Goal: Task Accomplishment & Management: Manage account settings

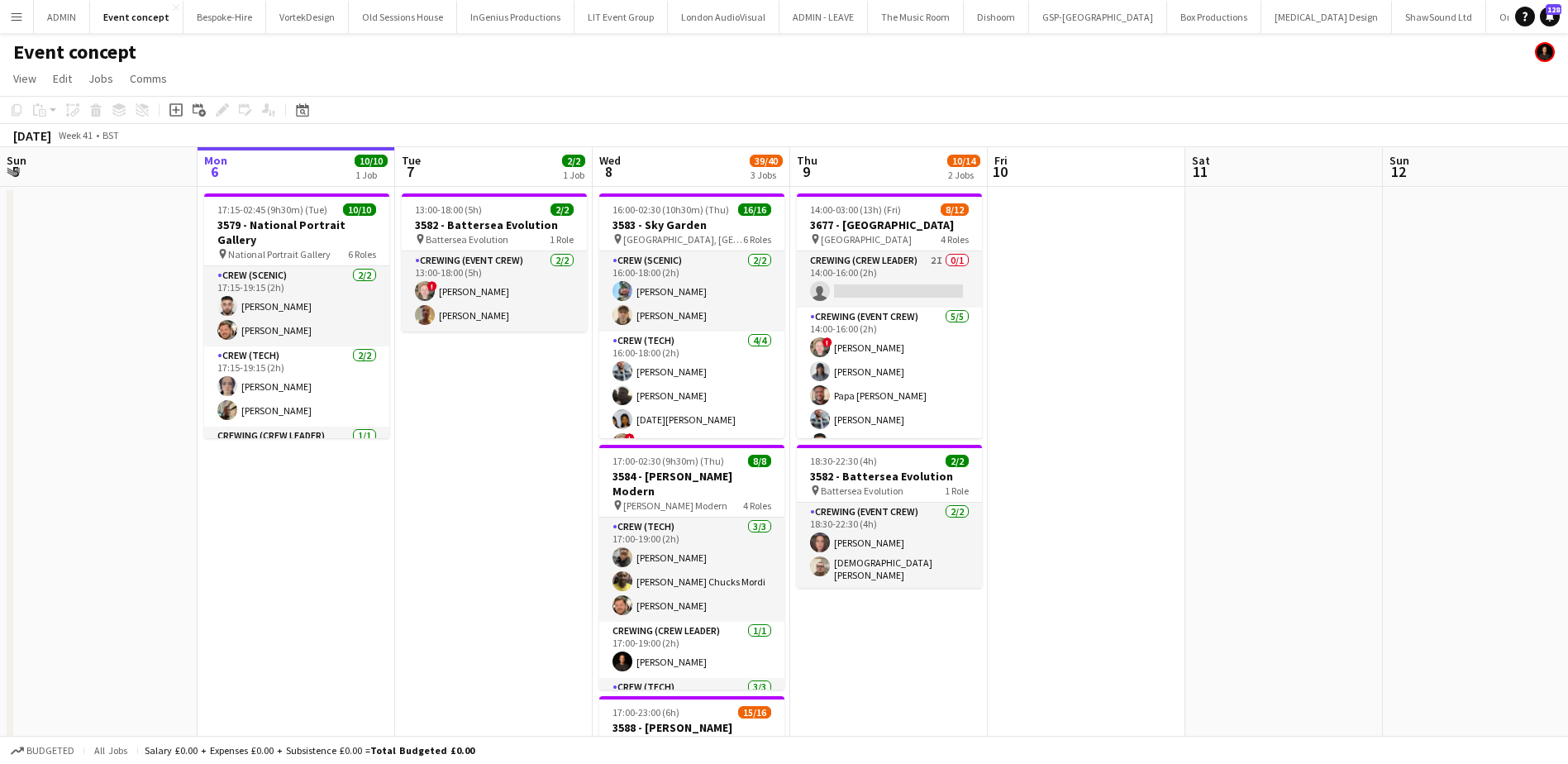
scroll to position [0, 539]
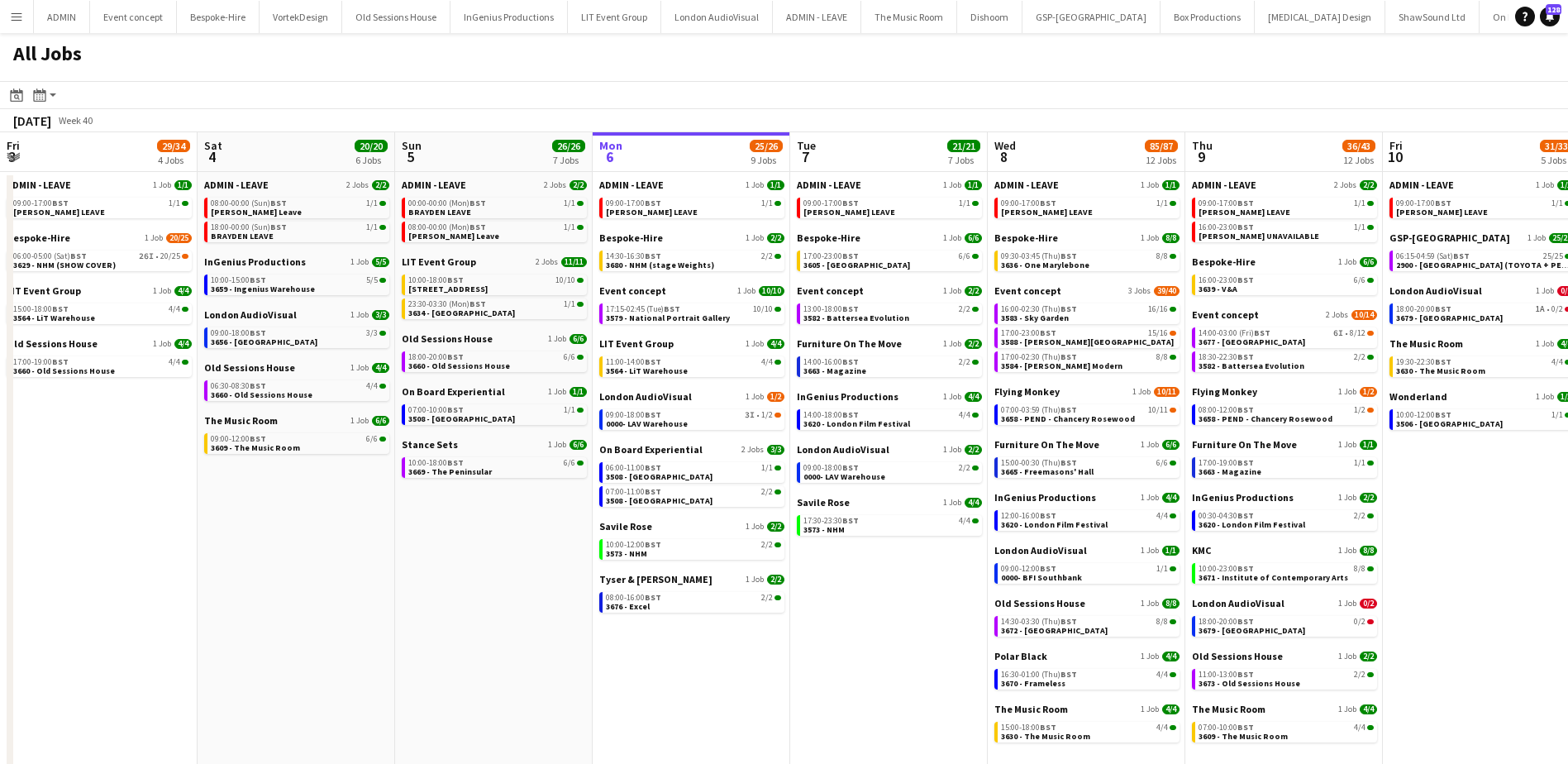
scroll to position [0, 395]
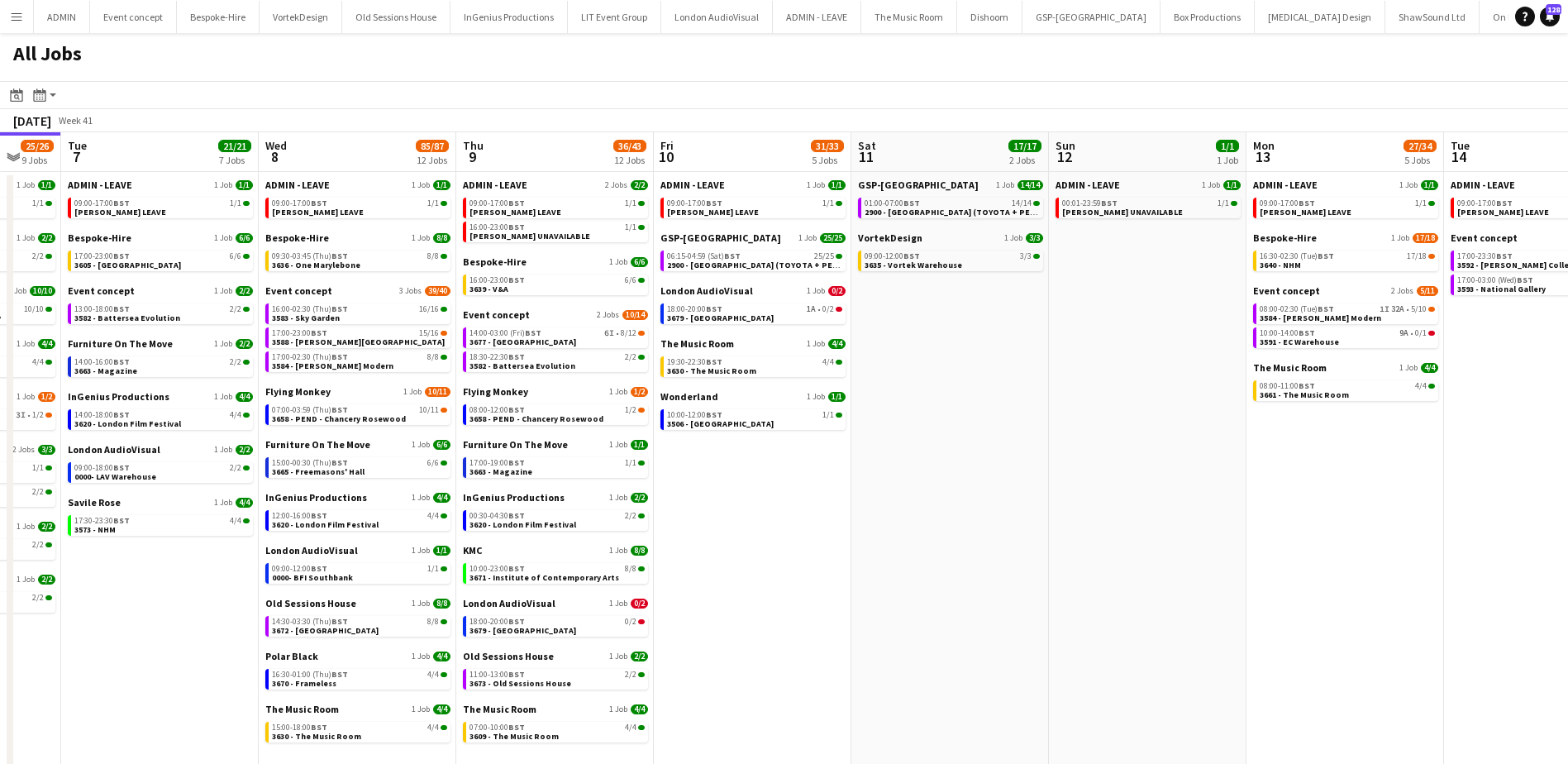
drag, startPoint x: 1255, startPoint y: 457, endPoint x: 791, endPoint y: 475, distance: 464.3
click at [532, 444] on app-calendar-viewport "Sat 4 20/20 6 Jobs Sun 5 26/26 7 Jobs Mon 6 25/26 9 Jobs Tue 7 21/21 7 Jobs Wed…" at bounding box center [784, 460] width 1568 height 656
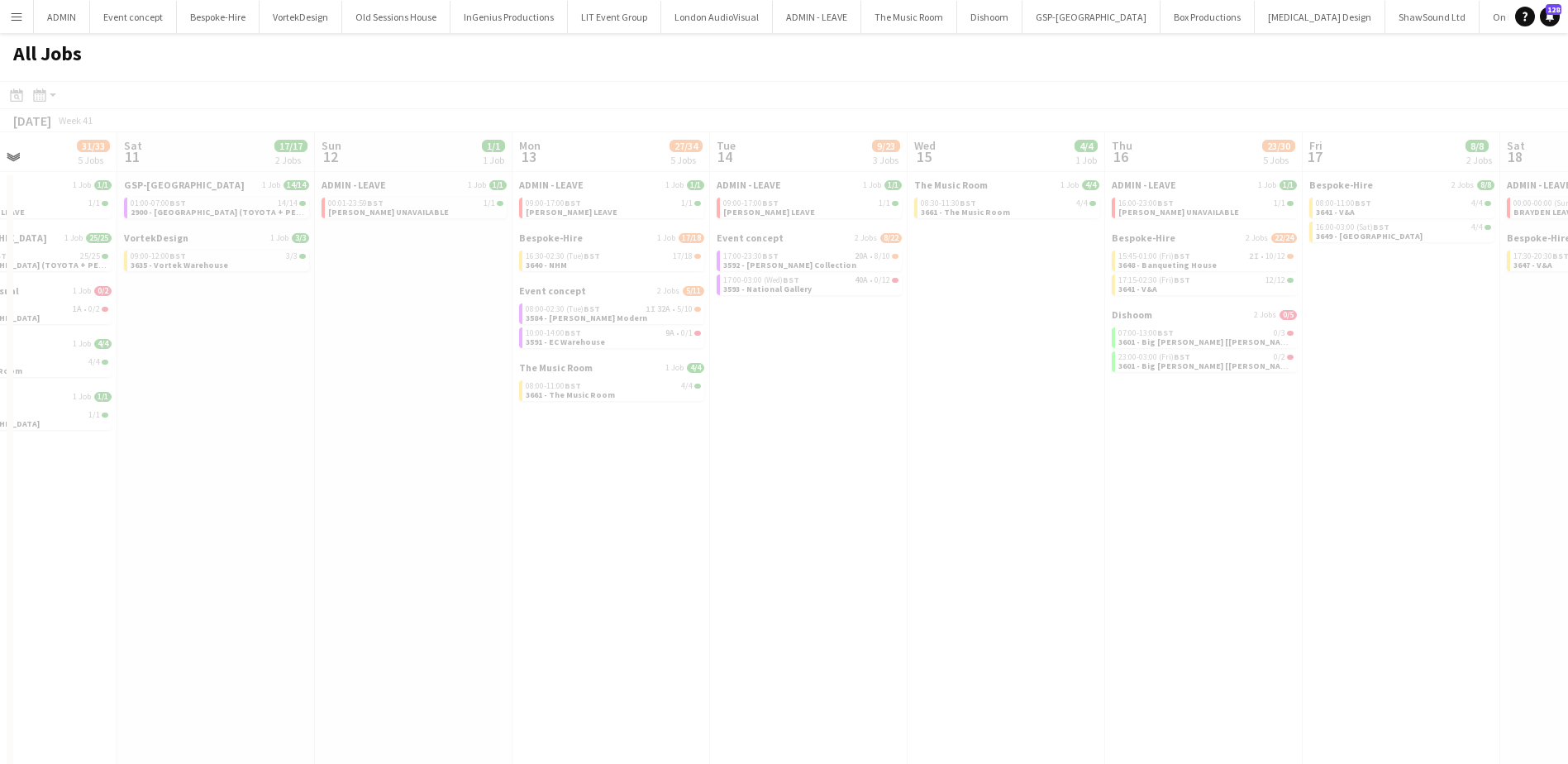
scroll to position [0, 550]
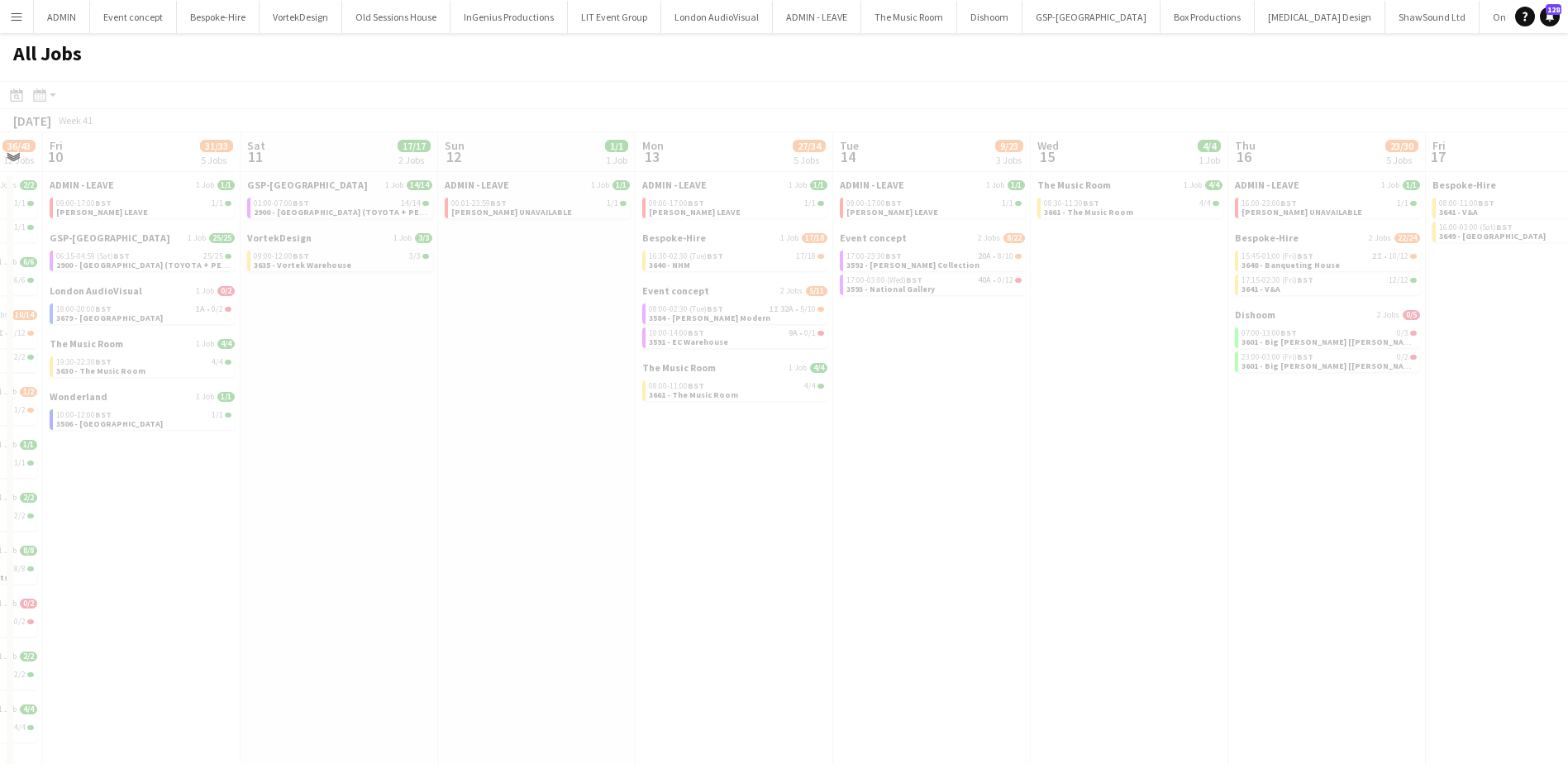
drag, startPoint x: 941, startPoint y: 500, endPoint x: 445, endPoint y: 487, distance: 496.2
click at [440, 487] on app-all-jobs "All Jobs Date picker OCT 2025 OCT 2025 Monday M Tuesday T Wednesday W Thursday …" at bounding box center [784, 411] width 1568 height 755
drag, startPoint x: 1056, startPoint y: 555, endPoint x: 366, endPoint y: 537, distance: 690.2
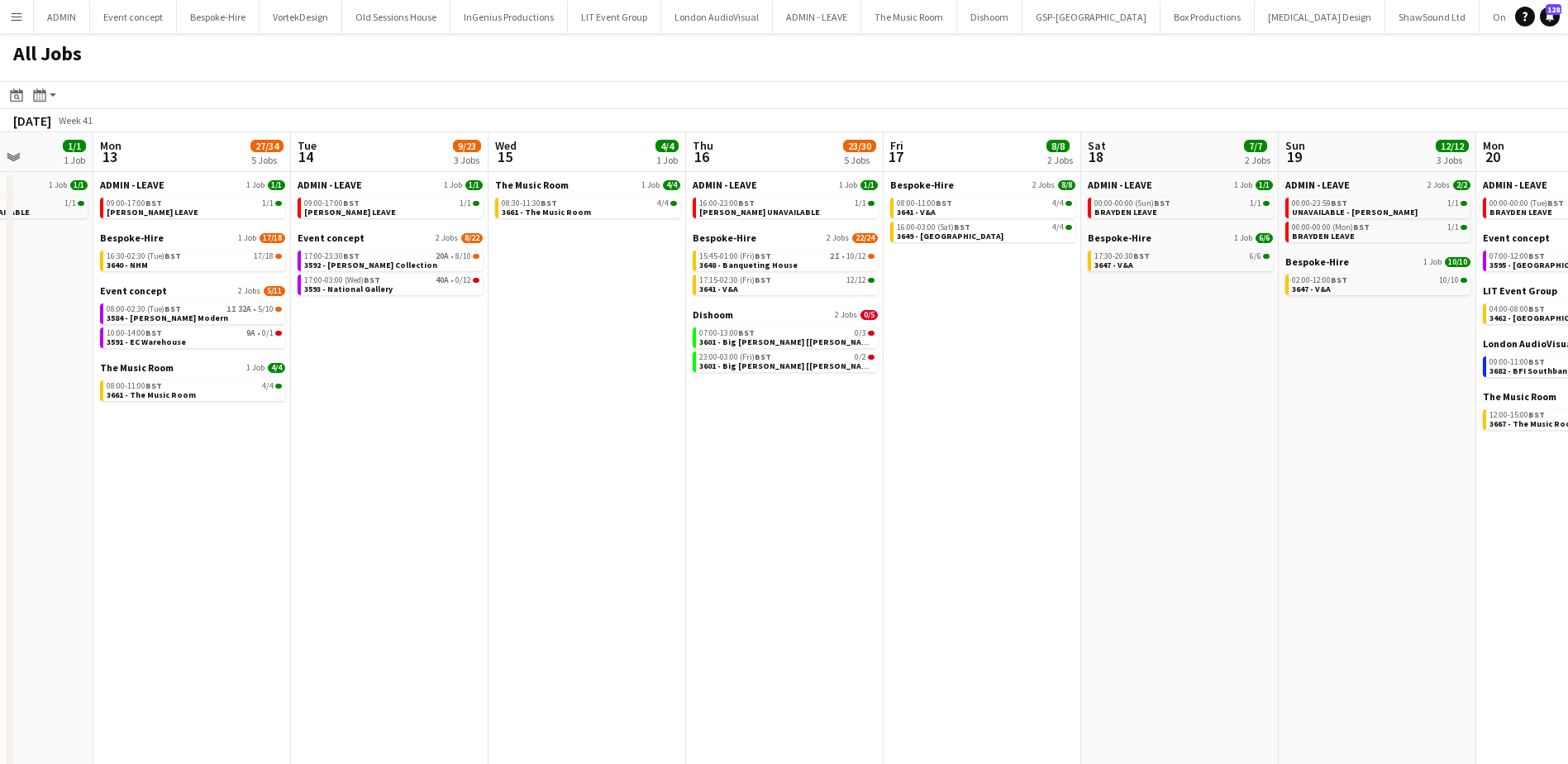
drag, startPoint x: 1229, startPoint y: 551, endPoint x: 774, endPoint y: 532, distance: 455.4
click at [645, 532] on app-calendar-viewport "Fri 10 31/33 5 Jobs Sat 11 17/17 2 Jobs Sun 12 1/1 1 Job Mon 13 27/34 5 Jobs Tu…" at bounding box center [784, 460] width 1568 height 656
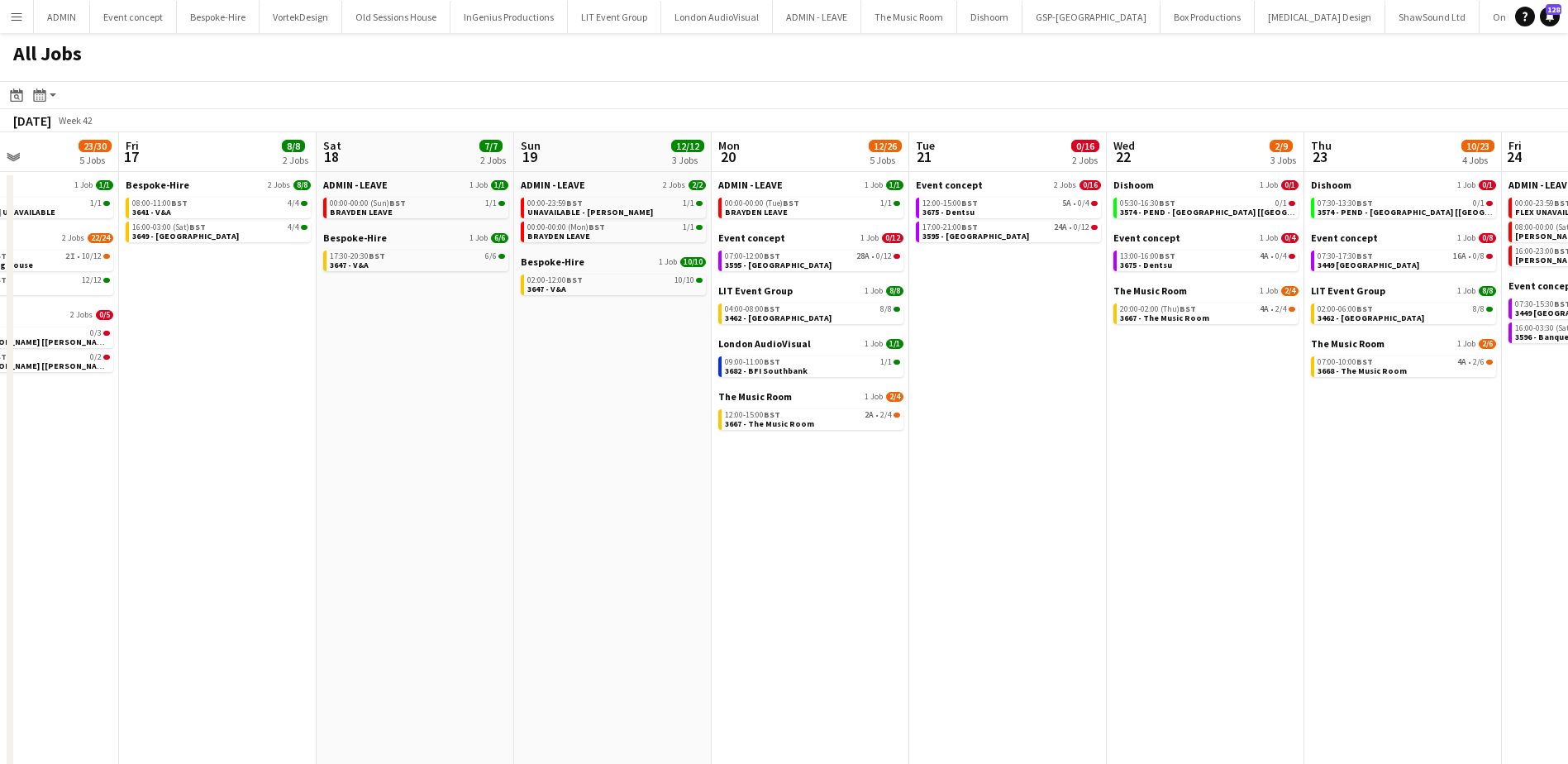
scroll to position [0, 488]
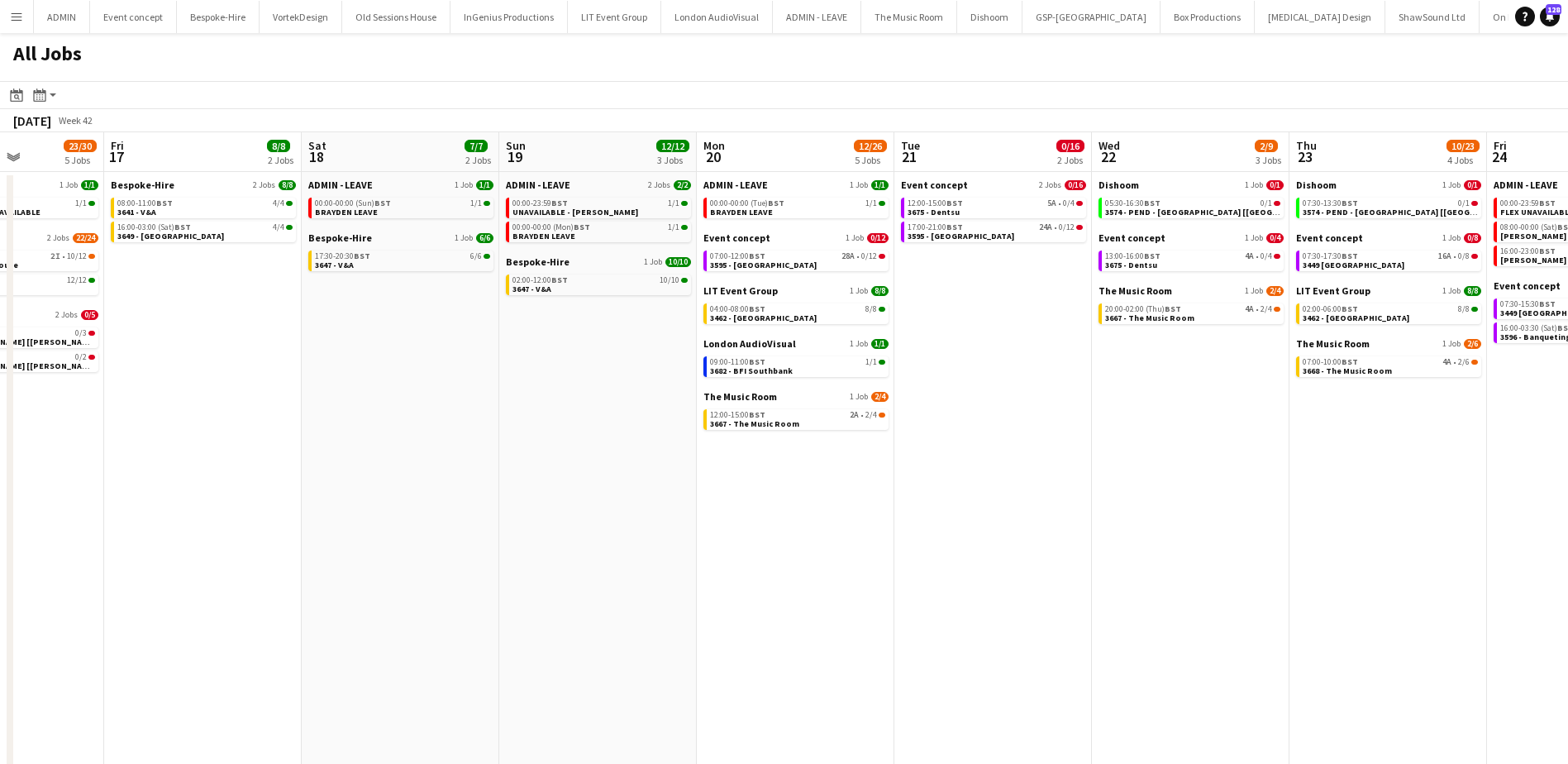
drag, startPoint x: 1250, startPoint y: 532, endPoint x: 513, endPoint y: 534, distance: 737.0
click at [513, 534] on app-calendar-viewport "Tue 14 9/23 3 Jobs Wed 15 4/4 1 Job Thu 16 23/30 5 Jobs Fri 17 8/8 2 Jobs Sat 1…" at bounding box center [784, 460] width 1568 height 656
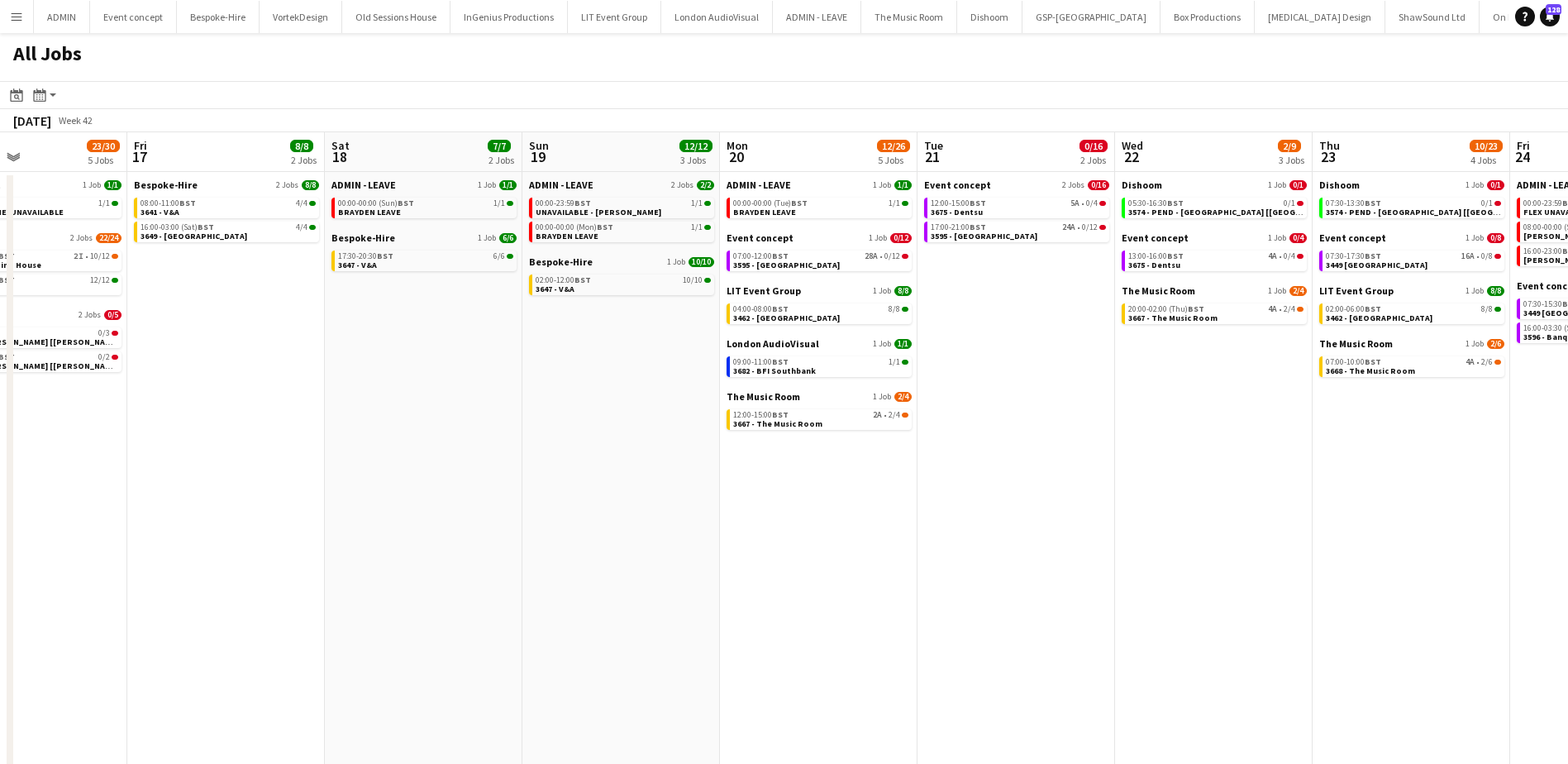
scroll to position [0, 439]
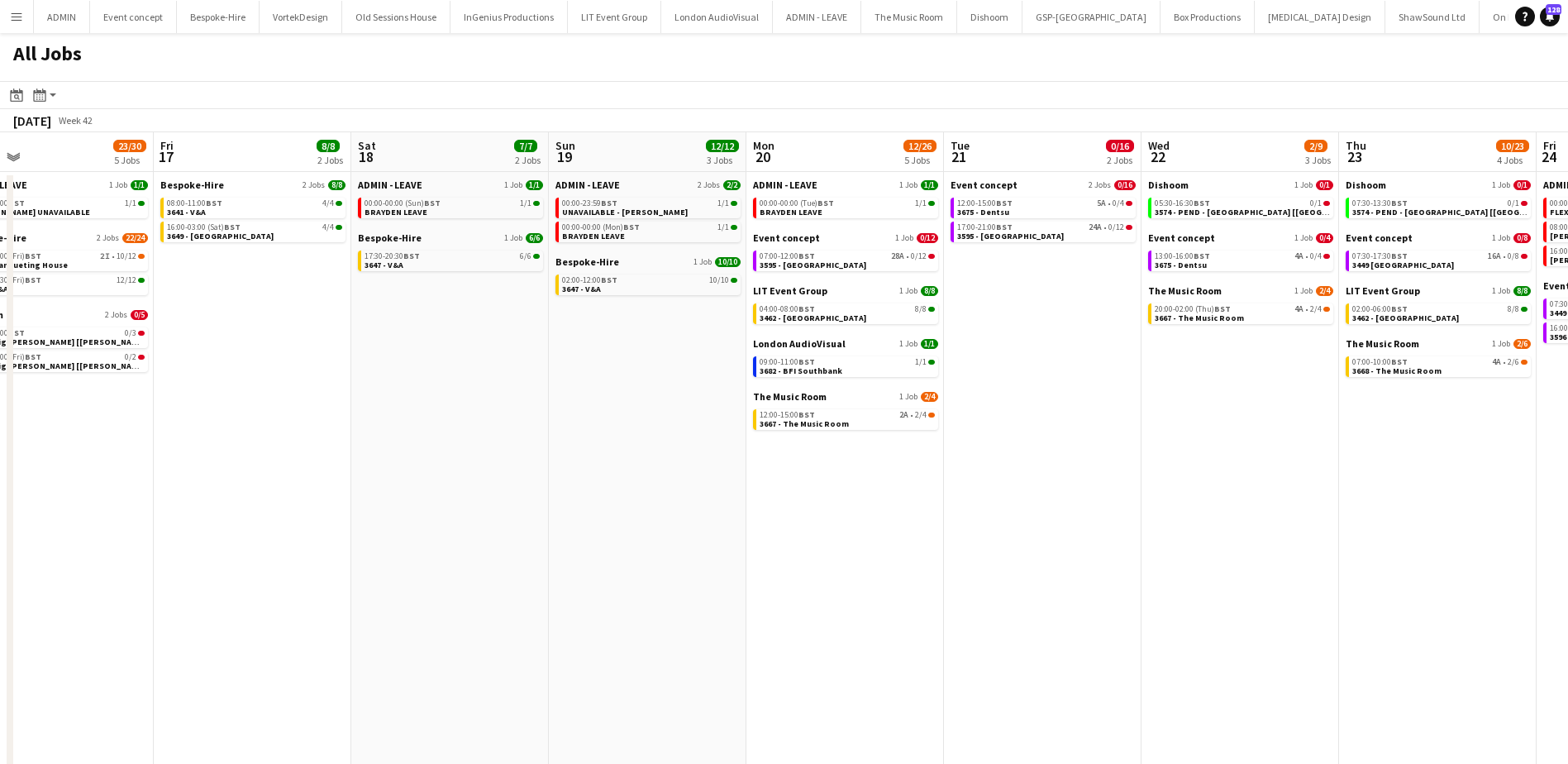
drag, startPoint x: 886, startPoint y: 558, endPoint x: 931, endPoint y: 682, distance: 131.9
click at [935, 566] on app-calendar-viewport "Tue 14 9/23 3 Jobs Wed 15 4/4 1 Job Thu 16 23/30 5 Jobs Fri 17 8/8 2 Jobs Sat 1…" at bounding box center [784, 460] width 1568 height 656
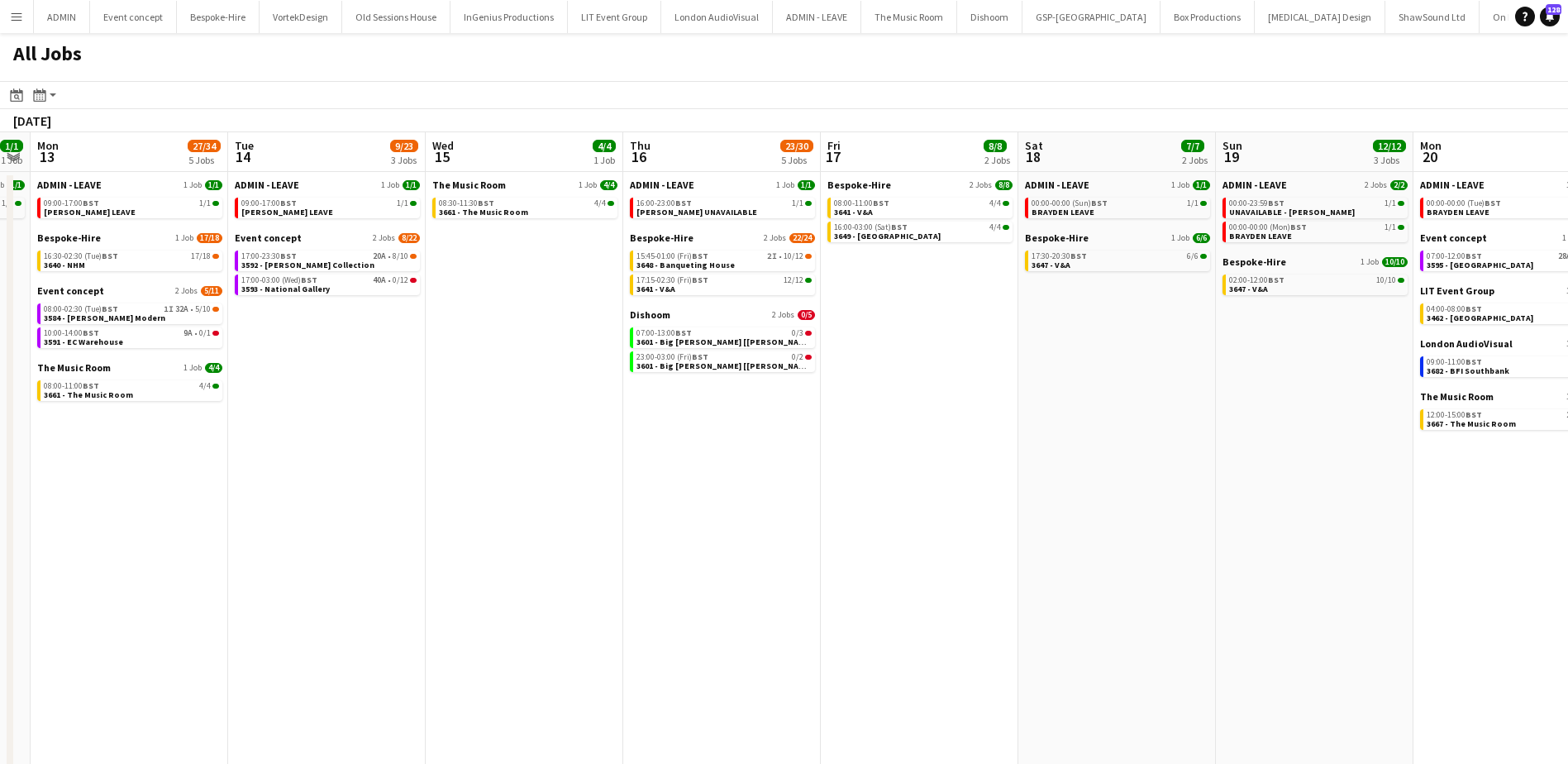
drag, startPoint x: 337, startPoint y: 425, endPoint x: 948, endPoint y: 433, distance: 611.1
click at [954, 433] on app-calendar-viewport "Sat 11 17/17 2 Jobs Sun 12 1/1 1 Job Mon 13 27/34 5 Jobs Tue 14 9/23 3 Jobs Wed…" at bounding box center [784, 460] width 1568 height 656
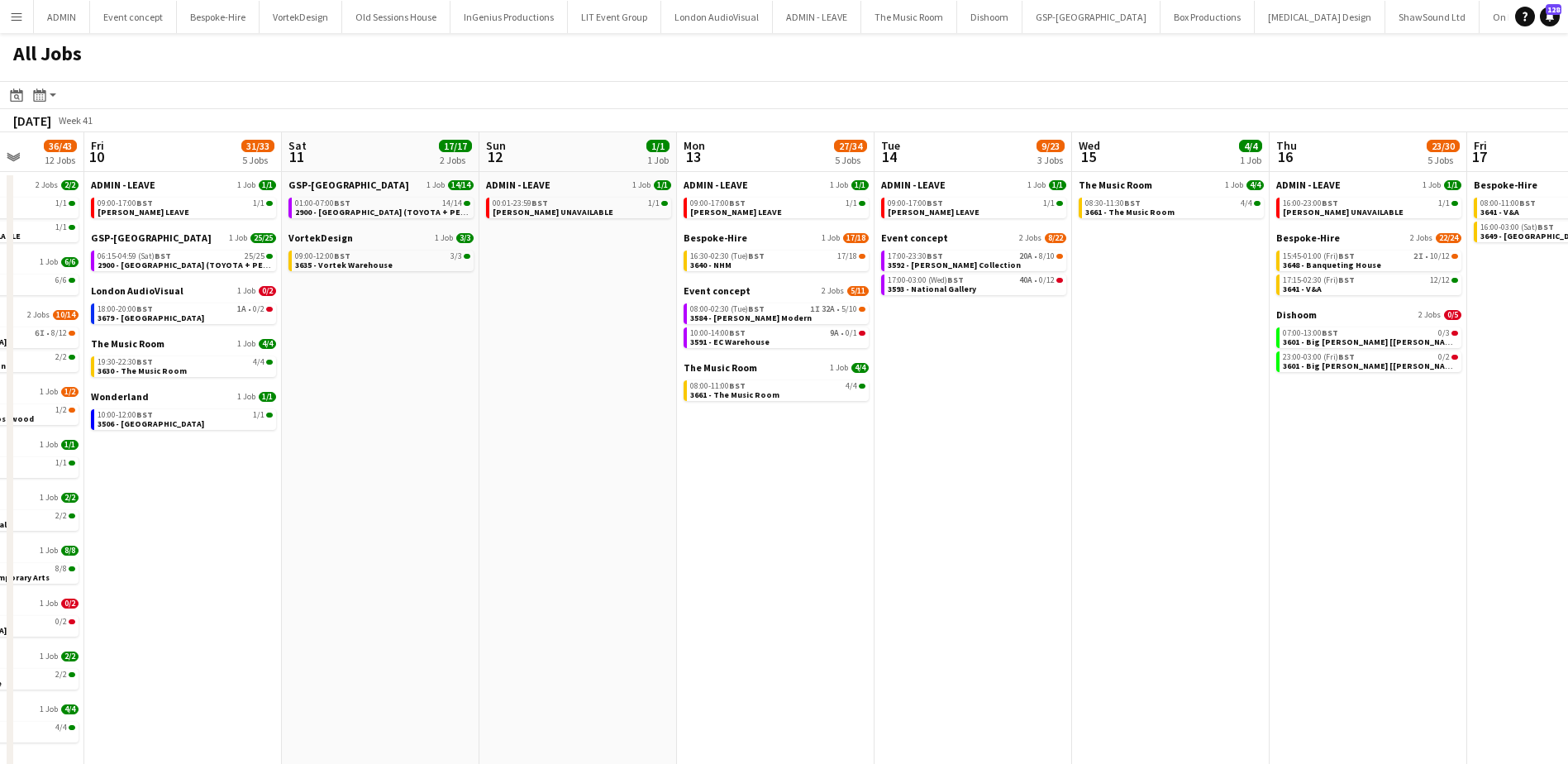
drag, startPoint x: 614, startPoint y: 472, endPoint x: 1068, endPoint y: 474, distance: 454.0
click at [1068, 474] on app-calendar-viewport "Wed 8 85/87 12 Jobs Thu 9 36/43 12 Jobs Fri 10 31/33 5 Jobs Sat 11 17/17 2 Jobs…" at bounding box center [784, 460] width 1568 height 656
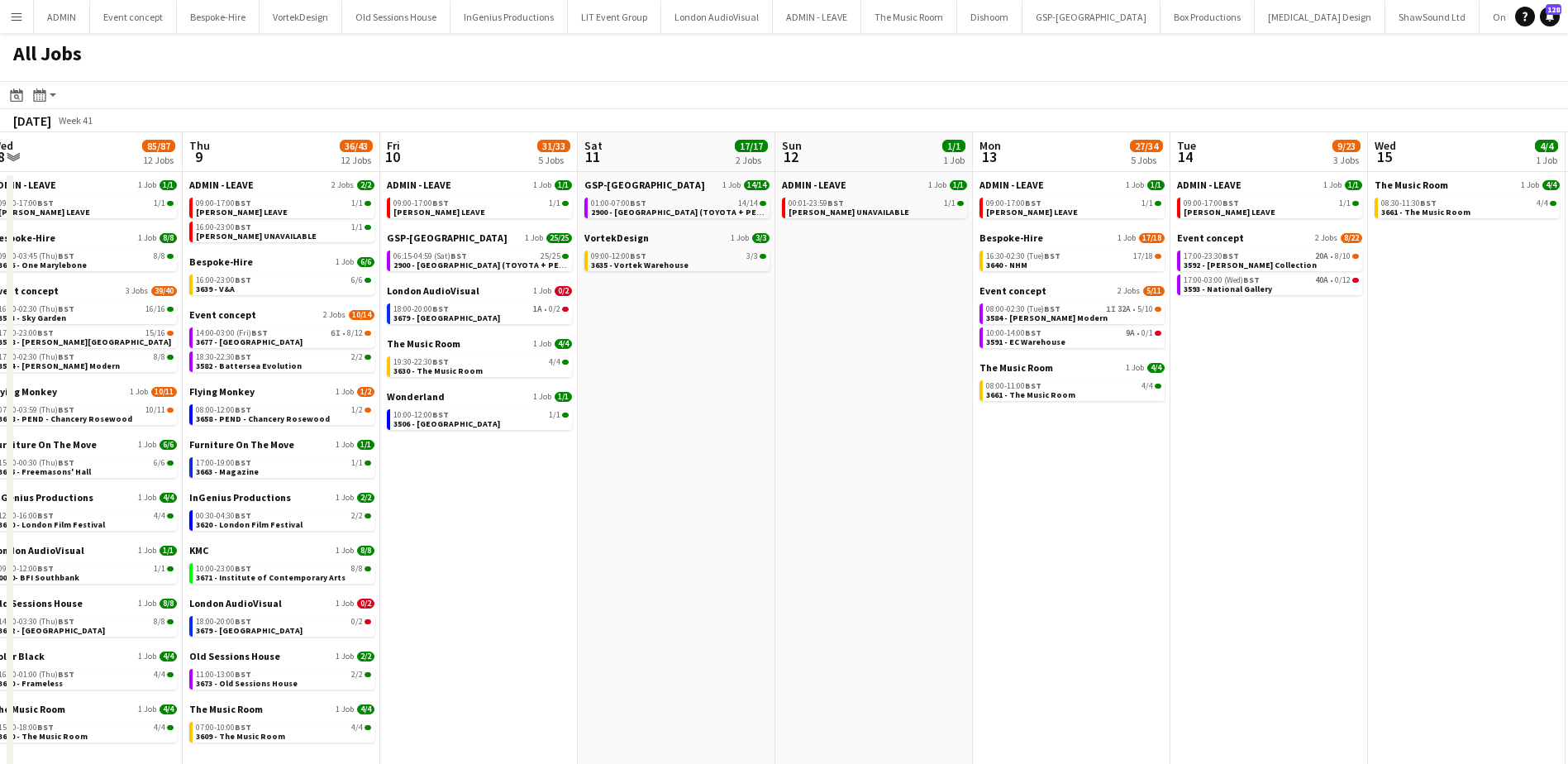
scroll to position [0, 511]
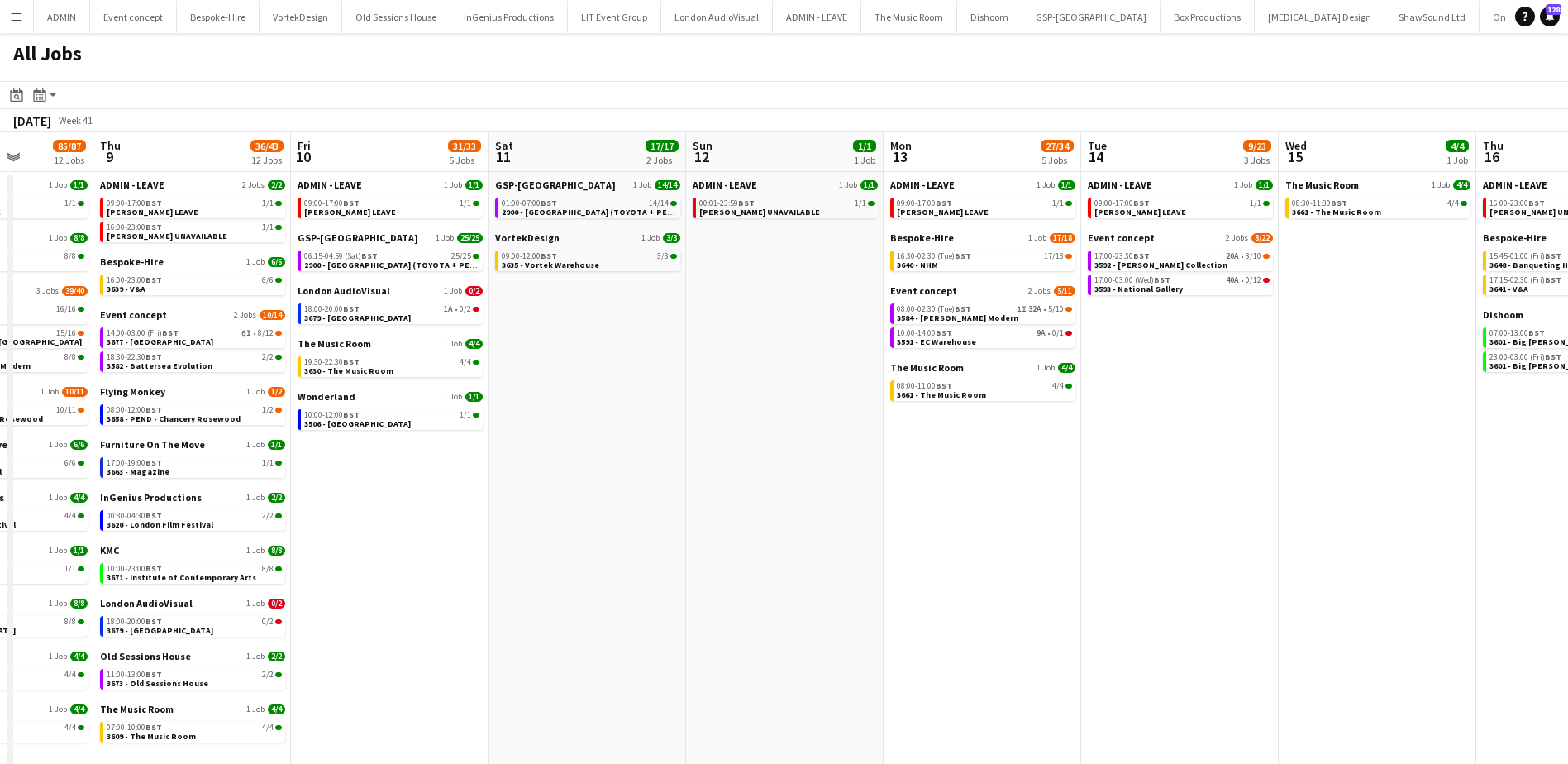
drag, startPoint x: 367, startPoint y: 495, endPoint x: 1105, endPoint y: 512, distance: 738.2
click at [1105, 512] on app-calendar-viewport "Mon 6 25/26 9 Jobs Tue 7 21/21 7 Jobs Wed 8 85/87 12 Jobs Thu 9 36/43 12 Jobs F…" at bounding box center [784, 460] width 1568 height 656
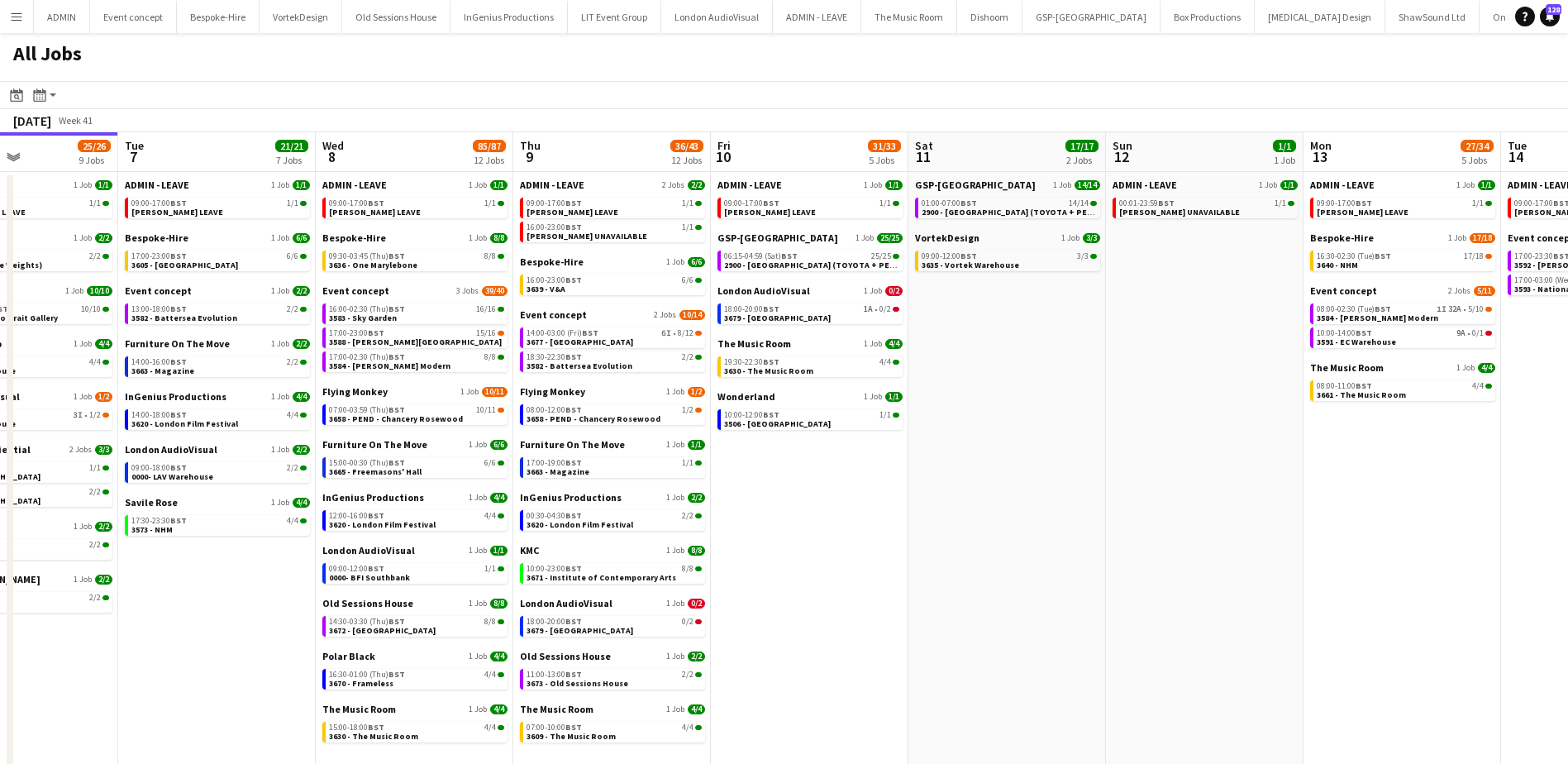
scroll to position [0, 425]
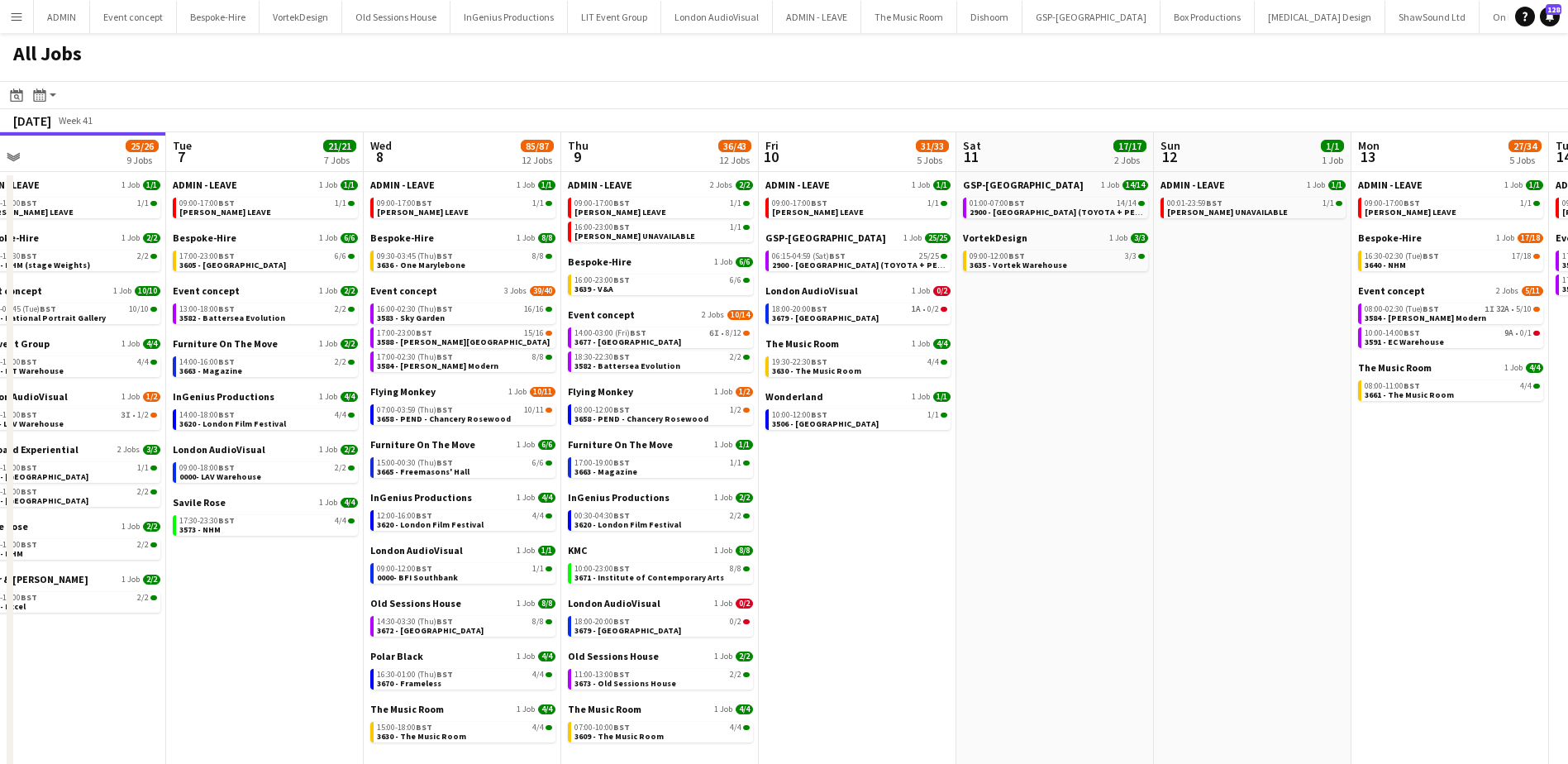
drag, startPoint x: 183, startPoint y: 602, endPoint x: 56, endPoint y: 144, distance: 475.3
click at [267, 588] on app-calendar-viewport "Sat 4 20/20 6 Jobs Sun 5 26/26 7 Jobs Mon 6 25/26 9 Jobs Tue 7 21/21 7 Jobs Wed…" at bounding box center [784, 460] width 1568 height 656
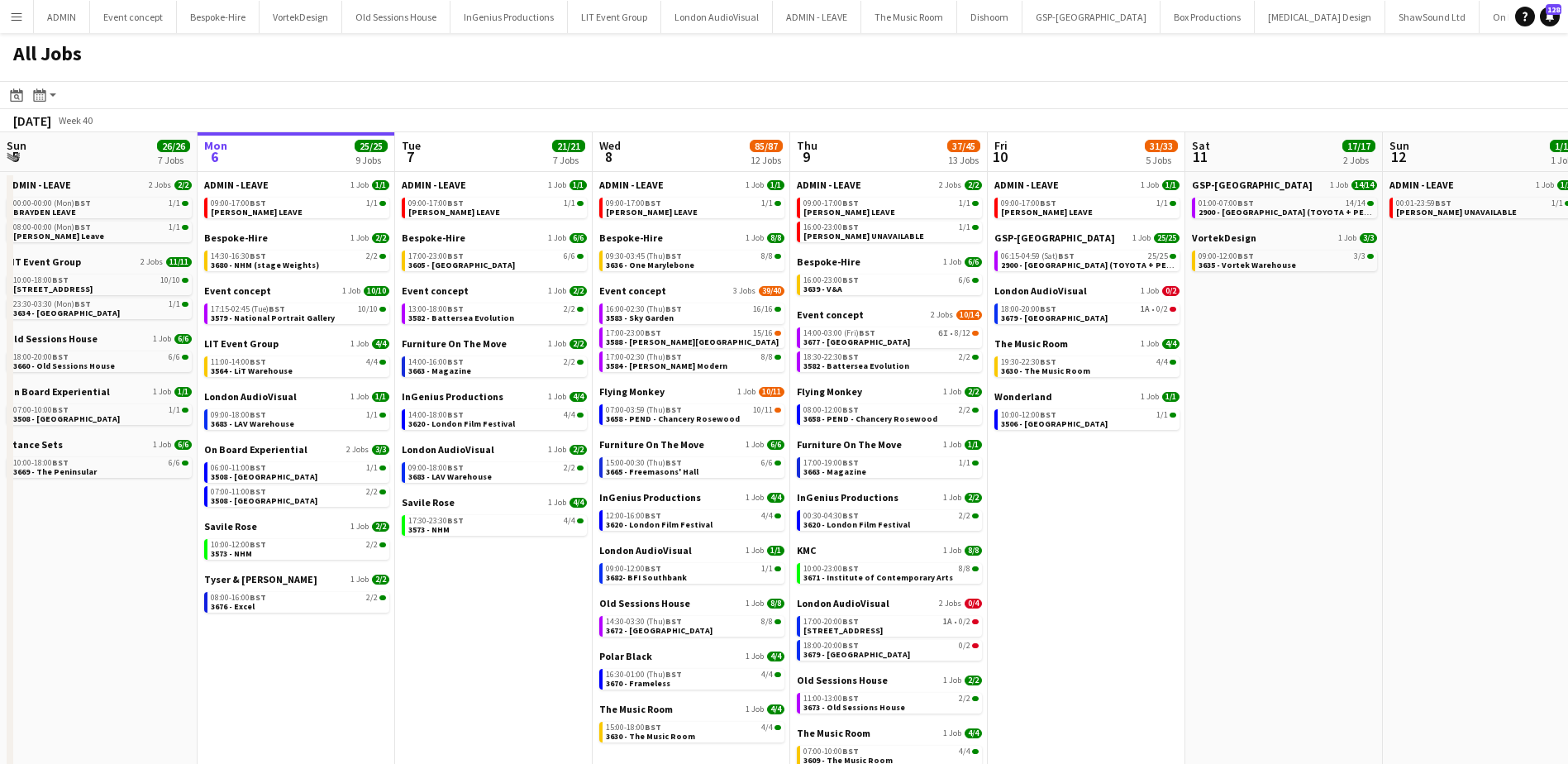
drag, startPoint x: 16, startPoint y: 15, endPoint x: 27, endPoint y: 29, distance: 17.8
click at [16, 15] on app-icon "Menu" at bounding box center [16, 16] width 13 height 13
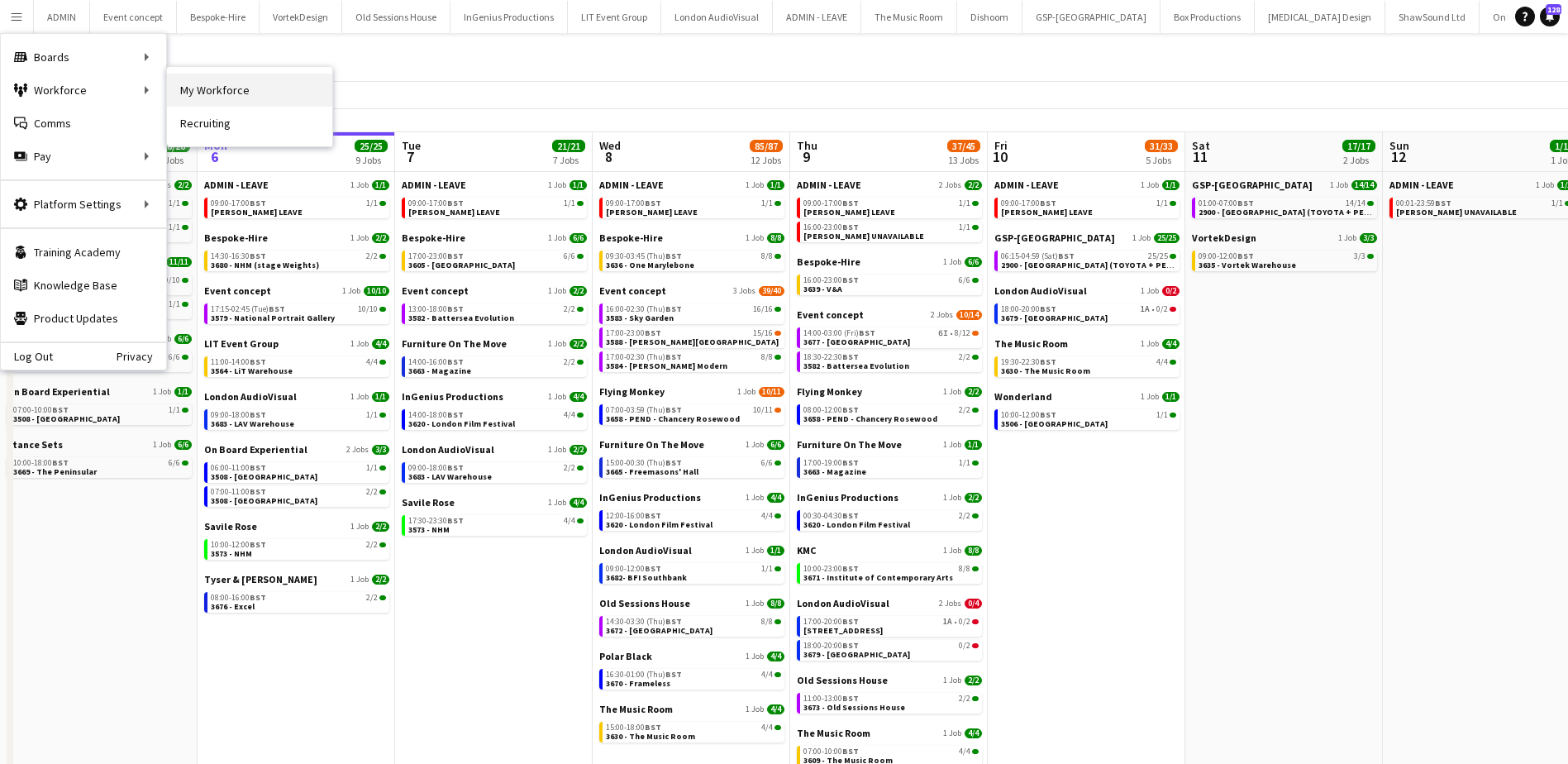
click at [211, 85] on link "My Workforce" at bounding box center [249, 89] width 166 height 33
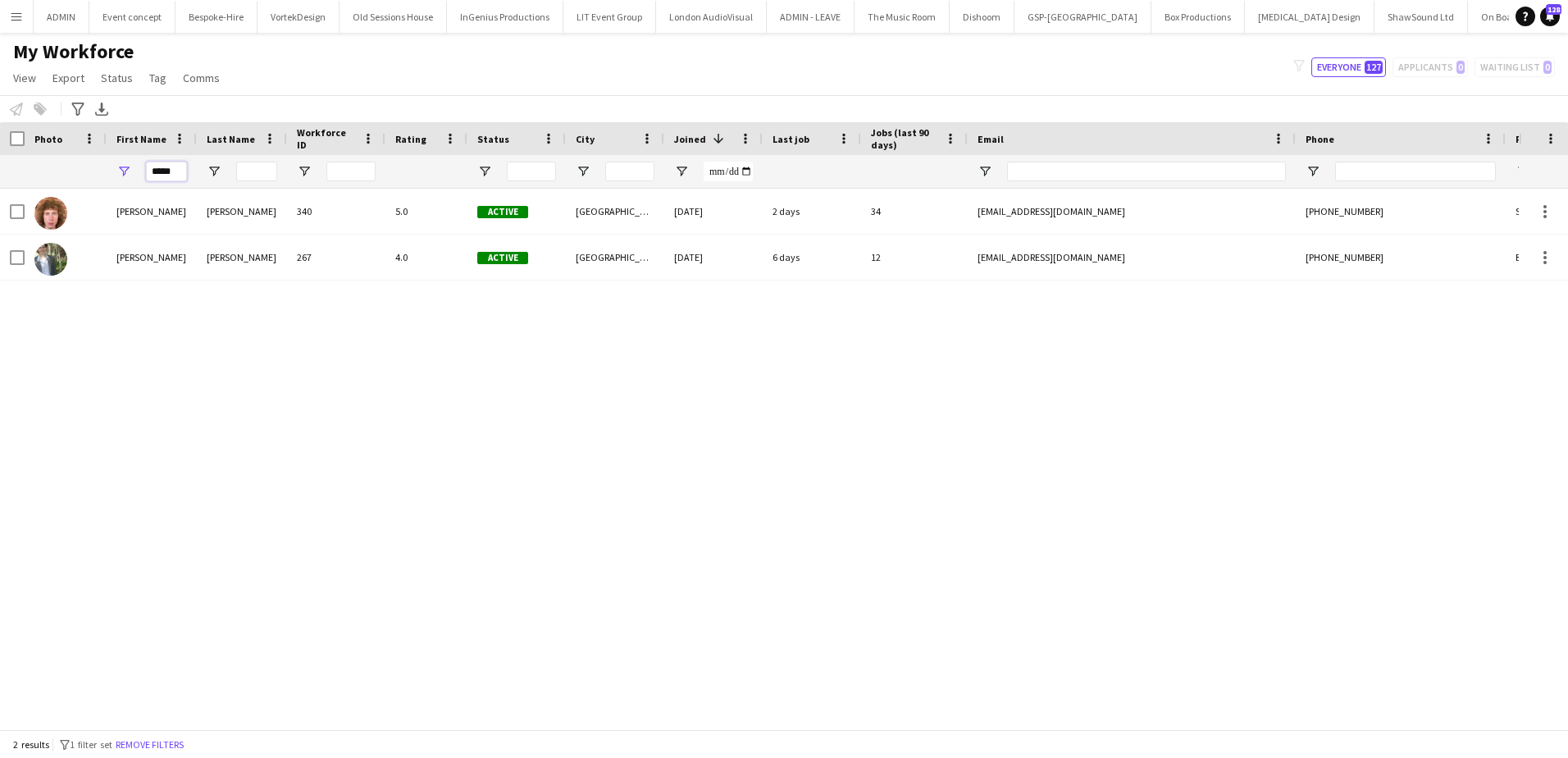
click at [165, 177] on input "*****" at bounding box center [166, 171] width 41 height 20
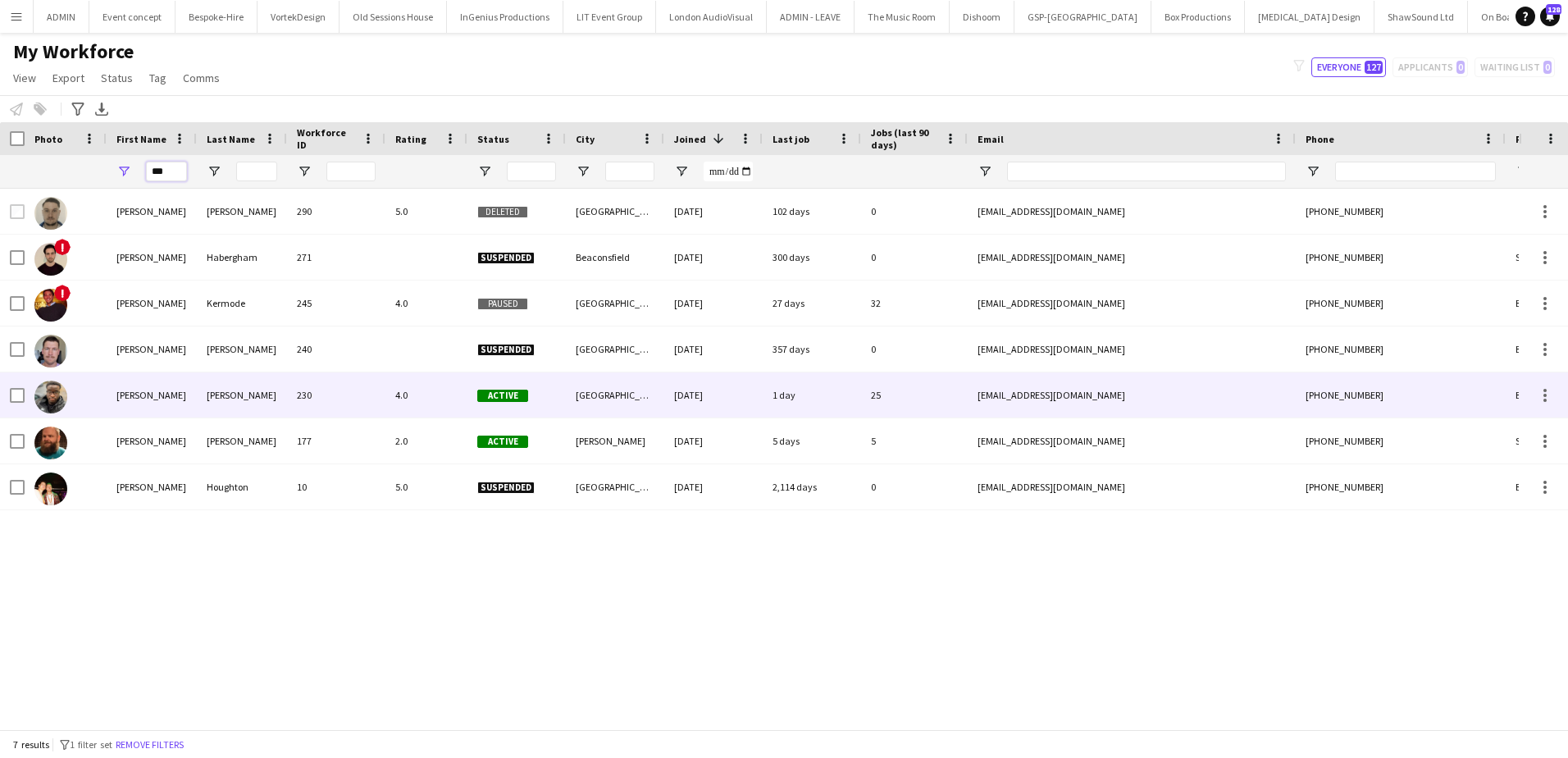
type input "***"
click at [241, 383] on div "Kusimo" at bounding box center [242, 395] width 91 height 45
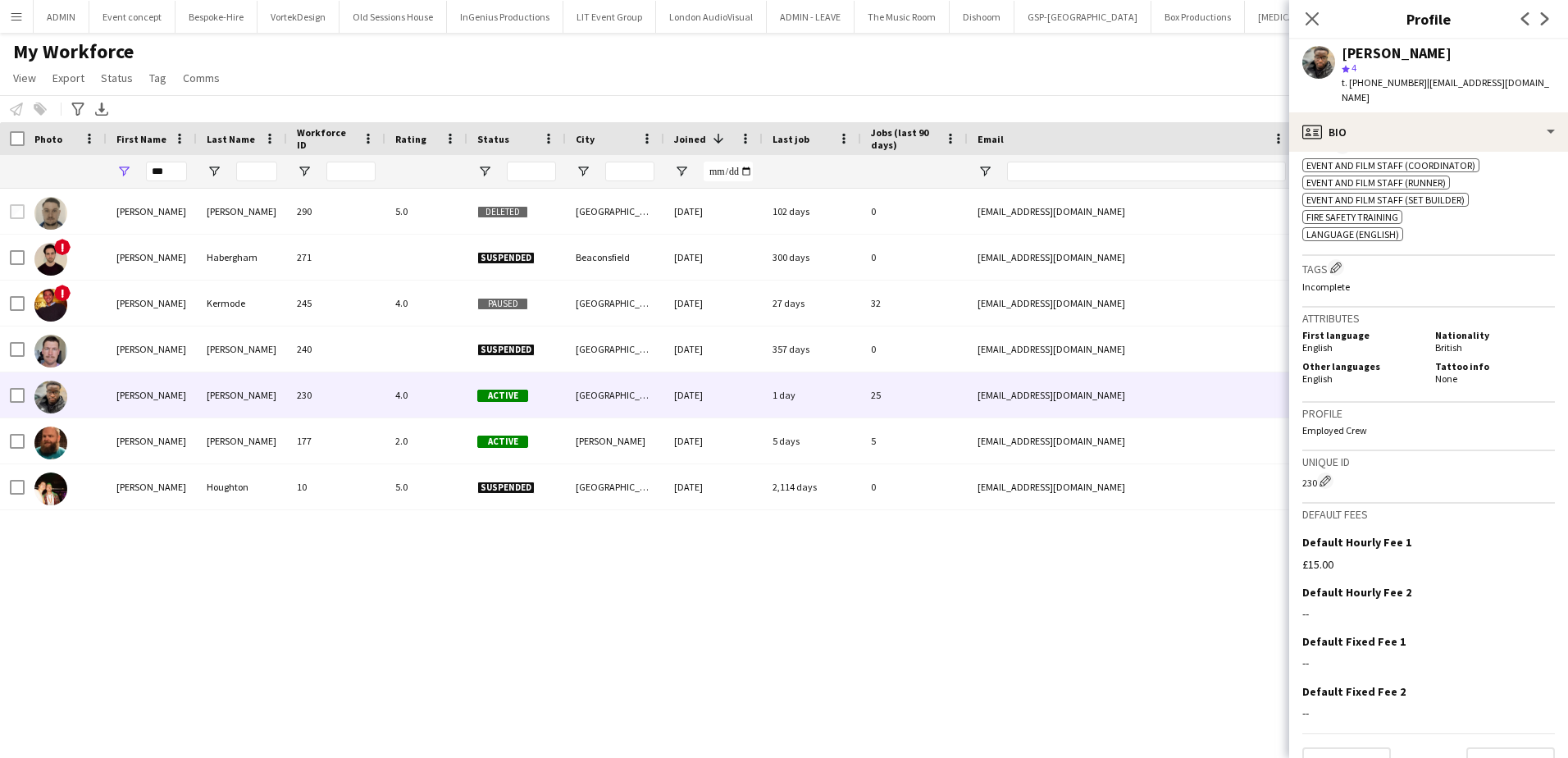
scroll to position [637, 0]
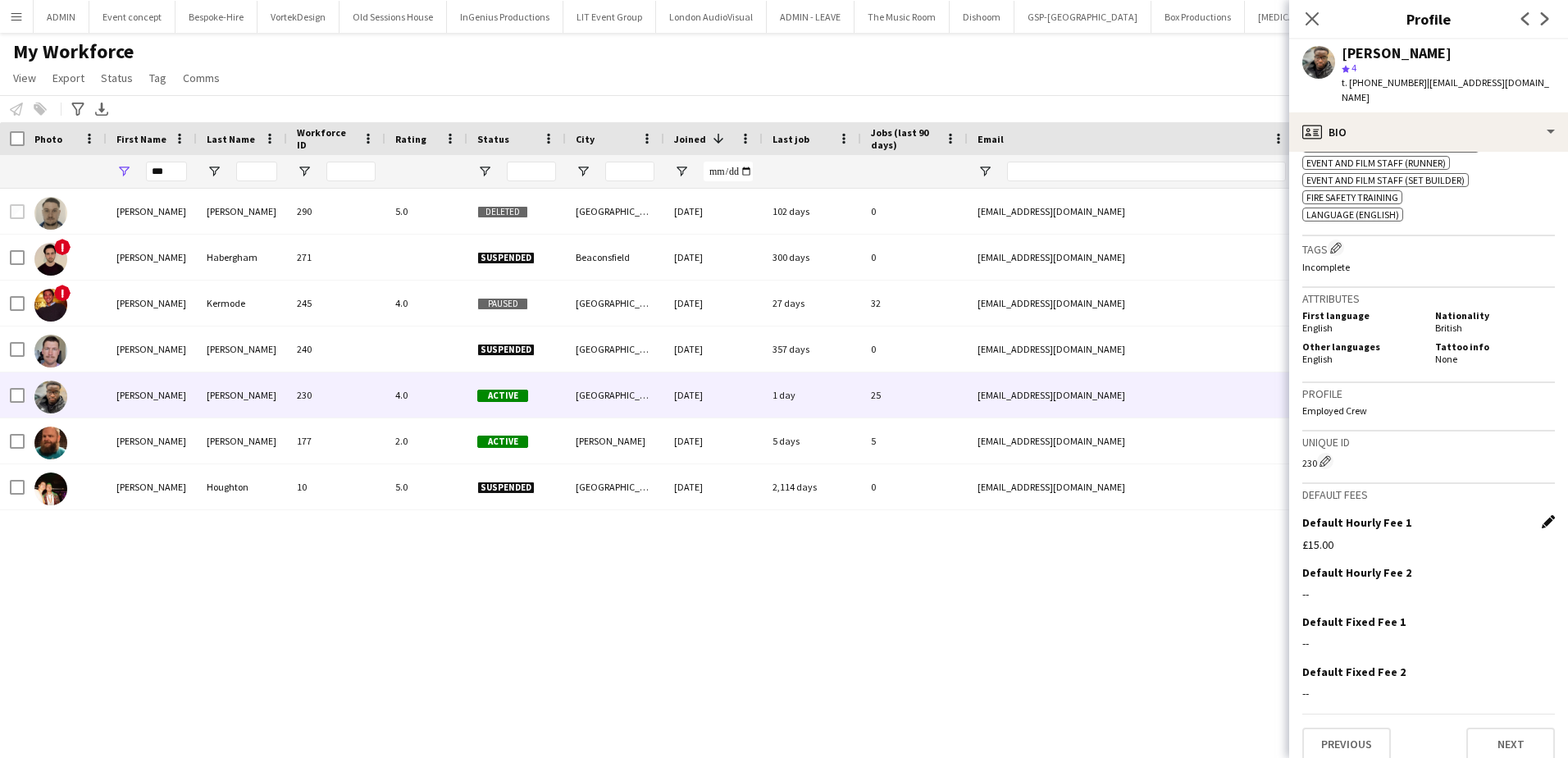
click at [1542, 515] on app-icon "Edit this field" at bounding box center [1548, 522] width 13 height 13
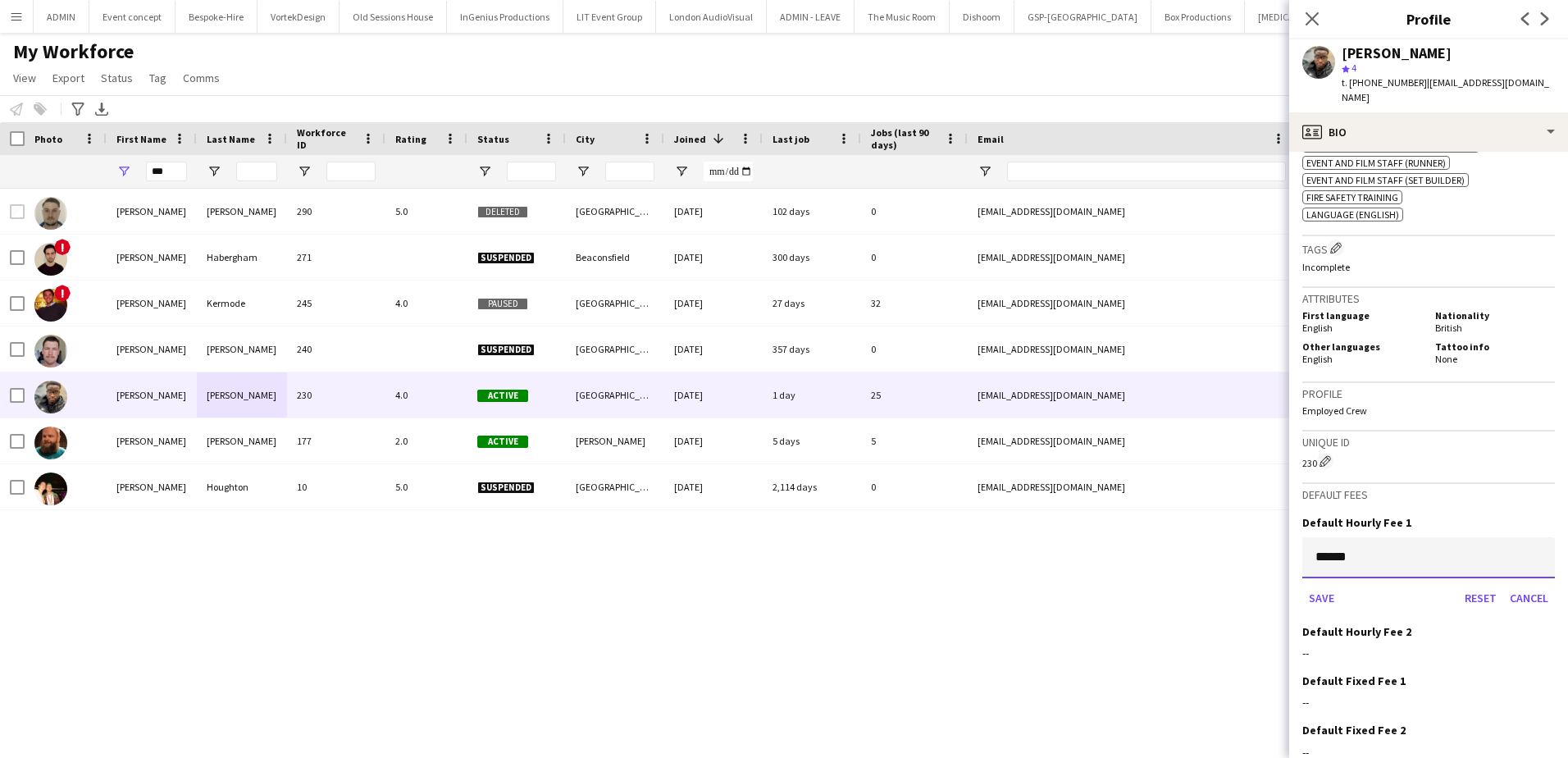
click at [1343, 542] on input "******" at bounding box center [1429, 557] width 253 height 41
type input "******"
click at [1329, 584] on button "Save" at bounding box center [1322, 598] width 39 height 26
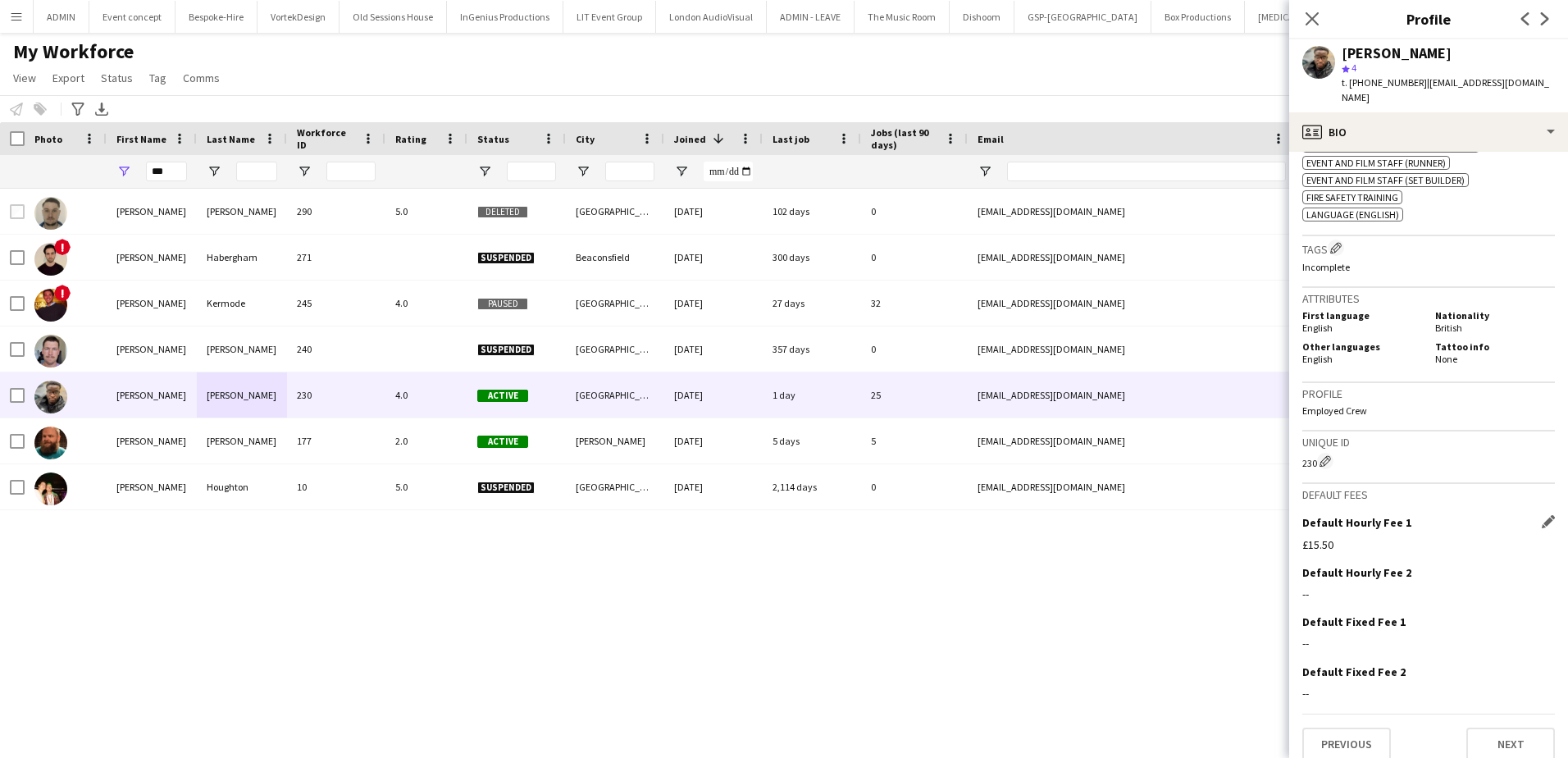
click at [1129, 620] on div "Sam Scott 290 5.0 Deleted London 16-04-2025 102 days 0 s_w_r_s@hotmail.co.uk +4…" at bounding box center [759, 452] width 1519 height 528
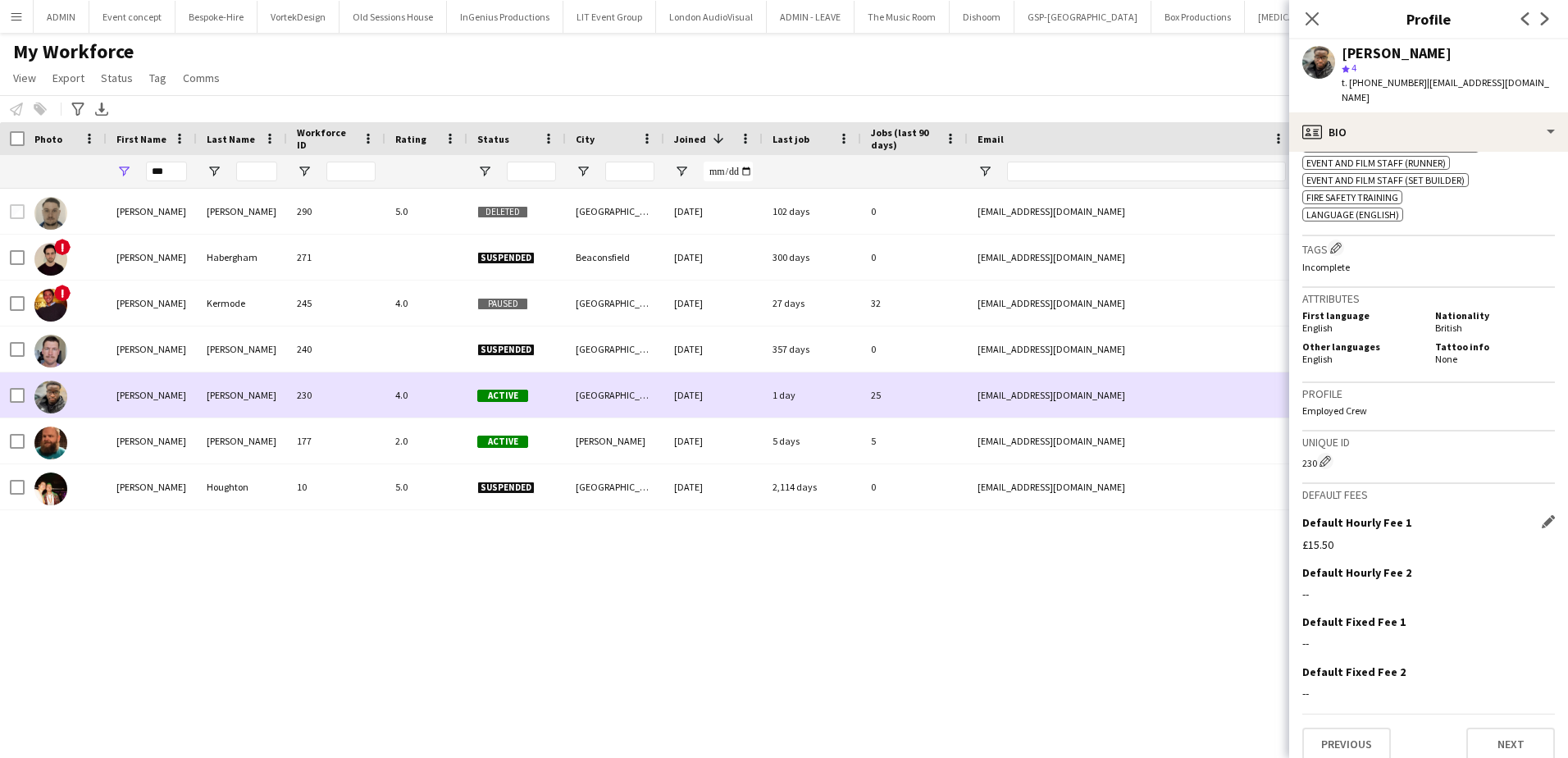
click at [160, 407] on div "Samuel" at bounding box center [152, 395] width 91 height 45
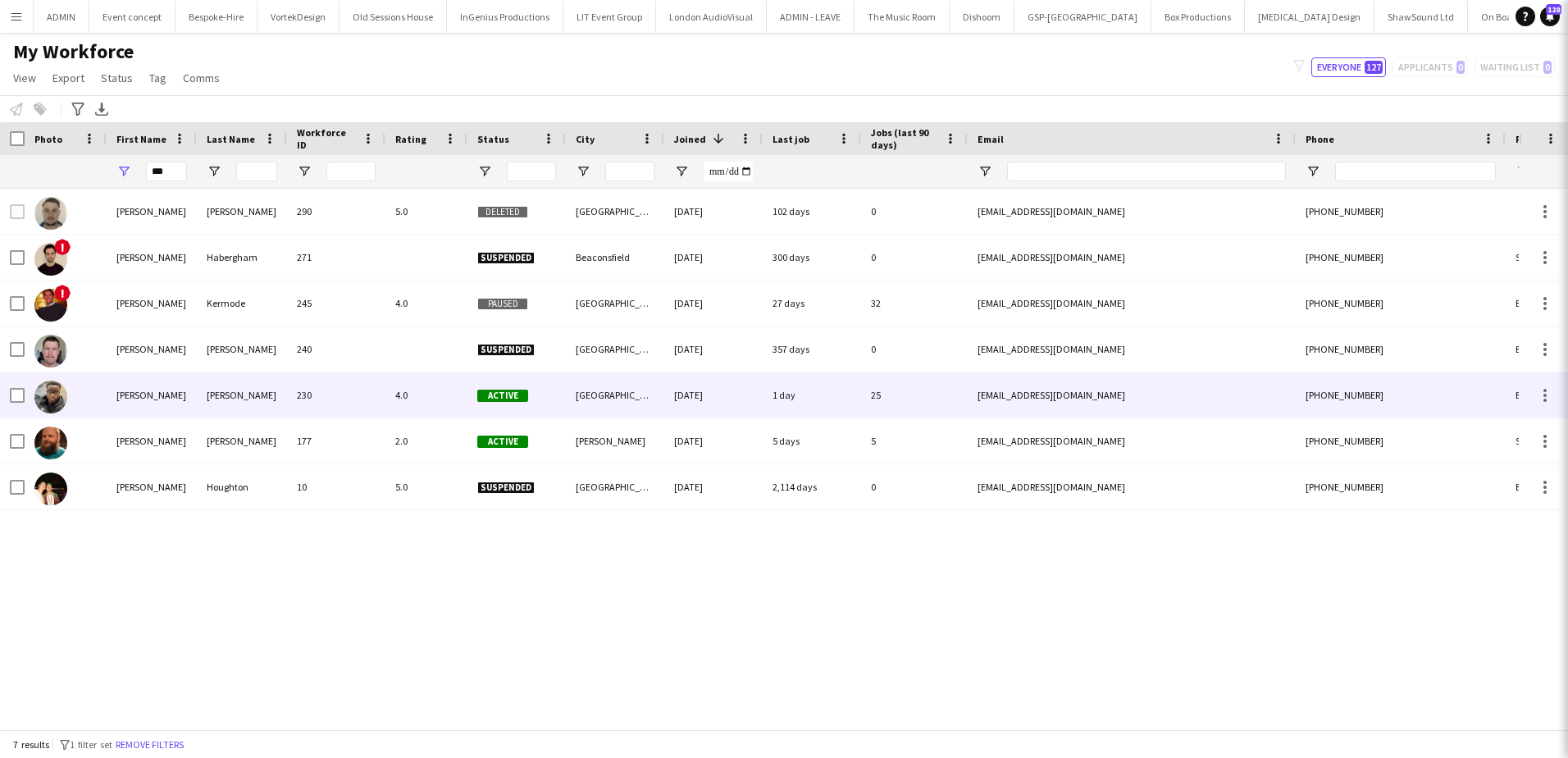
click at [162, 403] on div "Samuel" at bounding box center [152, 395] width 91 height 45
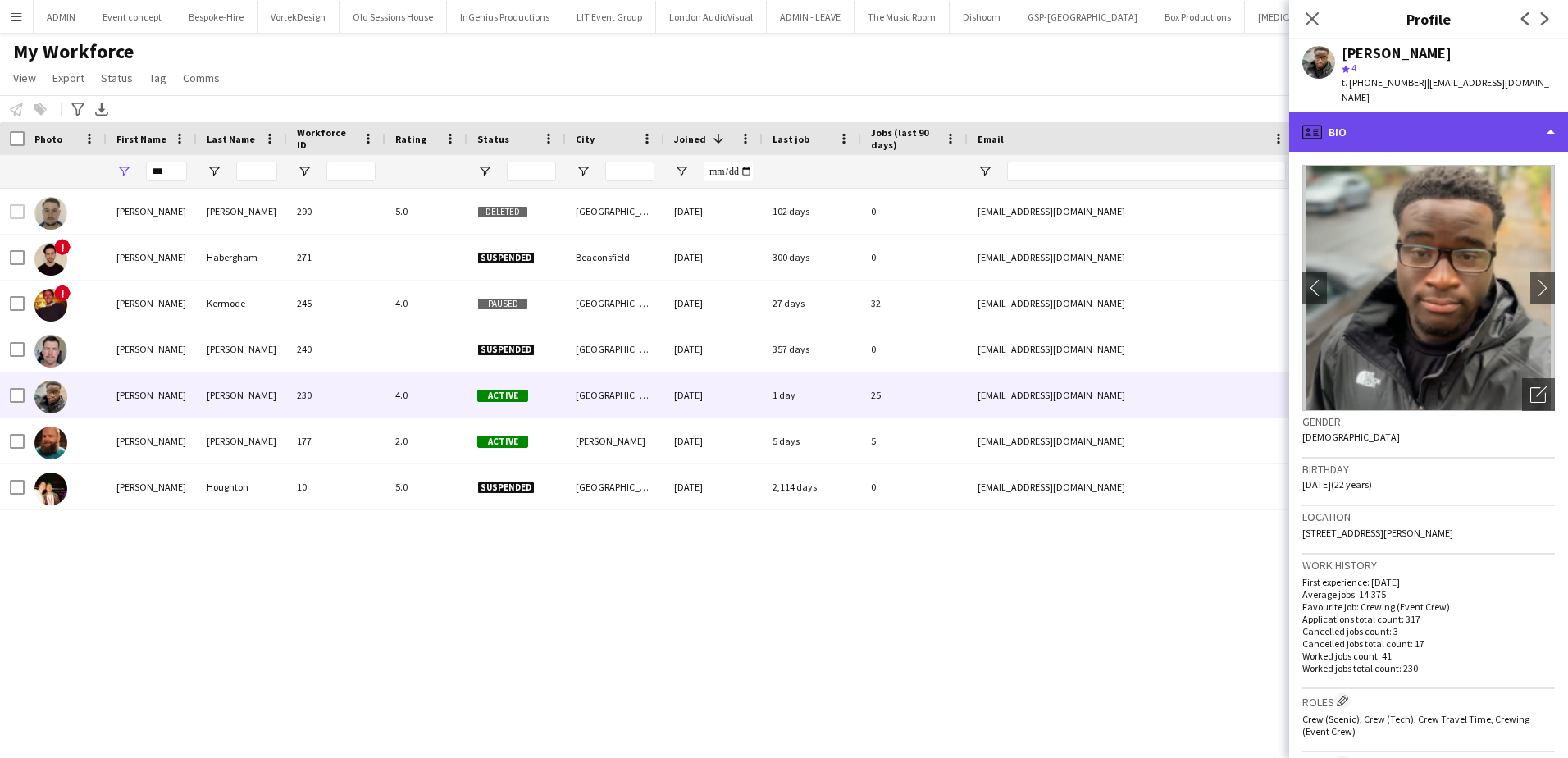
click at [1416, 118] on div "profile Bio" at bounding box center [1428, 132] width 278 height 40
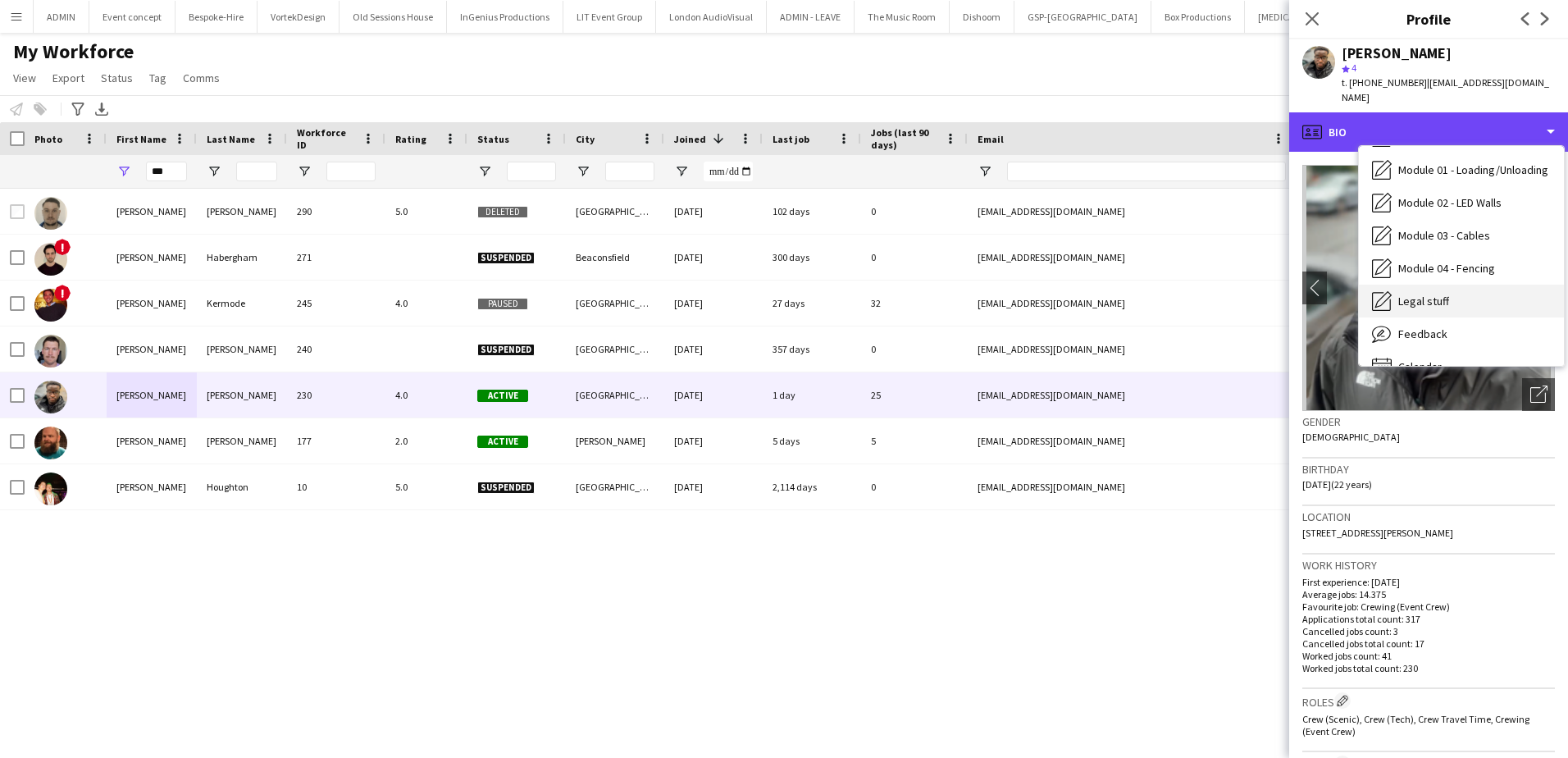
scroll to position [351, 0]
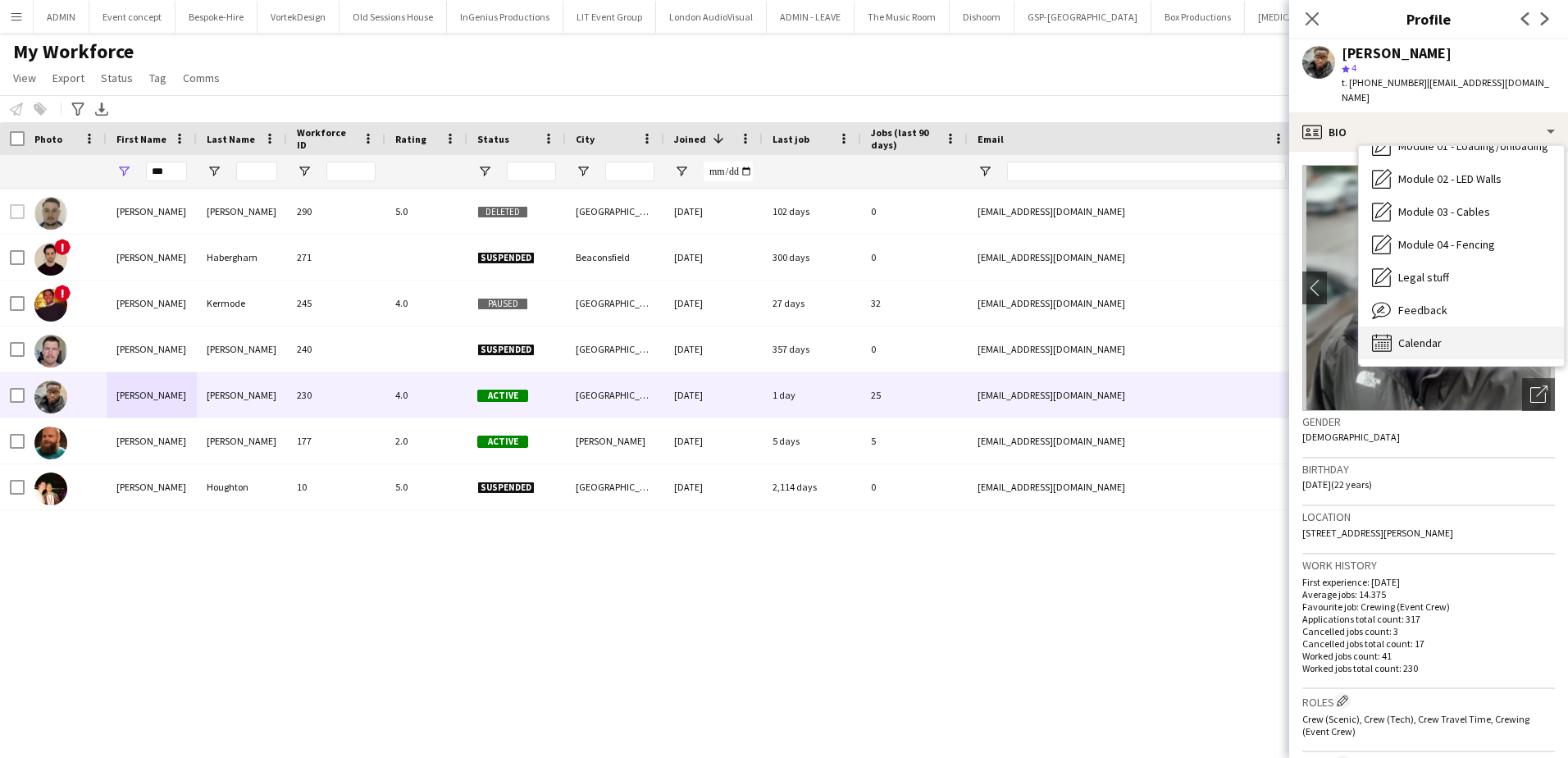
click at [1436, 335] on span "Calendar" at bounding box center [1420, 343] width 43 height 15
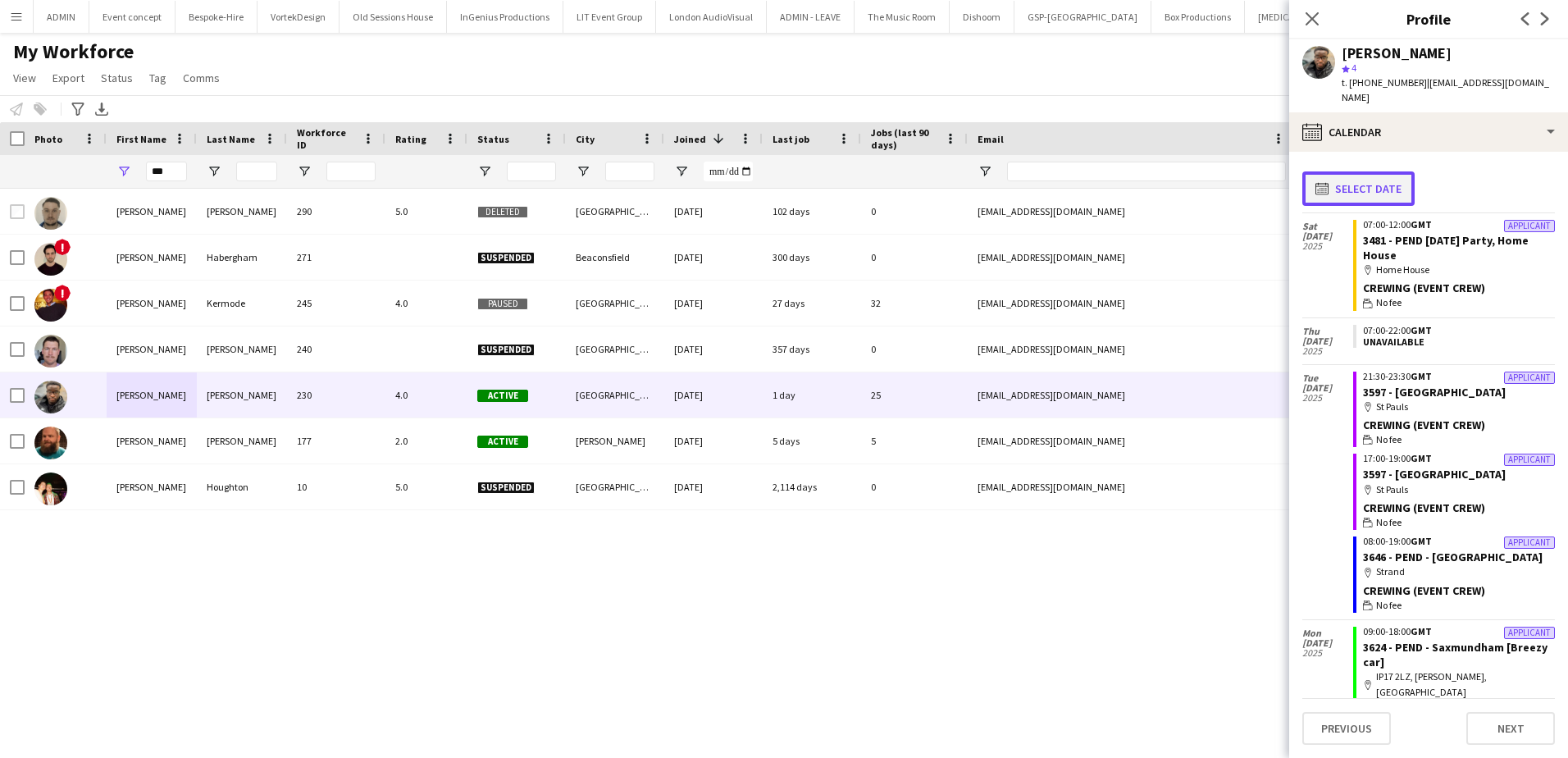
click at [1374, 183] on button "calendar-full Select date" at bounding box center [1358, 189] width 112 height 34
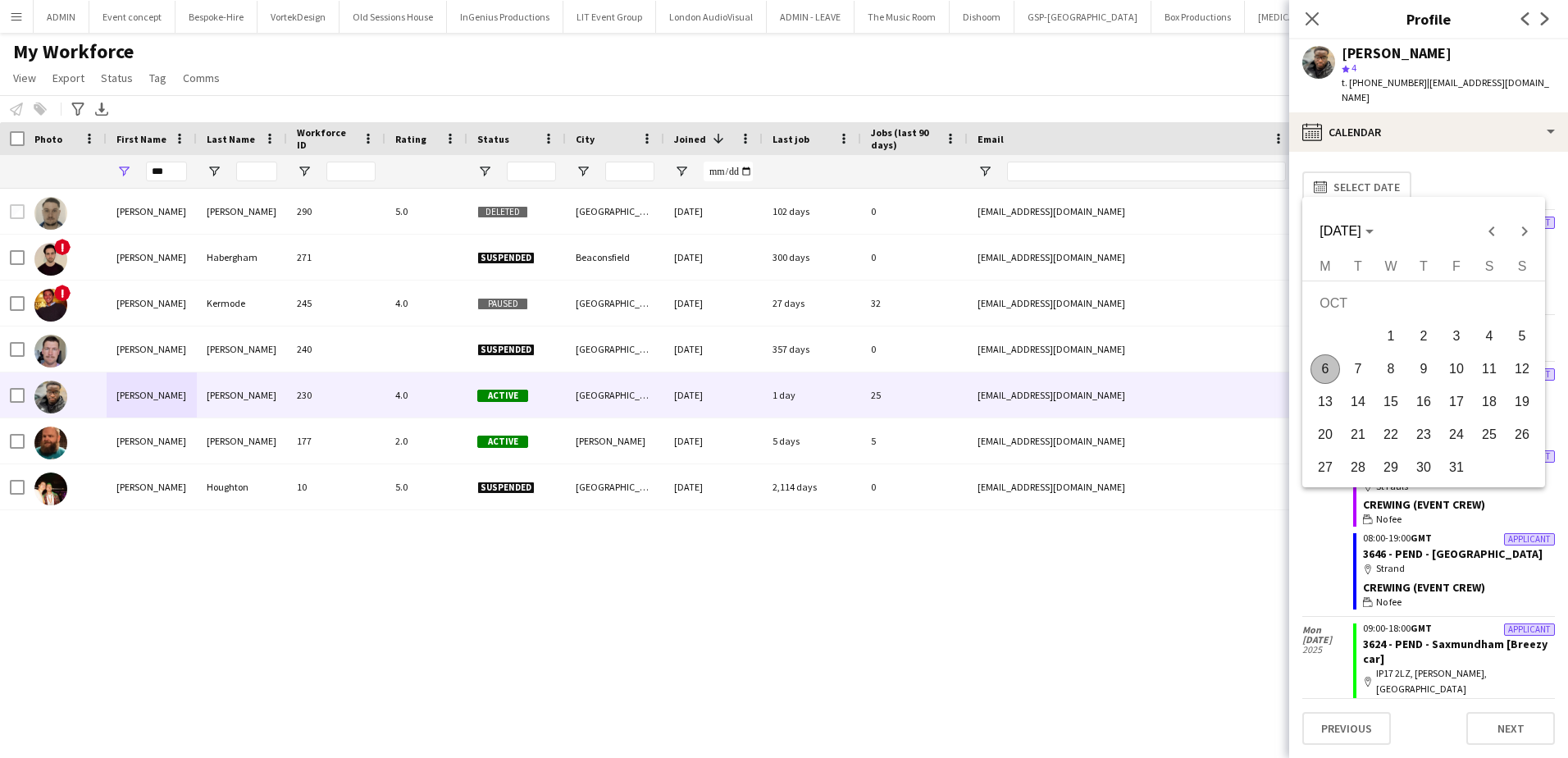
click at [1446, 151] on div at bounding box center [784, 379] width 1568 height 758
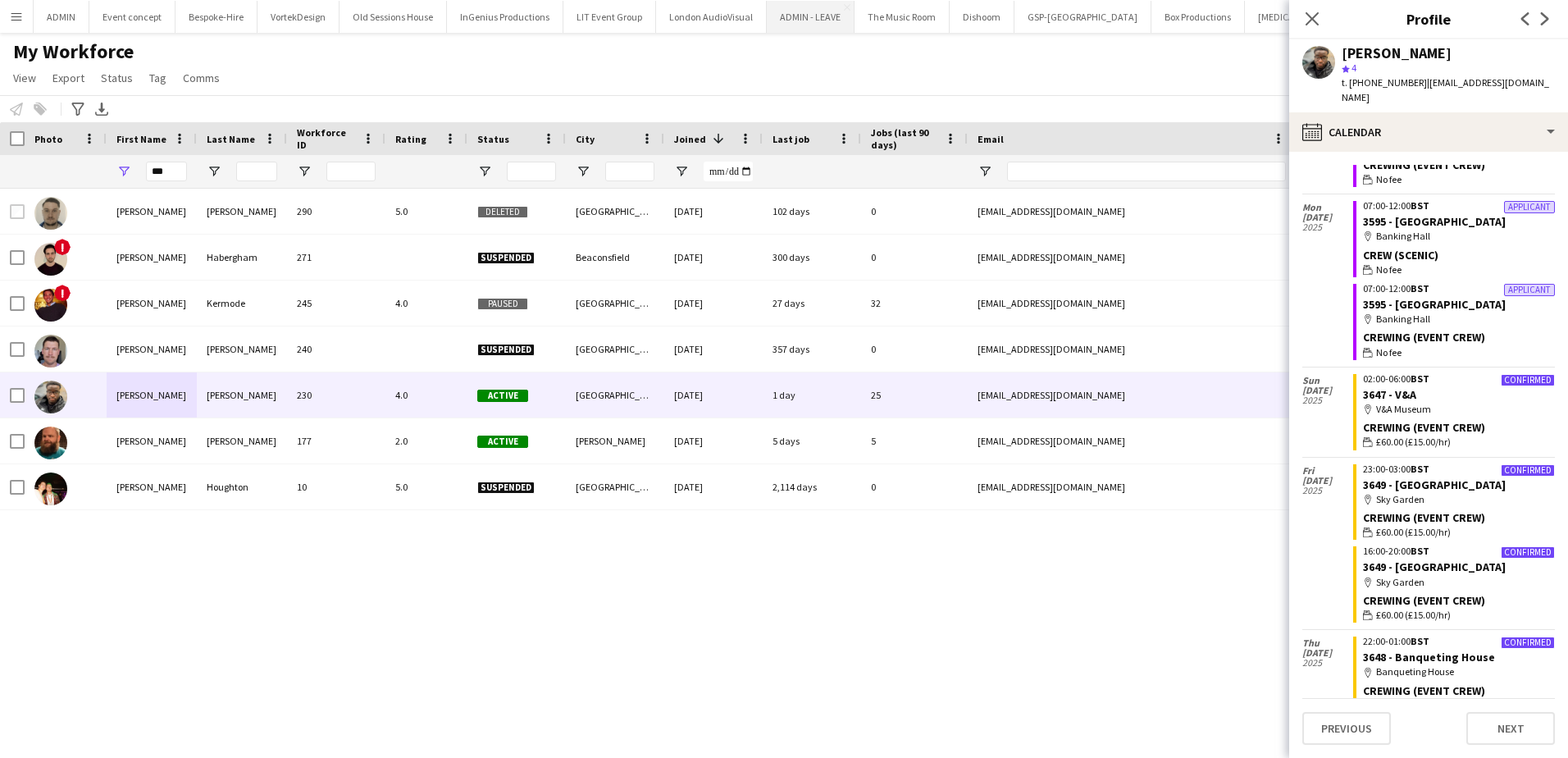
scroll to position [1064, 0]
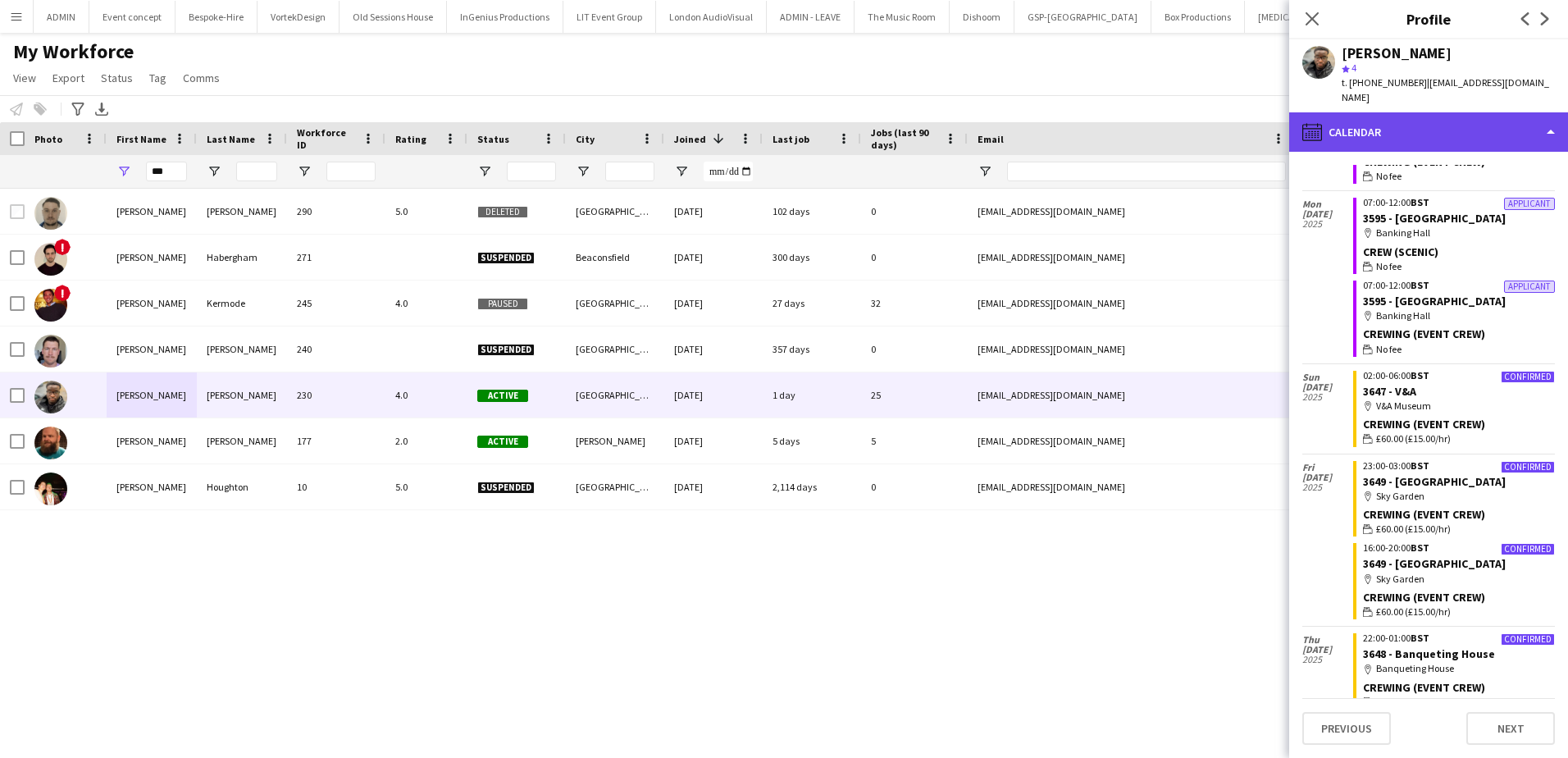
click at [1449, 126] on div "calendar-full Calendar" at bounding box center [1428, 132] width 278 height 40
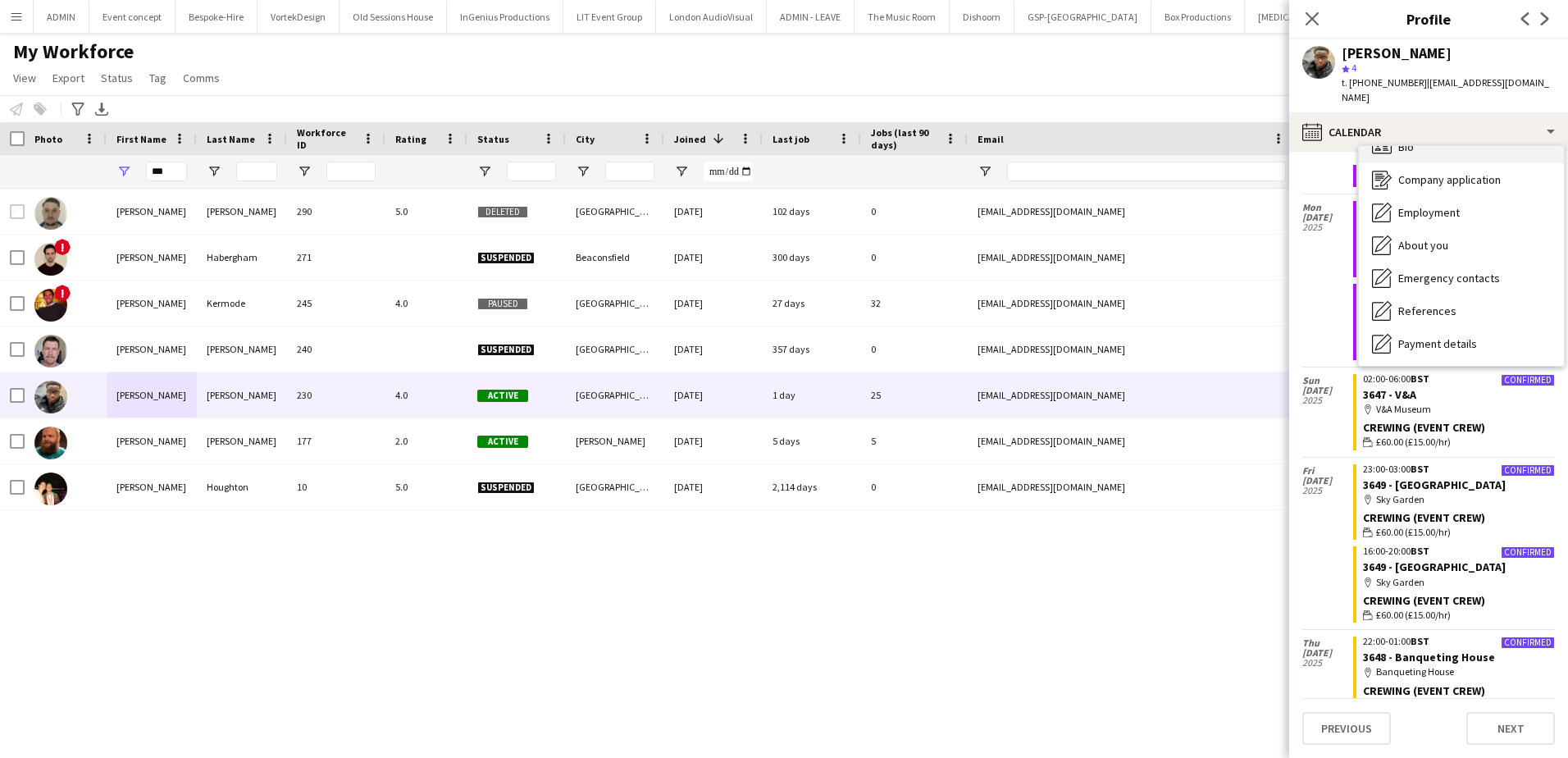
scroll to position [0, 0]
click at [1450, 153] on div "Bio Bio" at bounding box center [1461, 169] width 205 height 33
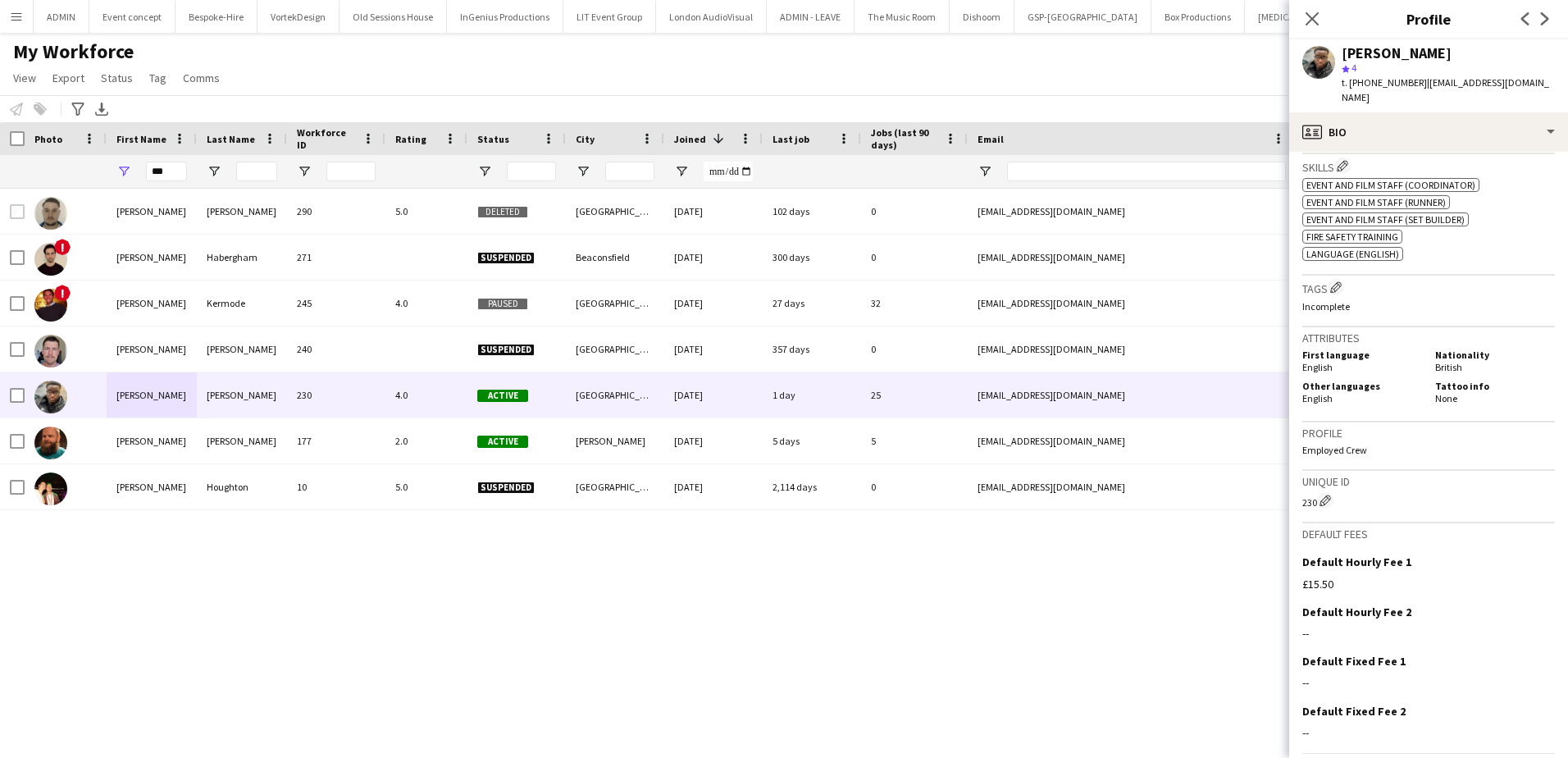
scroll to position [637, 0]
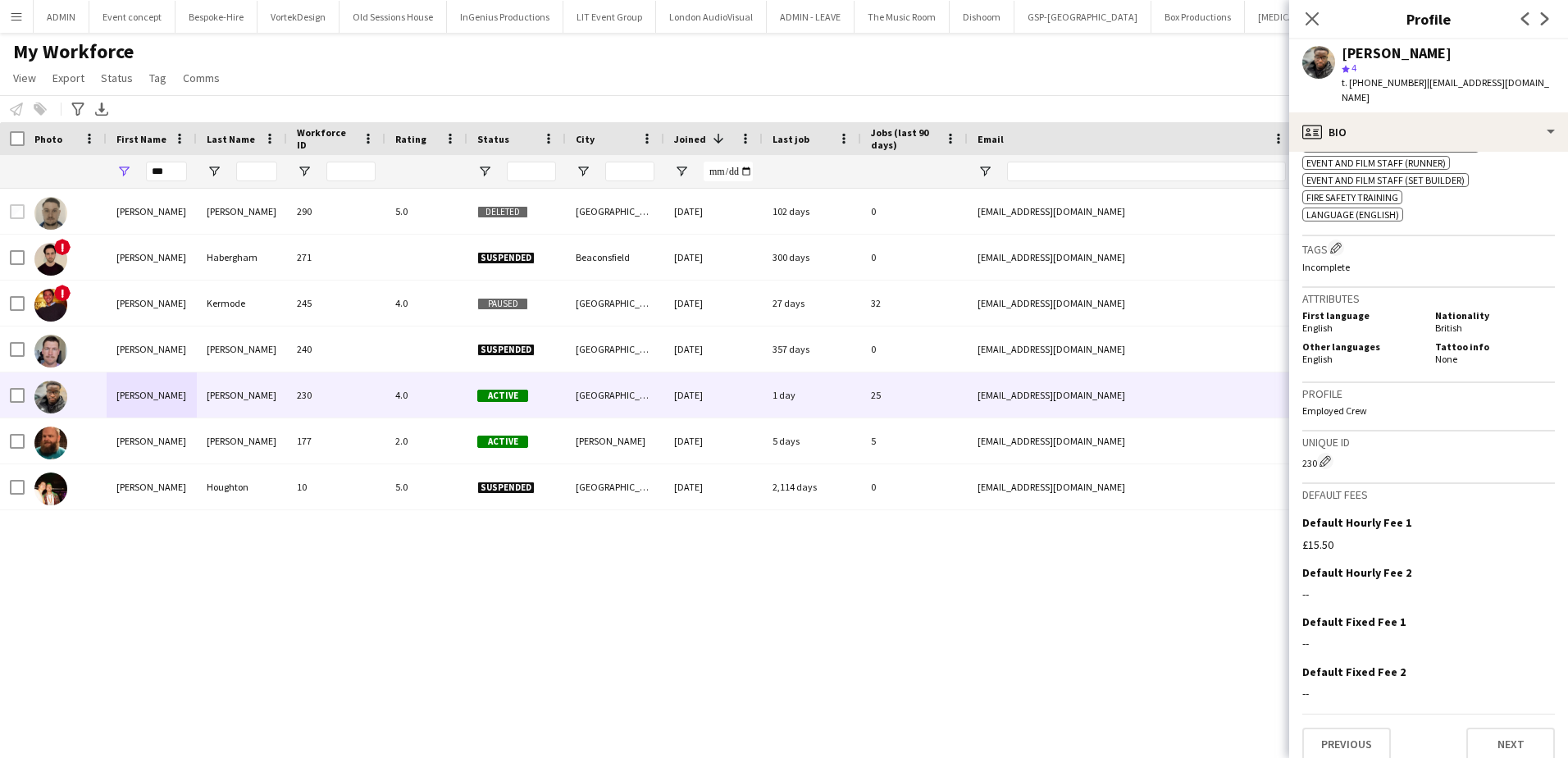
click at [976, 586] on div "Sam Scott 290 5.0 Deleted London 16-04-2025 102 days 0 s_w_r_s@hotmail.co.uk +4…" at bounding box center [759, 452] width 1519 height 528
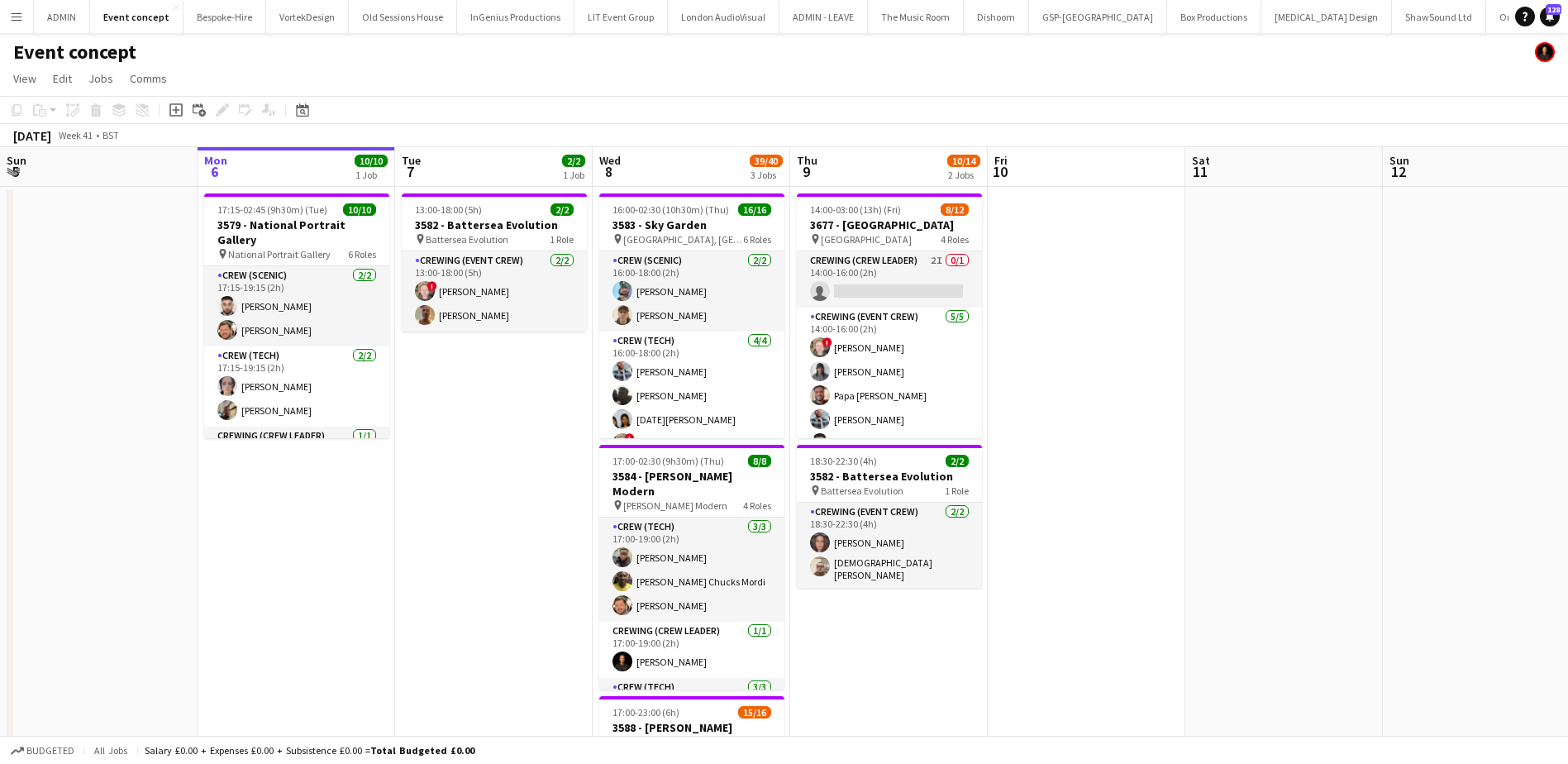
scroll to position [0, 539]
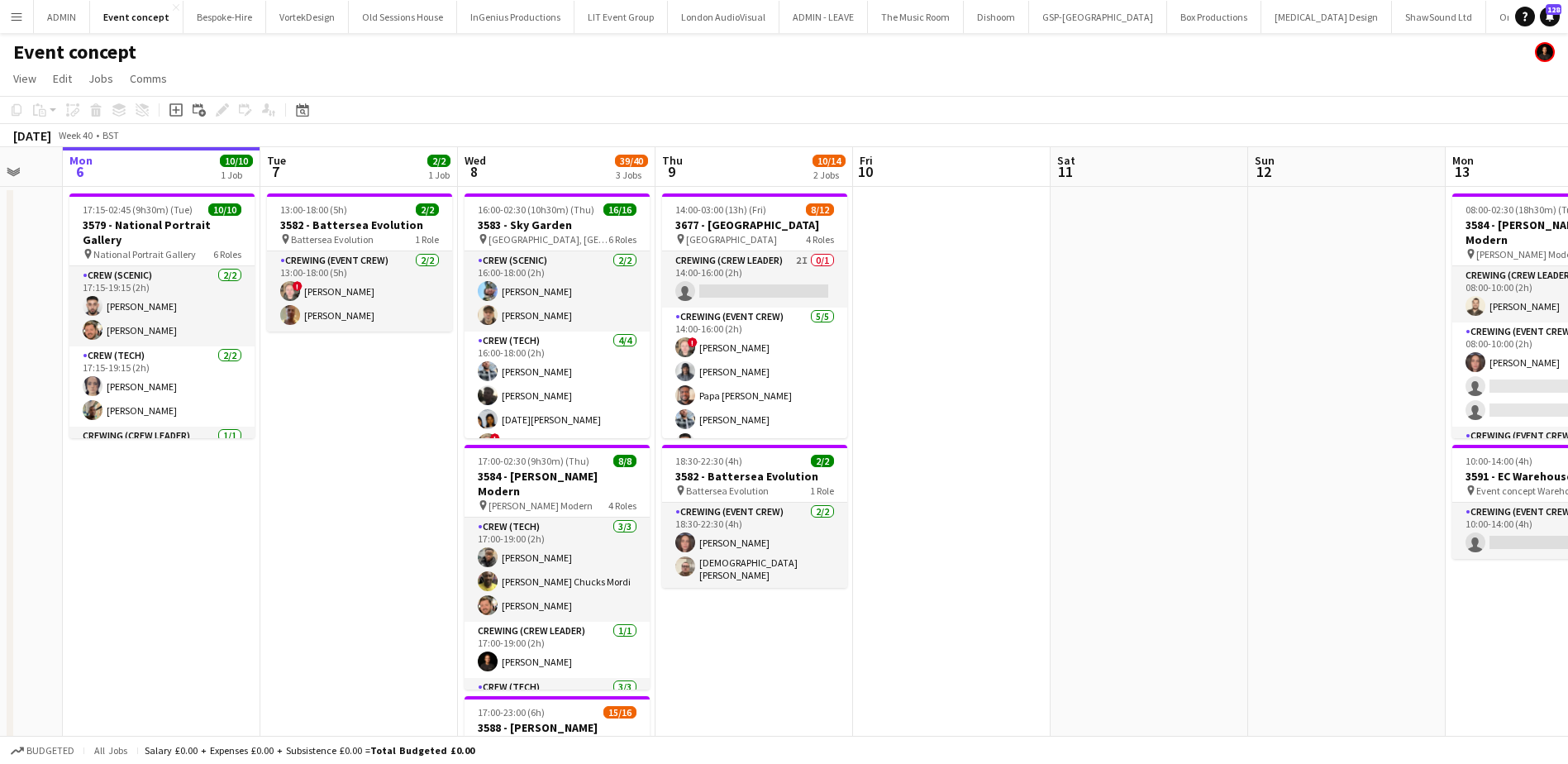
drag, startPoint x: 683, startPoint y: 617, endPoint x: 942, endPoint y: 492, distance: 287.6
click at [1084, 566] on app-calendar-viewport "Sat 4 Sun 5 Mon 6 10/10 1 Job Tue 7 2/2 1 Job Wed 8 39/40 3 Jobs Thu 9 10/14 2 …" at bounding box center [784, 560] width 1568 height 827
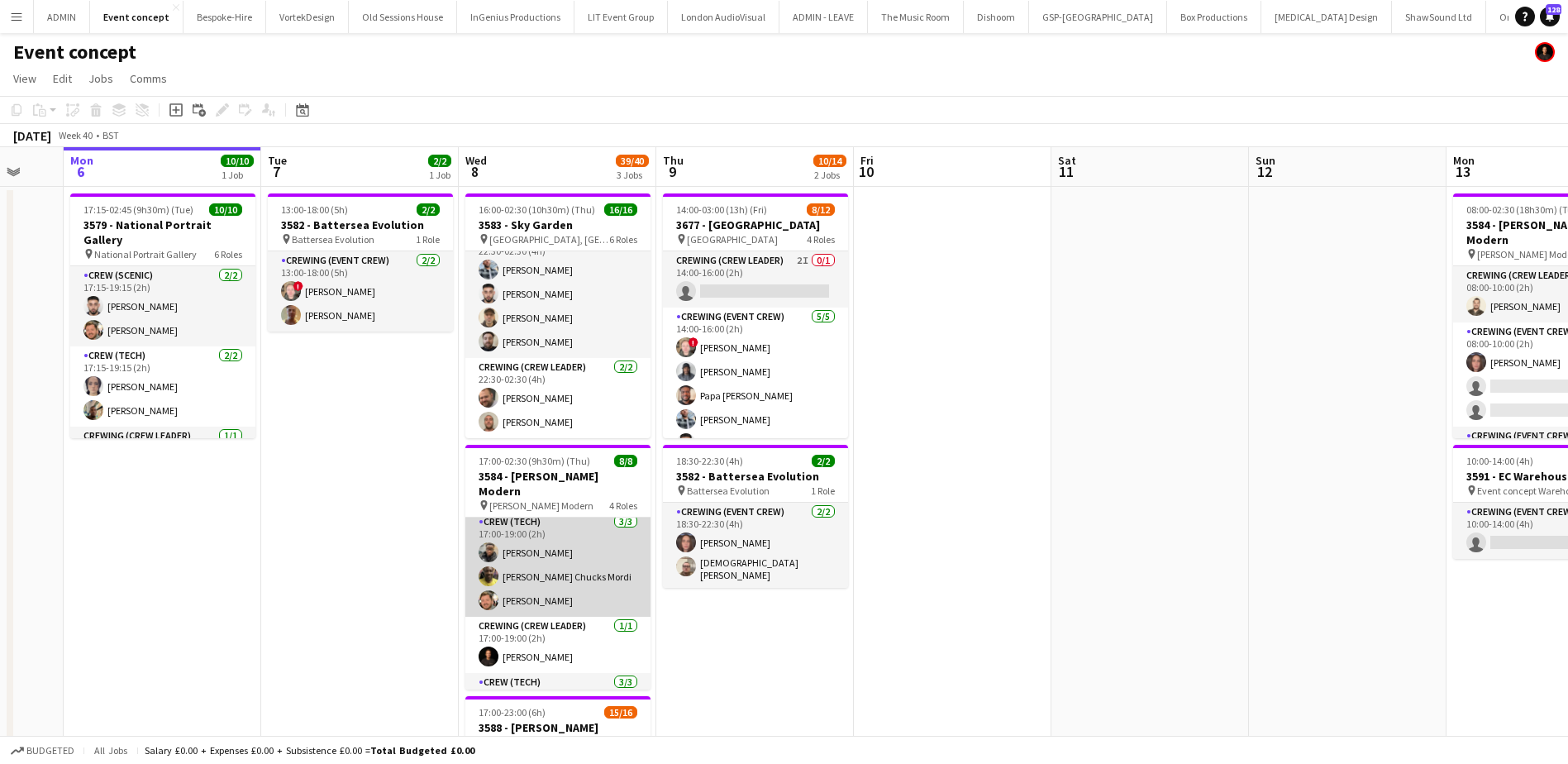
scroll to position [0, 0]
click at [576, 551] on app-card-role "Crew (Tech) 3/3 17:00-19:00 (2h) Samuel Kusimo Alphonsus Chucks Mordi Adam McCa…" at bounding box center [558, 569] width 186 height 104
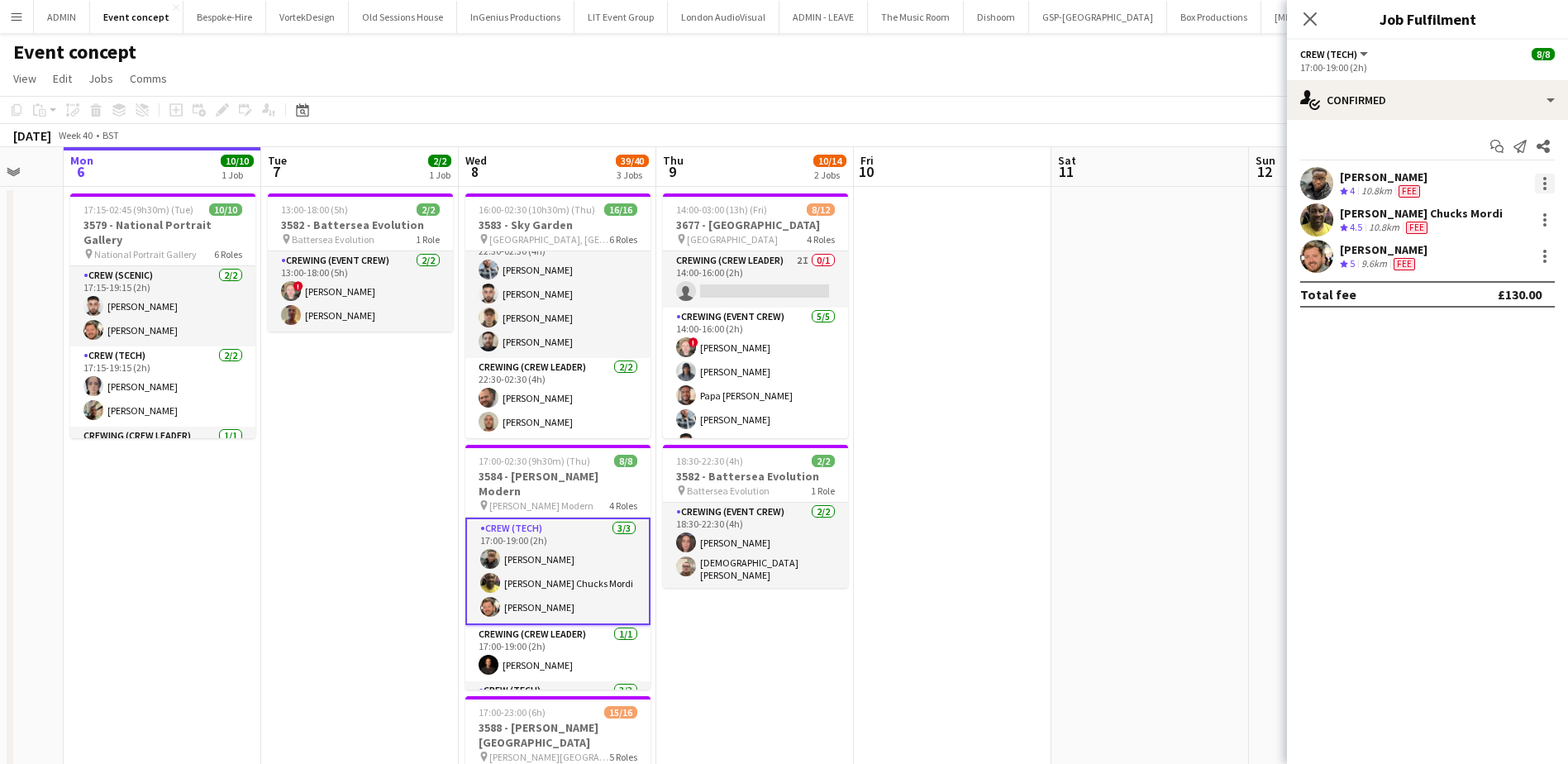
click at [1539, 183] on div at bounding box center [1544, 183] width 20 height 20
click at [1497, 208] on span "Edit fee" at bounding box center [1490, 214] width 103 height 15
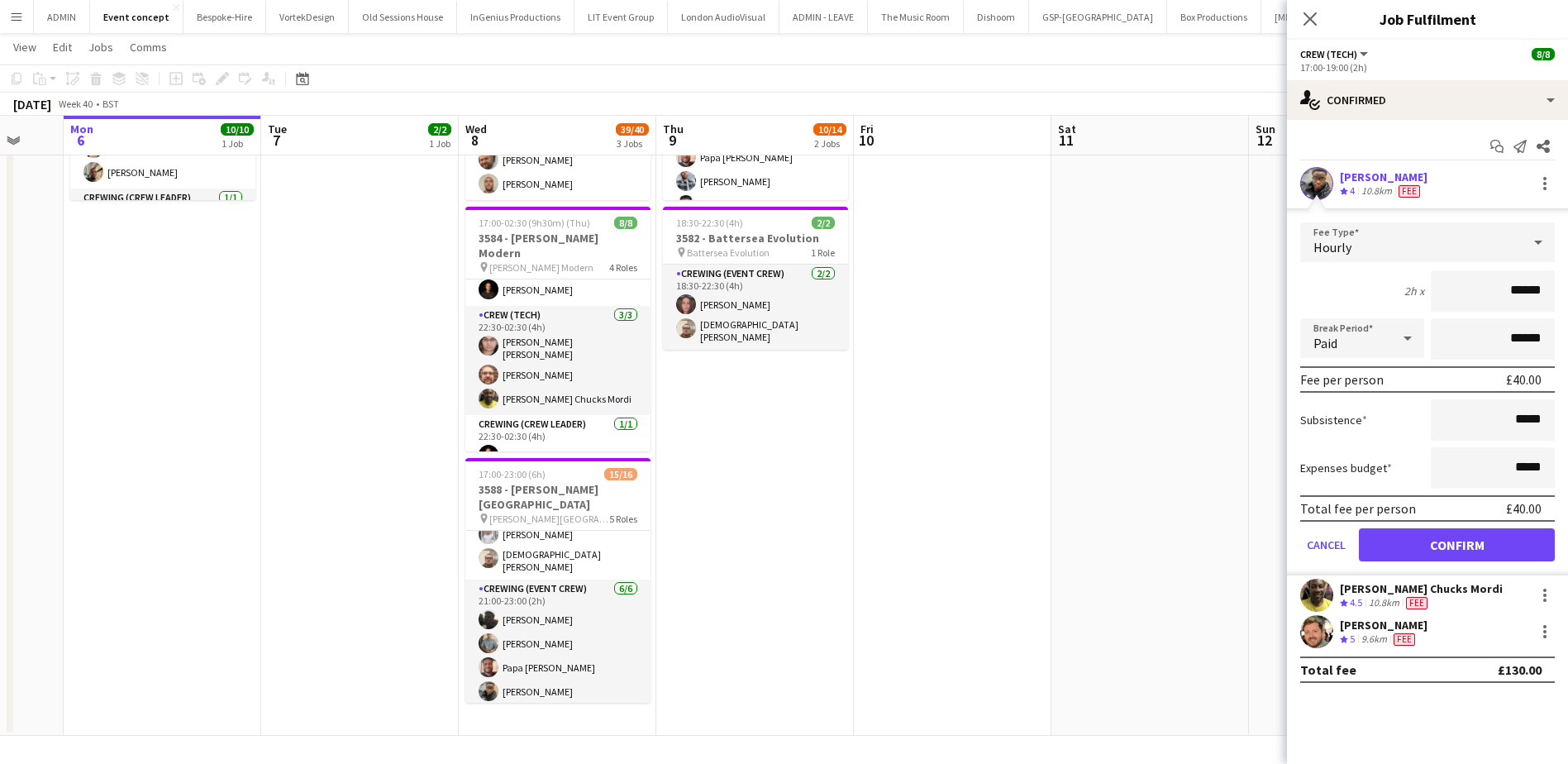
scroll to position [330, 0]
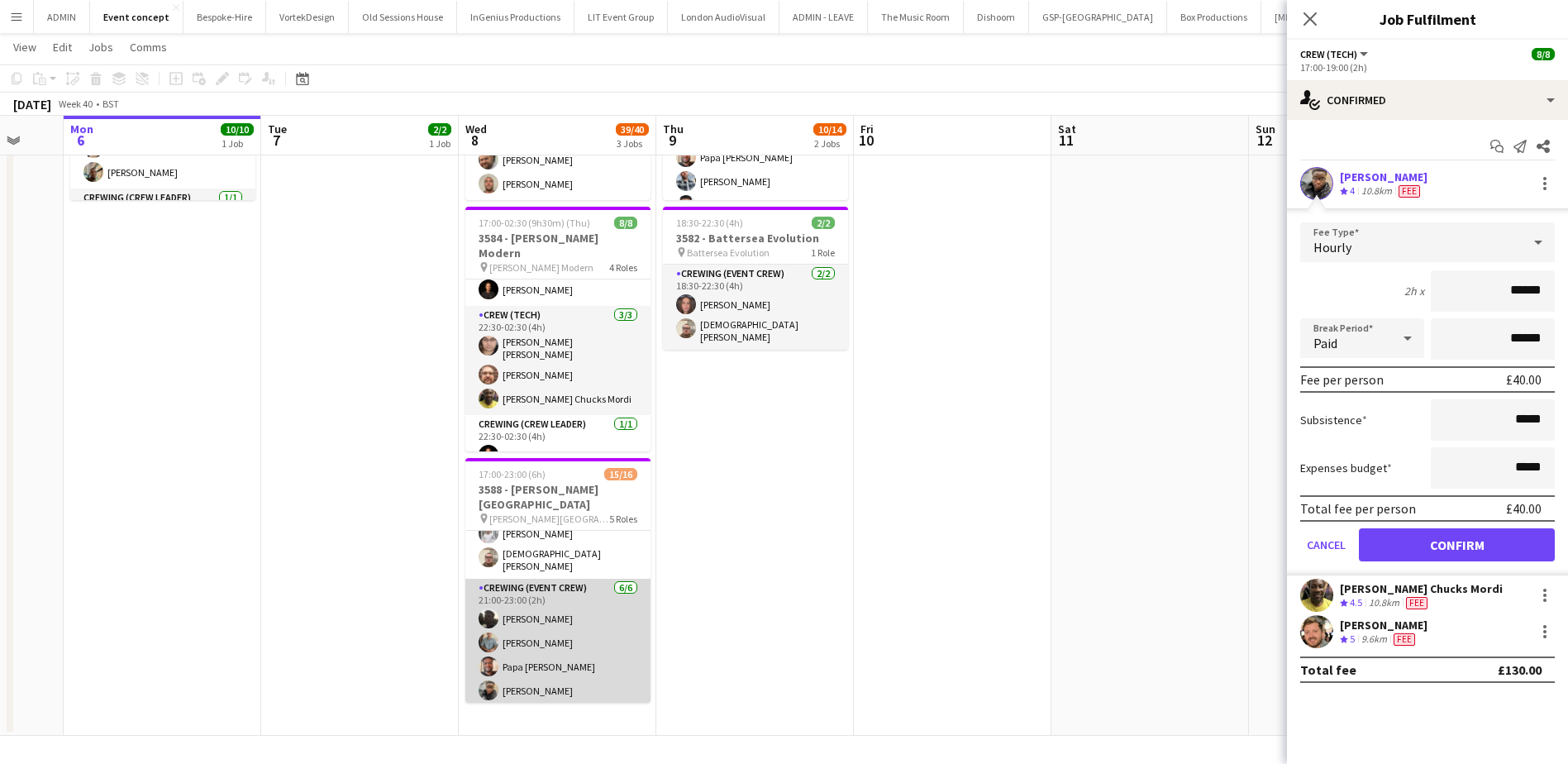
click at [586, 660] on app-card-role "Crewing (Event Crew) 6/6 21:00-23:00 (2h) Louie Applin Daniel Slack Papa Opoku-…" at bounding box center [558, 666] width 186 height 176
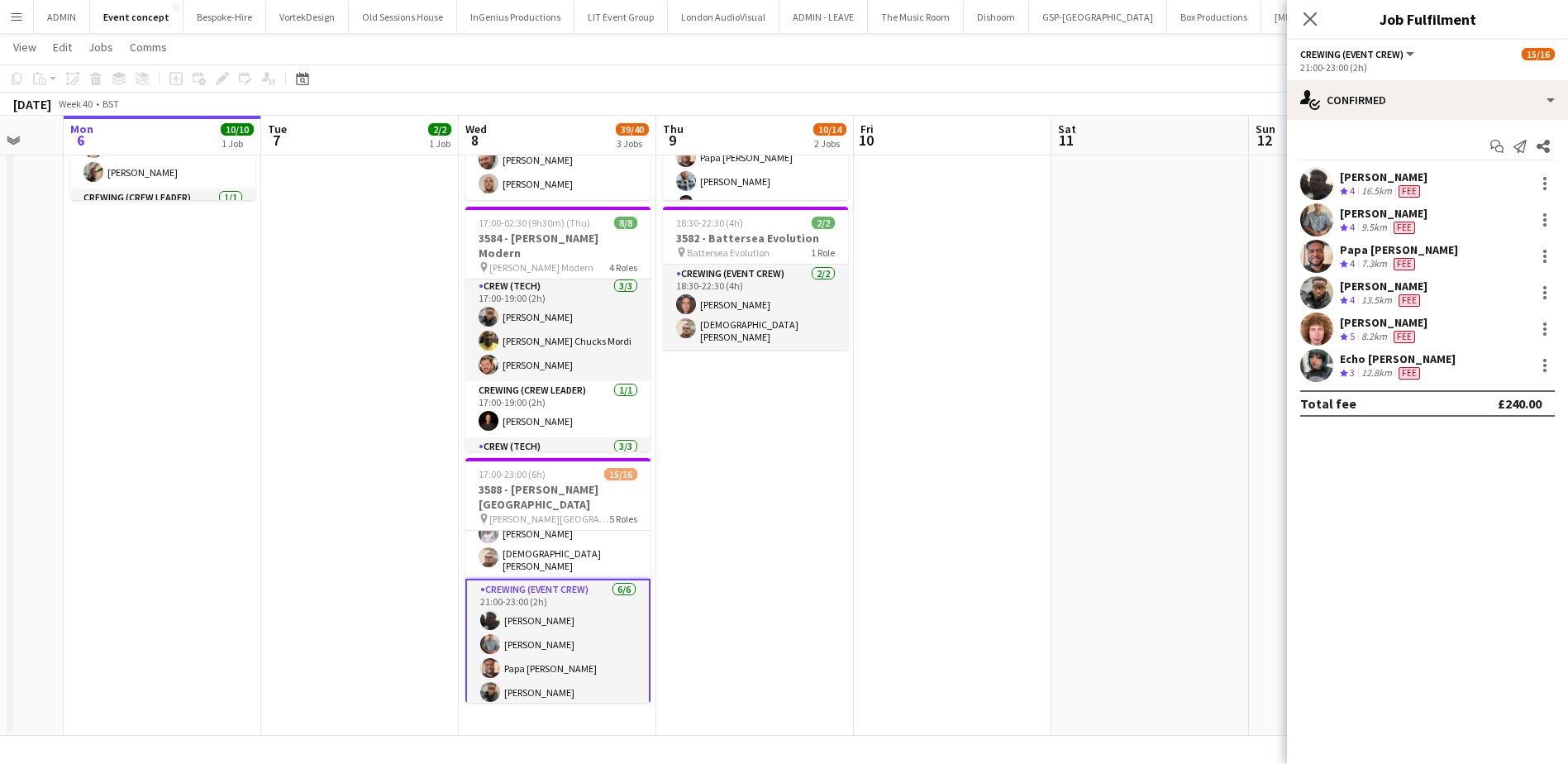
scroll to position [0, 0]
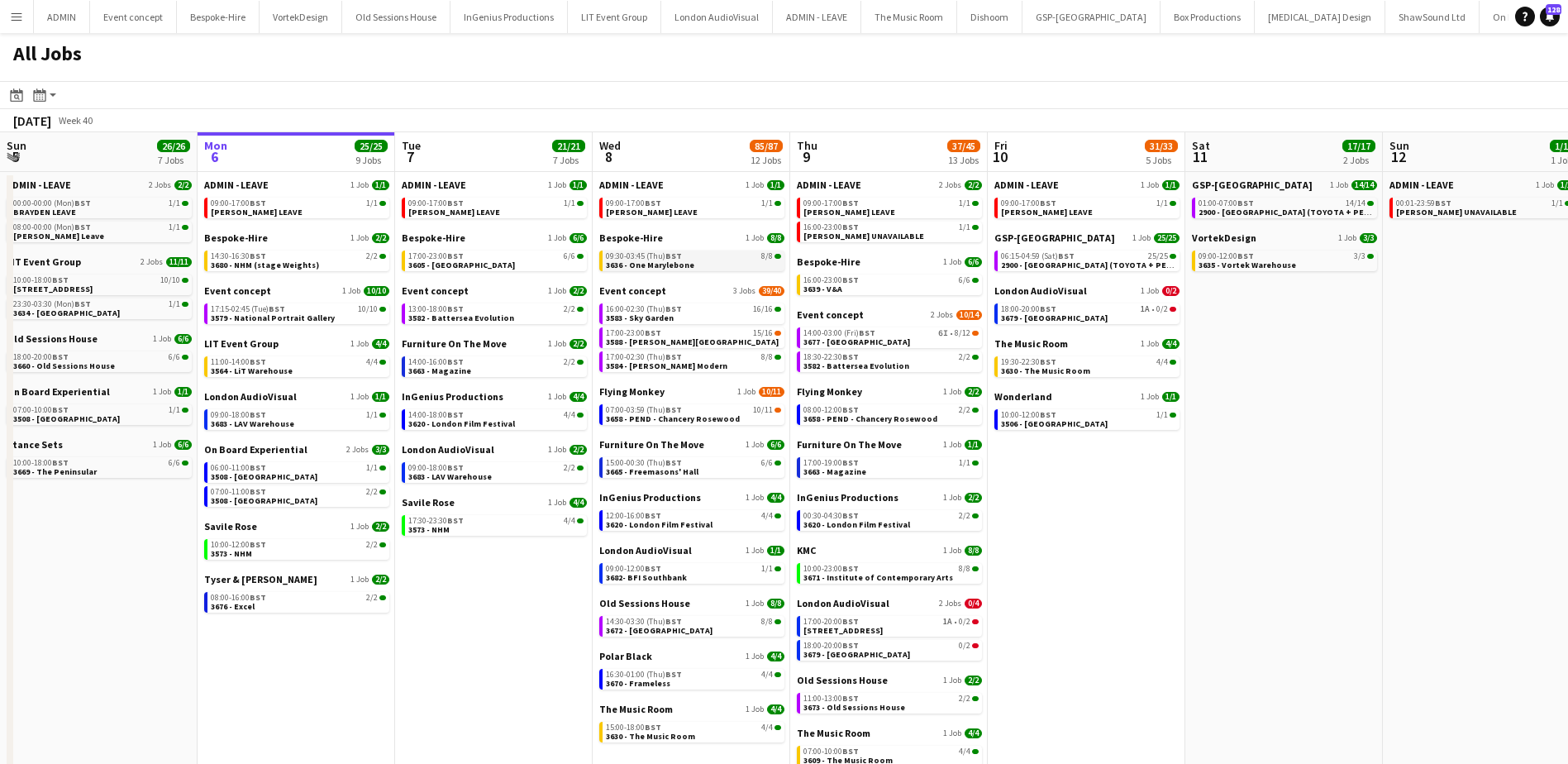
click at [657, 263] on span "3636 - One Marylebone" at bounding box center [650, 264] width 88 height 10
click at [872, 284] on div "16:00-23:00 BST 6/6" at bounding box center [891, 280] width 175 height 9
click at [1019, 267] on span "2900 - [GEOGRAPHIC_DATA] (TOYOTA + PEUGEOT)" at bounding box center [1100, 264] width 198 height 10
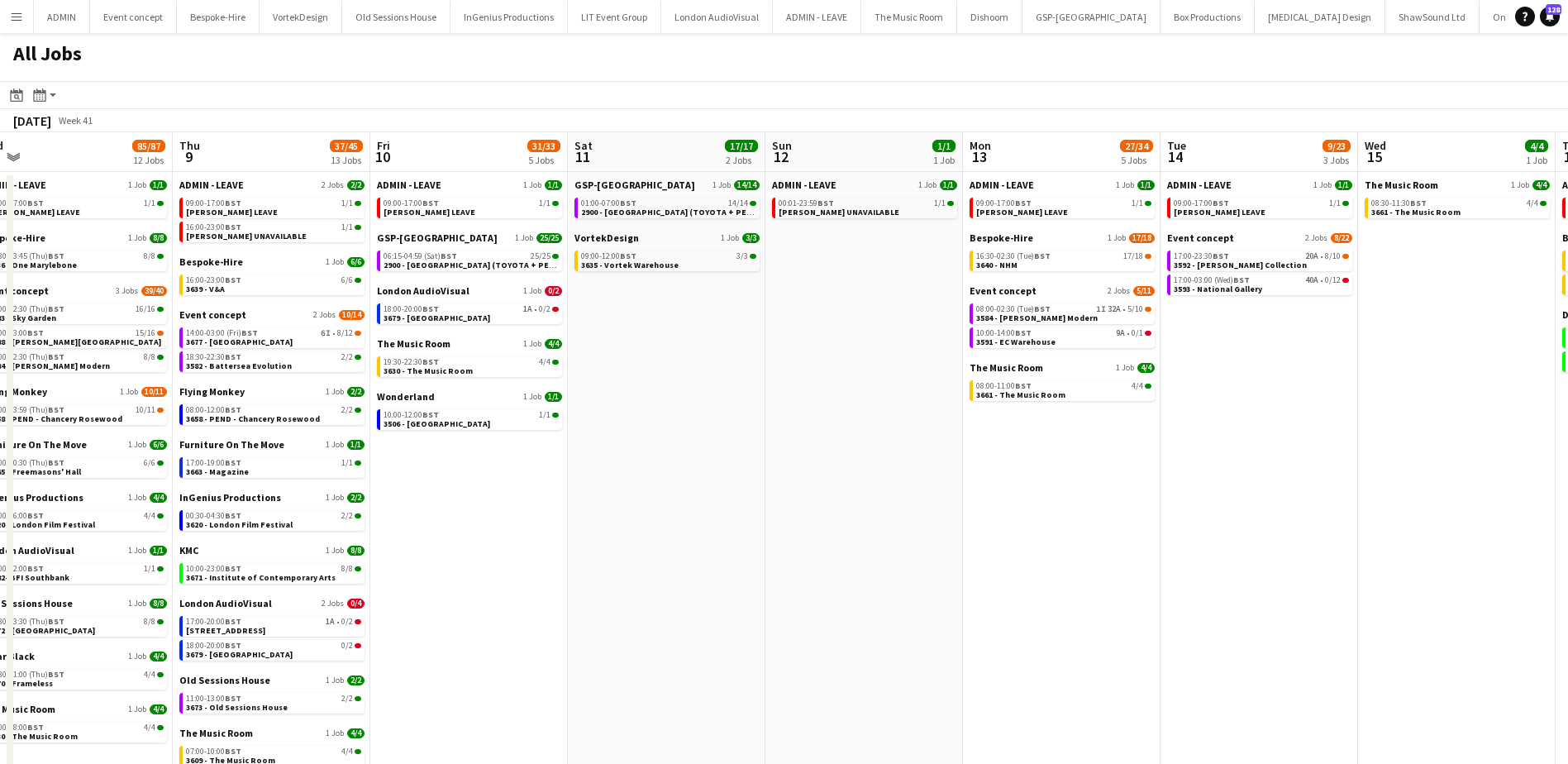
scroll to position [0, 627]
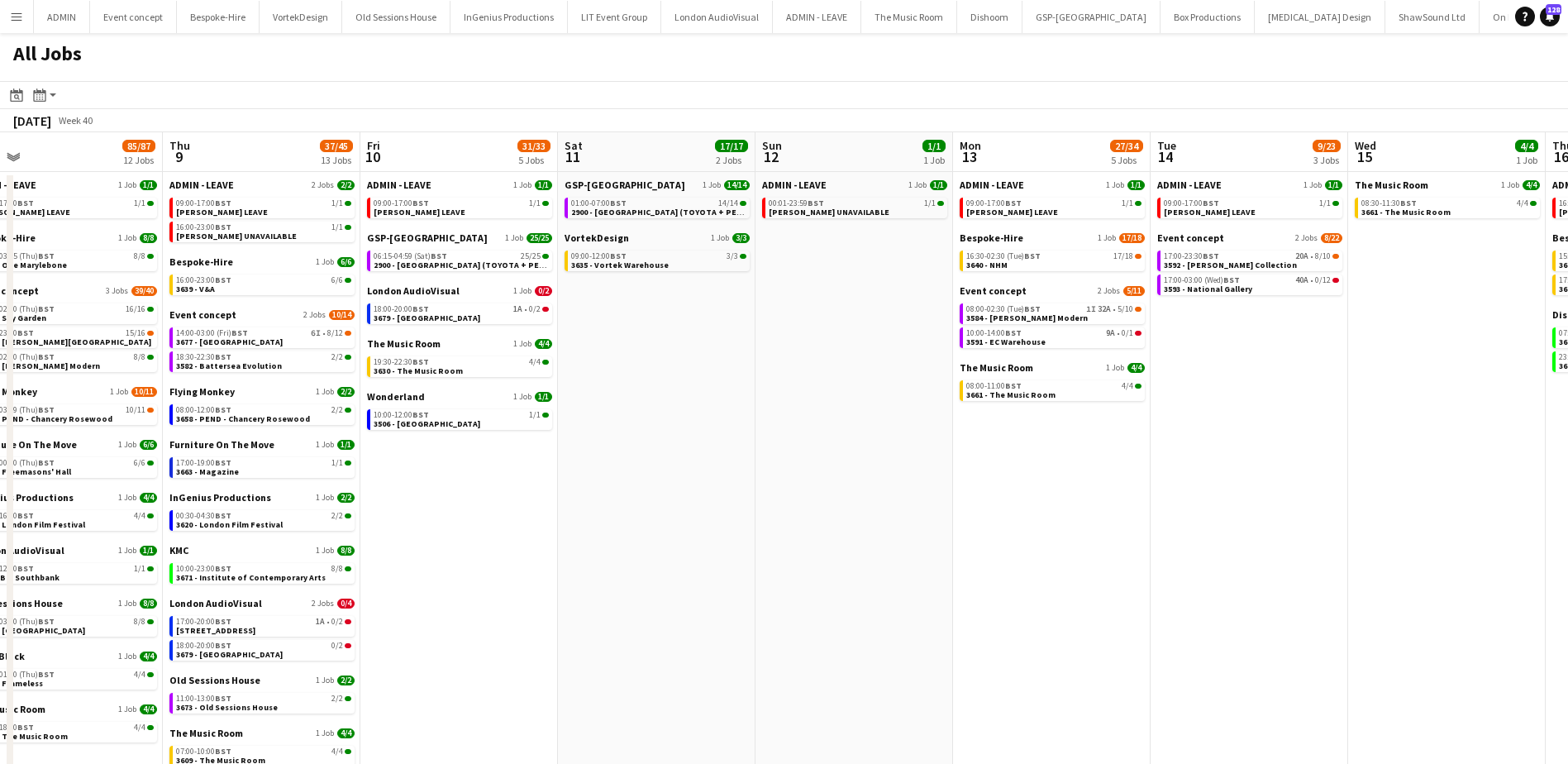
drag, startPoint x: 1320, startPoint y: 341, endPoint x: 692, endPoint y: 338, distance: 628.0
click at [692, 338] on app-calendar-viewport "Sun 5 26/26 7 Jobs Mon 6 25/25 9 Jobs Tue 7 21/21 7 Jobs Wed 8 85/87 12 Jobs Th…" at bounding box center [784, 472] width 1568 height 680
click at [1006, 266] on span "3640 - NHM" at bounding box center [987, 264] width 41 height 10
click at [1217, 262] on span "3592 - [PERSON_NAME] Collection" at bounding box center [1230, 264] width 133 height 10
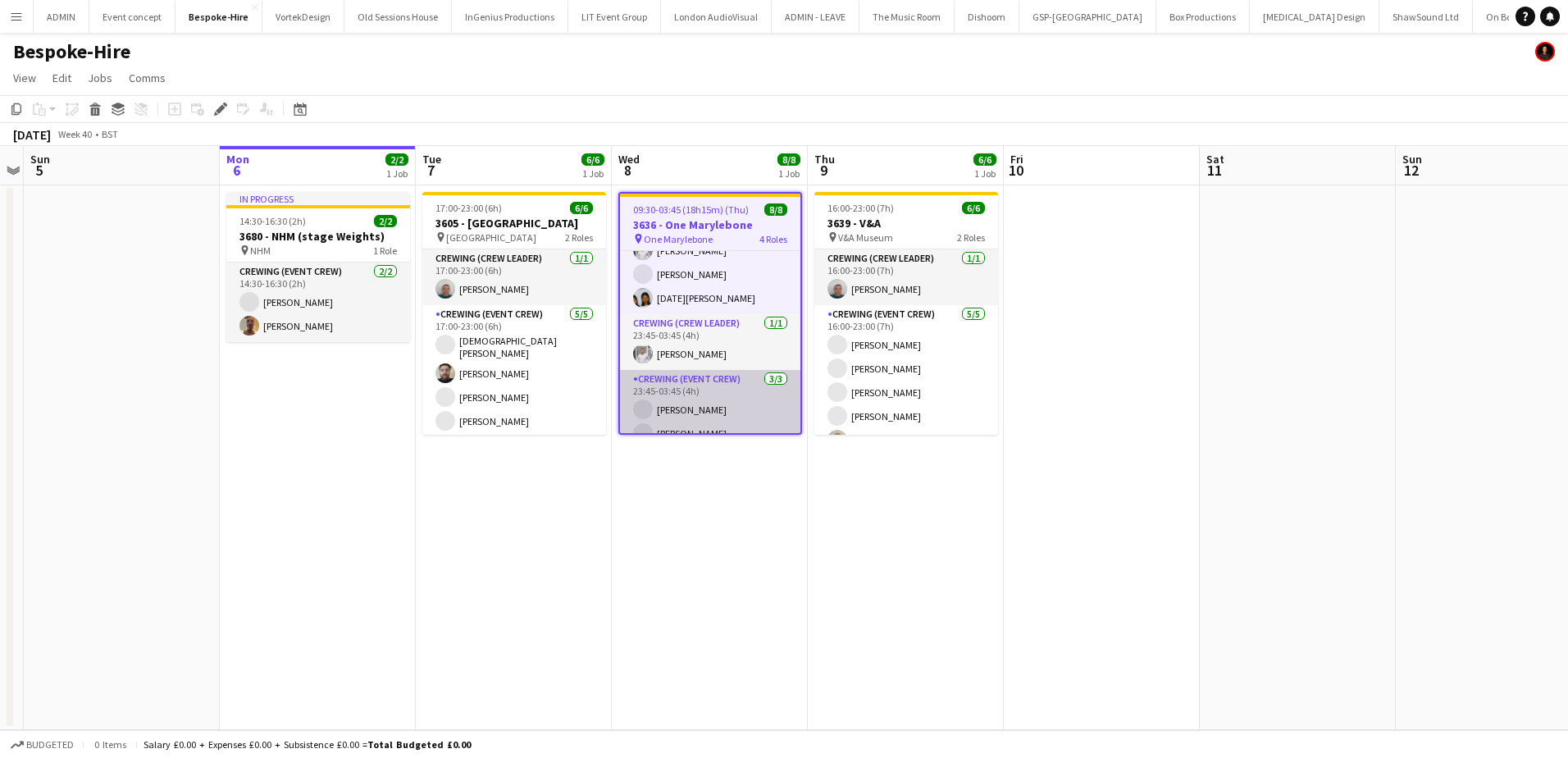
scroll to position [136, 0]
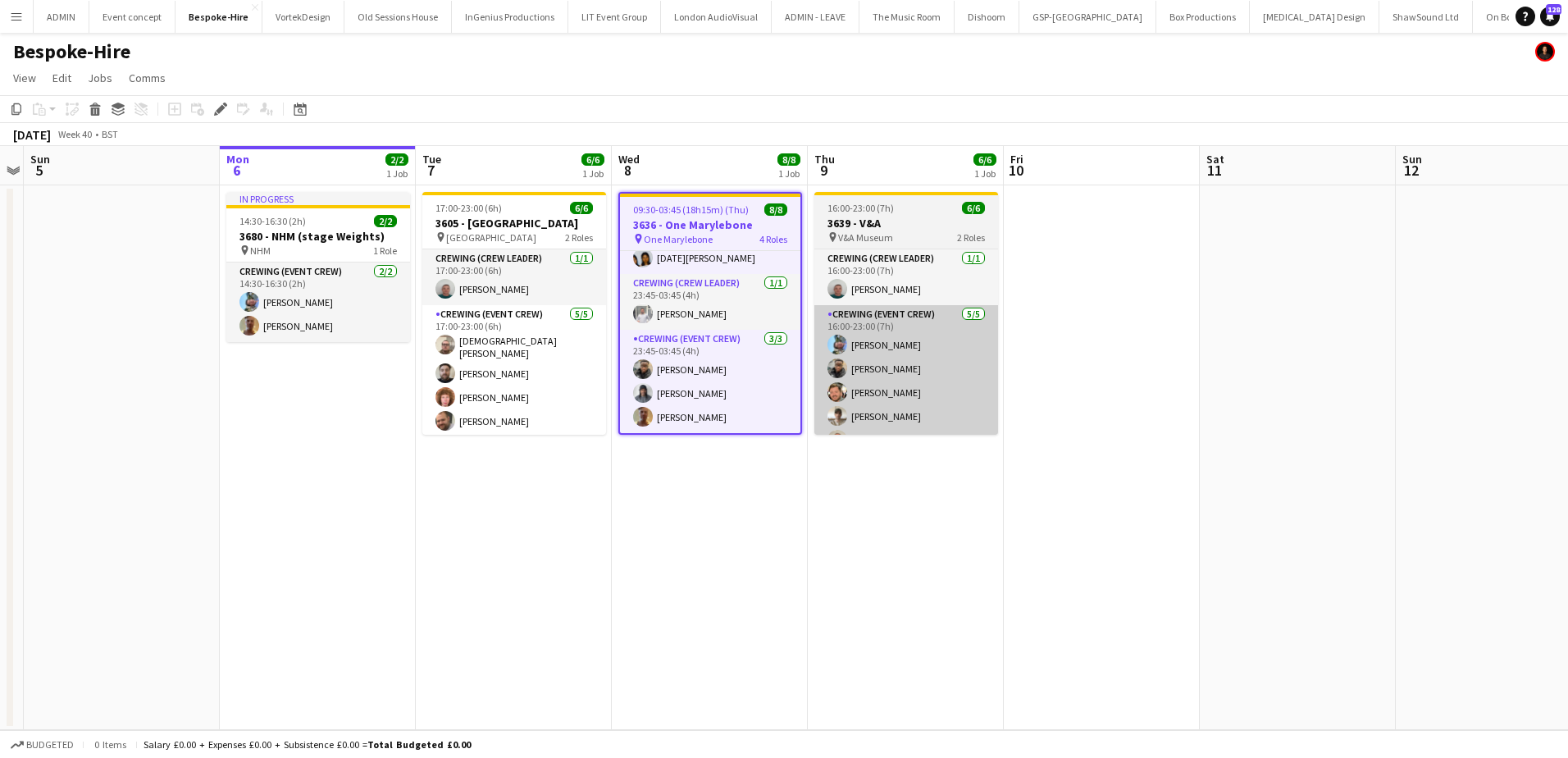
click at [712, 404] on app-card-role "Crewing (Event Crew) 3/3 23:45-03:45 (4h) Samuel Kusimo Kaine Caldeira Jason As…" at bounding box center [710, 380] width 180 height 103
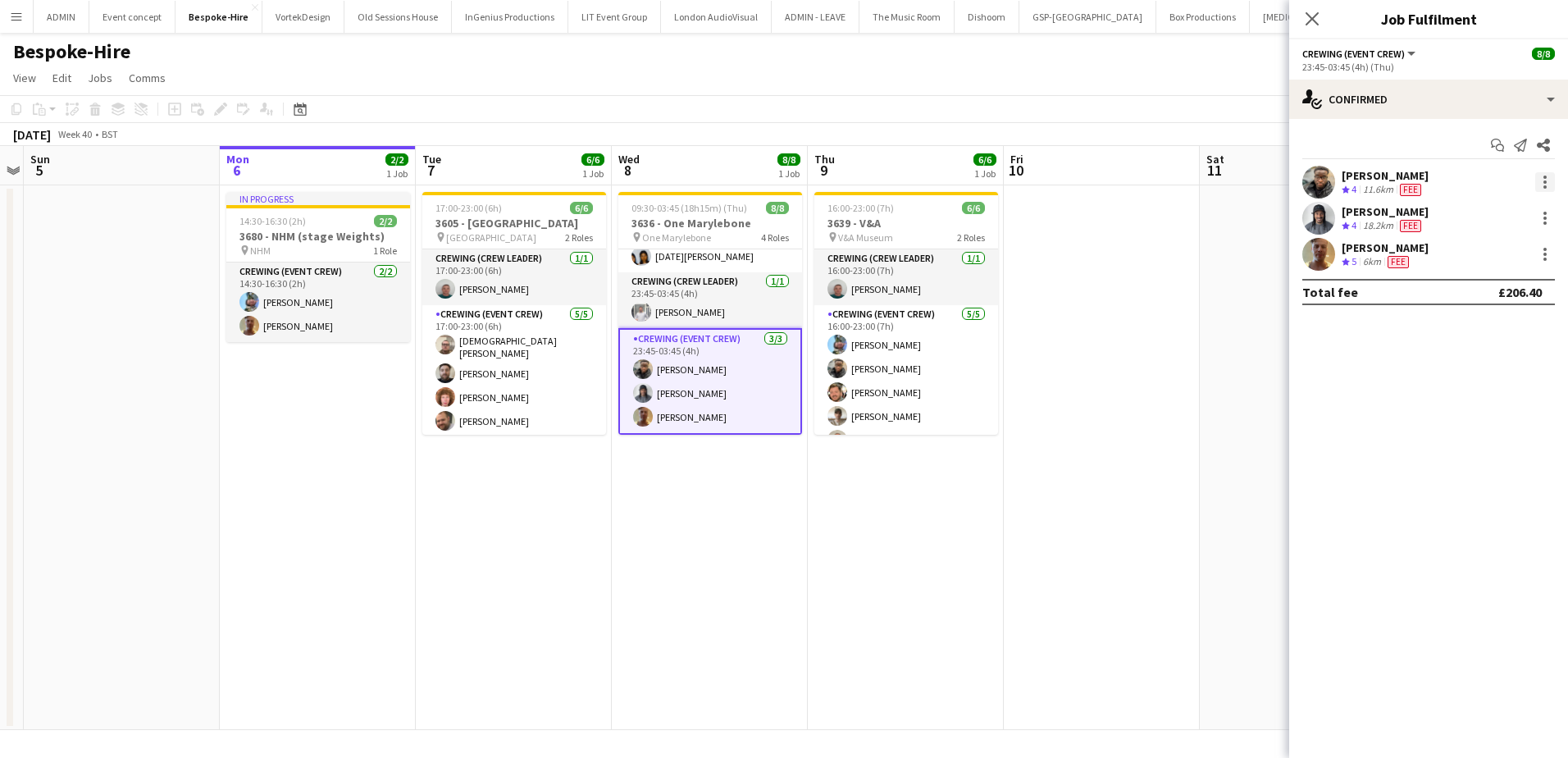
click at [1548, 182] on div at bounding box center [1544, 181] width 20 height 20
click at [1505, 205] on span "Edit fee" at bounding box center [1492, 212] width 102 height 15
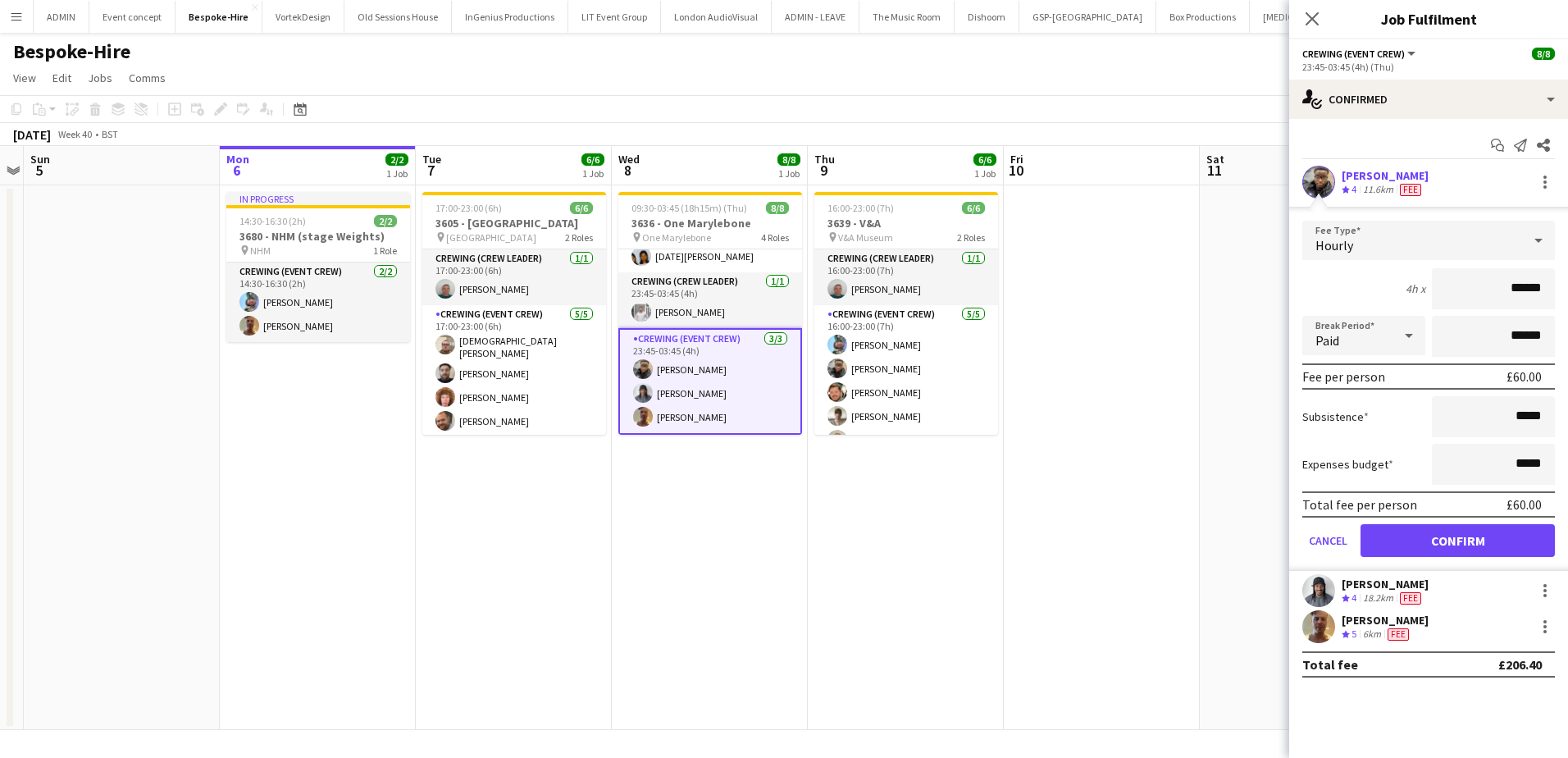
click at [1534, 289] on input "******" at bounding box center [1493, 288] width 123 height 41
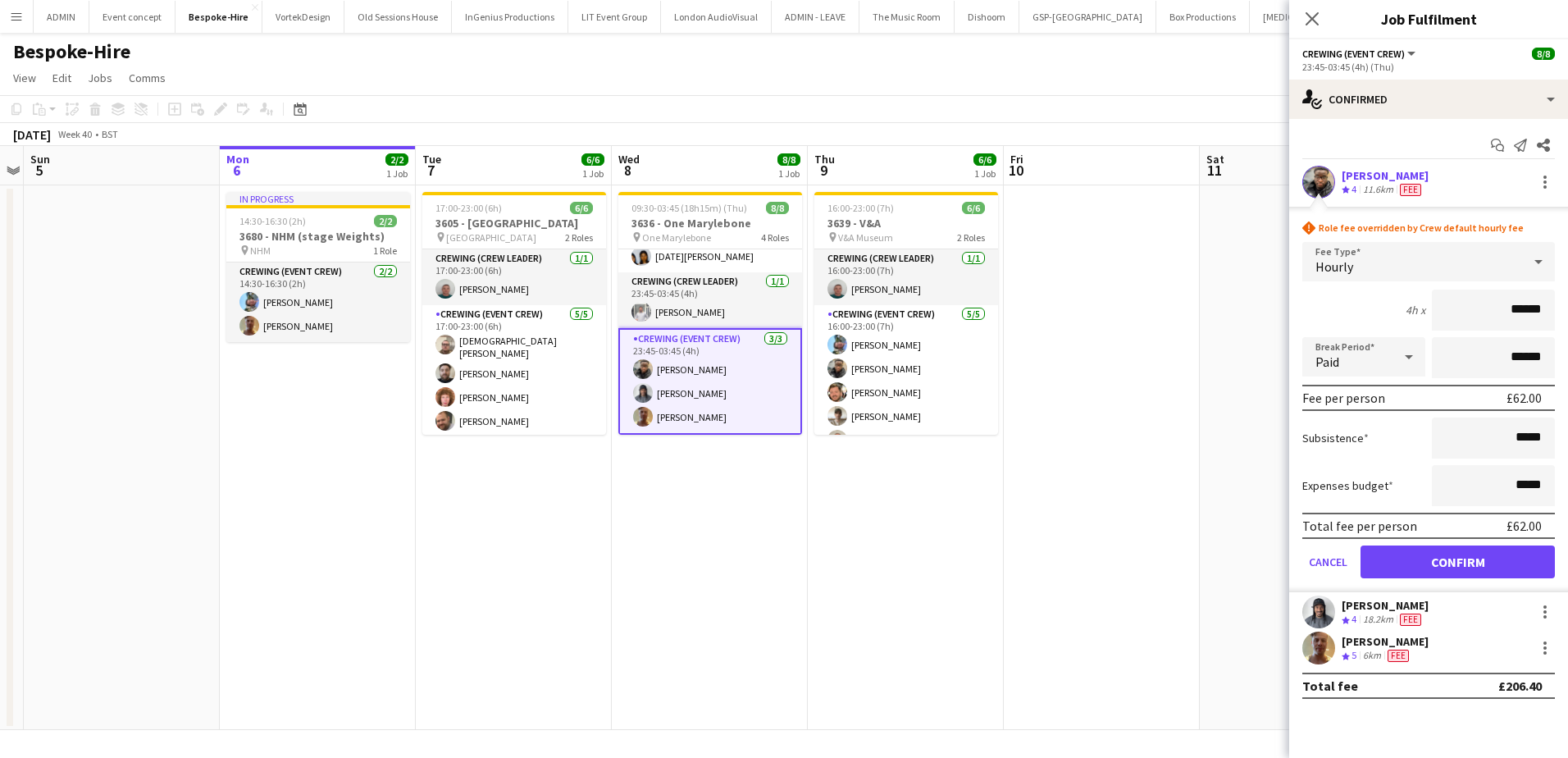
type input "******"
click at [1496, 560] on button "Confirm" at bounding box center [1458, 562] width 194 height 33
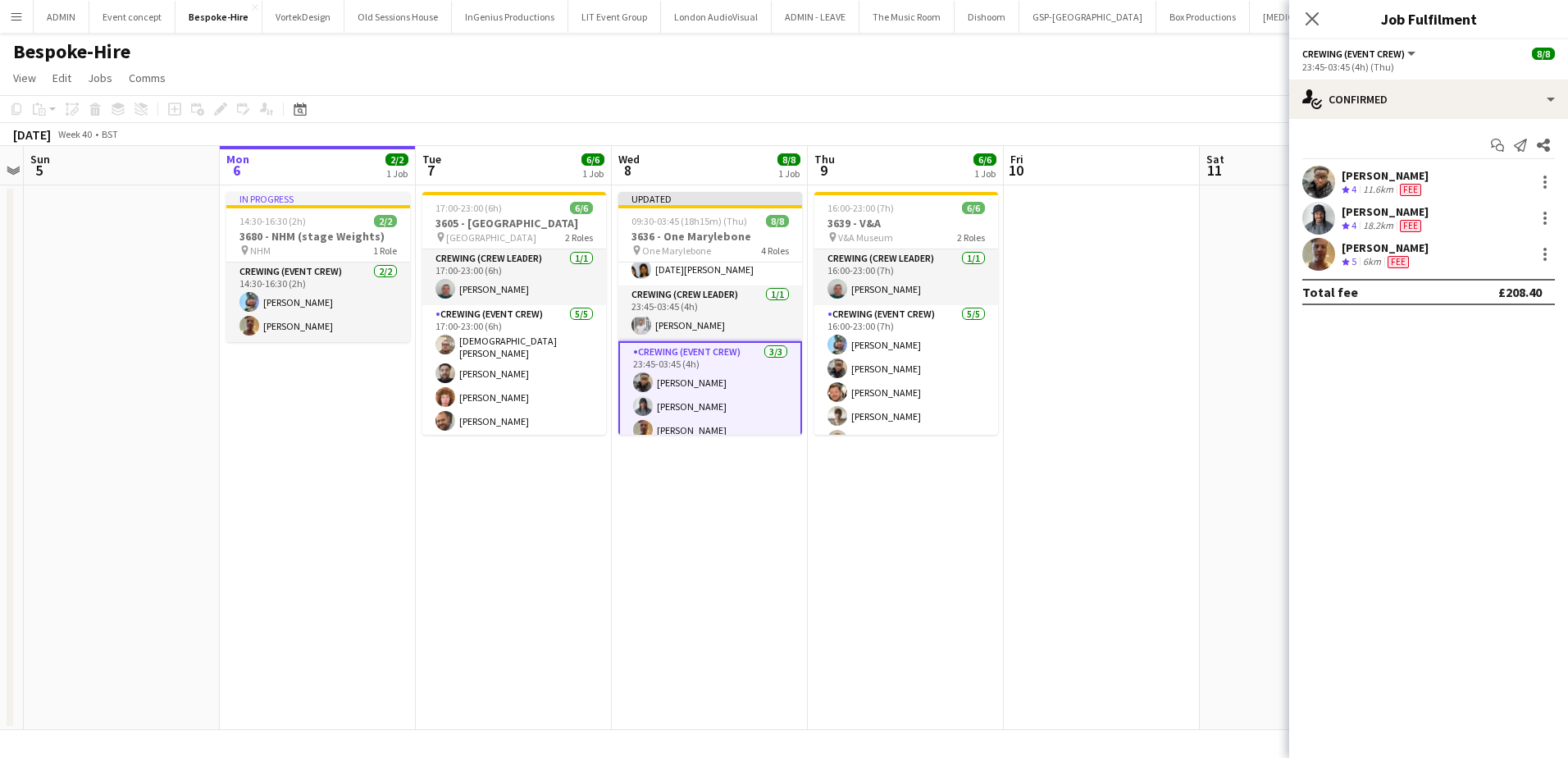
click at [1203, 396] on app-date-cell at bounding box center [1298, 457] width 196 height 545
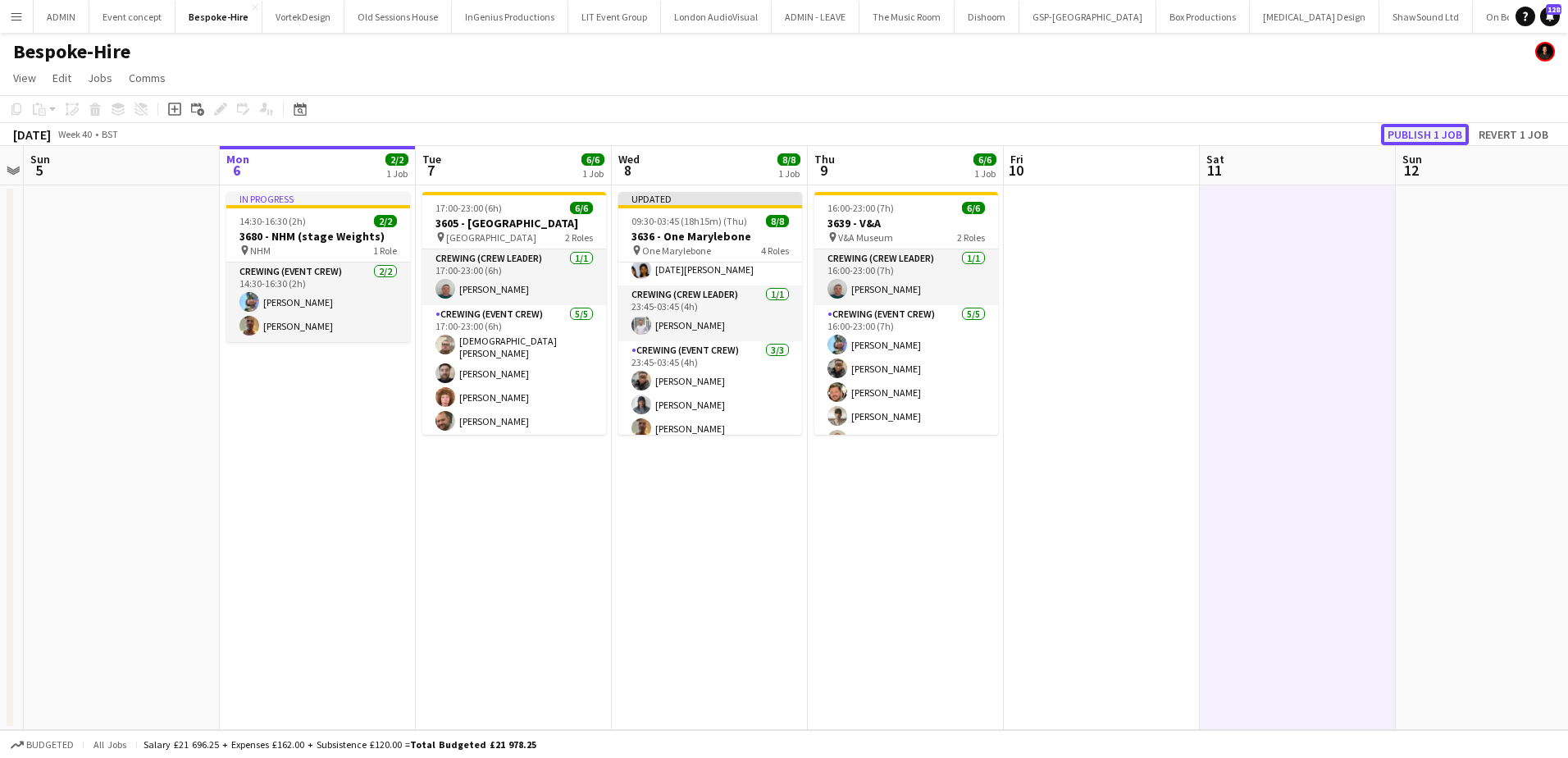
click at [1414, 134] on button "Publish 1 job" at bounding box center [1425, 134] width 88 height 22
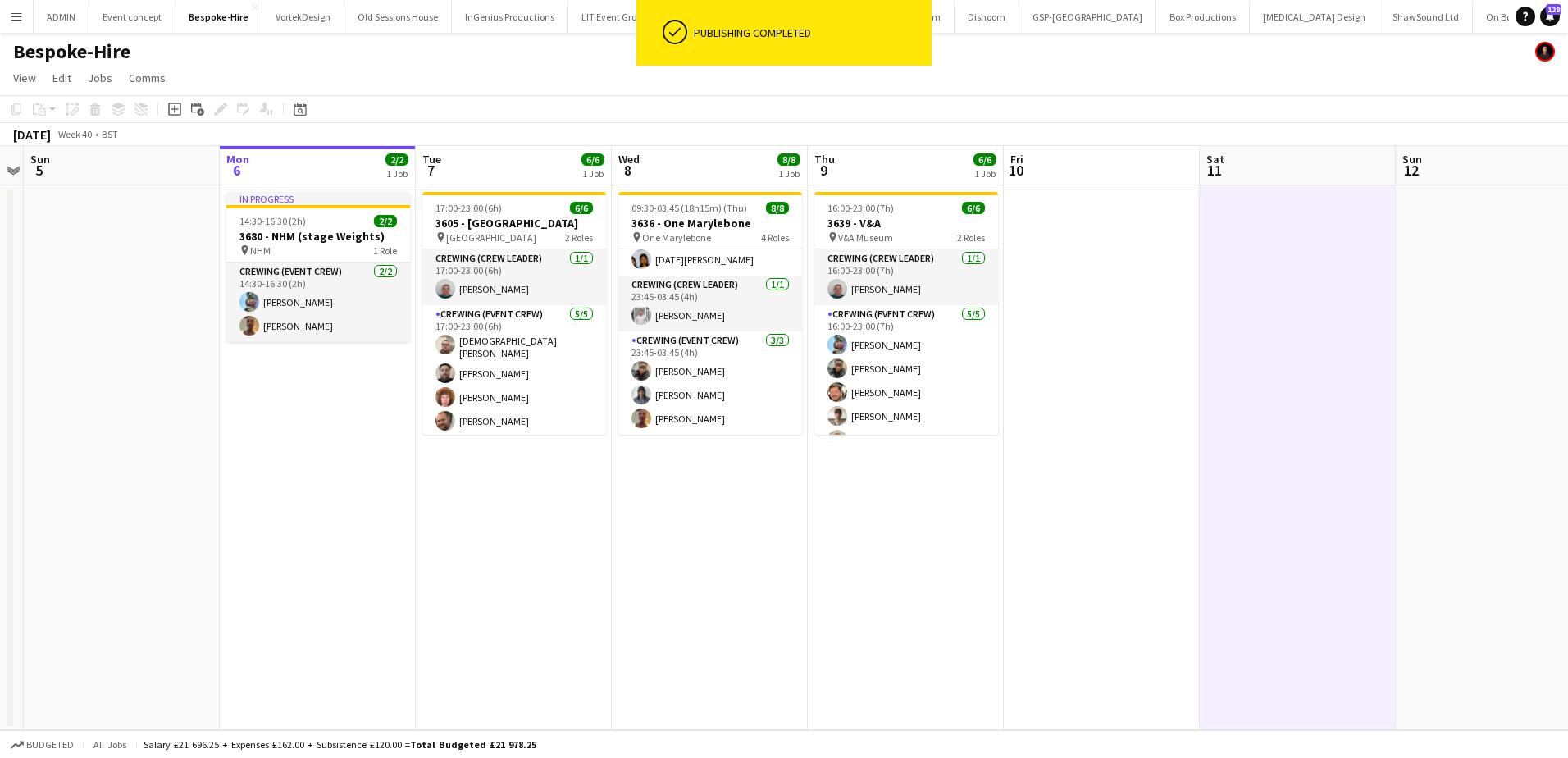
scroll to position [133, 0]
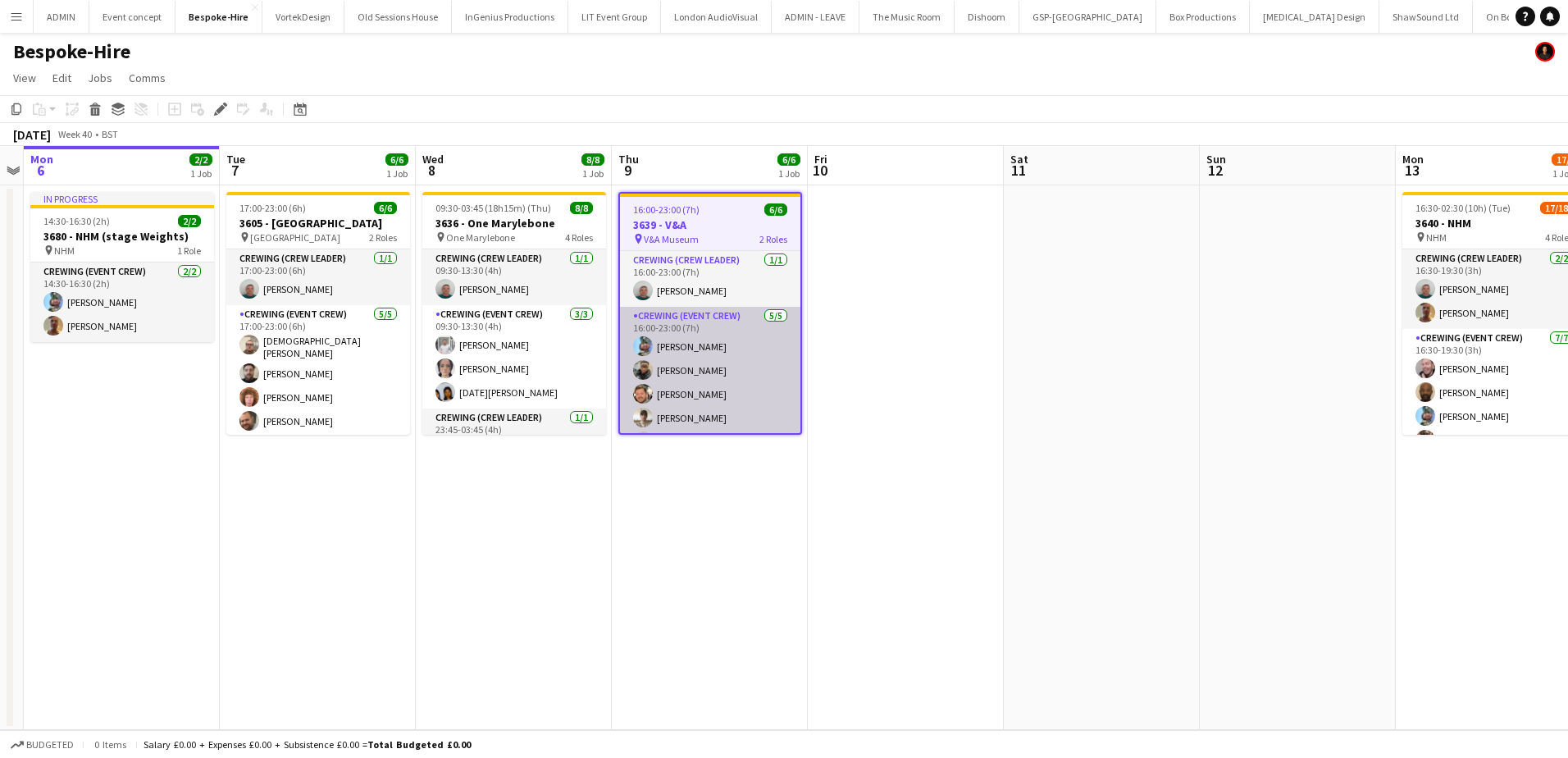
click at [733, 383] on app-card-role "Crewing (Event Crew) [DATE] 16:00-23:00 (7h) [PERSON_NAME] [PERSON_NAME] [PERSO…" at bounding box center [710, 382] width 180 height 151
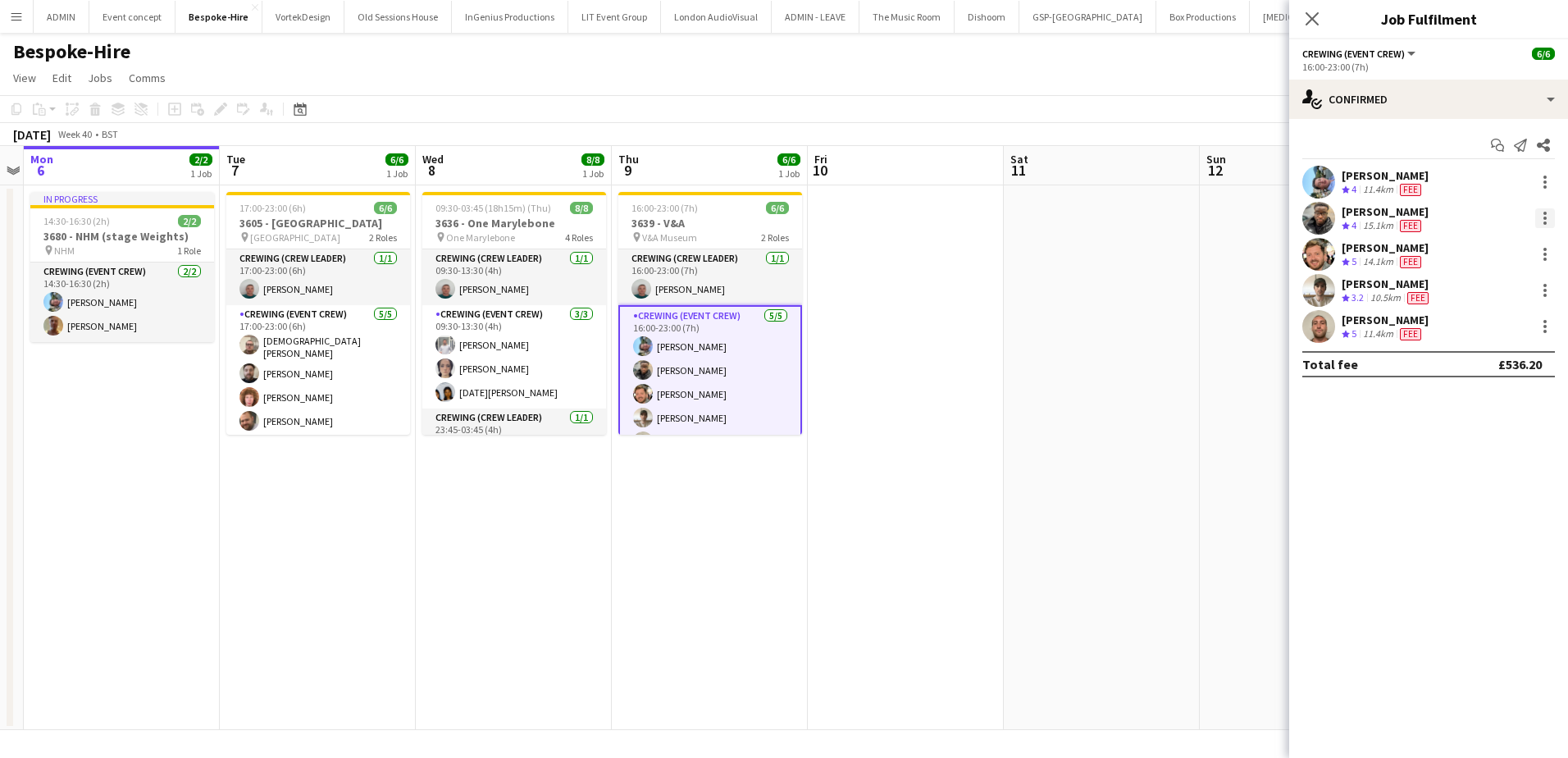
click at [1546, 224] on div at bounding box center [1544, 223] width 3 height 3
click at [1496, 258] on button "Edit fee" at bounding box center [1492, 248] width 128 height 40
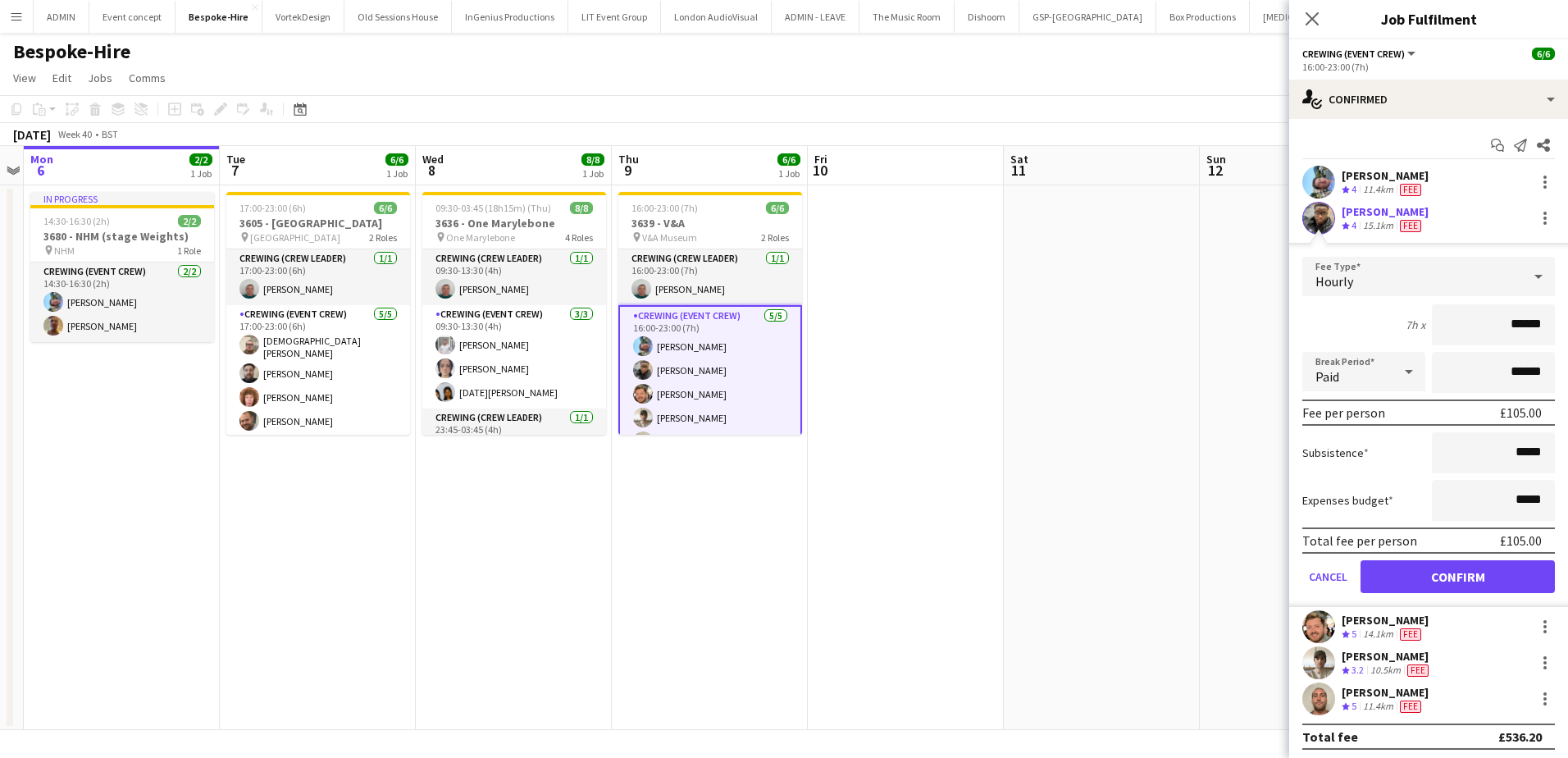
click at [1521, 325] on input "******" at bounding box center [1493, 324] width 123 height 41
type input "******"
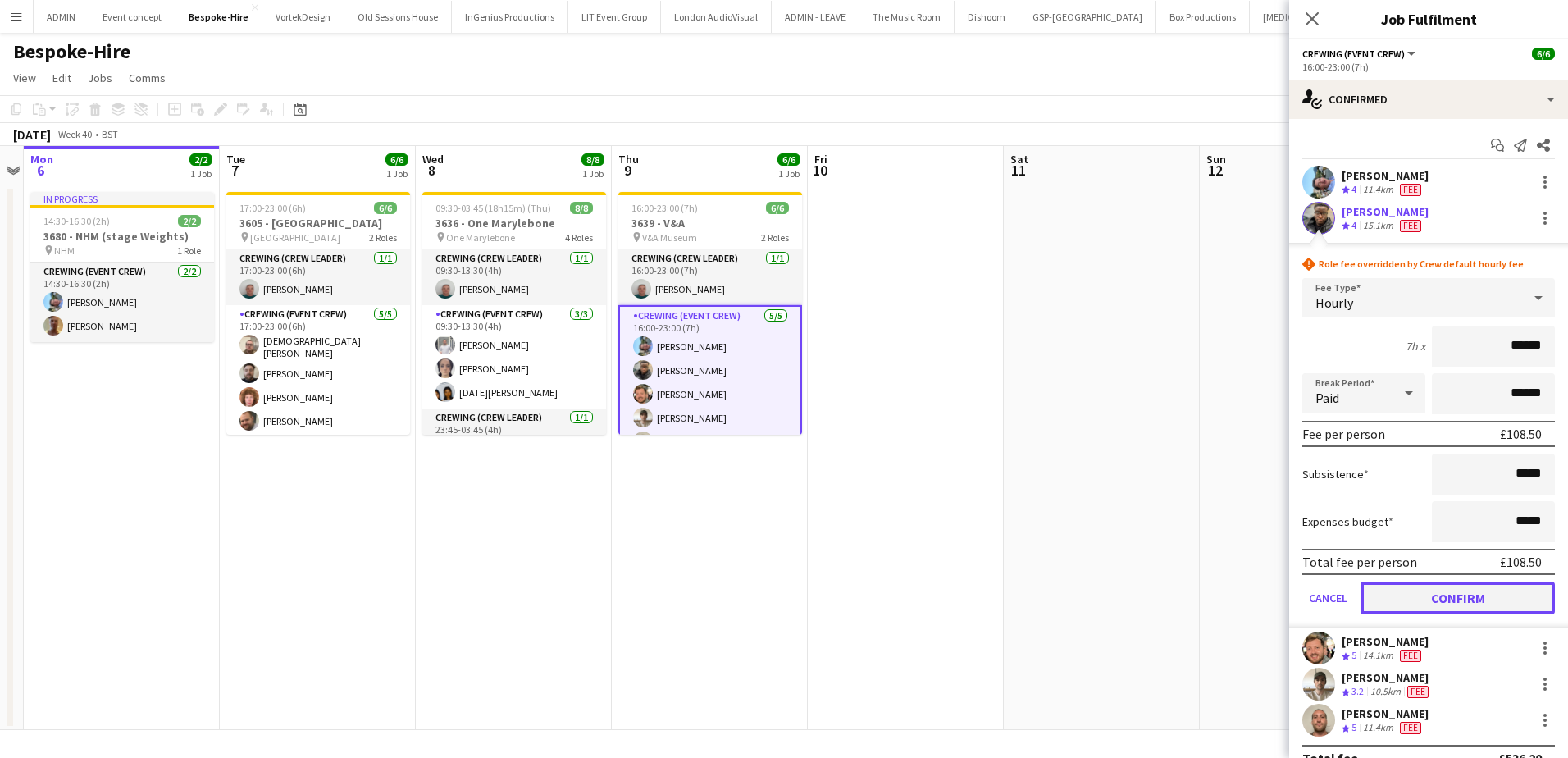
click at [1465, 595] on button "Confirm" at bounding box center [1458, 598] width 194 height 33
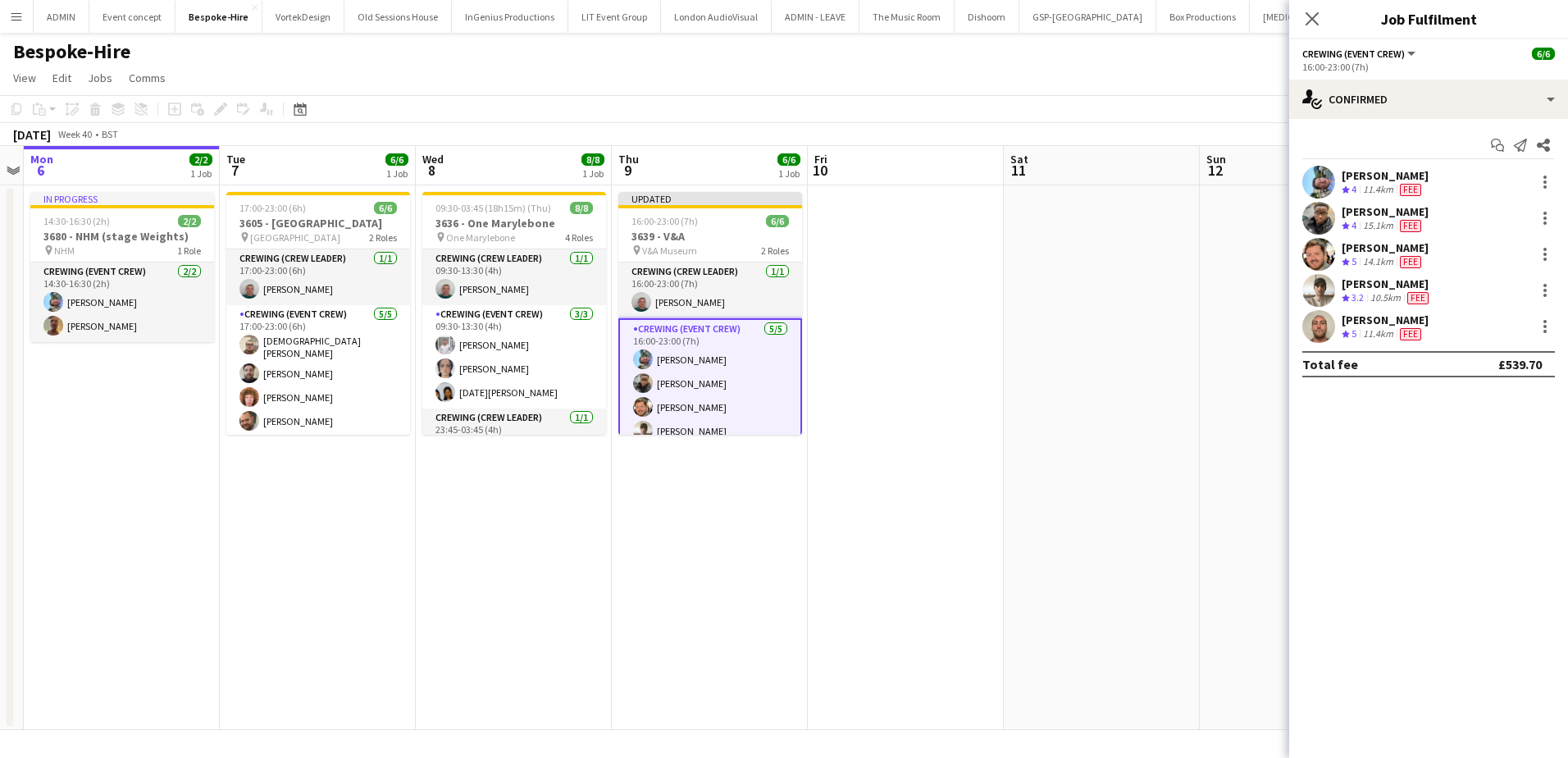
click at [998, 247] on app-date-cell at bounding box center [906, 457] width 196 height 545
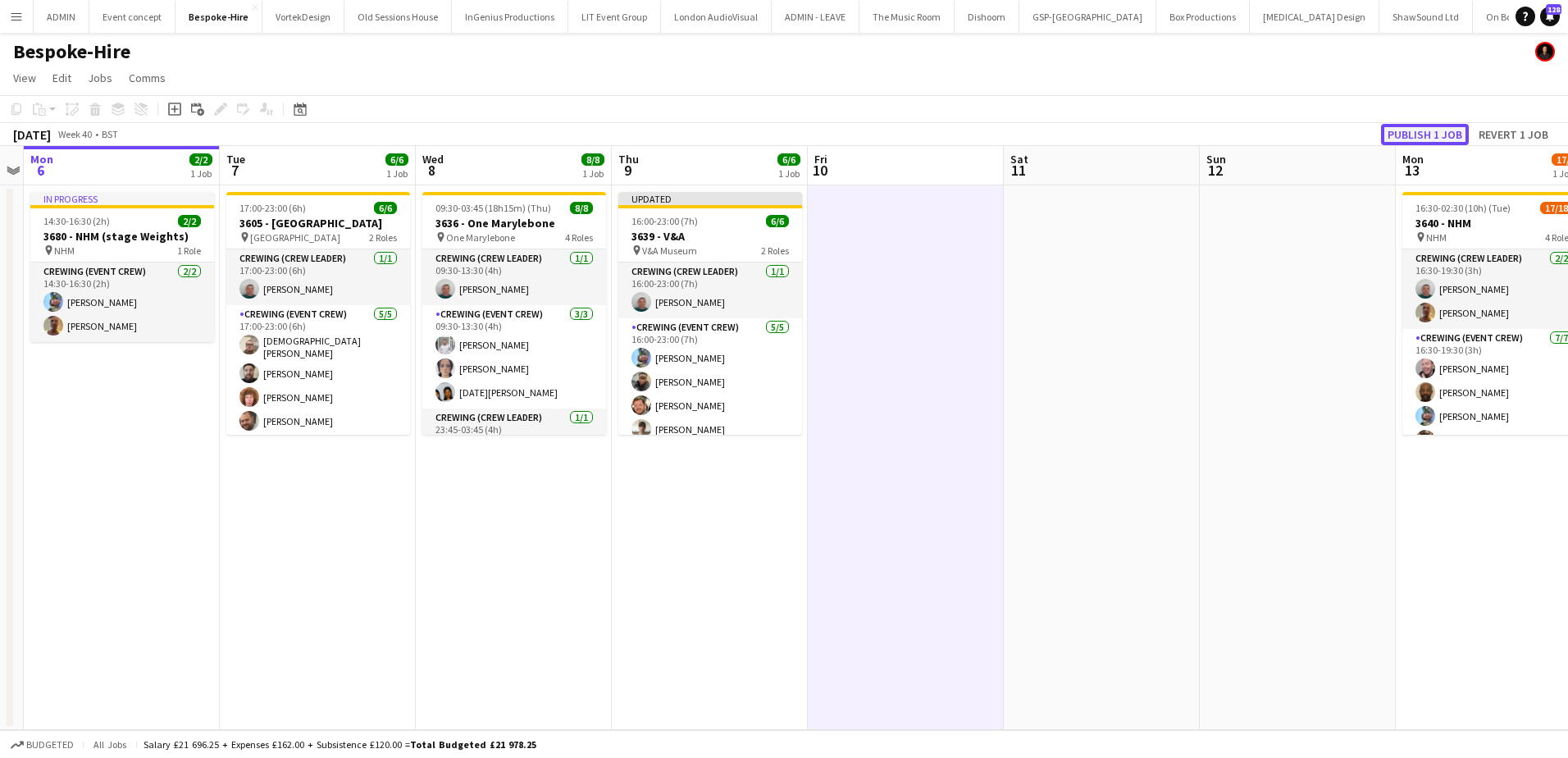
click at [1386, 139] on button "Publish 1 job" at bounding box center [1425, 134] width 88 height 22
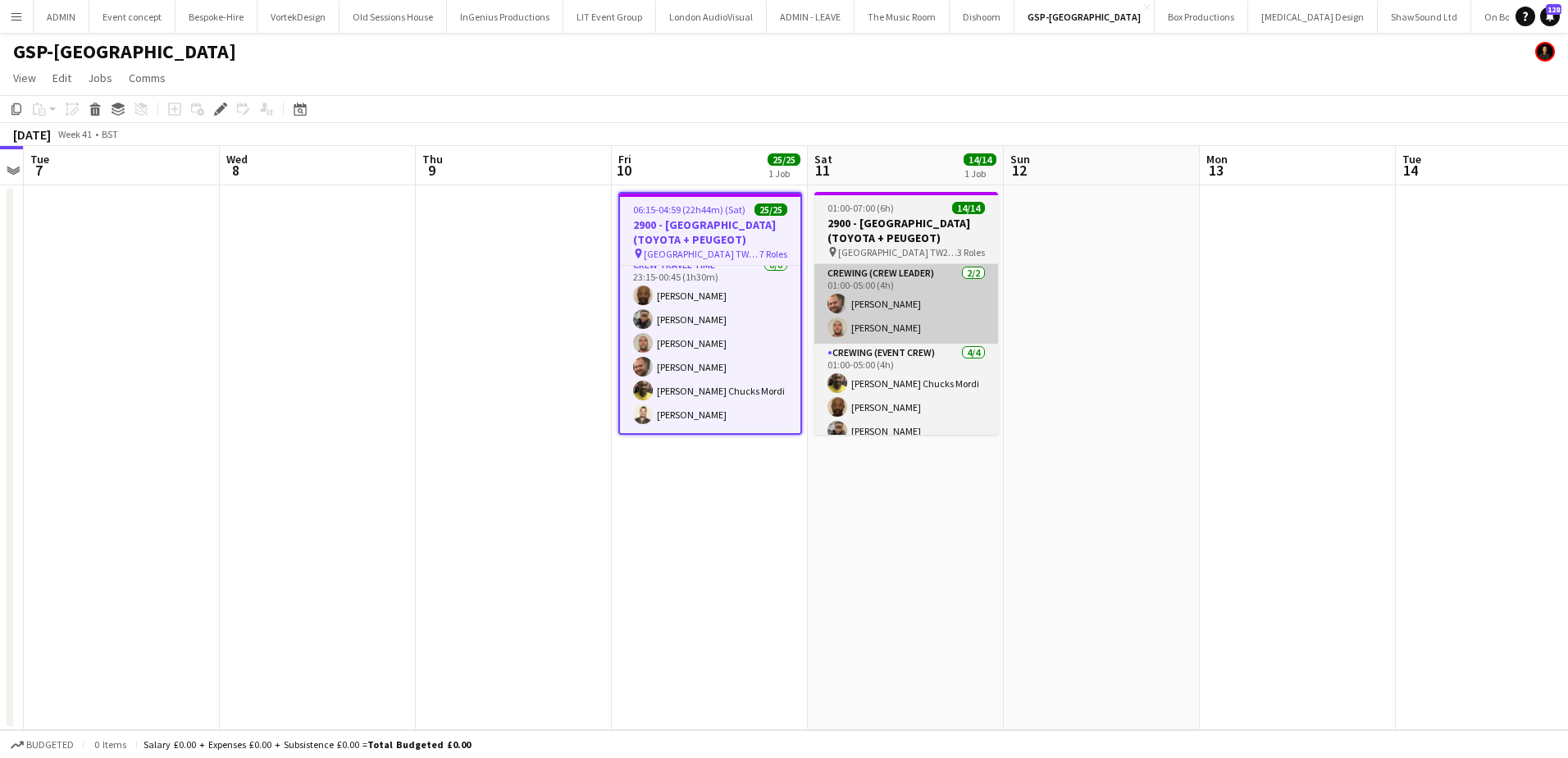
drag, startPoint x: 736, startPoint y: 357, endPoint x: 844, endPoint y: 329, distance: 111.6
click at [736, 357] on app-card-role "Crew Travel Time [DATE] 23:15-00:45 (1h30m) [PERSON_NAME] [PERSON_NAME] [PERSON…" at bounding box center [710, 343] width 180 height 175
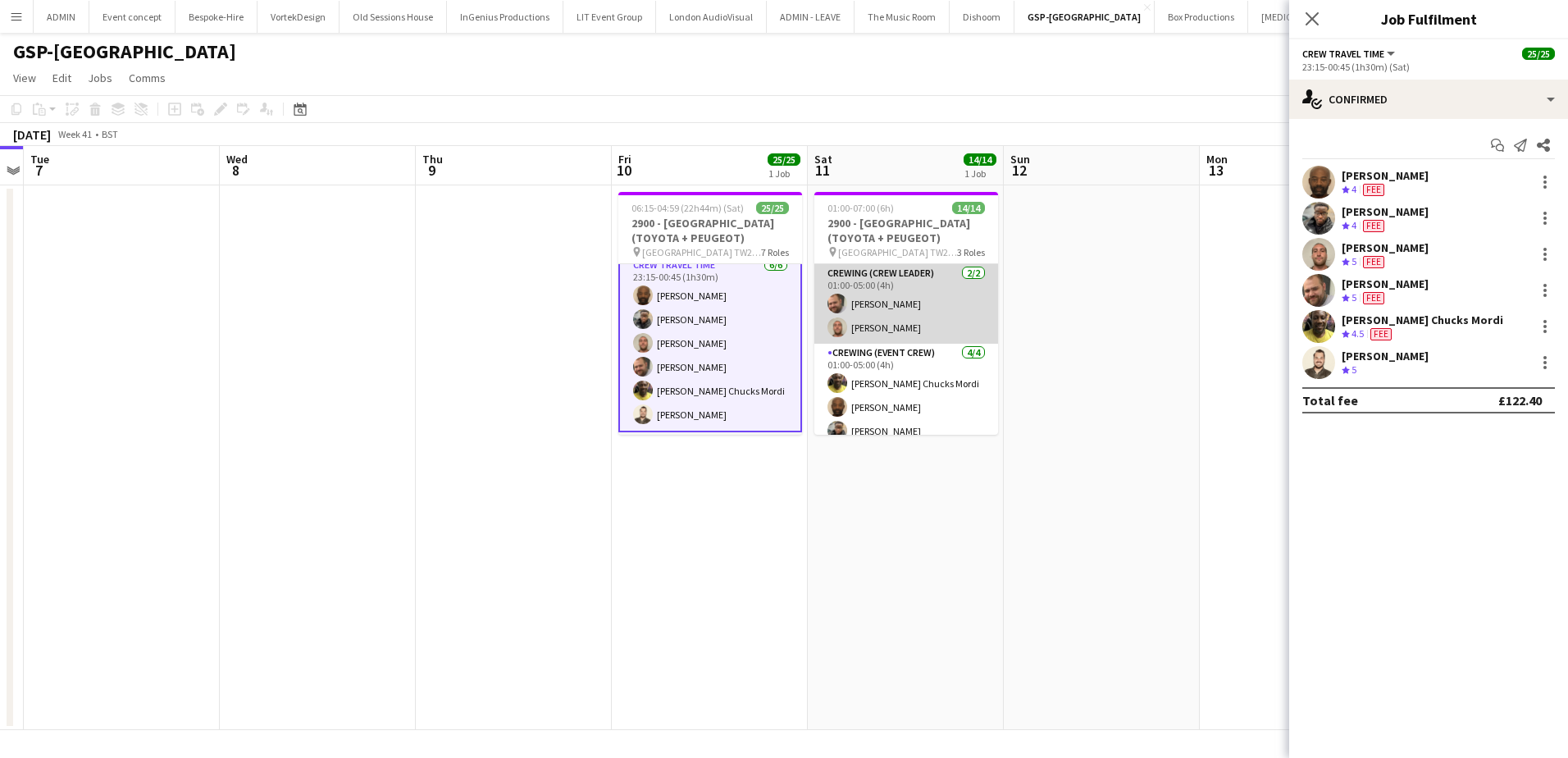
scroll to position [576, 0]
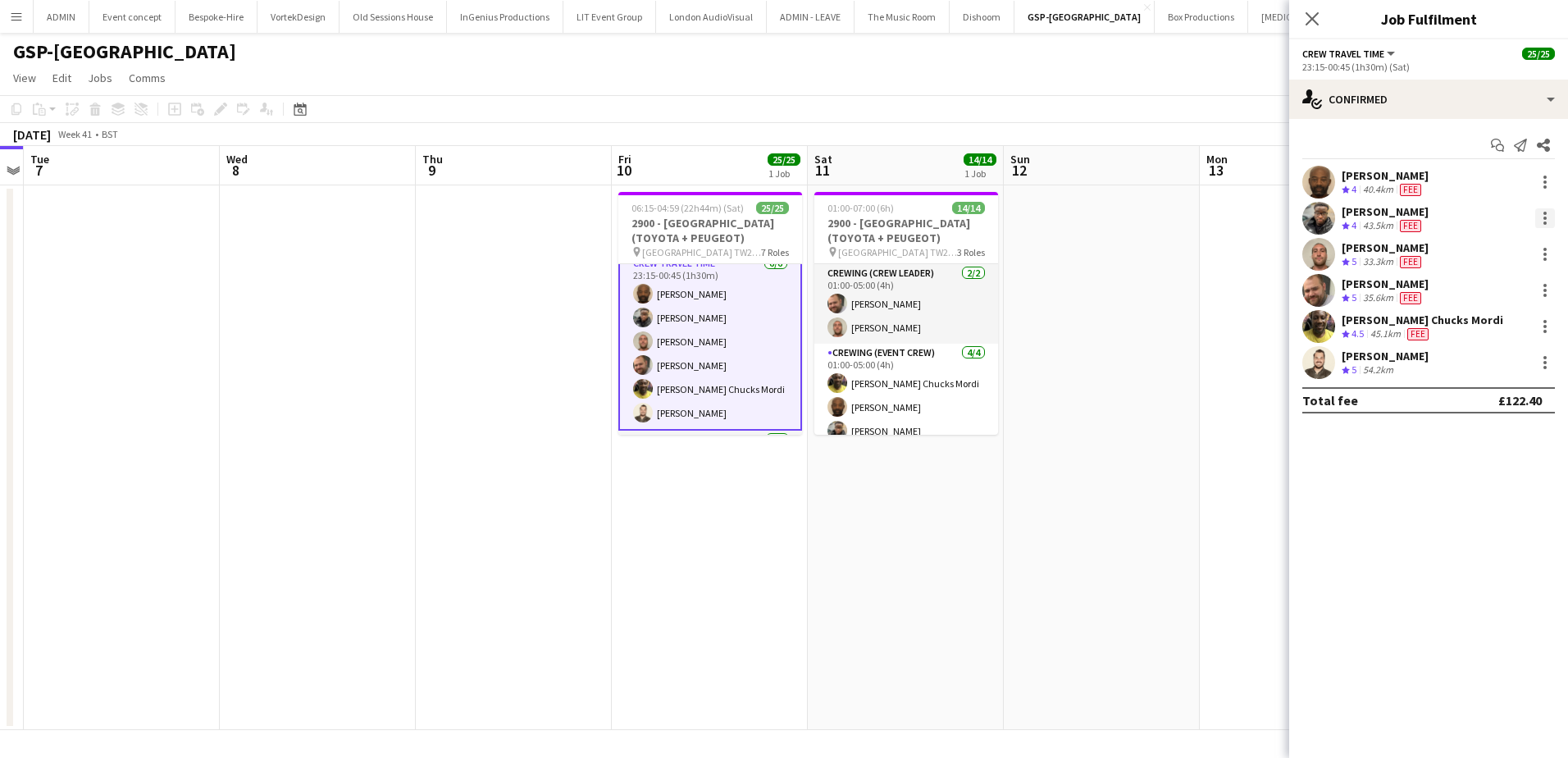
click at [1543, 223] on div at bounding box center [1544, 223] width 3 height 3
click at [1499, 256] on span "Edit fee" at bounding box center [1492, 248] width 102 height 15
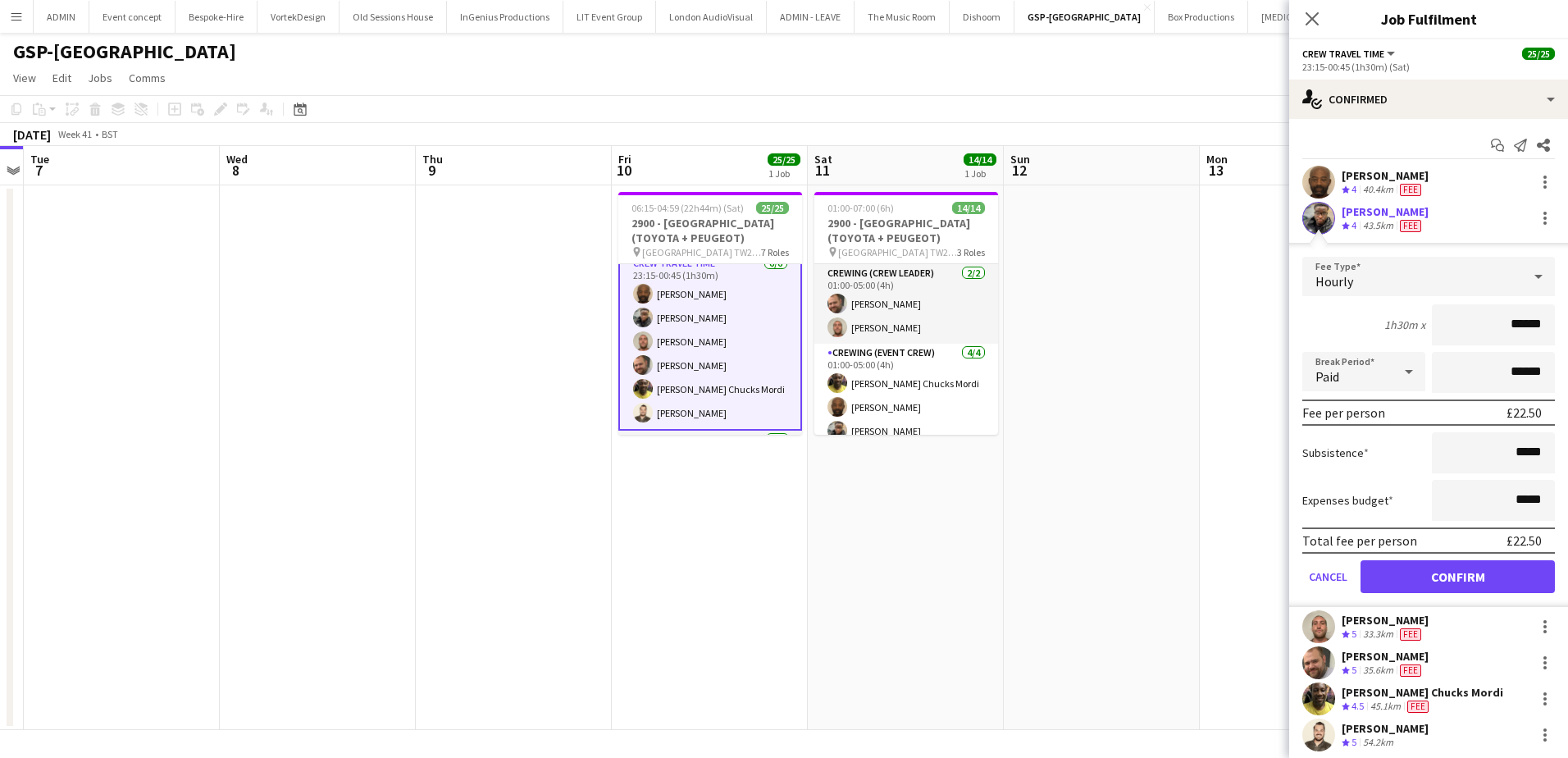
click at [1522, 321] on input "******" at bounding box center [1493, 324] width 123 height 41
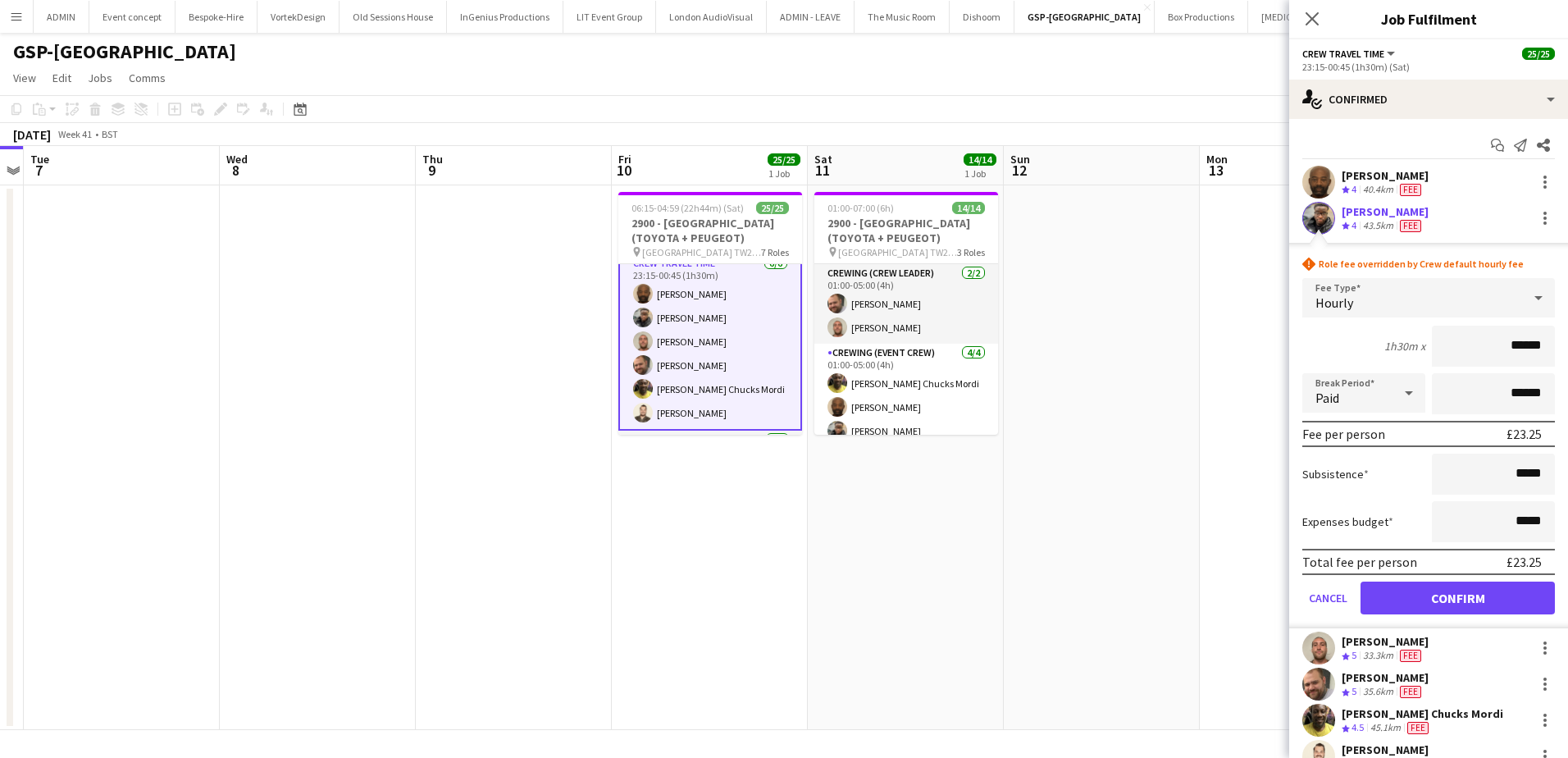
type input "******"
click at [1446, 588] on button "Confirm" at bounding box center [1458, 598] width 194 height 33
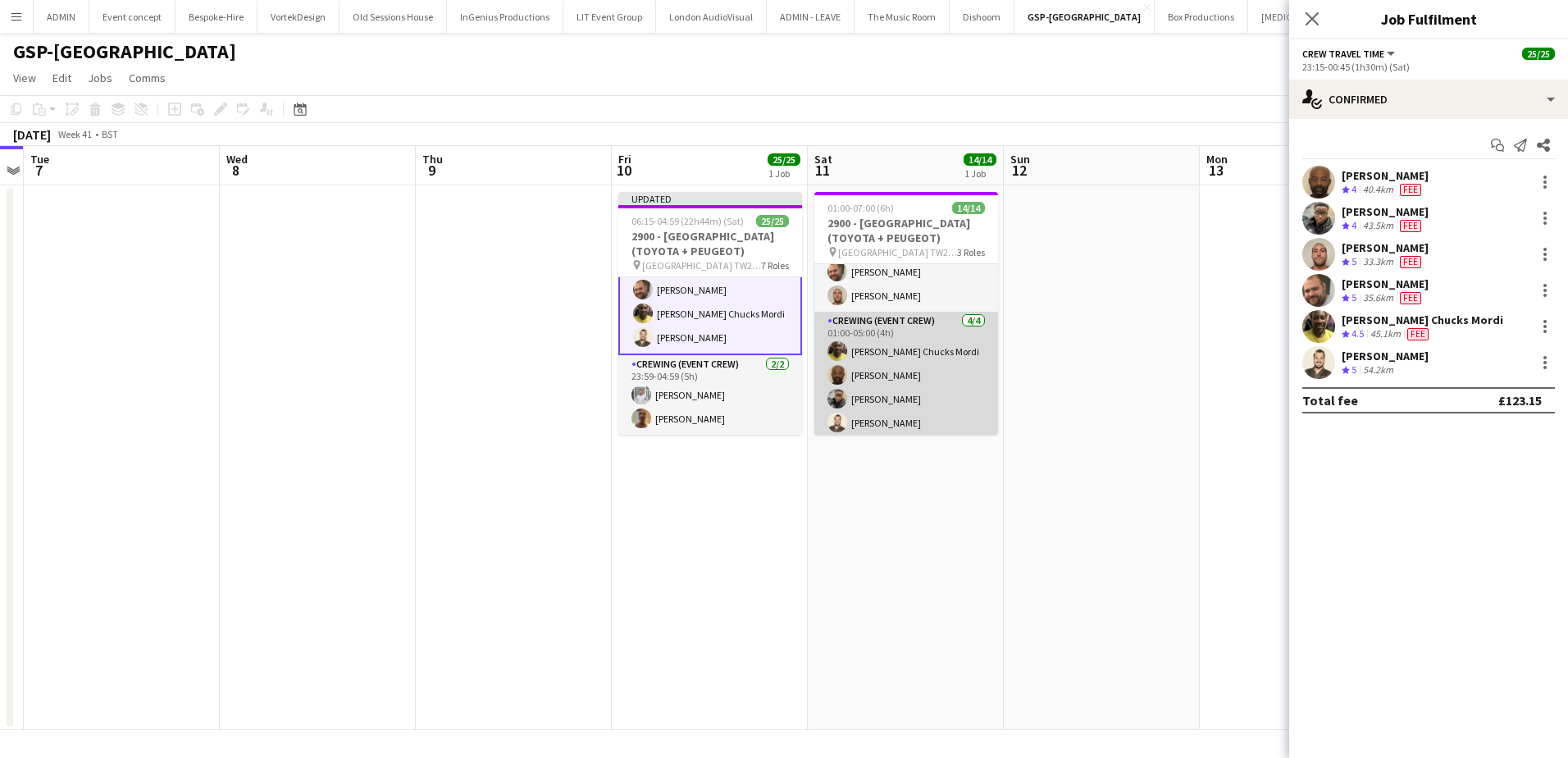
scroll to position [82, 0]
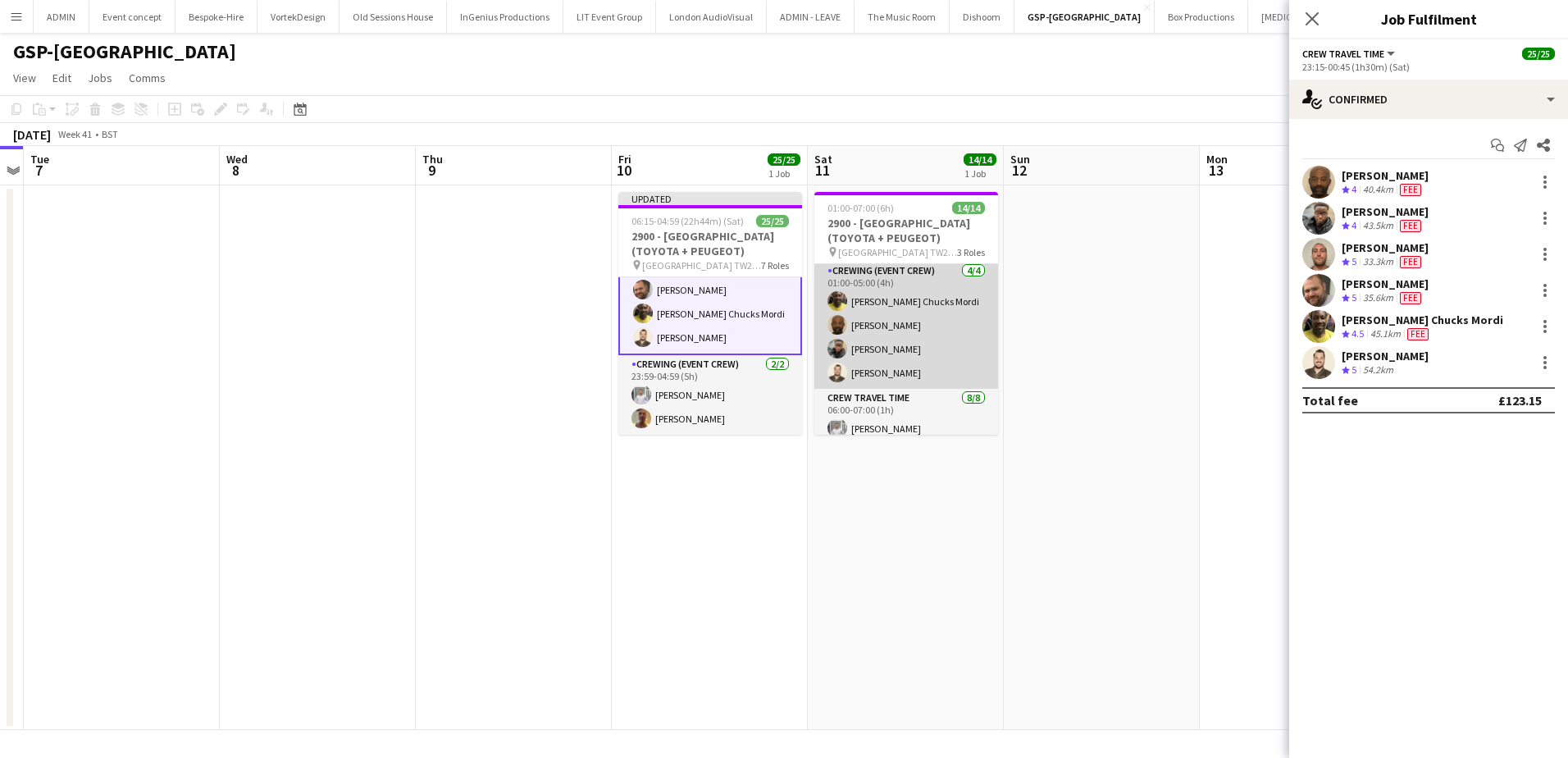
click at [918, 363] on app-card-role "Crewing (Event Crew) 4/4 01:00-05:00 (4h) Alphonsus Chucks Mordi Kevin Olanrewa…" at bounding box center [906, 325] width 184 height 127
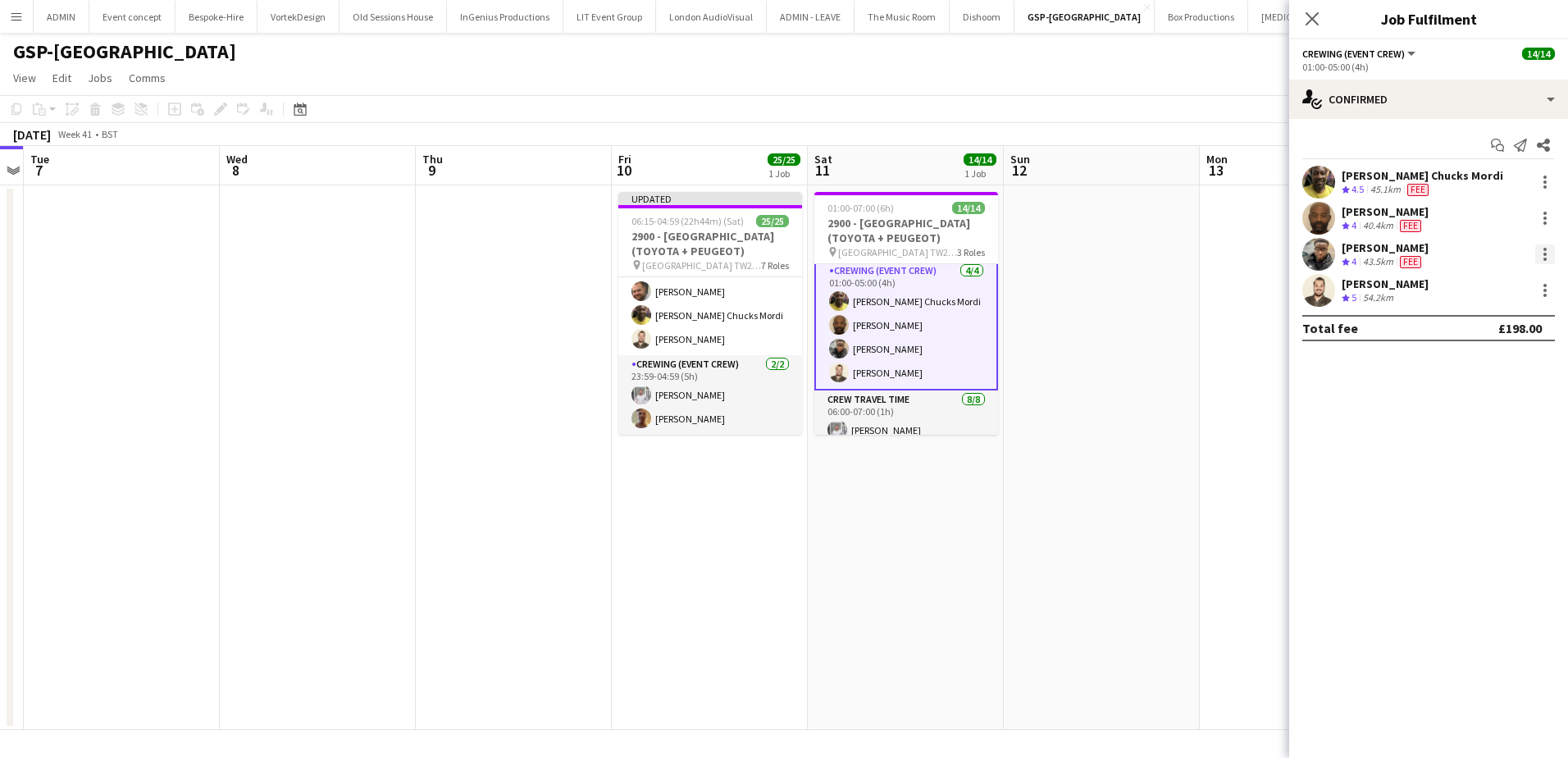
click at [1545, 259] on div at bounding box center [1544, 259] width 3 height 3
click at [1507, 294] on button "Edit fee" at bounding box center [1492, 285] width 128 height 40
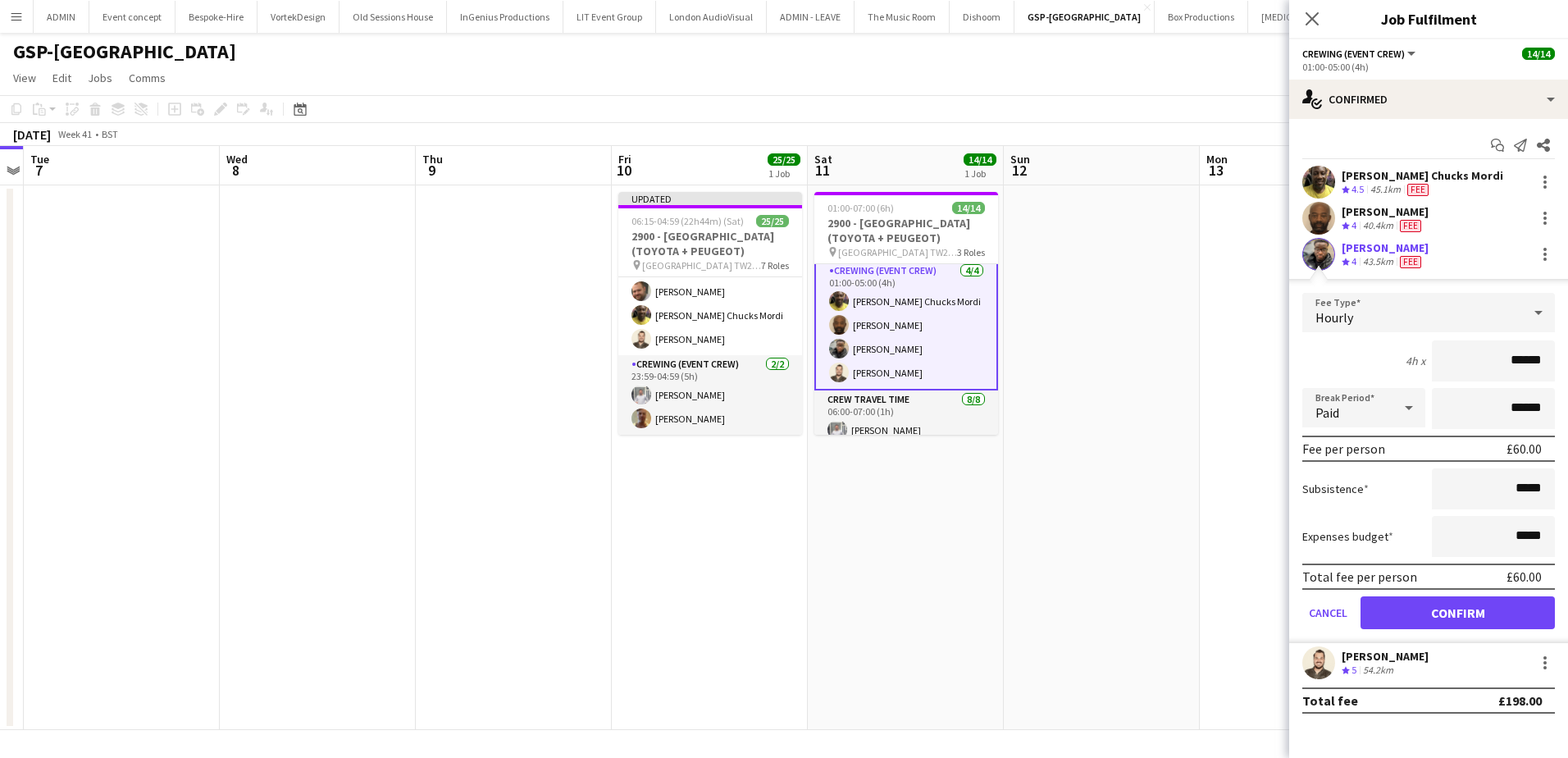
click at [1530, 362] on input "******" at bounding box center [1493, 361] width 123 height 41
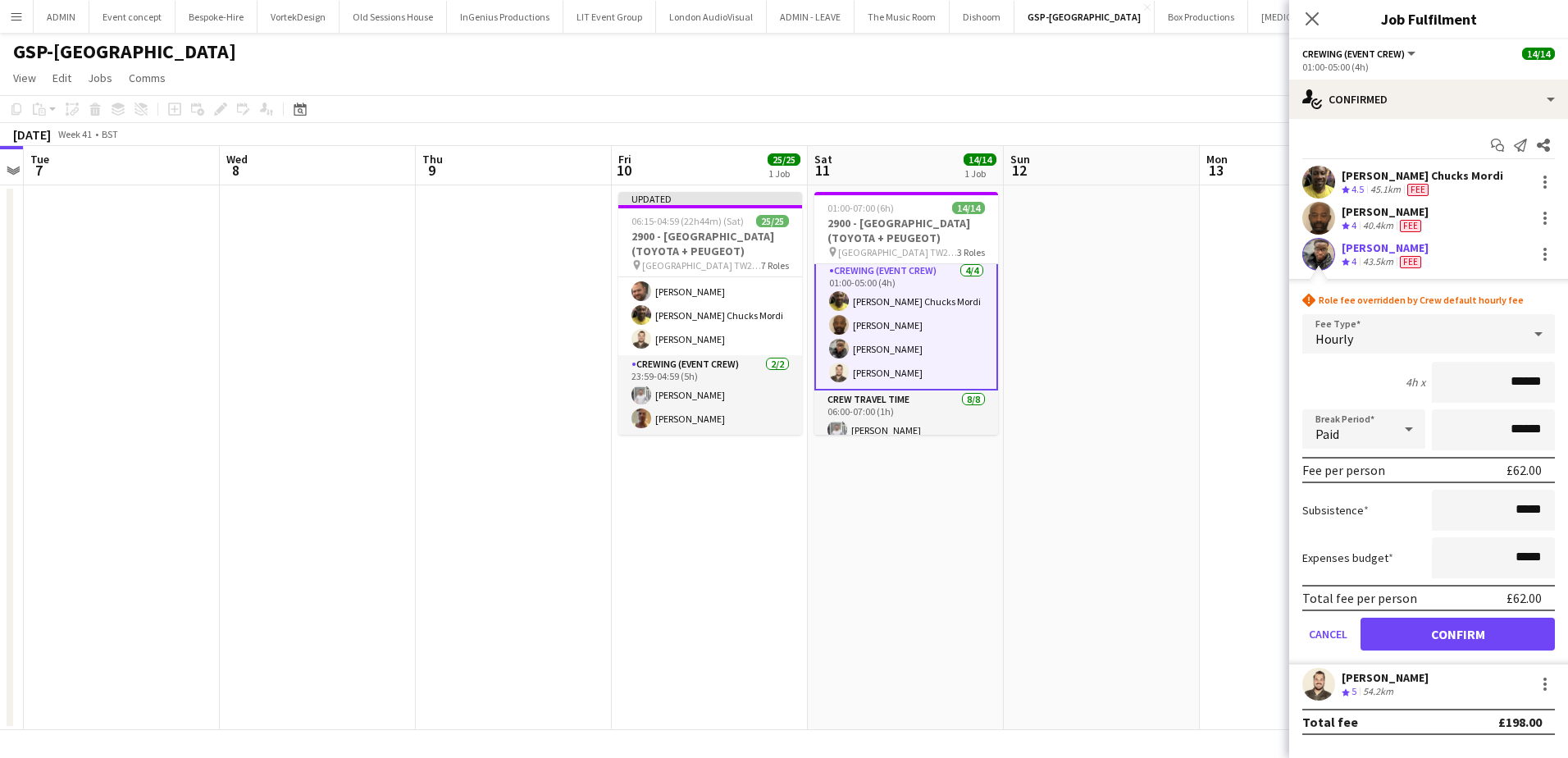
type input "******"
click at [1497, 634] on button "Confirm" at bounding box center [1458, 633] width 194 height 33
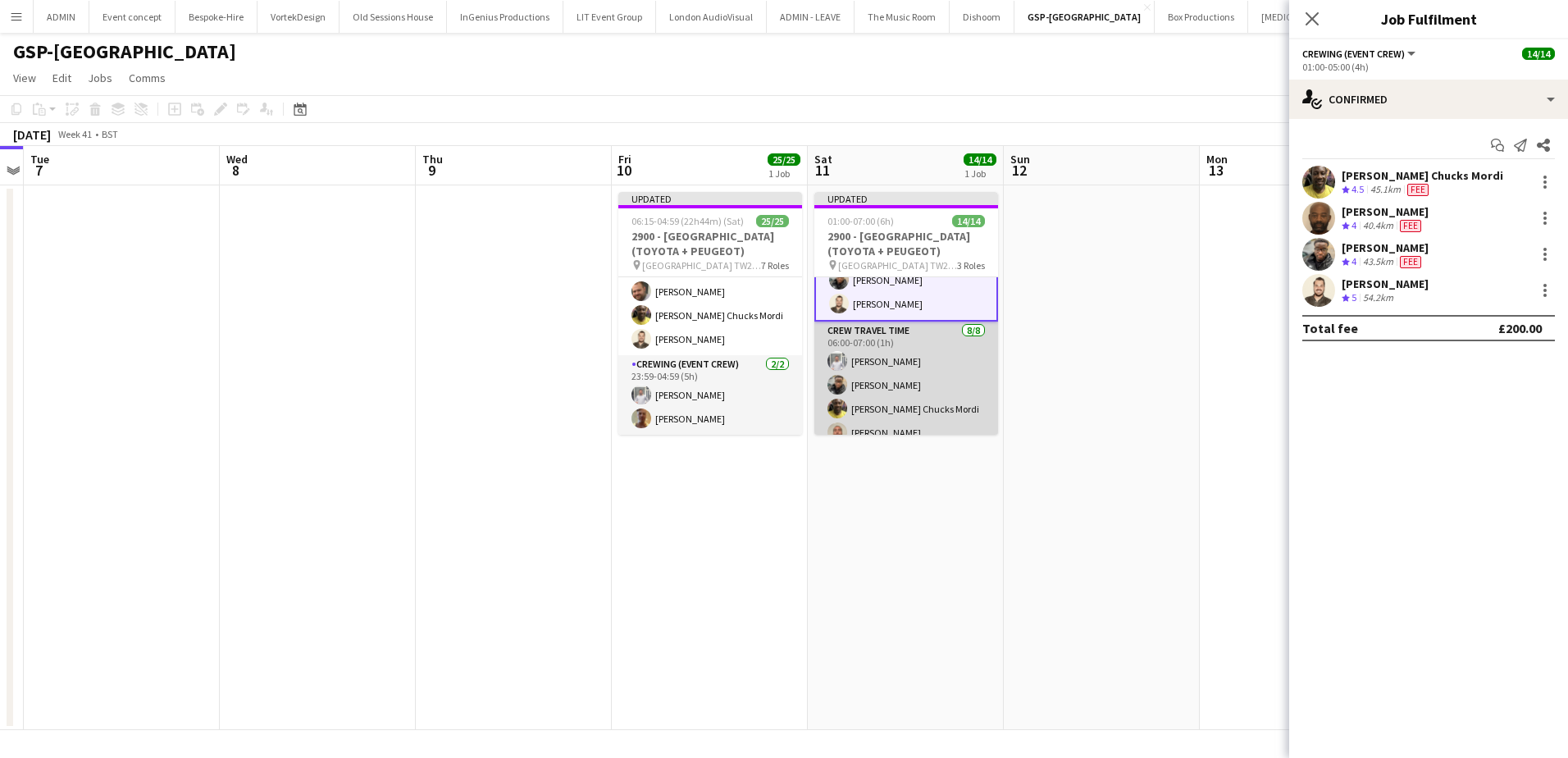
click at [930, 398] on app-card-role "Crew Travel Time 8/8 06:00-07:00 (1h) Graham Rex Samuel Kusimo Alphonsus Chucks…" at bounding box center [906, 432] width 184 height 222
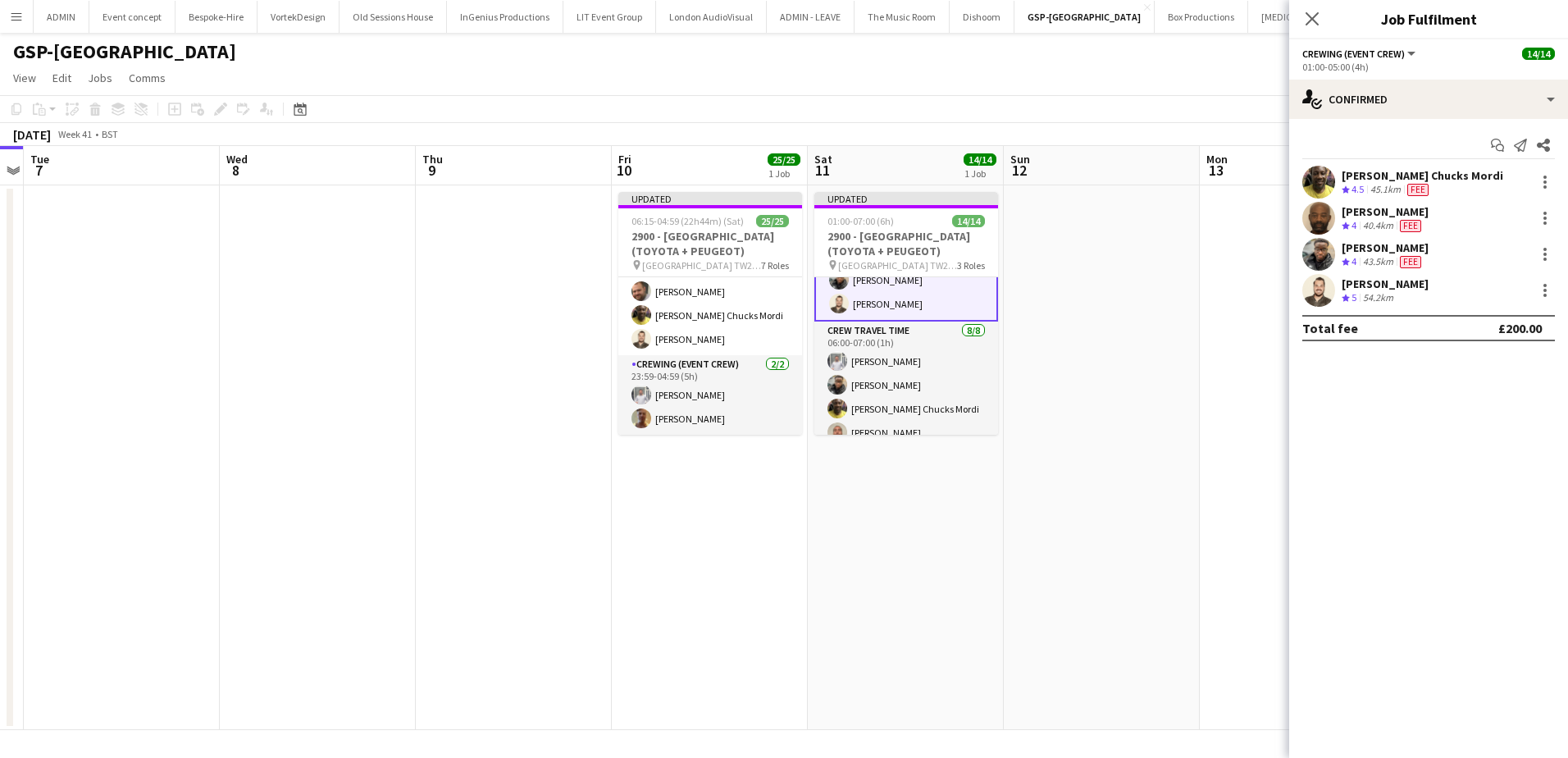
scroll to position [164, 0]
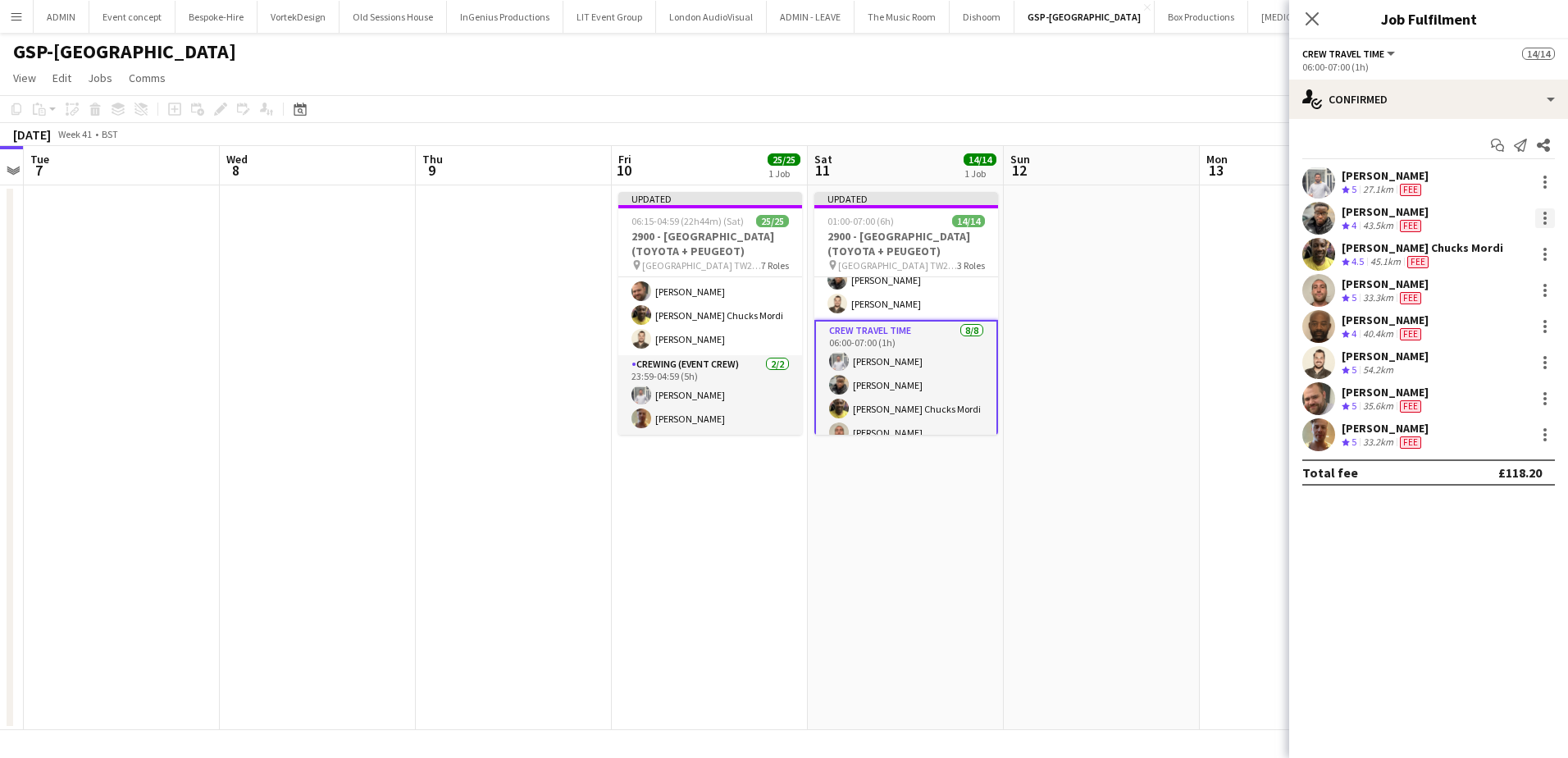
click at [1542, 218] on div at bounding box center [1544, 218] width 20 height 20
click at [1509, 259] on button "Edit fee" at bounding box center [1492, 248] width 128 height 40
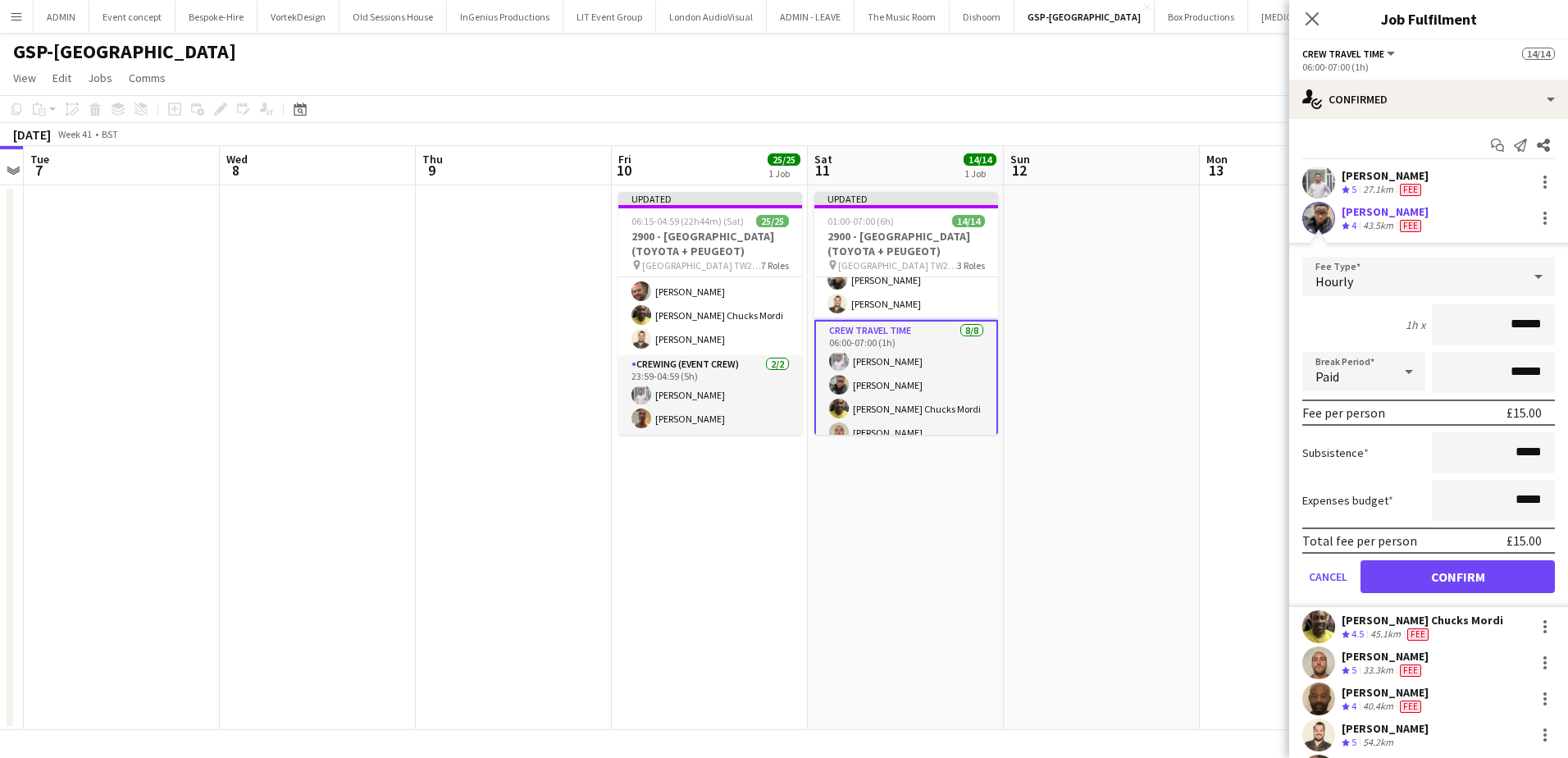
click at [1519, 327] on input "******" at bounding box center [1493, 324] width 123 height 41
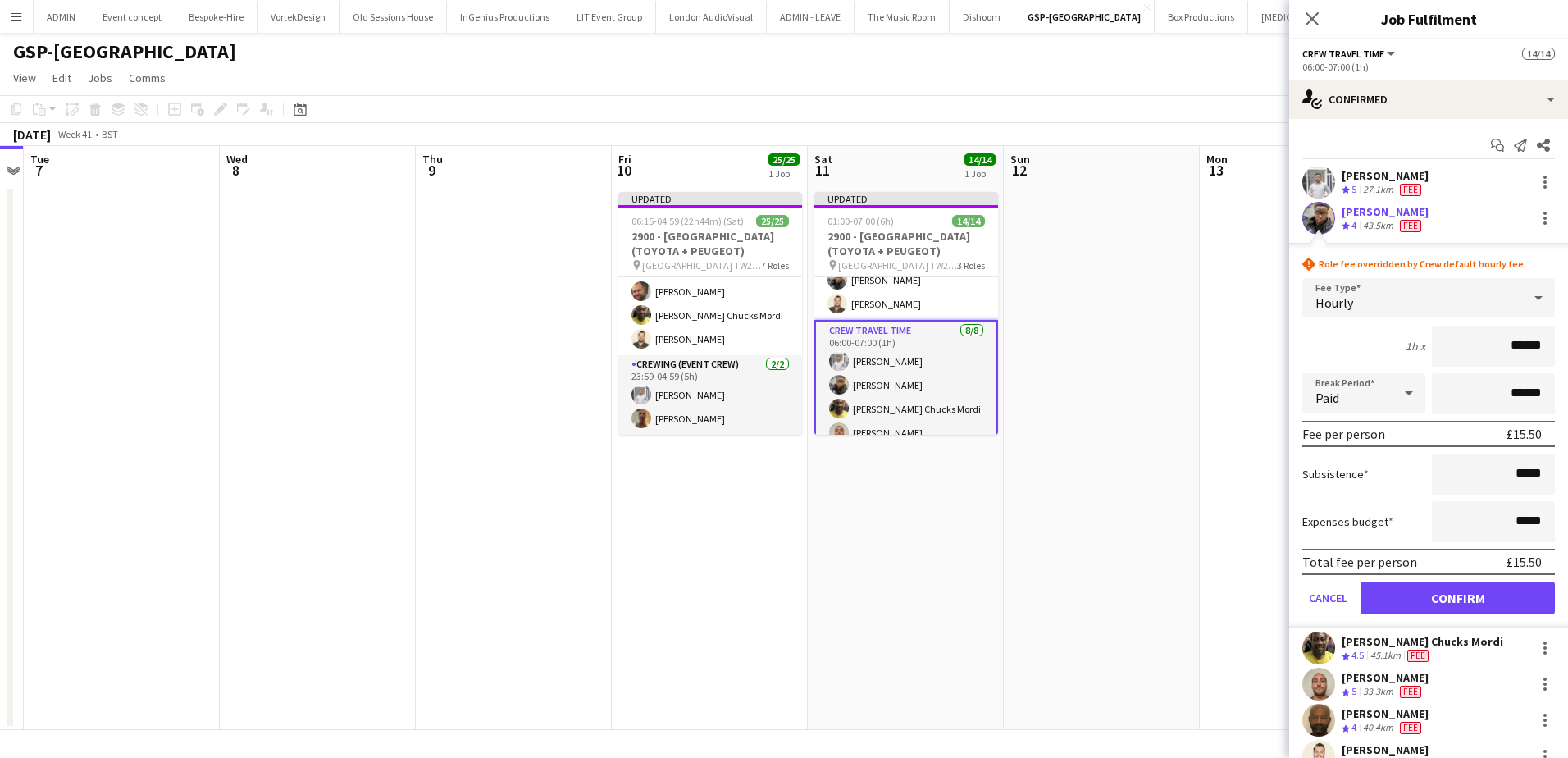
type input "******"
click at [1477, 600] on button "Confirm" at bounding box center [1458, 598] width 194 height 33
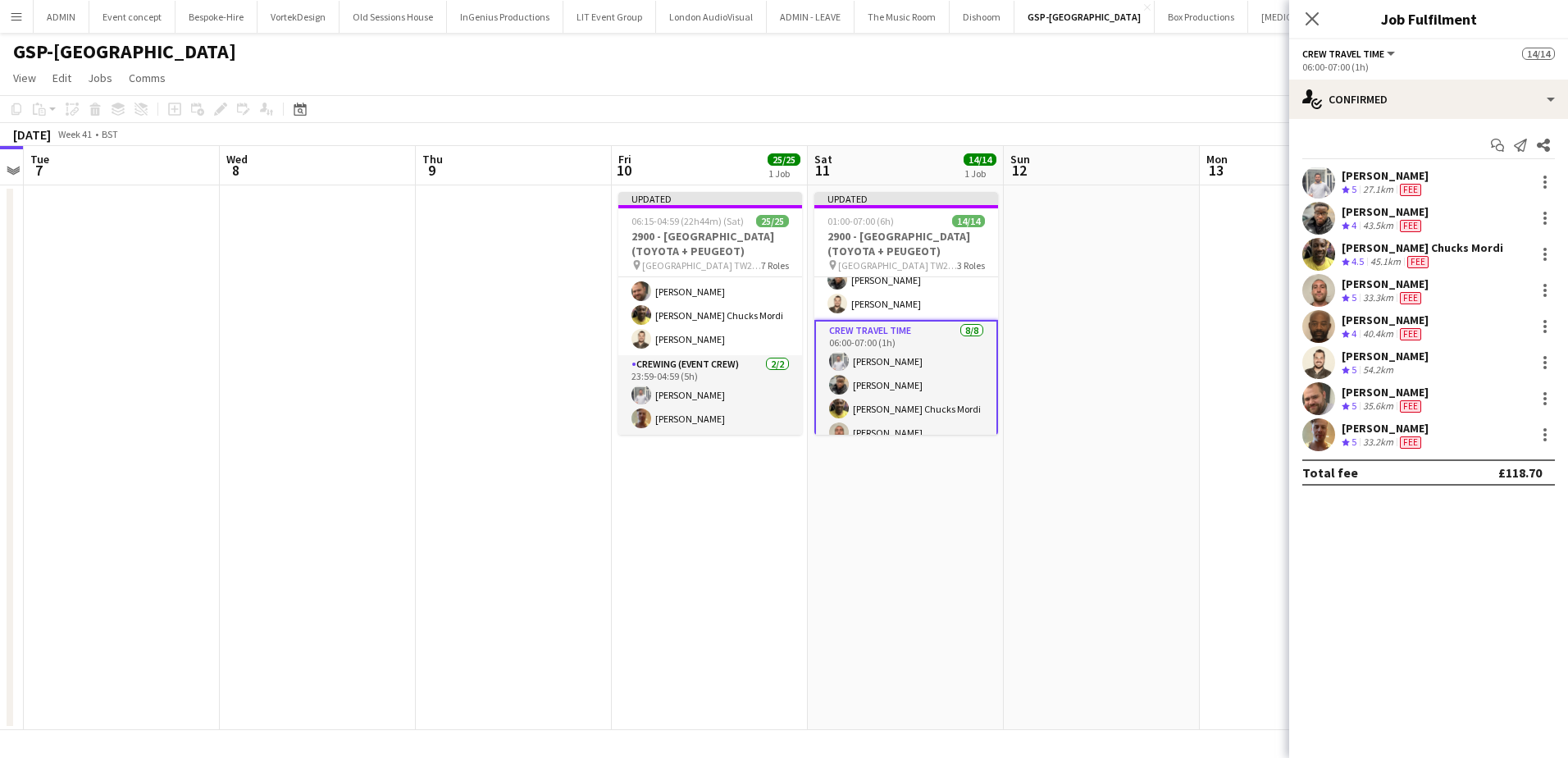
click at [1172, 359] on app-date-cell at bounding box center [1102, 457] width 196 height 545
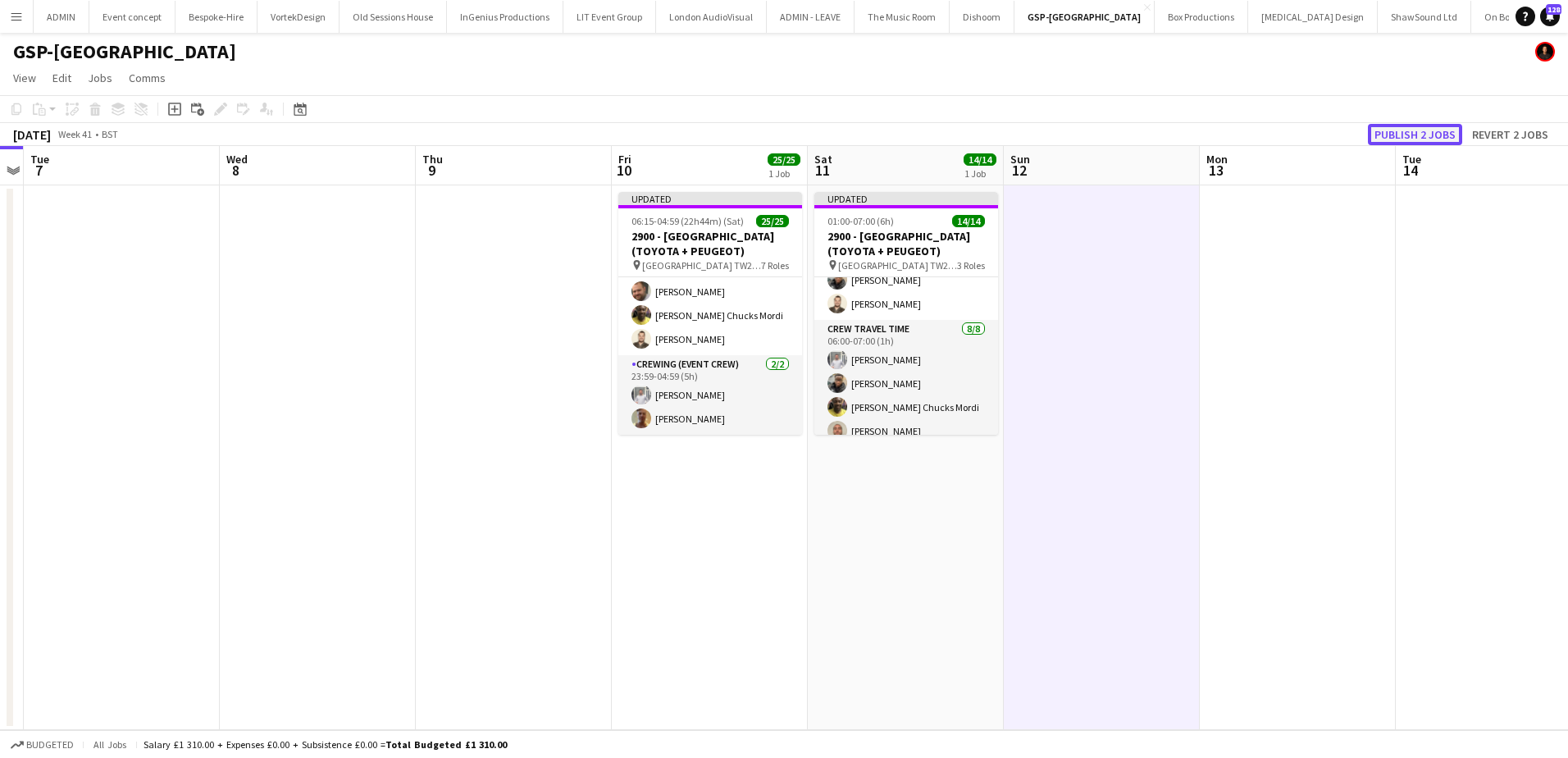
click at [1396, 133] on button "Publish 2 jobs" at bounding box center [1415, 134] width 94 height 22
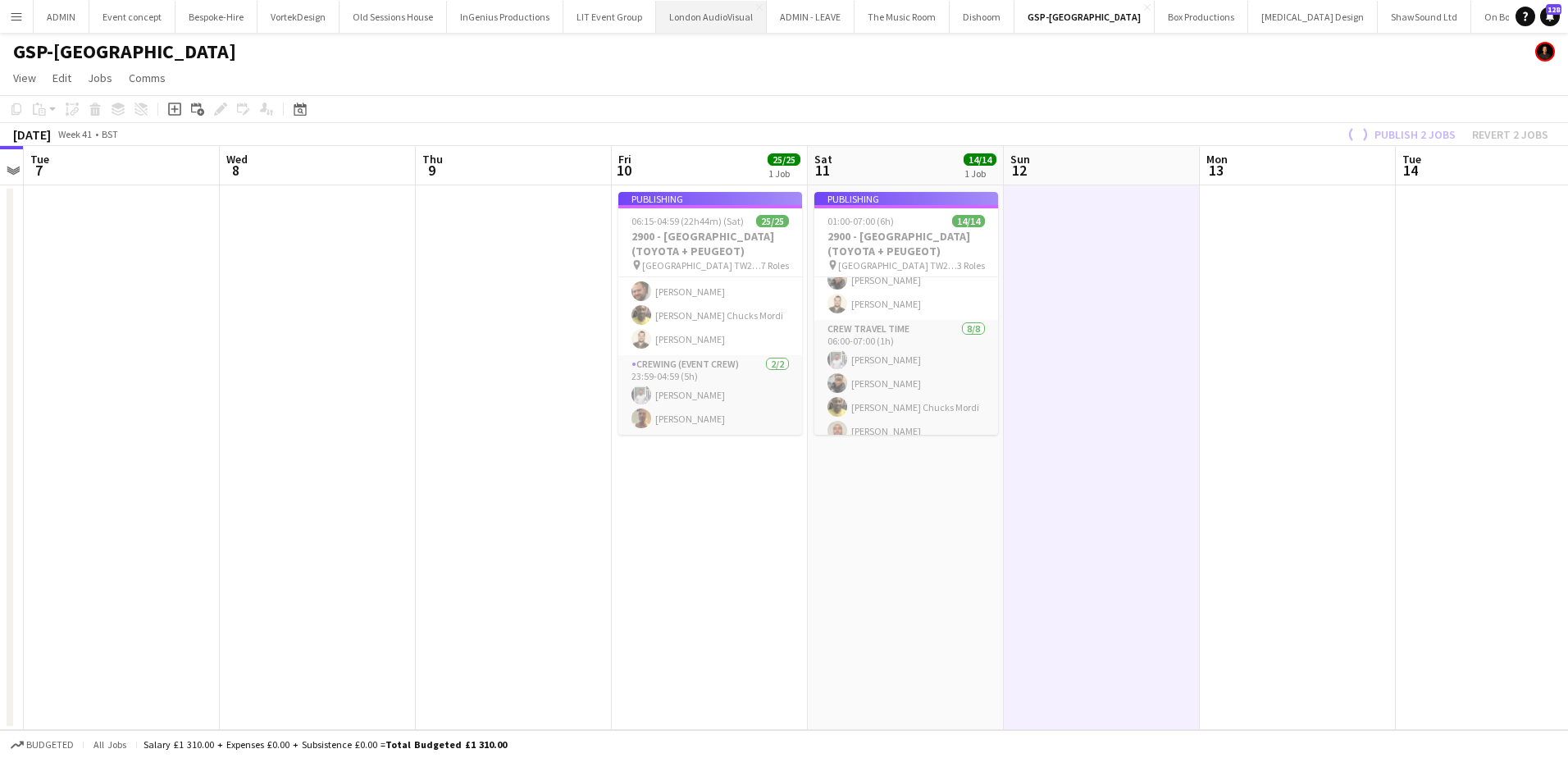
scroll to position [648, 0]
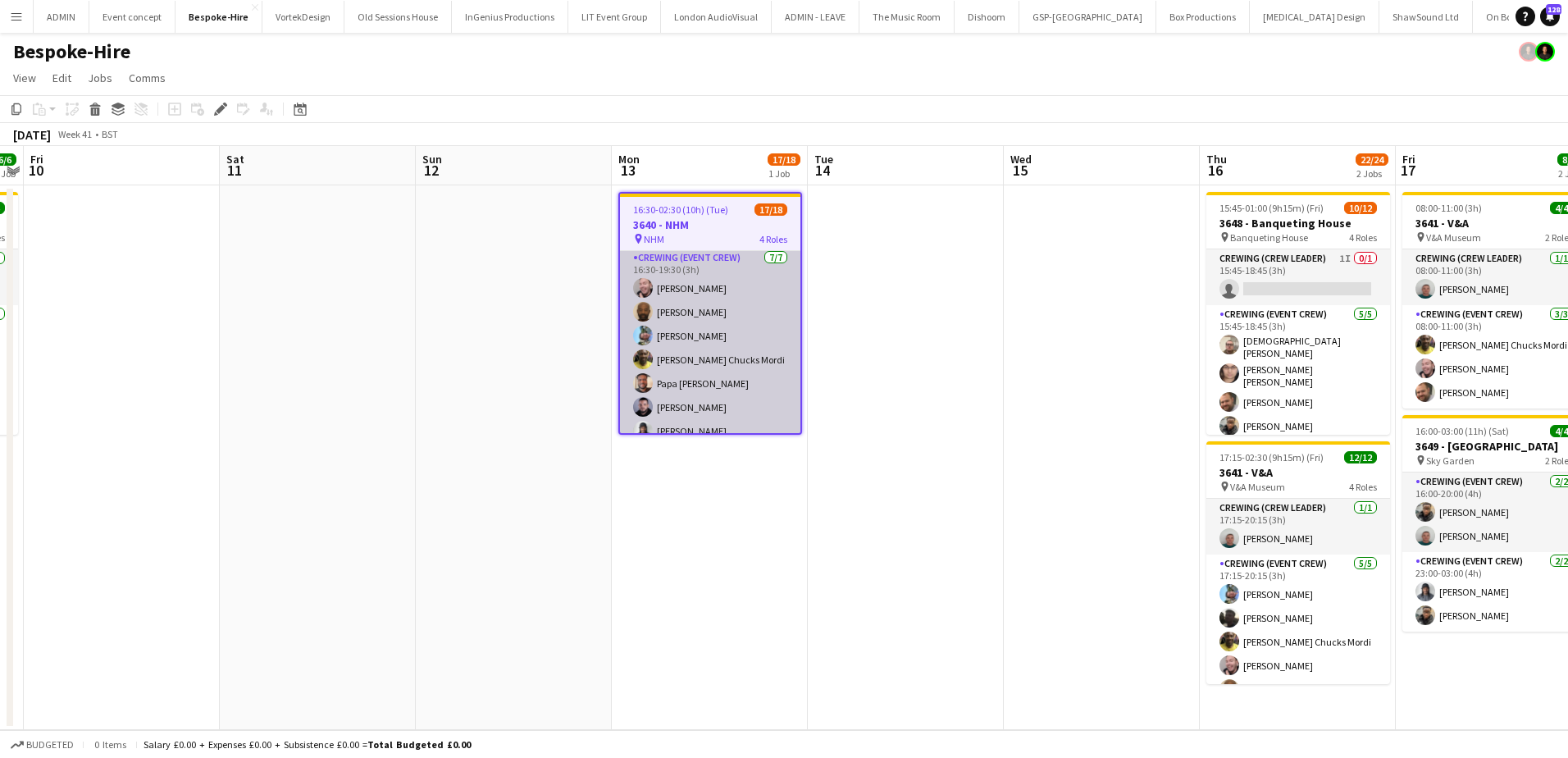
click at [743, 372] on app-card-role "Crewing (Event Crew) [DATE] 16:30-19:30 (3h) [PERSON_NAME] [PERSON_NAME] [PERSO…" at bounding box center [710, 347] width 180 height 198
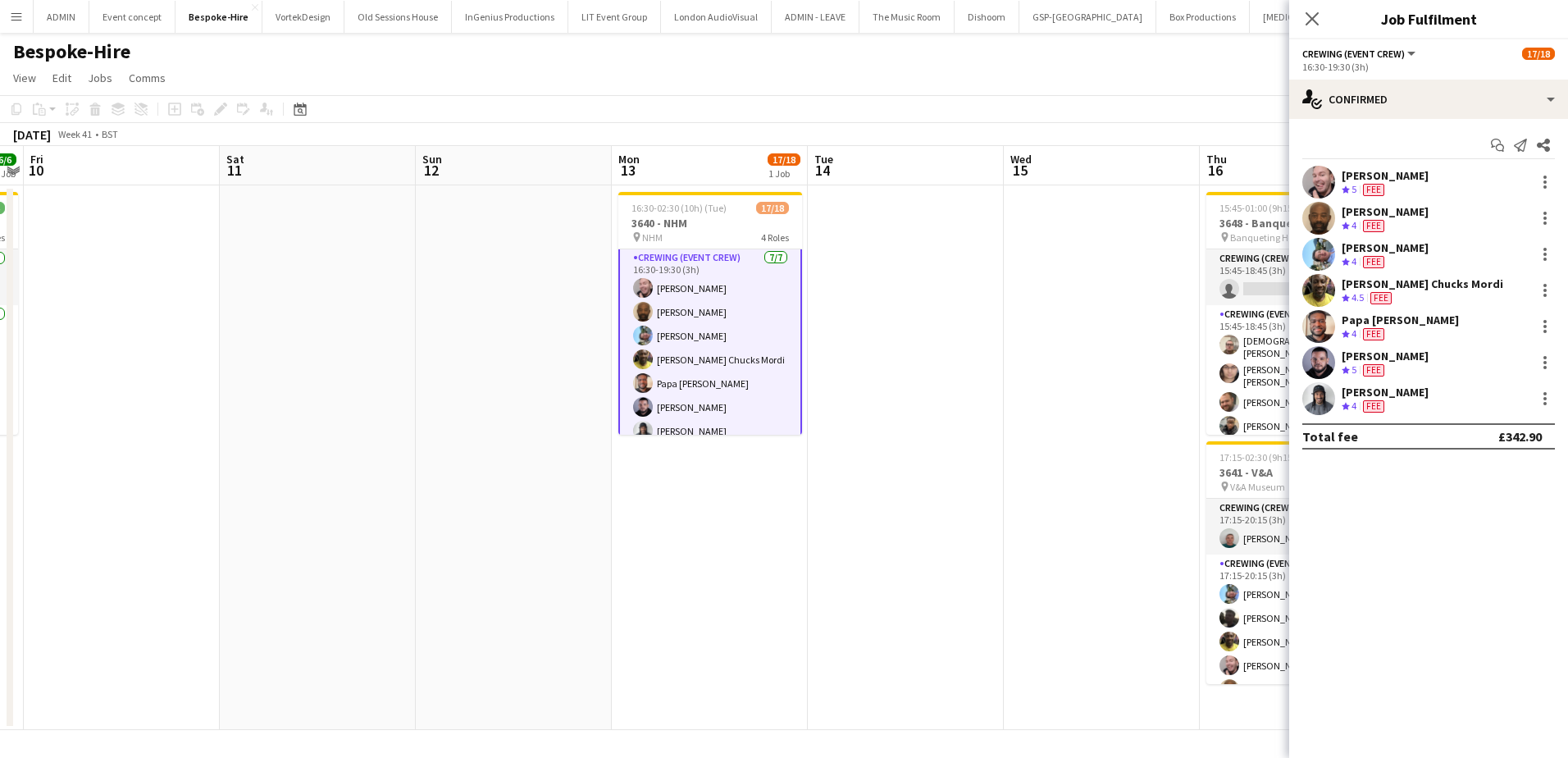
scroll to position [84, 0]
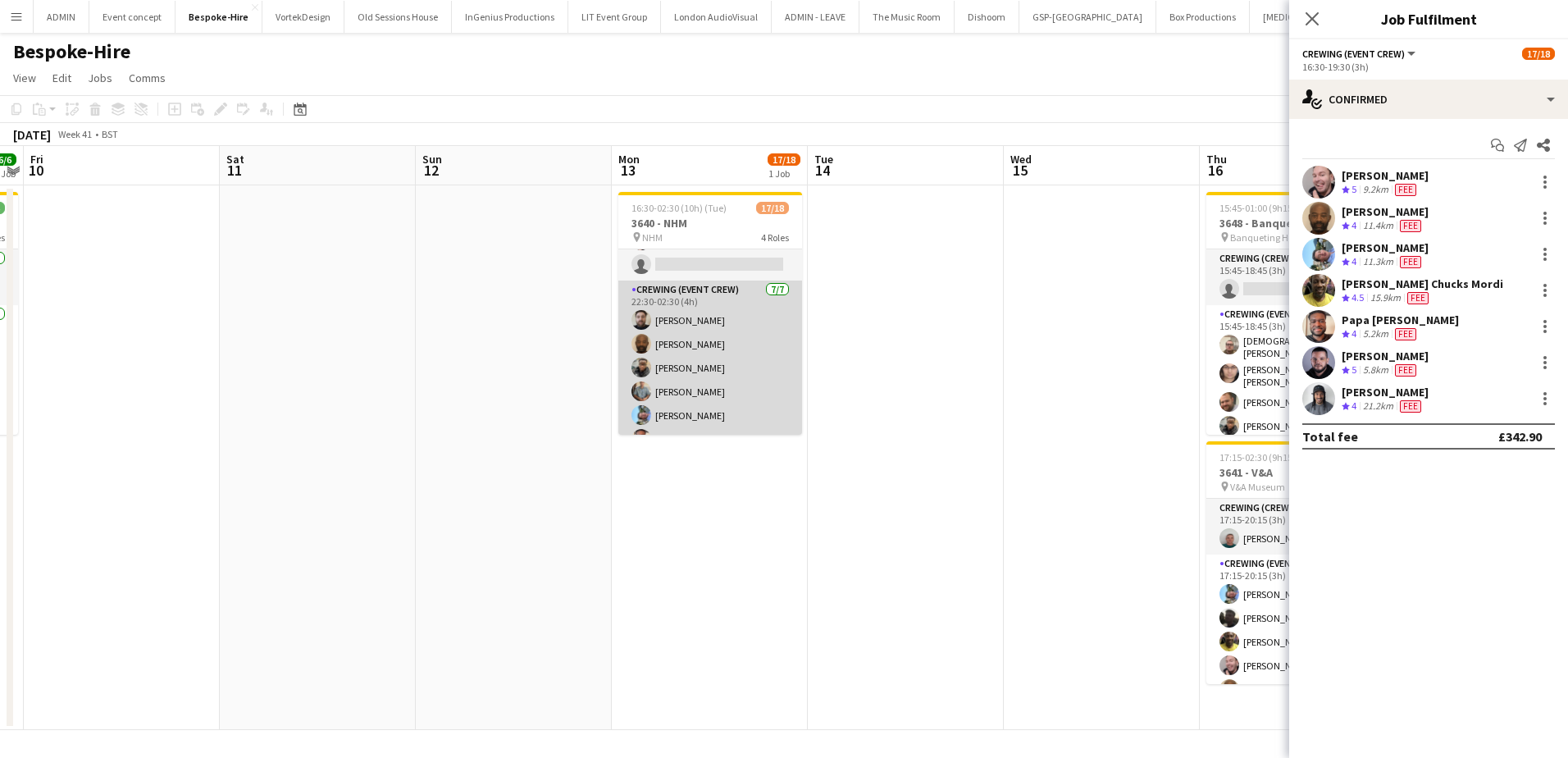
click at [729, 364] on app-card-role "Crewing (Event Crew) [DATE] 22:30-02:30 (4h) [PERSON_NAME] [PERSON_NAME] [PERSO…" at bounding box center [710, 379] width 184 height 198
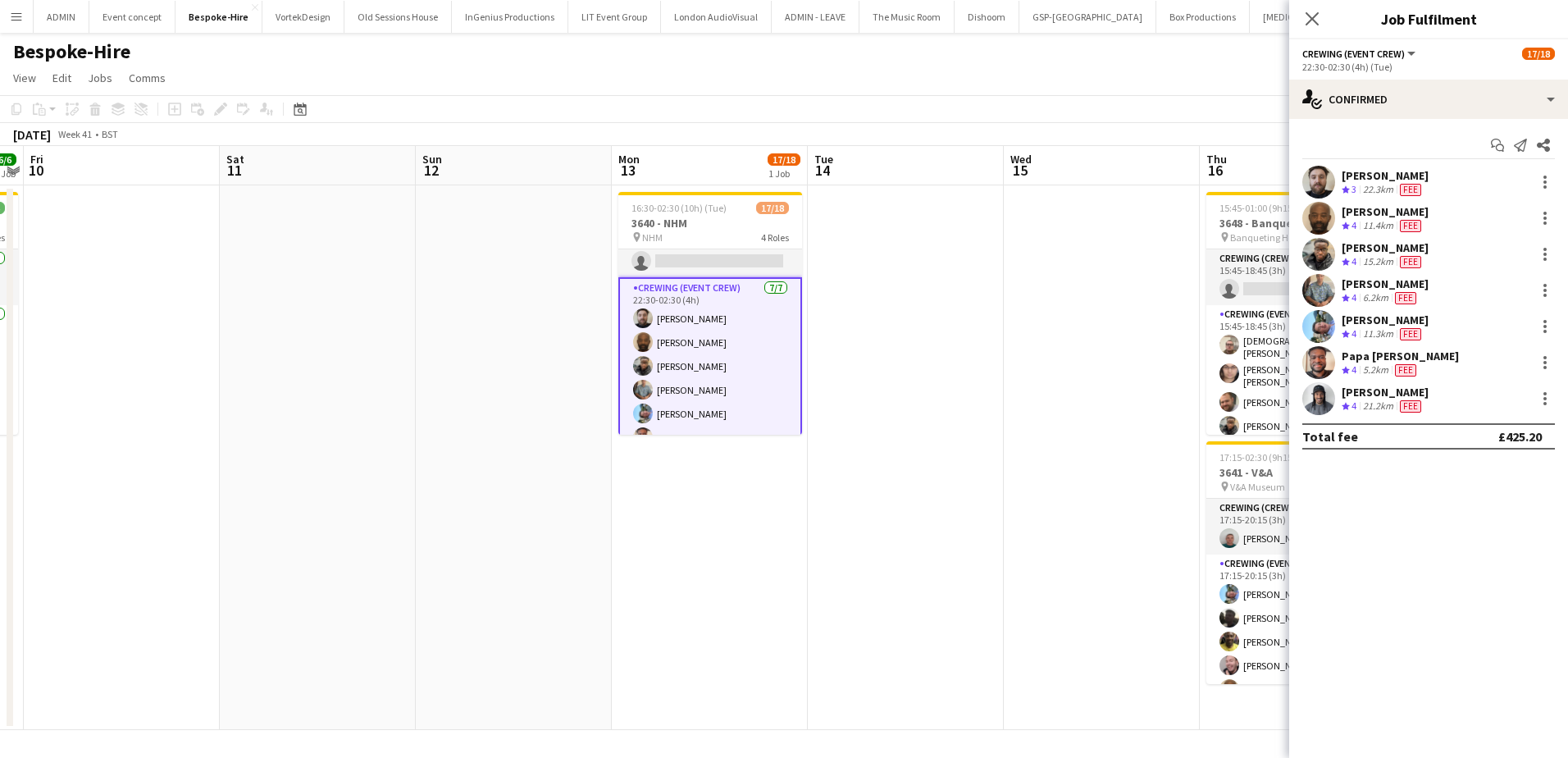
scroll to position [327, 0]
click at [1545, 260] on div at bounding box center [1544, 259] width 3 height 3
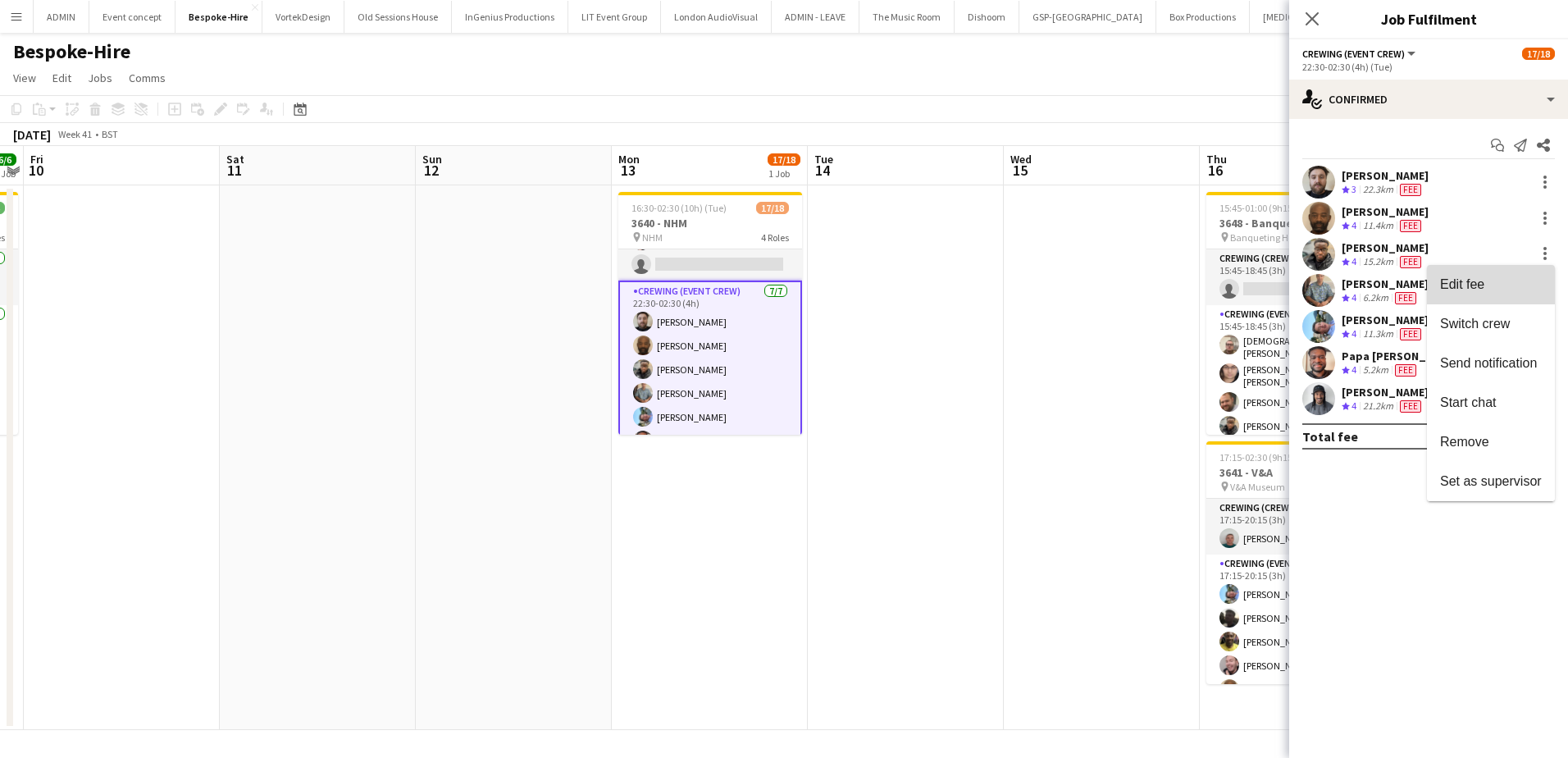
click at [1519, 287] on span "Edit fee" at bounding box center [1492, 285] width 102 height 15
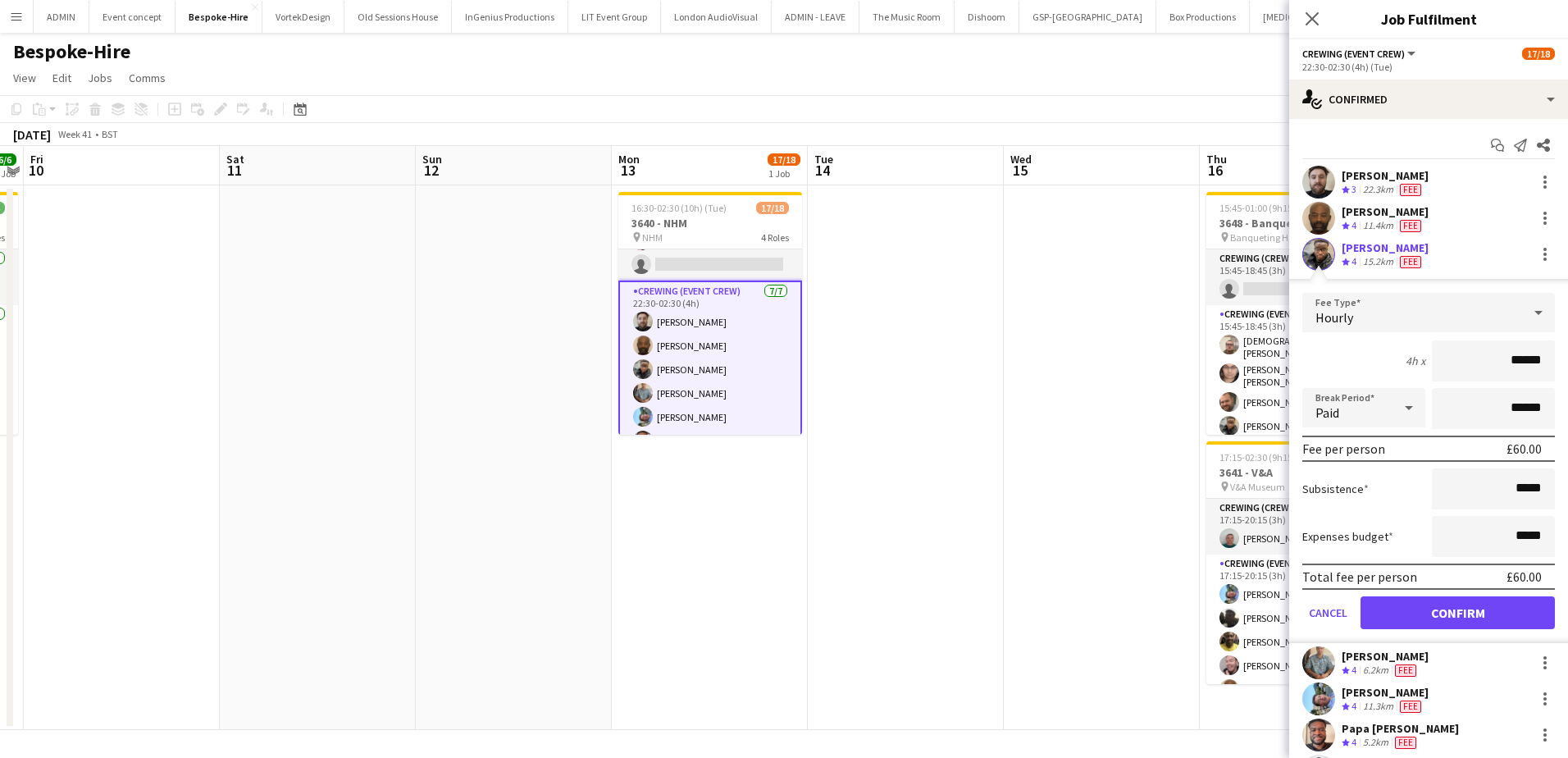
click at [1519, 363] on input "******" at bounding box center [1493, 361] width 123 height 41
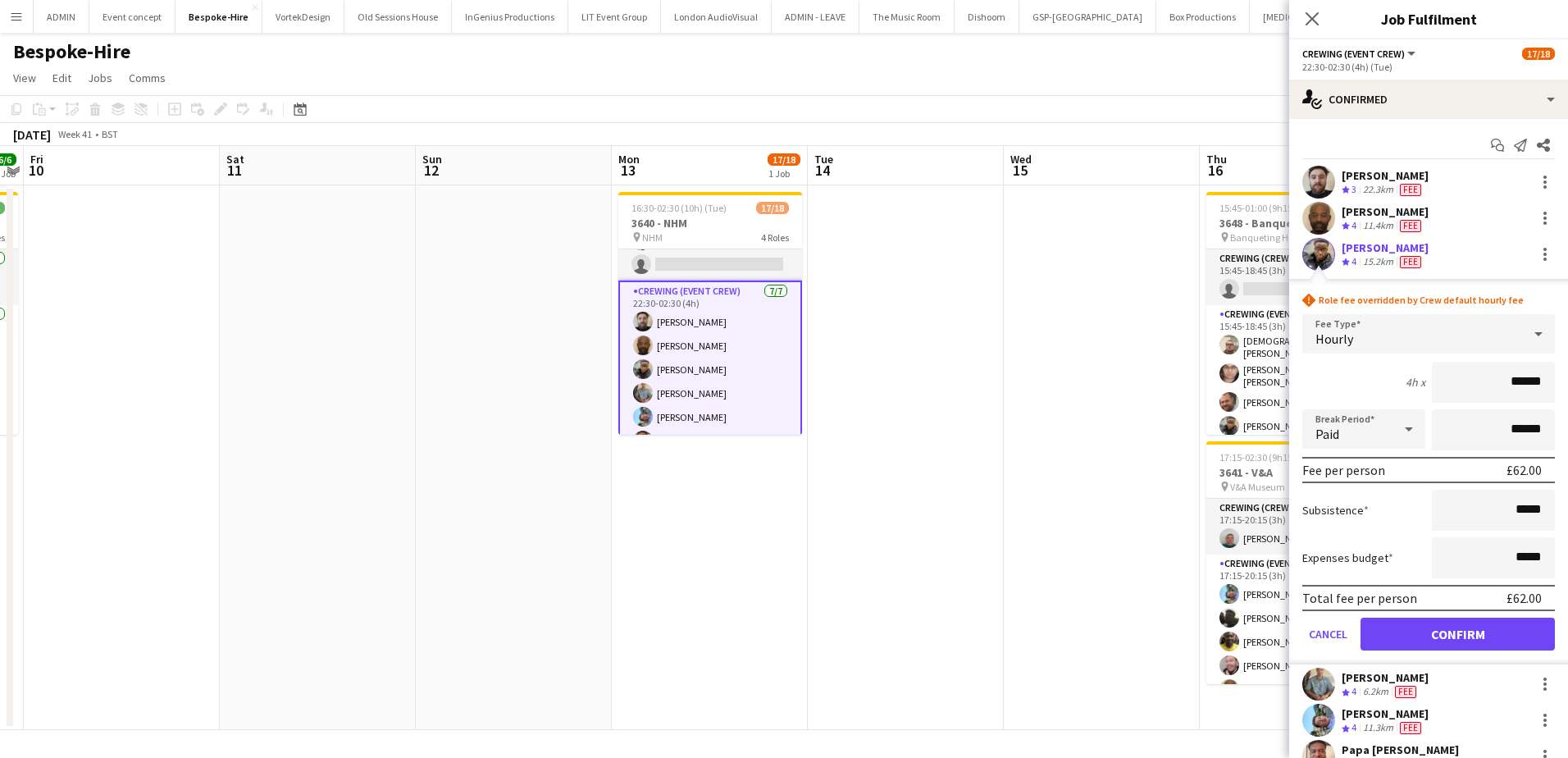
type input "******"
click at [1485, 629] on button "Confirm" at bounding box center [1458, 633] width 194 height 33
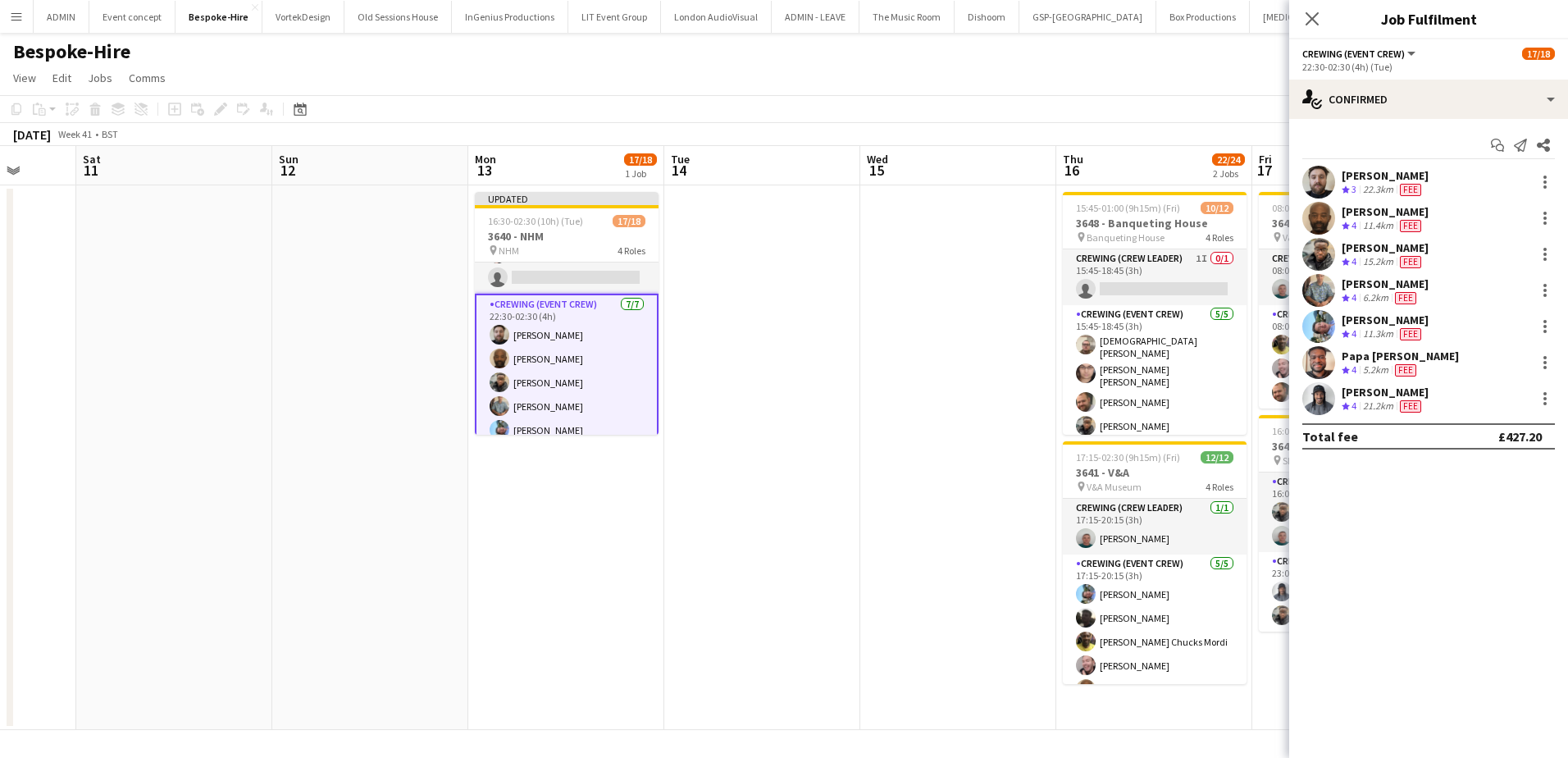
scroll to position [0, 606]
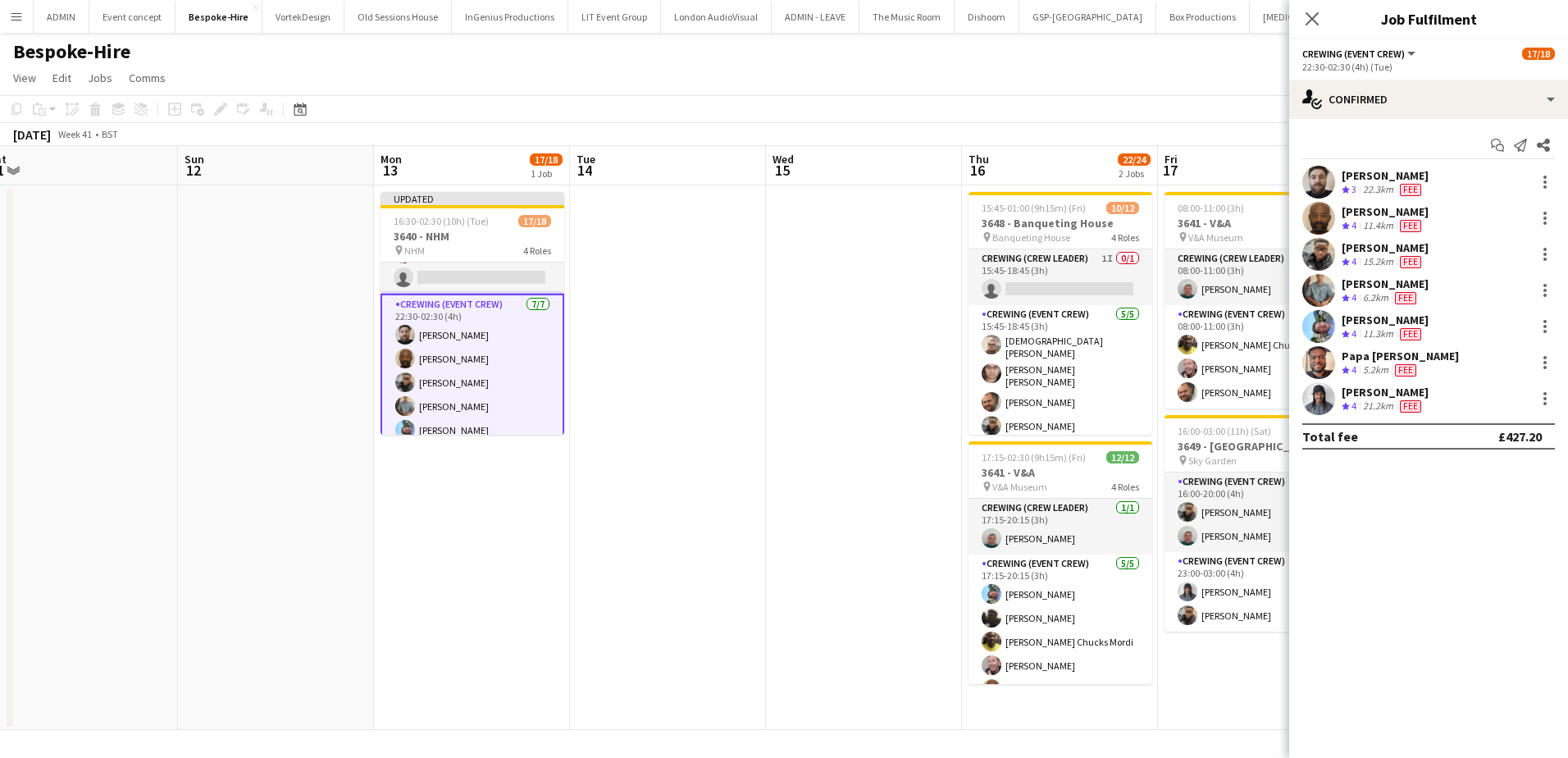
drag, startPoint x: 1031, startPoint y: 425, endPoint x: 813, endPoint y: 412, distance: 218.4
click at [813, 412] on app-calendar-viewport "Wed 8 8/8 1 Job Thu 9 6/6 1 Job Fri 10 Sat 11 Sun 12 Mon 13 17/18 1 Job Tue 14 …" at bounding box center [784, 438] width 1568 height 584
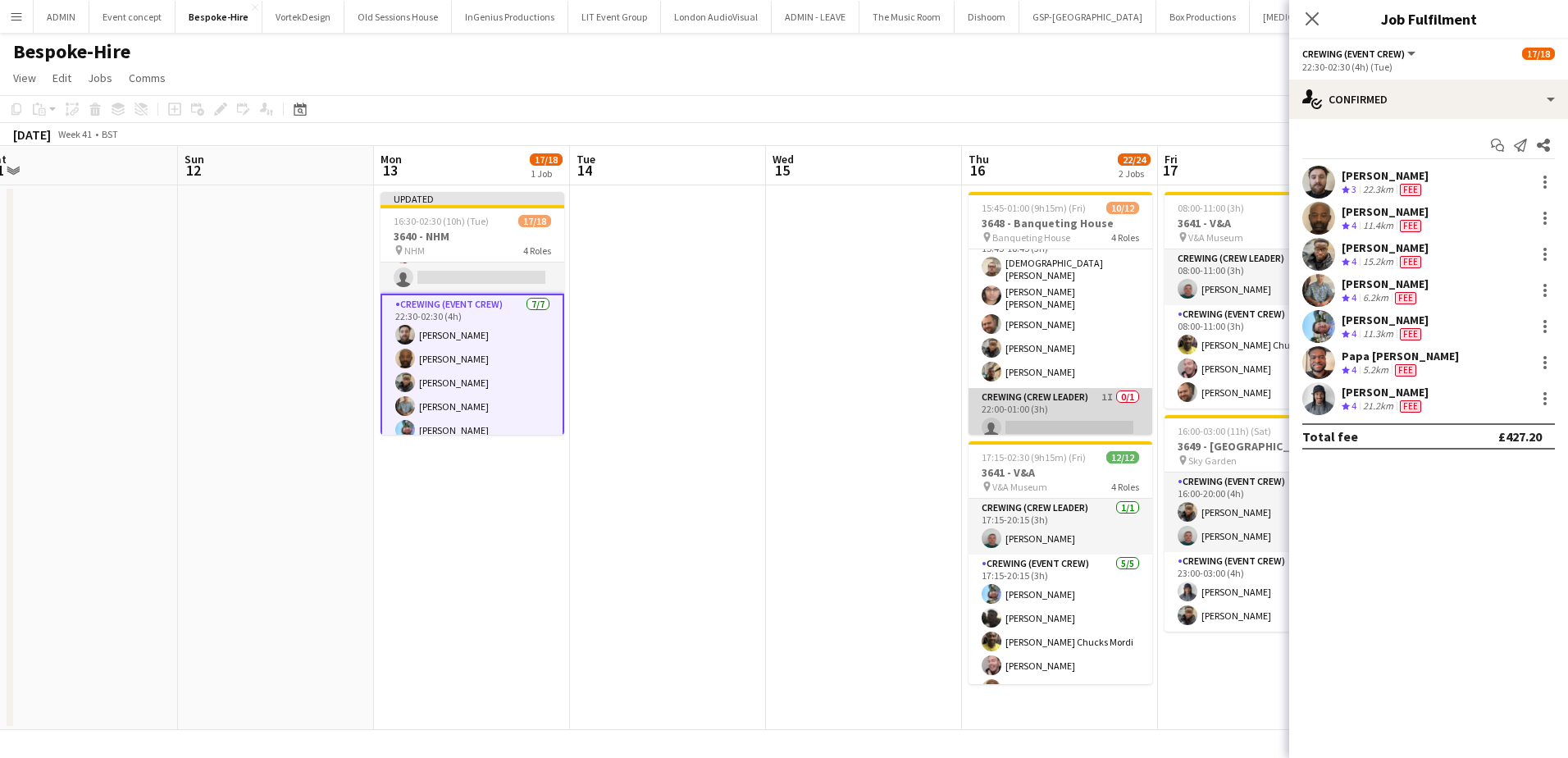
scroll to position [82, 0]
click at [1546, 260] on div at bounding box center [1544, 259] width 3 height 3
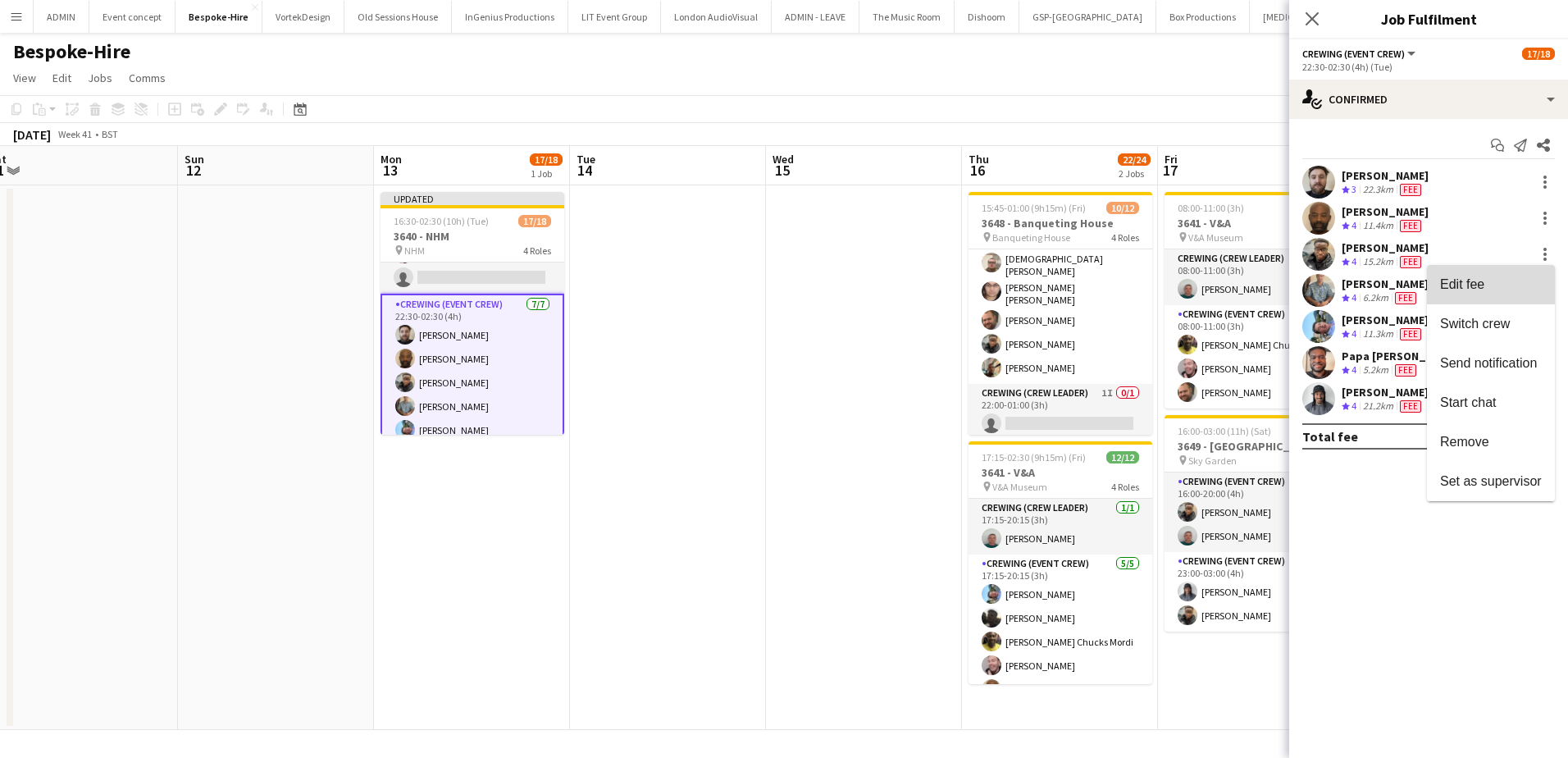
click at [1503, 289] on span "Edit fee" at bounding box center [1492, 285] width 102 height 15
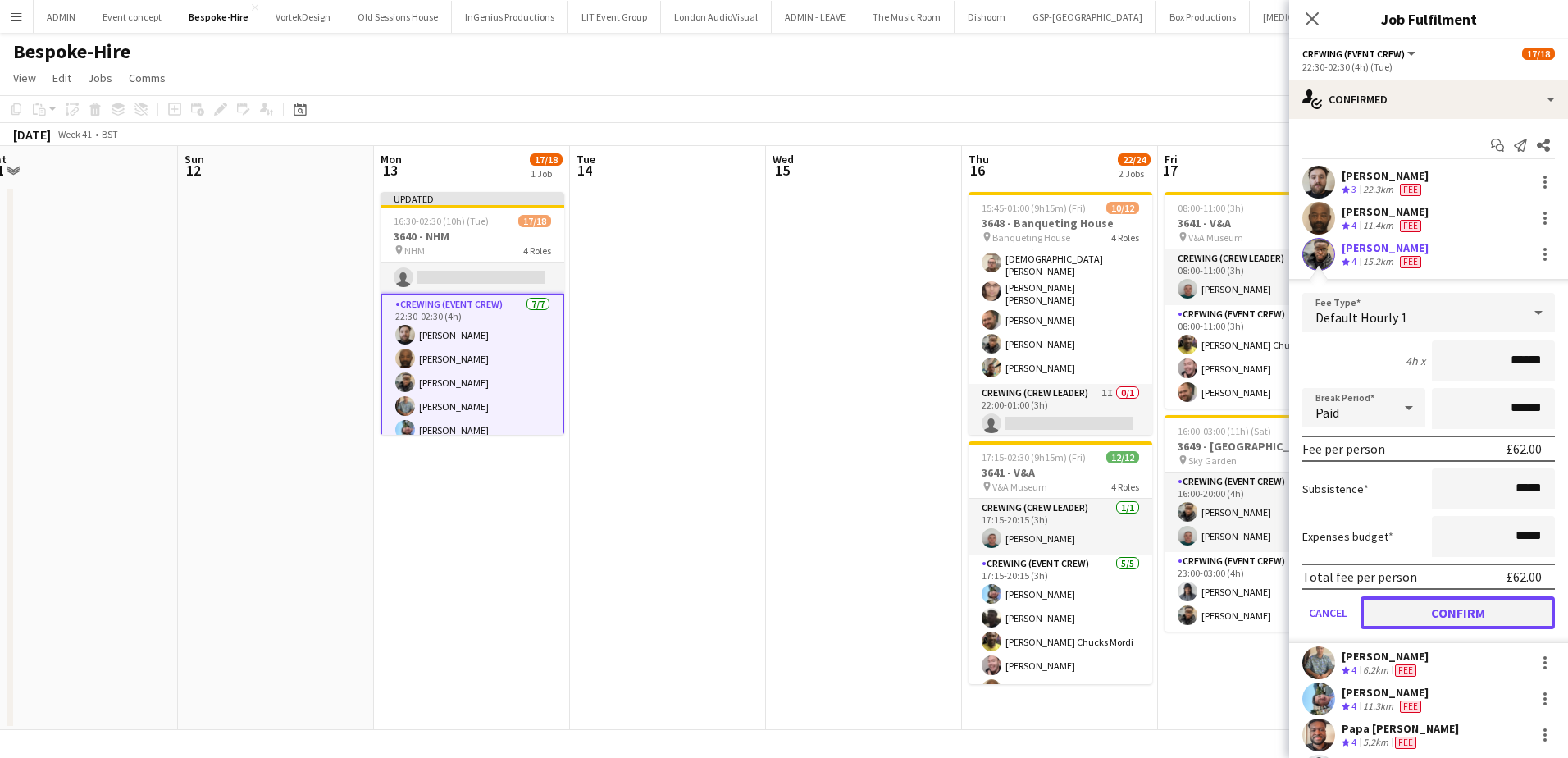
click at [1455, 613] on button "Confirm" at bounding box center [1458, 613] width 194 height 33
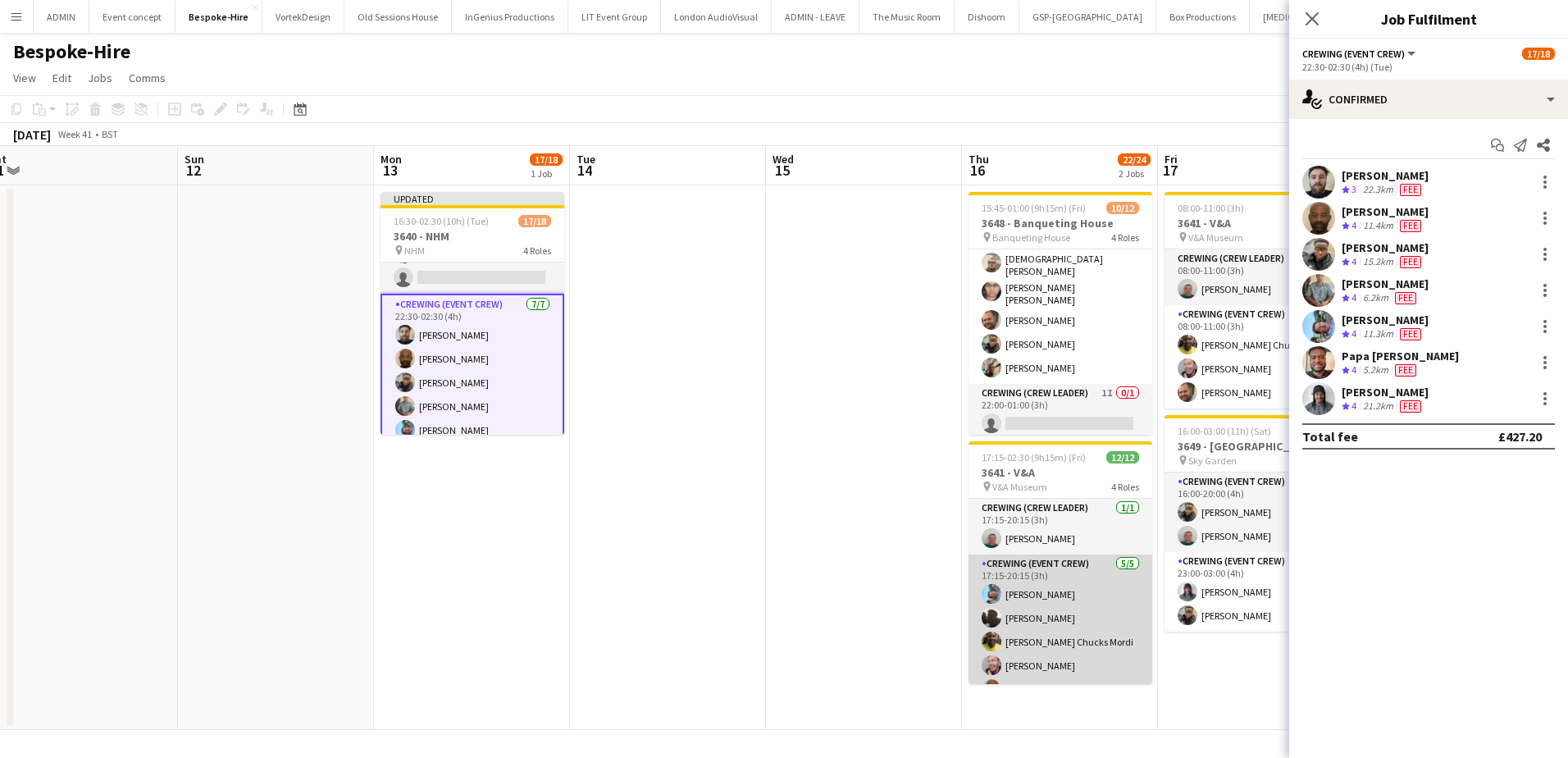
click at [1084, 637] on app-card-role "Crewing (Event Crew) 5/5 17:15-20:15 (3h) Liam Kinsella Louie Applin Alphonsus …" at bounding box center [1060, 630] width 184 height 151
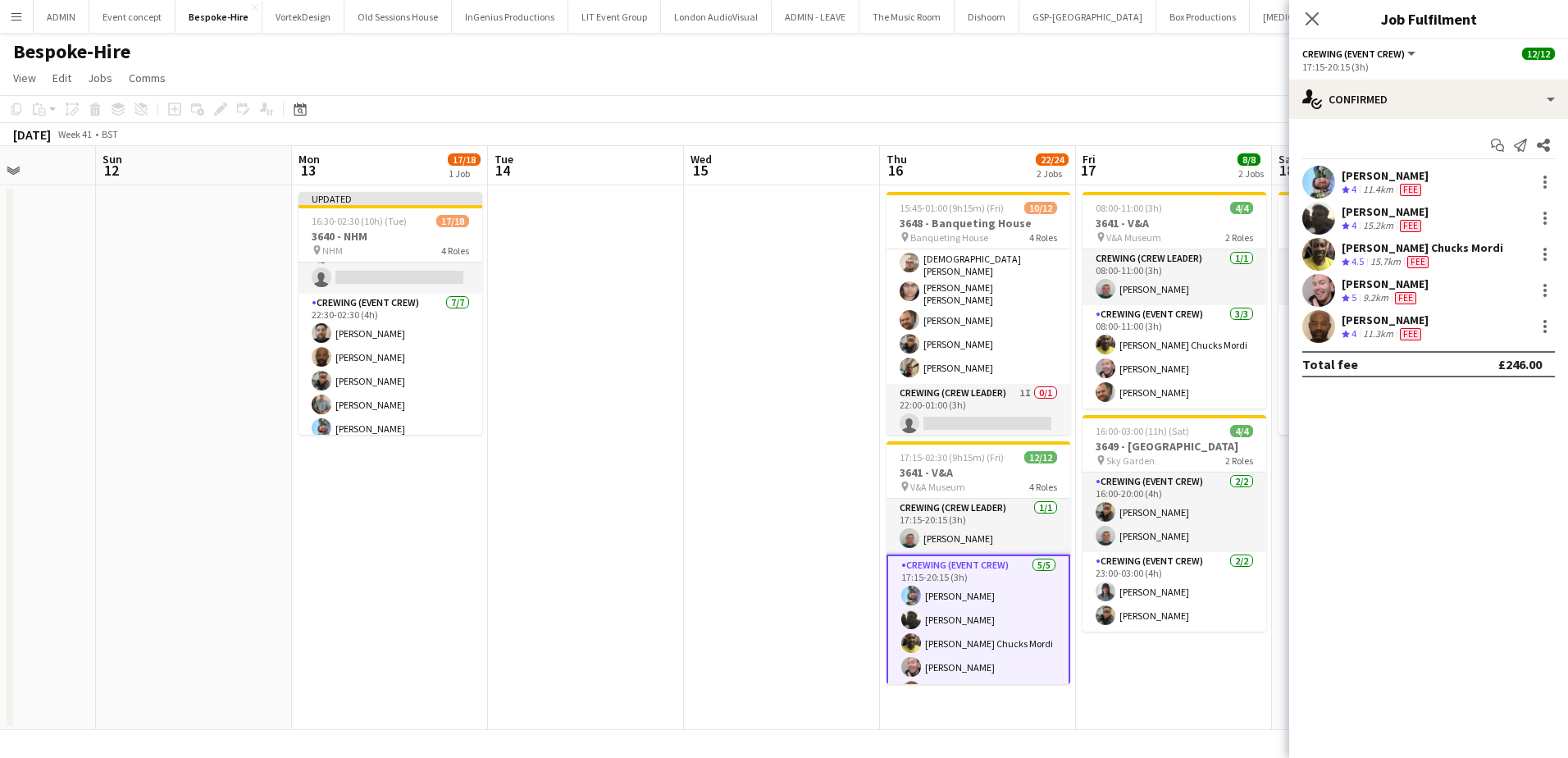
scroll to position [0, 585]
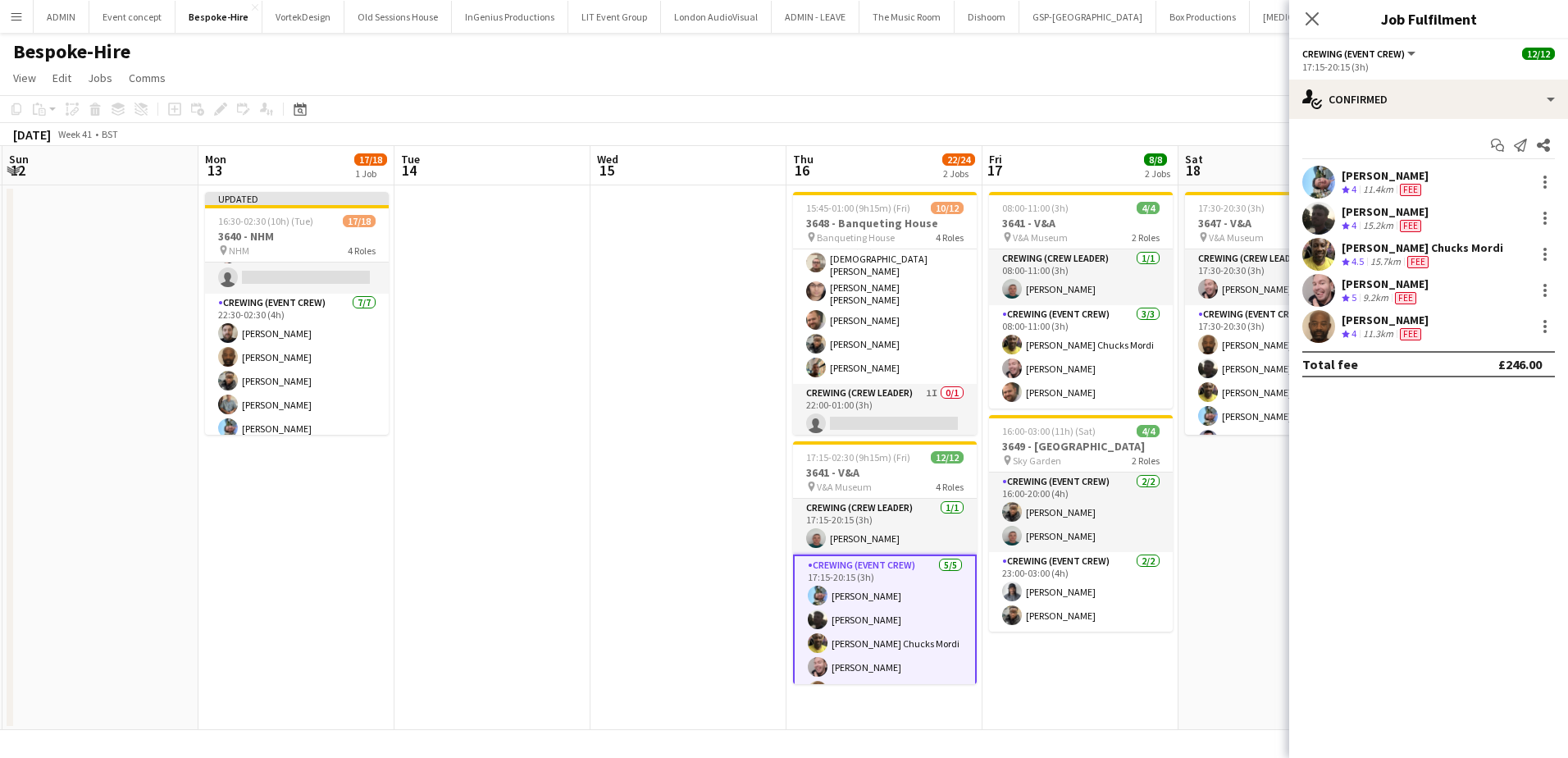
drag, startPoint x: 829, startPoint y: 430, endPoint x: 666, endPoint y: 424, distance: 163.1
click at [666, 425] on app-calendar-viewport "Thu 9 6/6 1 Job Fri 10 Sat 11 Sun 12 Mon 13 17/18 1 Job Tue 14 Wed 15 Thu 16 22…" at bounding box center [784, 438] width 1568 height 584
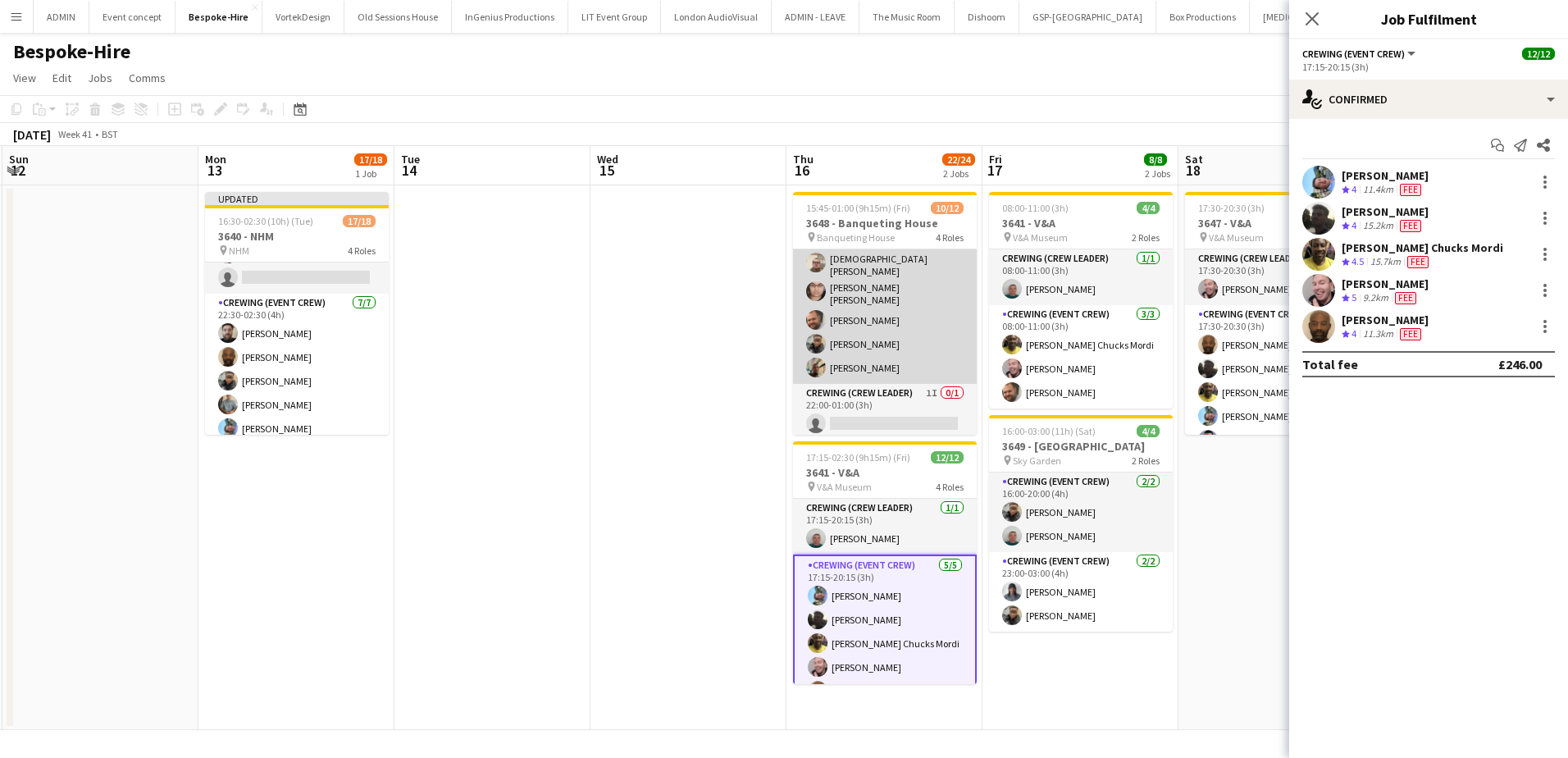
click at [885, 345] on app-card-role "Crewing (Event Crew) 5/5 15:45-18:45 (3h) Christian Skinner Ells Jones Ben Turn…" at bounding box center [885, 303] width 184 height 160
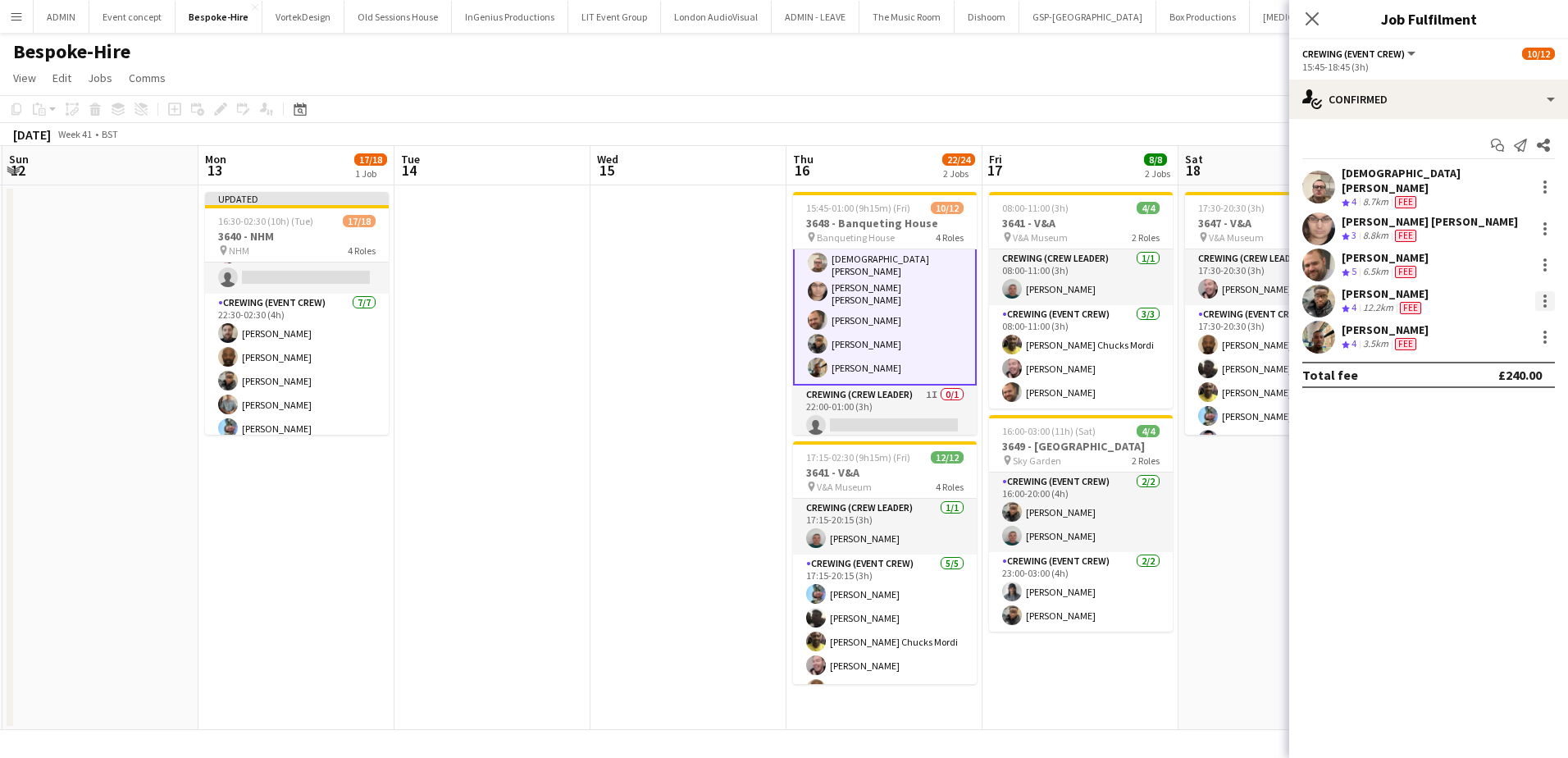
click at [1550, 291] on div at bounding box center [1544, 300] width 20 height 20
click at [1526, 311] on button "Edit fee" at bounding box center [1492, 321] width 128 height 40
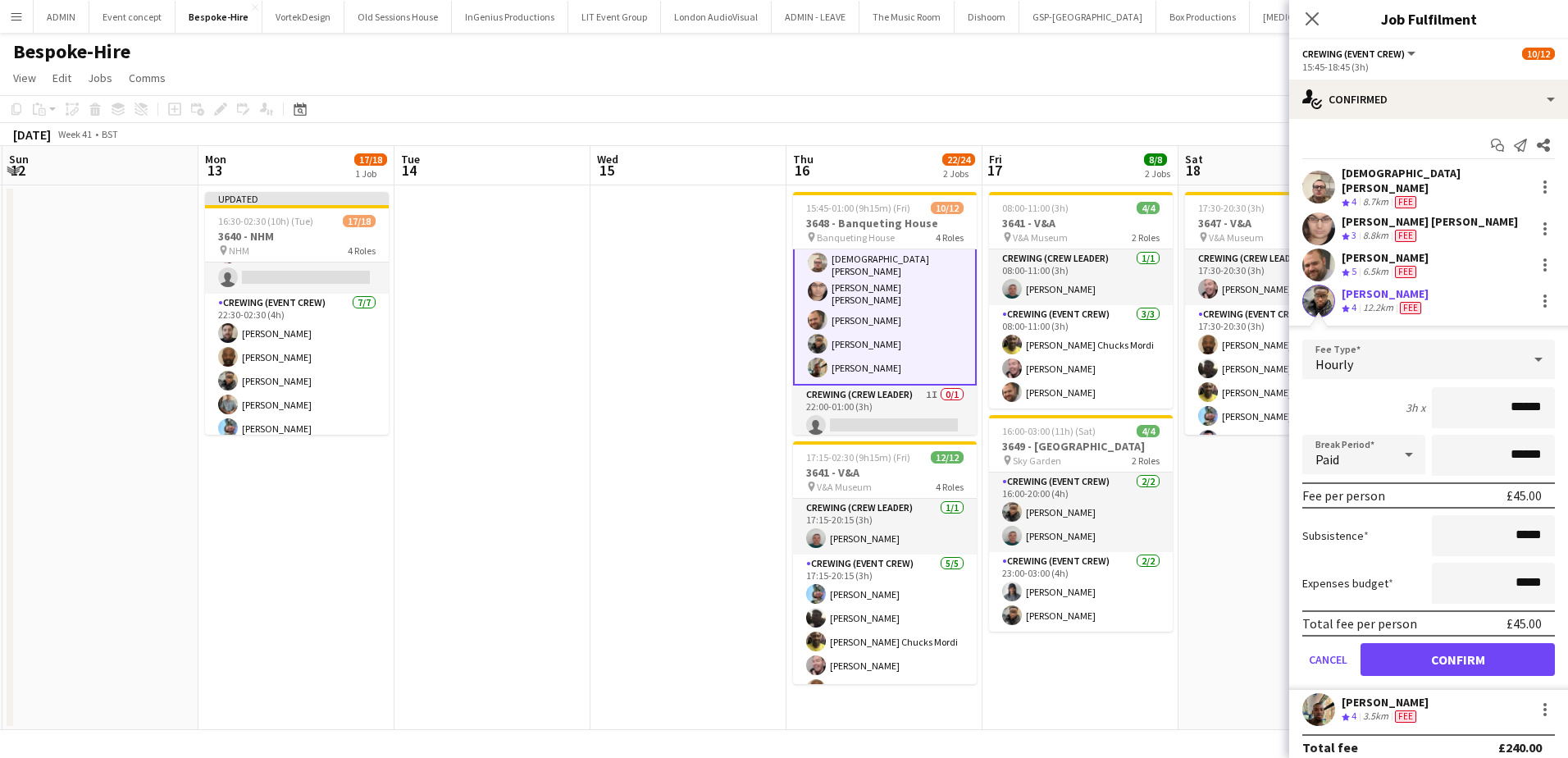
click at [1519, 400] on input "******" at bounding box center [1493, 407] width 123 height 41
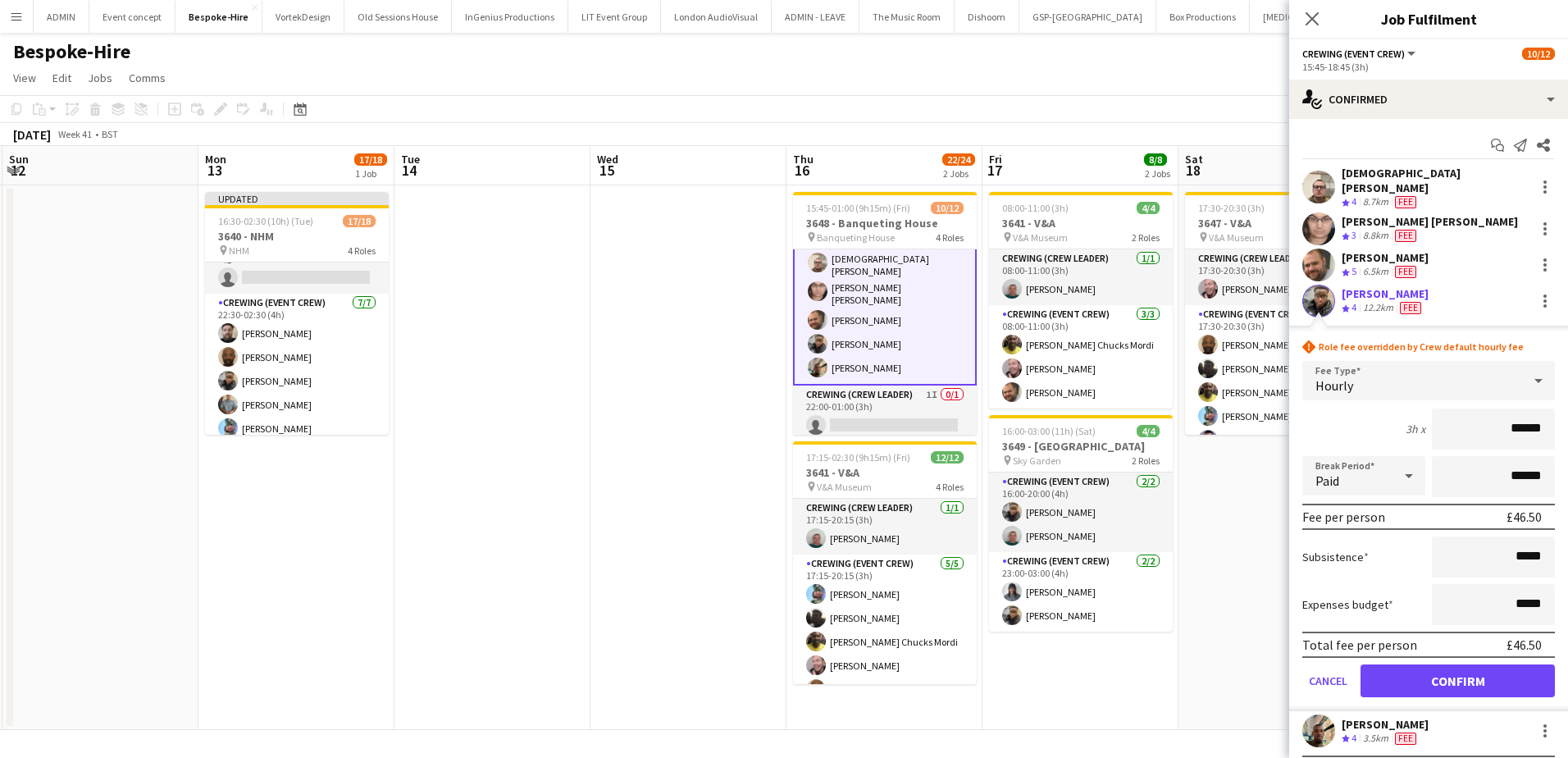
type input "******"
click at [1496, 665] on button "Confirm" at bounding box center [1458, 681] width 194 height 33
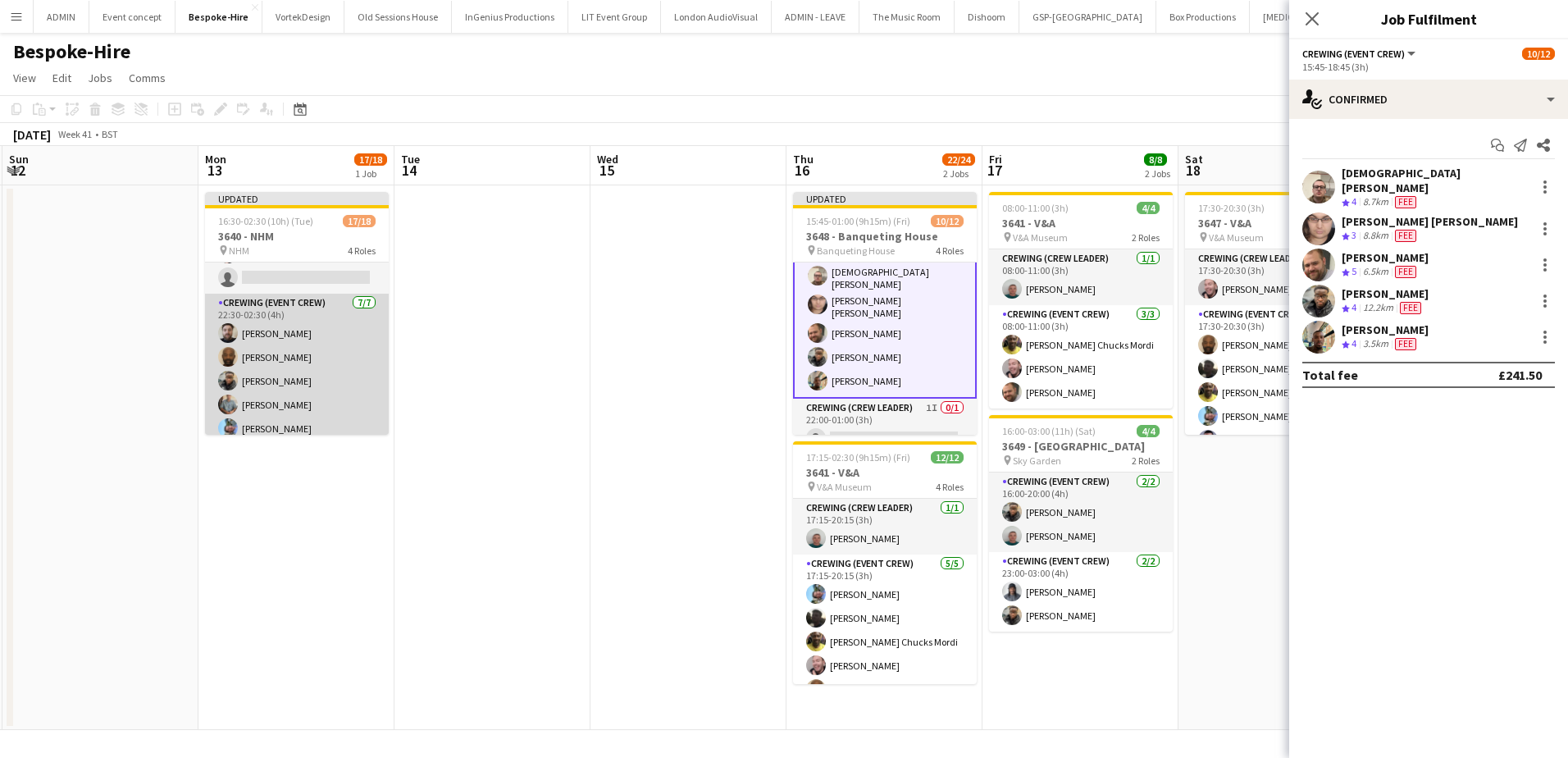
click at [334, 401] on app-card-role "Crewing (Event Crew) 7/7 22:30-02:30 (4h) Sergey Dominguez Kevin Olanrewaju Sam…" at bounding box center [296, 393] width 184 height 198
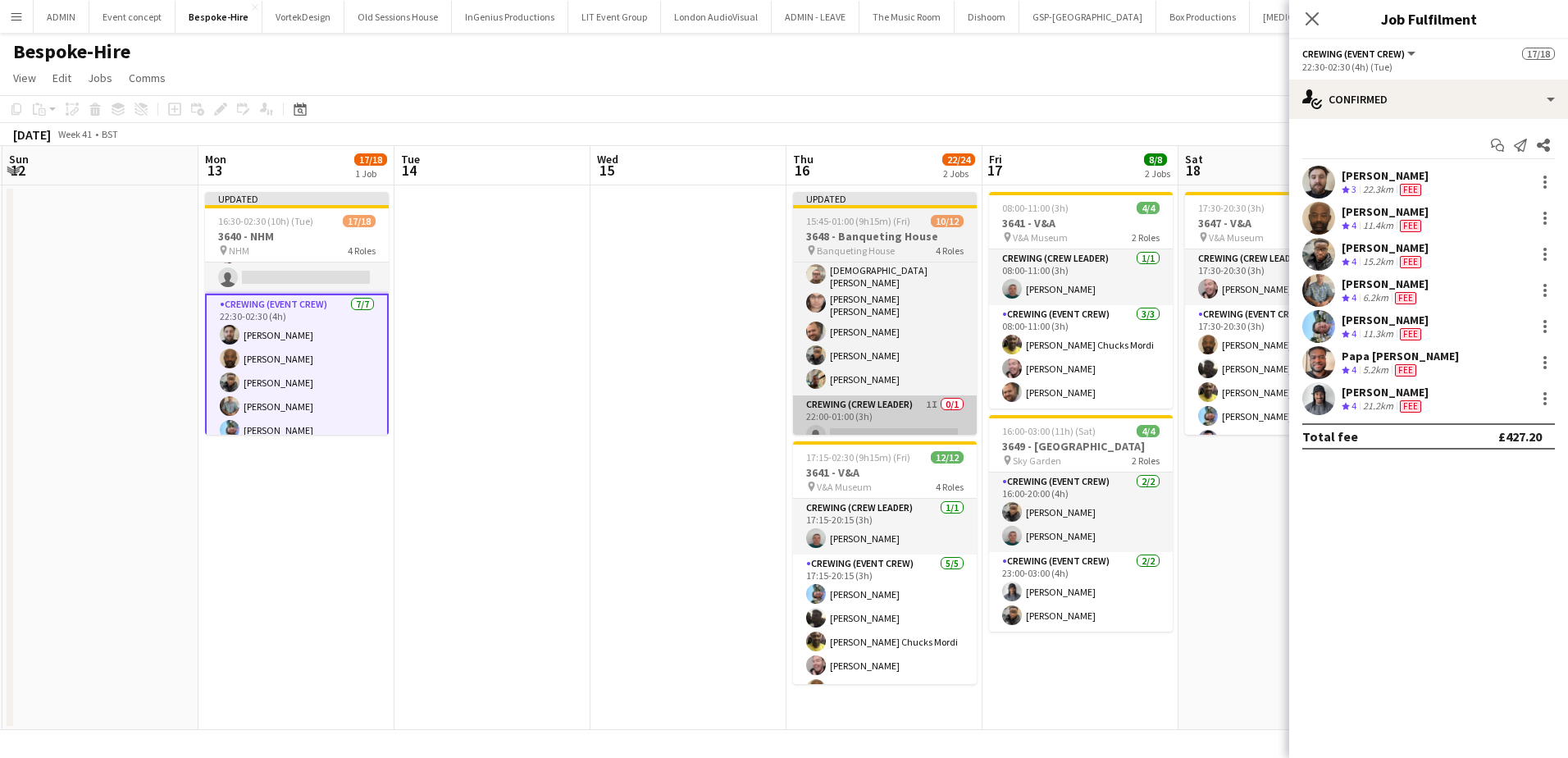
scroll to position [82, 0]
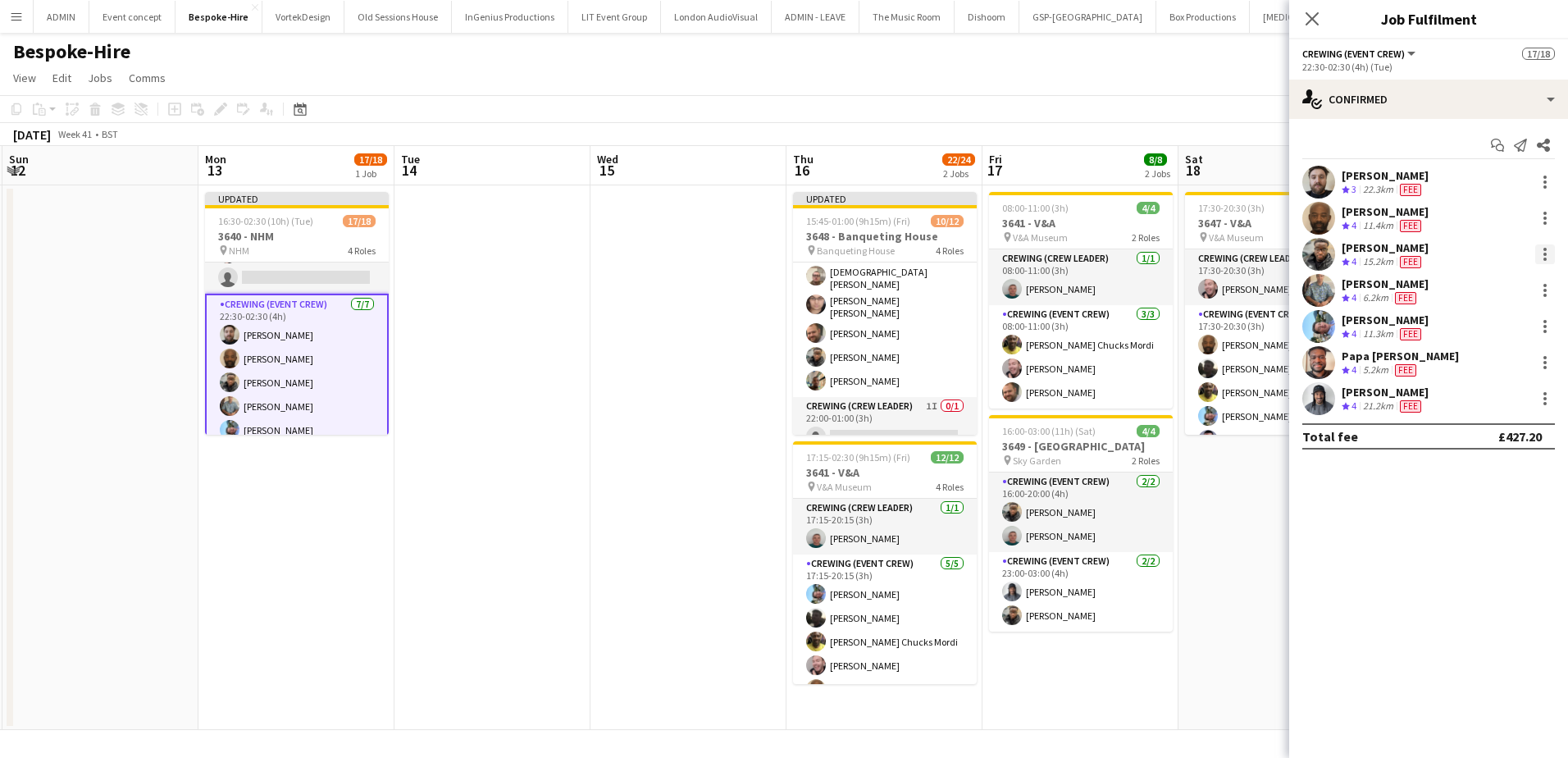
click at [1543, 251] on div at bounding box center [1544, 254] width 20 height 20
click at [1502, 297] on button "Edit fee" at bounding box center [1492, 285] width 128 height 40
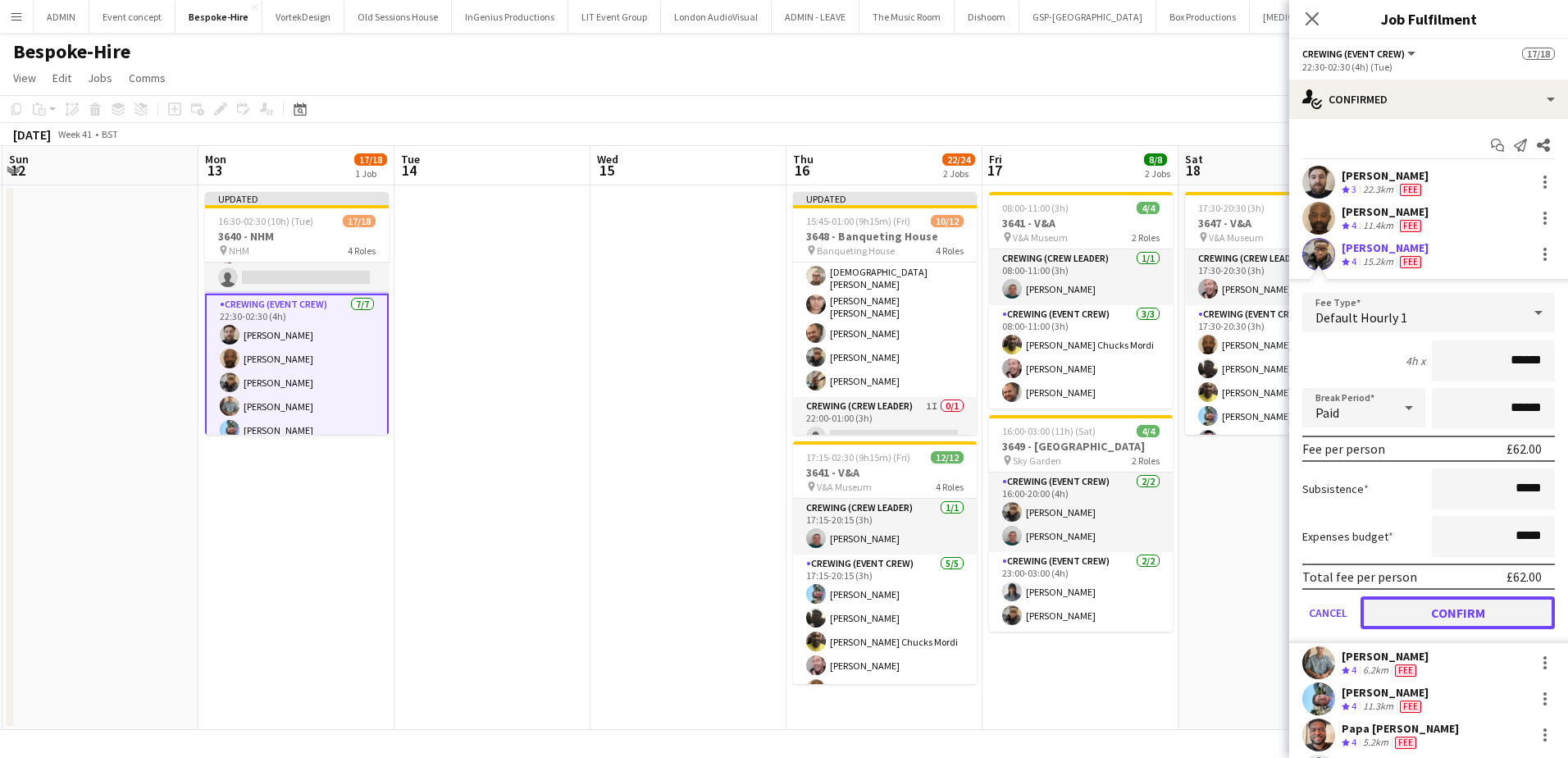
click at [1481, 615] on button "Confirm" at bounding box center [1458, 613] width 194 height 33
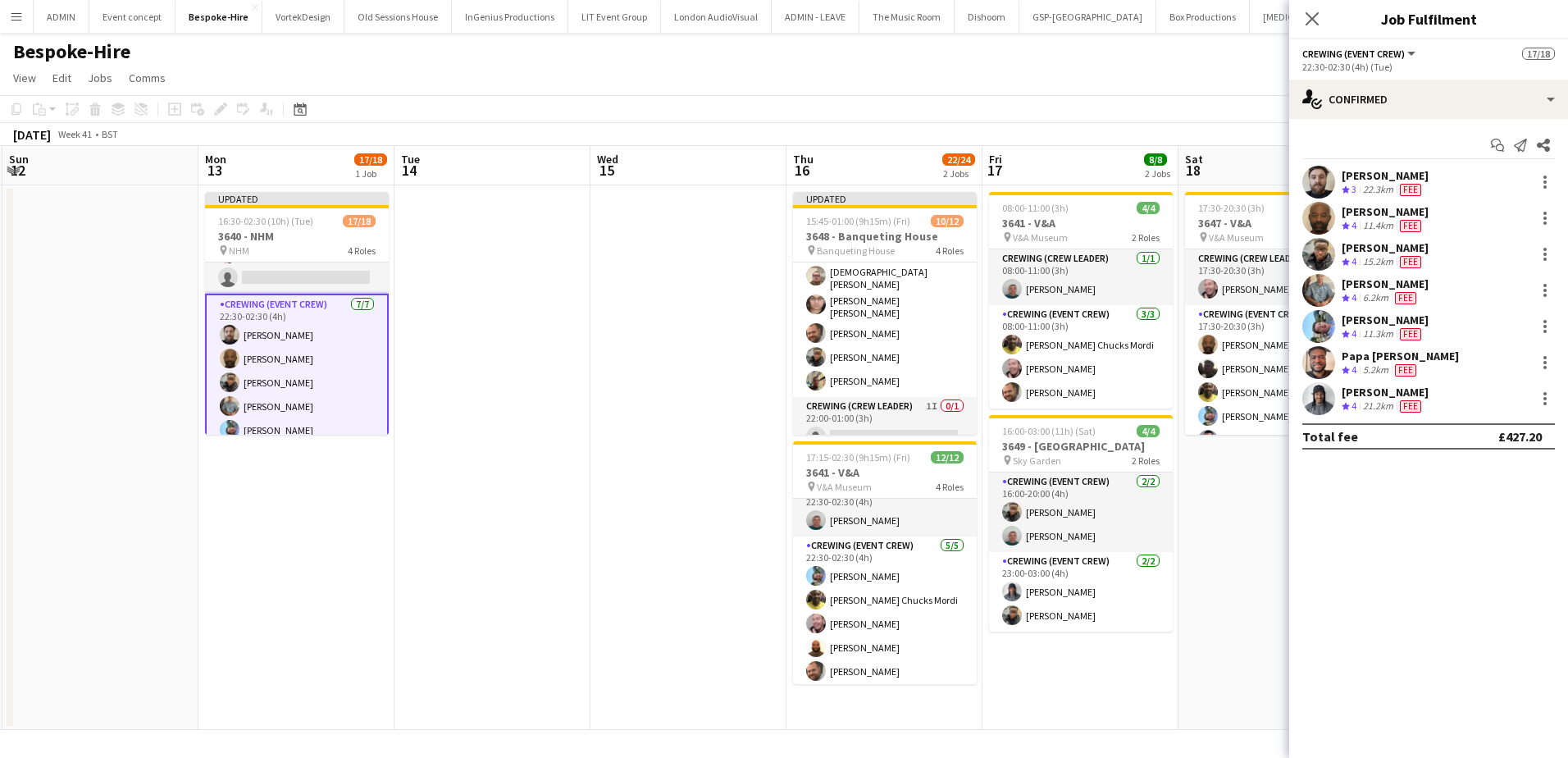
scroll to position [228, 0]
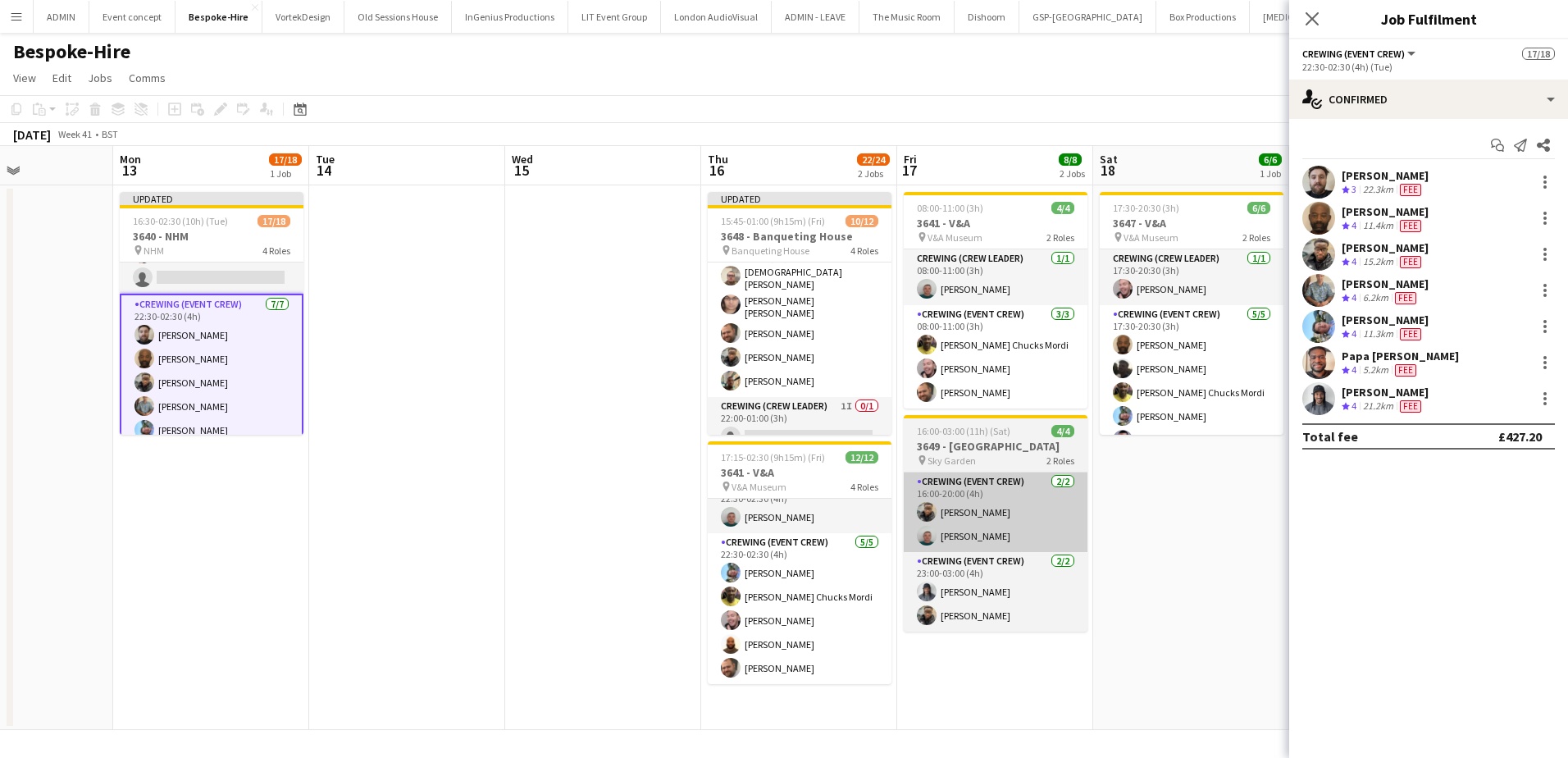
drag, startPoint x: 1209, startPoint y: 566, endPoint x: 1011, endPoint y: 515, distance: 204.5
click at [1101, 553] on app-calendar-viewport "Fri 10 Sat 11 Sun 12 Mon 13 17/18 1 Job Tue 14 Wed 15 Thu 16 22/24 2 Jobs Fri 1…" at bounding box center [784, 438] width 1568 height 584
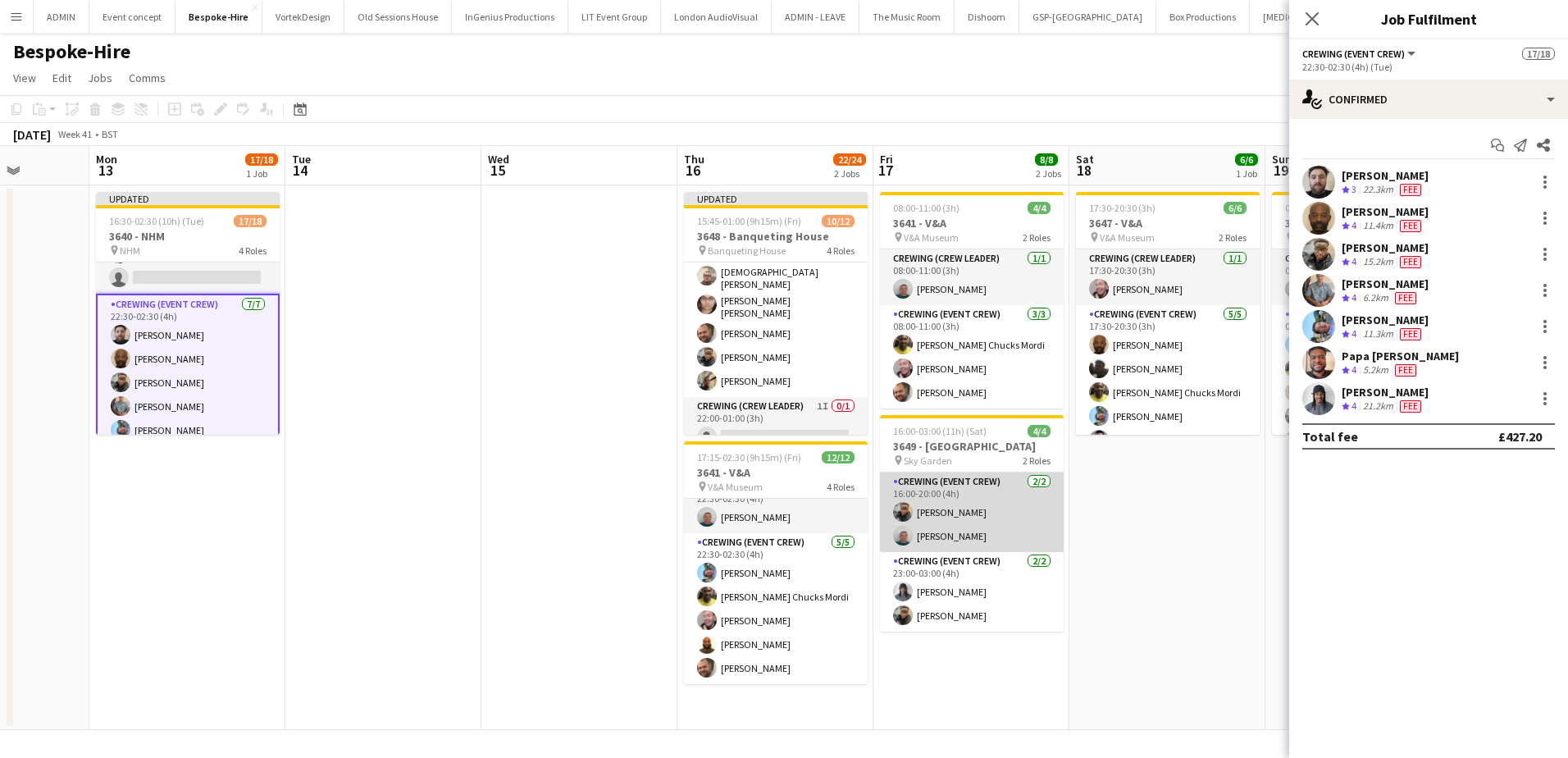
click at [932, 511] on app-card-role "Crewing (Event Crew) 2/2 16:00-20:00 (4h) Samuel Kusimo Brayden Davison" at bounding box center [971, 512] width 184 height 79
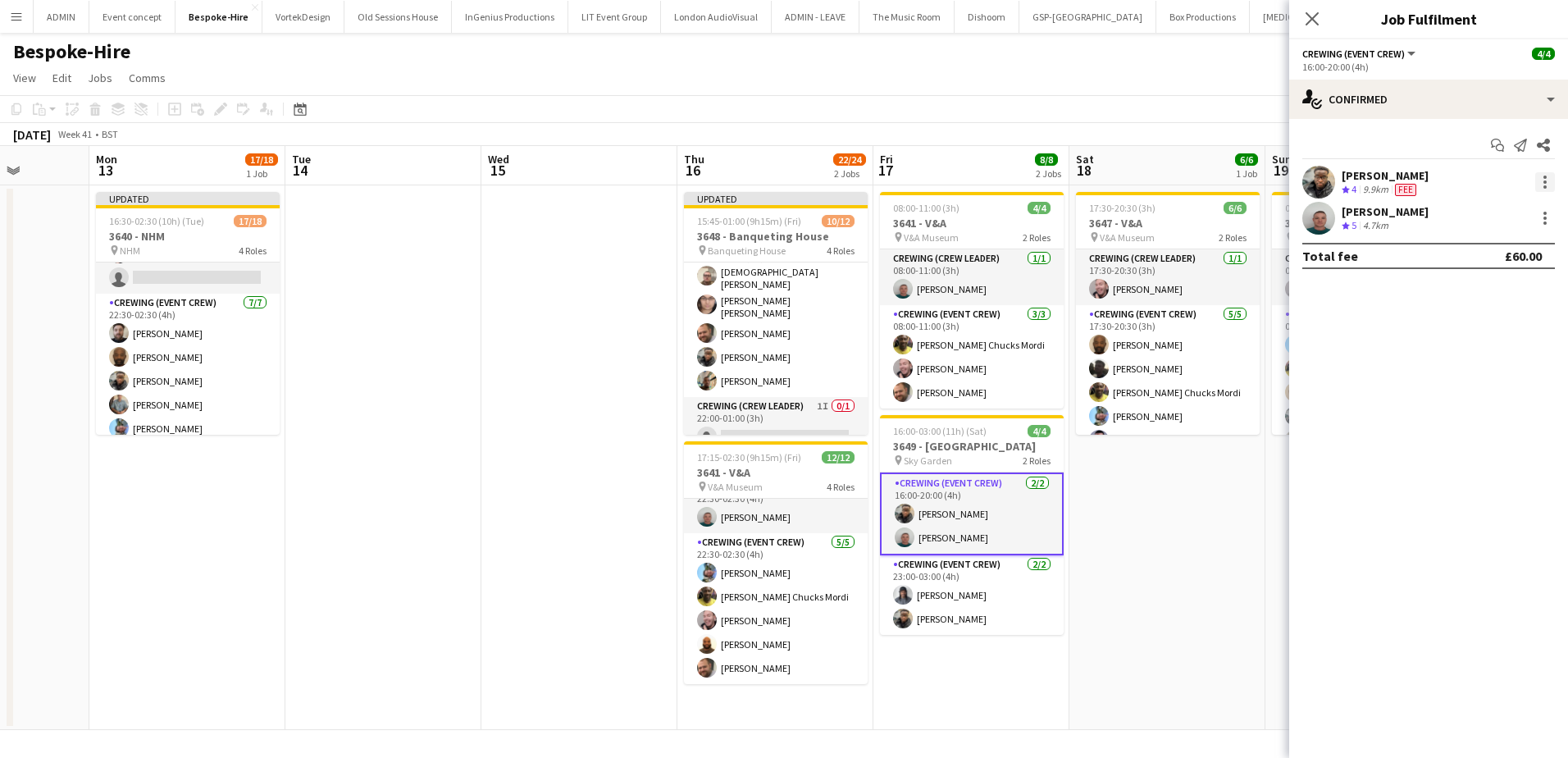
click at [1541, 179] on div at bounding box center [1544, 181] width 20 height 20
click at [1509, 223] on button "Edit fee" at bounding box center [1492, 212] width 128 height 40
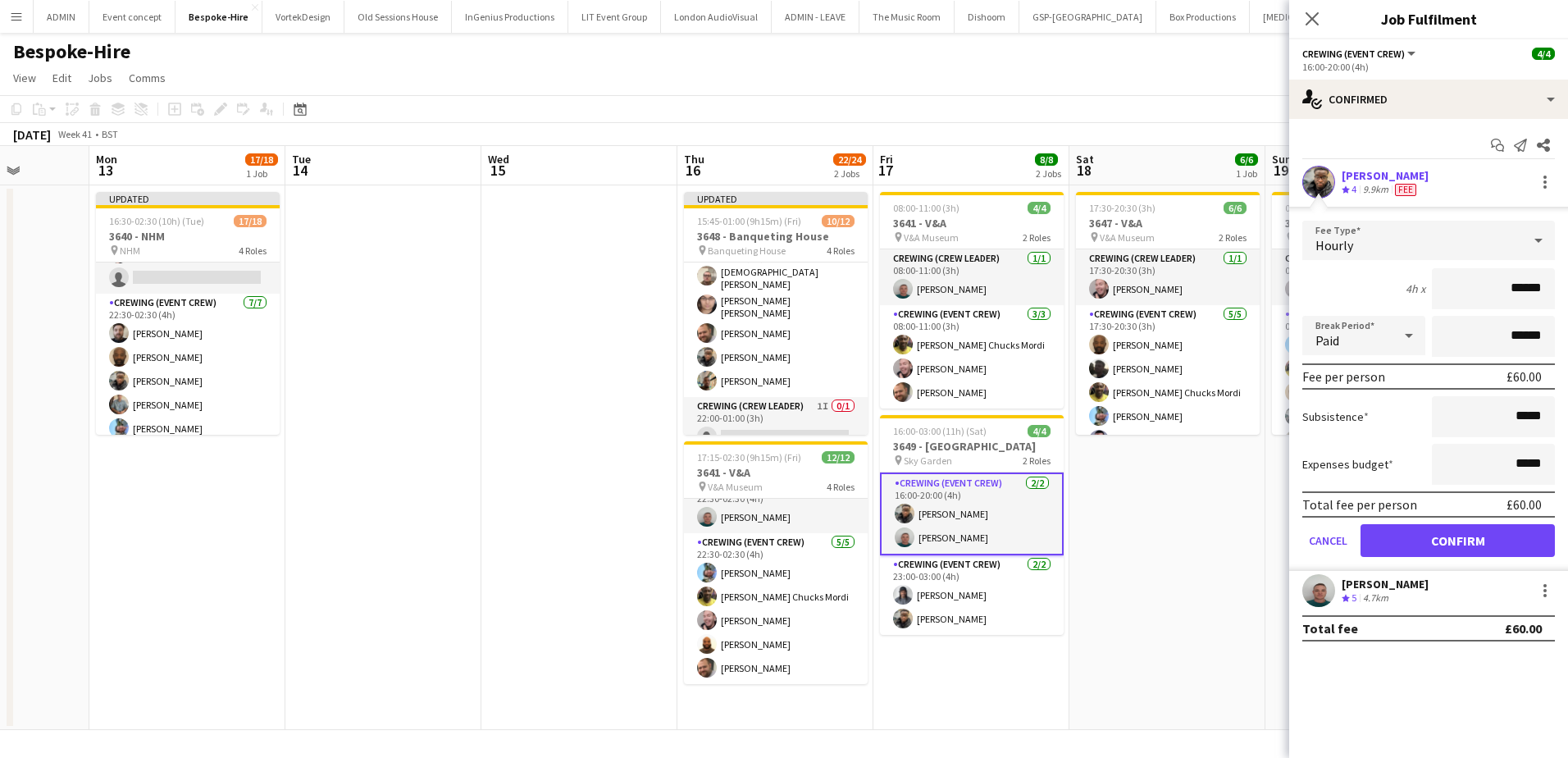
click at [1535, 291] on input "******" at bounding box center [1493, 288] width 123 height 41
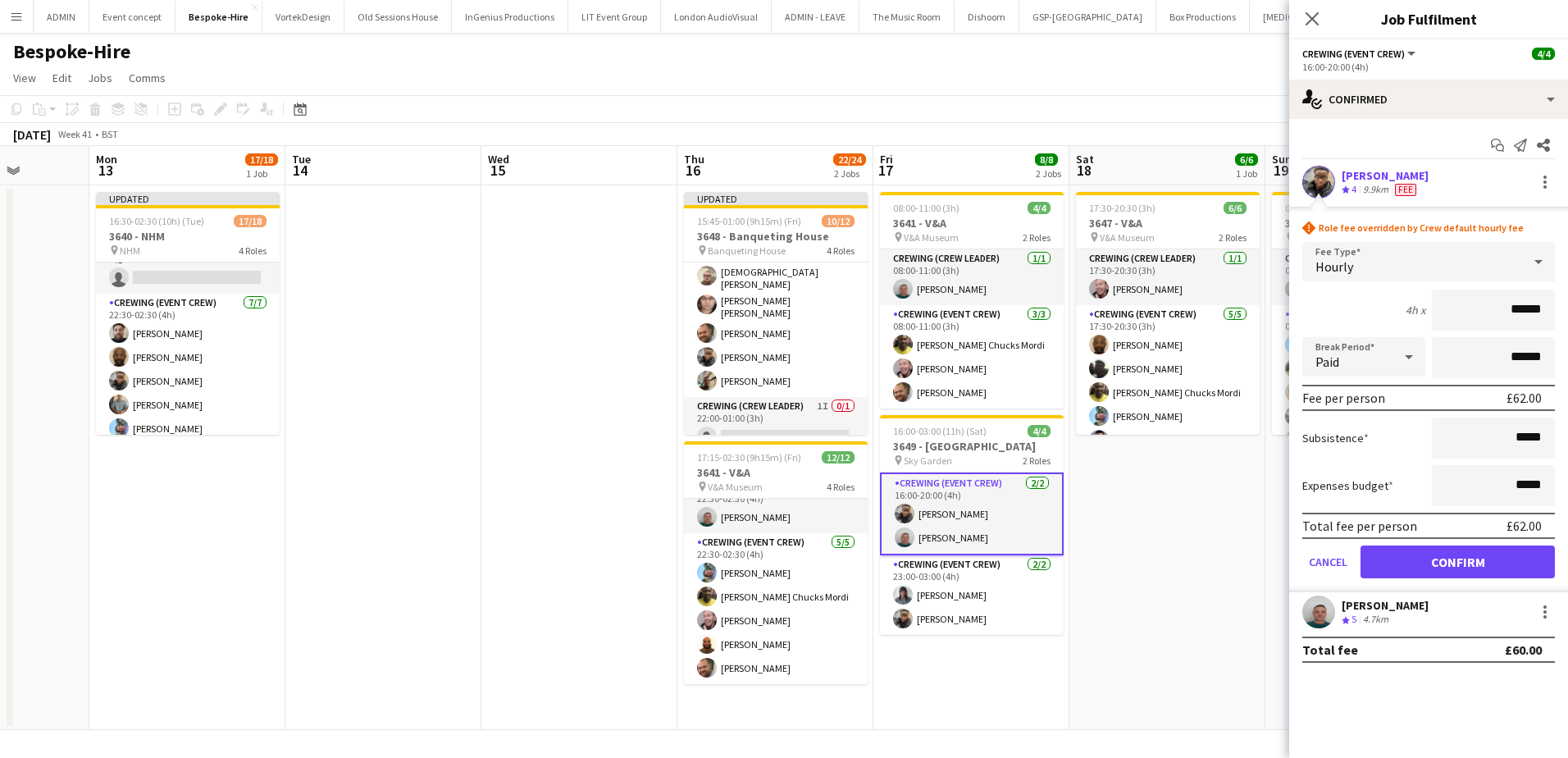
type input "******"
click at [1492, 567] on button "Confirm" at bounding box center [1458, 562] width 194 height 33
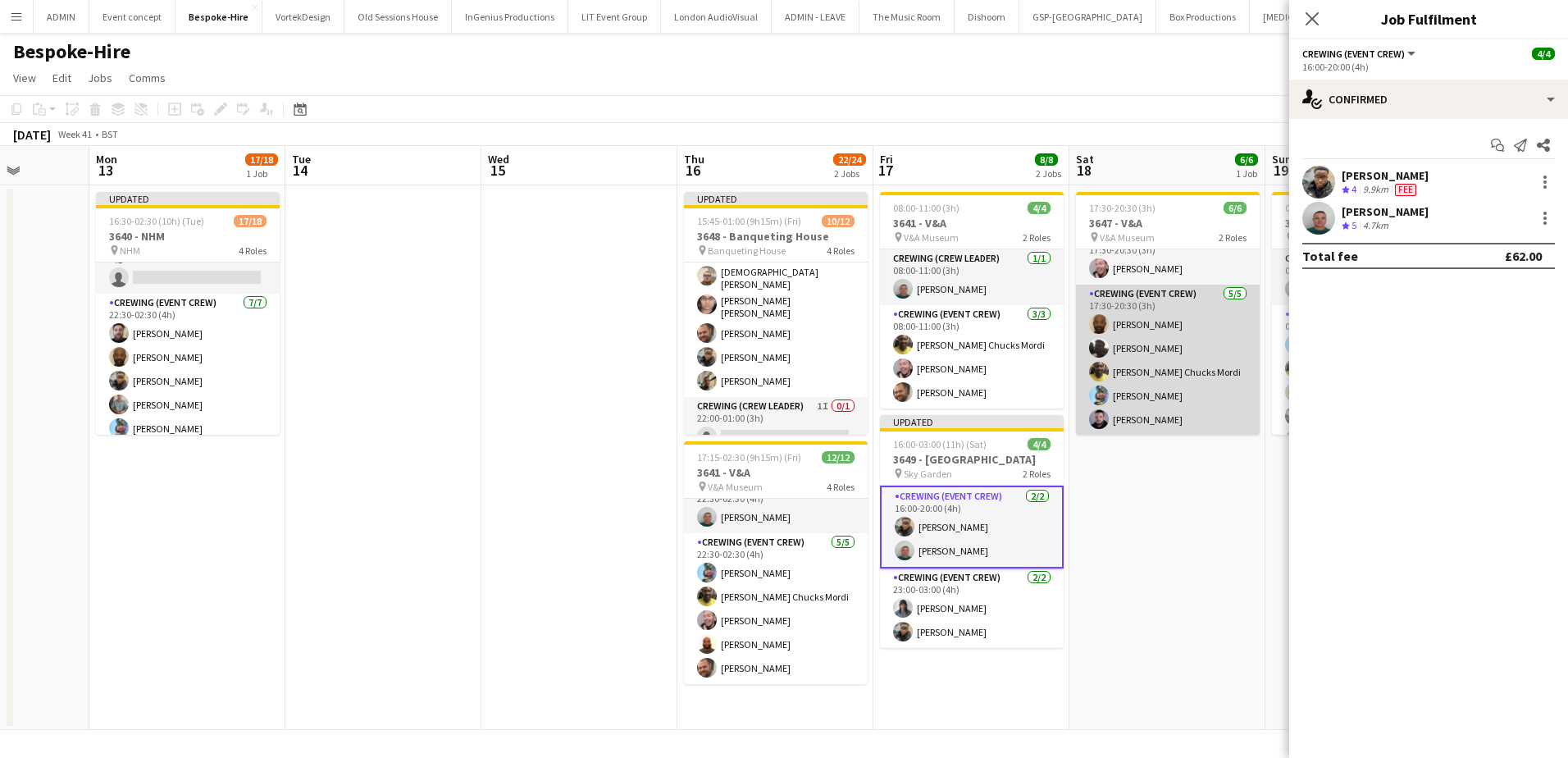
scroll to position [22, 0]
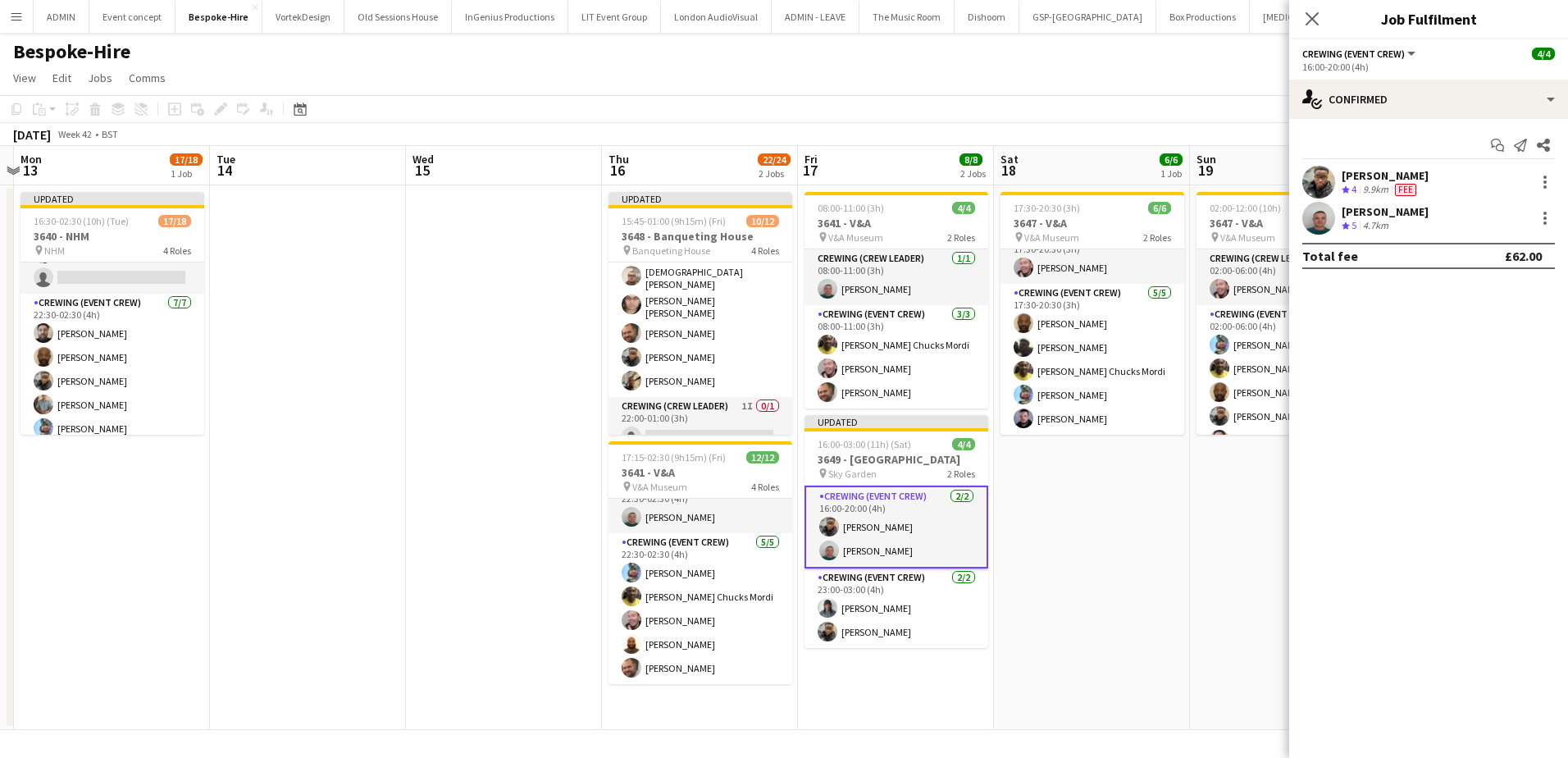
drag, startPoint x: 1180, startPoint y: 514, endPoint x: 908, endPoint y: 467, distance: 276.0
click at [908, 468] on app-calendar-viewport "Fri 10 Sat 11 Sun 12 Mon 13 17/18 1 Job Tue 14 Wed 15 Thu 16 22/24 2 Jobs Fri 1…" at bounding box center [784, 438] width 1568 height 584
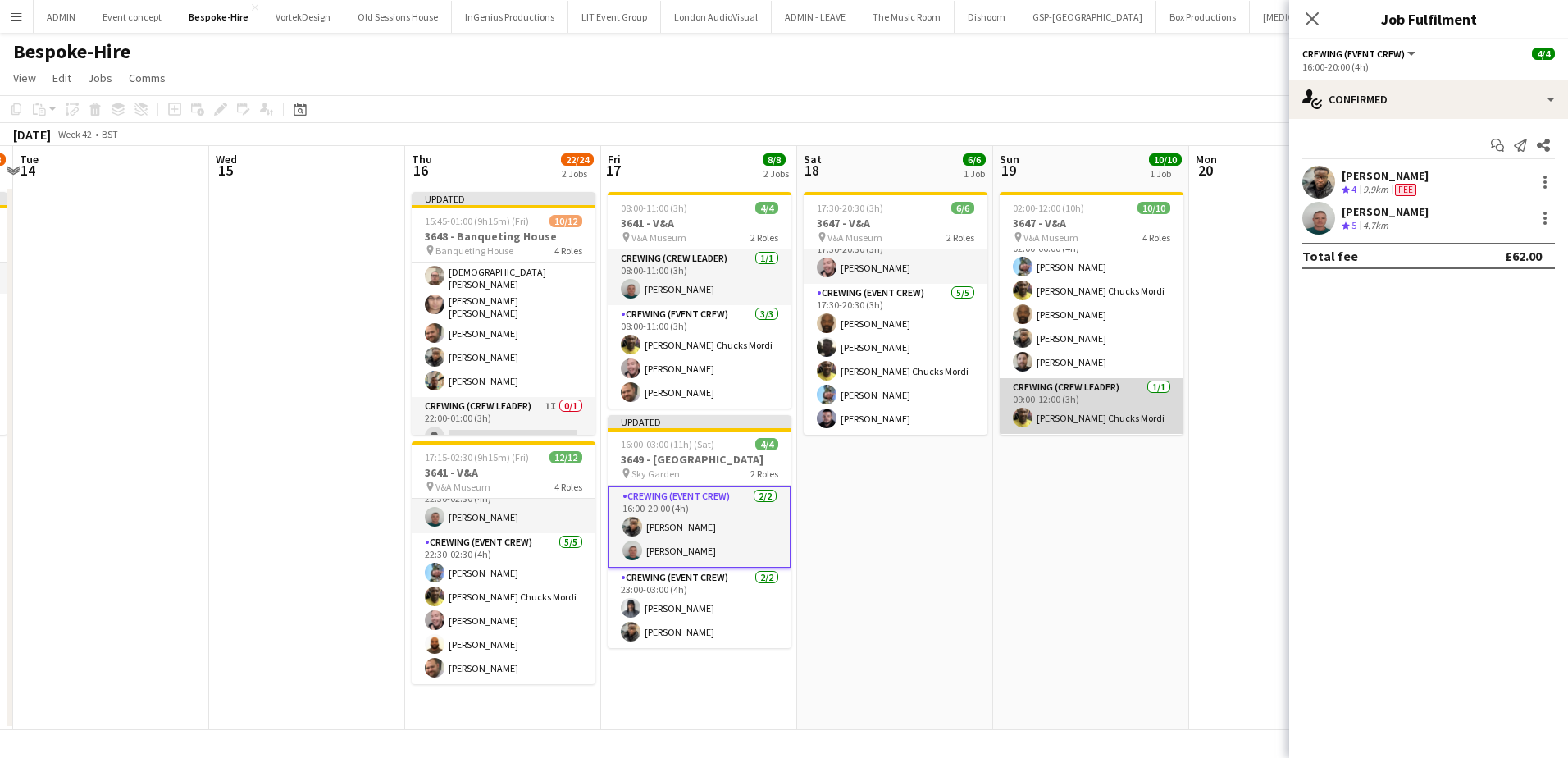
scroll to position [82, 0]
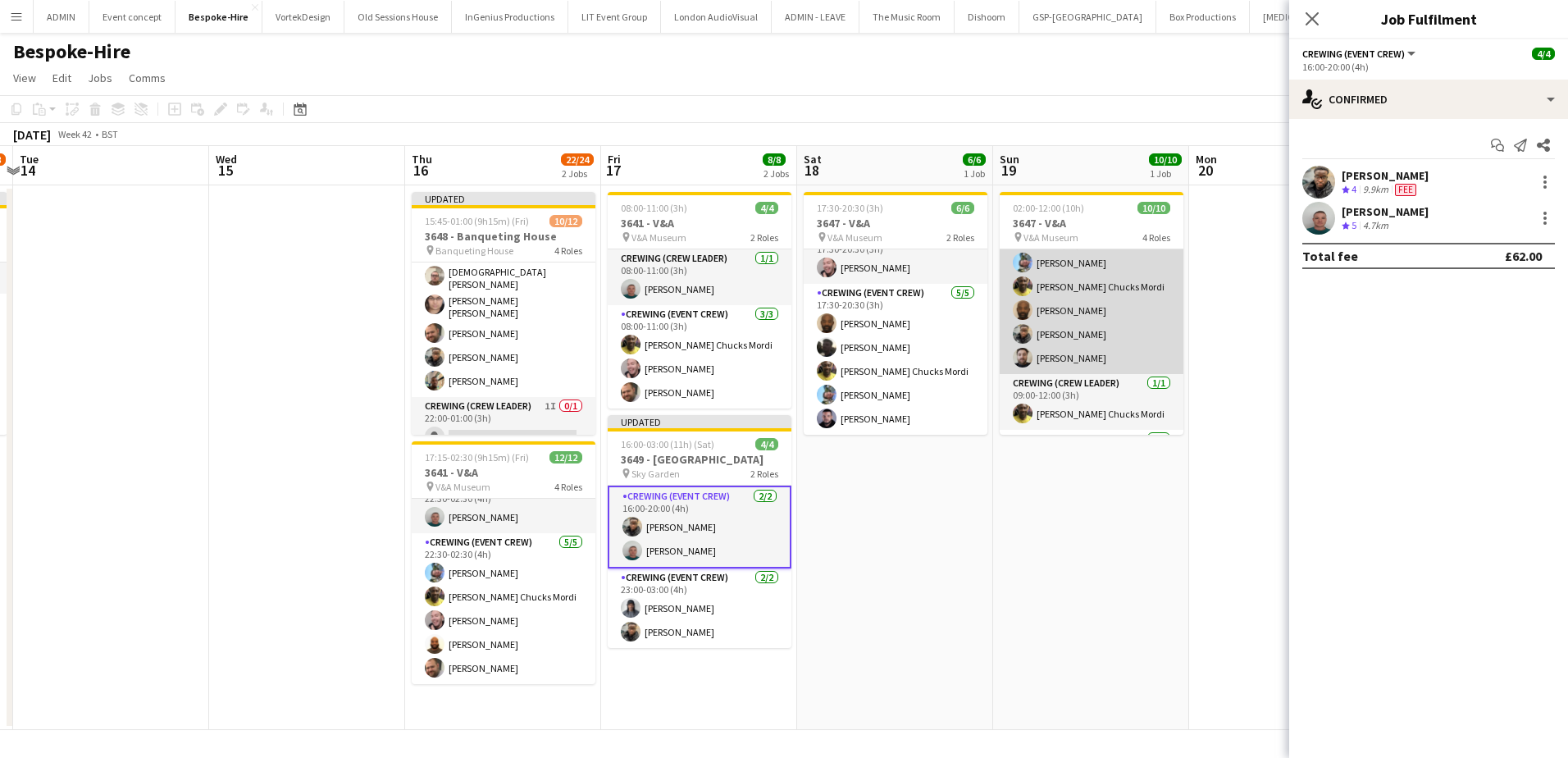
click at [1107, 338] on app-card-role "Crewing (Event Crew) 5/5 02:00-06:00 (4h) Liam Kinsella Alphonsus Chucks Mordi …" at bounding box center [1091, 298] width 184 height 151
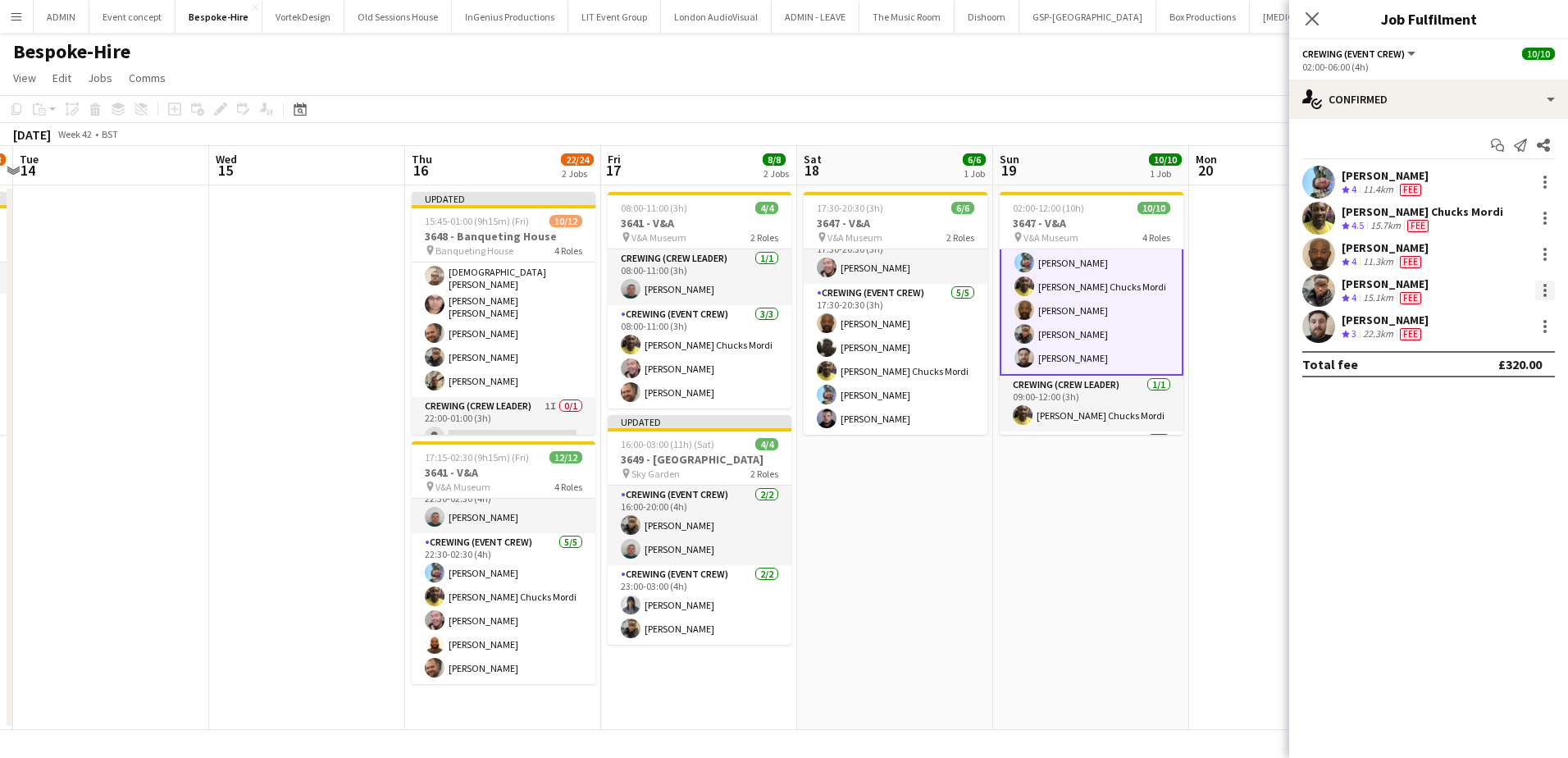
click at [1543, 290] on div at bounding box center [1544, 290] width 20 height 20
click at [1507, 325] on span "Edit fee" at bounding box center [1492, 321] width 102 height 15
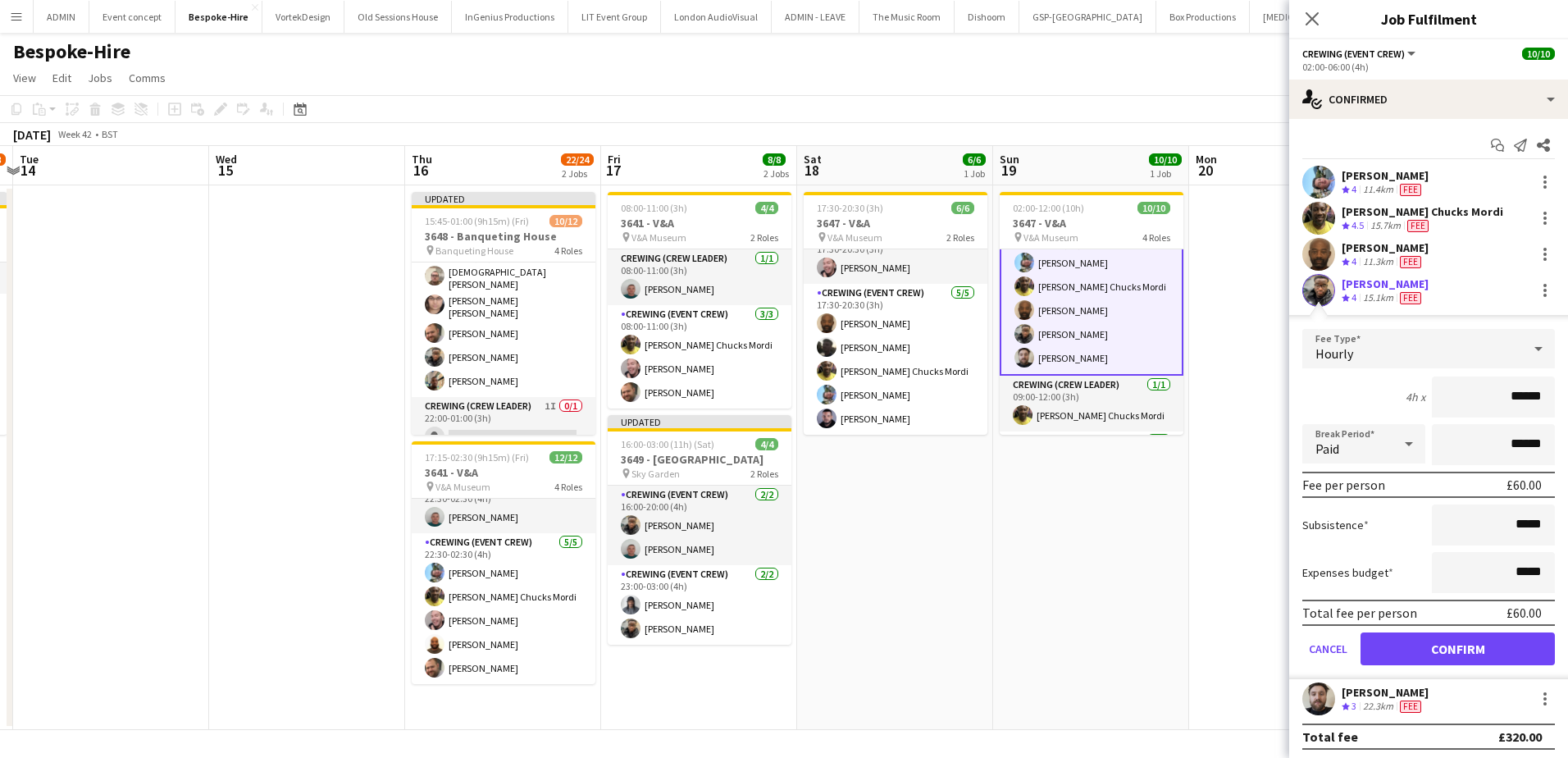
click at [1519, 400] on input "******" at bounding box center [1493, 396] width 123 height 41
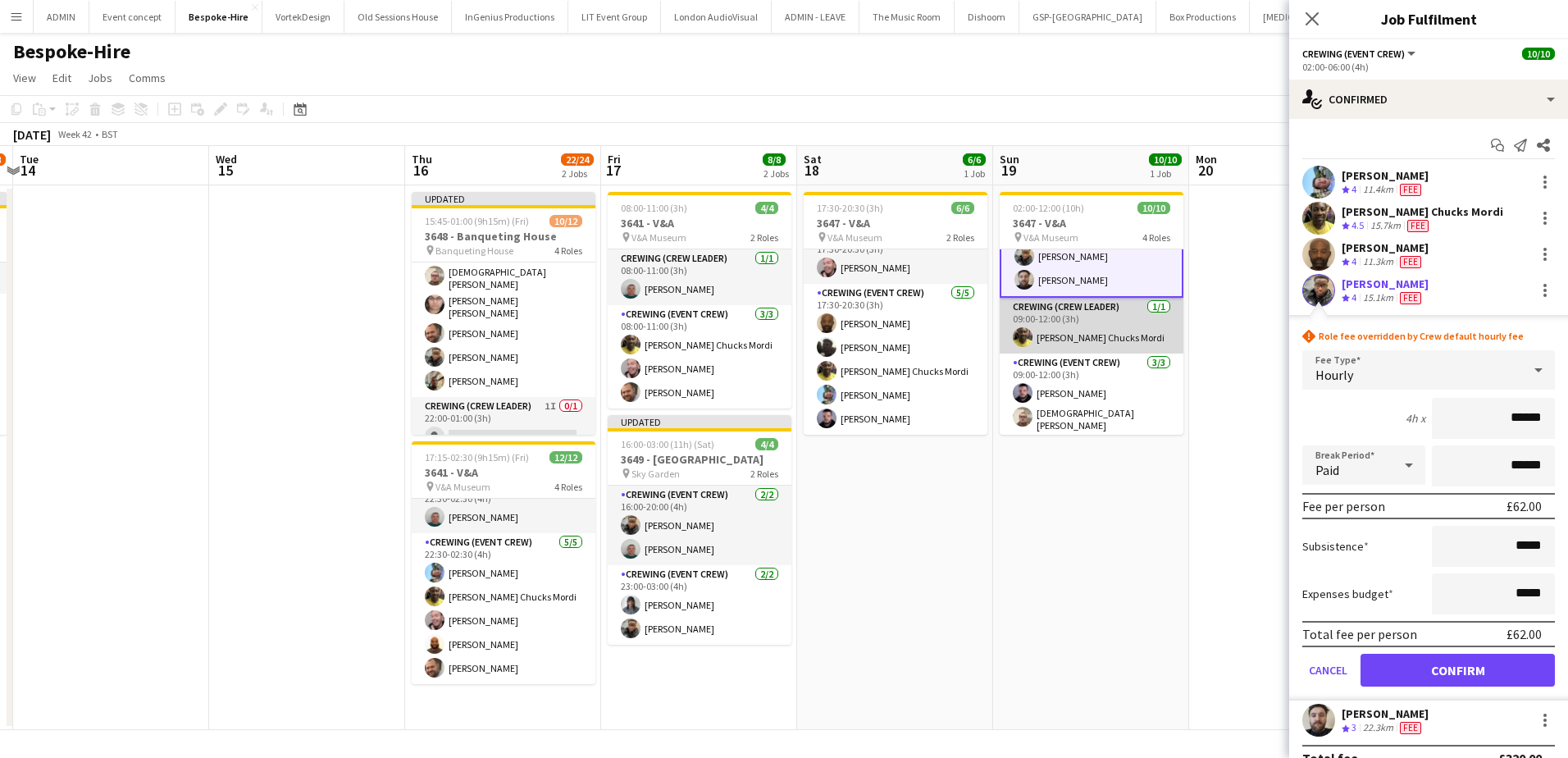
scroll to position [184, 0]
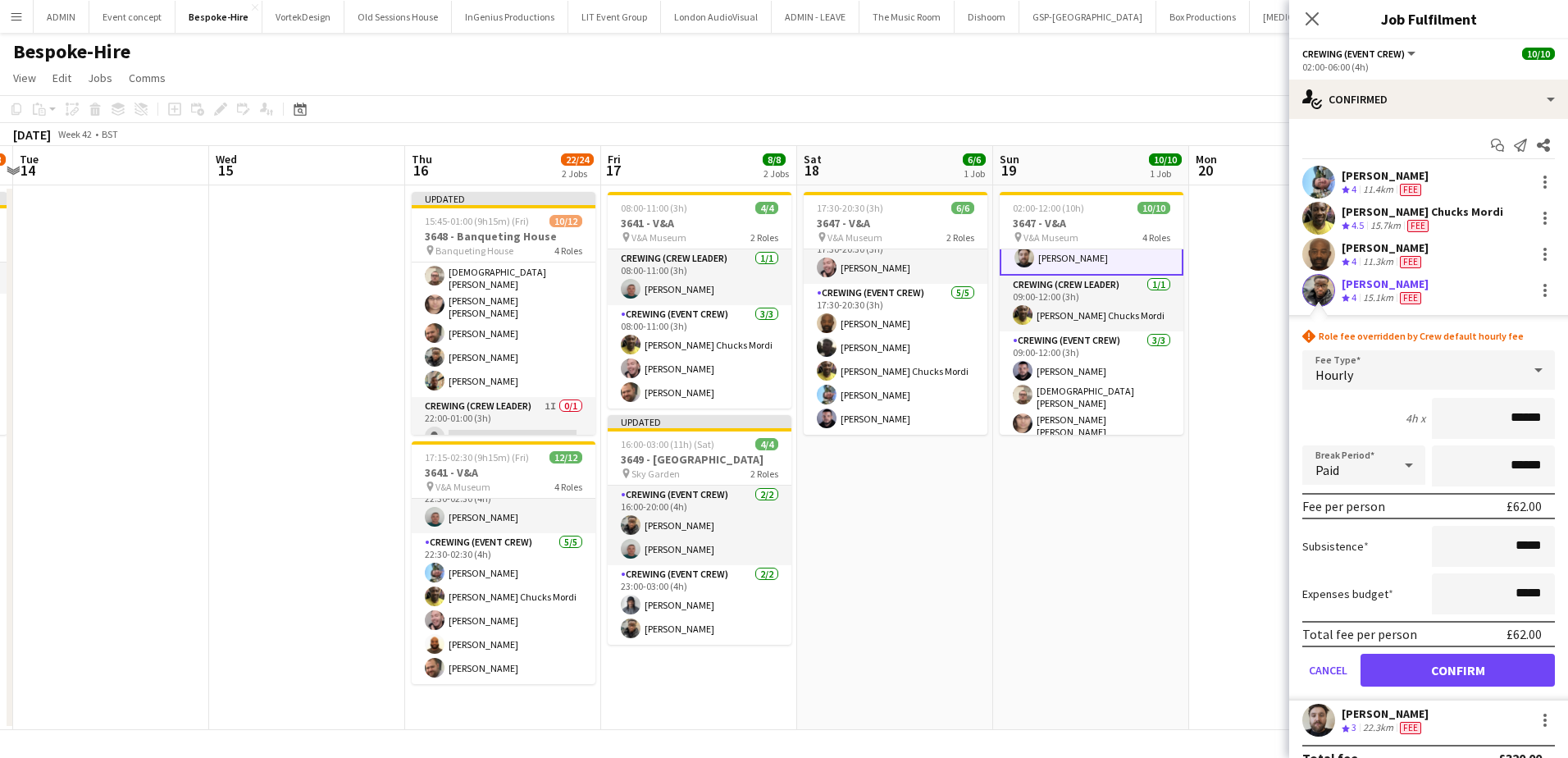
type input "******"
click at [1399, 664] on button "Confirm" at bounding box center [1458, 669] width 194 height 33
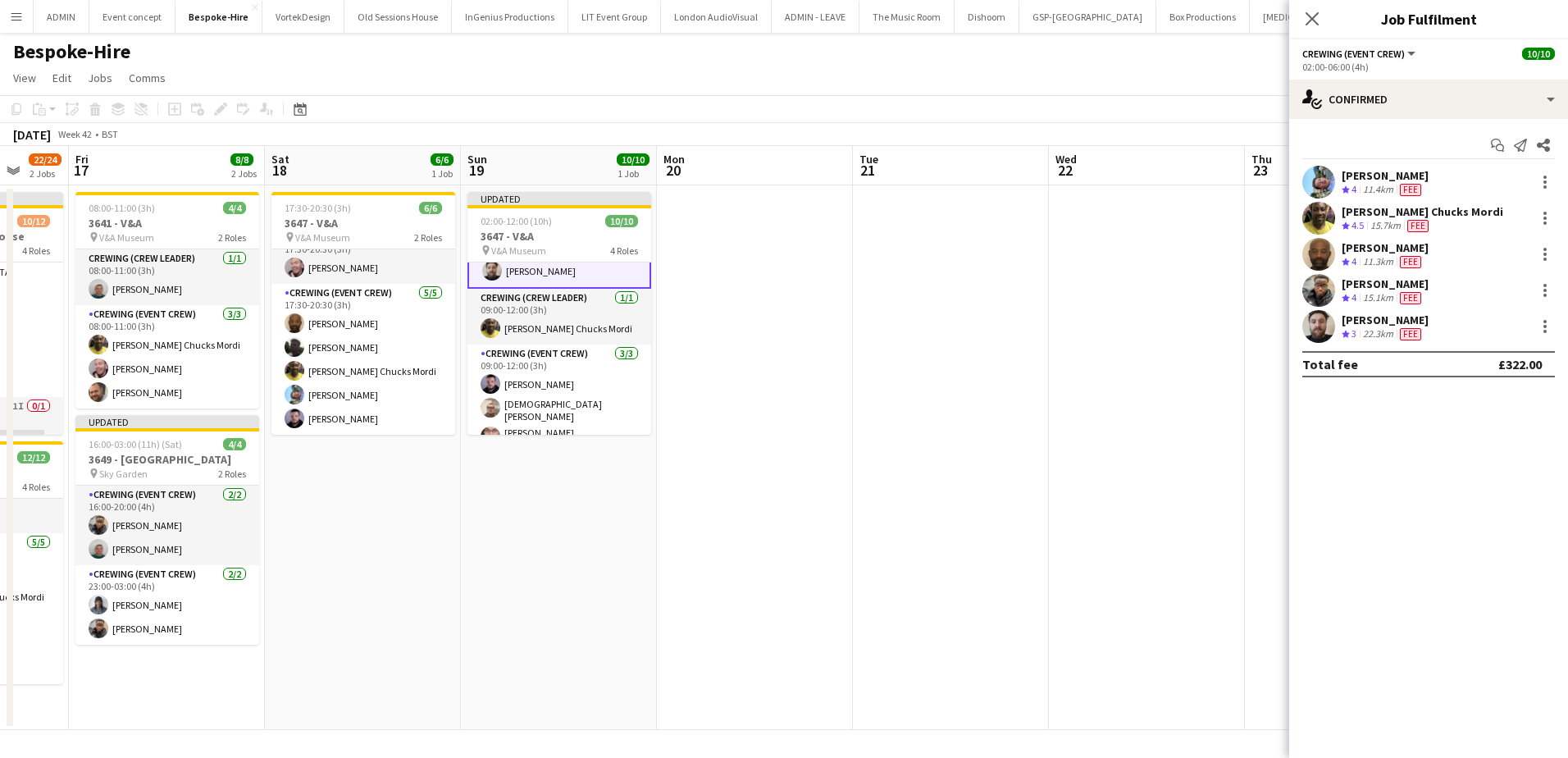
drag, startPoint x: 1242, startPoint y: 567, endPoint x: 707, endPoint y: 512, distance: 537.8
click at [707, 512] on app-calendar-viewport "Tue 14 Wed 15 Thu 16 22/24 2 Jobs Fri 17 8/8 2 Jobs Sat 18 6/6 1 Job Sun 19 10/…" at bounding box center [784, 438] width 1568 height 584
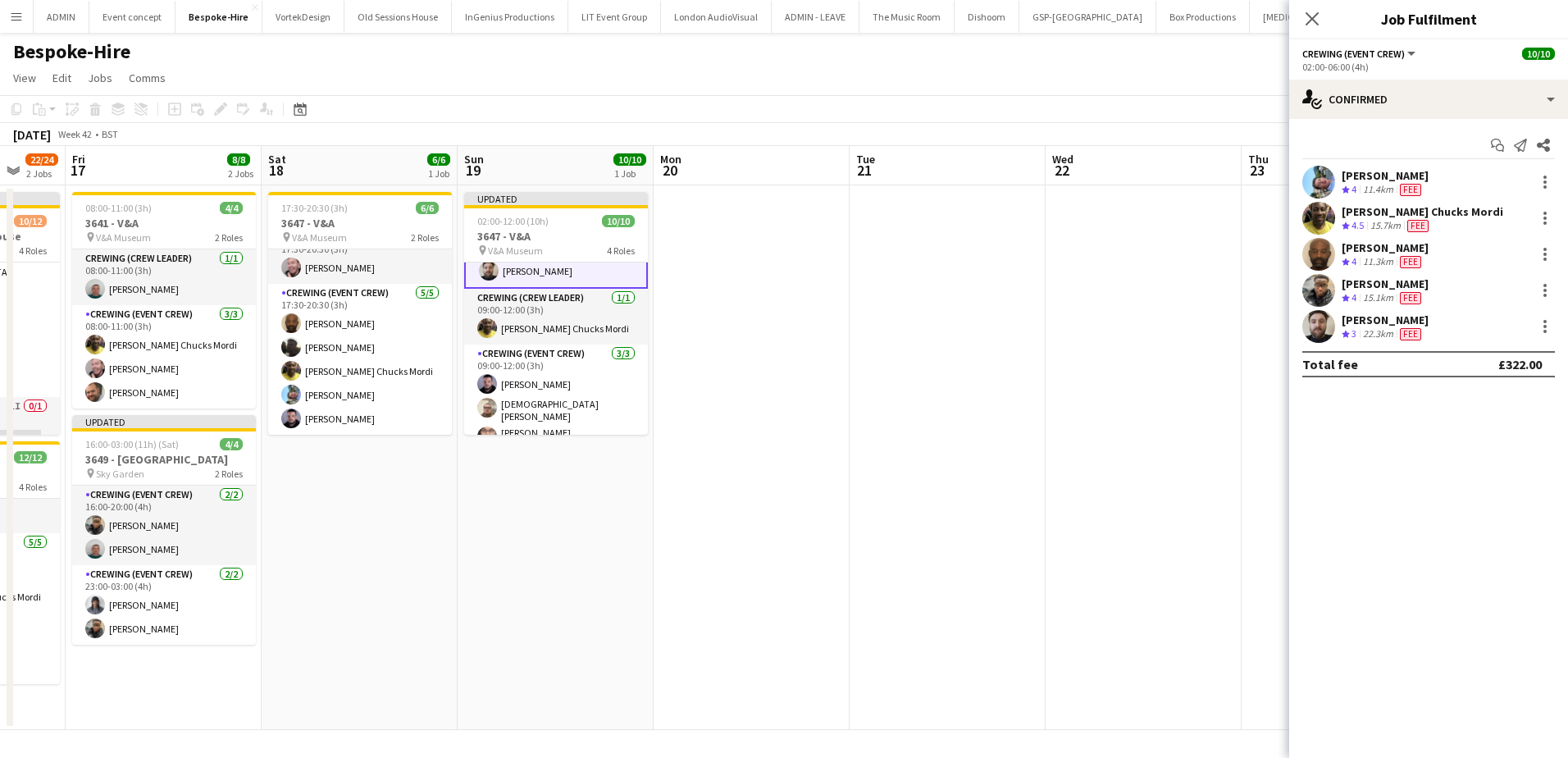
click at [972, 421] on app-date-cell at bounding box center [948, 457] width 196 height 545
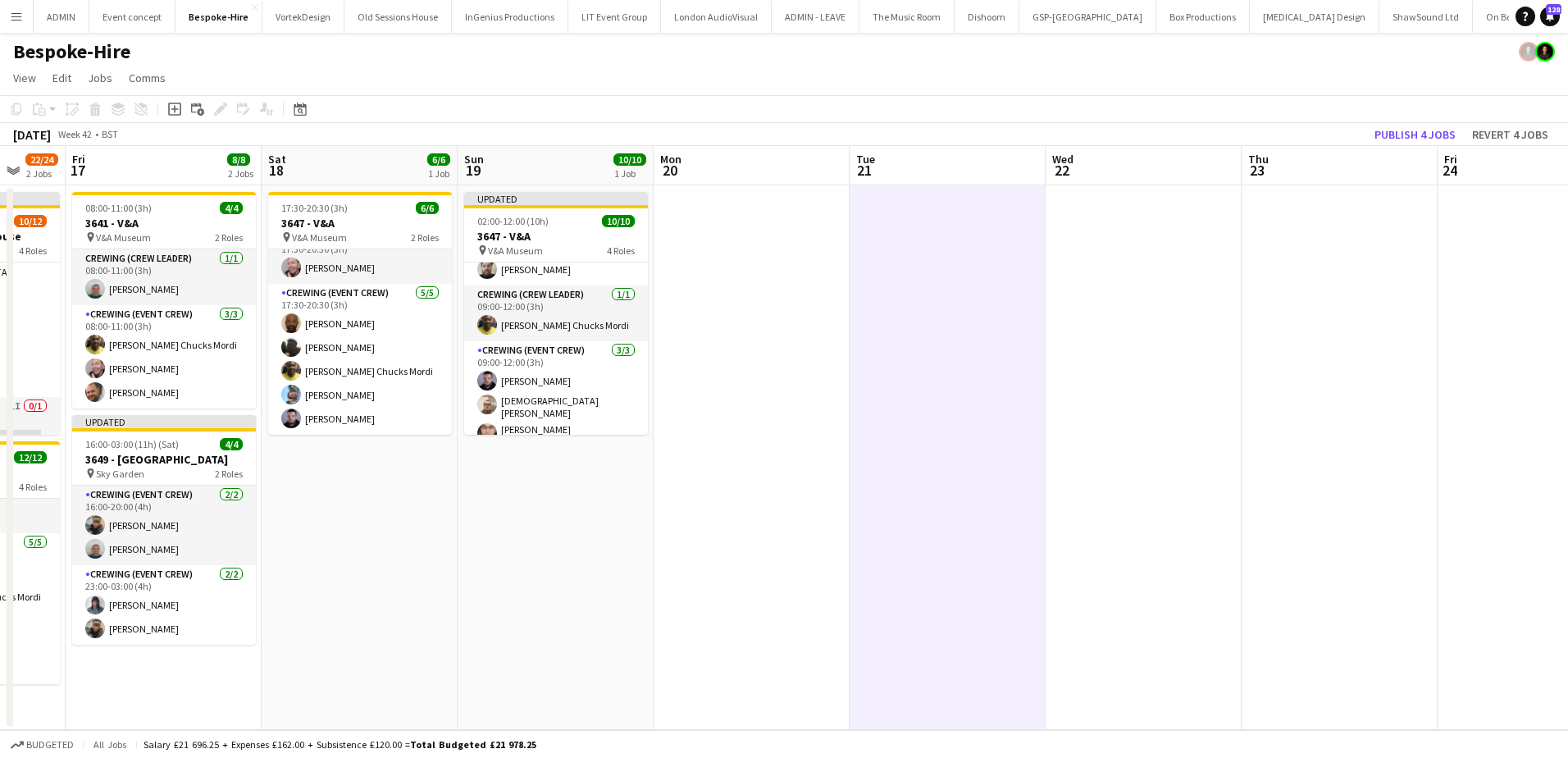
scroll to position [182, 0]
click at [1441, 133] on button "Publish 4 jobs" at bounding box center [1415, 134] width 94 height 22
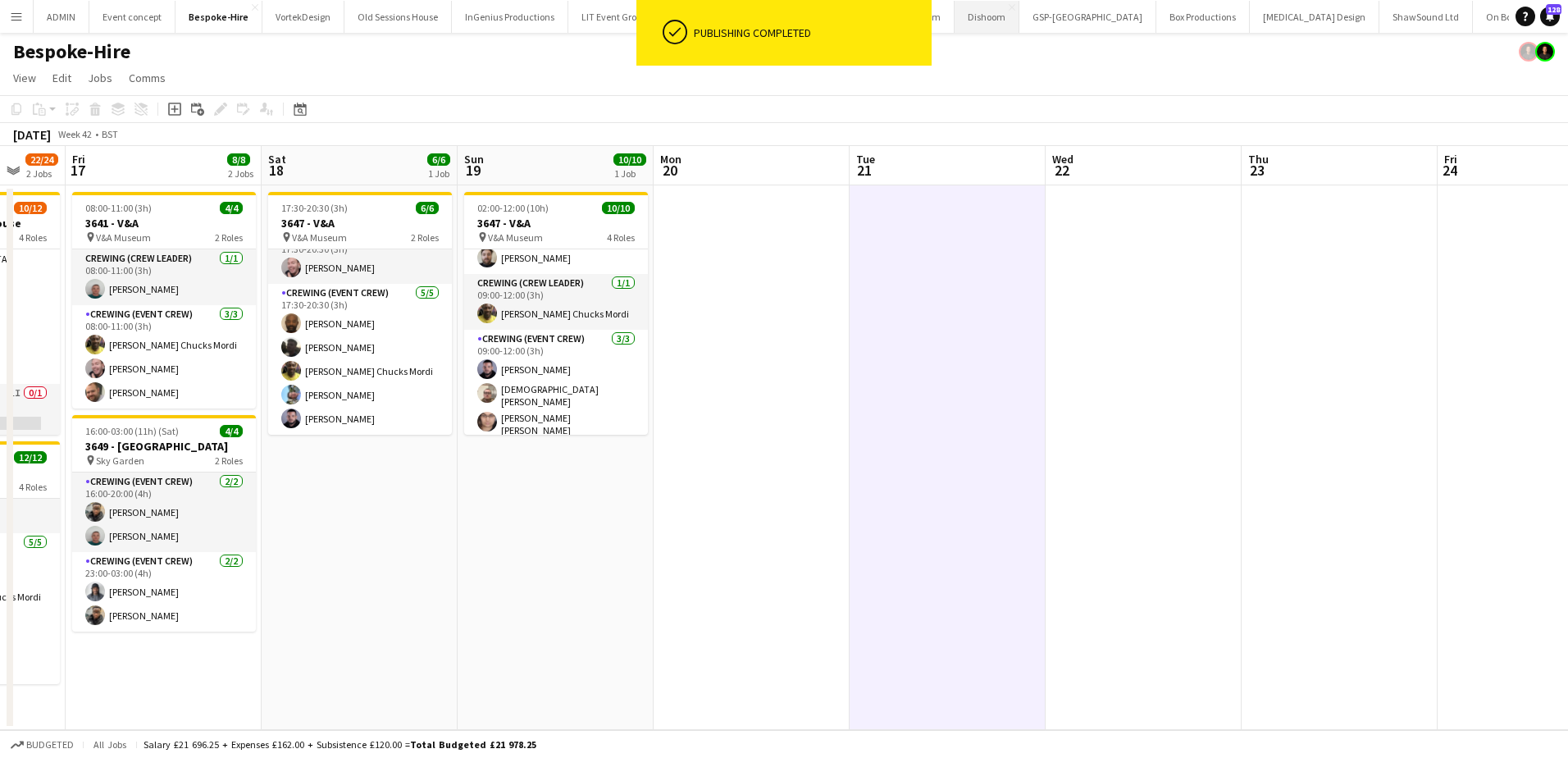
scroll to position [180, 0]
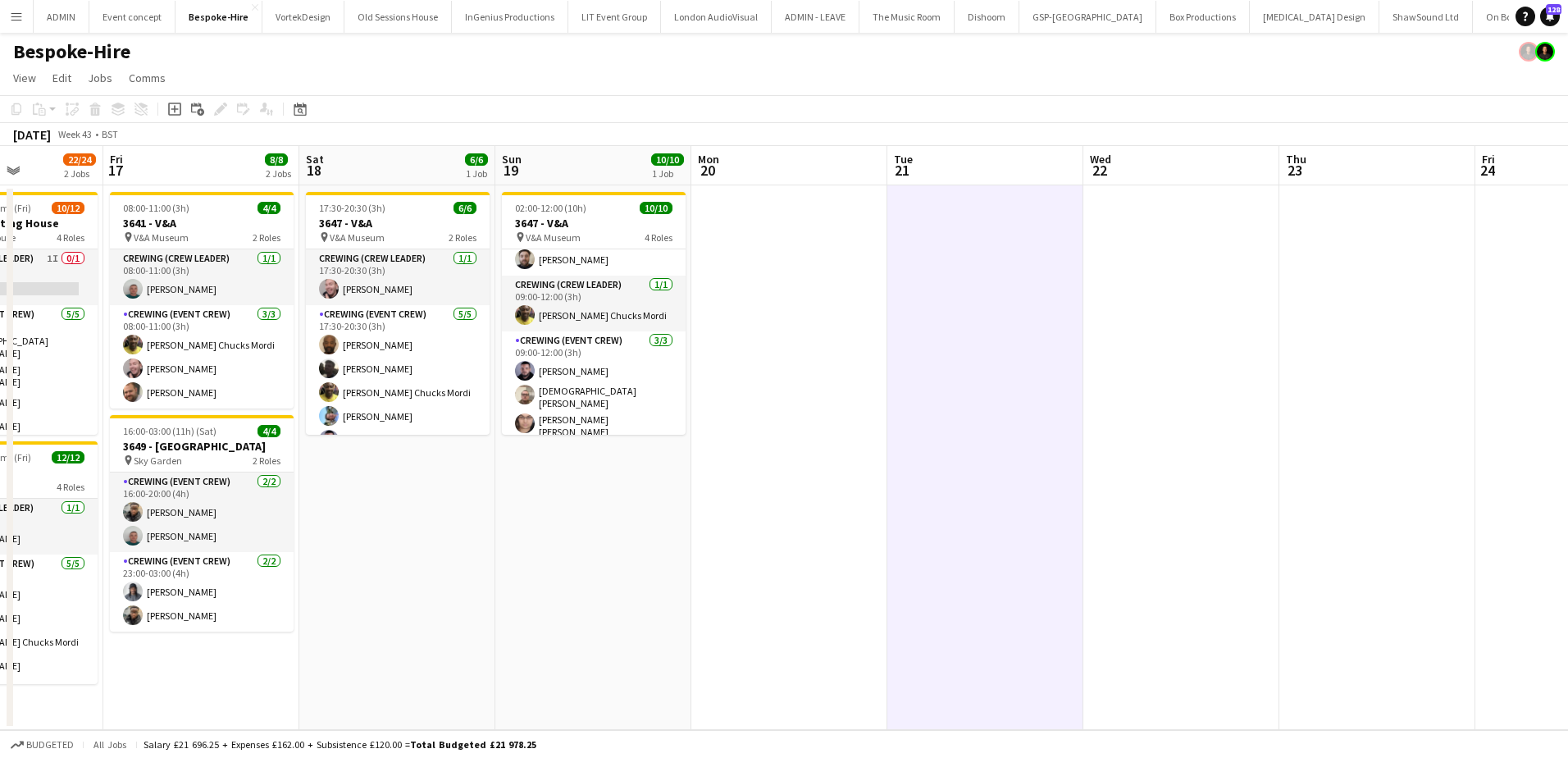
drag, startPoint x: 1278, startPoint y: 527, endPoint x: 1313, endPoint y: 476, distance: 61.9
click at [1318, 476] on app-calendar-viewport "Tue 14 Wed 15 Thu 16 22/24 2 Jobs Fri 17 8/8 2 Jobs Sat 18 6/6 1 Job Sun 19 10/…" at bounding box center [784, 438] width 1568 height 584
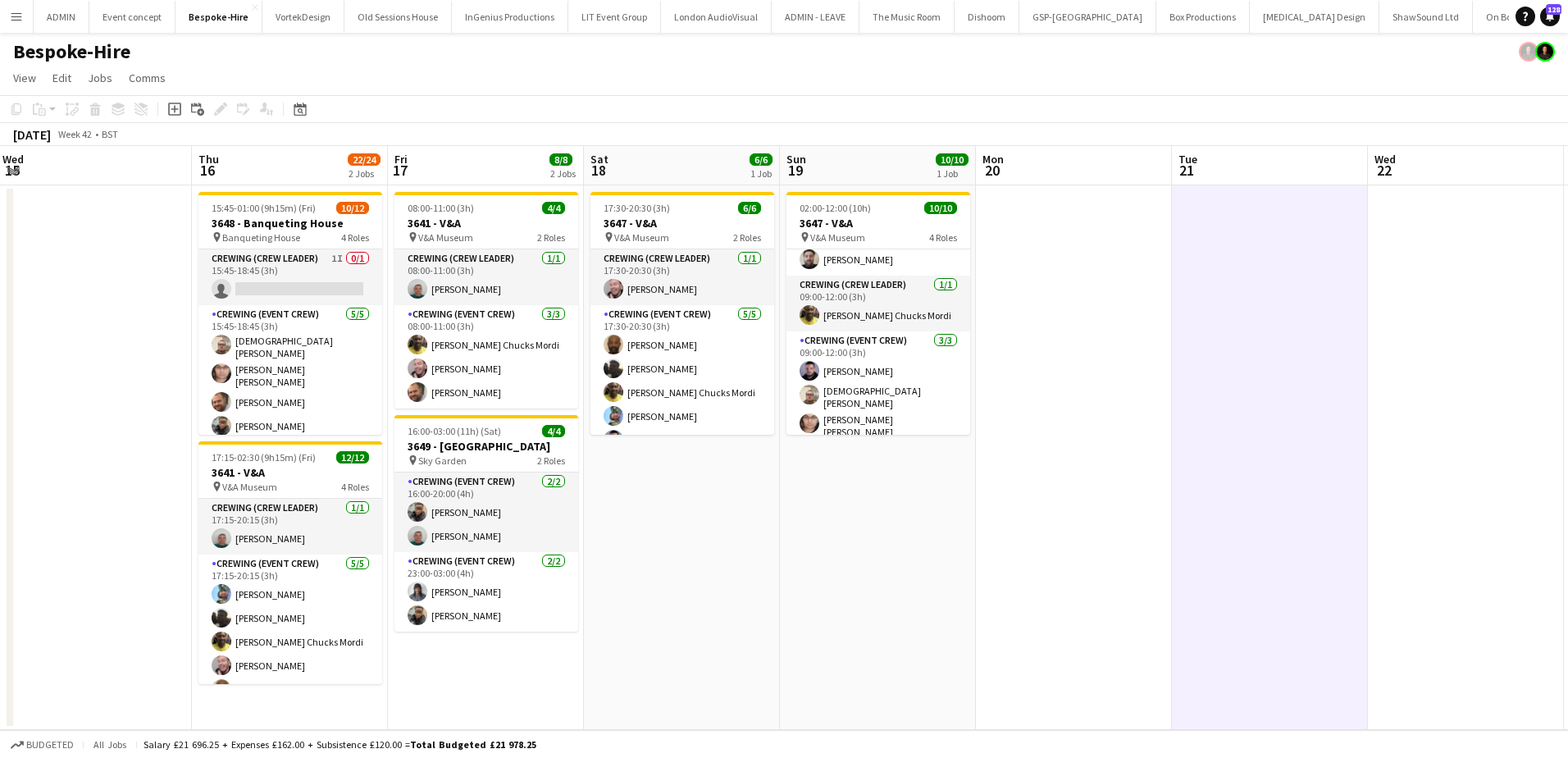
scroll to position [0, 384]
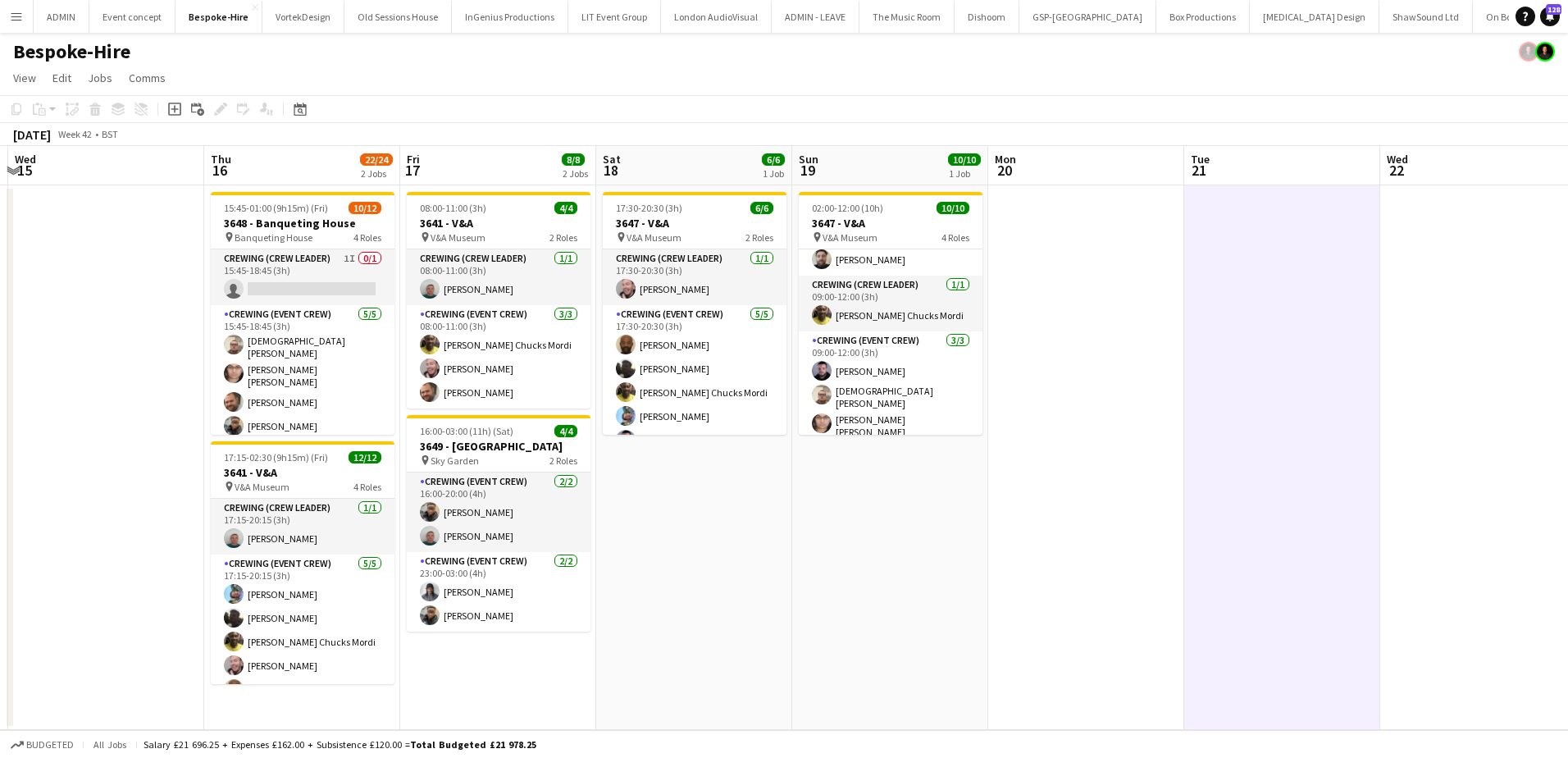
drag, startPoint x: 851, startPoint y: 557, endPoint x: 1136, endPoint y: 557, distance: 285.0
click at [1136, 557] on app-calendar-viewport "Mon 13 17/18 1 Job Tue 14 Wed 15 Thu 16 22/24 2 Jobs Fri 17 8/8 2 Jobs Sat 18 6…" at bounding box center [784, 438] width 1568 height 584
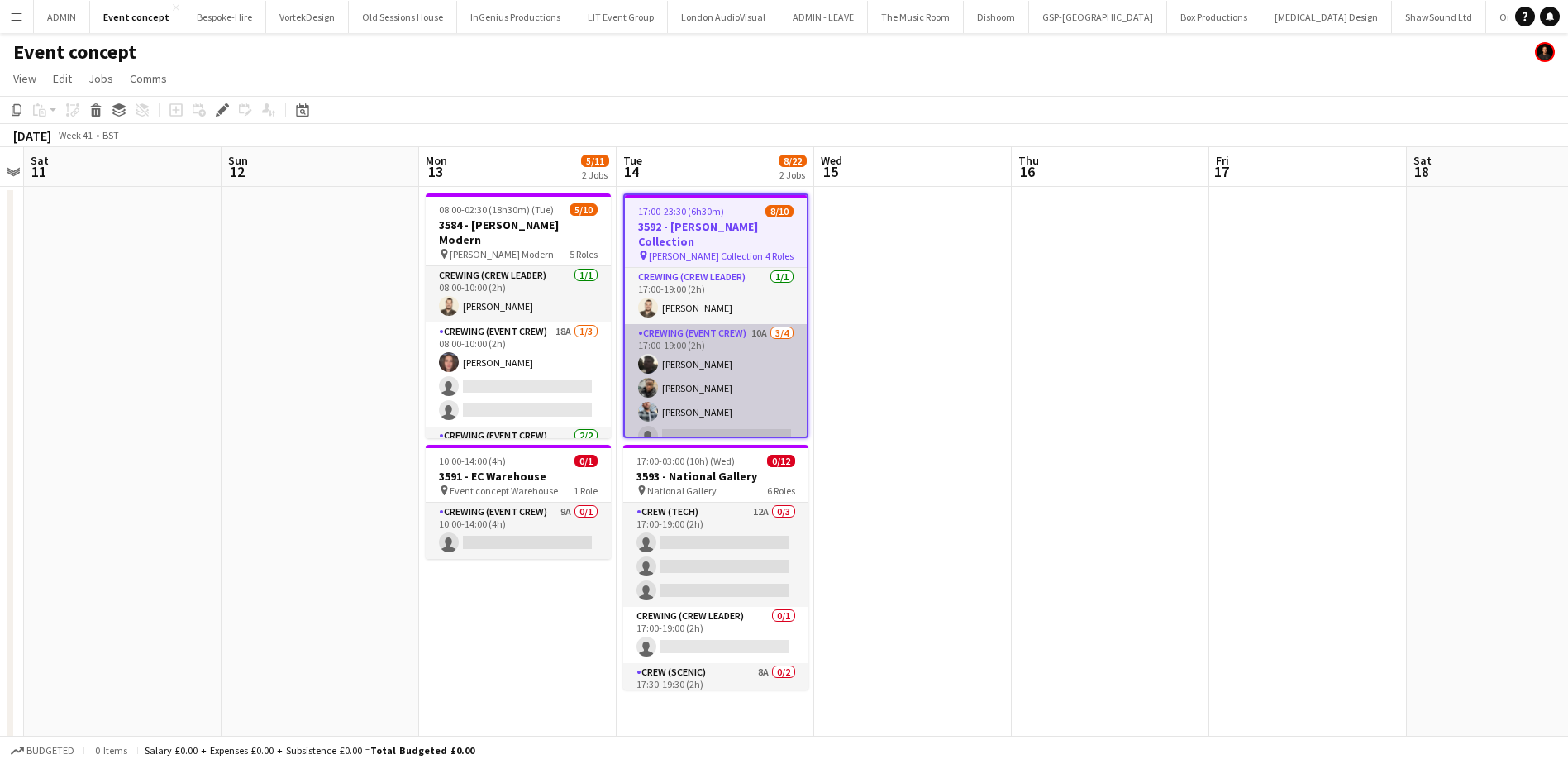
click at [715, 379] on app-card-role "Crewing (Event Crew) 10A [DATE] 17:00-19:00 (2h) [PERSON_NAME] [PERSON_NAME] [P…" at bounding box center [715, 388] width 182 height 128
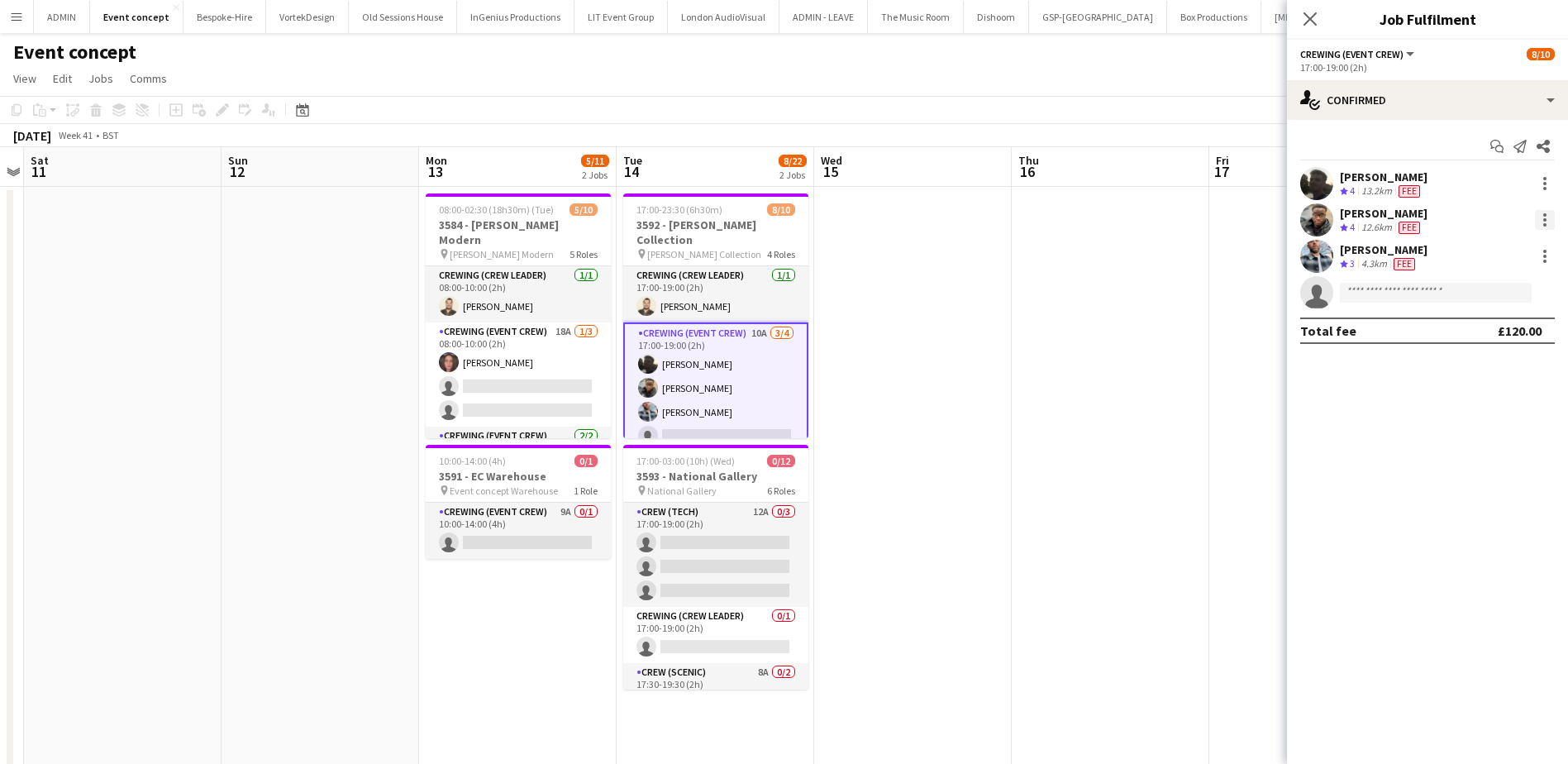
click at [1538, 220] on div at bounding box center [1544, 220] width 20 height 20
click at [1502, 255] on span "Edit fee" at bounding box center [1490, 250] width 103 height 15
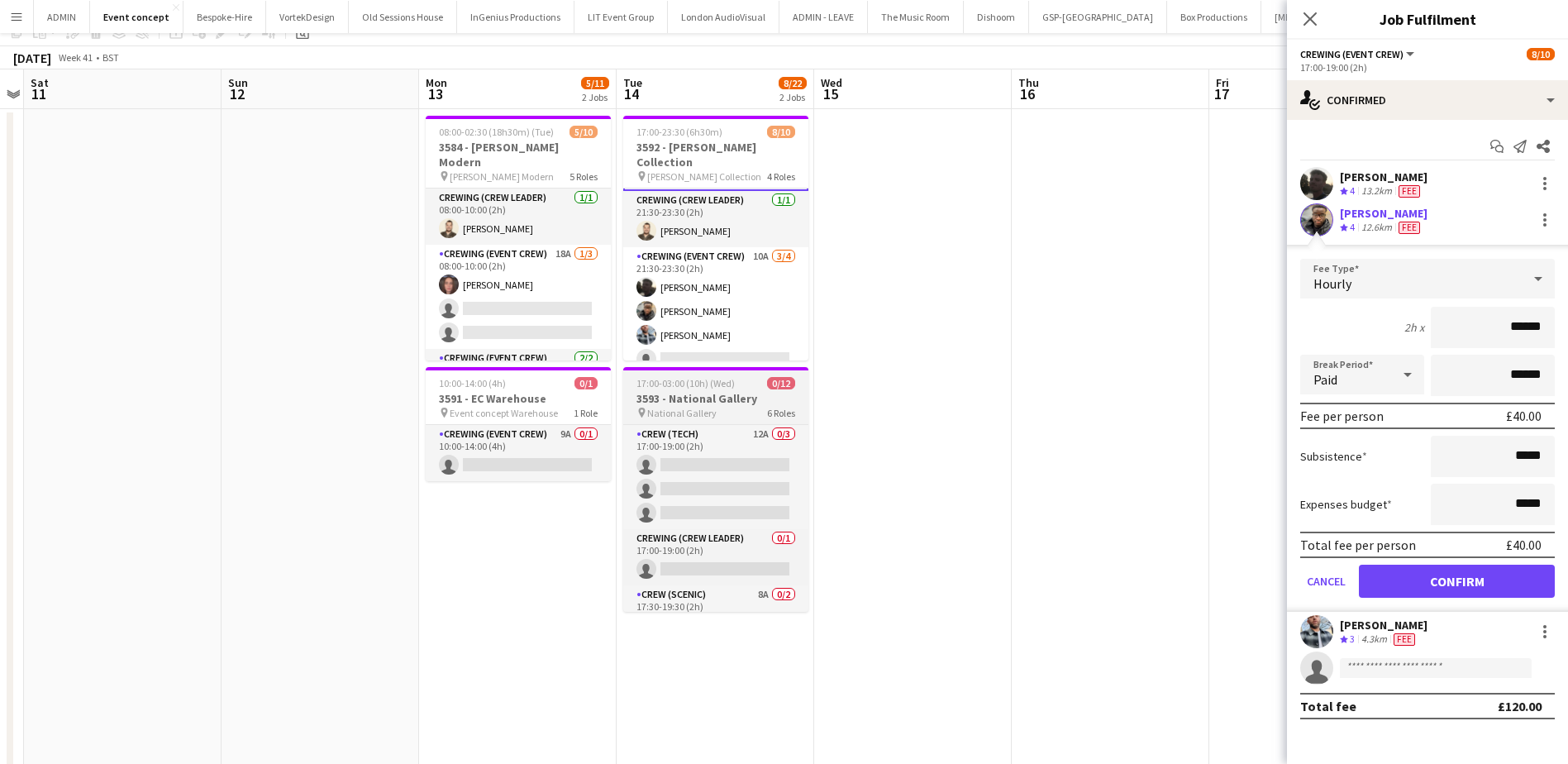
scroll to position [83, 0]
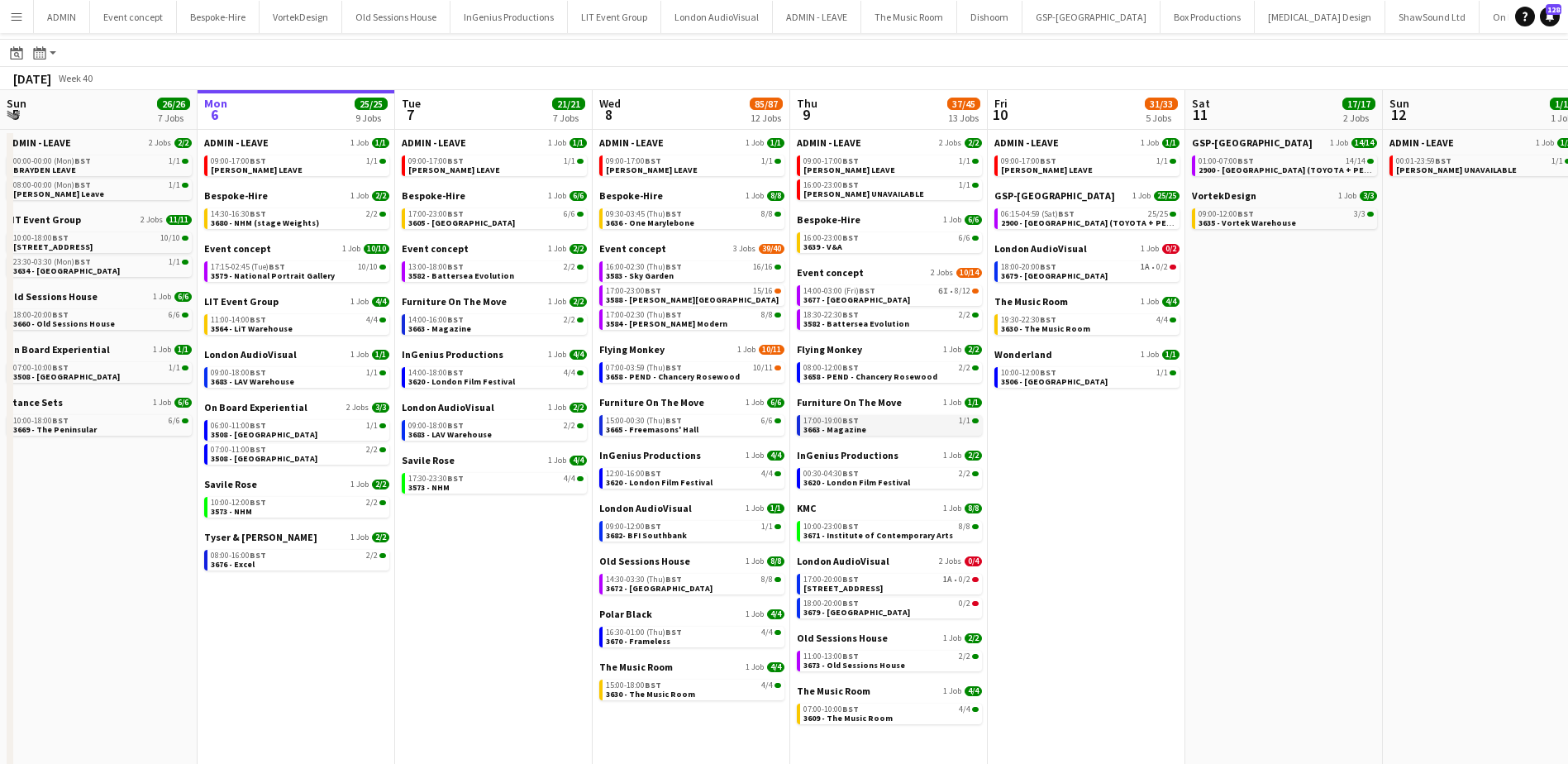
scroll to position [48, 0]
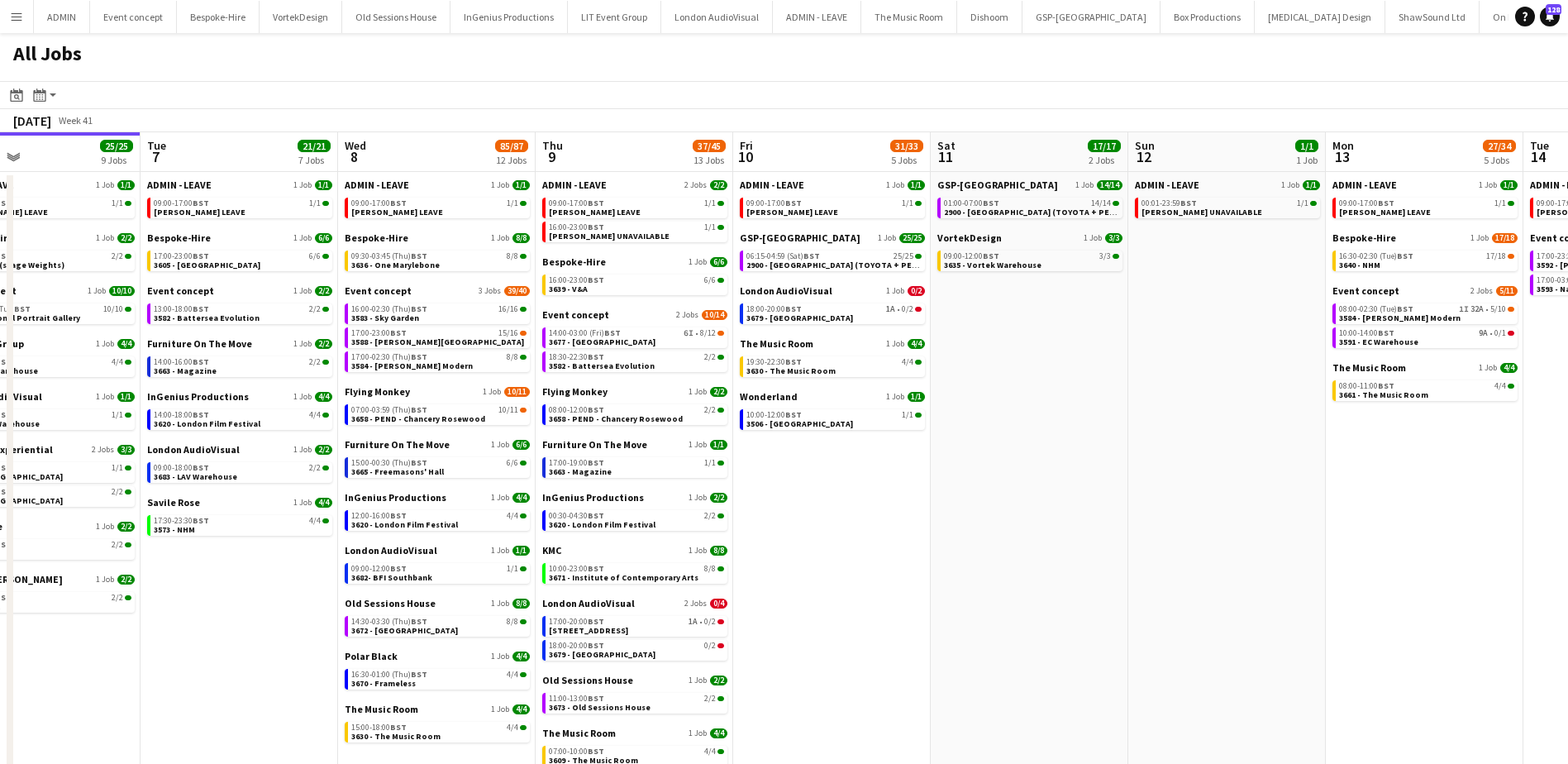
drag, startPoint x: 1315, startPoint y: 363, endPoint x: 1060, endPoint y: 325, distance: 257.8
click at [1060, 326] on app-calendar-viewport "Fri 3 29/34 4 Jobs Sat 4 20/20 6 Jobs Sun 5 26/26 7 Jobs Mon 6 25/25 9 Jobs Tue…" at bounding box center [784, 472] width 1568 height 680
click at [856, 263] on span "2900 - Fairmont Windsor Park (TOYOTA + PEUGEOT)" at bounding box center [845, 264] width 198 height 10
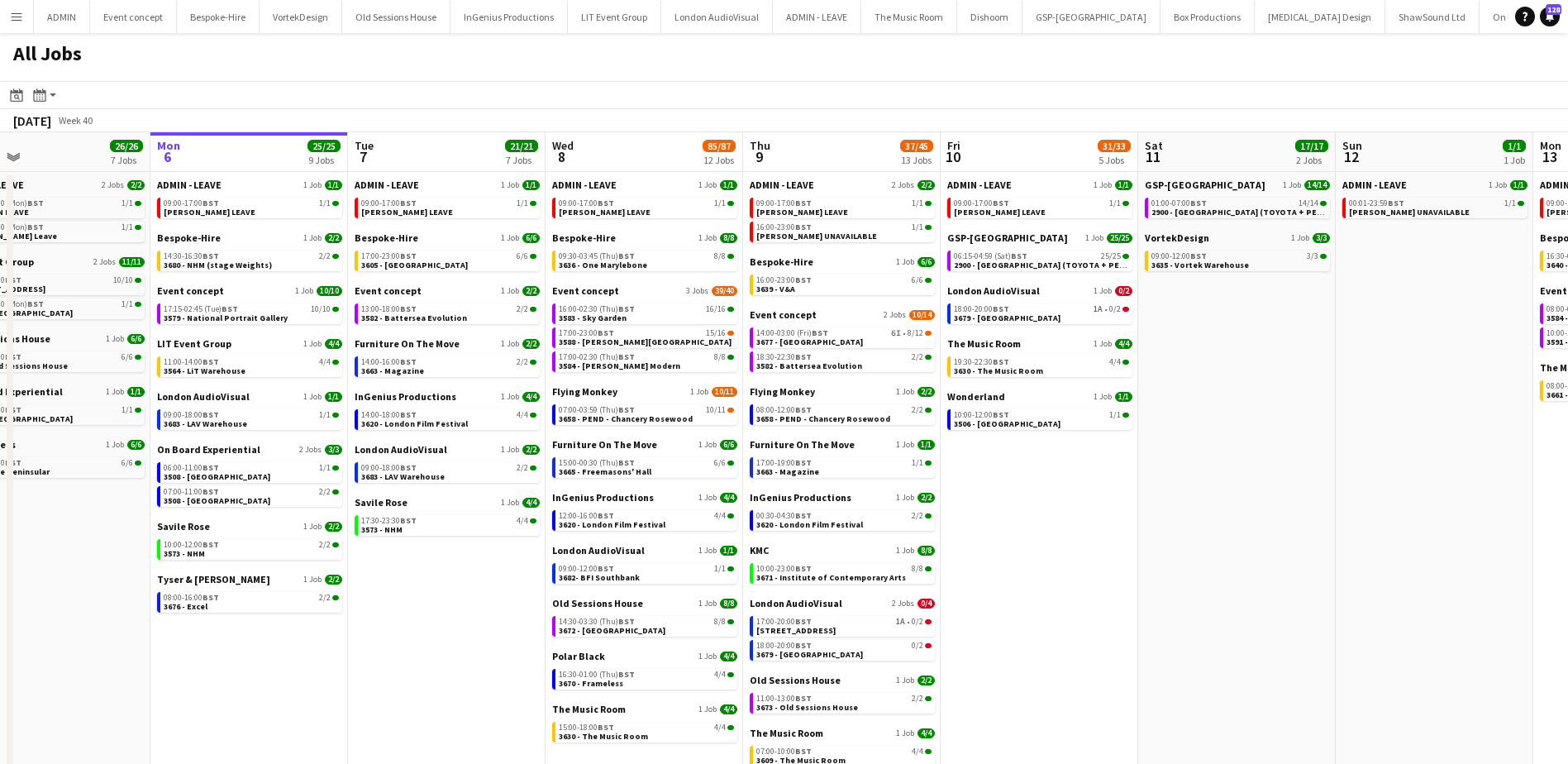
scroll to position [0, 439]
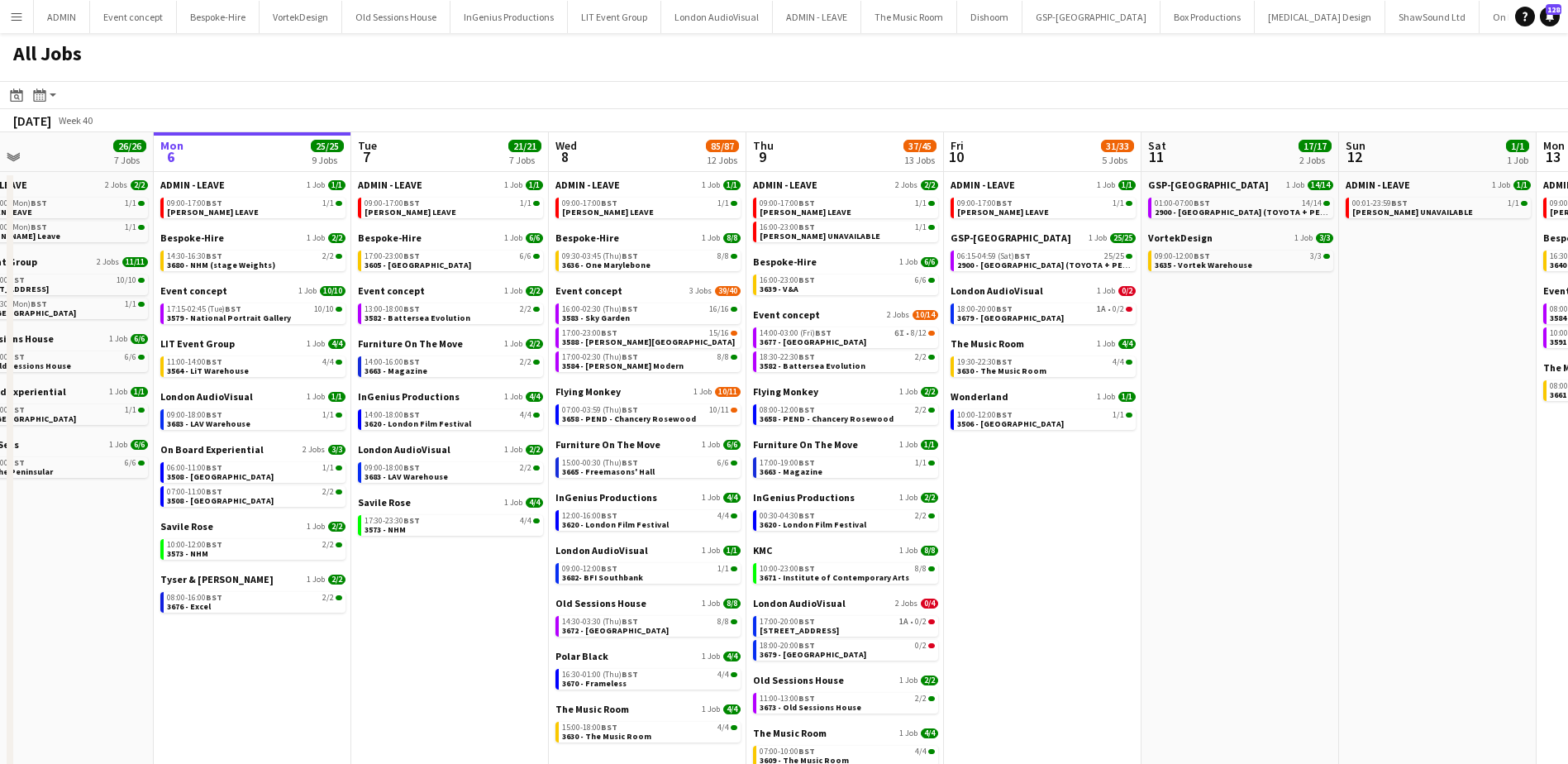
drag, startPoint x: 205, startPoint y: 663, endPoint x: 418, endPoint y: 633, distance: 215.1
click at [416, 634] on app-calendar-viewport "Fri 3 29/34 4 Jobs Sat 4 20/20 6 Jobs Sun 5 26/26 7 Jobs Mon 6 25/25 9 Jobs Tue…" at bounding box center [784, 472] width 1568 height 680
click at [649, 270] on app-brief-job-card "09:30-03:45 (Thu) BST 8/8 3636 - One Marylebone" at bounding box center [648, 261] width 186 height 21
click at [609, 261] on span "3636 - One Marylebone" at bounding box center [606, 264] width 88 height 10
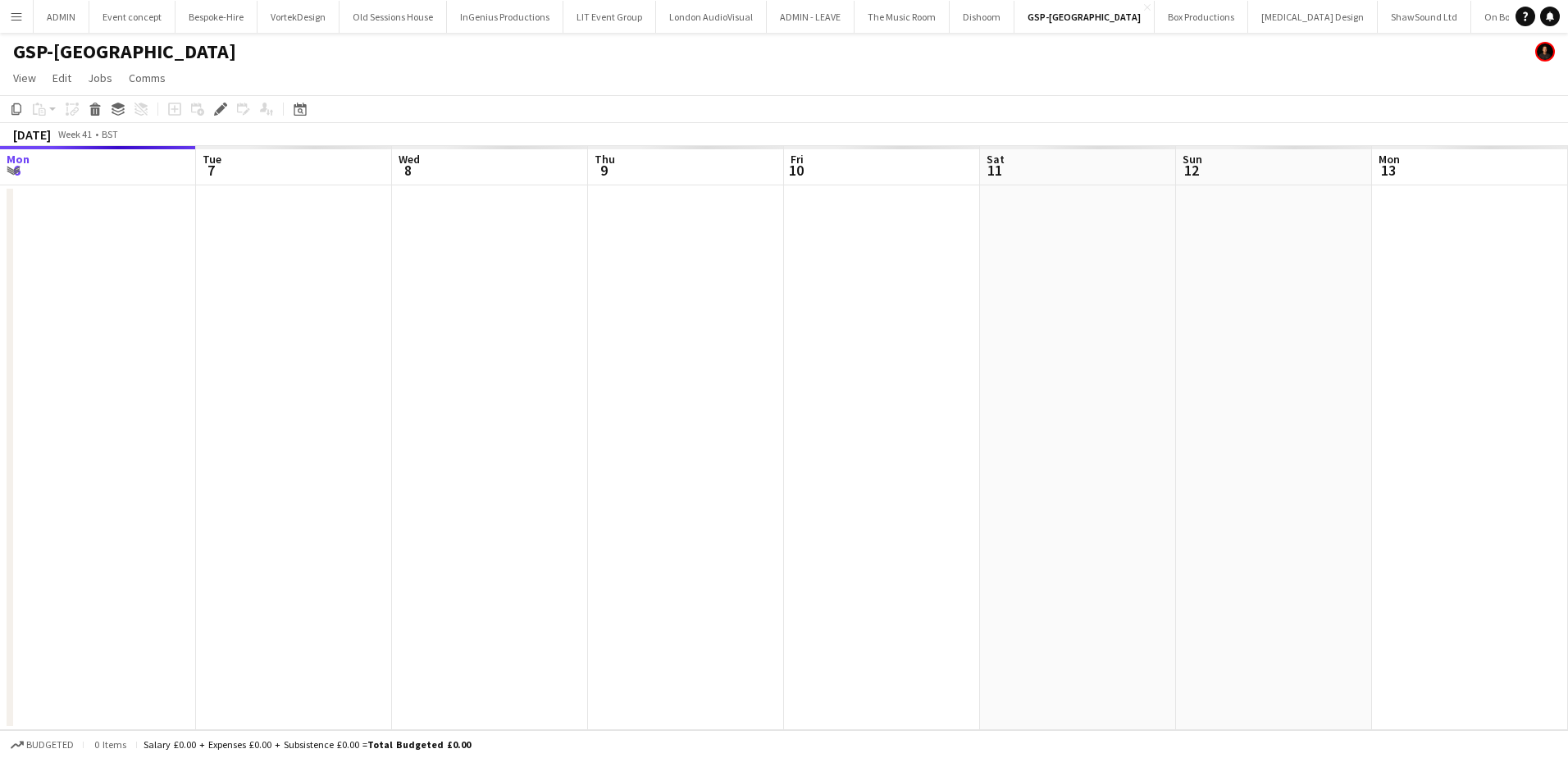
scroll to position [0, 565]
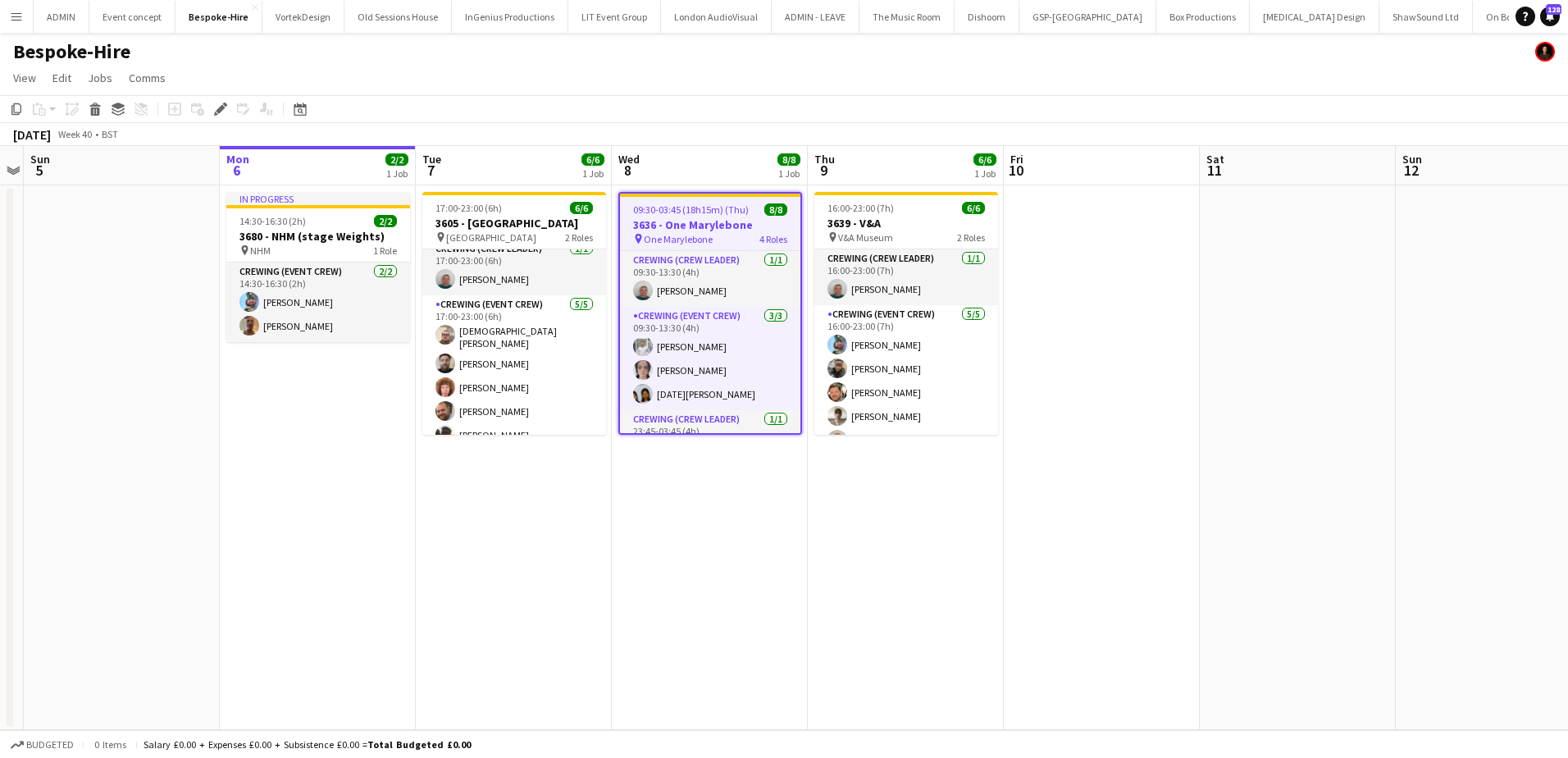
scroll to position [22, 0]
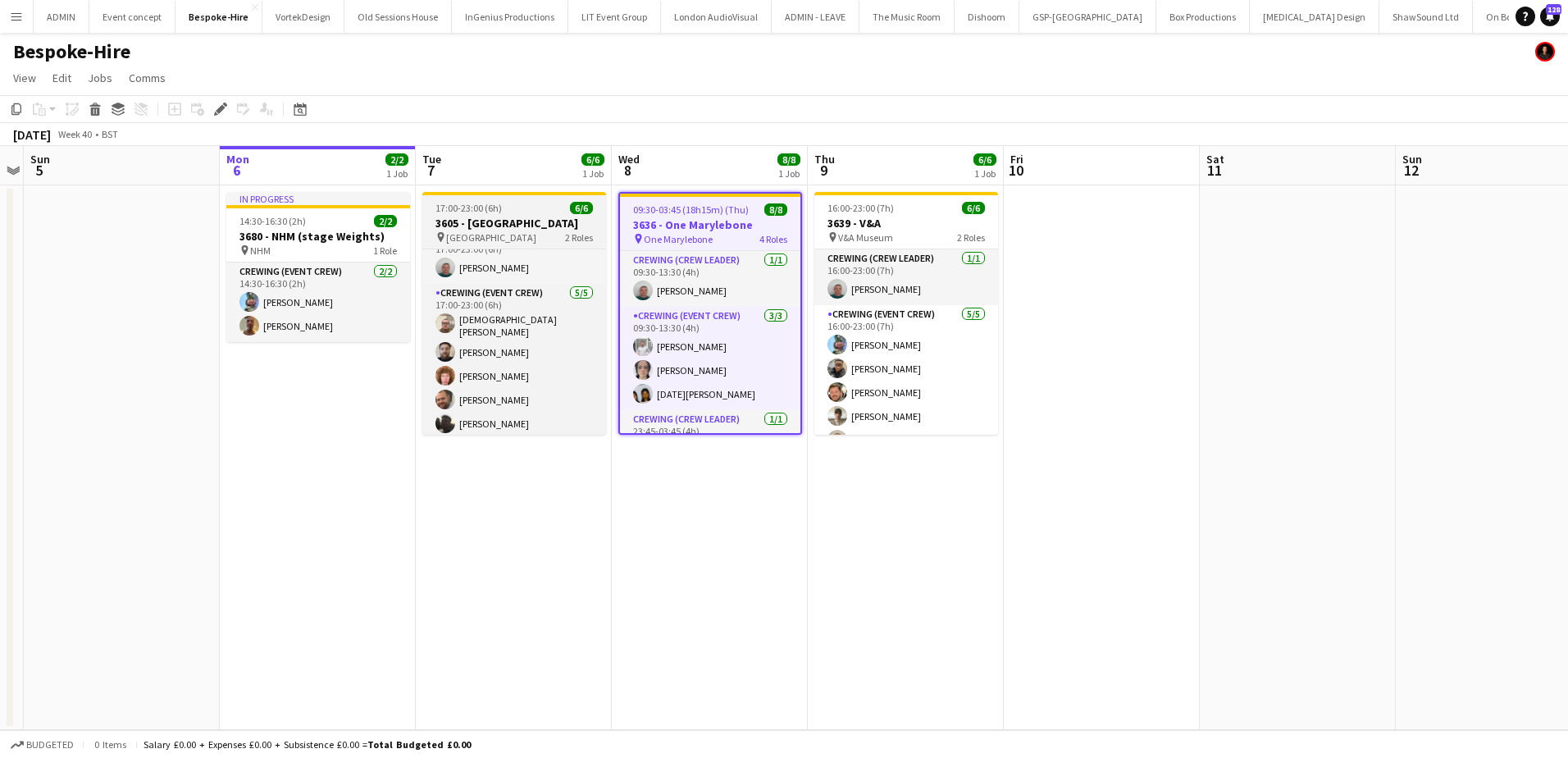
click at [484, 215] on h3 "3605 - [GEOGRAPHIC_DATA]" at bounding box center [514, 223] width 184 height 15
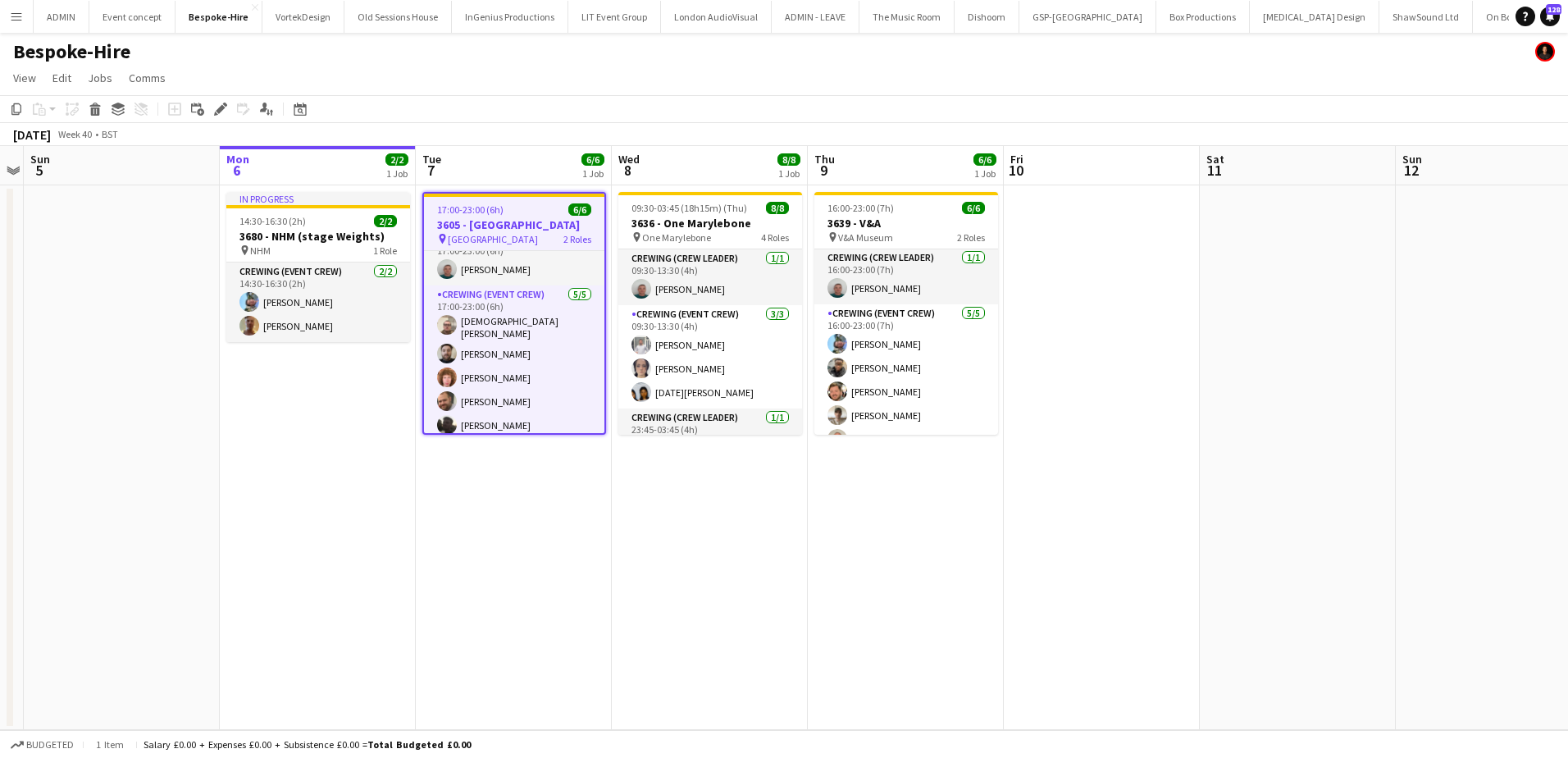
scroll to position [0, 0]
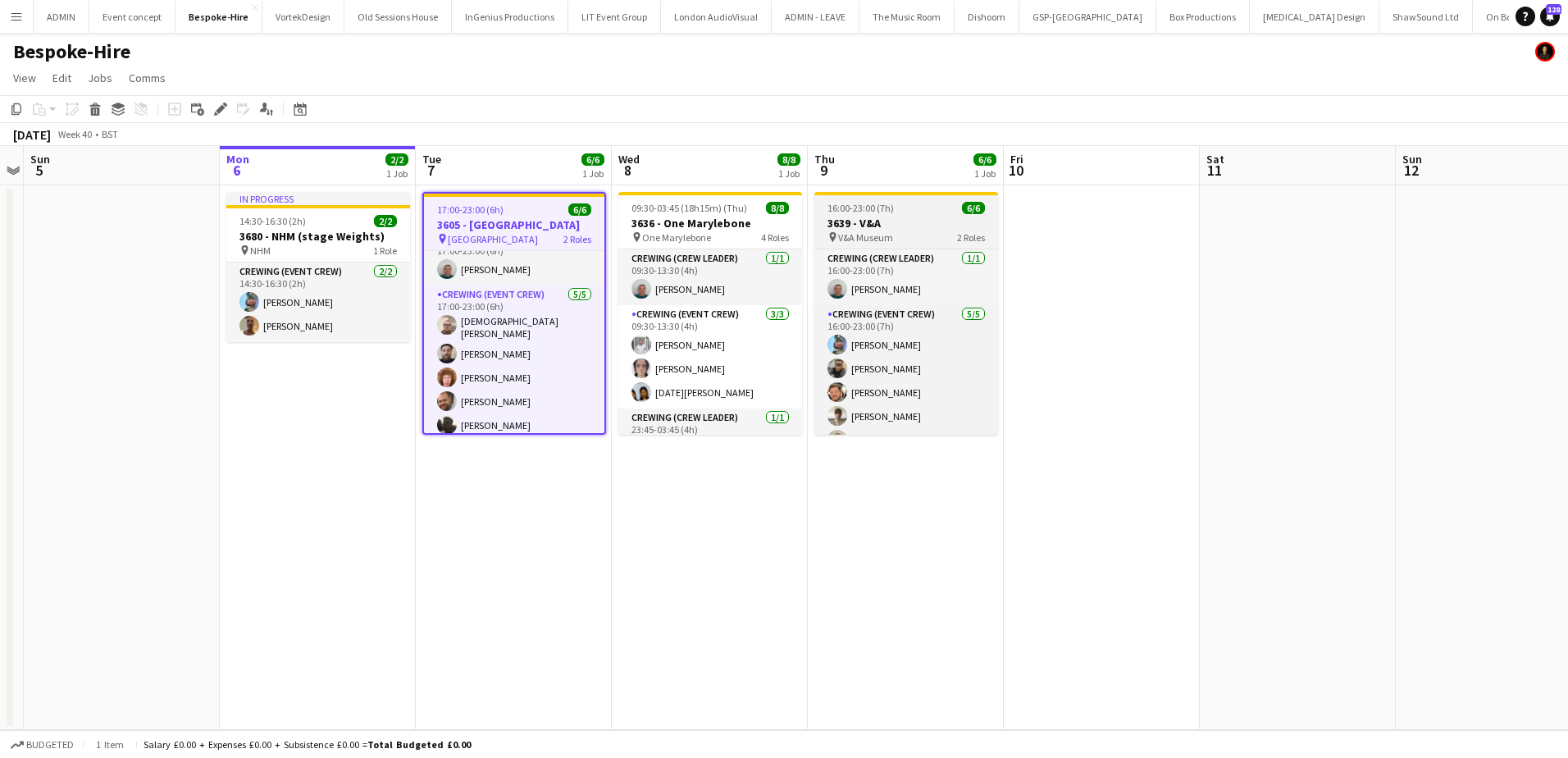
click at [888, 212] on span "16:00-23:00 (7h)" at bounding box center [861, 208] width 66 height 12
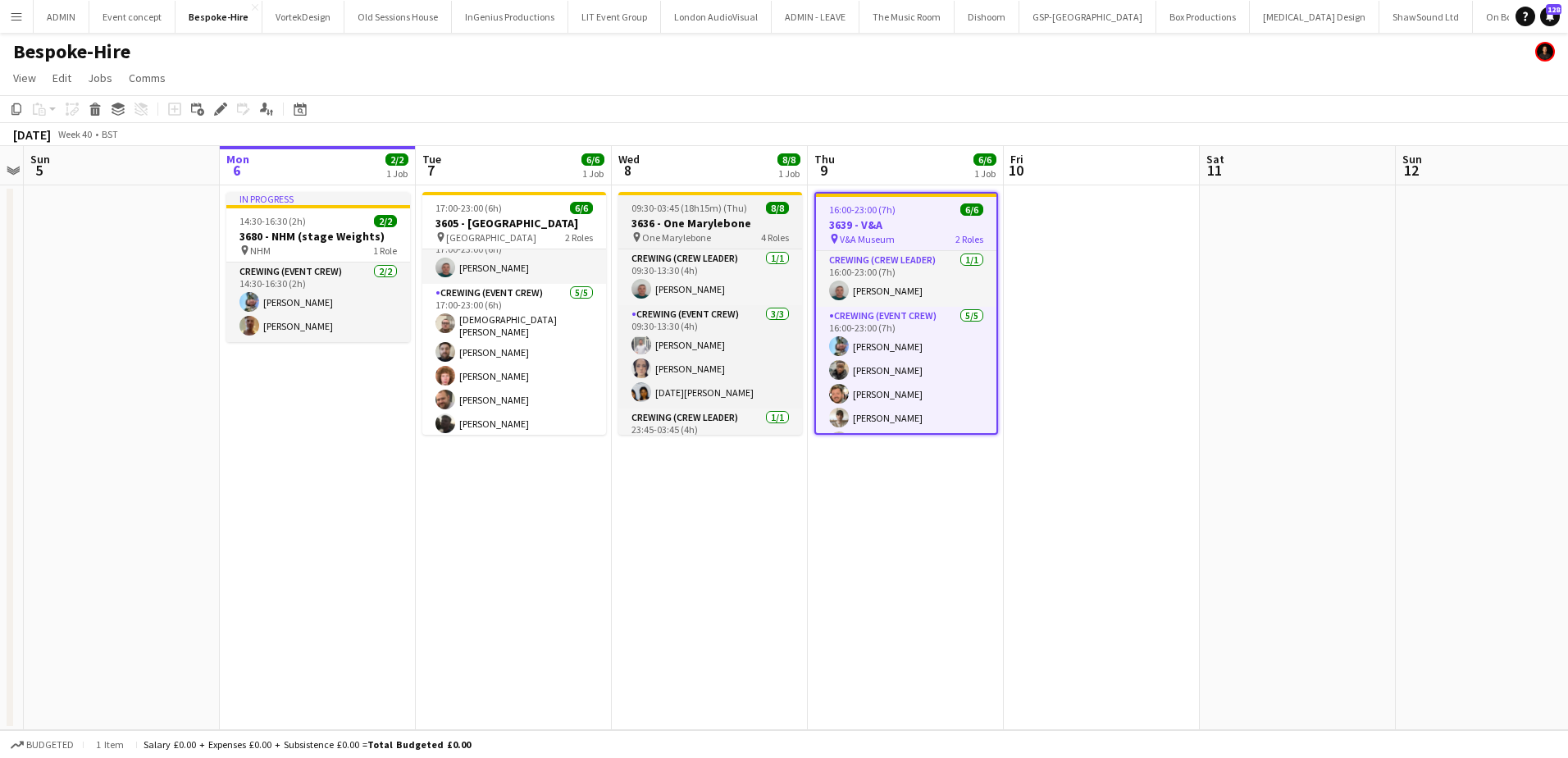
click at [683, 210] on span "09:30-03:45 (18h15m) (Thu)" at bounding box center [689, 208] width 115 height 12
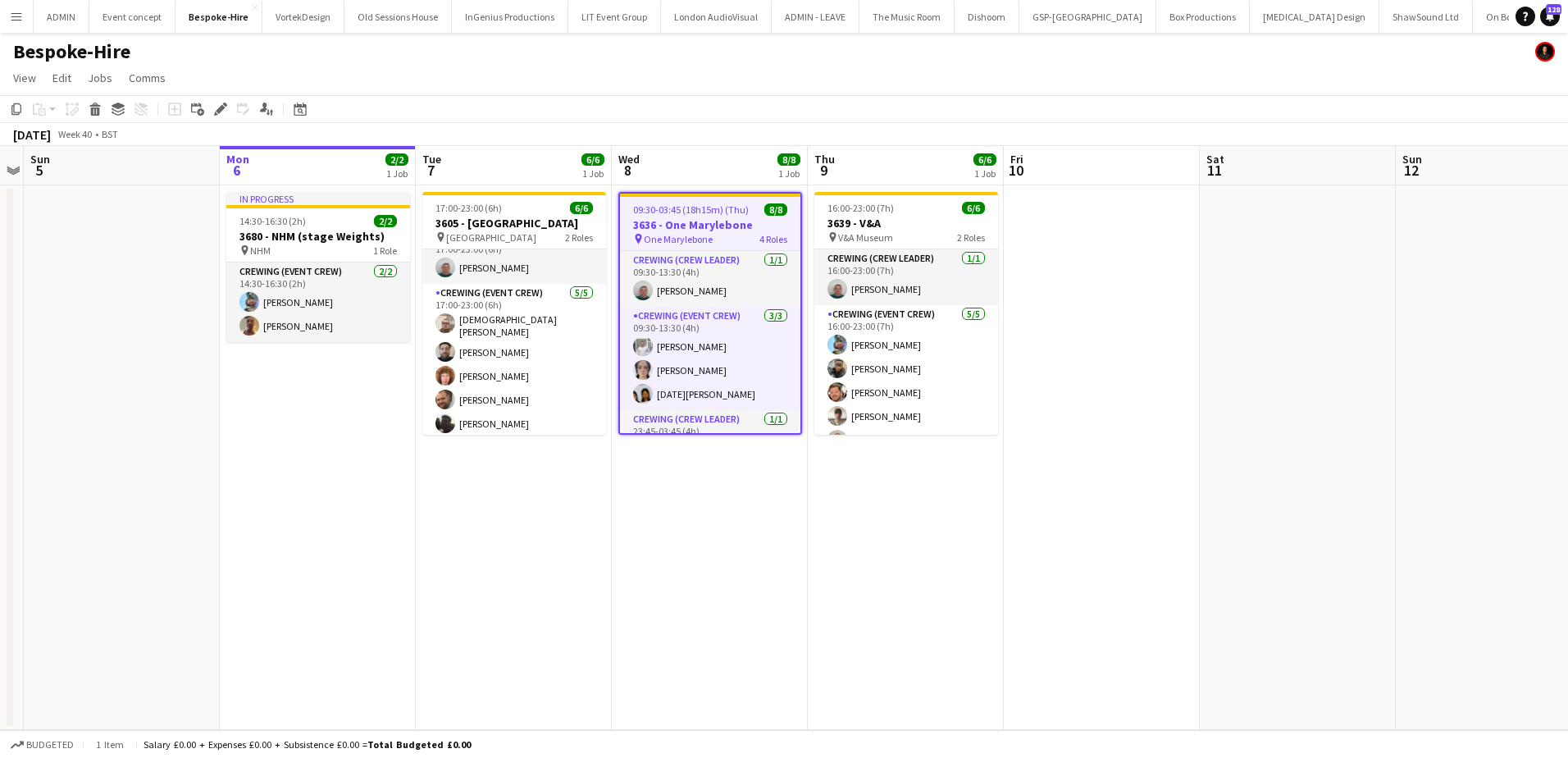
click at [227, 107] on icon "Edit" at bounding box center [221, 109] width 13 height 13
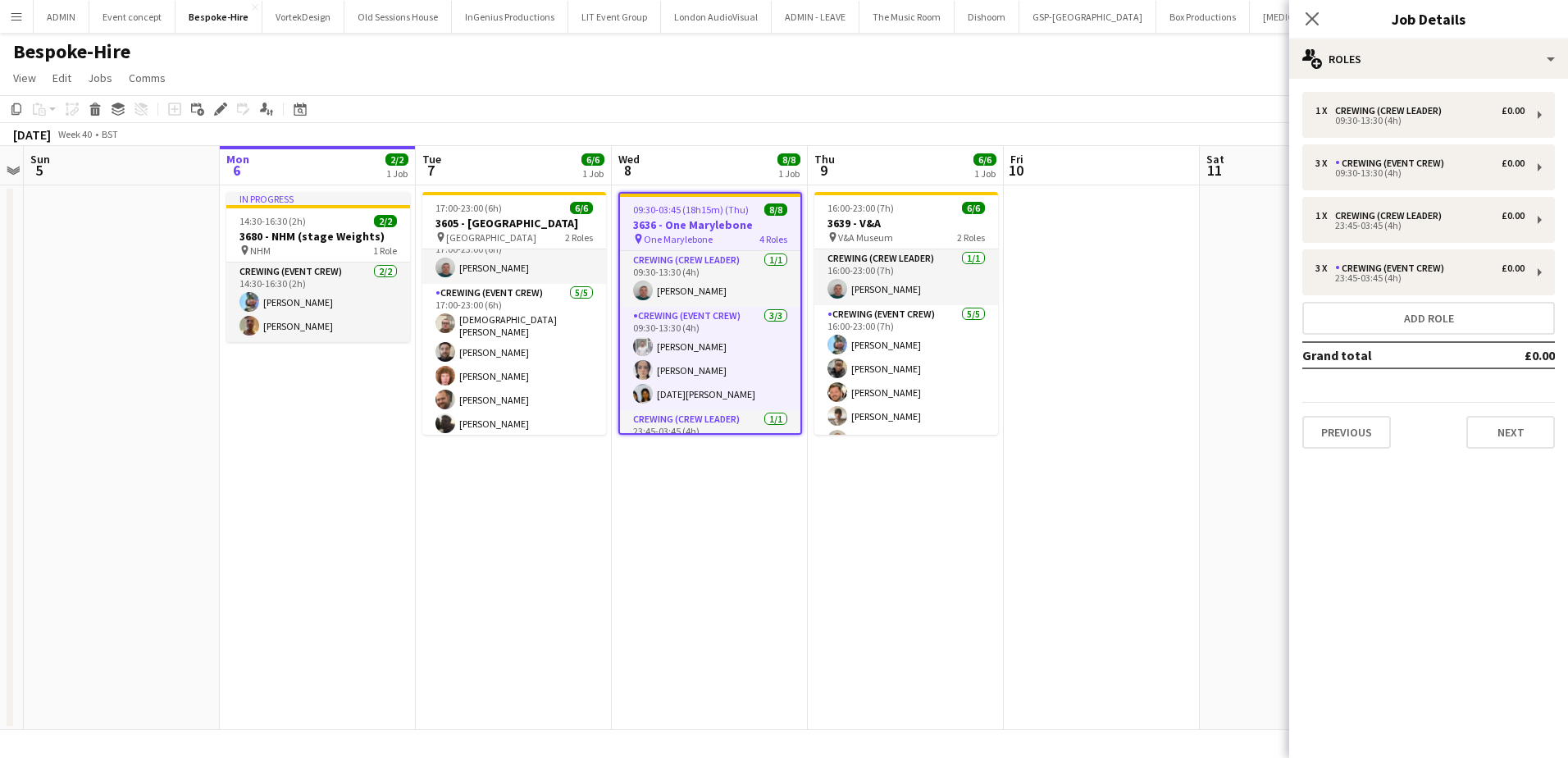
click at [1057, 295] on app-date-cell at bounding box center [1102, 457] width 196 height 545
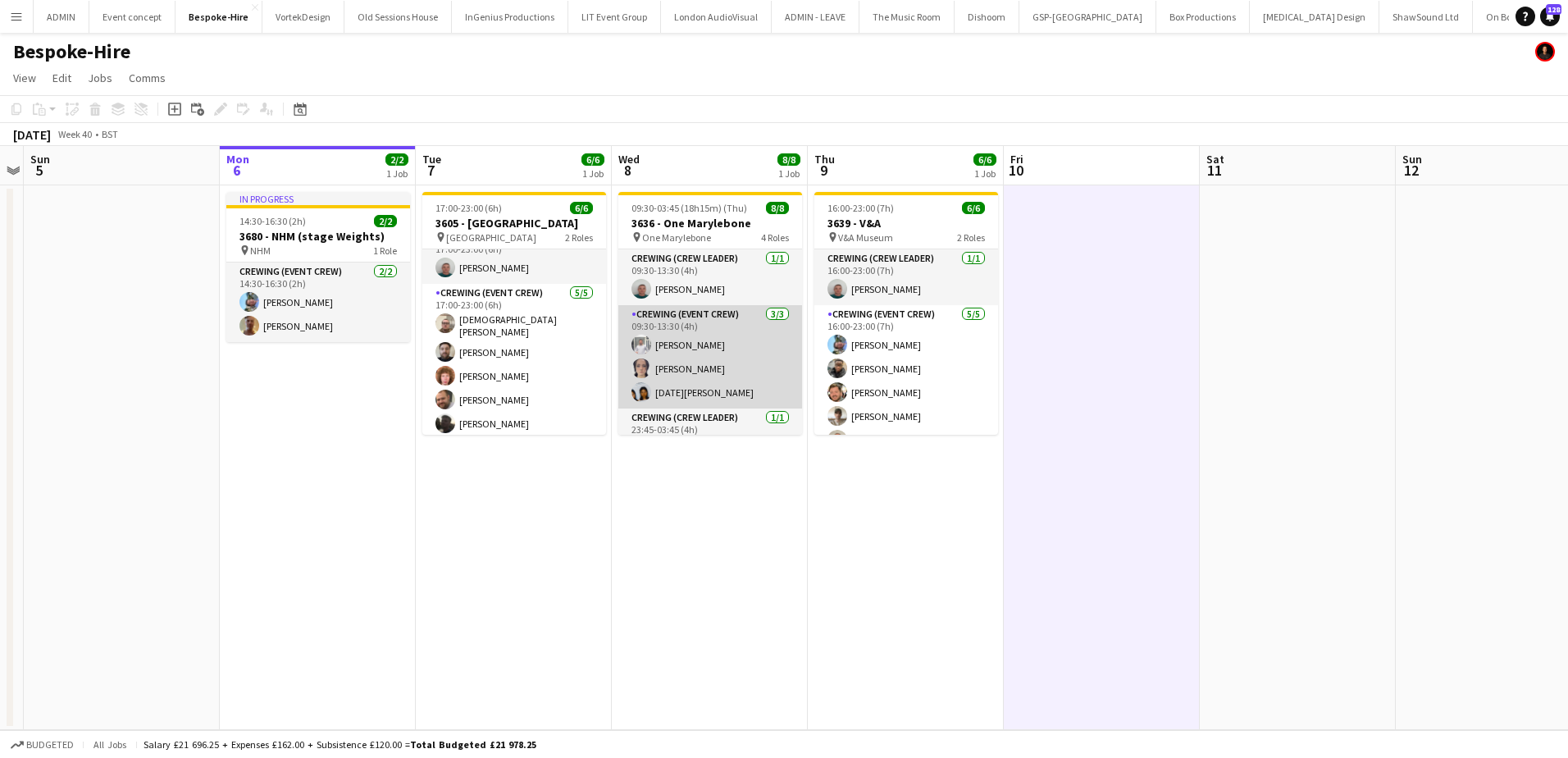
click at [683, 376] on app-card-role "Crewing (Event Crew) 3/3 09:30-13:30 (4h) Graham Rex Ava Farrell Lucia Caceres" at bounding box center [710, 356] width 184 height 103
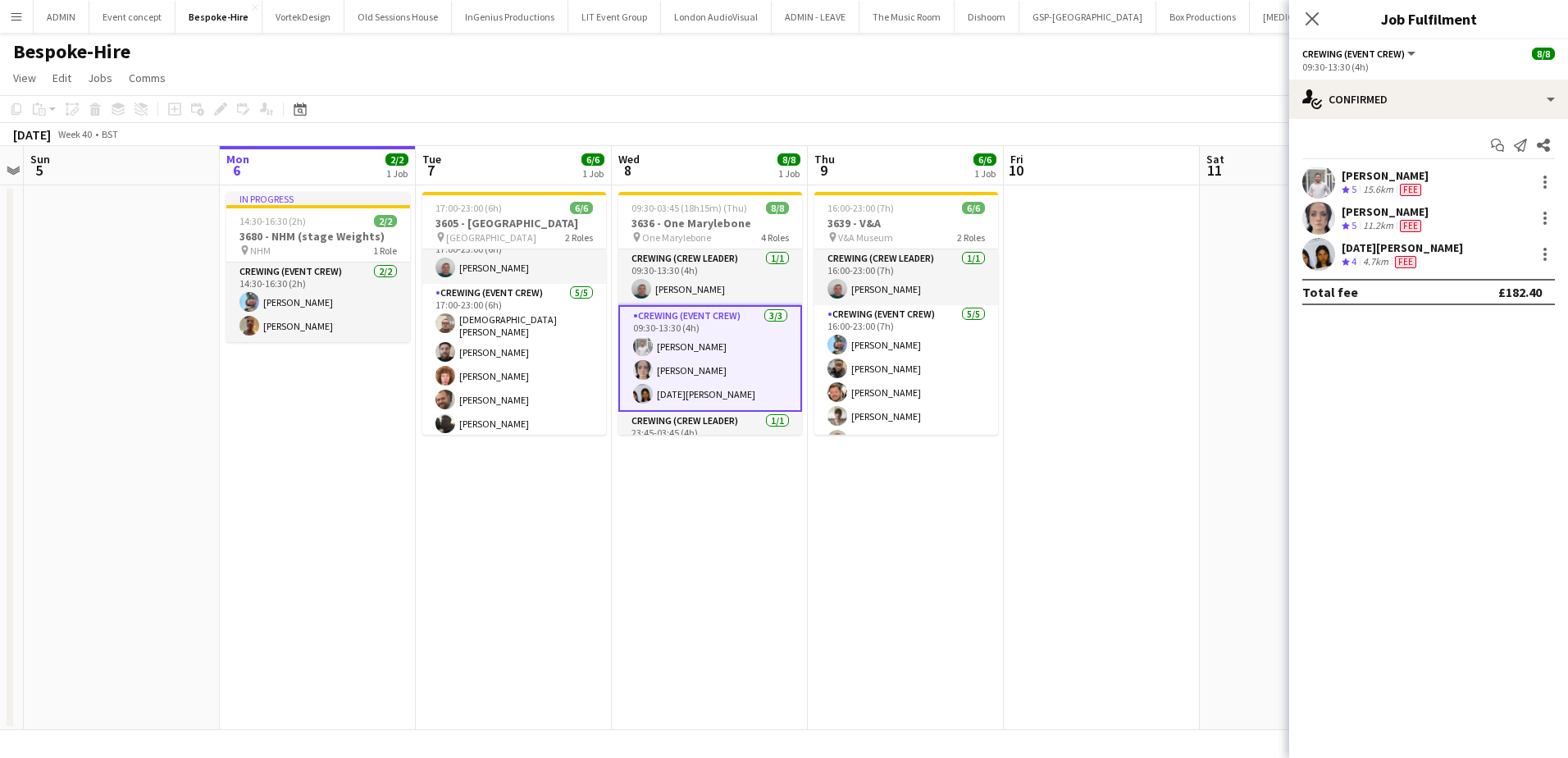
click at [1388, 251] on div "Lucia Caceres" at bounding box center [1402, 248] width 122 height 15
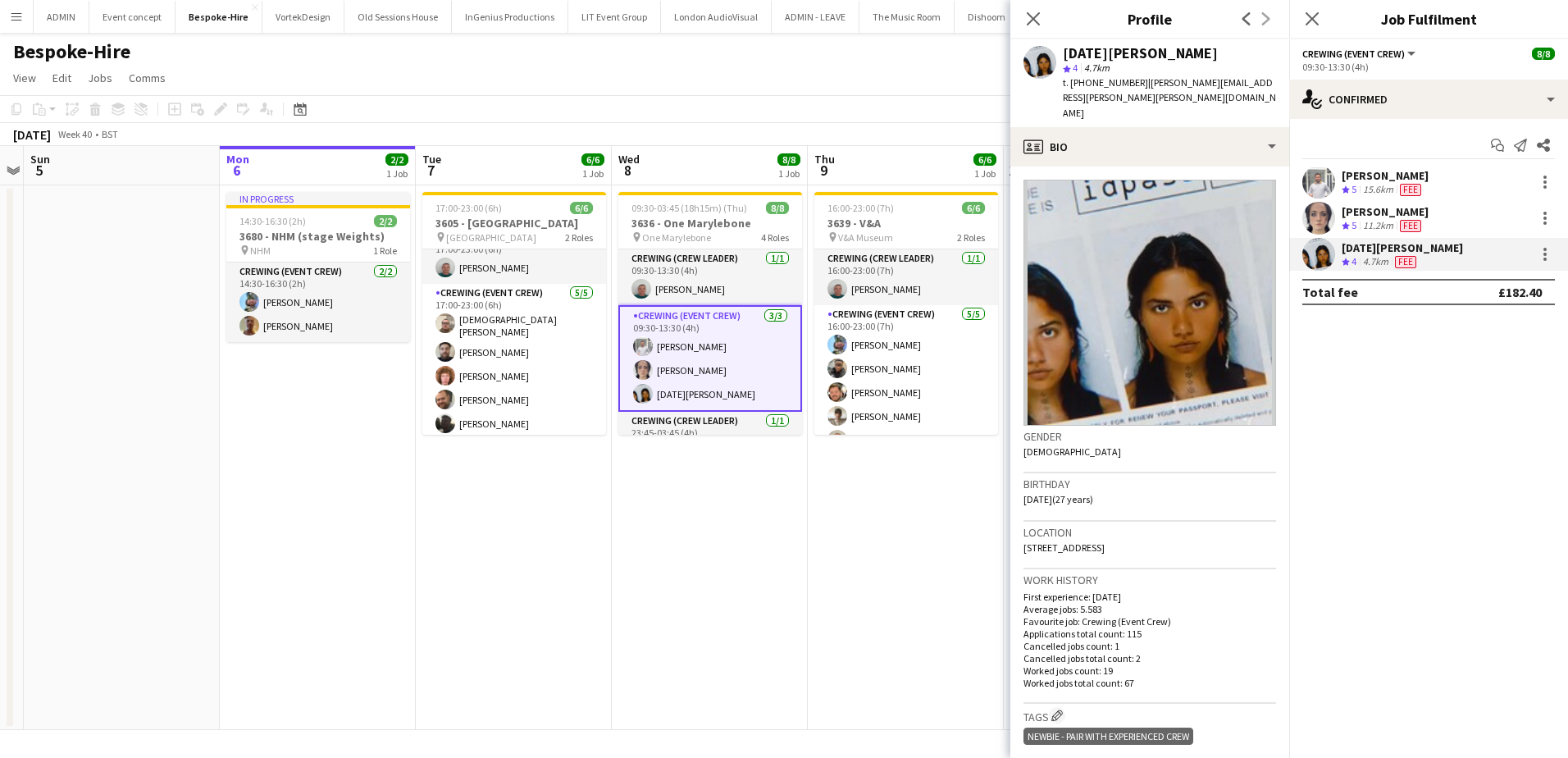
click at [1093, 81] on span "t. +4407795429386" at bounding box center [1105, 82] width 85 height 12
copy span "4407795429386"
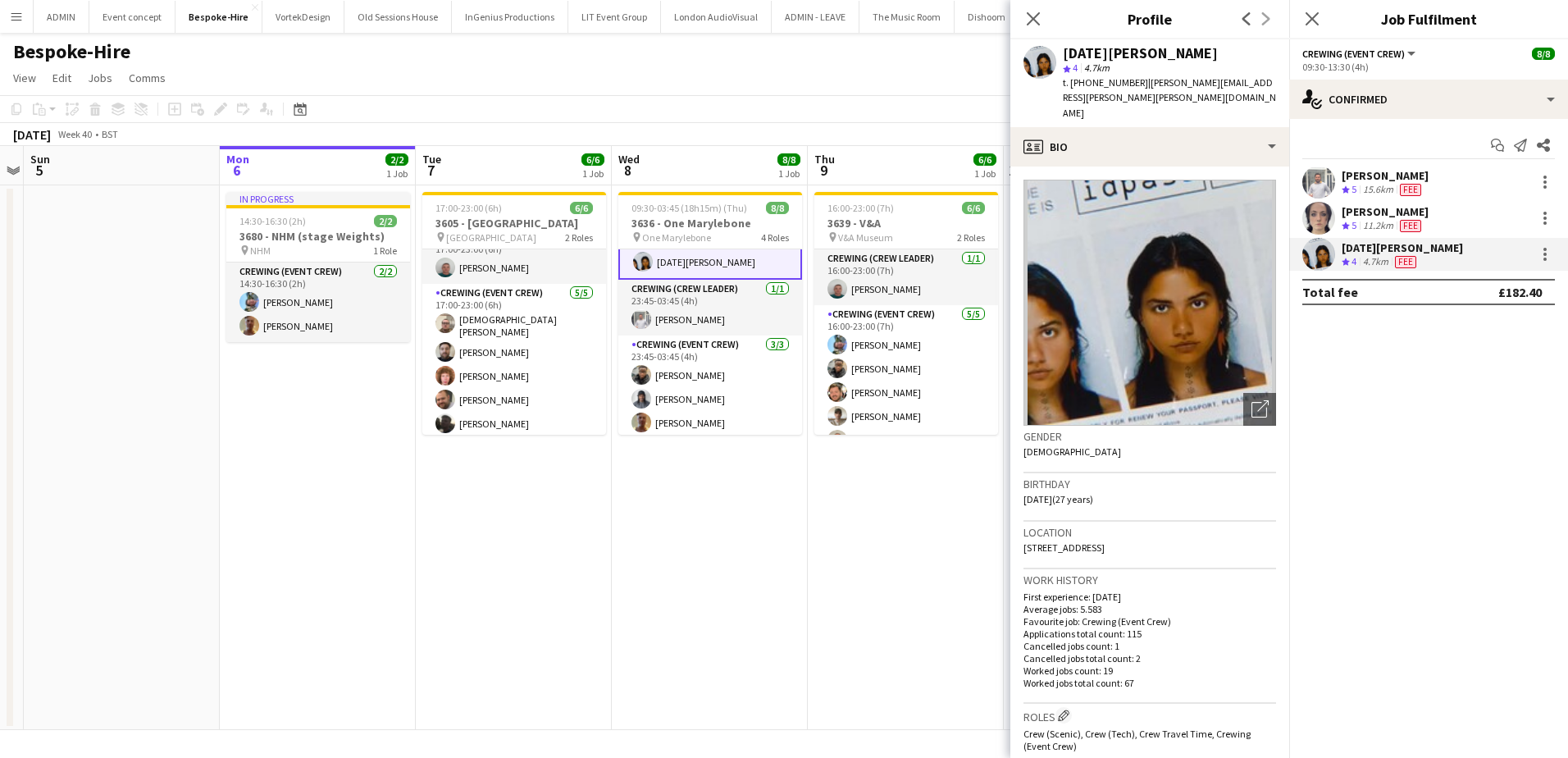
scroll to position [136, 0]
click at [1544, 259] on div at bounding box center [1544, 259] width 3 height 3
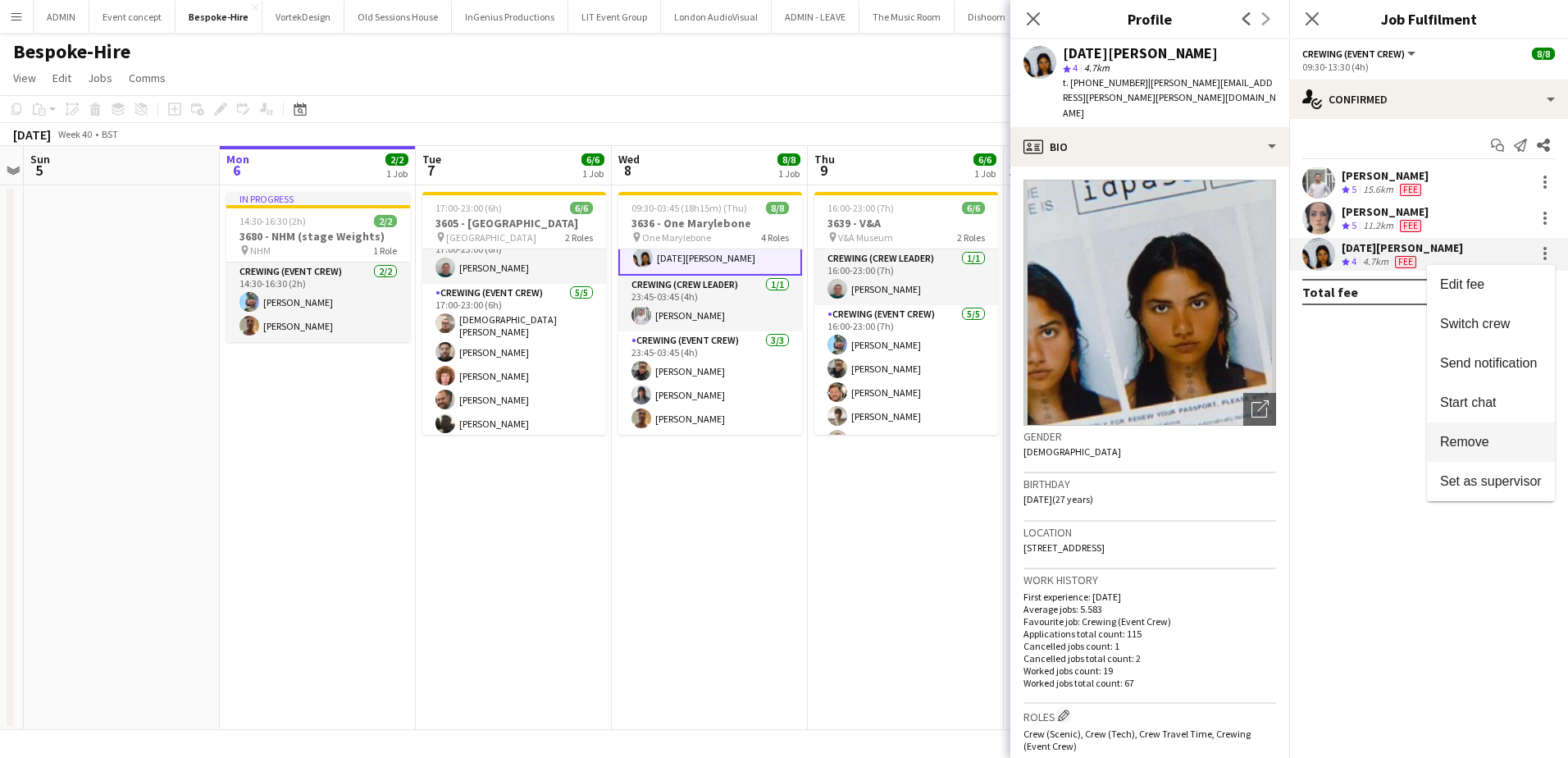
click at [1458, 446] on span "Remove" at bounding box center [1465, 441] width 49 height 14
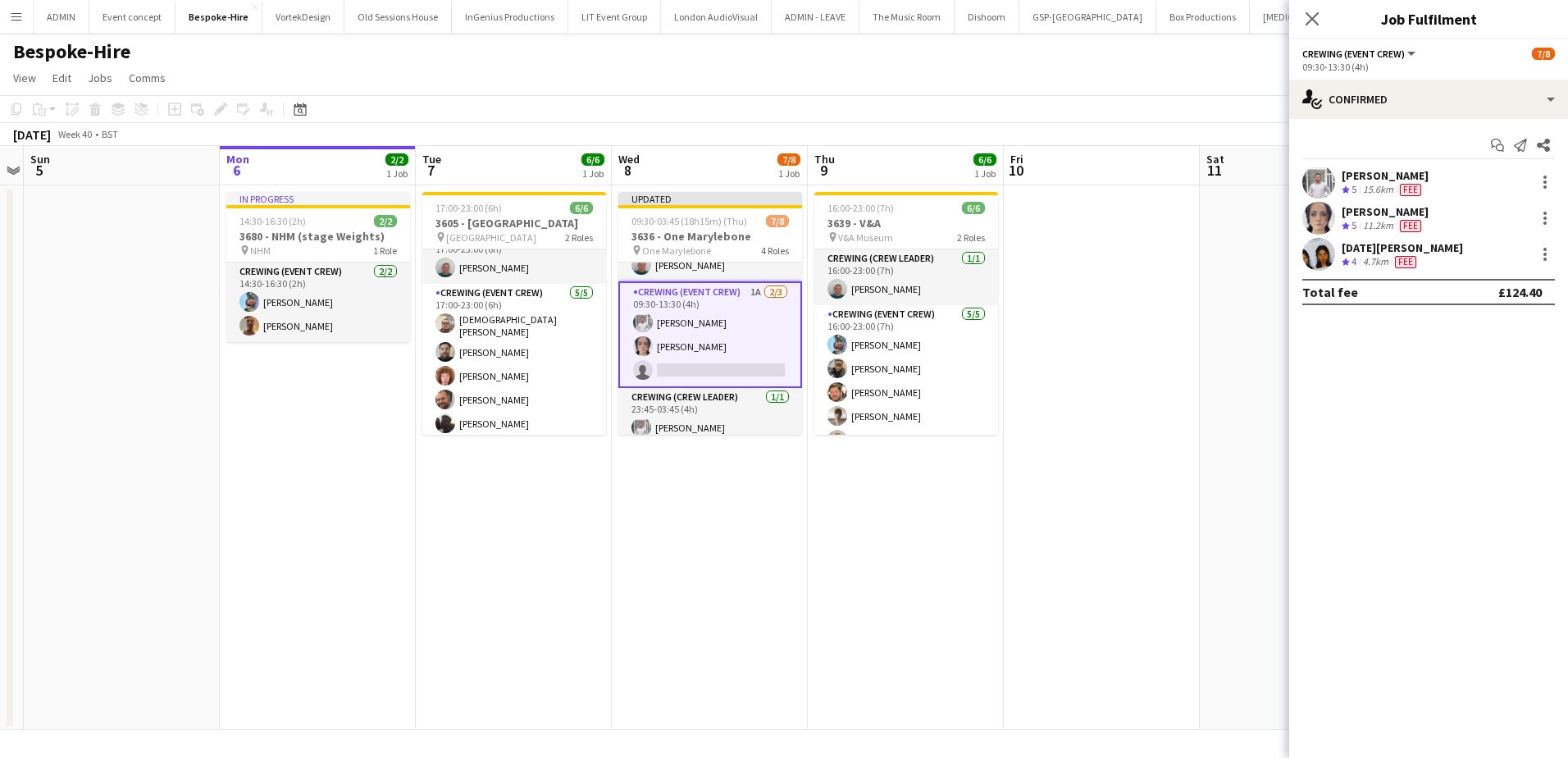
scroll to position [0, 0]
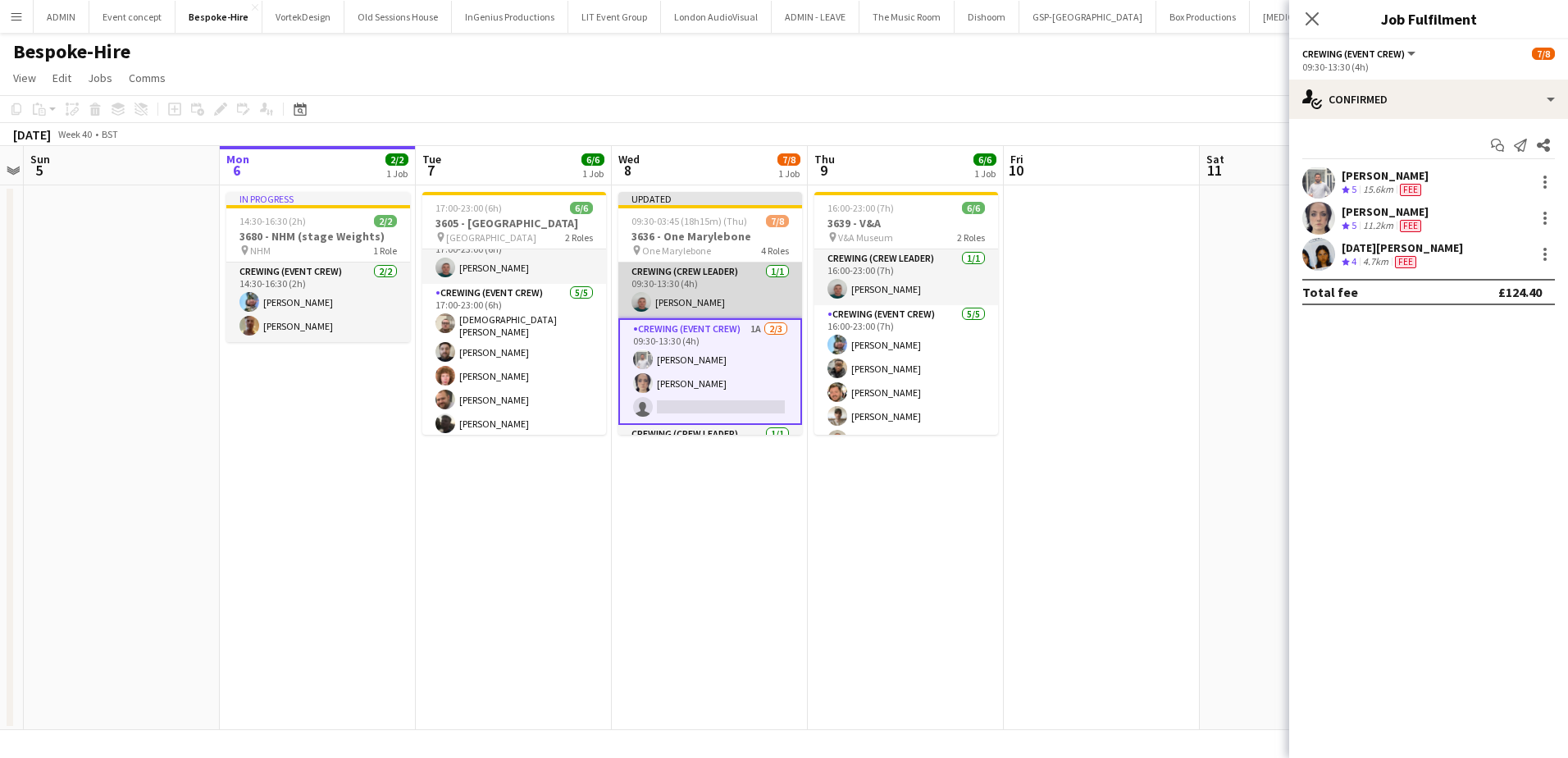
click at [720, 315] on app-card-role "Crewing (Crew Leader) 1/1 09:30-13:30 (4h) Brayden Davison" at bounding box center [710, 290] width 184 height 56
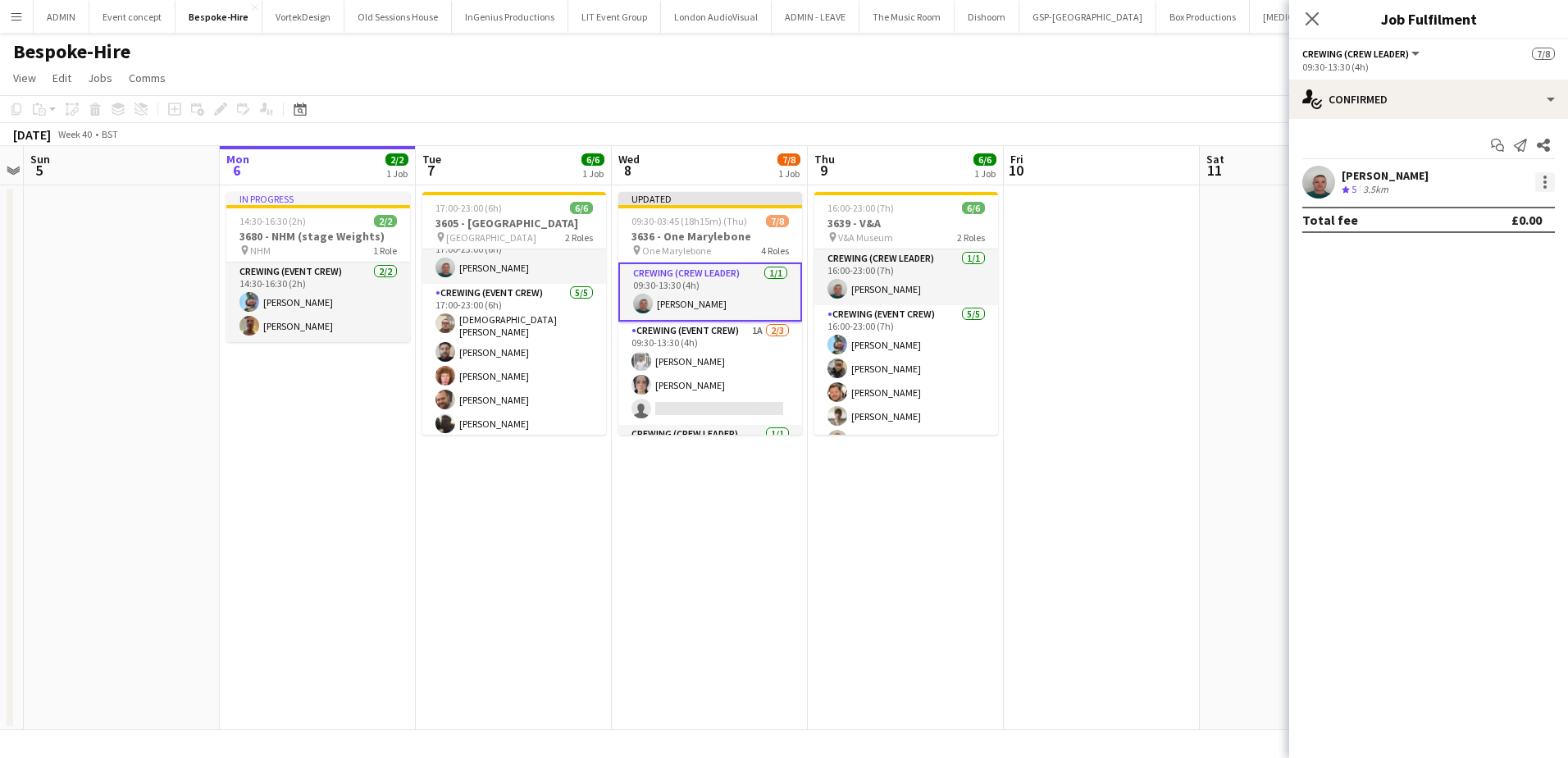
click at [1546, 178] on div at bounding box center [1544, 177] width 3 height 3
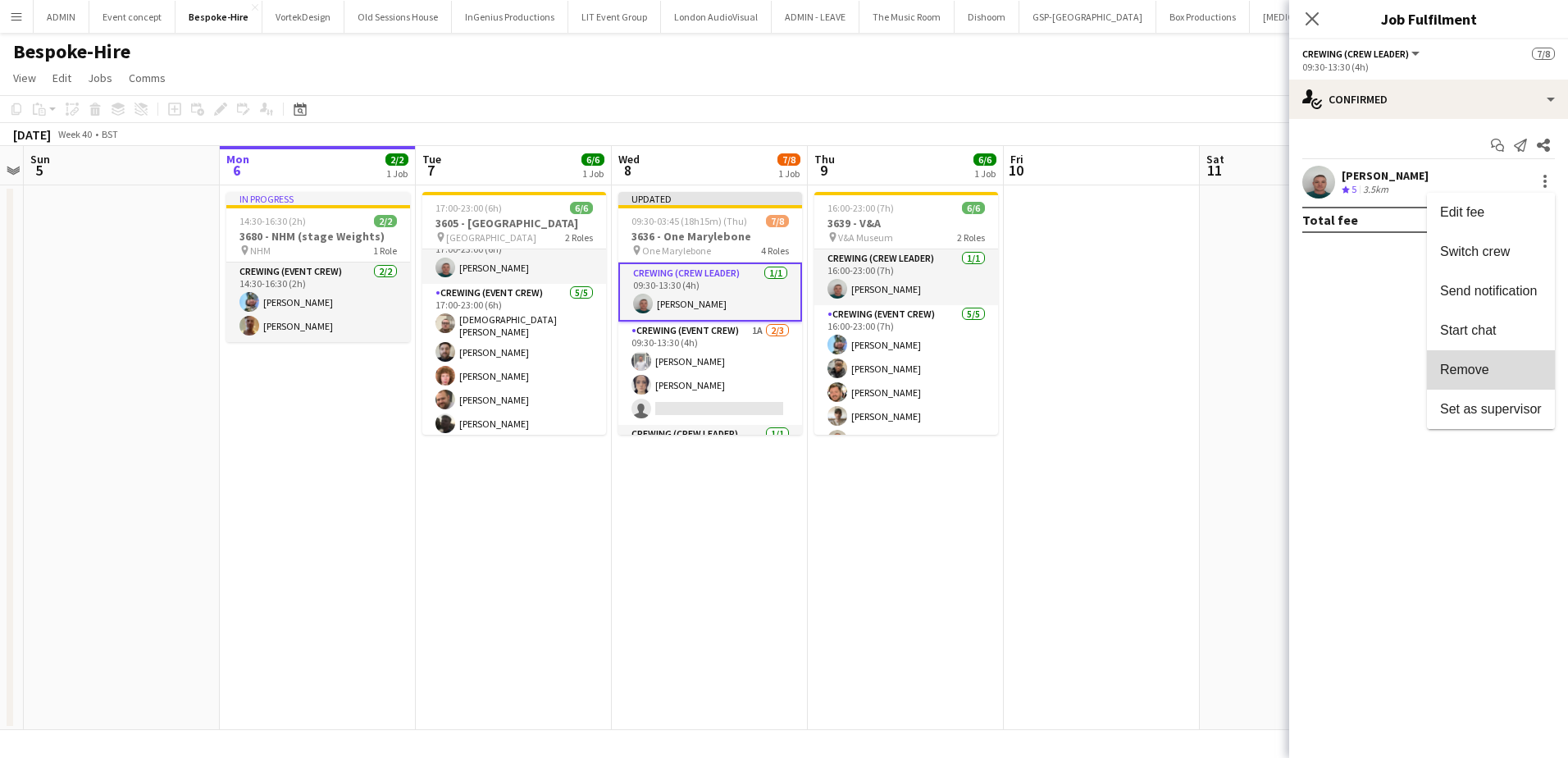
click at [1516, 366] on span "Remove" at bounding box center [1492, 370] width 102 height 15
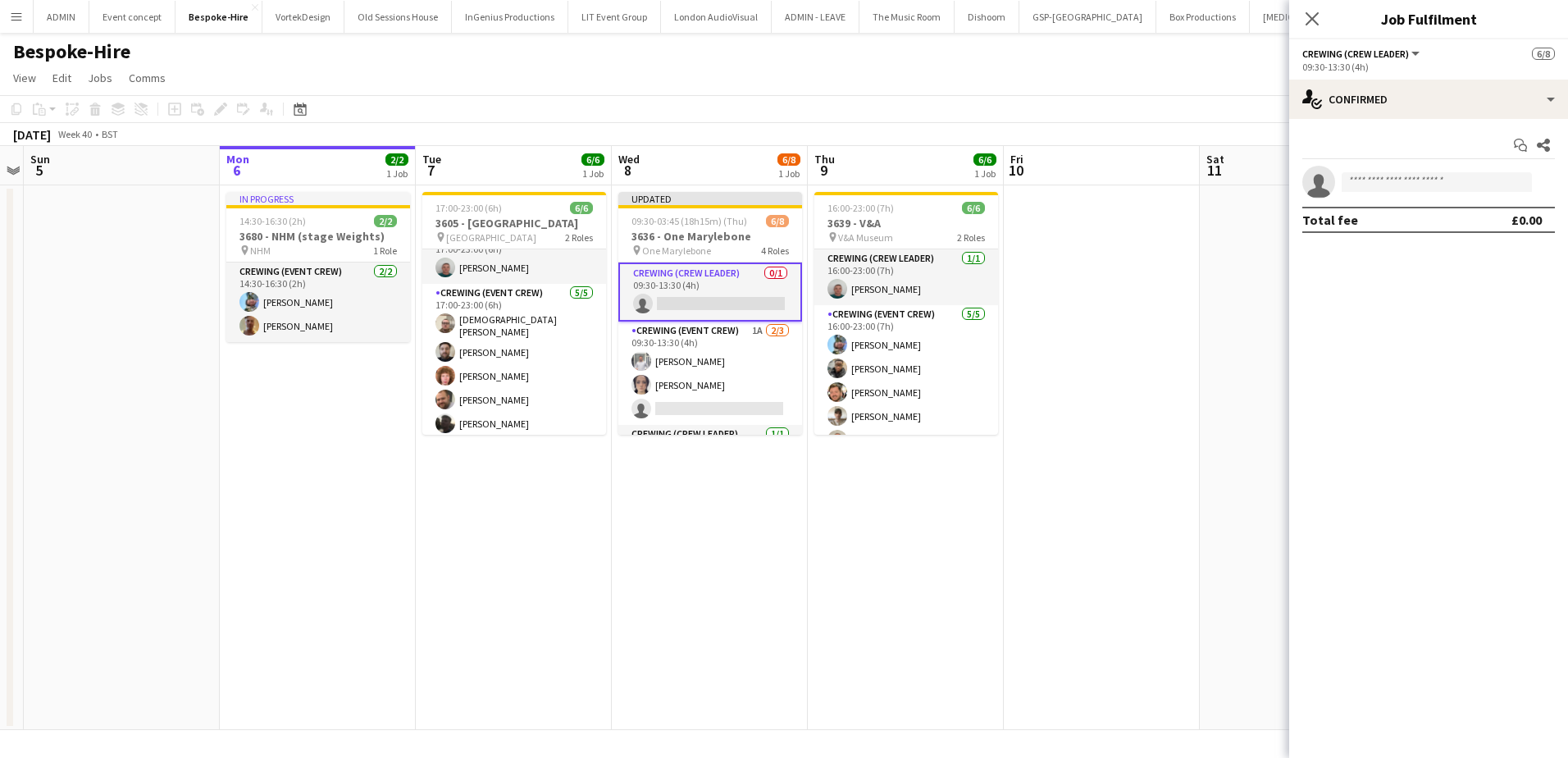
click at [1062, 336] on app-date-cell at bounding box center [1102, 457] width 196 height 545
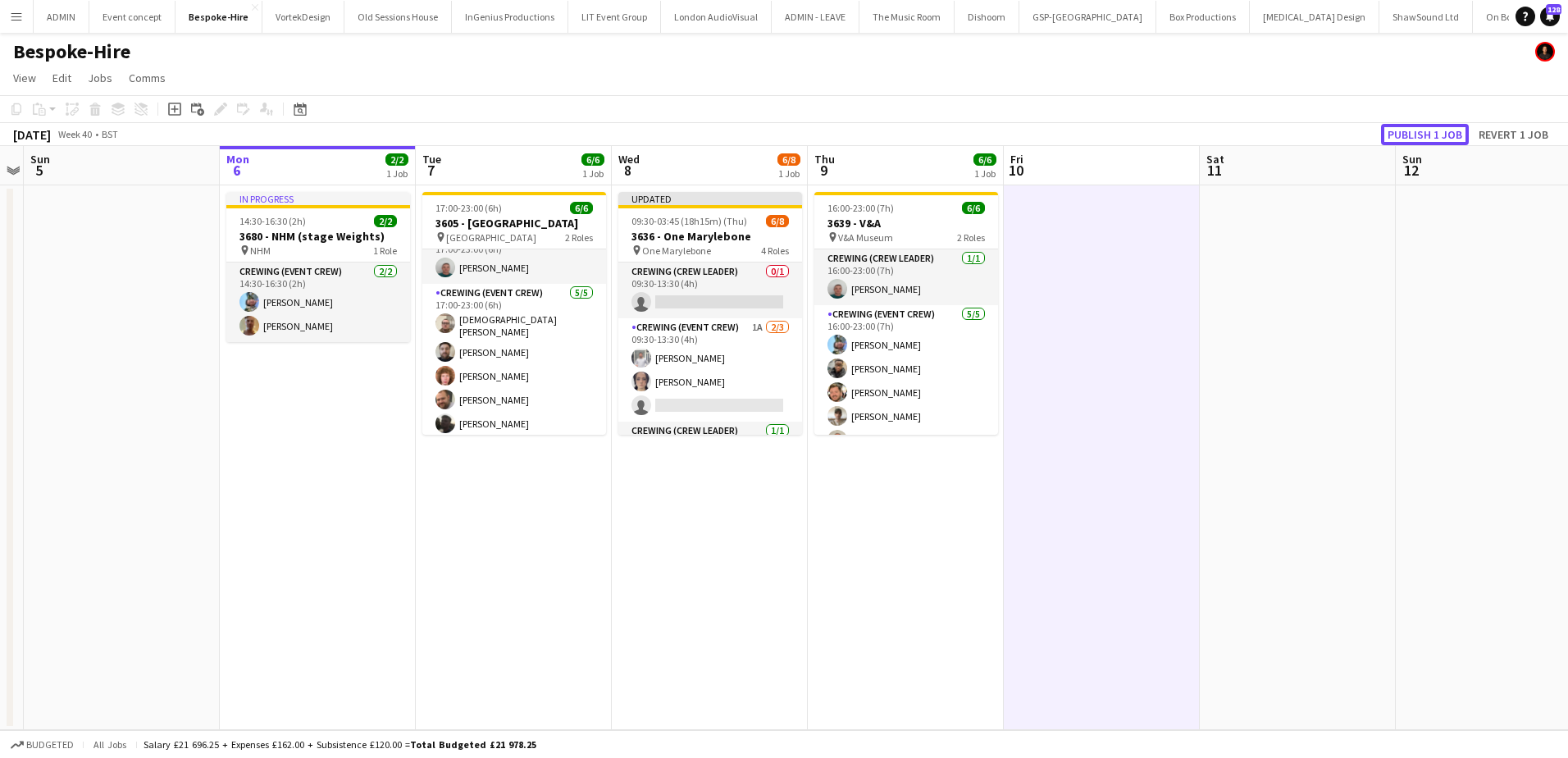
click at [1412, 133] on button "Publish 1 job" at bounding box center [1425, 134] width 88 height 22
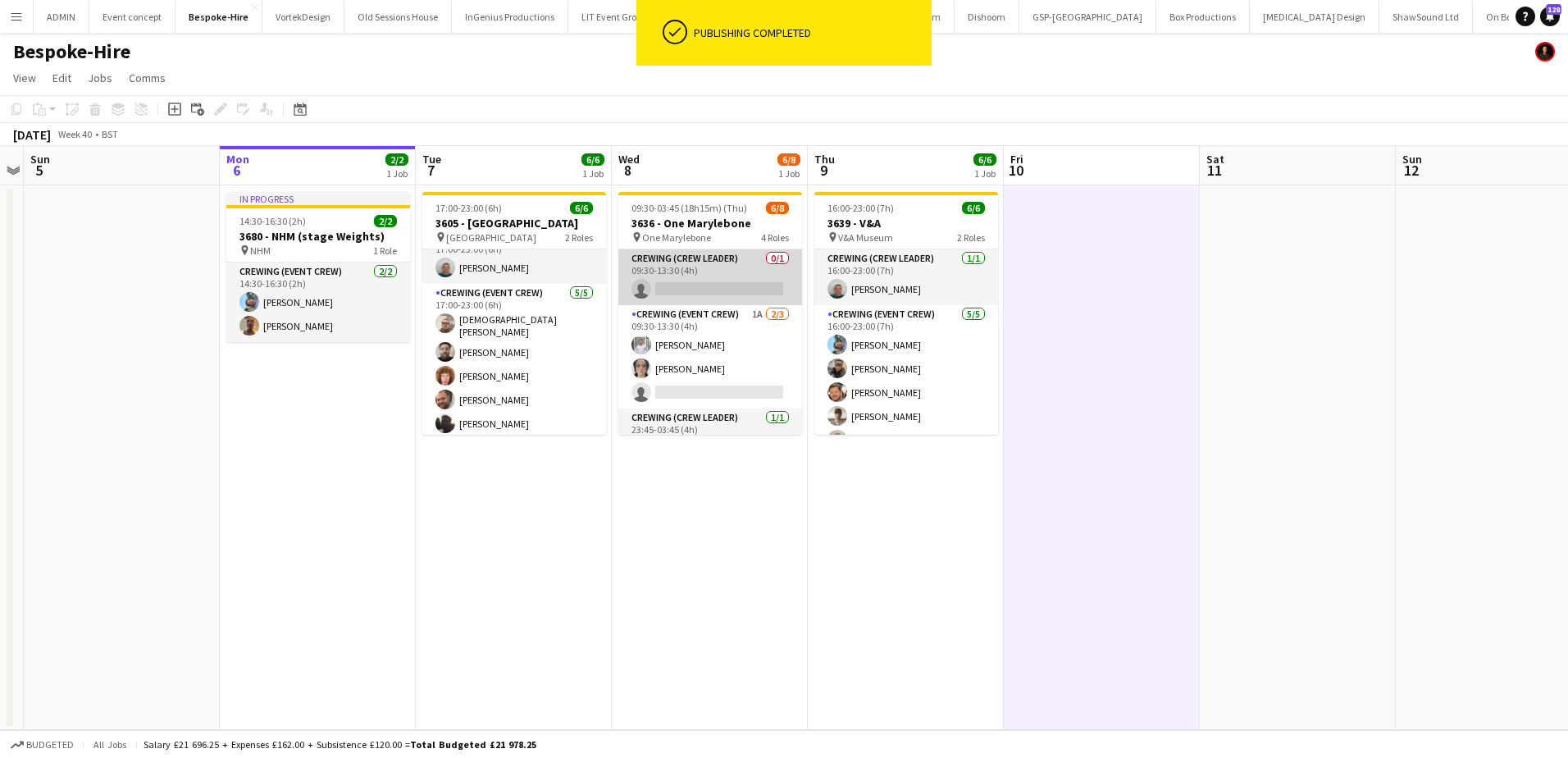
click at [747, 280] on app-card-role "Crewing (Crew Leader) 0/1 09:30-13:30 (4h) single-neutral-actions" at bounding box center [710, 277] width 184 height 56
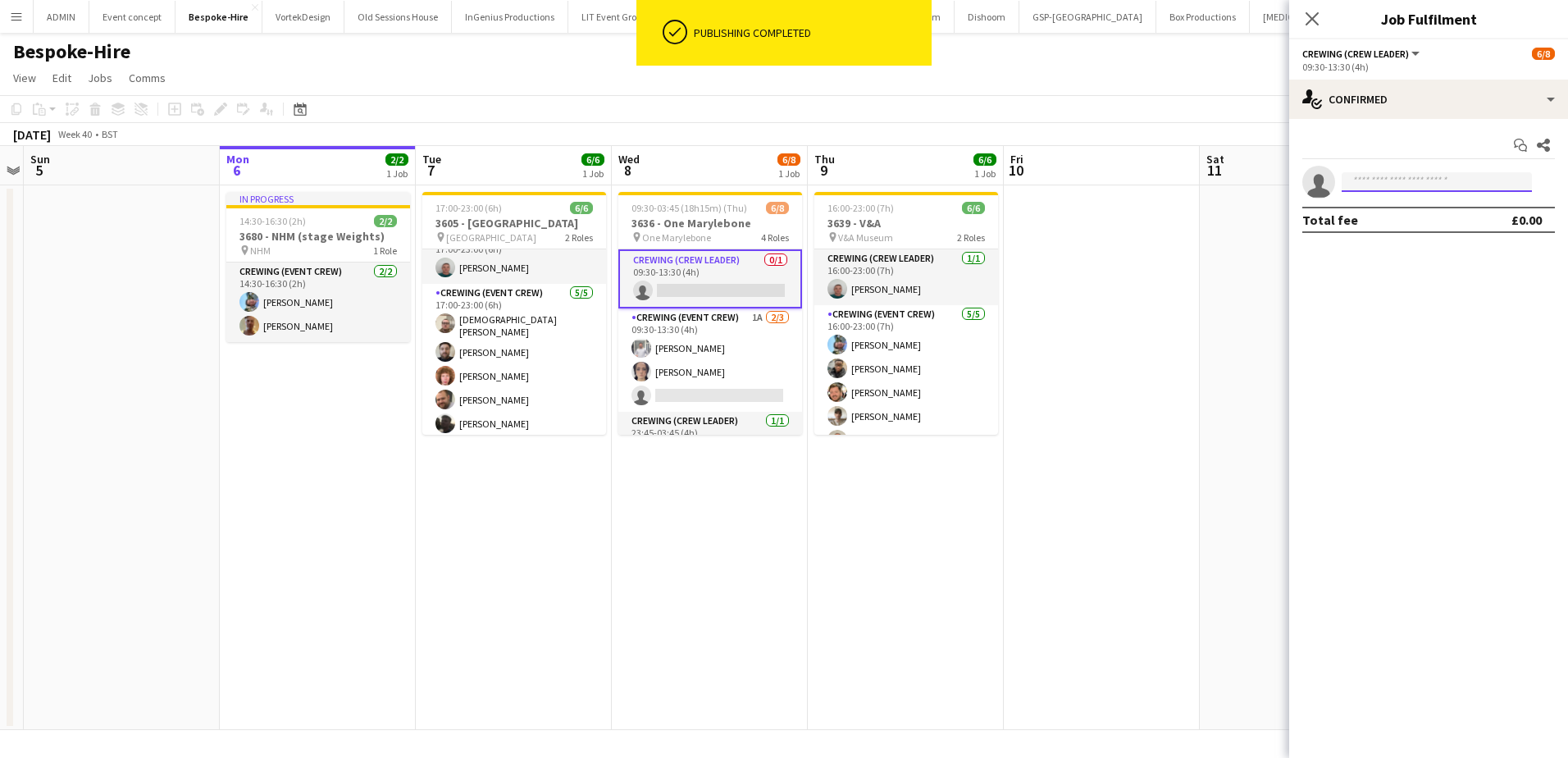
click at [1372, 185] on input at bounding box center [1437, 181] width 191 height 20
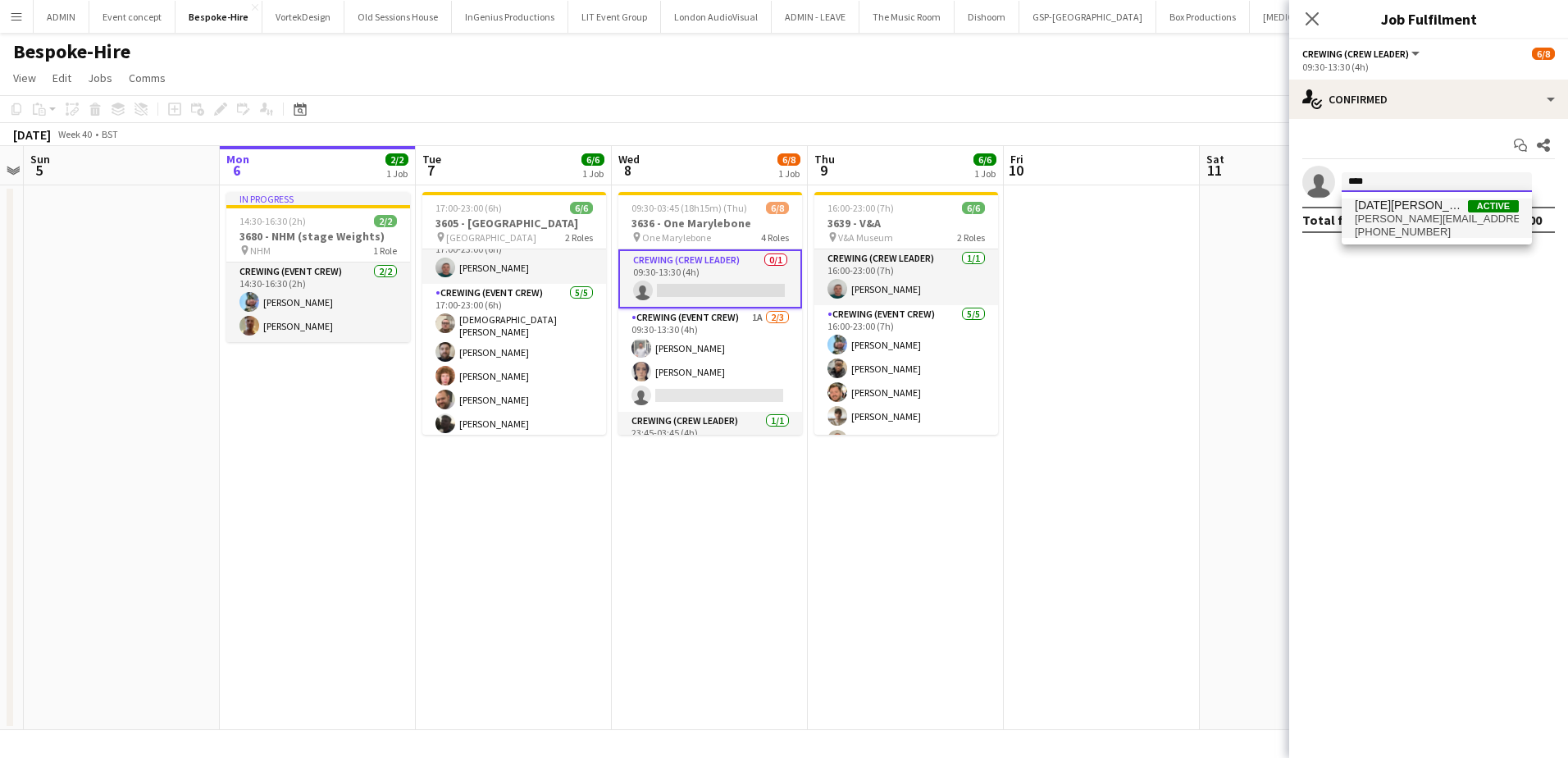
type input "****"
click at [1384, 198] on span "[DATE][PERSON_NAME]" at bounding box center [1411, 205] width 113 height 14
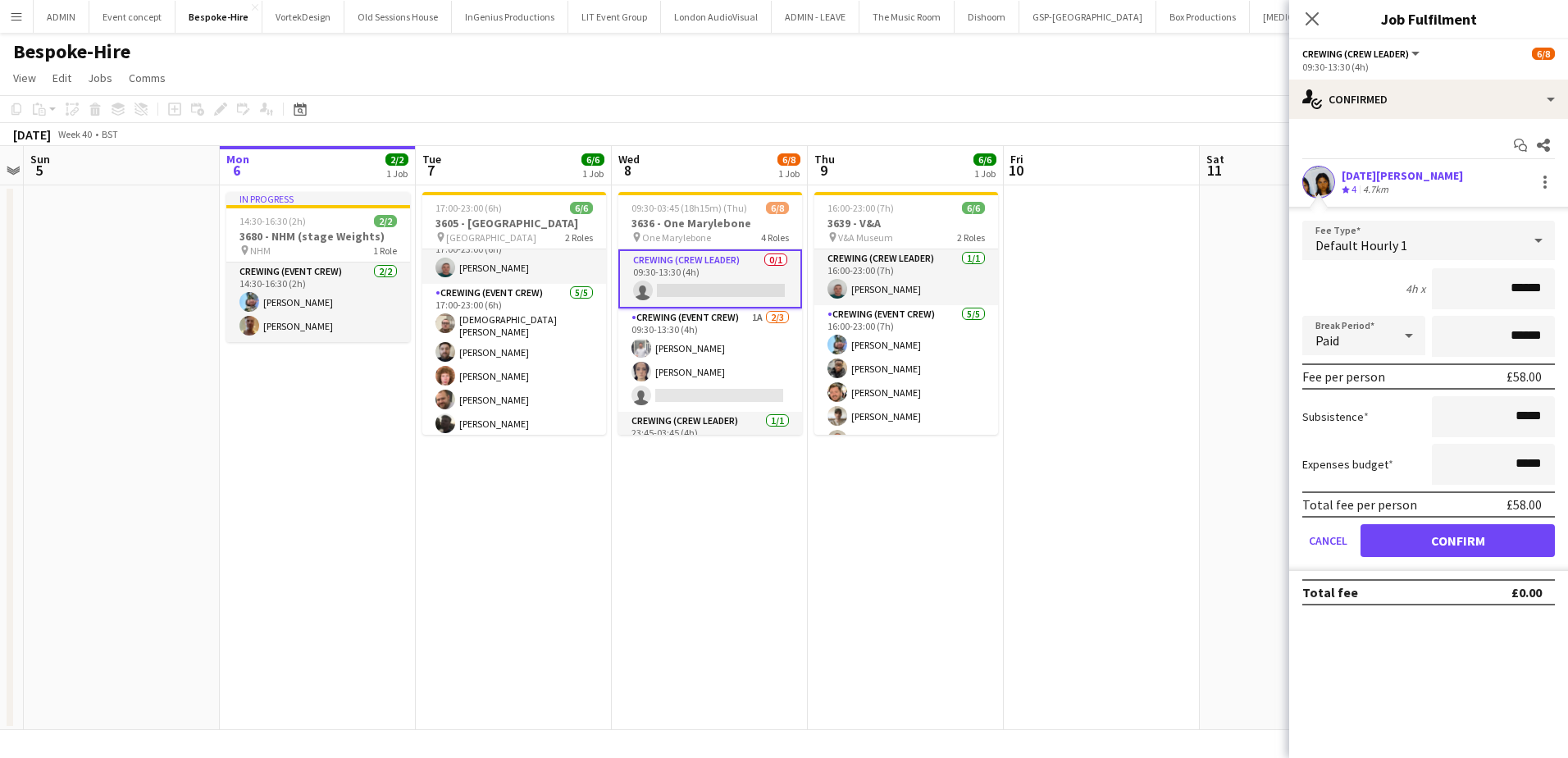
drag, startPoint x: 1509, startPoint y: 278, endPoint x: 1573, endPoint y: 284, distance: 64.3
click at [1567, 284] on html "Menu Boards Boards Boards All jobs Status Workforce Workforce My Workforce Recr…" at bounding box center [784, 379] width 1568 height 758
type input "***"
drag, startPoint x: 1433, startPoint y: 545, endPoint x: 1412, endPoint y: 531, distance: 25.2
click at [1433, 545] on button "Confirm" at bounding box center [1458, 540] width 194 height 33
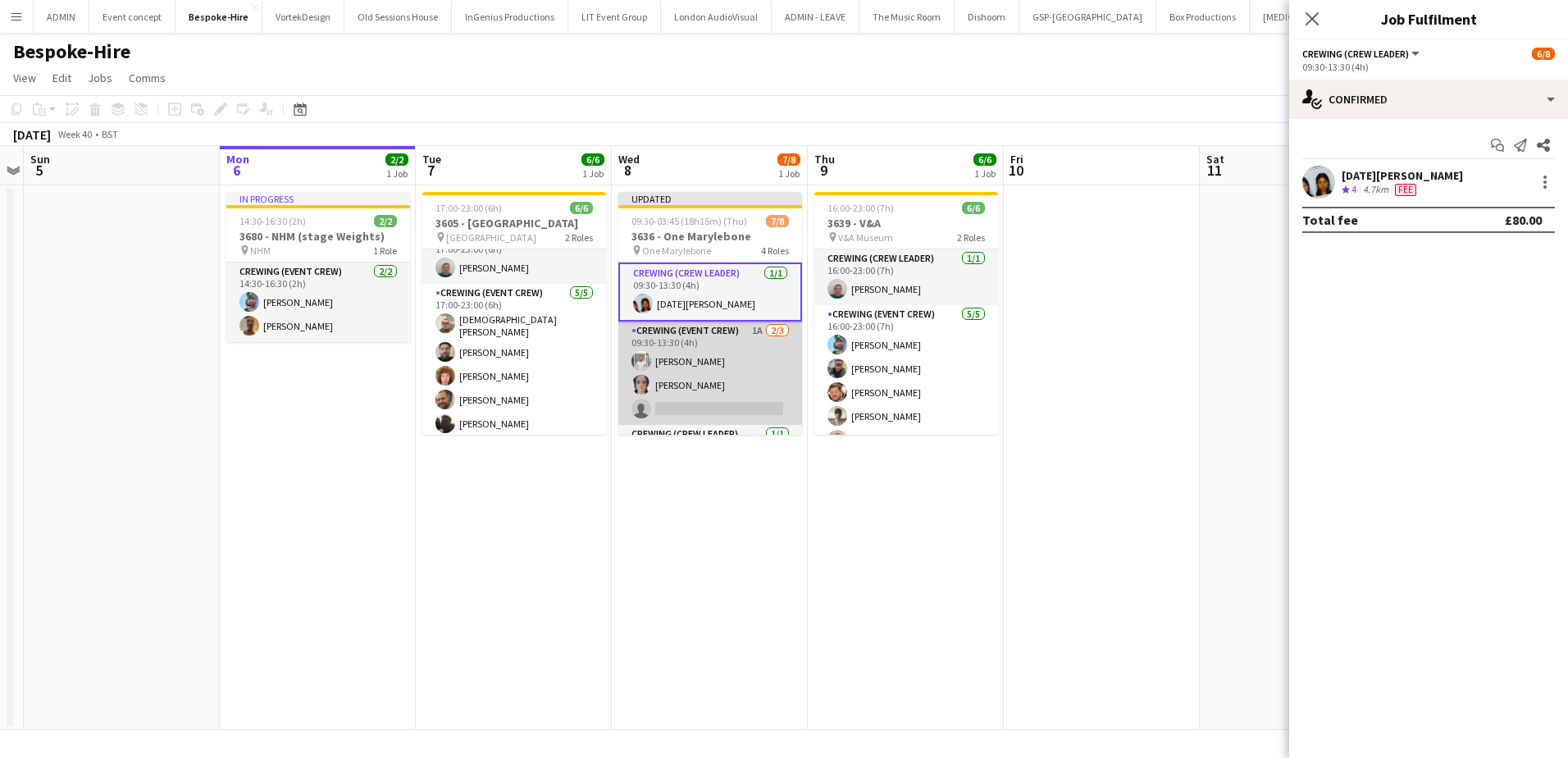
click at [725, 403] on app-card-role "Crewing (Event Crew) 1A 2/3 09:30-13:30 (4h) Graham Rex Ava Farrell single-neut…" at bounding box center [710, 373] width 184 height 103
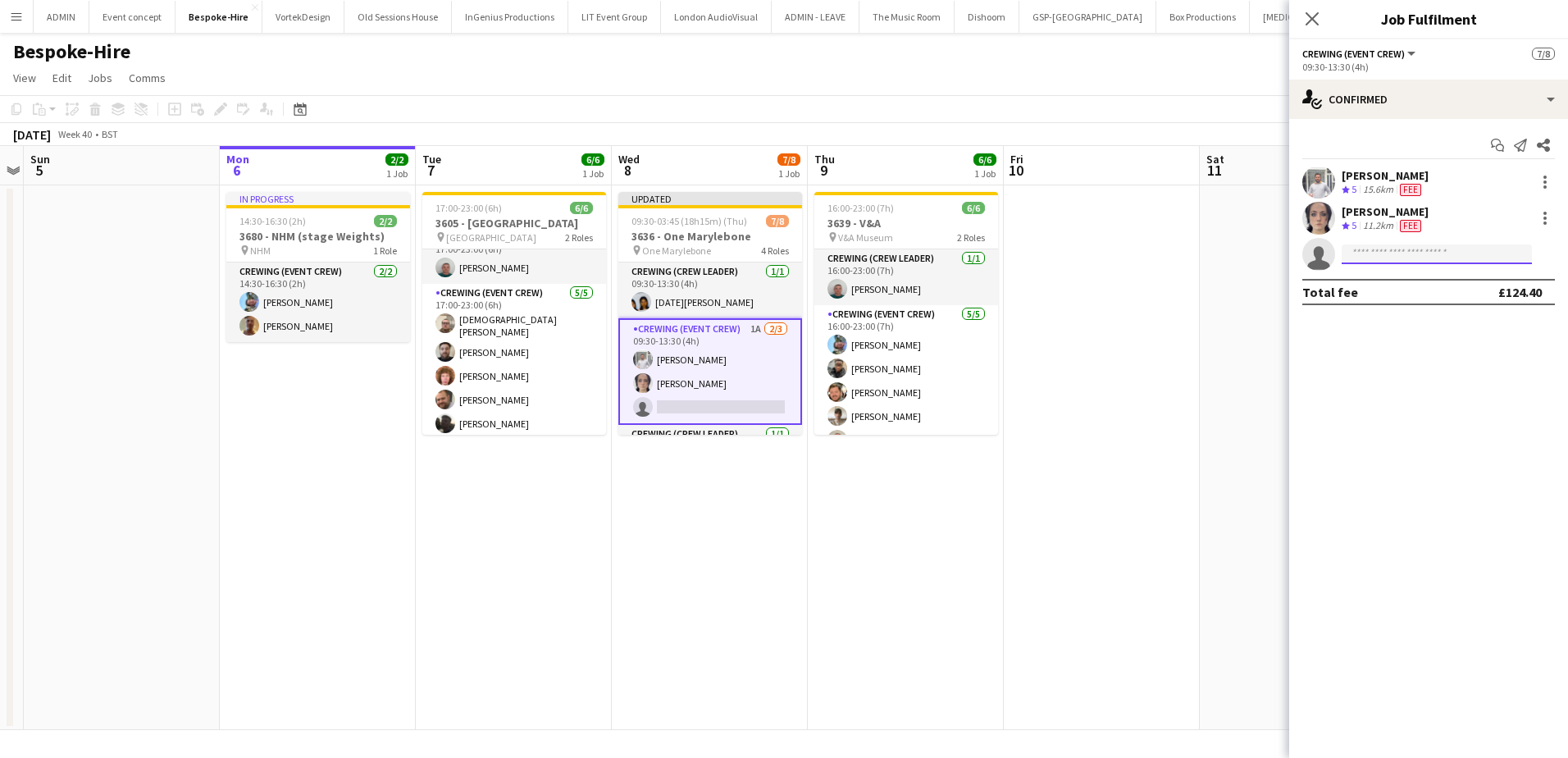
click at [1373, 248] on input at bounding box center [1437, 254] width 191 height 20
type input "*****"
click at [1386, 279] on span "Brayden Davison" at bounding box center [1402, 278] width 94 height 14
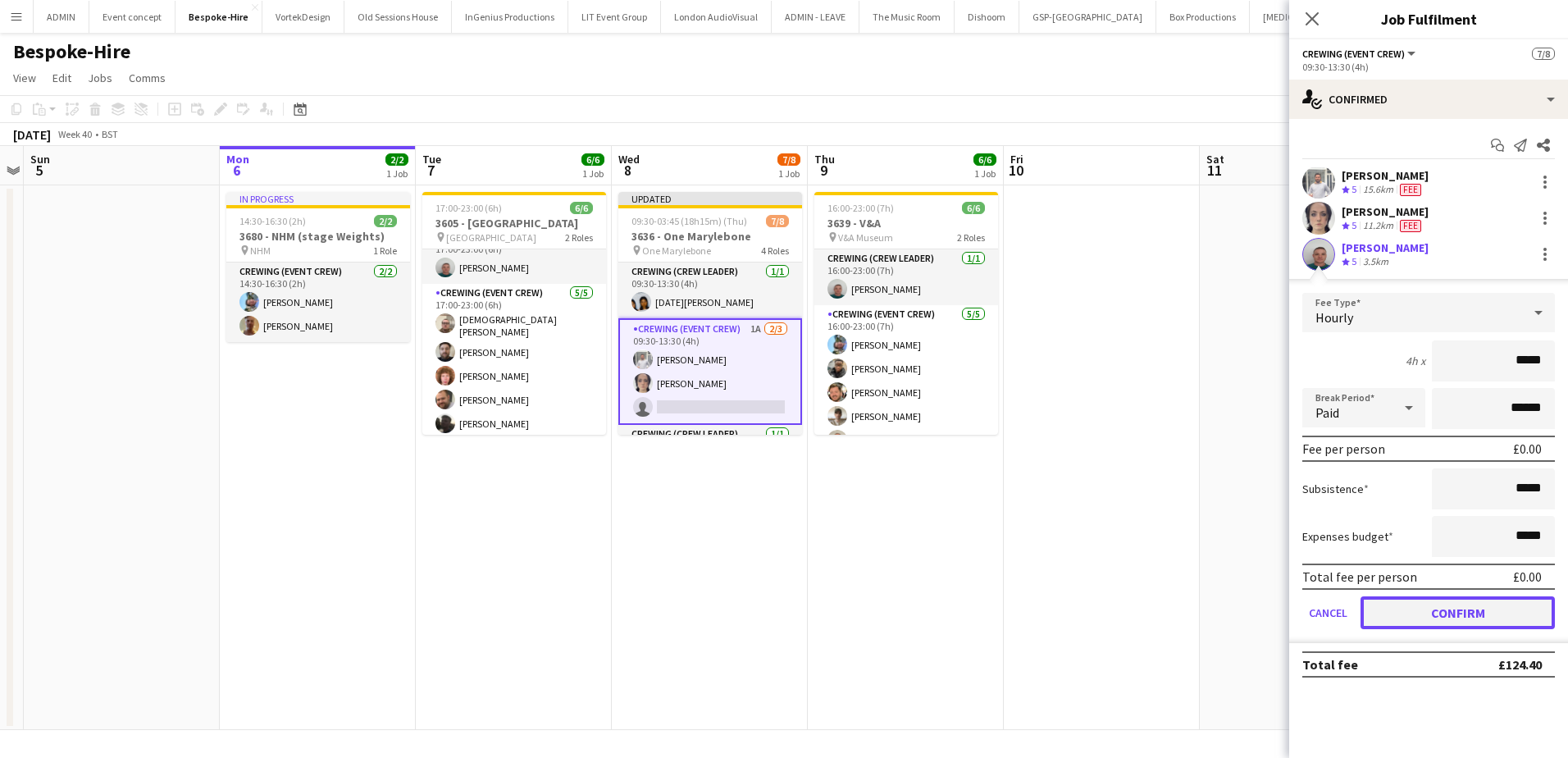
click at [1413, 614] on button "Confirm" at bounding box center [1458, 613] width 194 height 33
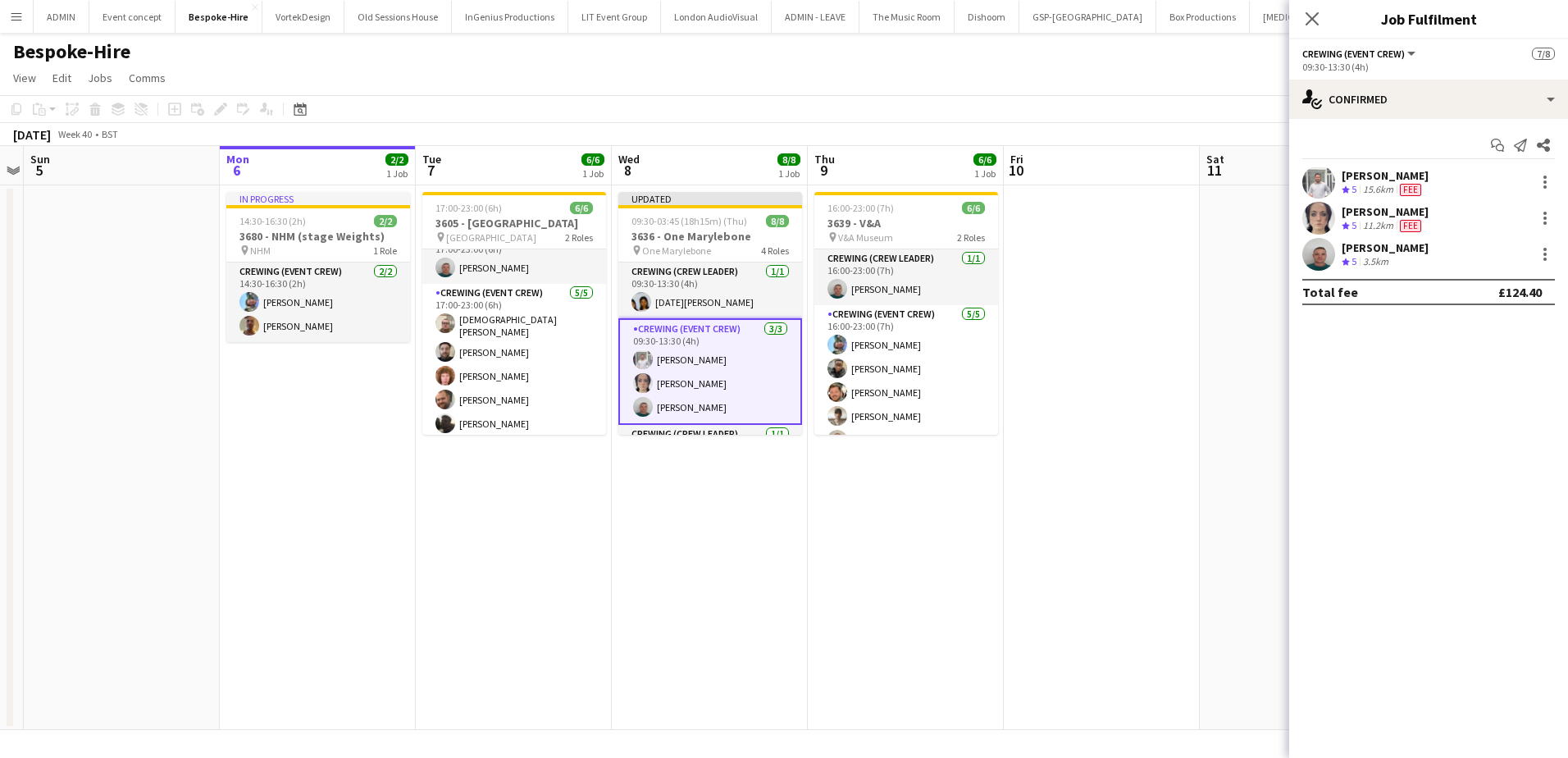
click at [1150, 434] on app-date-cell at bounding box center [1102, 457] width 196 height 545
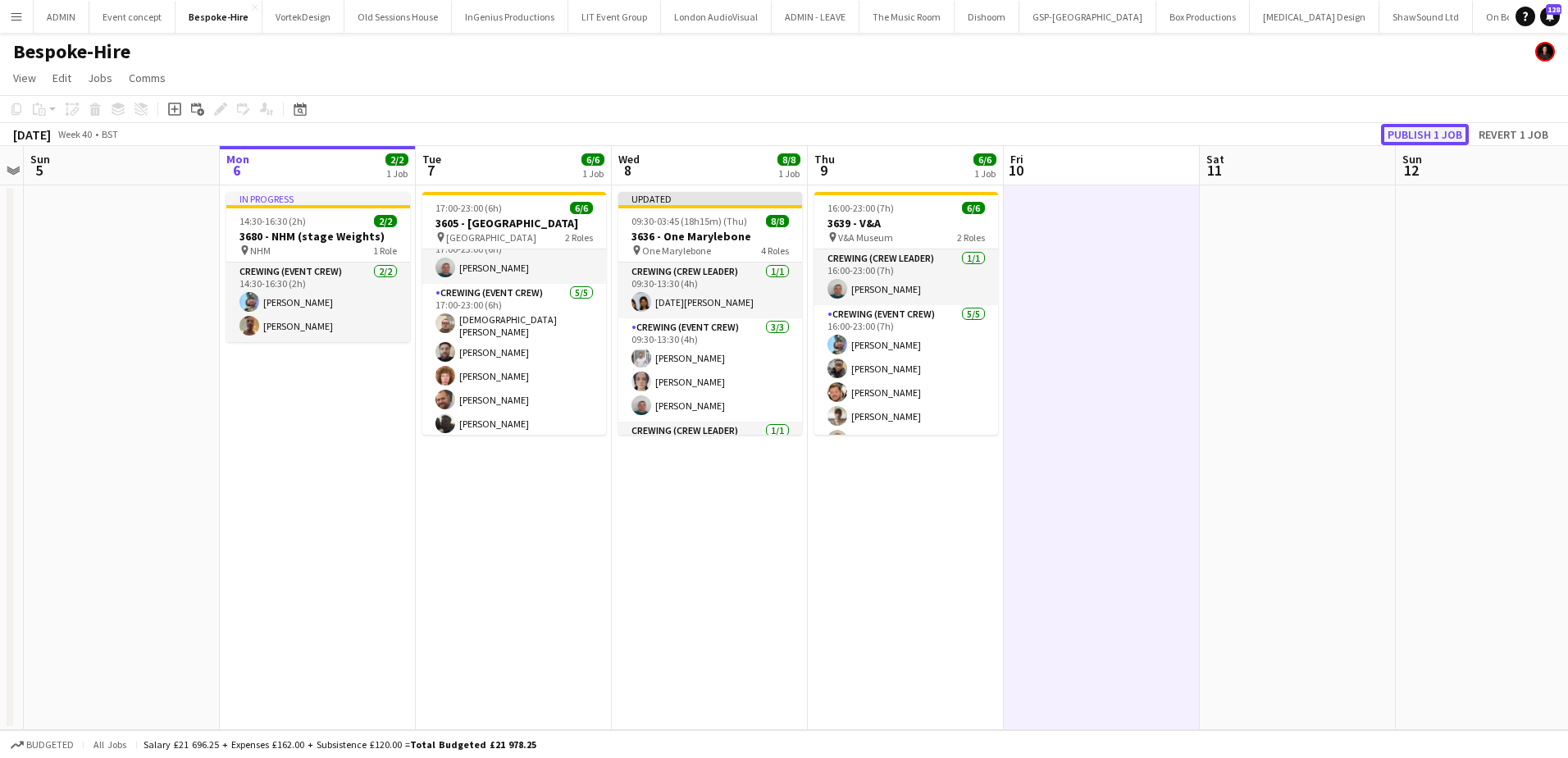
click at [1409, 135] on button "Publish 1 job" at bounding box center [1425, 134] width 88 height 22
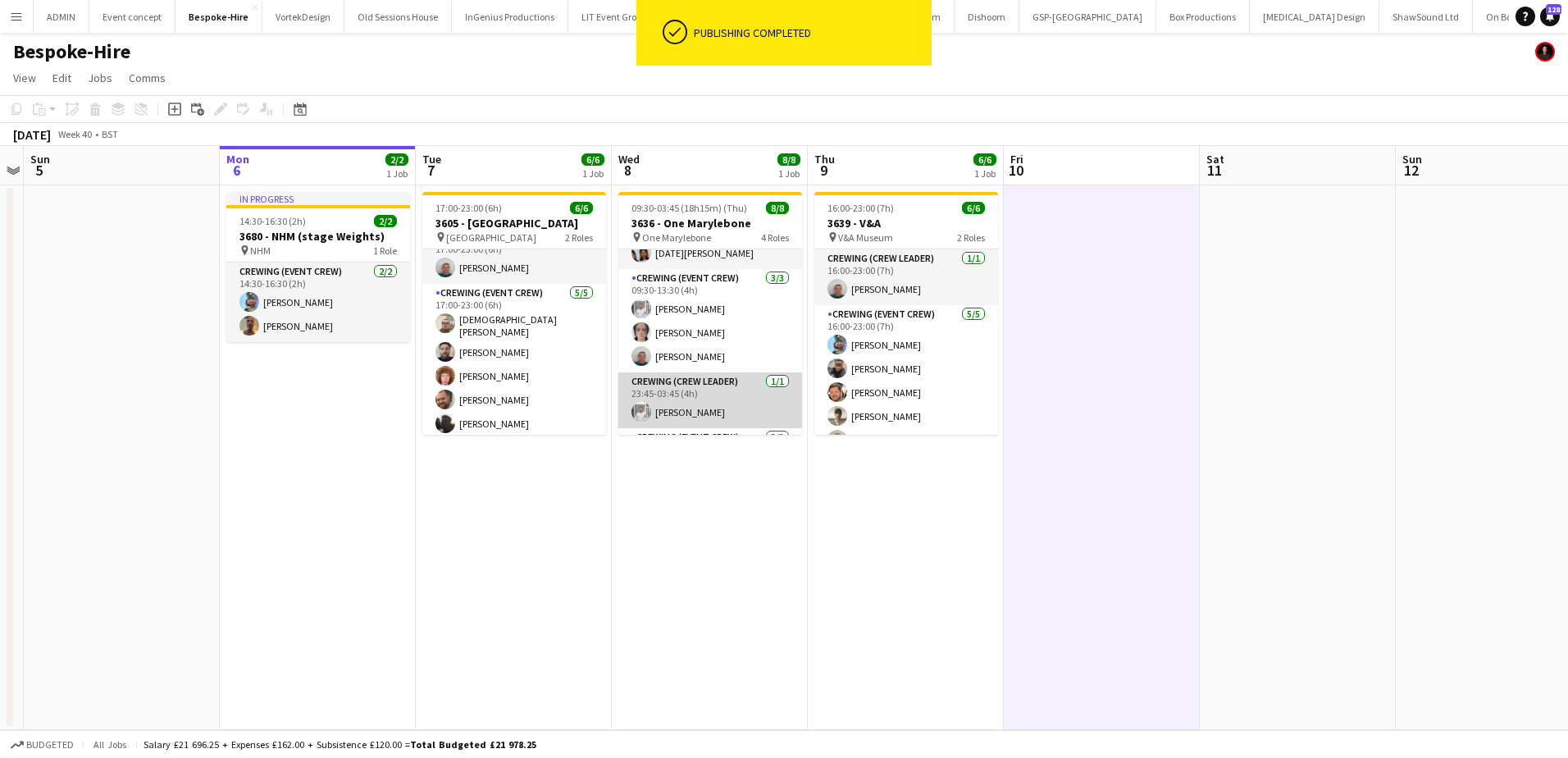
scroll to position [82, 0]
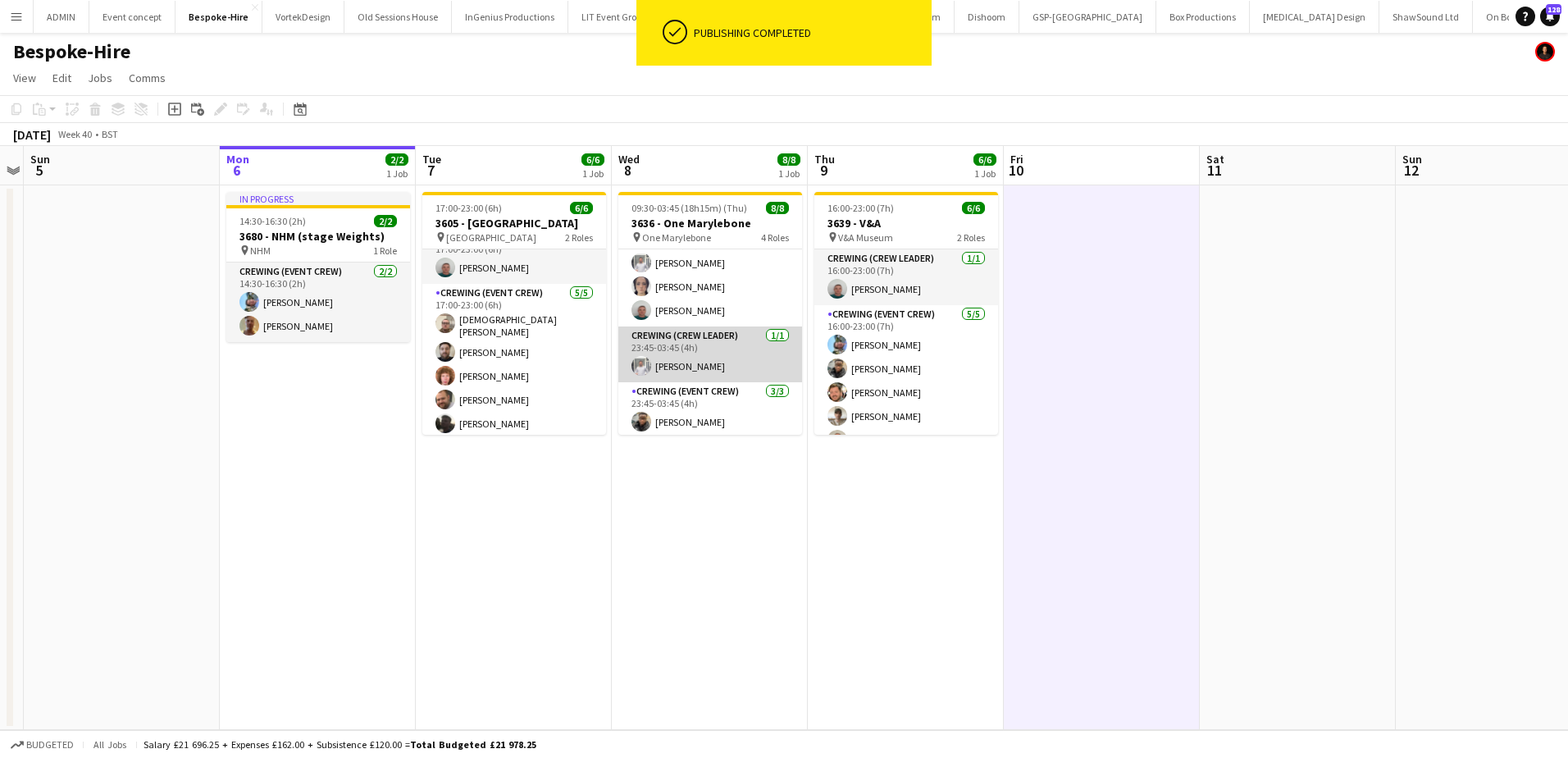
click at [715, 363] on app-card-role "Crewing (Crew Leader) 1/1 23:45-03:45 (4h) Graham Rex" at bounding box center [710, 354] width 184 height 56
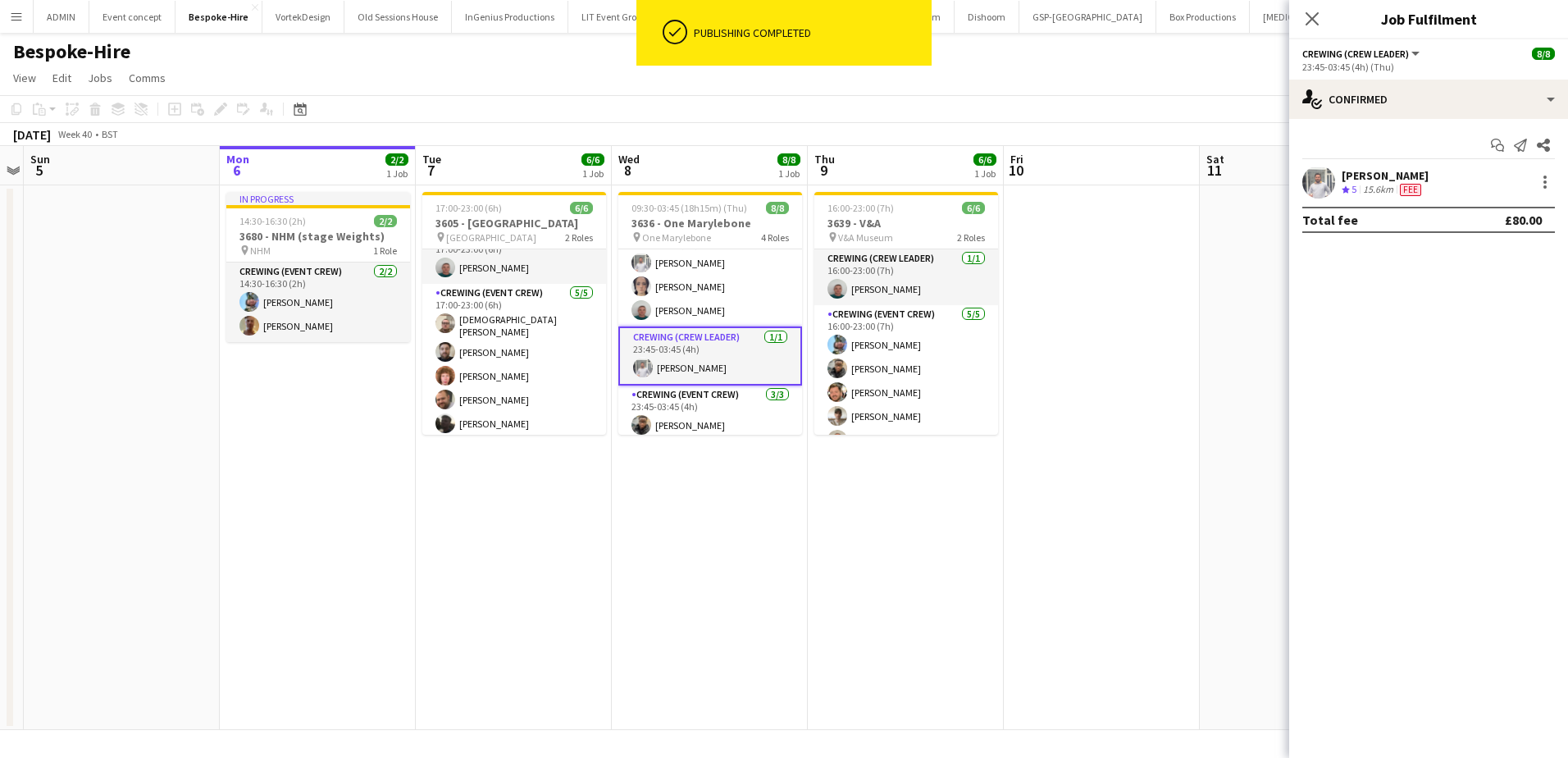
click at [1332, 181] on app-user-avatar at bounding box center [1319, 181] width 33 height 33
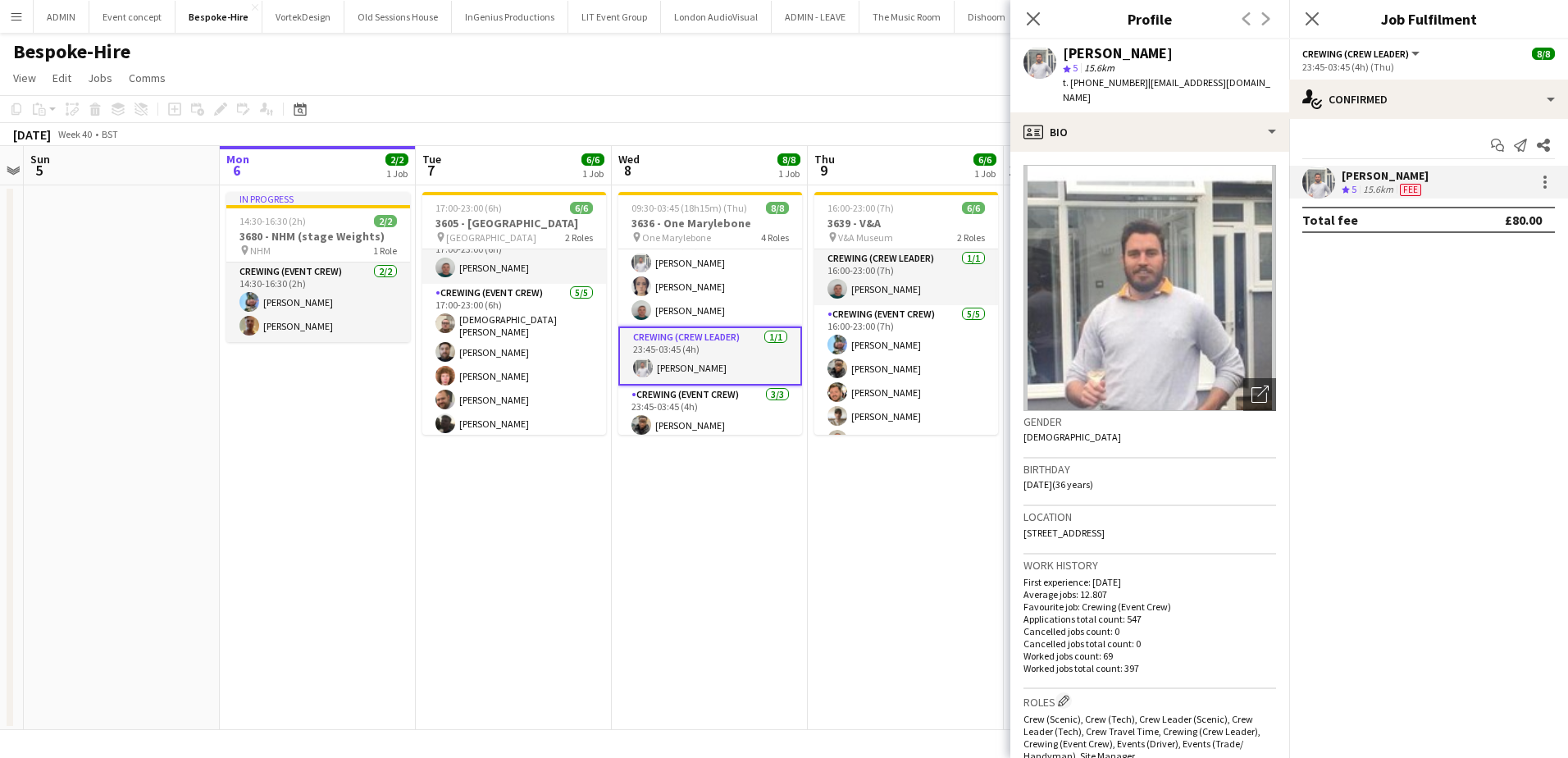
click at [1111, 84] on span "t. +447935332660" at bounding box center [1105, 82] width 85 height 12
copy span "447935332660"
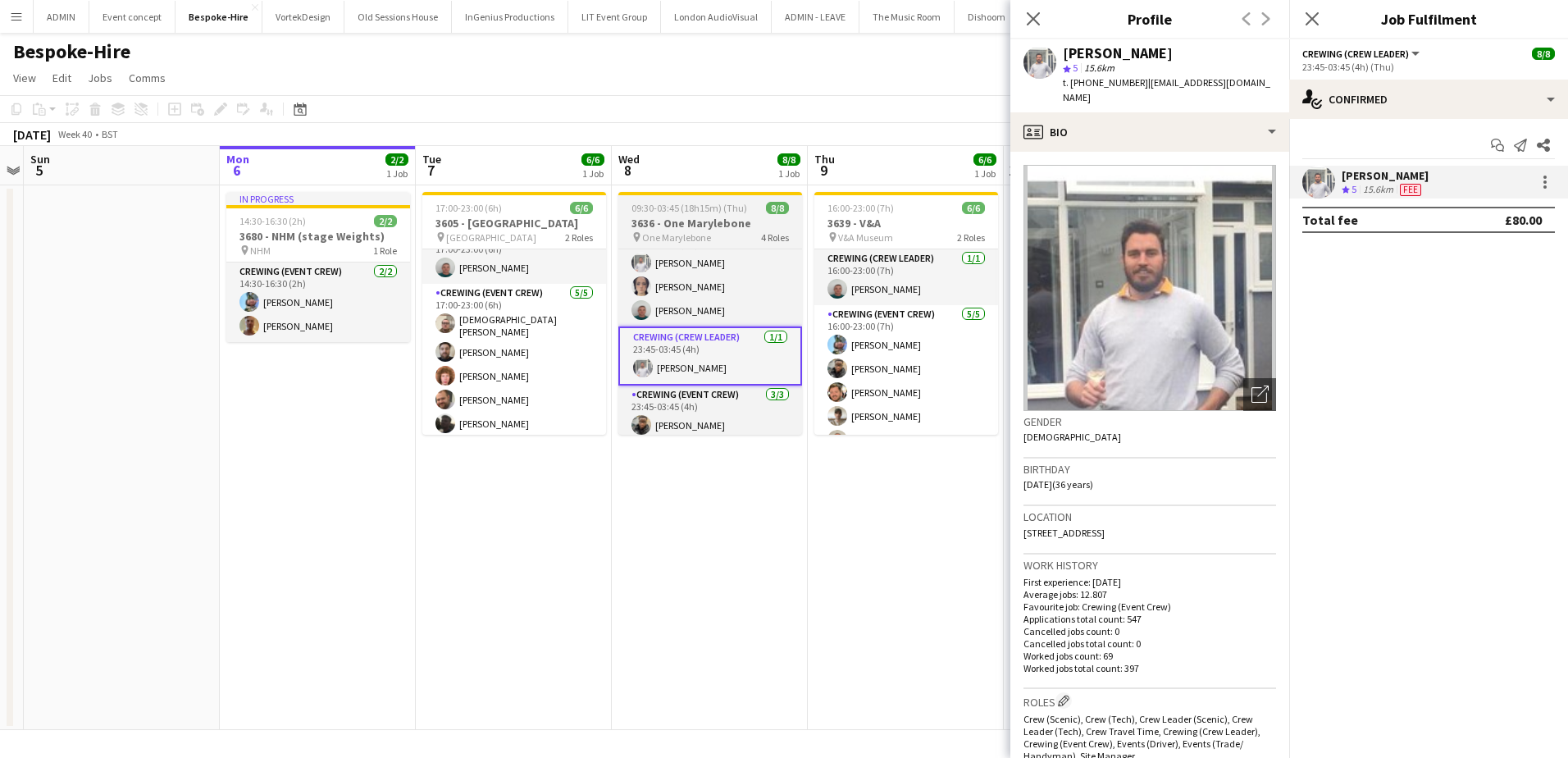
click at [653, 222] on h3 "3636 - One Marylebone" at bounding box center [710, 223] width 184 height 15
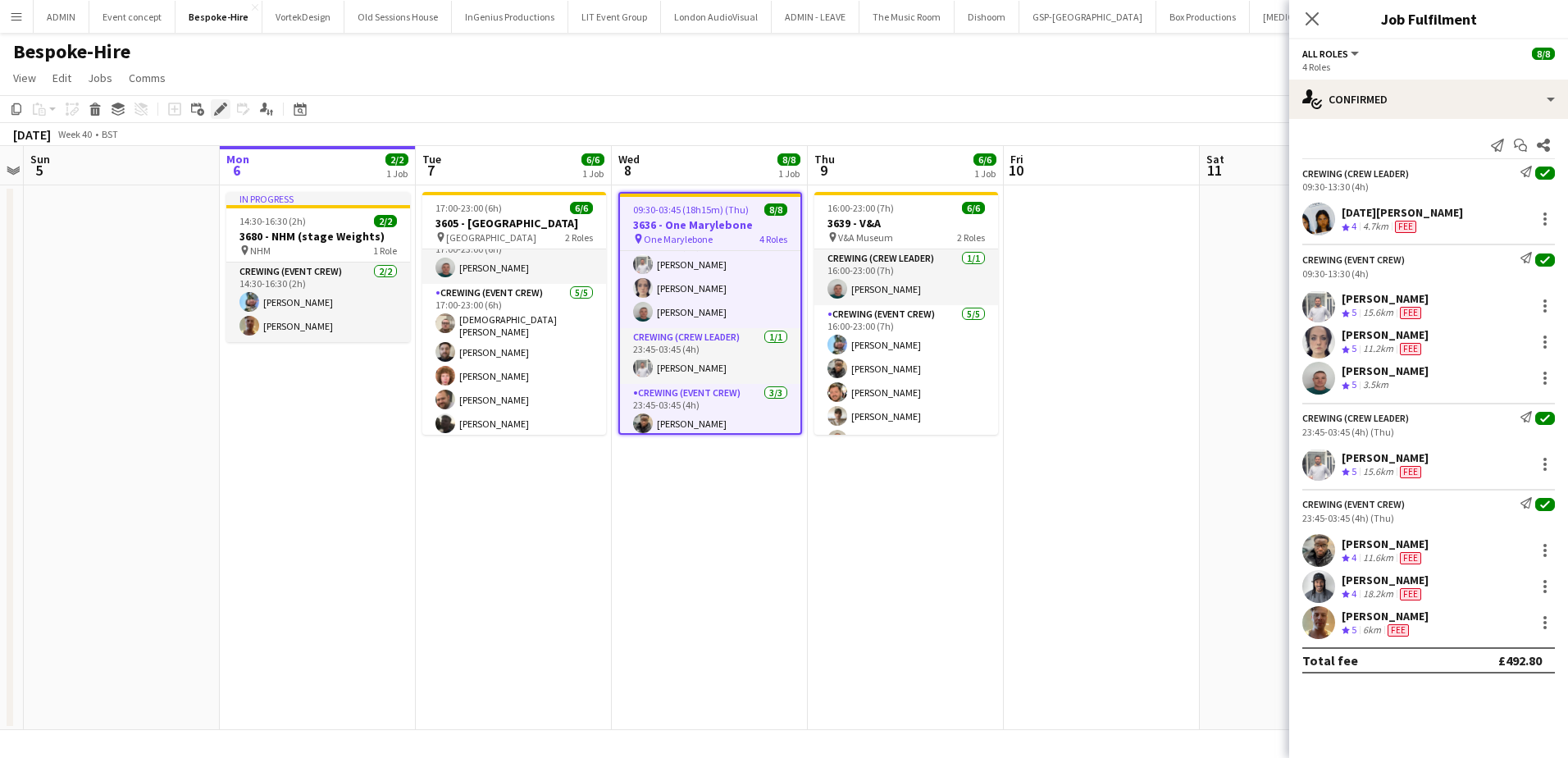
click at [220, 112] on icon at bounding box center [220, 109] width 9 height 9
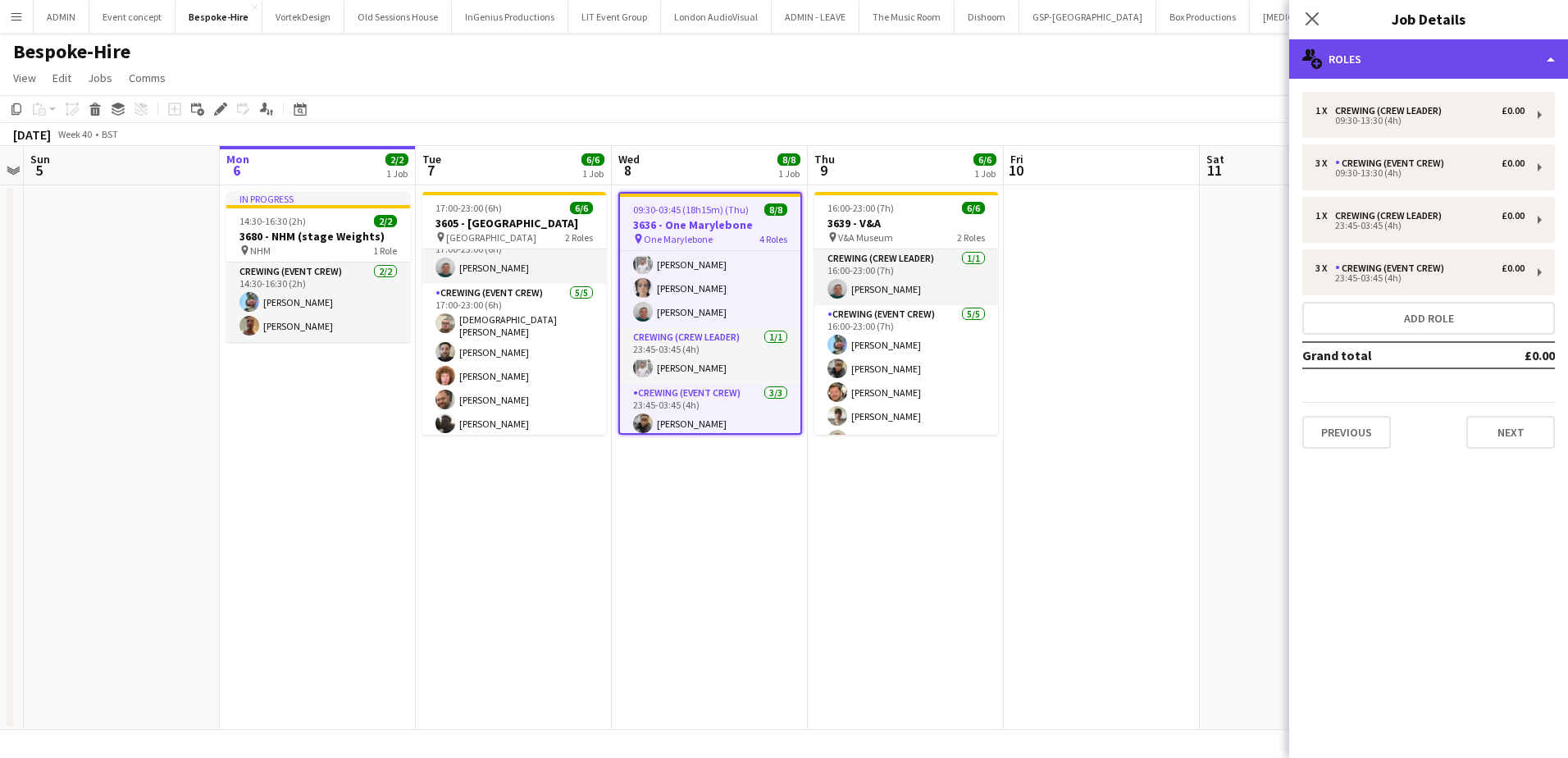
click at [1522, 57] on div "multiple-users-add Roles" at bounding box center [1428, 59] width 278 height 40
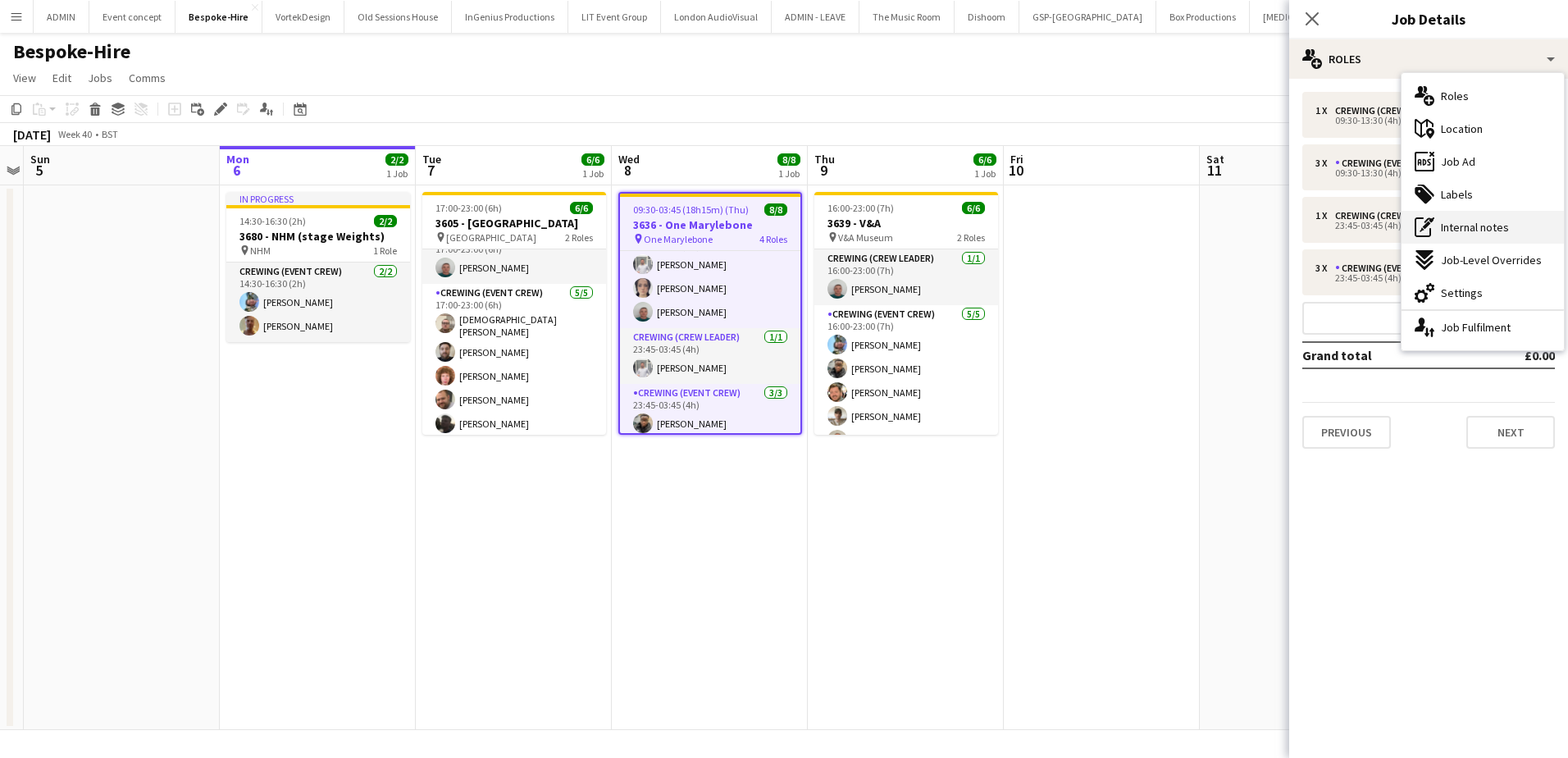
click at [1475, 227] on span "Internal notes" at bounding box center [1475, 227] width 68 height 15
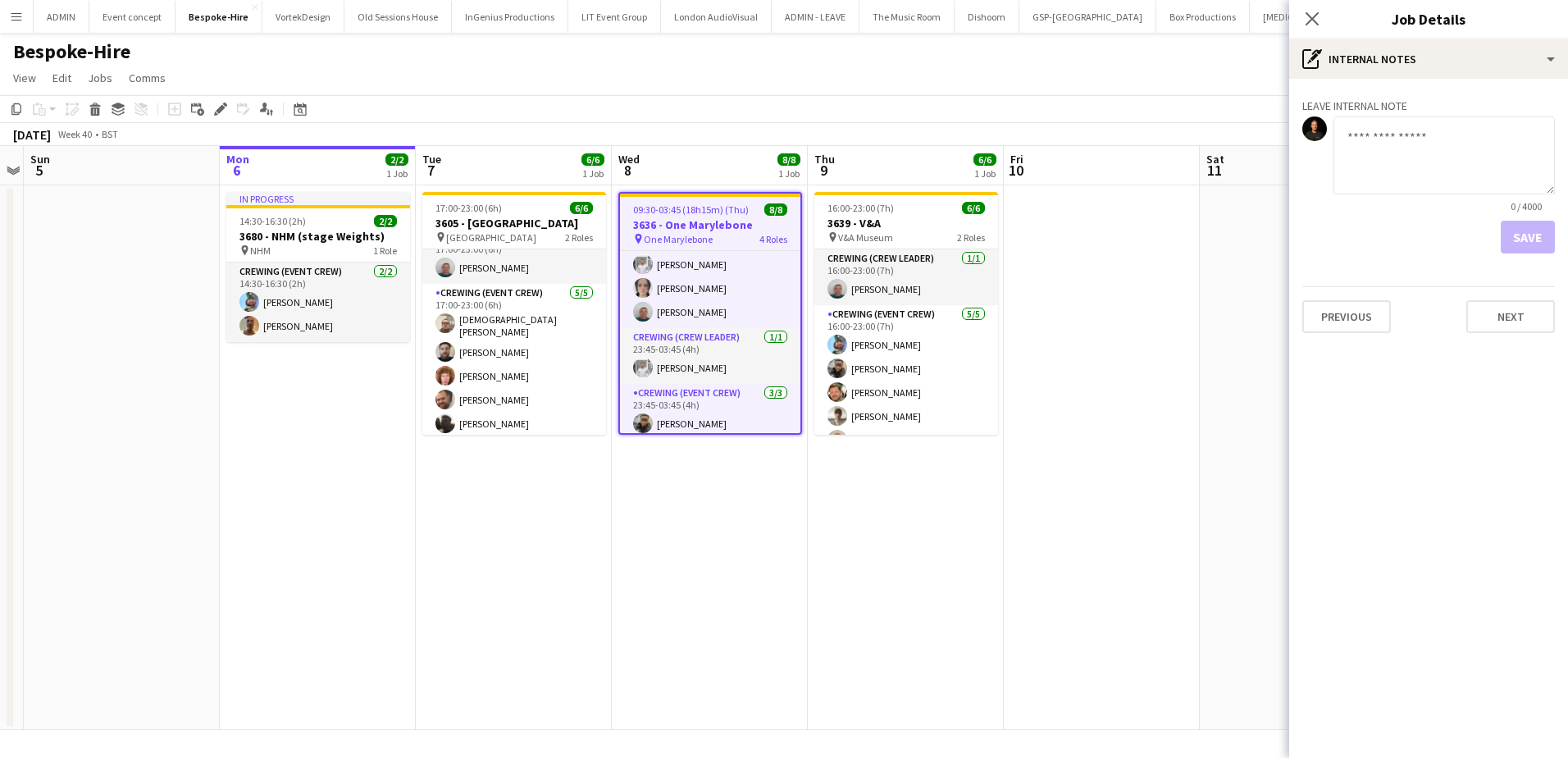
click at [1423, 193] on textarea at bounding box center [1444, 155] width 222 height 78
paste textarea "**********"
type textarea "**********"
click at [1510, 241] on button "Save" at bounding box center [1527, 237] width 54 height 33
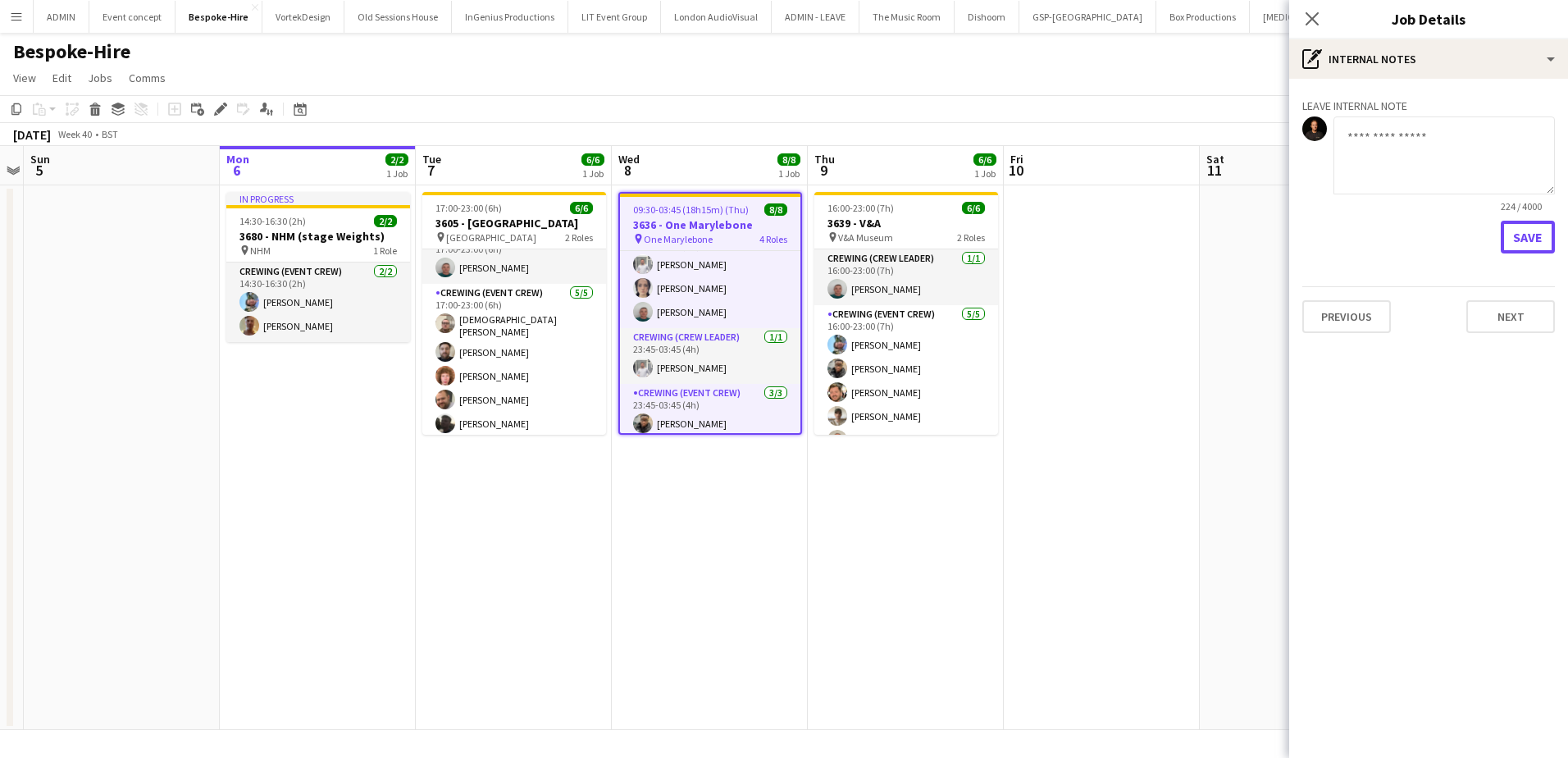
scroll to position [0, 0]
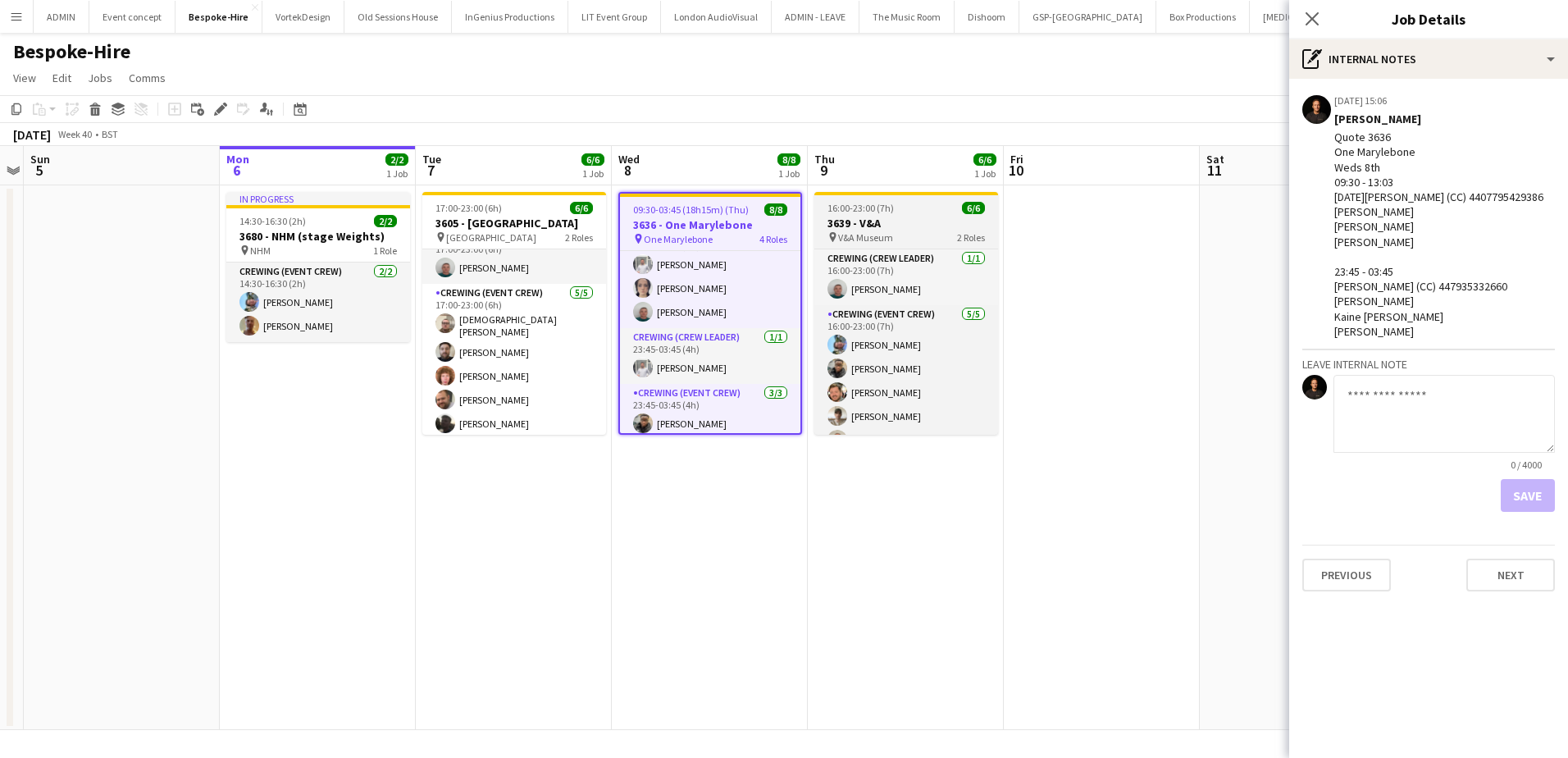
click at [871, 222] on h3 "3639 - V&A" at bounding box center [906, 223] width 184 height 15
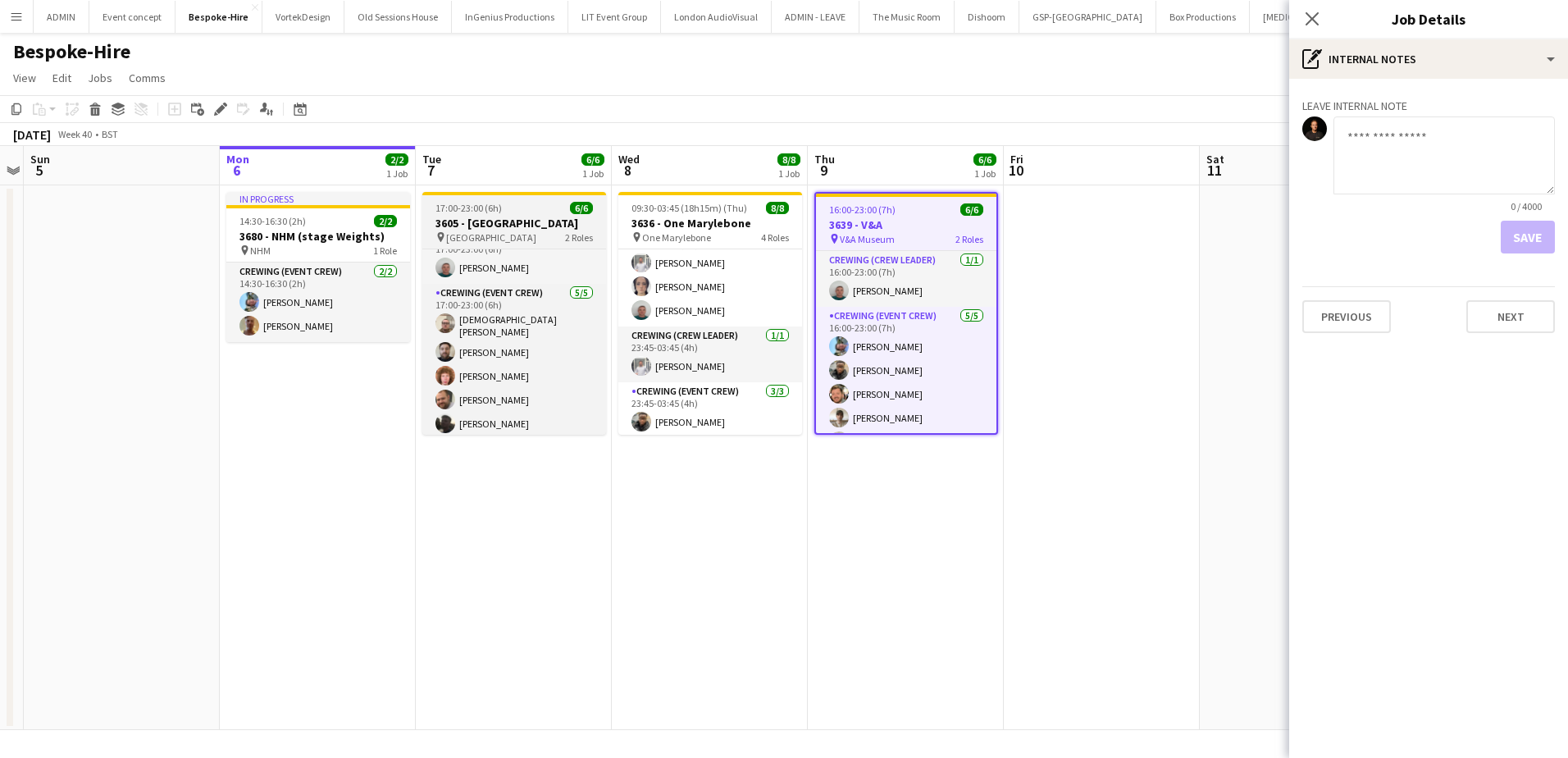
click at [528, 222] on h3 "3605 - [GEOGRAPHIC_DATA]" at bounding box center [514, 223] width 184 height 15
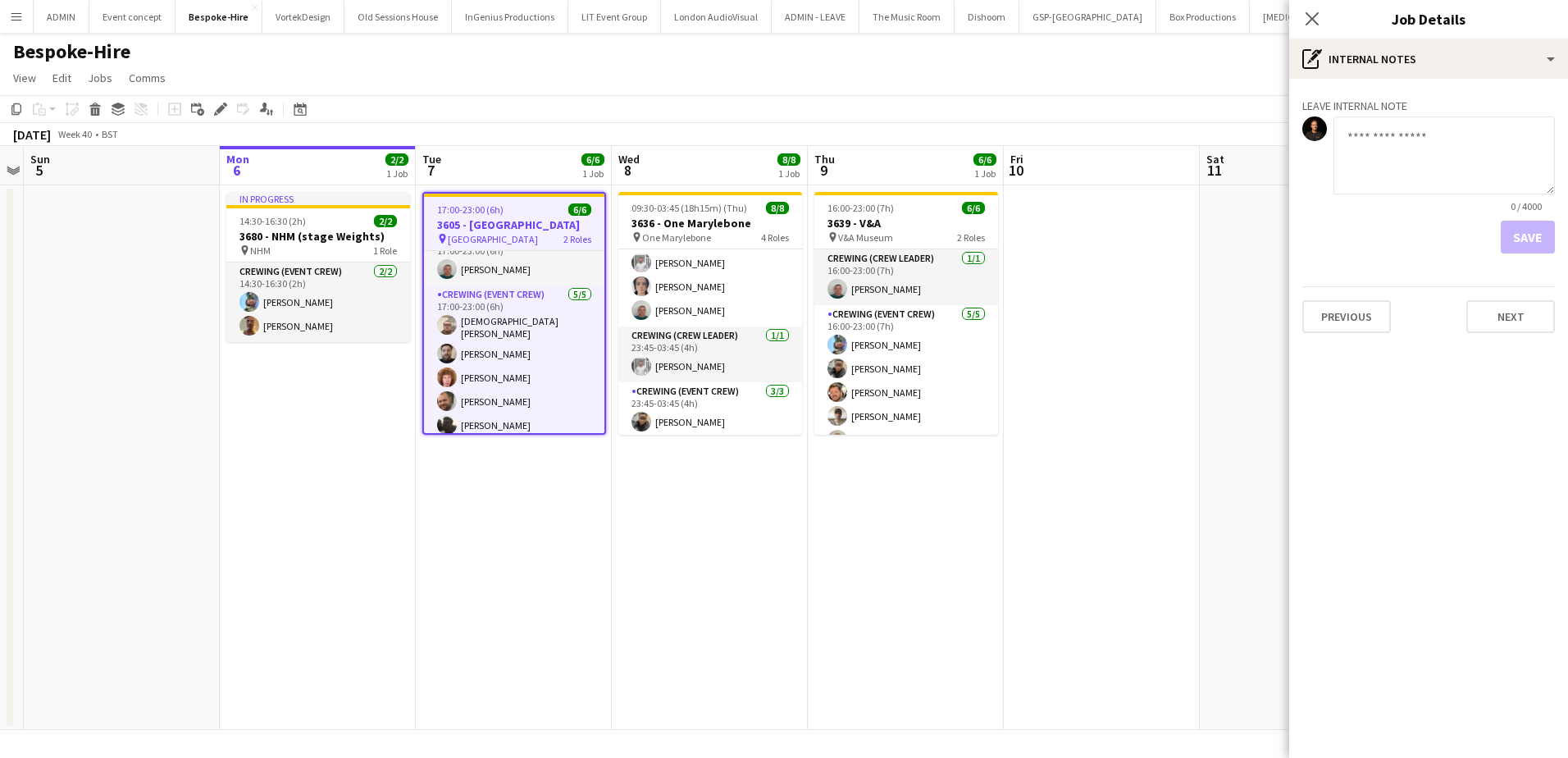
click at [1102, 288] on app-date-cell at bounding box center [1102, 457] width 196 height 545
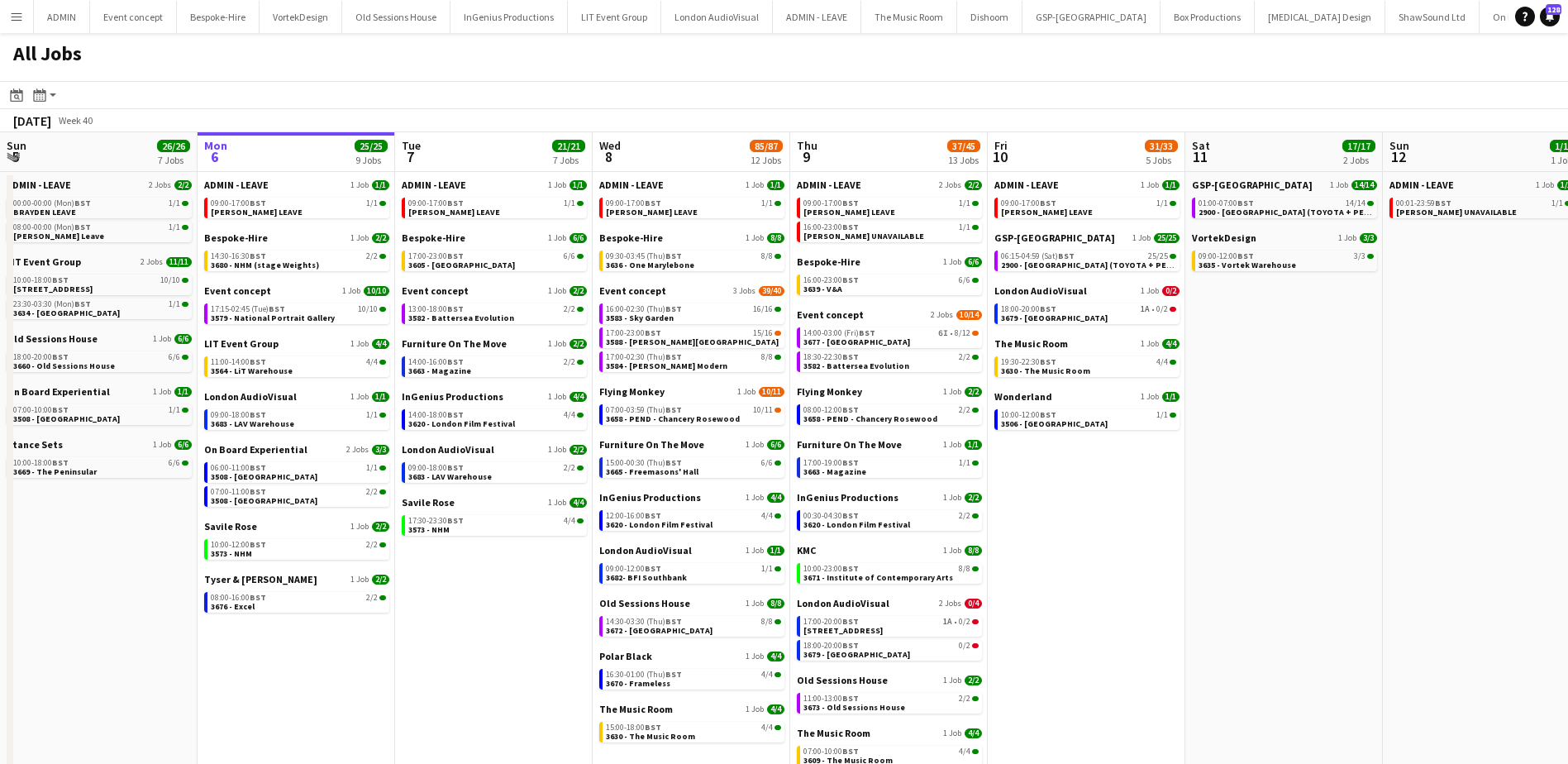
click at [21, 19] on app-icon "Menu" at bounding box center [16, 16] width 13 height 13
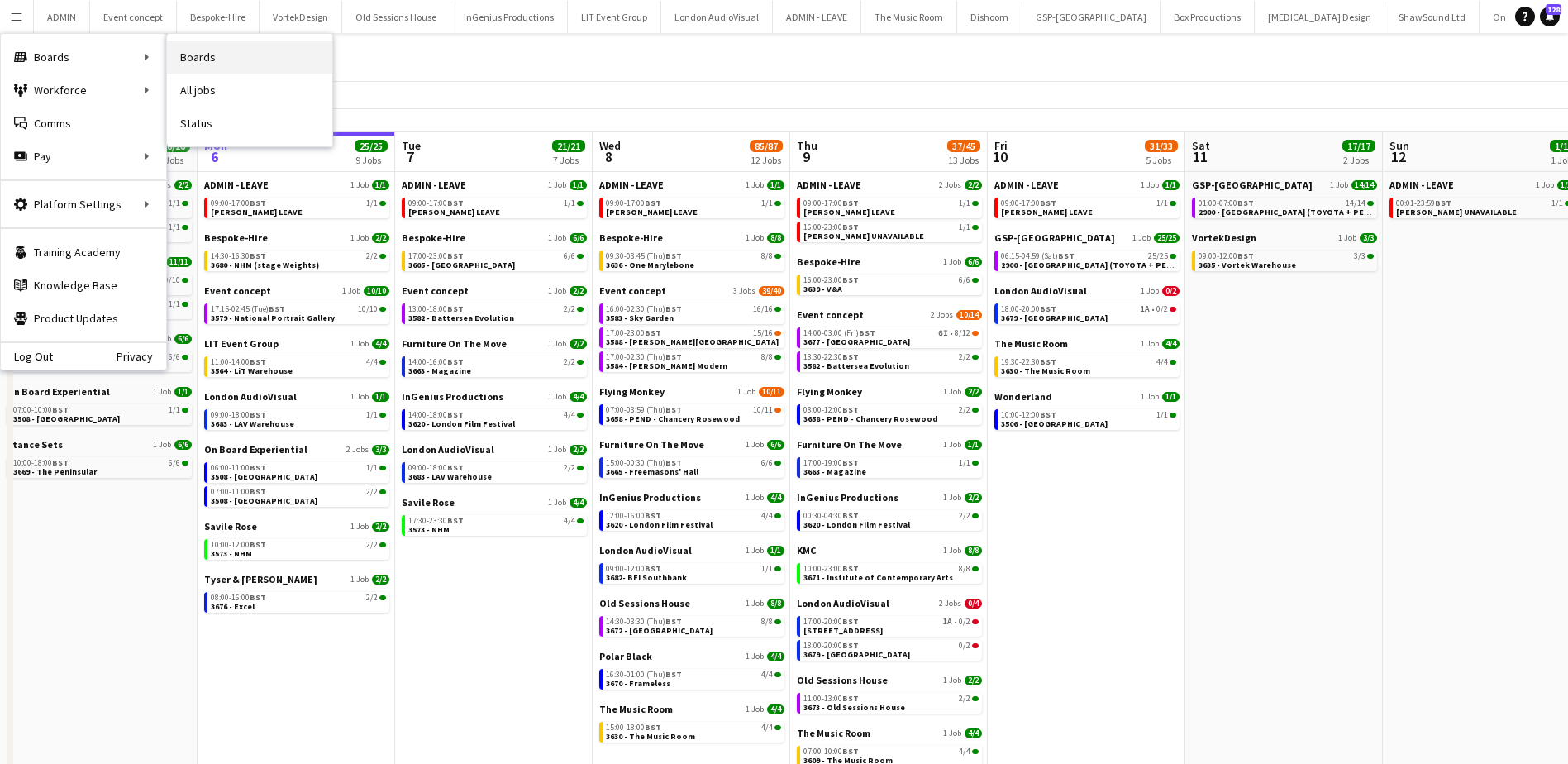
click at [211, 59] on link "Boards" at bounding box center [249, 57] width 166 height 33
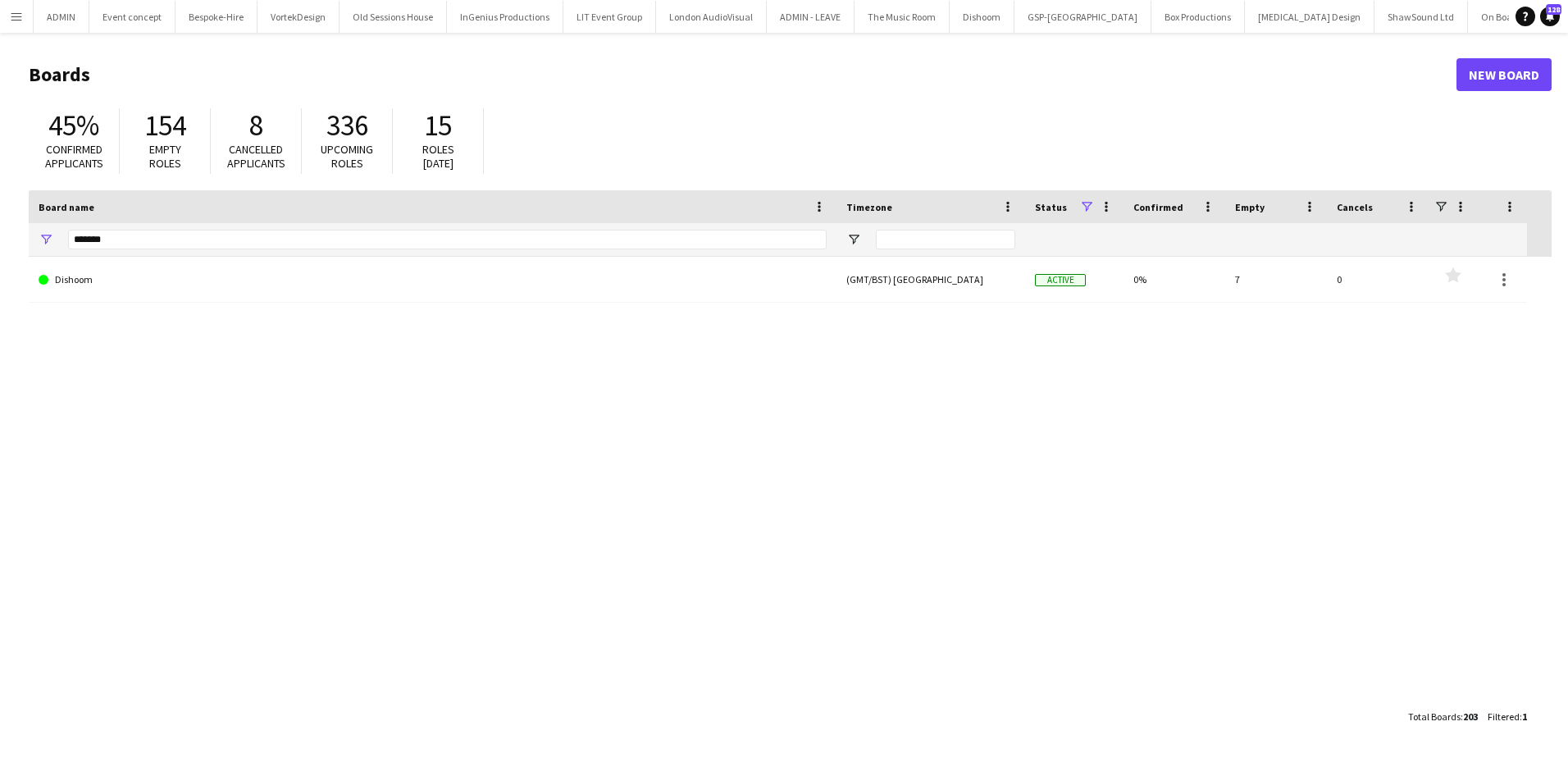
click at [110, 156] on div "45% Confirmed applicants" at bounding box center [74, 141] width 91 height 65
click at [106, 235] on input "*******" at bounding box center [447, 239] width 759 height 20
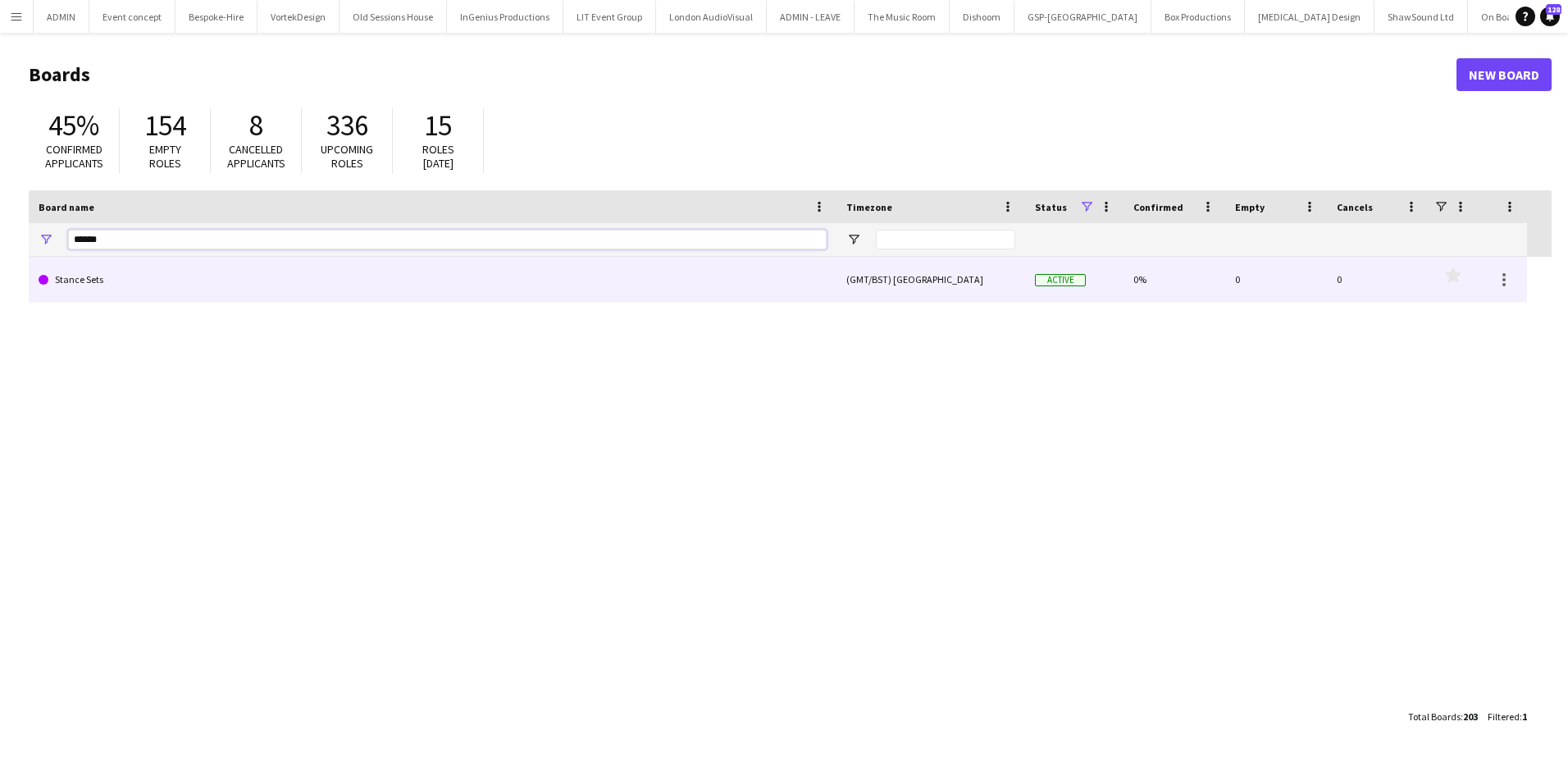
type input "******"
click at [148, 295] on link "Stance Sets" at bounding box center [432, 279] width 788 height 46
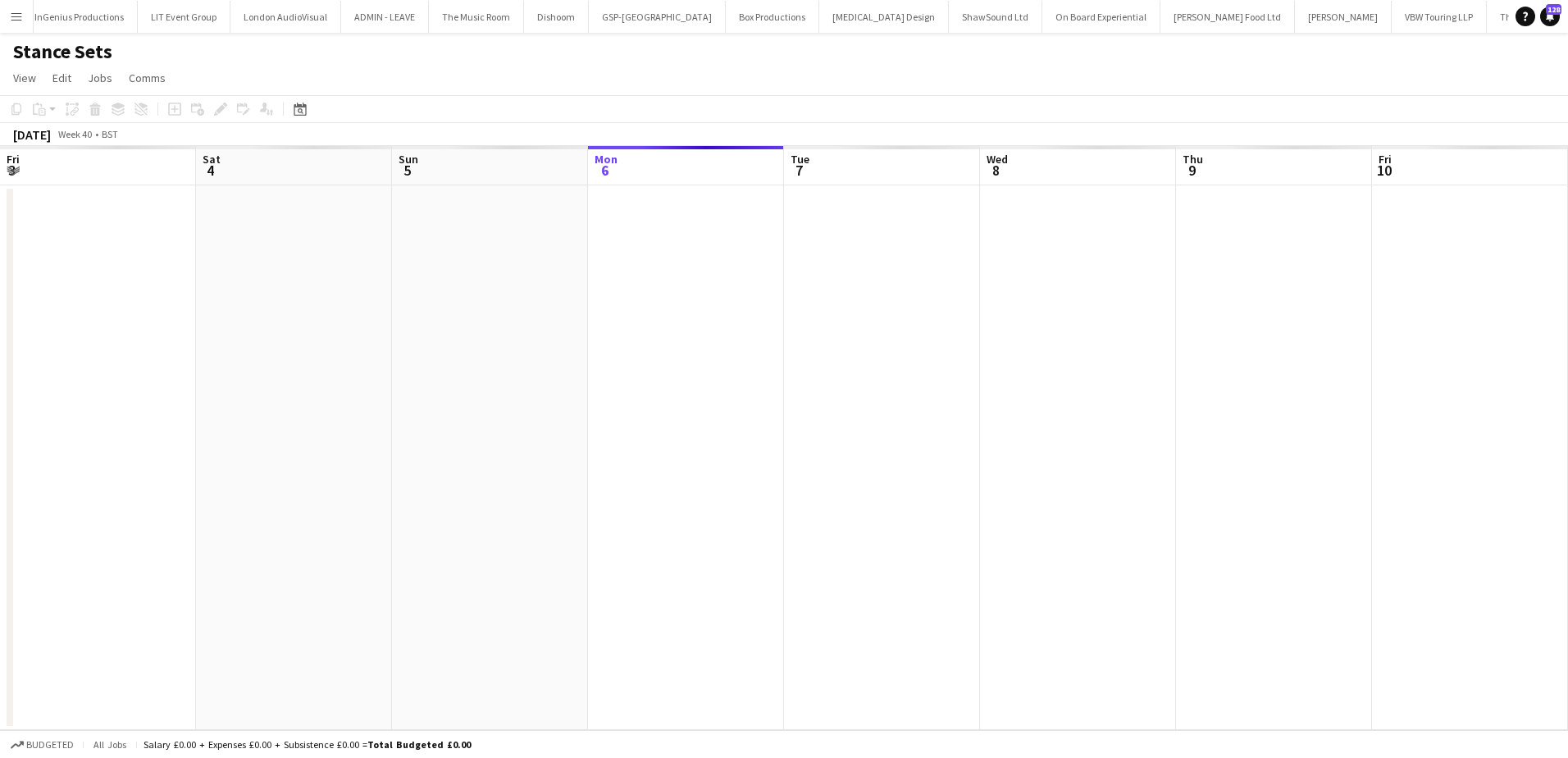
scroll to position [0, 392]
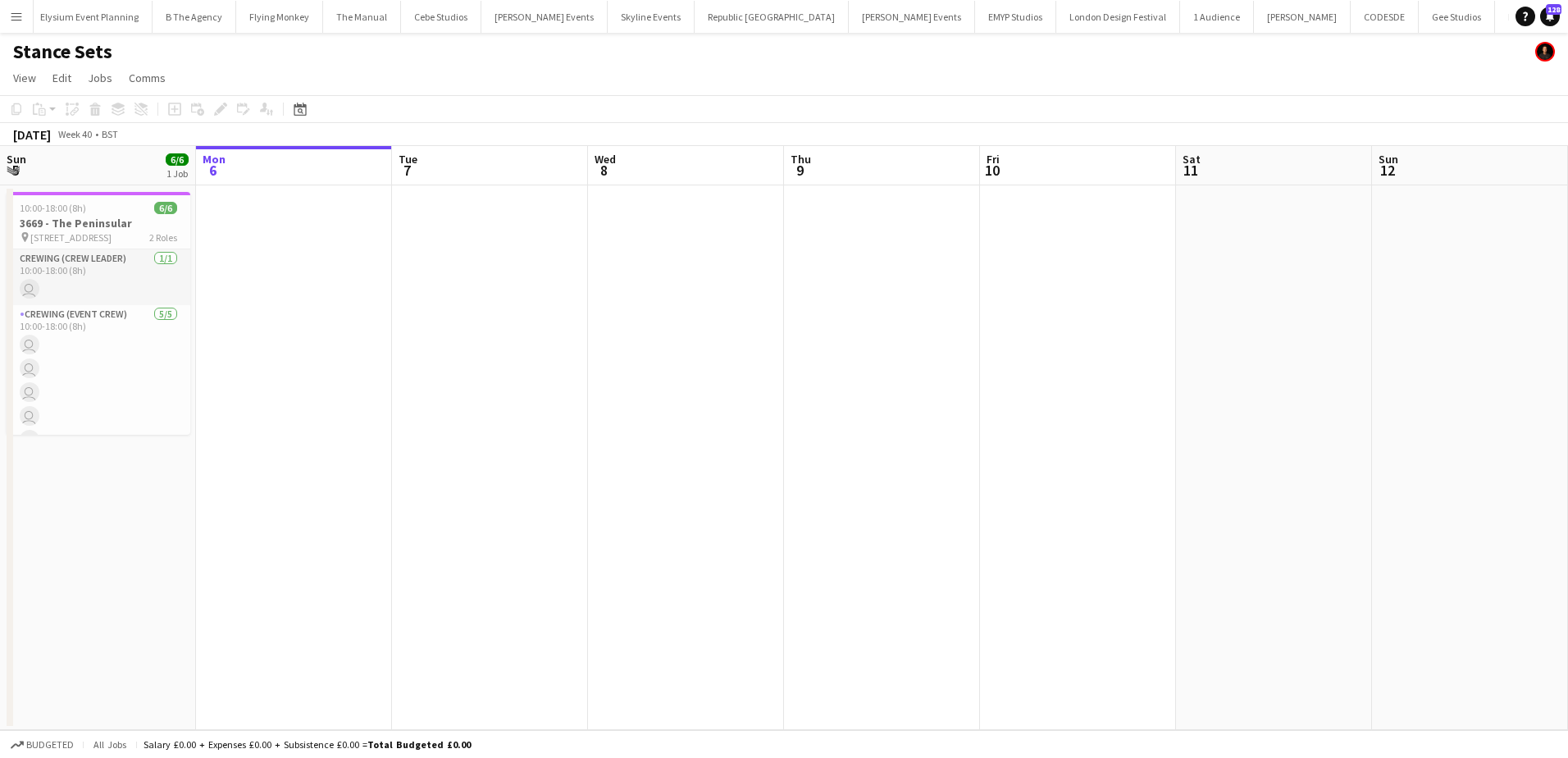
click at [442, 255] on app-date-cell at bounding box center [490, 457] width 196 height 545
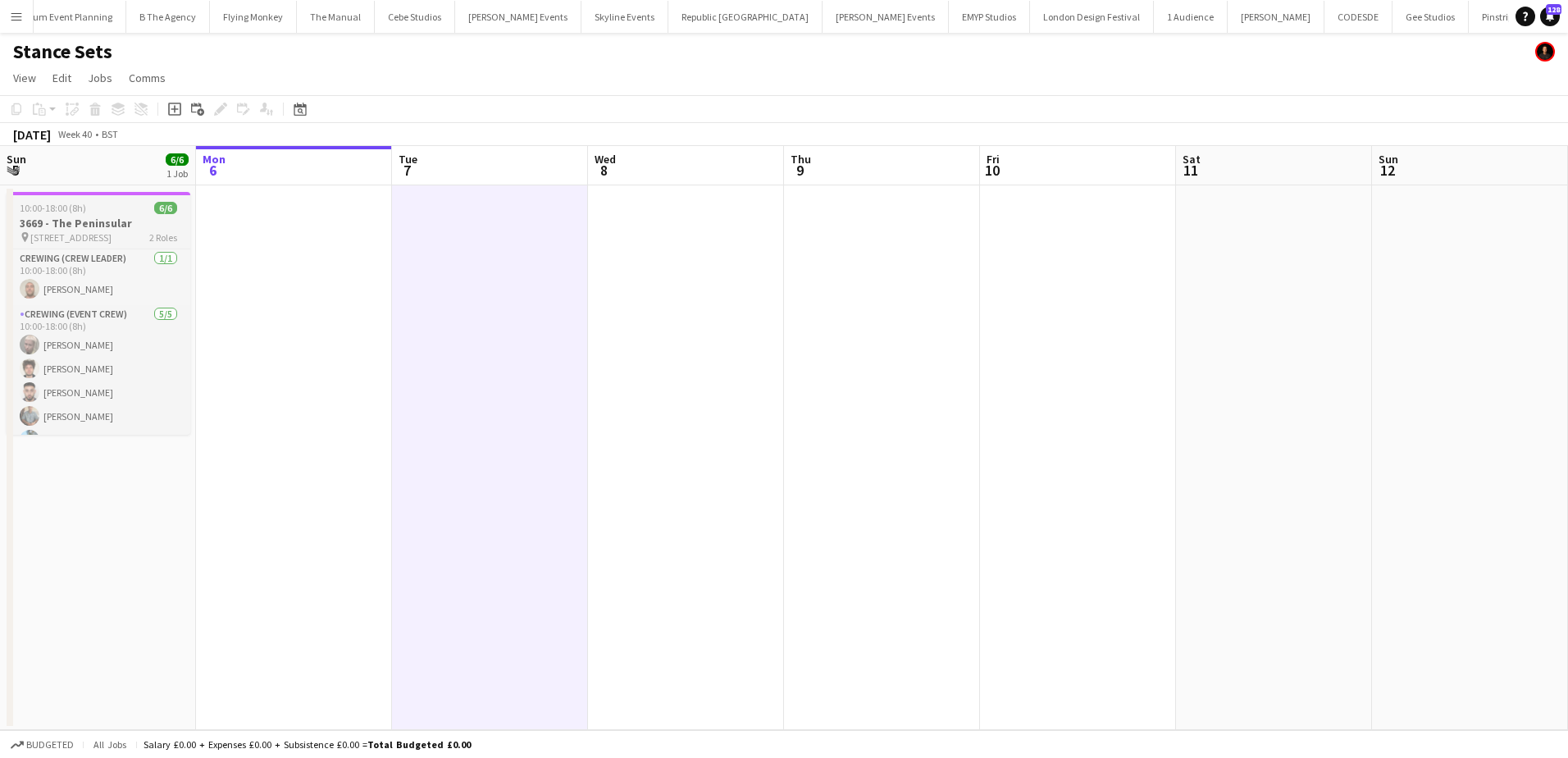
click at [77, 217] on h3 "3669 - The Peninsular" at bounding box center [98, 223] width 184 height 15
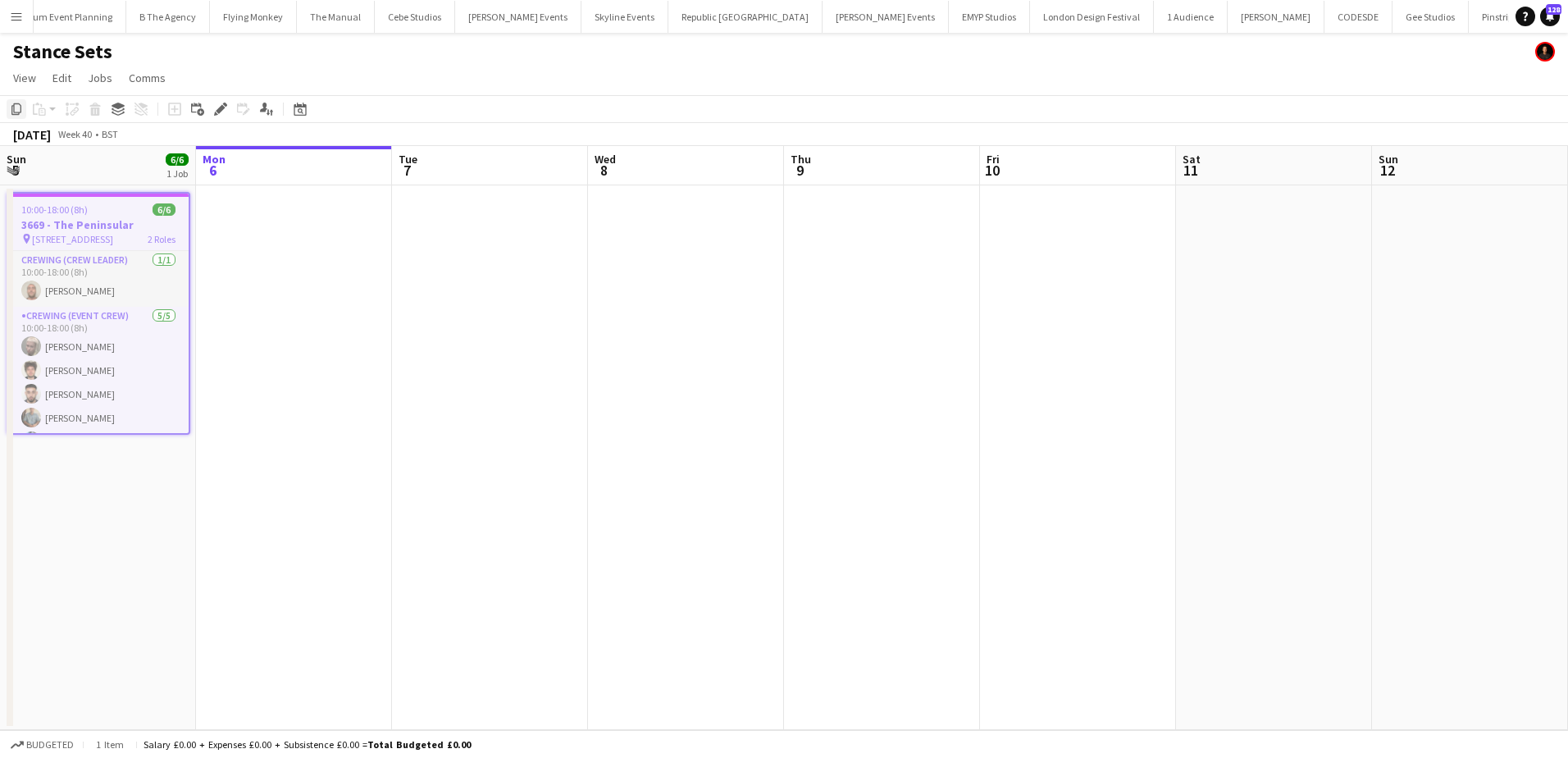
click at [20, 113] on icon at bounding box center [16, 109] width 9 height 11
click at [447, 234] on app-date-cell at bounding box center [490, 457] width 196 height 545
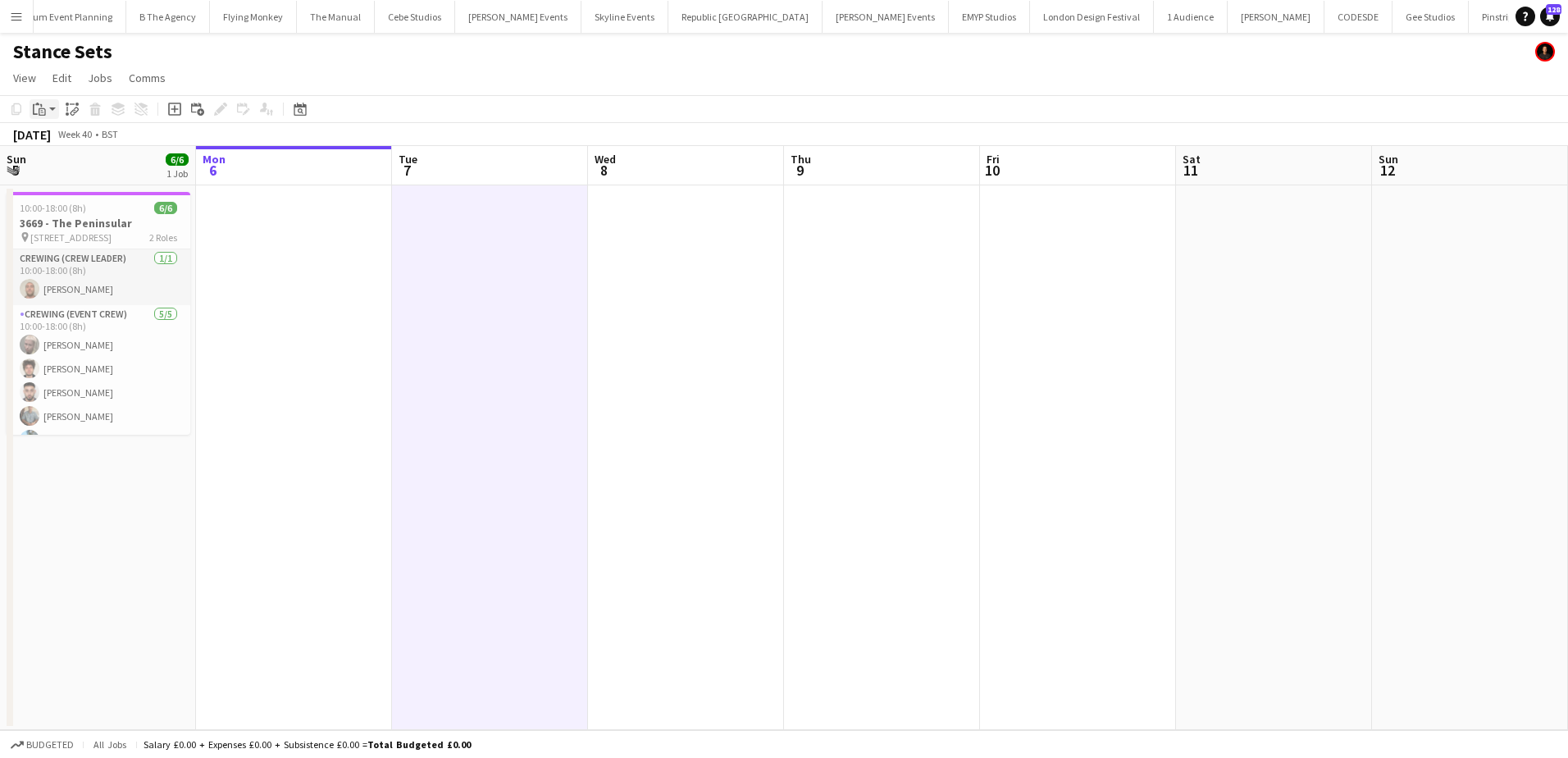
click at [40, 106] on icon "Paste" at bounding box center [40, 109] width 13 height 13
click at [67, 143] on link "Paste Ctrl+V" at bounding box center [120, 141] width 154 height 15
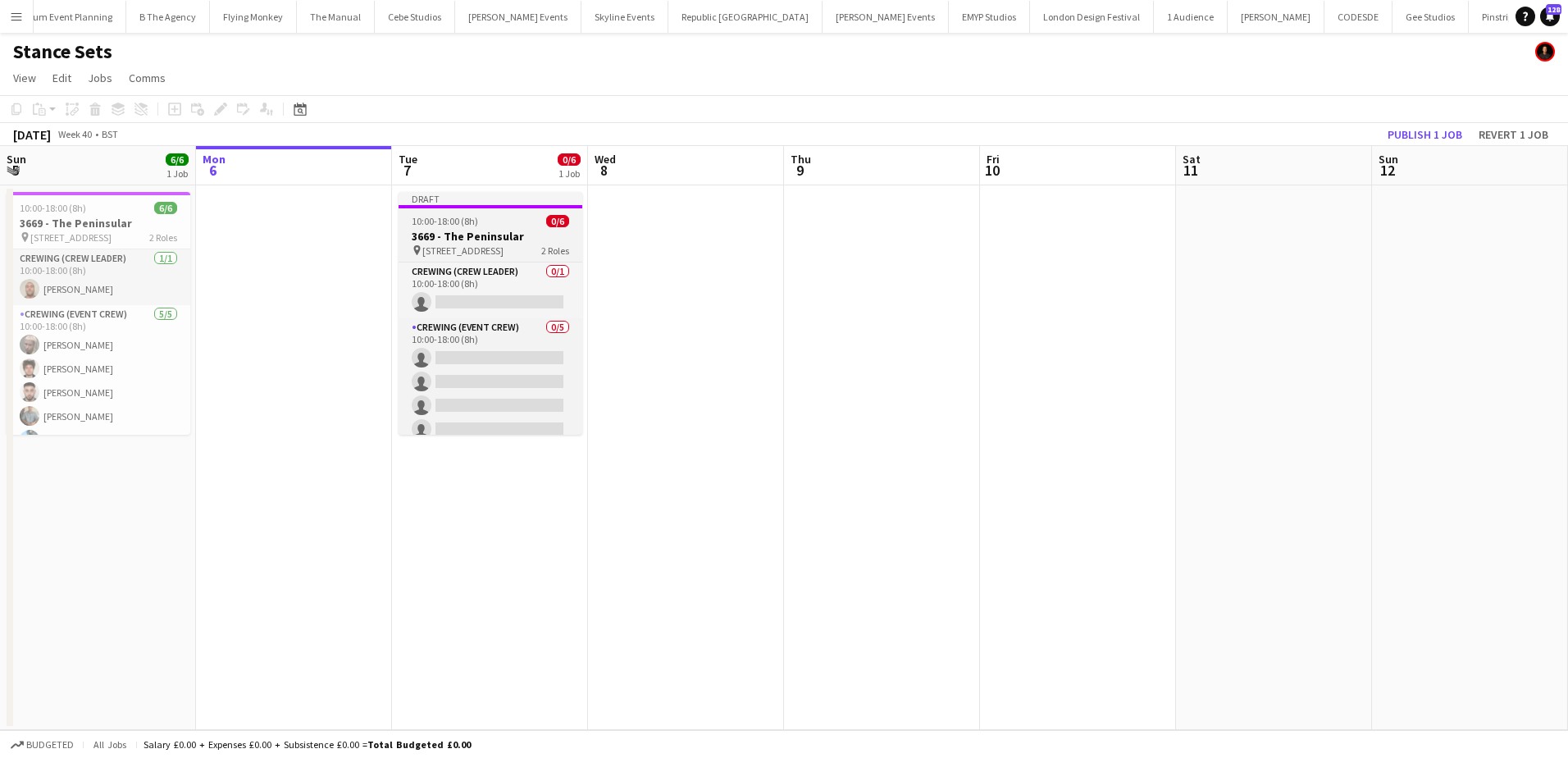
click at [474, 235] on h3 "3669 - The Peninsular" at bounding box center [490, 236] width 184 height 15
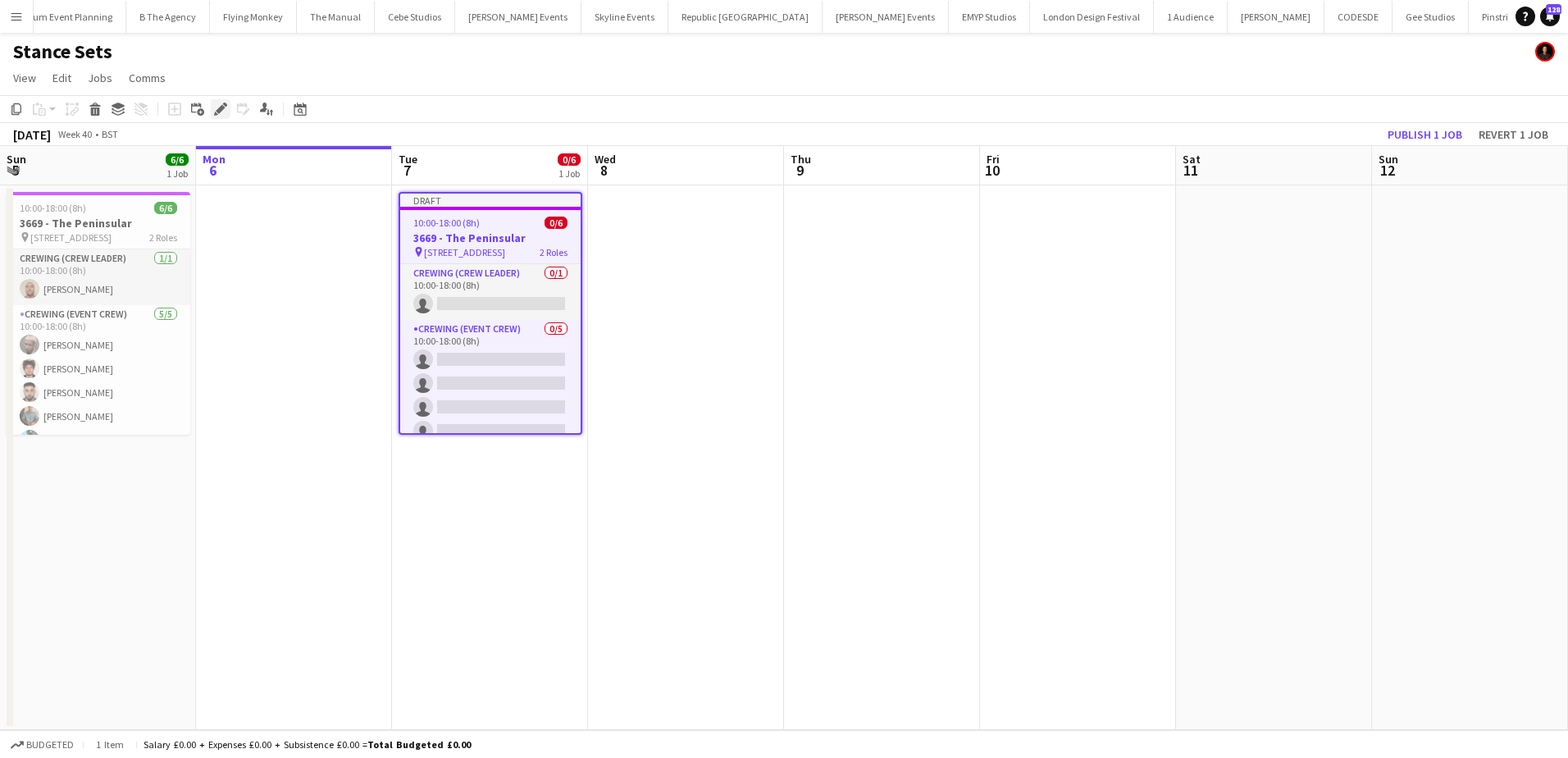
click at [219, 114] on icon "Edit" at bounding box center [221, 109] width 13 height 13
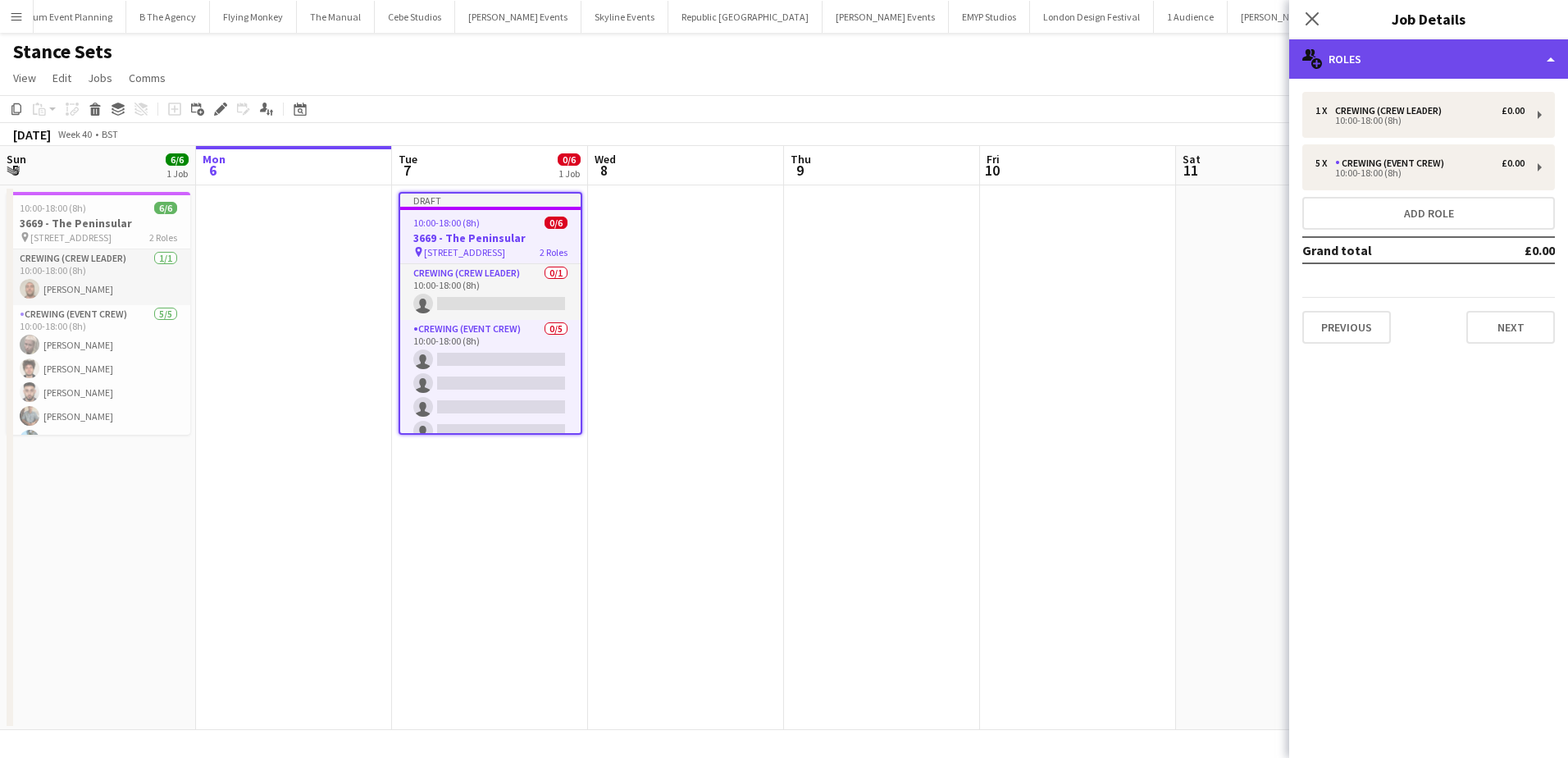
click at [1387, 63] on div "multiple-users-add Roles" at bounding box center [1428, 59] width 278 height 40
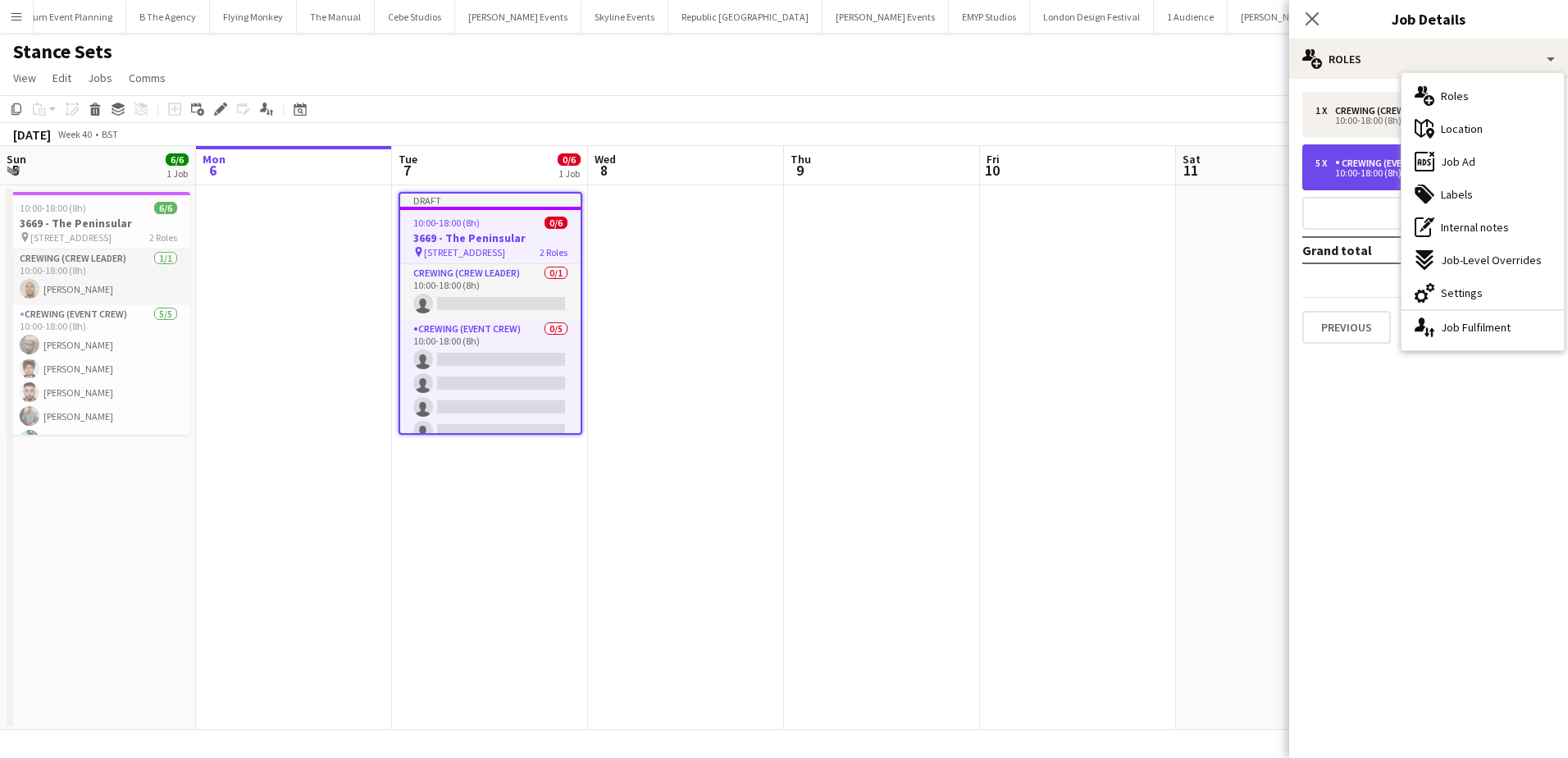
click at [1358, 173] on div "10:00-18:00 (8h)" at bounding box center [1420, 173] width 210 height 8
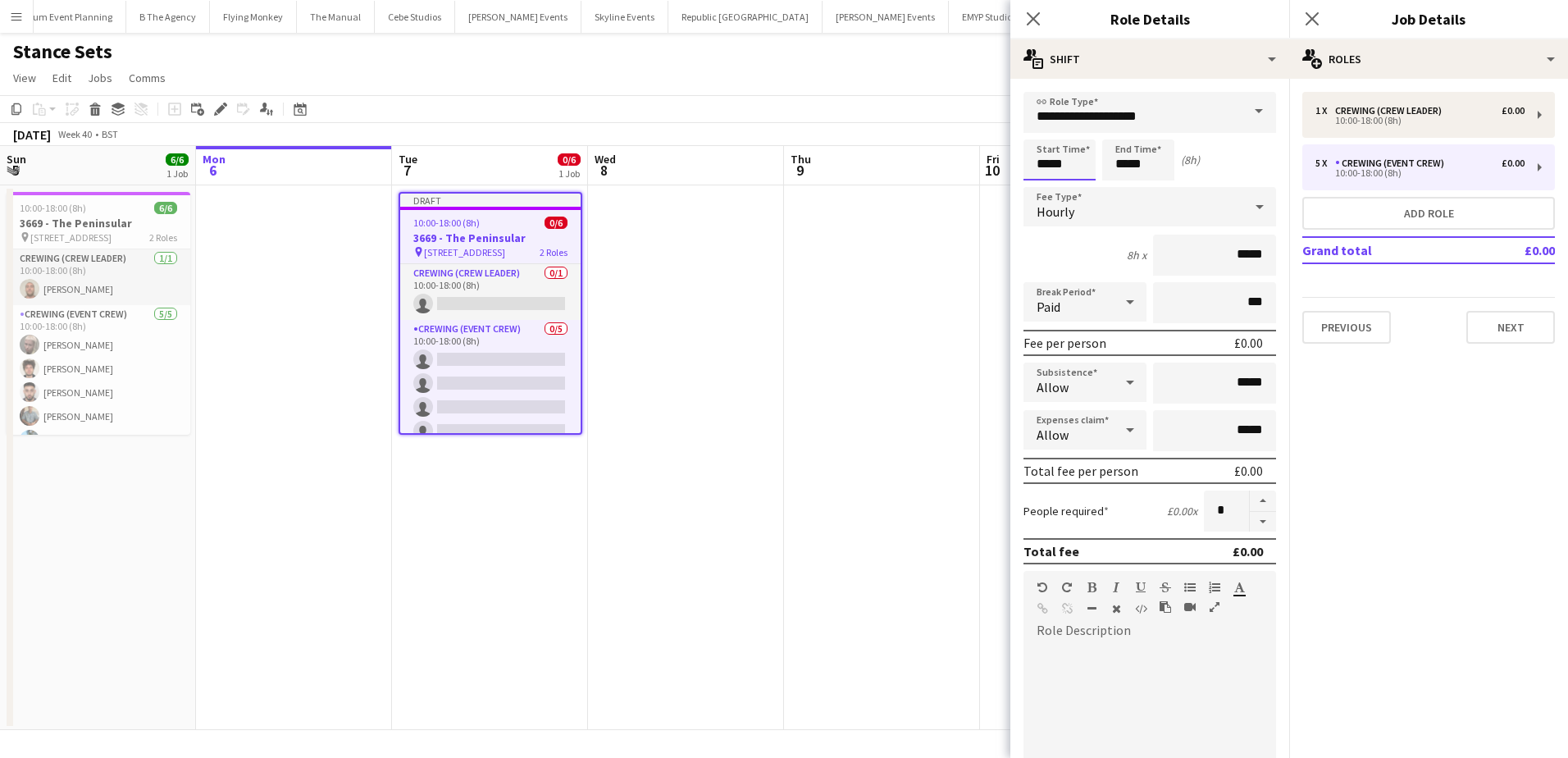
click at [1044, 170] on input "*****" at bounding box center [1059, 160] width 72 height 41
click at [1049, 191] on div at bounding box center [1043, 188] width 33 height 16
type input "*****"
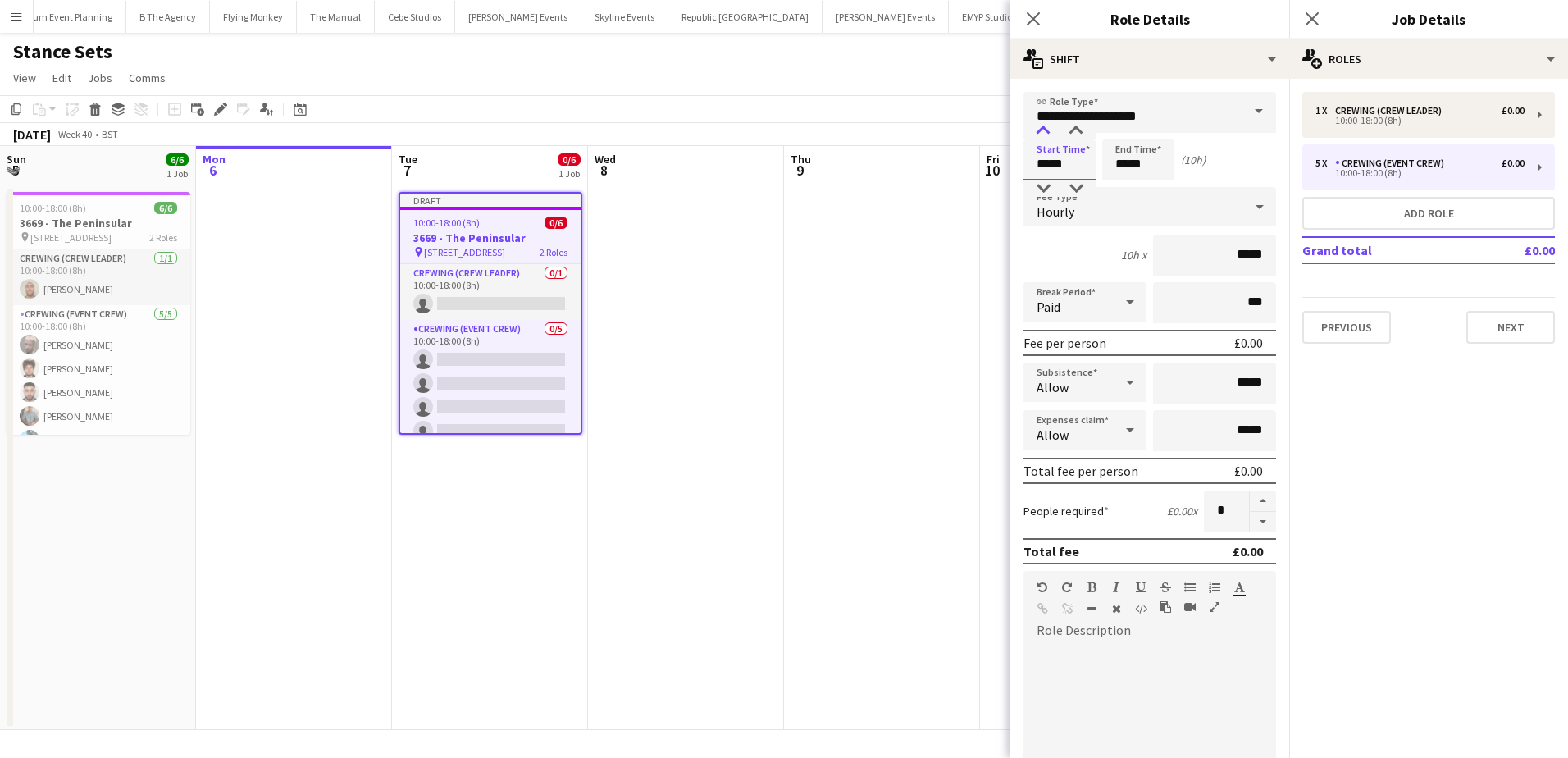
click at [1043, 133] on div at bounding box center [1043, 130] width 33 height 16
click at [1117, 165] on input "*****" at bounding box center [1138, 160] width 72 height 41
type input "*****"
click at [1125, 132] on div at bounding box center [1121, 130] width 33 height 16
click at [1253, 518] on button "button" at bounding box center [1263, 522] width 26 height 21
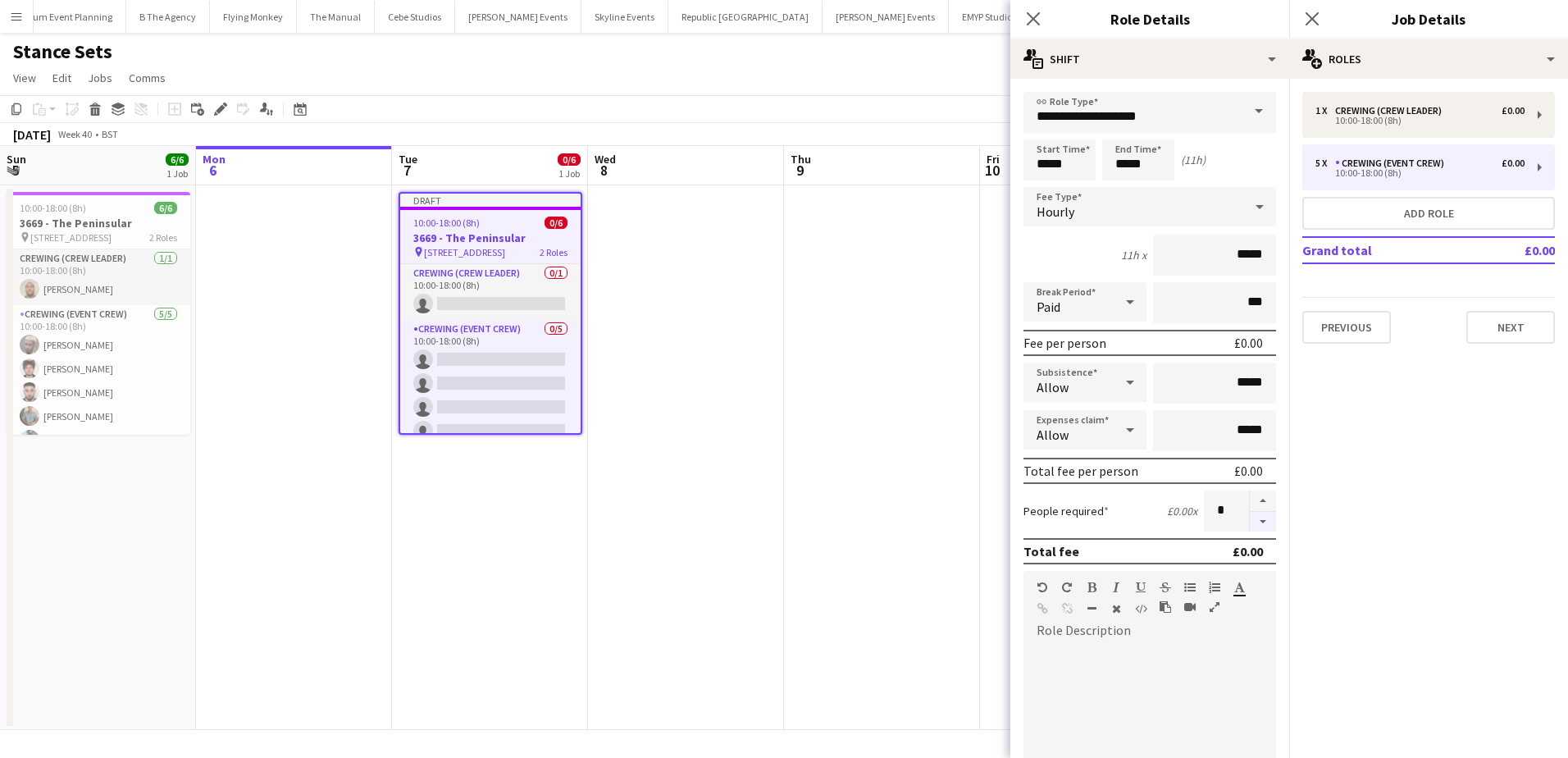
click at [1253, 519] on button "button" at bounding box center [1263, 522] width 26 height 21
type input "*"
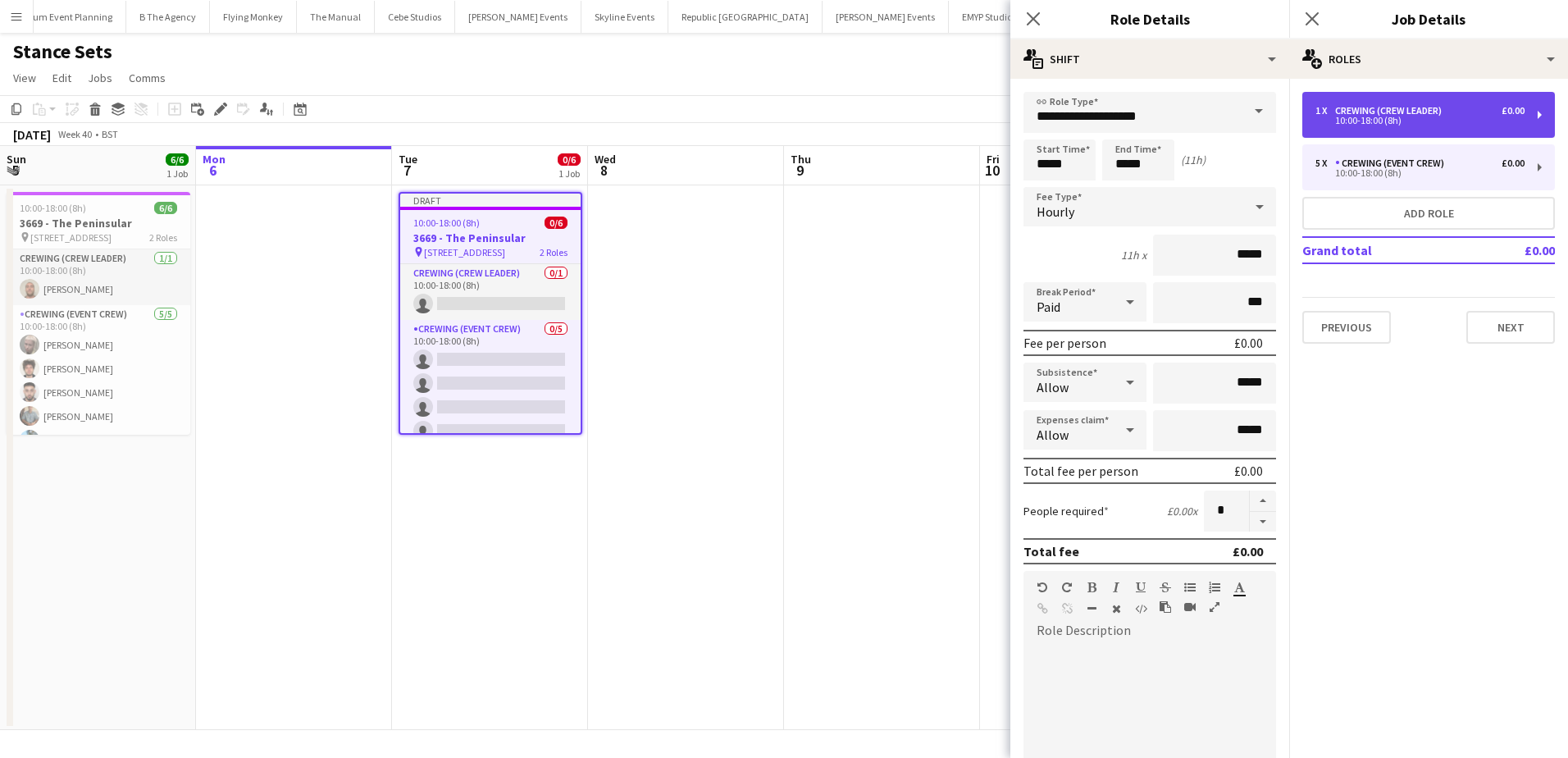
click at [1422, 107] on div "Crewing (Crew Leader)" at bounding box center [1391, 110] width 113 height 11
type input "**********"
type input "*****"
type input "*"
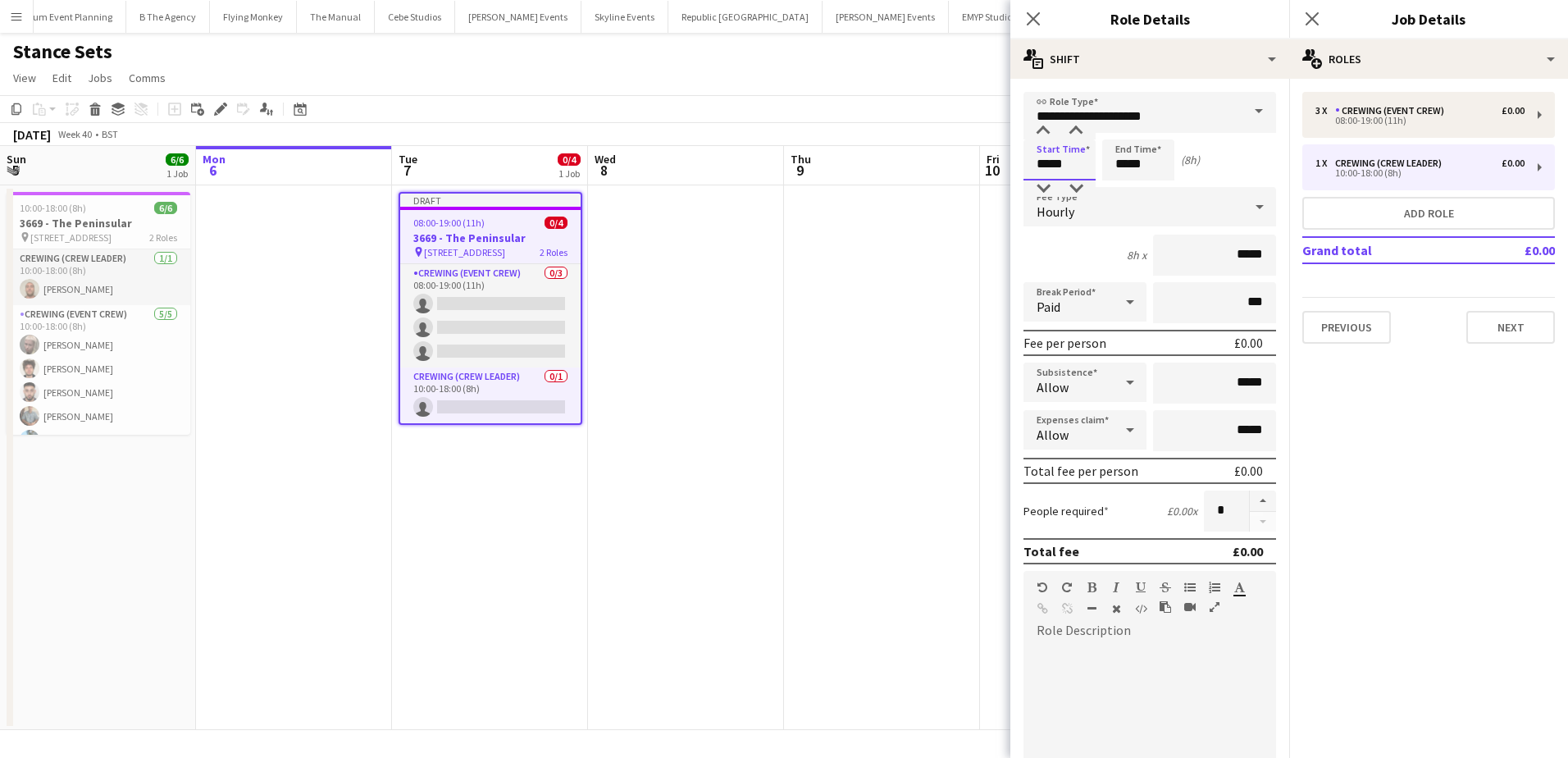
click at [1036, 160] on input "*****" at bounding box center [1059, 160] width 72 height 41
click at [1046, 186] on div at bounding box center [1043, 188] width 33 height 16
type input "*****"
click at [1046, 186] on div at bounding box center [1043, 188] width 33 height 16
click at [1122, 165] on input "*****" at bounding box center [1138, 160] width 72 height 41
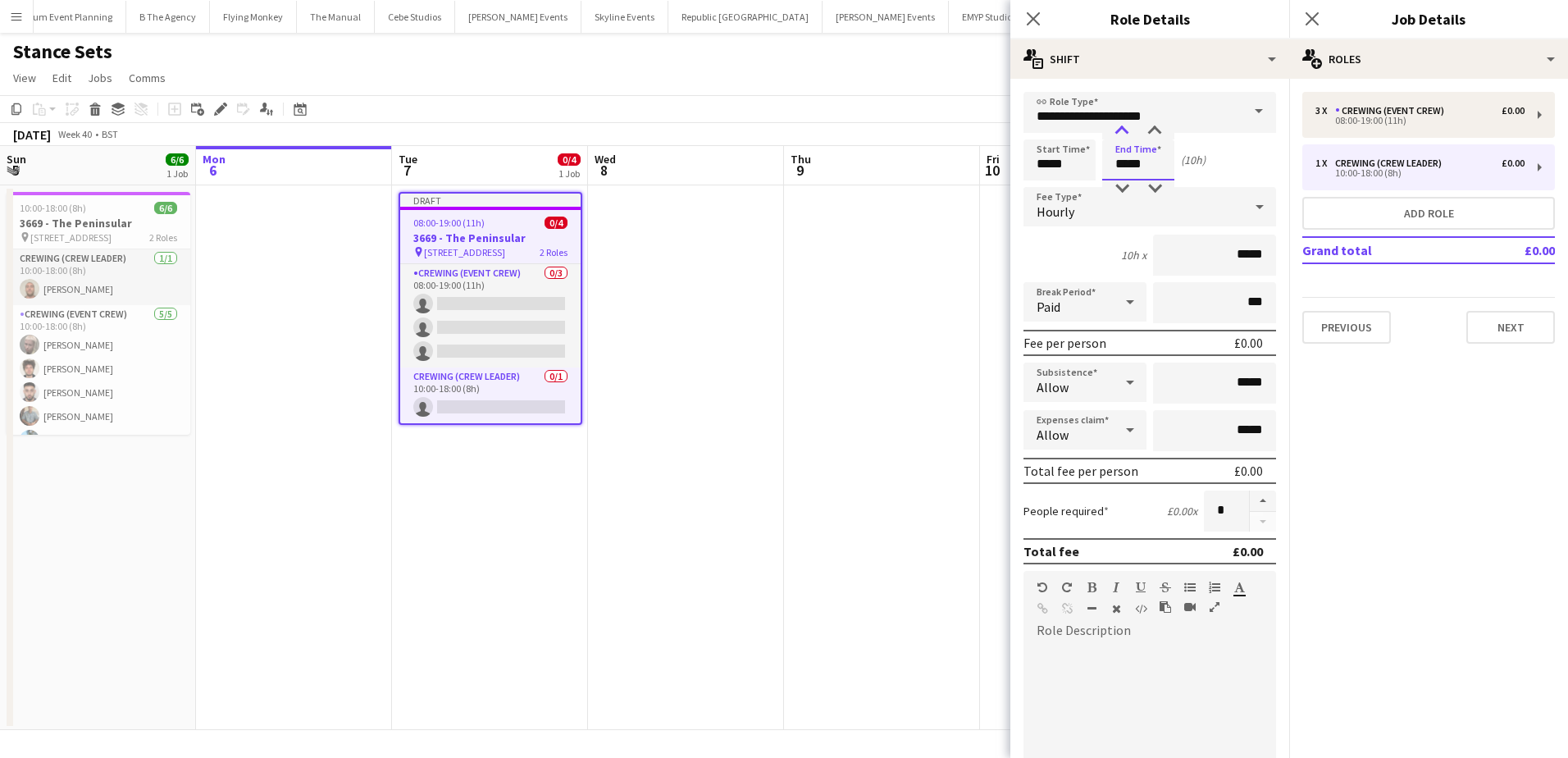
type input "*****"
click at [1127, 124] on div at bounding box center [1121, 130] width 33 height 16
click at [1502, 317] on button "Next" at bounding box center [1510, 327] width 89 height 33
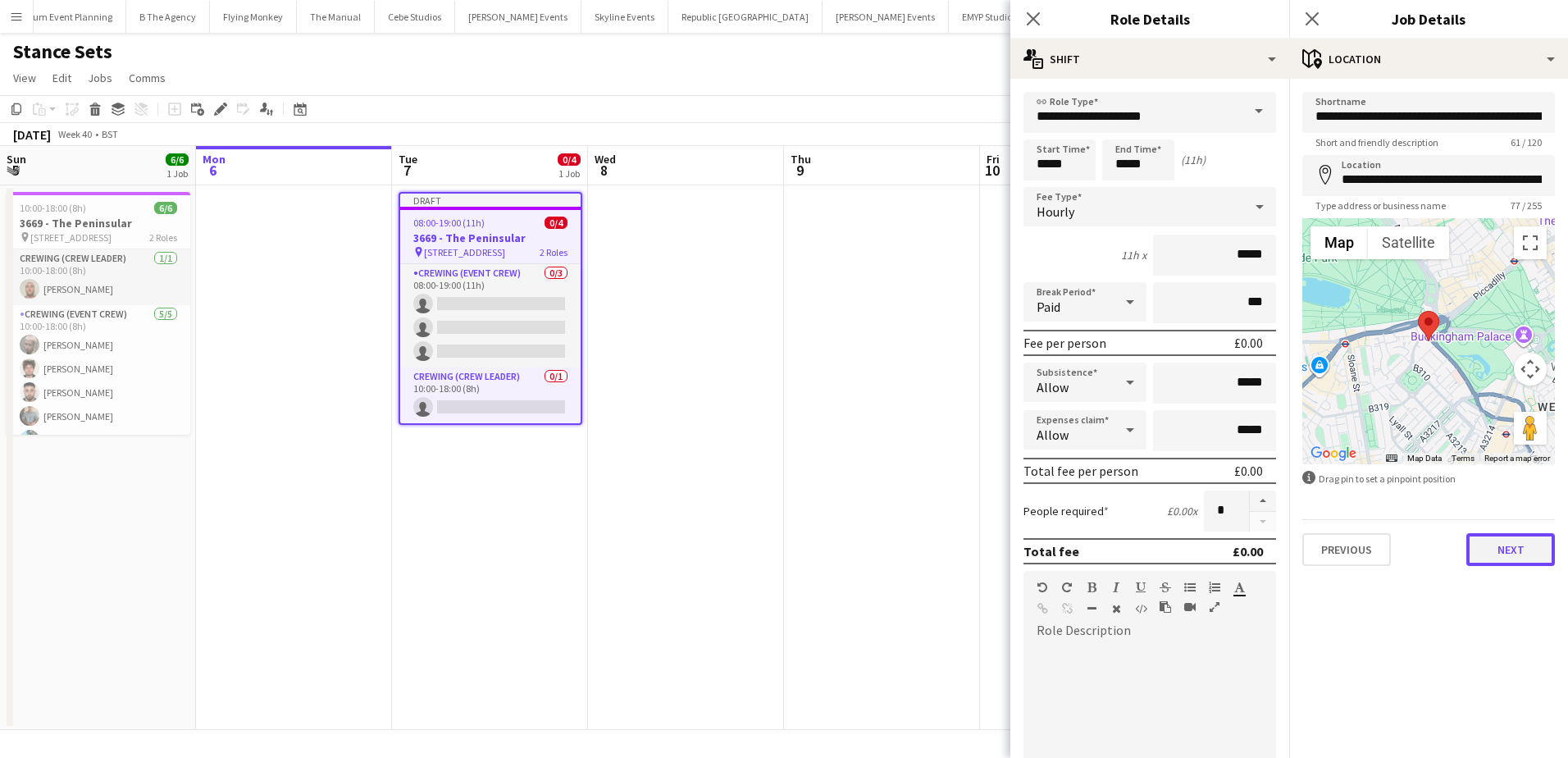
click at [1515, 551] on button "Next" at bounding box center [1510, 549] width 89 height 33
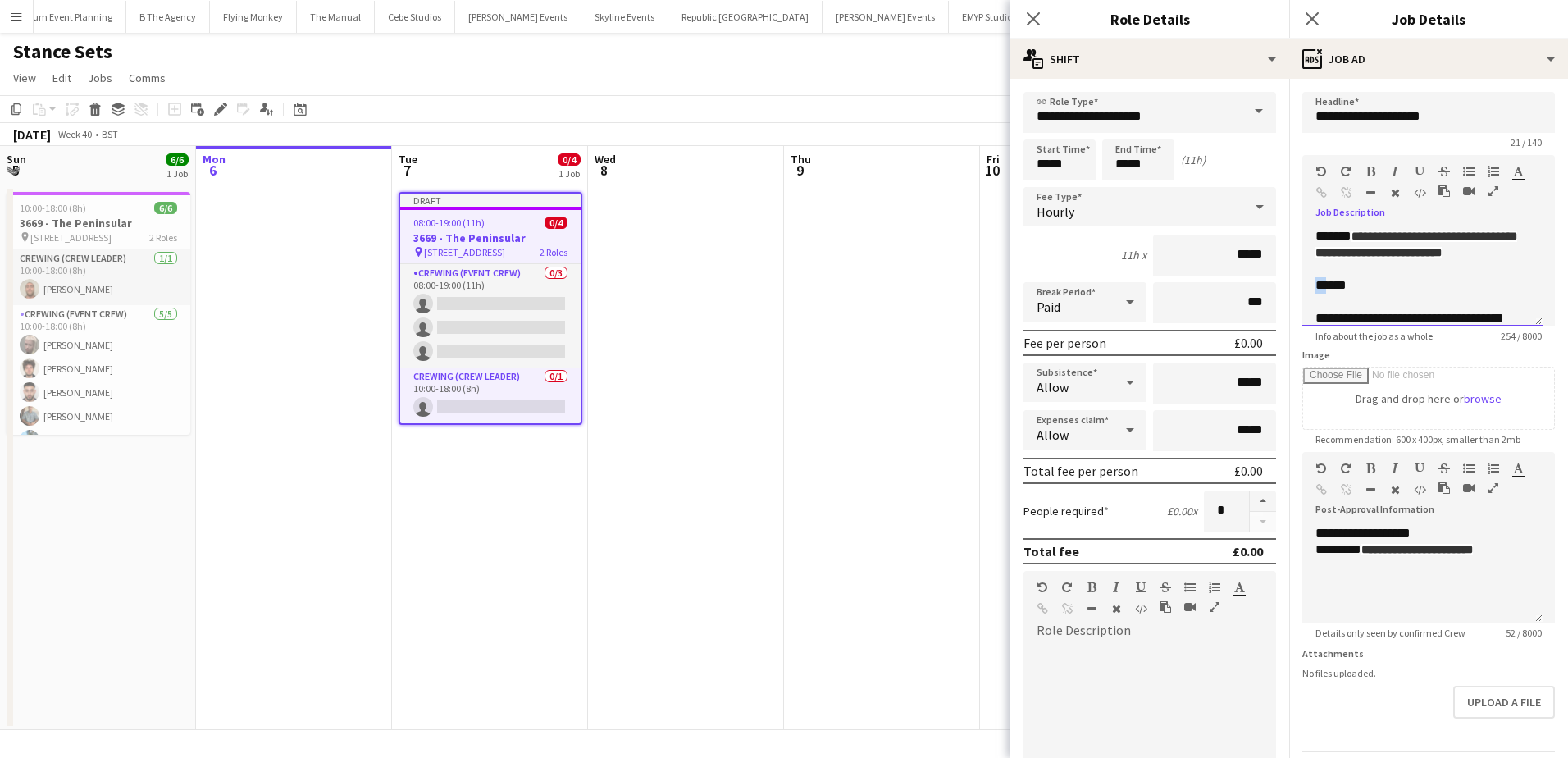
click at [1315, 291] on div "******" at bounding box center [1416, 285] width 202 height 16
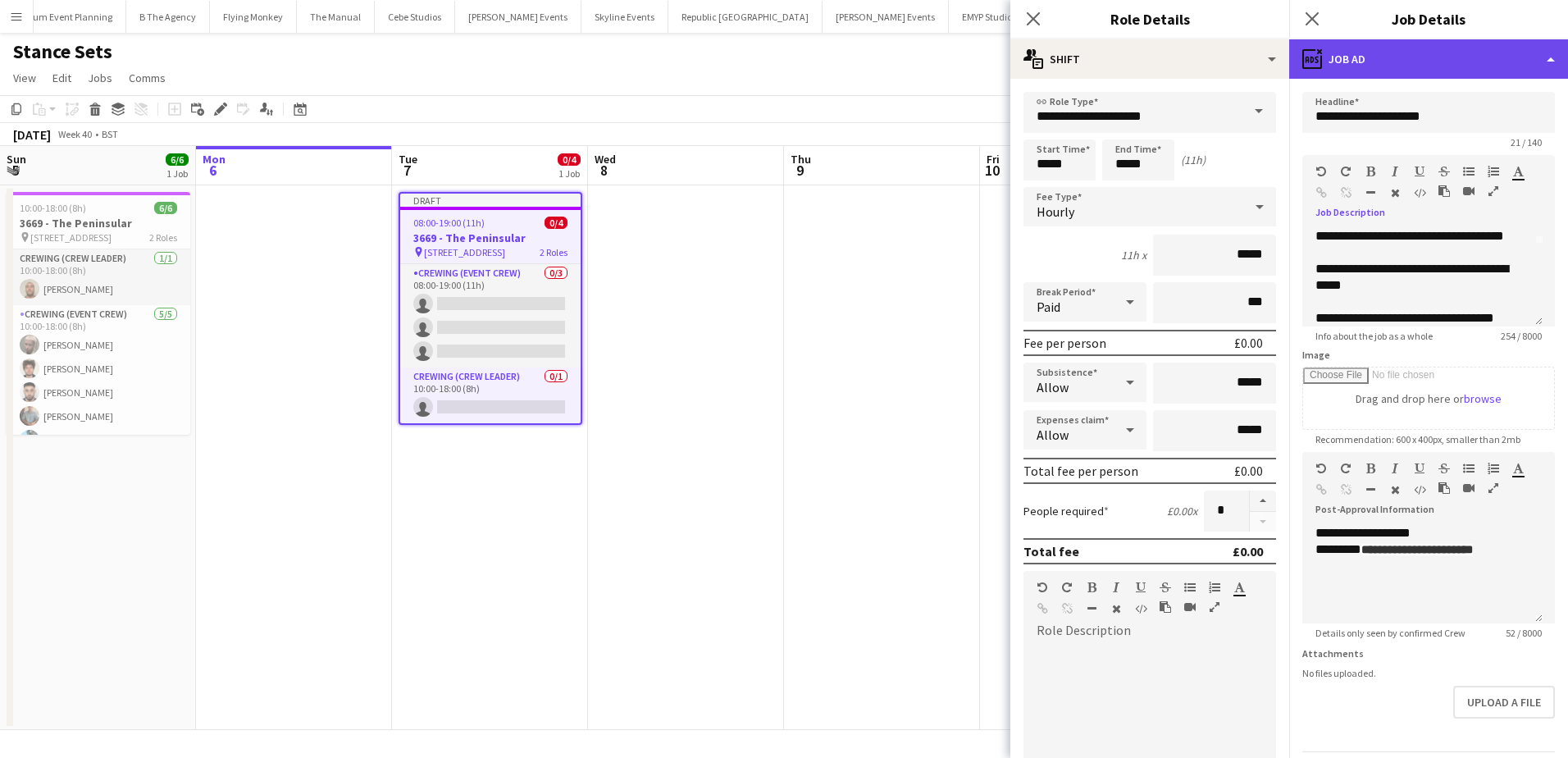
click at [1494, 54] on div "ads-window Job Ad" at bounding box center [1428, 59] width 278 height 40
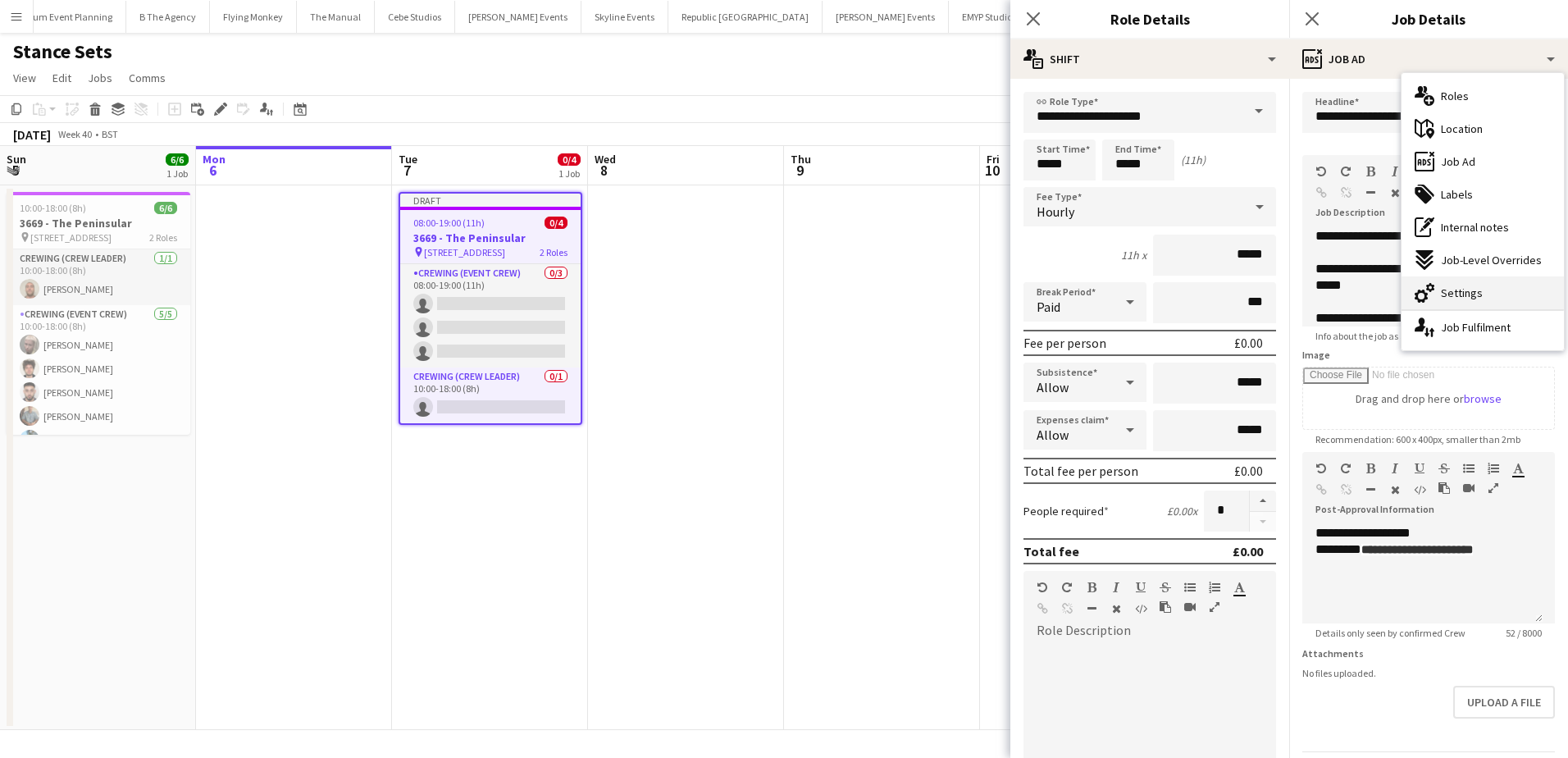
click at [1472, 291] on span "Settings" at bounding box center [1461, 293] width 42 height 15
type input "*******"
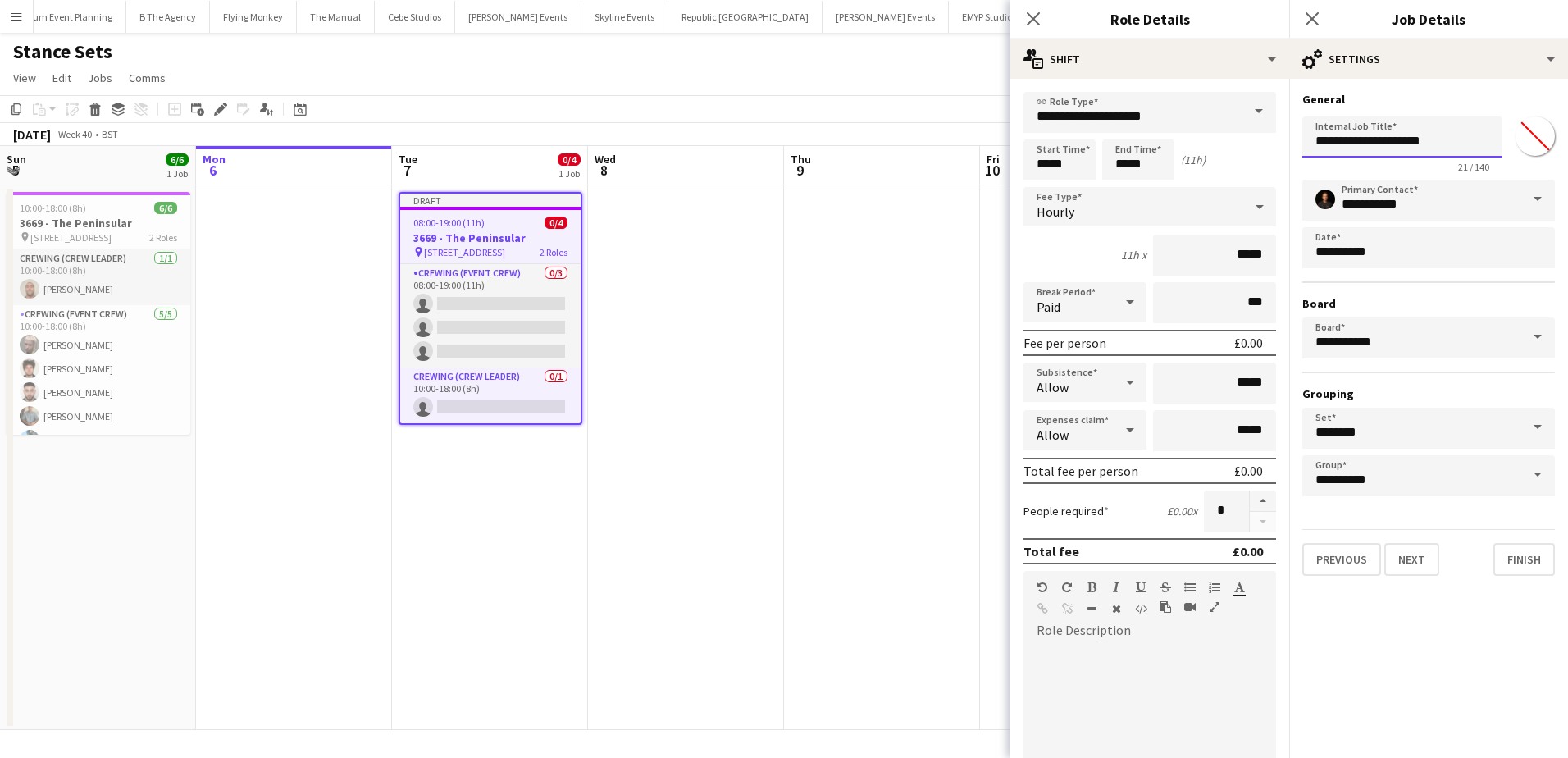
click at [1332, 142] on input "**********" at bounding box center [1403, 136] width 200 height 41
type input "**********"
click at [818, 272] on app-date-cell at bounding box center [883, 457] width 196 height 545
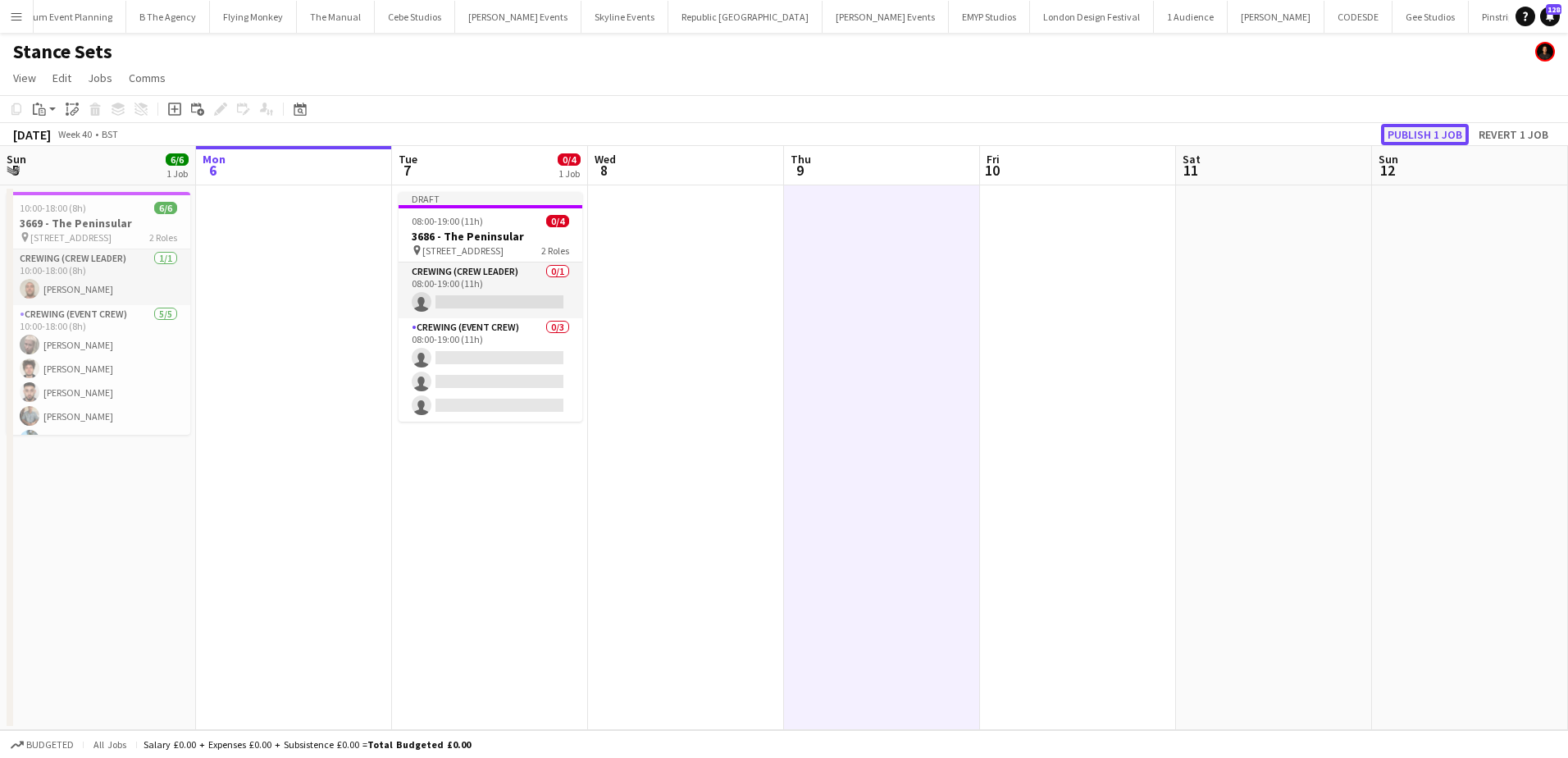
click at [1421, 126] on button "Publish 1 job" at bounding box center [1425, 134] width 88 height 22
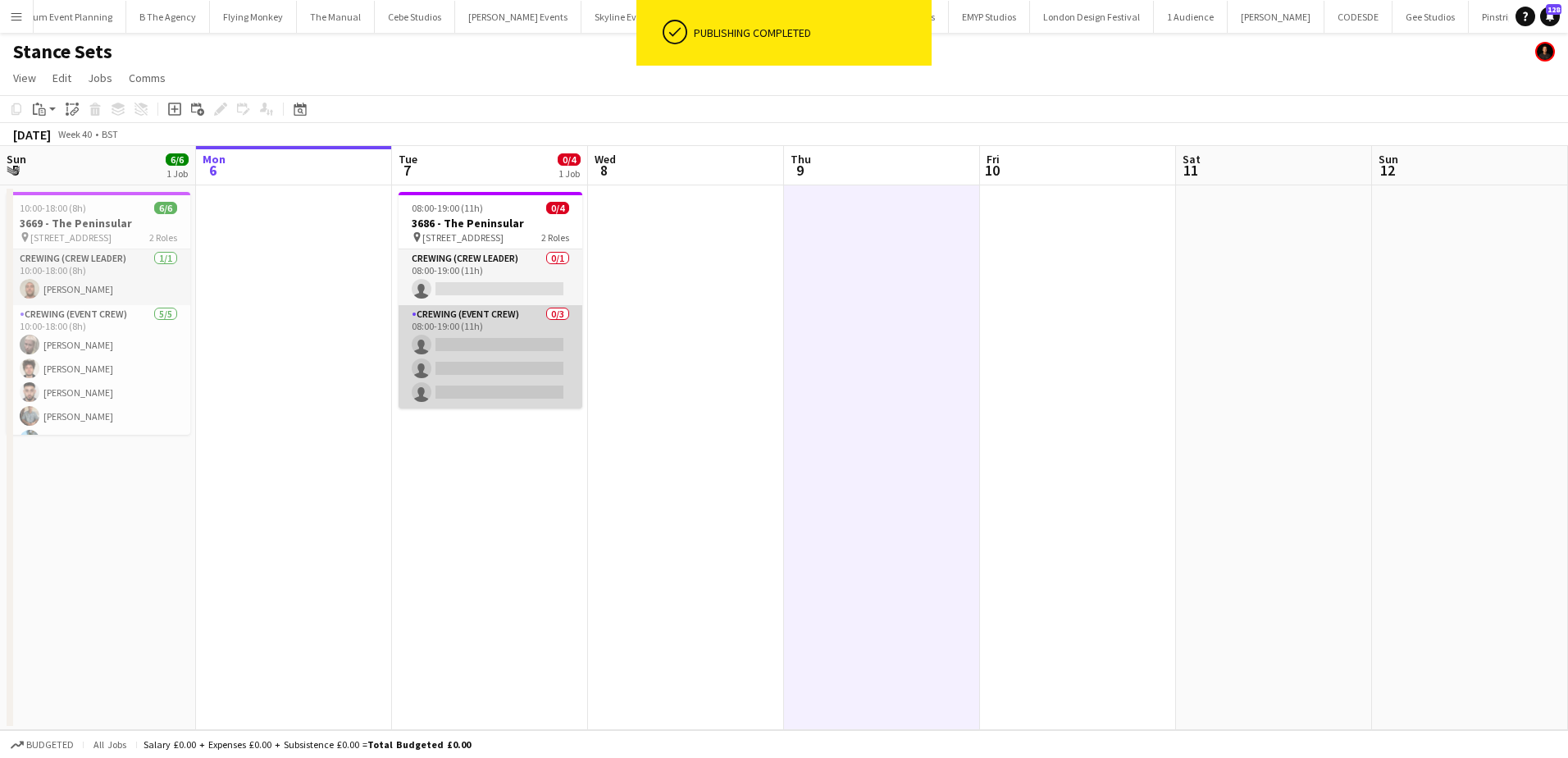
drag, startPoint x: 529, startPoint y: 365, endPoint x: 553, endPoint y: 361, distance: 24.3
click at [529, 365] on app-card-role "Crewing (Event Crew) 0/3 08:00-19:00 (11h) single-neutral-actions single-neutra…" at bounding box center [490, 356] width 184 height 103
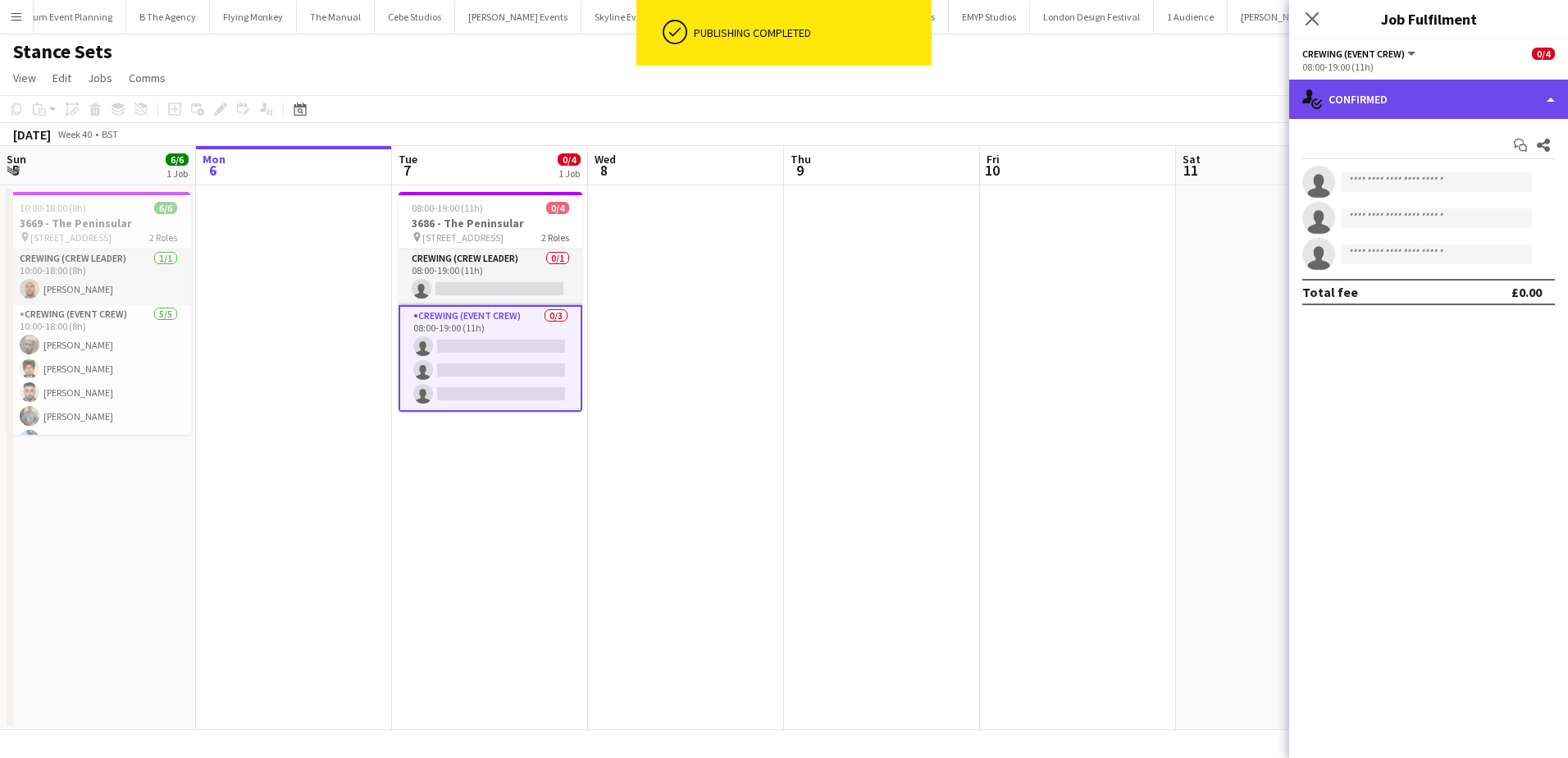
click at [1402, 117] on div "single-neutral-actions-check-2 Confirmed" at bounding box center [1428, 99] width 278 height 40
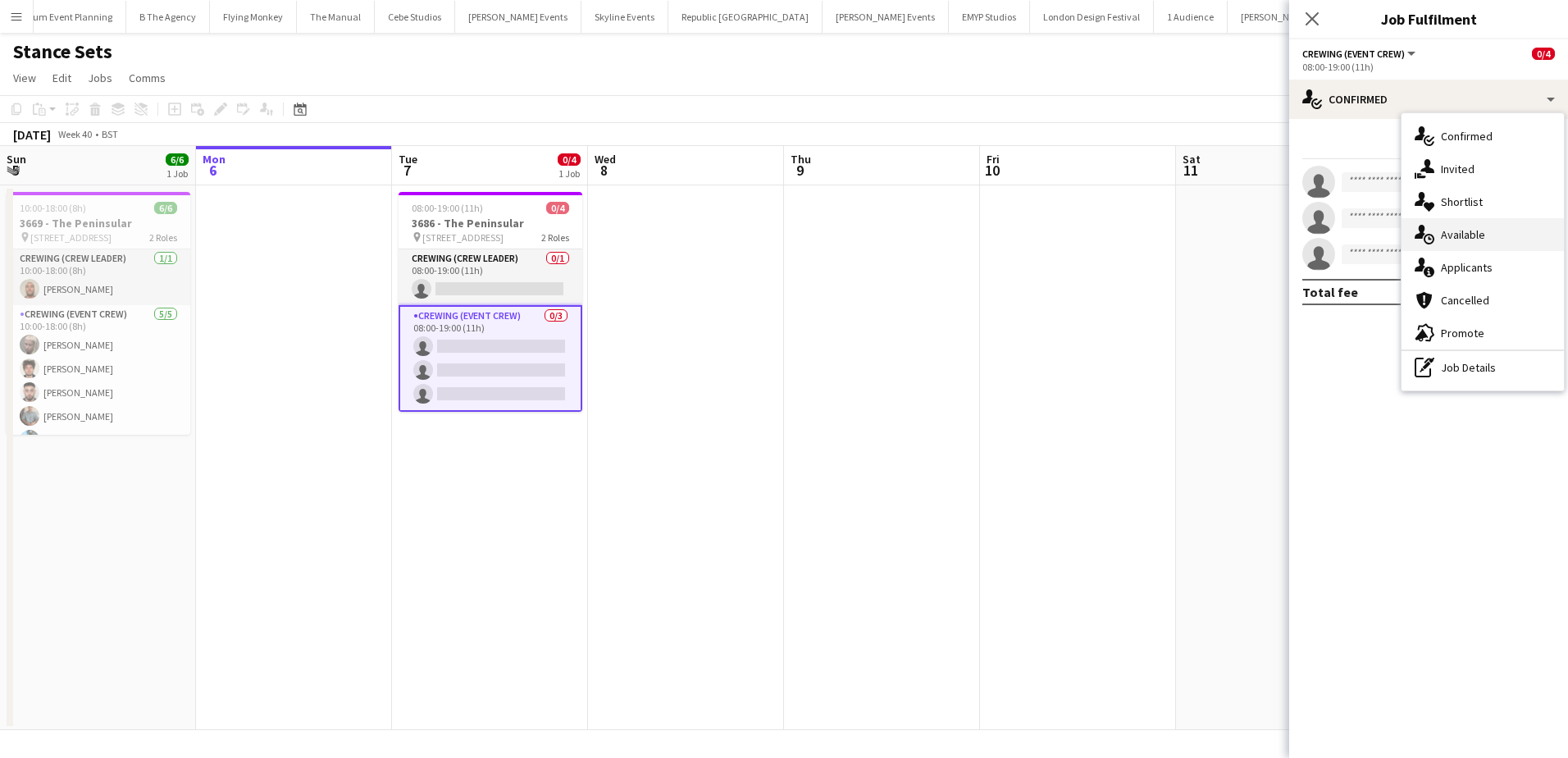
click at [1487, 231] on div "single-neutral-actions-upload Available" at bounding box center [1483, 234] width 162 height 33
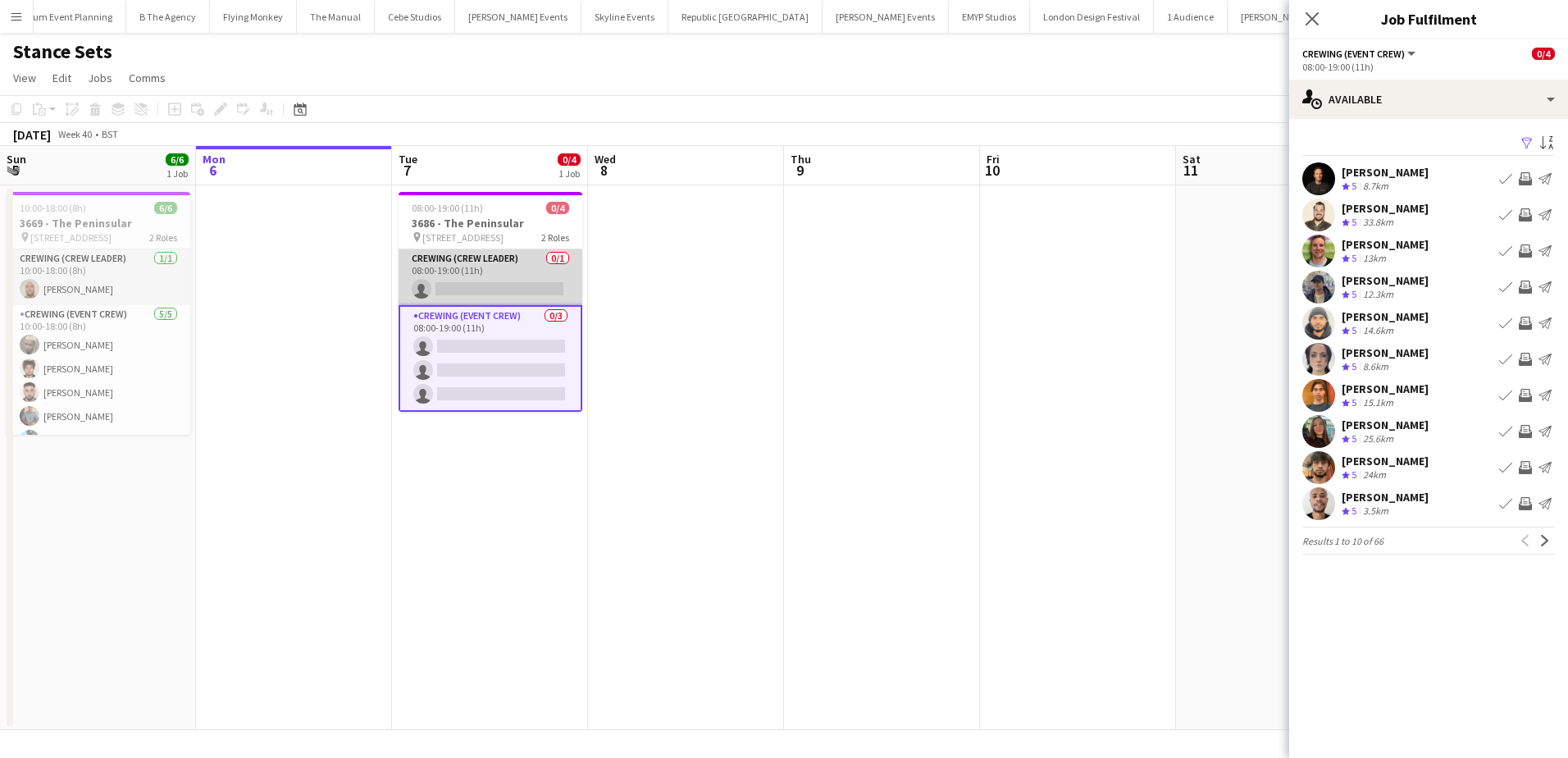
click at [487, 278] on app-card-role "Crewing (Crew Leader) 0/1 08:00-19:00 (11h) single-neutral-actions" at bounding box center [490, 277] width 184 height 56
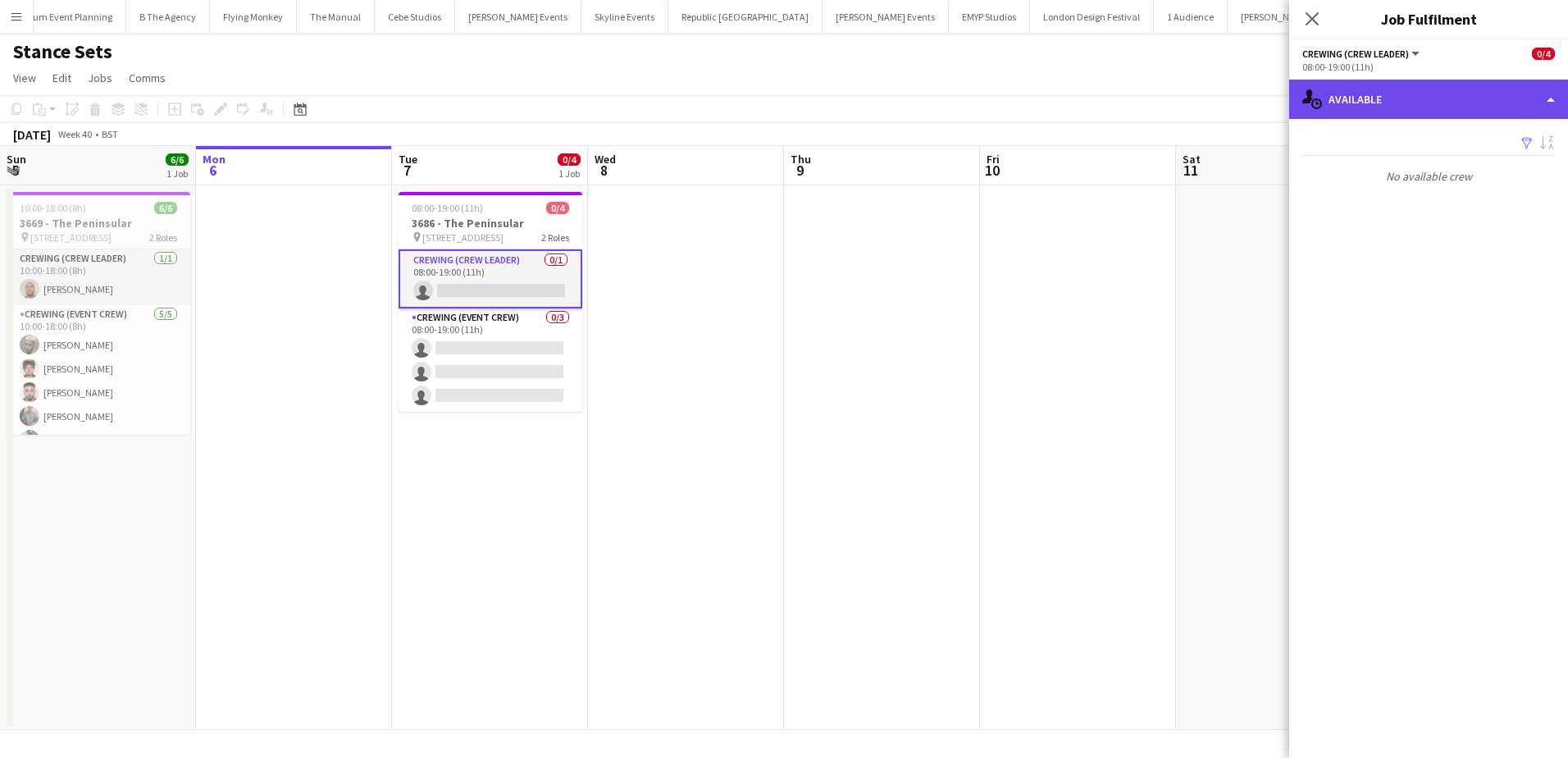
click at [1431, 93] on div "single-neutral-actions-upload Available" at bounding box center [1428, 99] width 278 height 40
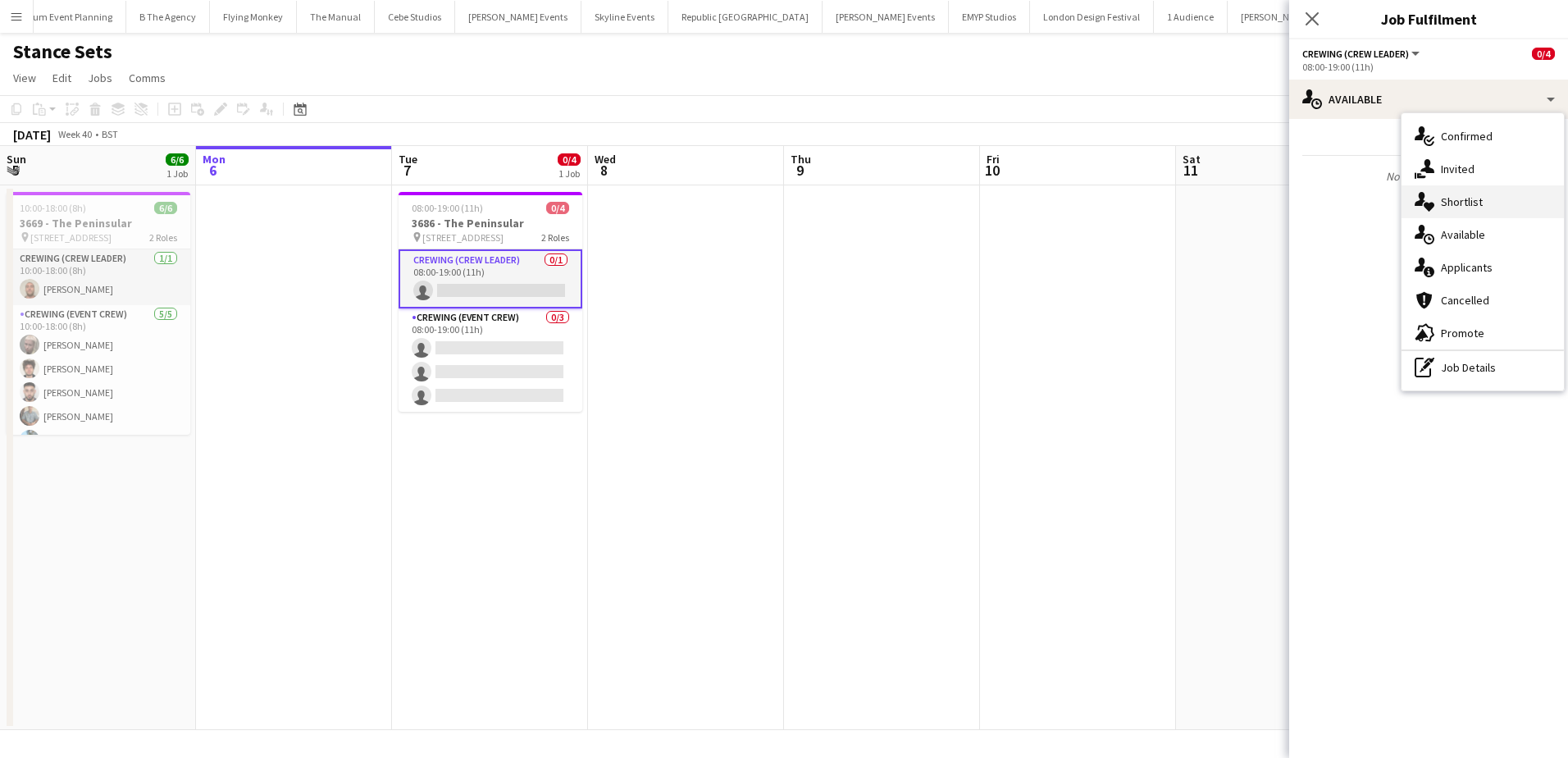
click at [1474, 199] on span "Shortlist" at bounding box center [1461, 202] width 42 height 15
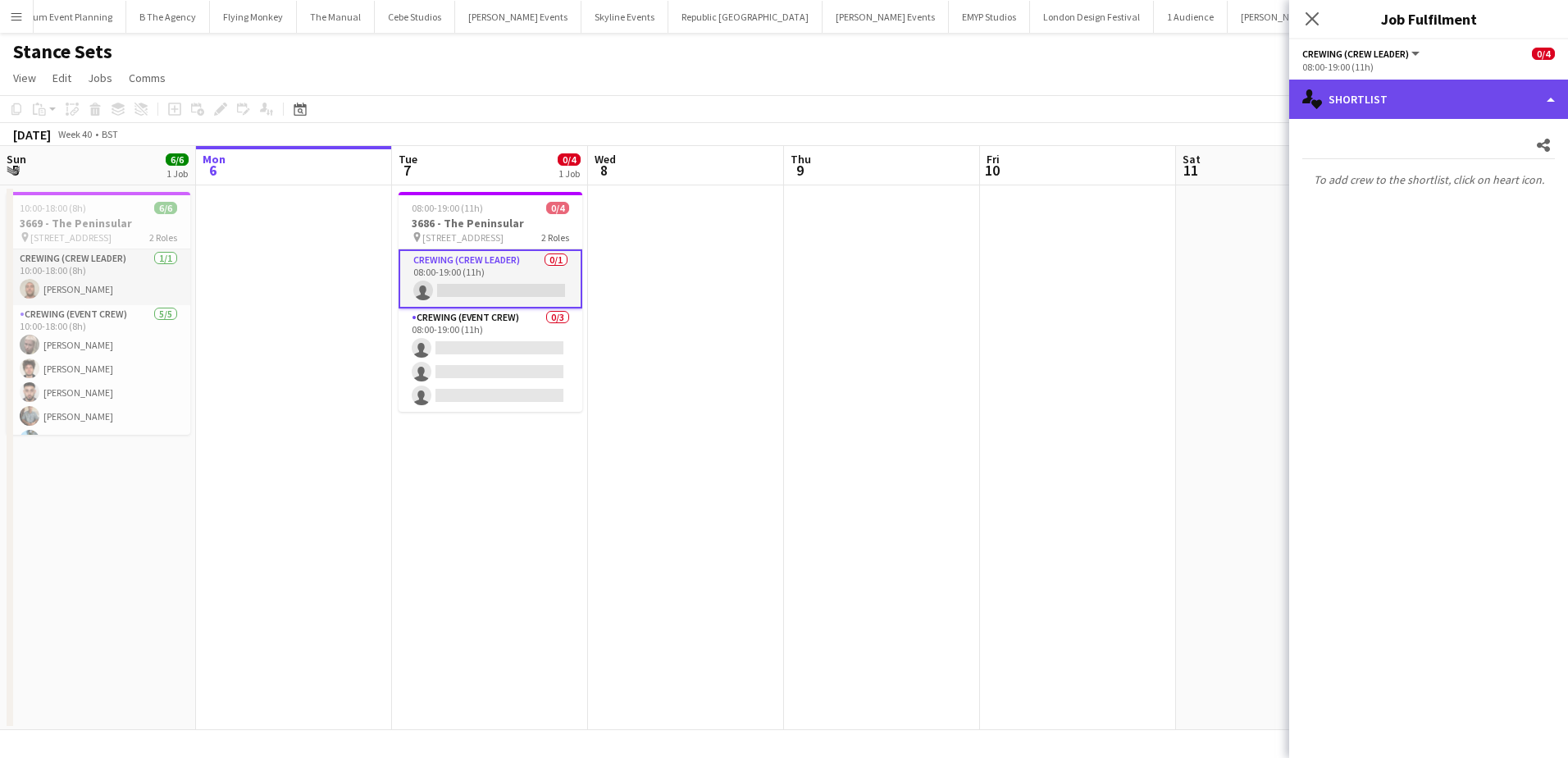
click at [1406, 88] on div "single-neutral-actions-heart Shortlist" at bounding box center [1428, 99] width 278 height 40
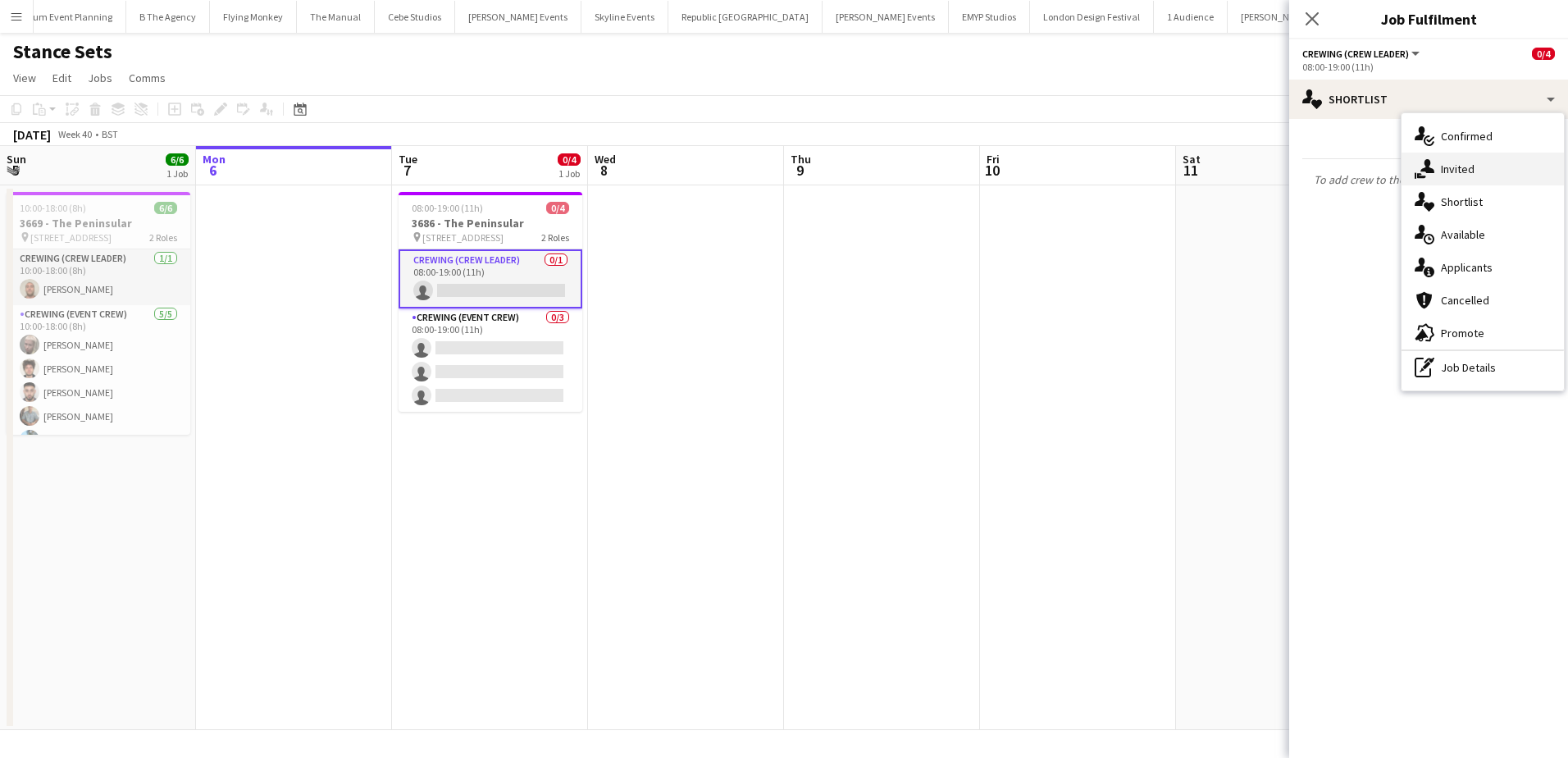
click at [1468, 165] on span "Invited" at bounding box center [1458, 169] width 34 height 15
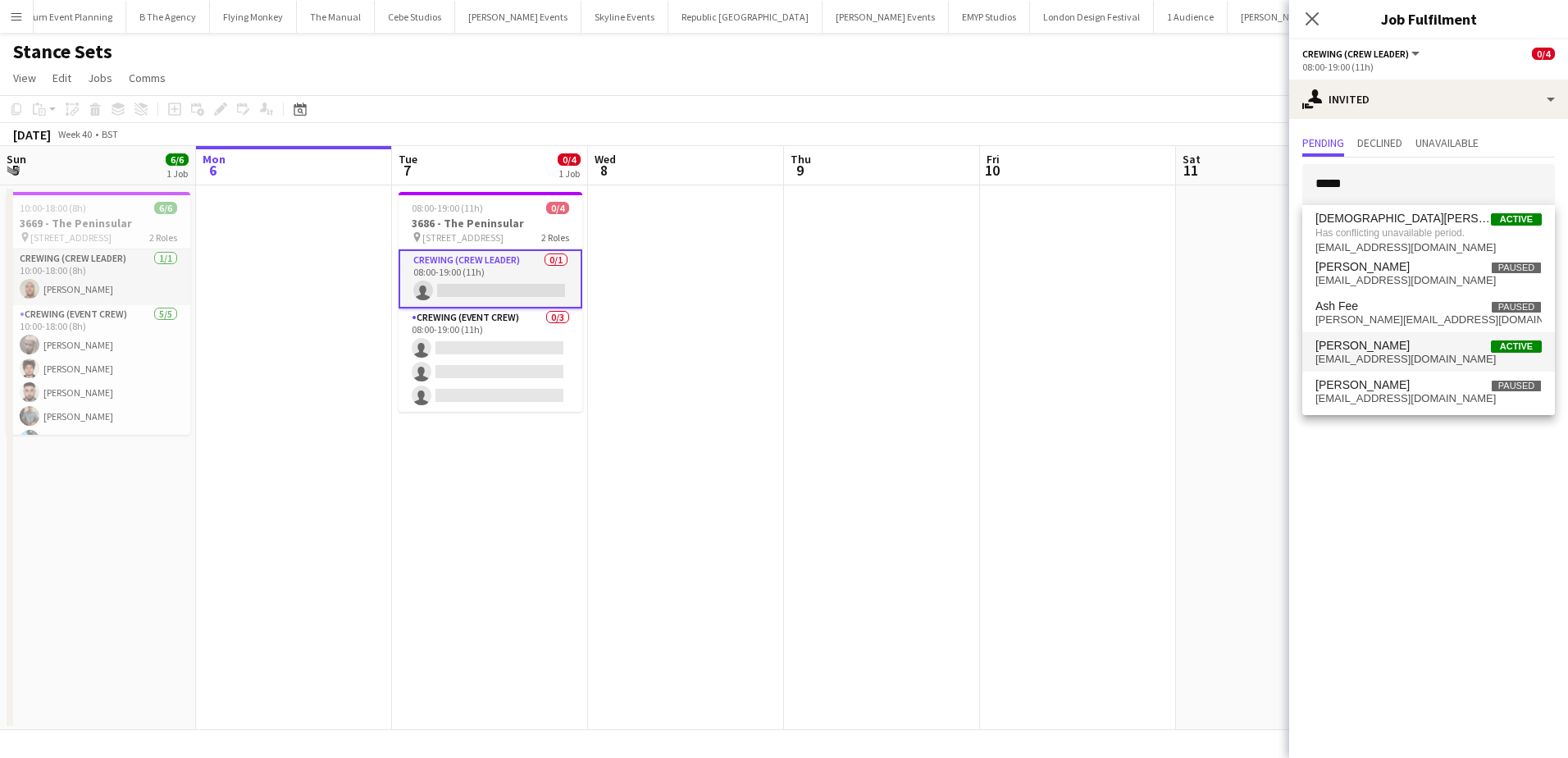
type input "*****"
click at [1396, 348] on span "[PERSON_NAME]" at bounding box center [1362, 345] width 94 height 14
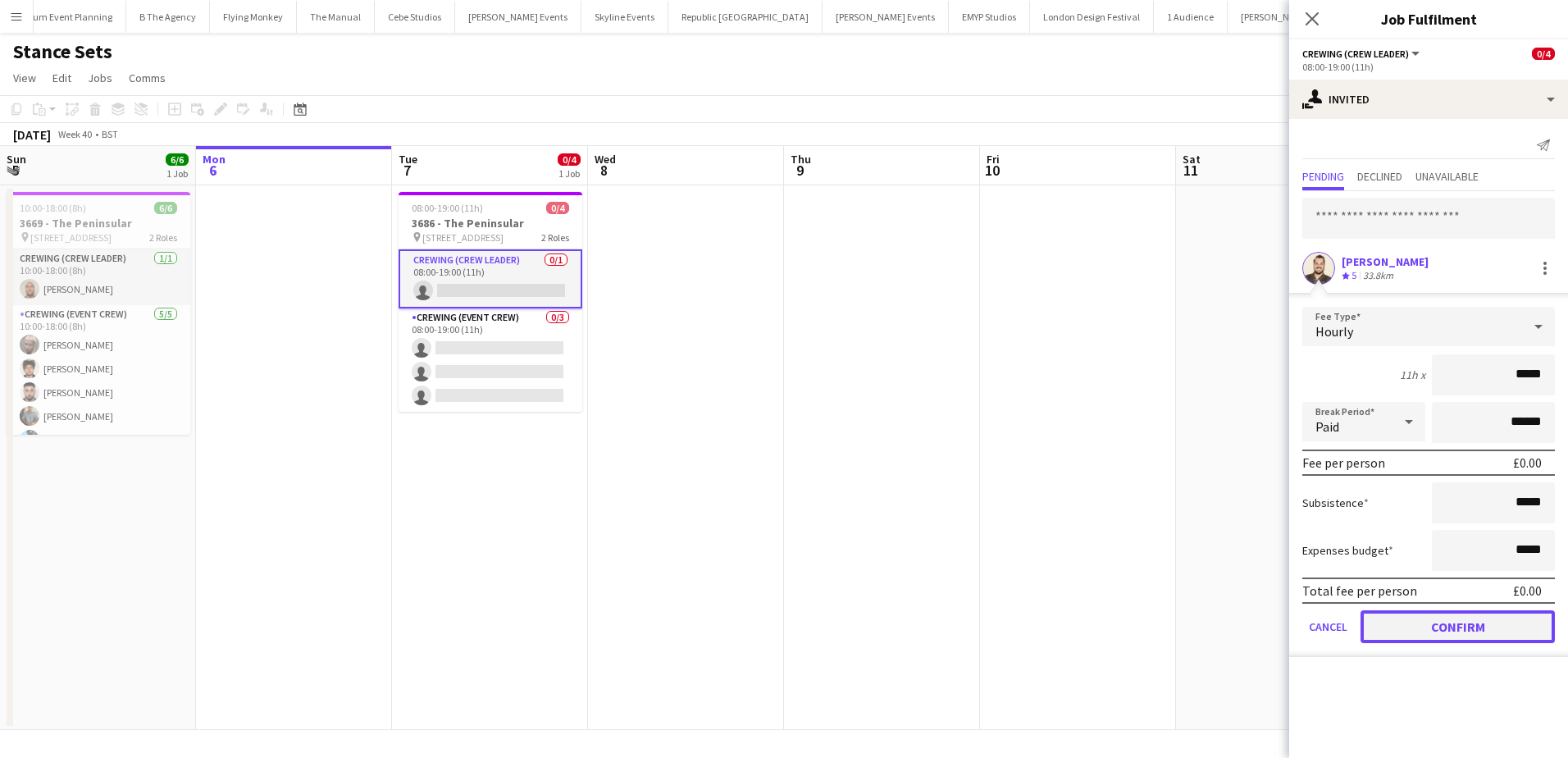
click at [1460, 621] on button "Confirm" at bounding box center [1458, 626] width 194 height 33
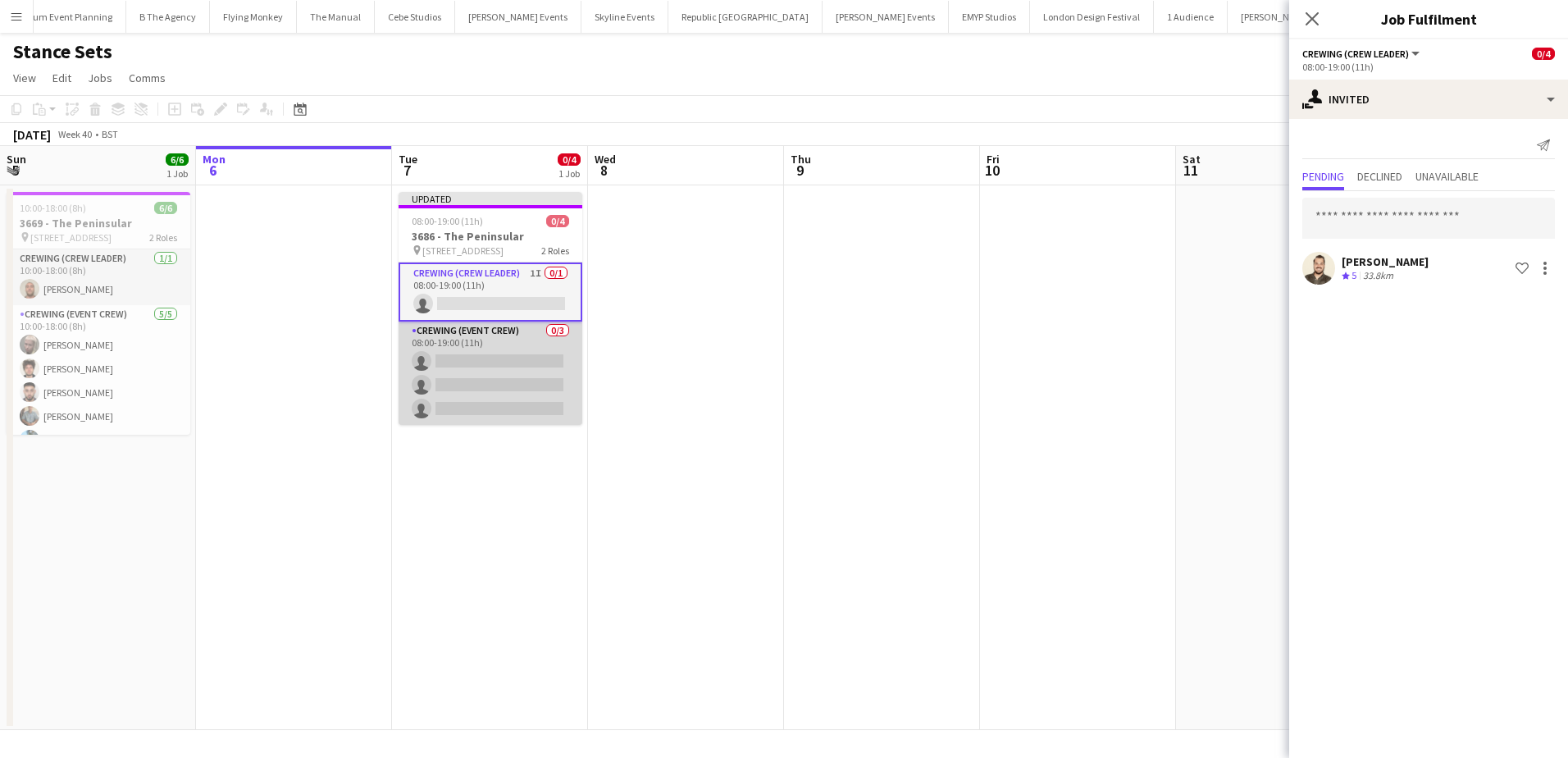
click at [467, 396] on app-card-role "Crewing (Event Crew) 0/3 08:00-19:00 (11h) single-neutral-actions single-neutra…" at bounding box center [490, 373] width 184 height 103
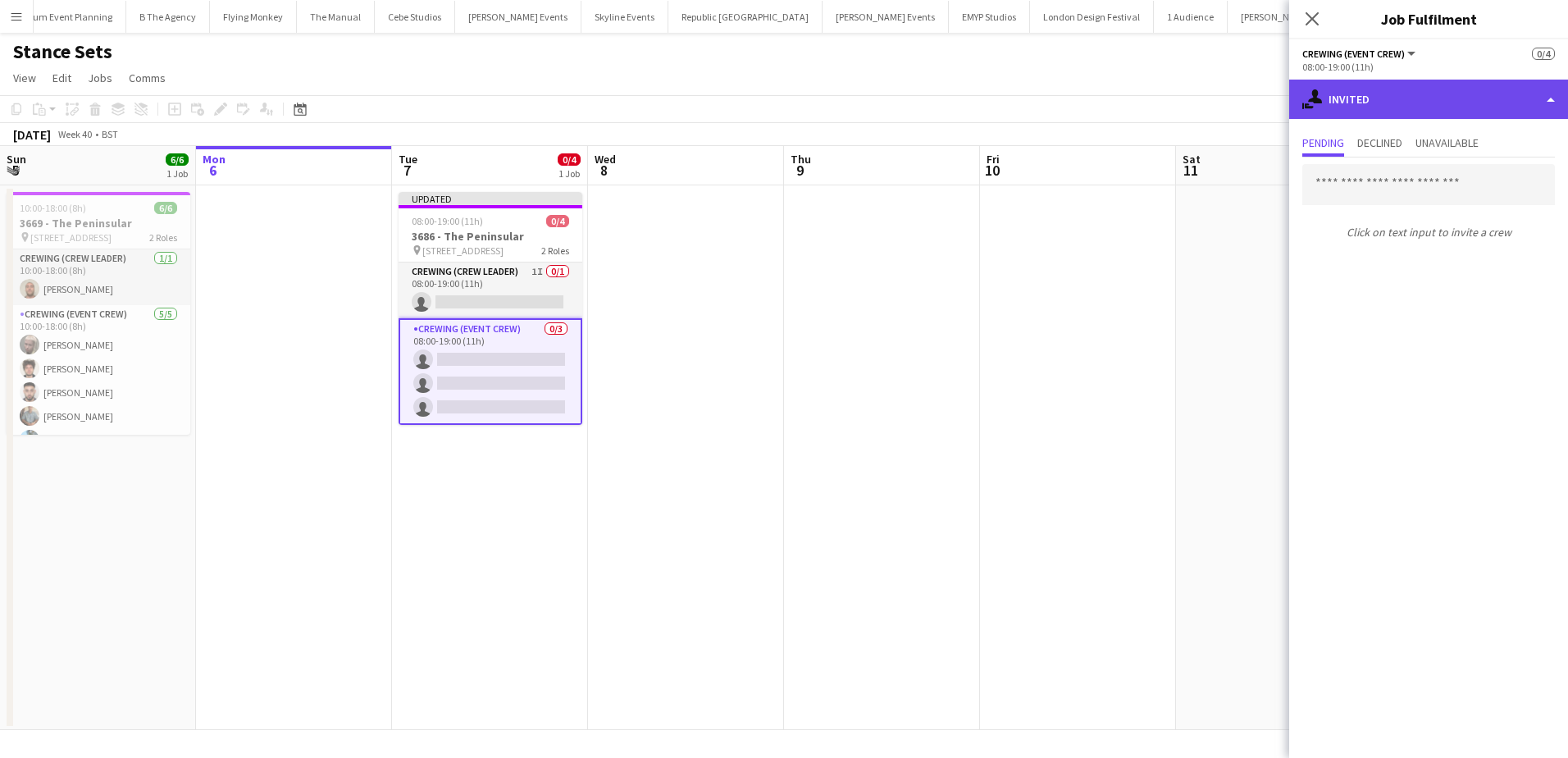
click at [1441, 86] on div "single-neutral-actions-share-1 Invited" at bounding box center [1428, 99] width 278 height 40
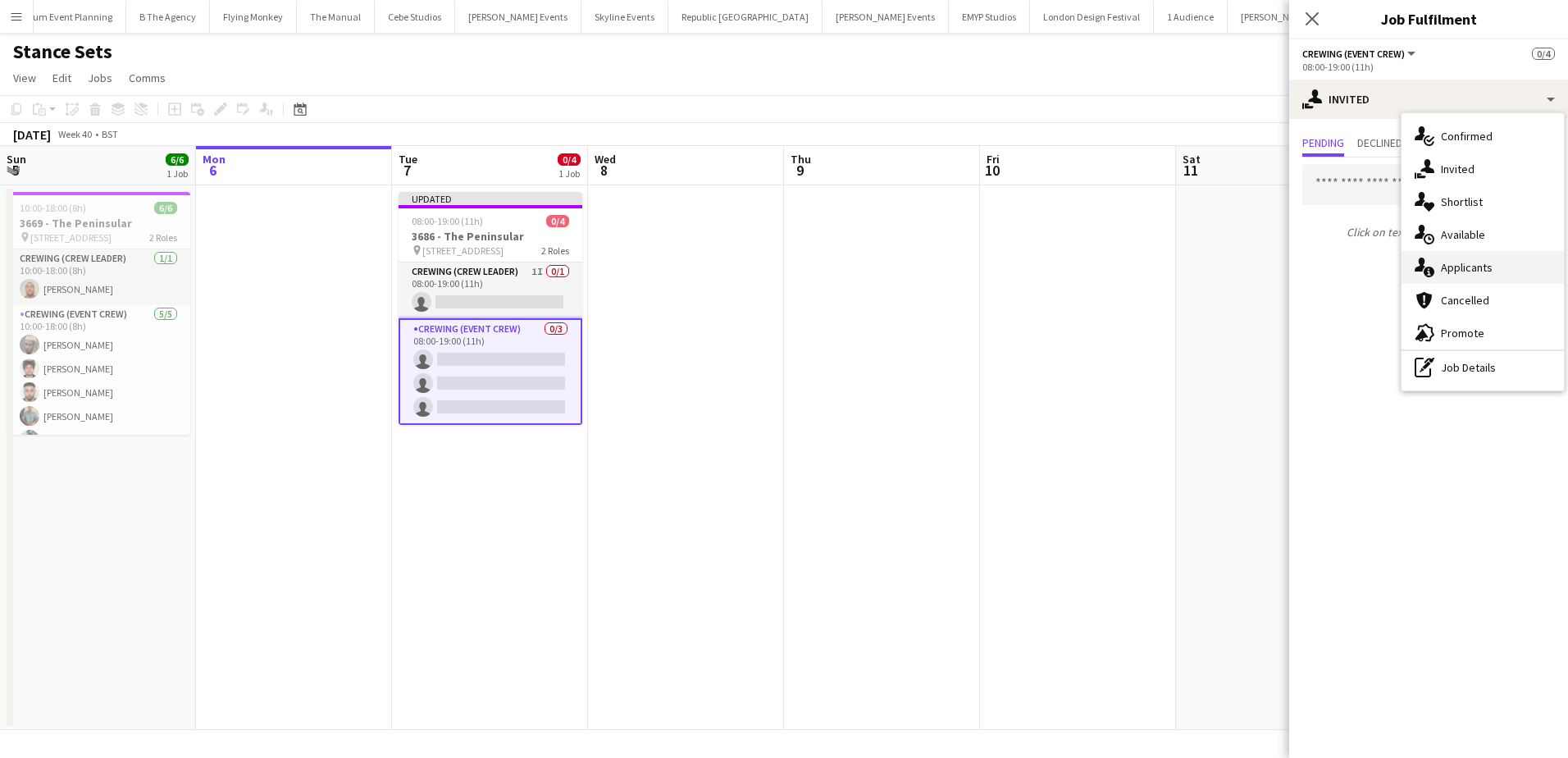
click at [1484, 274] on span "Applicants" at bounding box center [1466, 267] width 52 height 15
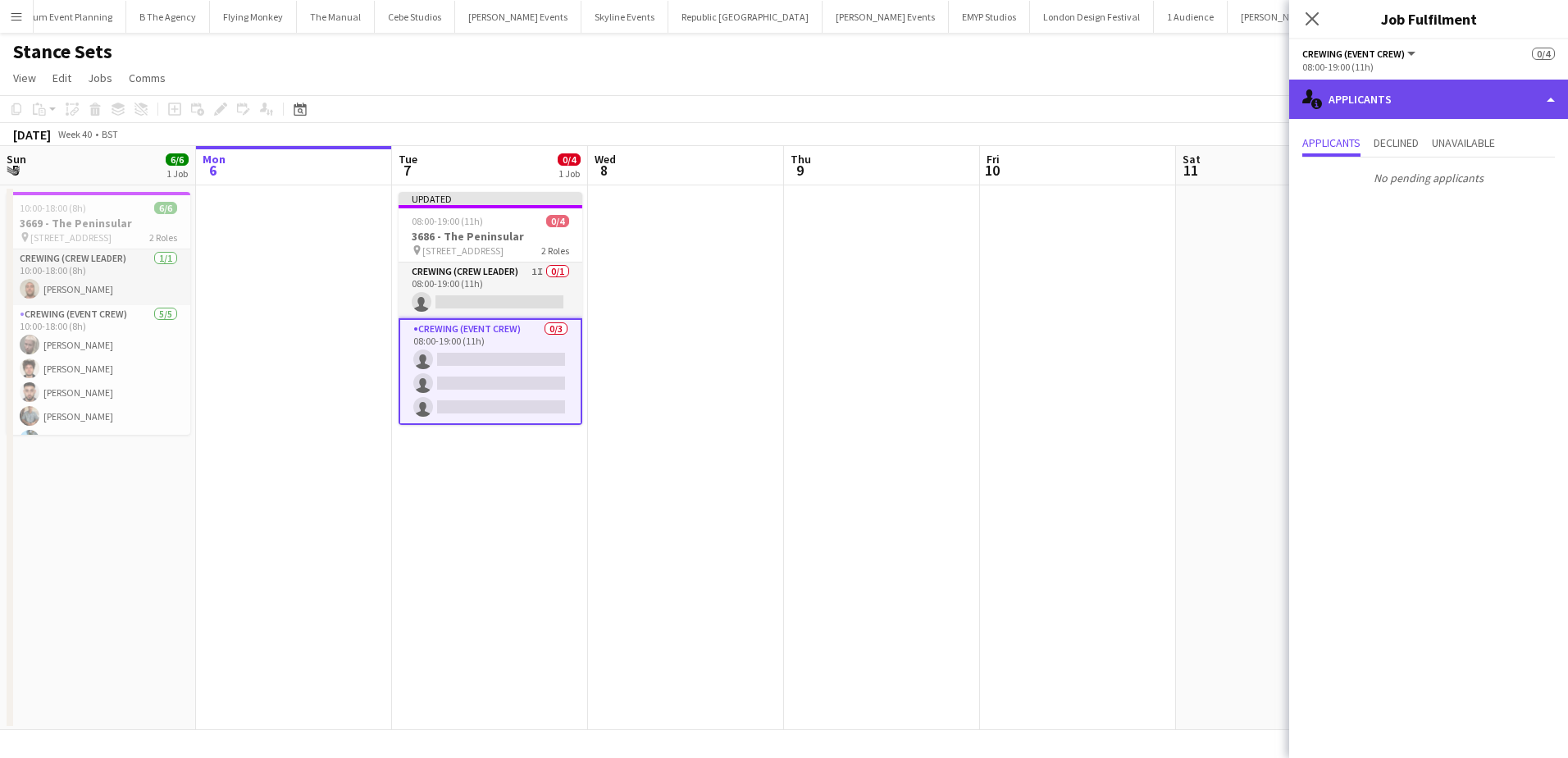
click at [1442, 105] on div "single-neutral-actions-information Applicants" at bounding box center [1428, 99] width 278 height 40
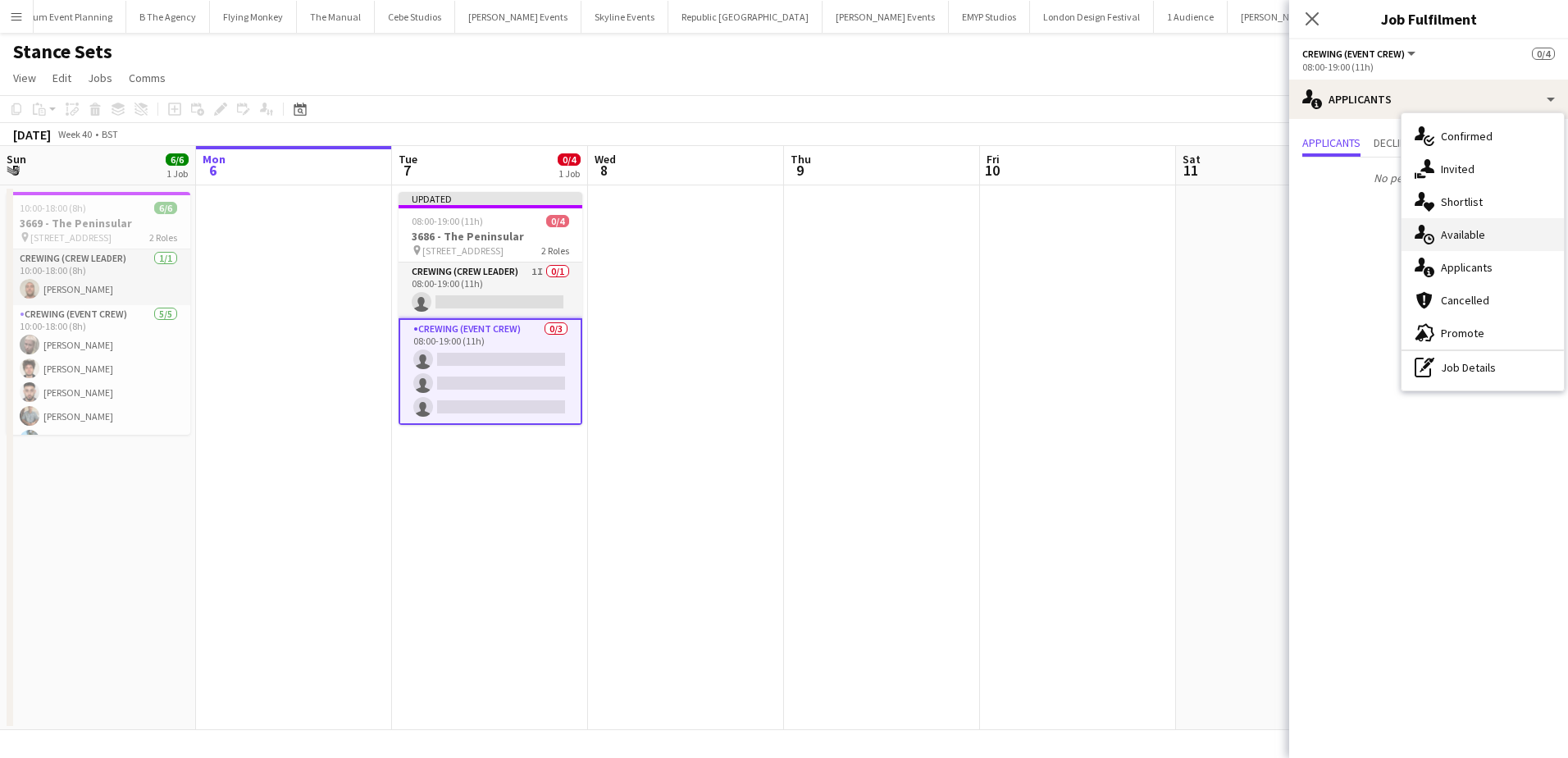
click at [1470, 238] on span "Available" at bounding box center [1462, 235] width 44 height 15
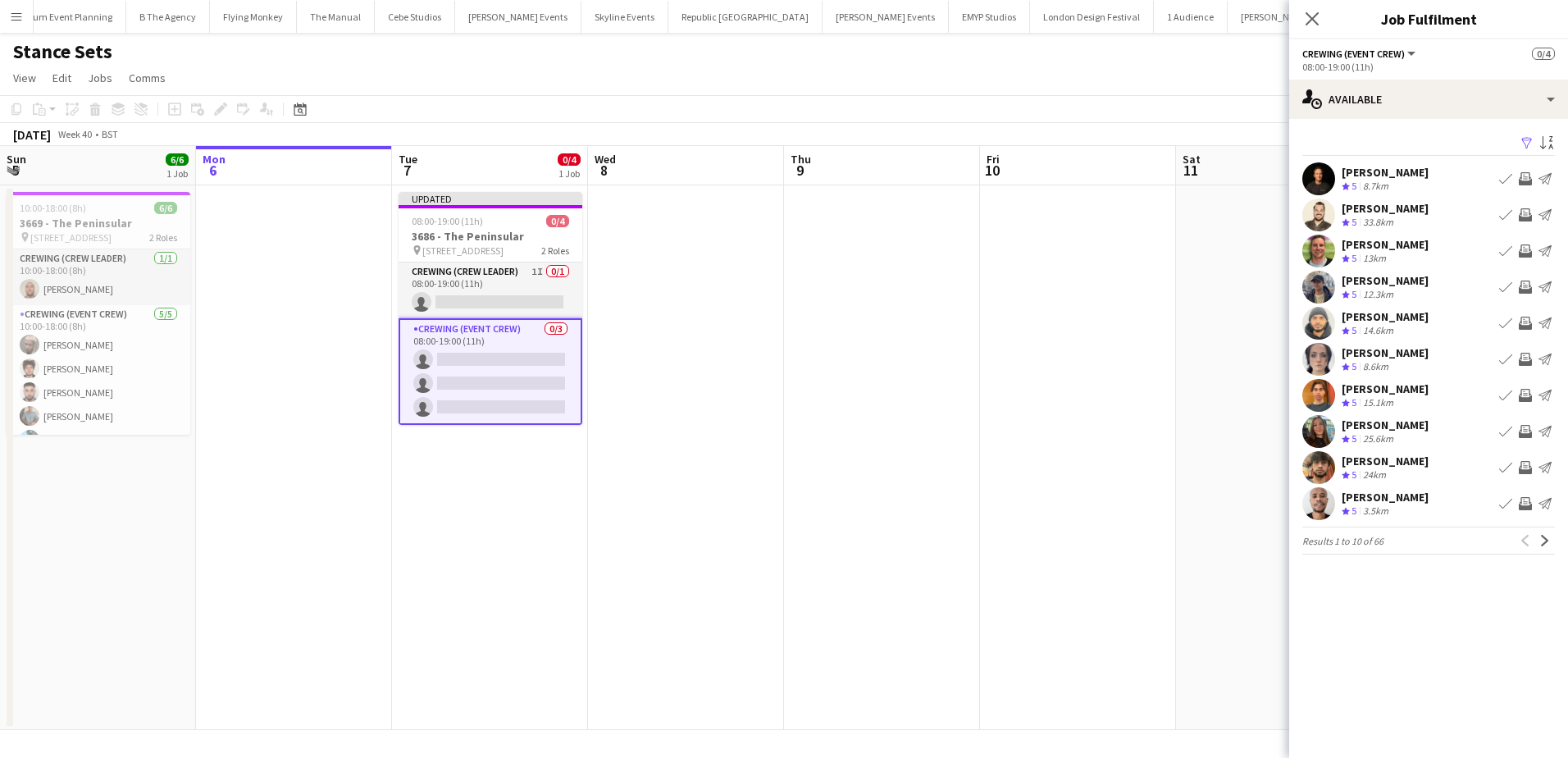
click at [1526, 290] on app-icon "Invite crew" at bounding box center [1526, 287] width 13 height 13
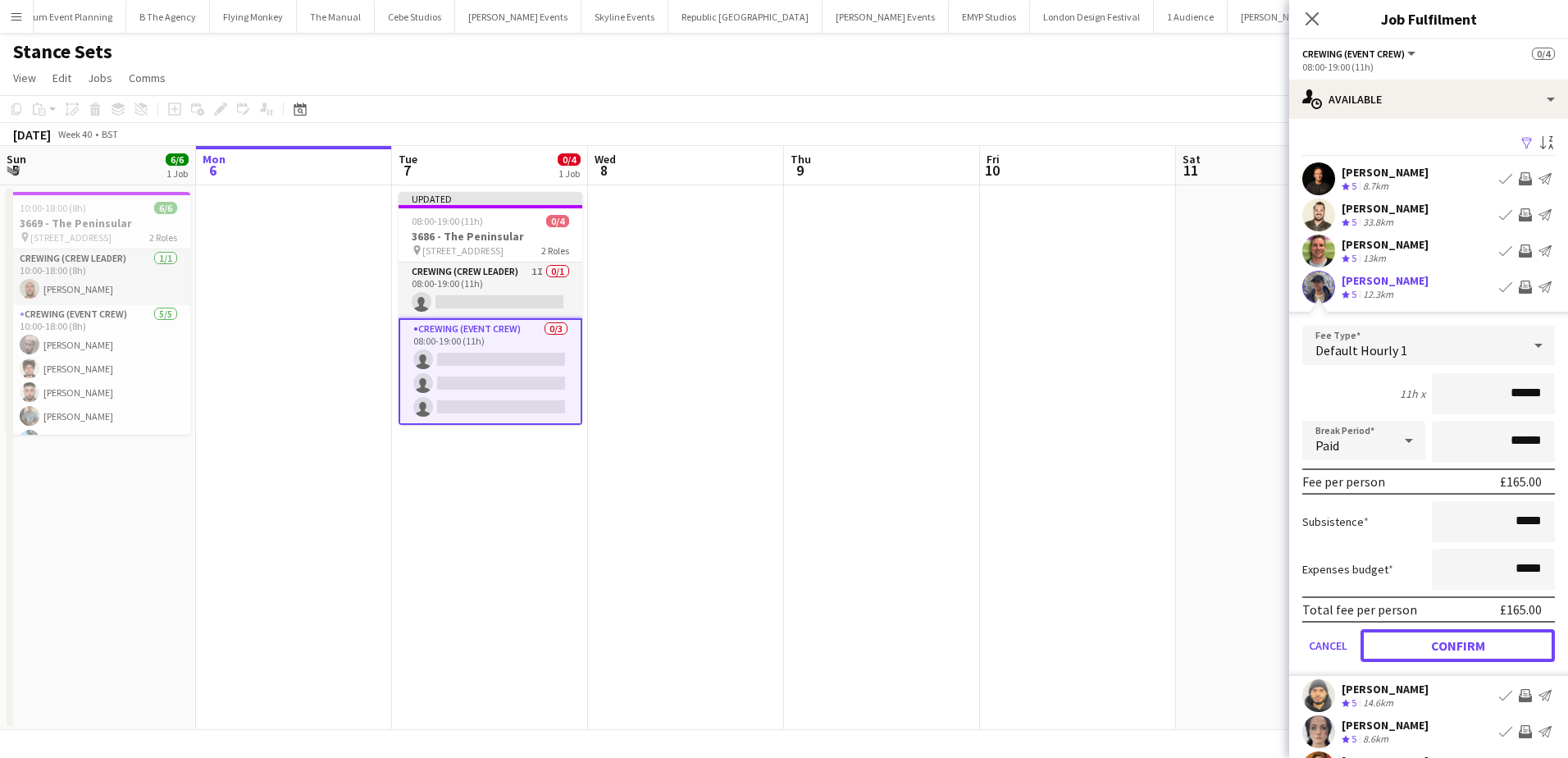
click at [1448, 645] on button "Confirm" at bounding box center [1458, 645] width 194 height 33
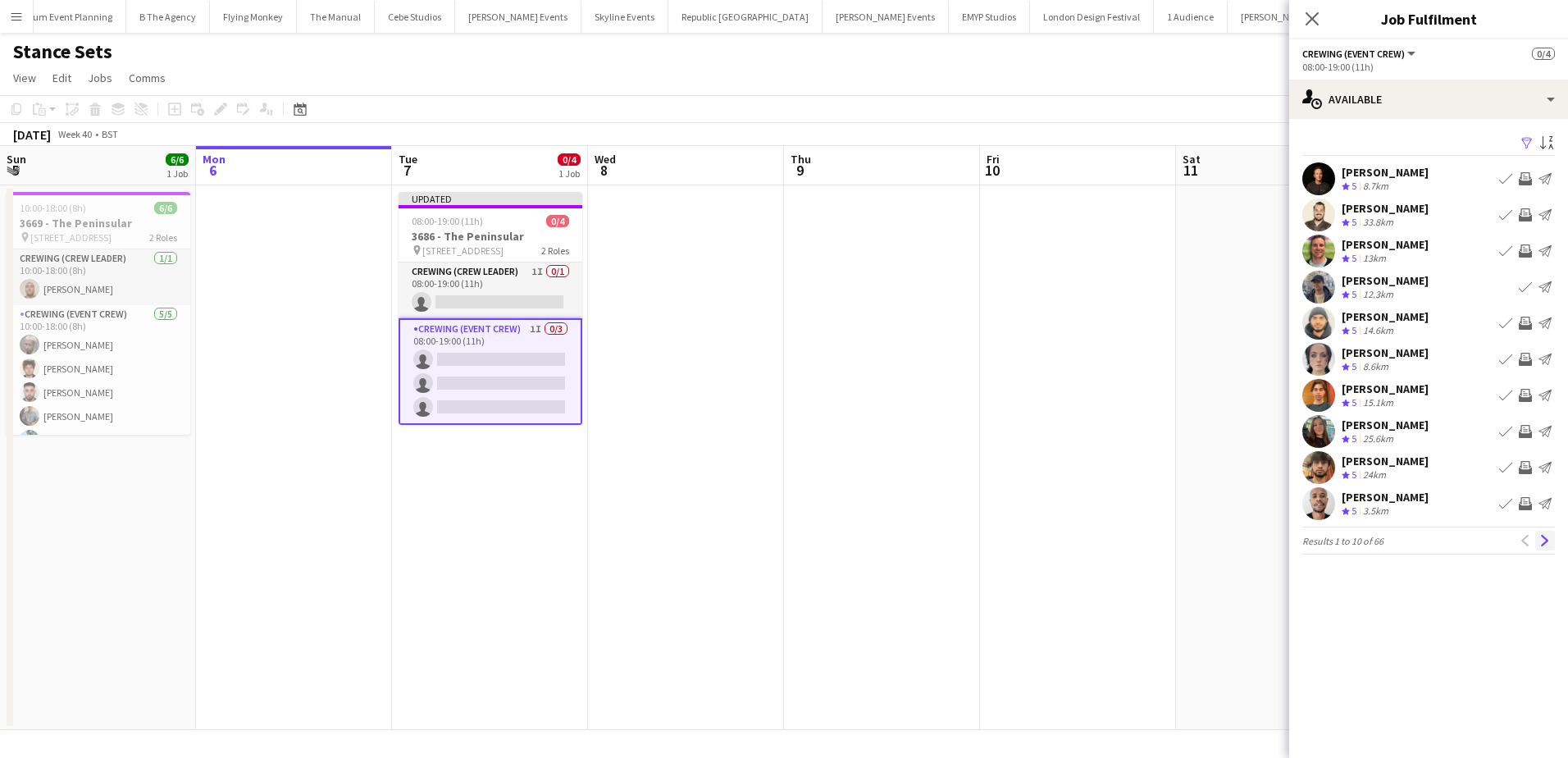
click at [1542, 541] on app-icon "Next" at bounding box center [1545, 540] width 11 height 11
click at [1524, 470] on app-icon "Invite crew" at bounding box center [1526, 467] width 13 height 13
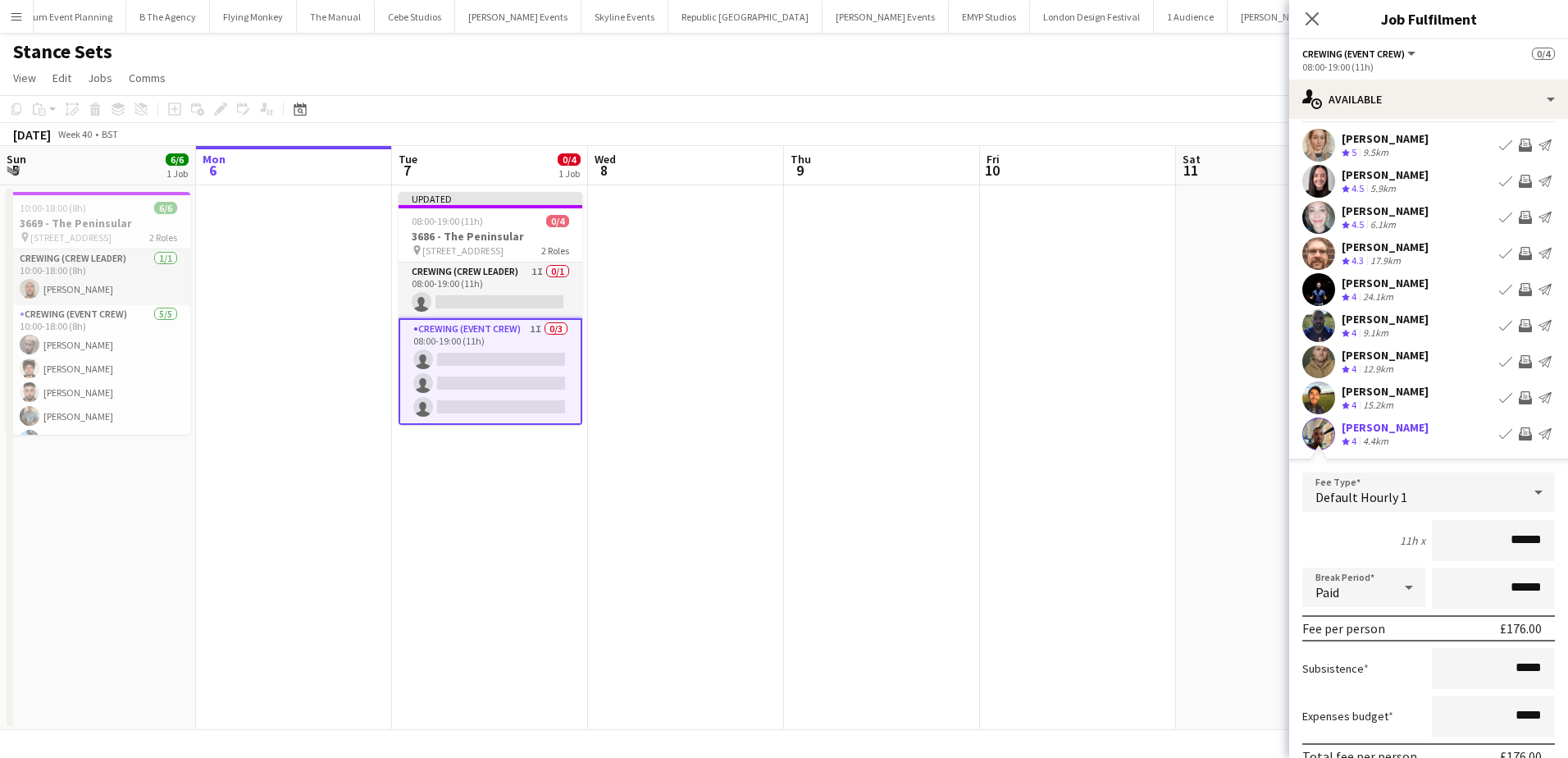
scroll to position [164, 0]
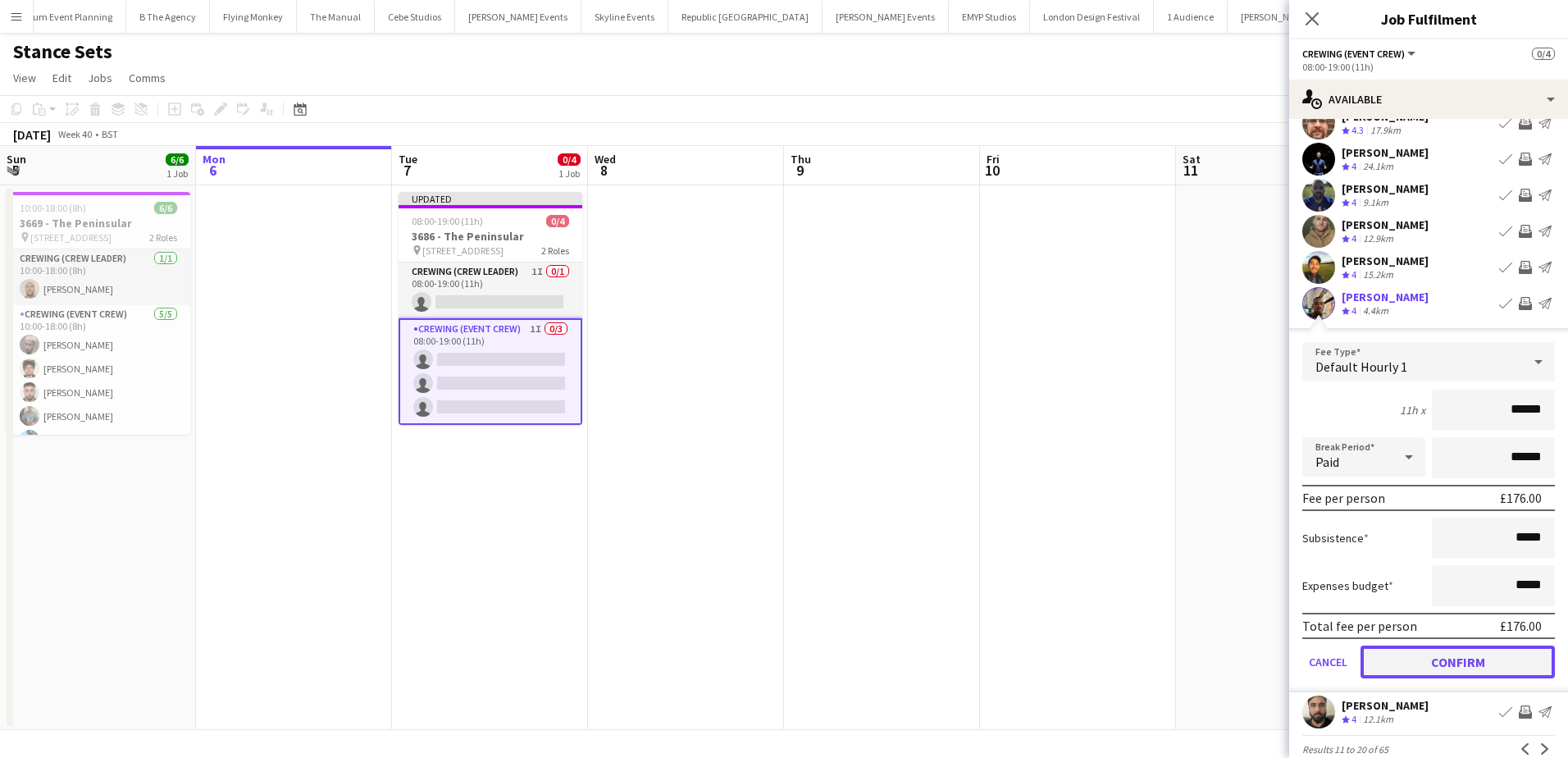
click at [1484, 661] on button "Confirm" at bounding box center [1458, 662] width 194 height 33
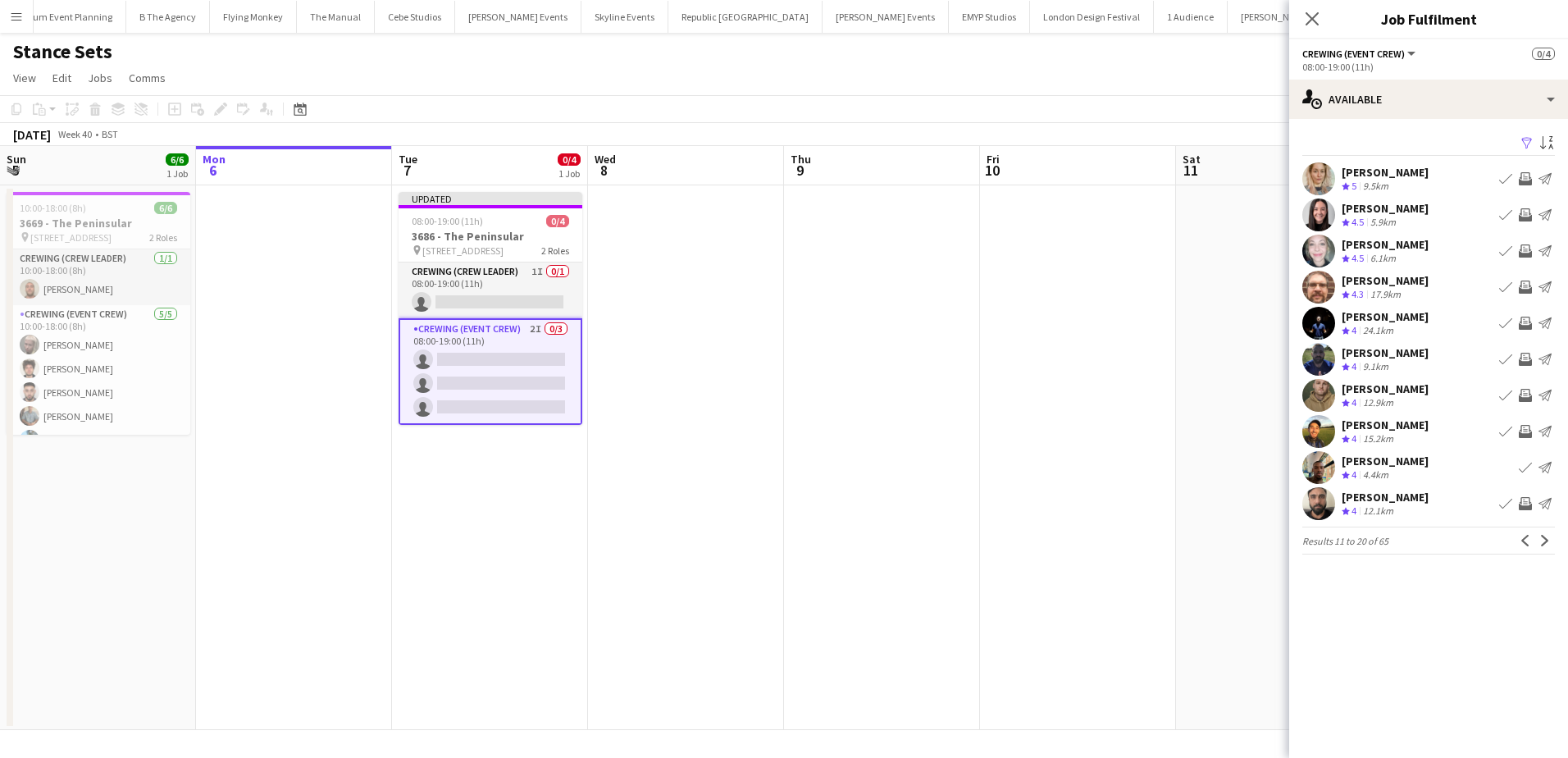
scroll to position [0, 0]
click at [1544, 540] on app-icon "Next" at bounding box center [1545, 540] width 11 height 11
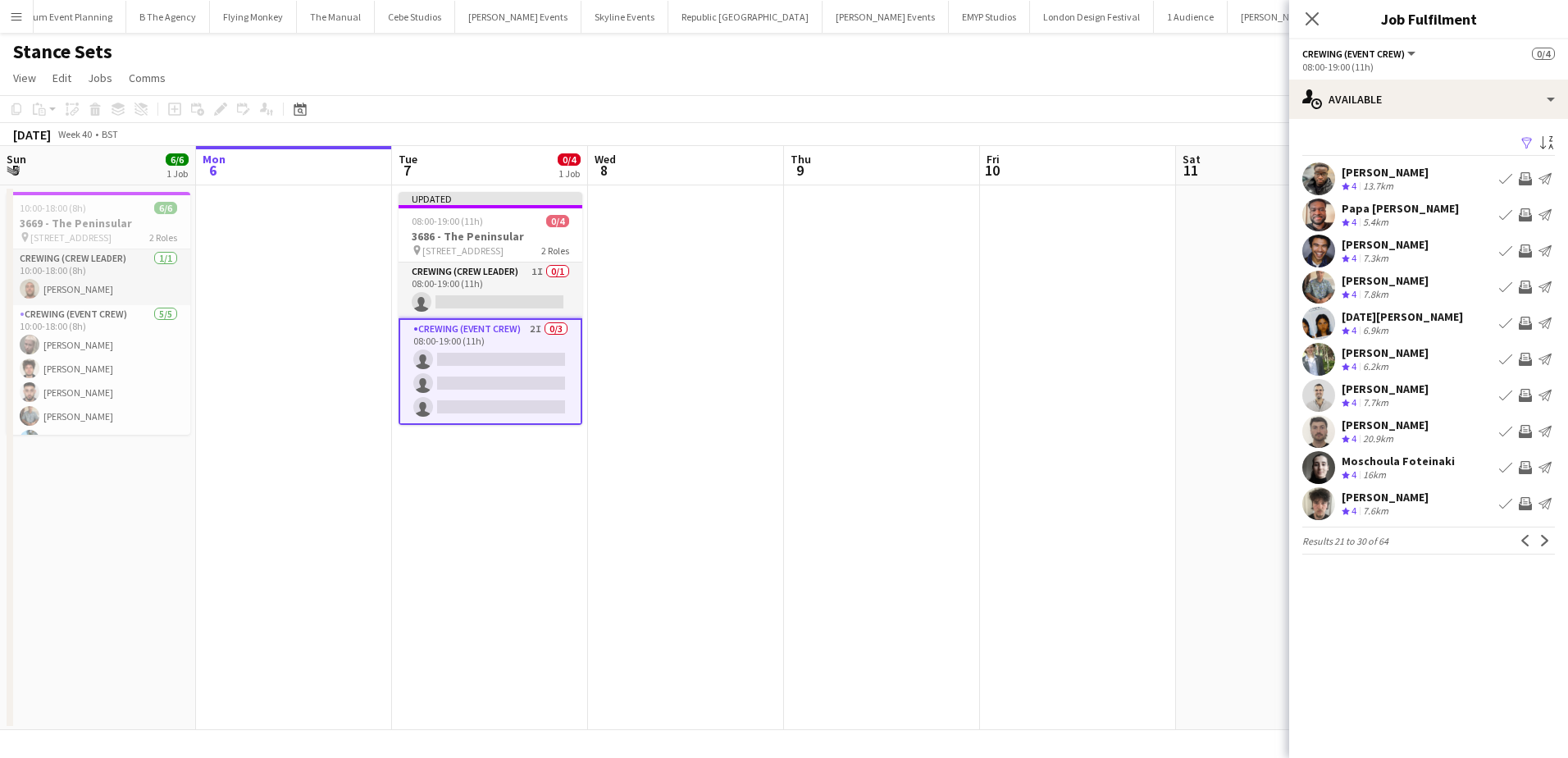
click at [1526, 172] on button "Invite crew" at bounding box center [1525, 178] width 20 height 20
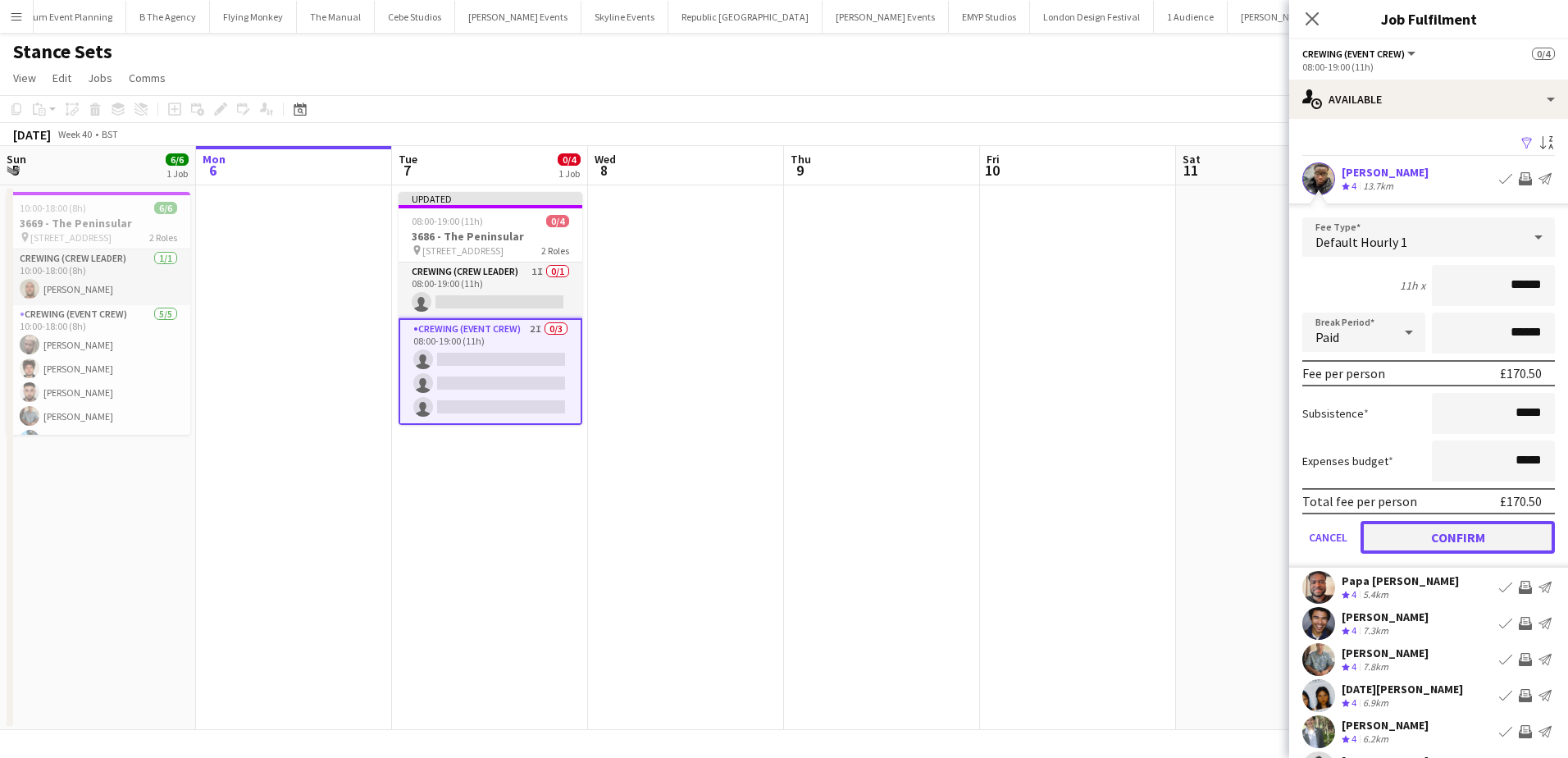
click at [1456, 534] on button "Confirm" at bounding box center [1458, 537] width 194 height 33
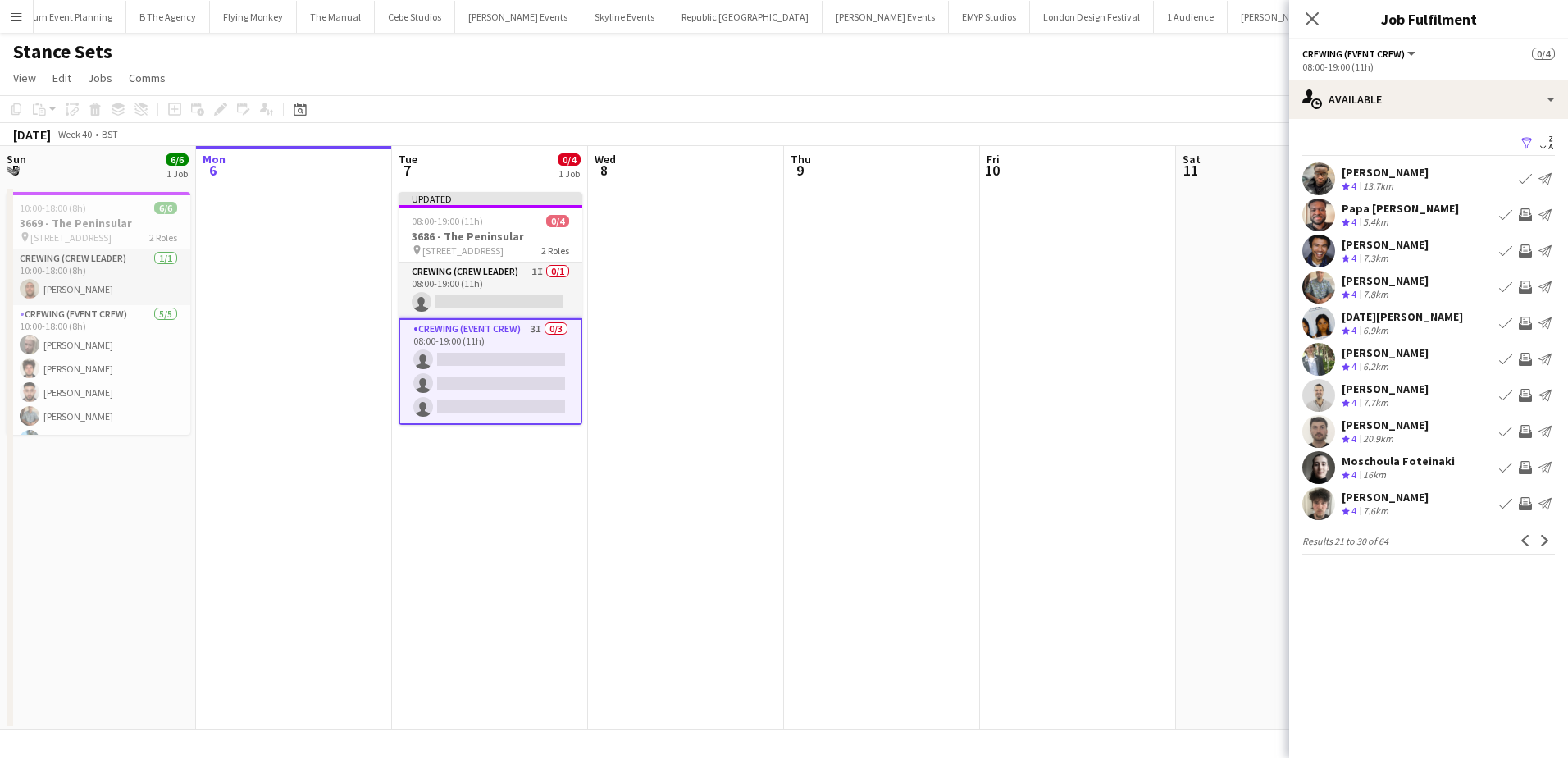
click at [1524, 214] on app-icon "Invite crew" at bounding box center [1526, 215] width 13 height 13
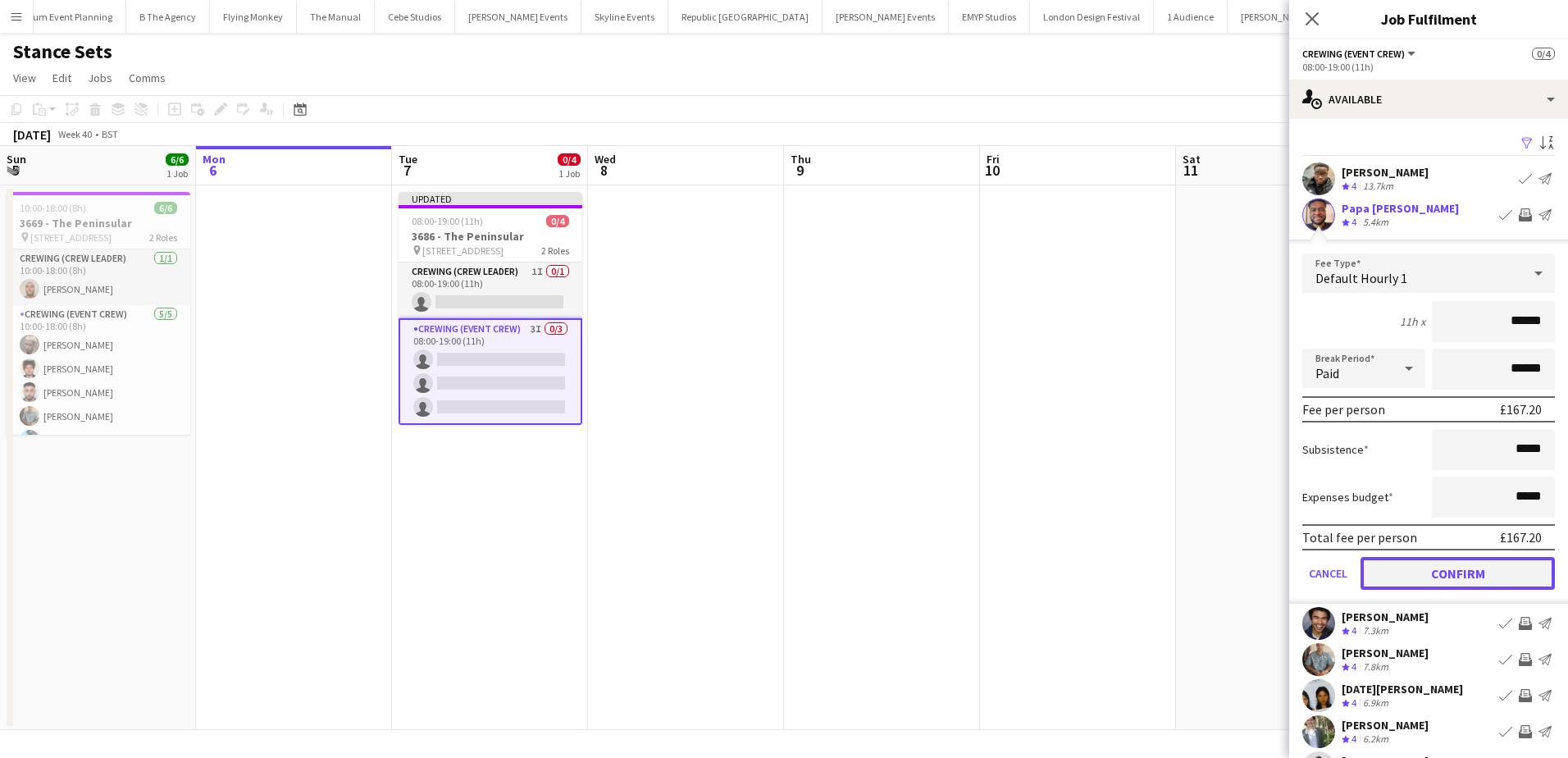
click at [1476, 574] on button "Confirm" at bounding box center [1458, 573] width 194 height 33
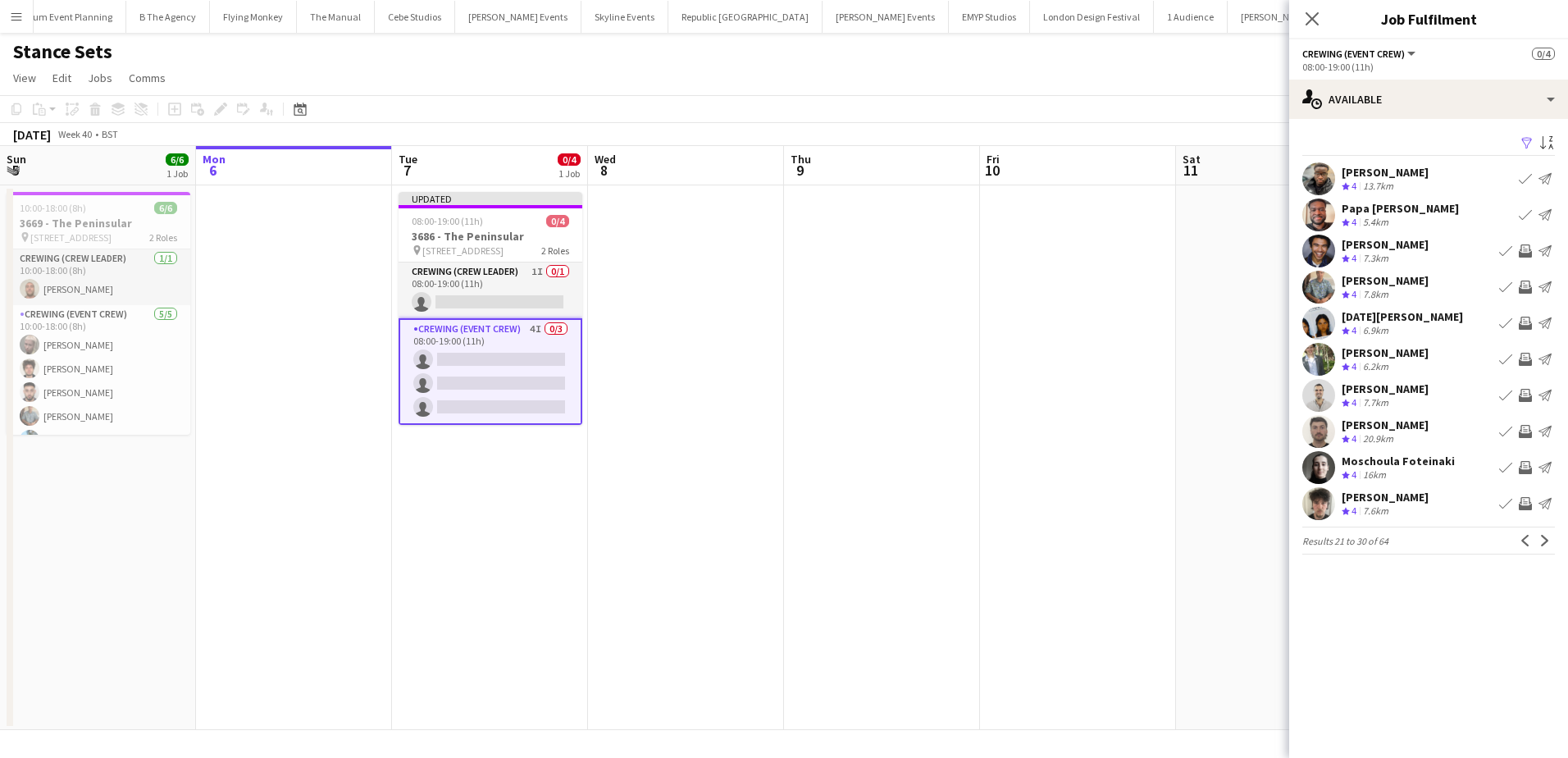
click at [1522, 286] on app-icon "Invite crew" at bounding box center [1526, 287] width 13 height 13
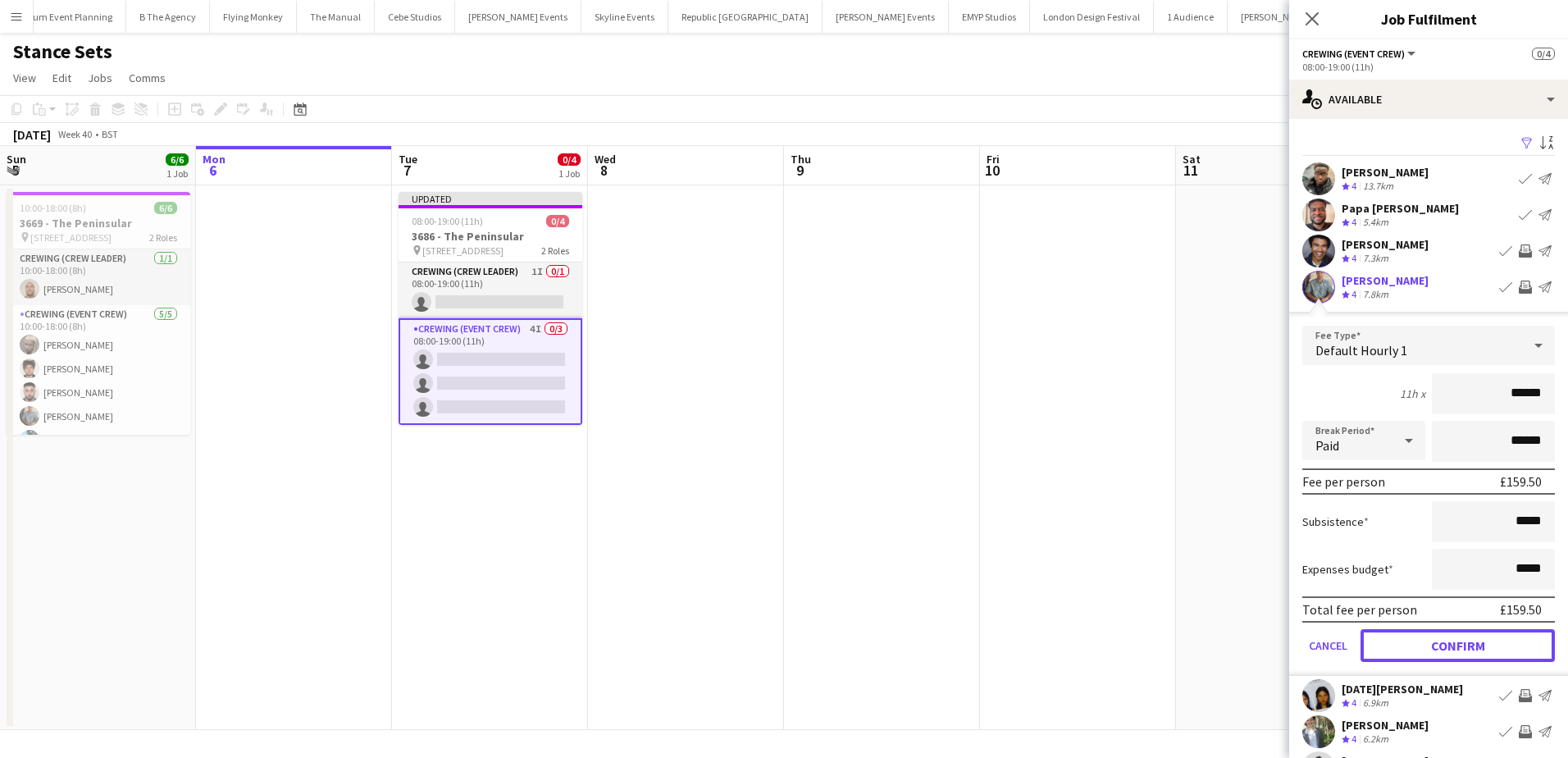
click at [1445, 640] on button "Confirm" at bounding box center [1458, 645] width 194 height 33
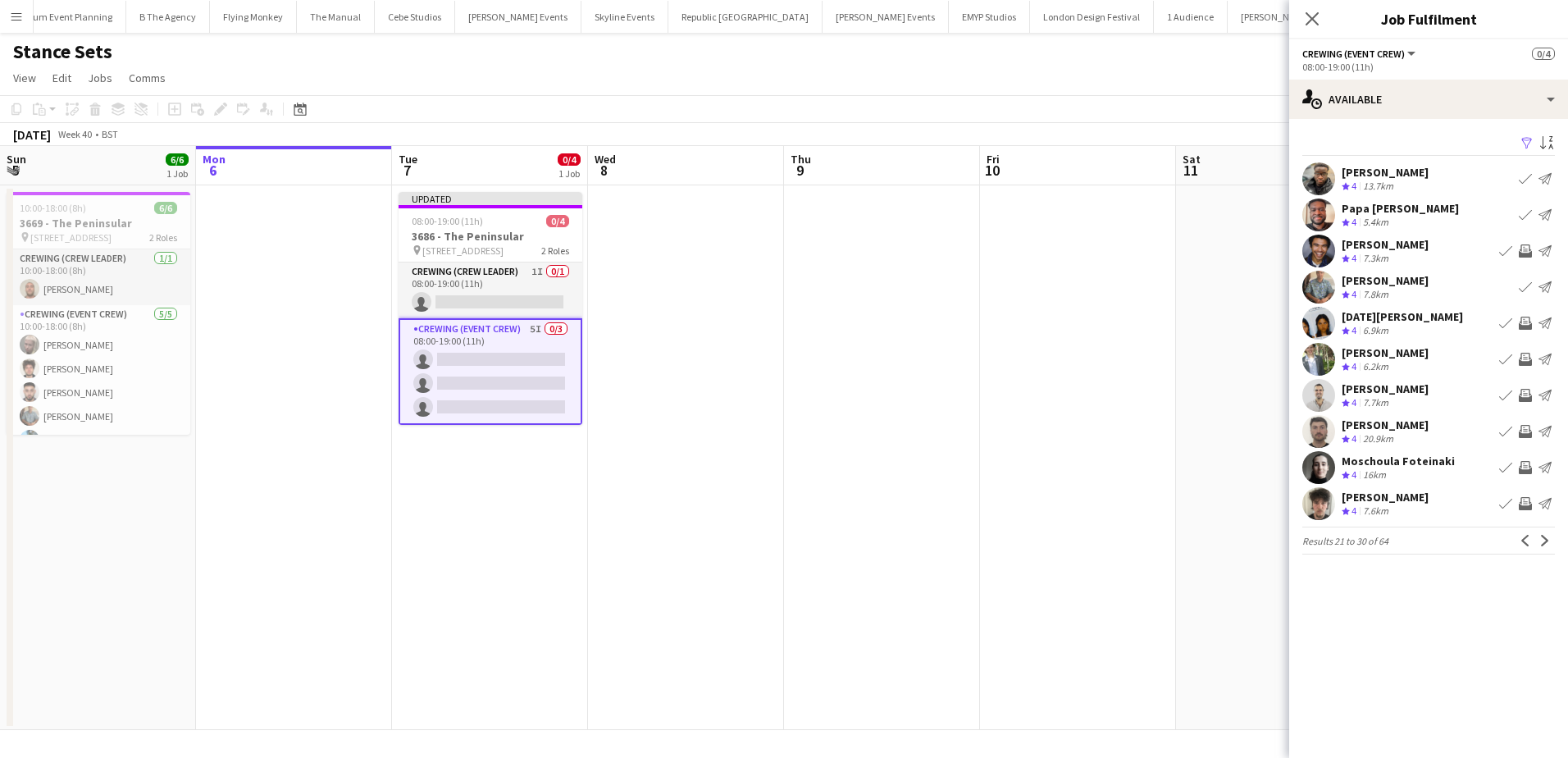
click at [1526, 326] on app-icon "Invite crew" at bounding box center [1526, 323] width 13 height 13
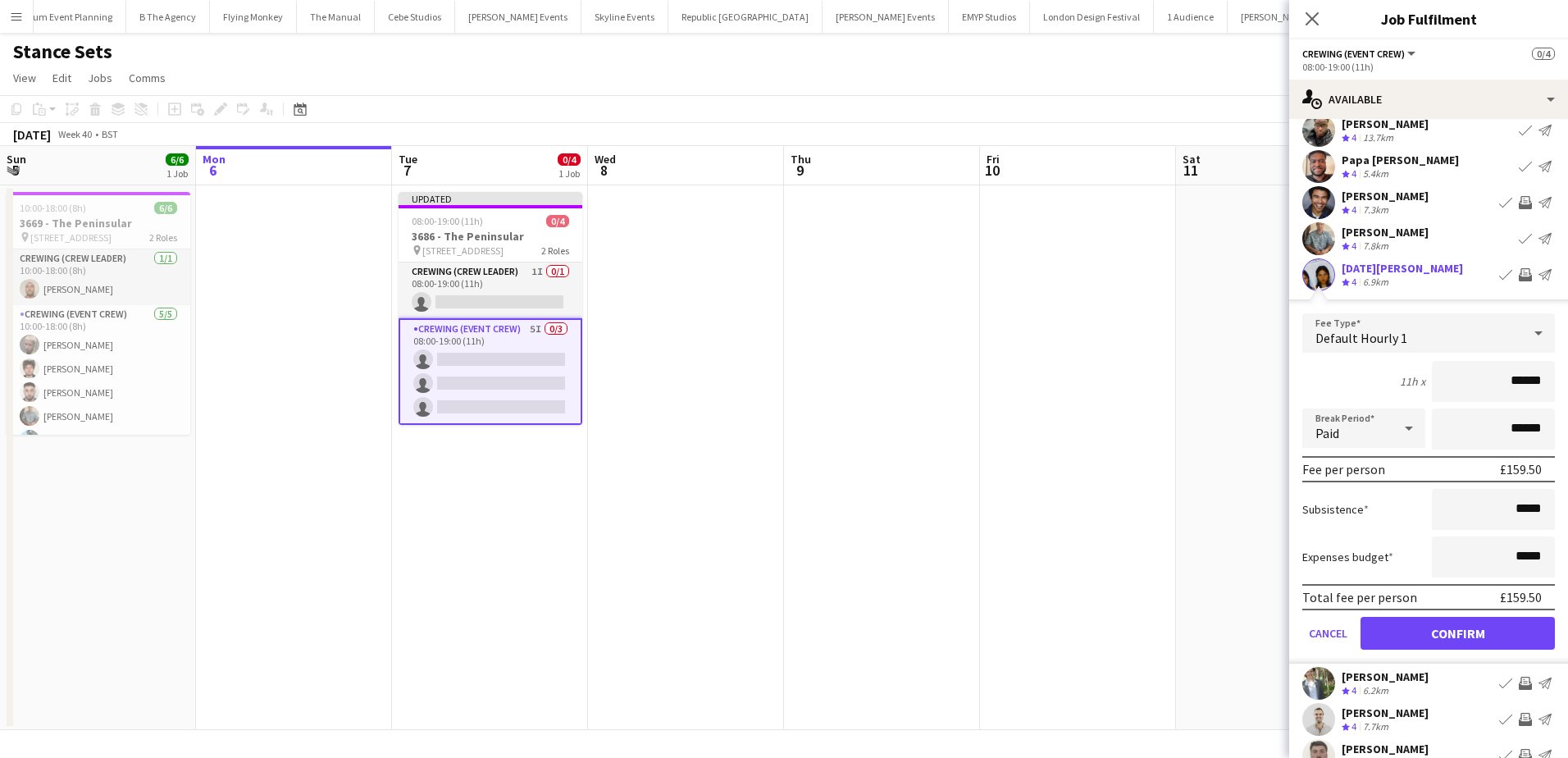
scroll to position [164, 0]
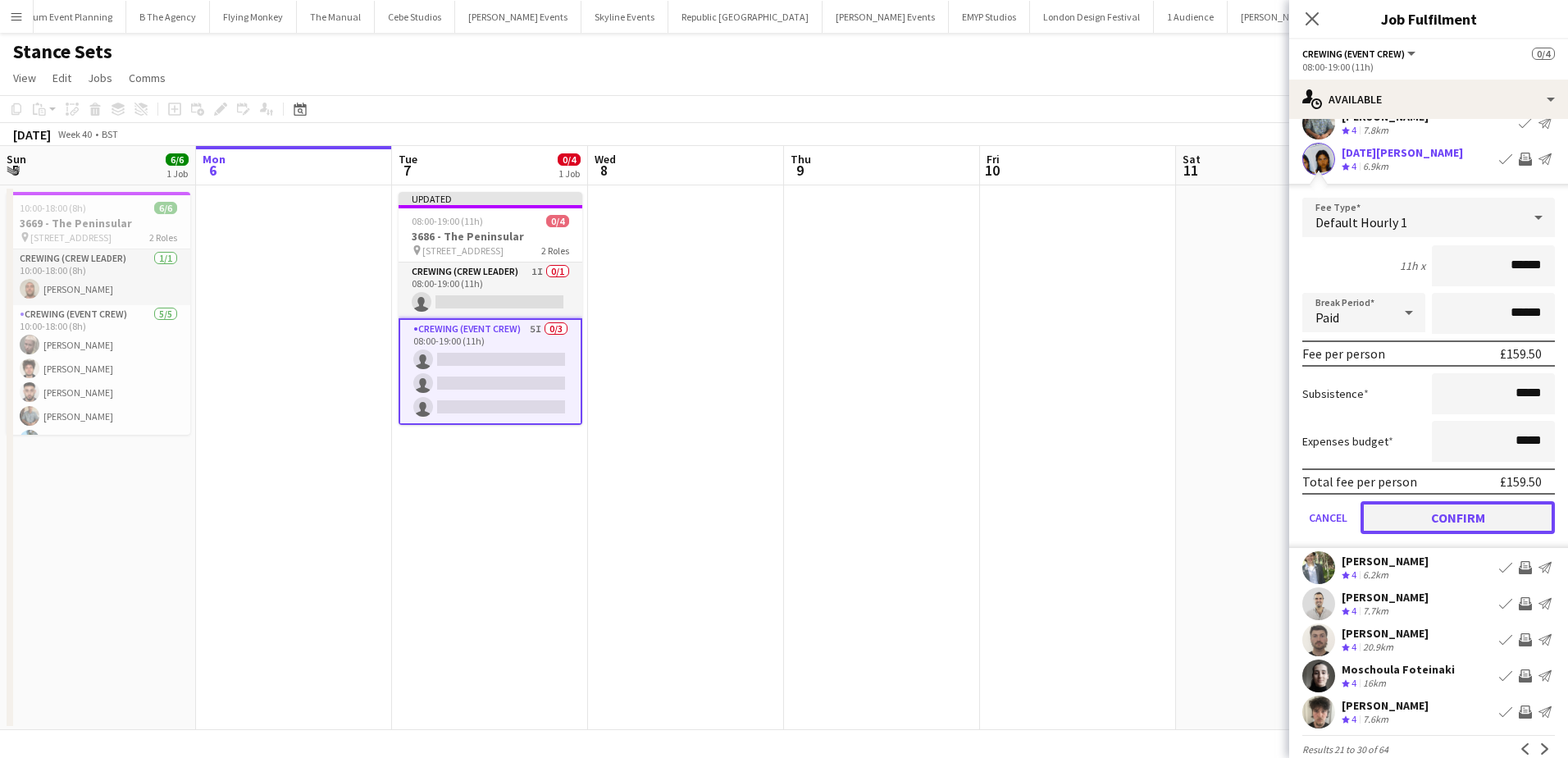
click at [1479, 525] on button "Confirm" at bounding box center [1458, 517] width 194 height 33
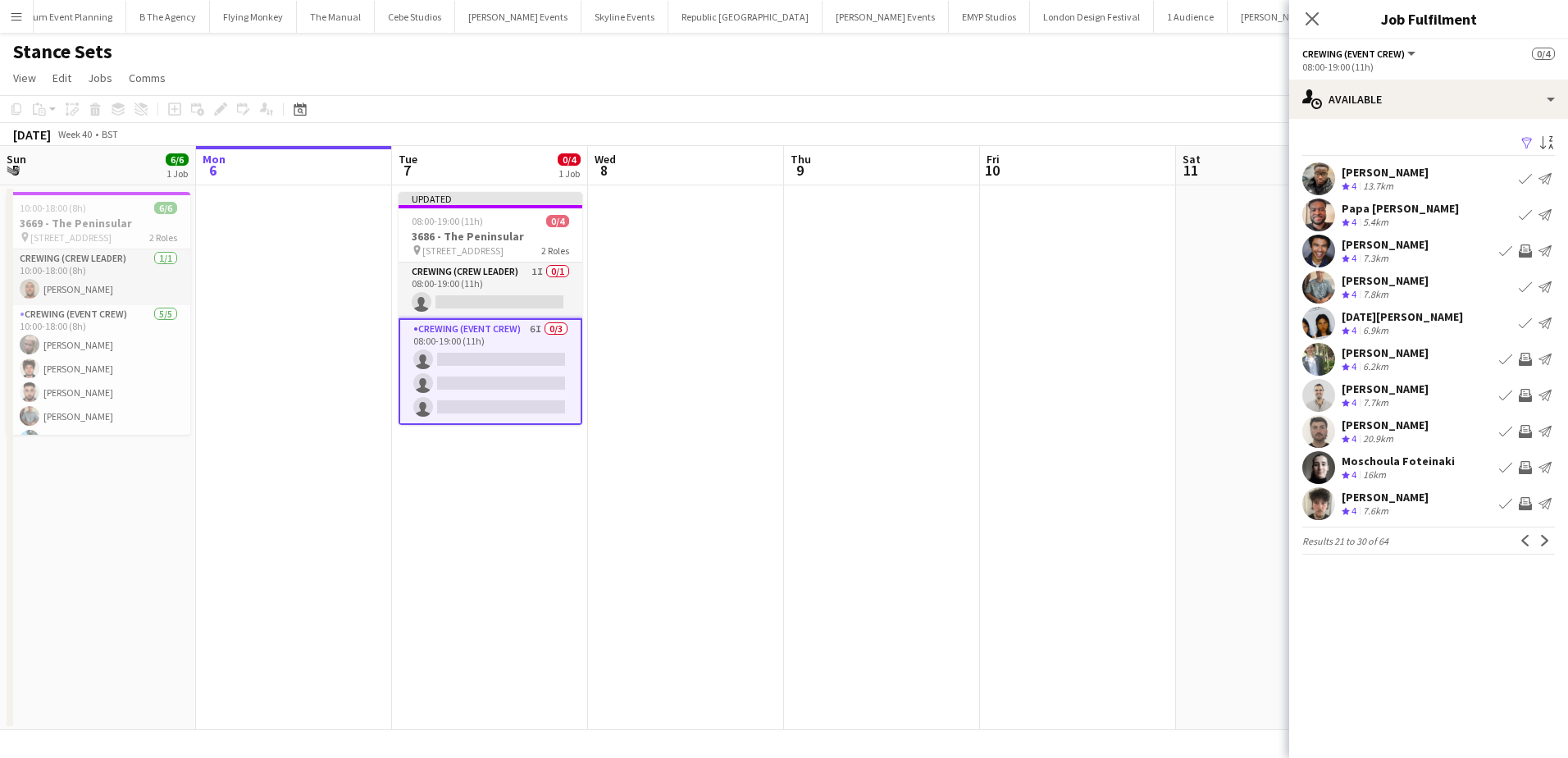
click at [1526, 429] on app-icon "Invite crew" at bounding box center [1526, 431] width 13 height 13
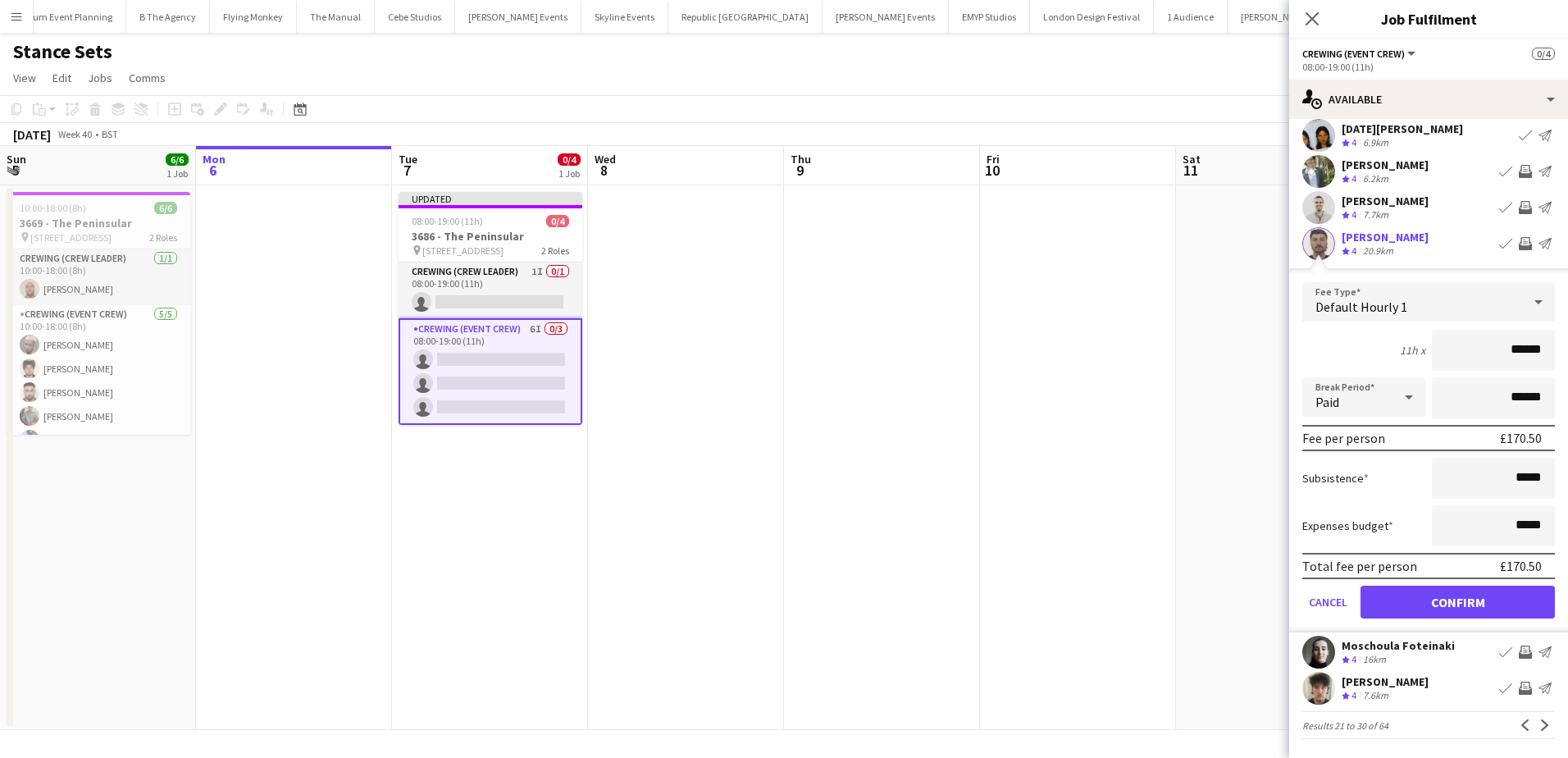
scroll to position [189, 0]
click at [1484, 598] on button "Confirm" at bounding box center [1458, 600] width 194 height 33
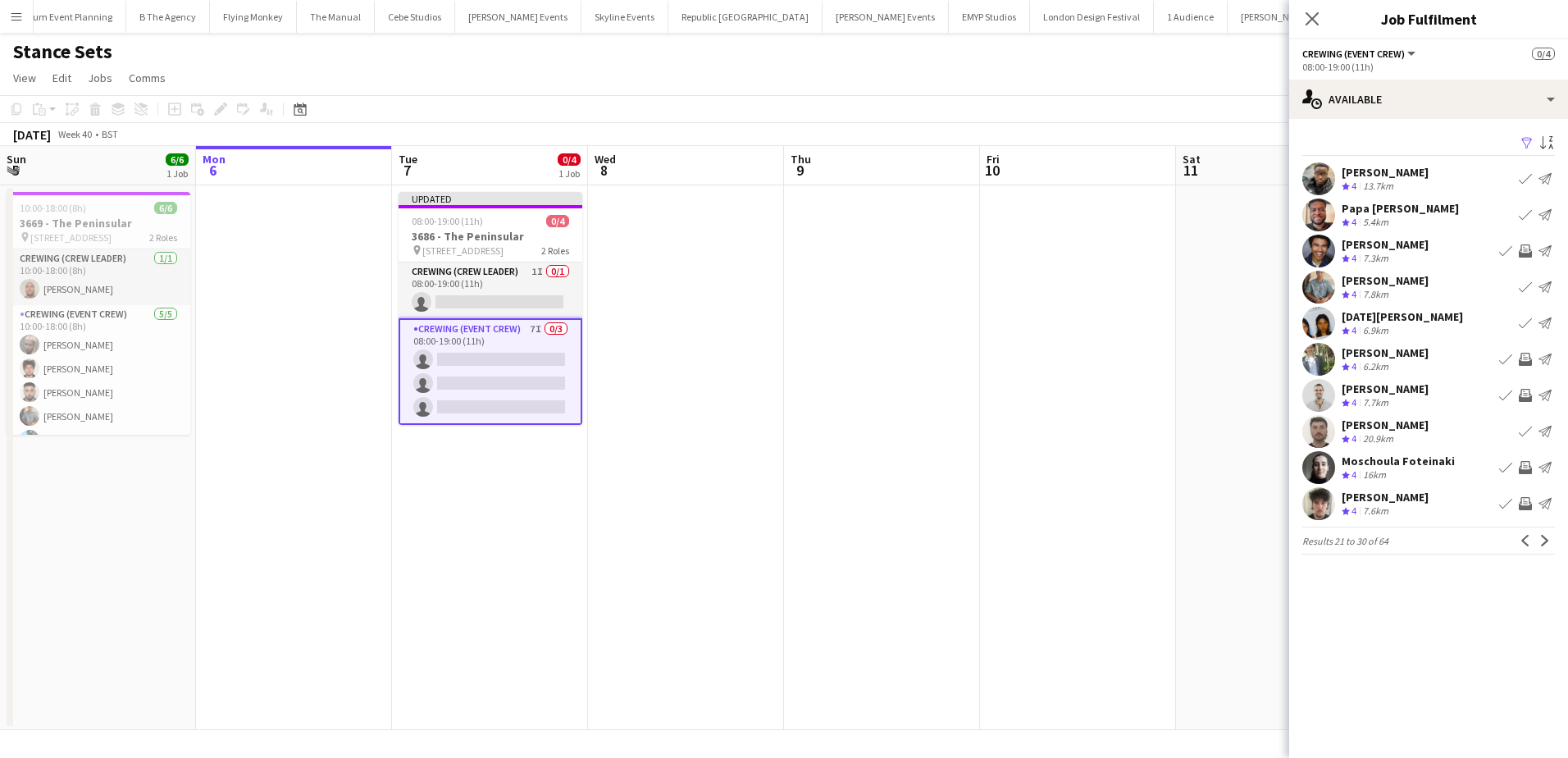
scroll to position [0, 0]
click at [1543, 541] on app-icon "Next" at bounding box center [1545, 540] width 11 height 11
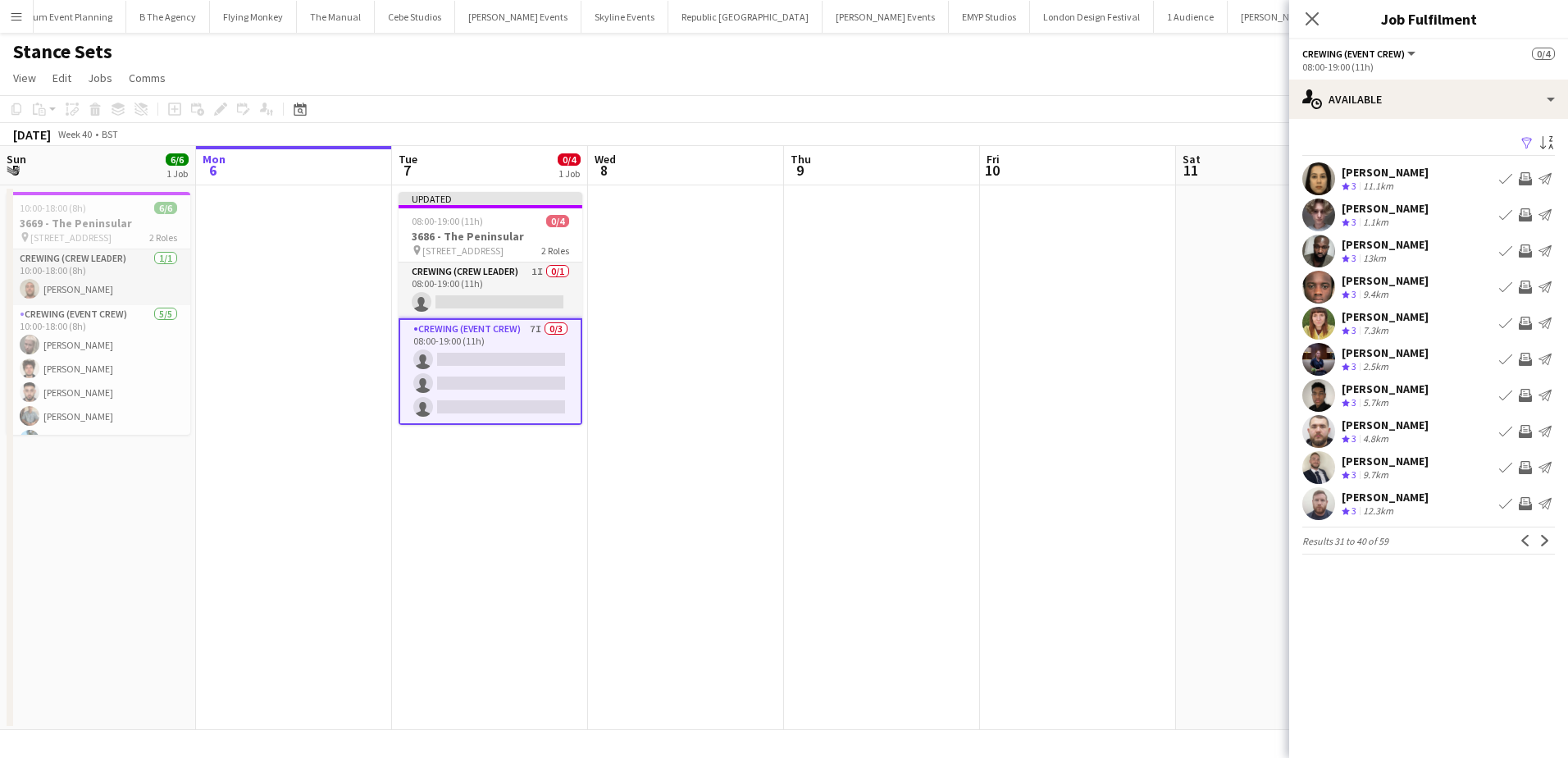
click at [1523, 429] on app-icon "Invite crew" at bounding box center [1526, 431] width 13 height 13
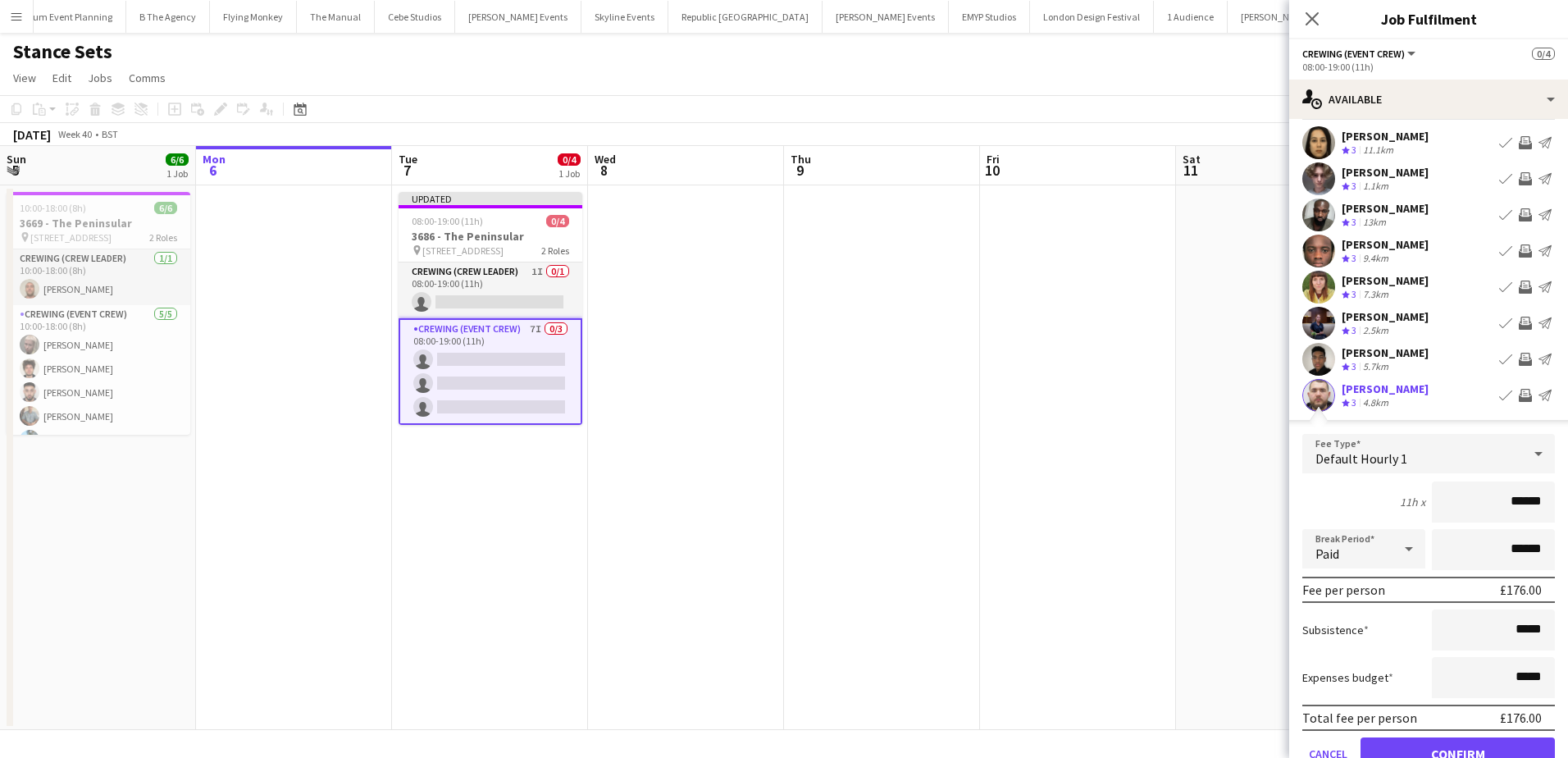
scroll to position [82, 0]
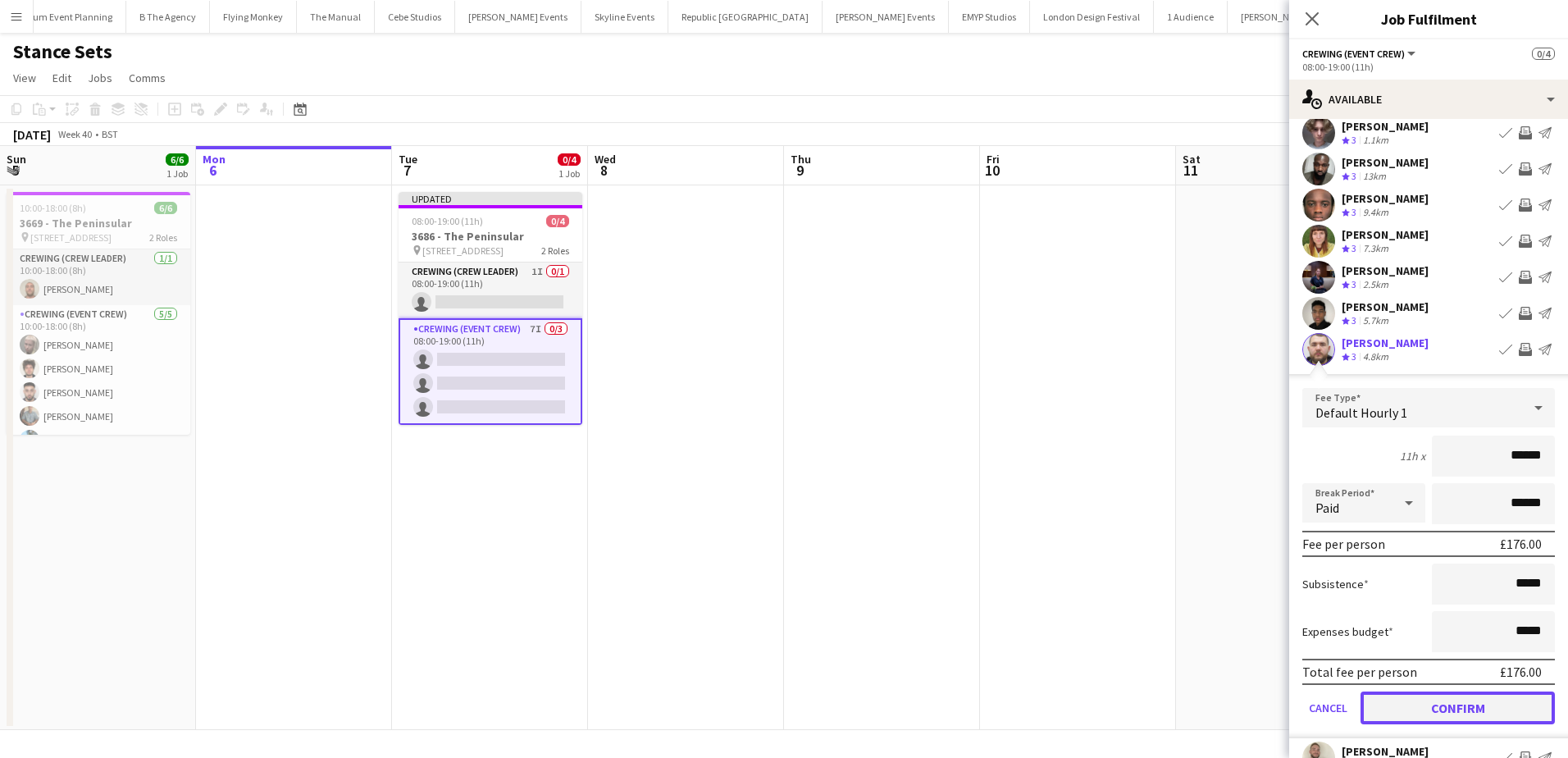
click at [1466, 697] on button "Confirm" at bounding box center [1458, 707] width 194 height 33
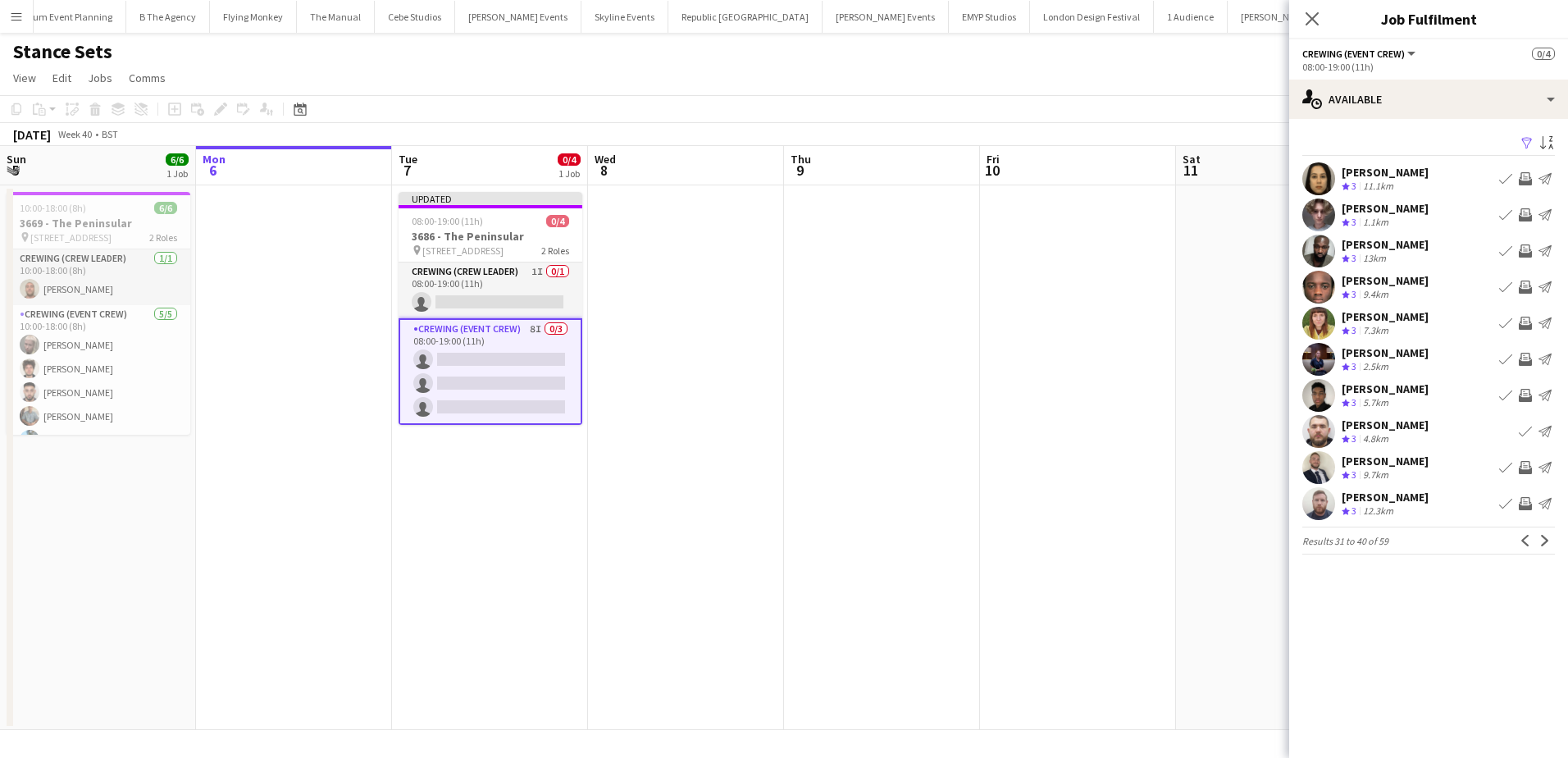
scroll to position [0, 0]
click at [1540, 545] on app-icon "Next" at bounding box center [1545, 540] width 11 height 11
click at [1537, 538] on button "Next" at bounding box center [1544, 540] width 20 height 20
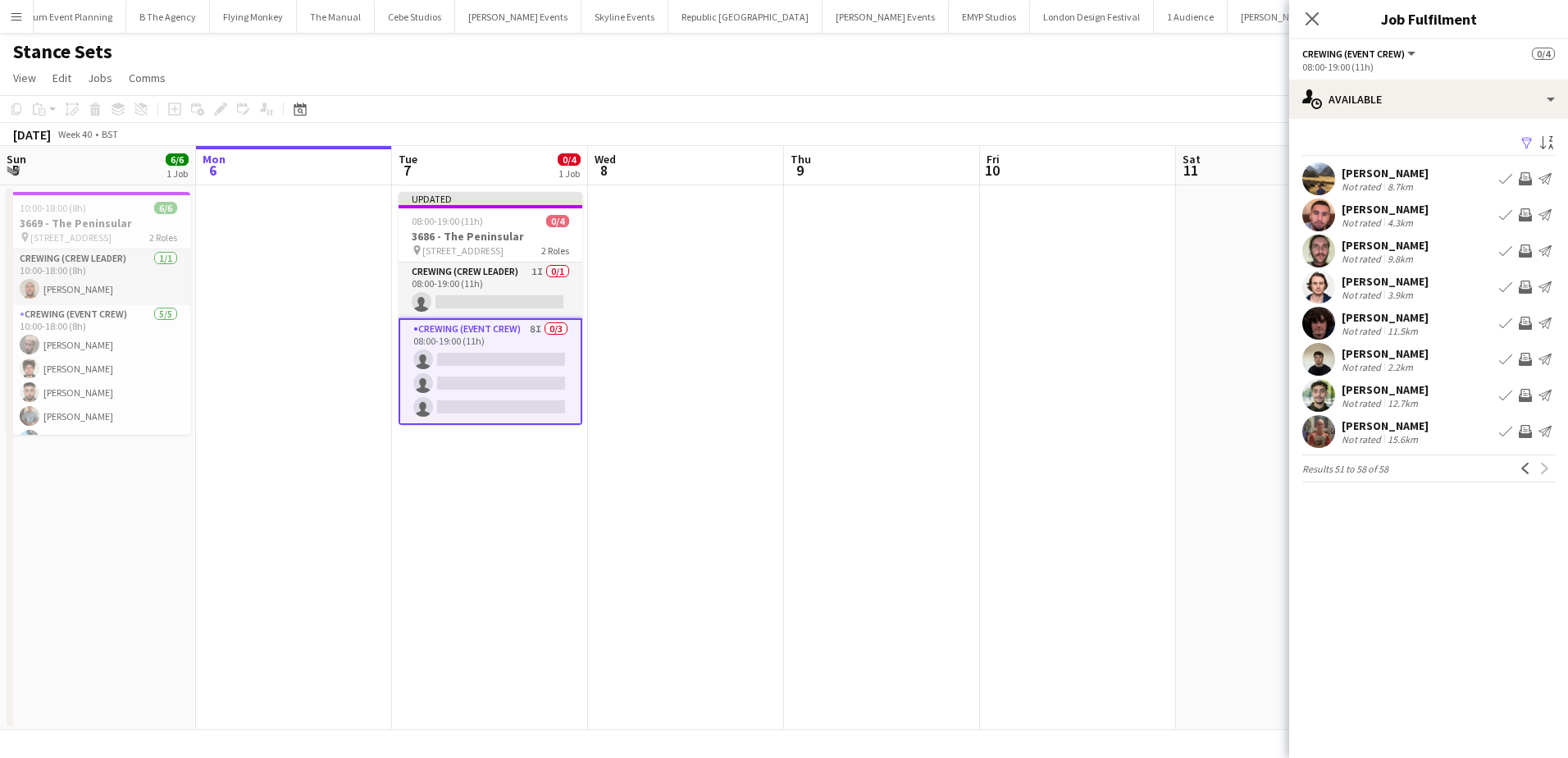
click at [1527, 434] on app-icon "Invite crew" at bounding box center [1526, 431] width 13 height 13
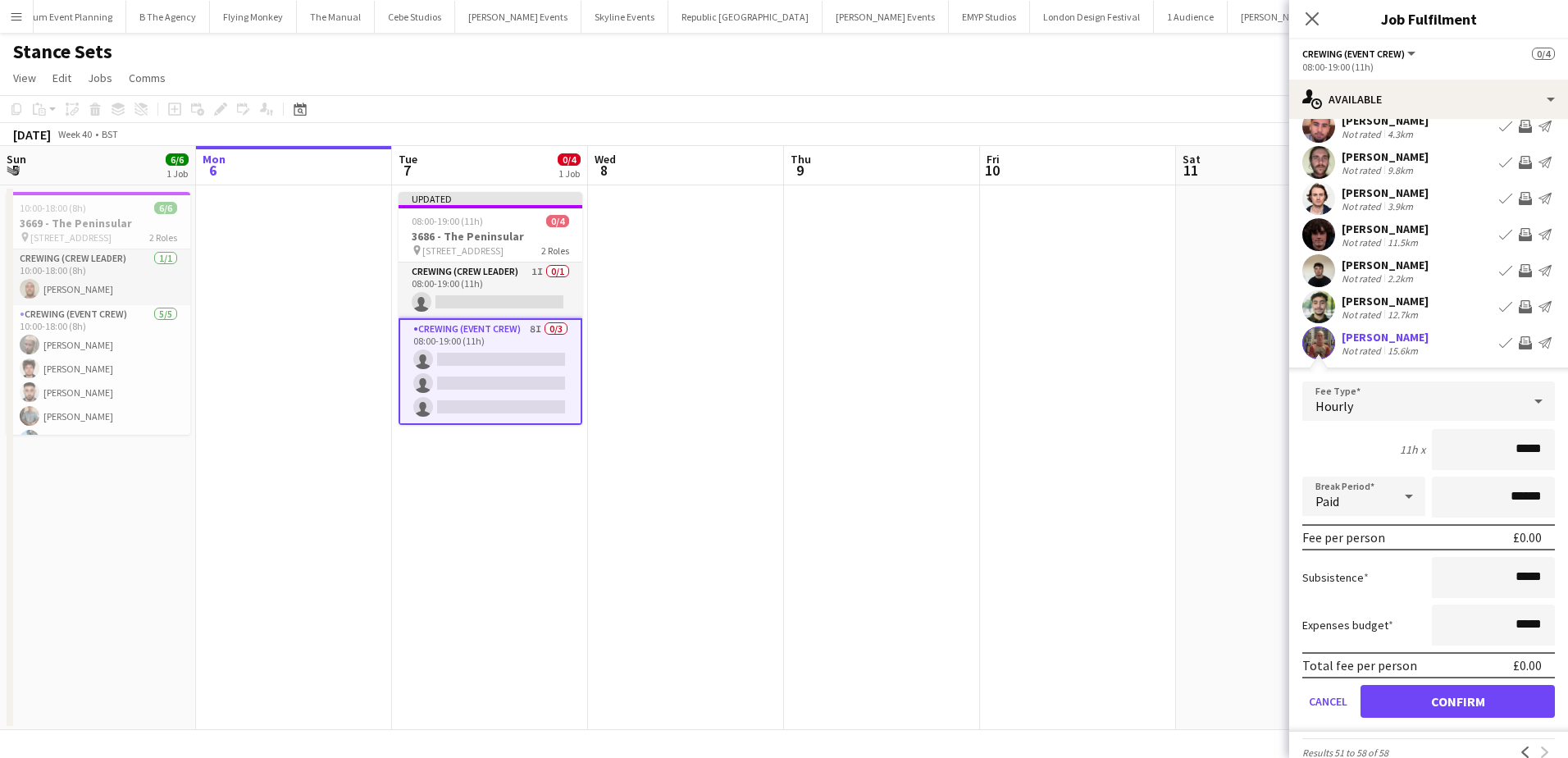
scroll to position [116, 0]
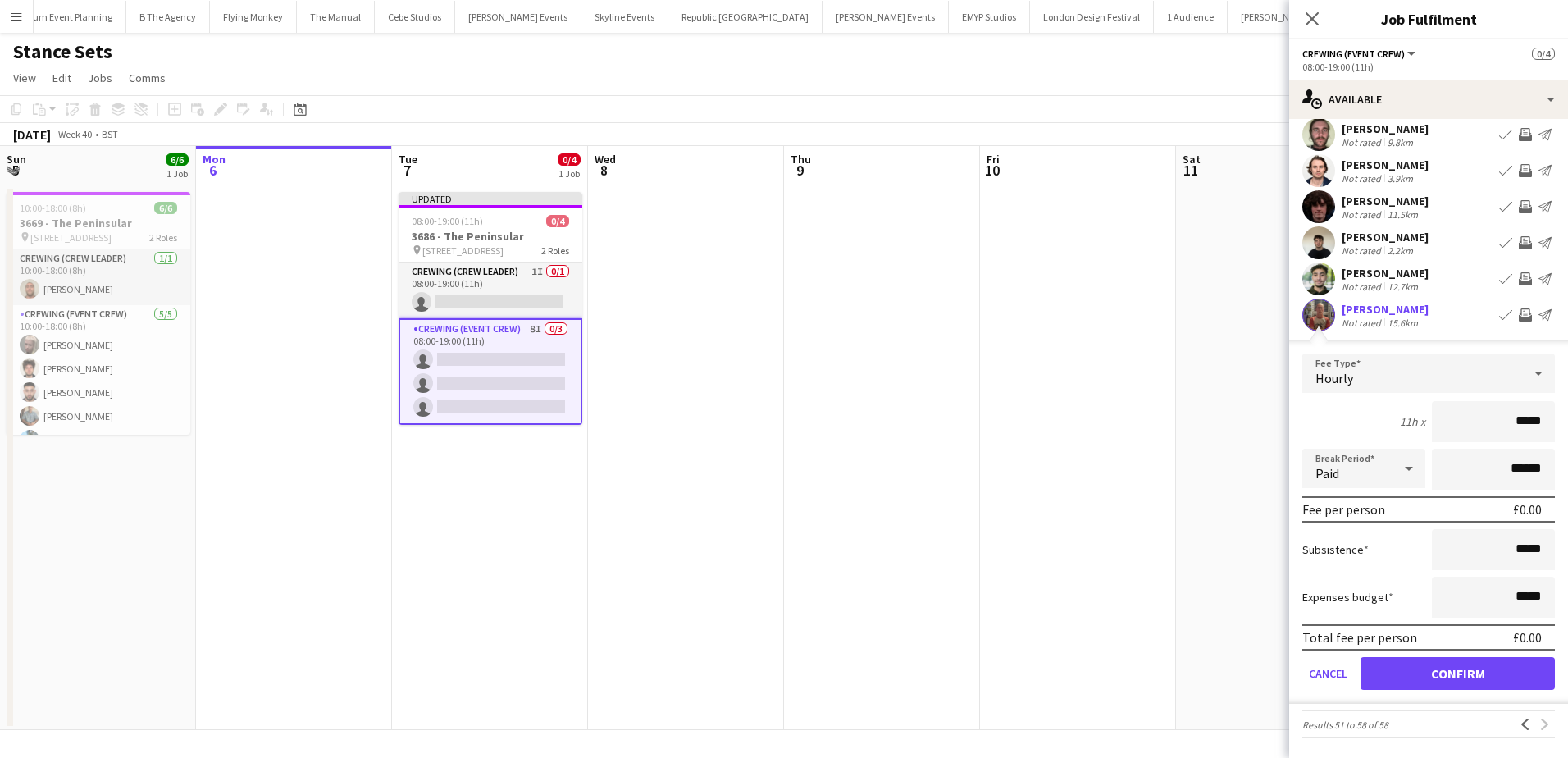
drag, startPoint x: 1506, startPoint y: 423, endPoint x: 1524, endPoint y: 426, distance: 18.2
click at [1524, 426] on input "*****" at bounding box center [1493, 421] width 123 height 41
type input "******"
click at [1465, 680] on button "Confirm" at bounding box center [1458, 673] width 194 height 33
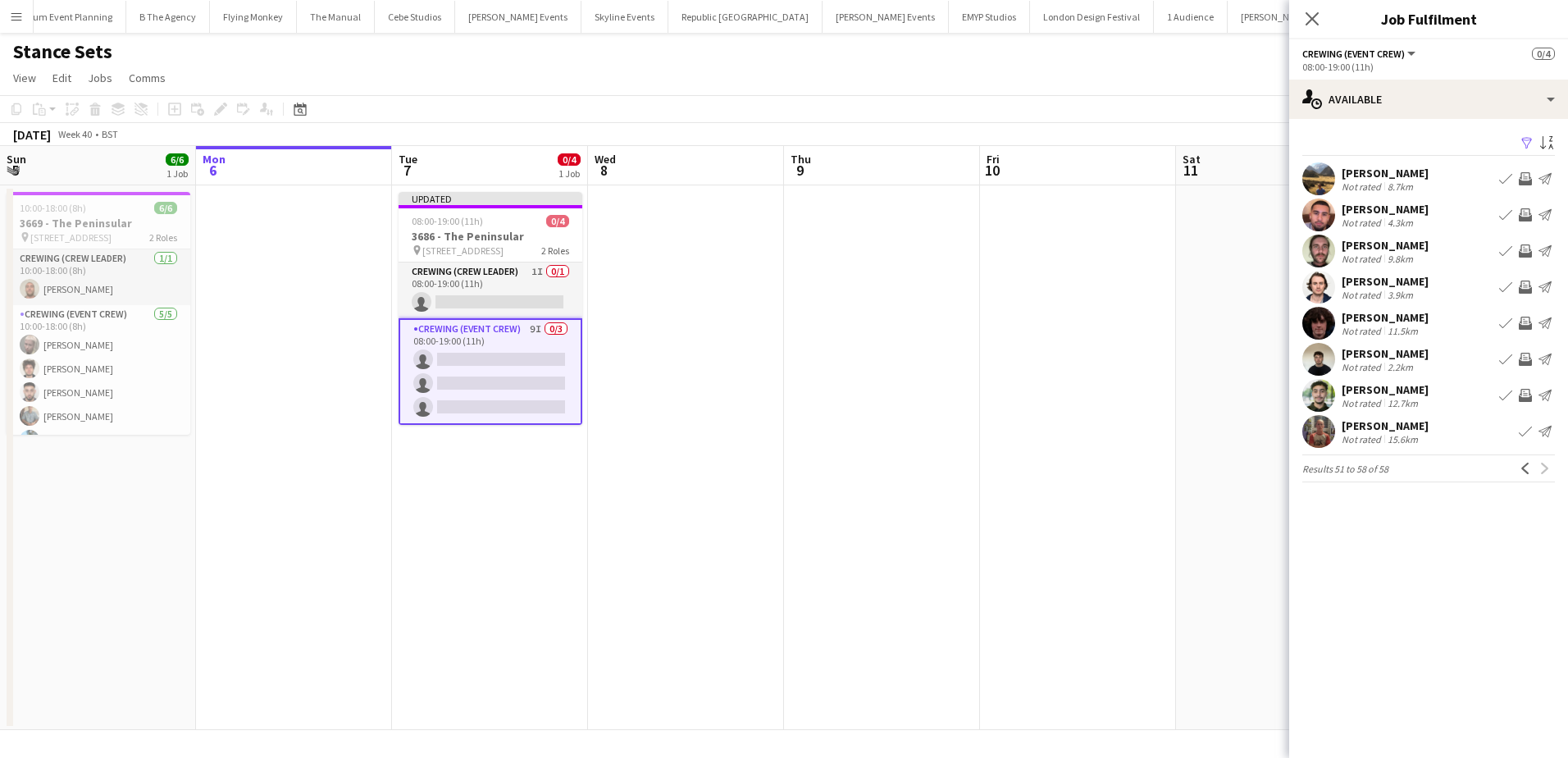
click at [956, 428] on app-date-cell at bounding box center [883, 457] width 196 height 545
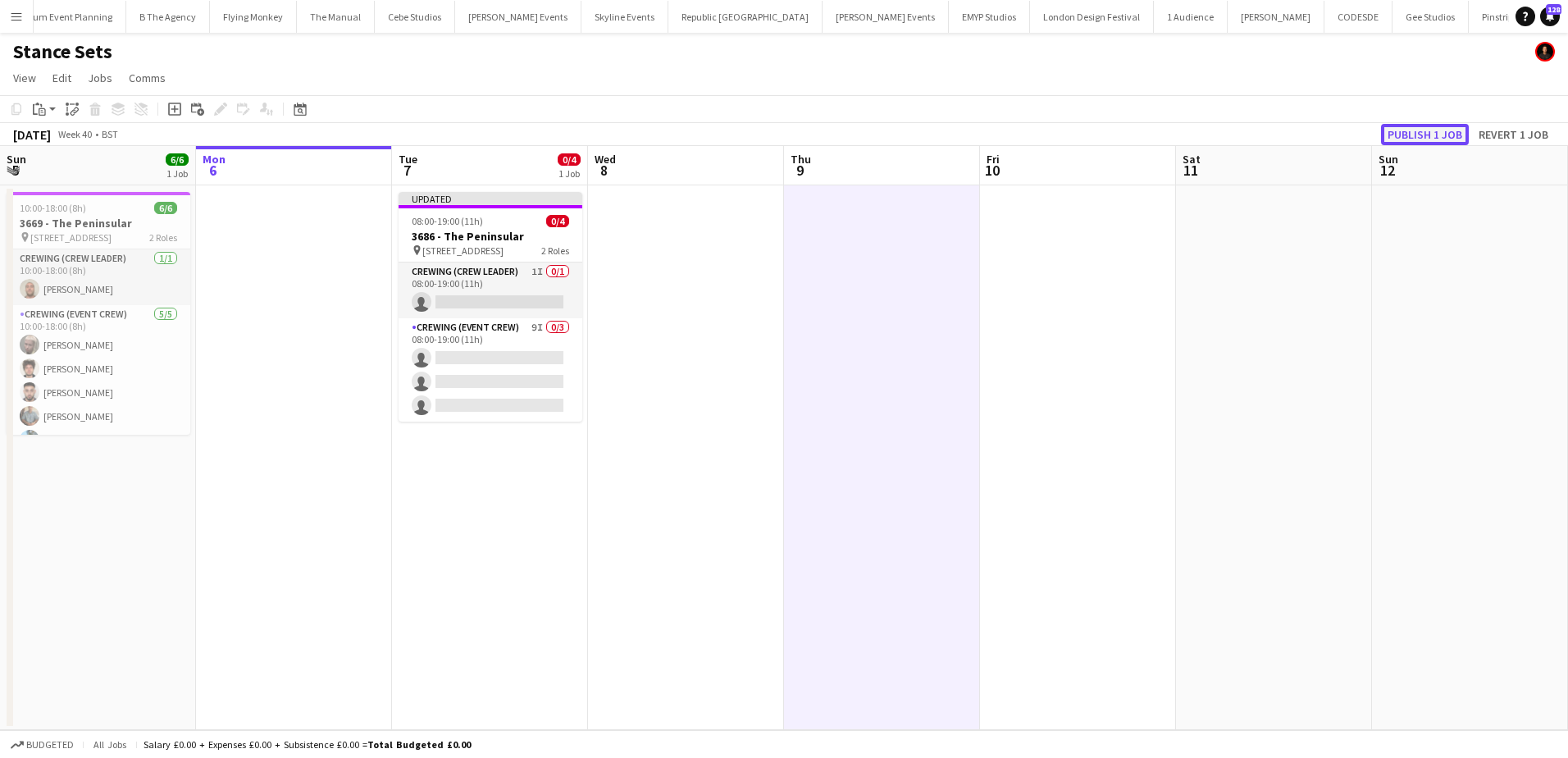
click at [1451, 140] on button "Publish 1 job" at bounding box center [1425, 134] width 88 height 22
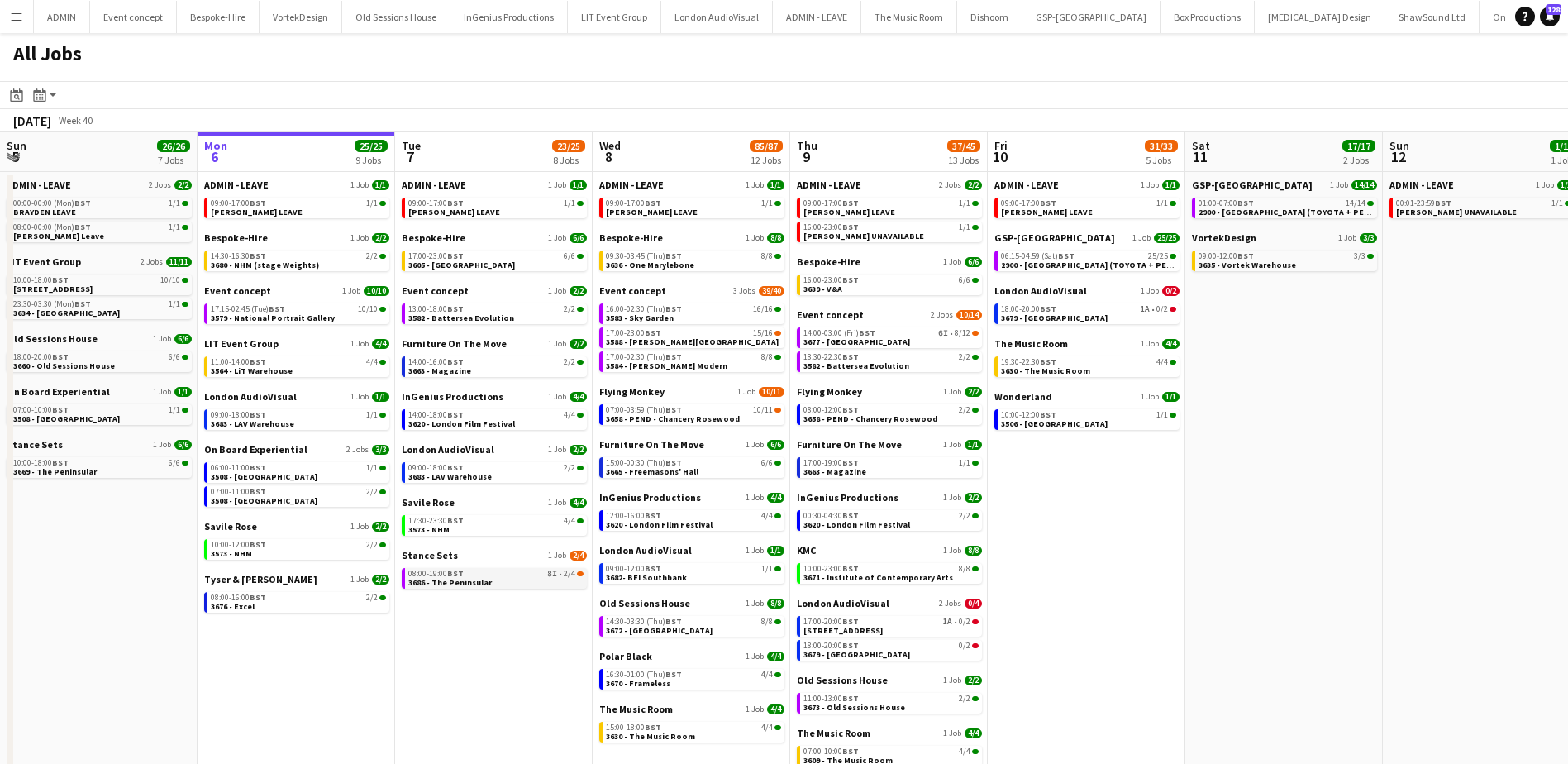
click at [440, 582] on span "3686 - The Peninsular" at bounding box center [450, 581] width 84 height 10
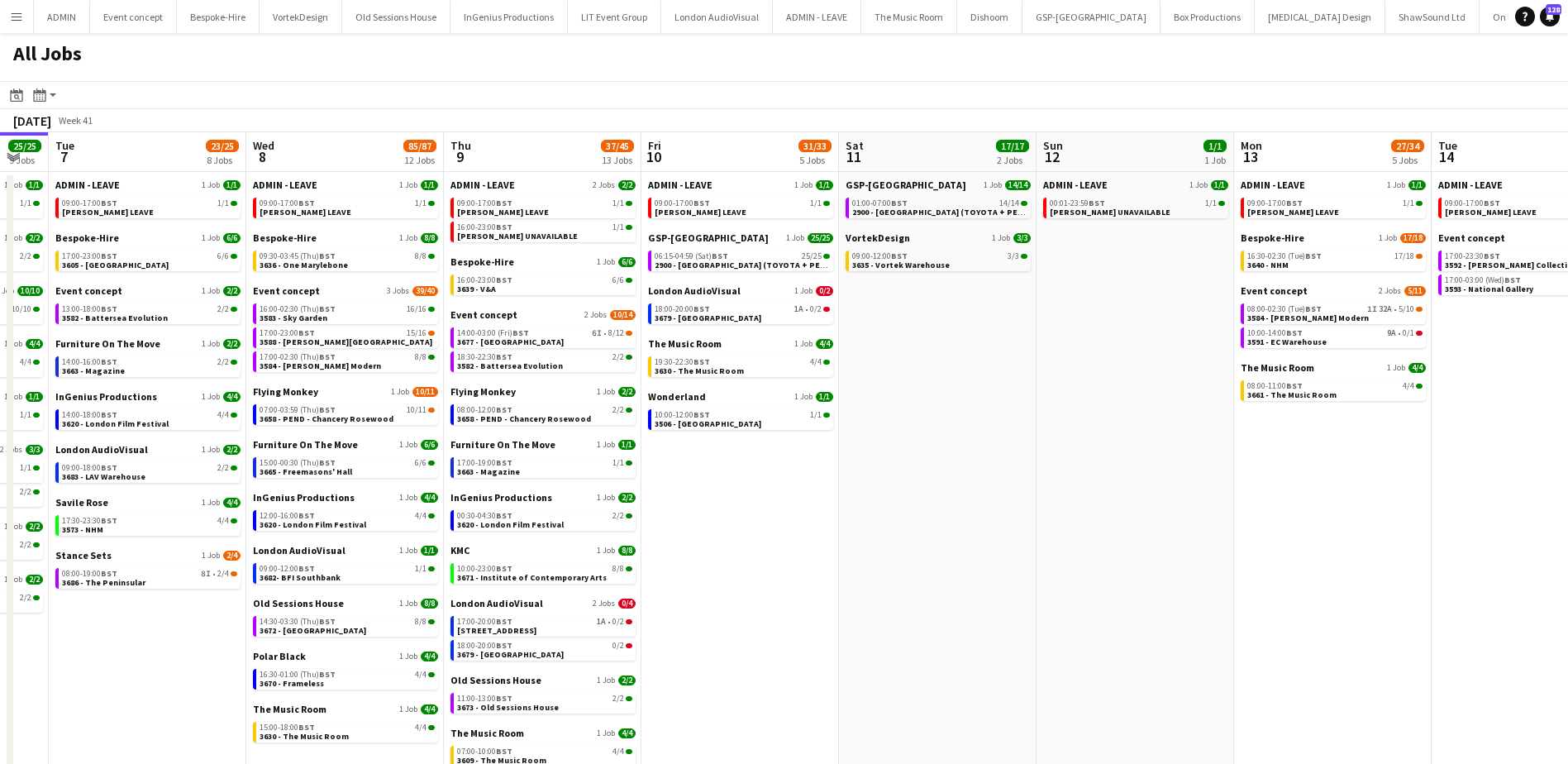
scroll to position [0, 493]
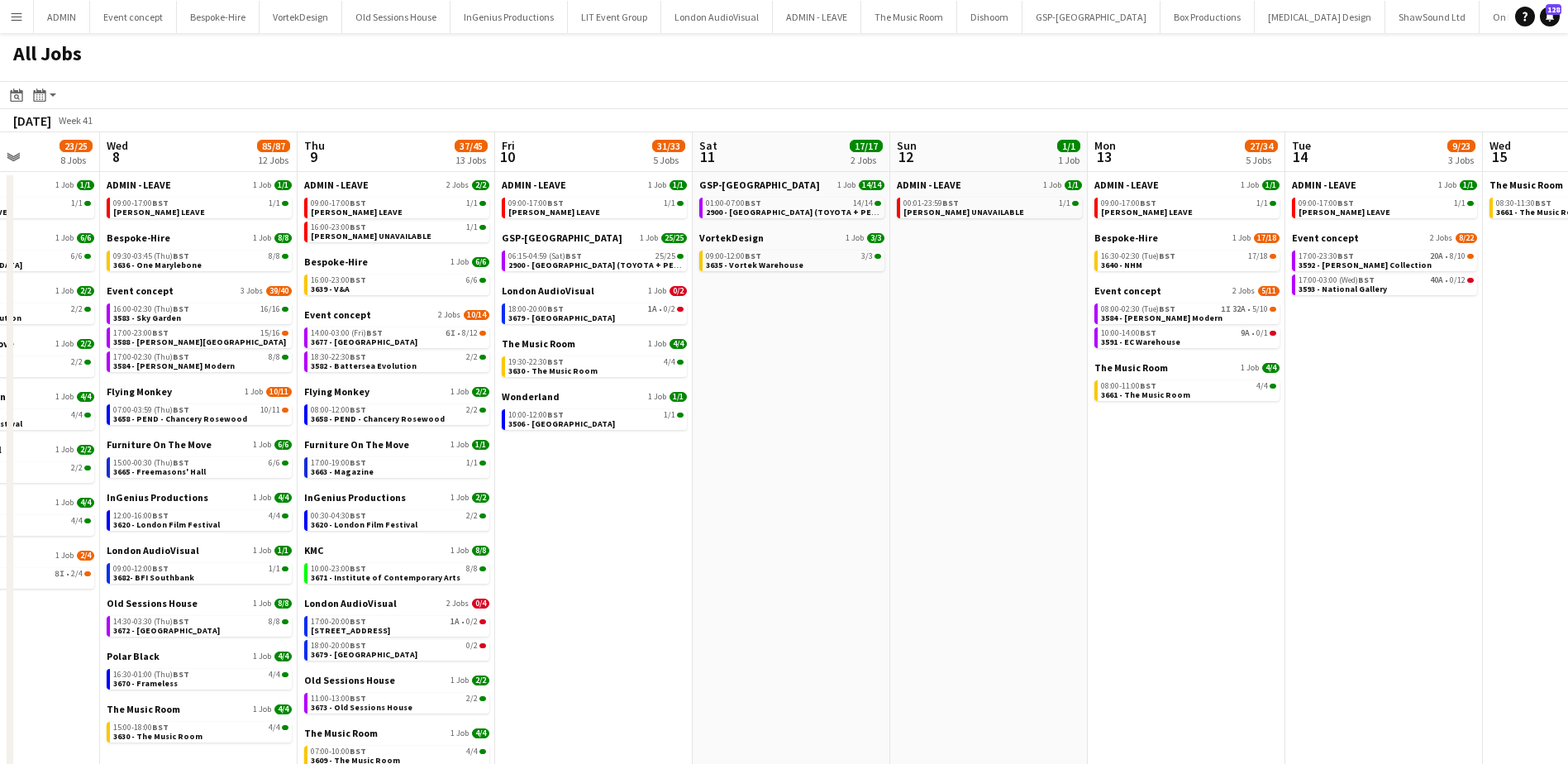
drag, startPoint x: 1252, startPoint y: 451, endPoint x: 759, endPoint y: 408, distance: 494.9
click at [759, 408] on app-calendar-viewport "Sun 5 26/26 7 Jobs Mon 6 25/25 9 Jobs Tue 7 23/25 8 Jobs Wed 8 85/87 12 Jobs Th…" at bounding box center [784, 472] width 1568 height 680
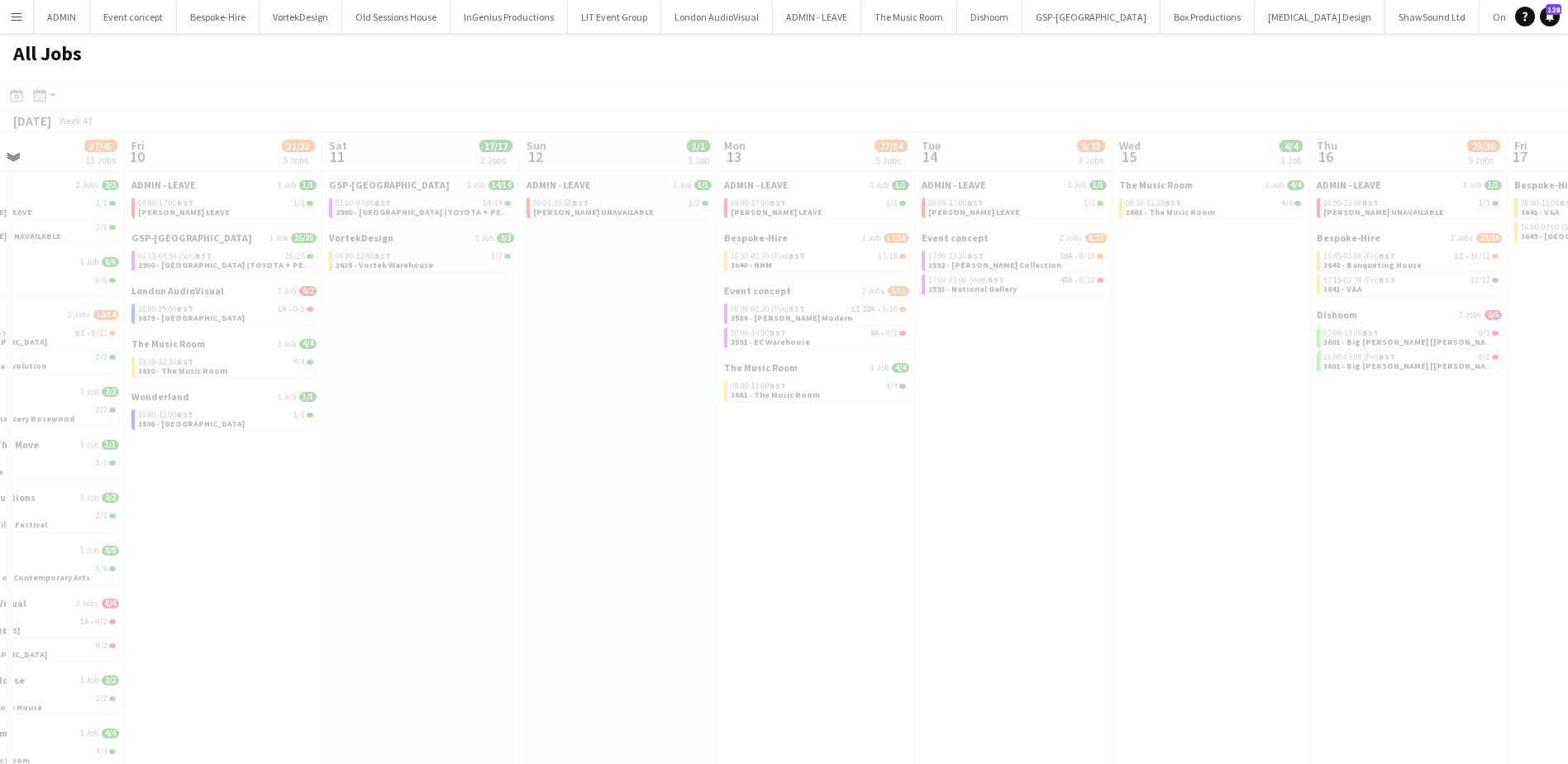
drag, startPoint x: 883, startPoint y: 337, endPoint x: 198, endPoint y: 313, distance: 685.4
click at [198, 313] on app-all-jobs "All Jobs Date picker OCT 2025 OCT 2025 Monday M Tuesday T Wednesday W Thursday …" at bounding box center [784, 422] width 1568 height 779
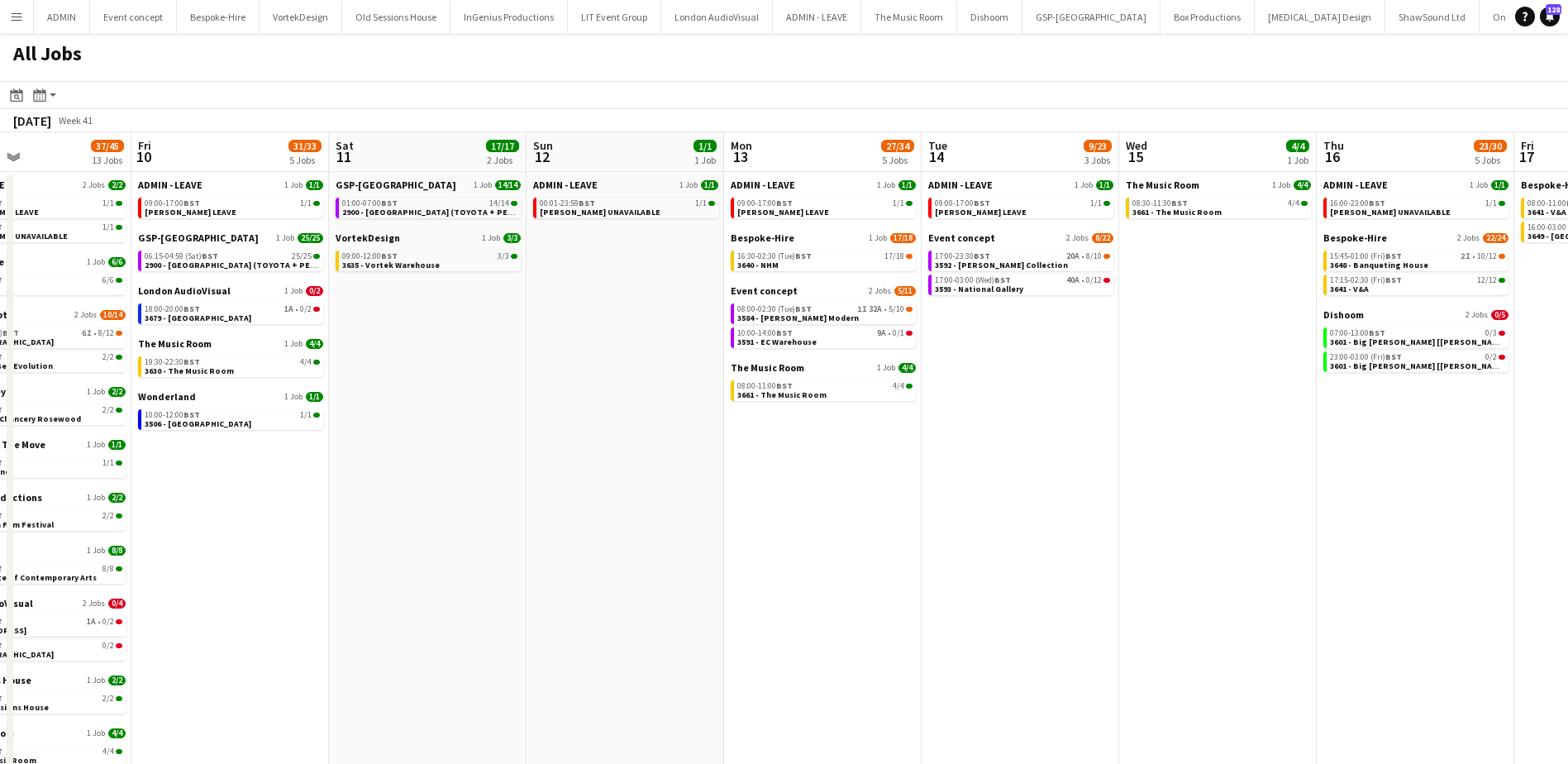
scroll to position [0, 462]
drag, startPoint x: 1052, startPoint y: 450, endPoint x: 1058, endPoint y: 441, distance: 10.8
click at [1058, 441] on app-calendar-viewport "Tue 7 23/25 8 Jobs Wed 8 85/87 12 Jobs Thu 9 37/45 13 Jobs Fri 10 31/33 5 Jobs …" at bounding box center [784, 472] width 1568 height 680
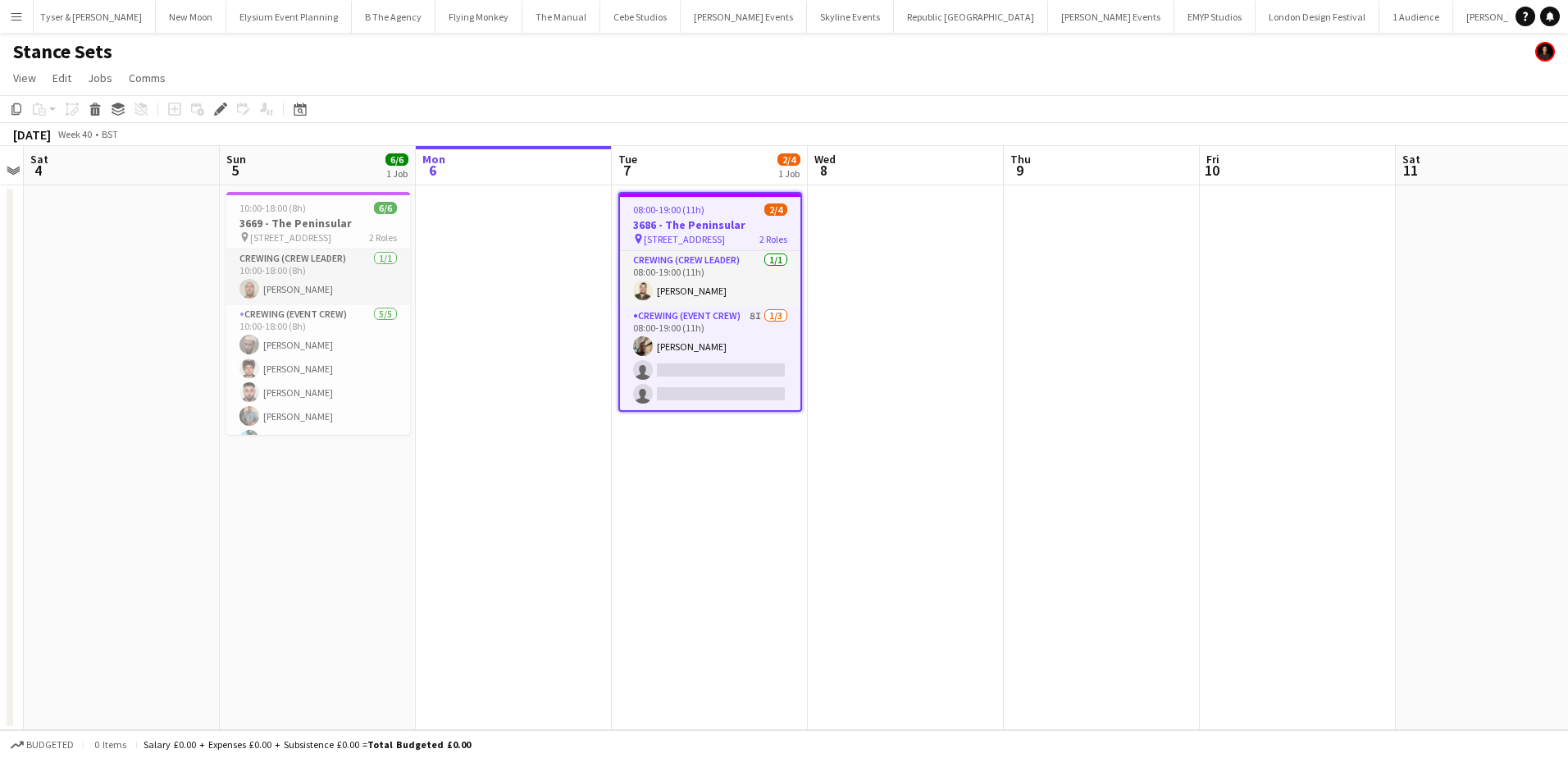
scroll to position [0, 4008]
click at [784, 412] on app-date-cell "08:00-19:00 (11h) 2/4 3686 - The Peninsular pin [STREET_ADDRESS] 2 Roles Crewin…" at bounding box center [710, 457] width 196 height 545
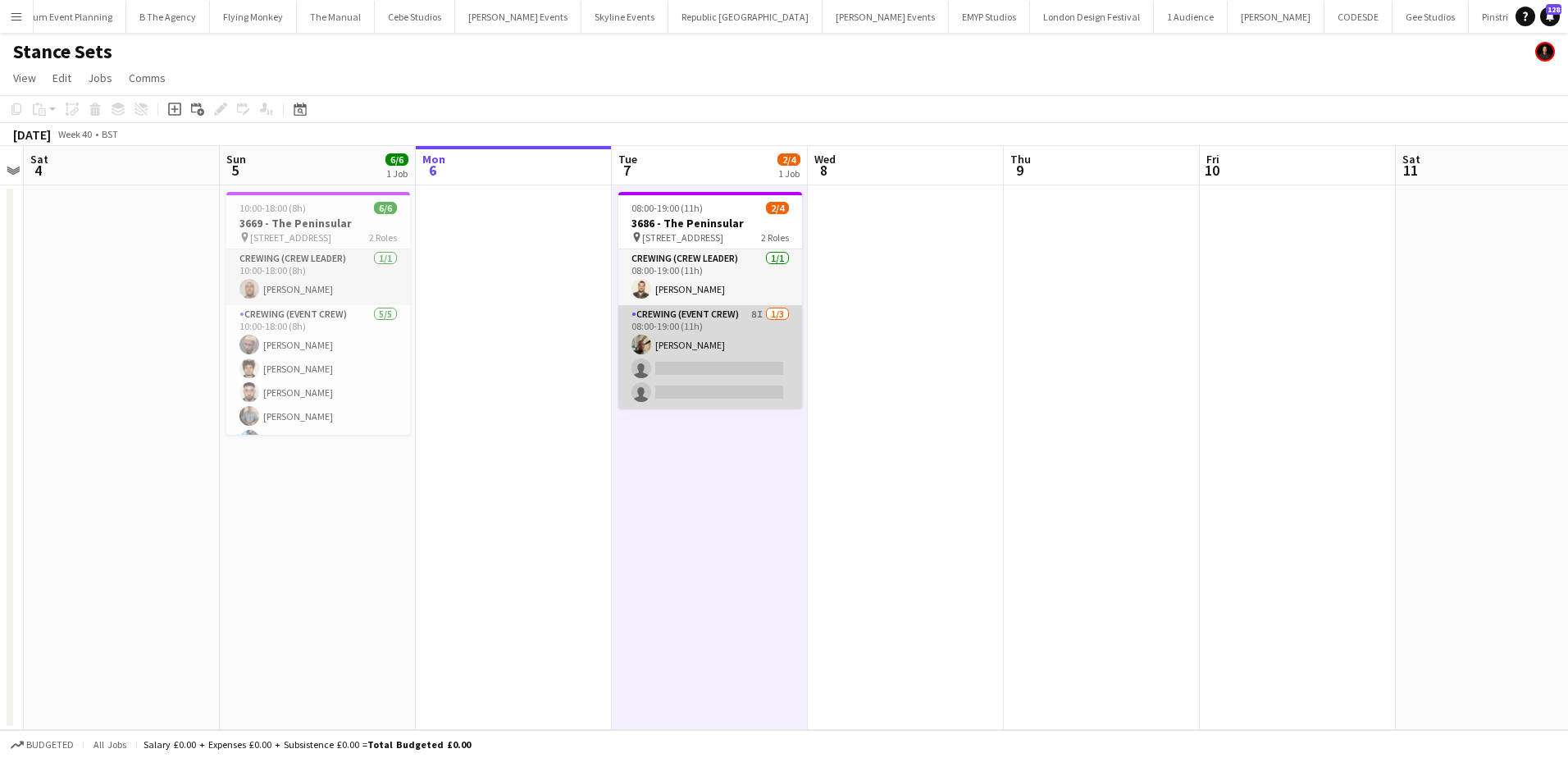
click at [769, 379] on app-card-role "Crewing (Event Crew) 8I [DATE] 08:00-19:00 (11h) [PERSON_NAME] single-neutral-a…" at bounding box center [710, 356] width 184 height 103
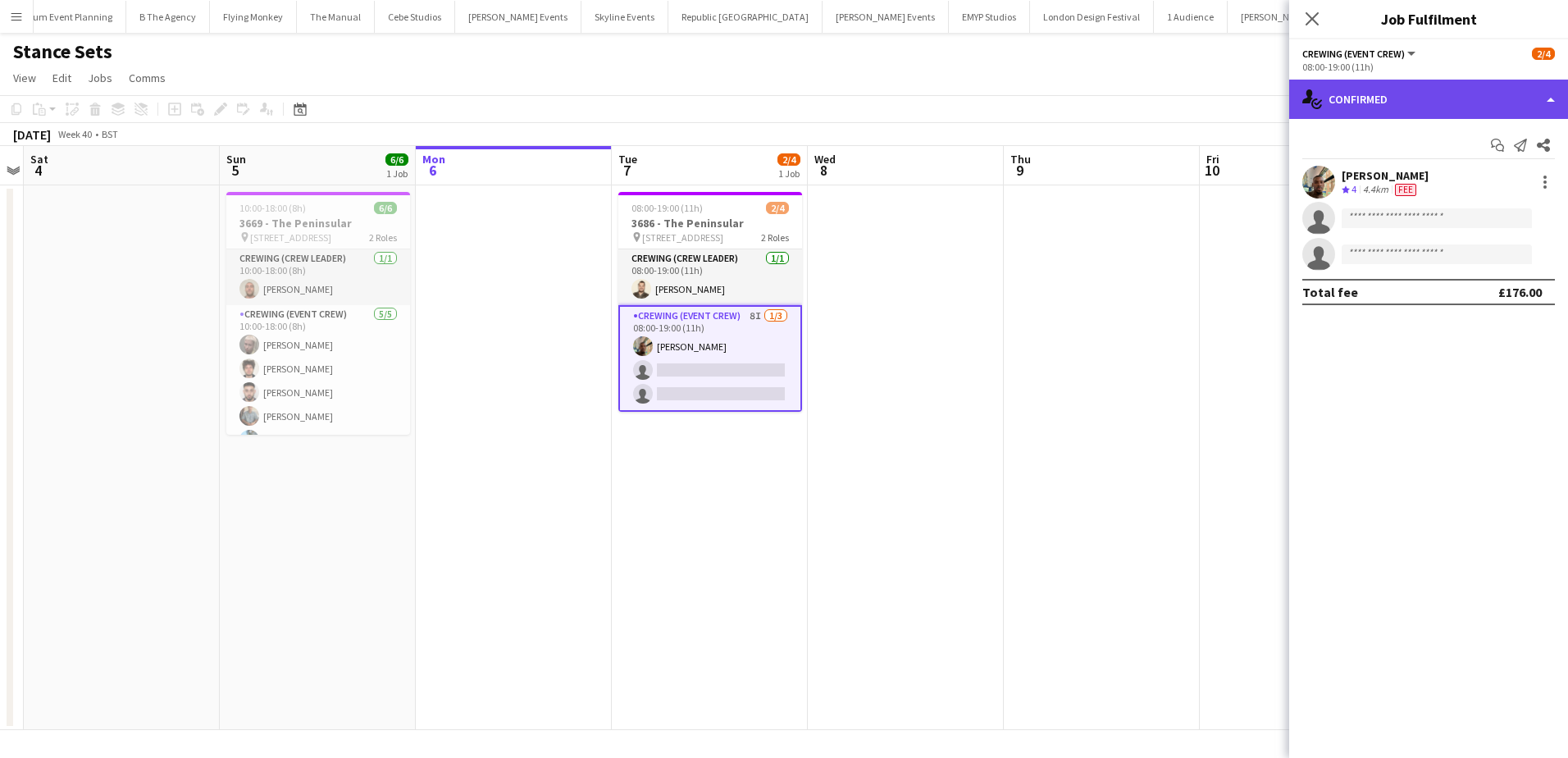
click at [1528, 100] on div "single-neutral-actions-check-2 Confirmed" at bounding box center [1428, 99] width 278 height 40
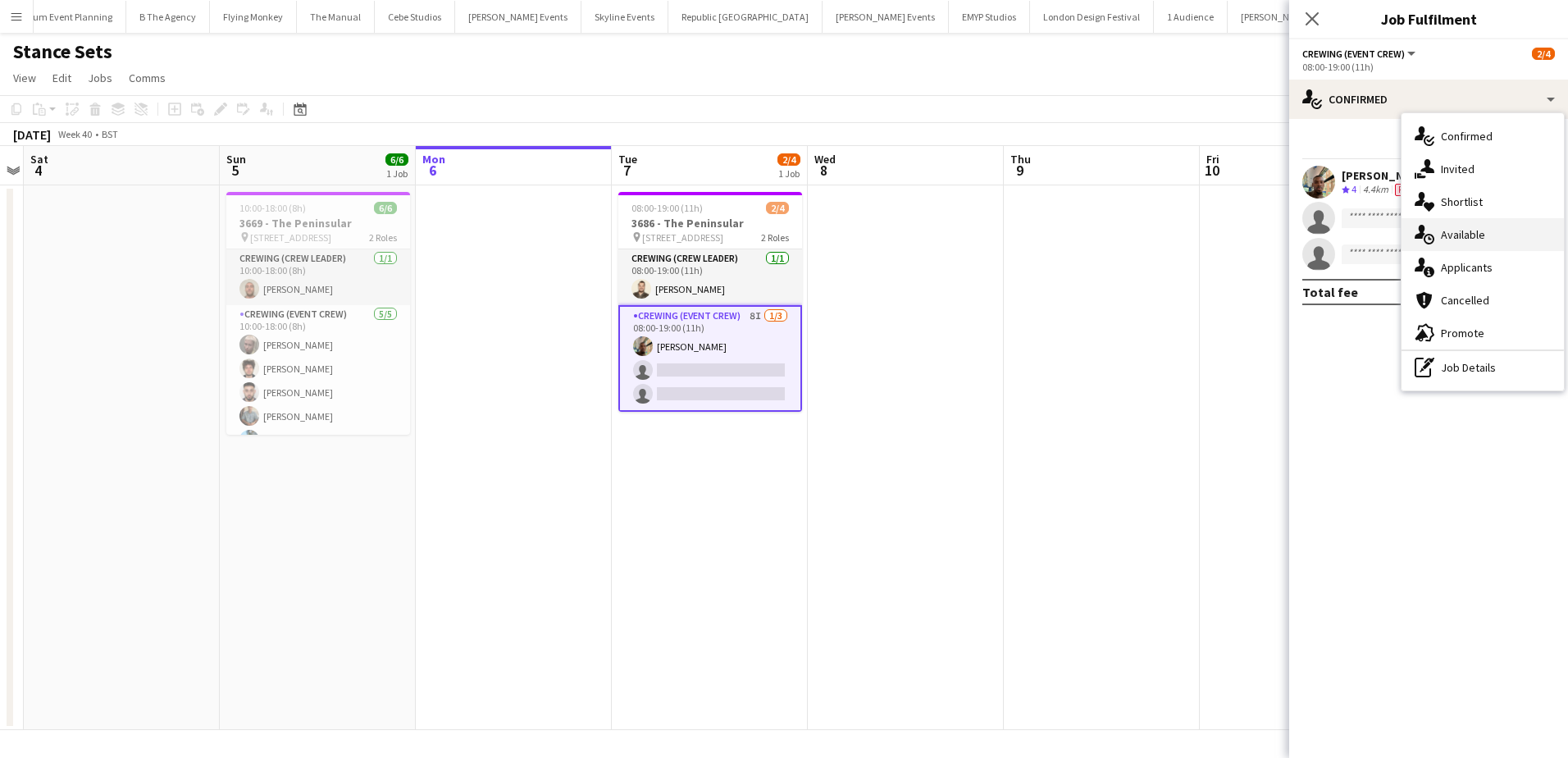
click at [1496, 238] on div "single-neutral-actions-upload Available" at bounding box center [1483, 234] width 162 height 33
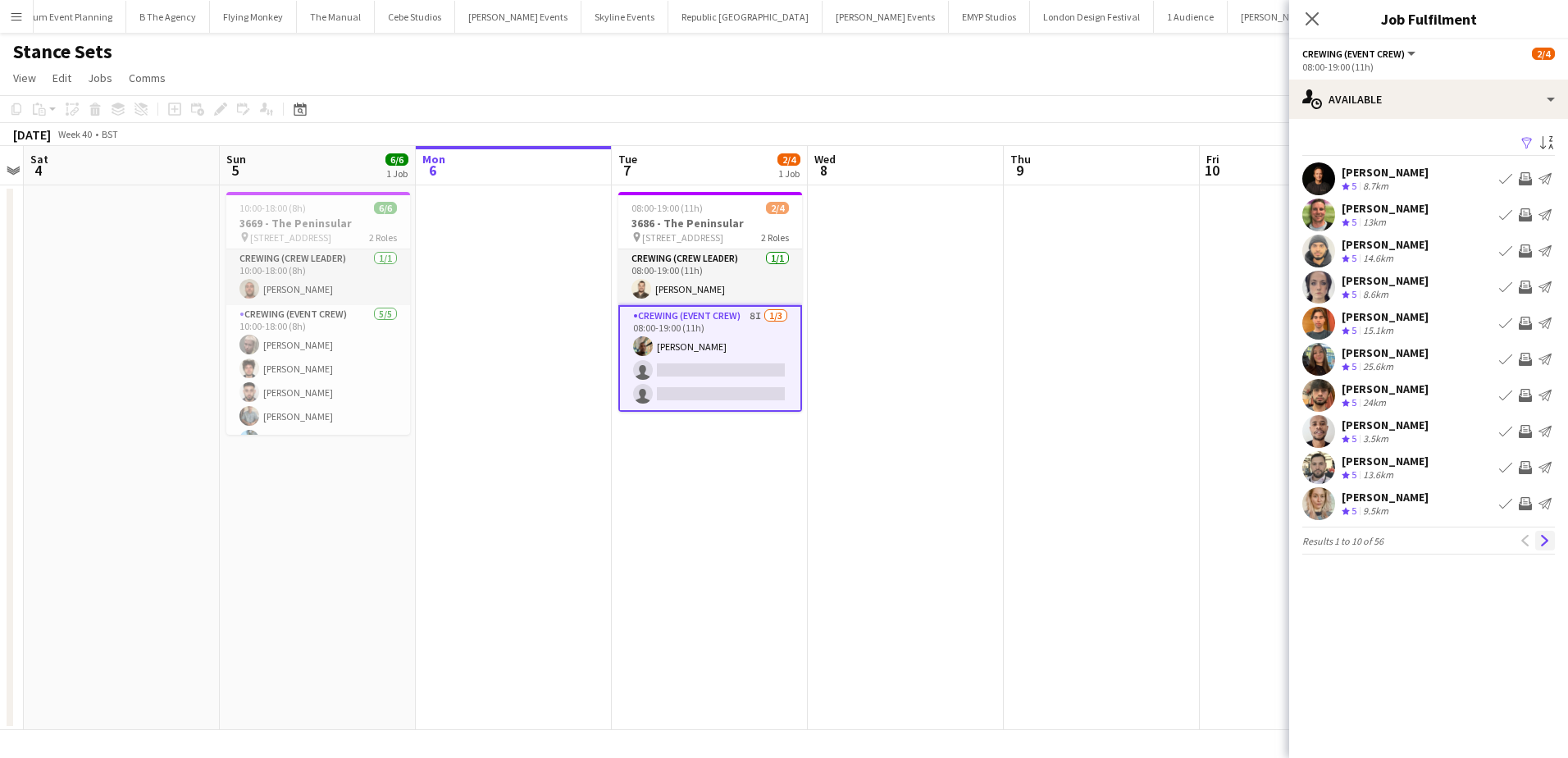
click at [1546, 547] on button "Next" at bounding box center [1544, 540] width 20 height 20
click at [1543, 536] on app-icon "Next" at bounding box center [1545, 540] width 11 height 11
click at [1522, 393] on app-icon "Invite crew" at bounding box center [1526, 396] width 13 height 13
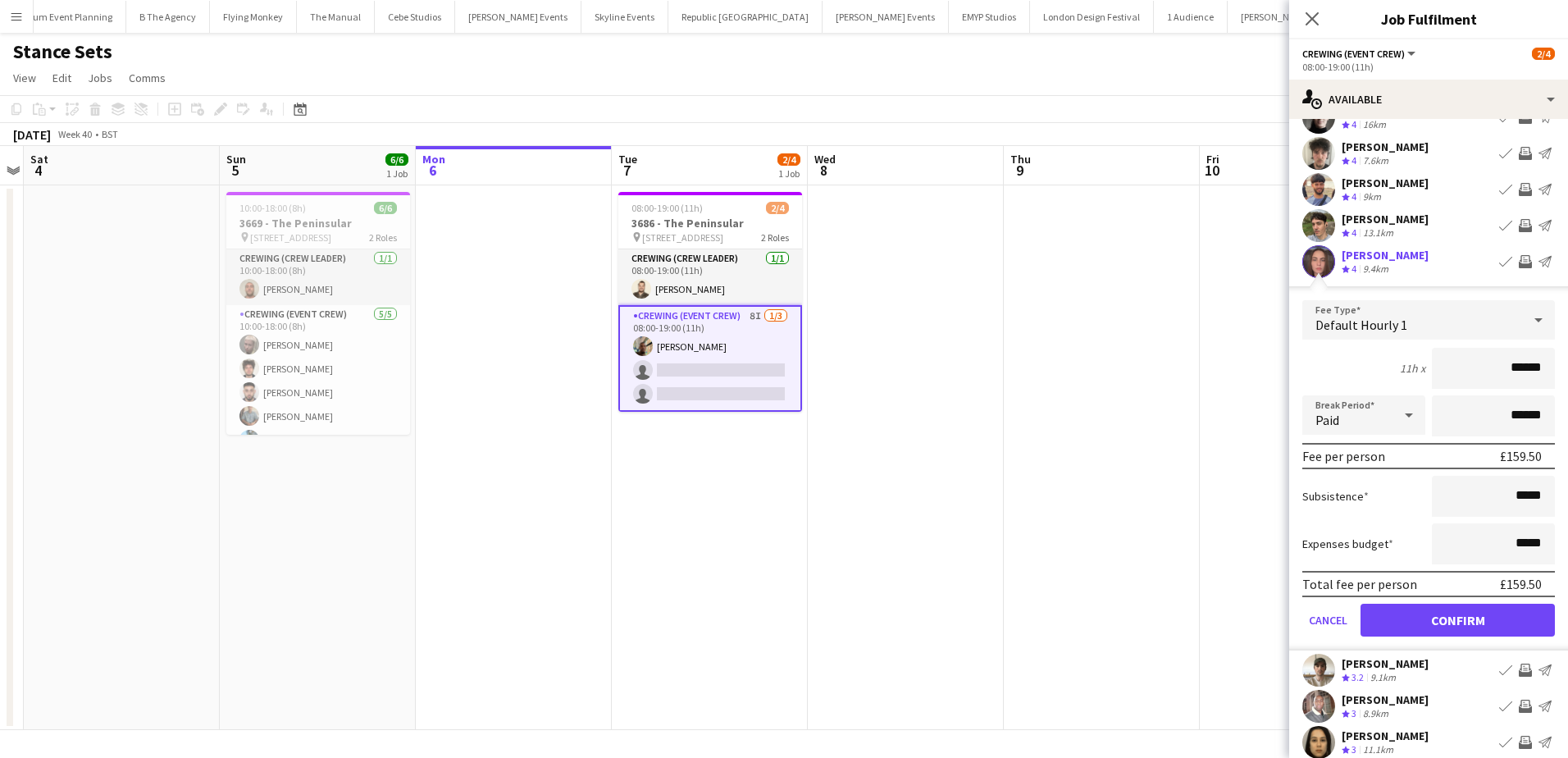
scroll to position [164, 0]
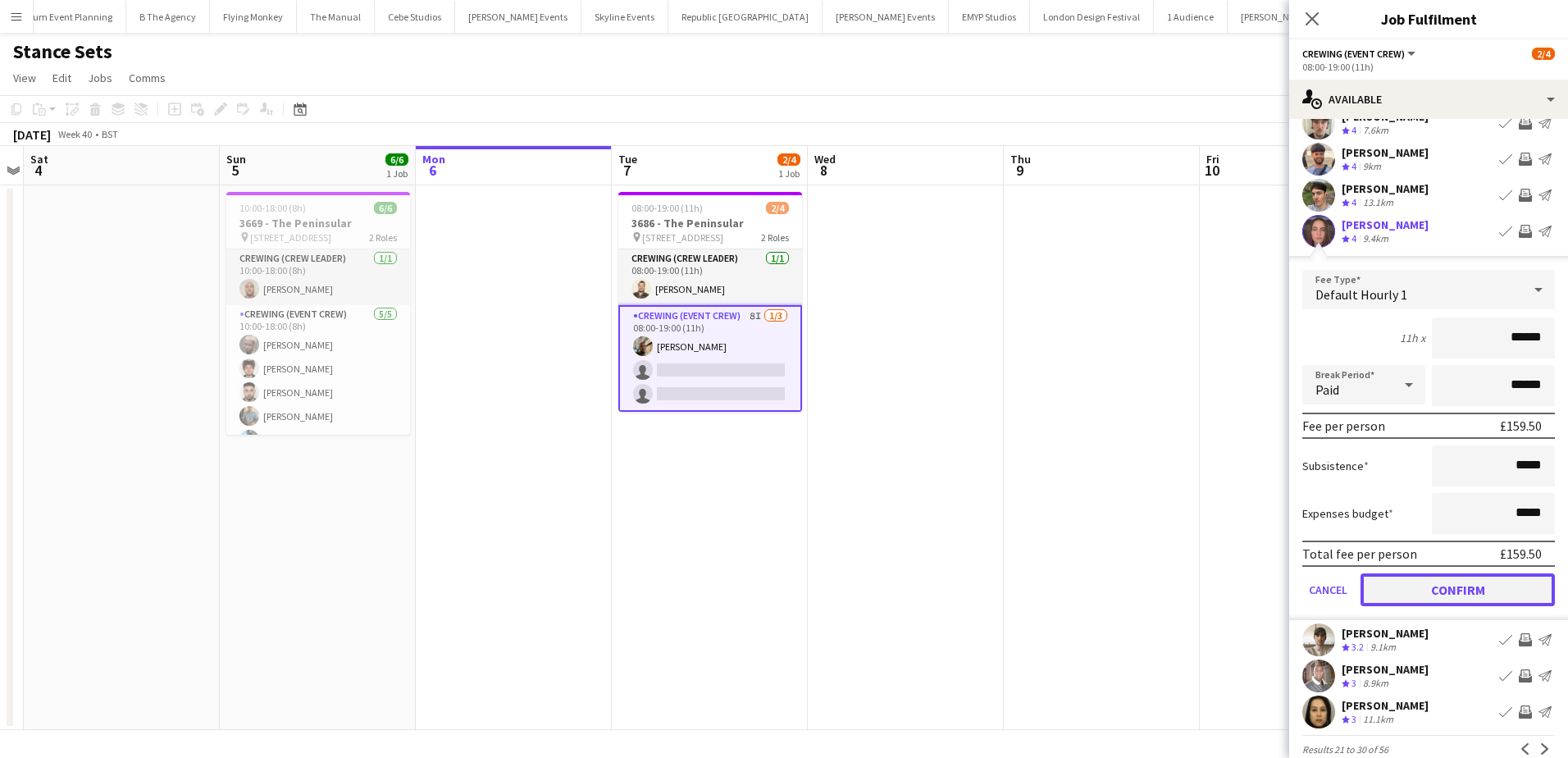
click at [1457, 587] on button "Confirm" at bounding box center [1458, 589] width 194 height 33
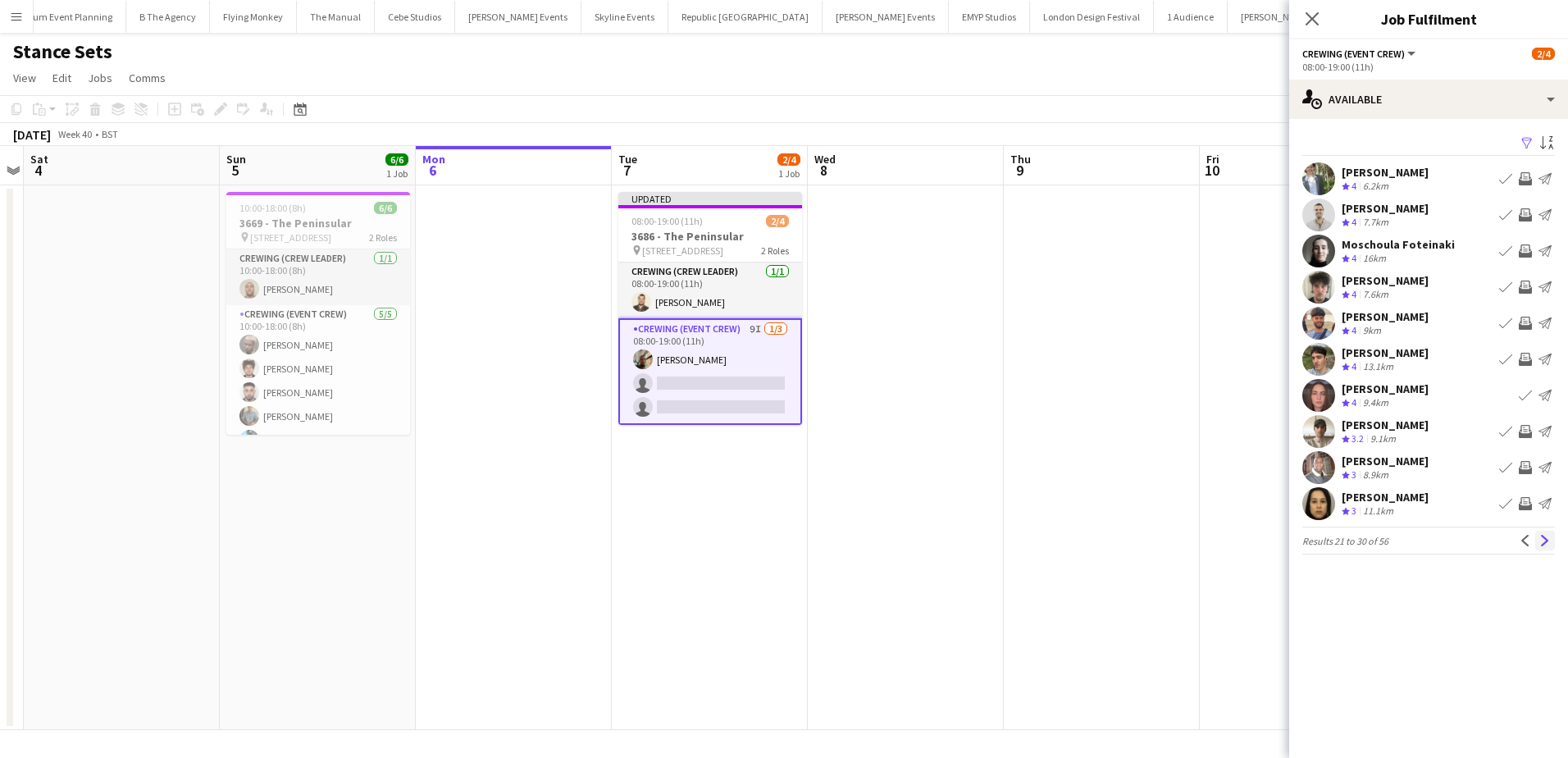
click at [1547, 547] on app-icon "Next" at bounding box center [1545, 540] width 11 height 11
click at [1538, 541] on button "Next" at bounding box center [1544, 540] width 20 height 20
click at [1544, 538] on app-icon "Next" at bounding box center [1545, 540] width 11 height 11
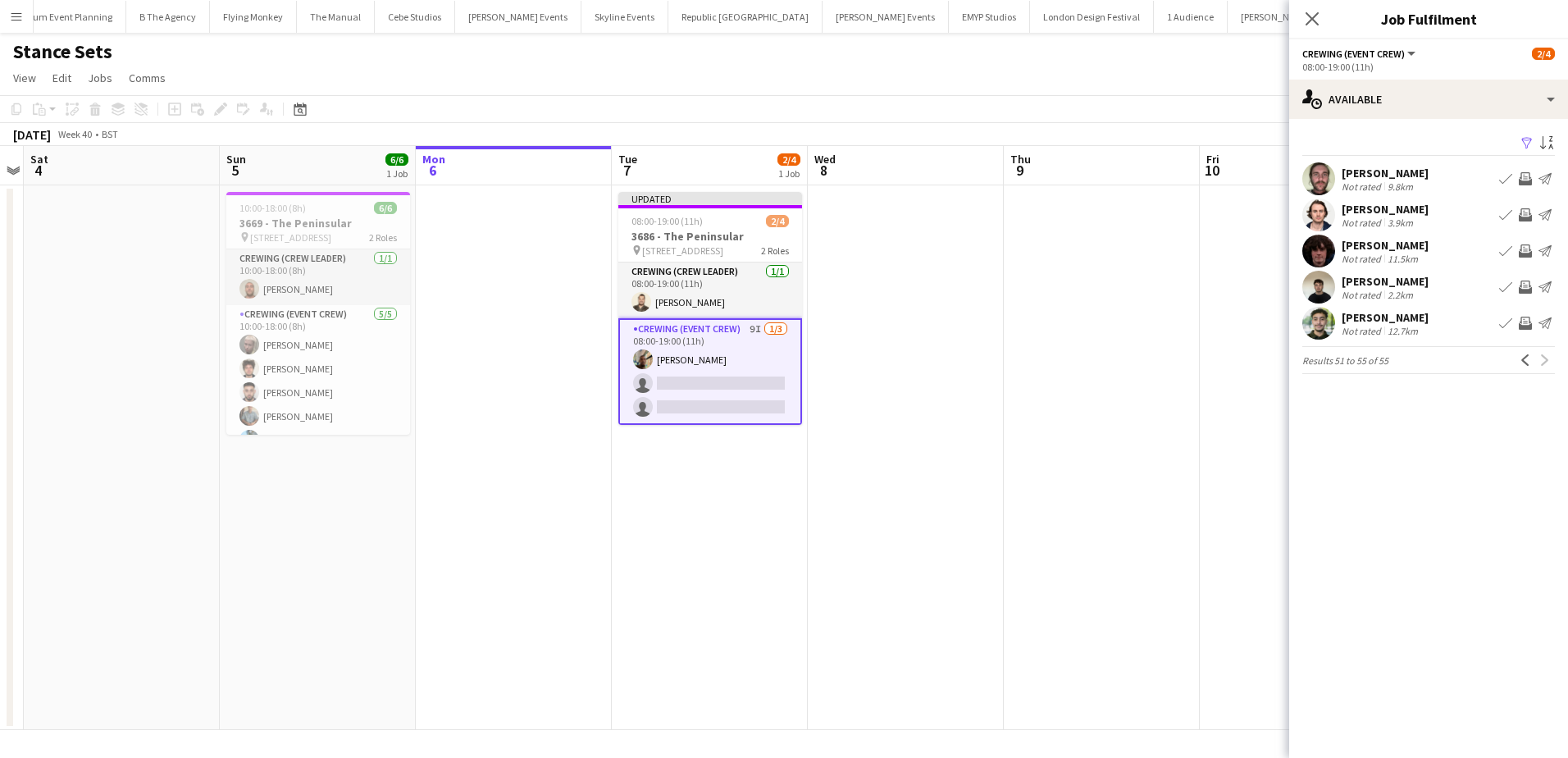
click at [1530, 286] on app-icon "Invite crew" at bounding box center [1526, 287] width 13 height 13
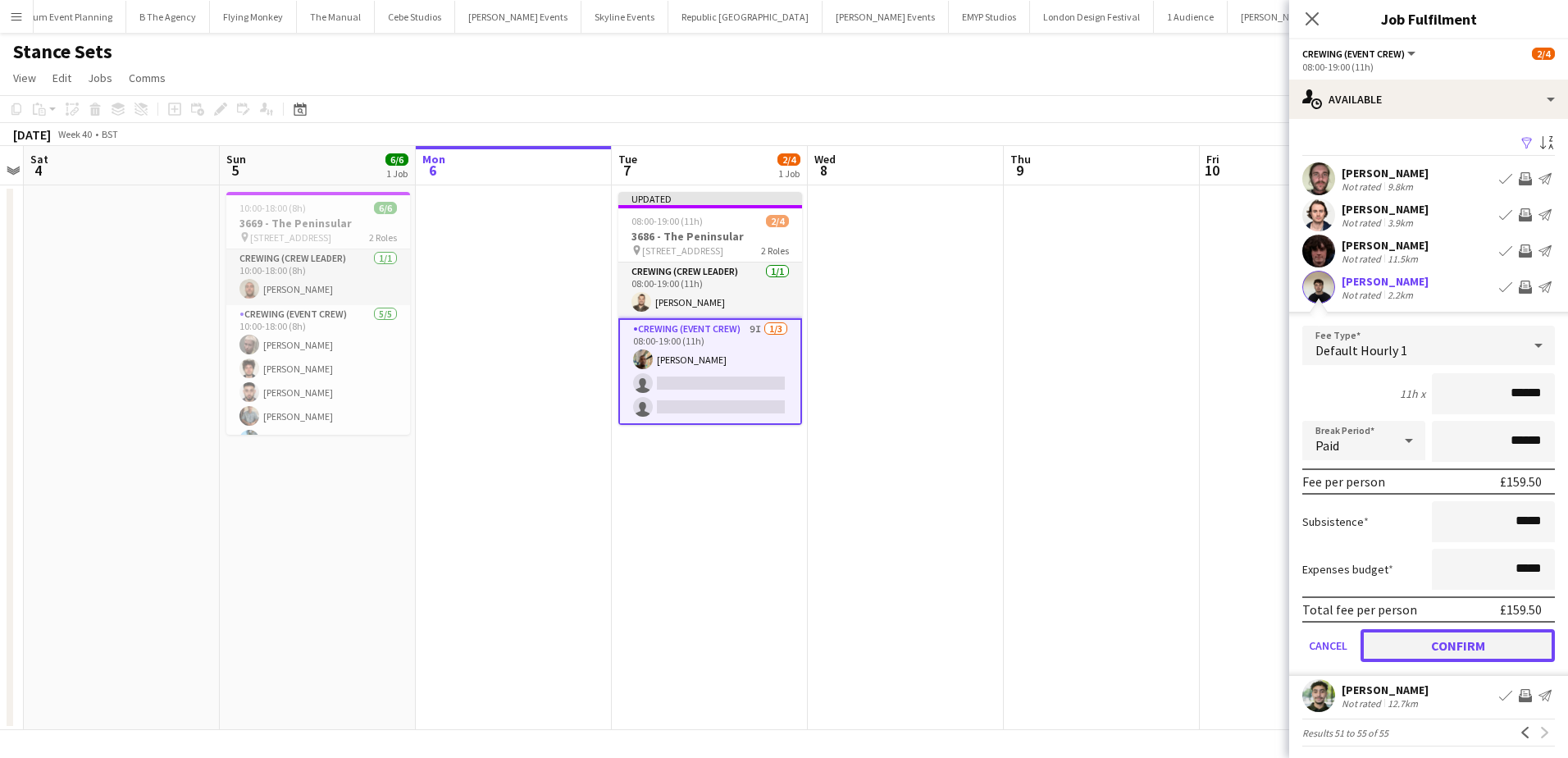
click at [1469, 648] on button "Confirm" at bounding box center [1458, 645] width 194 height 33
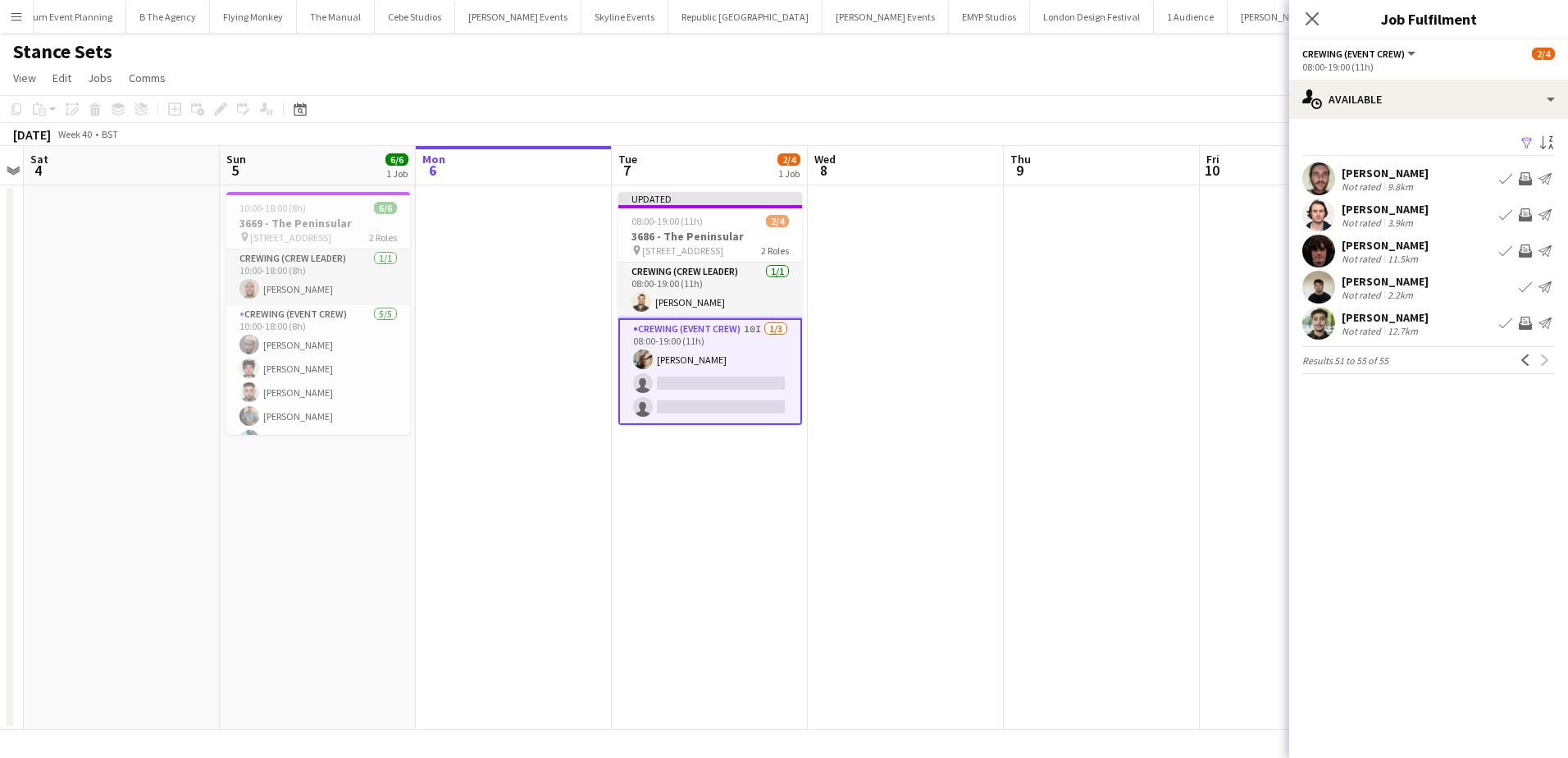
click at [1524, 326] on app-icon "Invite crew" at bounding box center [1526, 323] width 13 height 13
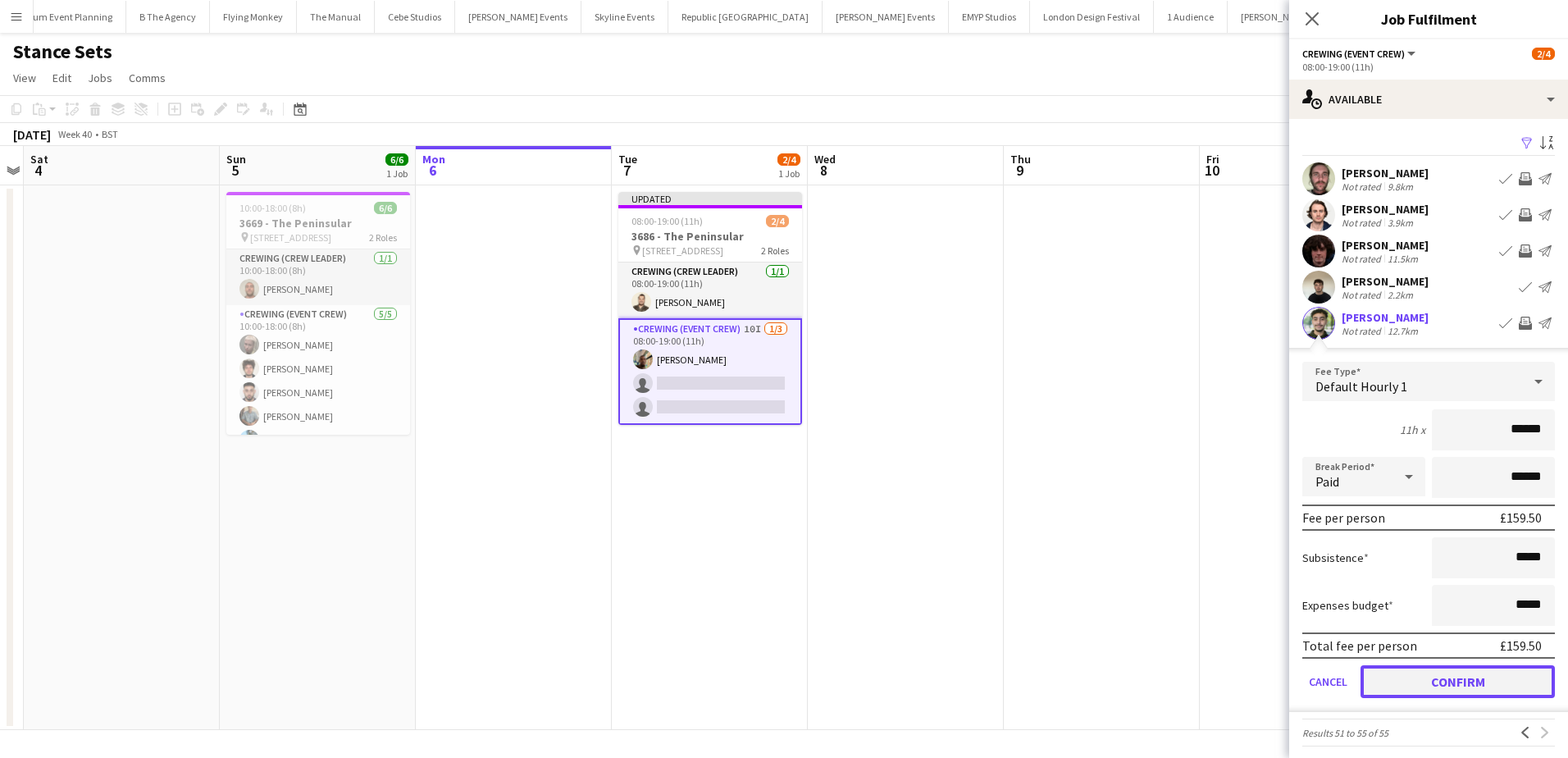
click at [1482, 683] on button "Confirm" at bounding box center [1458, 682] width 194 height 33
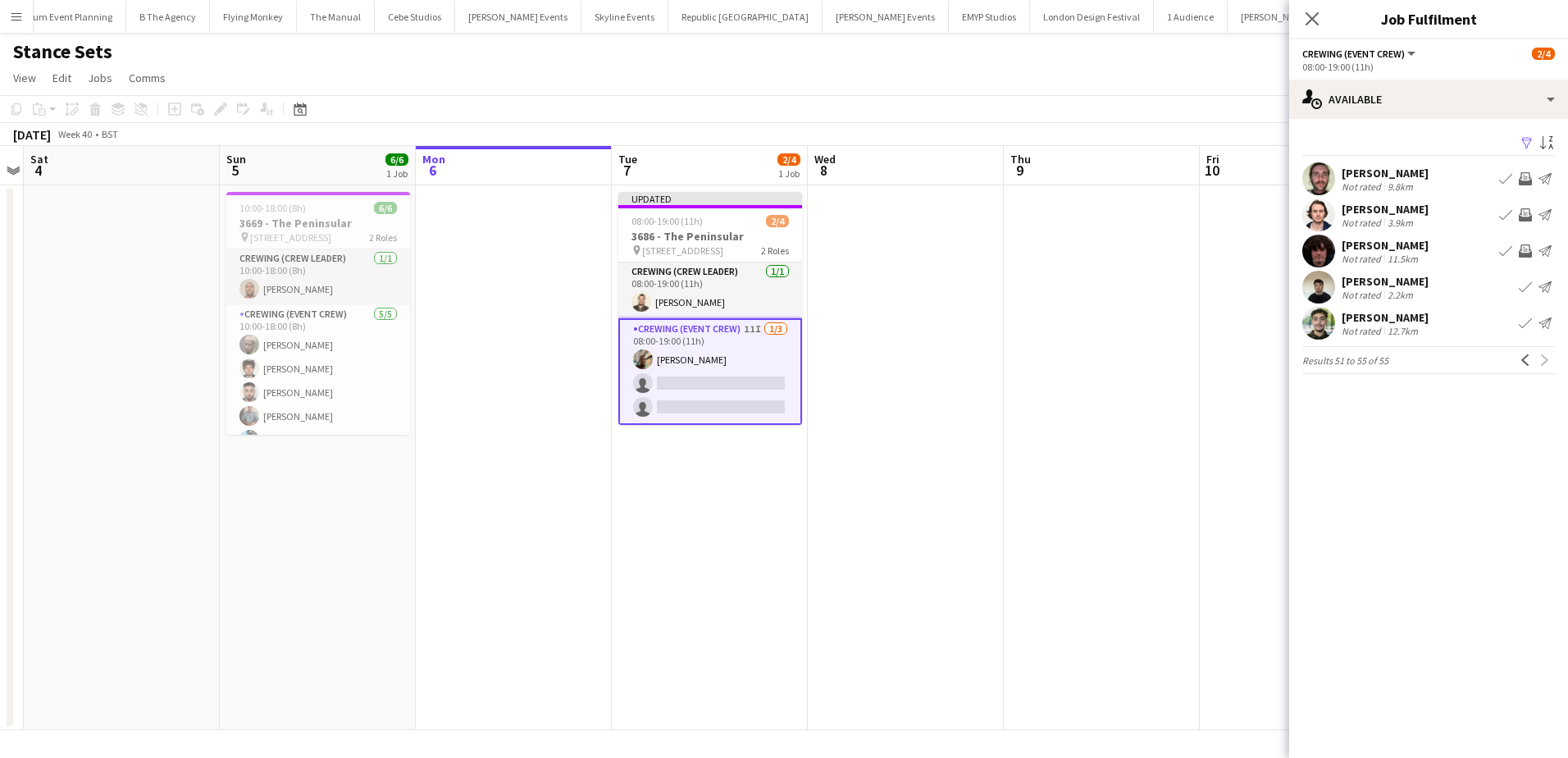
click at [928, 386] on app-date-cell at bounding box center [906, 457] width 196 height 545
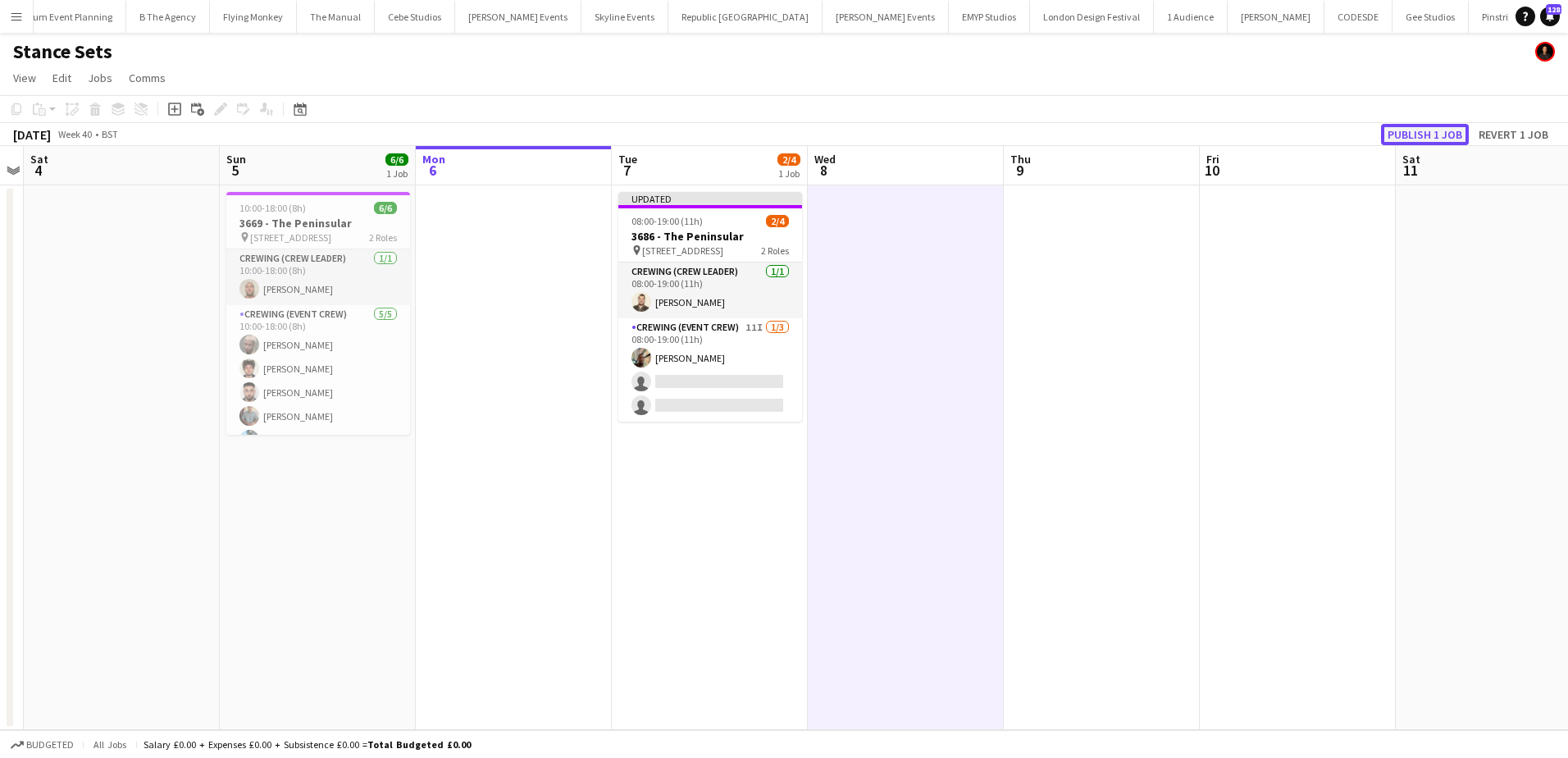
click at [1394, 126] on button "Publish 1 job" at bounding box center [1425, 134] width 88 height 22
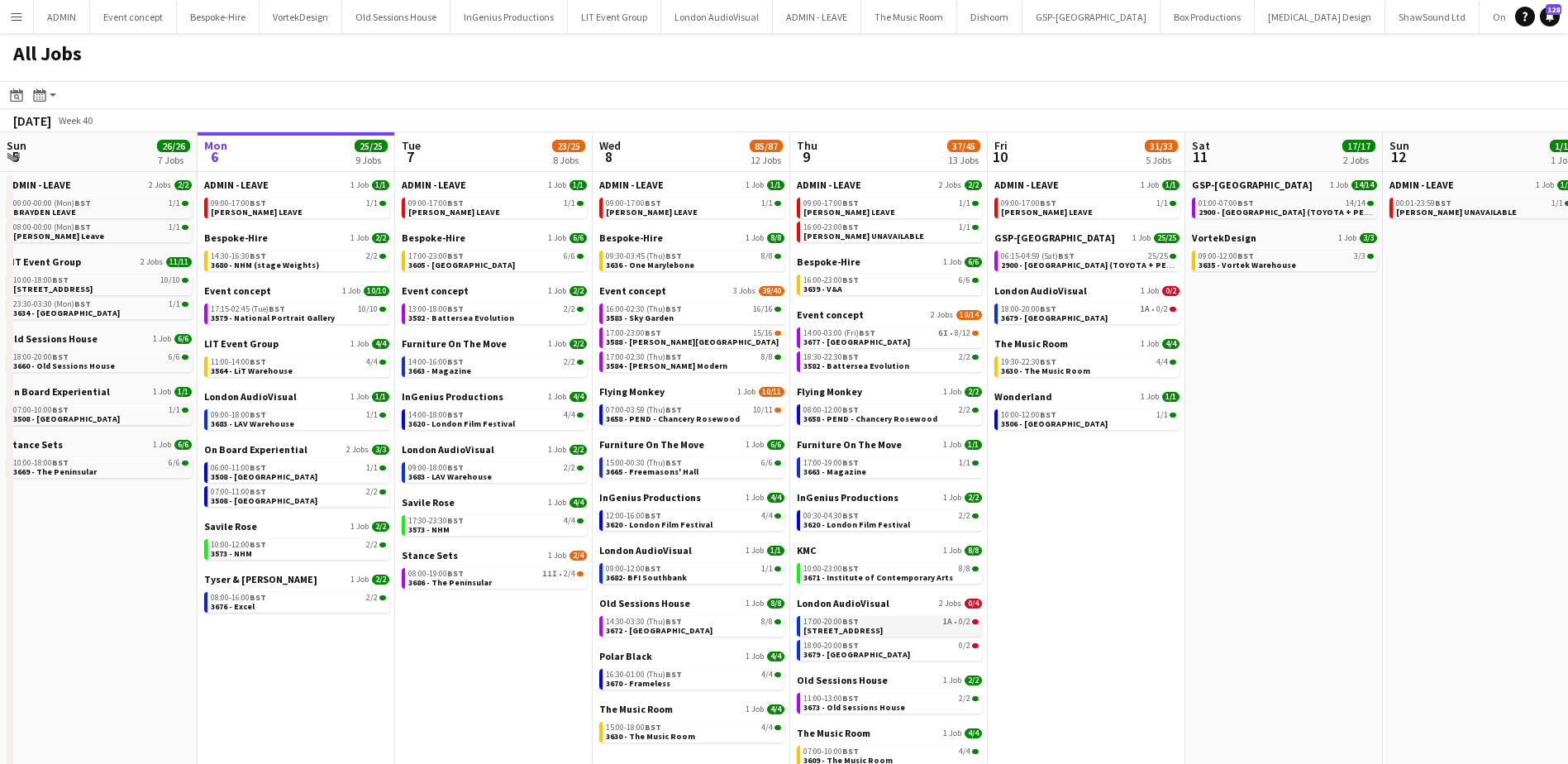
click at [884, 623] on div "17:00-20:00 BST 1A • 0/2" at bounding box center [891, 621] width 175 height 9
click at [632, 270] on app-brief-job-card "09:30-03:45 (Thu) BST 8/8 3636 - One Marylebone" at bounding box center [692, 261] width 186 height 21
click at [637, 263] on span "3636 - One Marylebone" at bounding box center [650, 264] width 88 height 10
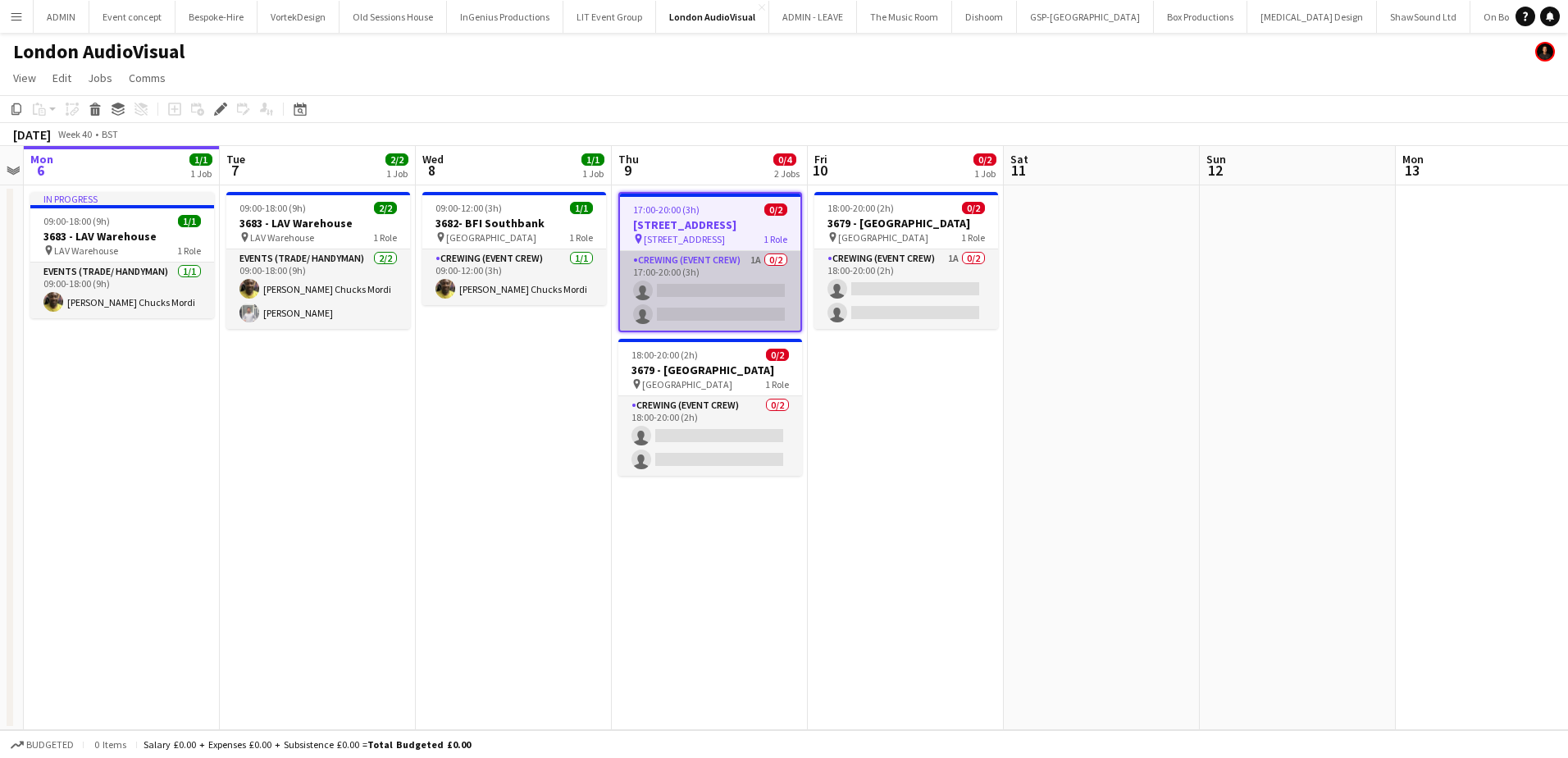
click at [749, 293] on app-card-role "Crewing (Event Crew) 1A 0/2 17:00-20:00 (3h) single-neutral-actions single-neut…" at bounding box center [710, 291] width 180 height 79
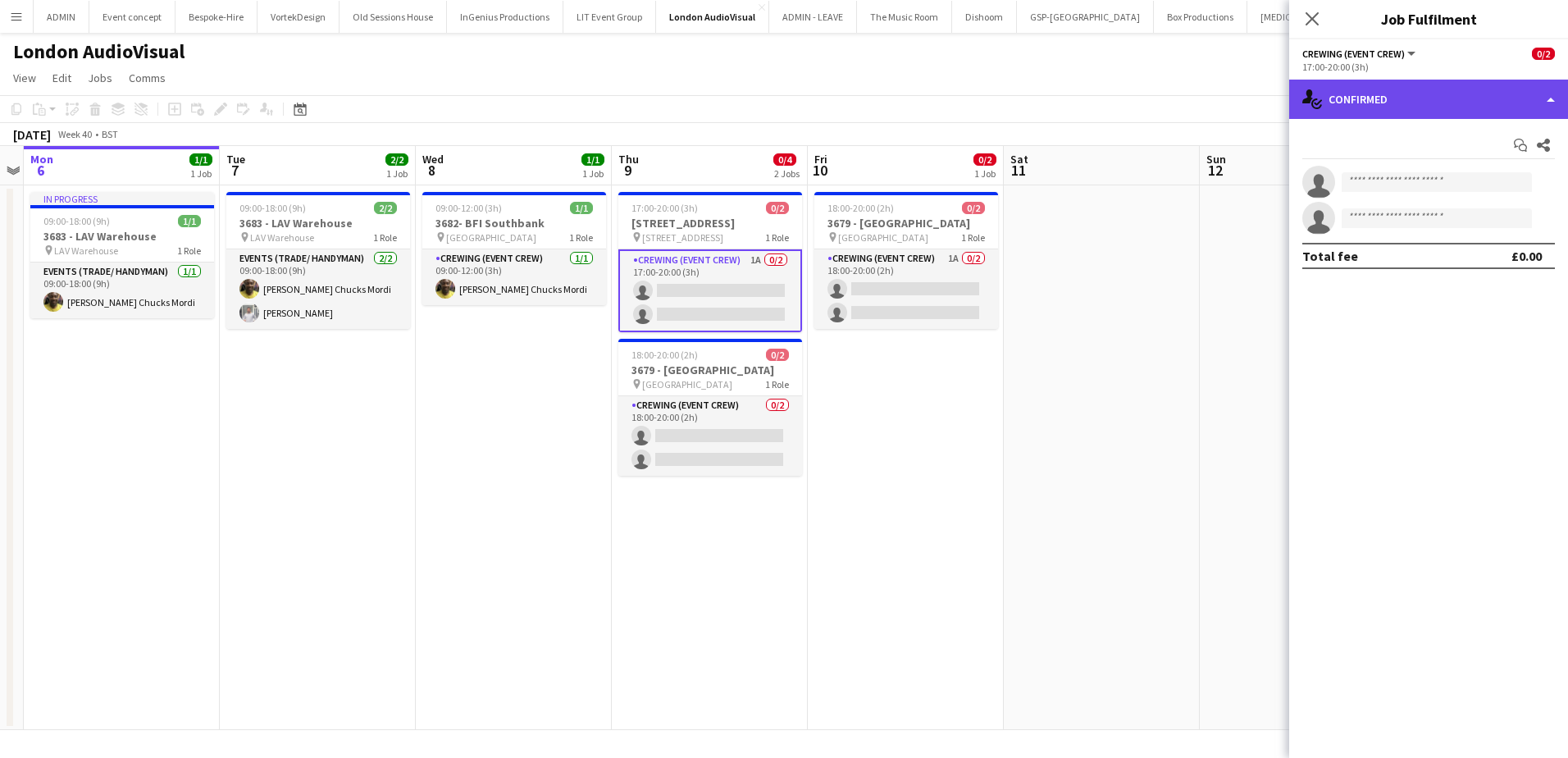
click at [1491, 102] on div "single-neutral-actions-check-2 Confirmed" at bounding box center [1428, 99] width 278 height 40
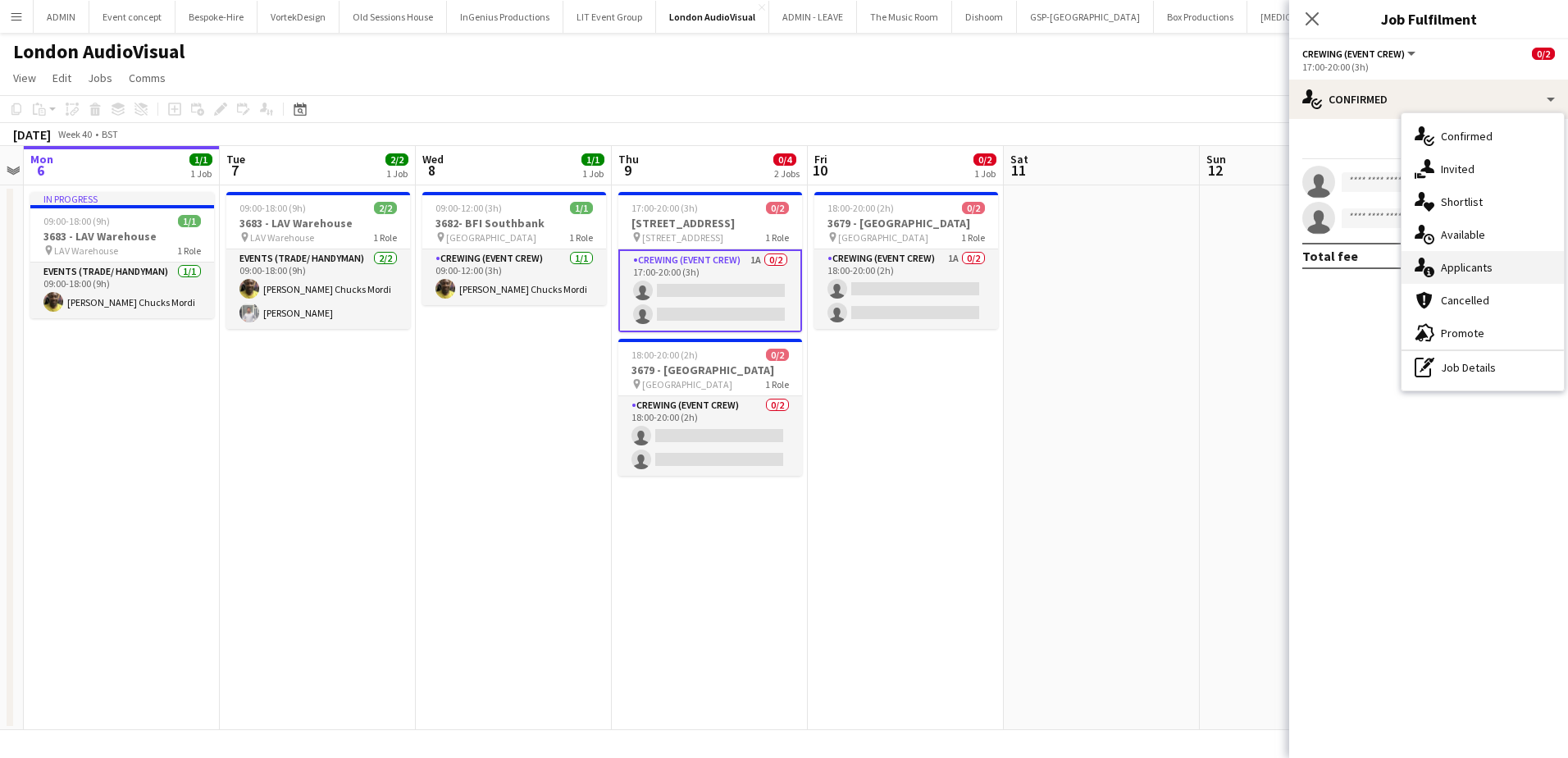
click at [1503, 261] on div "single-neutral-actions-information Applicants" at bounding box center [1483, 267] width 162 height 33
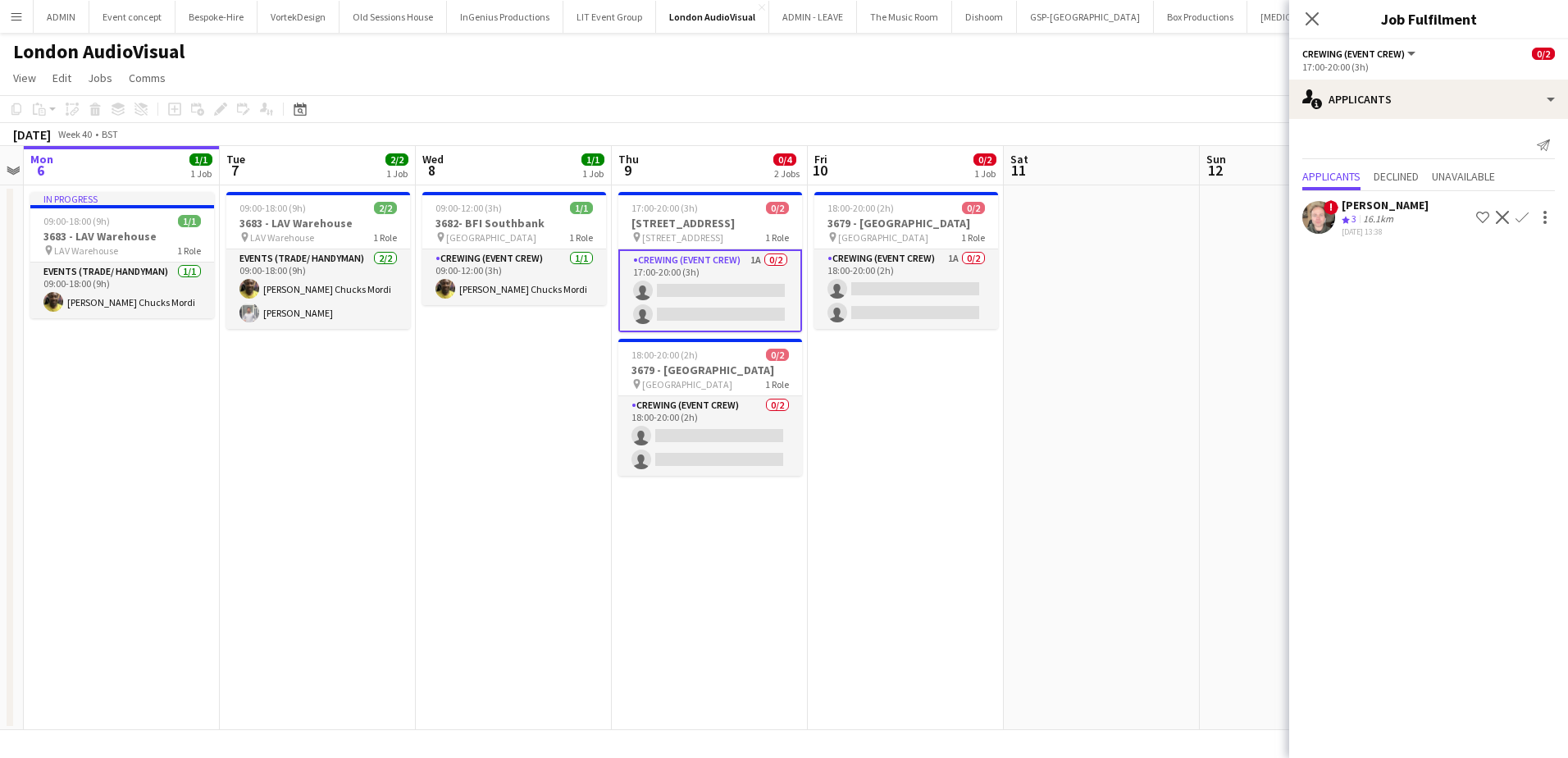
click at [1520, 220] on app-icon "Confirm" at bounding box center [1522, 217] width 13 height 13
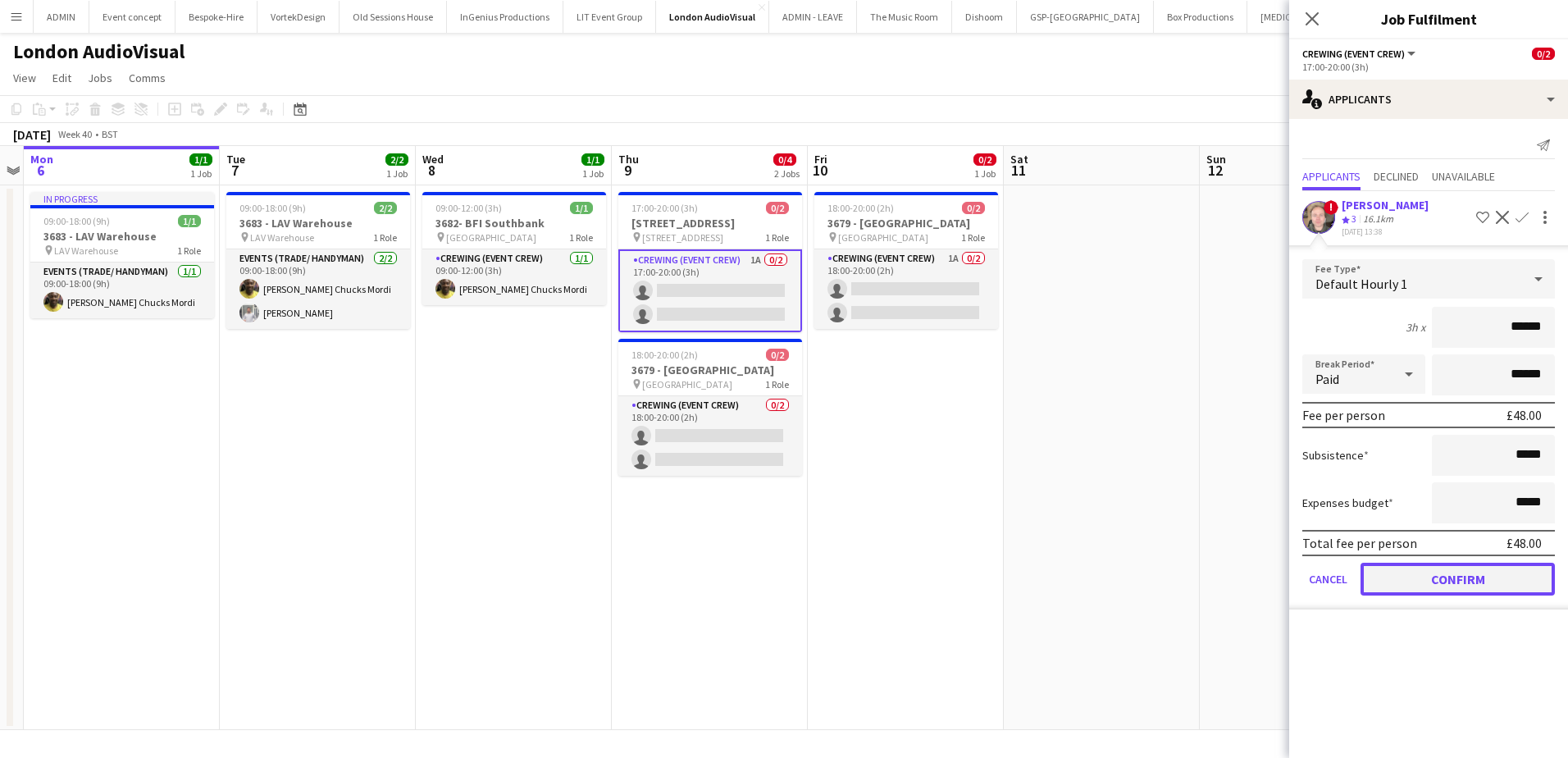
click at [1467, 581] on button "Confirm" at bounding box center [1458, 579] width 194 height 33
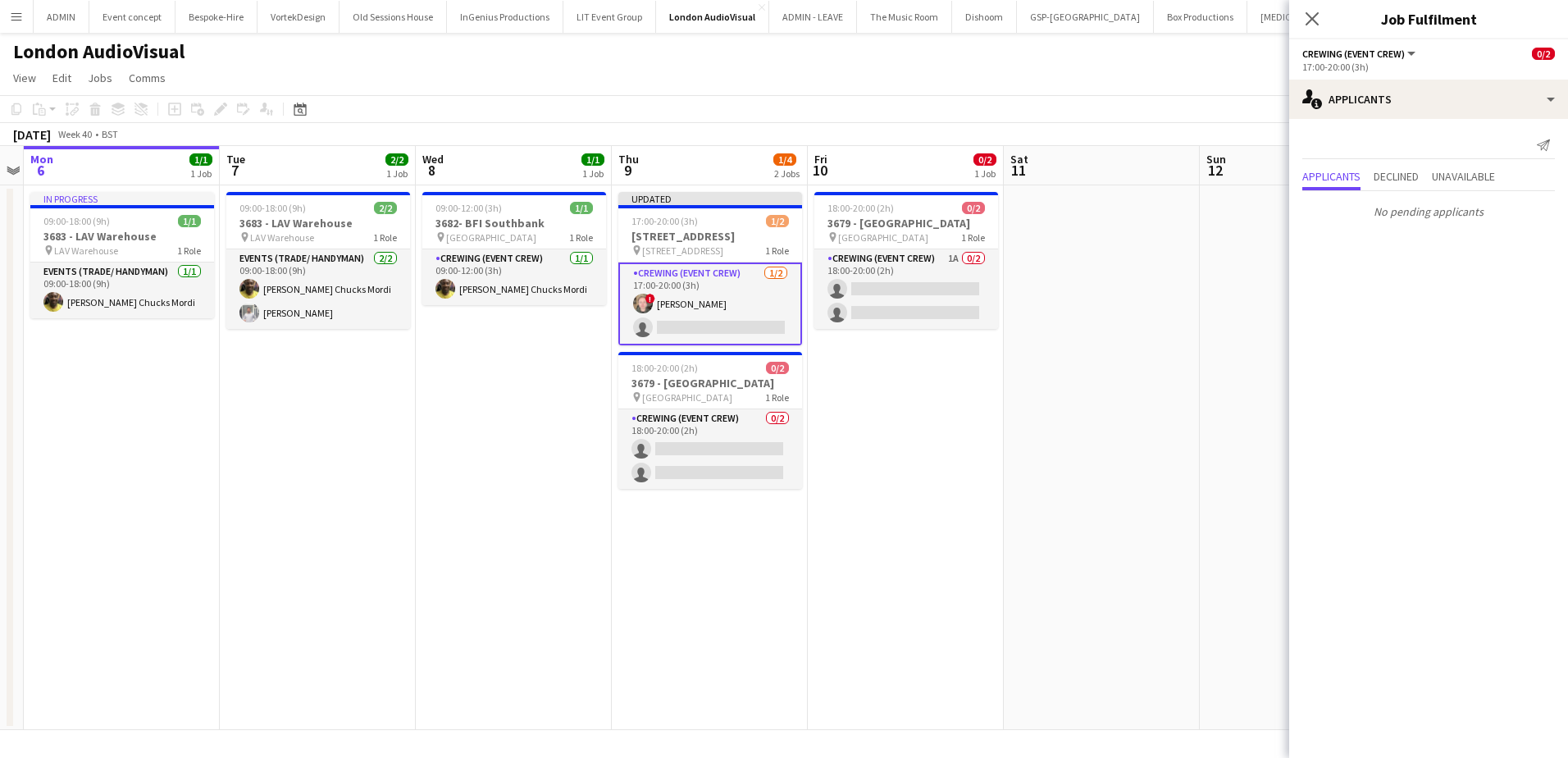
click at [1120, 423] on app-date-cell at bounding box center [1102, 457] width 196 height 545
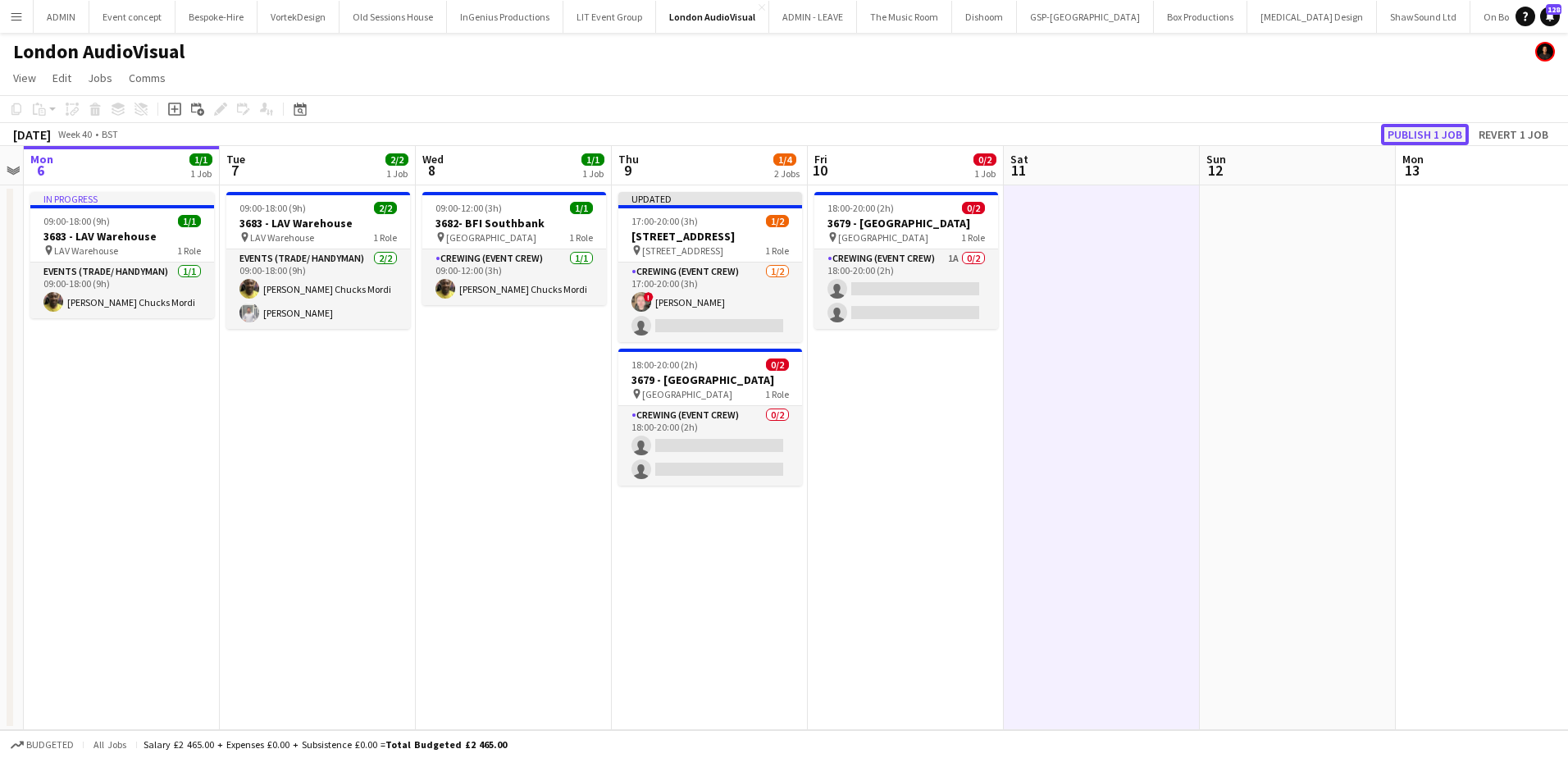
click at [1441, 134] on button "Publish 1 job" at bounding box center [1425, 134] width 88 height 22
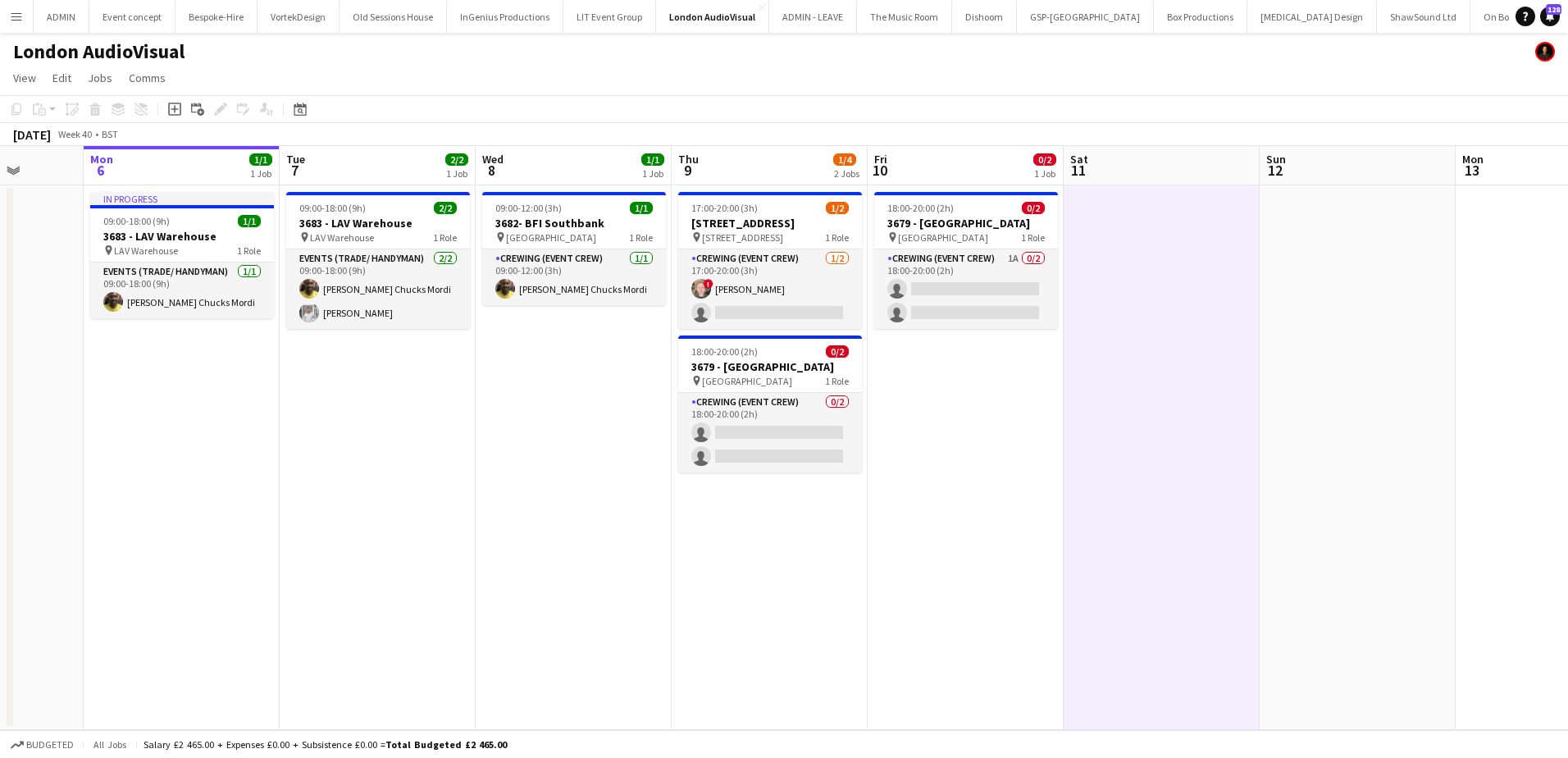
scroll to position [0, 492]
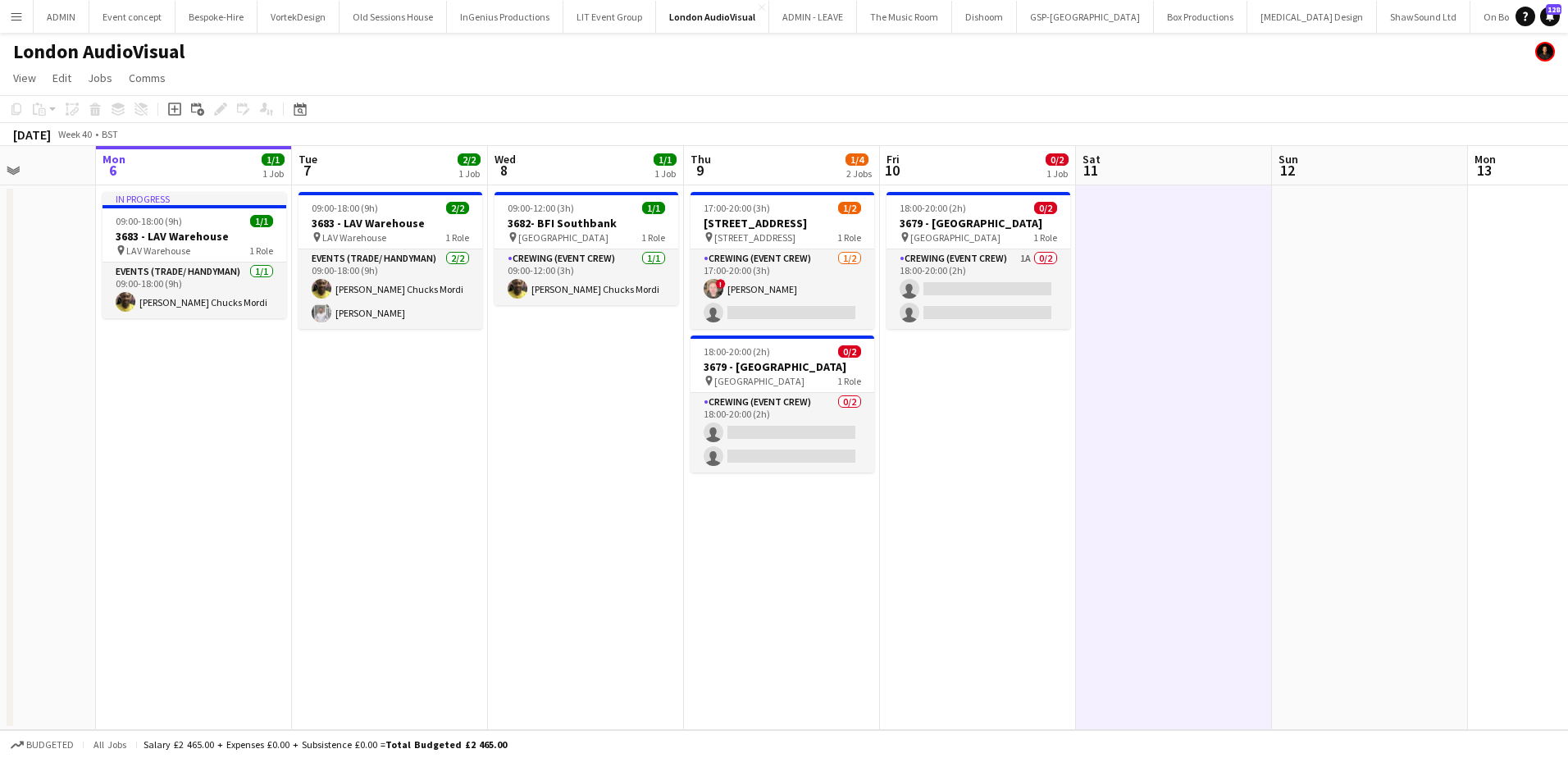
drag, startPoint x: 483, startPoint y: 432, endPoint x: 555, endPoint y: 432, distance: 72.0
click at [555, 432] on app-calendar-viewport "Fri 3 Sat 4 3/3 1 Job Sun 5 Mon 6 1/1 1 Job Tue 7 2/2 1 Job Wed 8 1/1 1 Job Thu…" at bounding box center [784, 438] width 1568 height 584
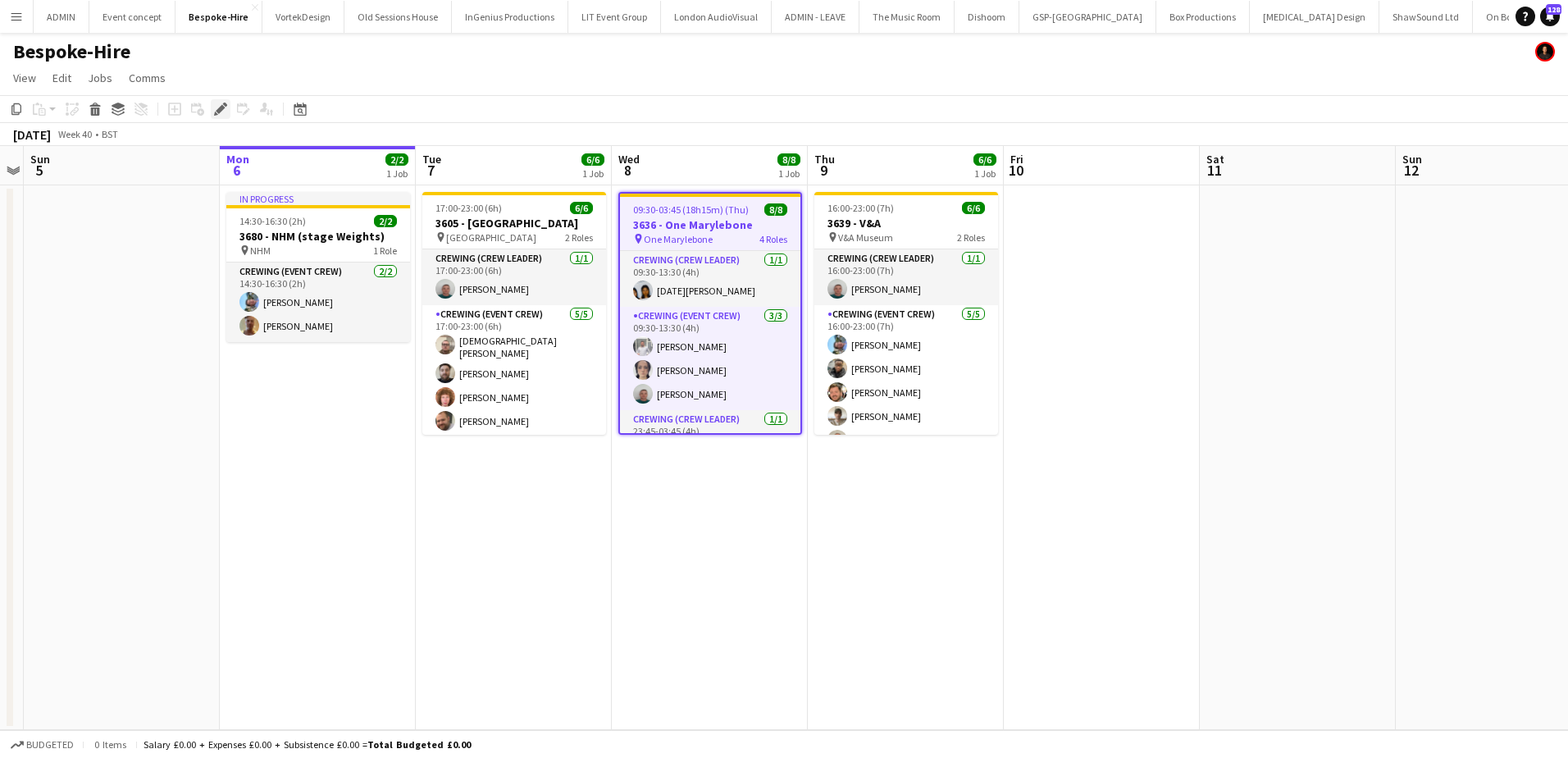
click at [220, 116] on div "Edit" at bounding box center [220, 109] width 20 height 20
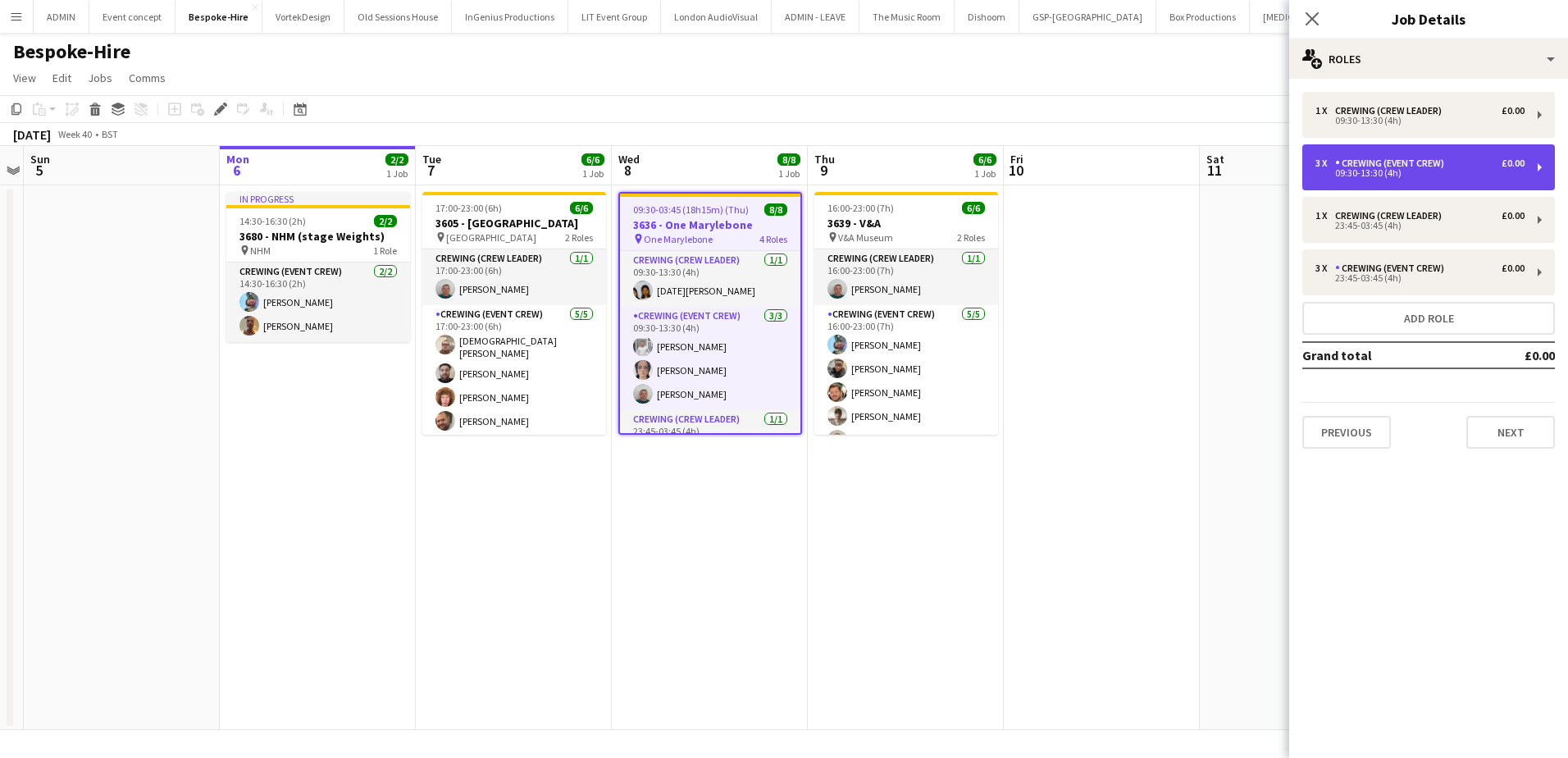
click at [1431, 155] on div "3 x Crewing (Event Crew) £0.00 09:30-13:30 (4h)" at bounding box center [1429, 167] width 253 height 46
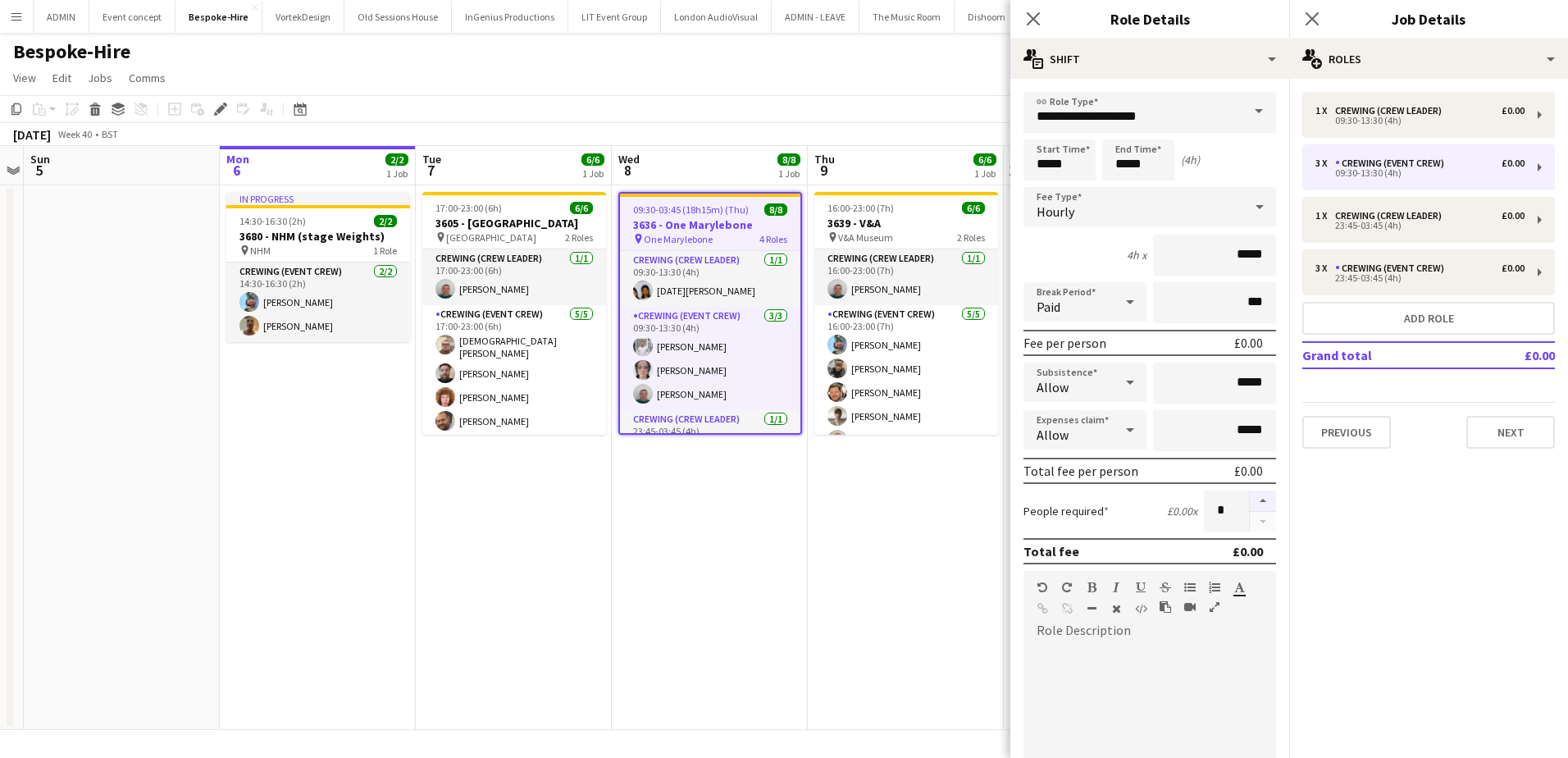
click at [1250, 503] on button "button" at bounding box center [1263, 501] width 26 height 22
type input "*"
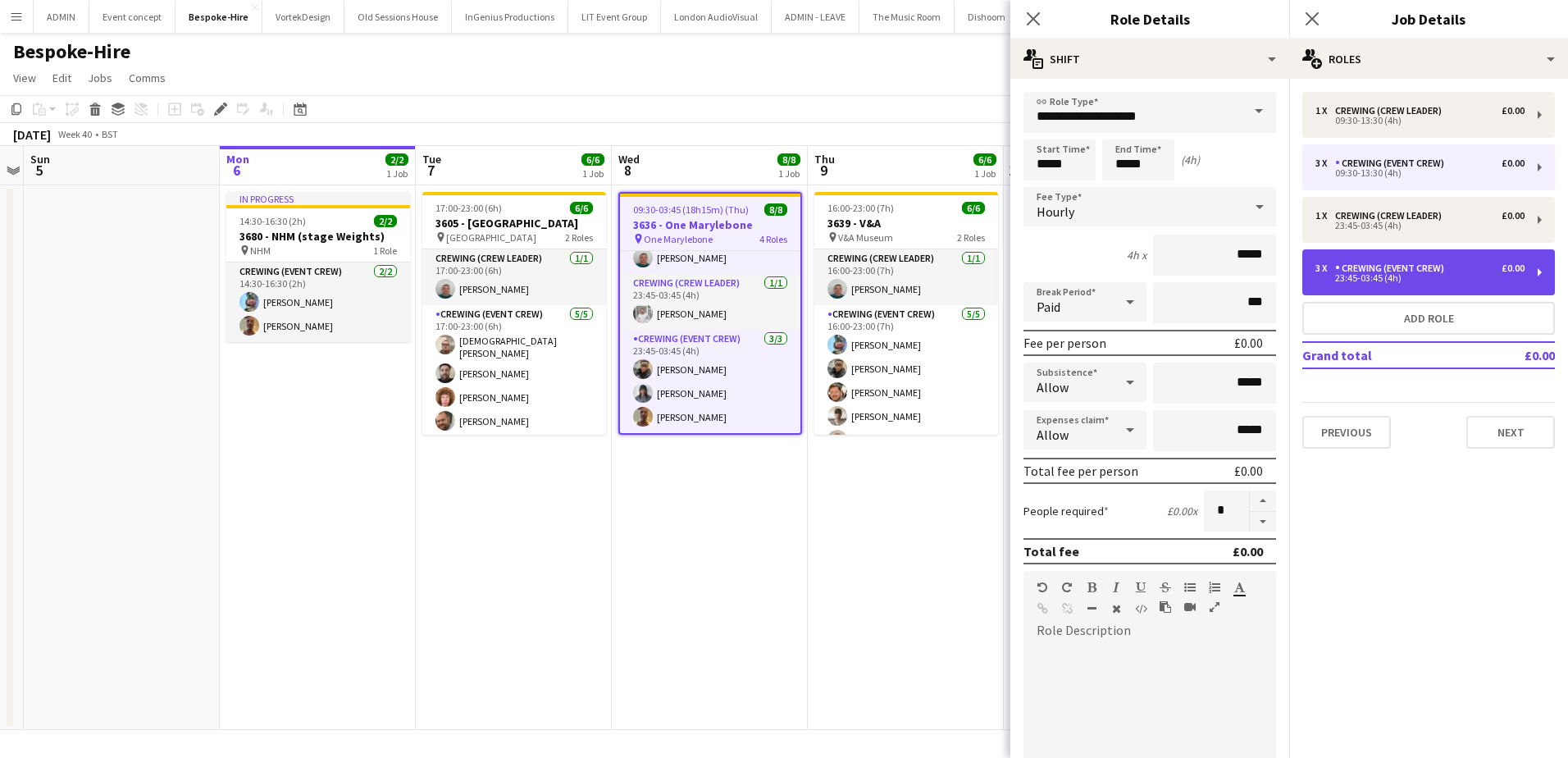
drag, startPoint x: 1387, startPoint y: 272, endPoint x: 1385, endPoint y: 279, distance: 7.3
click at [1387, 272] on div "Crewing (Event Crew)" at bounding box center [1392, 268] width 115 height 11
type input "*****"
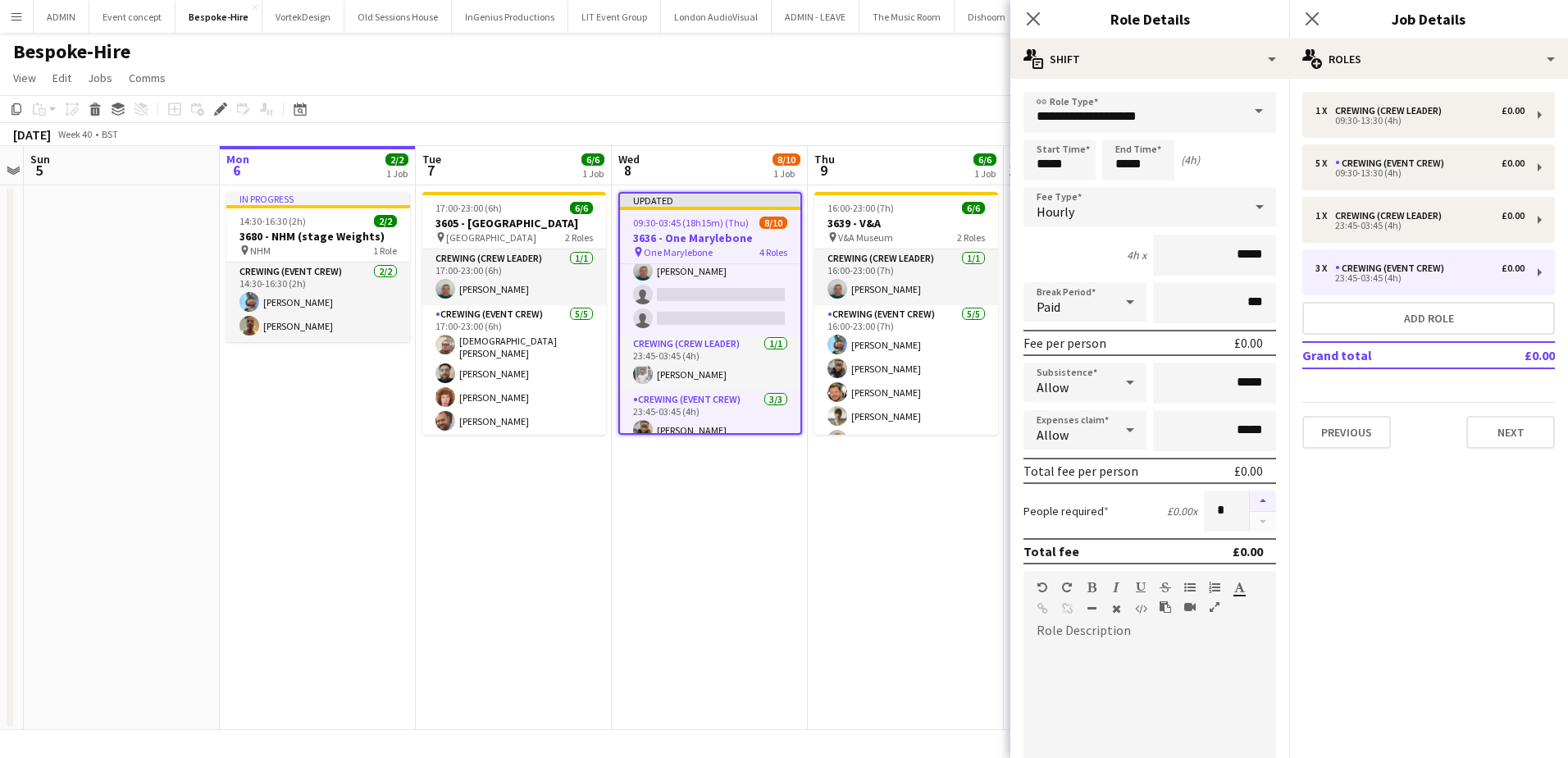
click at [1252, 498] on button "button" at bounding box center [1263, 501] width 26 height 22
type input "*"
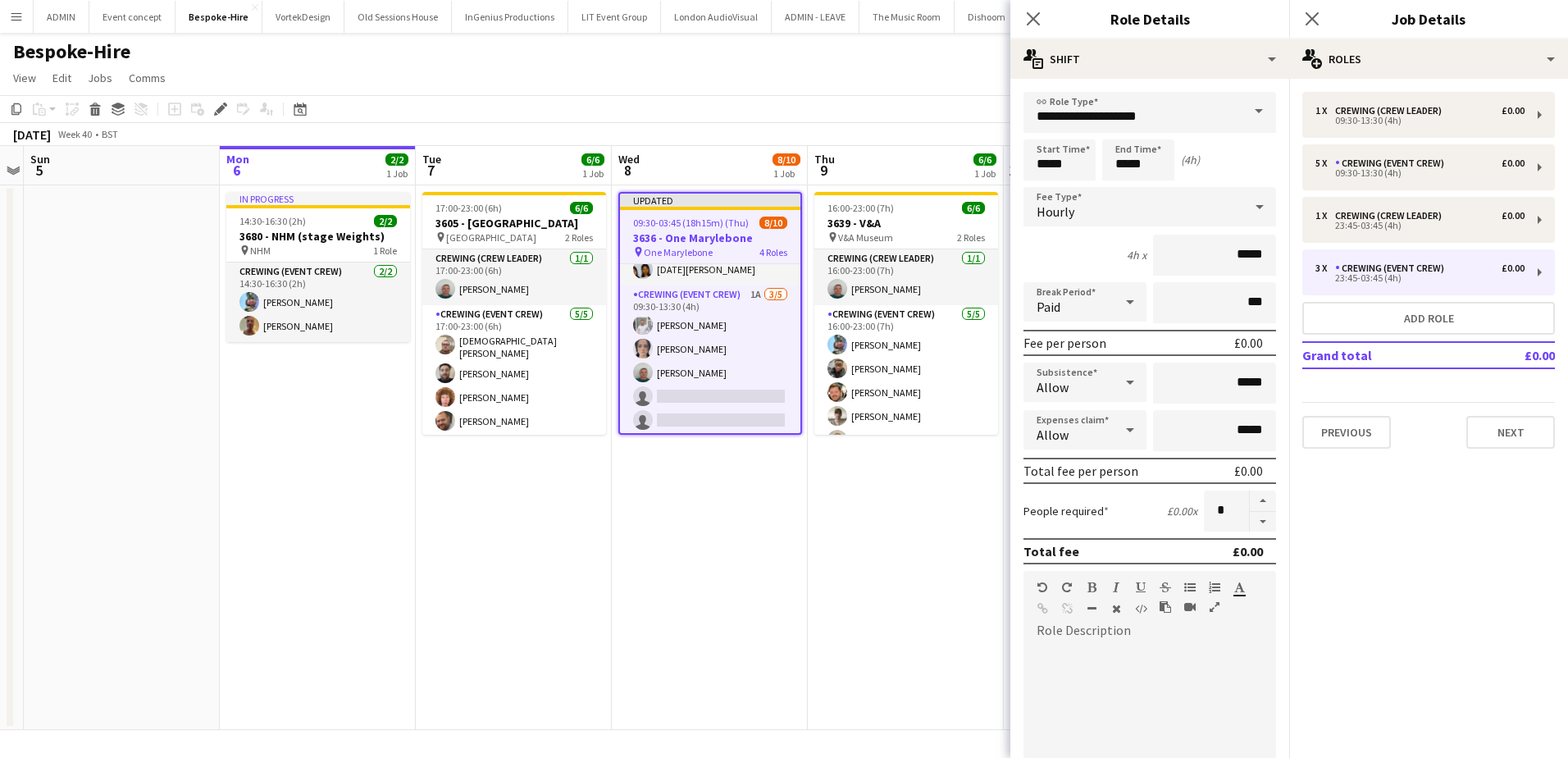
scroll to position [33, 0]
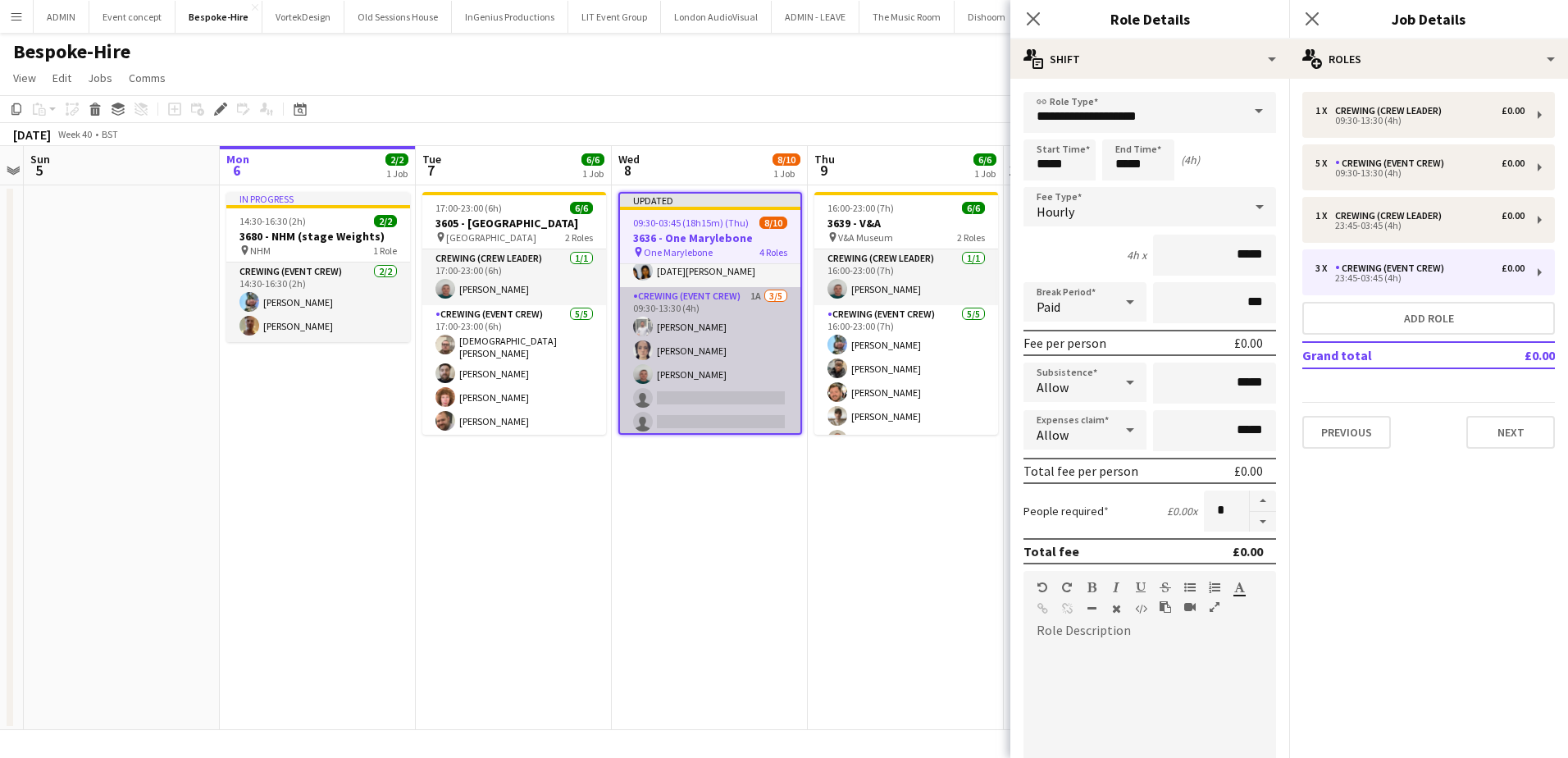
click at [721, 392] on app-card-role "Crewing (Event Crew) 1A 3/5 09:30-13:30 (4h) Graham Rex Ava Farrell Brayden Dav…" at bounding box center [710, 362] width 180 height 151
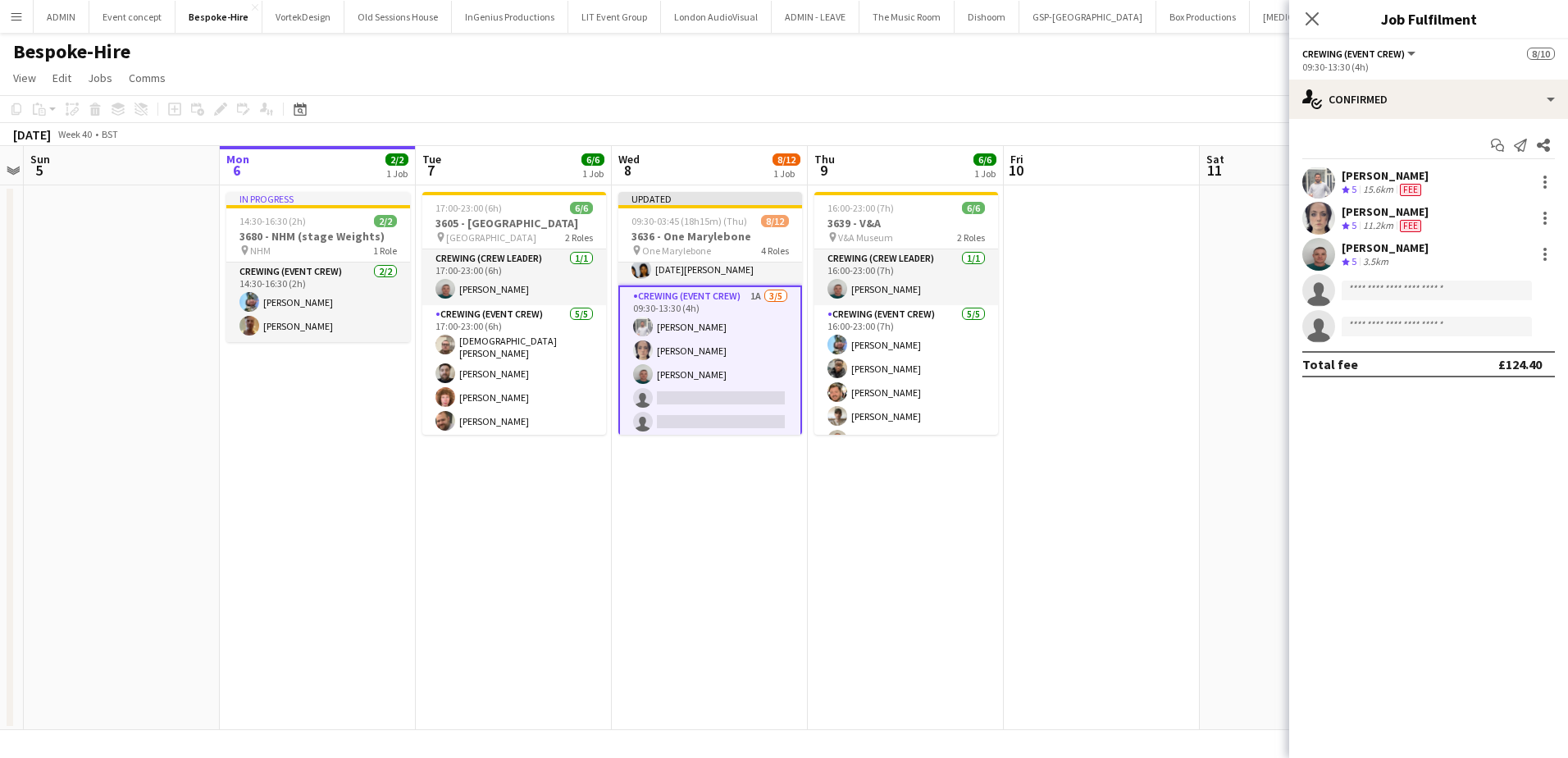
click at [721, 393] on app-card-role "Crewing (Event Crew) 1A 3/5 09:30-13:30 (4h) Graham Rex Ava Farrell Brayden Dav…" at bounding box center [710, 362] width 184 height 154
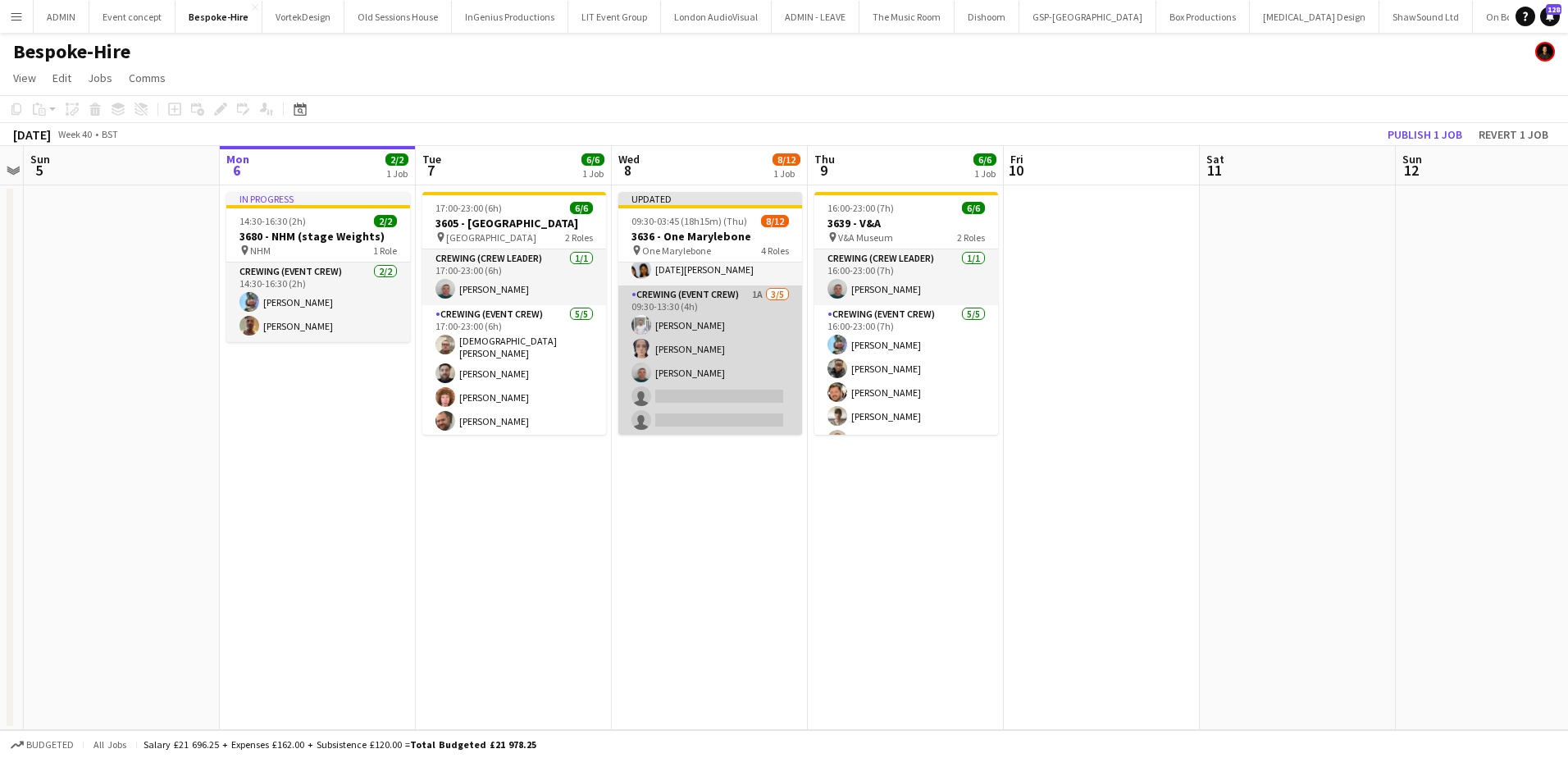
click at [722, 369] on app-card-role "Crewing (Event Crew) 1A 3/5 09:30-13:30 (4h) Graham Rex Ava Farrell Brayden Dav…" at bounding box center [710, 361] width 184 height 151
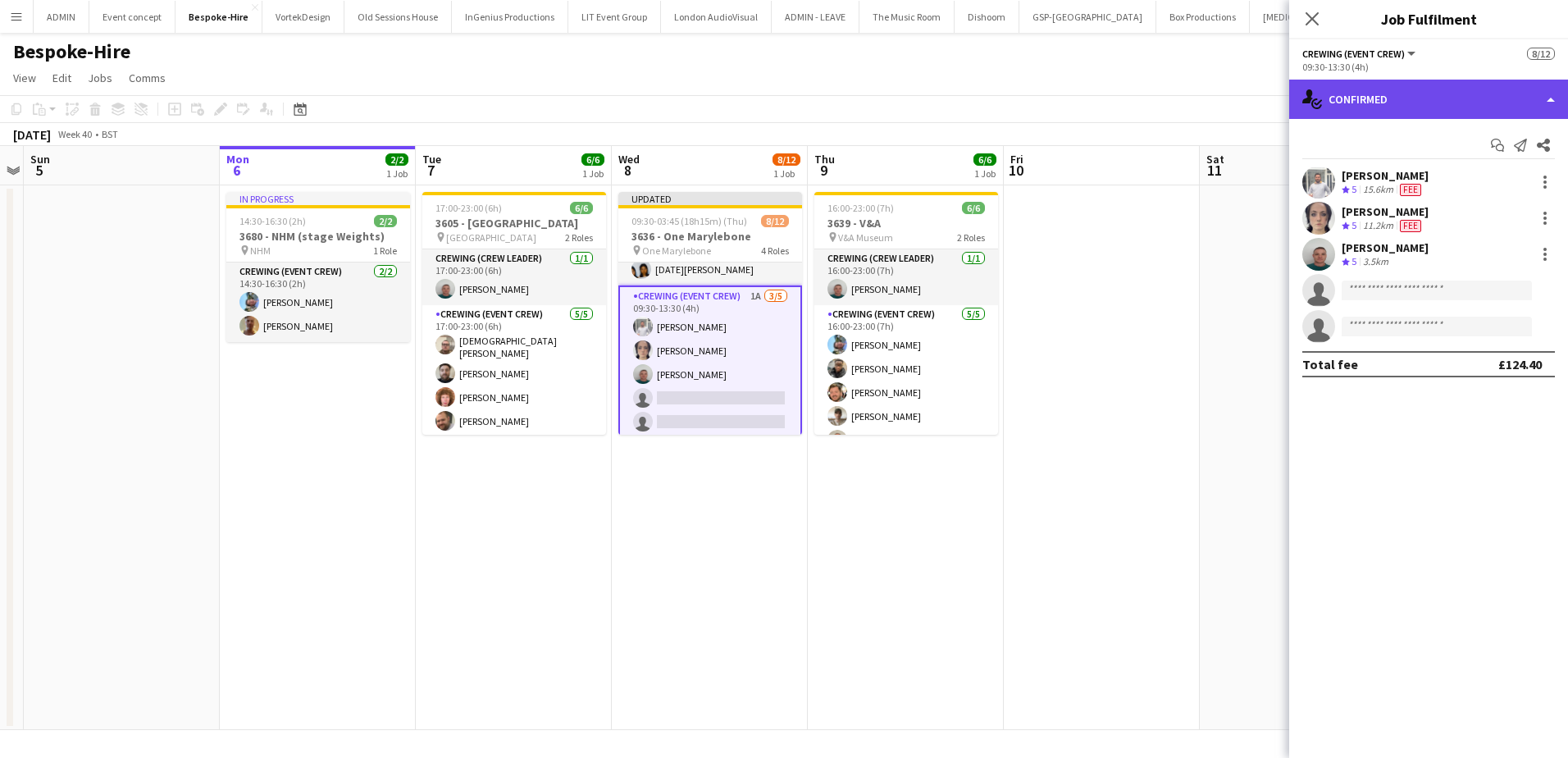
click at [1497, 110] on div "single-neutral-actions-check-2 Confirmed" at bounding box center [1428, 99] width 278 height 40
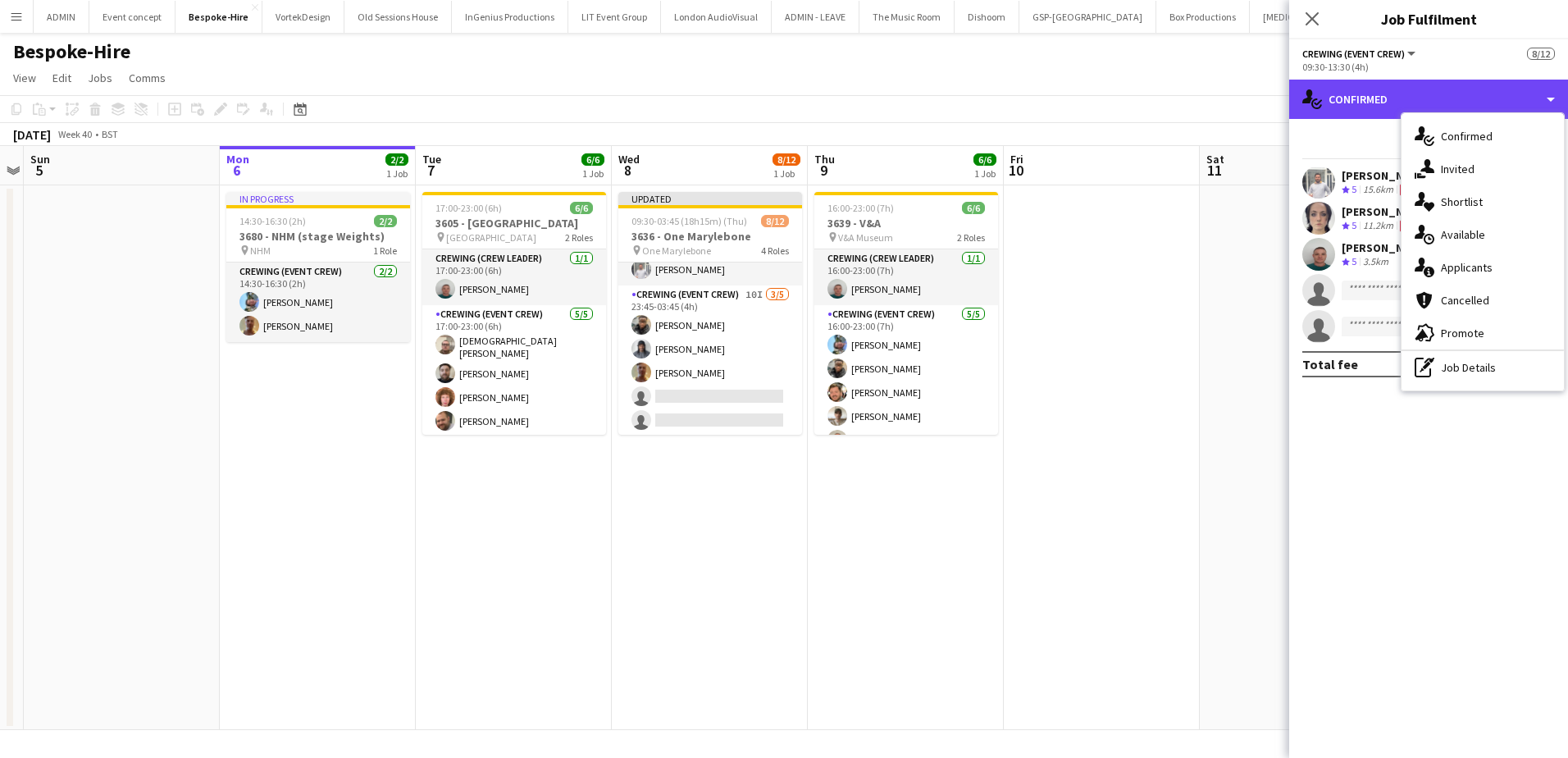
scroll to position [244, 0]
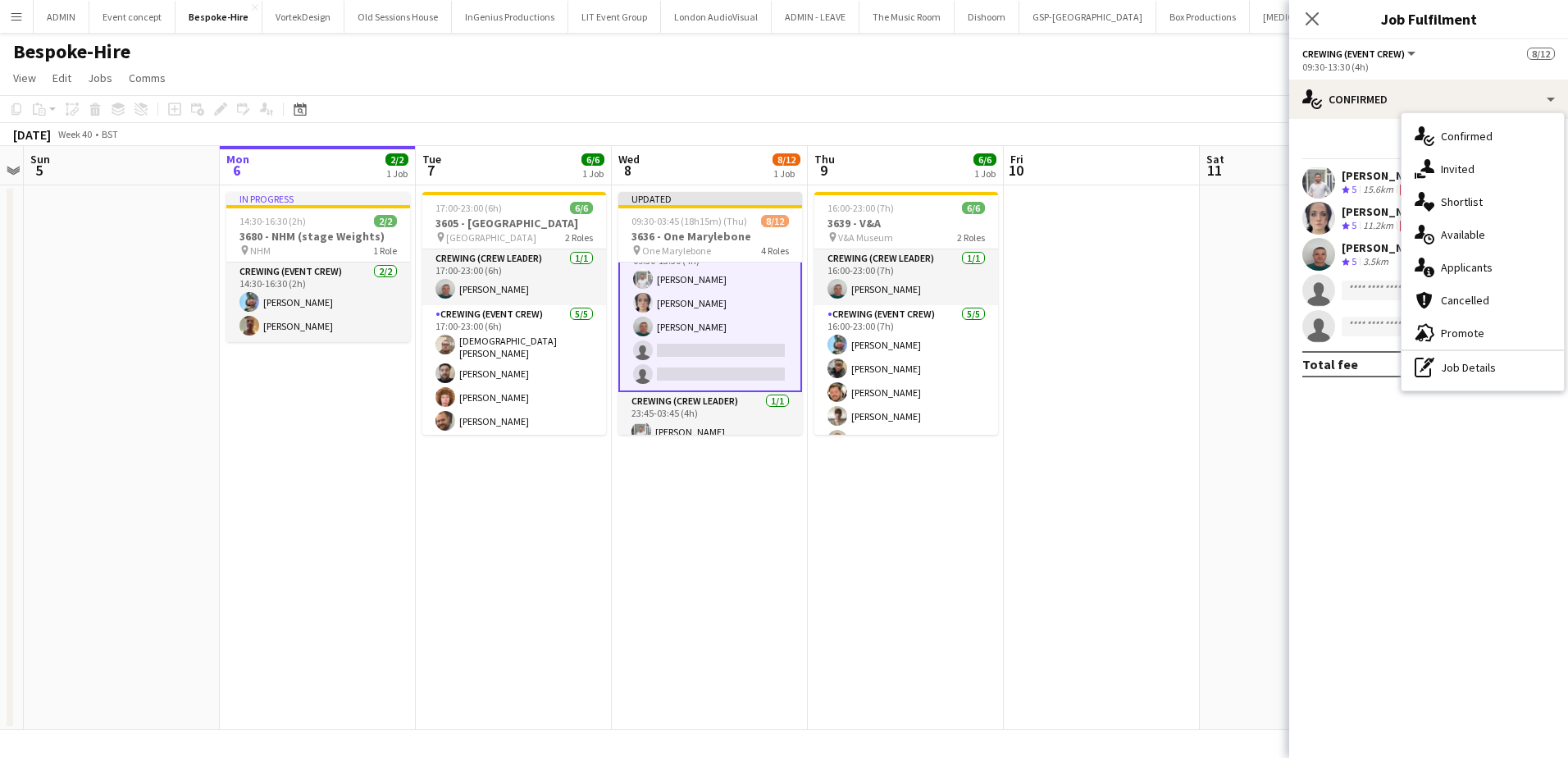
click at [1141, 327] on app-date-cell at bounding box center [1102, 457] width 196 height 545
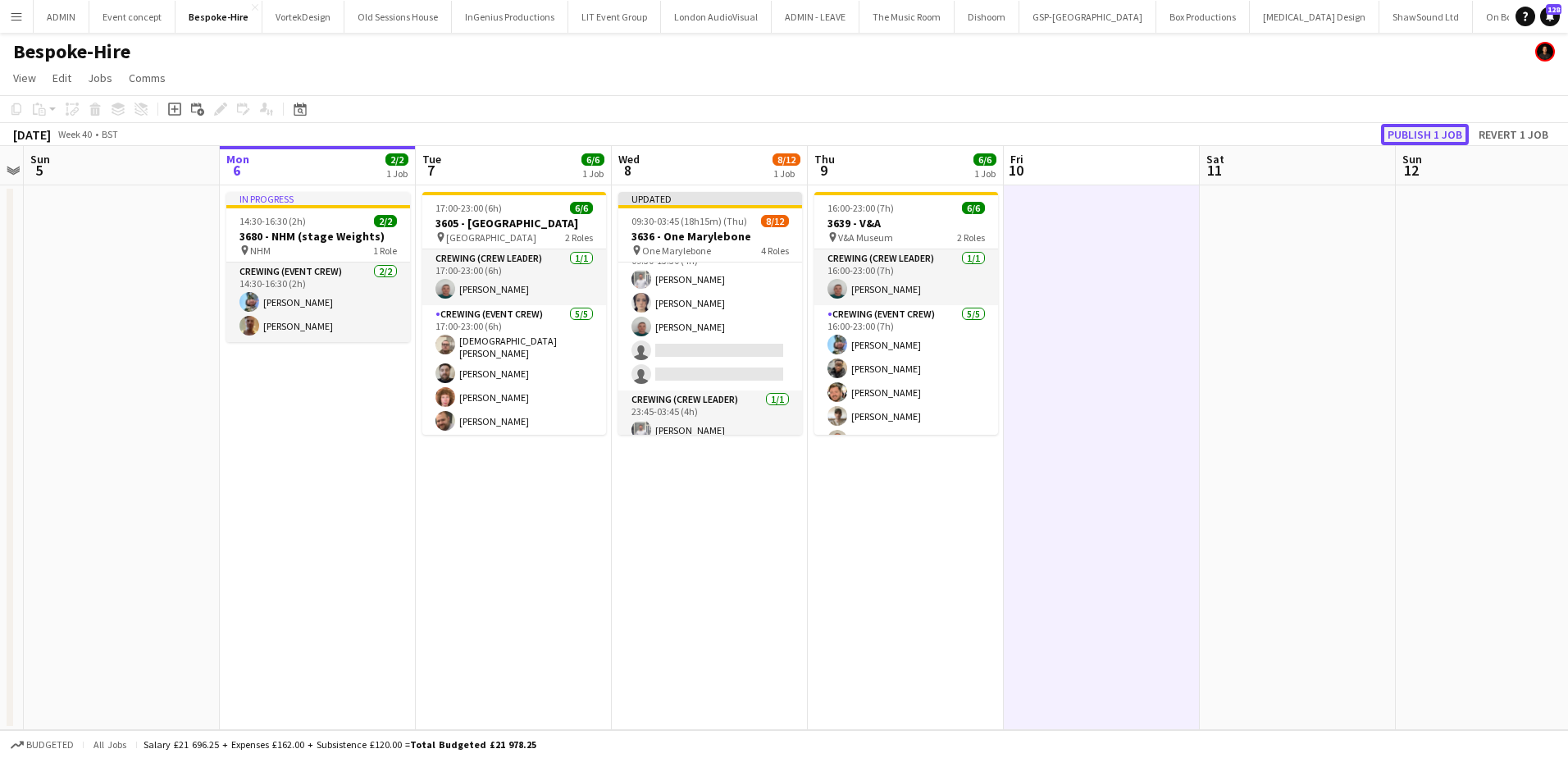
click at [1425, 134] on button "Publish 1 job" at bounding box center [1425, 134] width 88 height 22
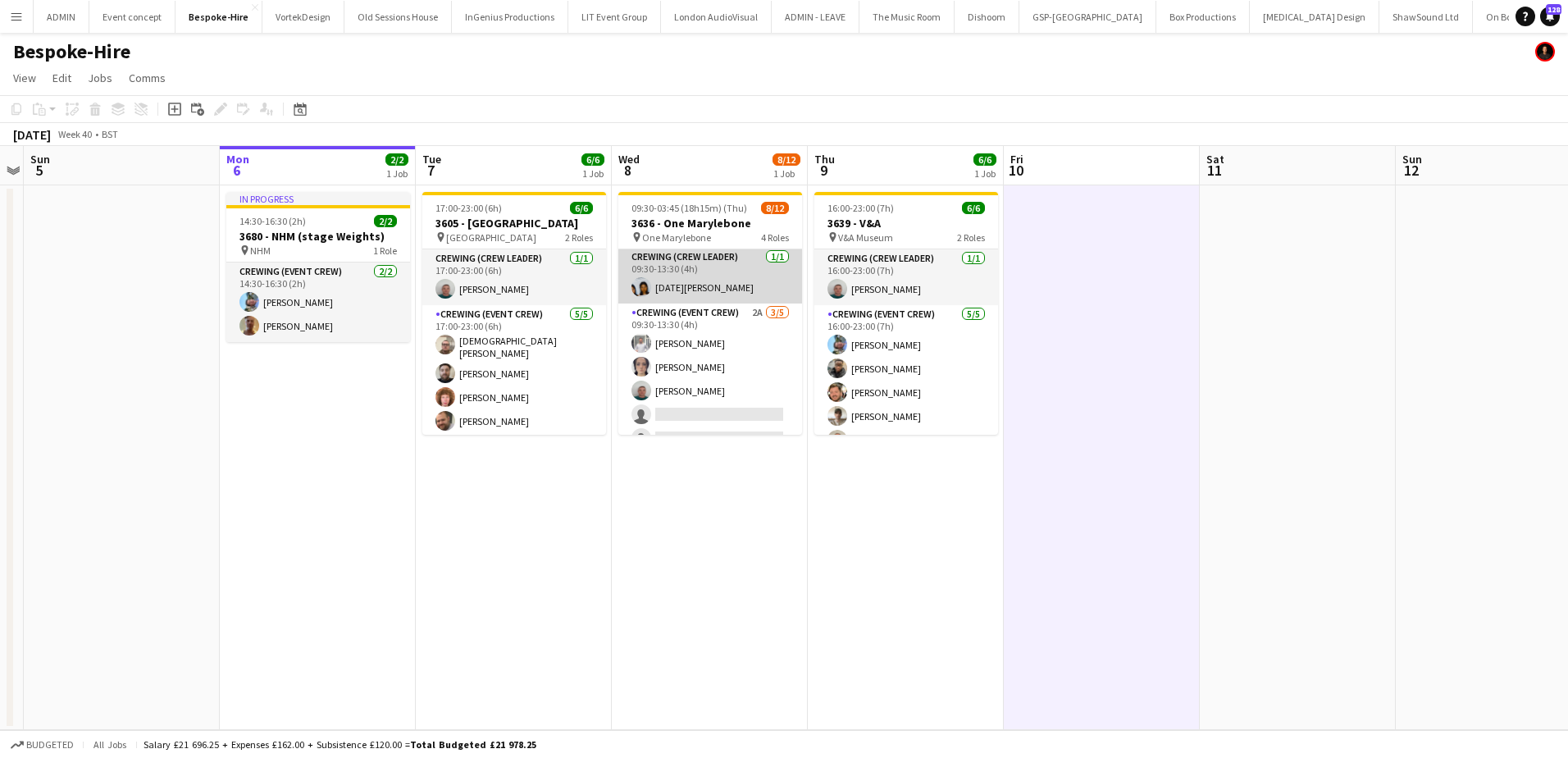
scroll to position [0, 0]
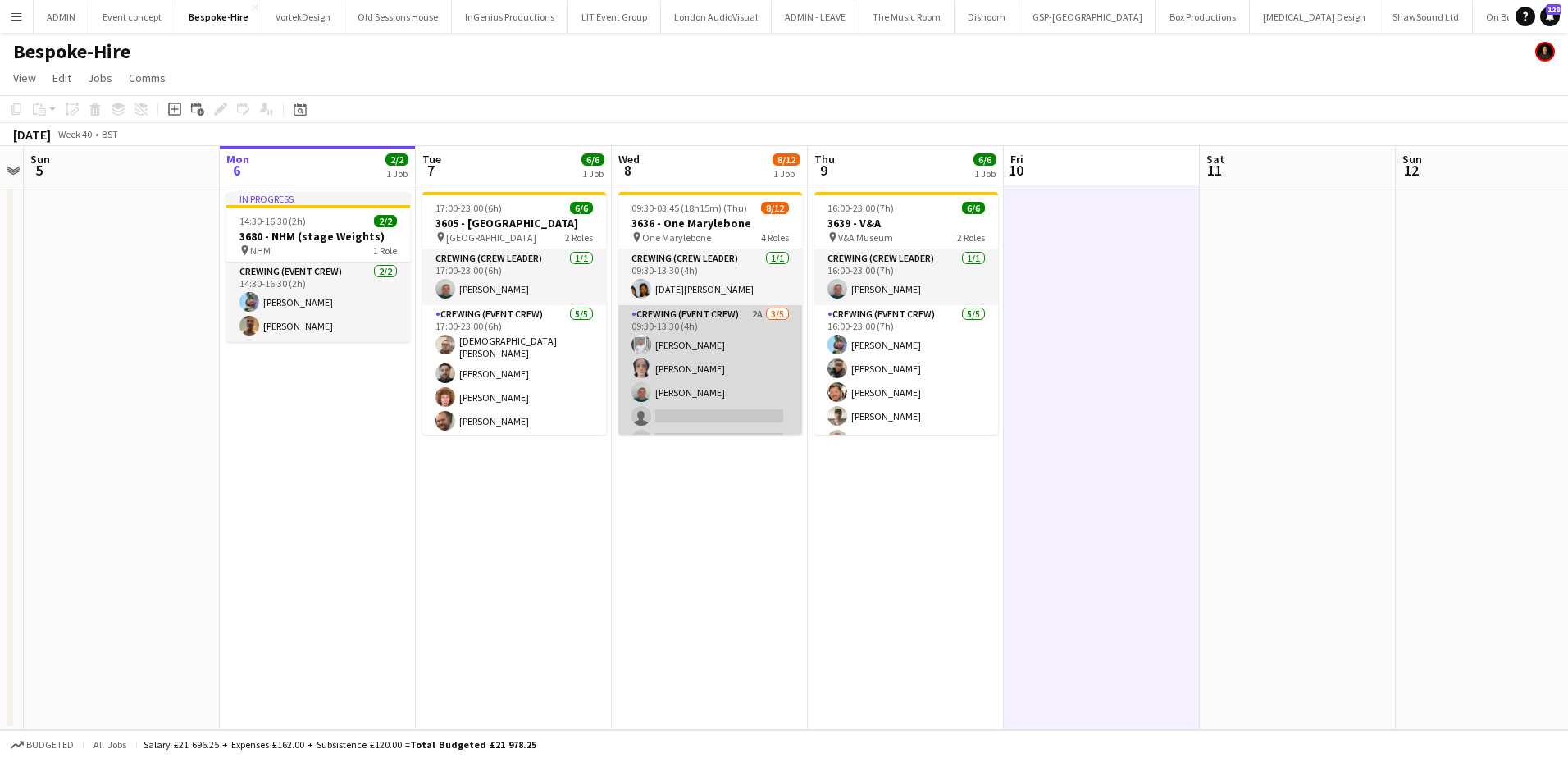
click at [731, 374] on app-card-role "Crewing (Event Crew) 2A 3/5 09:30-13:30 (4h) Graham Rex Ava Farrell Brayden Dav…" at bounding box center [710, 380] width 184 height 151
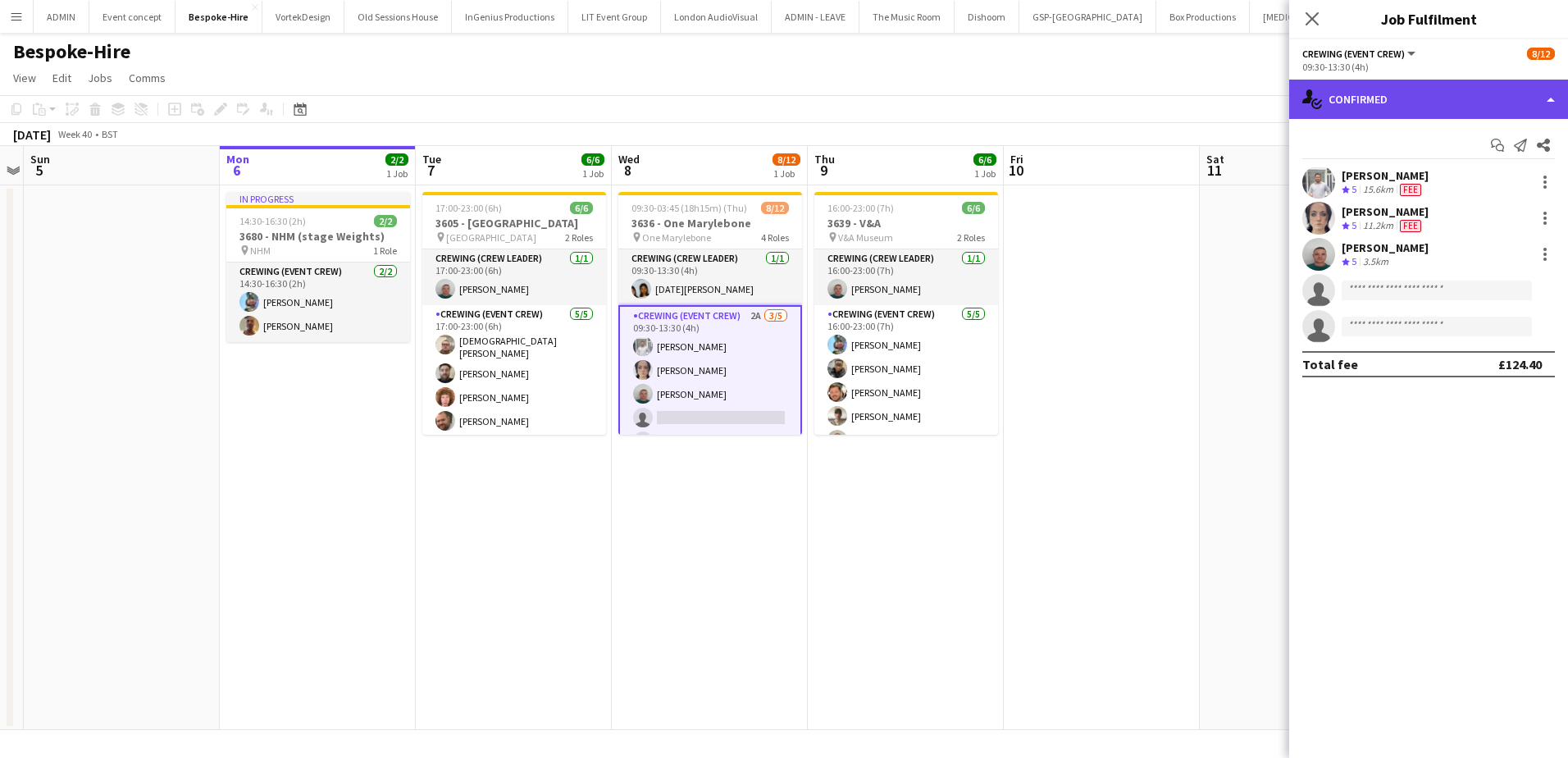
click at [1431, 88] on div "single-neutral-actions-check-2 Confirmed" at bounding box center [1428, 99] width 278 height 40
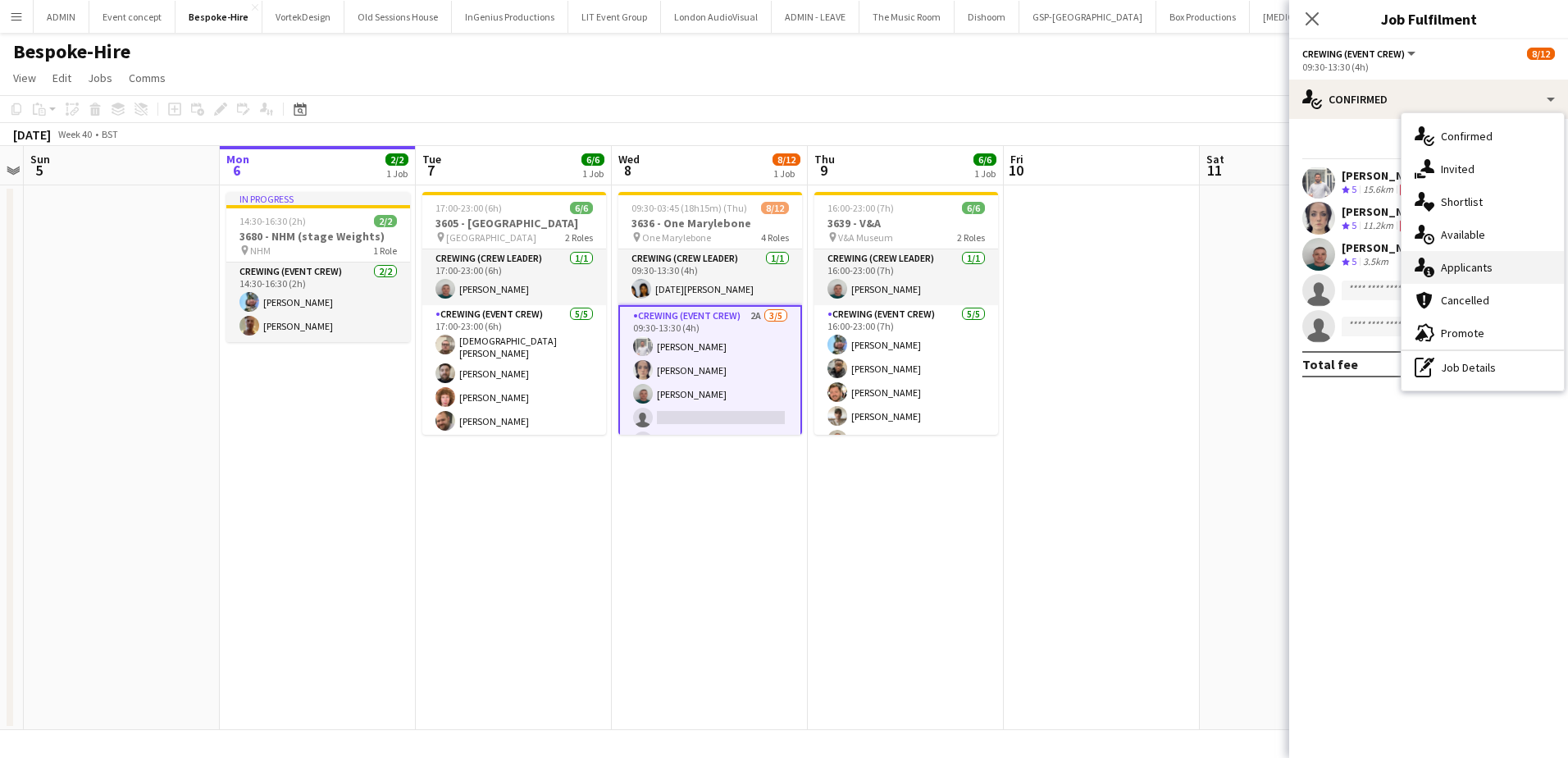
click at [1482, 273] on span "Applicants" at bounding box center [1466, 267] width 52 height 15
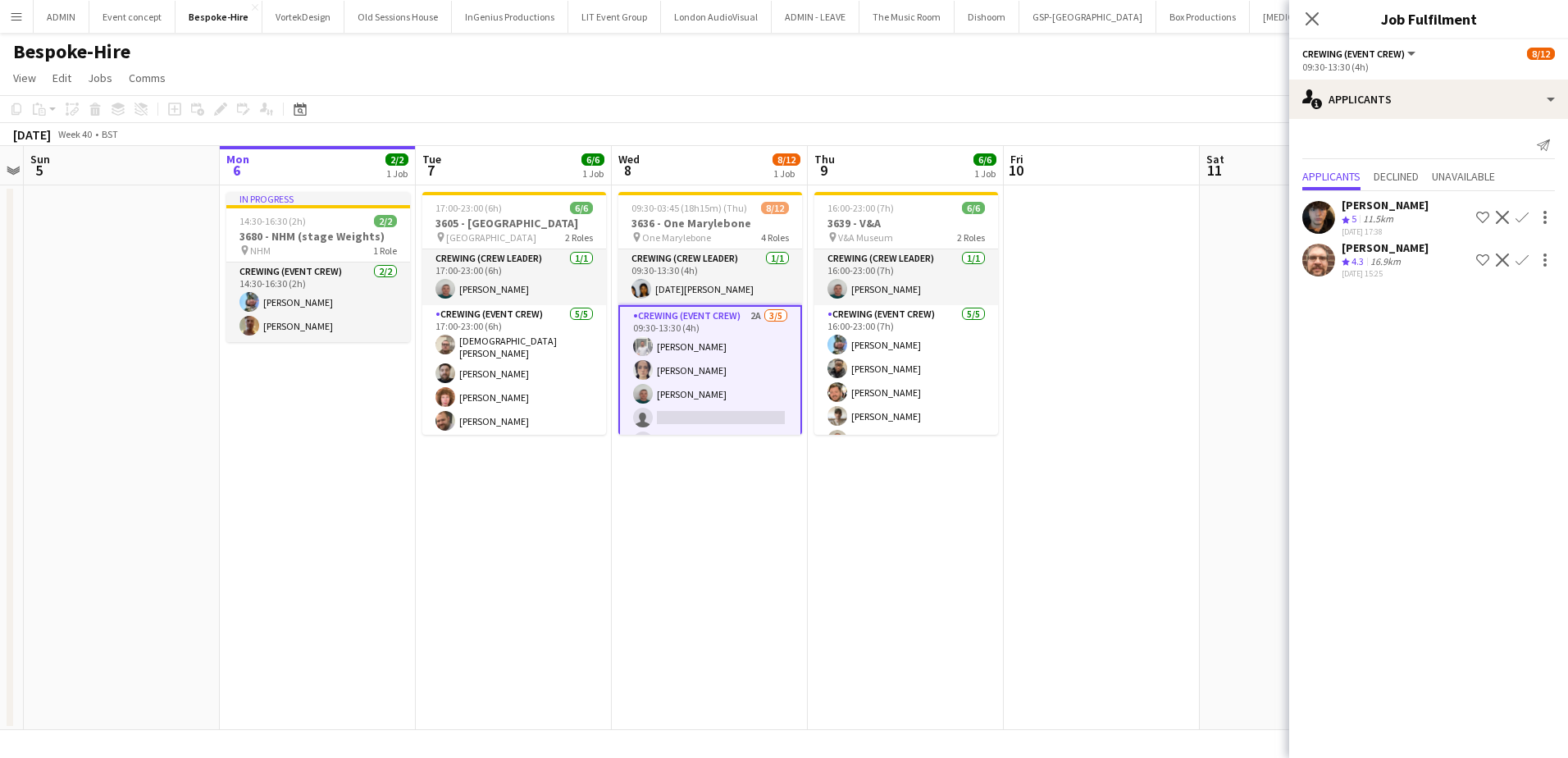
click at [1522, 260] on app-icon "Confirm" at bounding box center [1522, 260] width 13 height 13
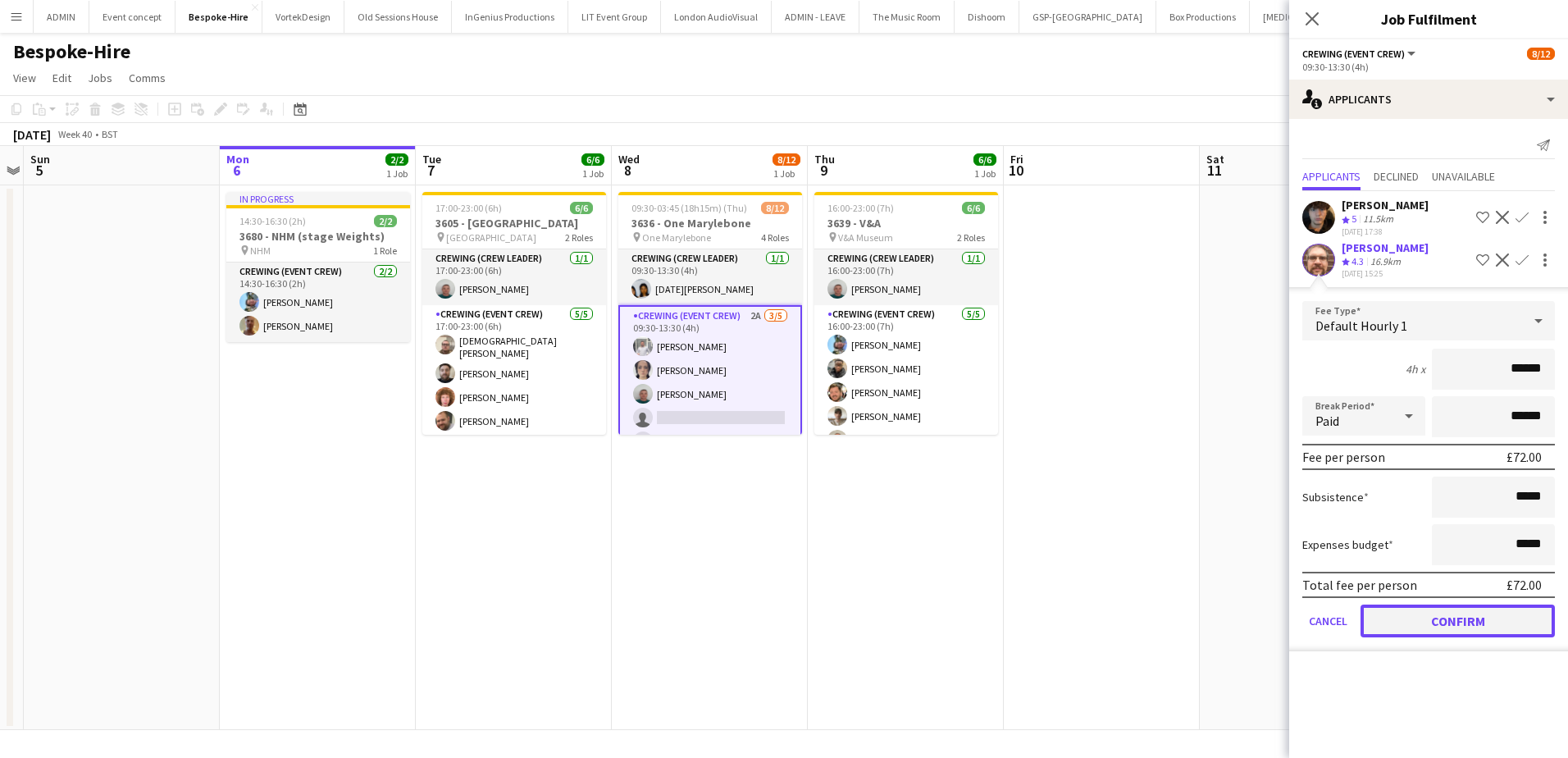
click at [1434, 610] on button "Confirm" at bounding box center [1458, 620] width 194 height 33
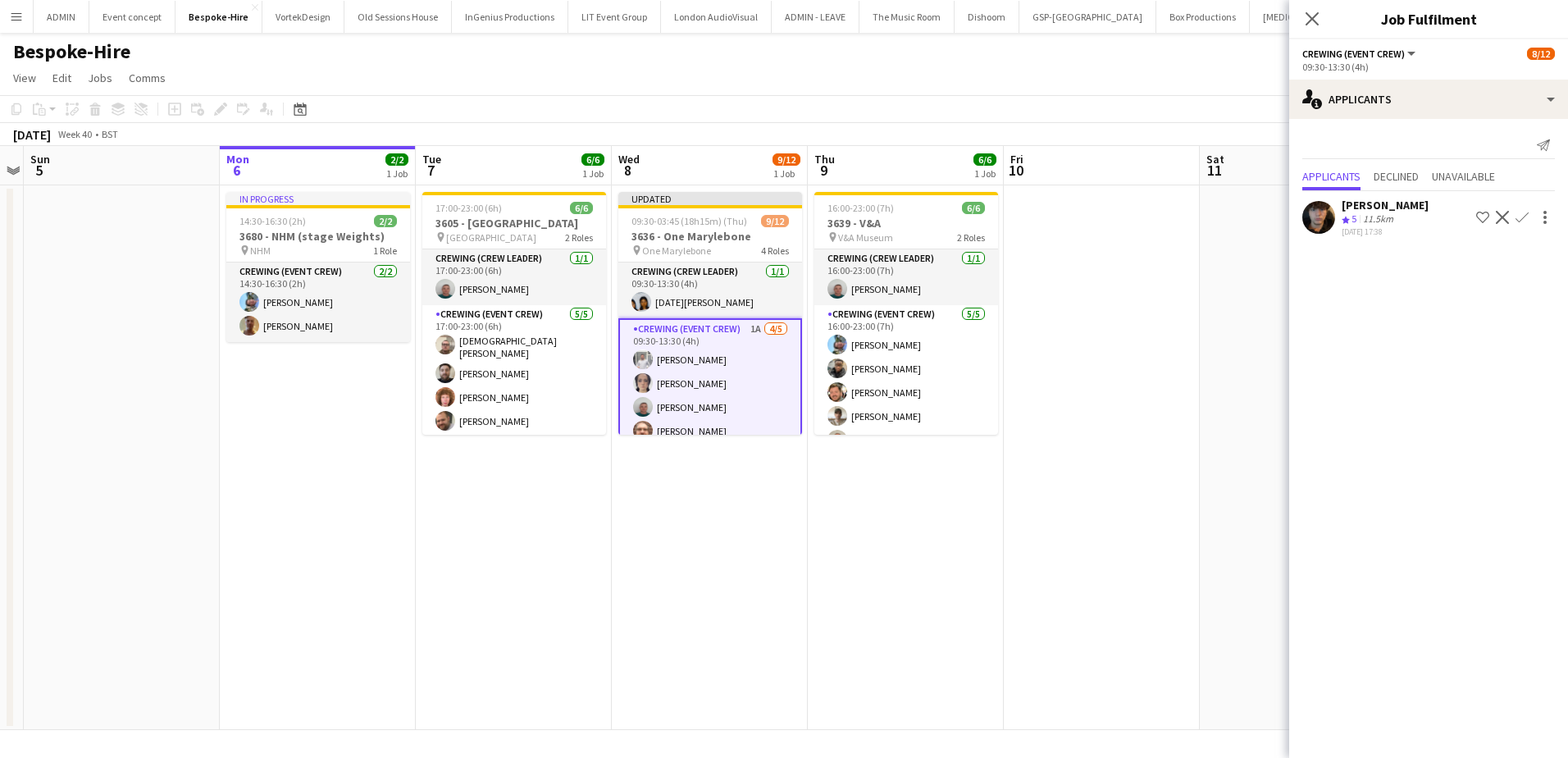
click at [1421, 212] on div "Leonardo Baxendale" at bounding box center [1385, 205] width 87 height 15
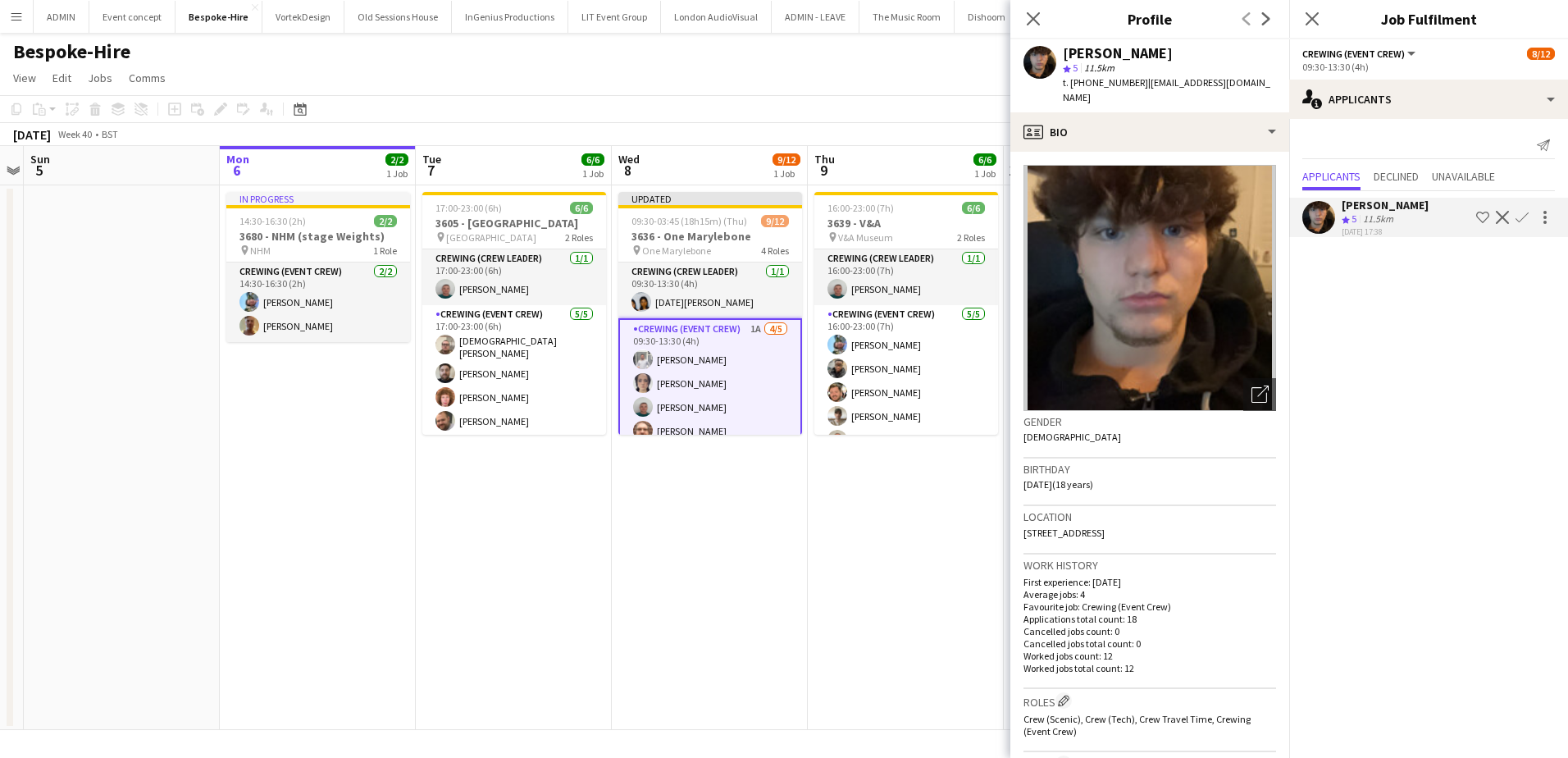
click at [1108, 79] on span "t. +447432380716" at bounding box center [1105, 82] width 85 height 12
click at [784, 483] on app-date-cell "Updated 09:30-03:45 (18h15m) (Thu) 9/12 3636 - One Marylebone pin One Marylebon…" at bounding box center [710, 457] width 196 height 545
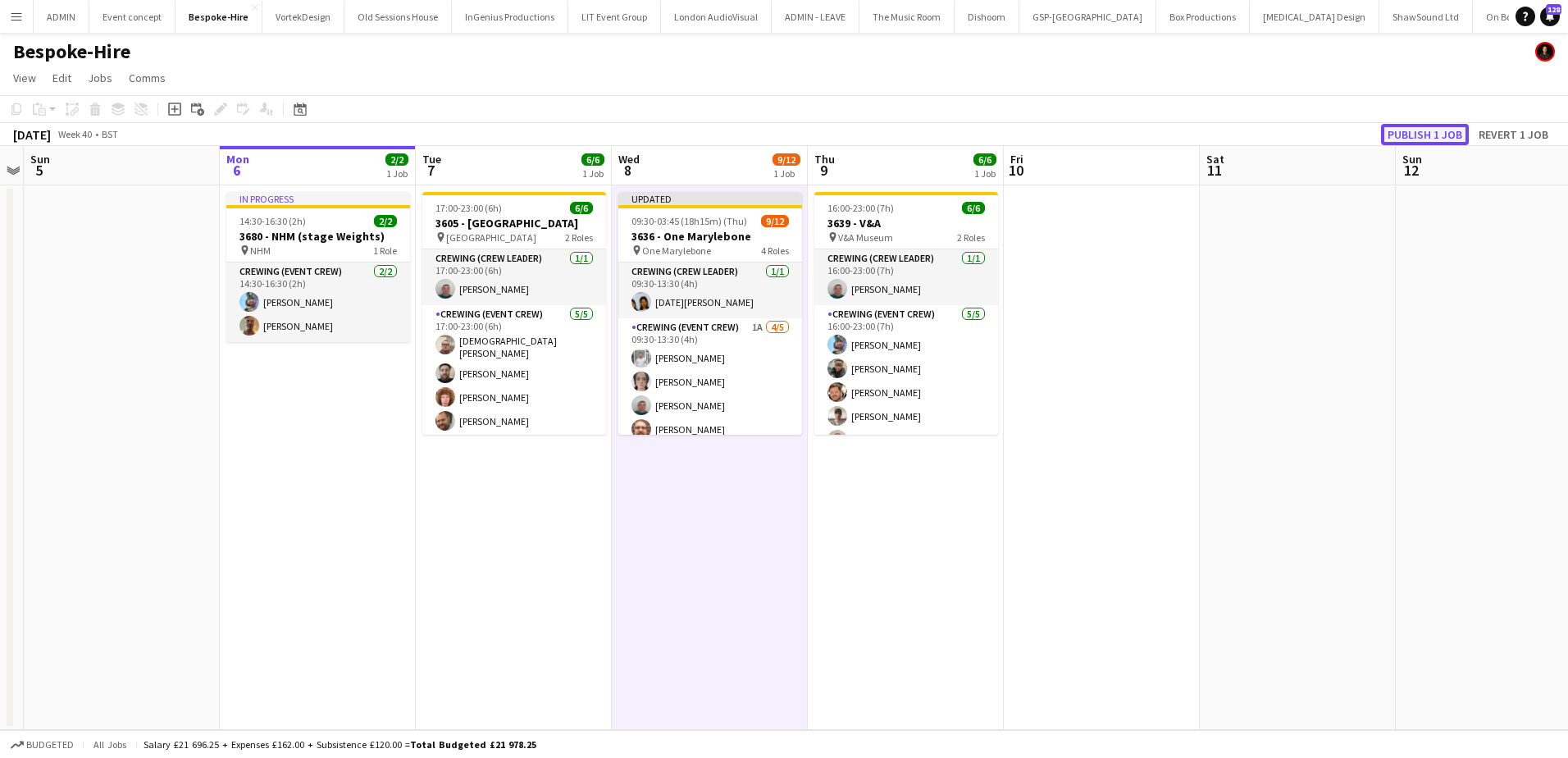
click at [1417, 137] on button "Publish 1 job" at bounding box center [1425, 134] width 88 height 22
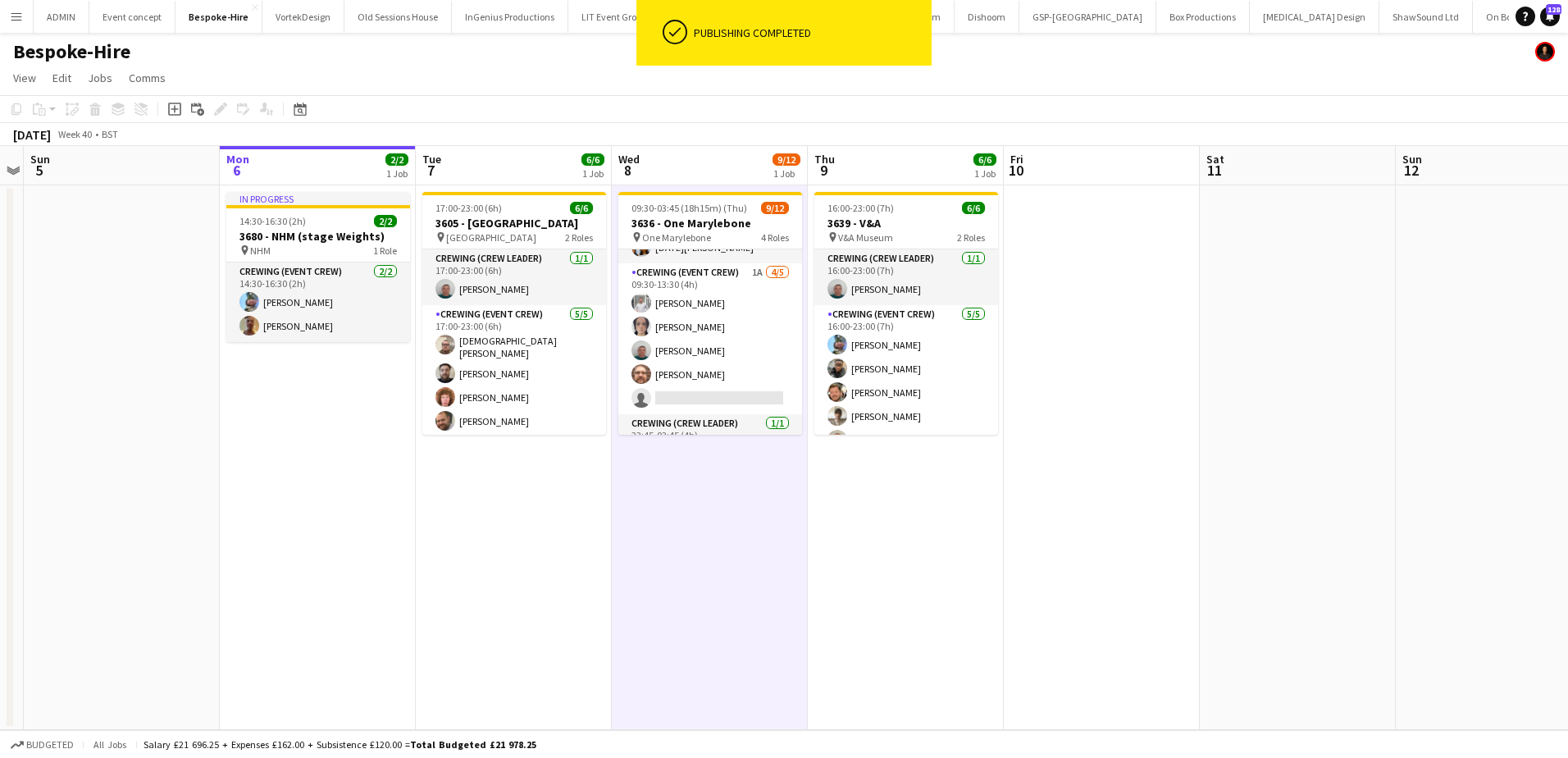
scroll to position [228, 0]
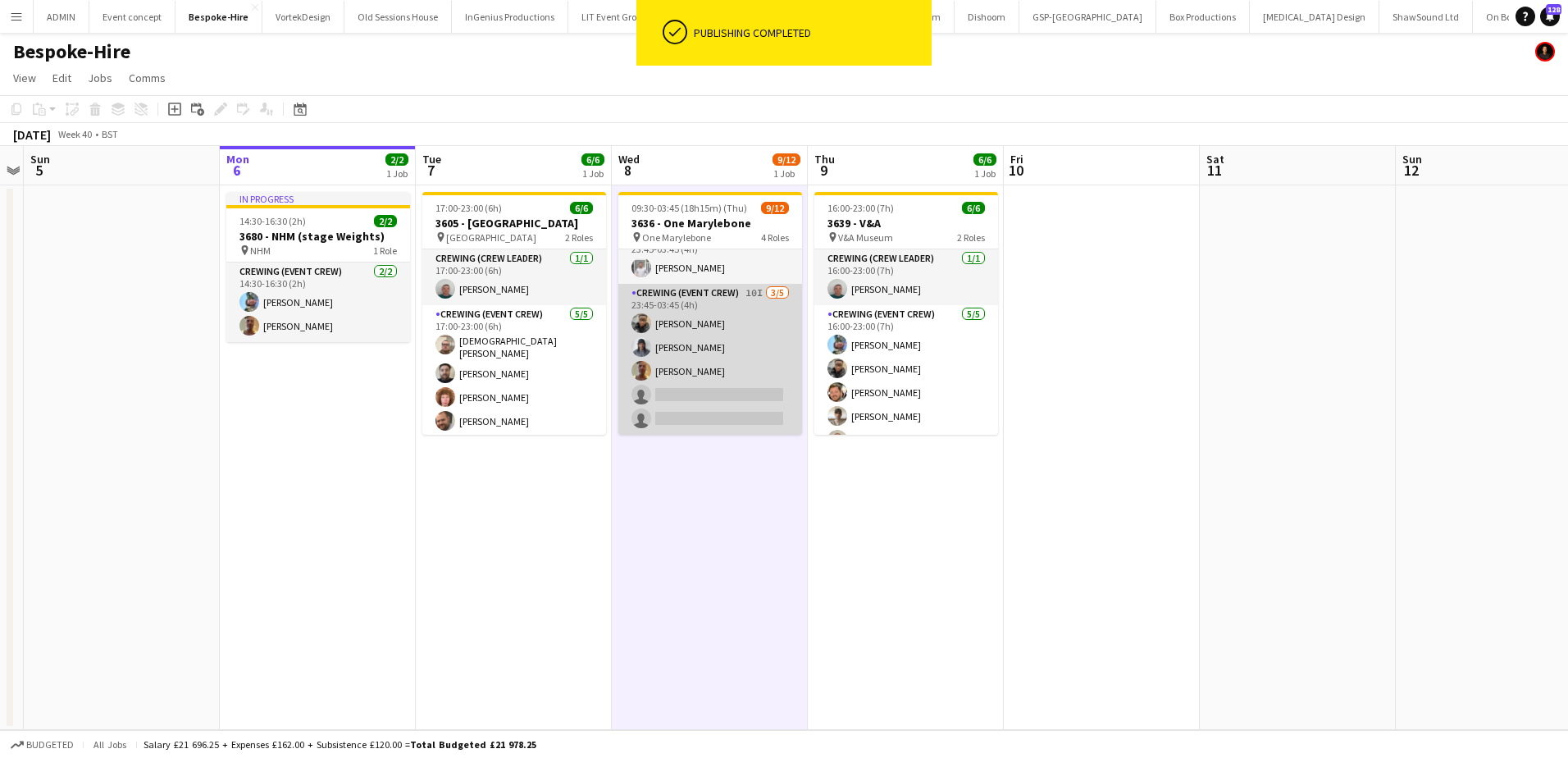
click at [728, 384] on app-card-role "Crewing (Event Crew) 10I 3/5 23:45-03:45 (4h) Samuel Kusimo Kaine Caldeira Jaso…" at bounding box center [710, 360] width 184 height 151
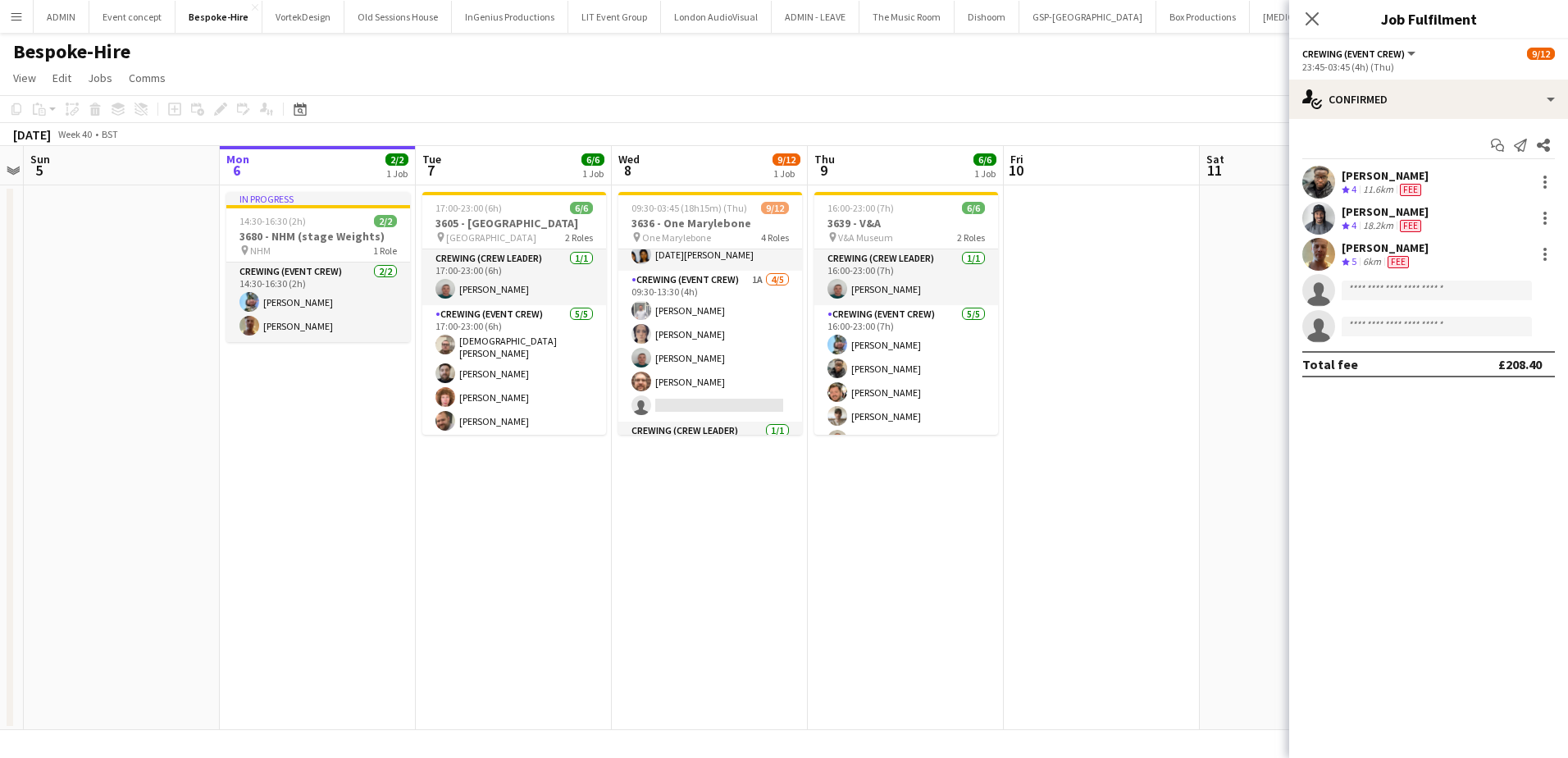
scroll to position [0, 0]
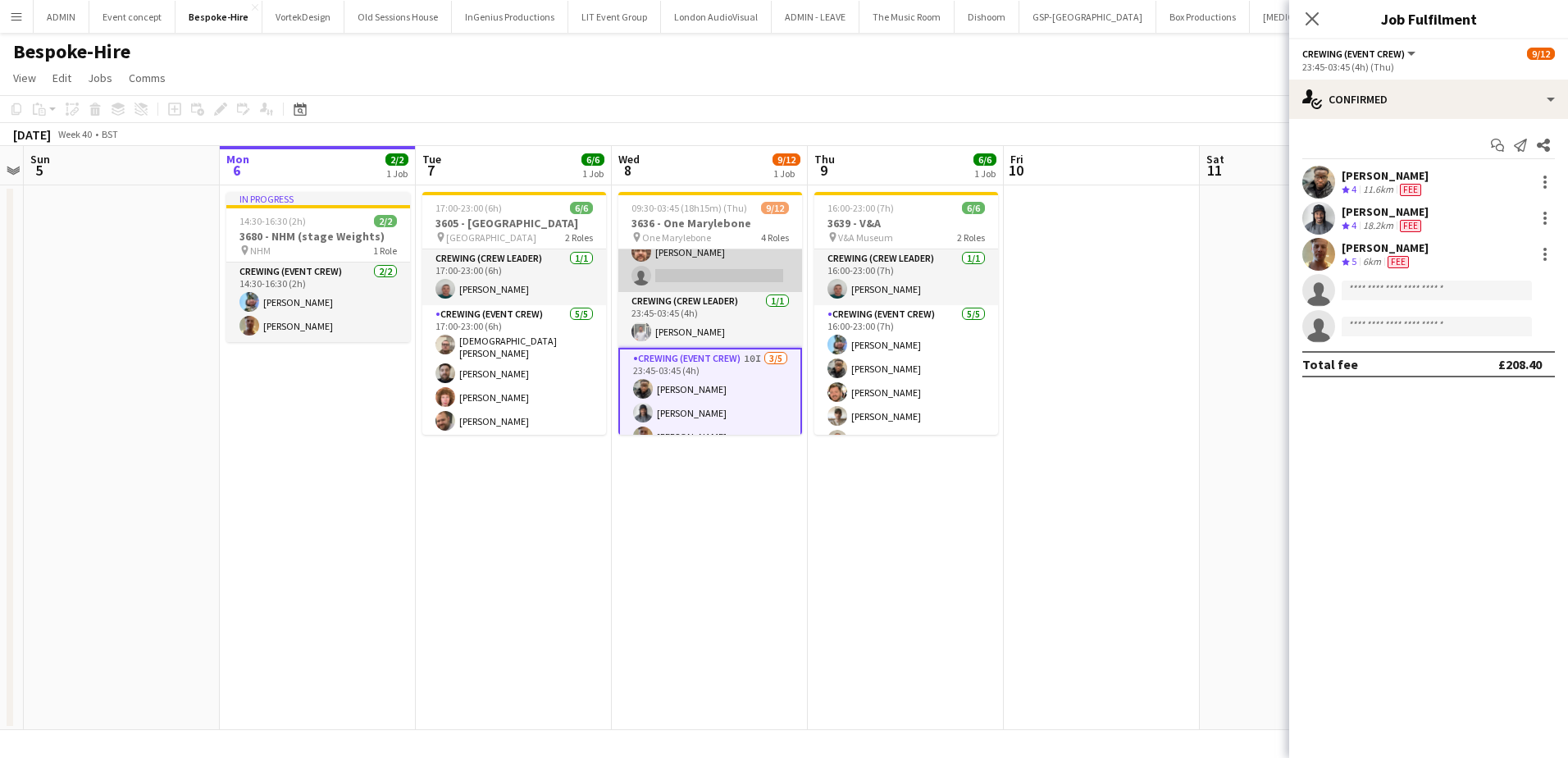
click at [703, 263] on app-card-role "Crewing (Event Crew) 1A 4/5 09:30-13:30 (4h) Graham Rex Ava Farrell Brayden Dav…" at bounding box center [710, 216] width 184 height 151
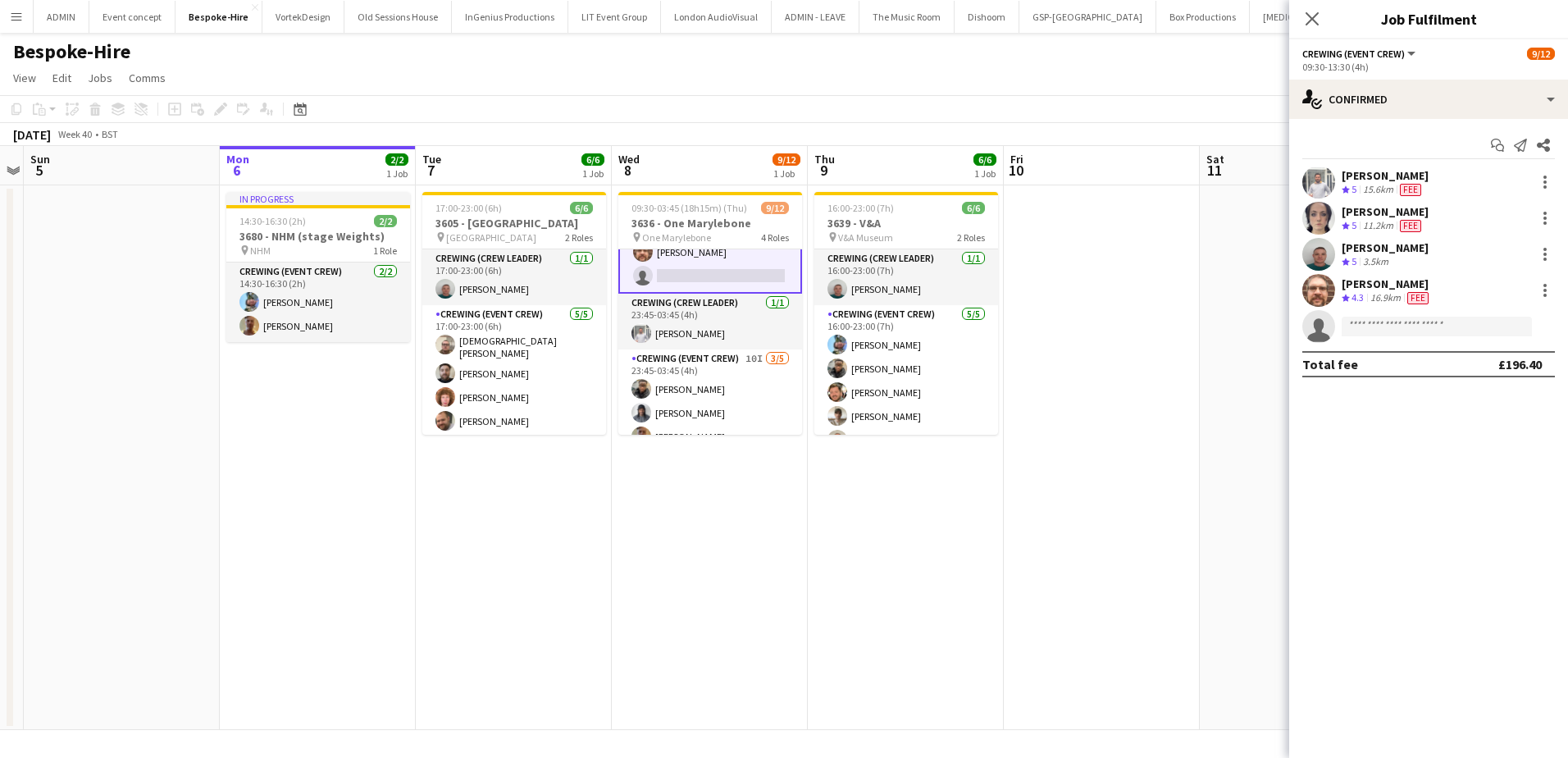
click at [661, 267] on app-card-role "Crewing (Event Crew) 1A 4/5 09:30-13:30 (4h) Graham Rex Ava Farrell Brayden Dav…" at bounding box center [710, 216] width 184 height 154
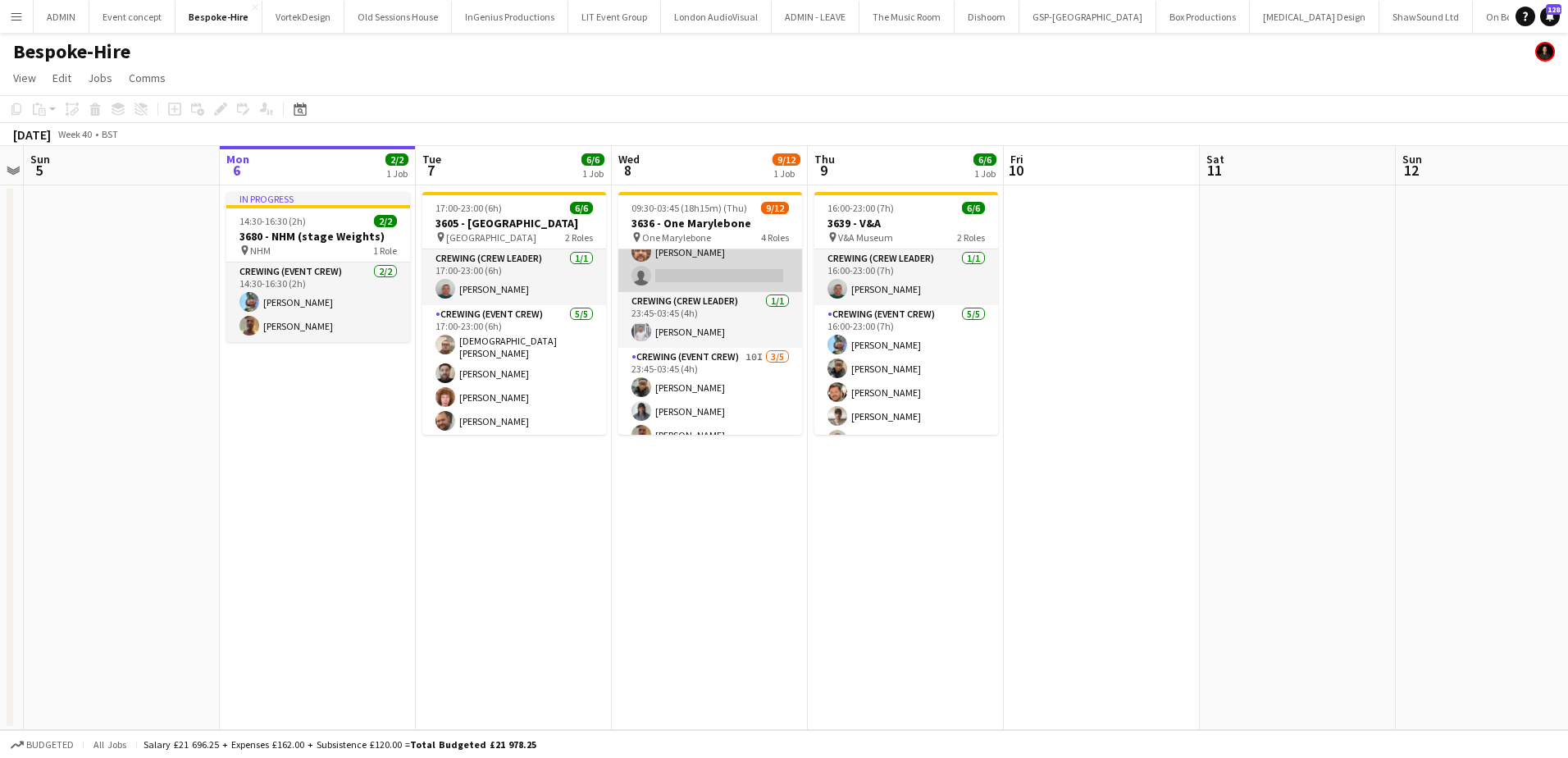
click at [771, 280] on app-card-role "Crewing (Event Crew) 1A 4/5 09:30-13:30 (4h) Graham Rex Ava Farrell Brayden Dav…" at bounding box center [710, 216] width 184 height 151
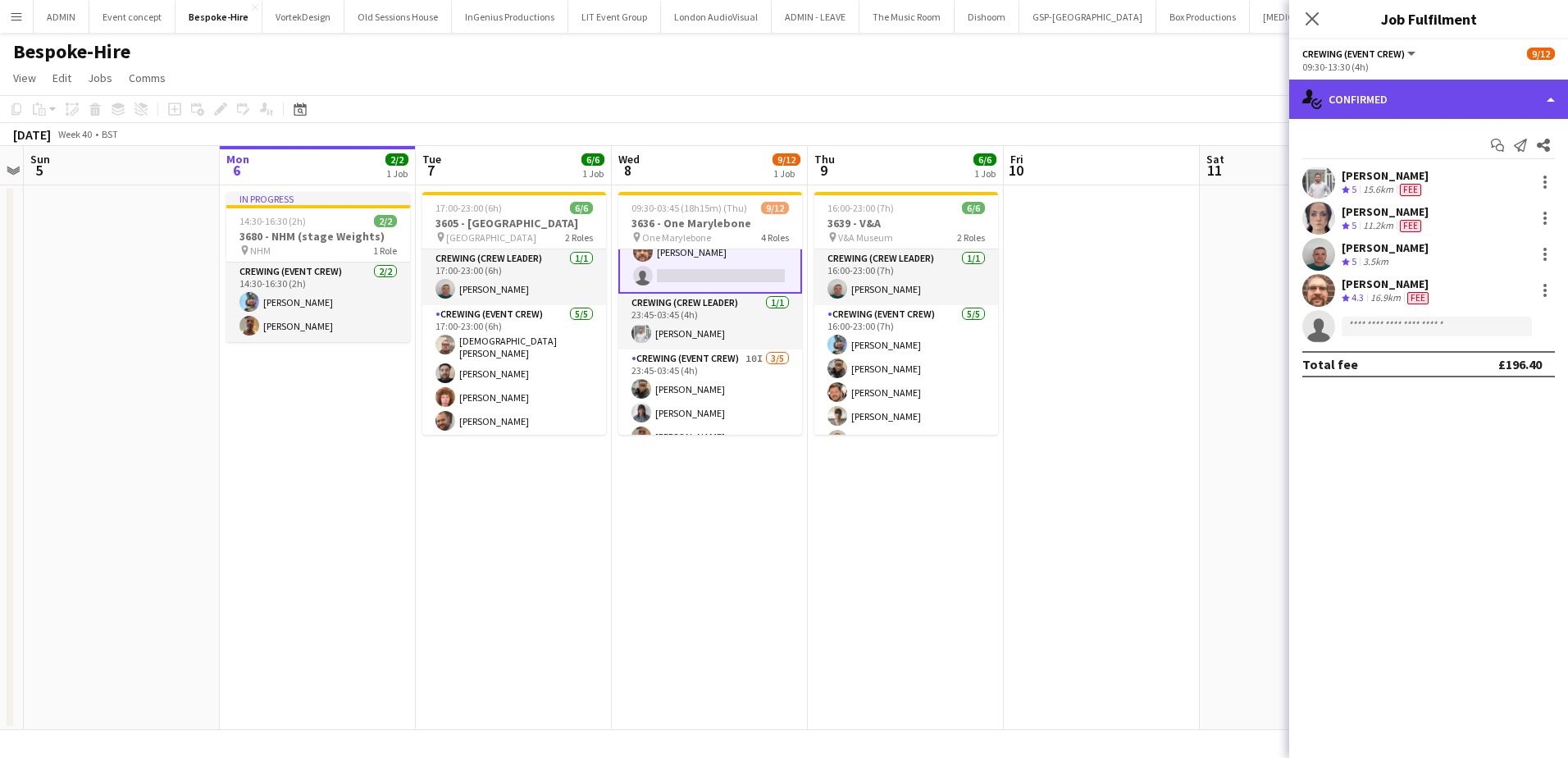
click at [1403, 86] on div "single-neutral-actions-check-2 Confirmed" at bounding box center [1428, 99] width 278 height 40
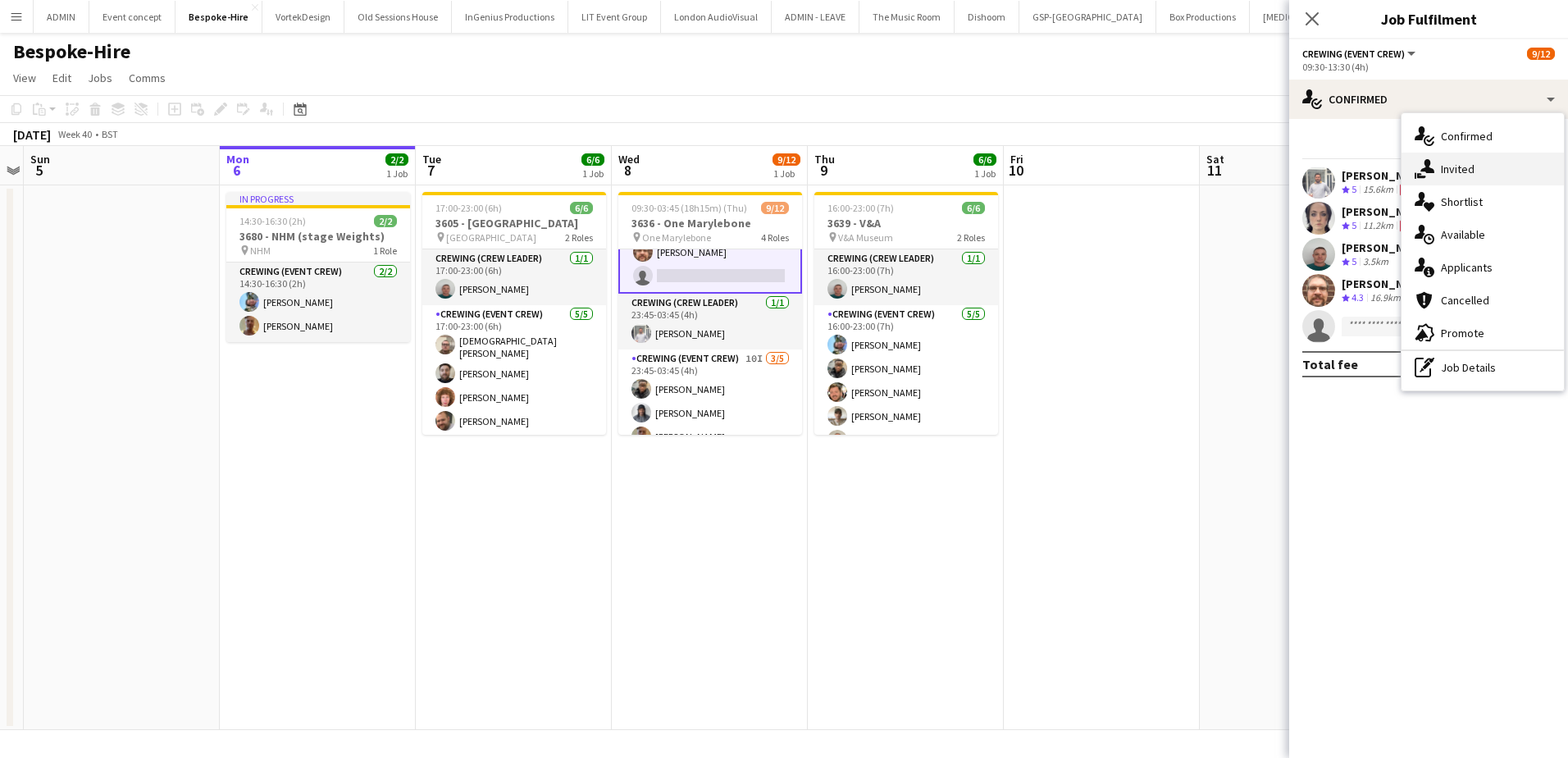
click at [1478, 162] on div "single-neutral-actions-share-1 Invited" at bounding box center [1483, 169] width 162 height 33
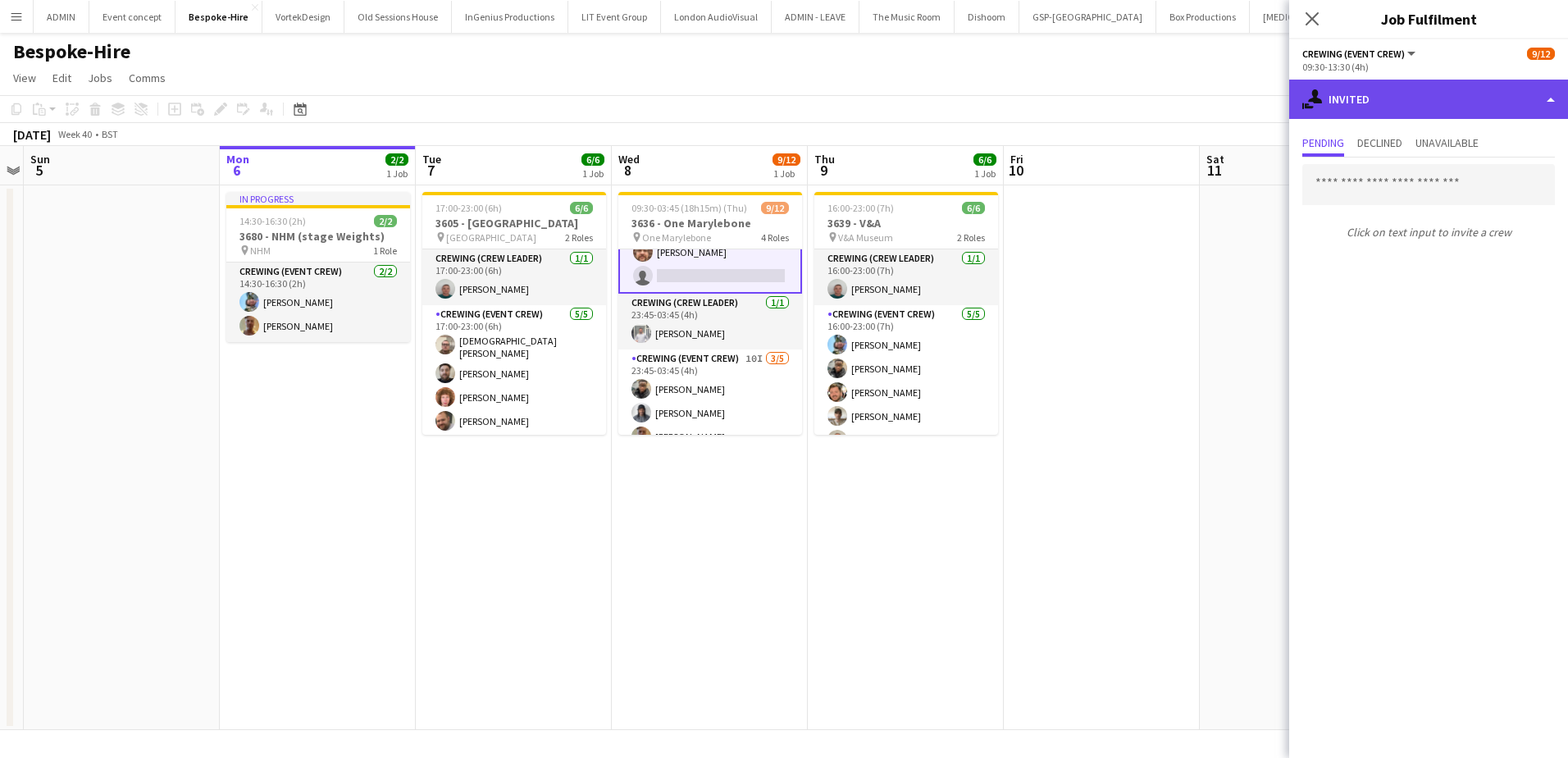
click at [1408, 110] on div "single-neutral-actions-share-1 Invited" at bounding box center [1428, 99] width 278 height 40
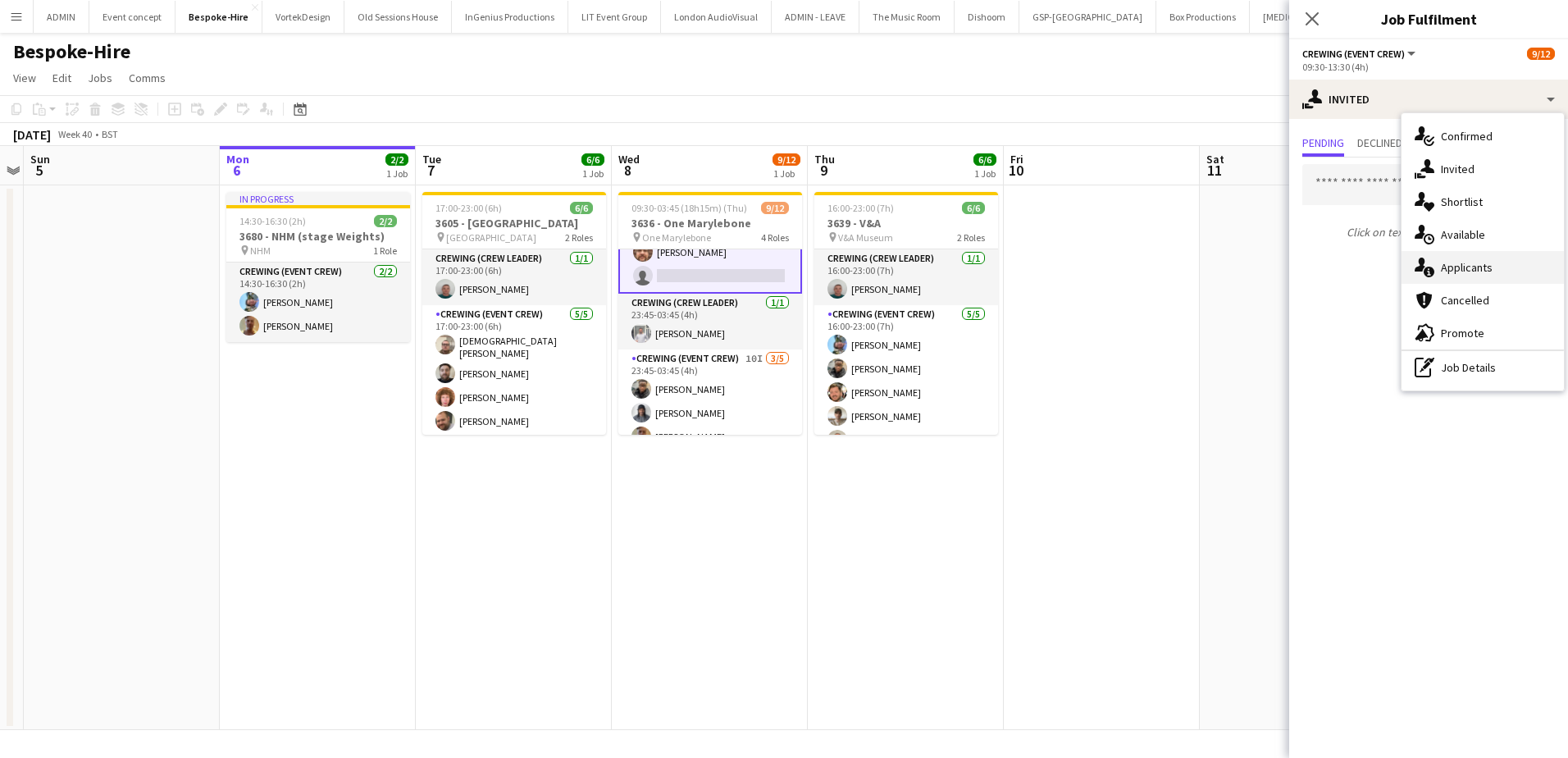
click at [1479, 270] on span "Applicants" at bounding box center [1466, 267] width 52 height 15
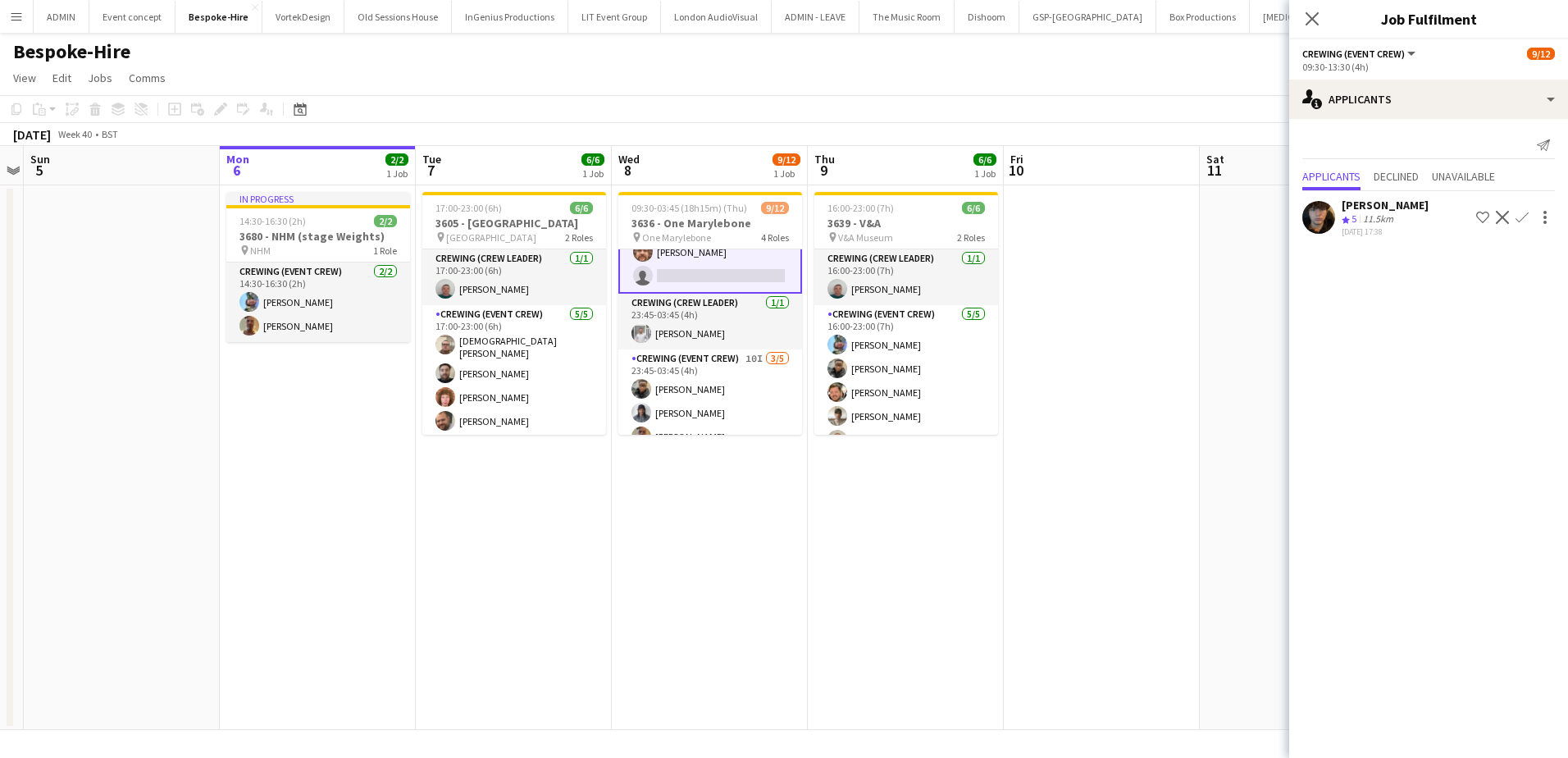
click at [1410, 217] on div "Crew rating 5 11.5km" at bounding box center [1385, 219] width 87 height 14
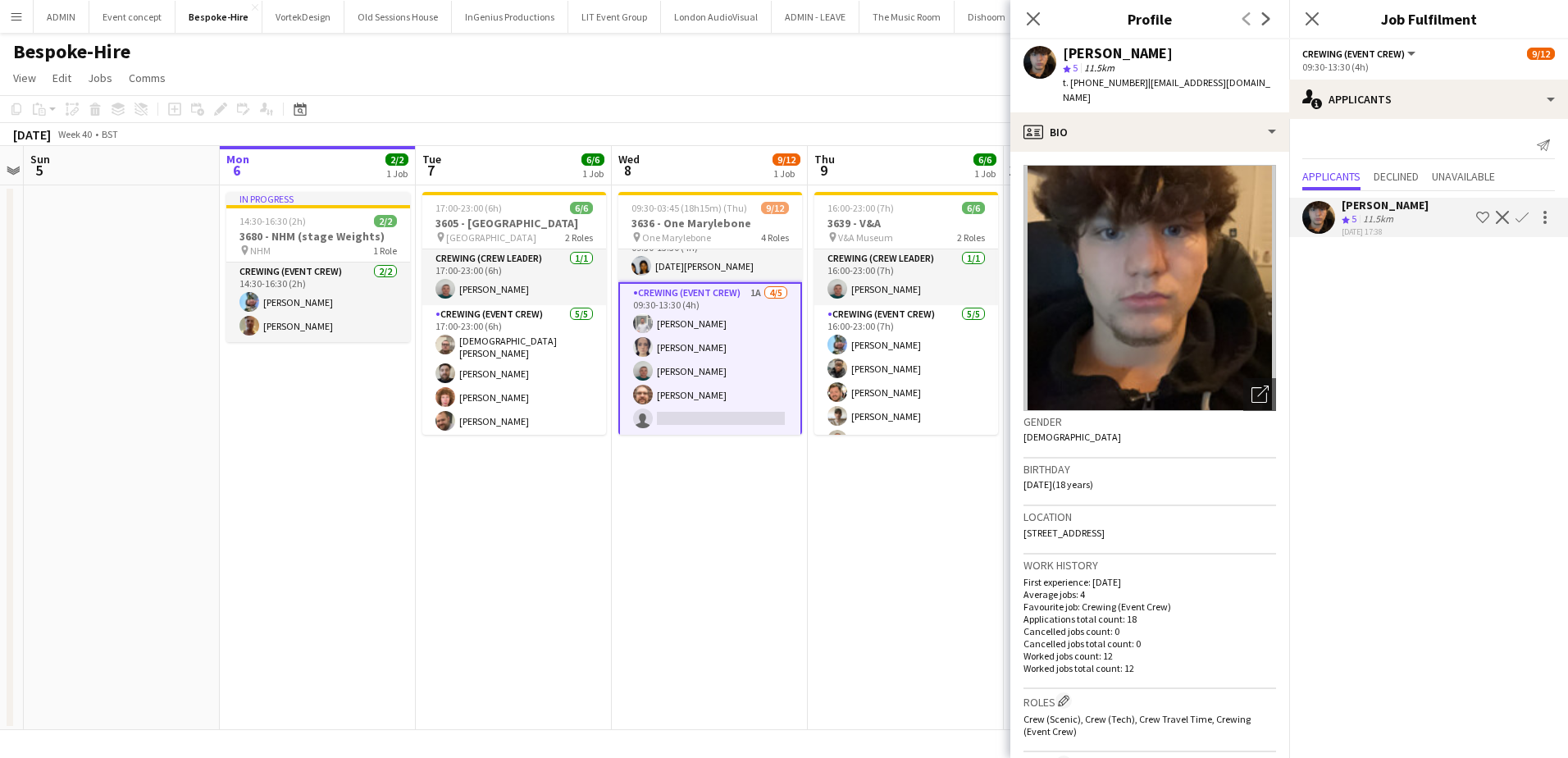
scroll to position [2, 0]
click at [1415, 204] on div "Leonardo Baxendale" at bounding box center [1385, 205] width 87 height 15
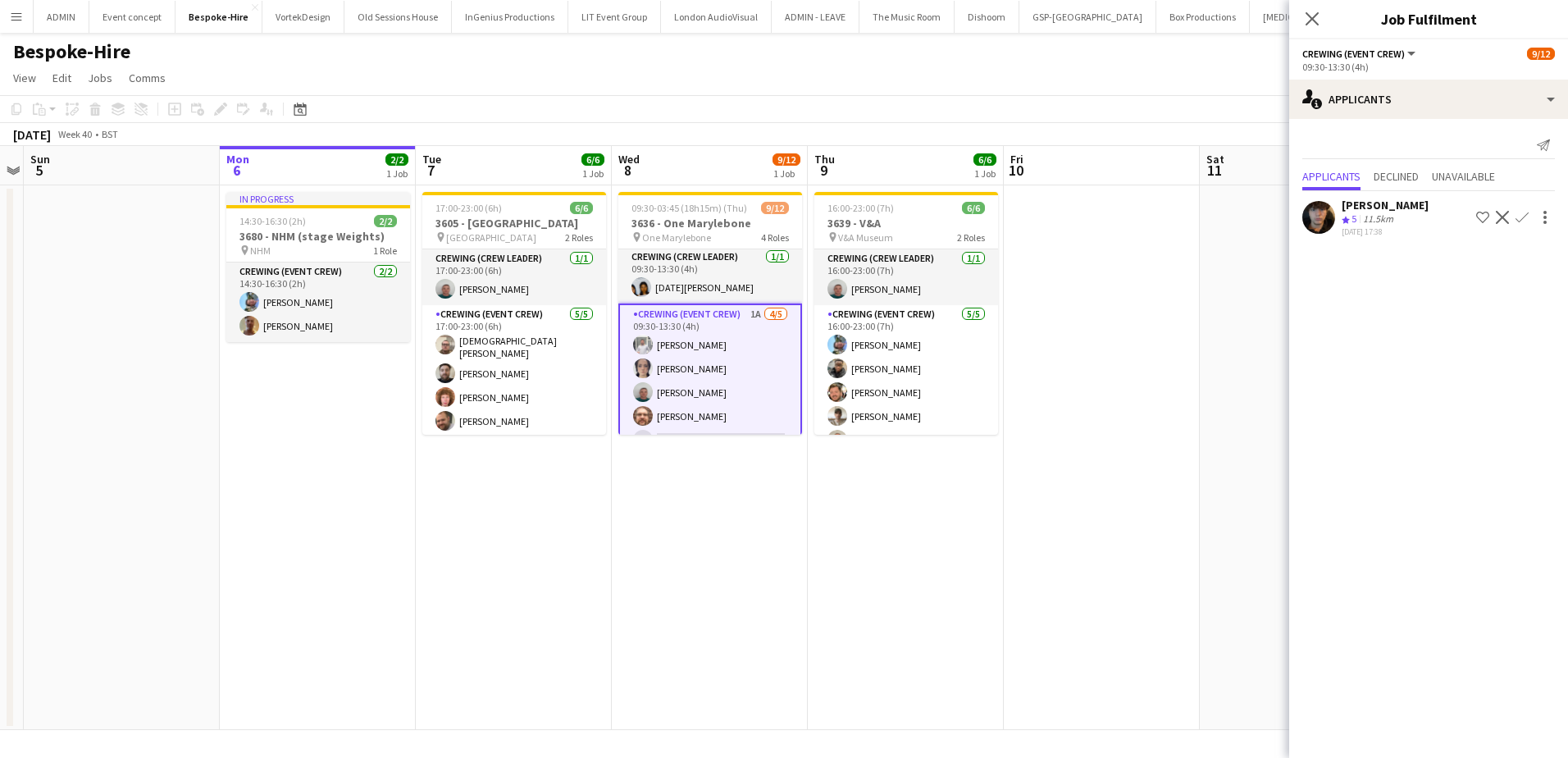
click at [1415, 204] on div "Leonardo Baxendale" at bounding box center [1385, 205] width 87 height 15
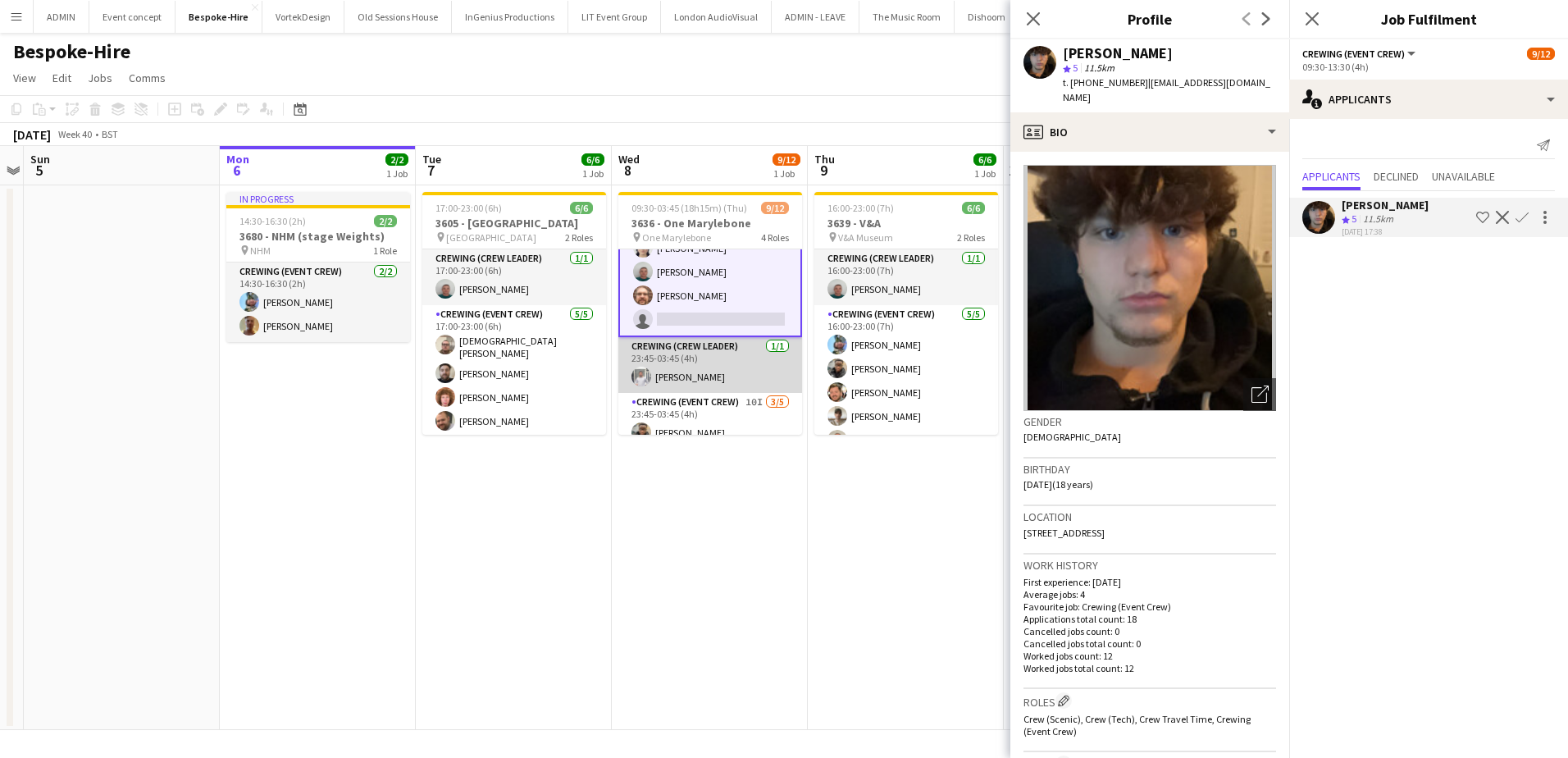
scroll to position [164, 0]
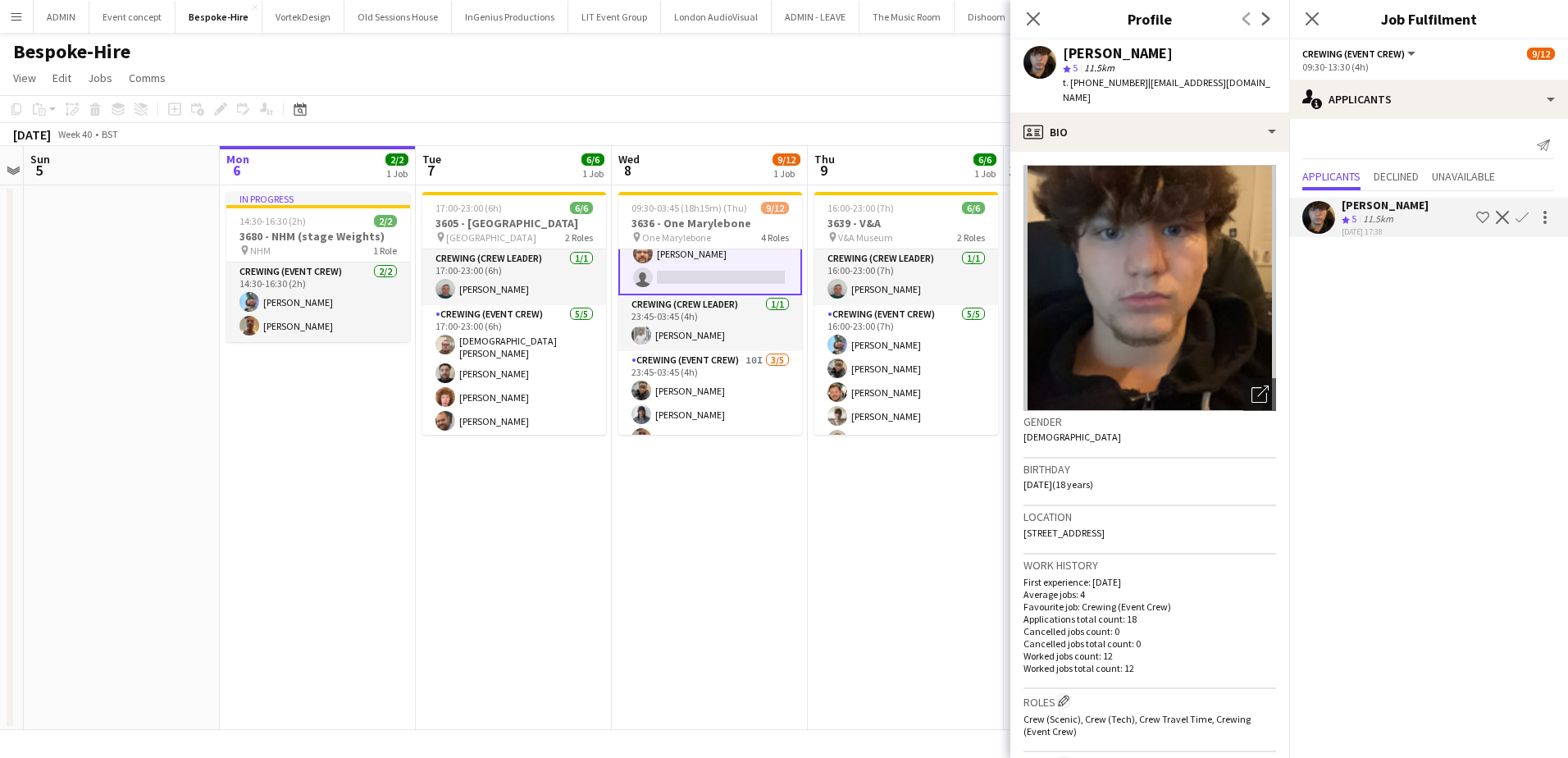
click at [1521, 218] on app-icon "Confirm" at bounding box center [1522, 217] width 13 height 13
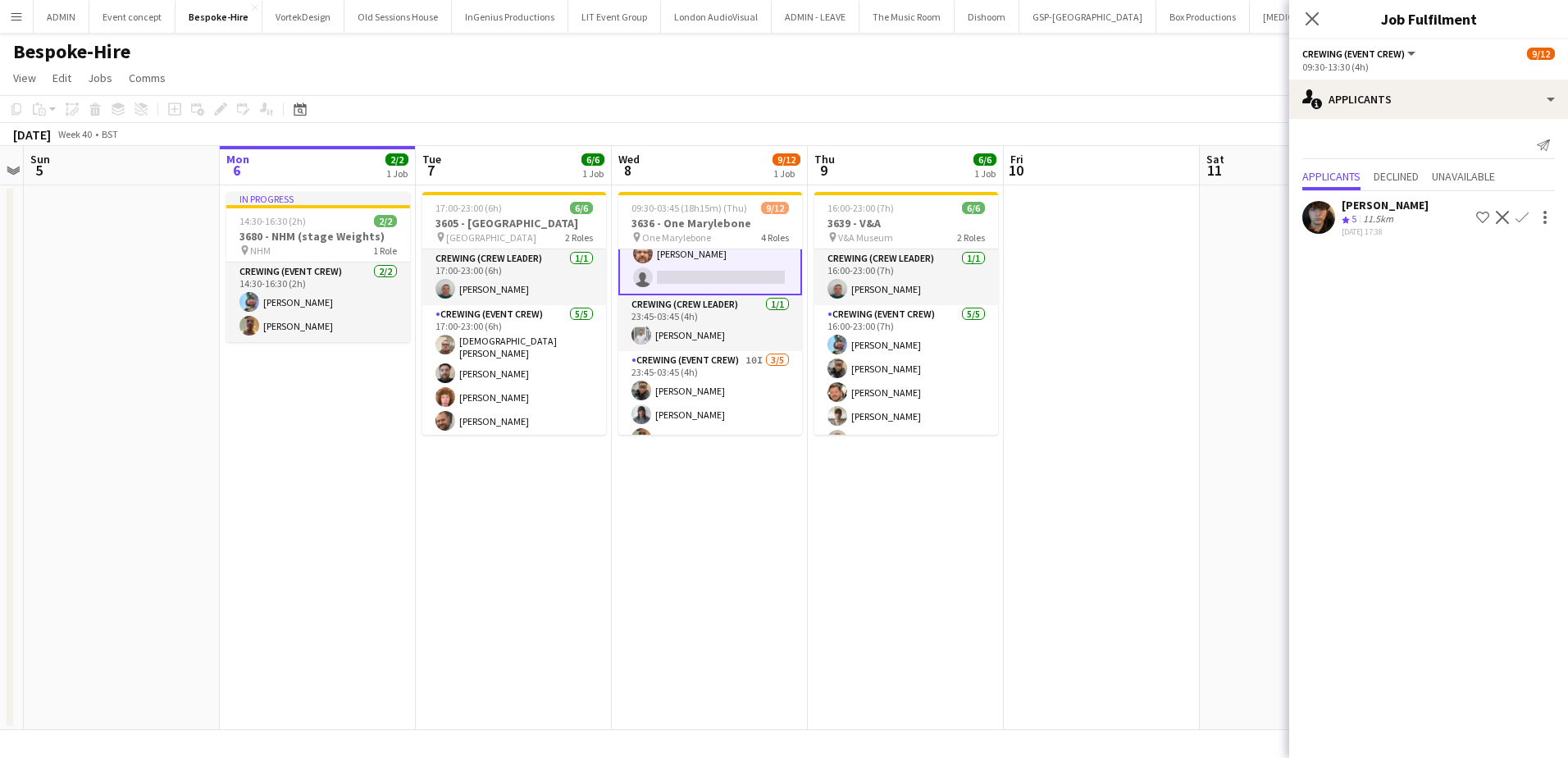
click at [1518, 214] on app-icon "Confirm" at bounding box center [1522, 217] width 13 height 13
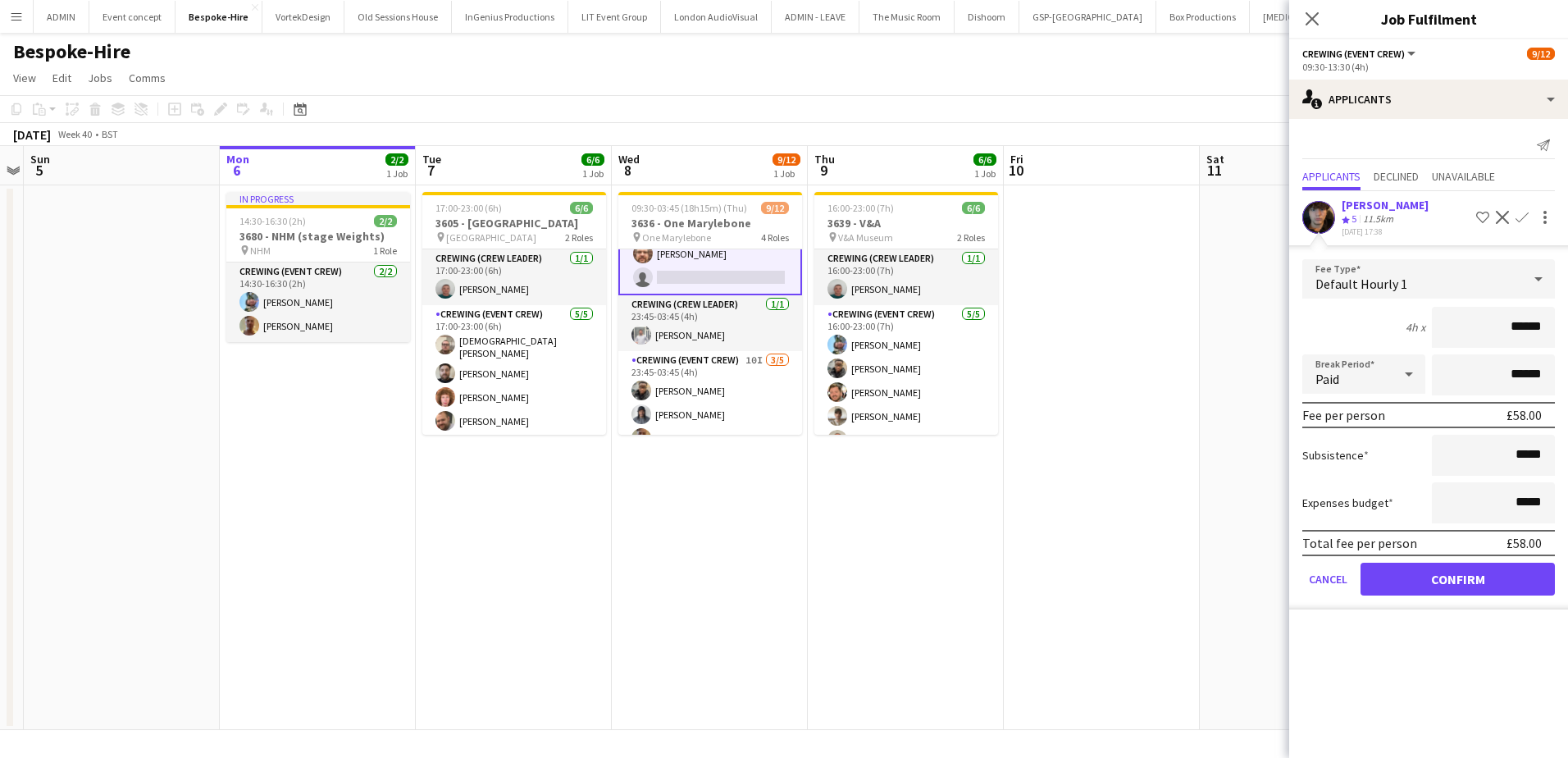
click at [1428, 596] on form "Fee Type Default Hourly 1 4h x ****** Break Period Paid ****** Fee per person £…" at bounding box center [1428, 434] width 278 height 350
click at [1429, 590] on button "Confirm" at bounding box center [1458, 579] width 194 height 33
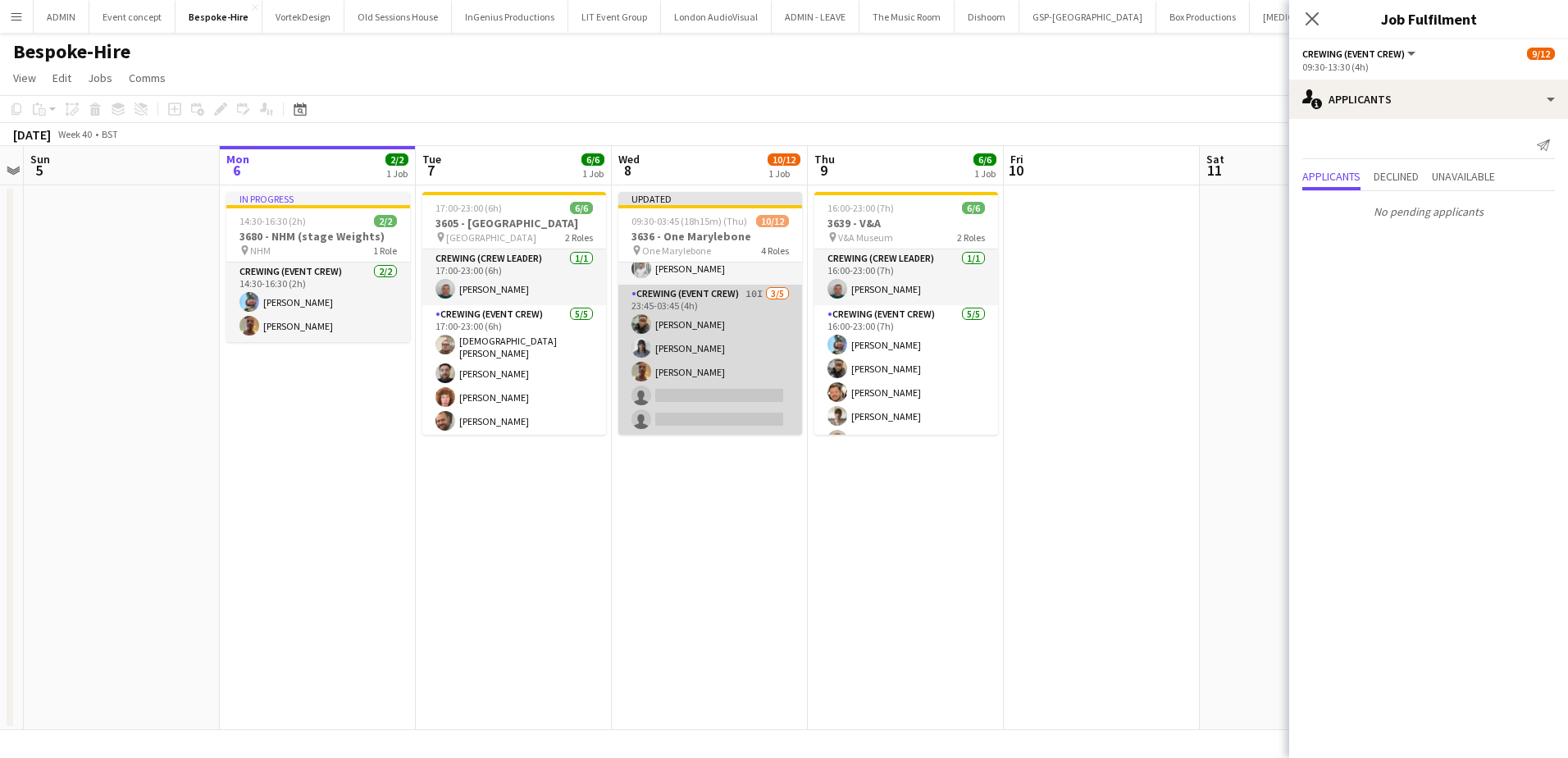
scroll to position [244, 0]
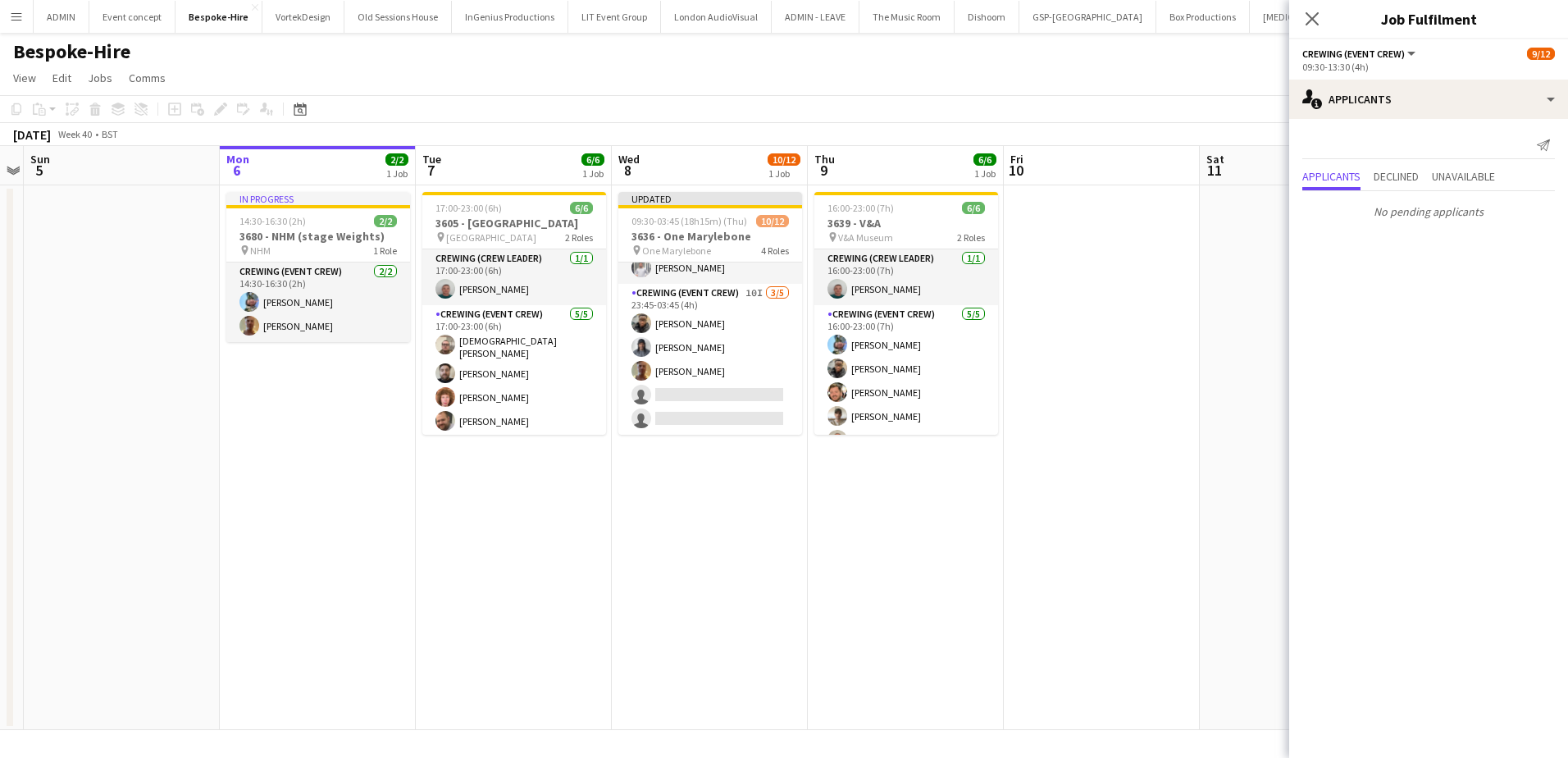
click at [1215, 294] on app-date-cell at bounding box center [1298, 457] width 196 height 545
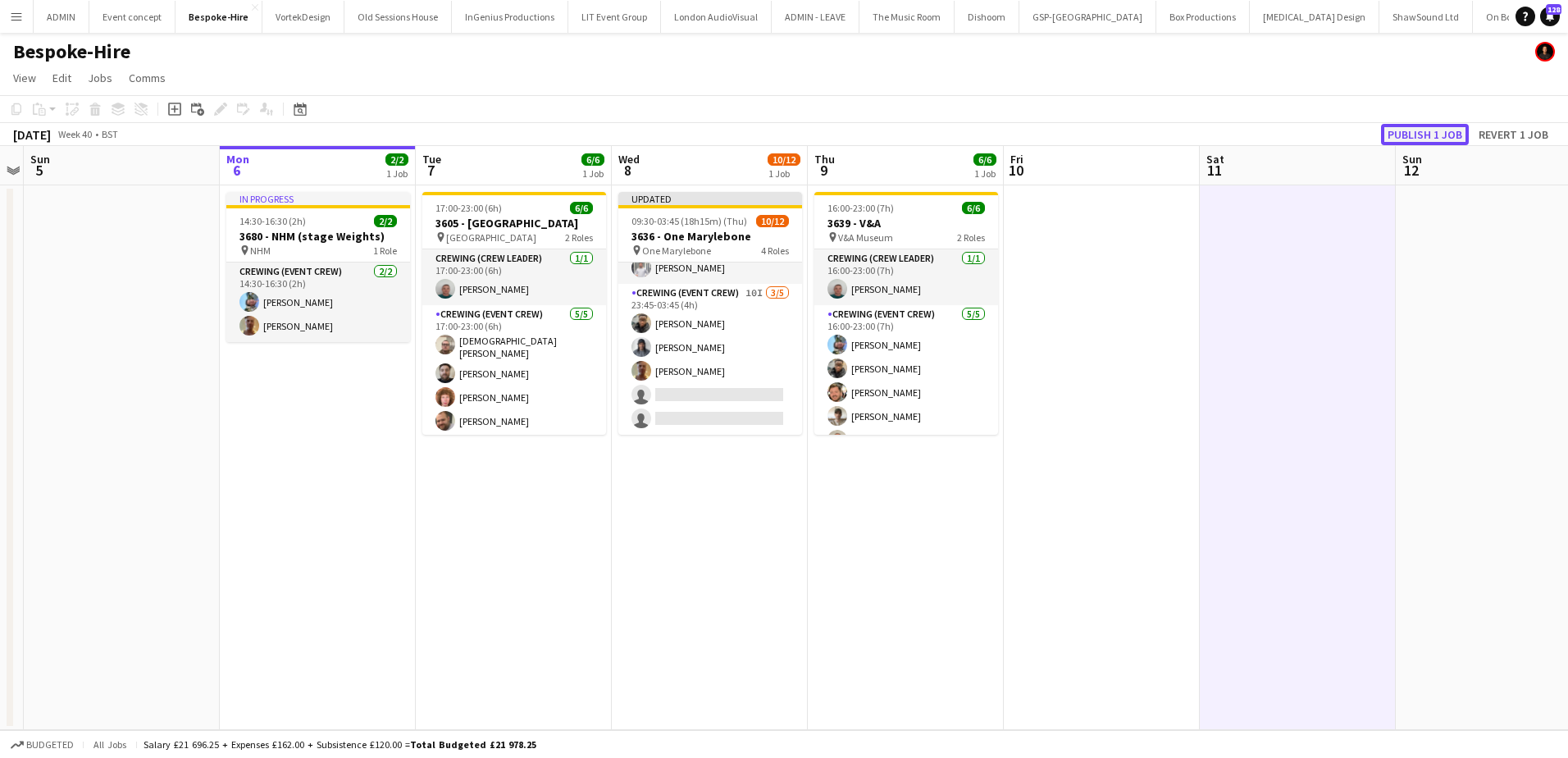
click at [1402, 140] on button "Publish 1 job" at bounding box center [1425, 134] width 88 height 22
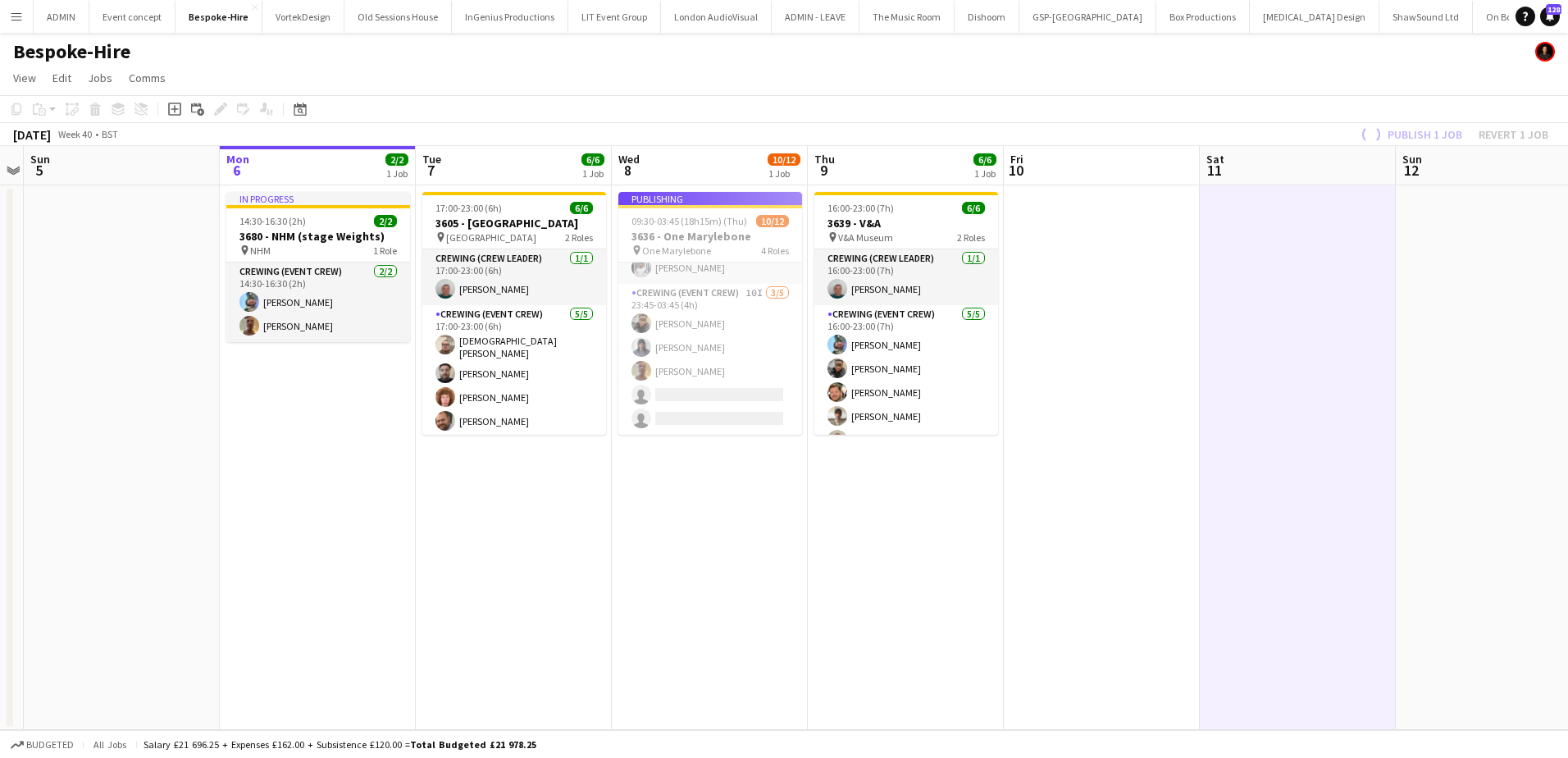
scroll to position [228, 0]
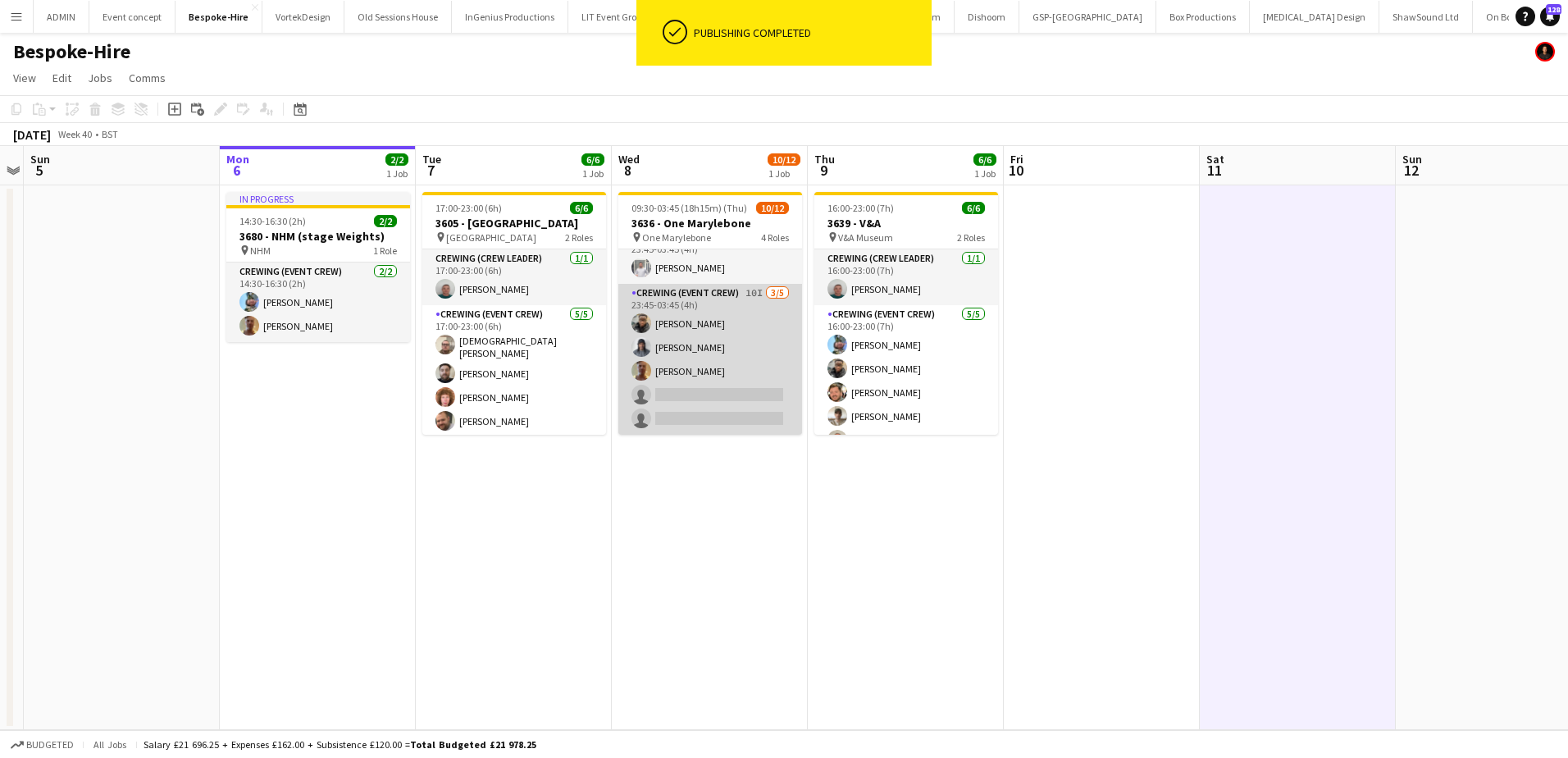
click at [694, 360] on app-card-role "Crewing (Event Crew) 10I 3/5 23:45-03:45 (4h) Samuel Kusimo Kaine Caldeira Jaso…" at bounding box center [710, 360] width 184 height 151
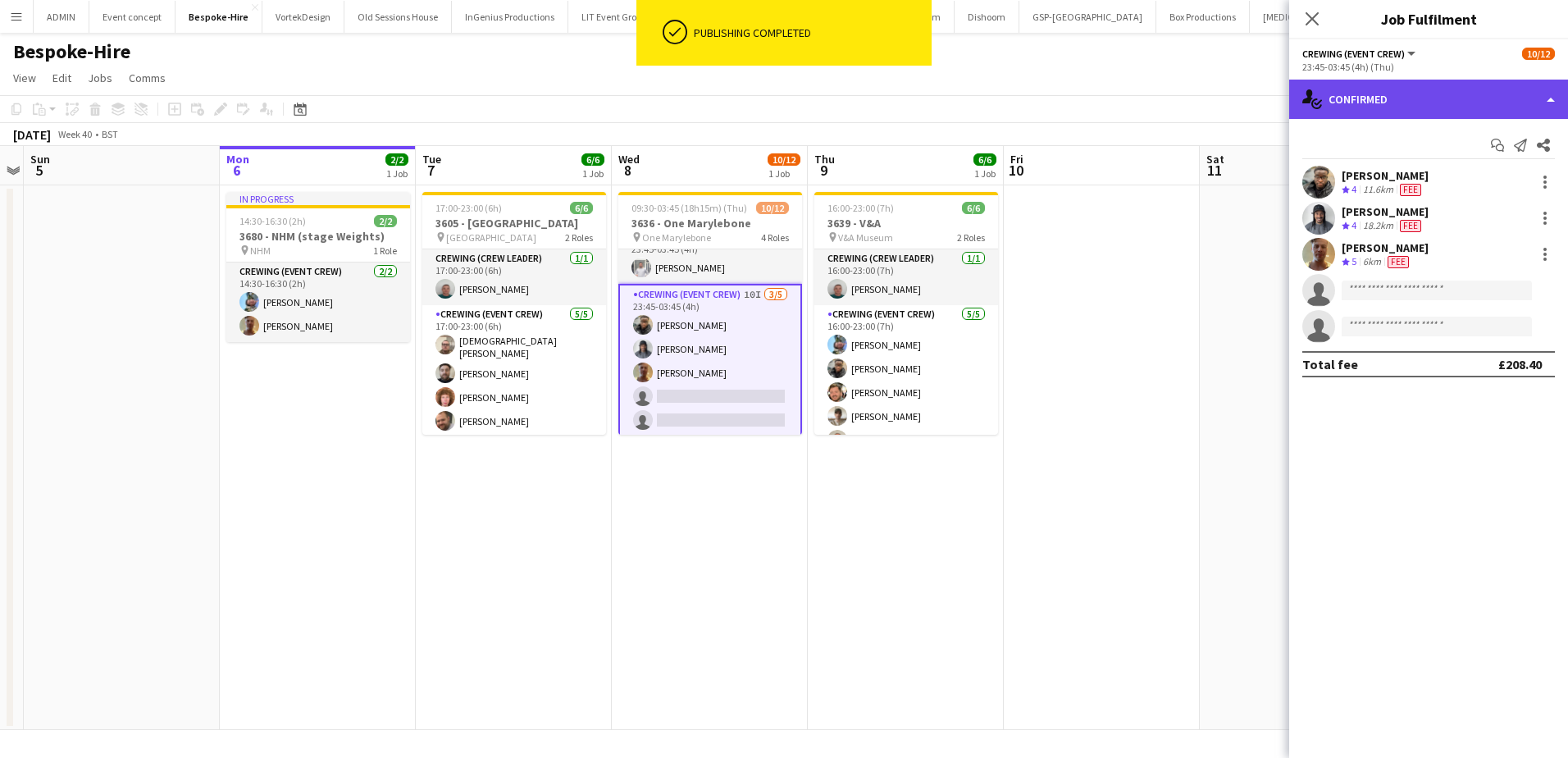
click at [1403, 109] on div "single-neutral-actions-check-2 Confirmed" at bounding box center [1428, 99] width 278 height 40
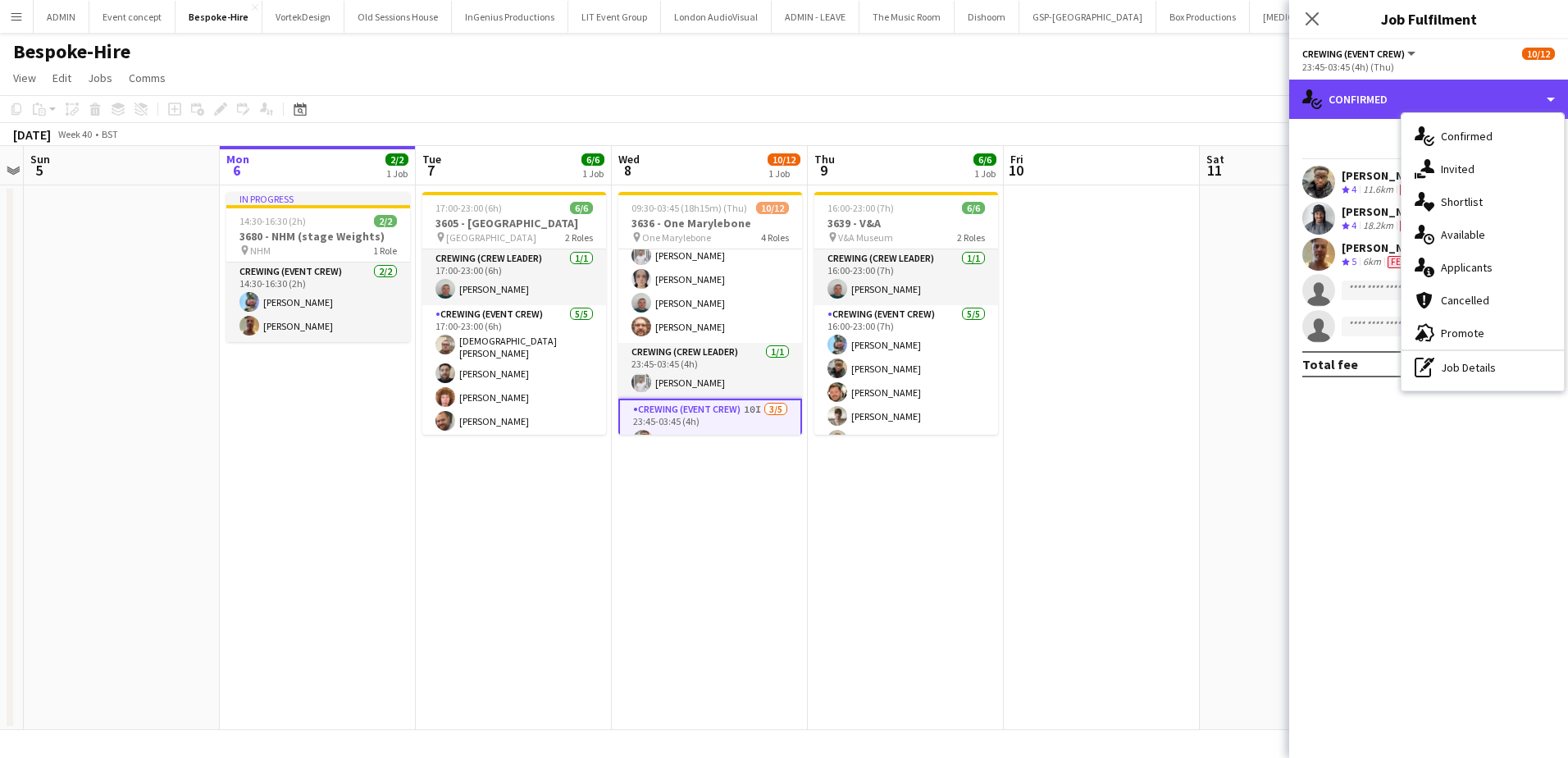
scroll to position [0, 0]
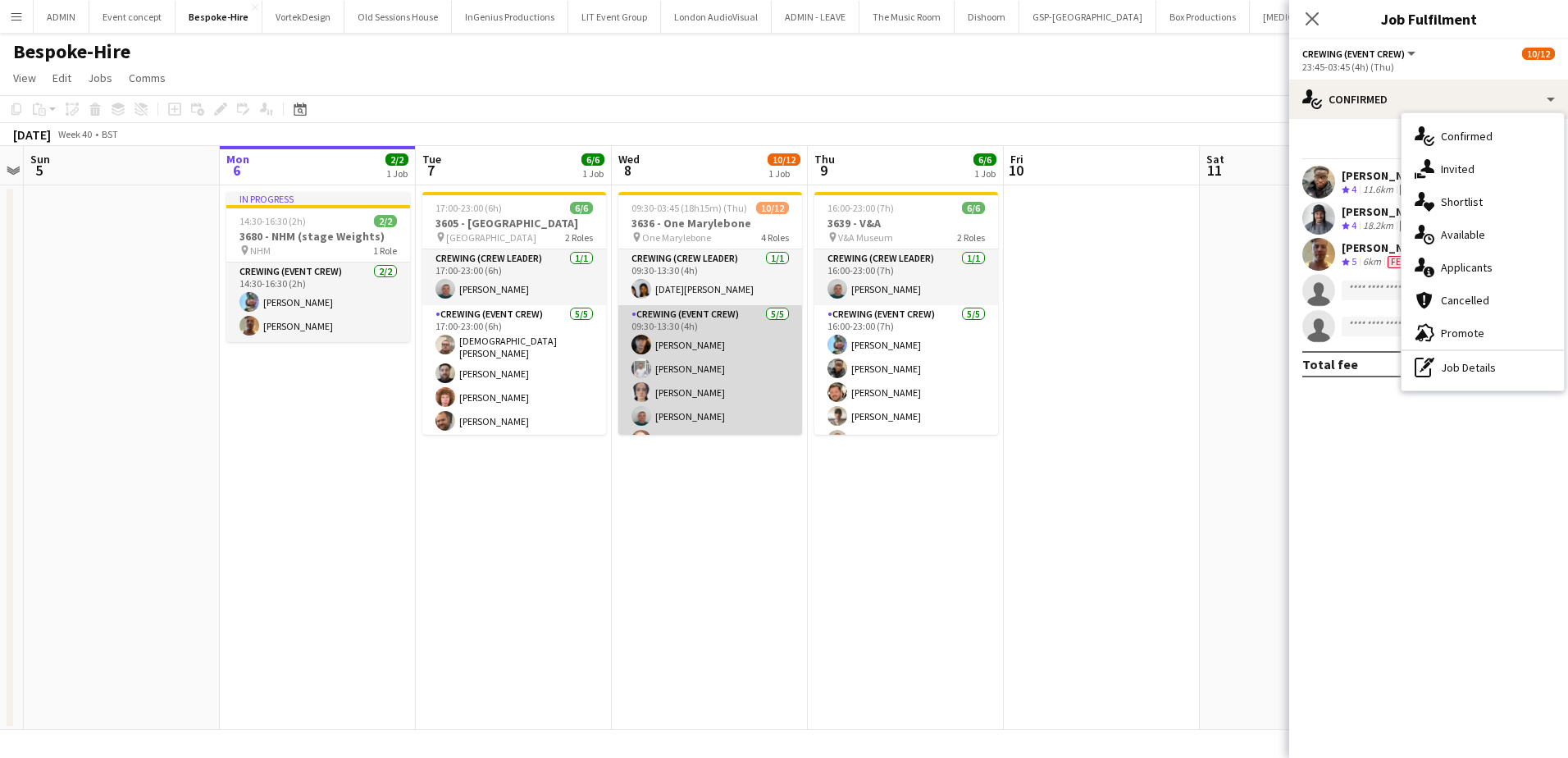
click at [719, 368] on app-card-role "Crewing (Event Crew) 5/5 09:30-13:30 (4h) Leonardo Baxendale Graham Rex Ava Far…" at bounding box center [710, 380] width 184 height 151
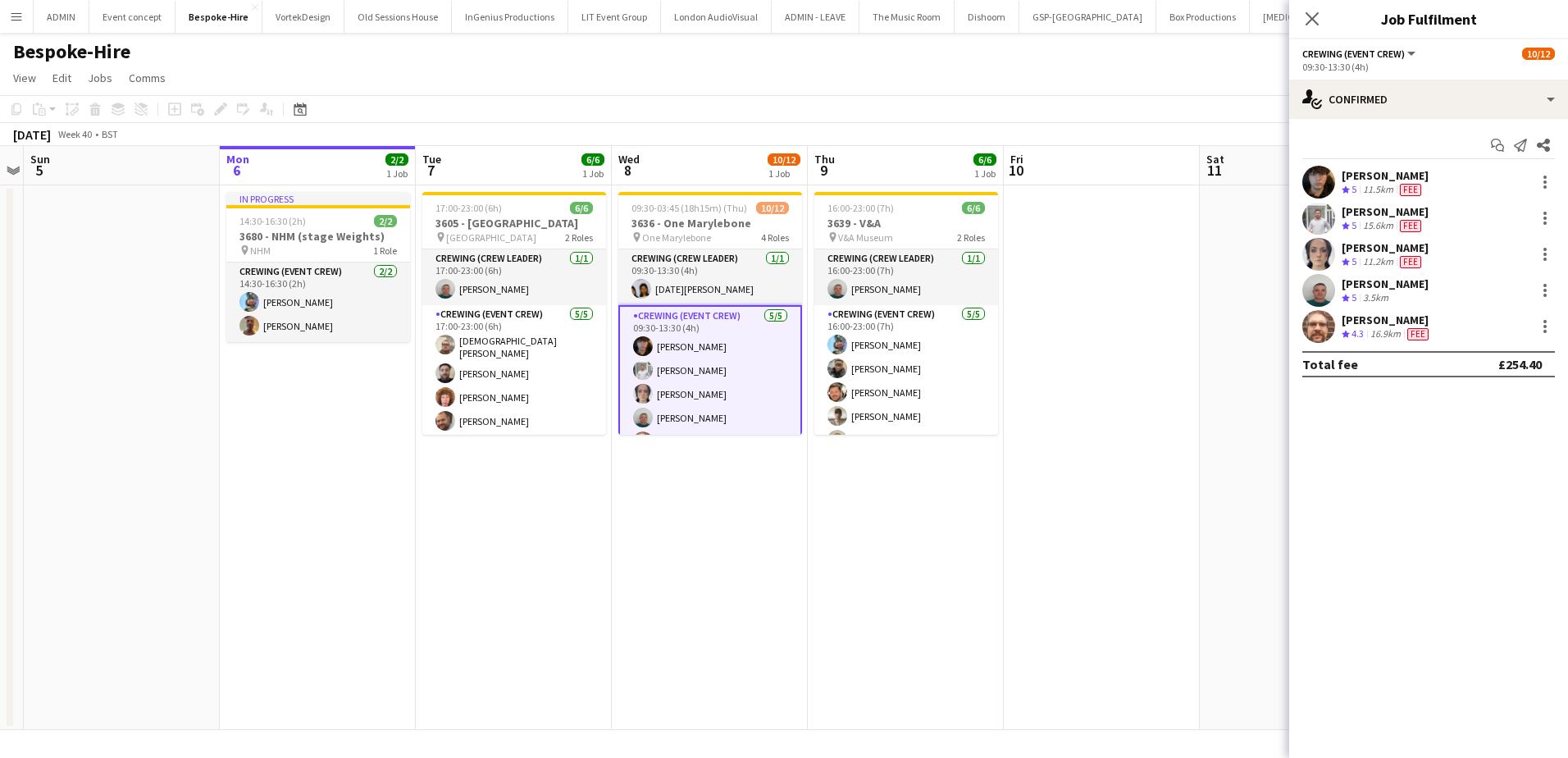
click at [1096, 281] on app-date-cell at bounding box center [1102, 457] width 196 height 545
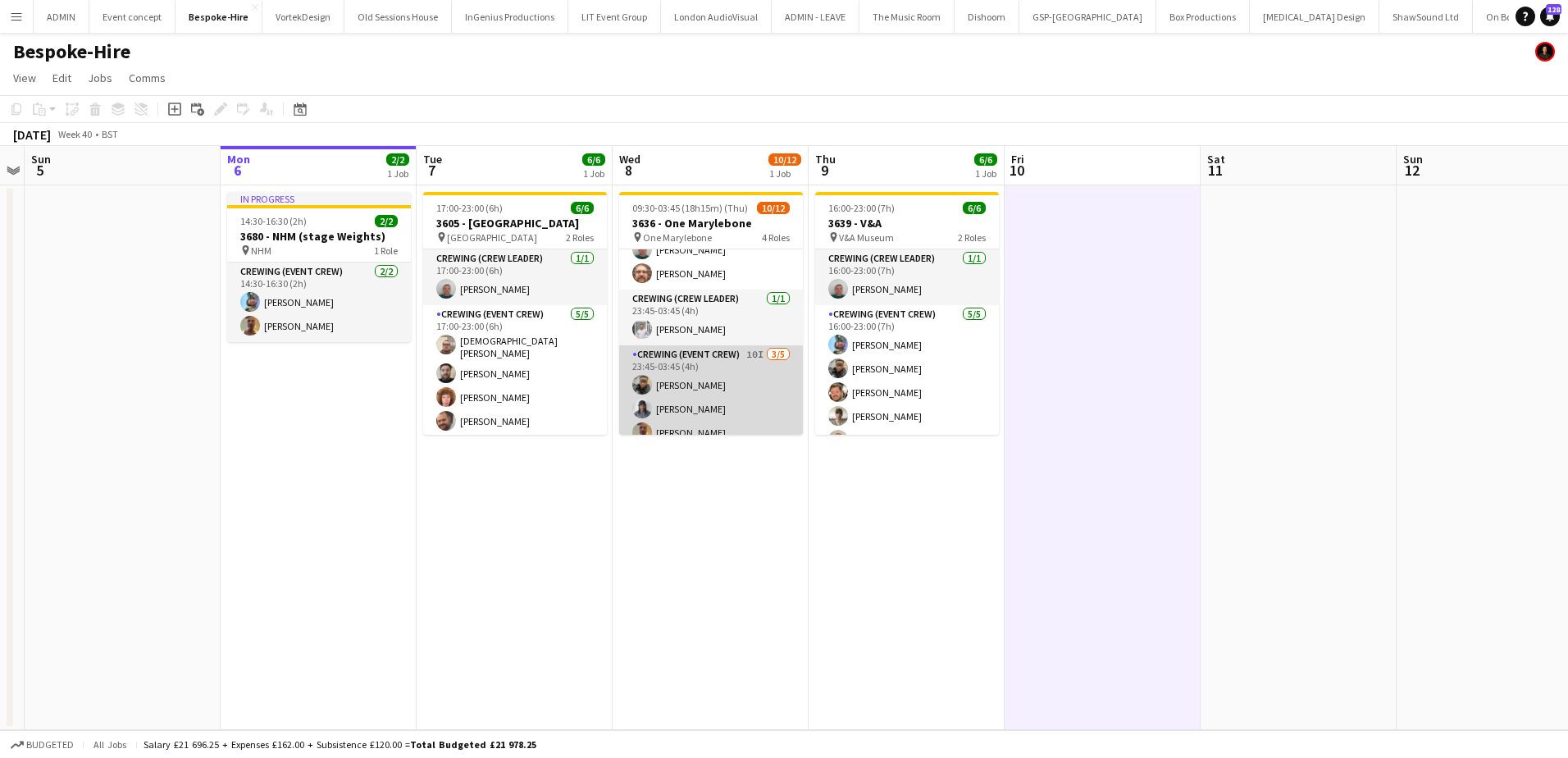
scroll to position [228, 0]
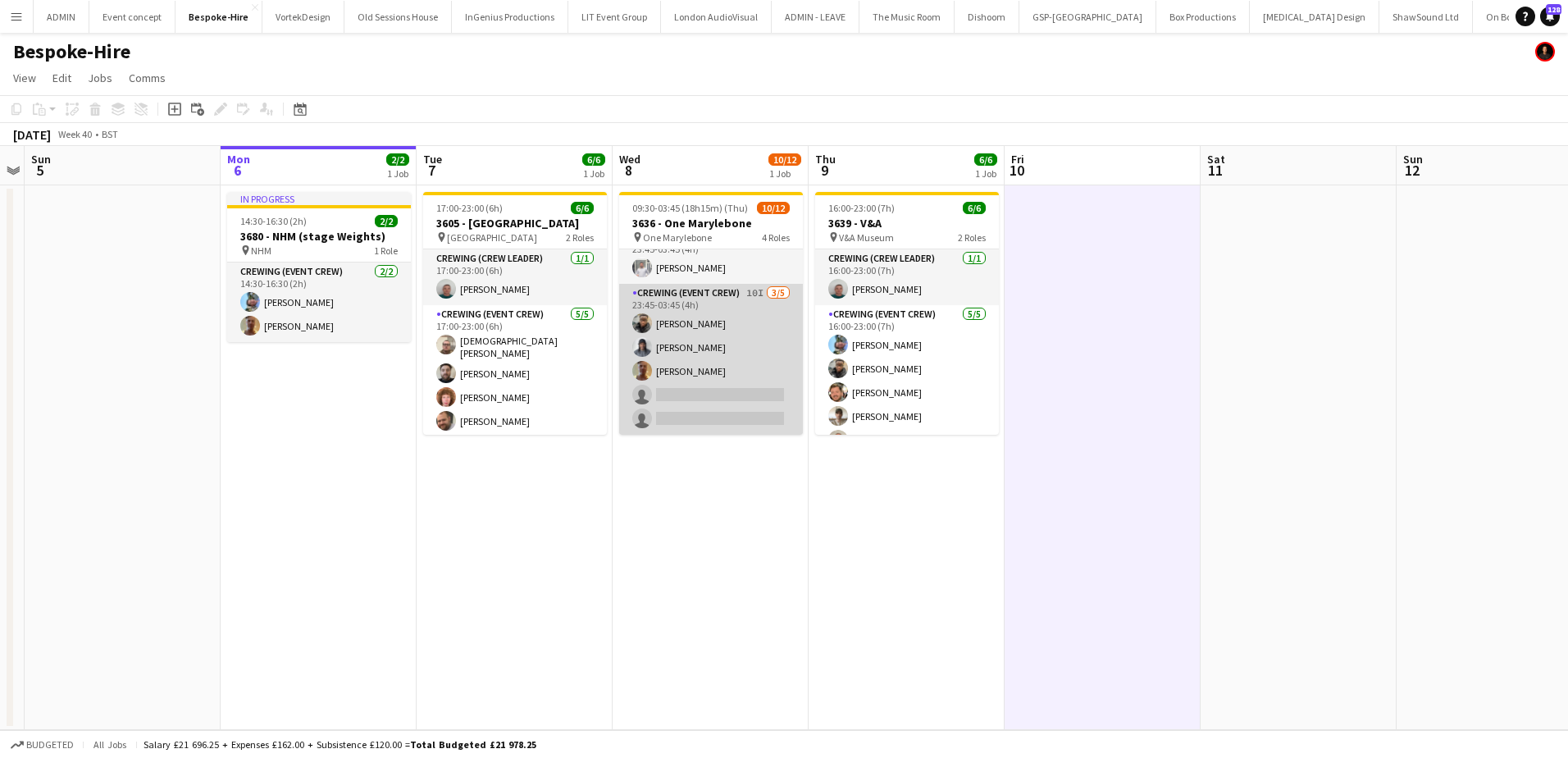
click at [720, 410] on app-card-role "Crewing (Event Crew) 10I 3/5 23:45-03:45 (4h) Samuel Kusimo Kaine Caldeira Jaso…" at bounding box center [711, 360] width 184 height 151
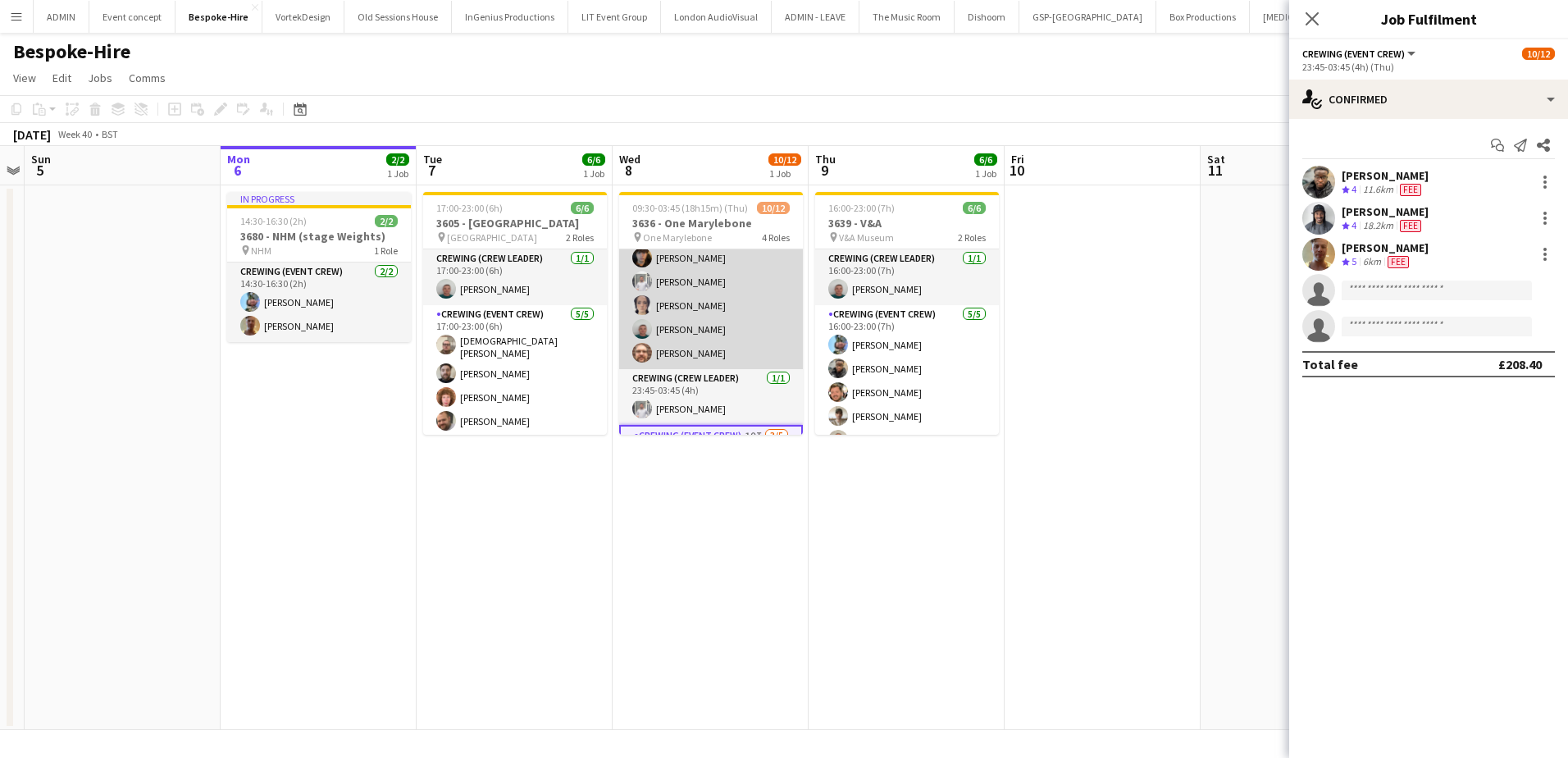
scroll to position [0, 0]
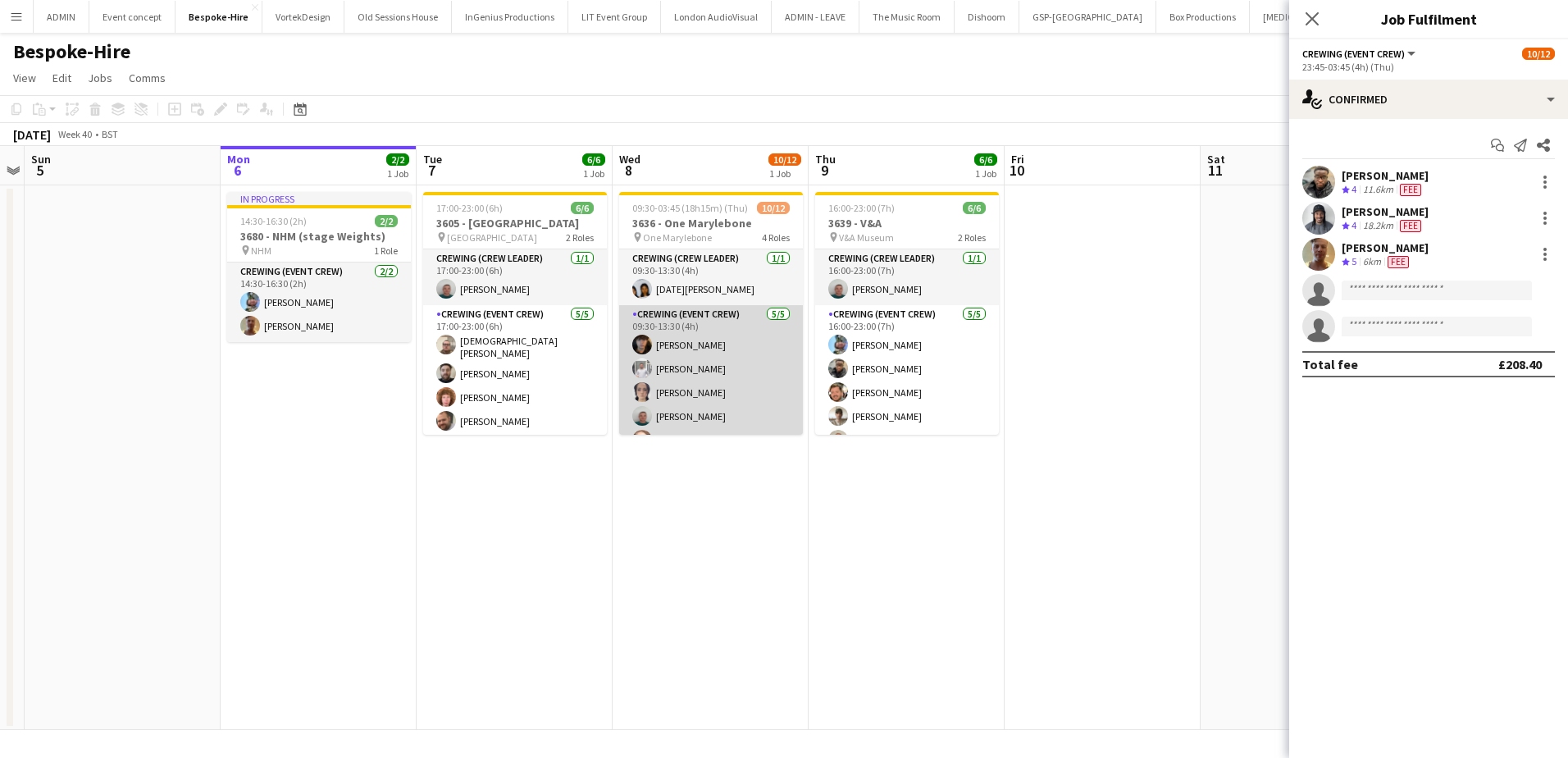
click at [702, 356] on app-card-role "Crewing (Event Crew) 5/5 09:30-13:30 (4h) Leonardo Baxendale Graham Rex Ava Far…" at bounding box center [711, 380] width 184 height 151
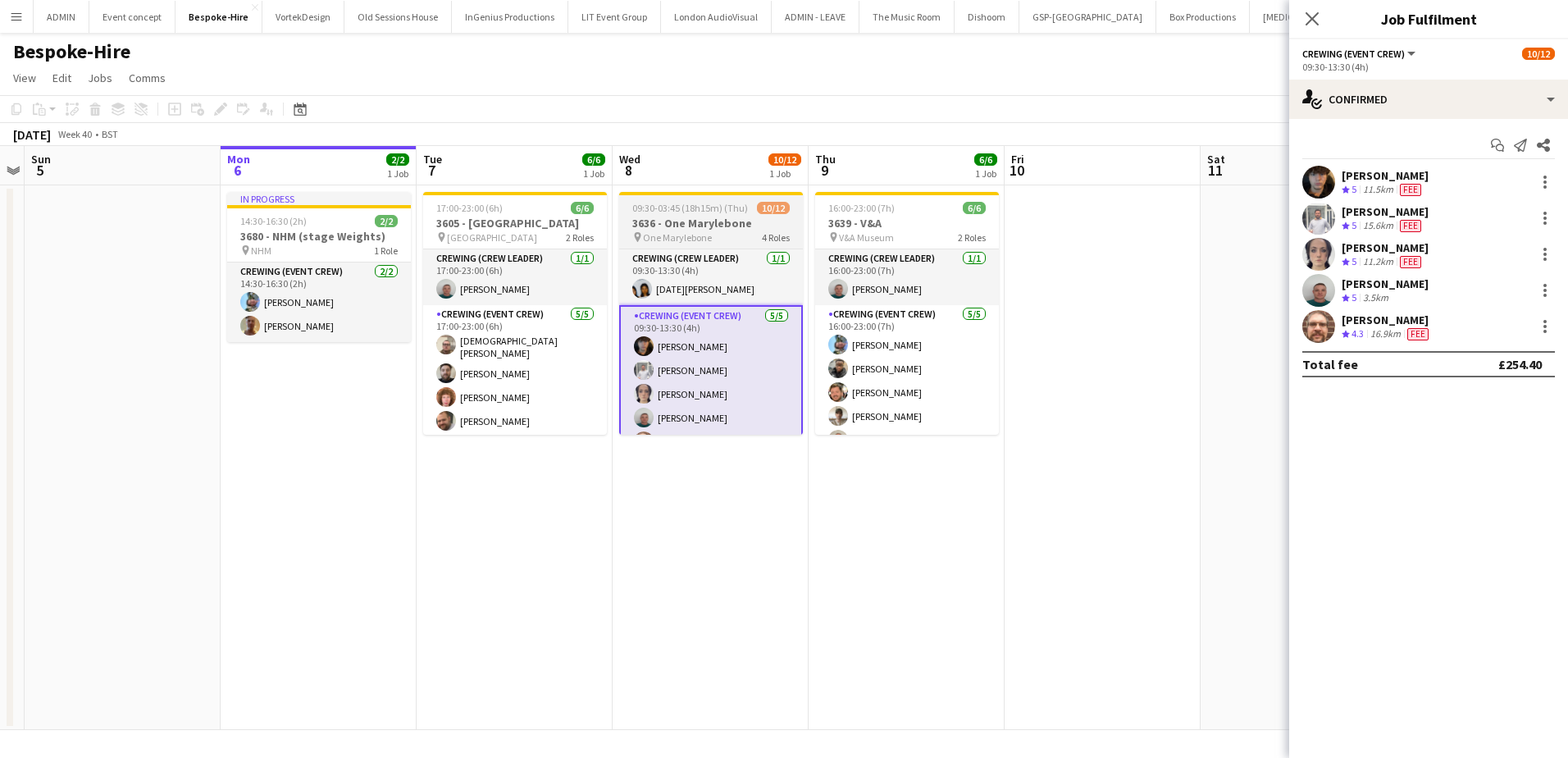
drag, startPoint x: 653, startPoint y: 213, endPoint x: 632, endPoint y: 203, distance: 23.3
click at [653, 213] on span "09:30-03:45 (18h15m) (Thu)" at bounding box center [690, 208] width 115 height 12
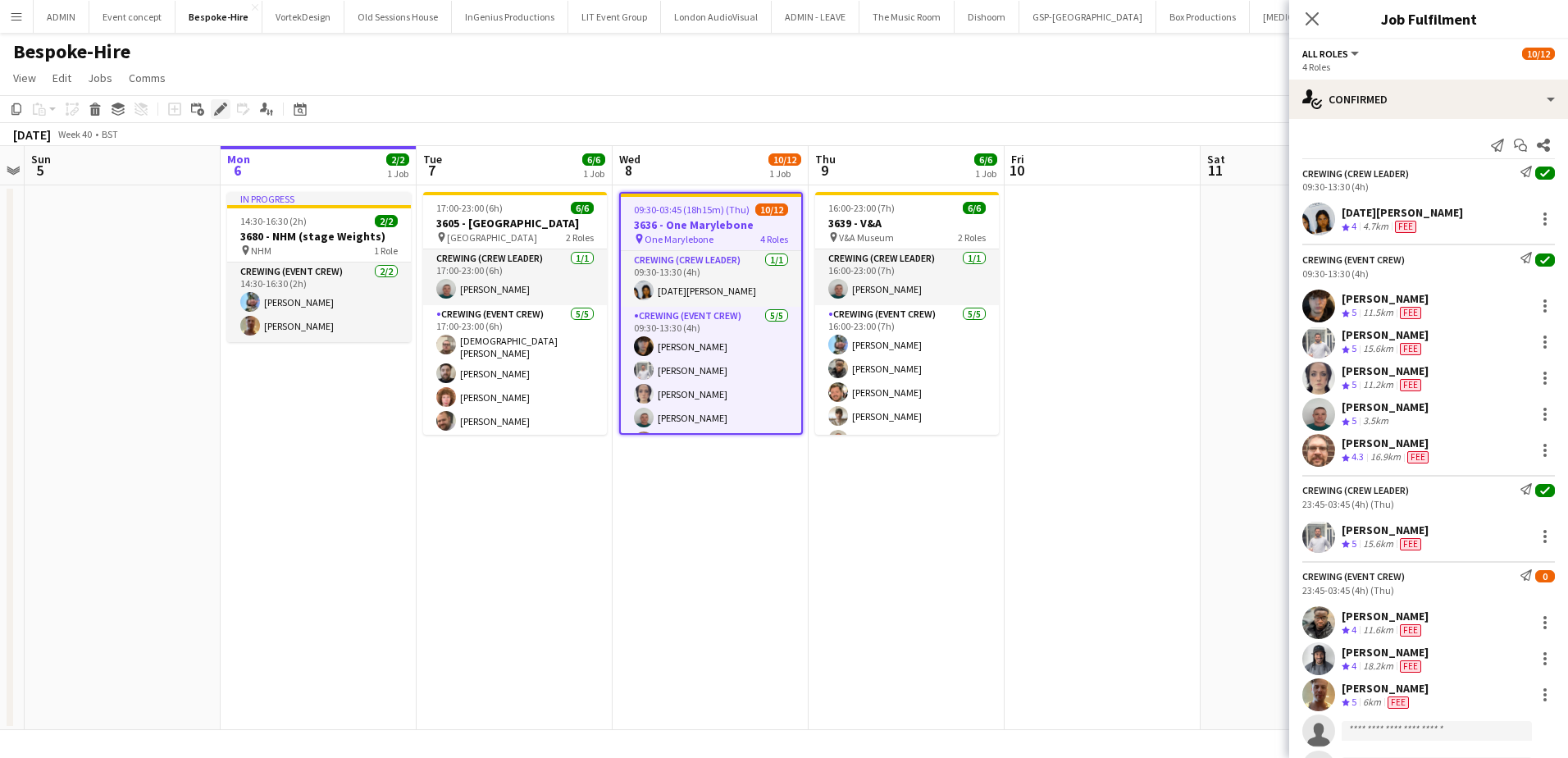
click at [215, 109] on icon "Edit" at bounding box center [221, 109] width 13 height 13
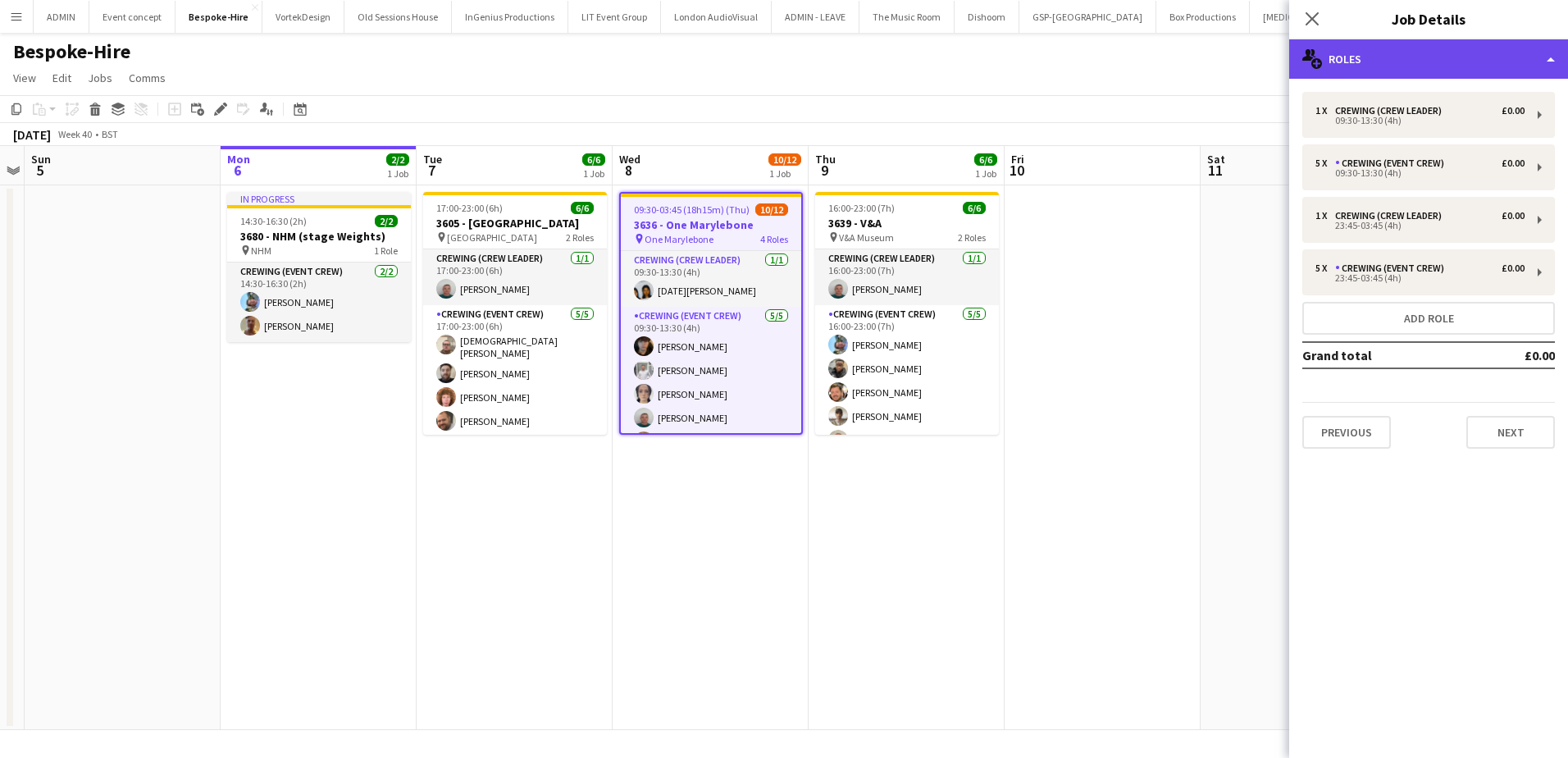
click at [1500, 62] on div "multiple-users-add Roles" at bounding box center [1428, 59] width 278 height 40
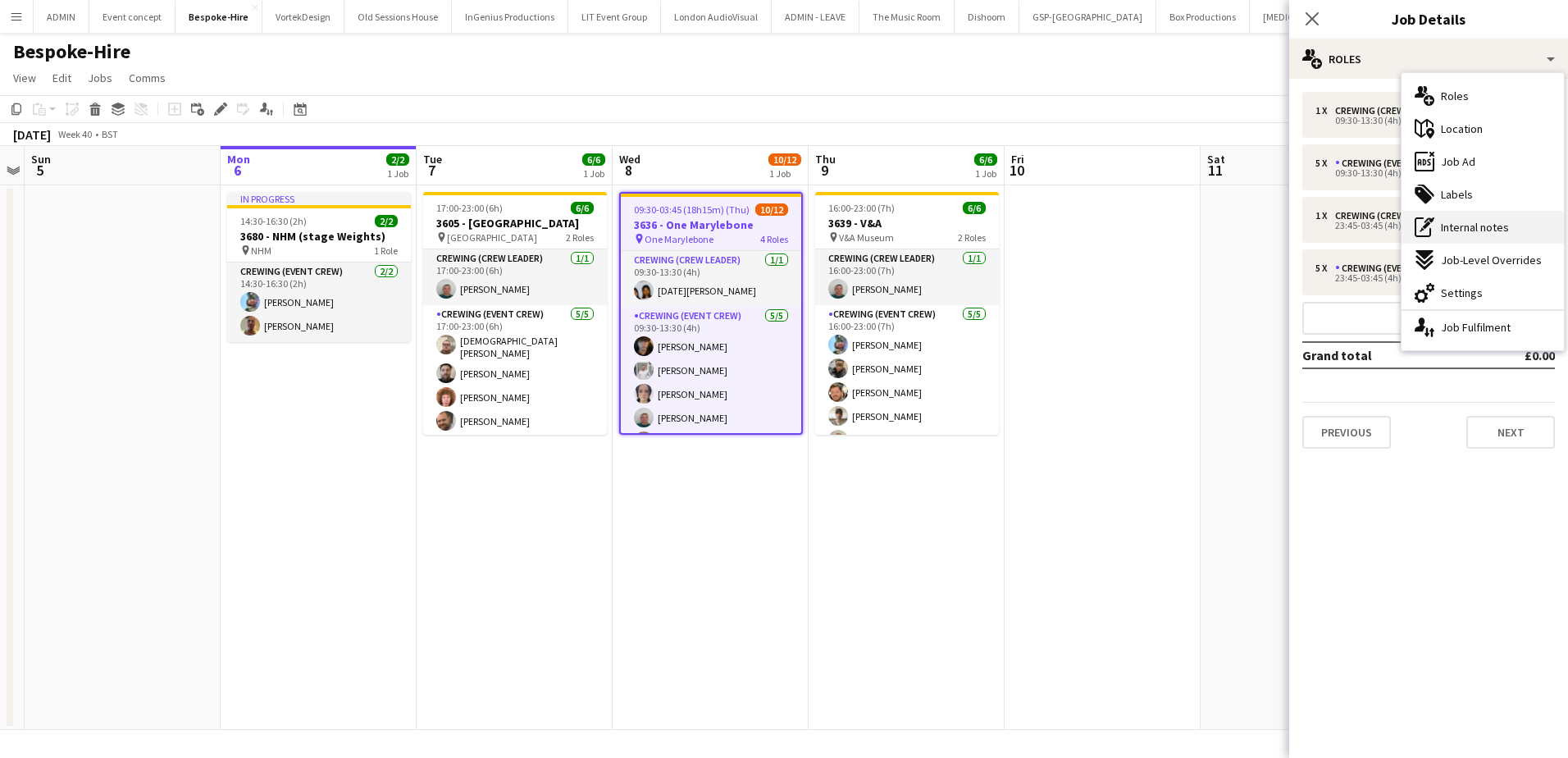
click at [1480, 228] on span "Internal notes" at bounding box center [1475, 227] width 68 height 15
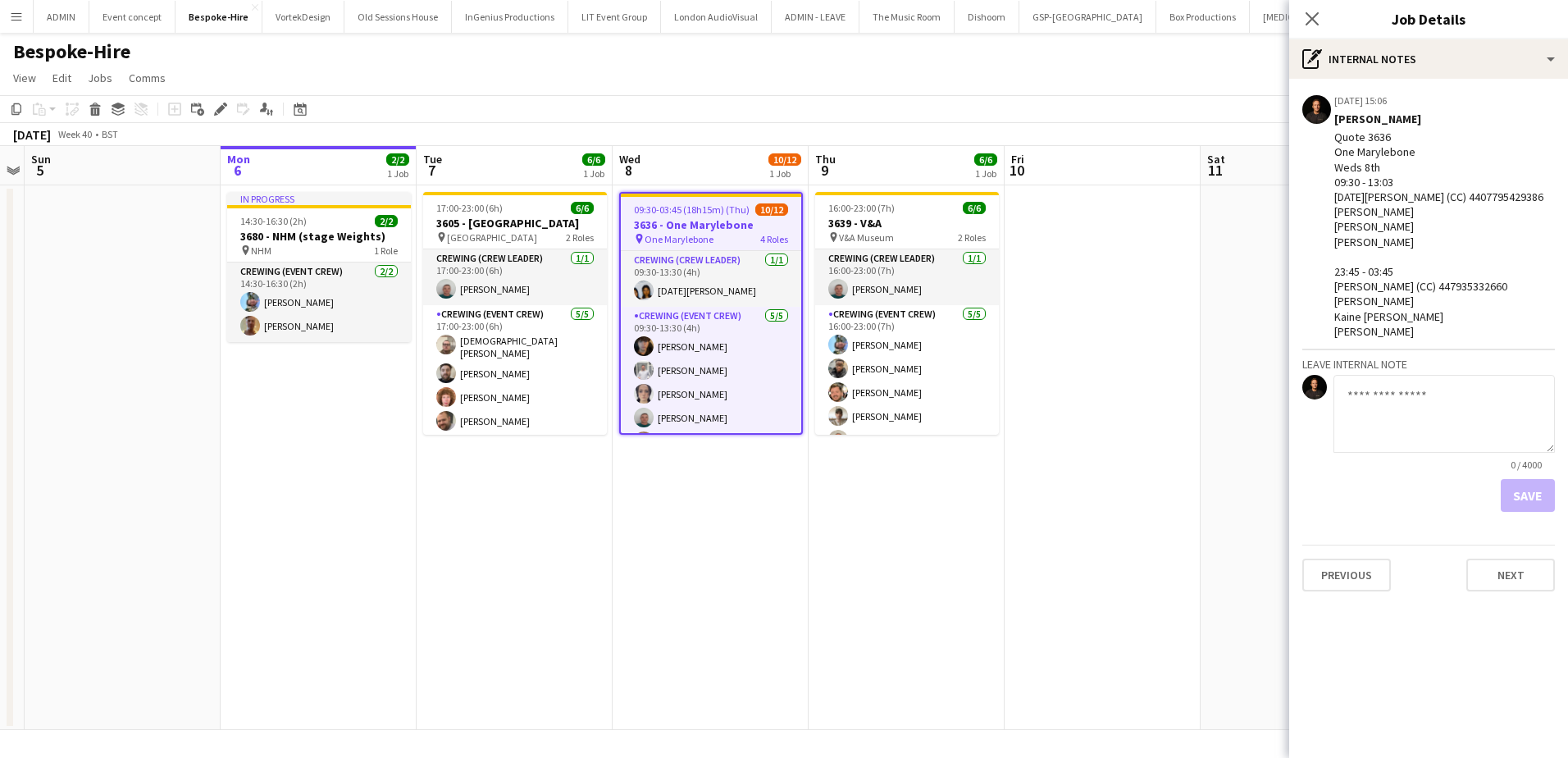
click at [1443, 425] on textarea at bounding box center [1444, 413] width 222 height 78
paste textarea "**********"
type textarea "**********"
click at [1515, 494] on button "Save" at bounding box center [1527, 495] width 54 height 33
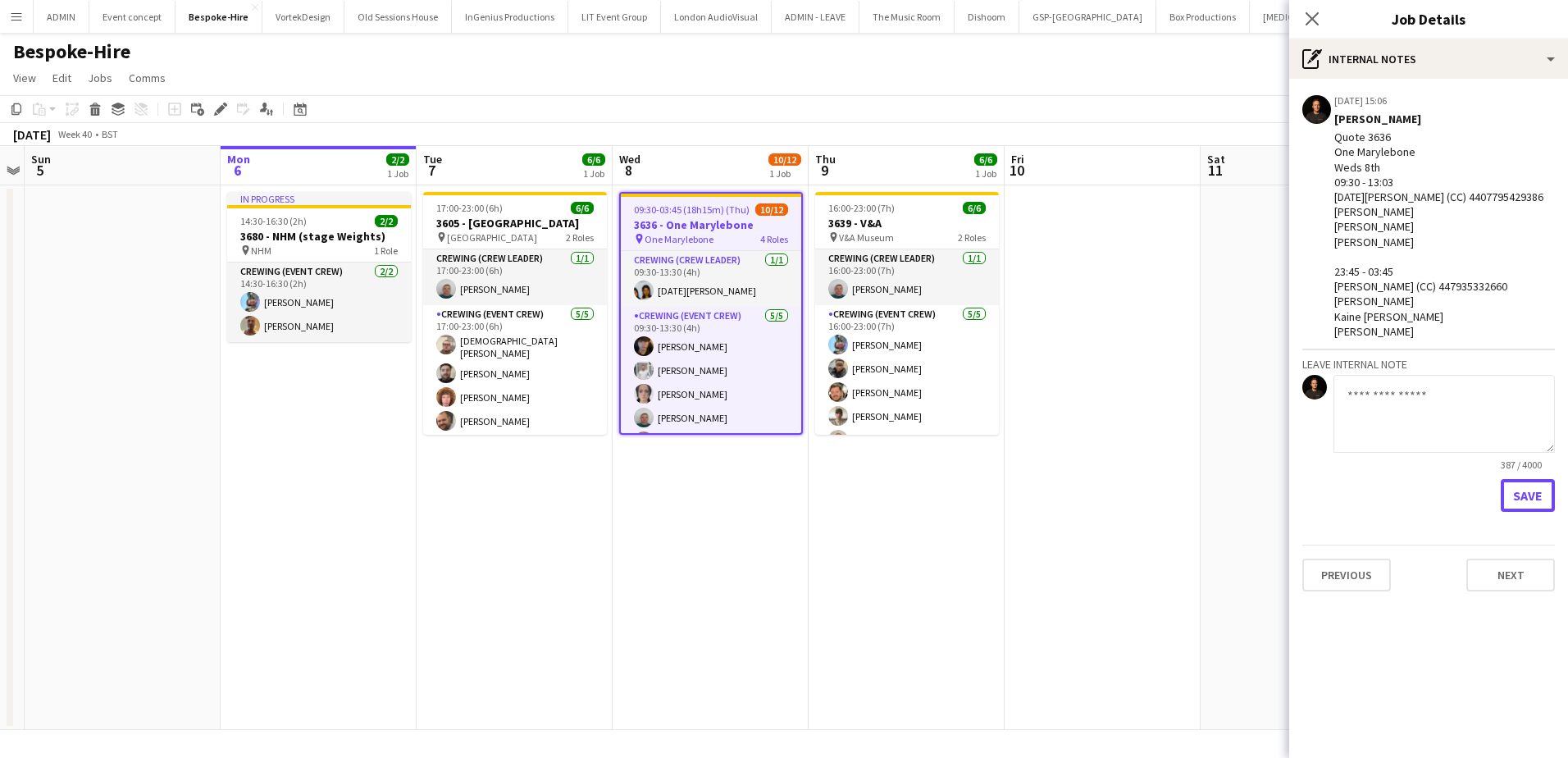
scroll to position [0, 0]
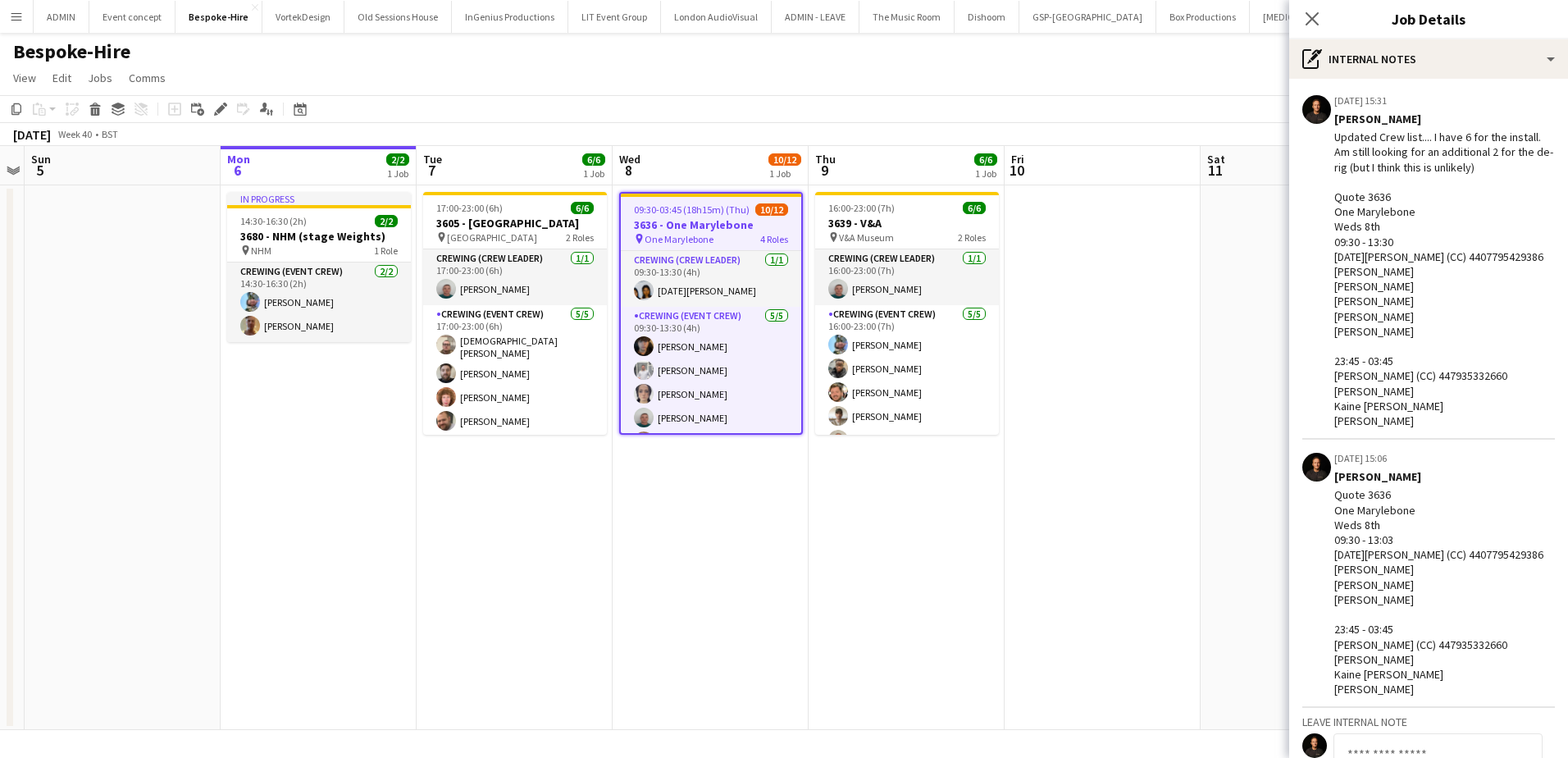
click at [1146, 296] on app-date-cell at bounding box center [1103, 457] width 196 height 545
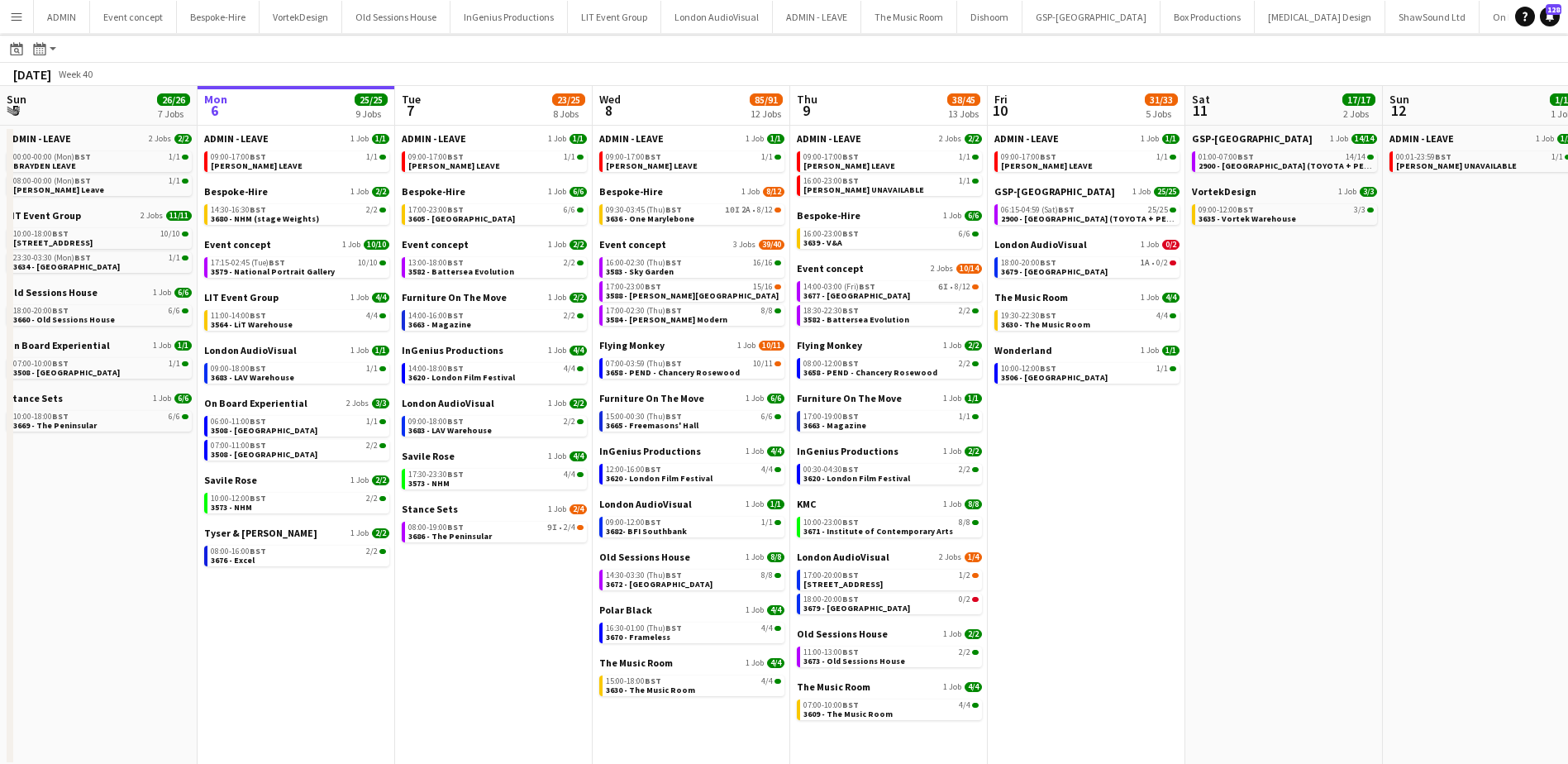
scroll to position [48, 0]
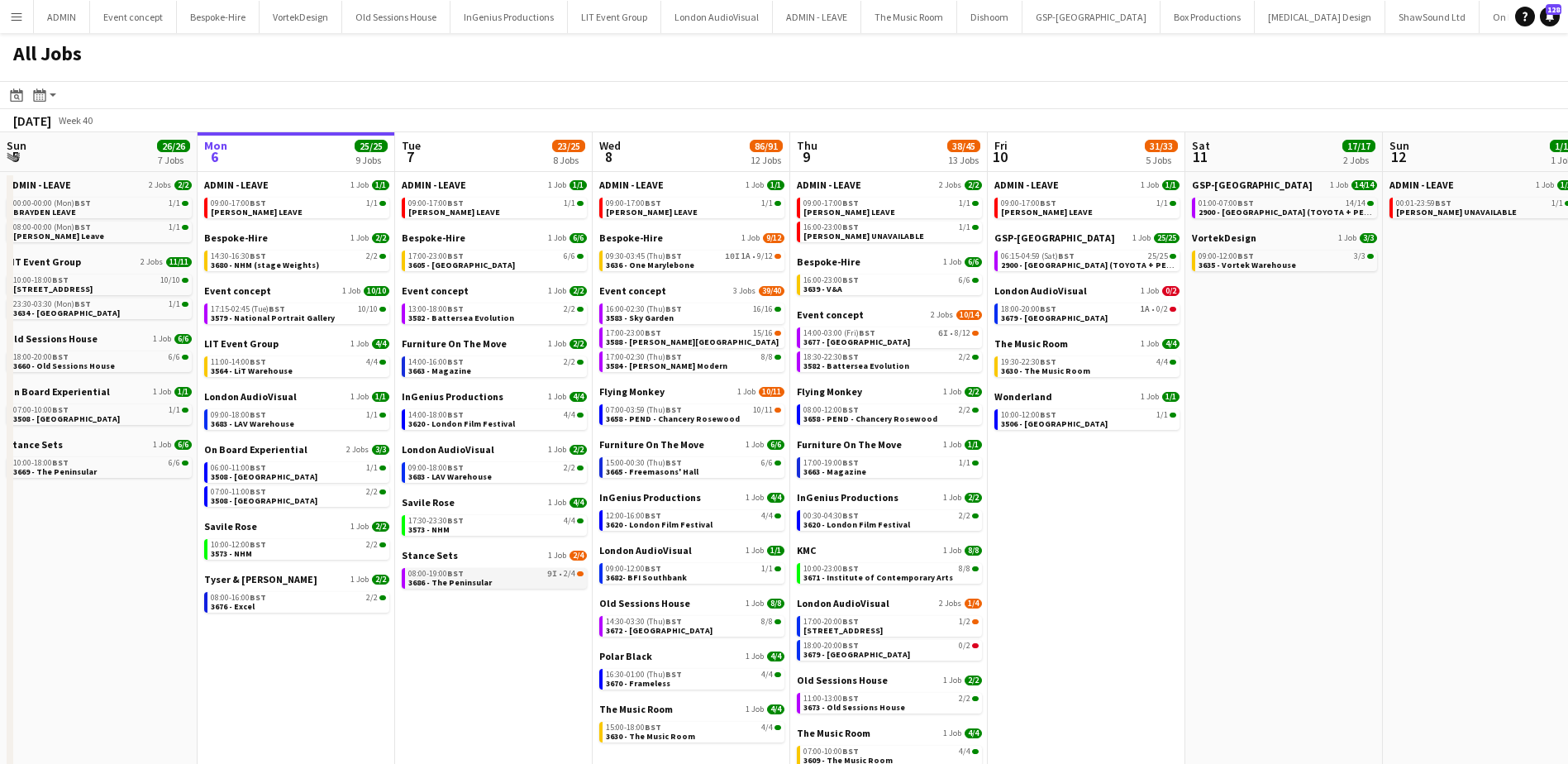
click at [479, 577] on div "08:00-19:00 BST 9I • 2/4" at bounding box center [496, 574] width 175 height 9
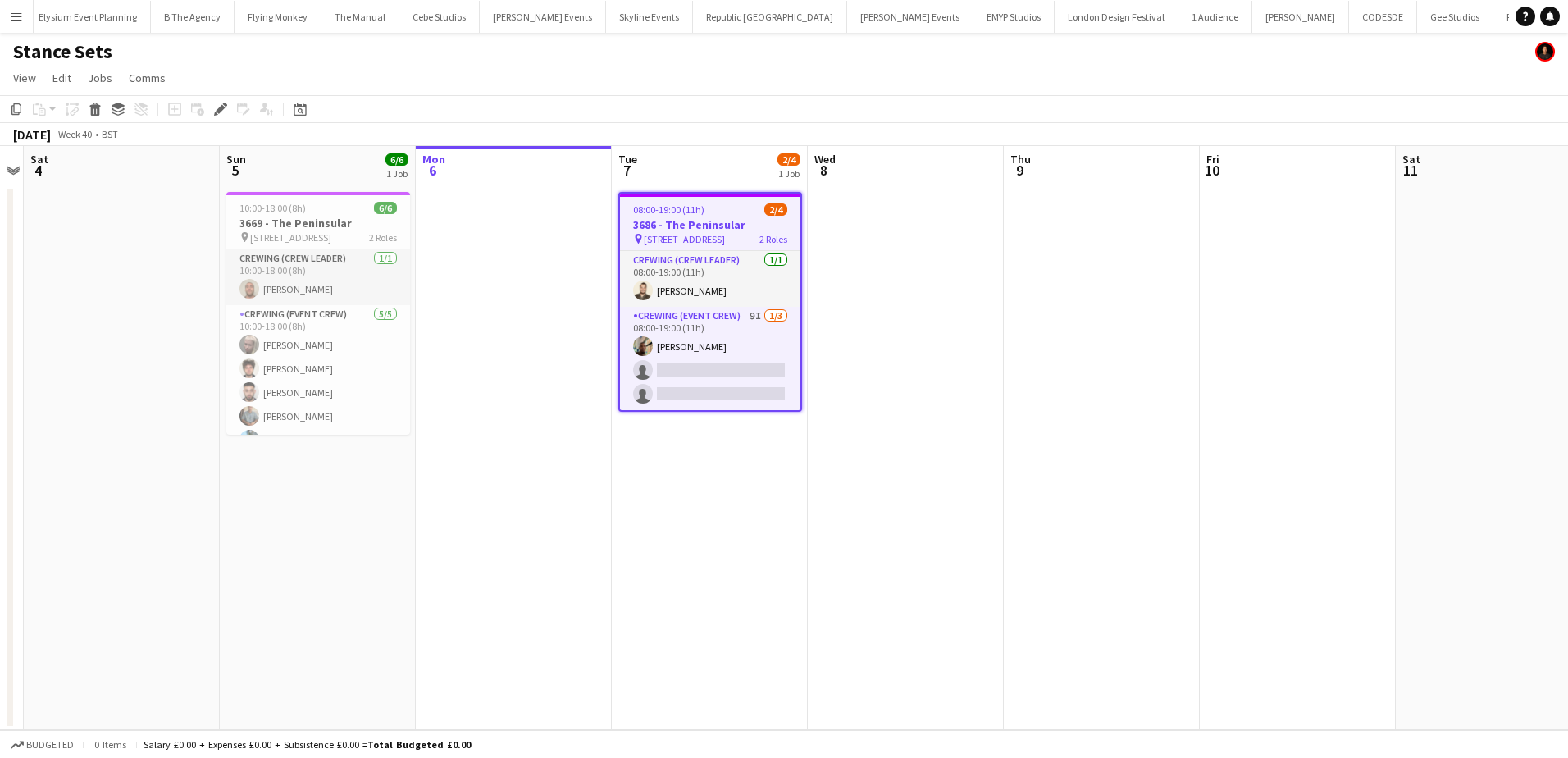
scroll to position [0, 4008]
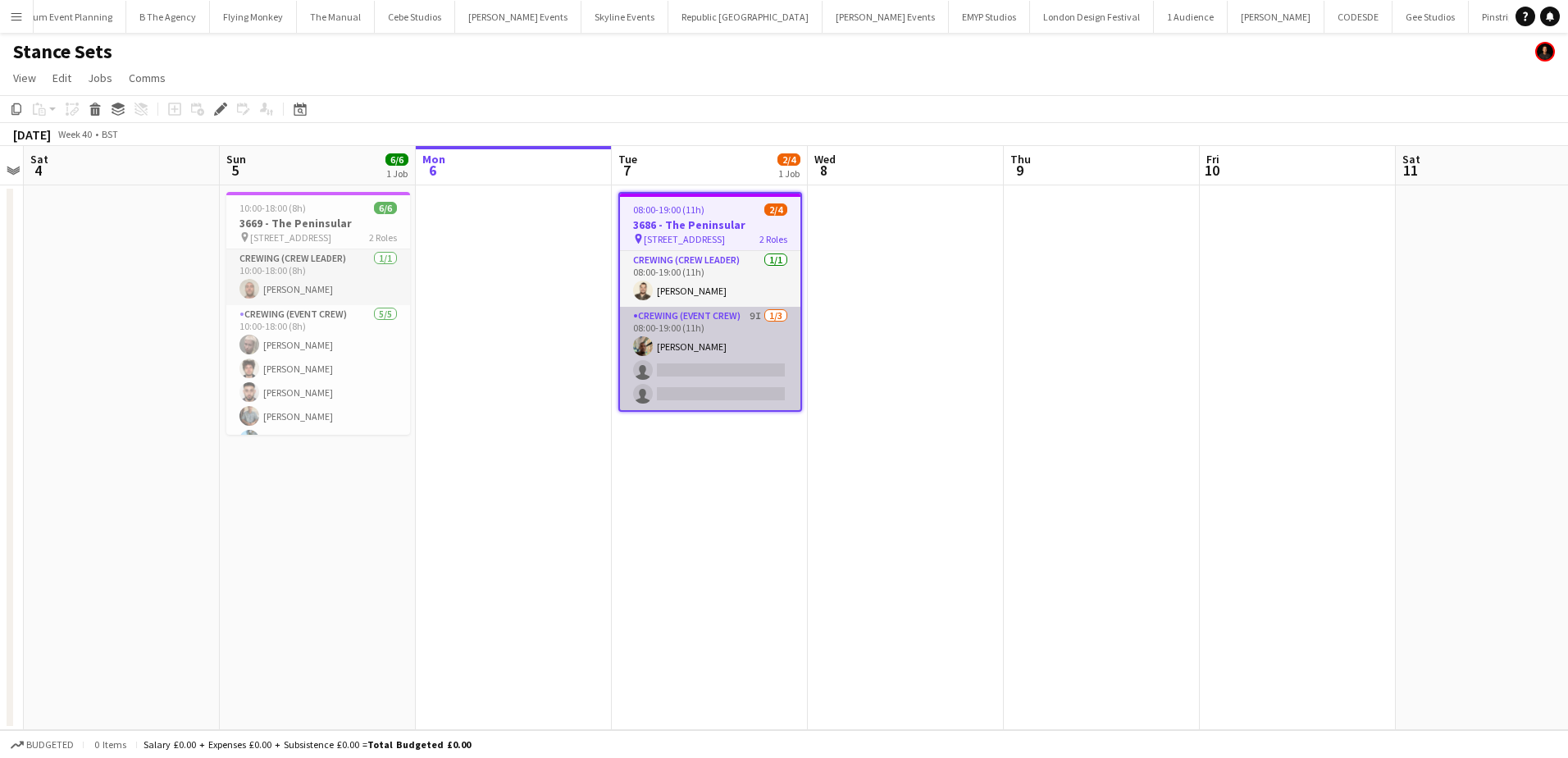
click at [657, 392] on app-card-role "Crewing (Event Crew) 9I [DATE] 08:00-19:00 (11h) [PERSON_NAME] single-neutral-a…" at bounding box center [710, 358] width 180 height 103
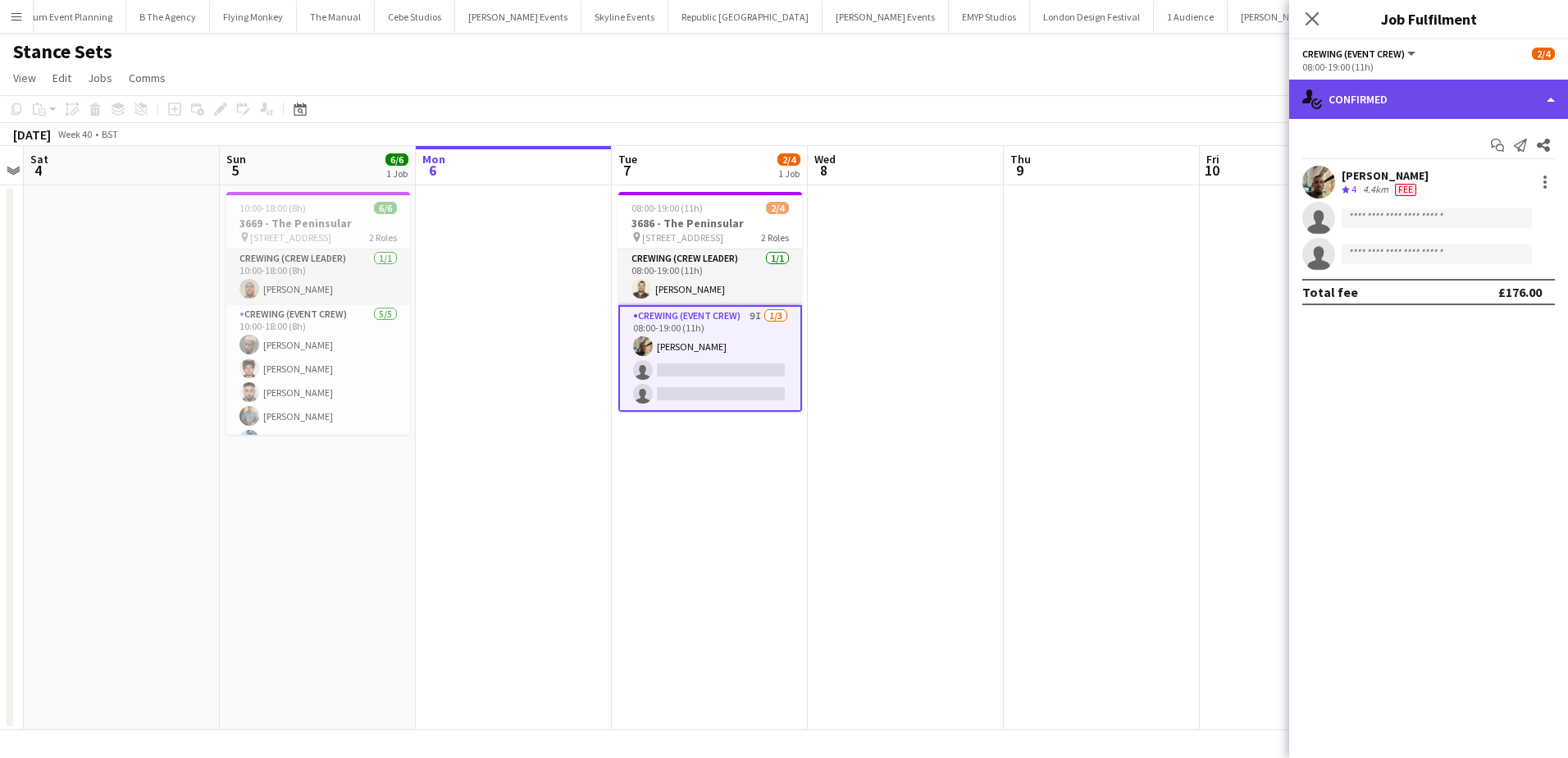
click at [1495, 88] on div "single-neutral-actions-check-2 Confirmed" at bounding box center [1428, 99] width 278 height 40
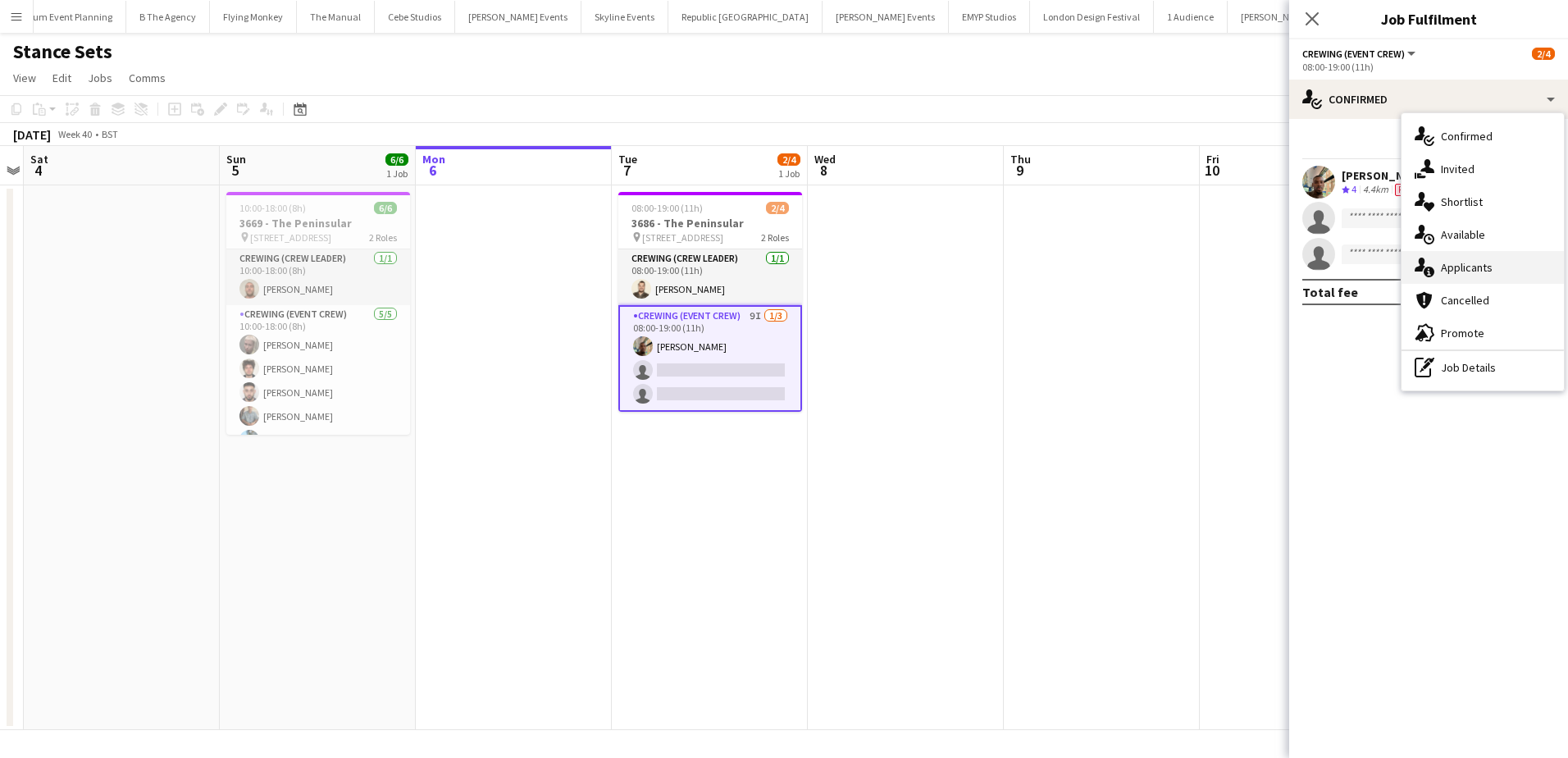
click at [1478, 272] on span "Applicants" at bounding box center [1466, 267] width 52 height 15
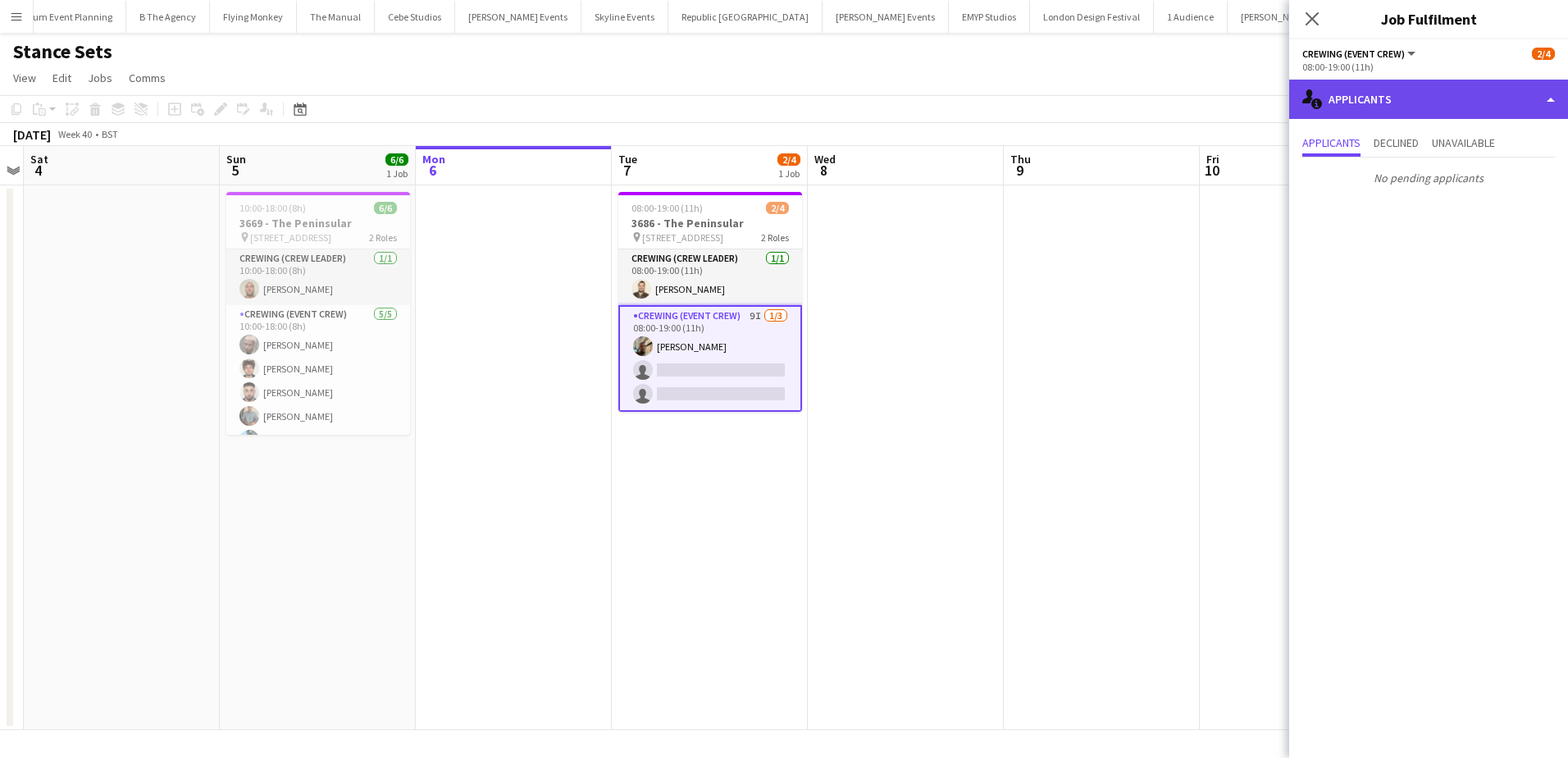
click at [1458, 109] on div "single-neutral-actions-information Applicants" at bounding box center [1428, 99] width 278 height 40
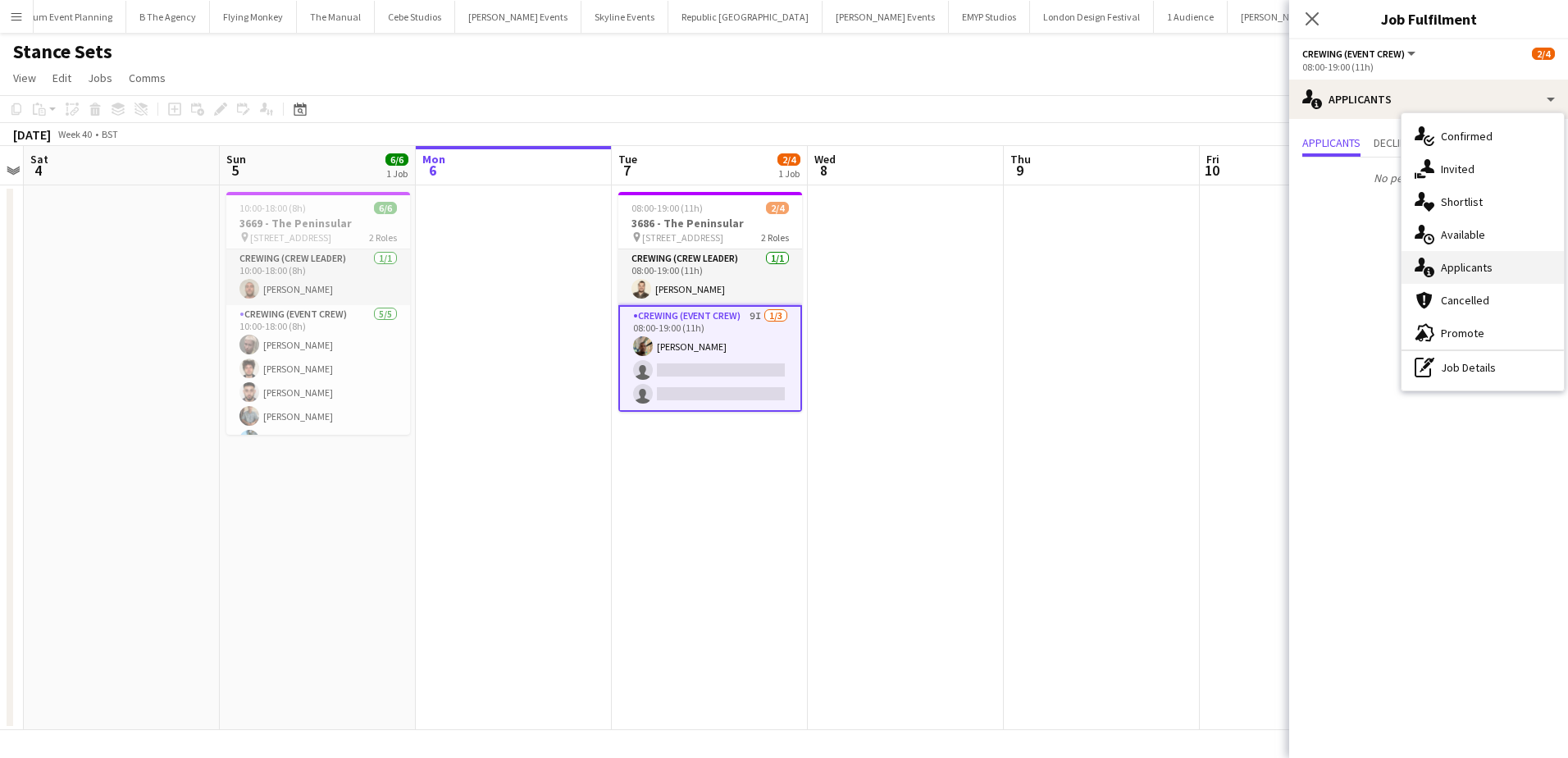
click at [1496, 269] on div "single-neutral-actions-information Applicants" at bounding box center [1483, 267] width 162 height 33
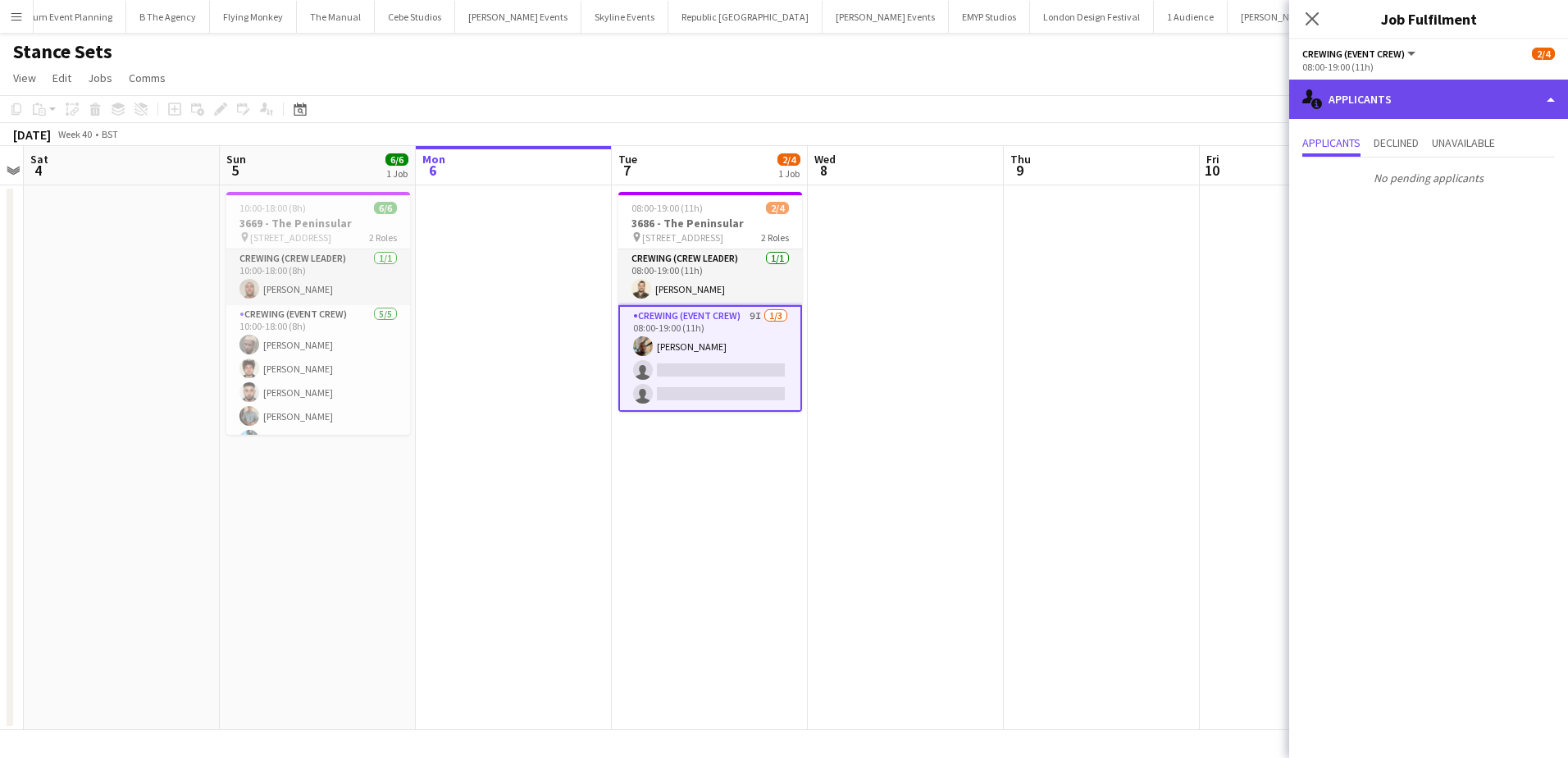
click at [1436, 97] on div "single-neutral-actions-information Applicants" at bounding box center [1428, 99] width 278 height 40
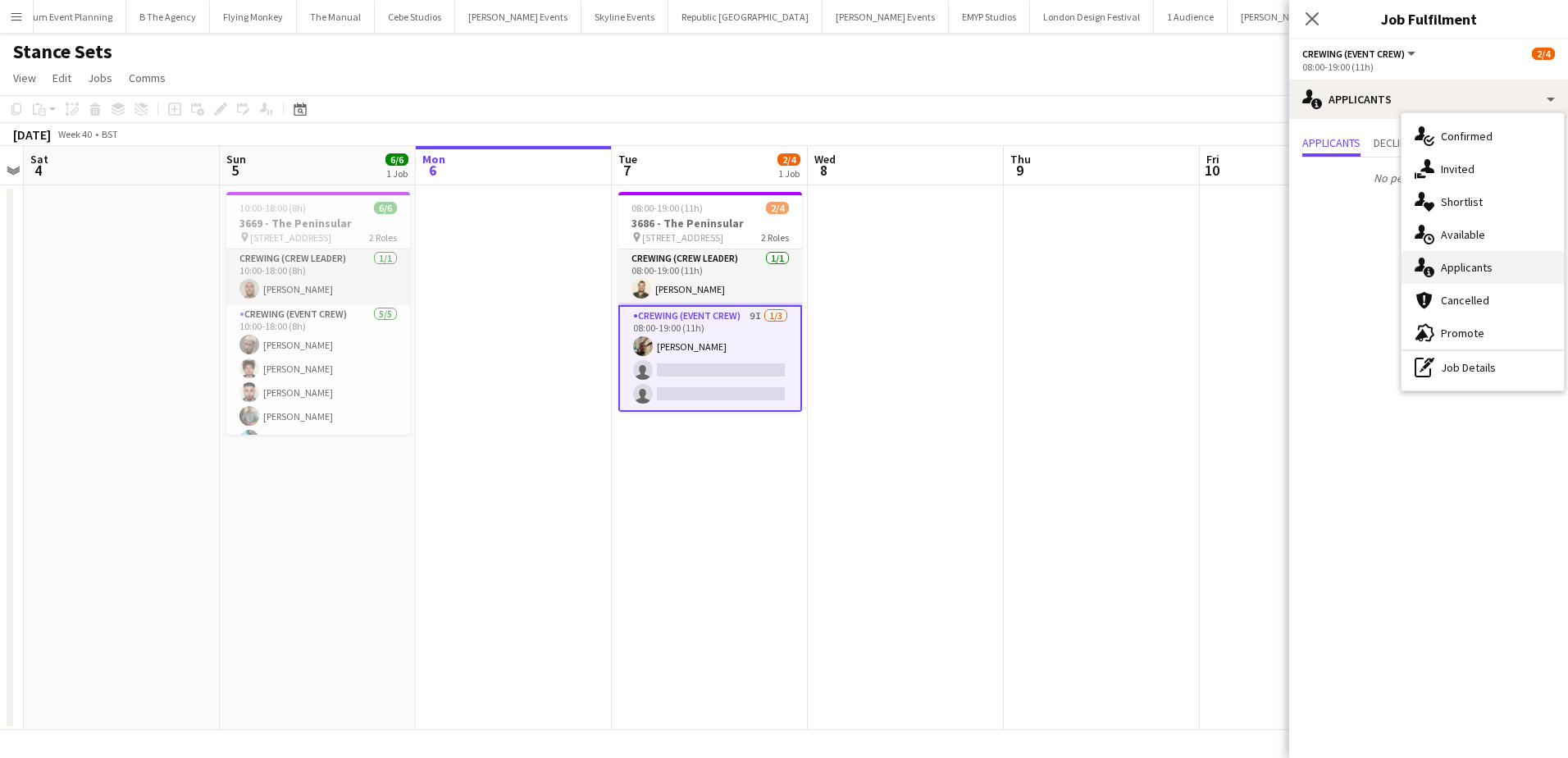
click at [1458, 260] on span "Applicants" at bounding box center [1466, 267] width 52 height 15
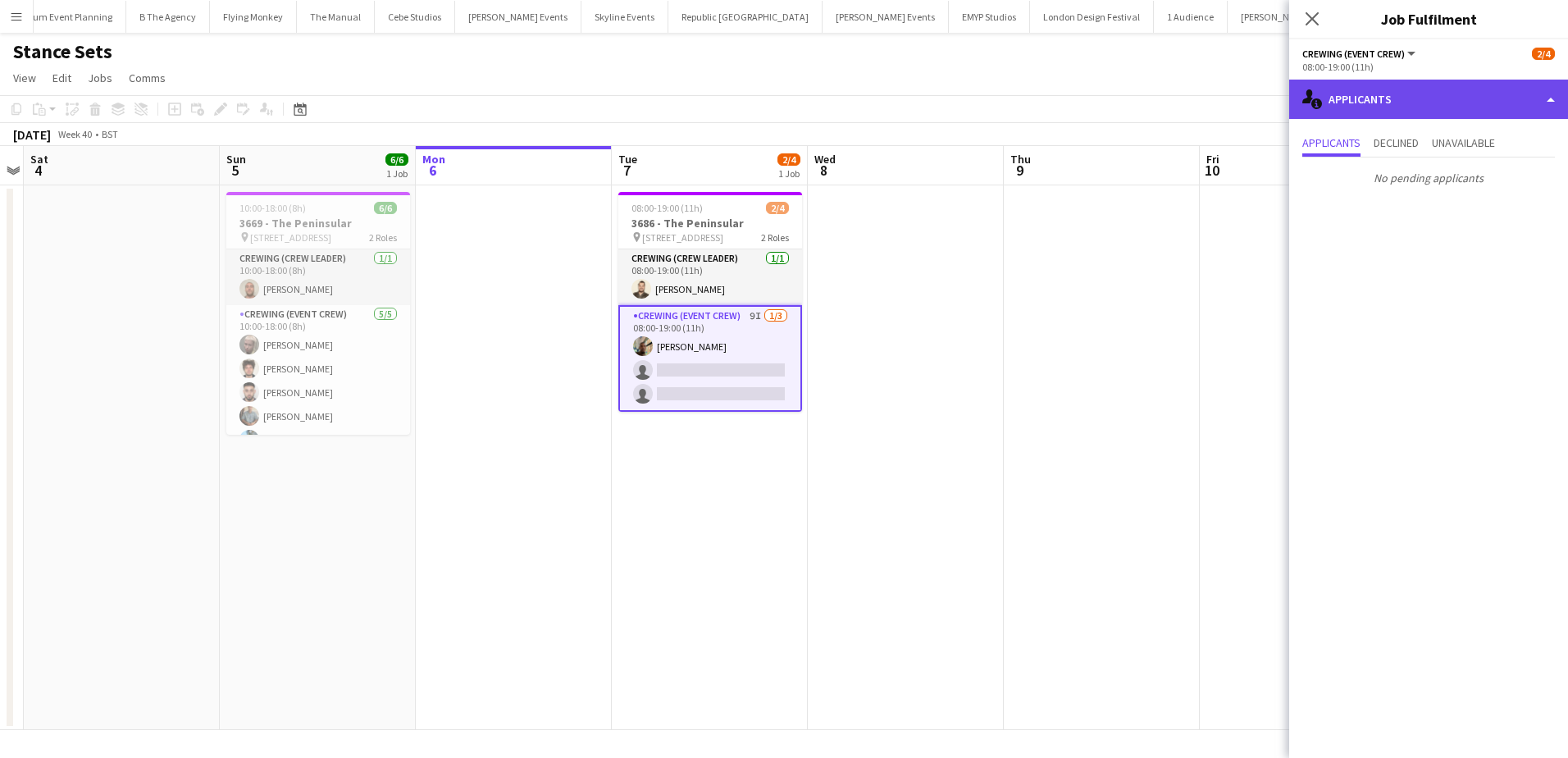
click at [1453, 100] on div "single-neutral-actions-information Applicants" at bounding box center [1428, 99] width 278 height 40
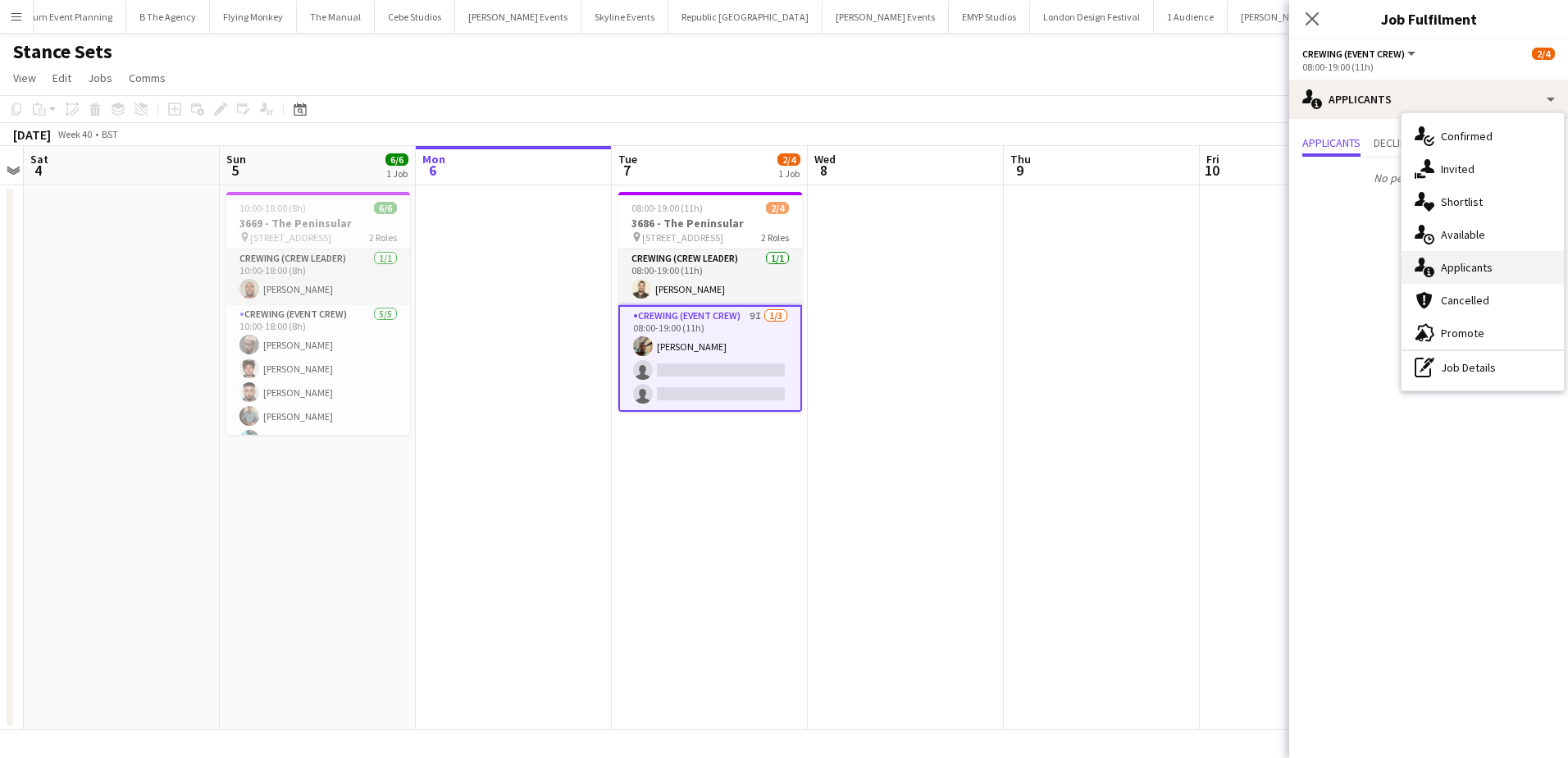
click at [1493, 270] on div "single-neutral-actions-information Applicants" at bounding box center [1483, 267] width 162 height 33
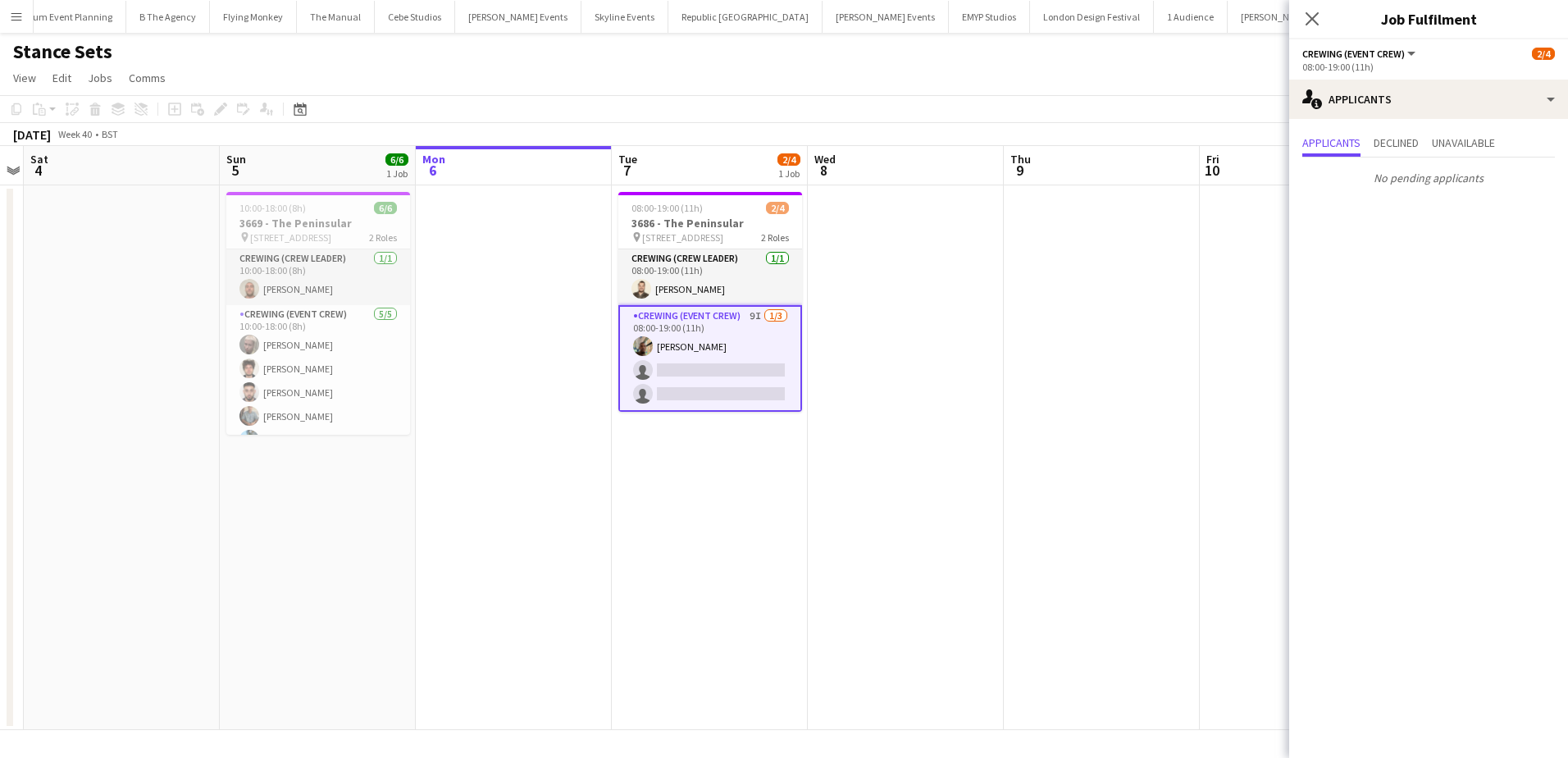
click at [1441, 119] on div "Applicants Declined Unavailable No pending applicants" at bounding box center [1428, 161] width 278 height 86
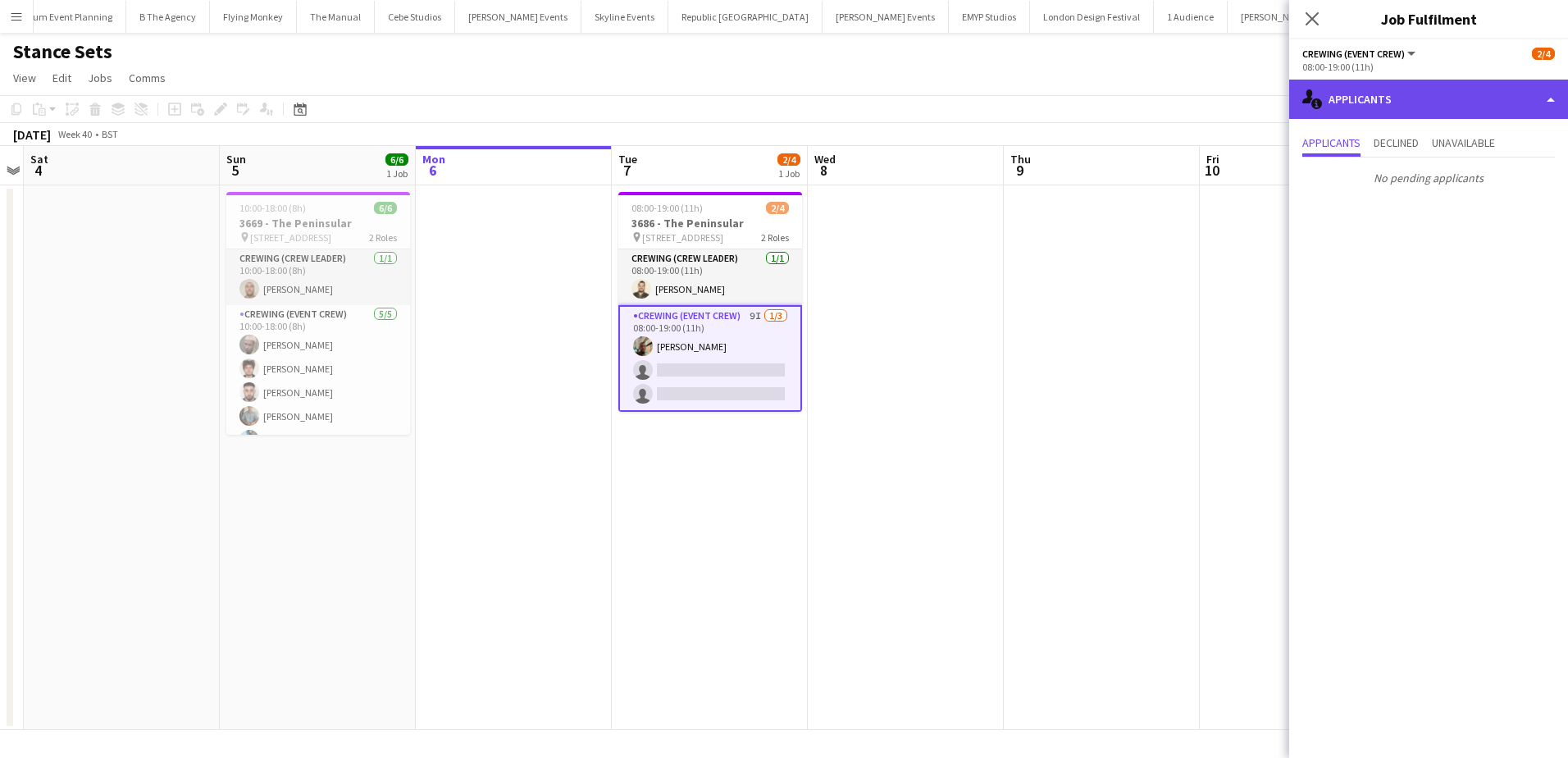
click at [1456, 109] on div "single-neutral-actions-information Applicants" at bounding box center [1428, 99] width 278 height 40
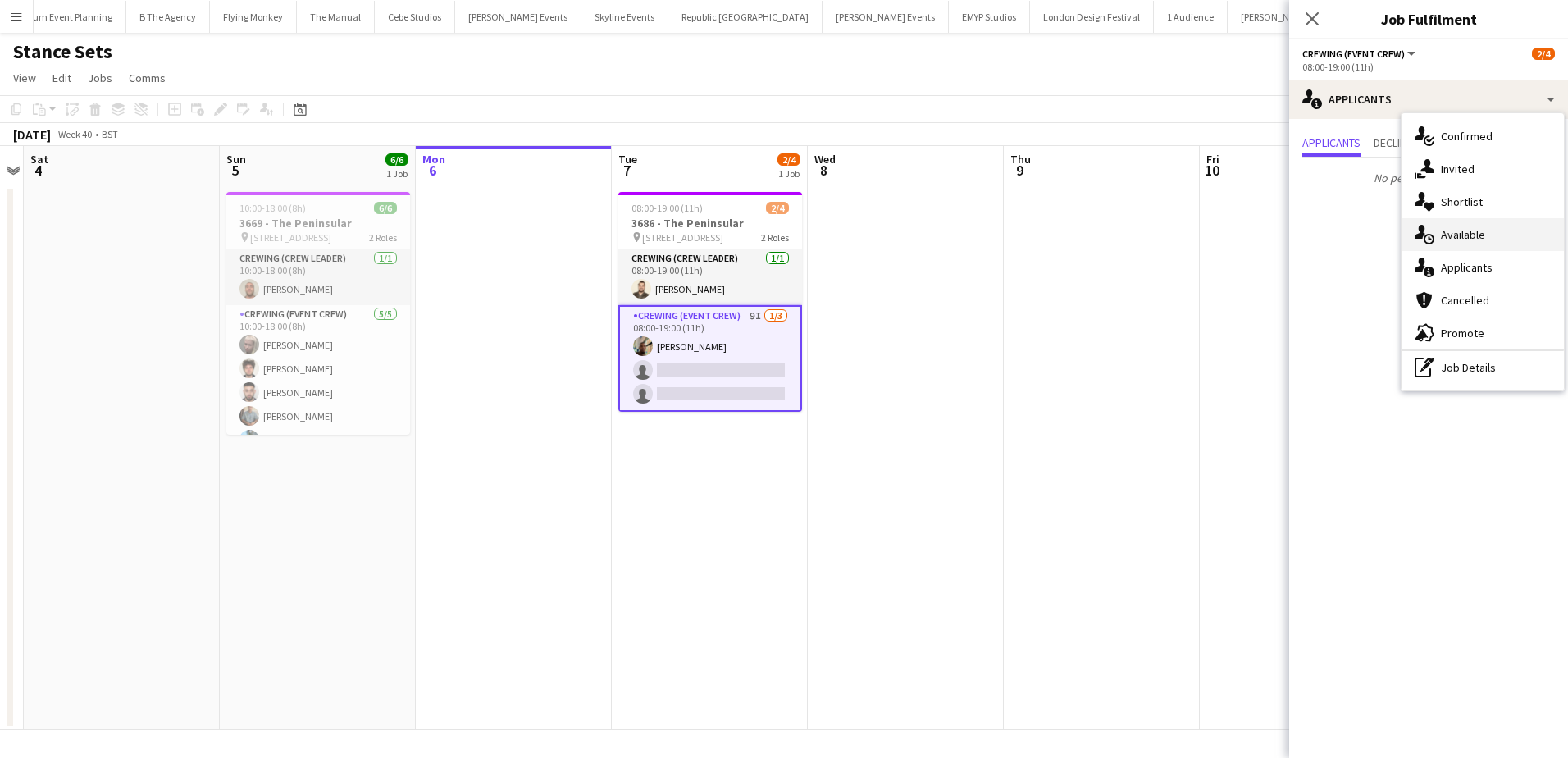
click at [1491, 235] on div "single-neutral-actions-upload Available" at bounding box center [1483, 234] width 162 height 33
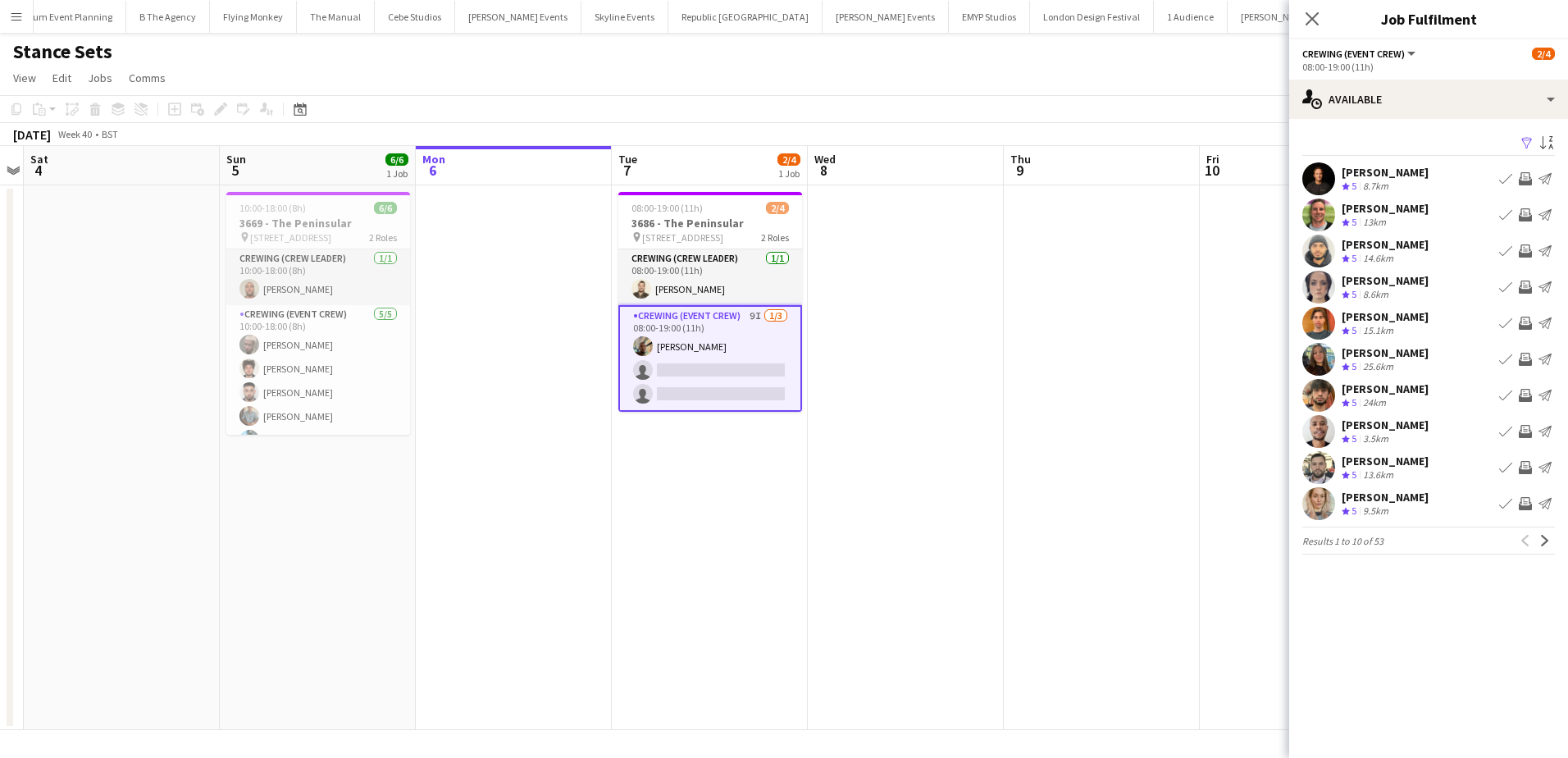
click at [1526, 211] on app-icon "Invite crew" at bounding box center [1526, 215] width 13 height 13
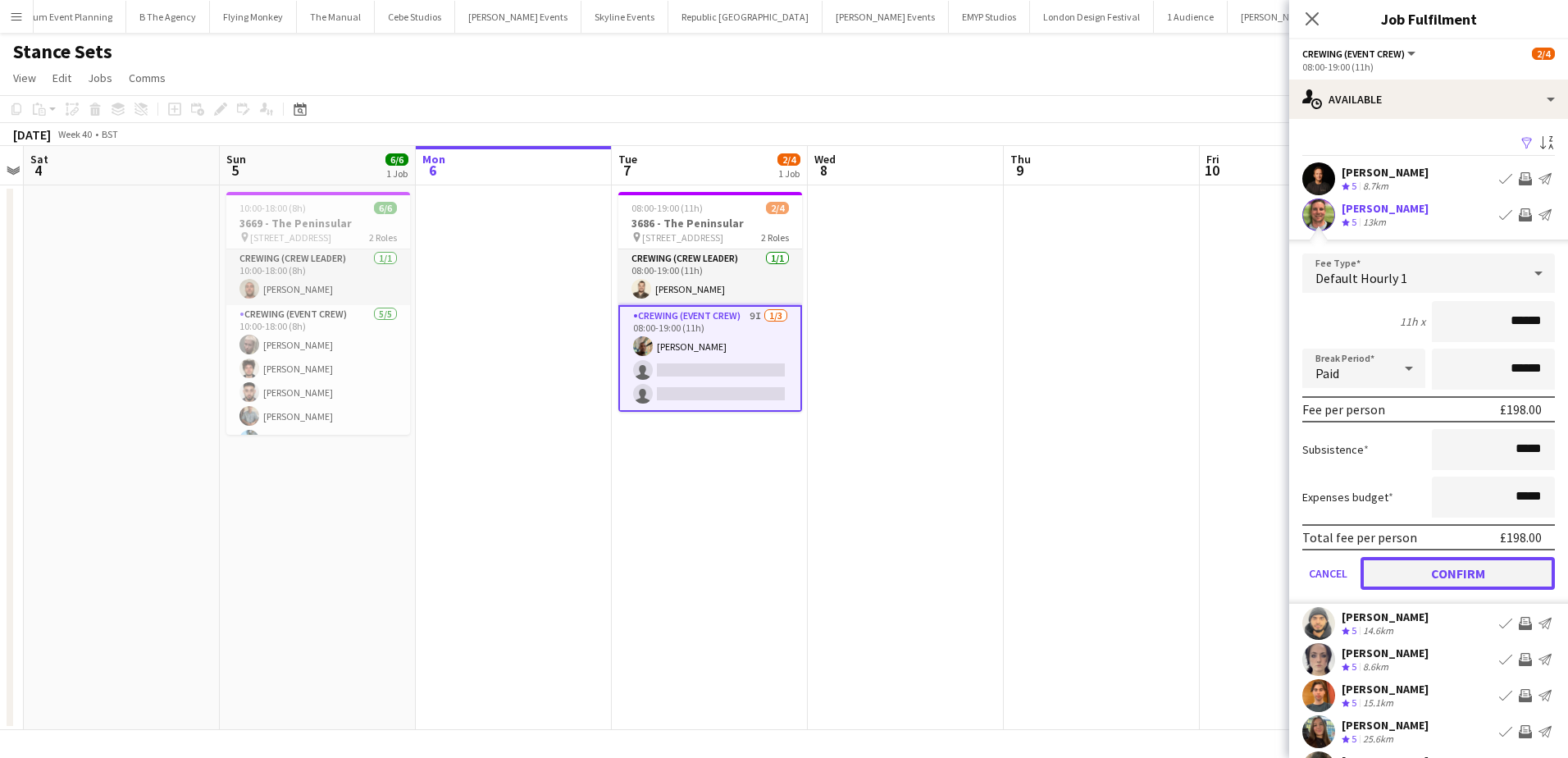
click at [1459, 569] on button "Confirm" at bounding box center [1458, 573] width 194 height 33
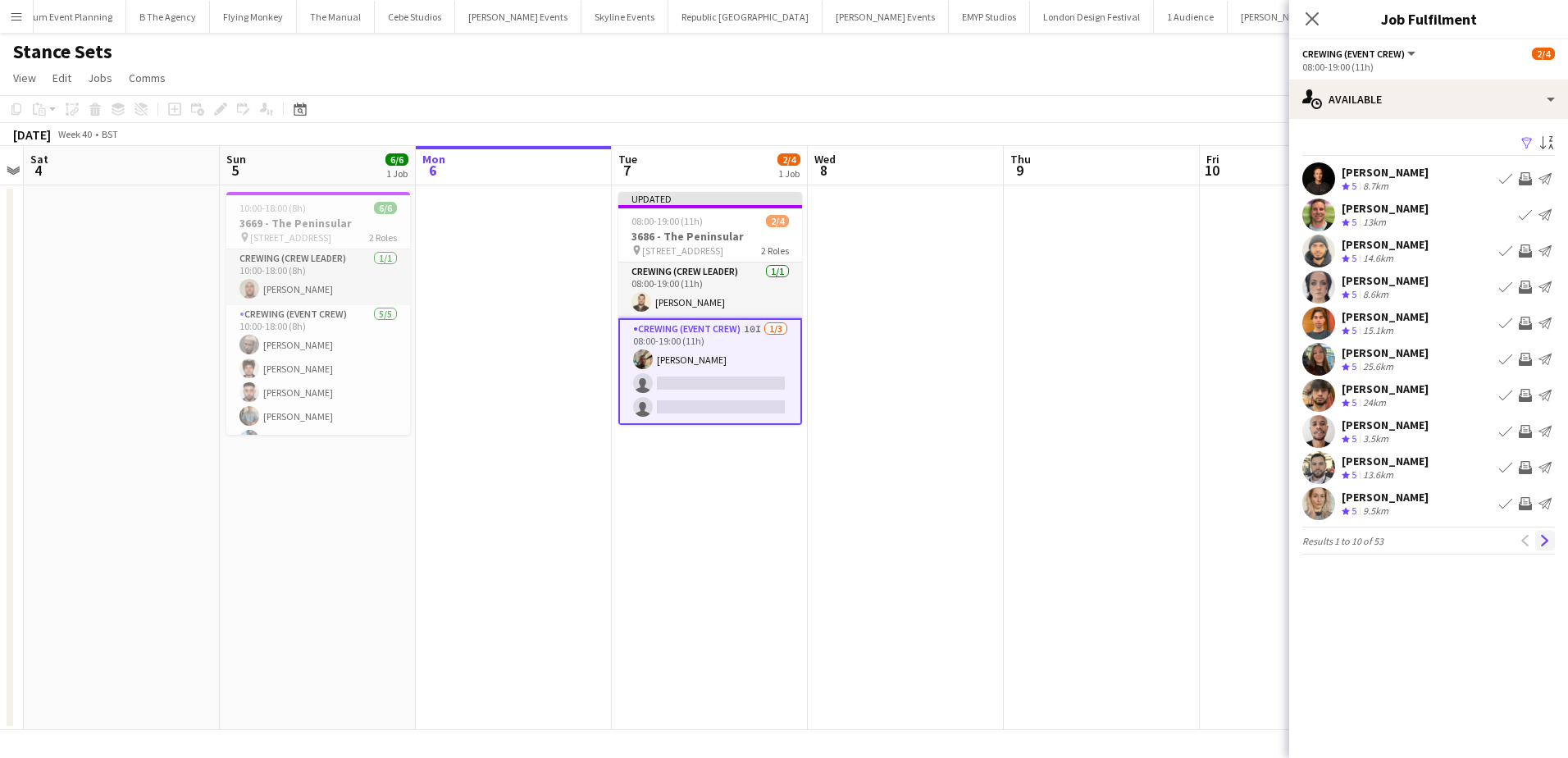
click at [1541, 545] on app-icon "Next" at bounding box center [1545, 540] width 11 height 11
click at [1526, 356] on app-icon "Invite crew" at bounding box center [1526, 360] width 13 height 13
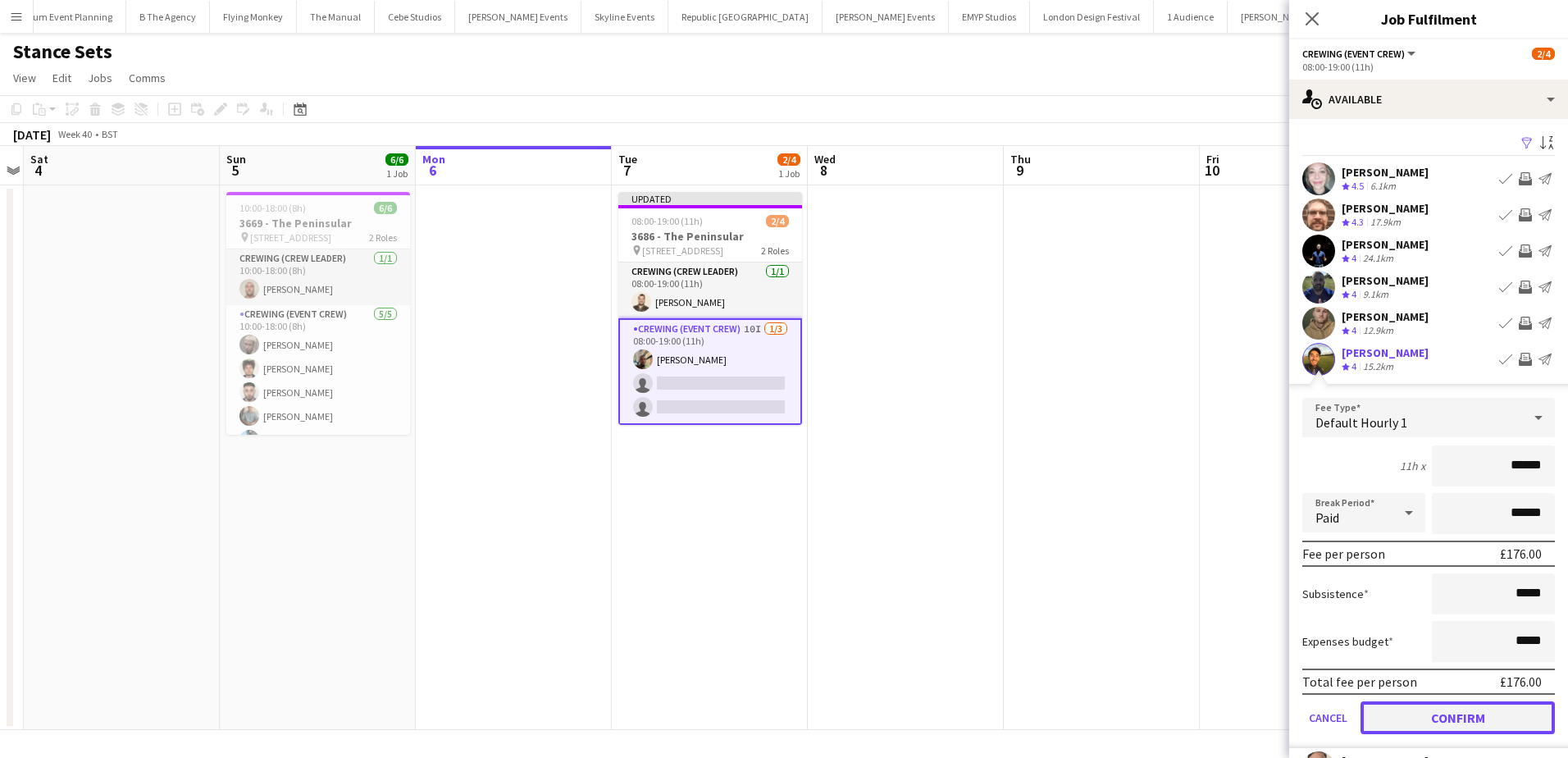
click at [1477, 706] on button "Confirm" at bounding box center [1458, 717] width 194 height 33
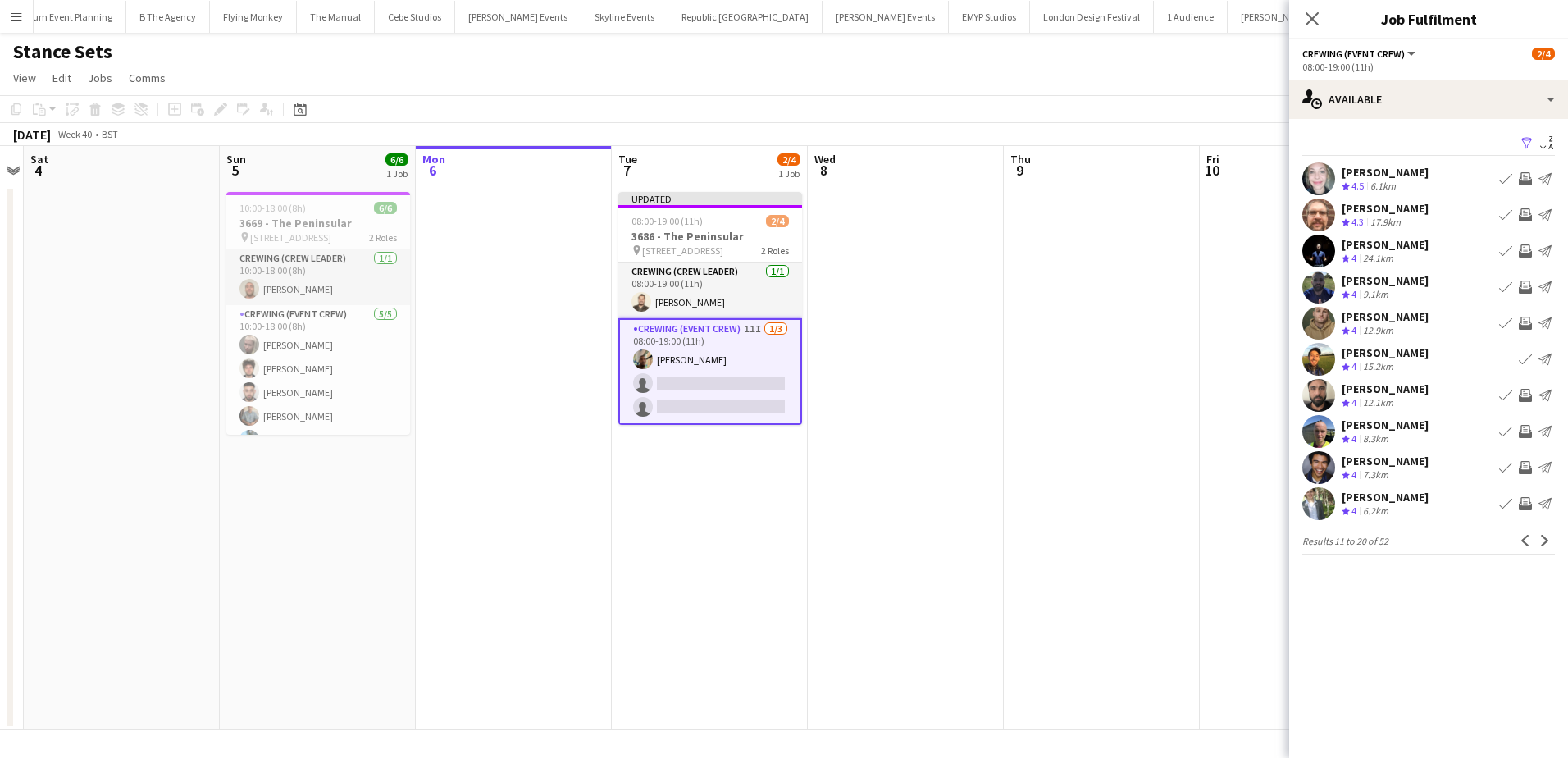
click at [1523, 498] on app-icon "Invite crew" at bounding box center [1526, 503] width 13 height 13
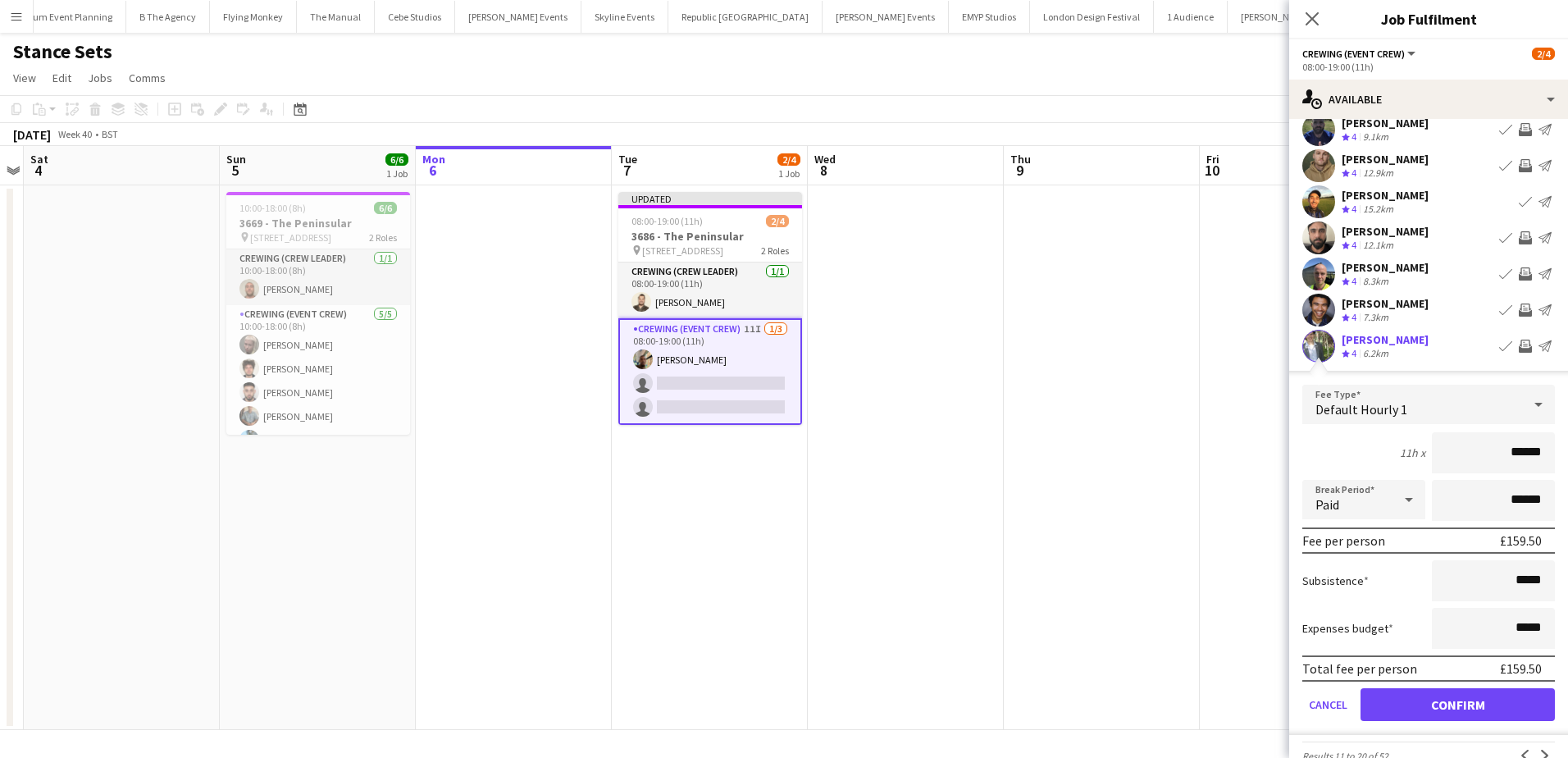
scroll to position [164, 0]
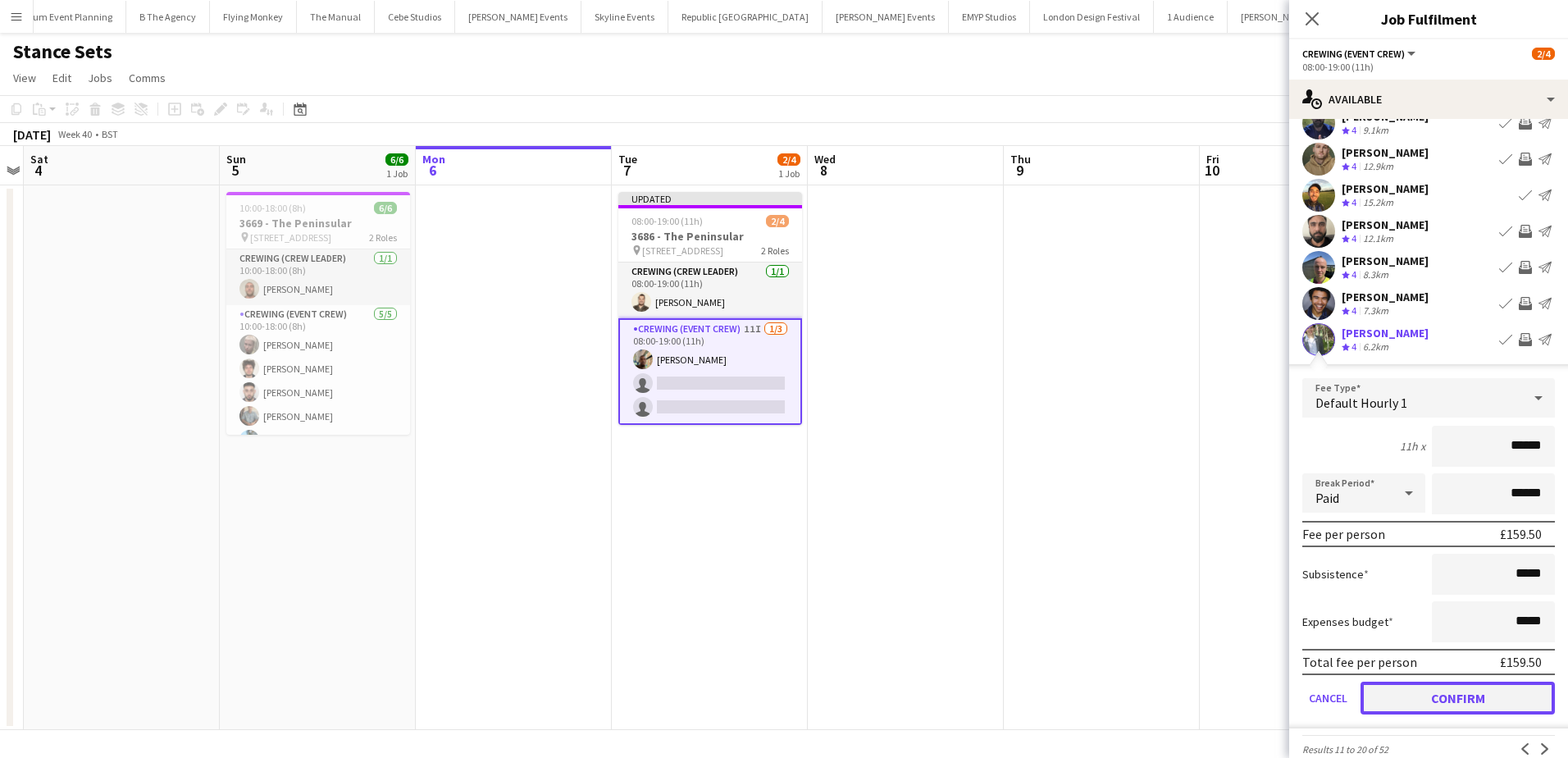
click at [1491, 691] on button "Confirm" at bounding box center [1458, 698] width 194 height 33
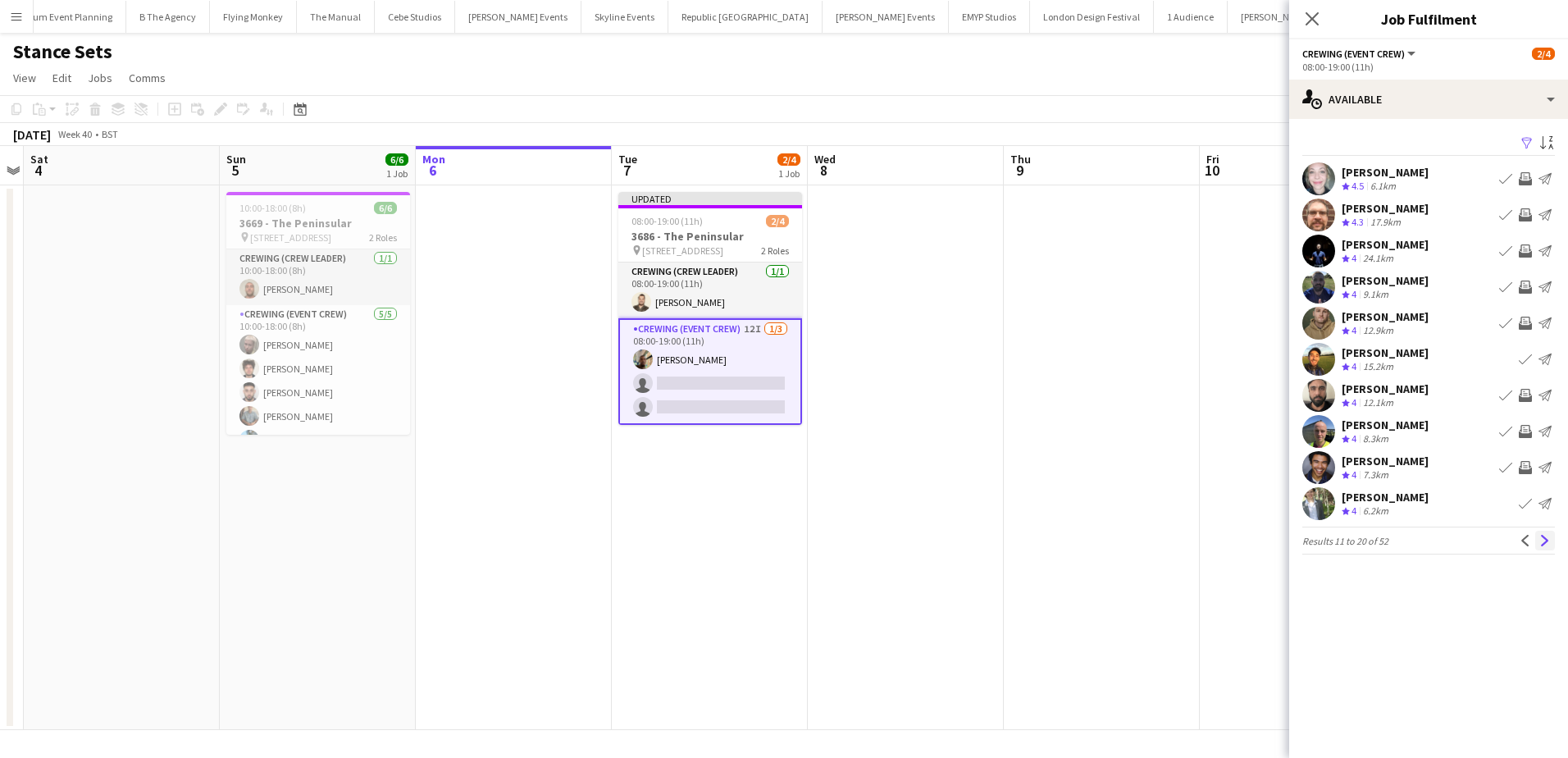
click at [1551, 536] on button "Next" at bounding box center [1544, 540] width 20 height 20
click at [1525, 215] on app-icon "Invite crew" at bounding box center [1526, 215] width 13 height 13
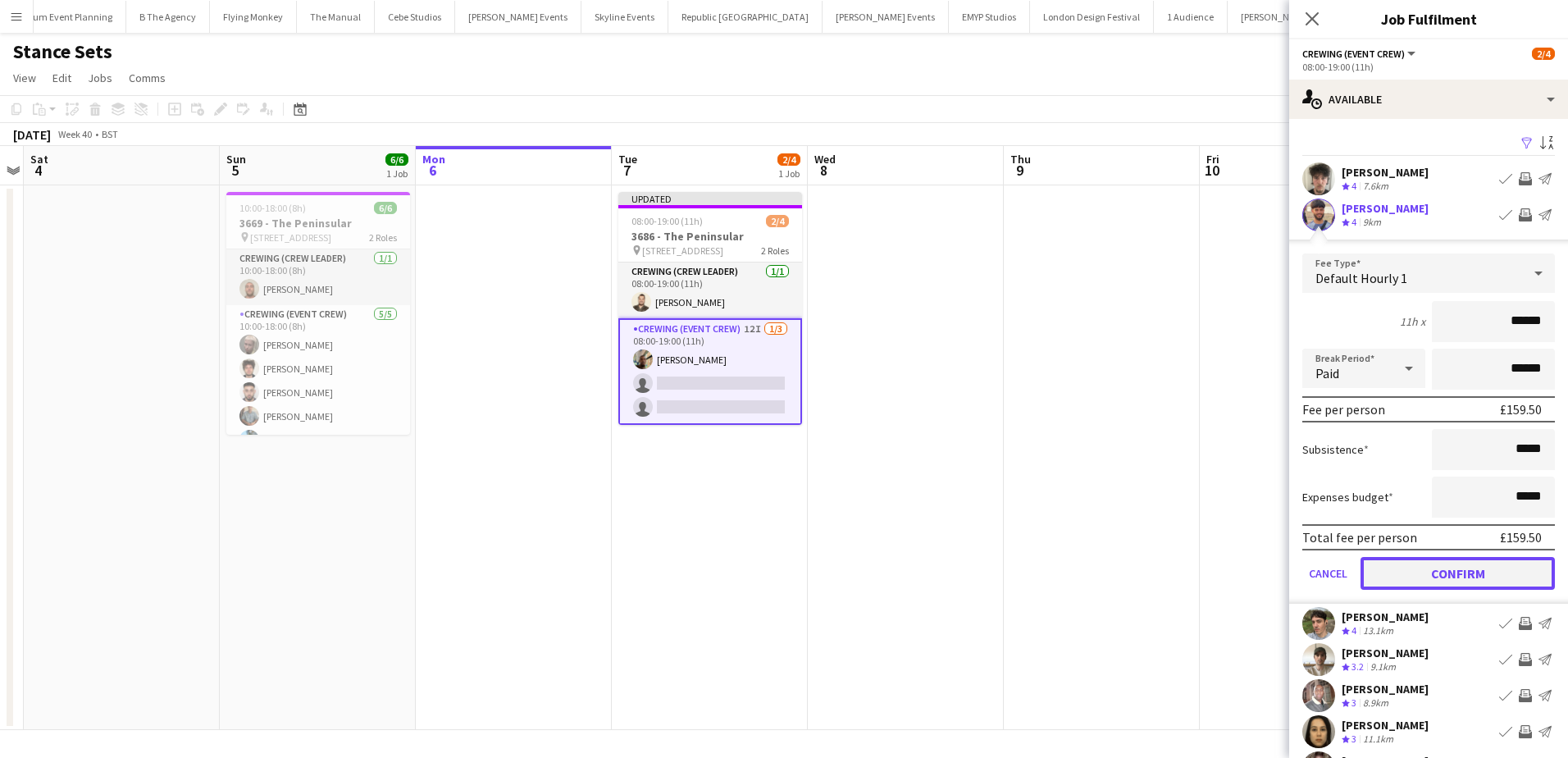
click at [1463, 567] on button "Confirm" at bounding box center [1458, 573] width 194 height 33
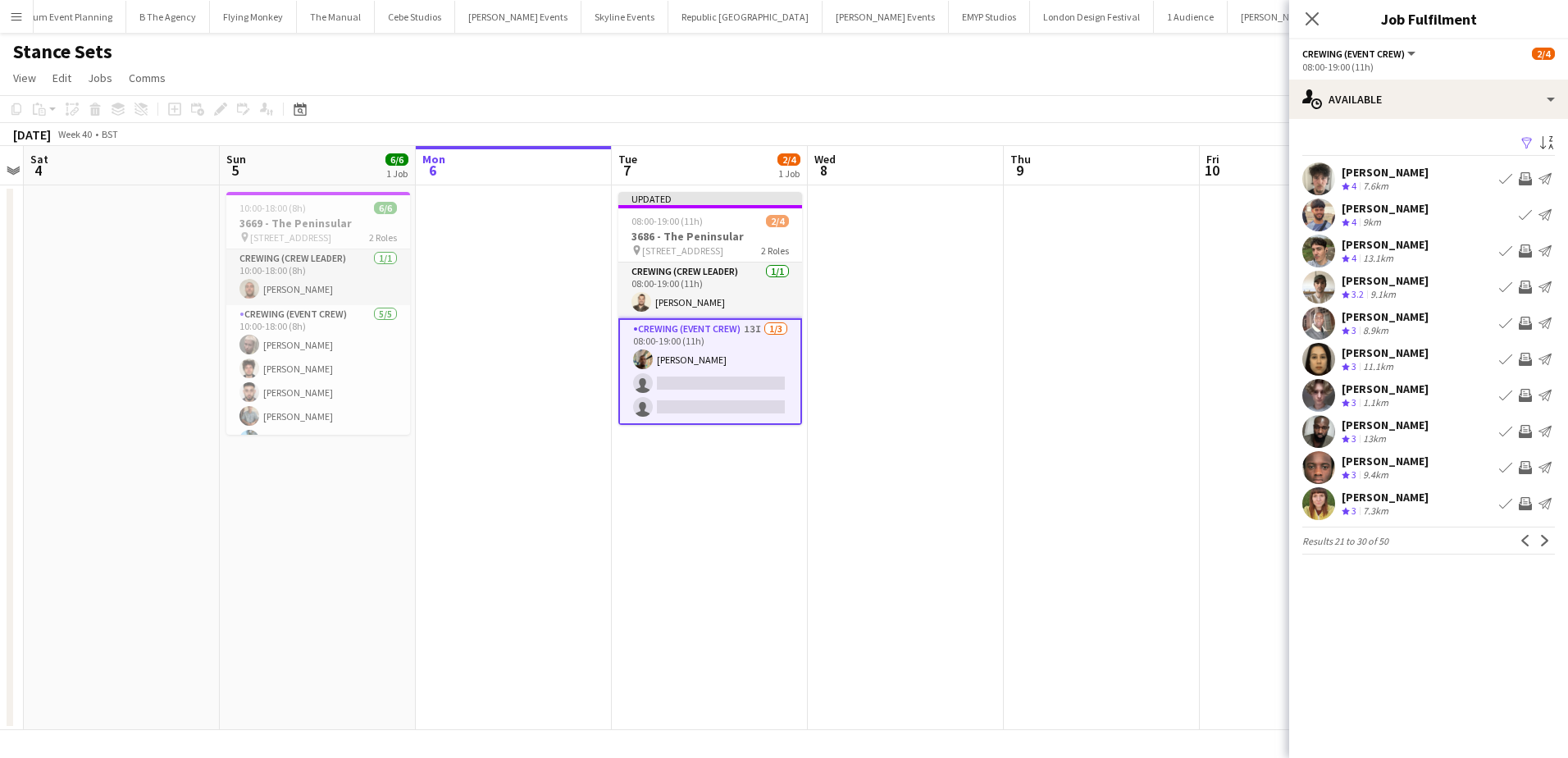
click at [1526, 284] on app-icon "Invite crew" at bounding box center [1526, 287] width 13 height 13
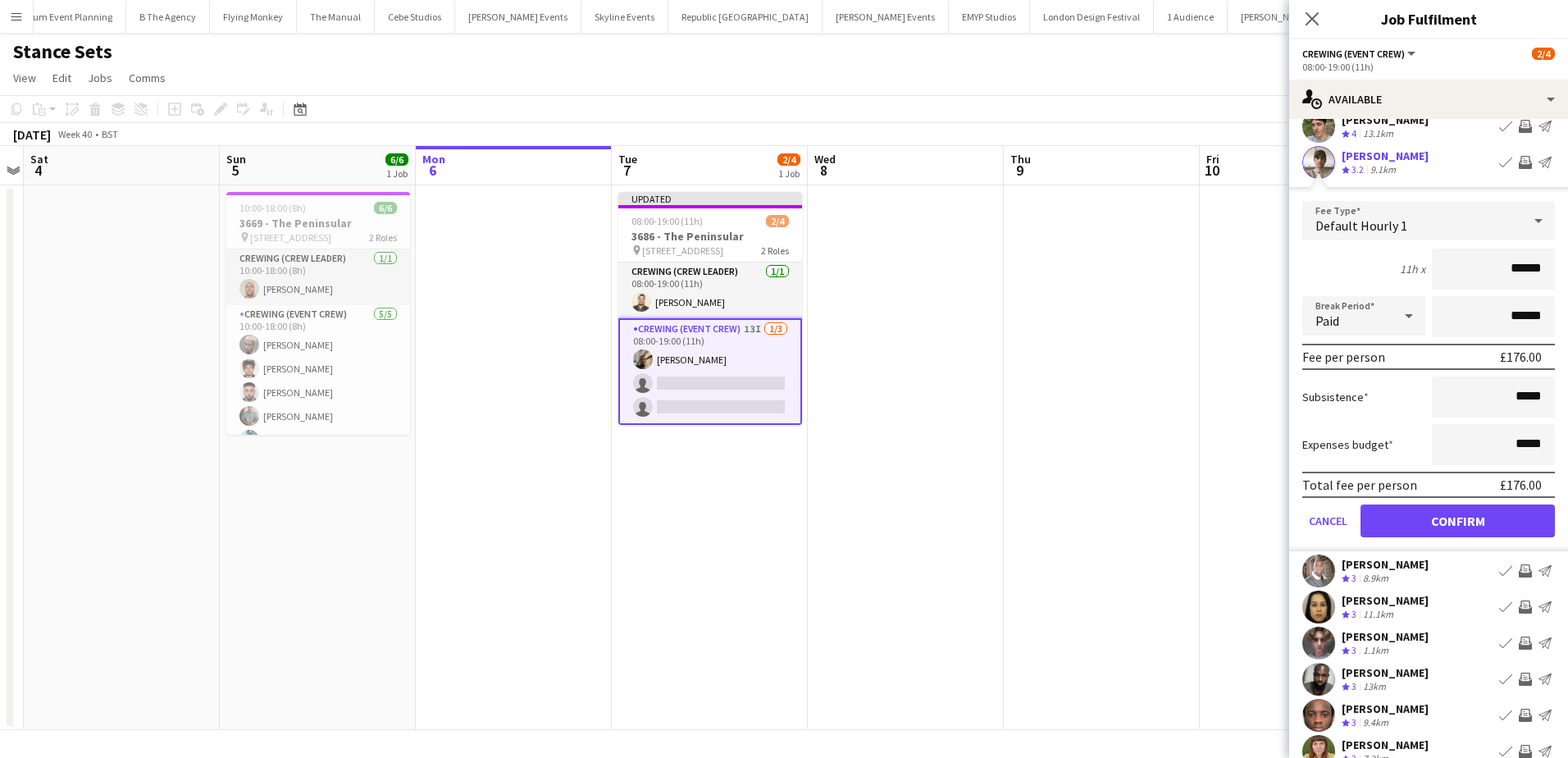
scroll to position [164, 0]
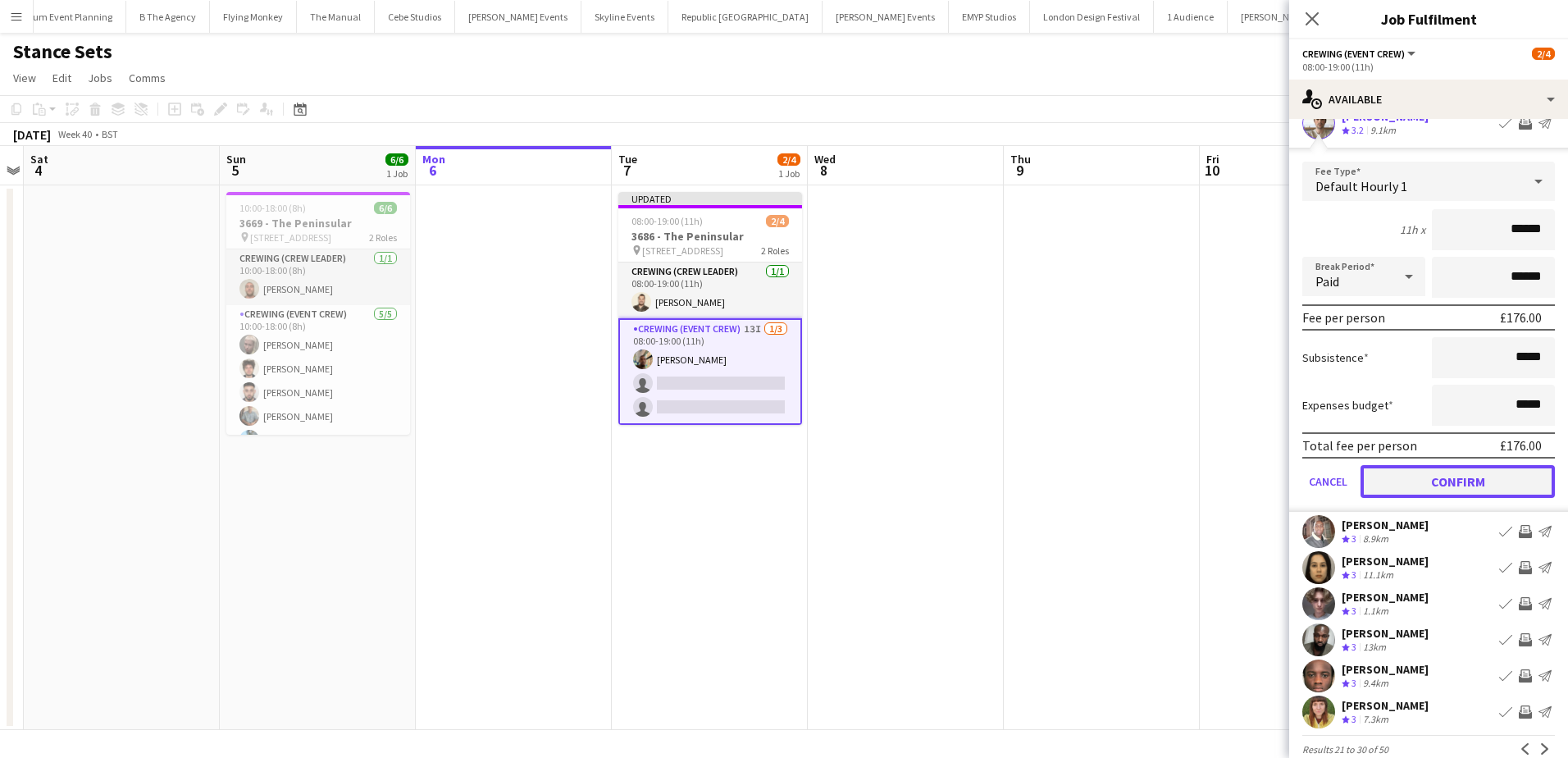
click at [1501, 482] on button "Confirm" at bounding box center [1458, 481] width 194 height 33
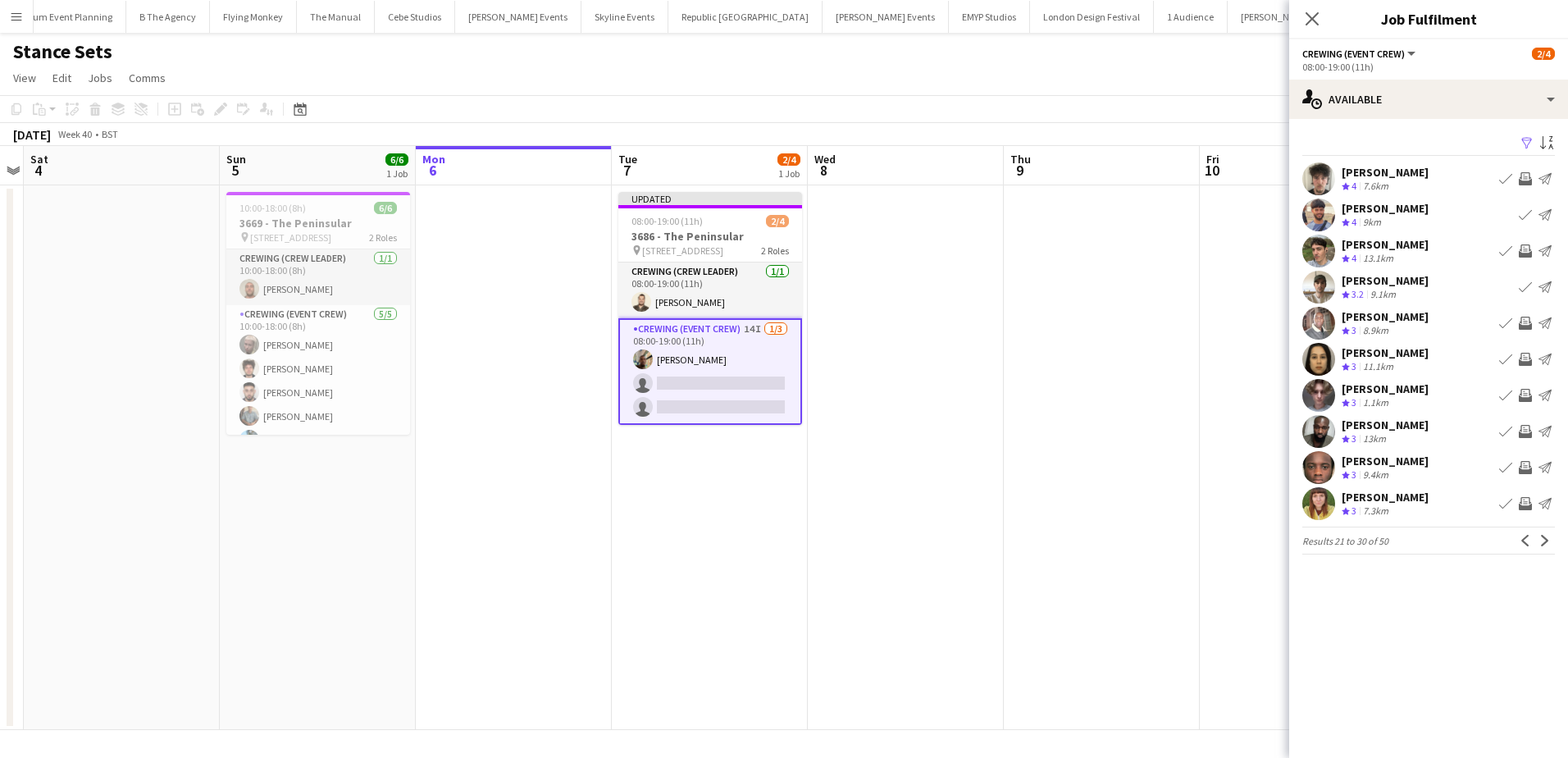
scroll to position [0, 0]
click at [1542, 544] on app-icon "Next" at bounding box center [1545, 540] width 11 height 11
click at [1552, 542] on button "Next" at bounding box center [1544, 540] width 20 height 20
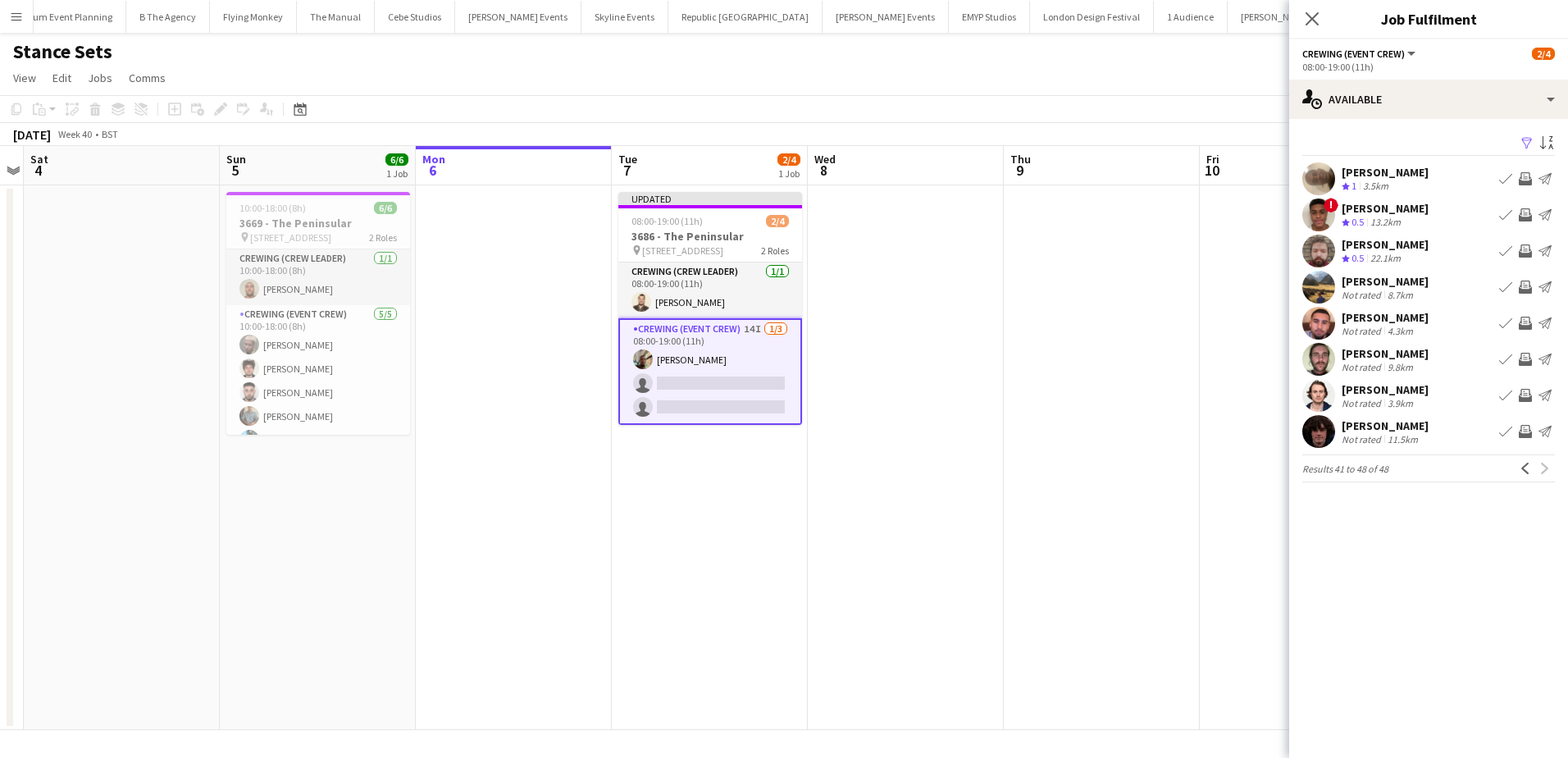
click at [1085, 326] on app-date-cell at bounding box center [1102, 457] width 196 height 545
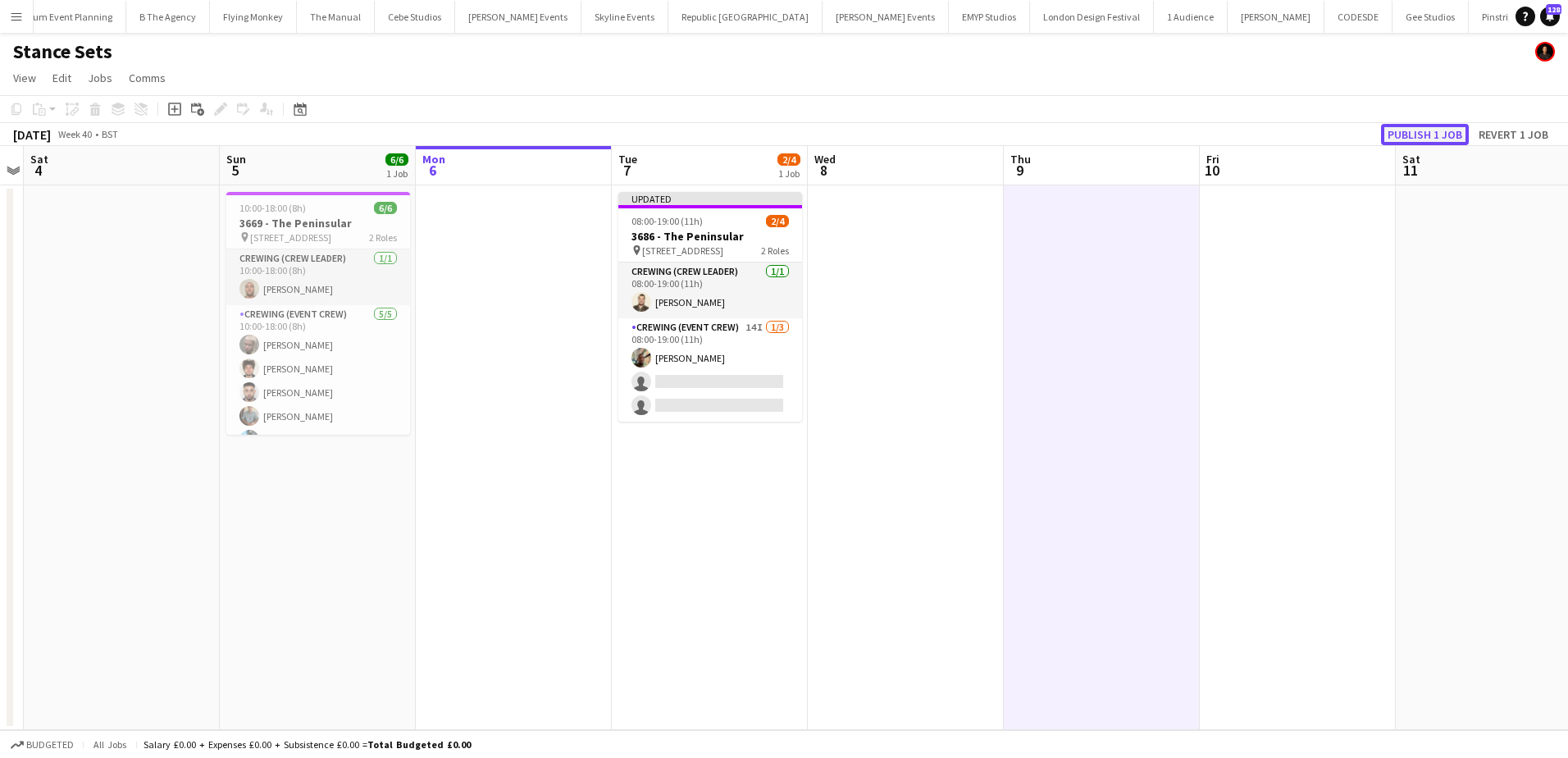
click at [1423, 138] on button "Publish 1 job" at bounding box center [1425, 134] width 88 height 22
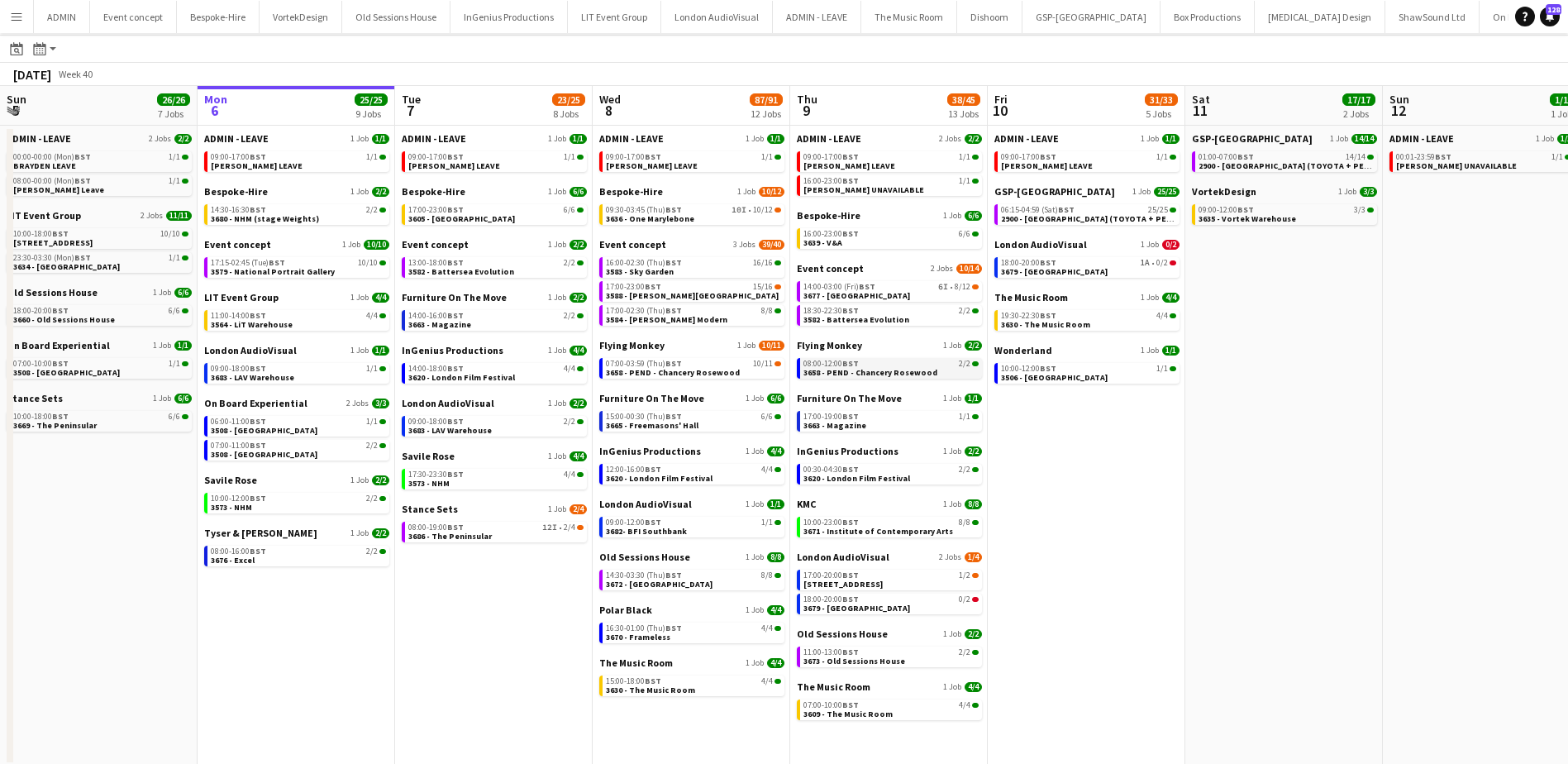
scroll to position [48, 0]
click at [697, 219] on link "09:30-03:45 (Thu) BST 10I • 10/12 3636 - One Marylebone" at bounding box center [694, 213] width 175 height 19
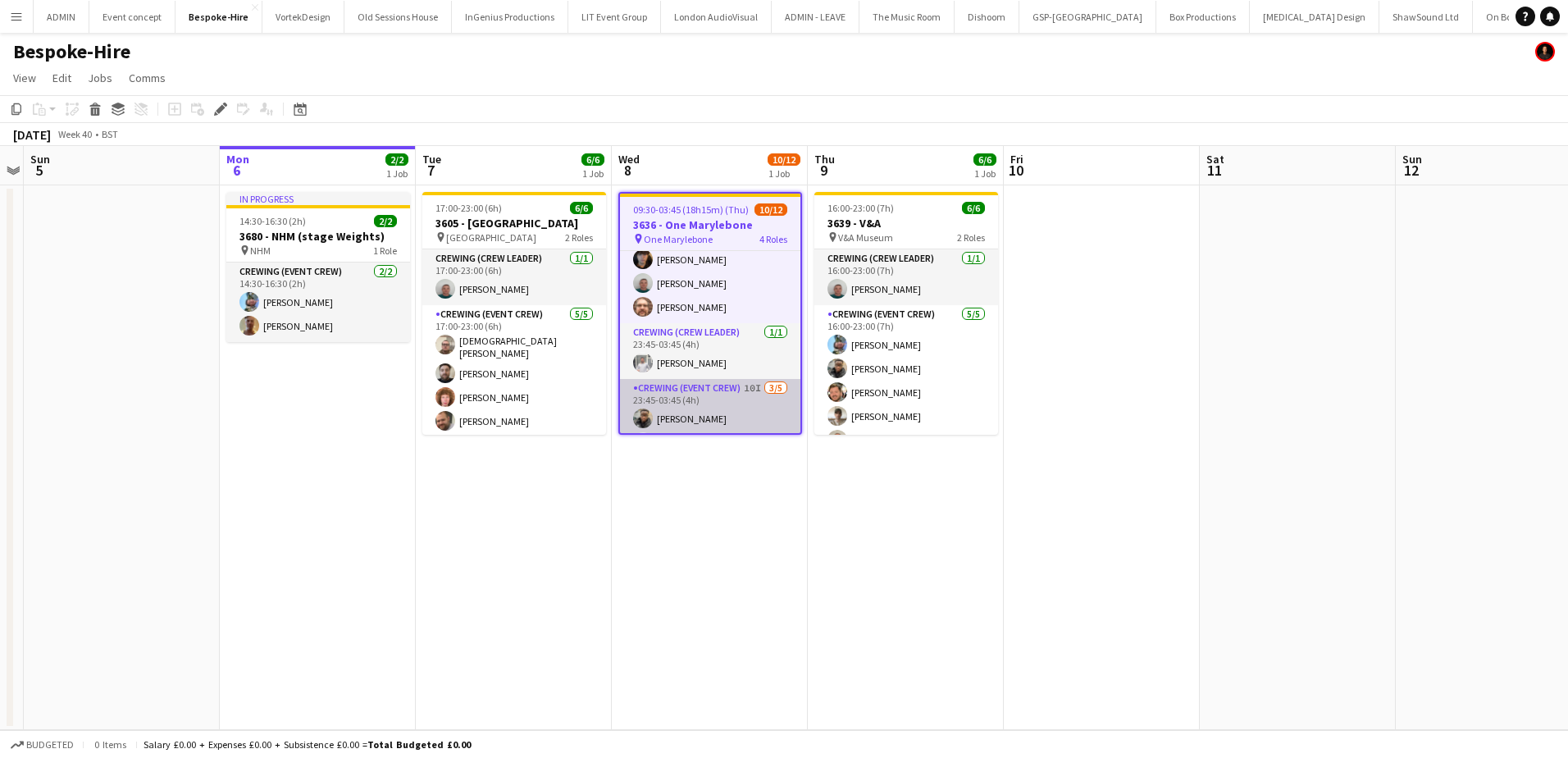
scroll to position [164, 0]
click at [714, 377] on app-card-role "Crewing (Event Crew) 10I 3/5 23:45-03:45 (4h) Samuel Kusimo Kaine Caldeira Jaso…" at bounding box center [710, 425] width 180 height 151
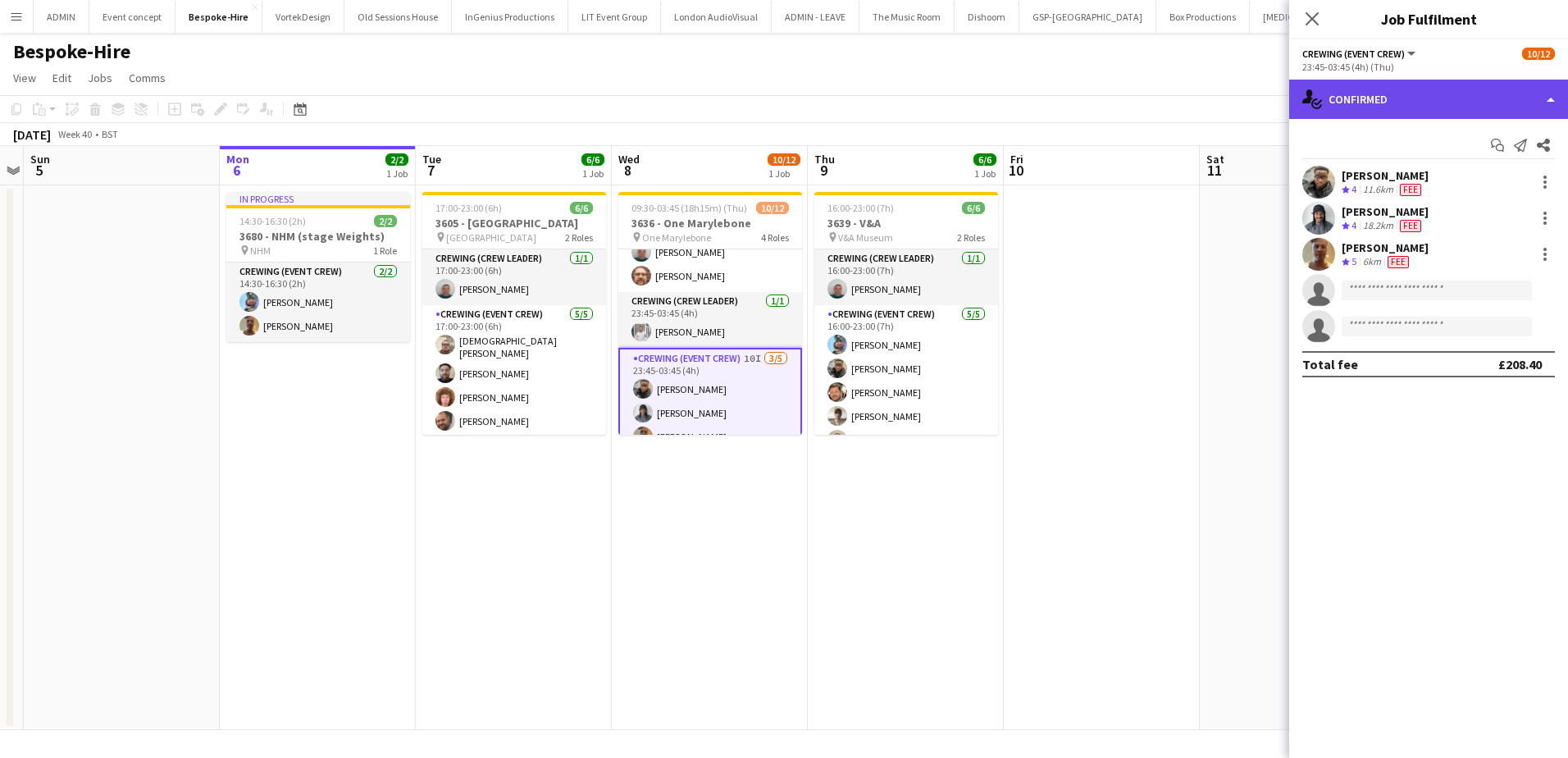
click at [1534, 105] on div "single-neutral-actions-check-2 Confirmed" at bounding box center [1428, 99] width 278 height 40
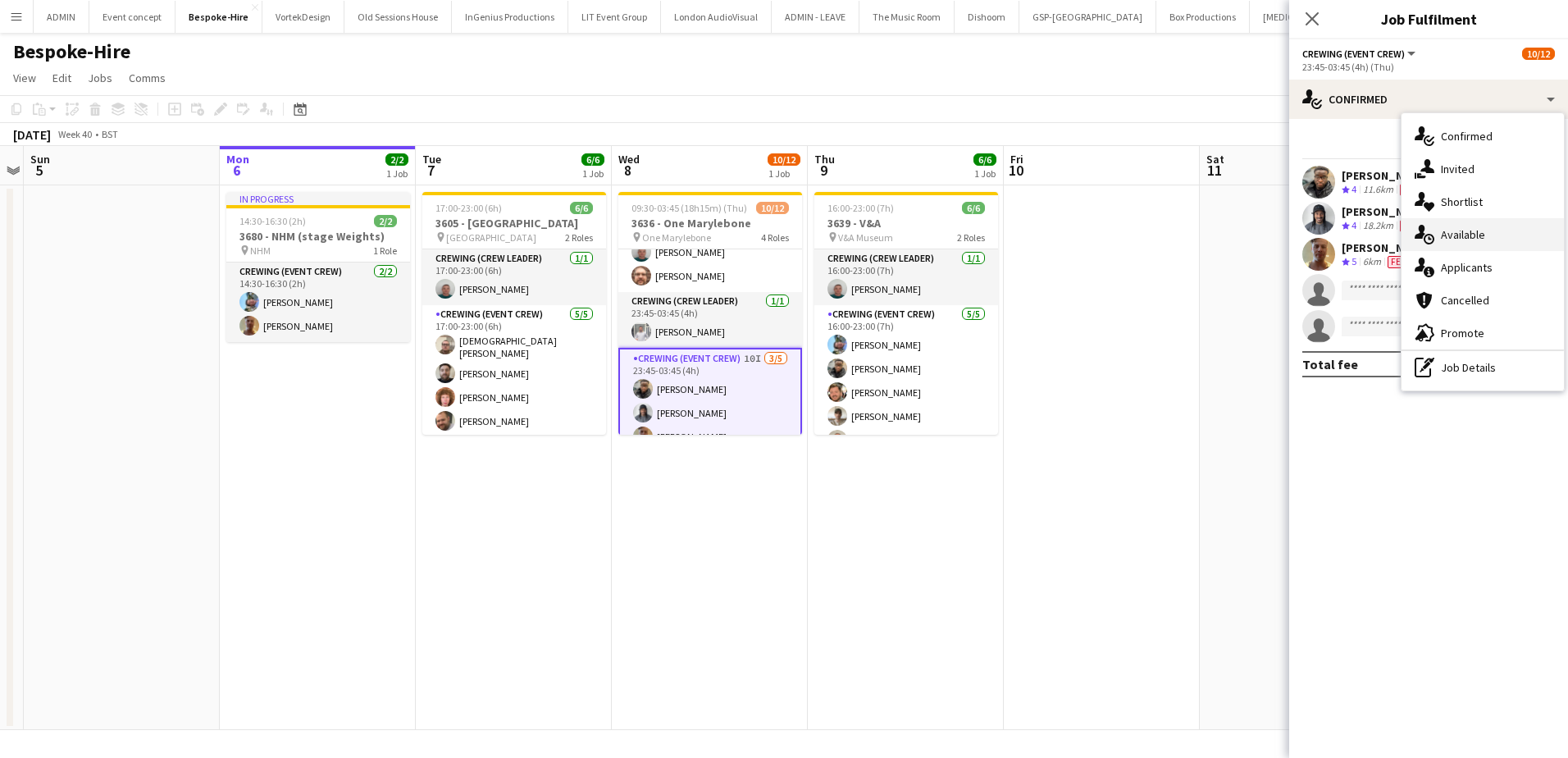
click at [1467, 244] on div "single-neutral-actions-upload Available" at bounding box center [1483, 234] width 162 height 33
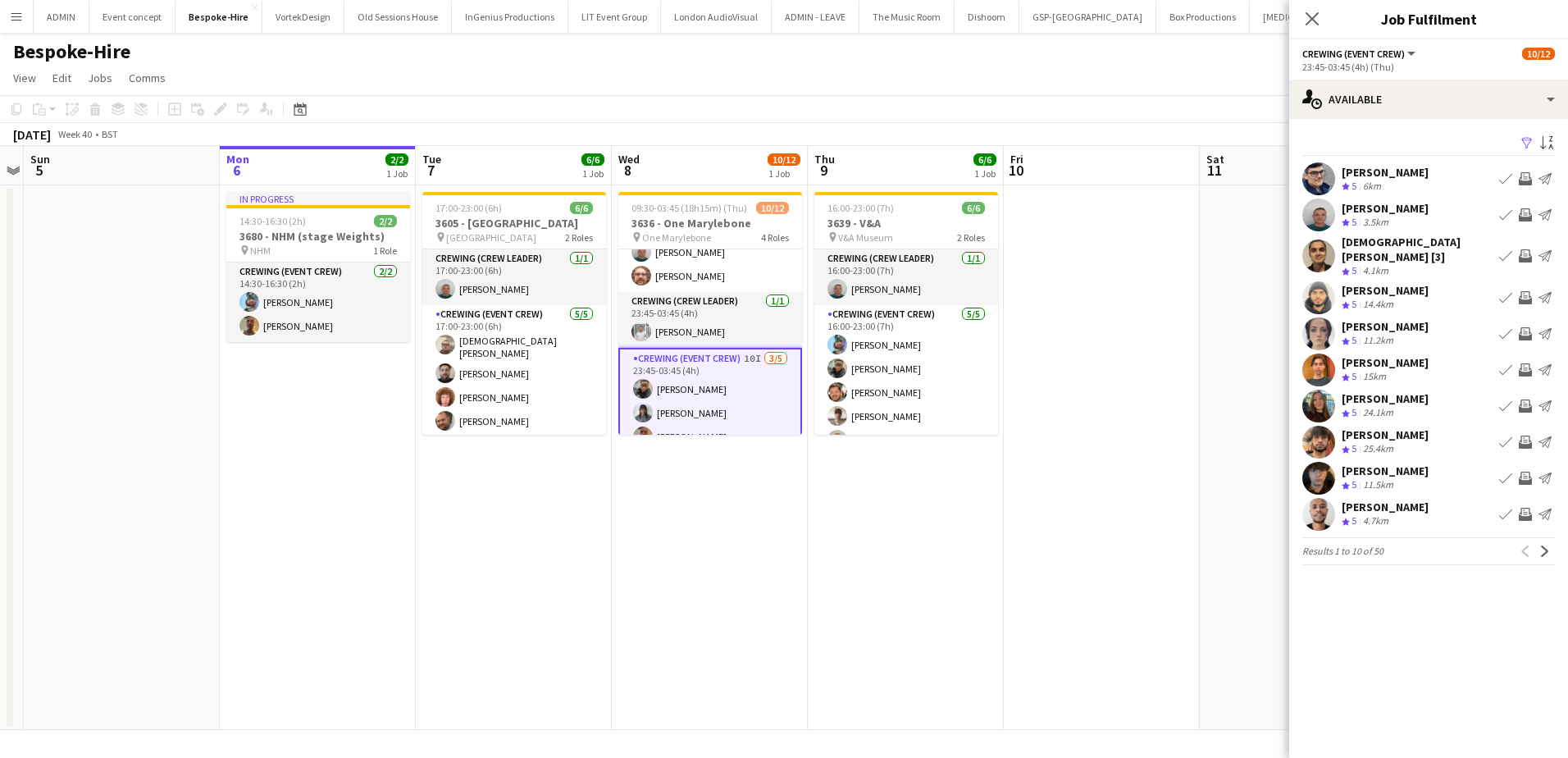
click at [1524, 328] on app-icon "Invite crew" at bounding box center [1526, 334] width 13 height 13
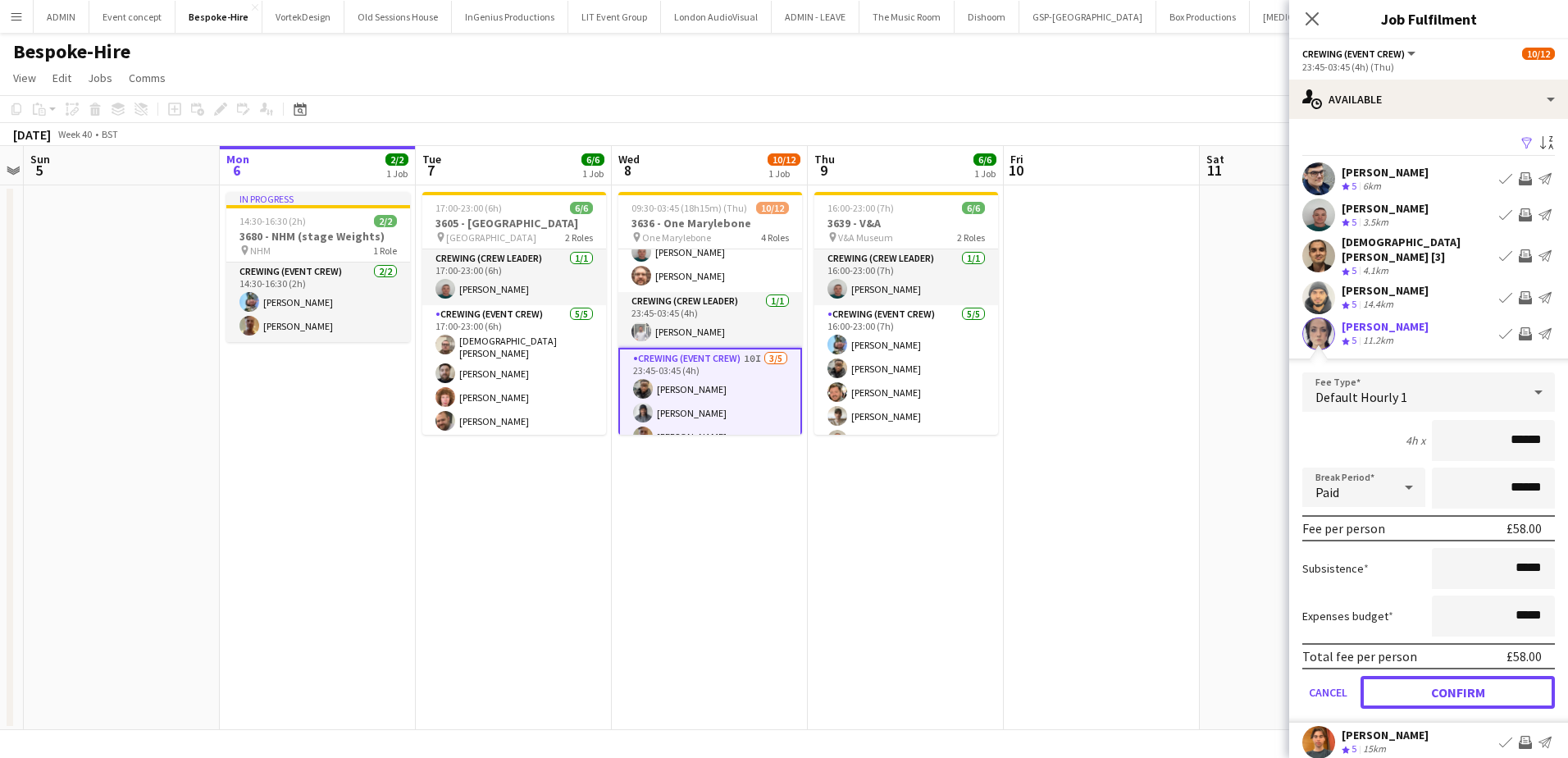
click at [1475, 677] on button "Confirm" at bounding box center [1458, 692] width 194 height 33
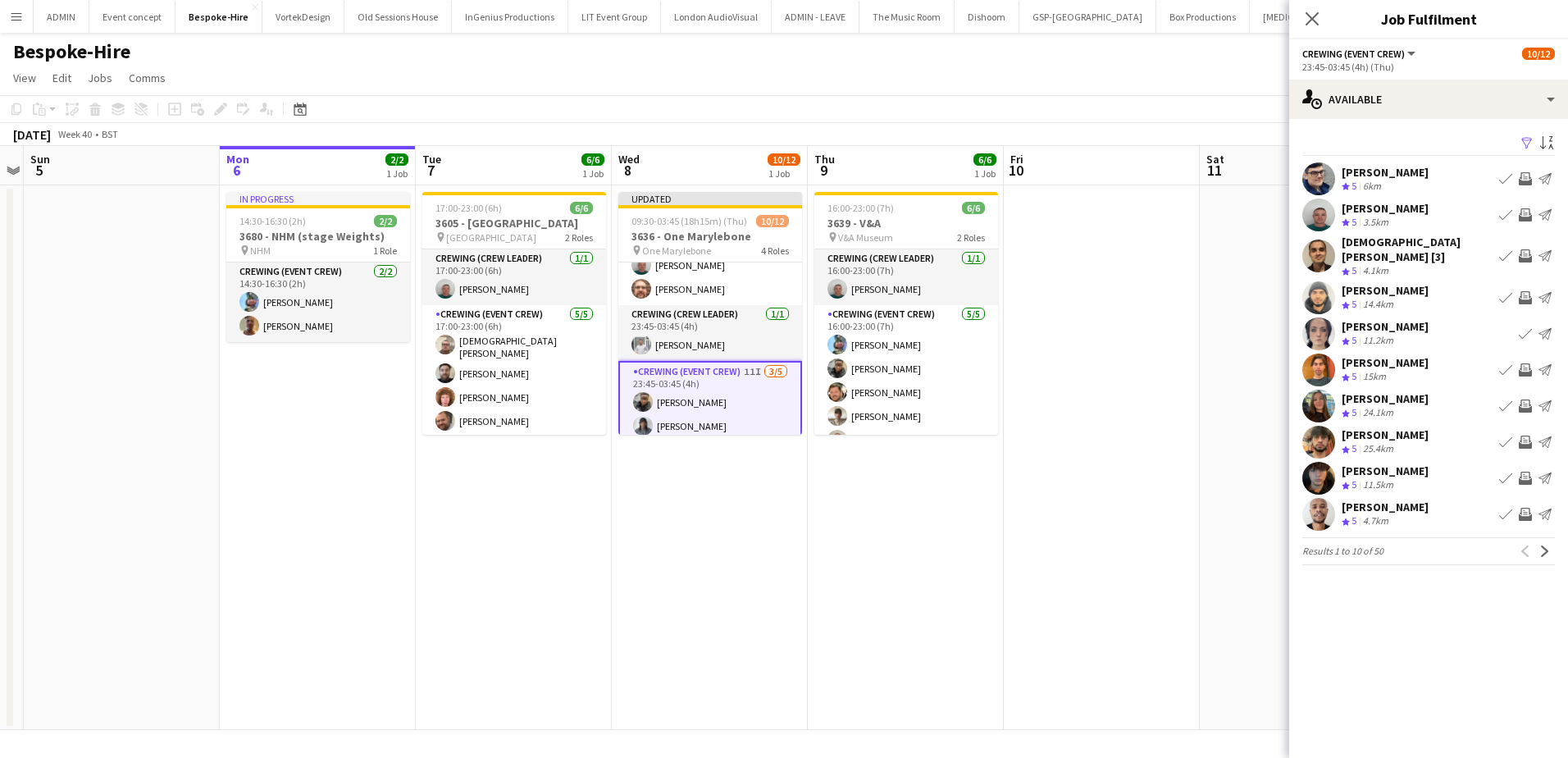
click at [1529, 508] on app-icon "Invite crew" at bounding box center [1526, 514] width 13 height 13
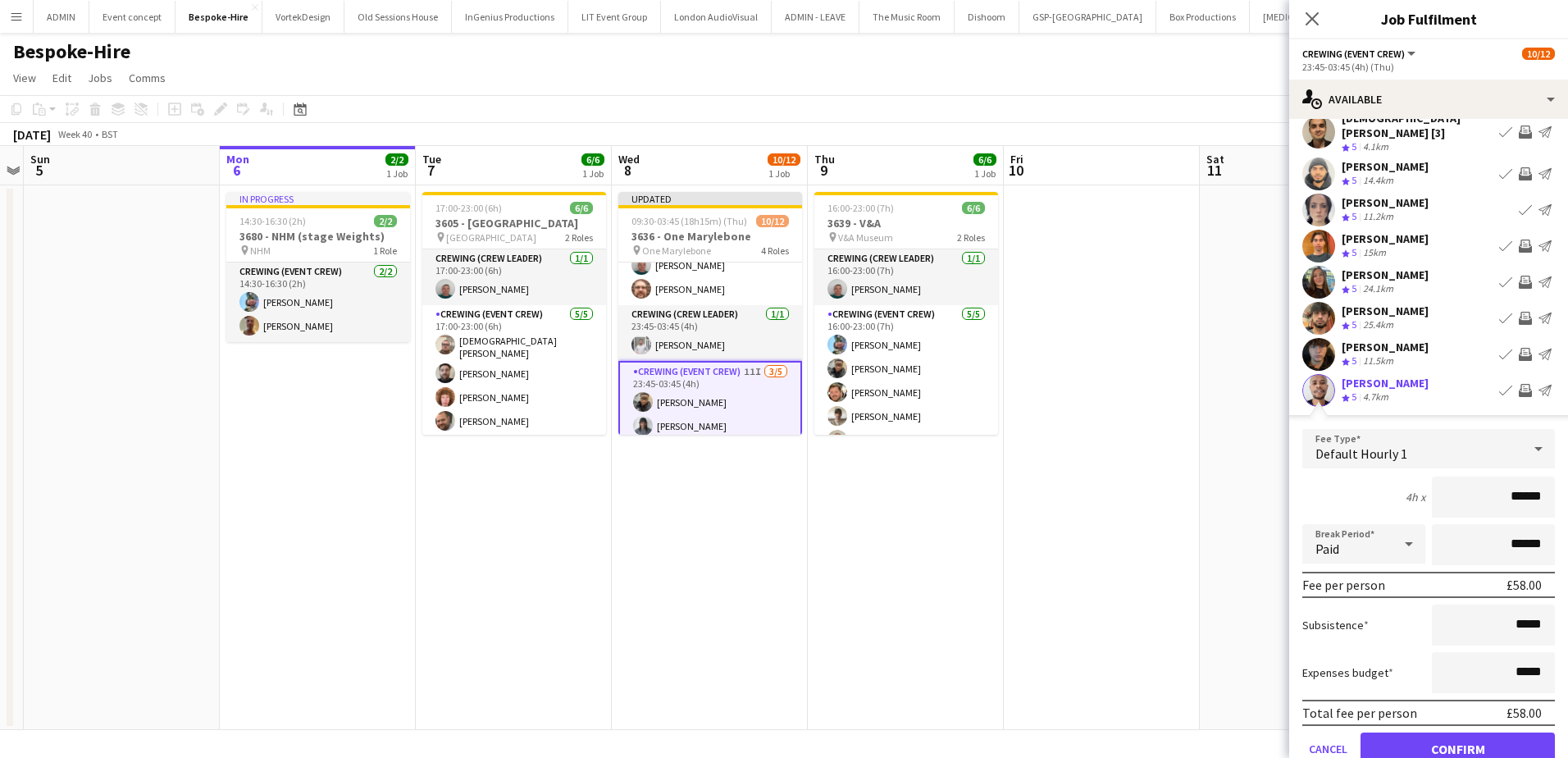
scroll to position [189, 0]
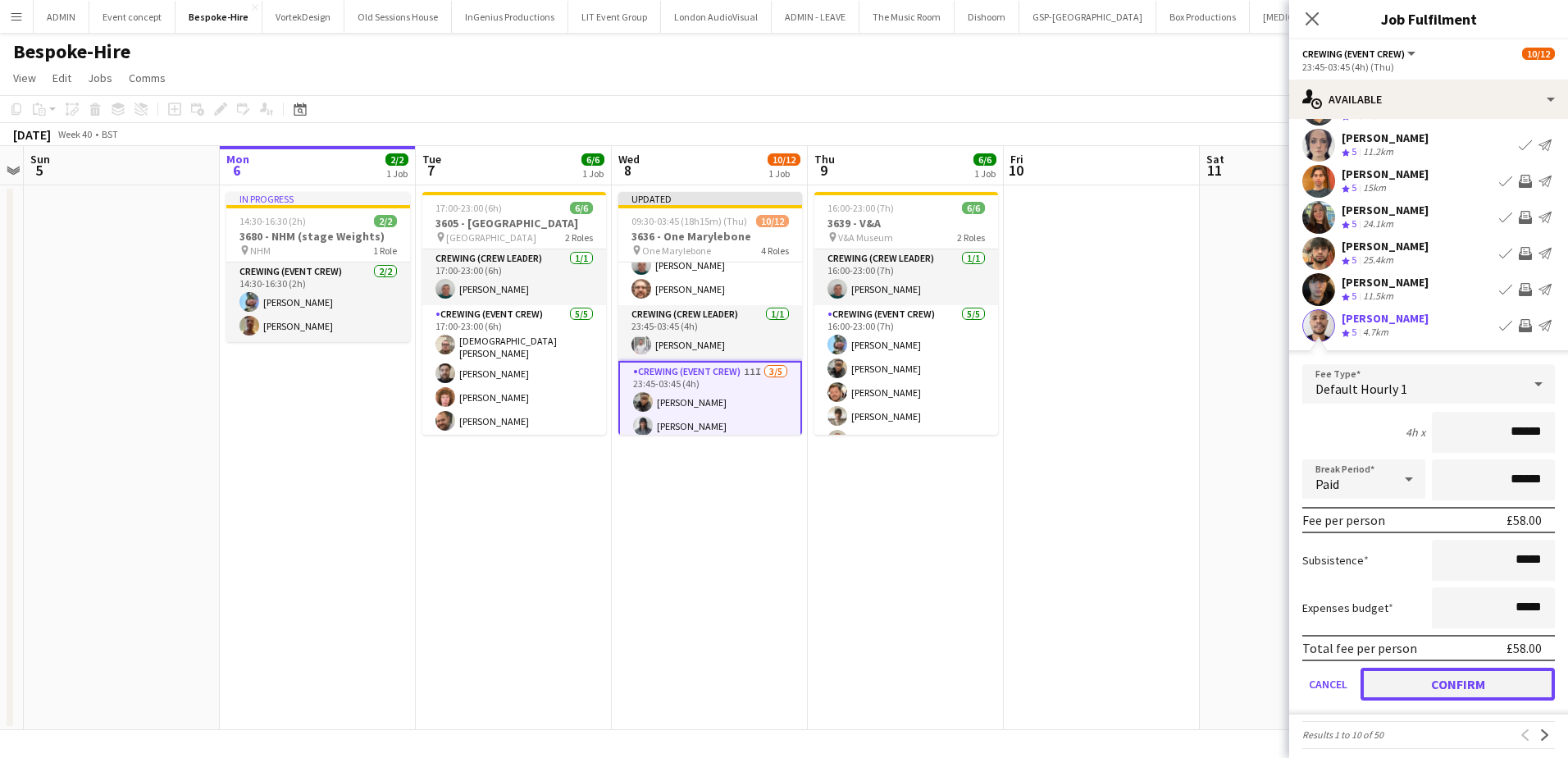
click at [1465, 675] on button "Confirm" at bounding box center [1458, 683] width 194 height 33
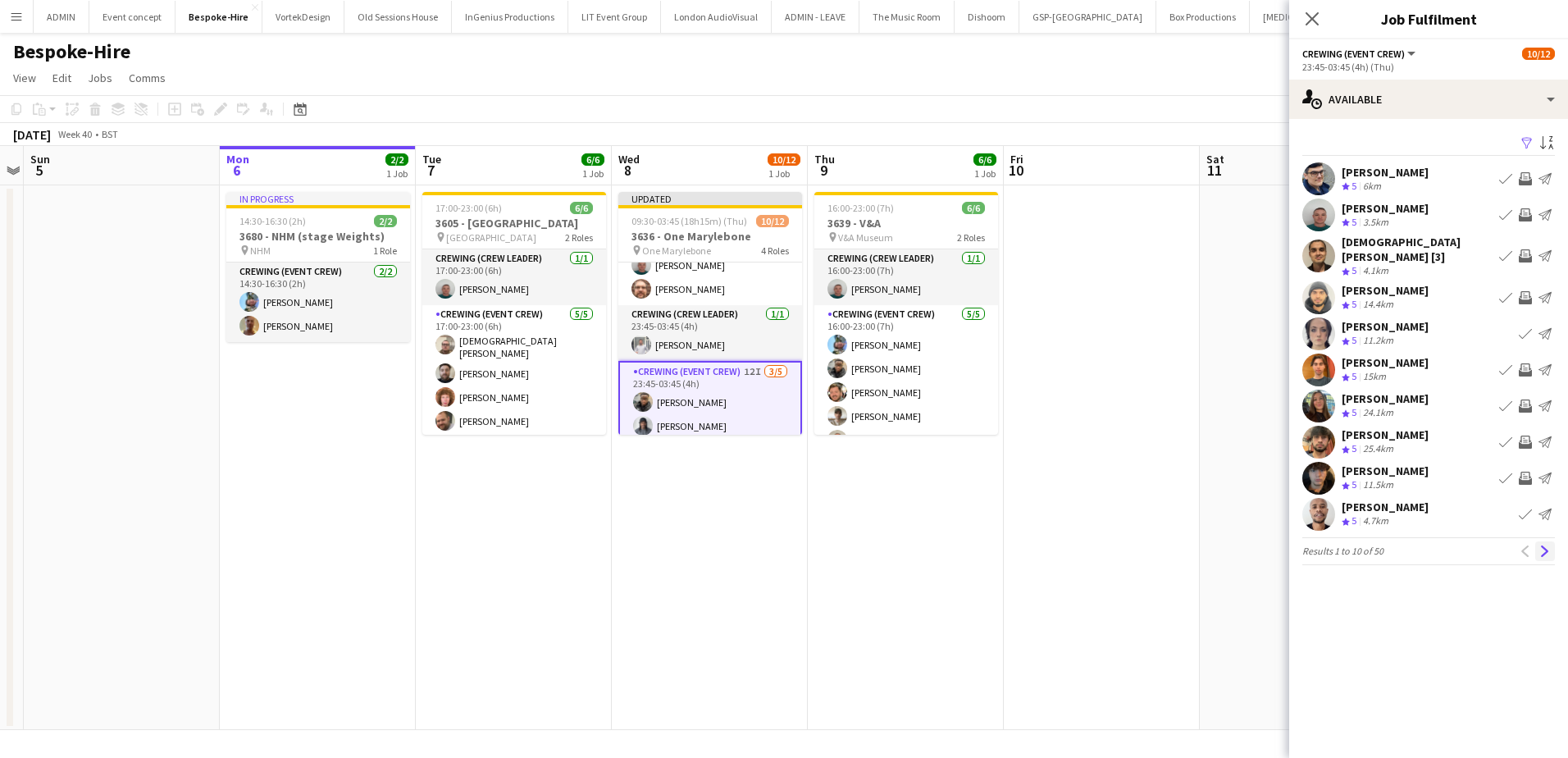
click at [1546, 546] on app-icon "Next" at bounding box center [1545, 551] width 11 height 11
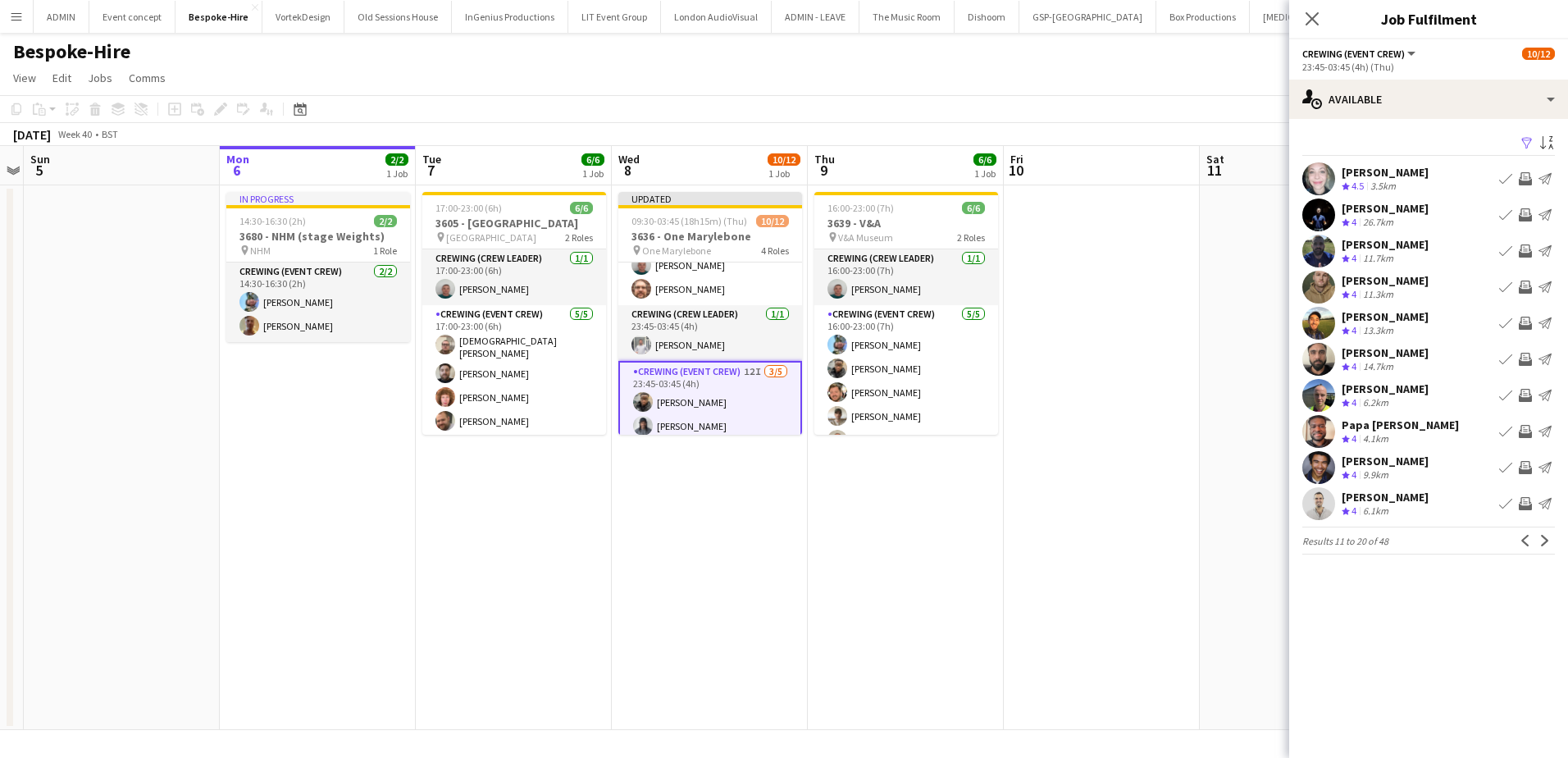
click at [1524, 394] on app-icon "Invite crew" at bounding box center [1526, 396] width 13 height 13
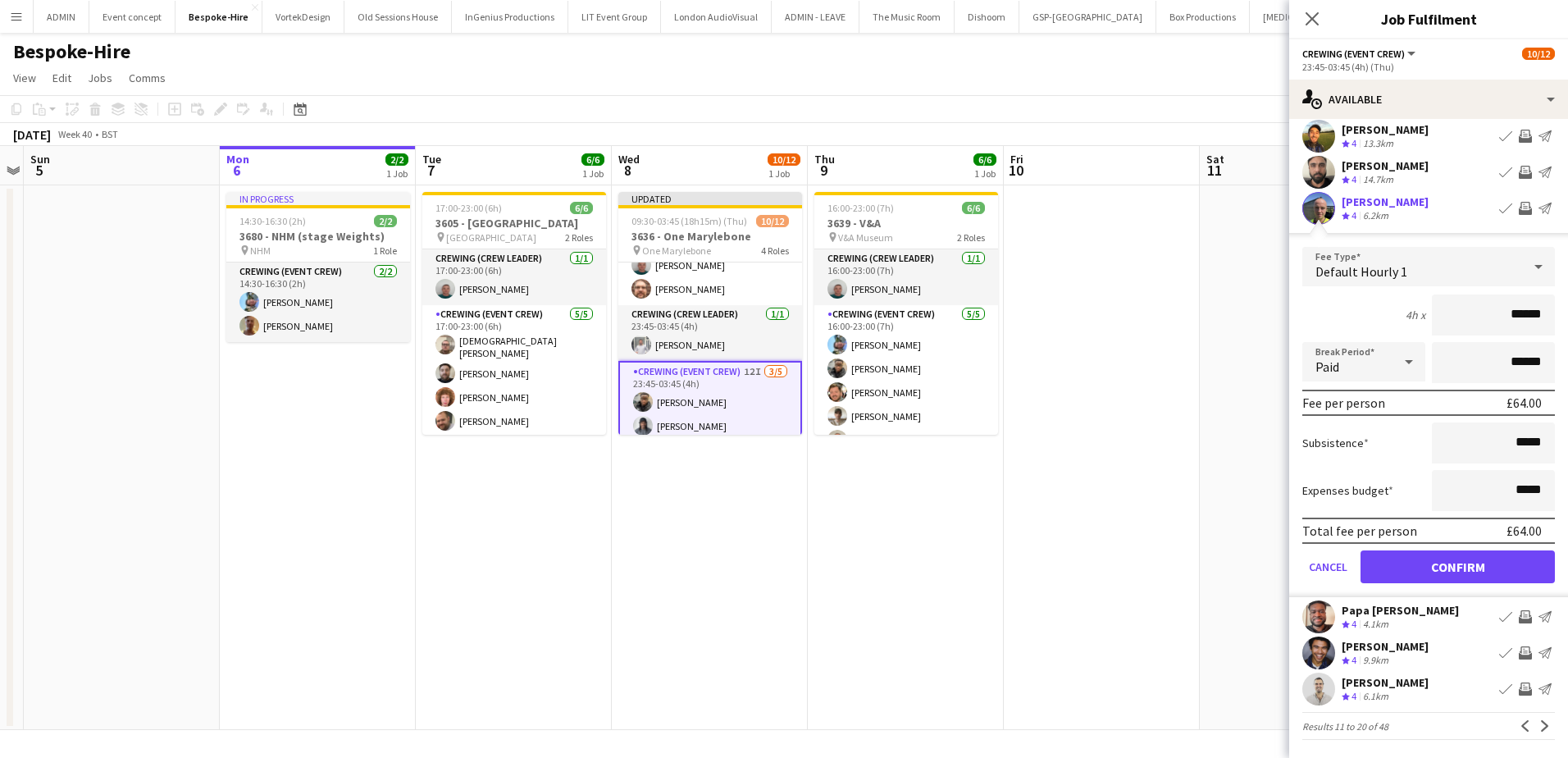
scroll to position [189, 0]
click at [1509, 572] on button "Confirm" at bounding box center [1458, 564] width 194 height 33
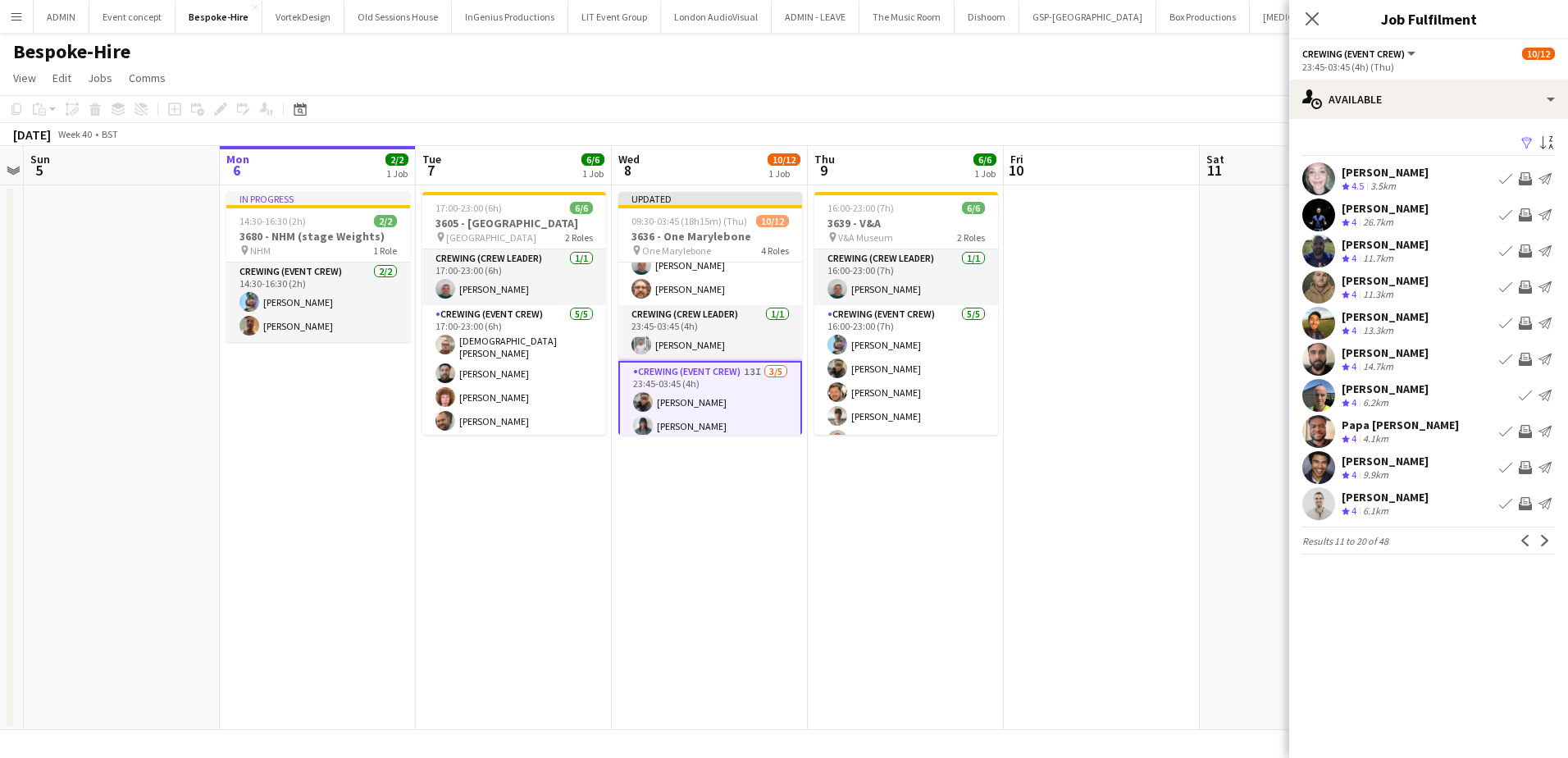
click at [1527, 430] on app-icon "Invite crew" at bounding box center [1526, 431] width 13 height 13
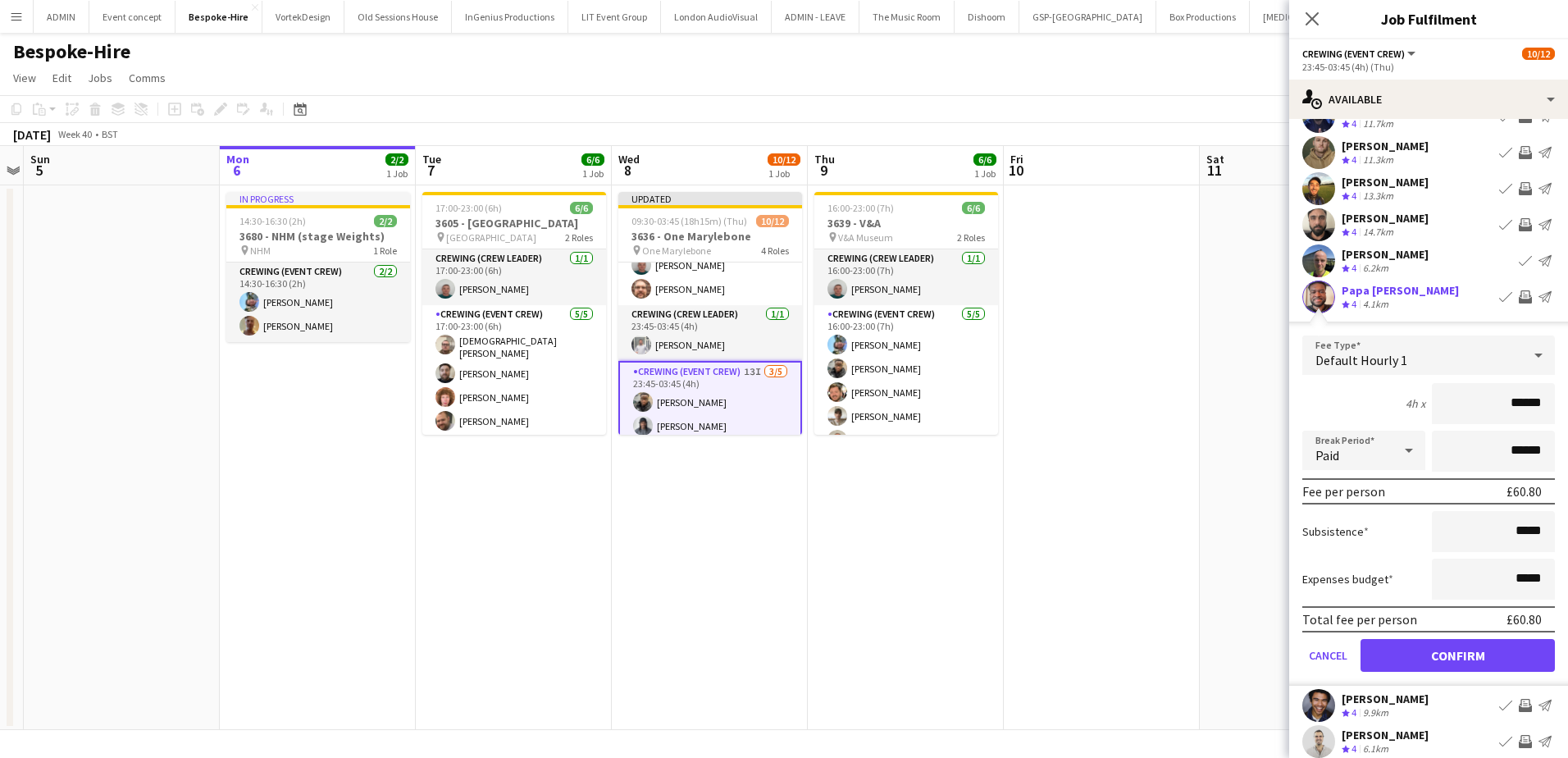
scroll to position [189, 0]
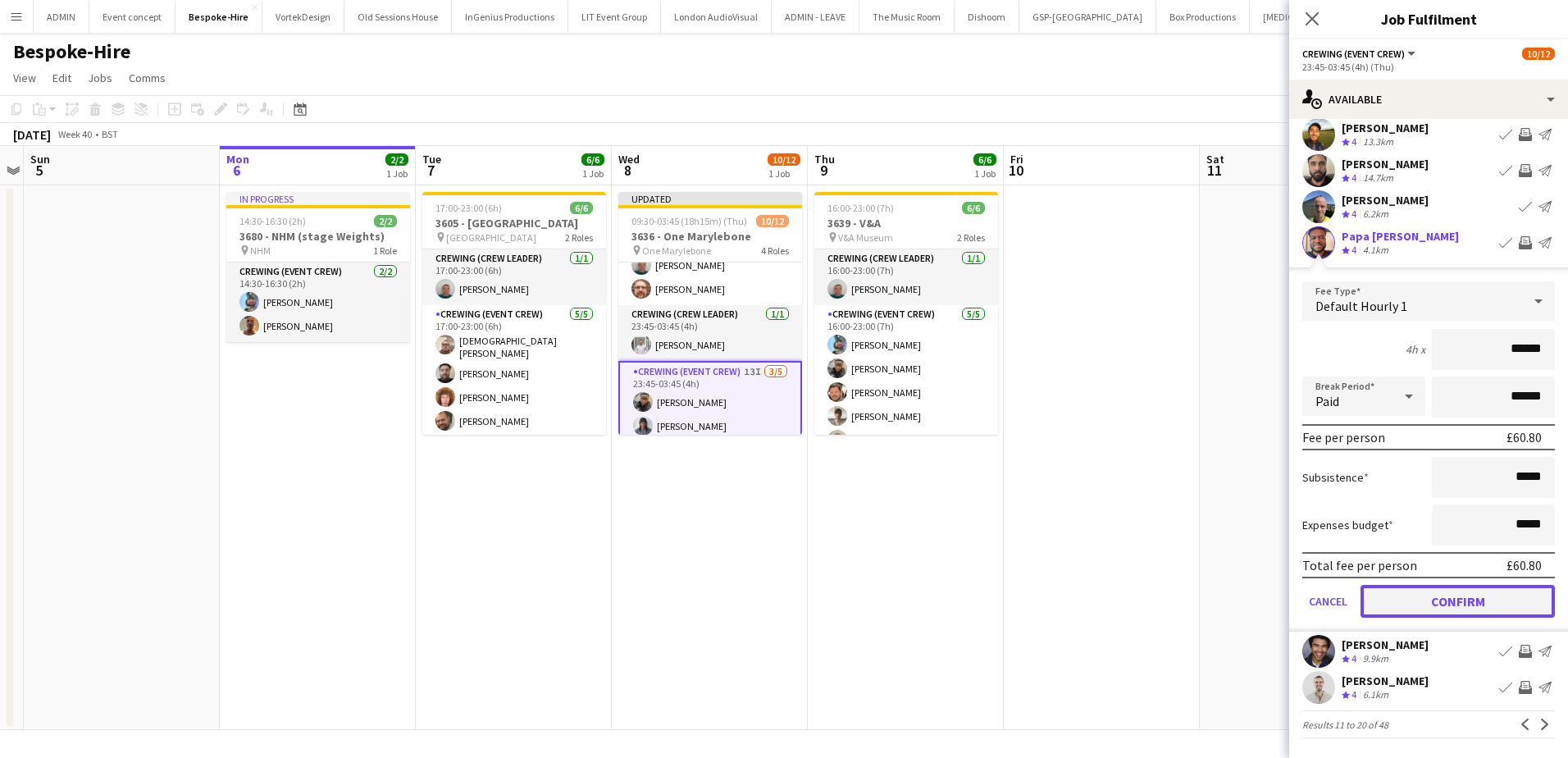
click at [1488, 594] on button "Confirm" at bounding box center [1458, 600] width 194 height 33
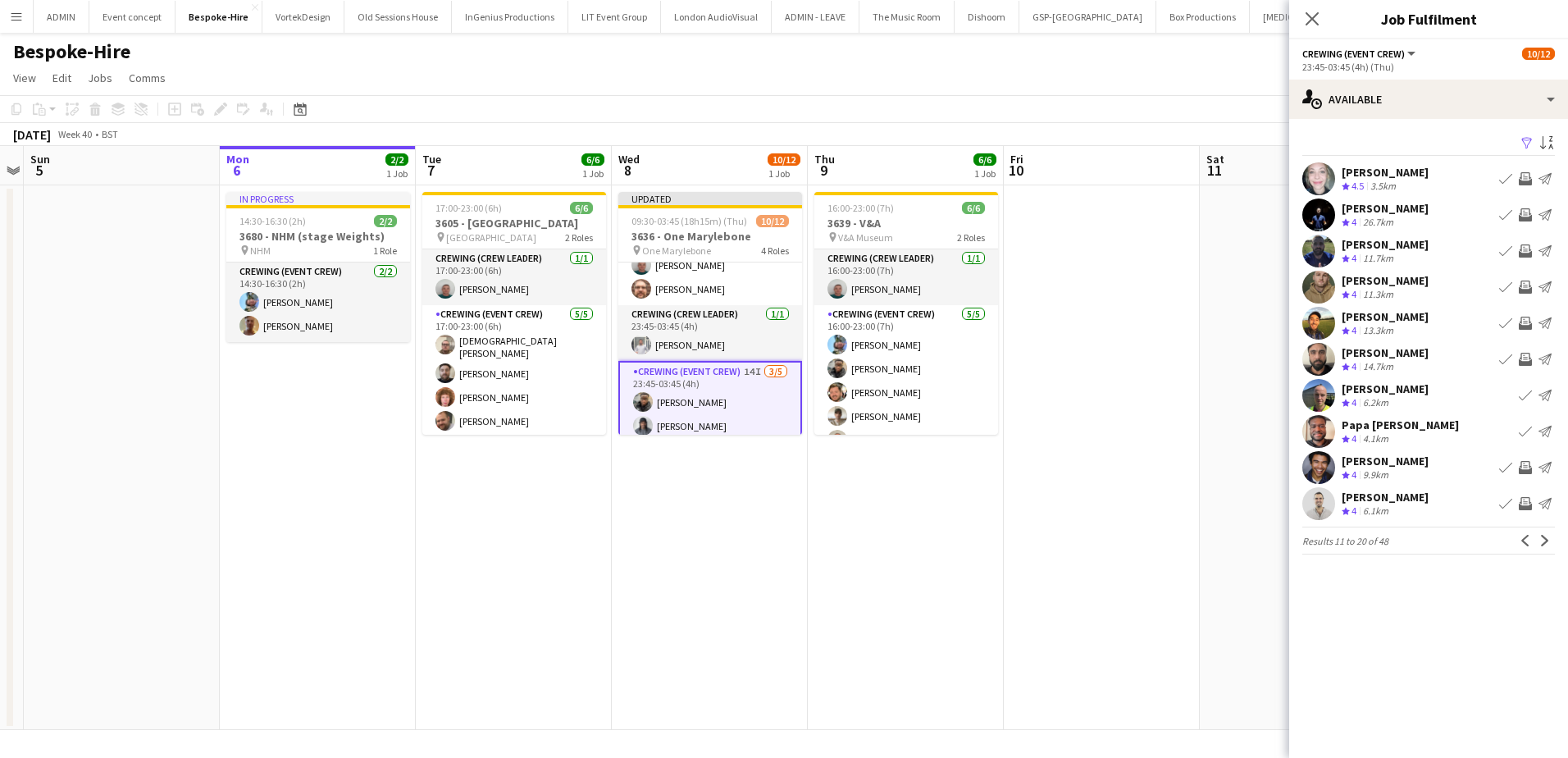
scroll to position [0, 0]
click at [1540, 542] on app-icon "Next" at bounding box center [1545, 540] width 11 height 11
click at [1527, 220] on app-icon "Invite crew" at bounding box center [1526, 215] width 13 height 13
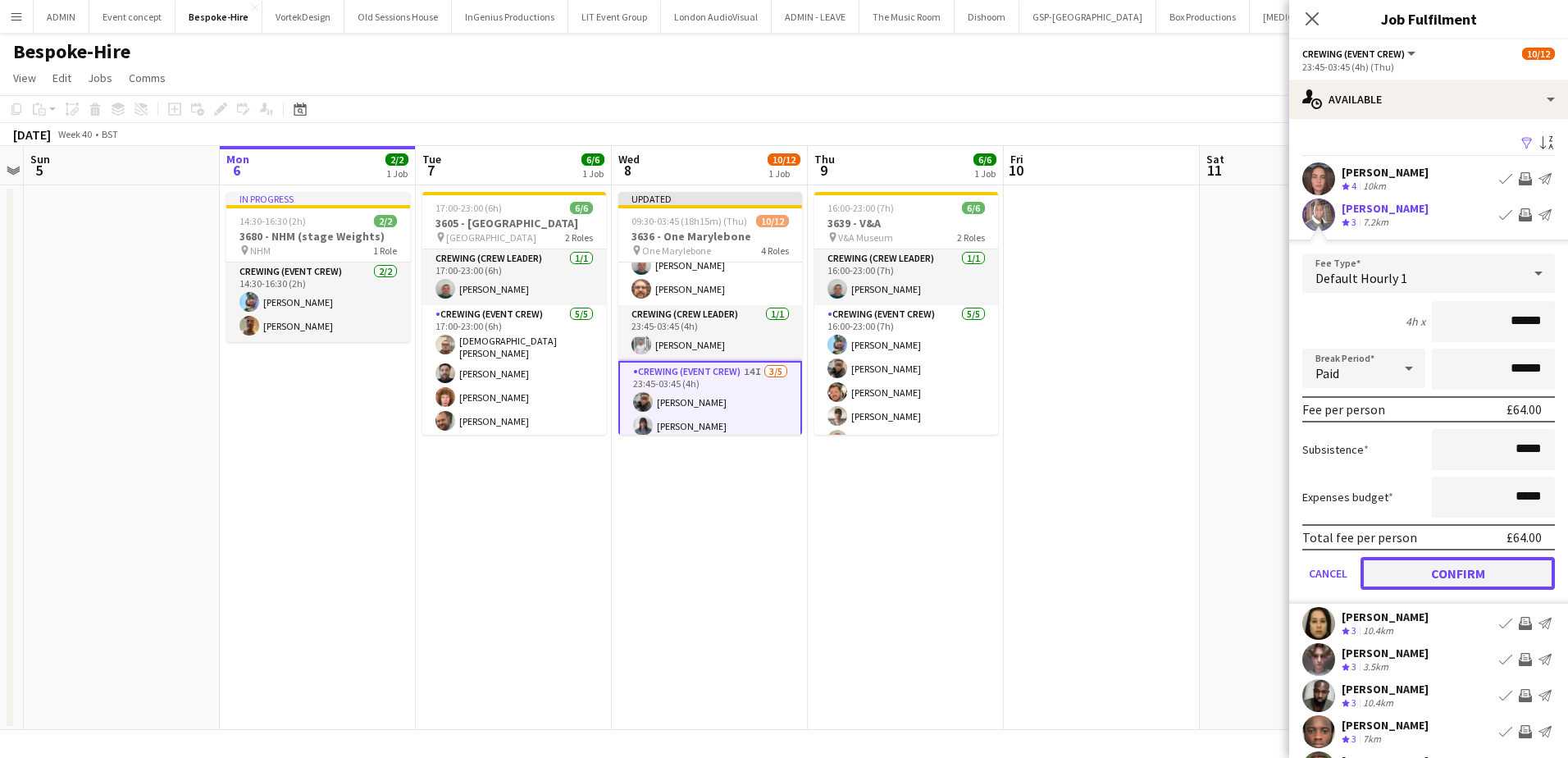
click at [1478, 561] on button "Confirm" at bounding box center [1458, 573] width 194 height 33
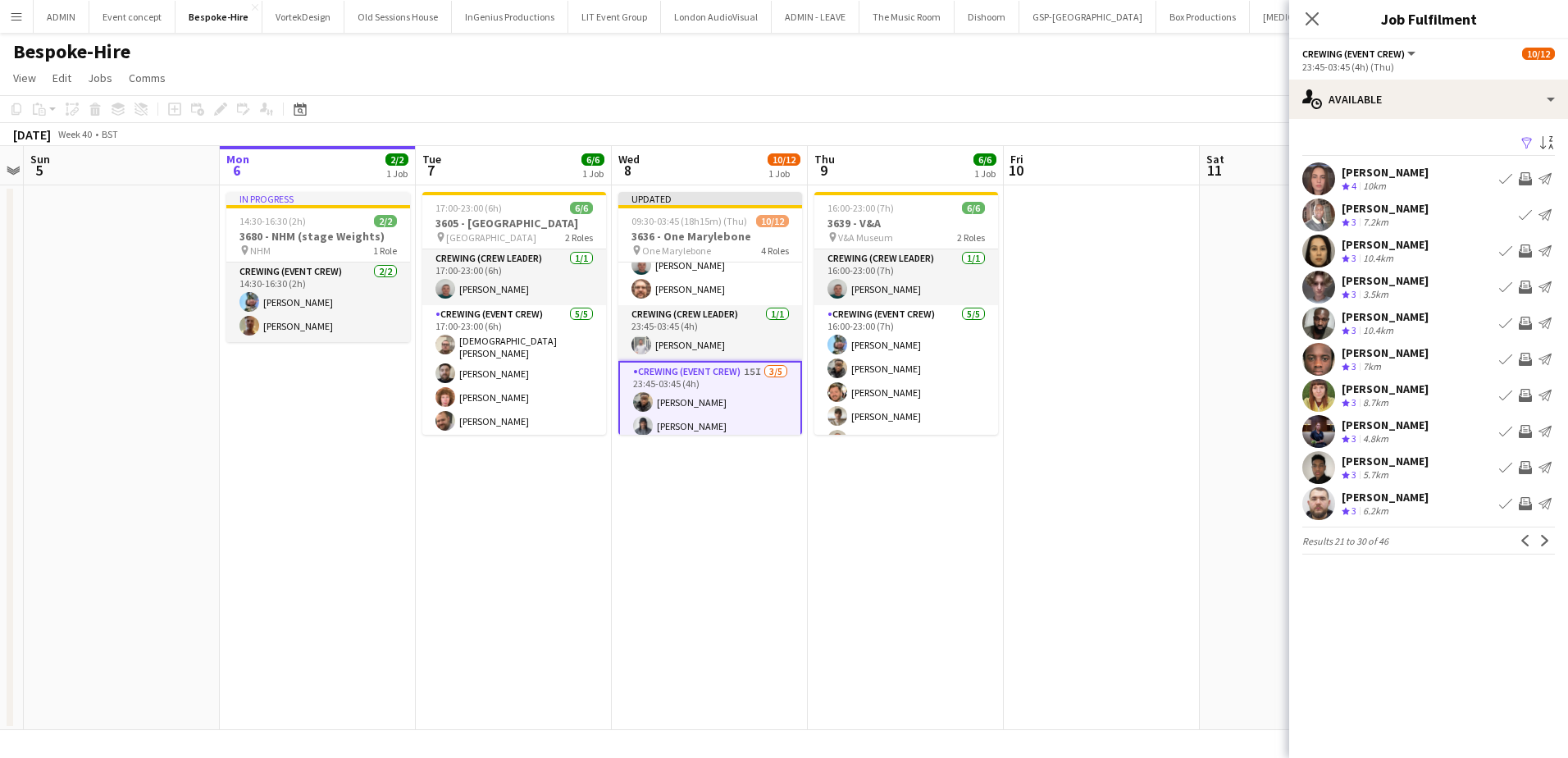
click at [1526, 175] on app-icon "Invite crew" at bounding box center [1526, 178] width 13 height 13
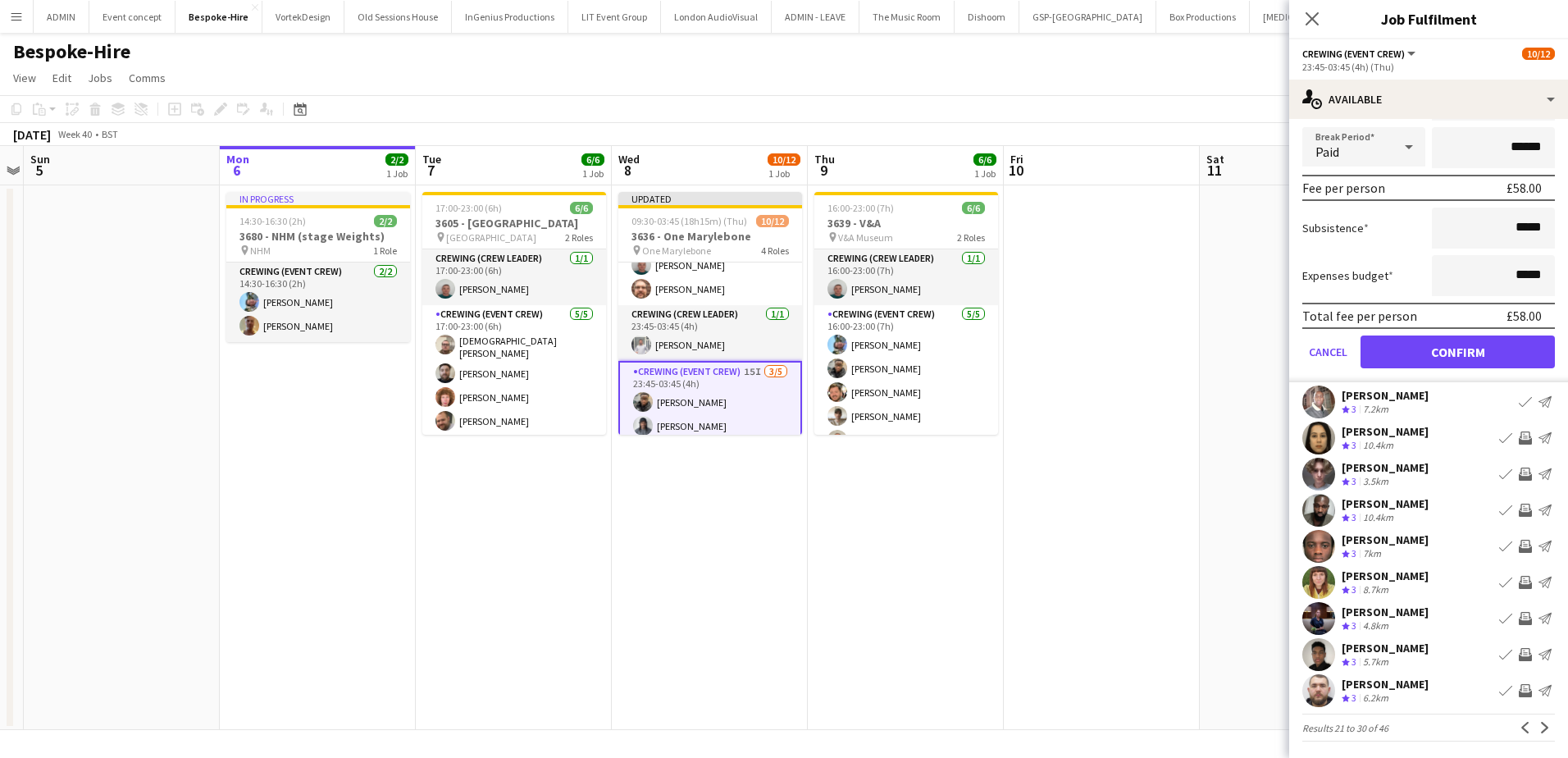
scroll to position [189, 0]
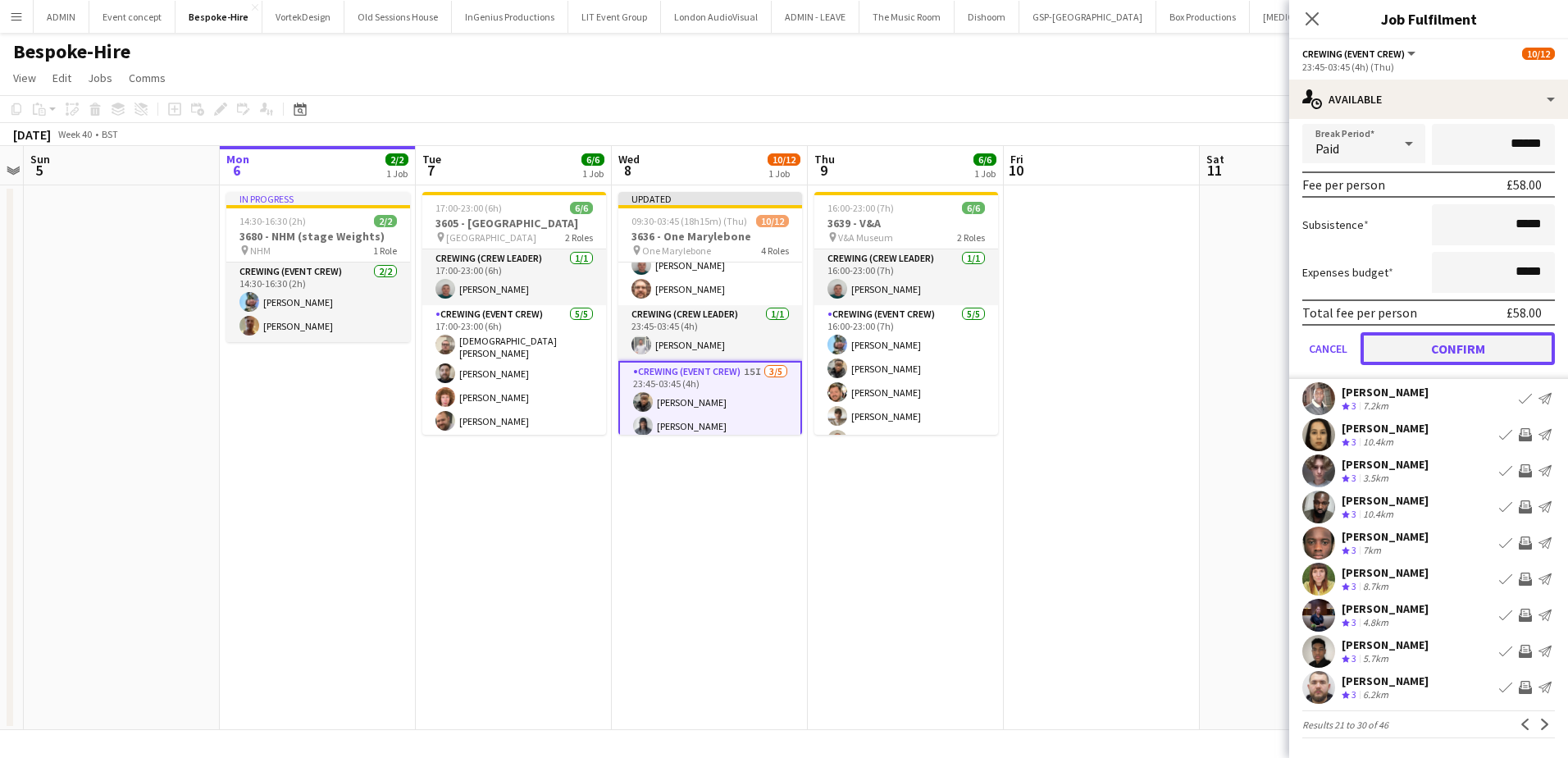
click at [1498, 346] on button "Confirm" at bounding box center [1458, 348] width 194 height 33
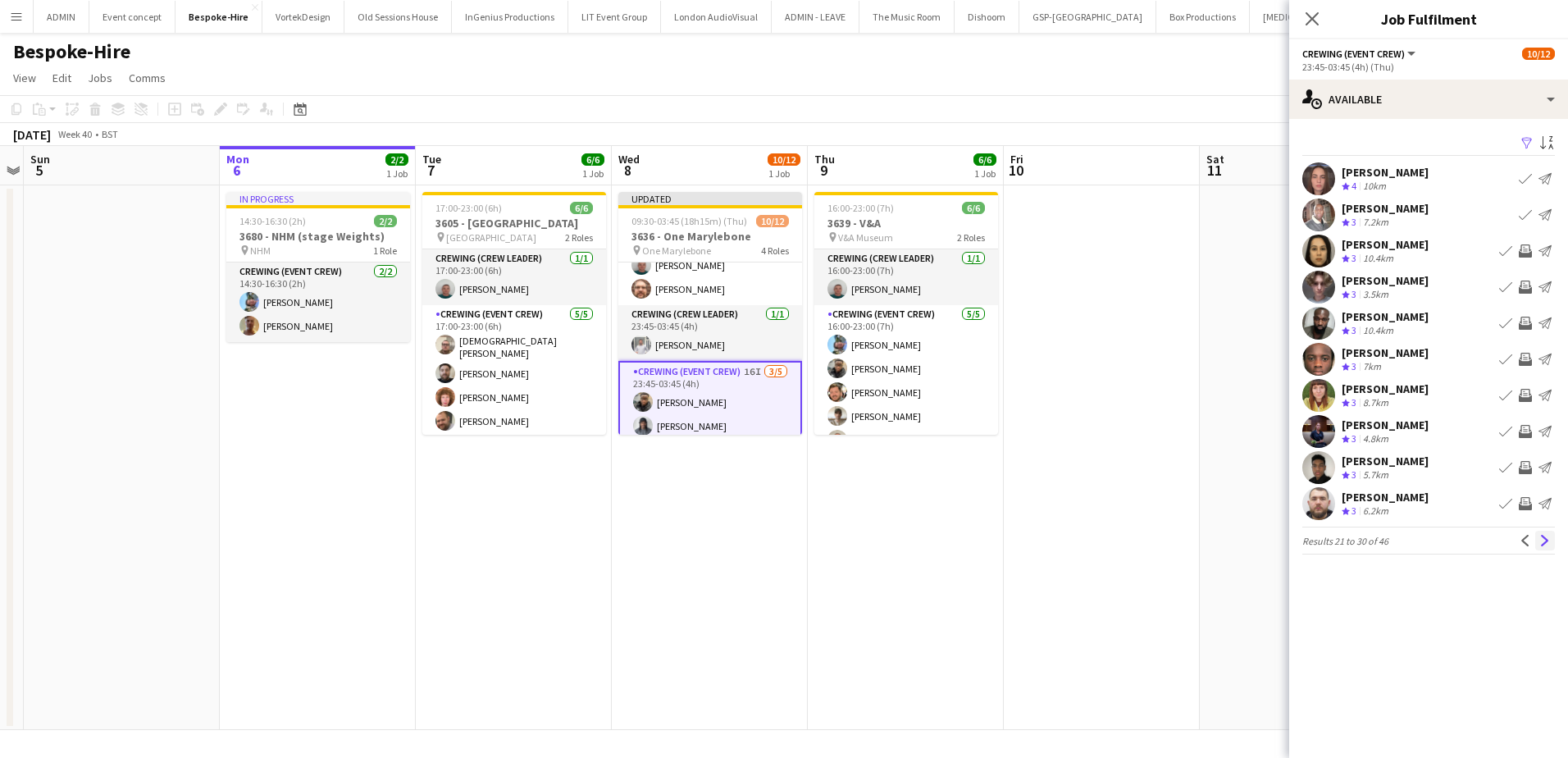
click at [1540, 536] on app-icon "Next" at bounding box center [1545, 540] width 11 height 11
click at [1546, 535] on app-icon "Next" at bounding box center [1545, 540] width 11 height 11
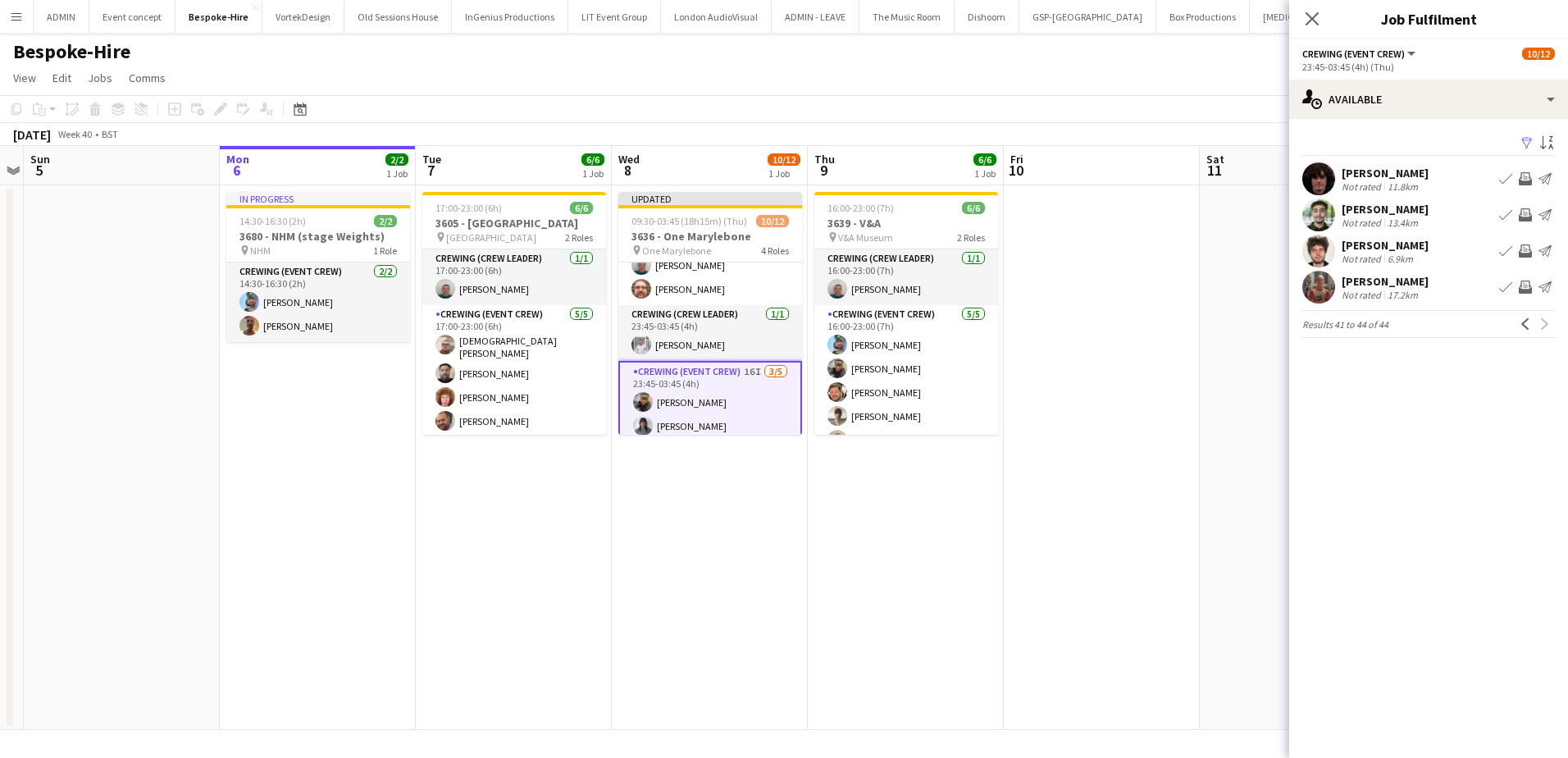
click at [1527, 294] on app-icon "Invite crew" at bounding box center [1526, 287] width 13 height 13
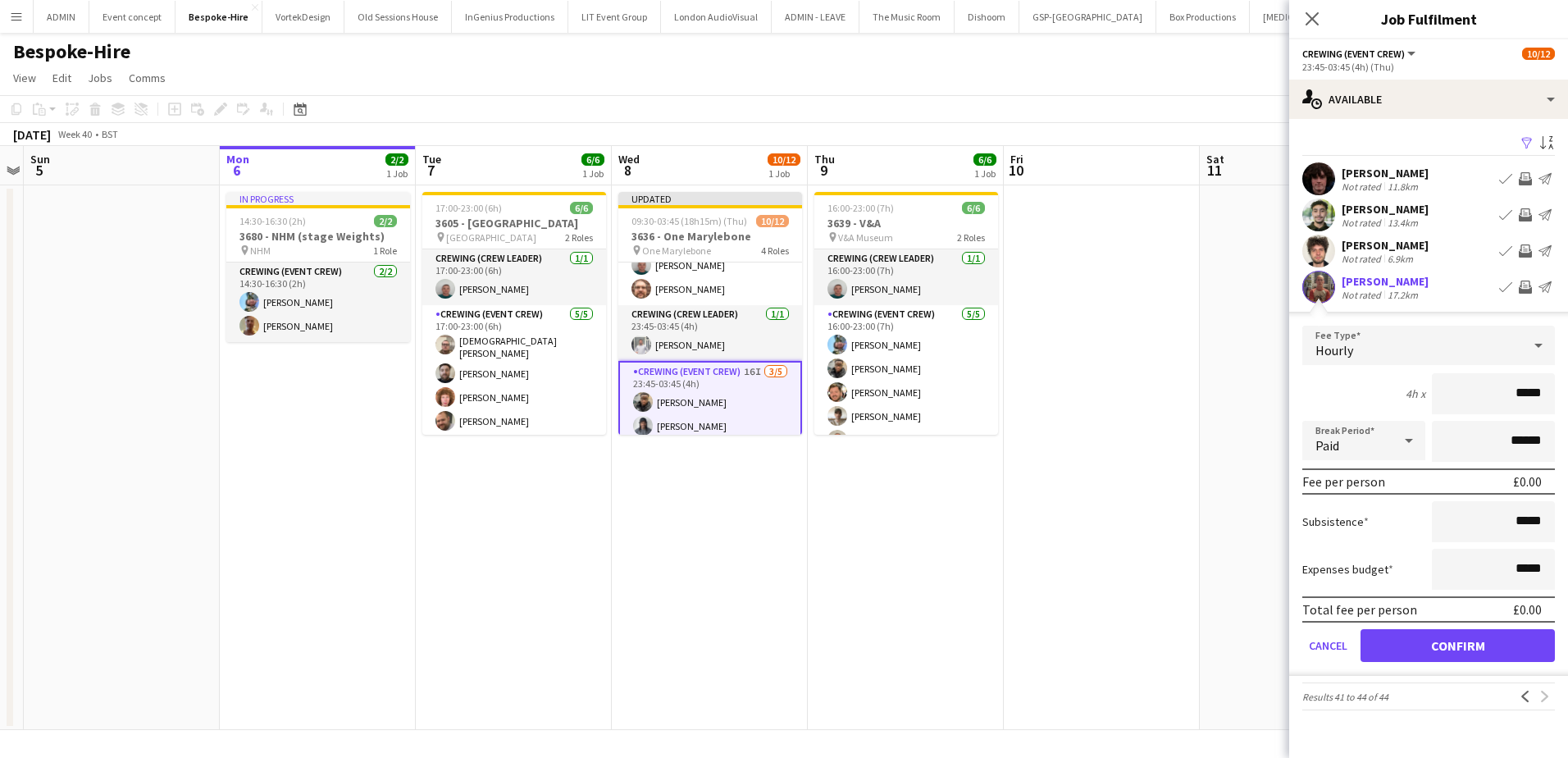
drag, startPoint x: 1540, startPoint y: 417, endPoint x: 1554, endPoint y: 417, distance: 14.0
click at [1554, 414] on input "*****" at bounding box center [1493, 393] width 123 height 41
type input "*****"
click at [1467, 646] on button "Confirm" at bounding box center [1458, 645] width 194 height 33
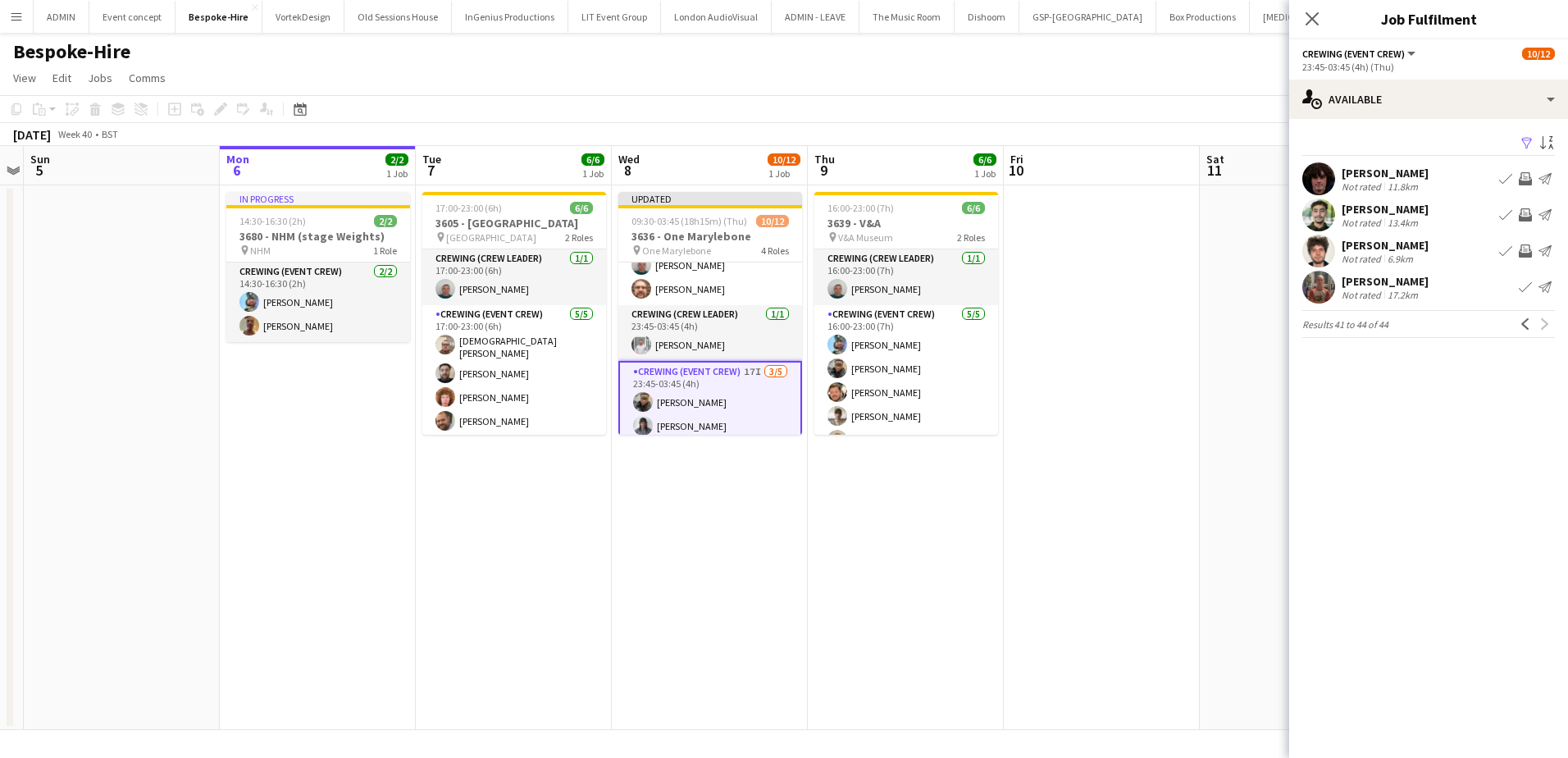
click at [1532, 211] on button "Invite crew" at bounding box center [1525, 214] width 20 height 20
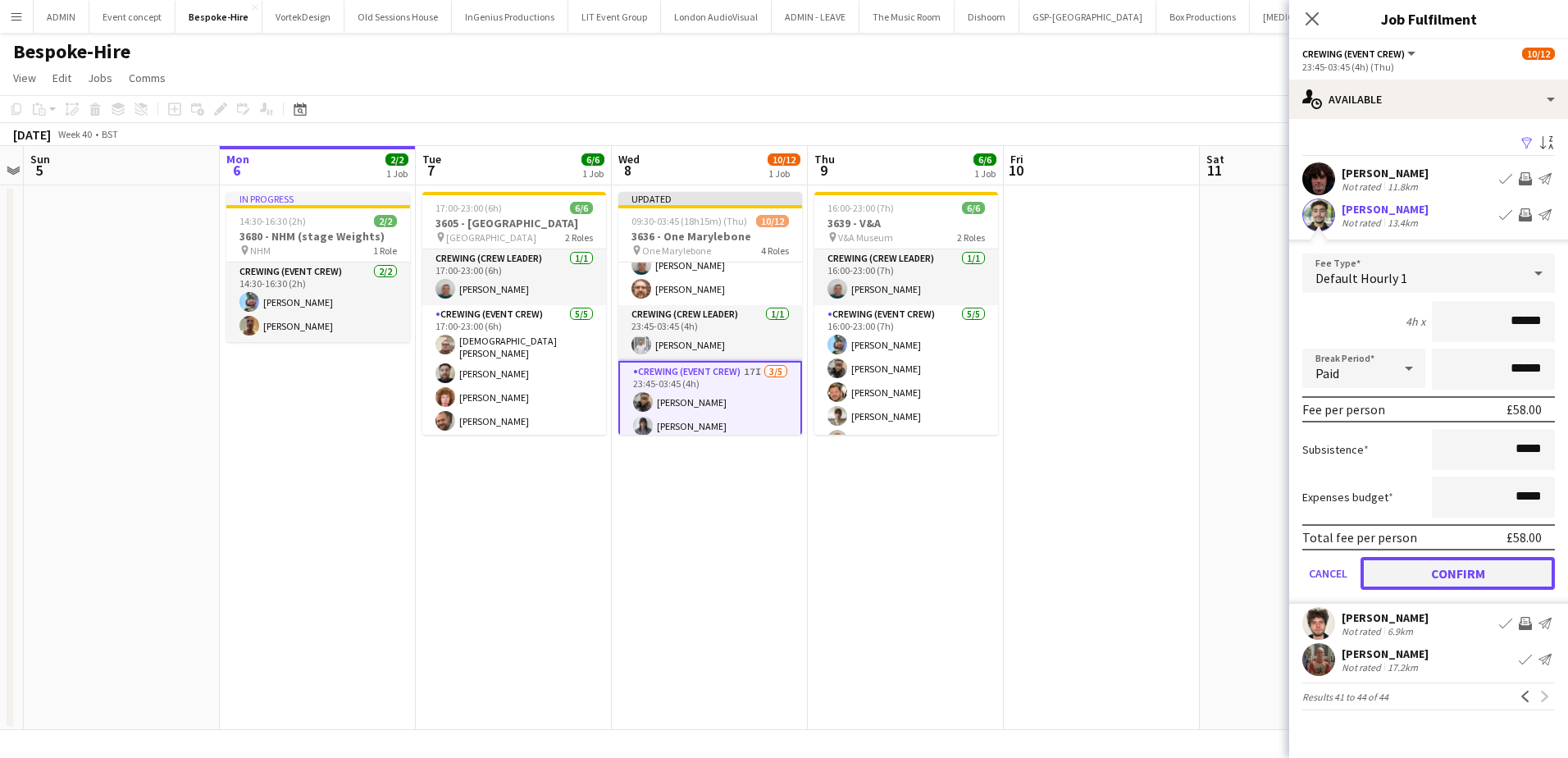
click at [1484, 578] on button "Confirm" at bounding box center [1458, 573] width 194 height 33
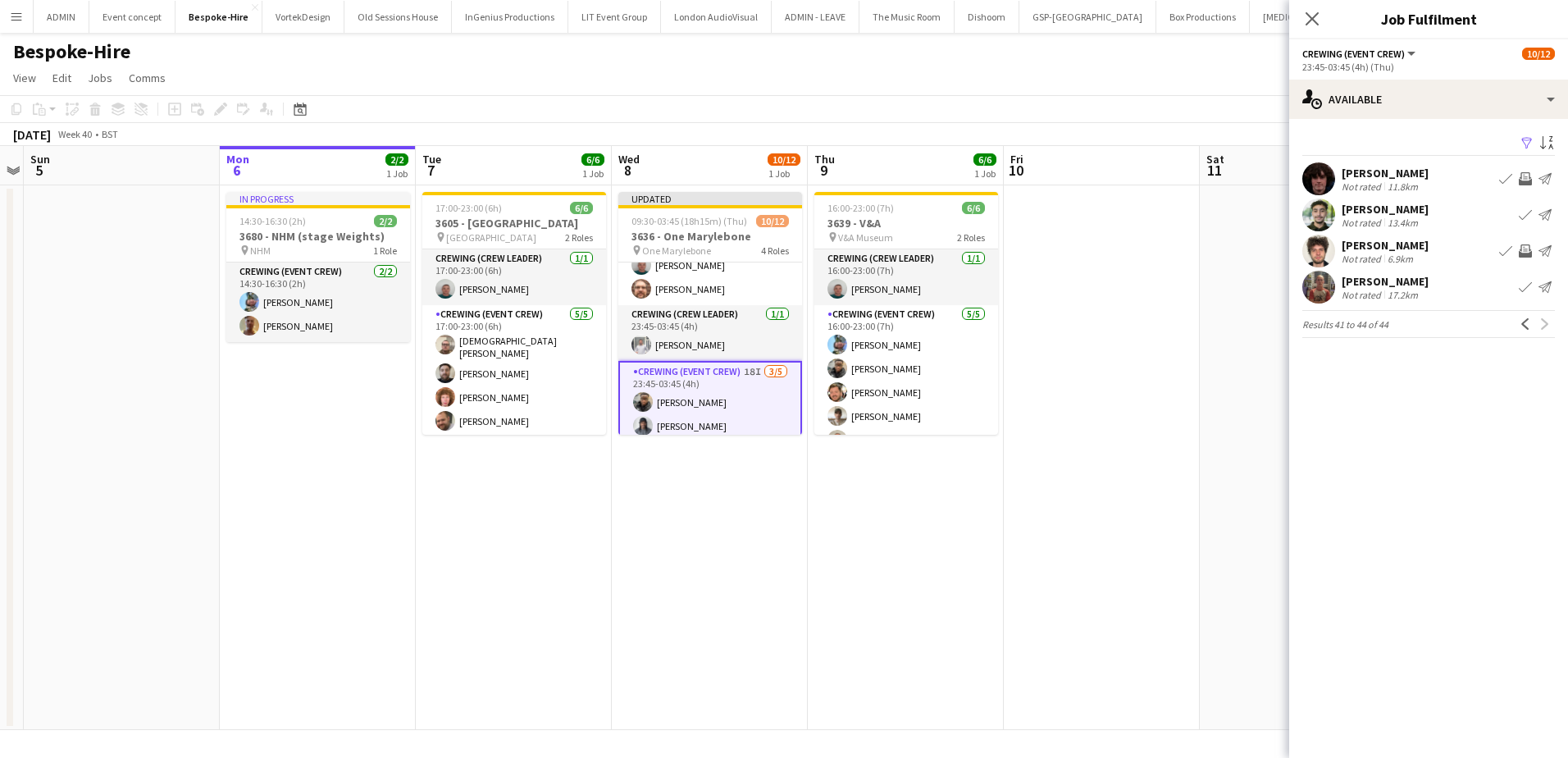
click at [1525, 178] on app-icon "Invite crew" at bounding box center [1526, 178] width 13 height 13
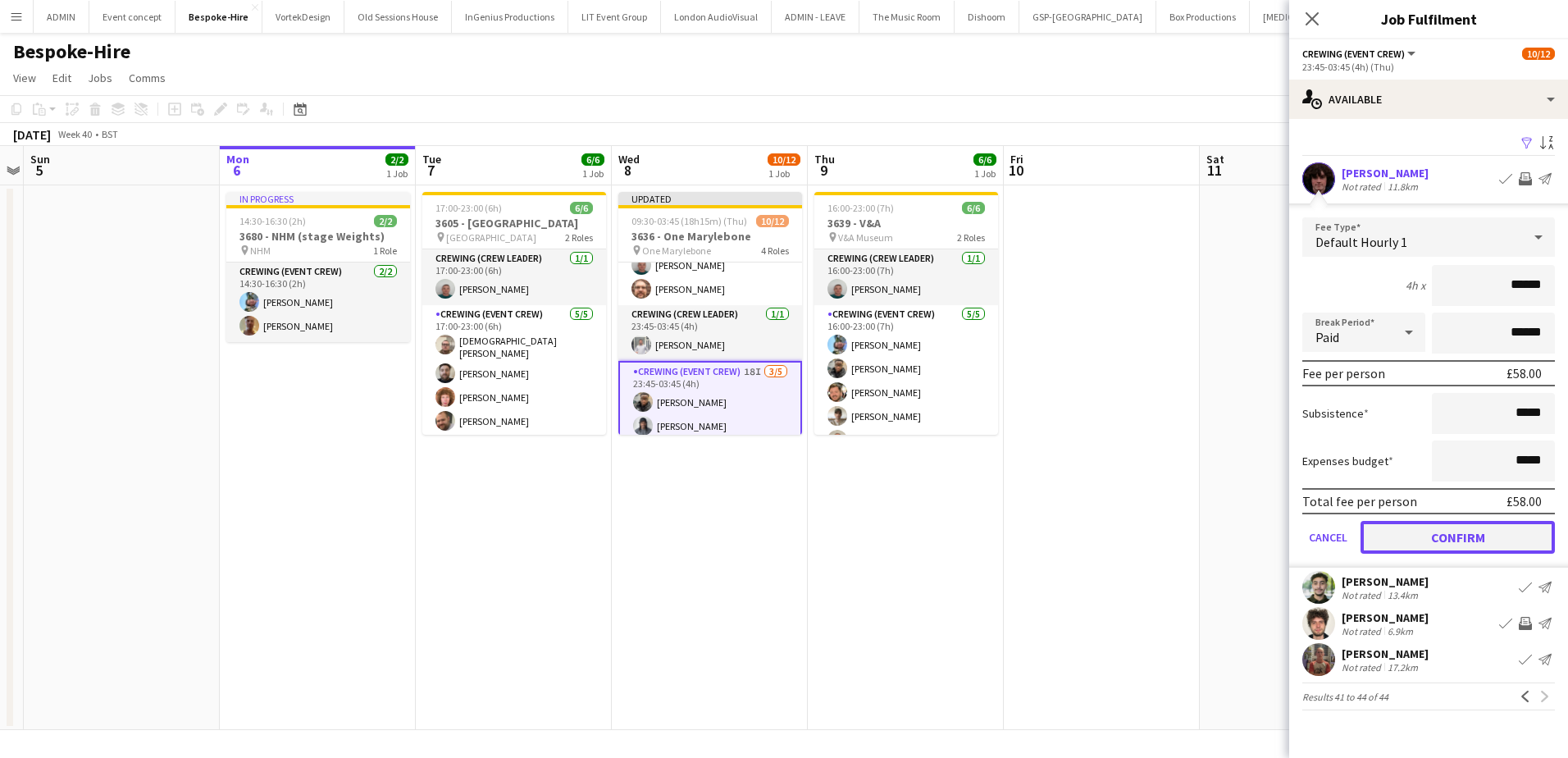
click at [1464, 528] on button "Confirm" at bounding box center [1458, 537] width 194 height 33
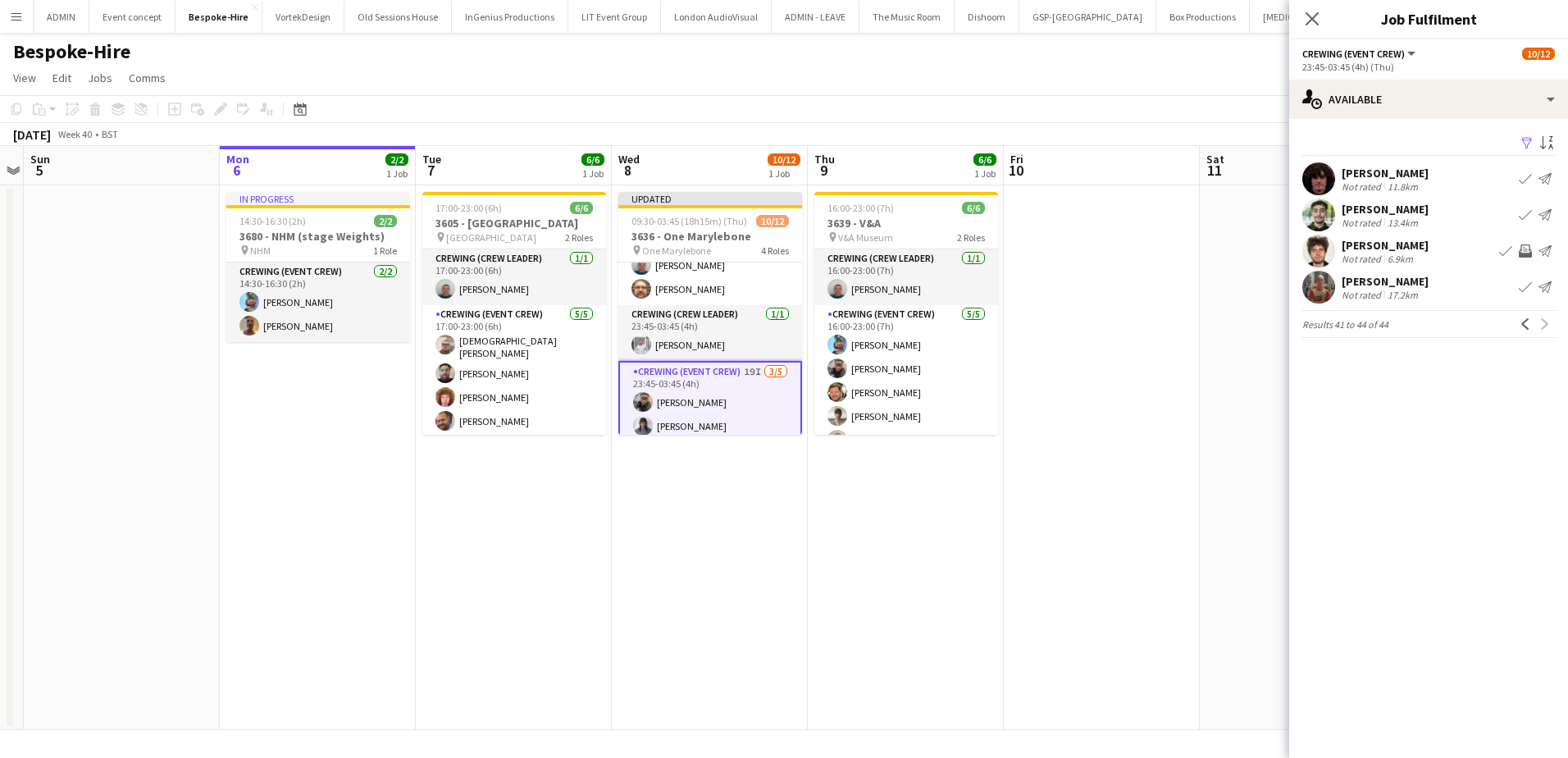
click at [1528, 258] on app-icon "Invite crew" at bounding box center [1526, 251] width 13 height 13
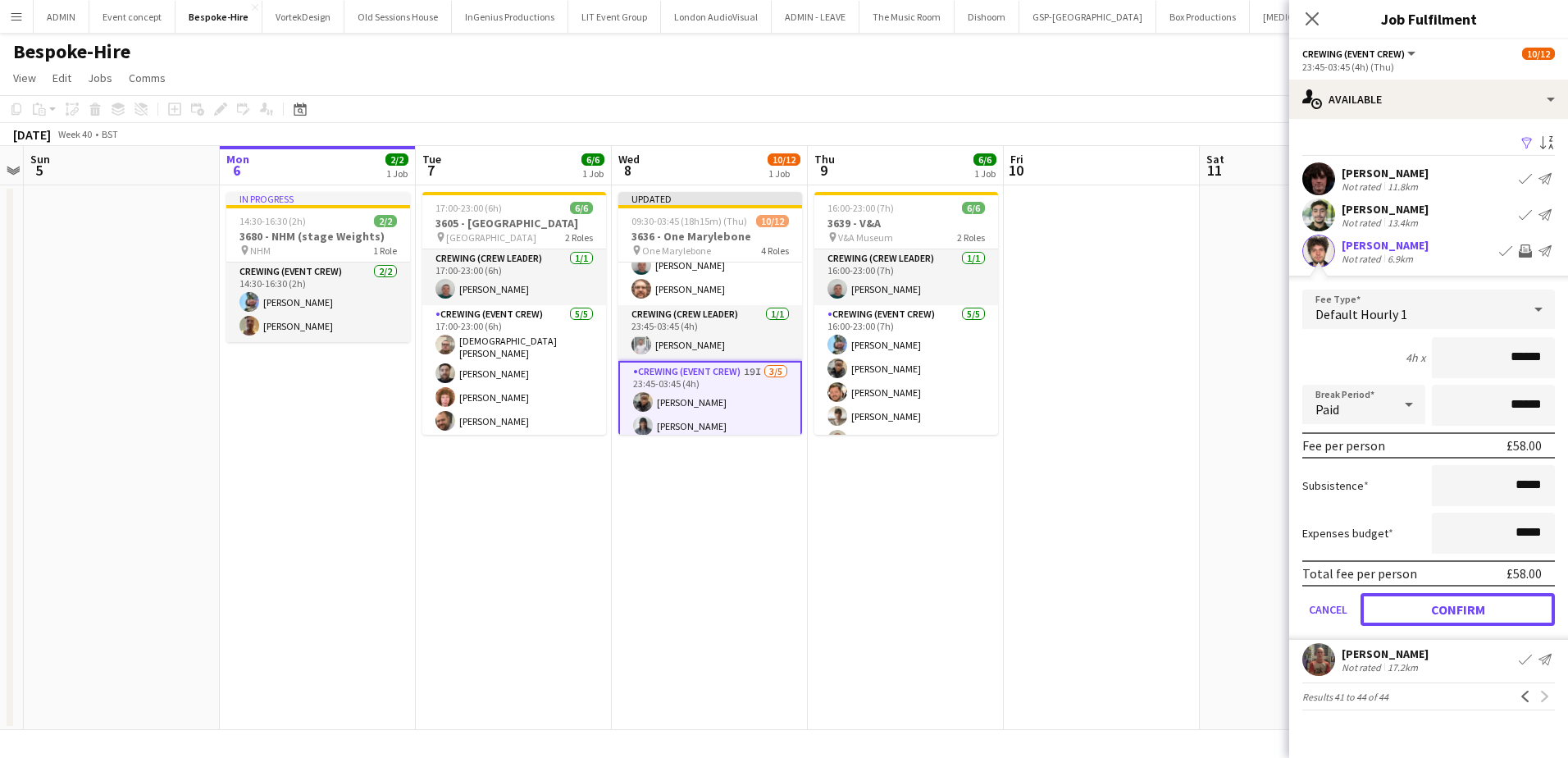
drag, startPoint x: 1466, startPoint y: 620, endPoint x: 1445, endPoint y: 587, distance: 39.1
click at [1464, 620] on button "Confirm" at bounding box center [1458, 609] width 194 height 33
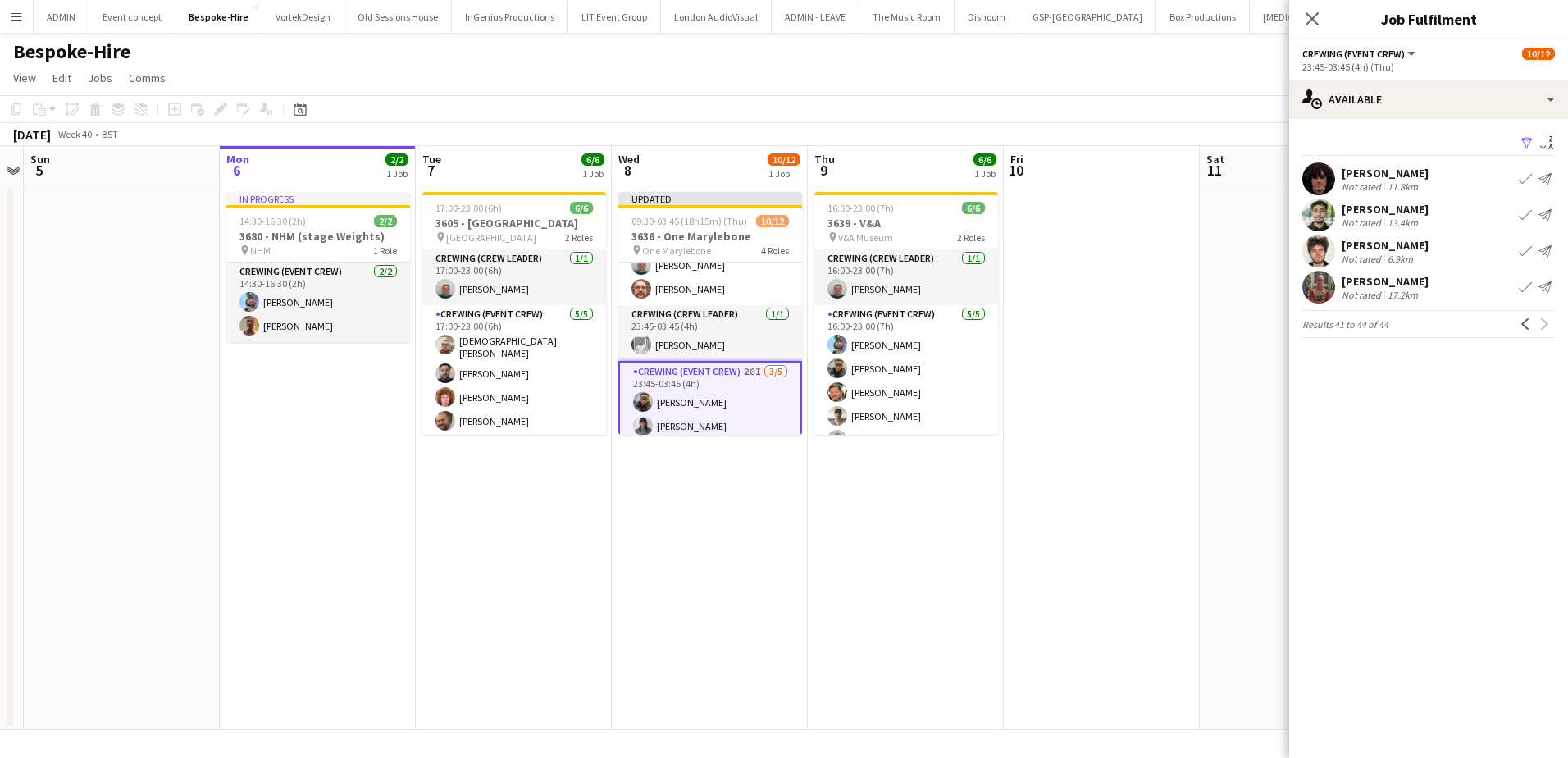
click at [1137, 252] on app-date-cell at bounding box center [1102, 457] width 196 height 545
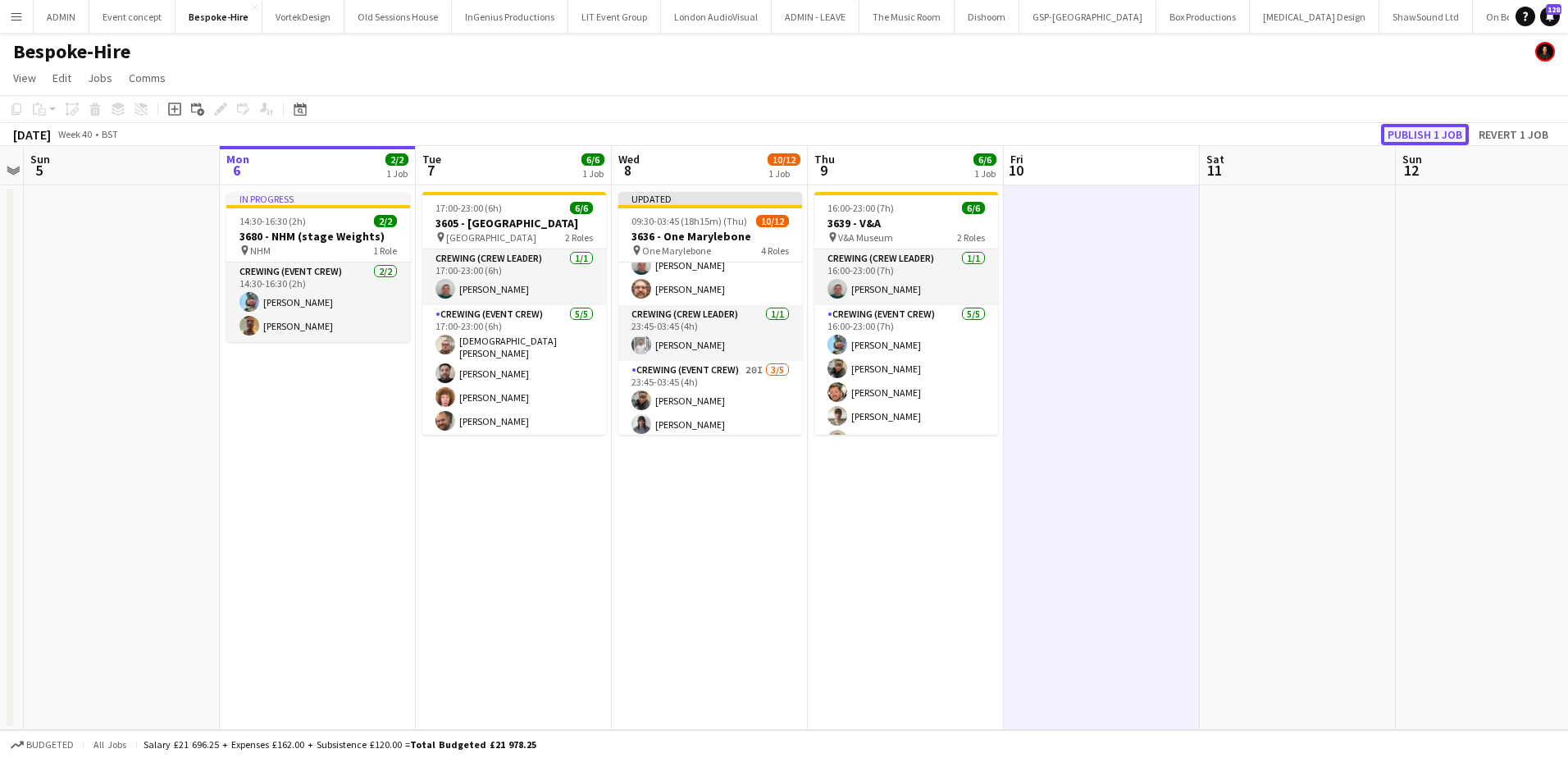
click at [1393, 133] on button "Publish 1 job" at bounding box center [1425, 134] width 88 height 22
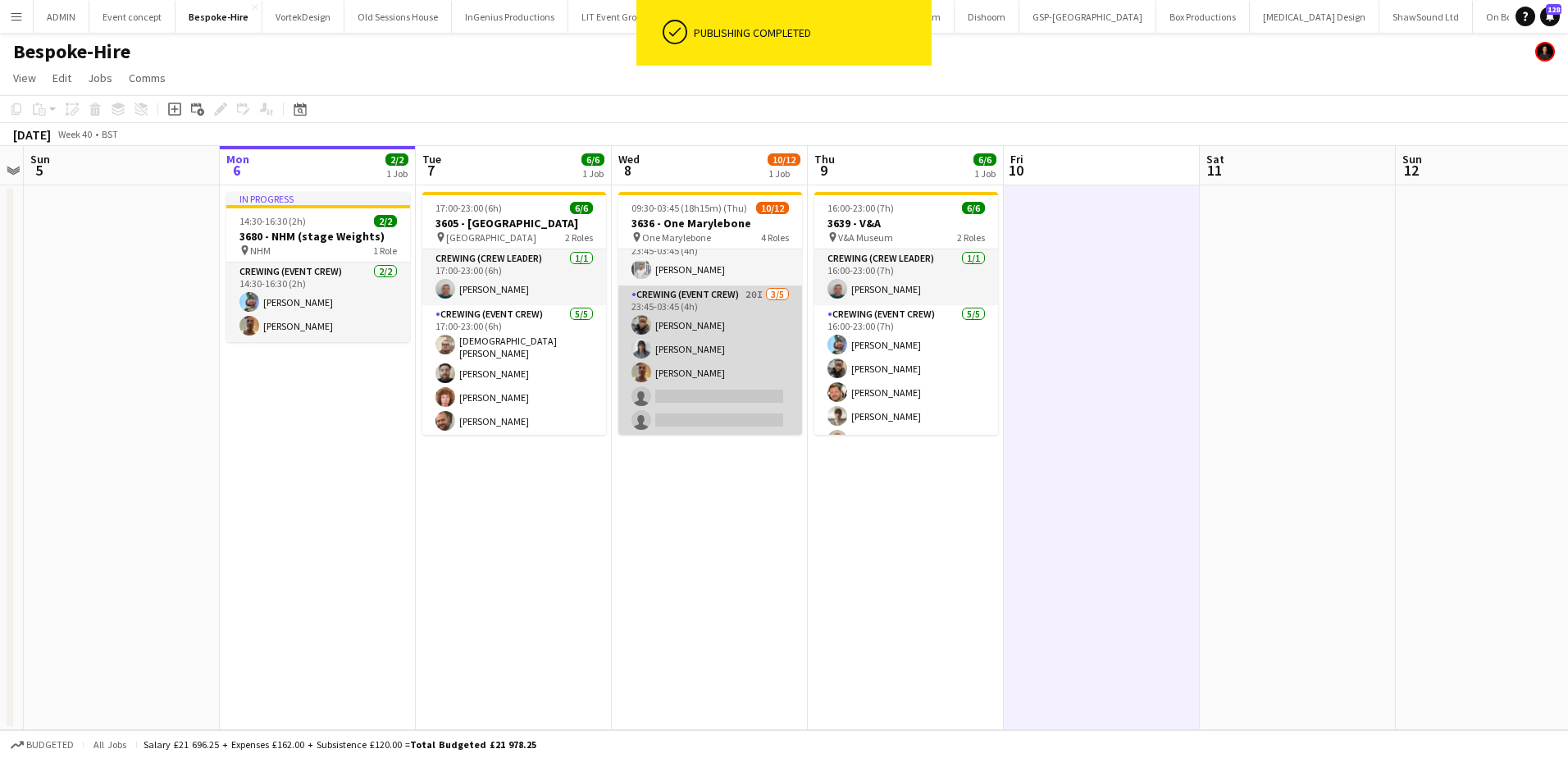
scroll to position [228, 0]
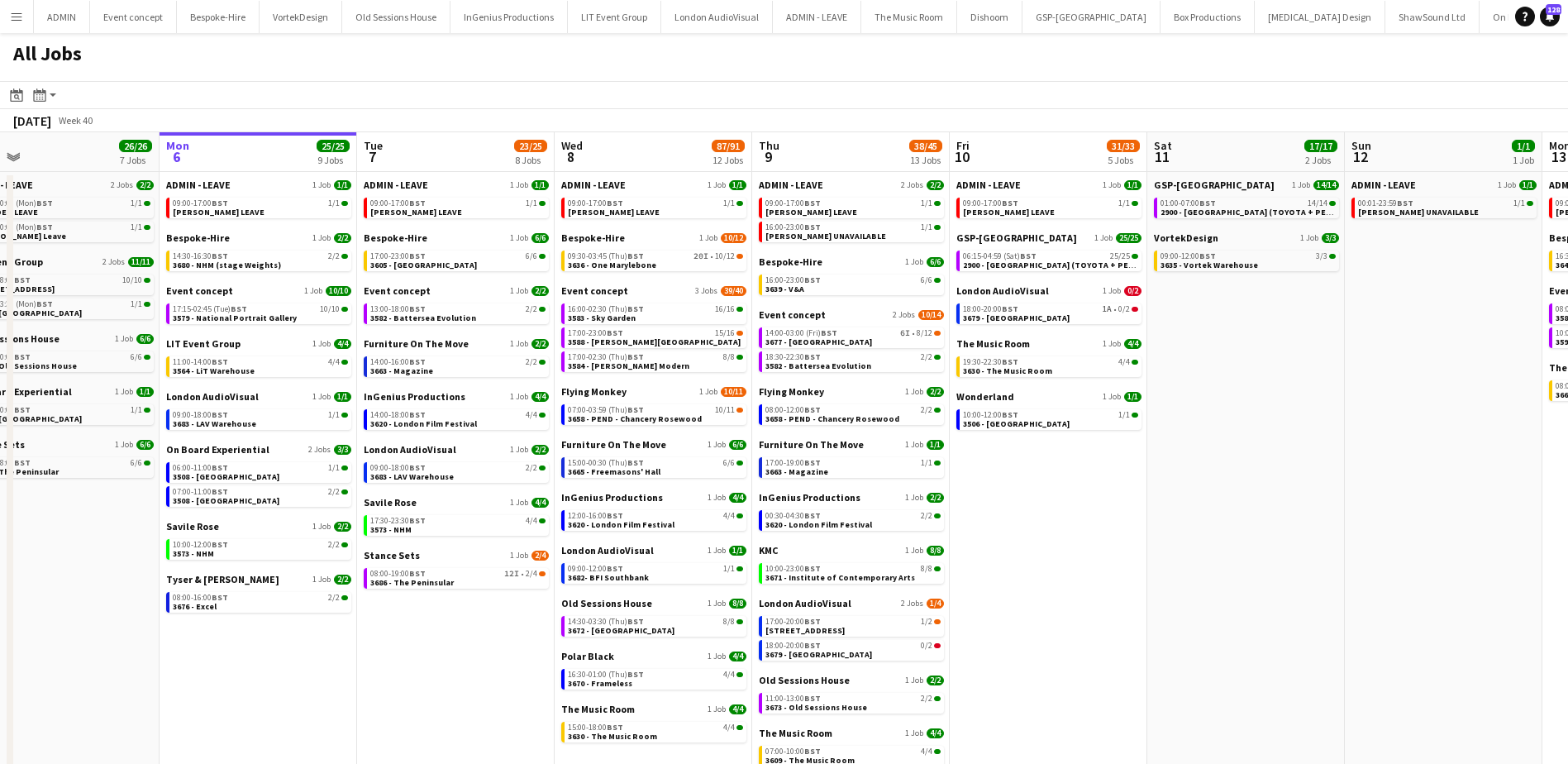
scroll to position [0, 437]
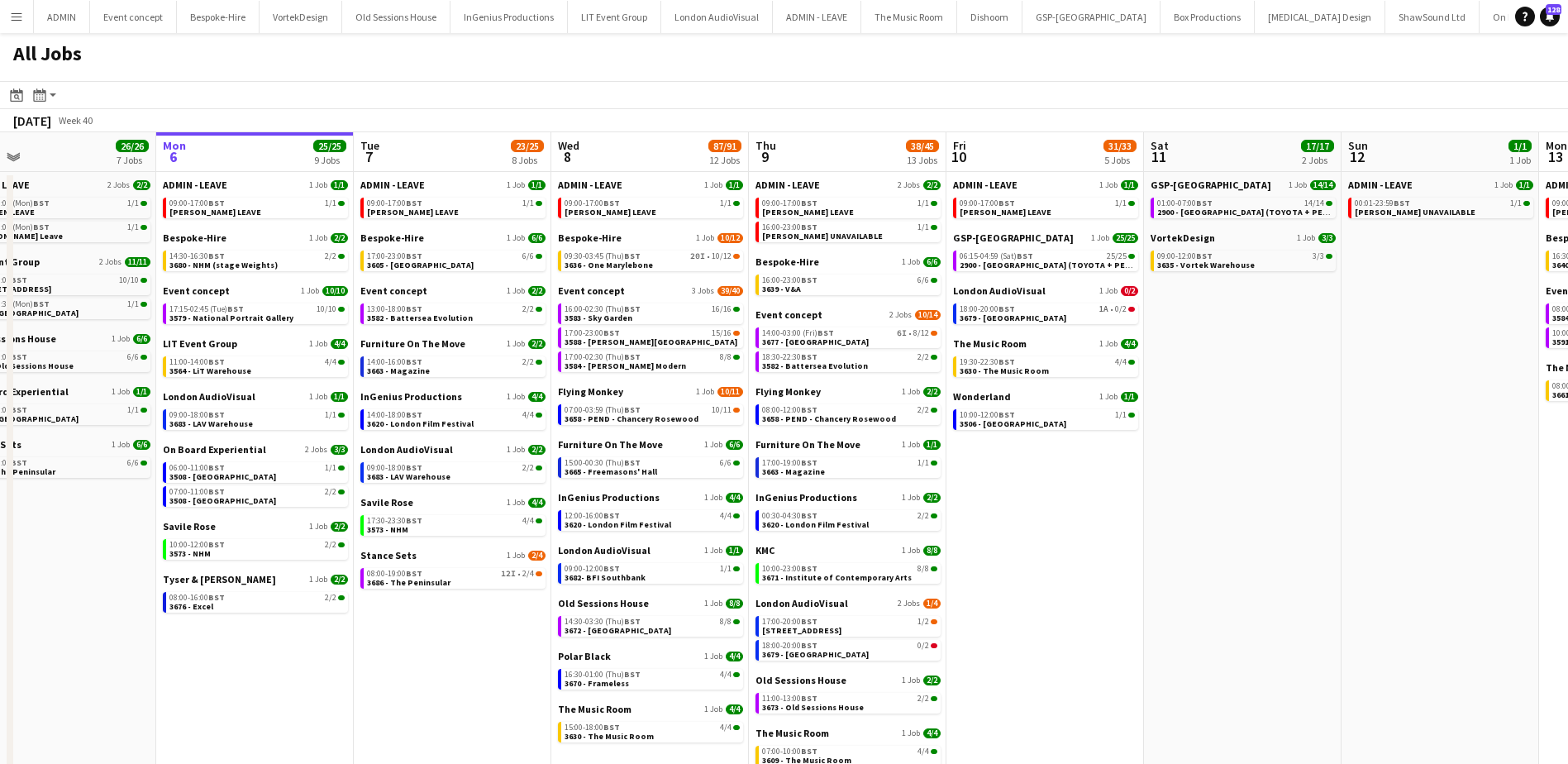
drag, startPoint x: 1209, startPoint y: 517, endPoint x: 1168, endPoint y: 500, distance: 44.4
click at [1168, 500] on app-calendar-viewport "Fri 3 29/34 4 Jobs Sat 4 20/20 6 Jobs Sun 5 26/26 7 Jobs Mon 6 25/25 9 Jobs Tue…" at bounding box center [784, 472] width 1568 height 680
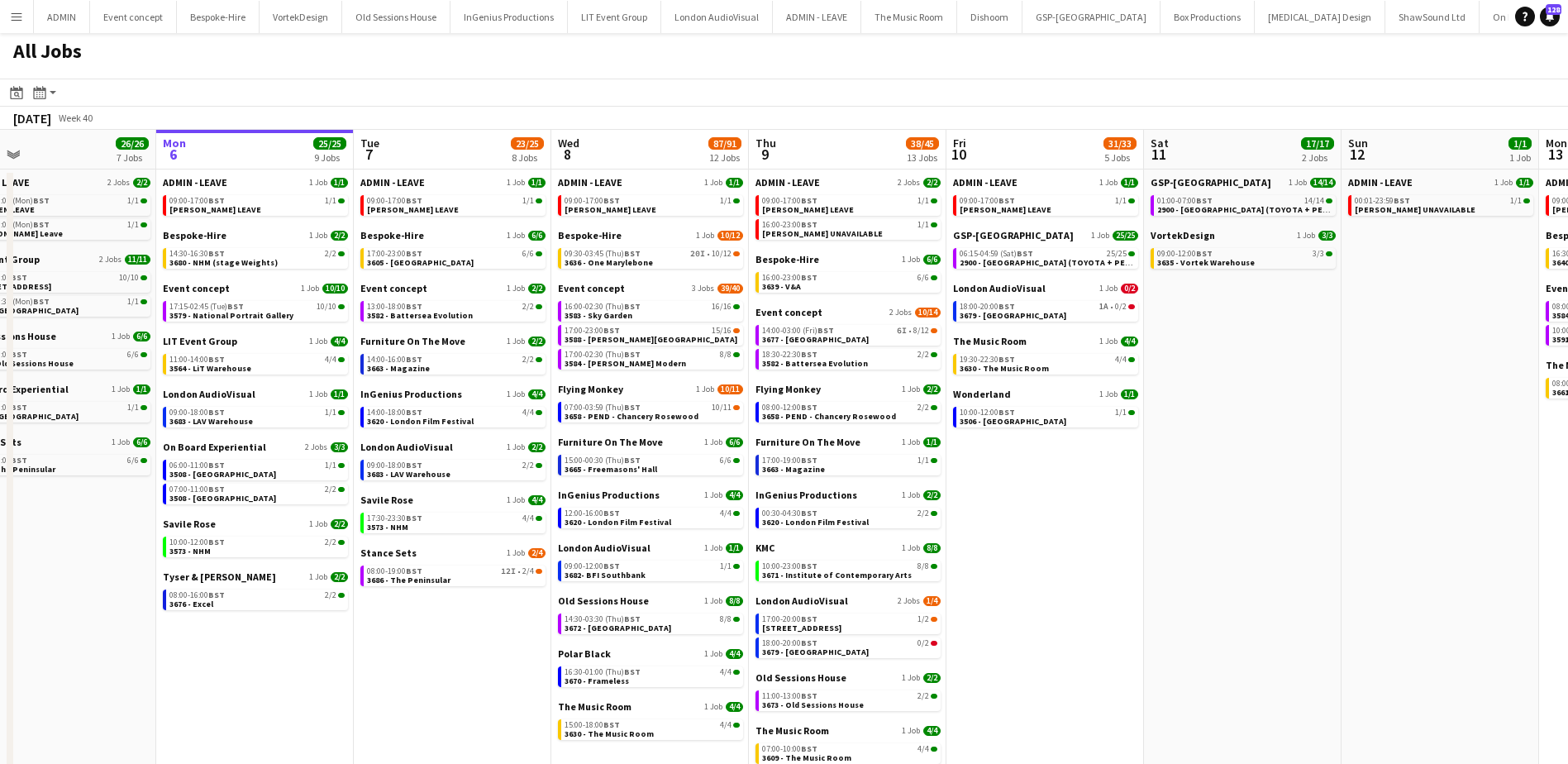
scroll to position [0, 0]
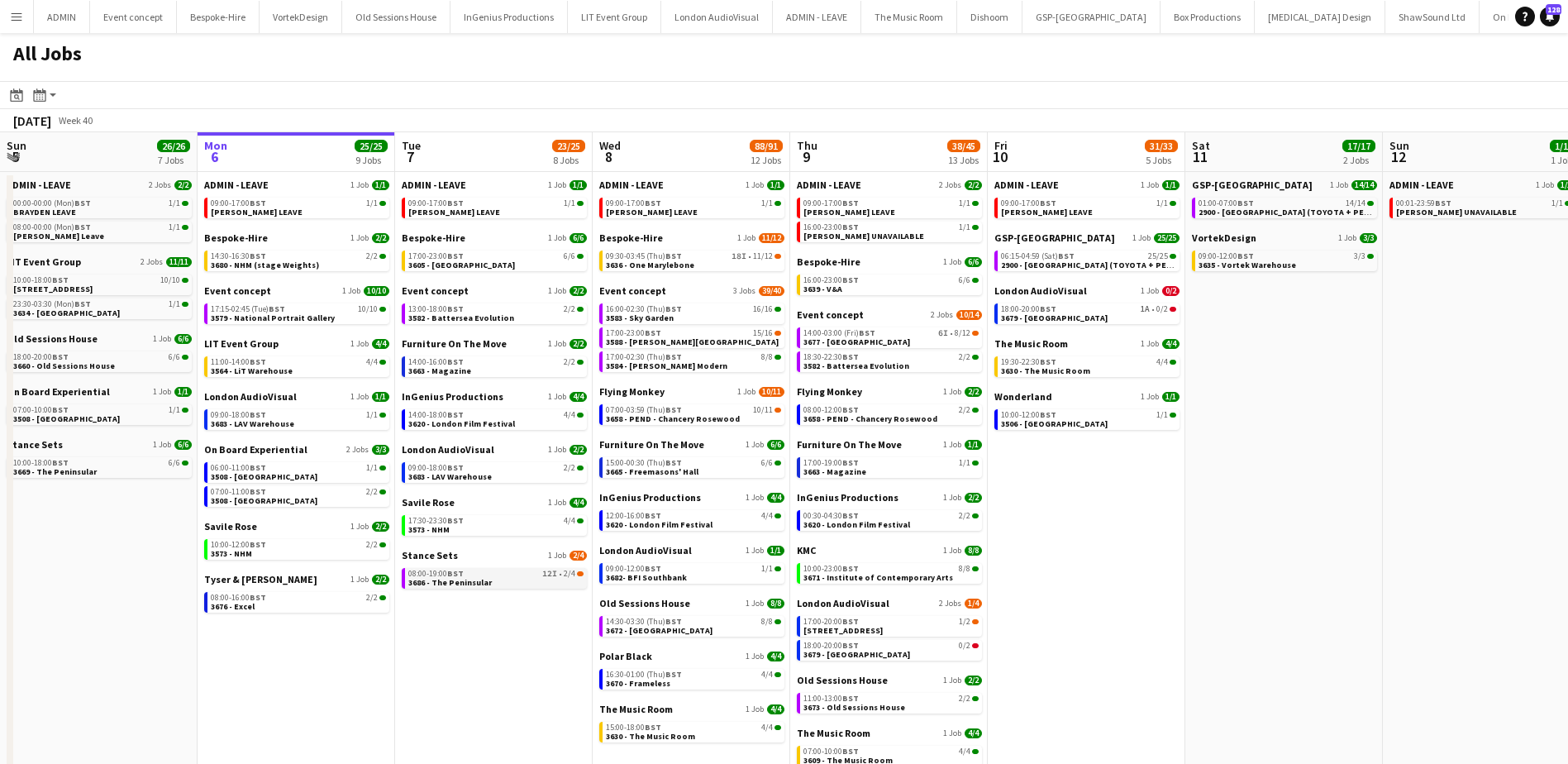
click at [521, 577] on div "08:00-19:00 BST 12I • 2/4" at bounding box center [496, 574] width 175 height 9
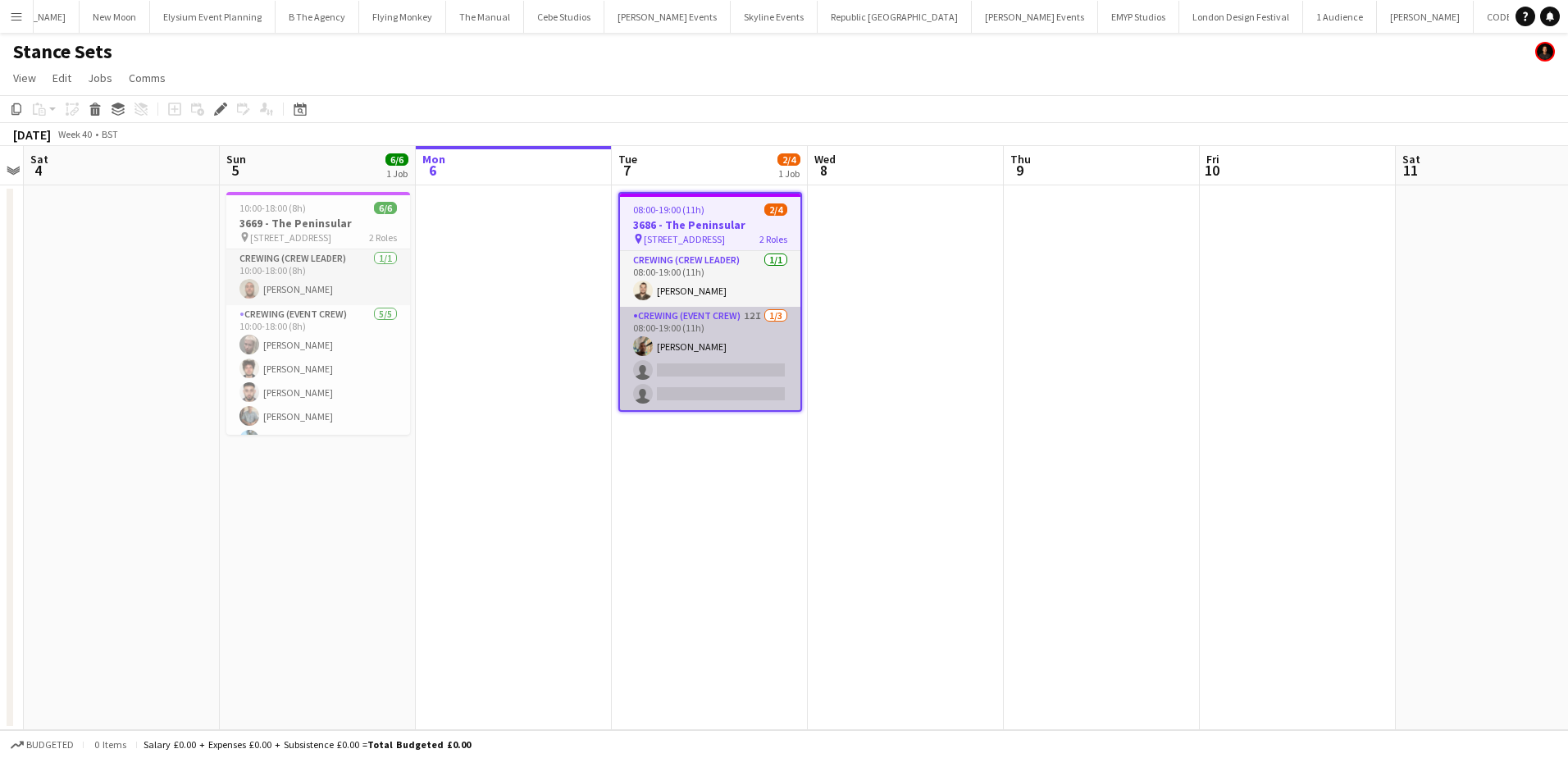
scroll to position [0, 4008]
click at [717, 376] on app-card-role "Crewing (Event Crew) 12I 1/3 08:00-19:00 (11h) Stephon Johnson single-neutral-a…" at bounding box center [710, 358] width 180 height 103
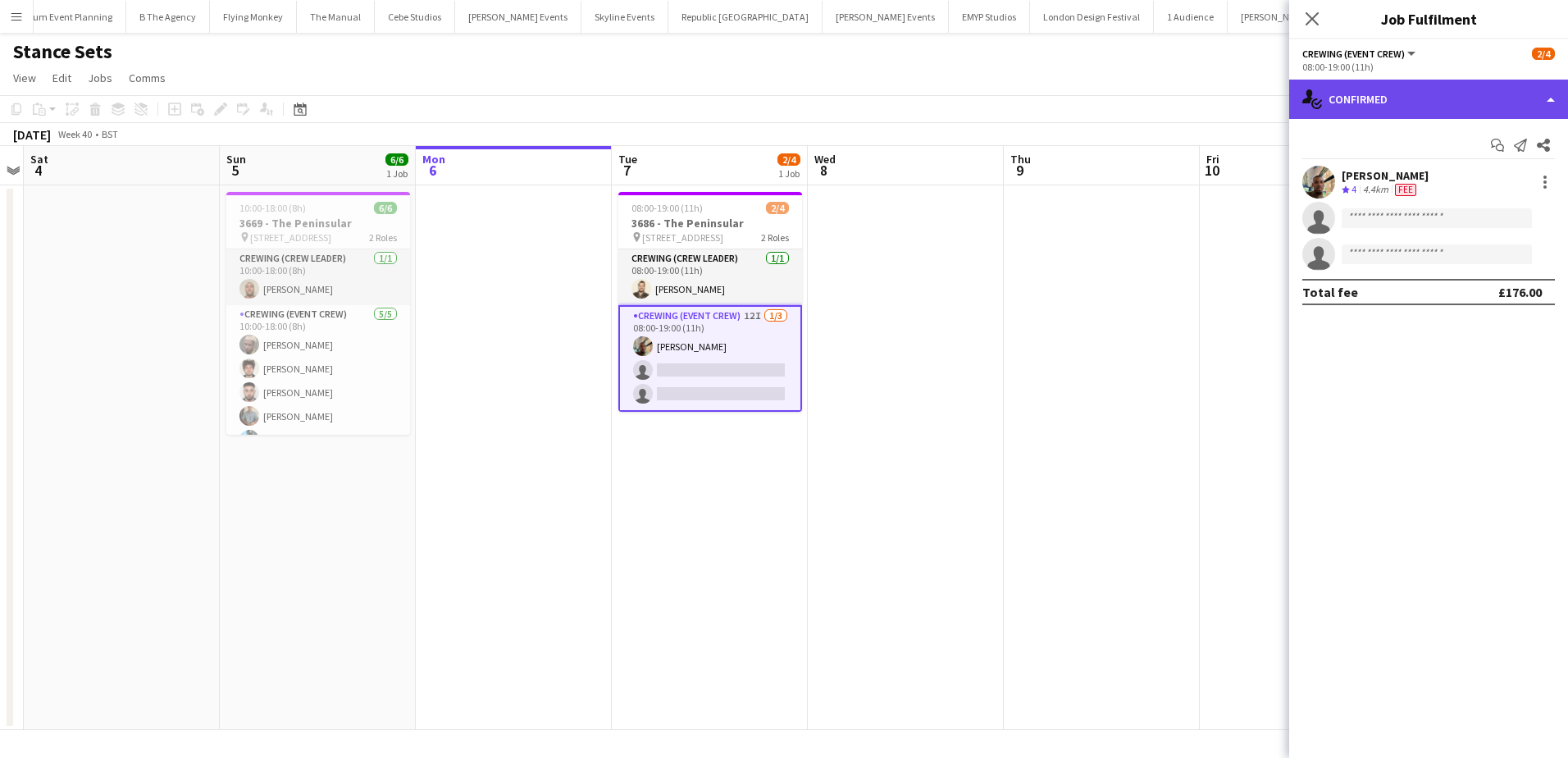
click at [1486, 98] on div "single-neutral-actions-check-2 Confirmed" at bounding box center [1428, 99] width 278 height 40
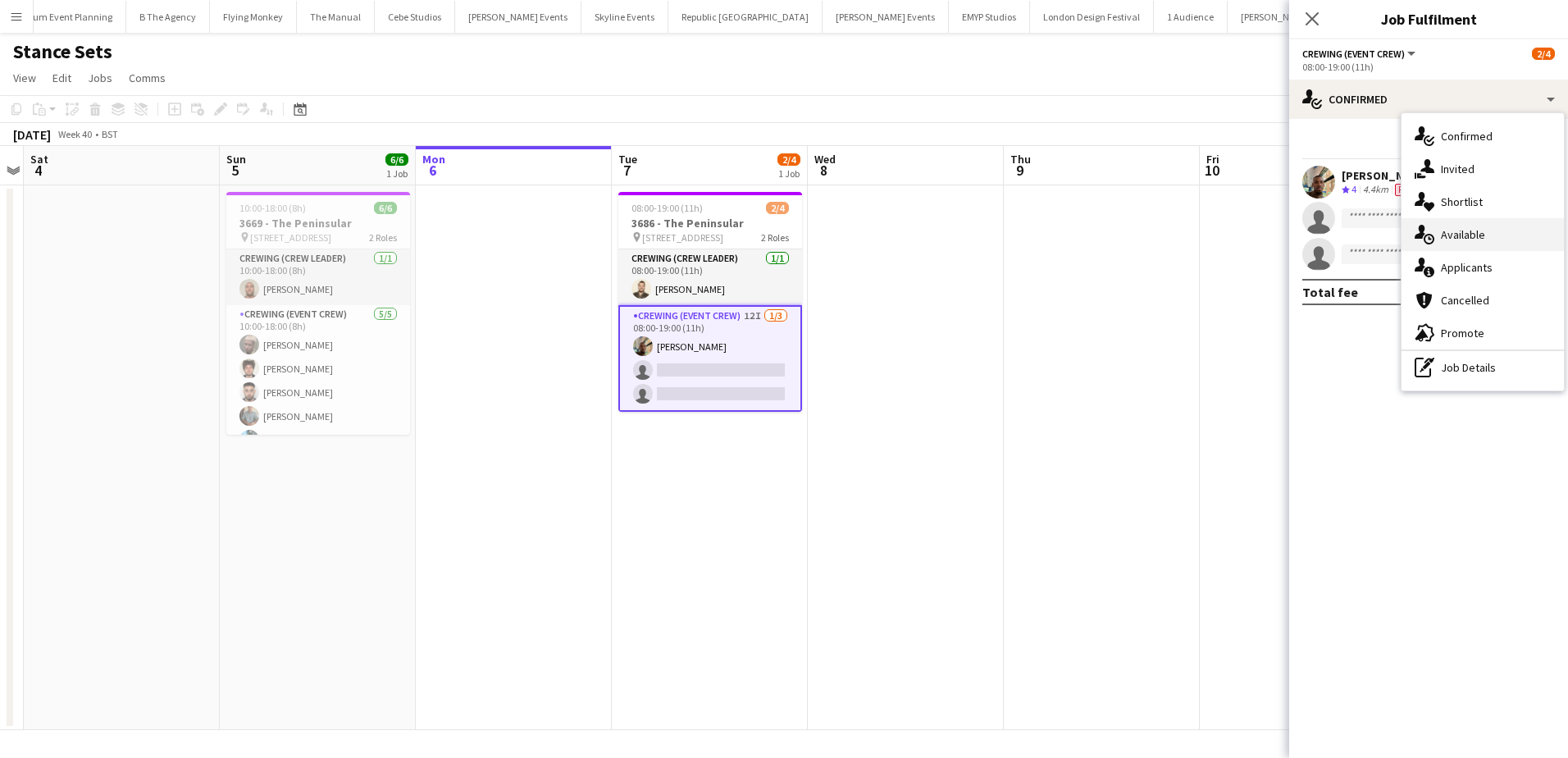
click at [1482, 241] on span "Available" at bounding box center [1462, 235] width 44 height 15
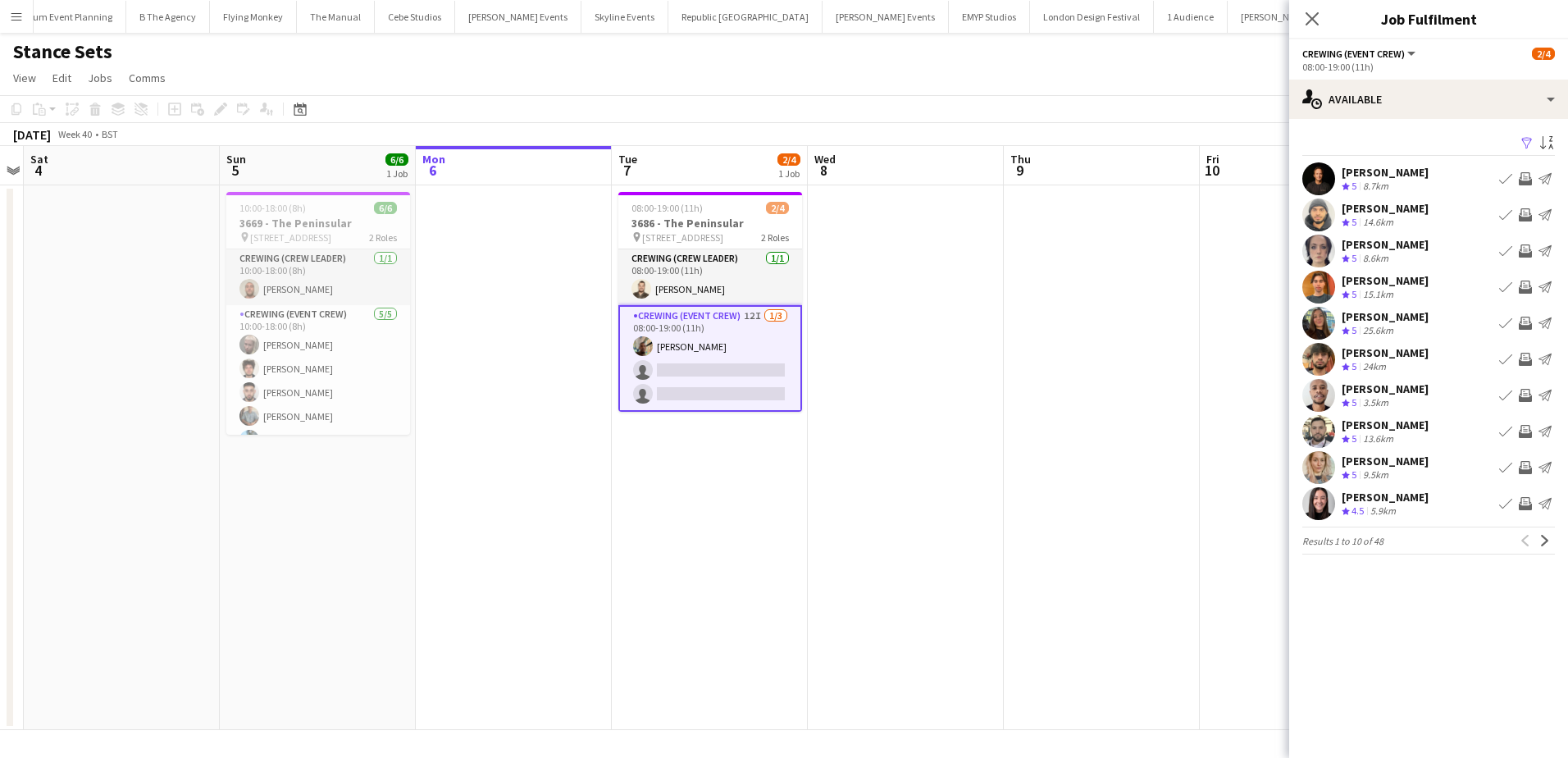
click at [1527, 246] on app-icon "Invite crew" at bounding box center [1526, 251] width 13 height 13
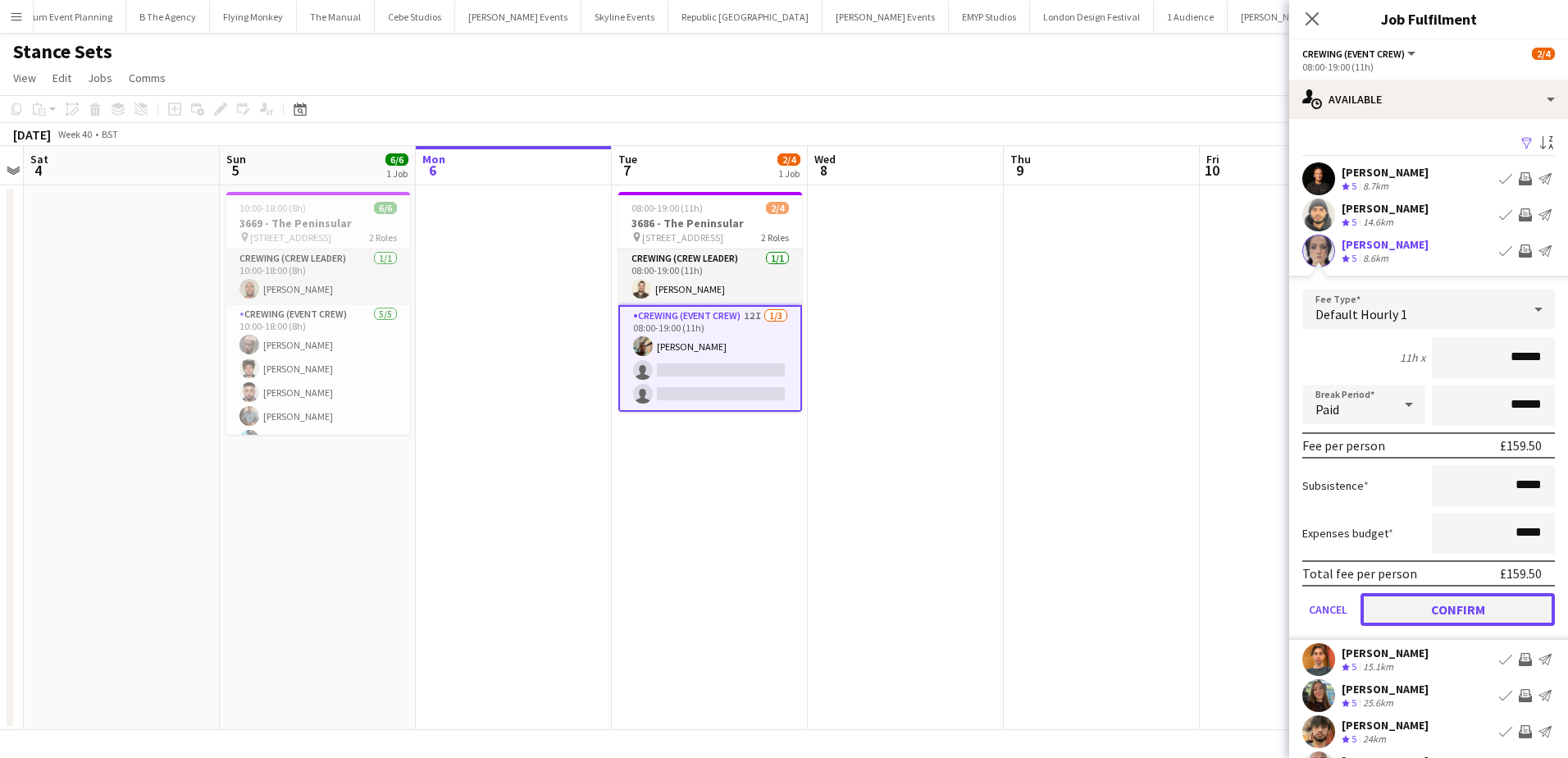
click at [1454, 603] on button "Confirm" at bounding box center [1458, 609] width 194 height 33
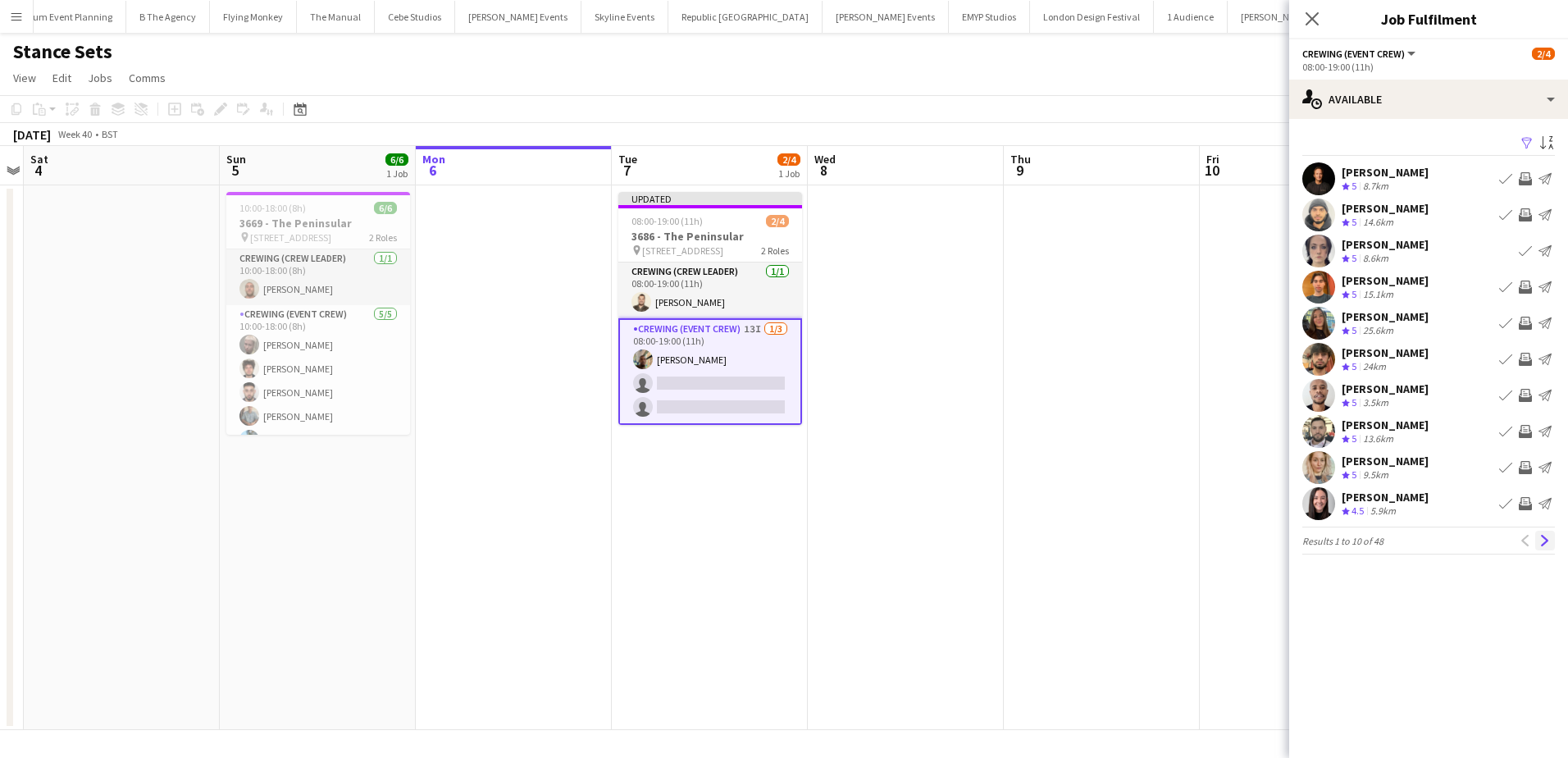
click at [1544, 537] on app-icon "Next" at bounding box center [1545, 540] width 11 height 11
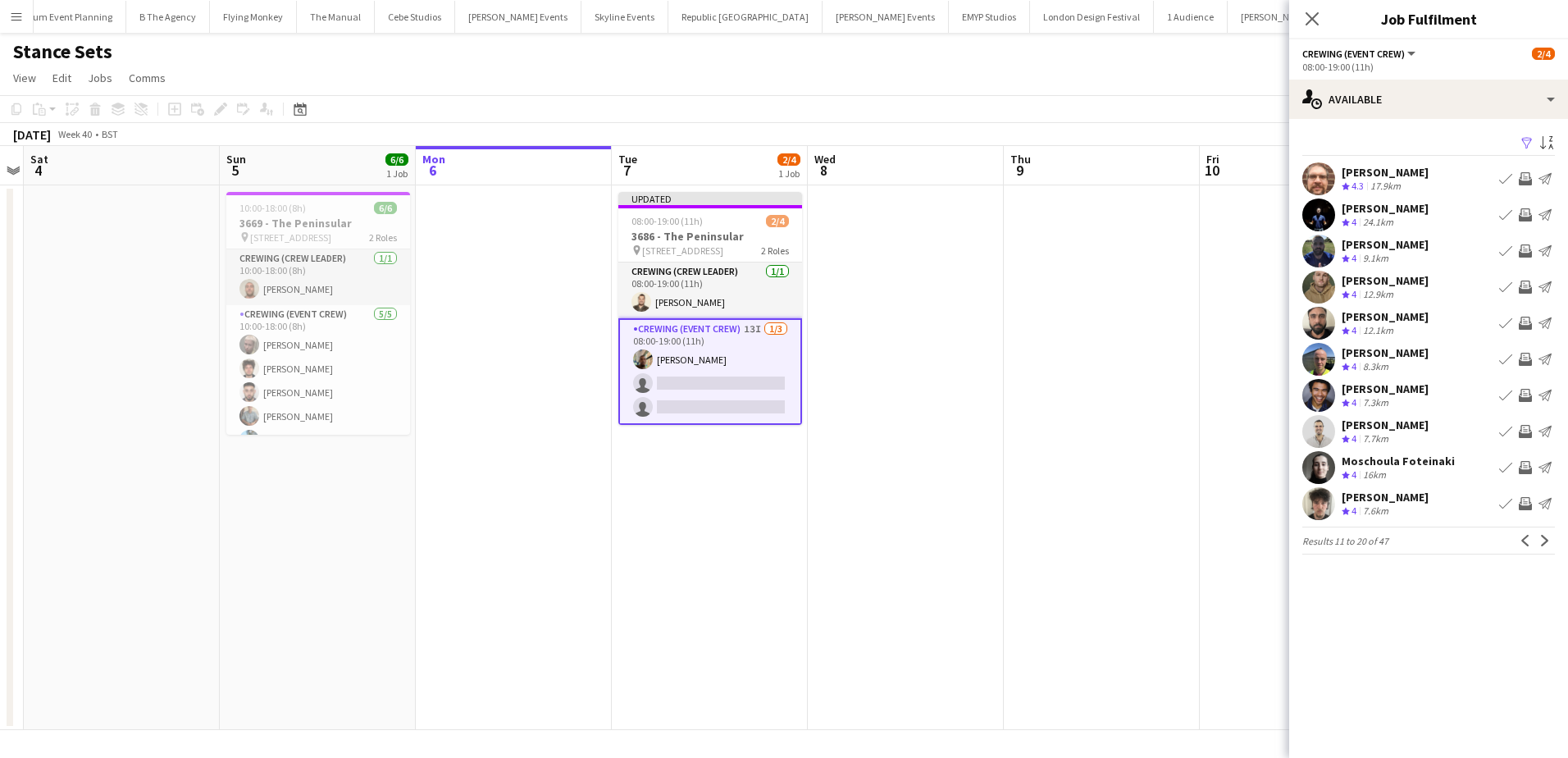
click at [1523, 465] on app-icon "Invite crew" at bounding box center [1526, 467] width 13 height 13
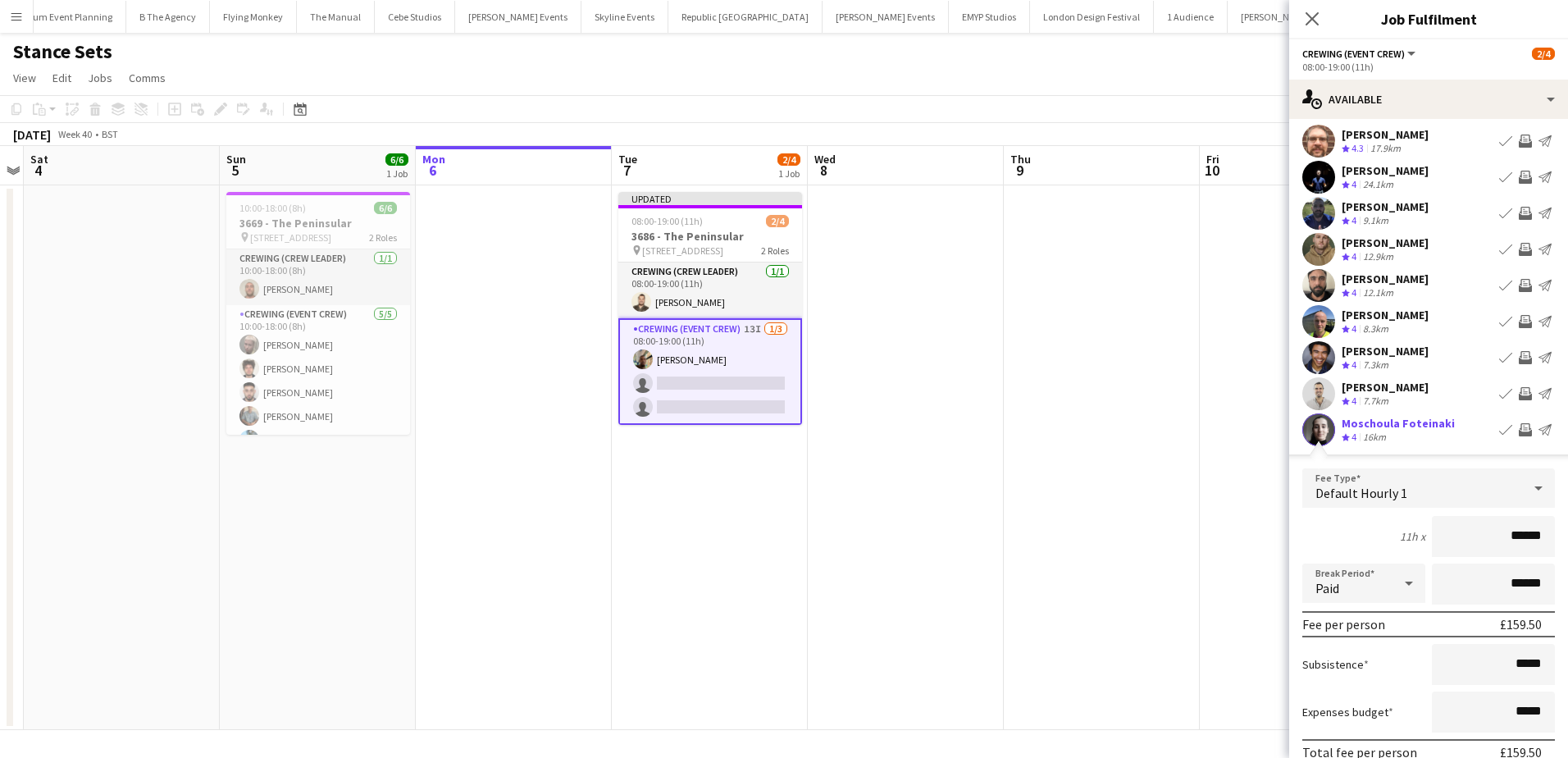
scroll to position [164, 0]
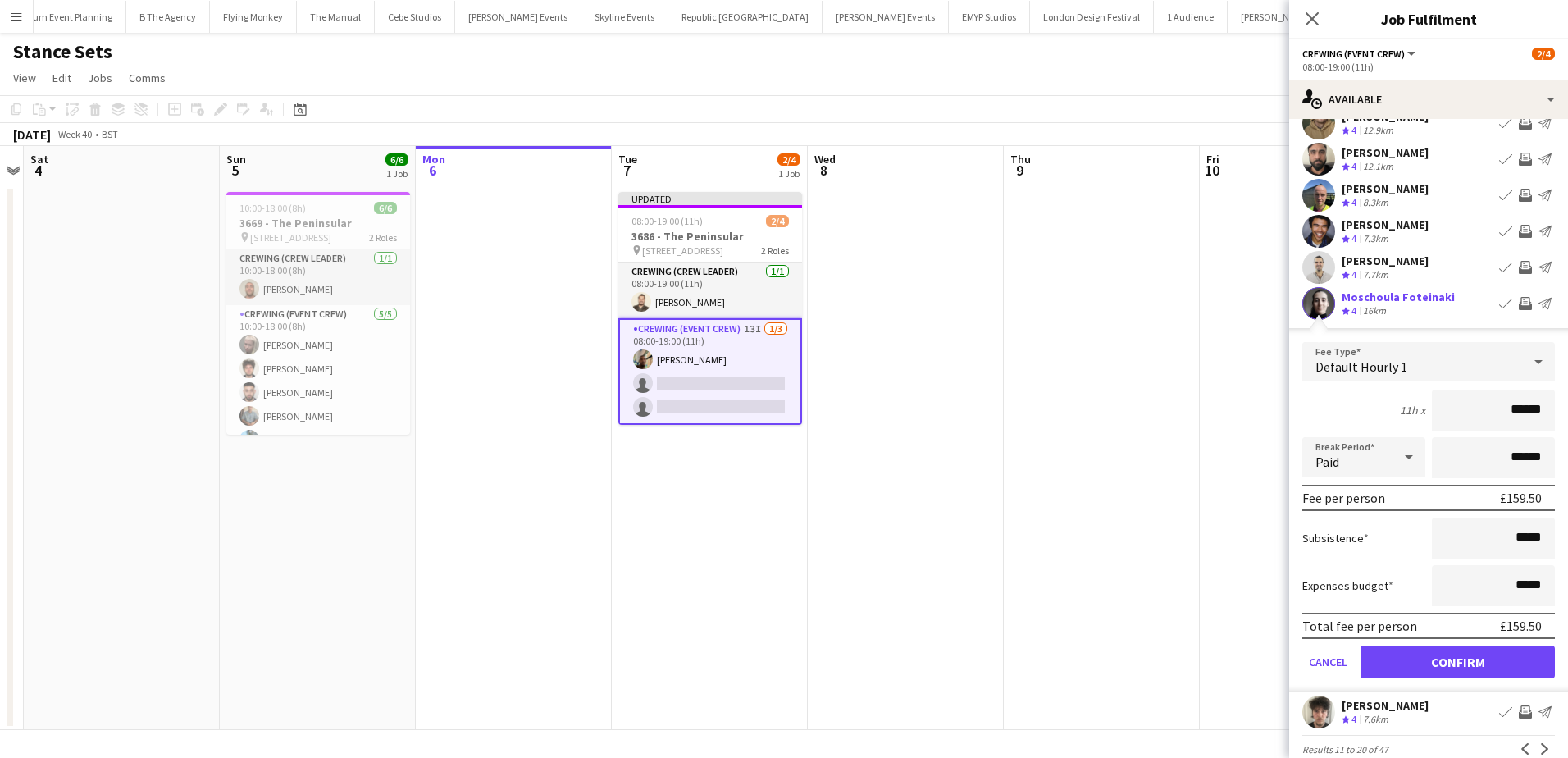
click at [1483, 646] on form "Fee Type Default Hourly 1 11h x ****** Break Period Paid ****** Fee per person …" at bounding box center [1428, 516] width 278 height 350
click at [1483, 650] on button "Confirm" at bounding box center [1458, 662] width 194 height 33
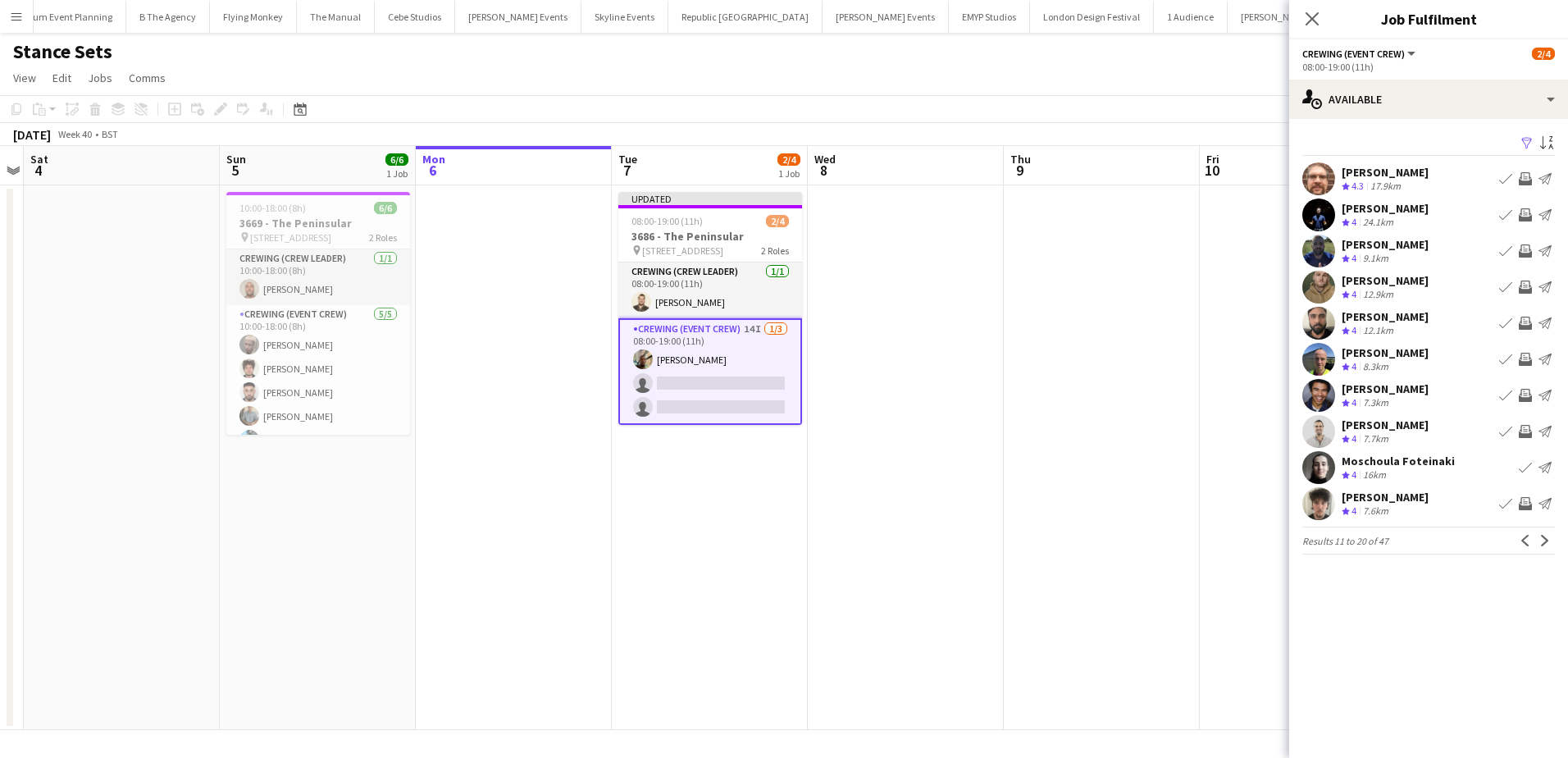
scroll to position [0, 0]
click at [1546, 543] on app-icon "Next" at bounding box center [1545, 540] width 11 height 11
click at [1526, 178] on app-icon "Invite crew" at bounding box center [1526, 178] width 13 height 13
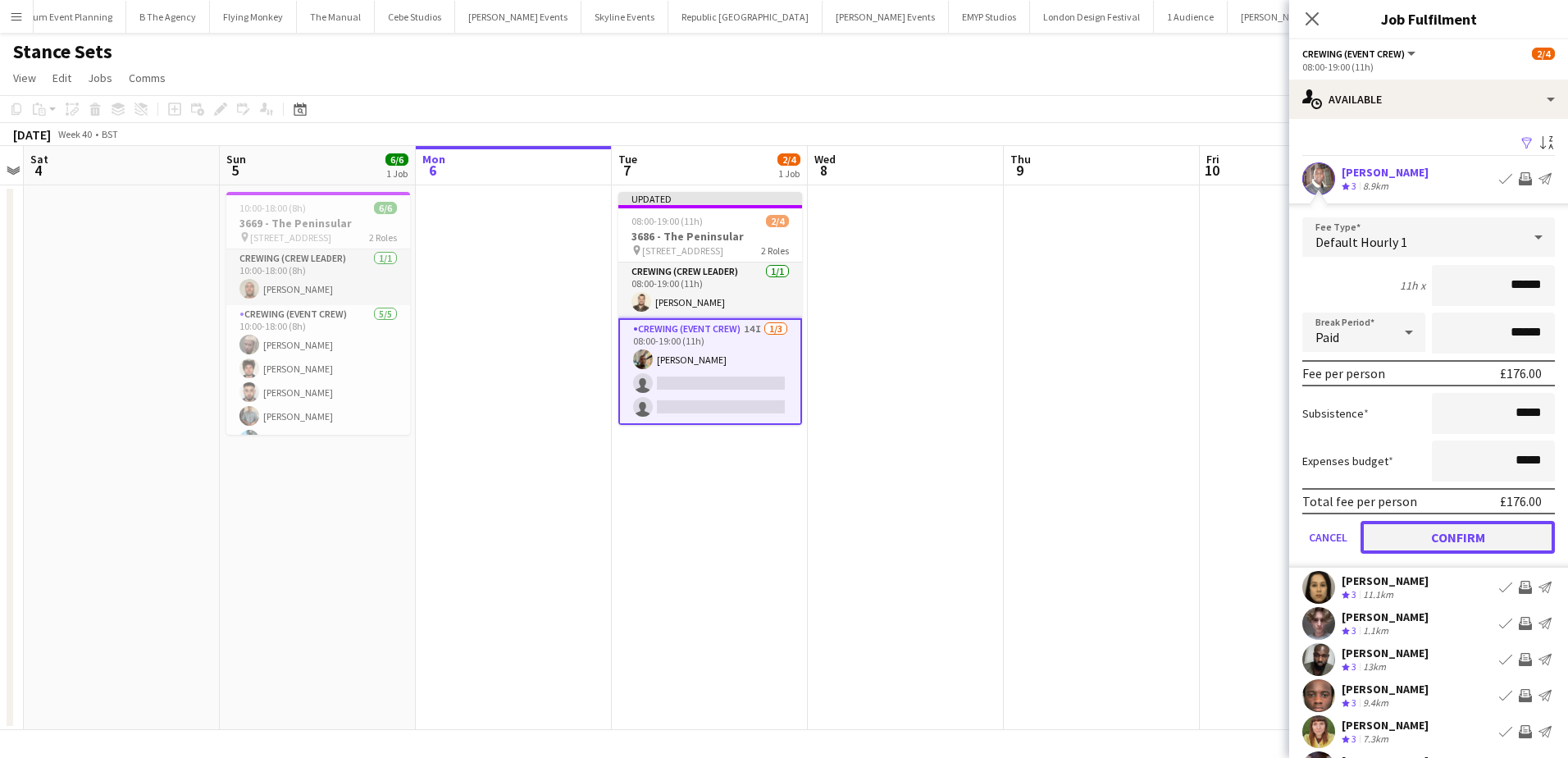
click at [1495, 541] on button "Confirm" at bounding box center [1458, 537] width 194 height 33
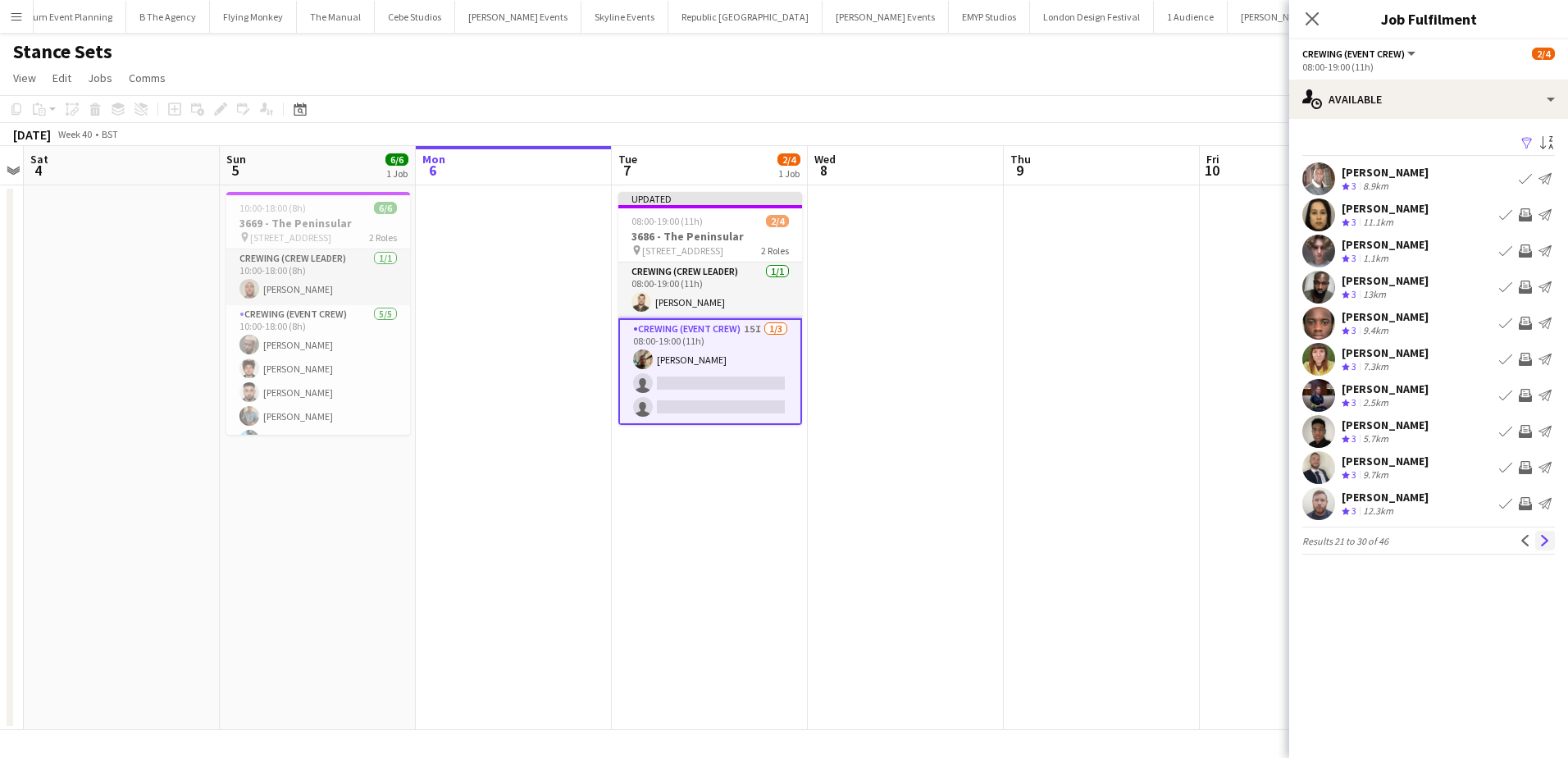
click at [1544, 541] on app-icon "Next" at bounding box center [1545, 540] width 11 height 11
click at [1522, 210] on app-icon "Invite crew" at bounding box center [1526, 215] width 13 height 13
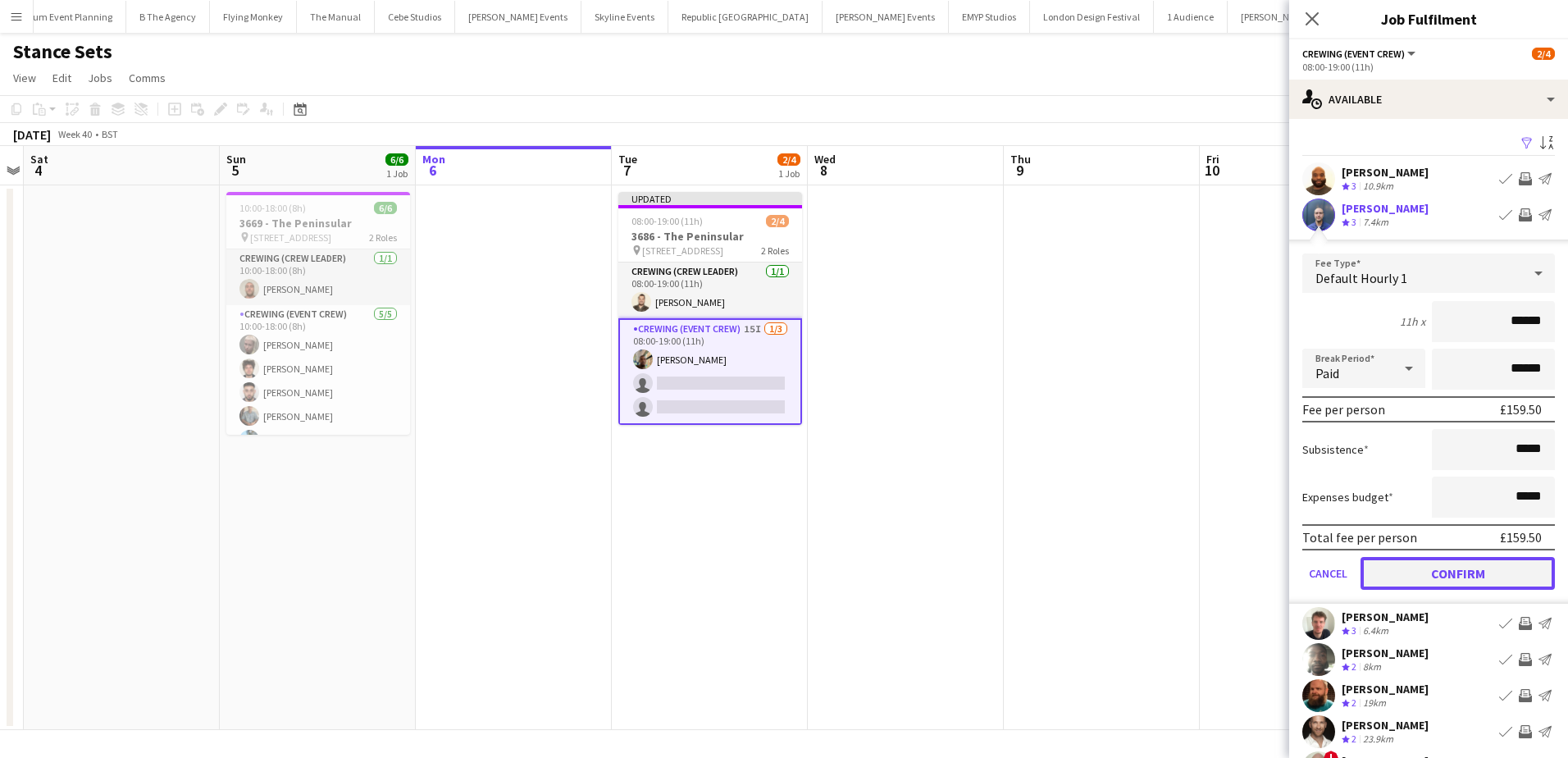
click at [1475, 564] on button "Confirm" at bounding box center [1458, 573] width 194 height 33
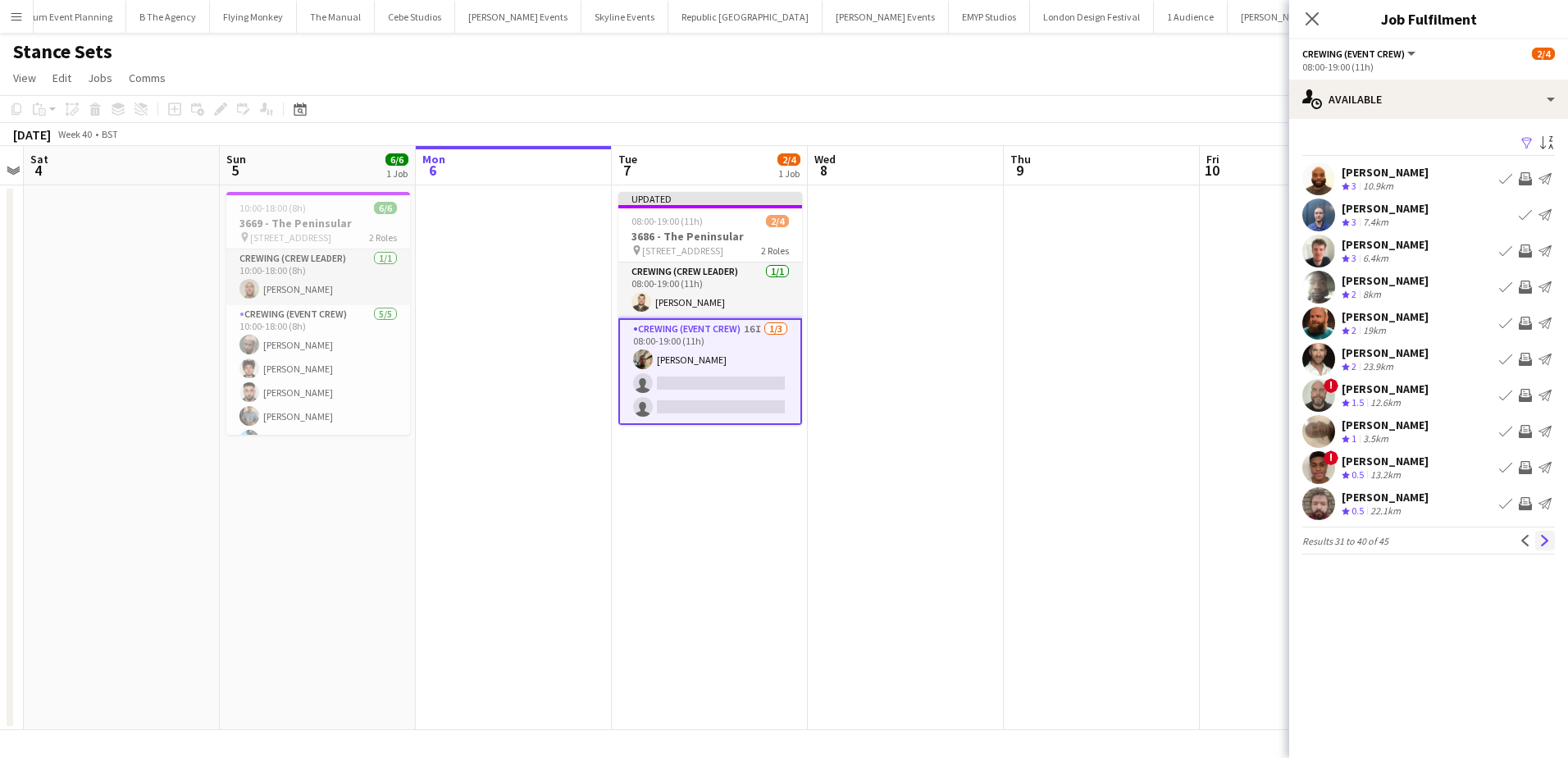
click at [1549, 541] on app-icon "Next" at bounding box center [1545, 540] width 11 height 11
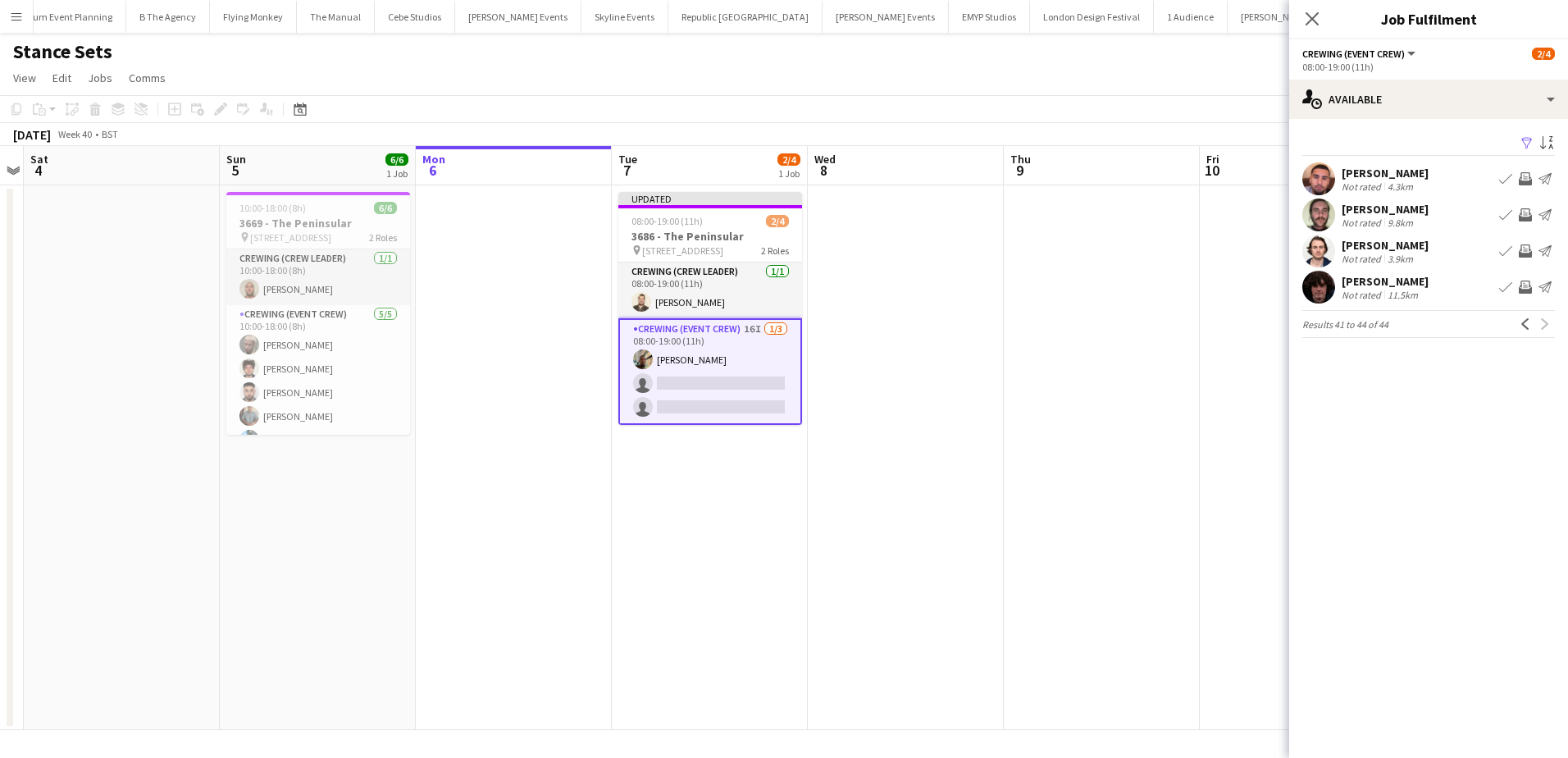
click at [1043, 305] on app-date-cell at bounding box center [1102, 457] width 196 height 545
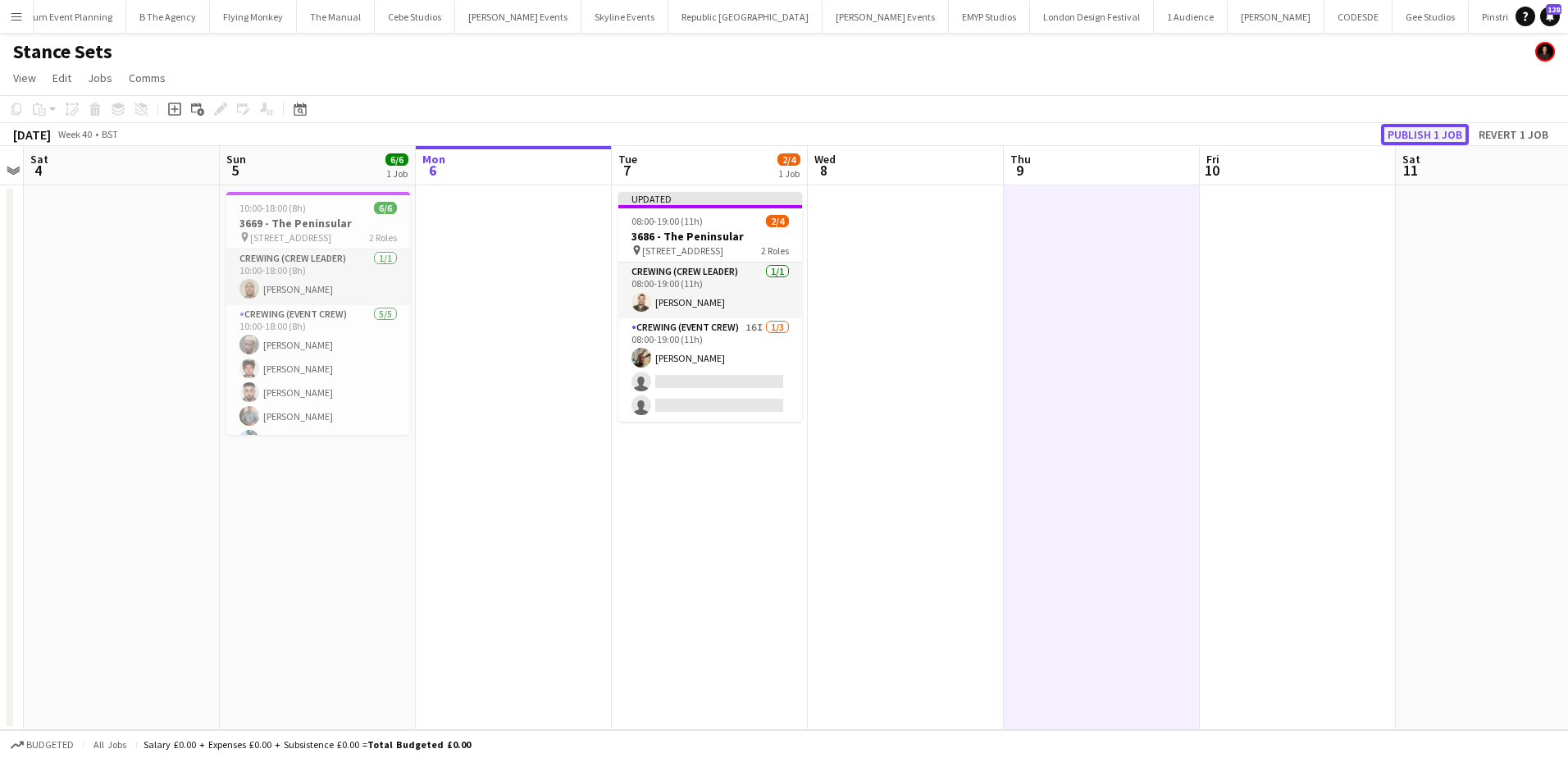
click at [1398, 135] on button "Publish 1 job" at bounding box center [1425, 134] width 88 height 22
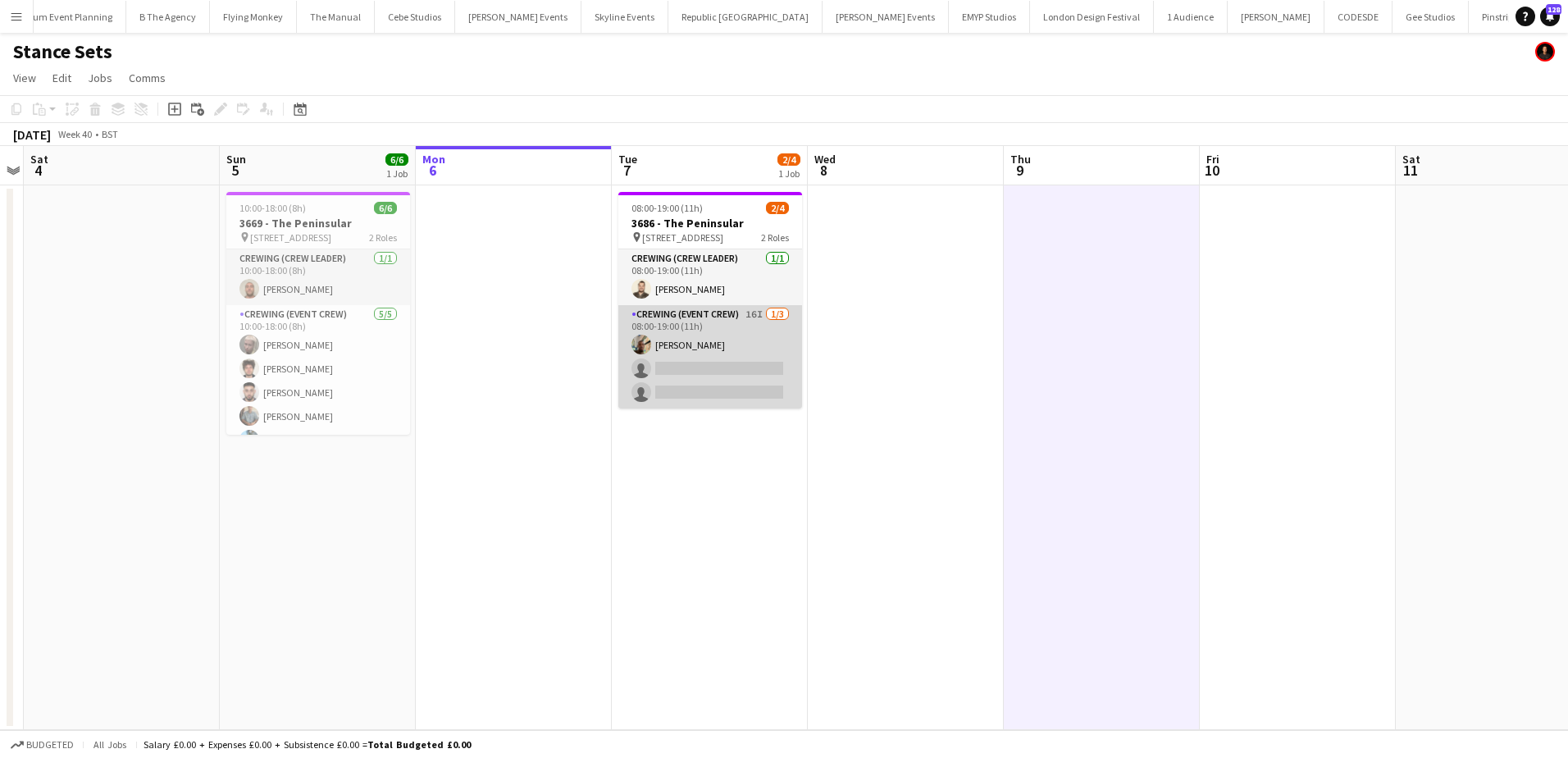
click at [684, 367] on app-card-role "Crewing (Event Crew) 16I [DATE] 08:00-19:00 (11h) [PERSON_NAME] single-neutral-…" at bounding box center [710, 356] width 184 height 103
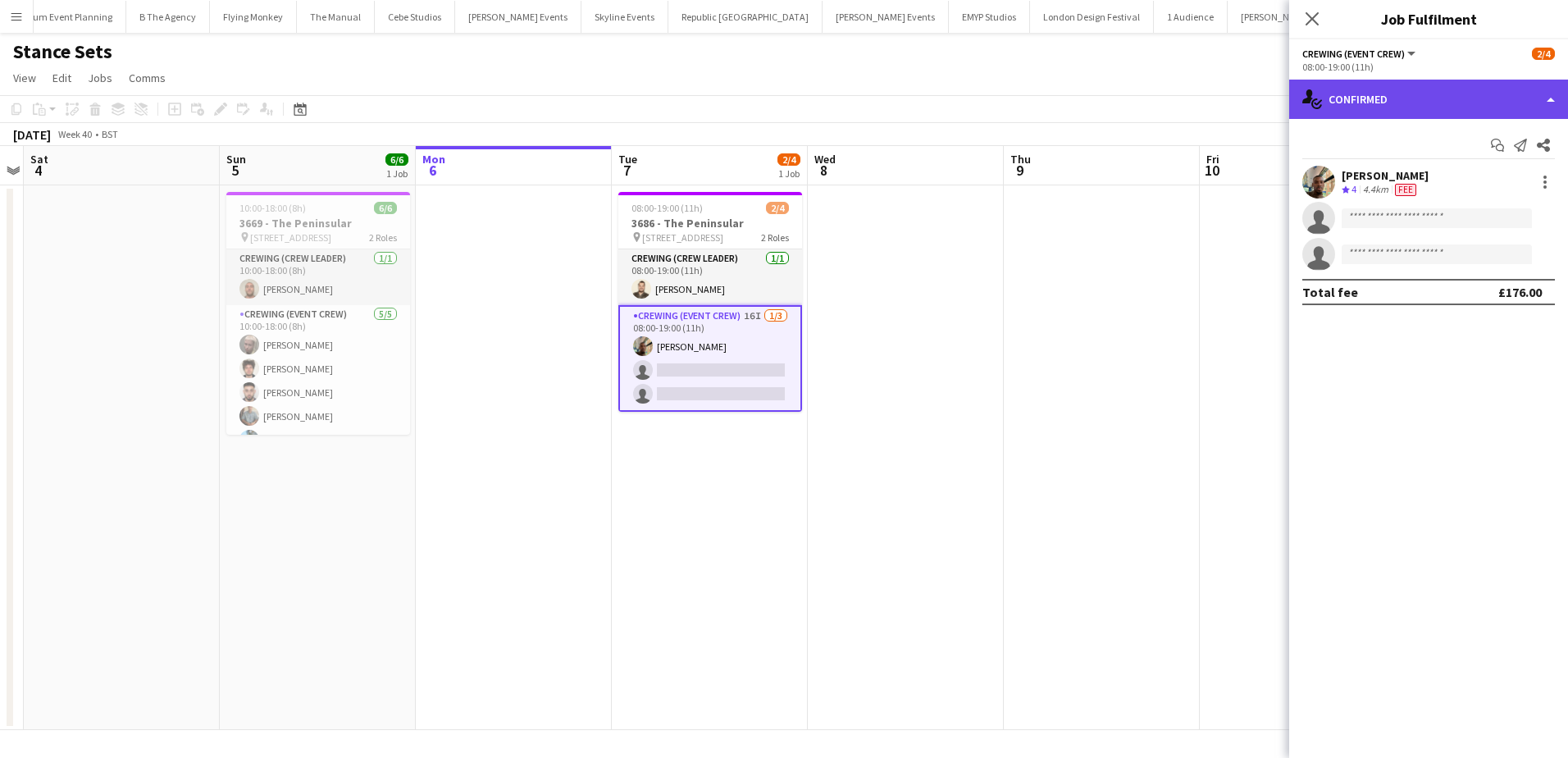
click at [1475, 109] on div "single-neutral-actions-check-2 Confirmed" at bounding box center [1428, 99] width 278 height 40
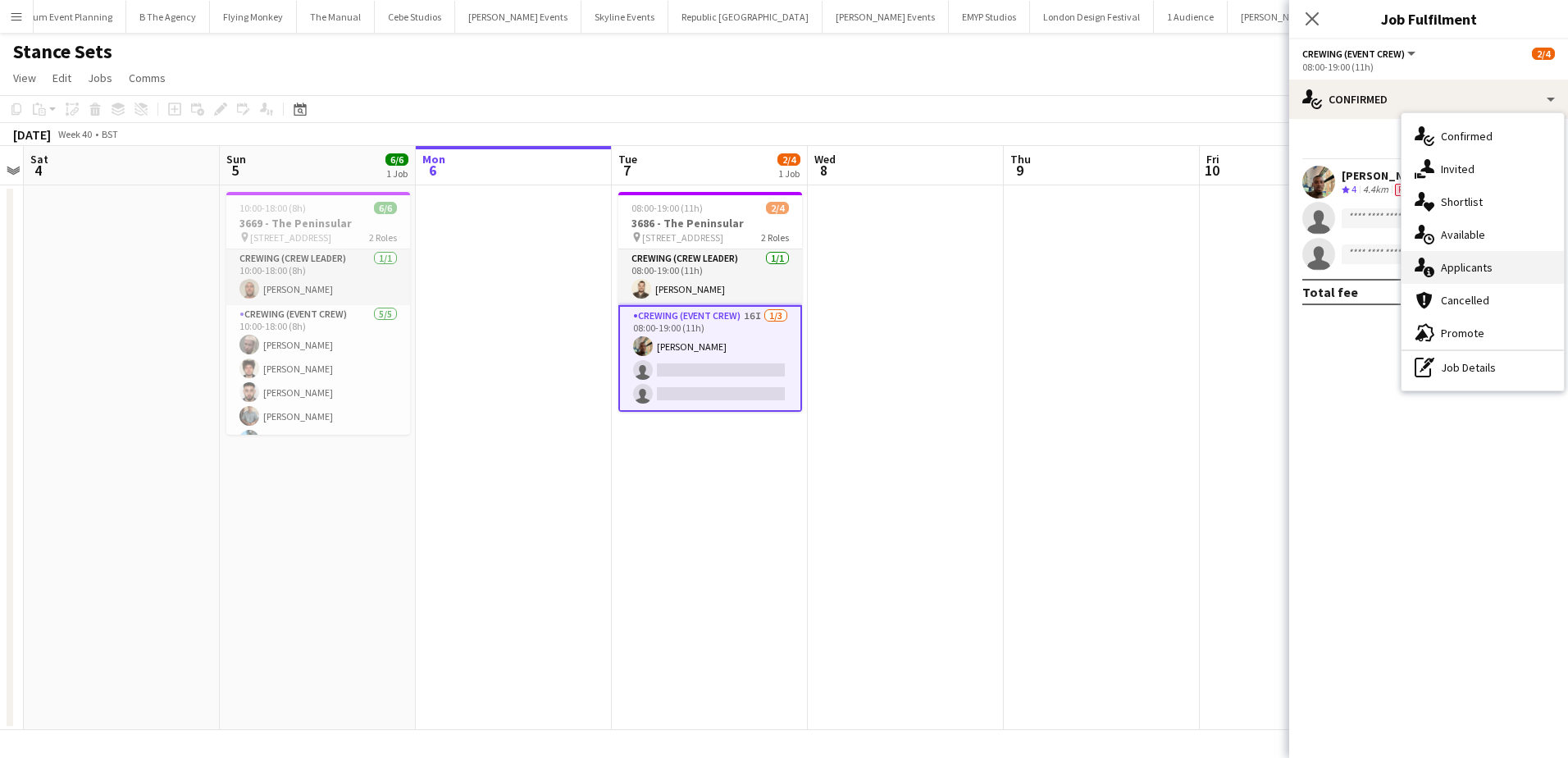
click at [1462, 260] on div "single-neutral-actions-information Applicants" at bounding box center [1483, 267] width 162 height 33
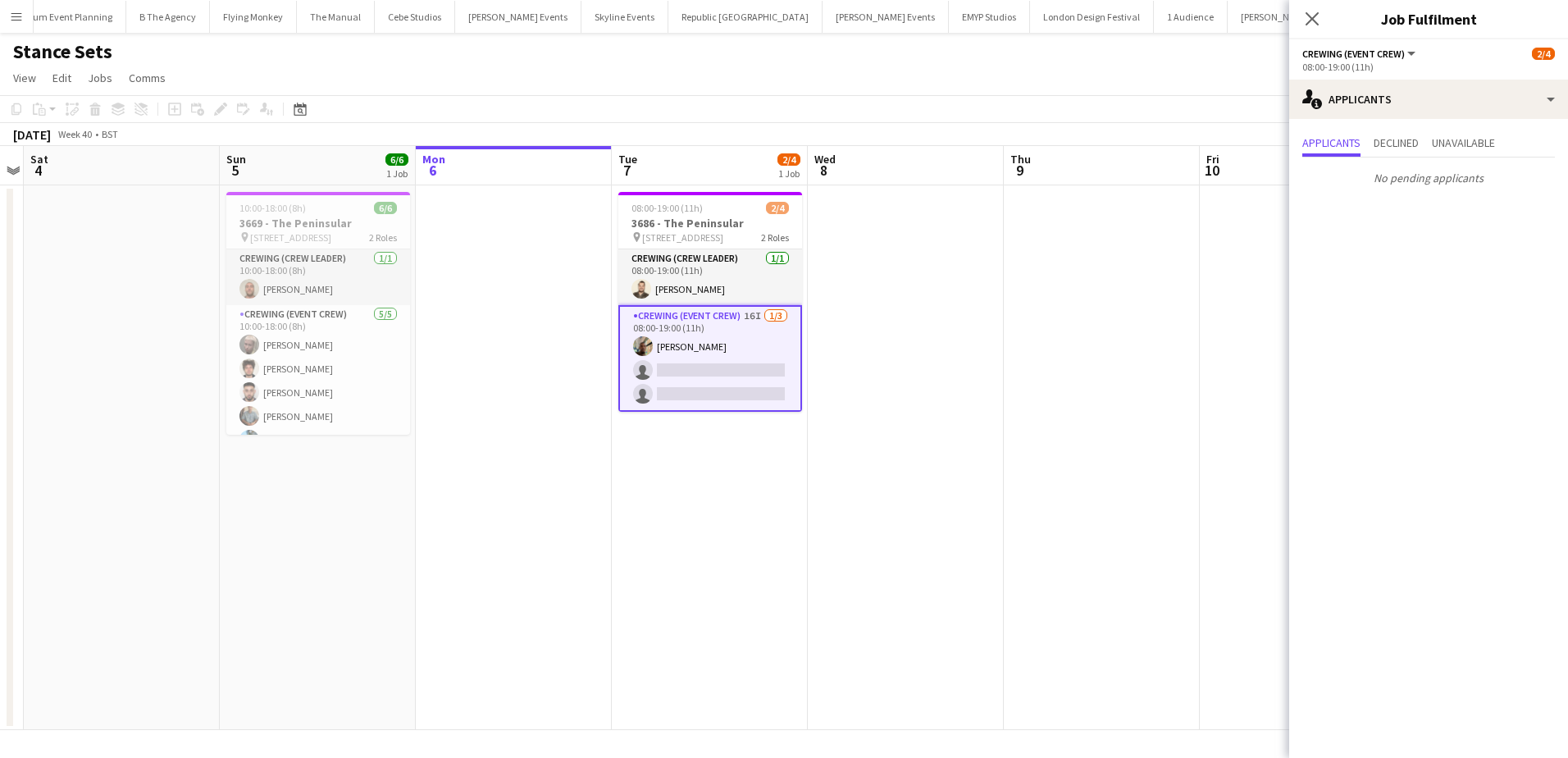
click at [1092, 266] on app-date-cell at bounding box center [1102, 457] width 196 height 545
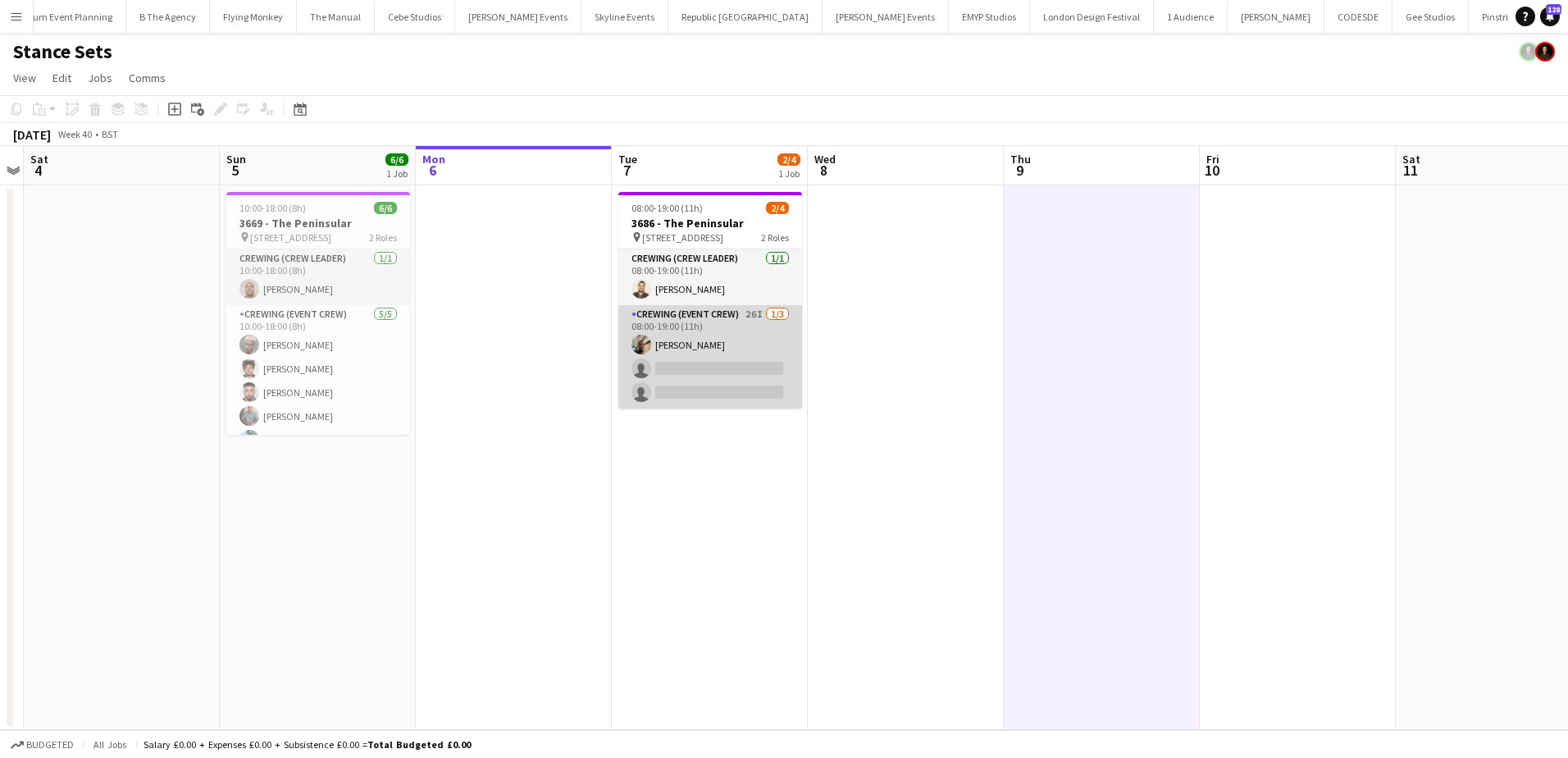
click at [717, 387] on app-card-role "Crewing (Event Crew) 26I 1/3 08:00-19:00 (11h) Stephon Johnson single-neutral-a…" at bounding box center [710, 356] width 184 height 103
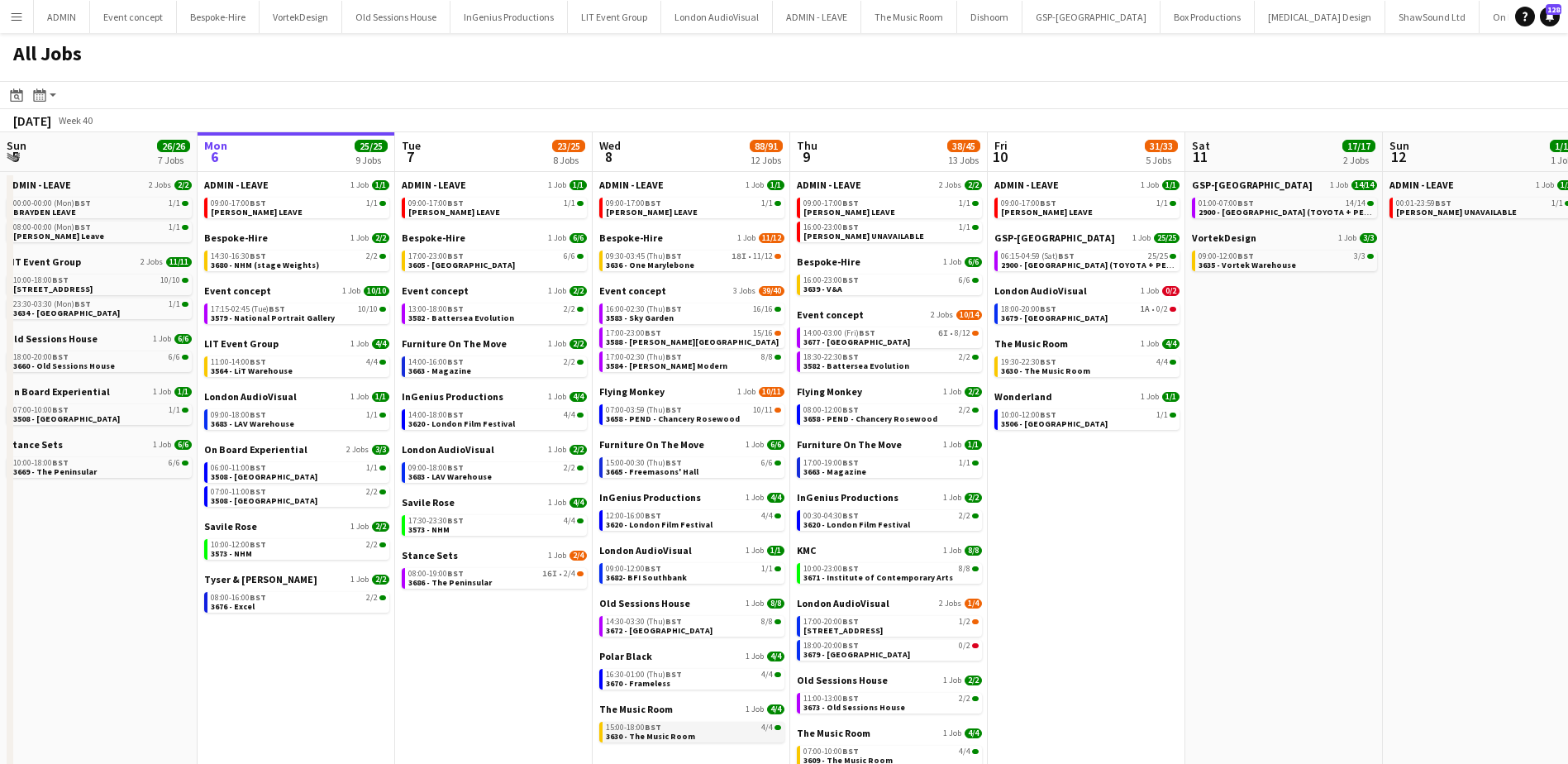
click at [684, 733] on span "3630 - The Music Room" at bounding box center [651, 735] width 89 height 10
click at [450, 582] on span "3686 - The Peninsular" at bounding box center [450, 581] width 84 height 10
click at [29, 22] on button "Menu" at bounding box center [16, 16] width 33 height 33
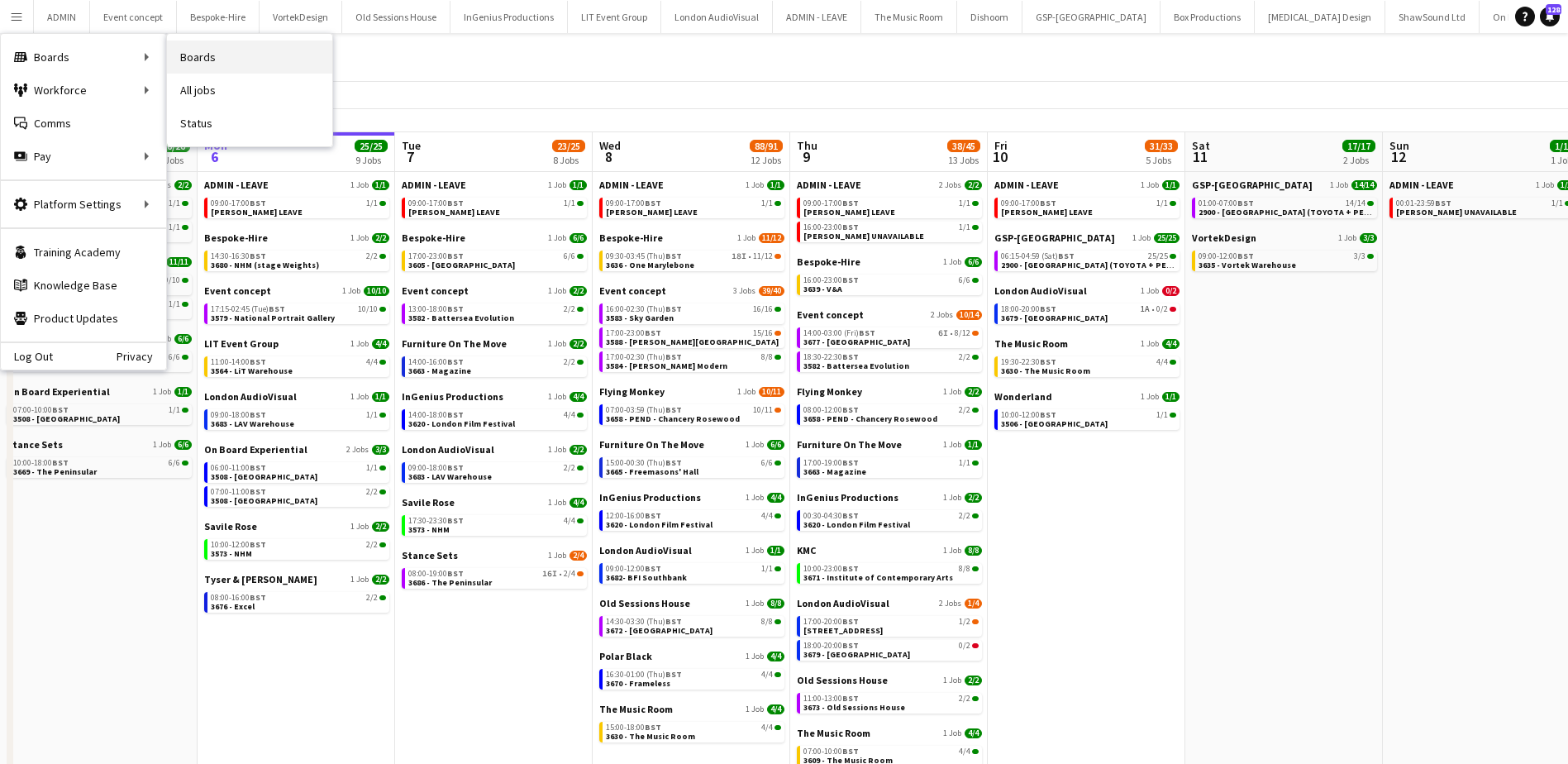
click at [218, 64] on link "Boards" at bounding box center [249, 57] width 166 height 33
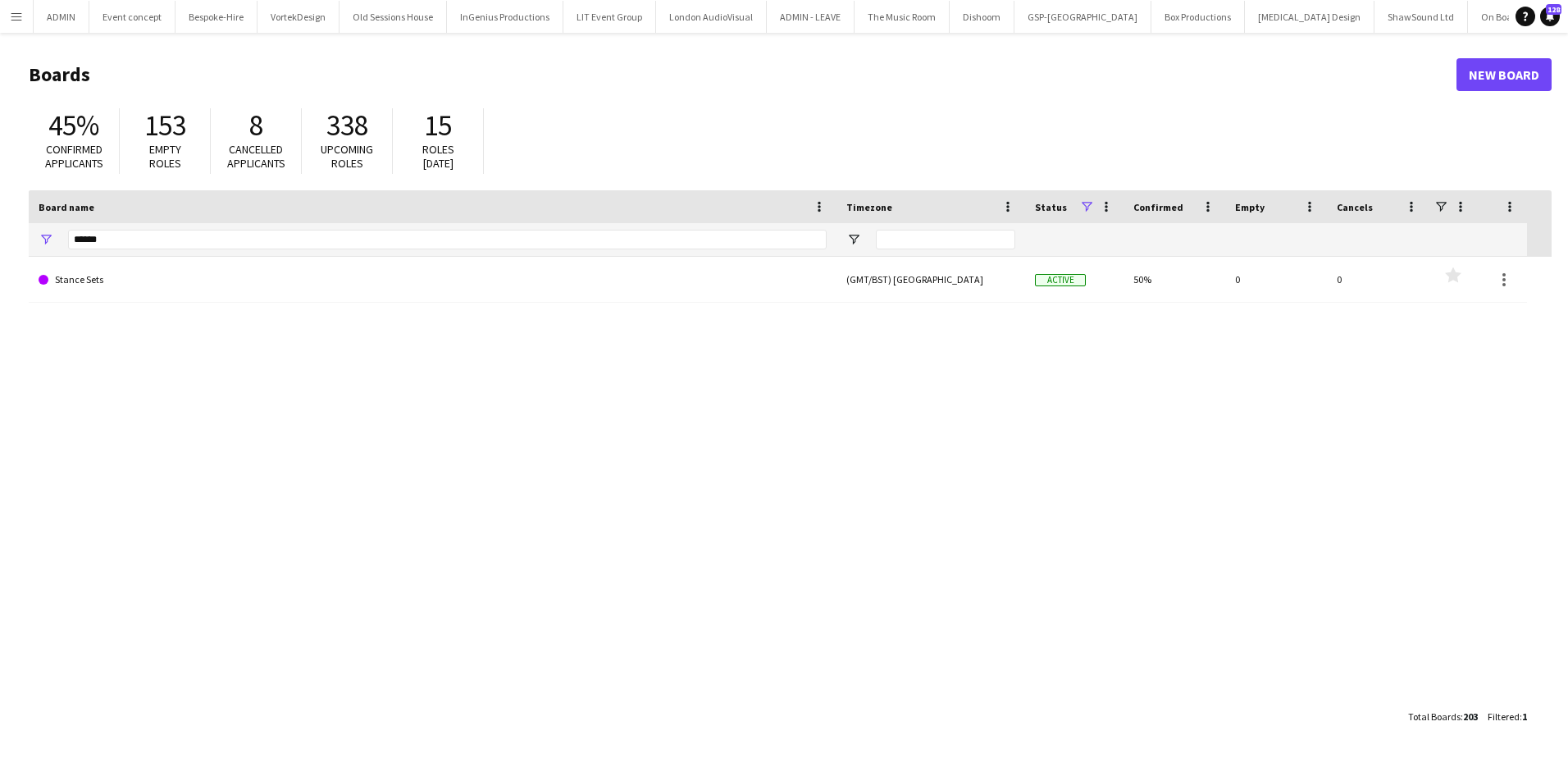
drag, startPoint x: 112, startPoint y: 250, endPoint x: 84, endPoint y: 241, distance: 29.4
click at [84, 241] on div "******" at bounding box center [447, 239] width 759 height 33
drag, startPoint x: 141, startPoint y: 243, endPoint x: 74, endPoint y: 239, distance: 67.1
click at [71, 240] on input "******" at bounding box center [447, 239] width 759 height 20
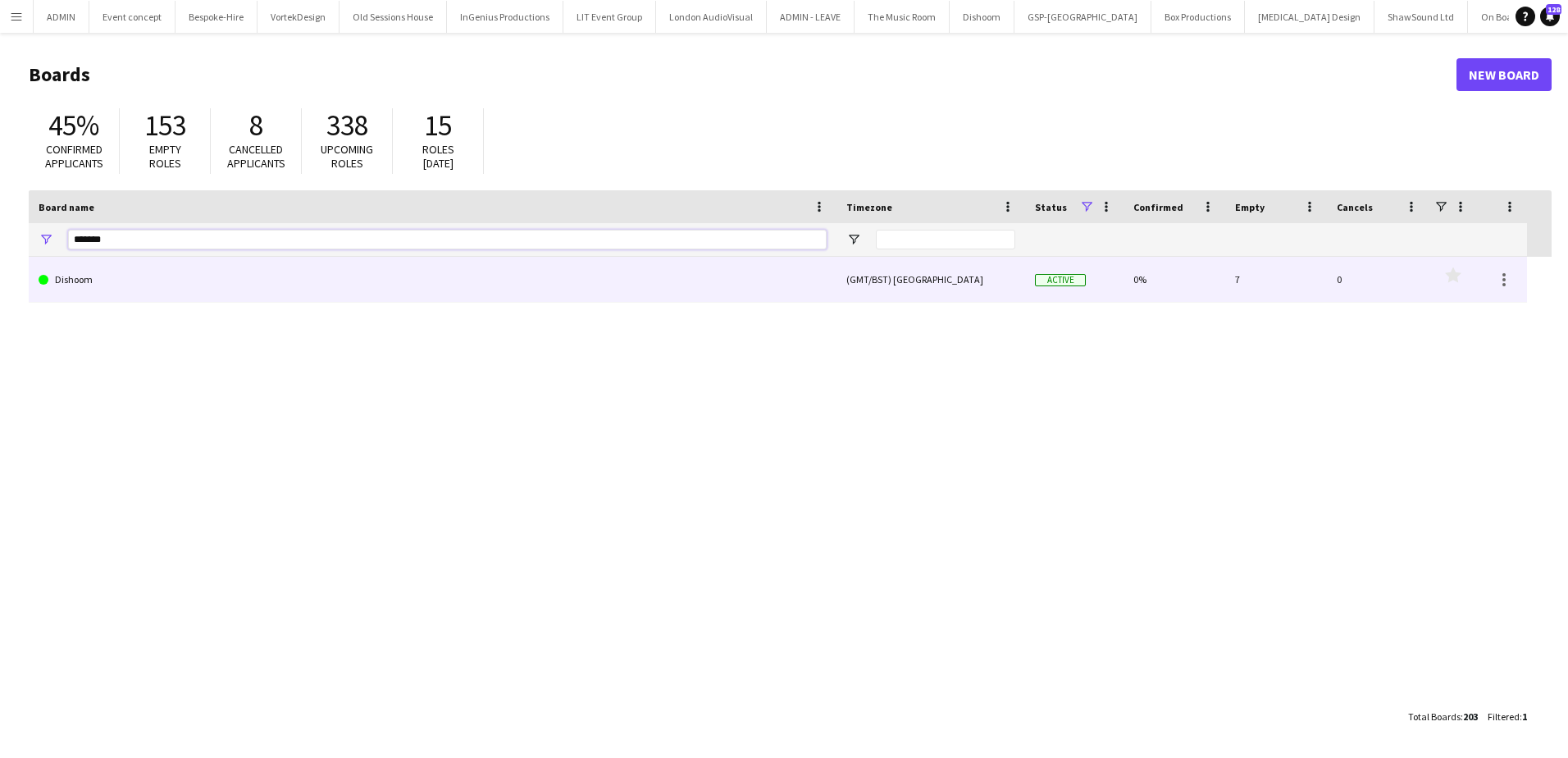
type input "*******"
click at [127, 265] on link "Dishoom" at bounding box center [432, 279] width 788 height 46
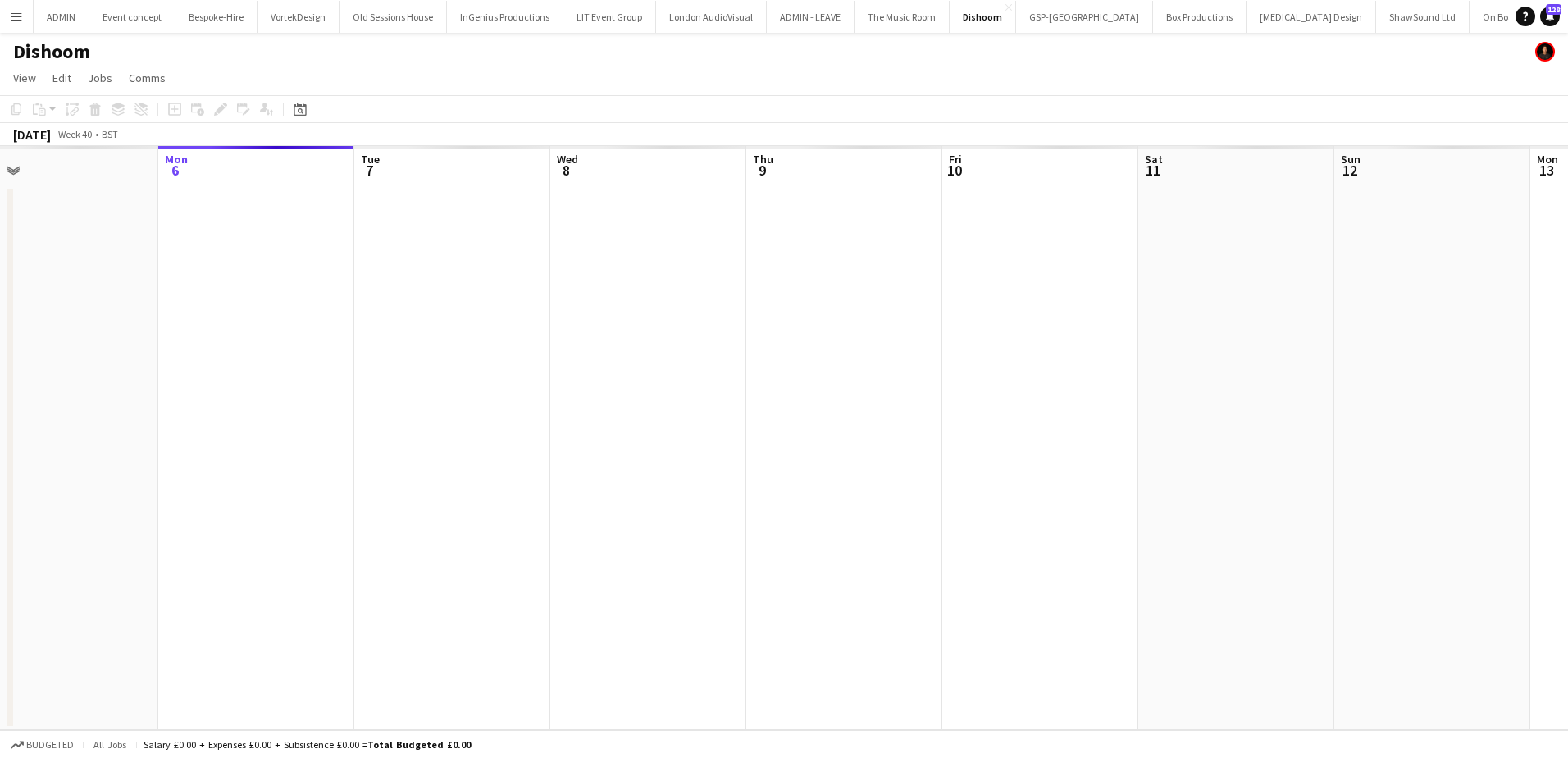
drag, startPoint x: 862, startPoint y: 302, endPoint x: 969, endPoint y: 230, distance: 129.0
click at [815, 302] on app-calendar-viewport "Fri 3 Sat 4 Sun 5 Mon 6 Tue 7 Wed 8 Thu 9 Fri 10 Sat 11 Sun 12 Mon 13 Tue 14 We…" at bounding box center [784, 438] width 1568 height 584
click at [971, 229] on app-date-cell at bounding box center [1031, 457] width 196 height 545
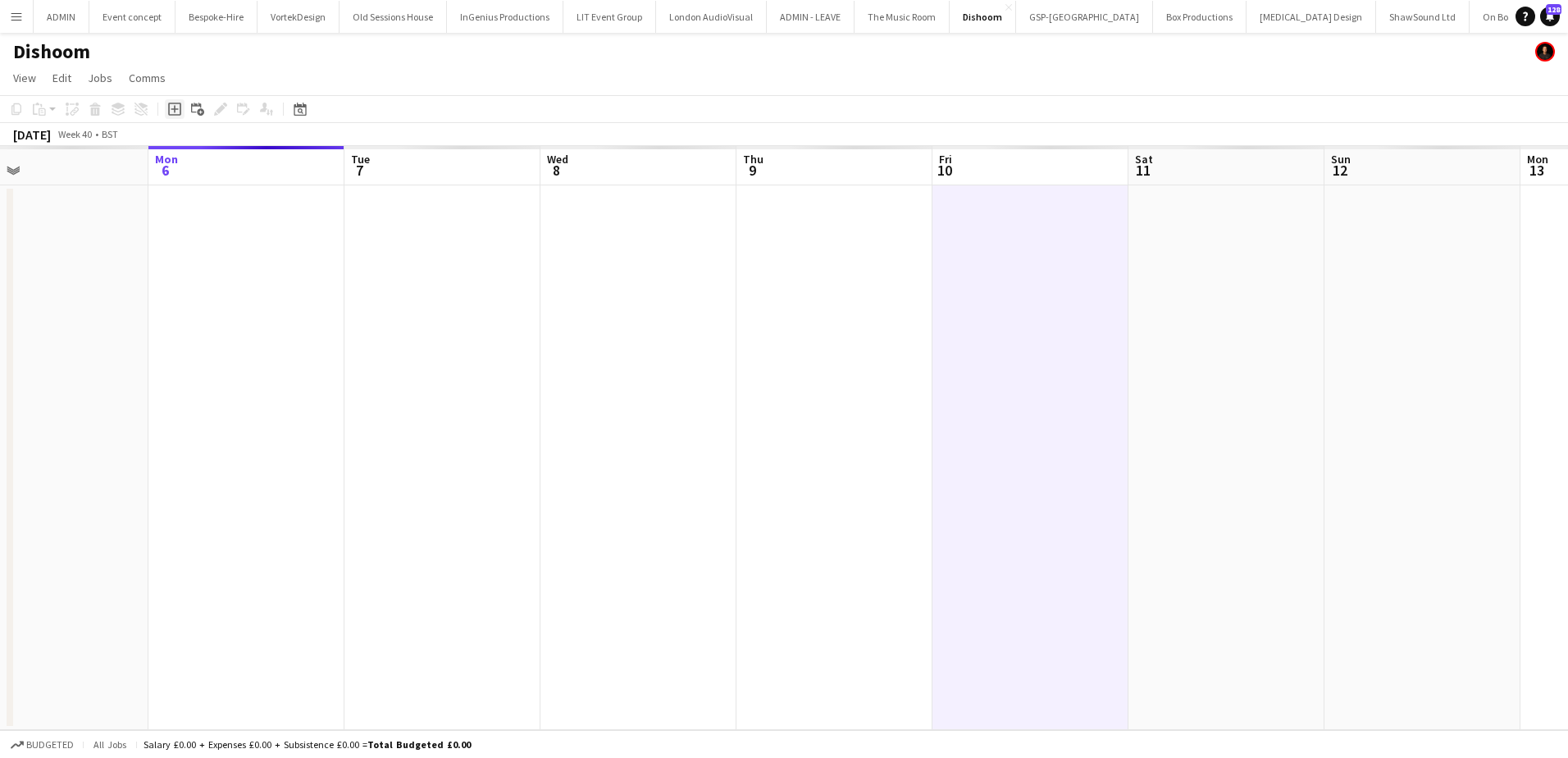
click at [170, 109] on icon "Add job" at bounding box center [175, 109] width 13 height 13
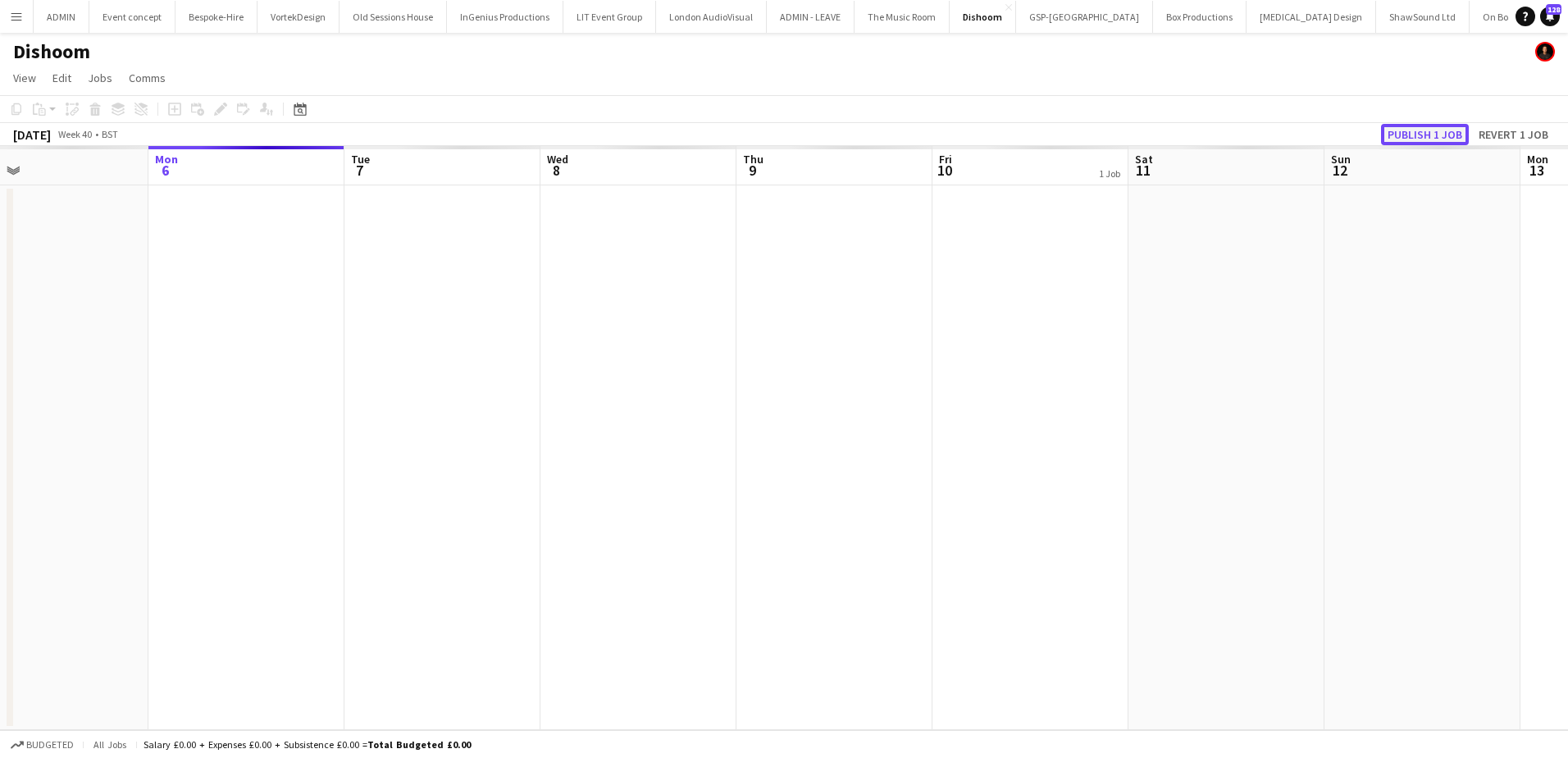
click at [1420, 138] on button "Publish 1 job" at bounding box center [1425, 134] width 88 height 22
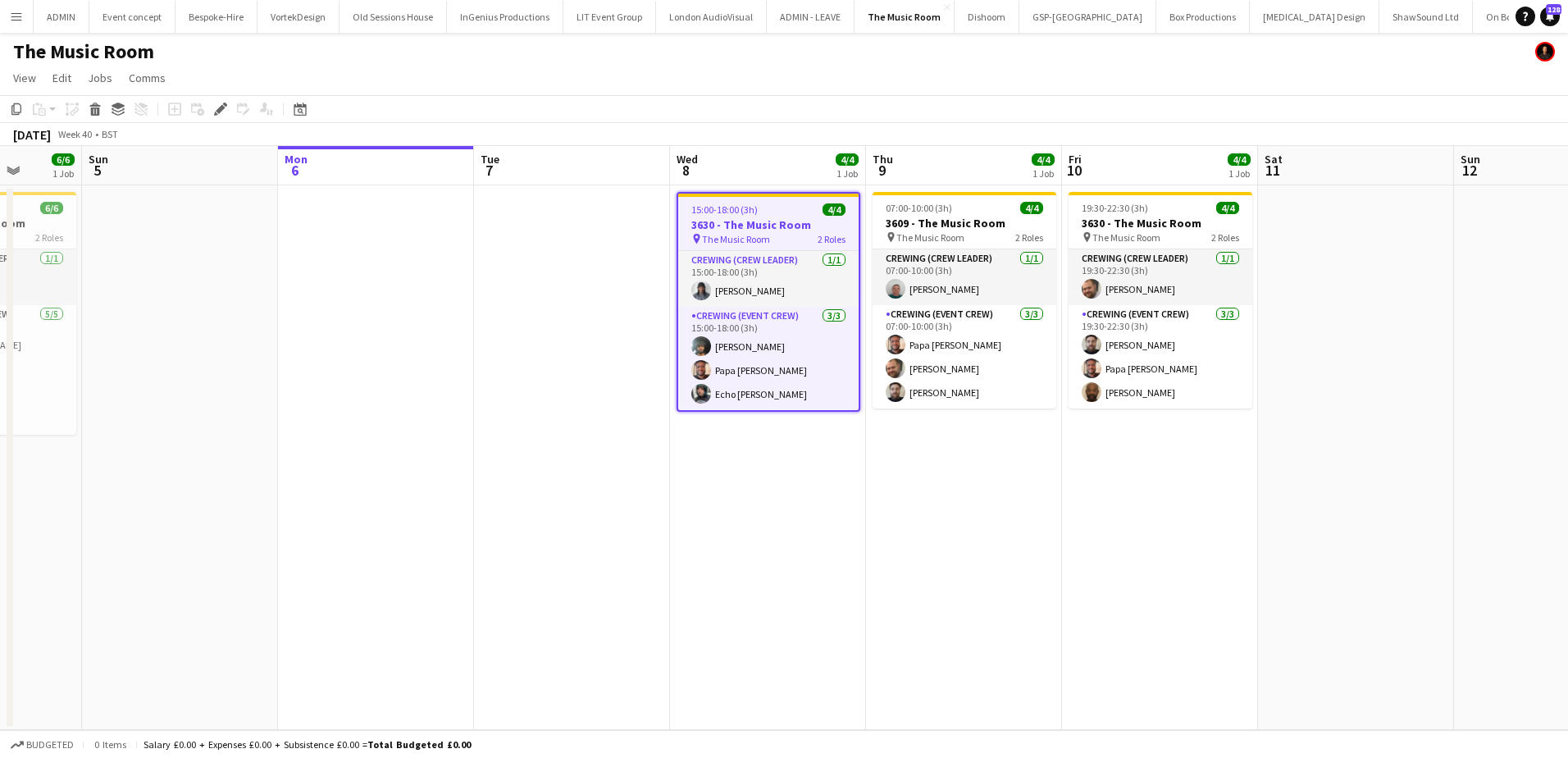
scroll to position [0, 526]
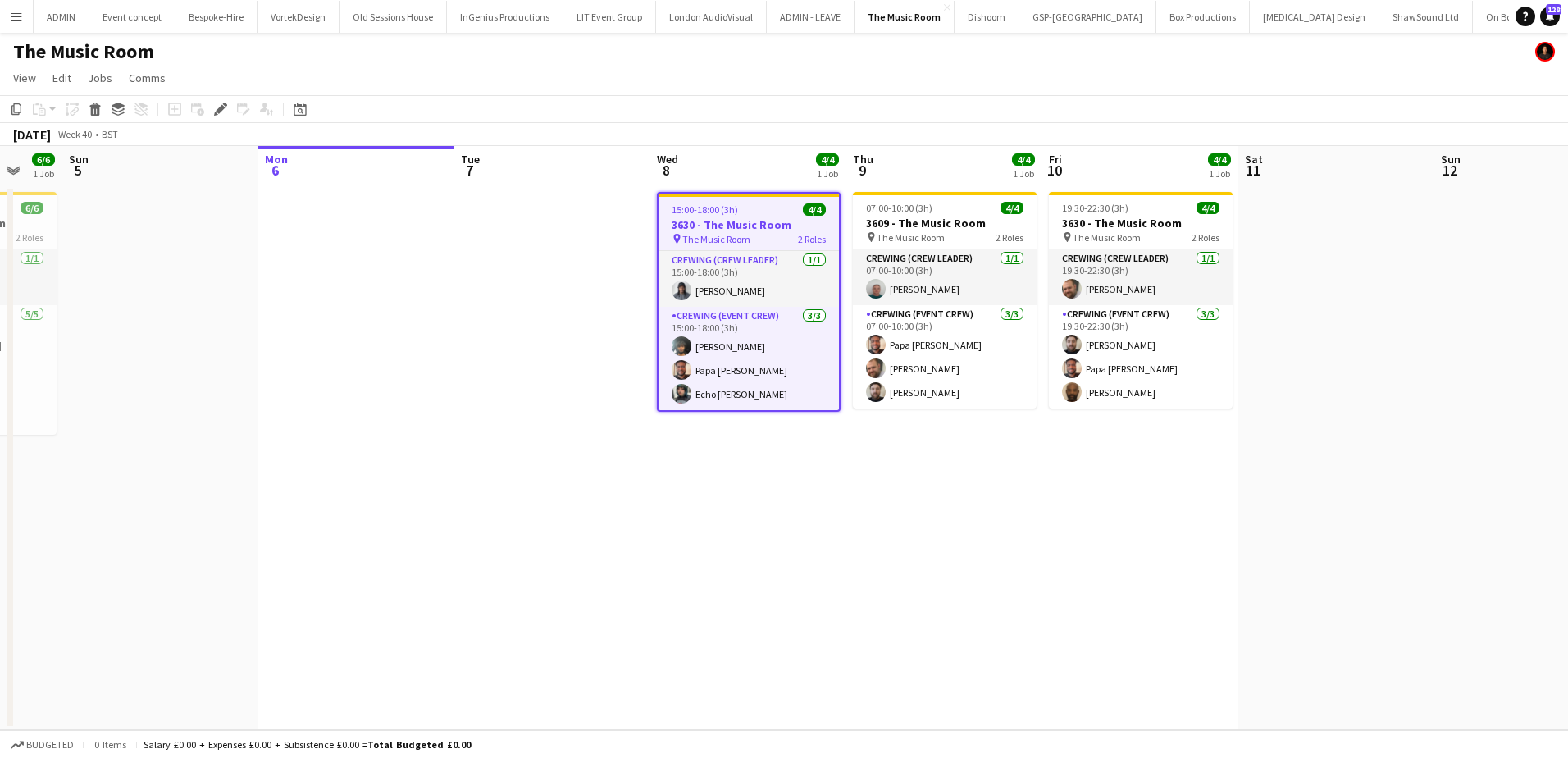
drag, startPoint x: 510, startPoint y: 517, endPoint x: 547, endPoint y: 511, distance: 37.5
click at [548, 511] on app-calendar-viewport "Thu 2 Fri 3 Sat 4 6/6 1 Job Sun 5 Mon 6 Tue 7 Wed 8 4/4 1 Job Thu 9 4/4 1 Job F…" at bounding box center [784, 438] width 1568 height 584
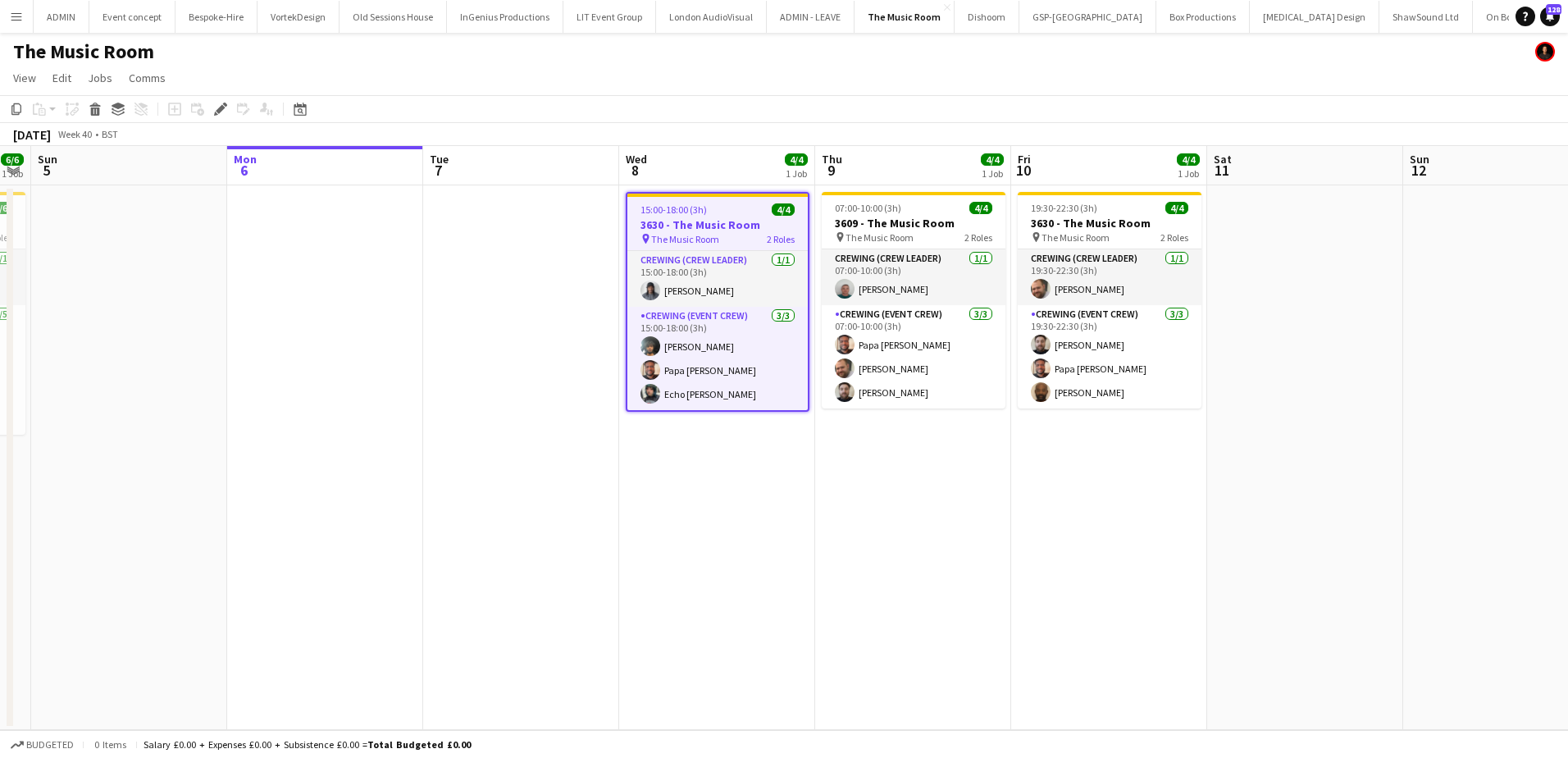
scroll to position [0, 590]
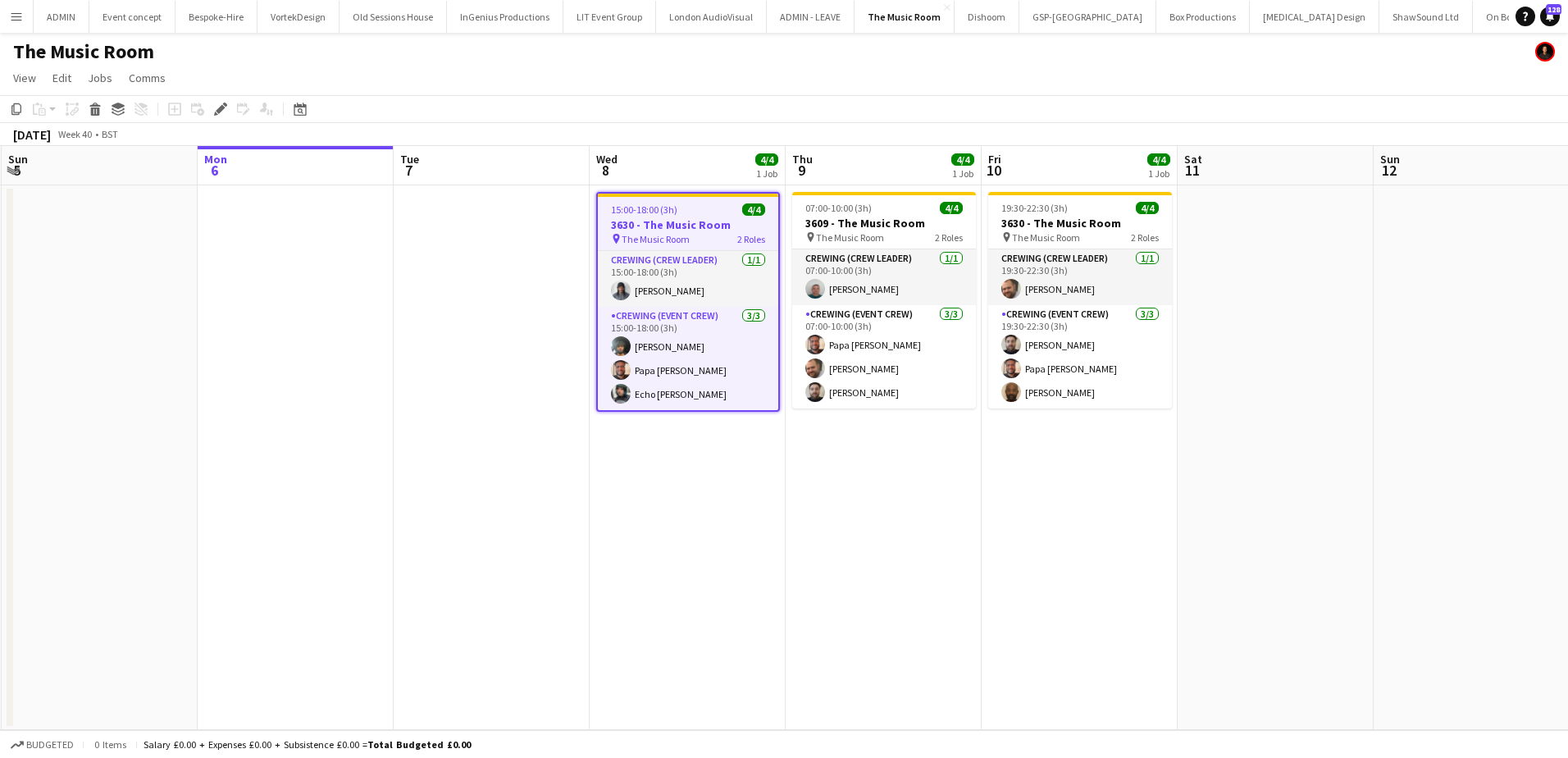
drag, startPoint x: 940, startPoint y: 491, endPoint x: 876, endPoint y: 451, distance: 75.5
click at [891, 476] on app-calendar-viewport "Thu 2 Fri 3 Sat 4 6/6 1 Job Sun 5 Mon 6 Tue 7 Wed 8 4/4 1 Job Thu 9 4/4 1 Job F…" at bounding box center [784, 438] width 1568 height 584
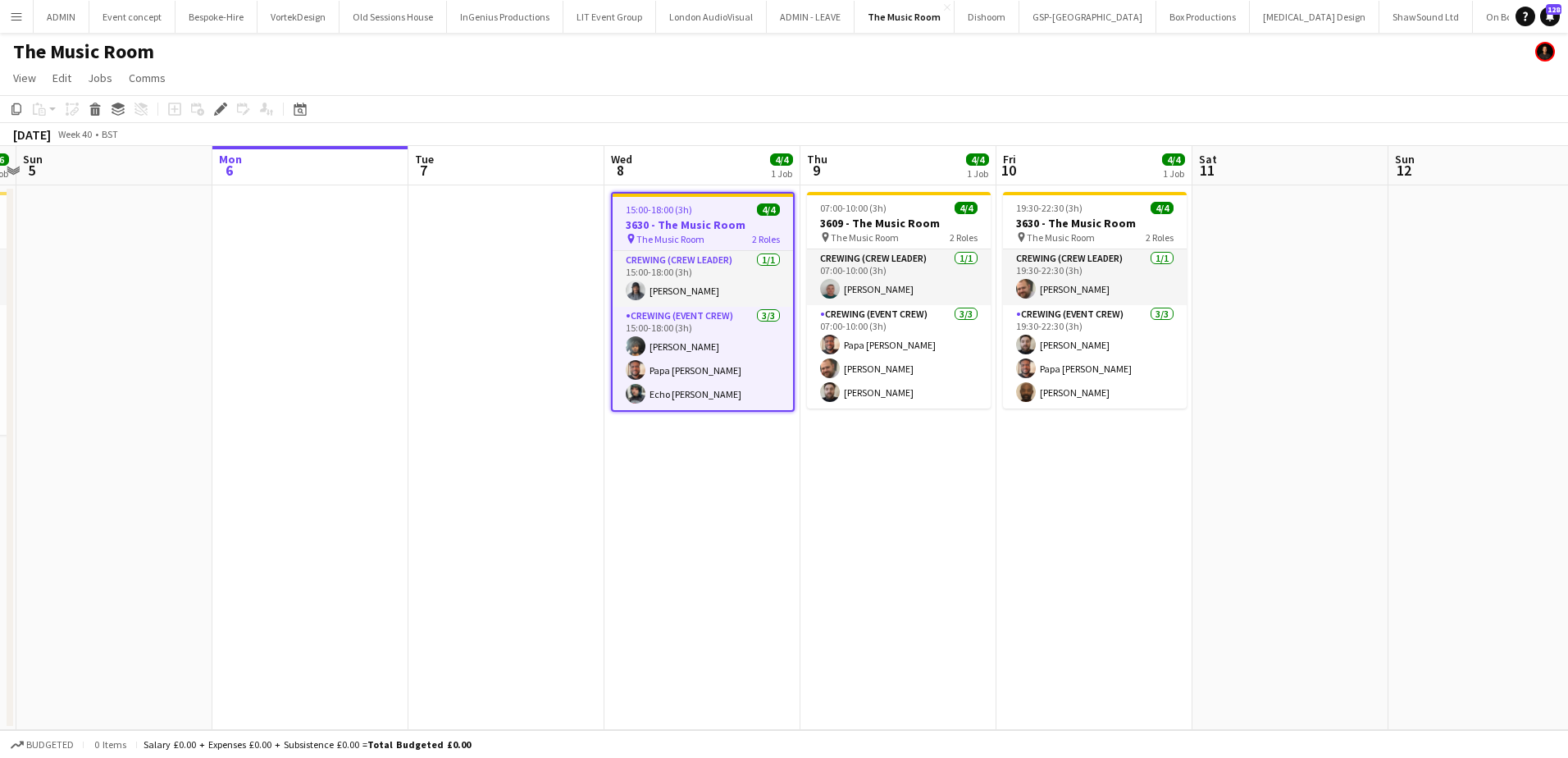
scroll to position [0, 573]
drag, startPoint x: 702, startPoint y: 483, endPoint x: 719, endPoint y: 483, distance: 17.0
click at [719, 483] on app-calendar-viewport "Thu 2 Fri 3 Sat 4 6/6 1 Job Sun 5 Mon 6 Tue 7 Wed 8 4/4 1 Job Thu 9 4/4 1 Job F…" at bounding box center [784, 438] width 1568 height 584
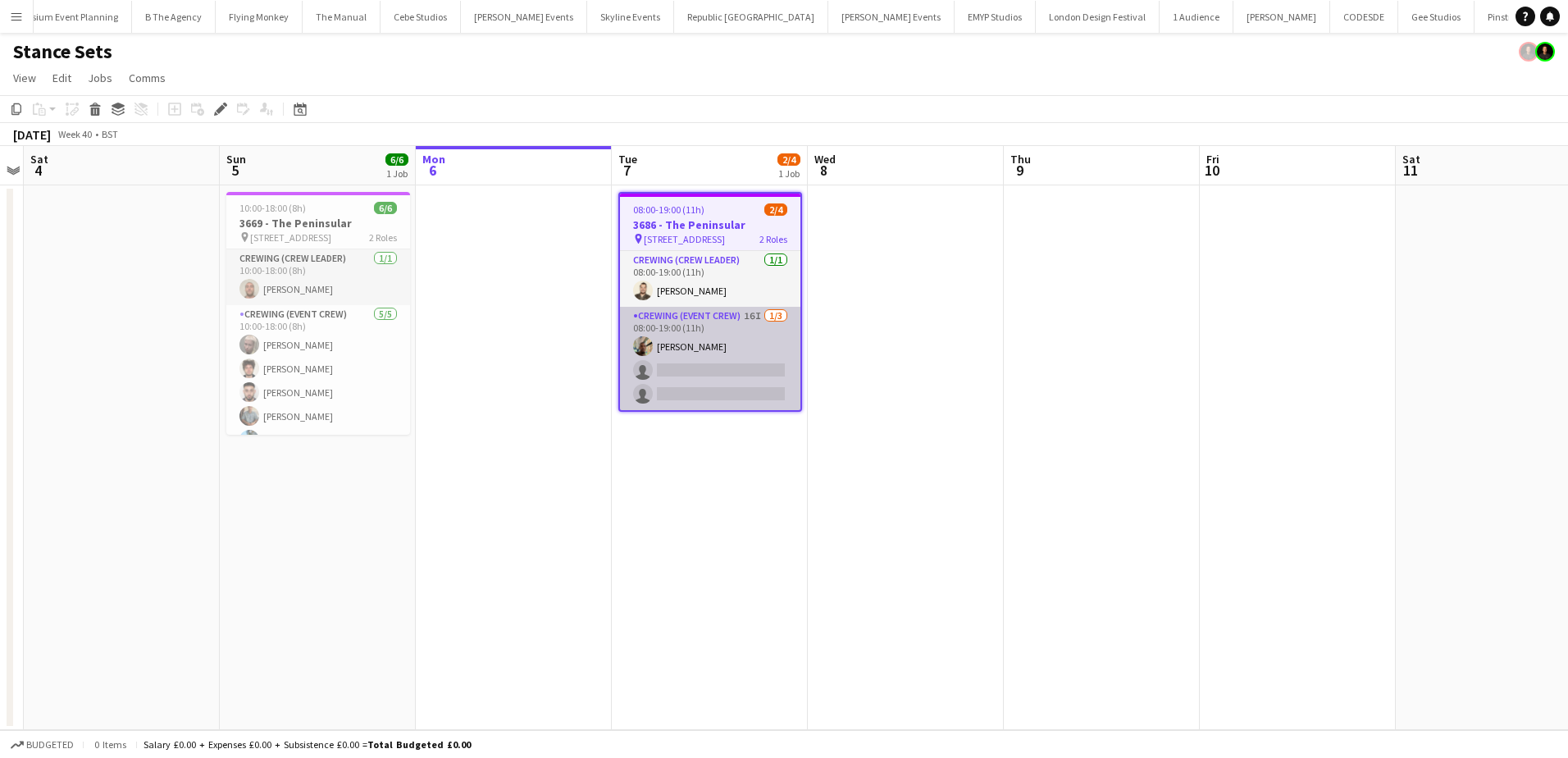
scroll to position [0, 4008]
click at [736, 391] on app-card-role "Crewing (Event Crew) 16I [DATE] 08:00-19:00 (11h) [PERSON_NAME] single-neutral-…" at bounding box center [710, 358] width 180 height 103
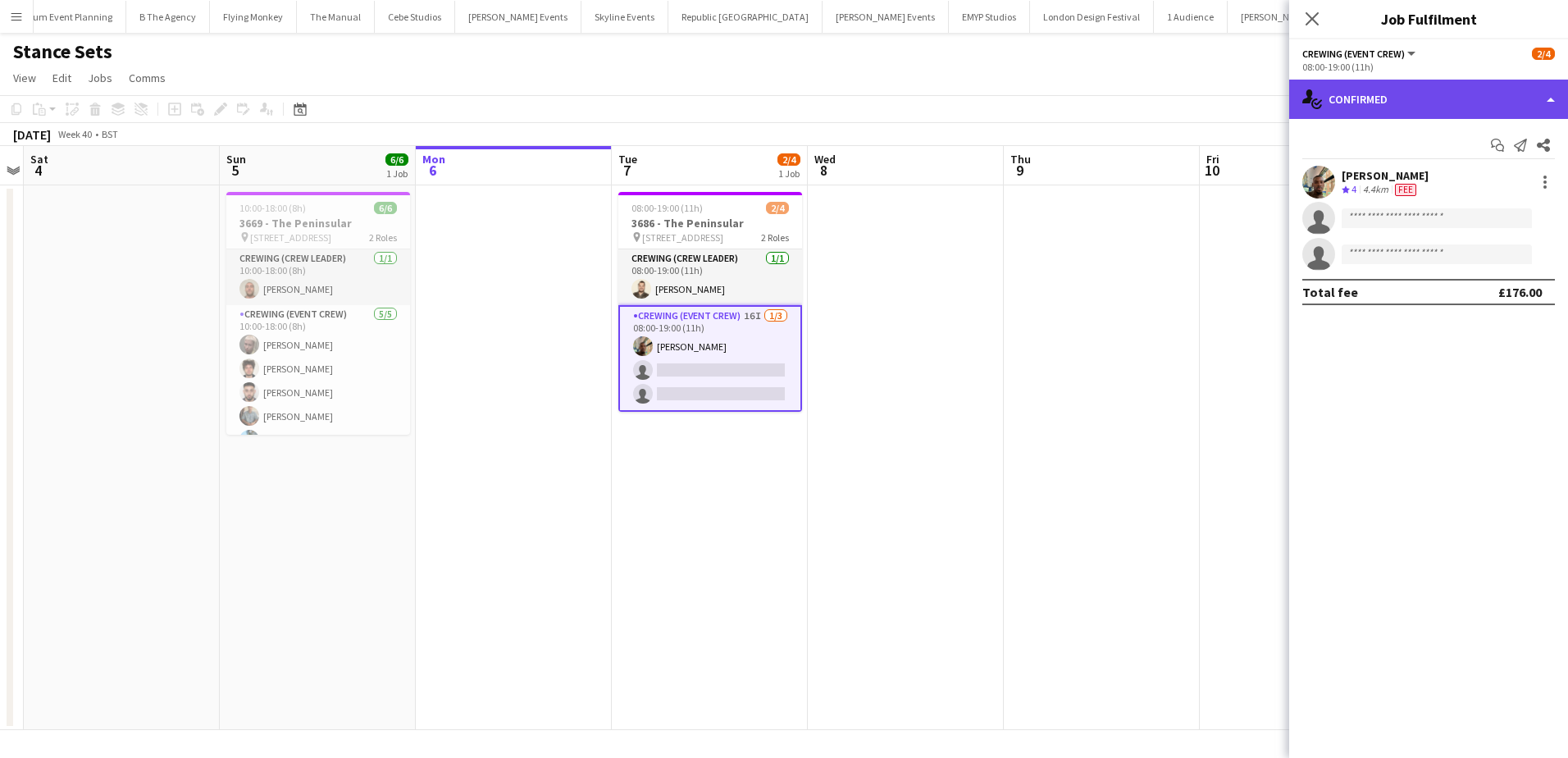
click at [1546, 97] on div "single-neutral-actions-check-2 Confirmed" at bounding box center [1428, 99] width 278 height 40
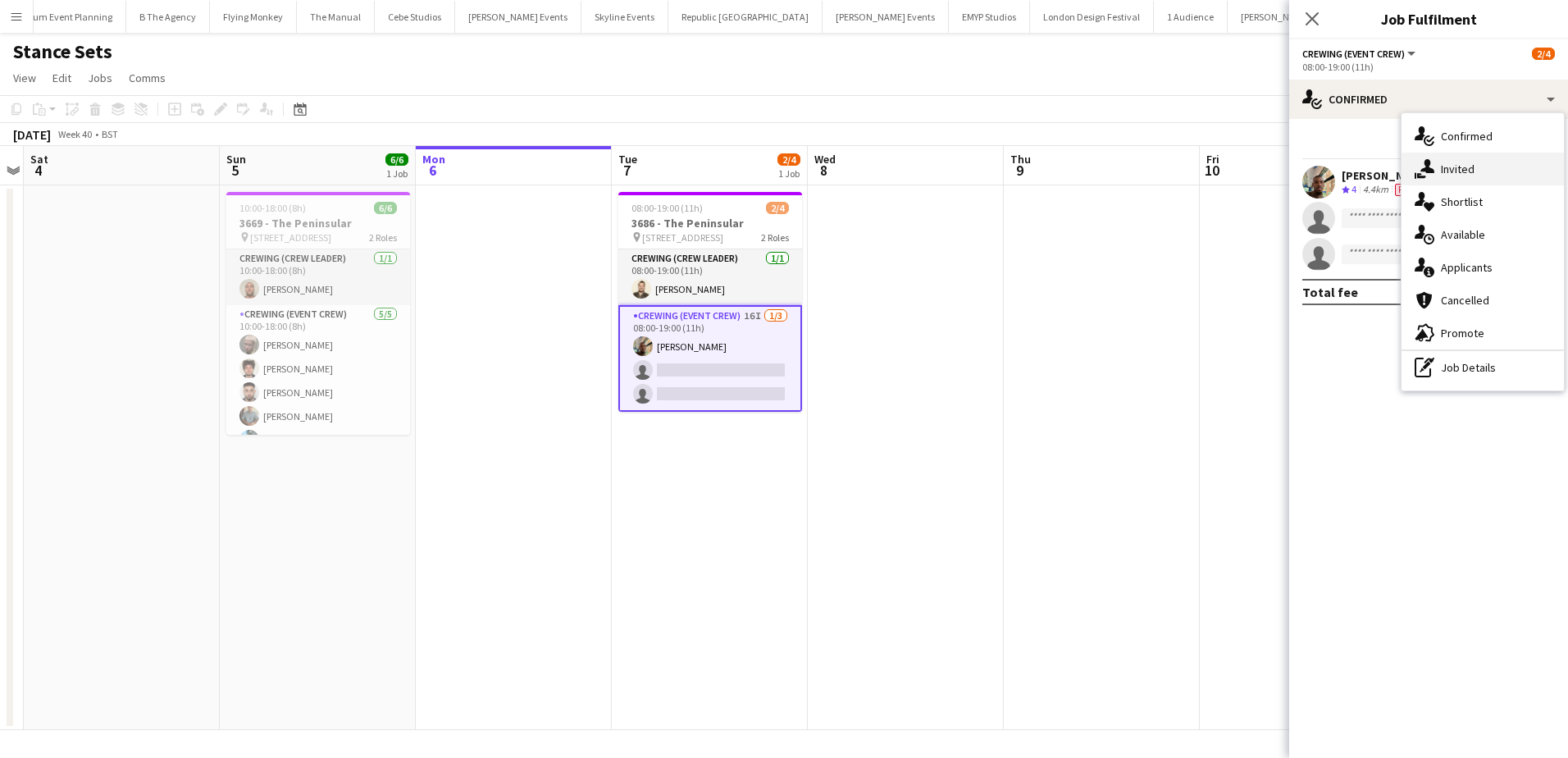
click at [1486, 177] on div "single-neutral-actions-share-1 Invited" at bounding box center [1483, 169] width 162 height 33
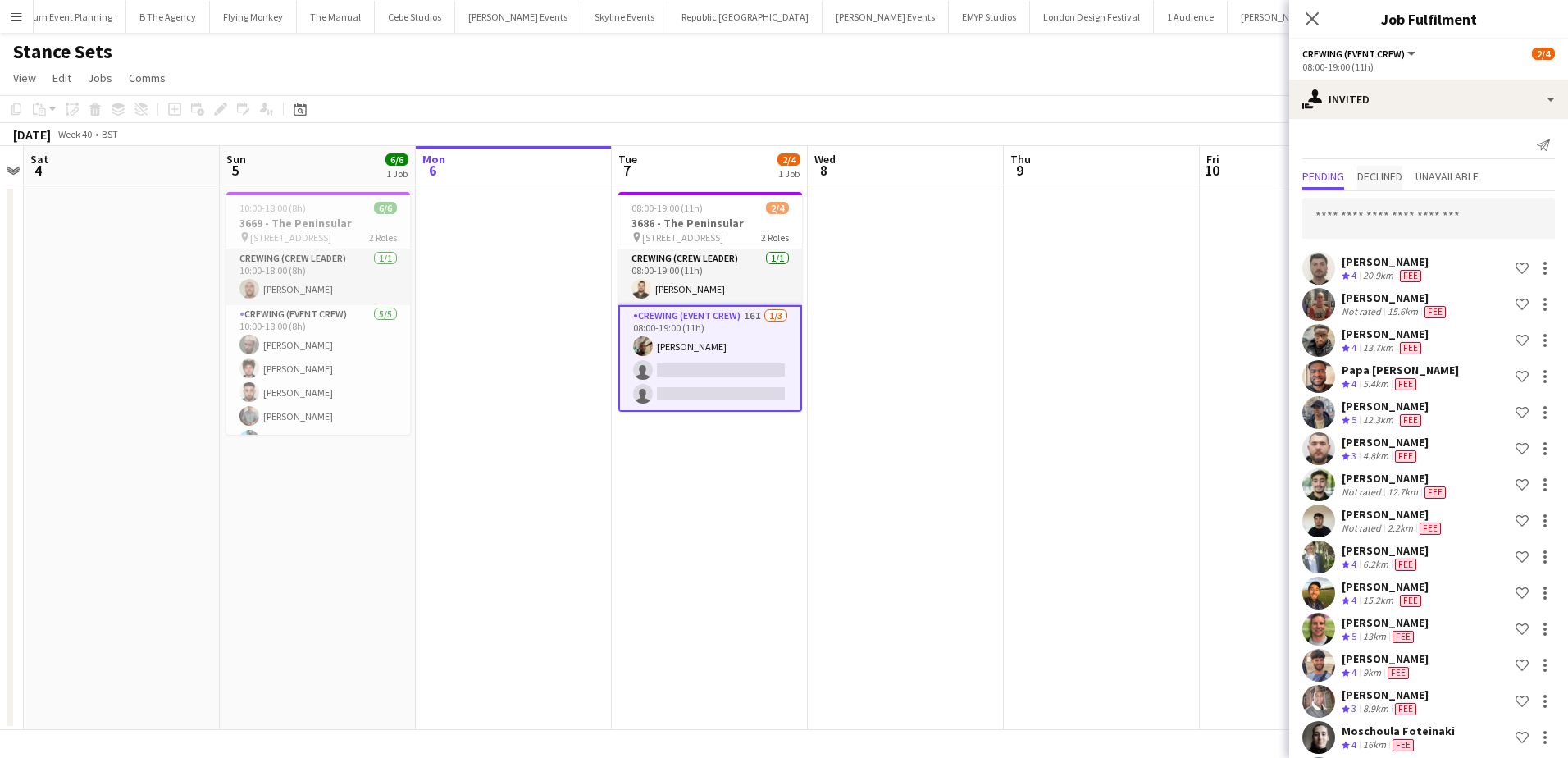
click at [1390, 172] on span "Declined" at bounding box center [1380, 177] width 45 height 11
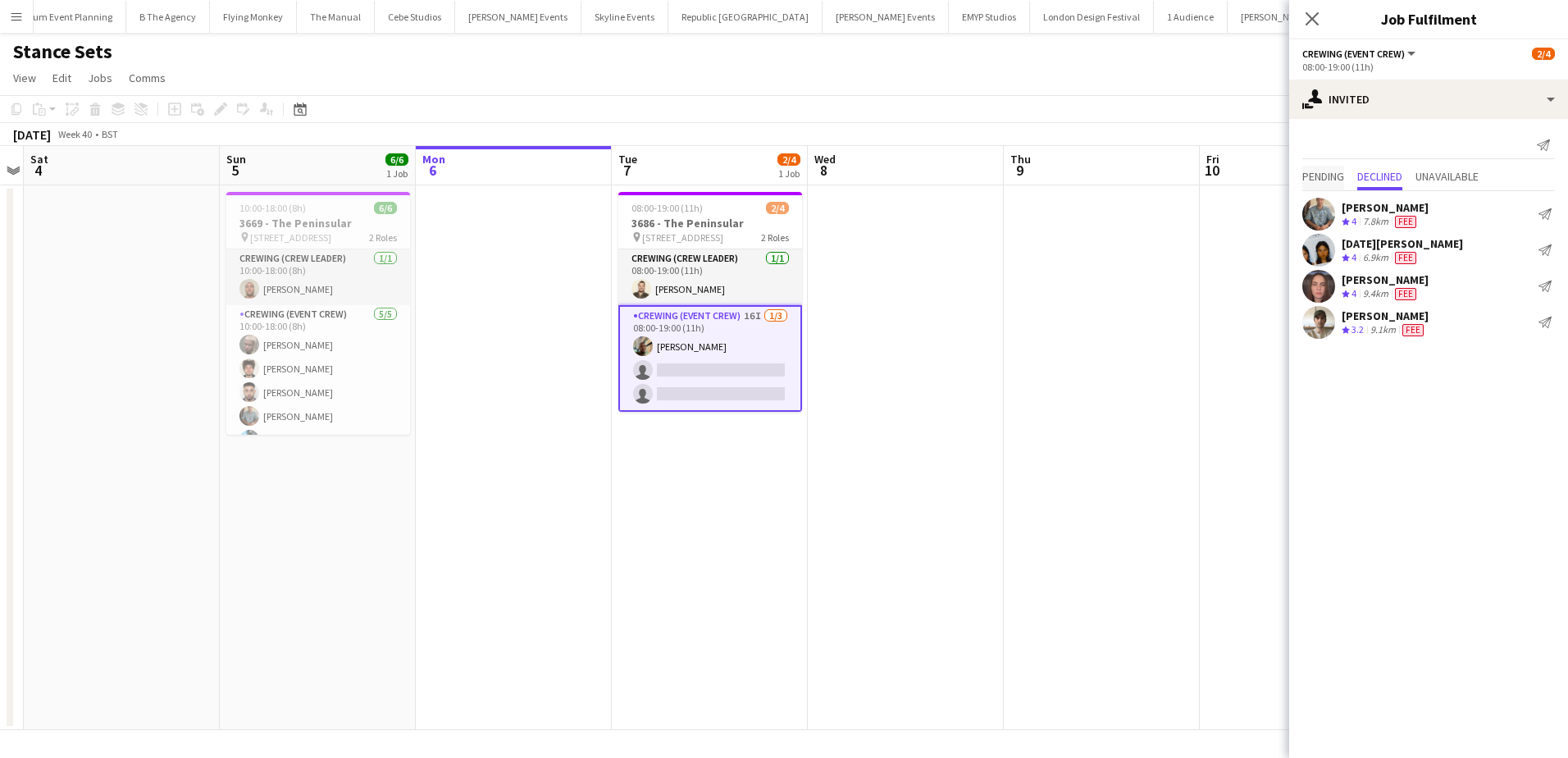
click at [1324, 181] on span "Pending" at bounding box center [1324, 177] width 42 height 11
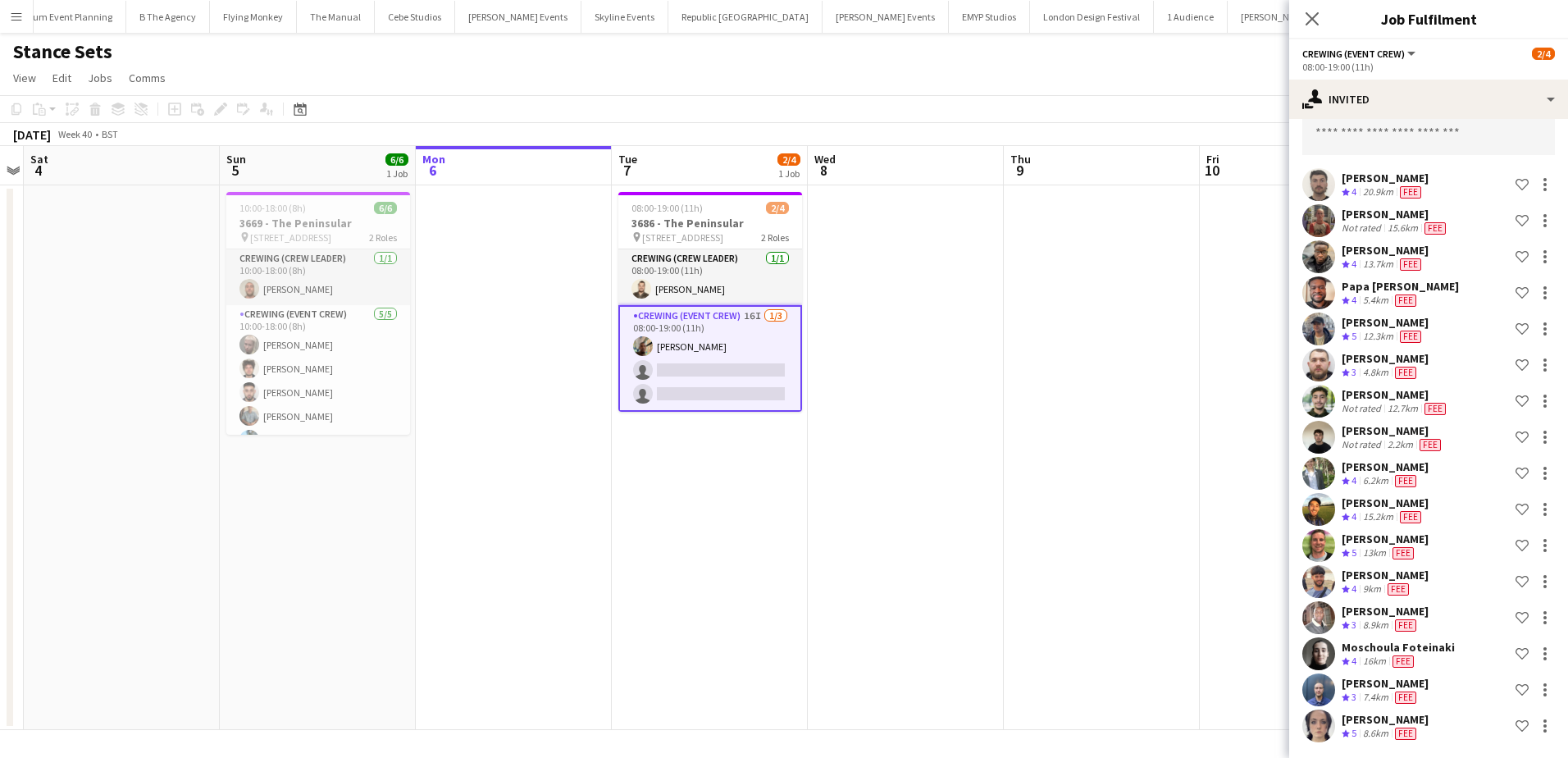
scroll to position [84, 0]
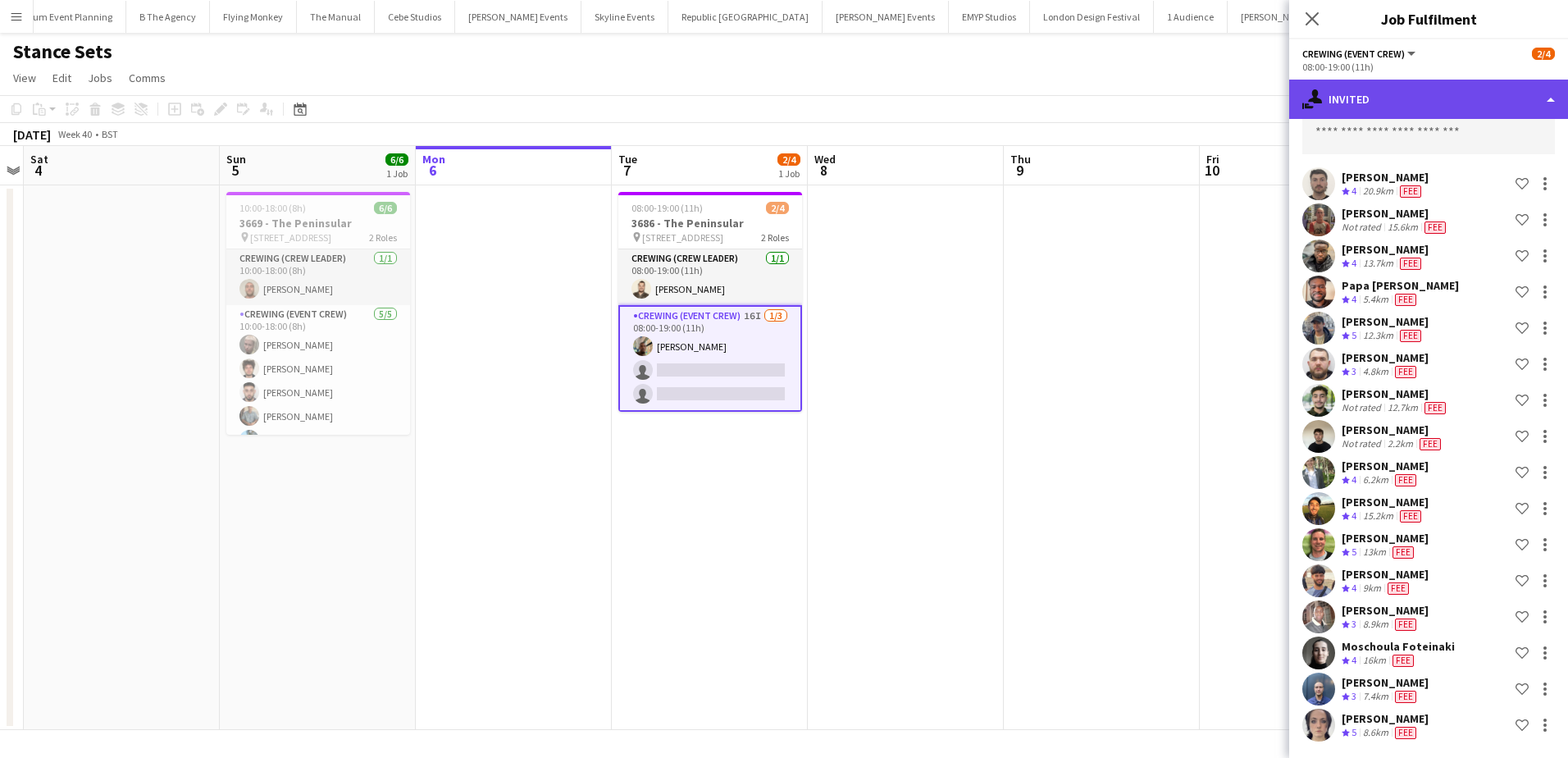
click at [1449, 81] on div "single-neutral-actions-share-1 Invited" at bounding box center [1428, 99] width 278 height 40
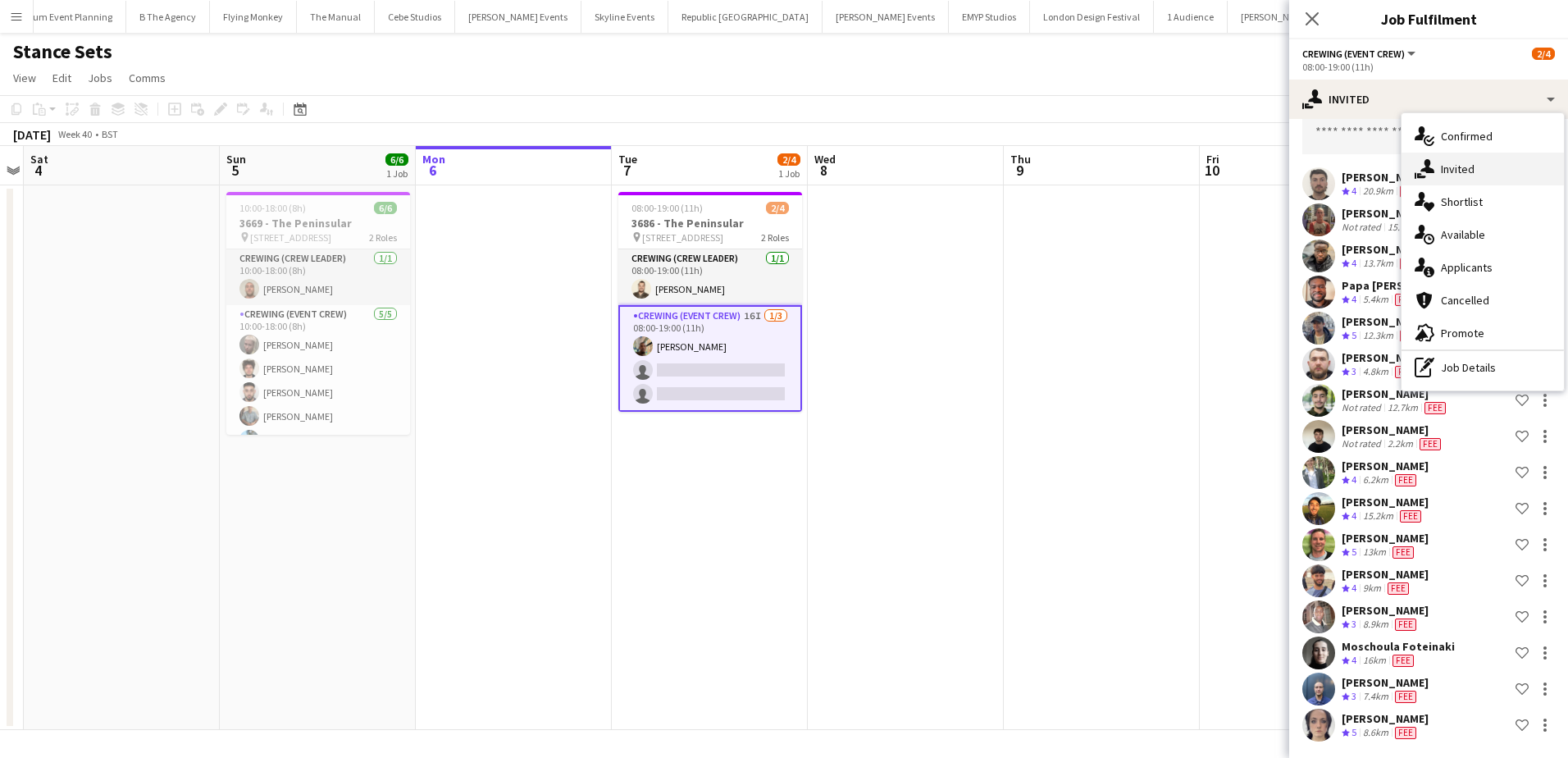
click at [1492, 163] on div "single-neutral-actions-share-1 Invited" at bounding box center [1483, 169] width 162 height 33
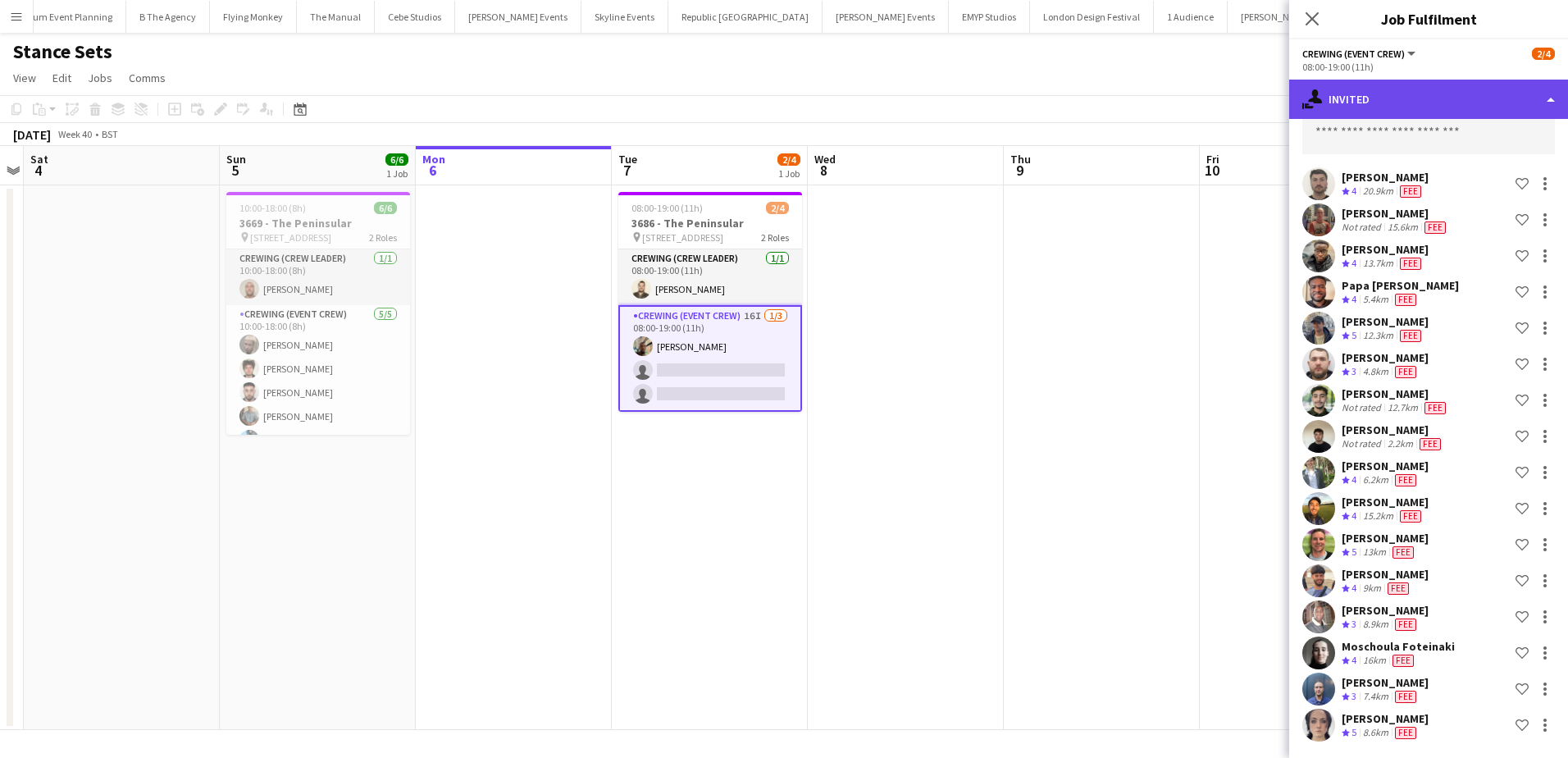
click at [1419, 116] on div "single-neutral-actions-share-1 Invited" at bounding box center [1428, 99] width 278 height 40
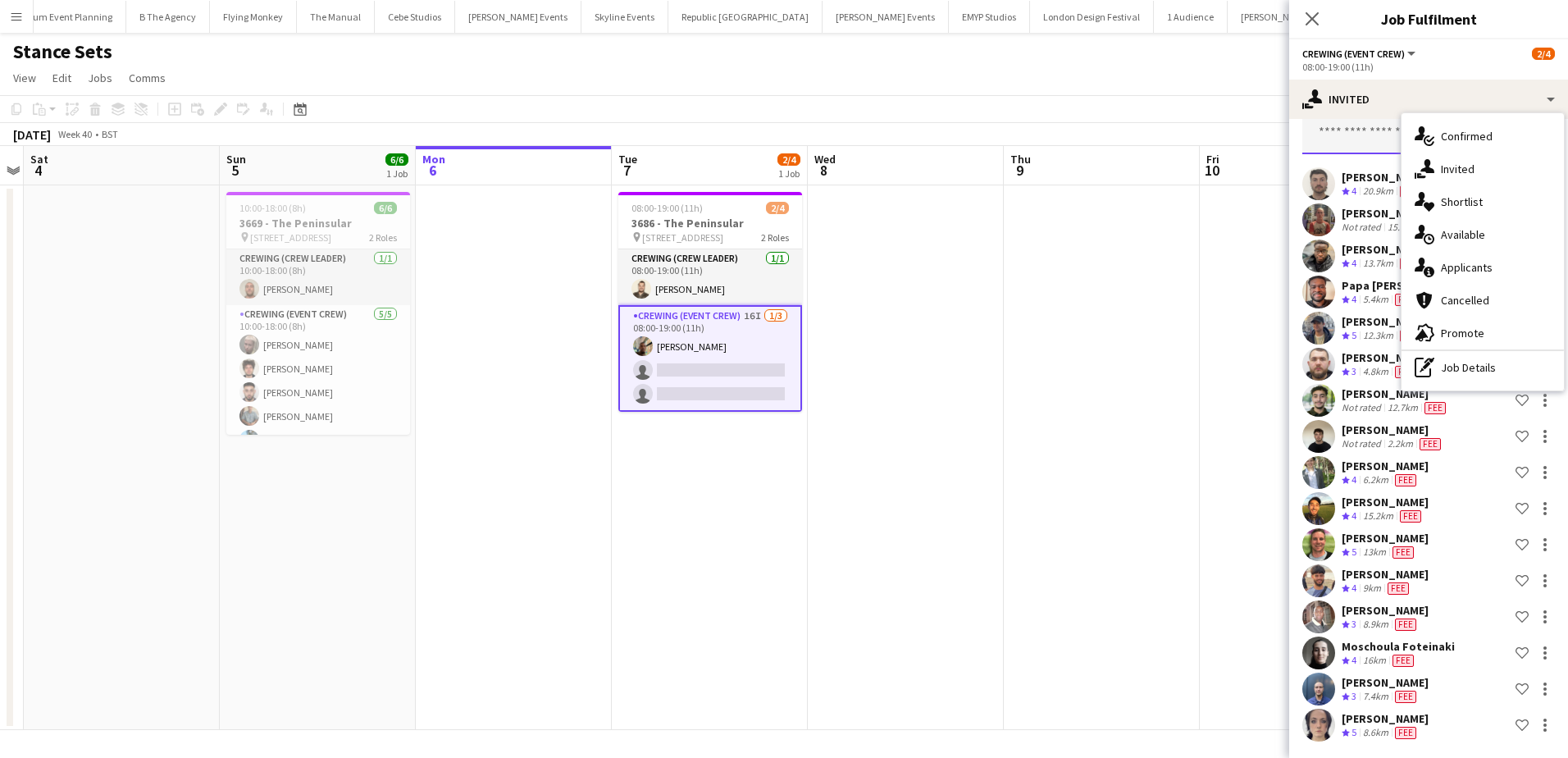
click at [1363, 132] on input "text" at bounding box center [1429, 133] width 253 height 41
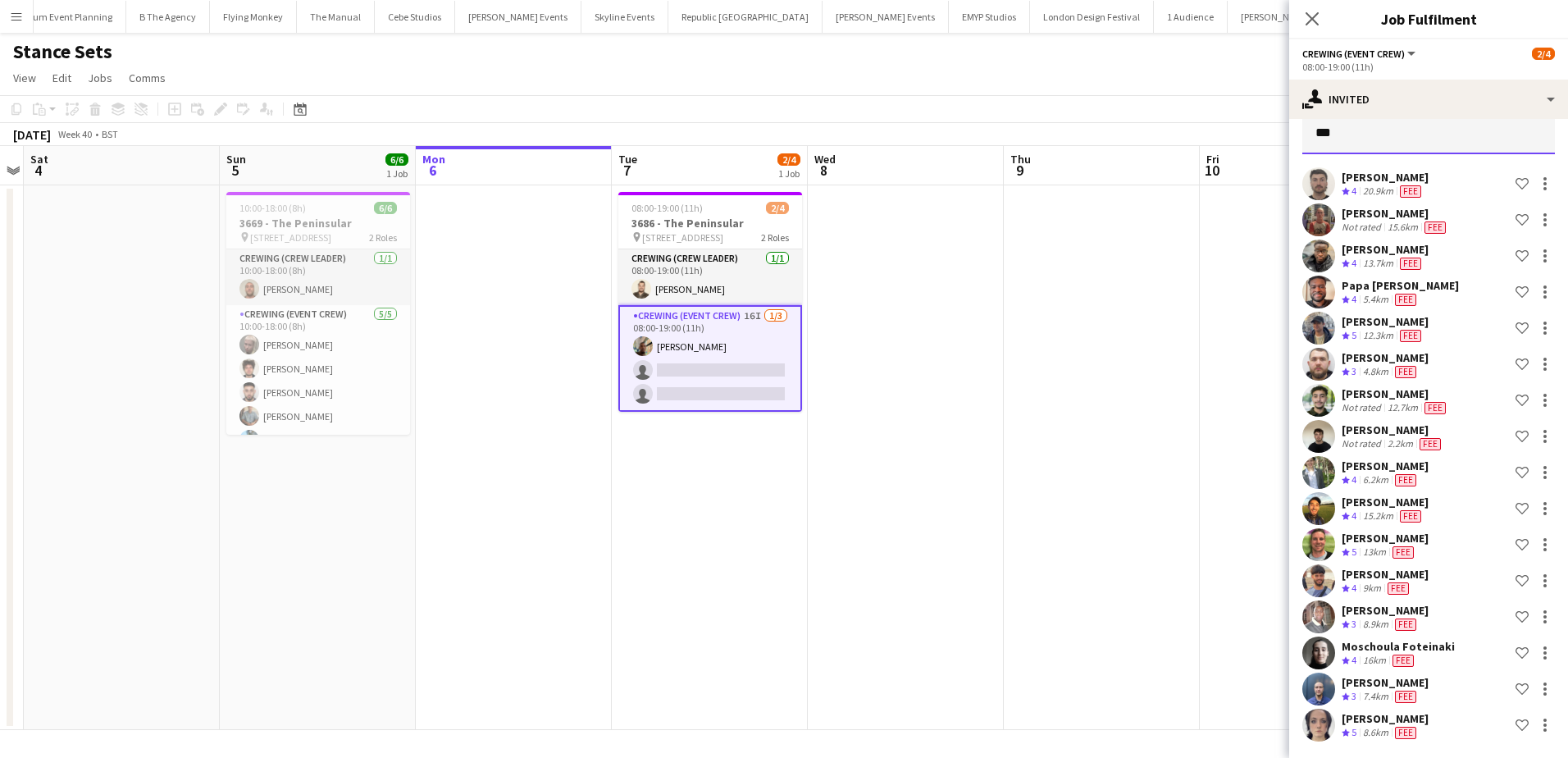
type input "****"
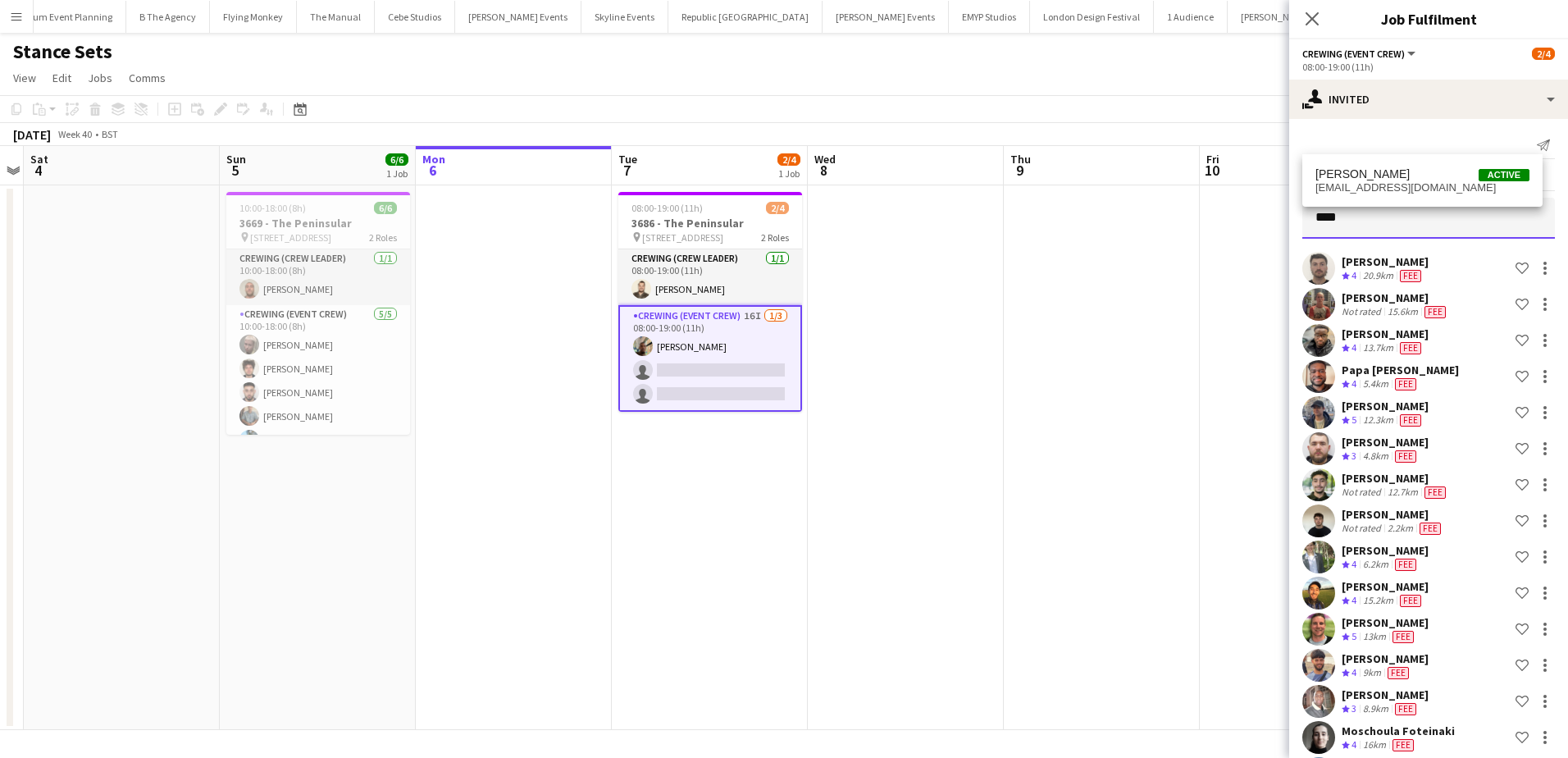
drag, startPoint x: 1365, startPoint y: 130, endPoint x: 1291, endPoint y: 130, distance: 74.0
click at [1291, 130] on div "Send notification Pending Declined Unavailable **** David Kirk Crew rating 4 20…" at bounding box center [1428, 480] width 278 height 723
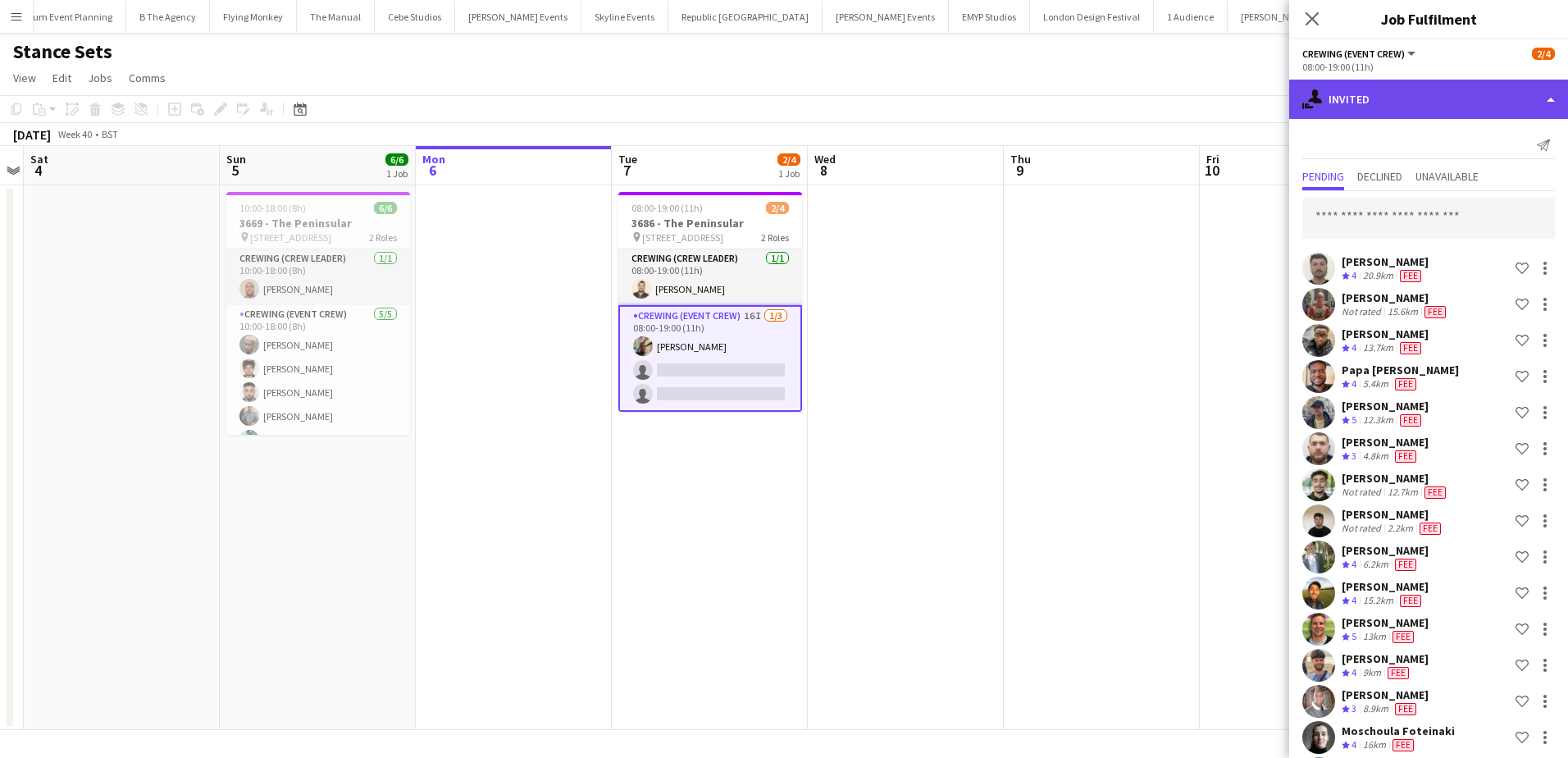
click at [1472, 98] on div "single-neutral-actions-share-1 Invited" at bounding box center [1428, 99] width 278 height 40
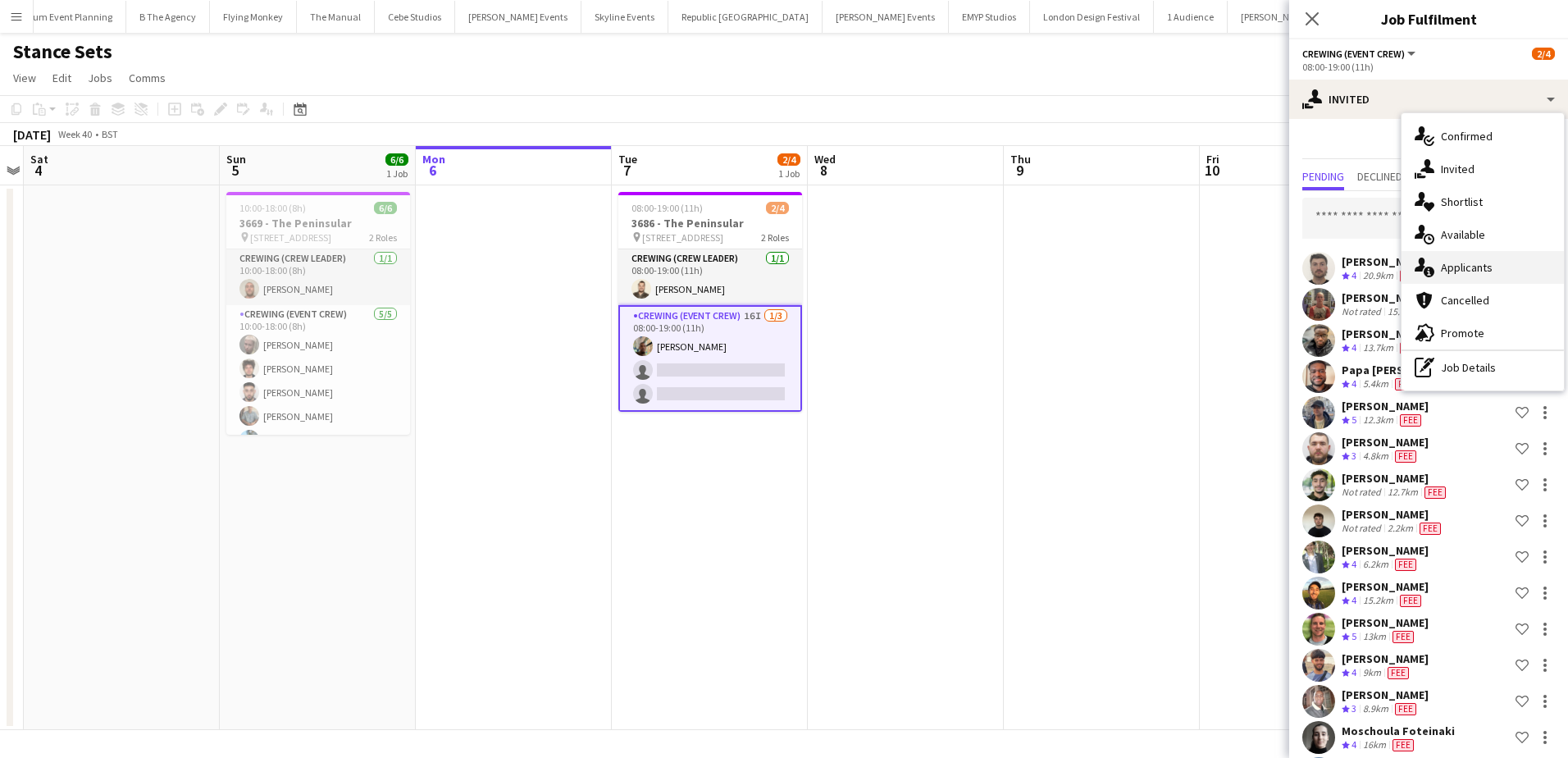
click at [1491, 265] on span "Applicants" at bounding box center [1466, 267] width 52 height 15
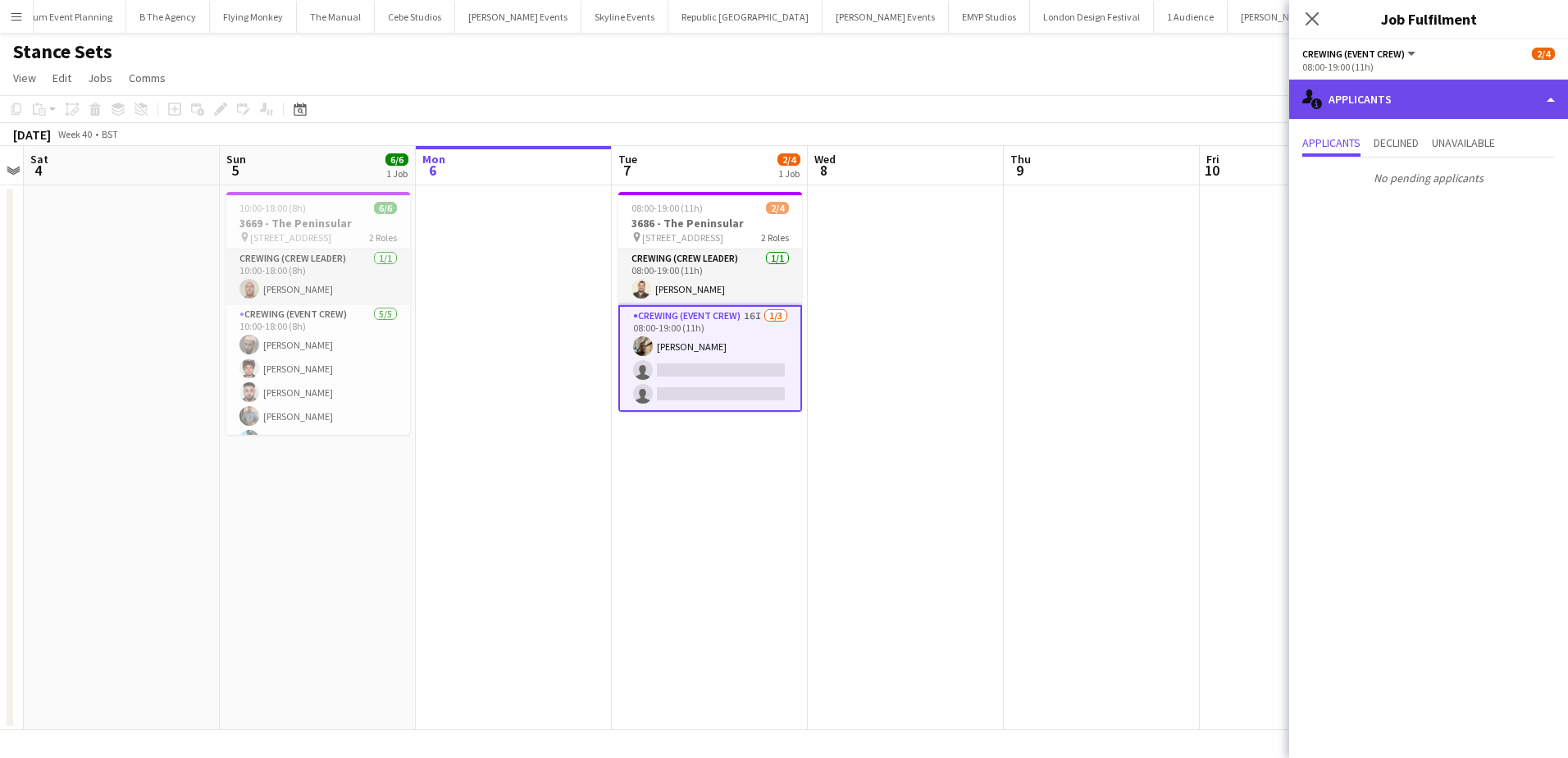
click at [1428, 106] on div "single-neutral-actions-information Applicants" at bounding box center [1428, 99] width 278 height 40
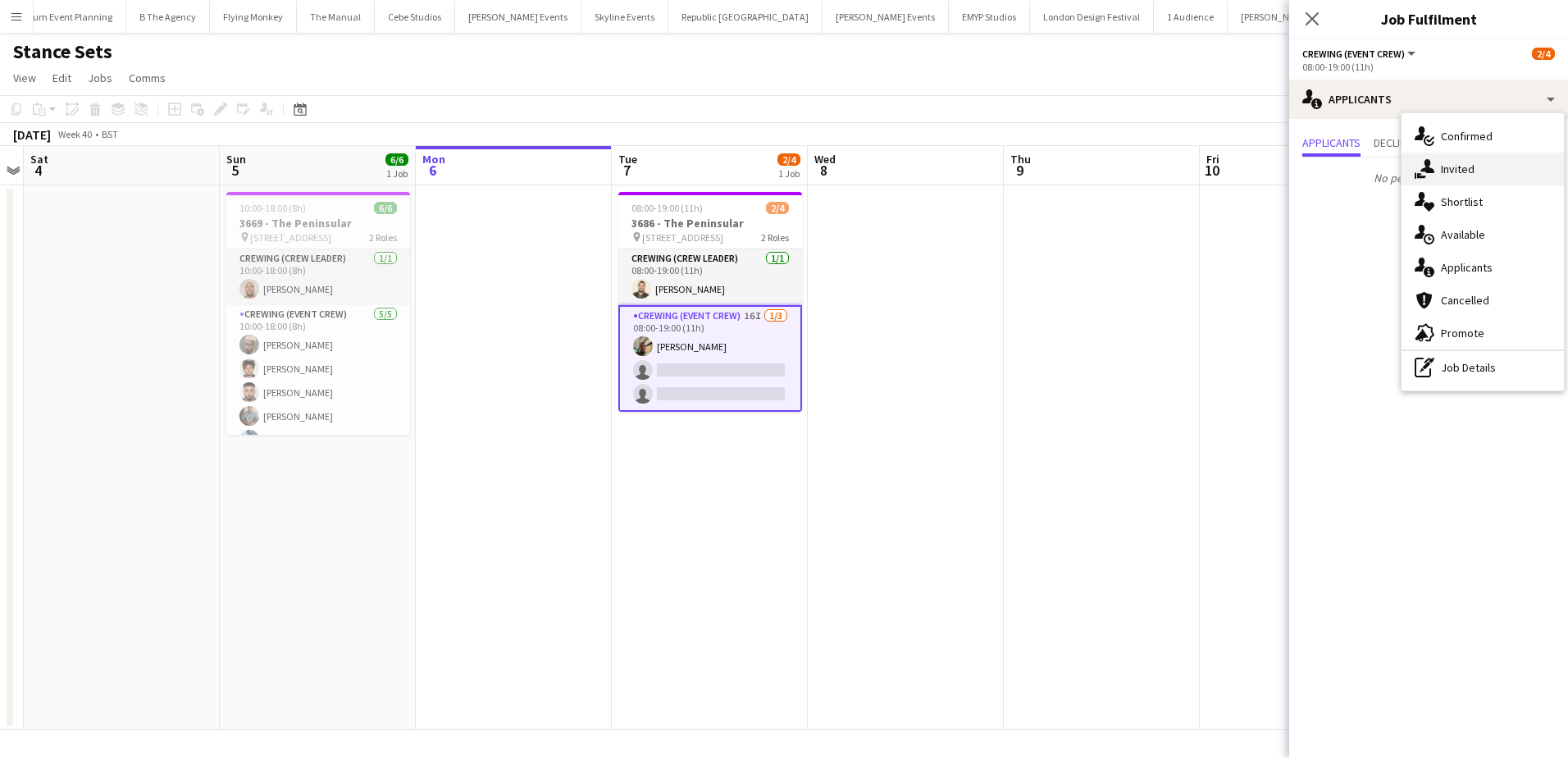
click at [1472, 169] on span "Invited" at bounding box center [1458, 169] width 34 height 15
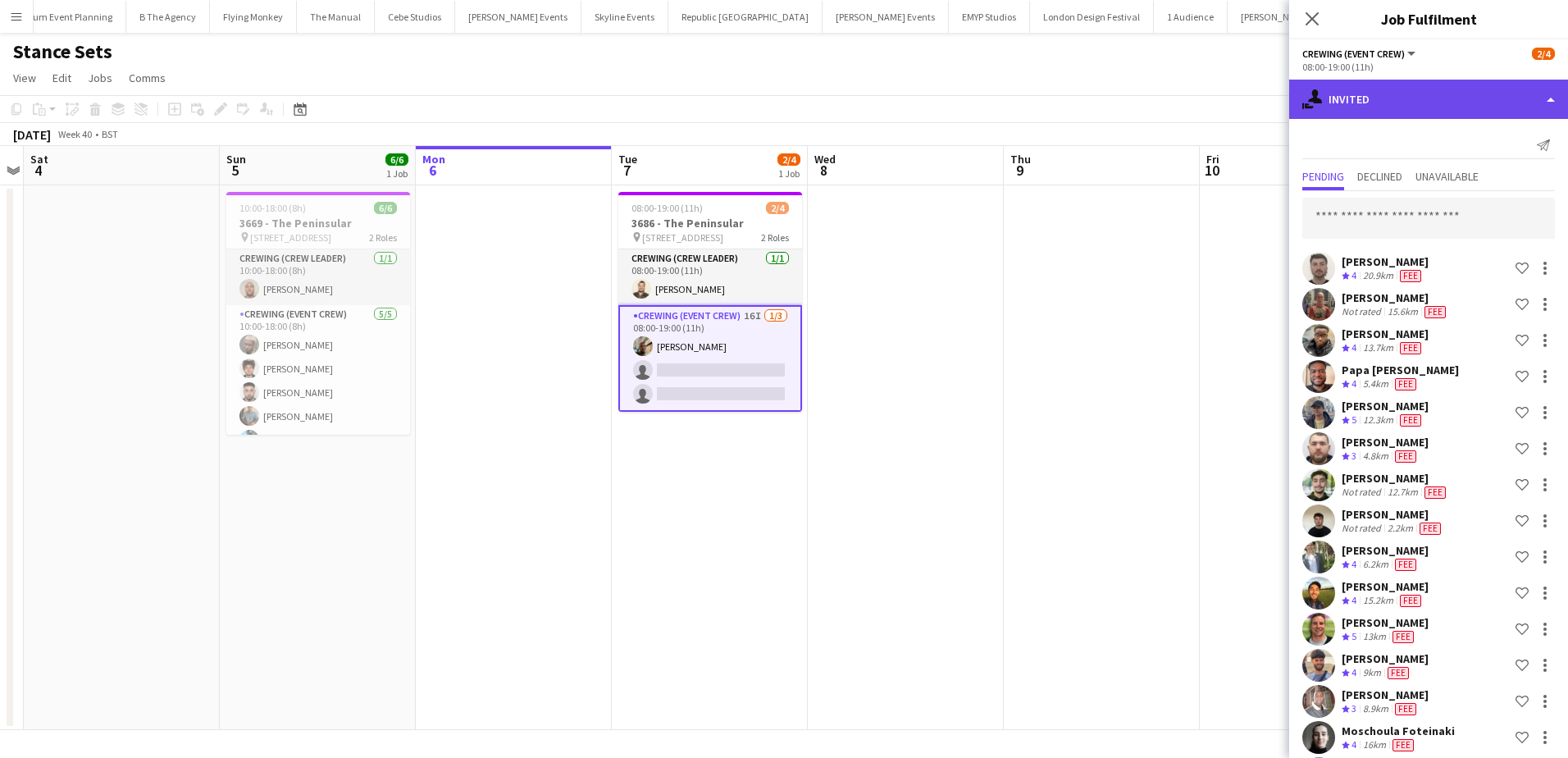
click at [1476, 110] on div "single-neutral-actions-share-1 Invited" at bounding box center [1428, 99] width 278 height 40
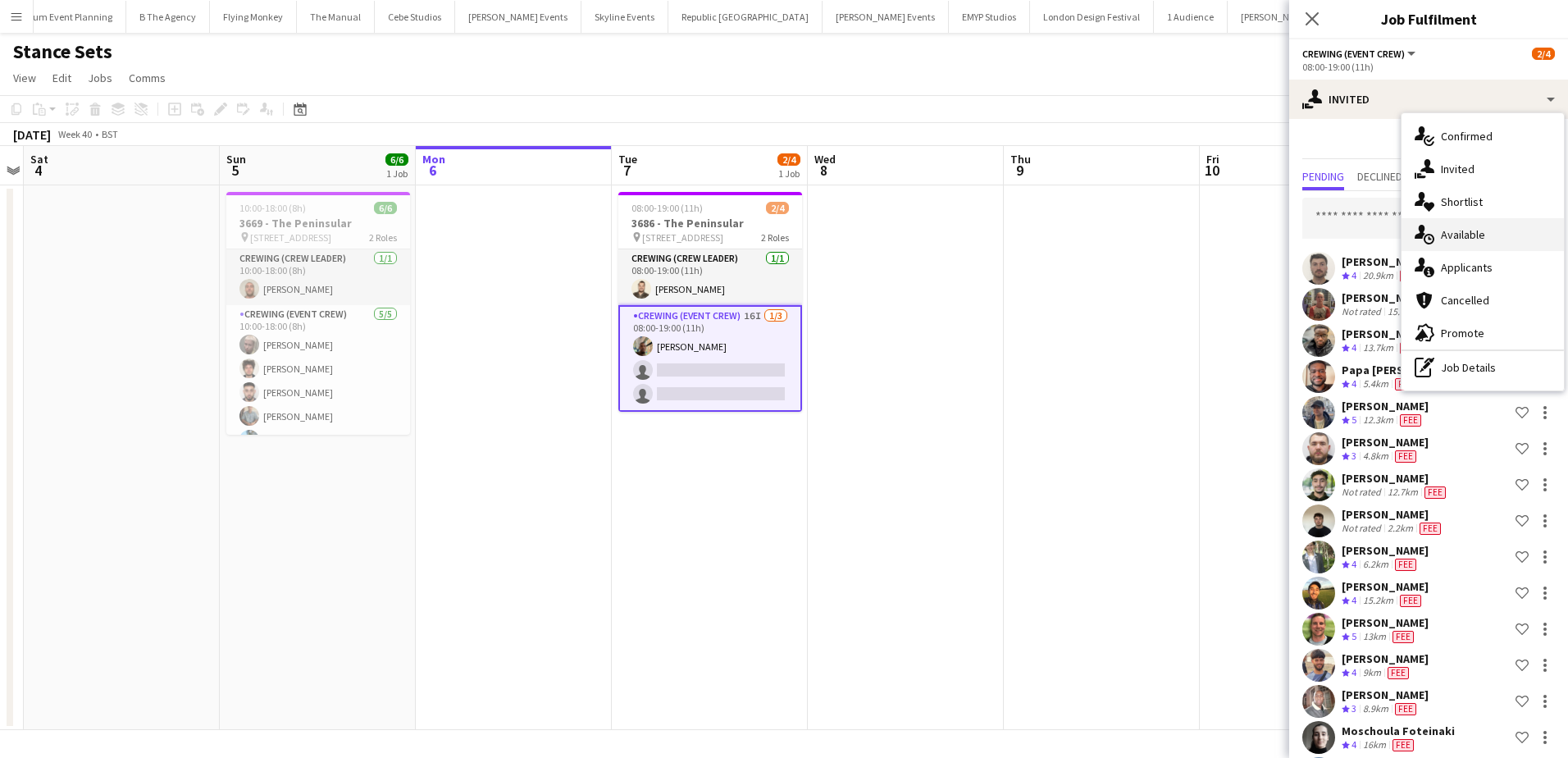
click at [1481, 243] on div "single-neutral-actions-upload Available" at bounding box center [1483, 234] width 162 height 33
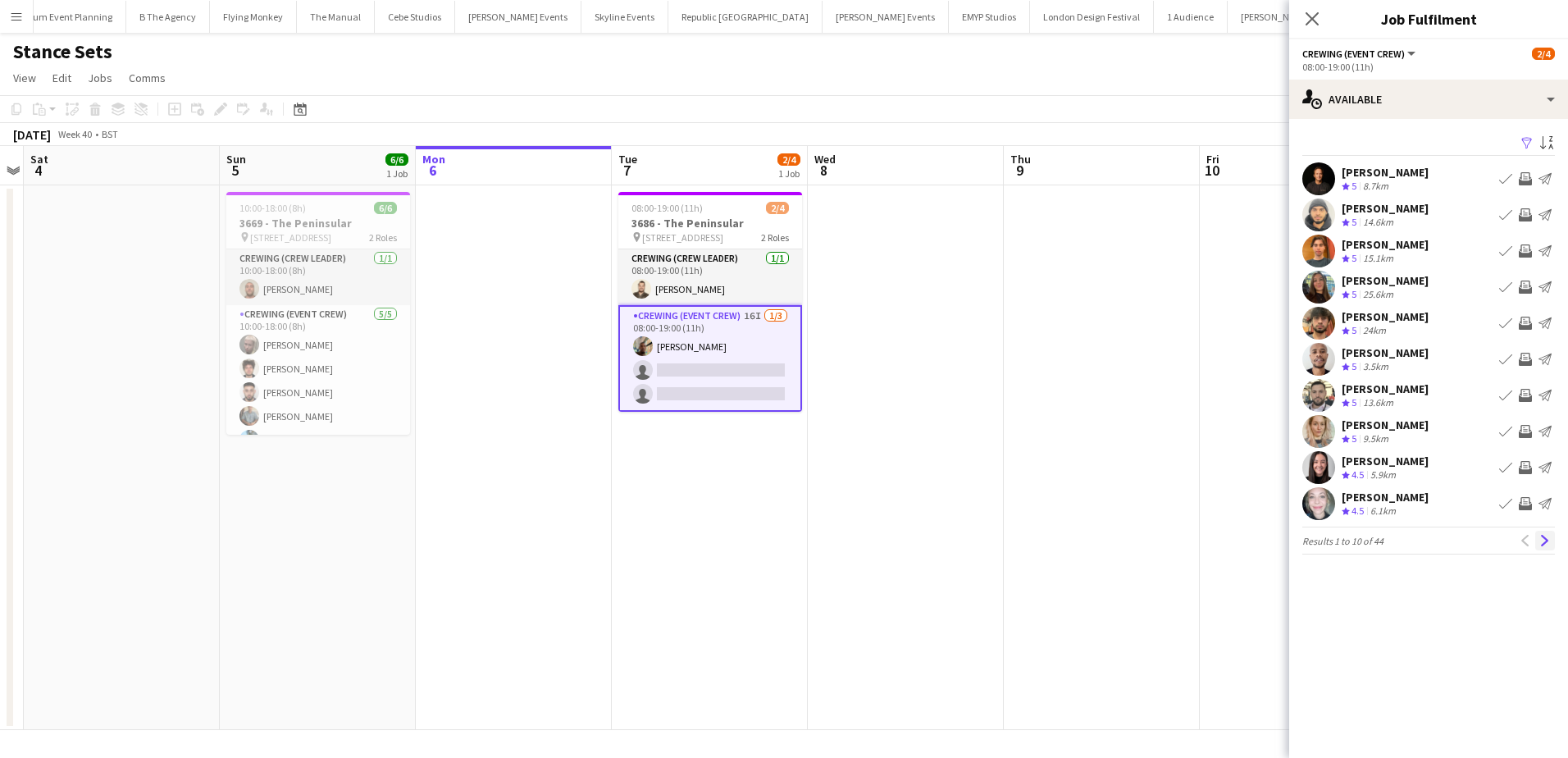
click at [1541, 539] on app-icon "Next" at bounding box center [1545, 540] width 11 height 11
click at [1525, 178] on app-icon "Invite crew" at bounding box center [1526, 178] width 13 height 13
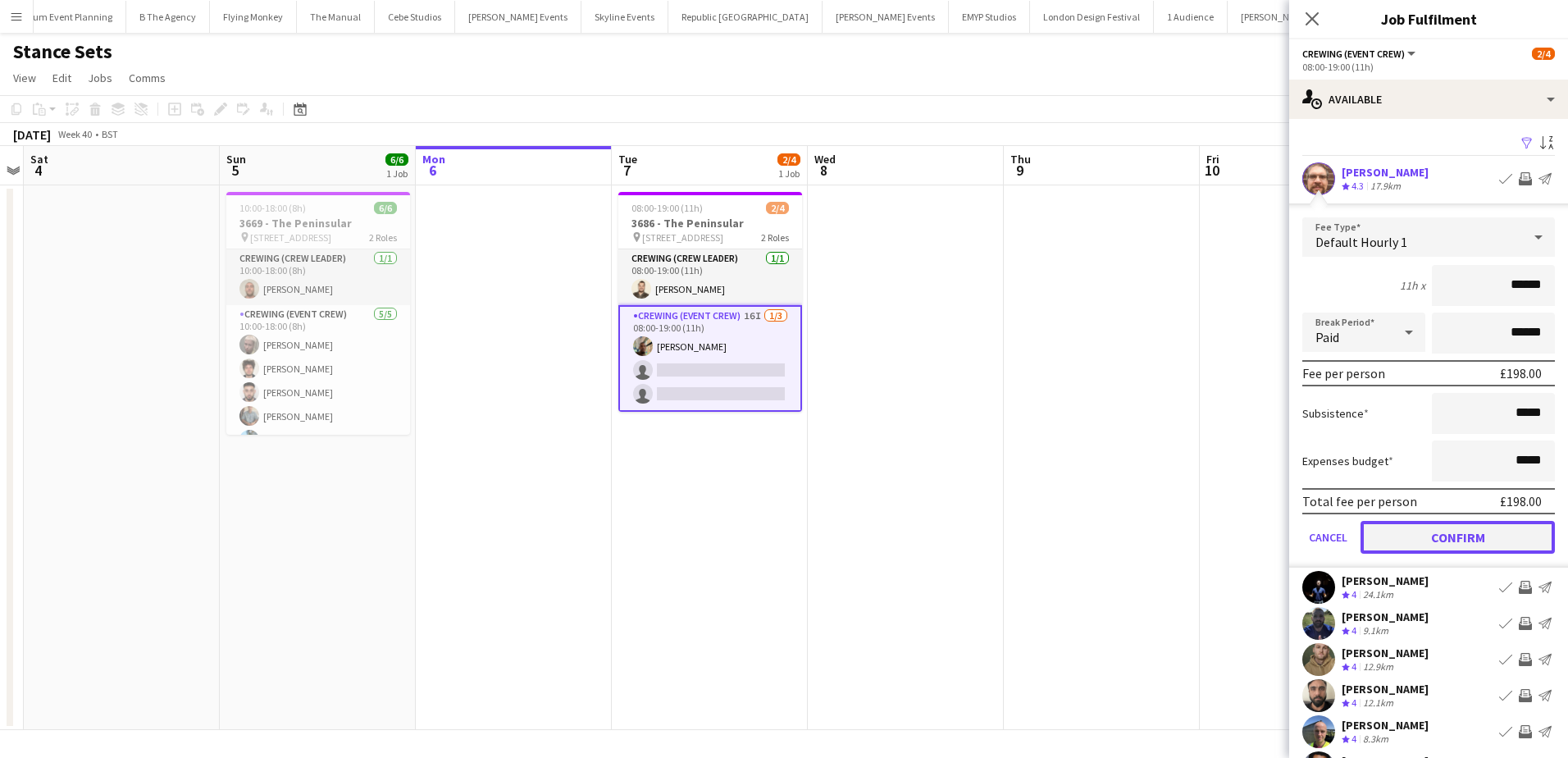
click at [1486, 535] on button "Confirm" at bounding box center [1458, 537] width 194 height 33
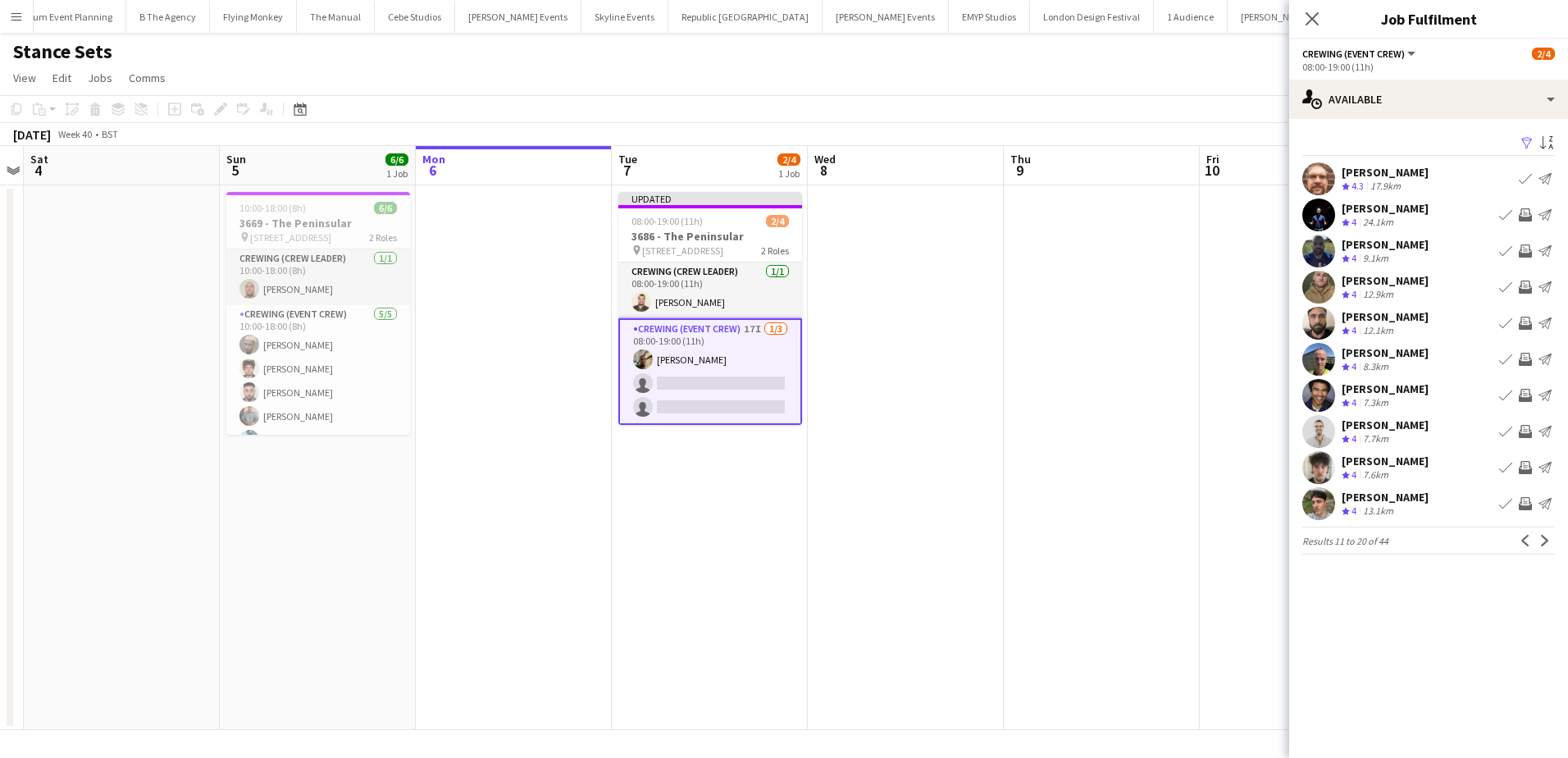
click at [1527, 290] on app-icon "Invite crew" at bounding box center [1526, 287] width 13 height 13
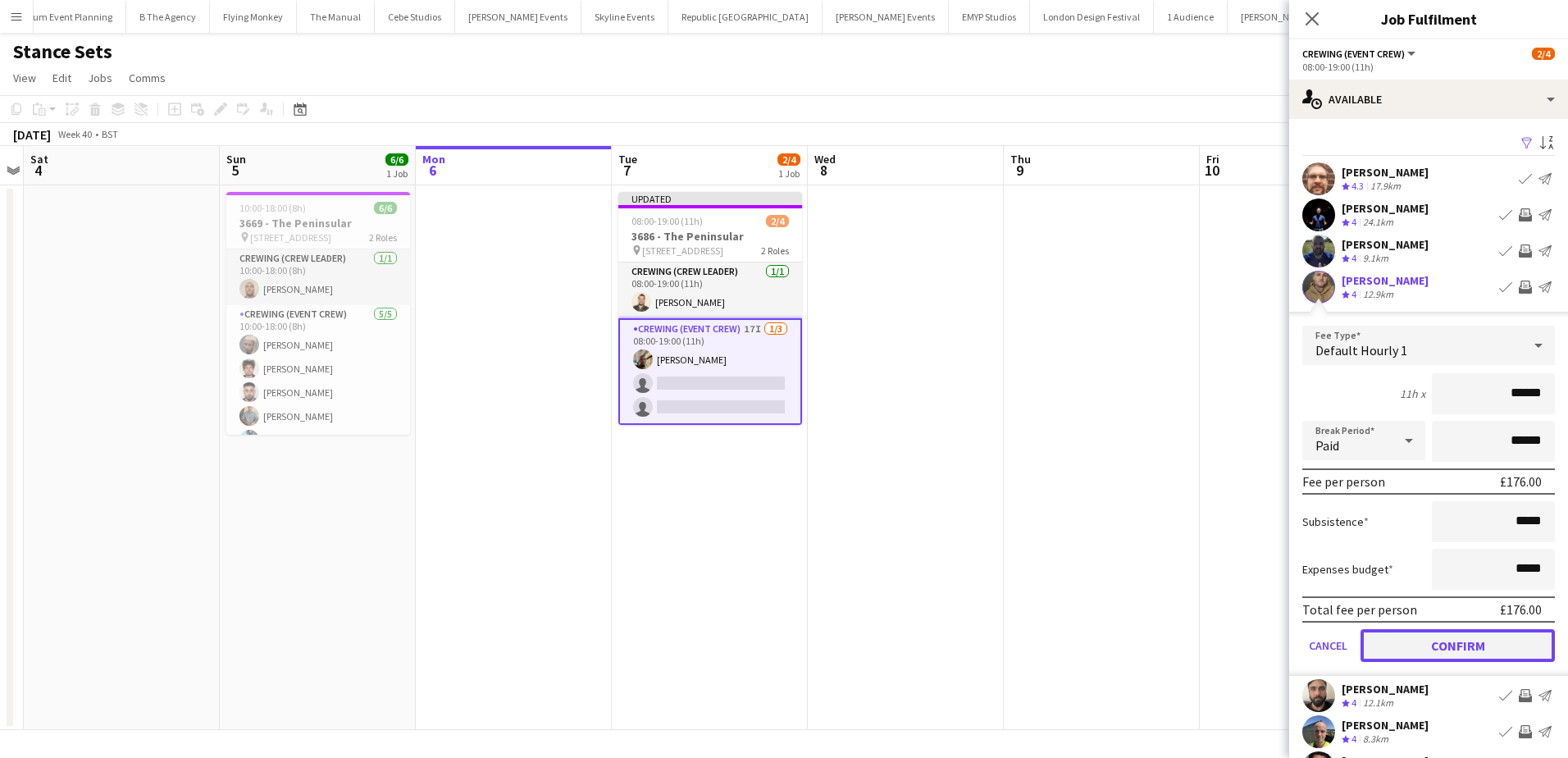
click at [1472, 640] on button "Confirm" at bounding box center [1458, 645] width 194 height 33
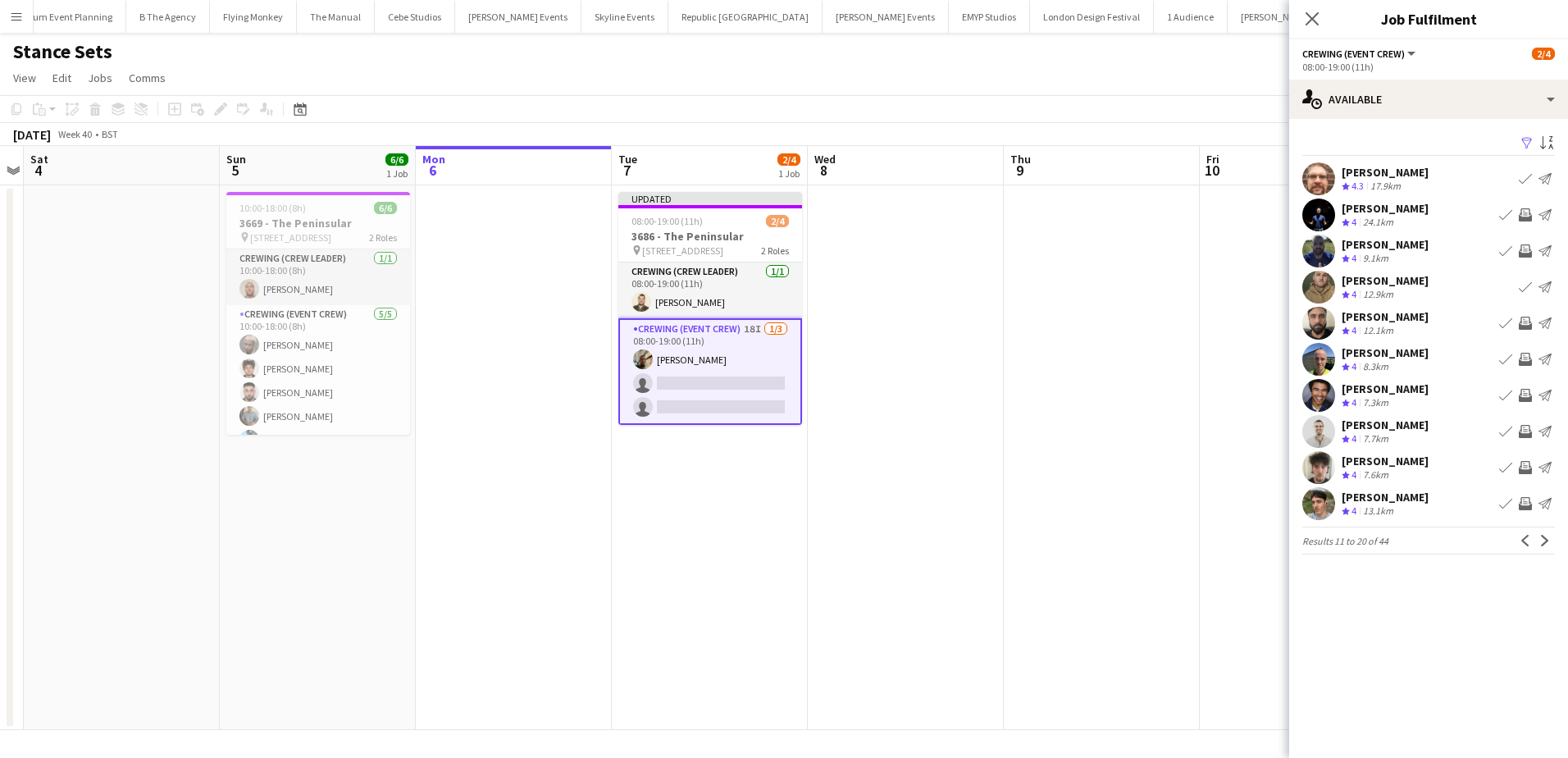
click at [1526, 399] on app-icon "Invite crew" at bounding box center [1526, 396] width 13 height 13
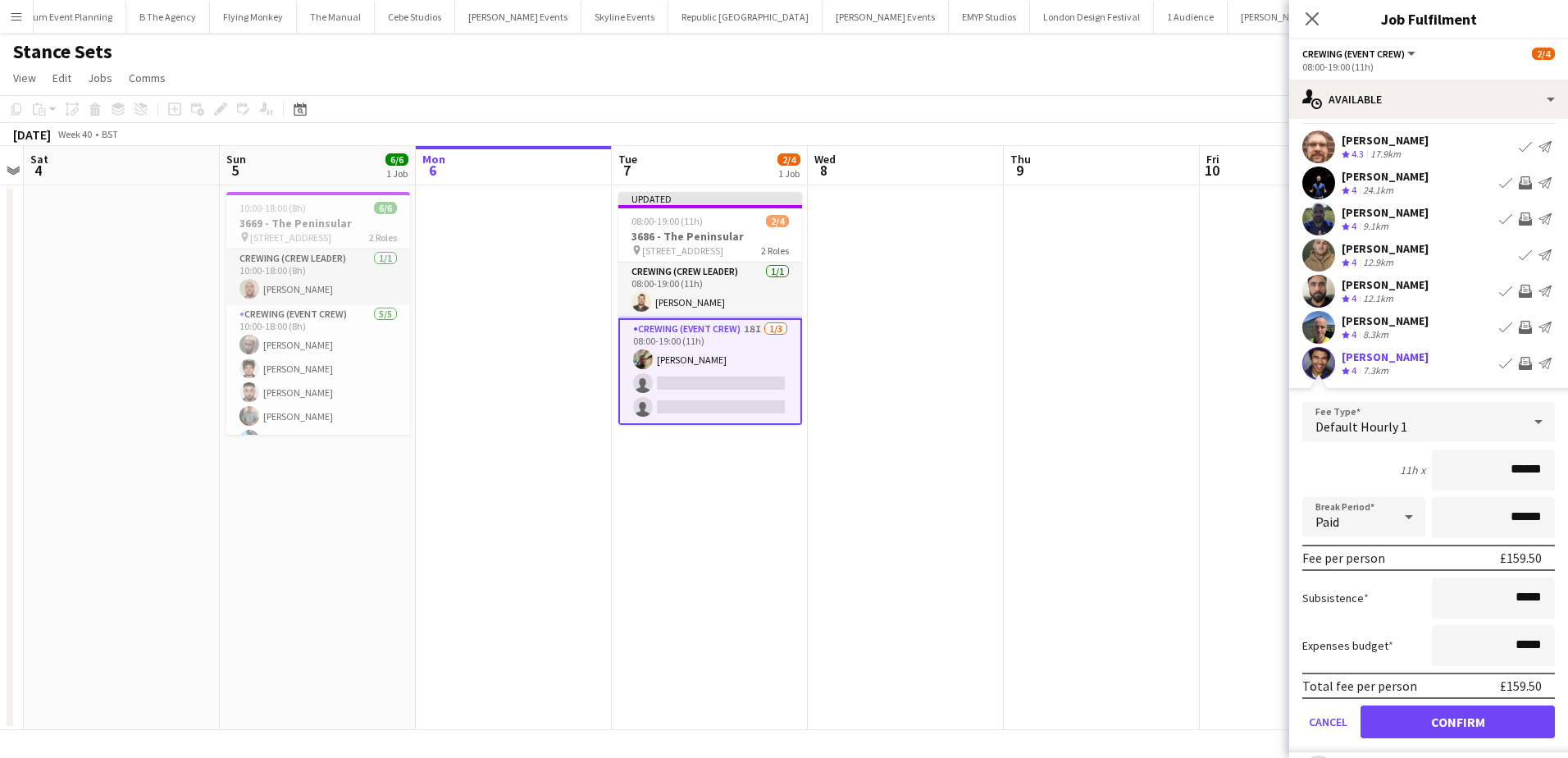
scroll to position [164, 0]
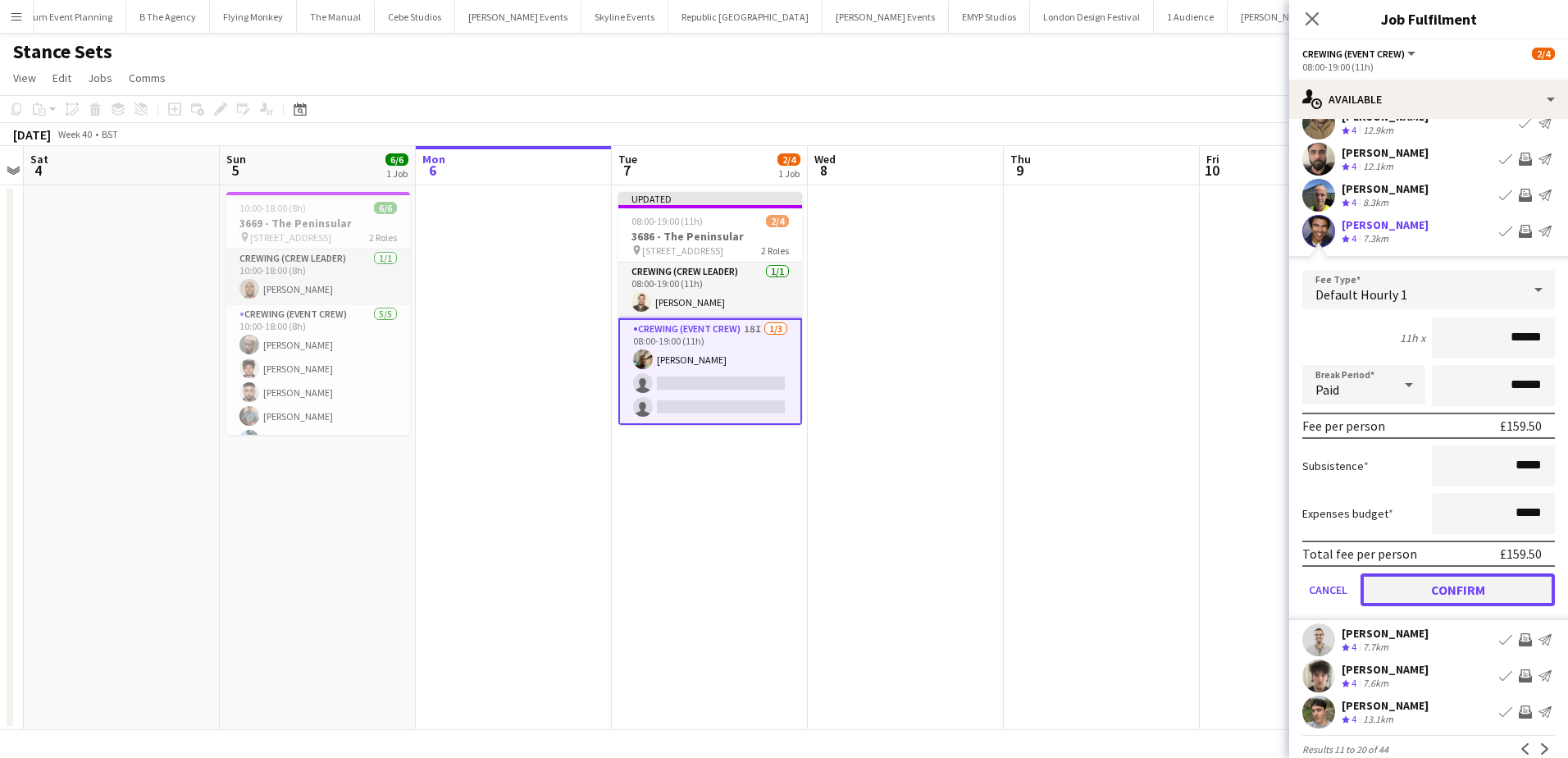
click at [1467, 594] on button "Confirm" at bounding box center [1458, 589] width 194 height 33
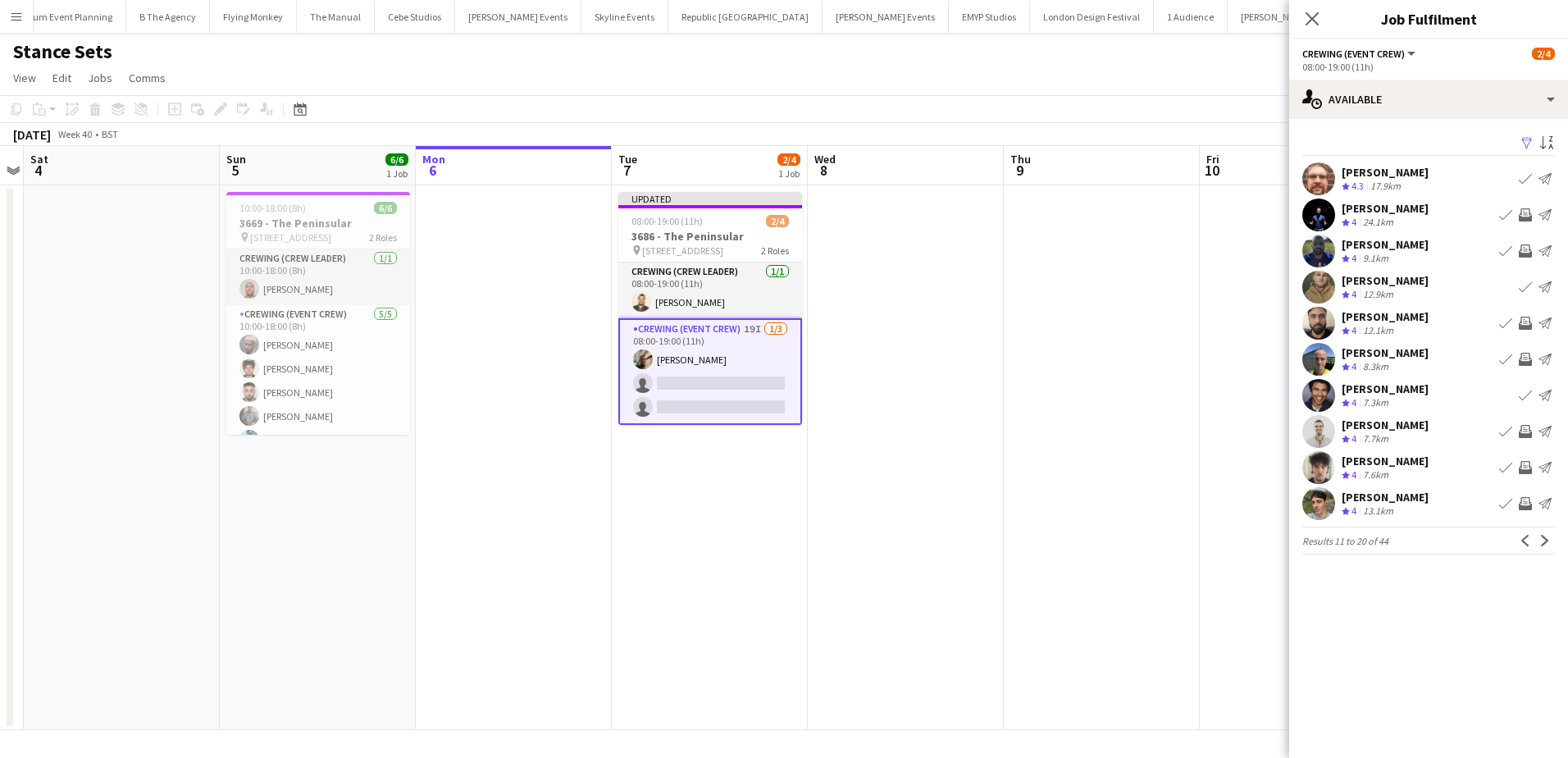
scroll to position [0, 0]
click at [1525, 467] on app-icon "Invite crew" at bounding box center [1526, 467] width 13 height 13
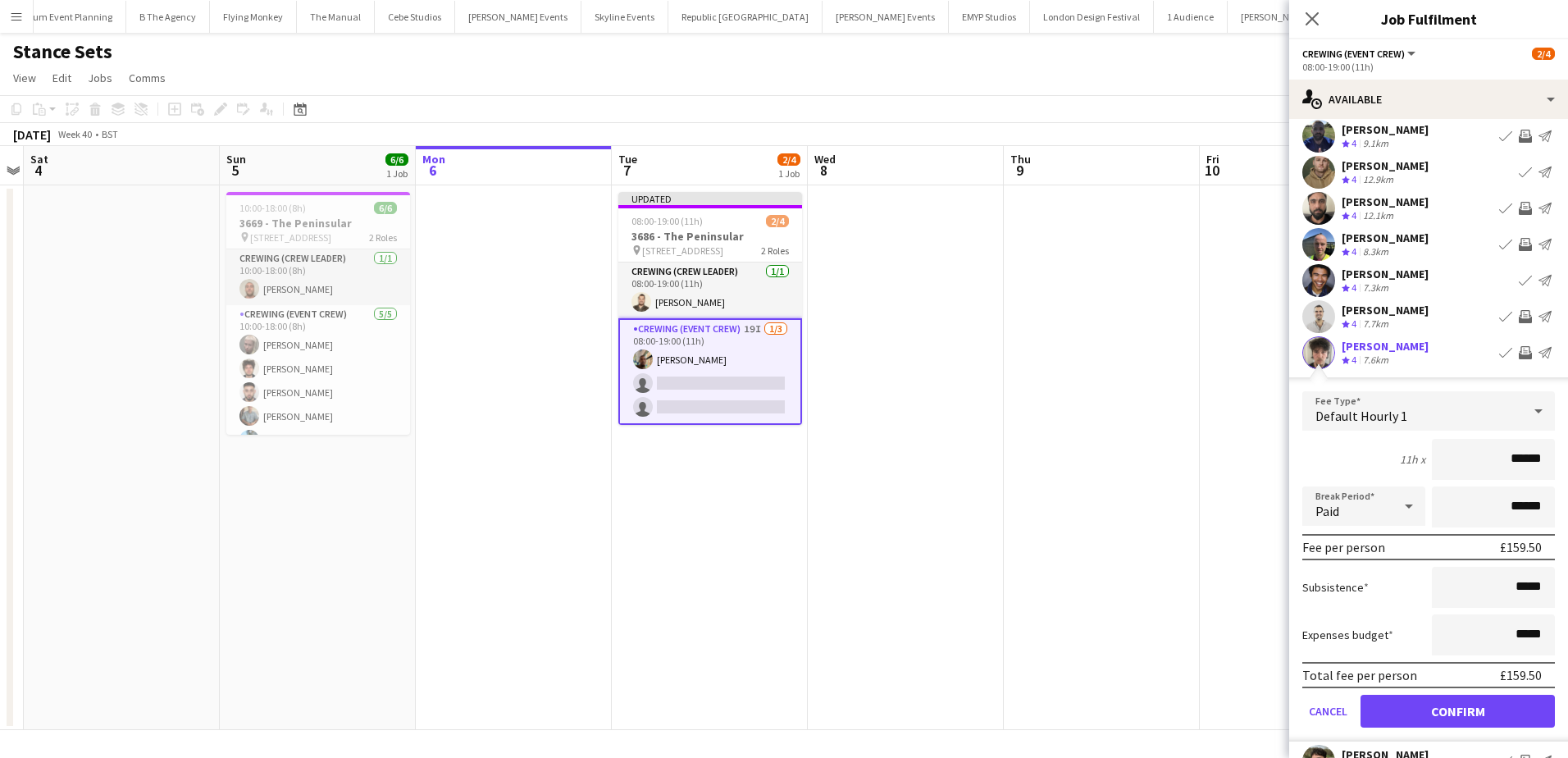
scroll to position [164, 0]
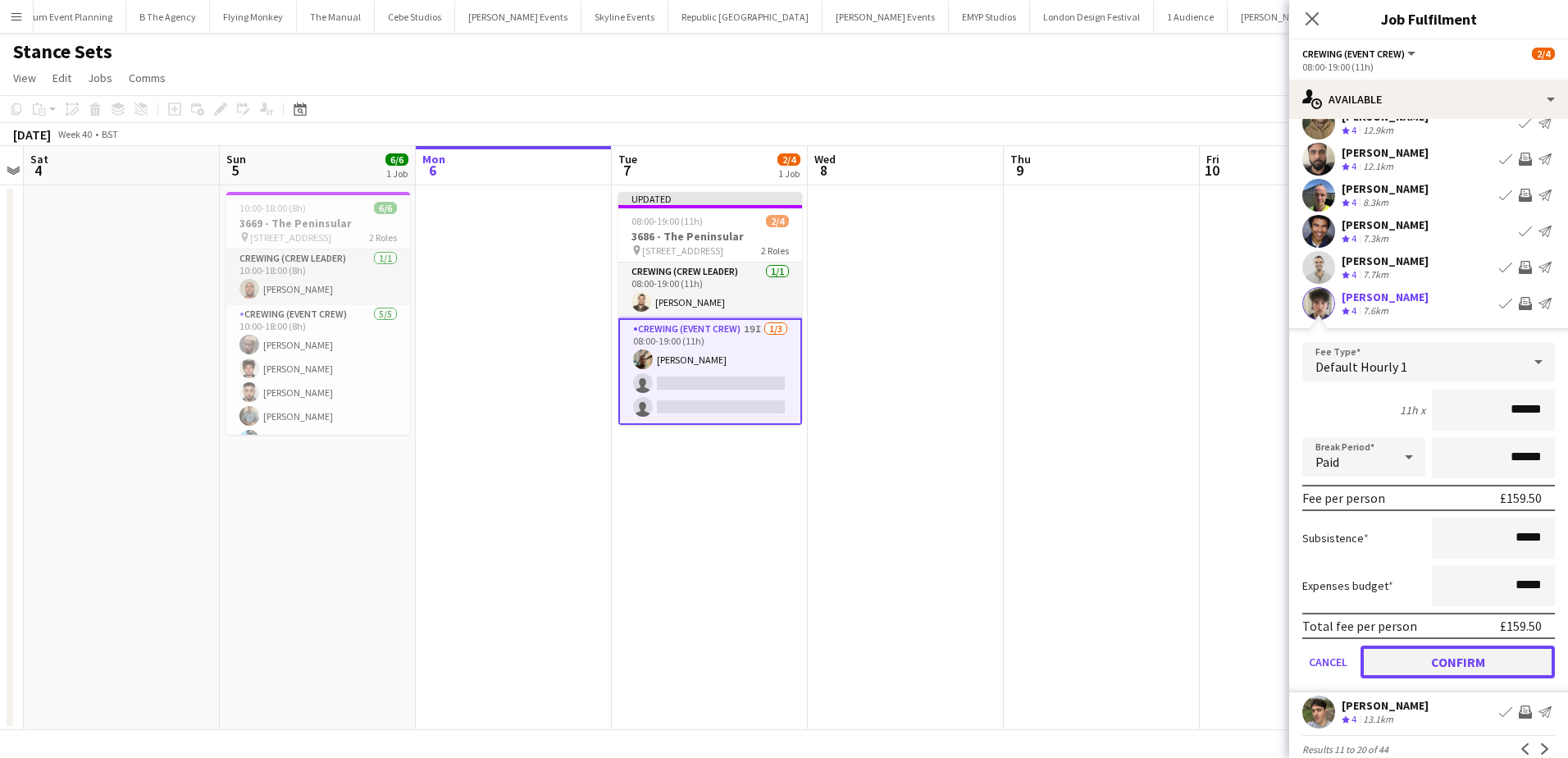
click at [1464, 654] on button "Confirm" at bounding box center [1458, 662] width 194 height 33
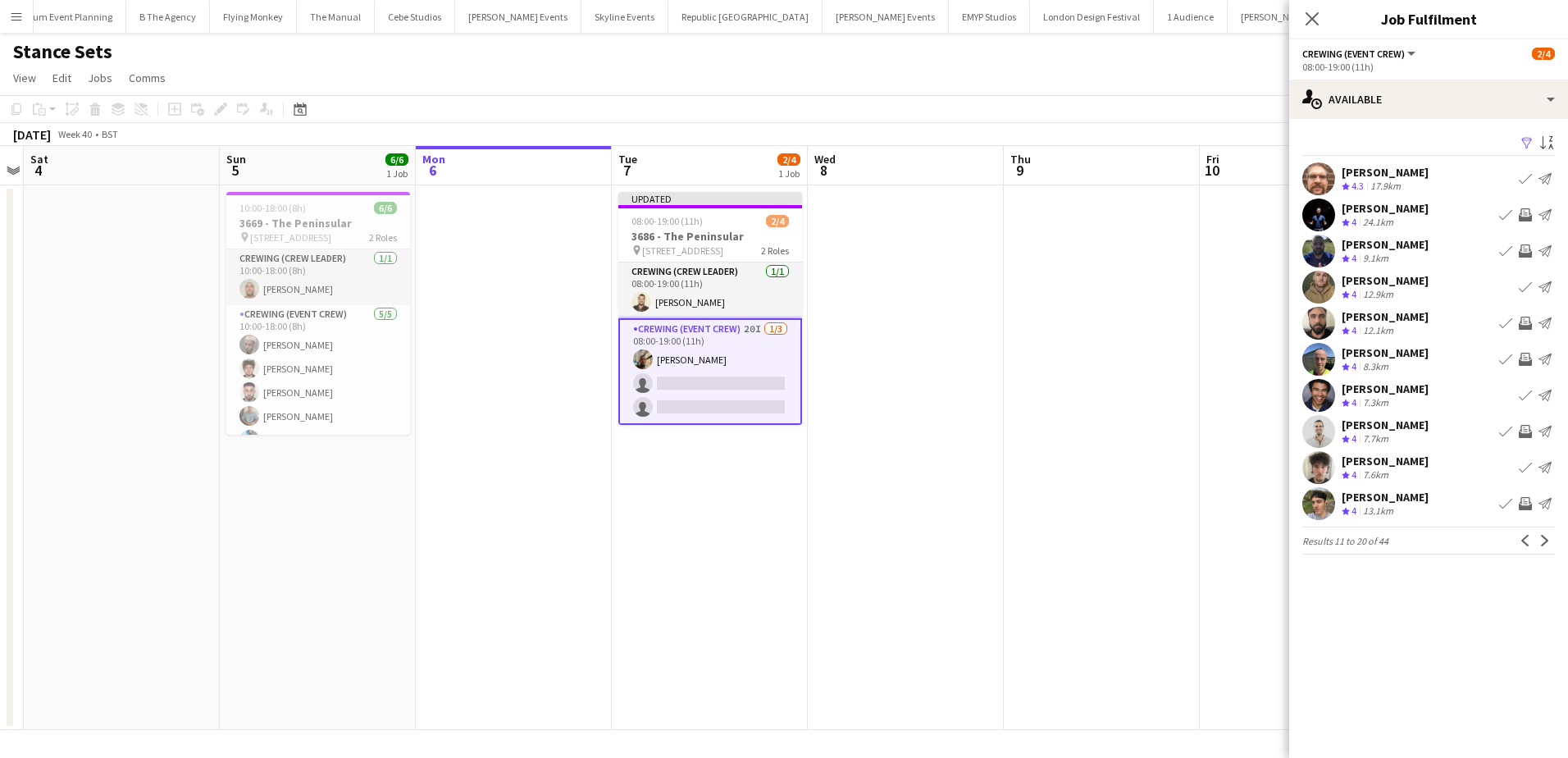
scroll to position [0, 0]
click at [1377, 424] on div "Nathan Cavallo" at bounding box center [1385, 425] width 87 height 15
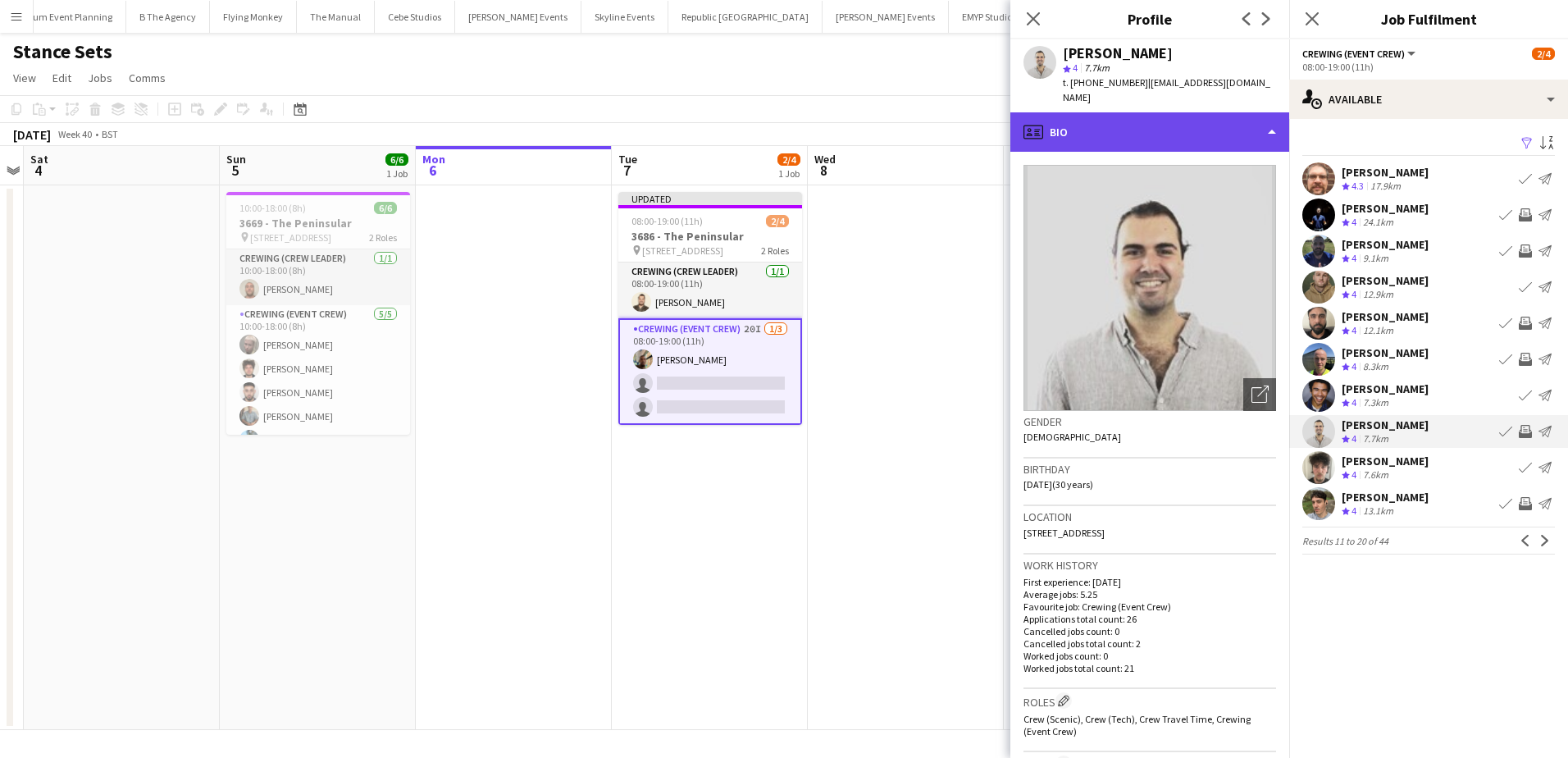
click at [1192, 121] on div "profile Bio" at bounding box center [1149, 132] width 278 height 40
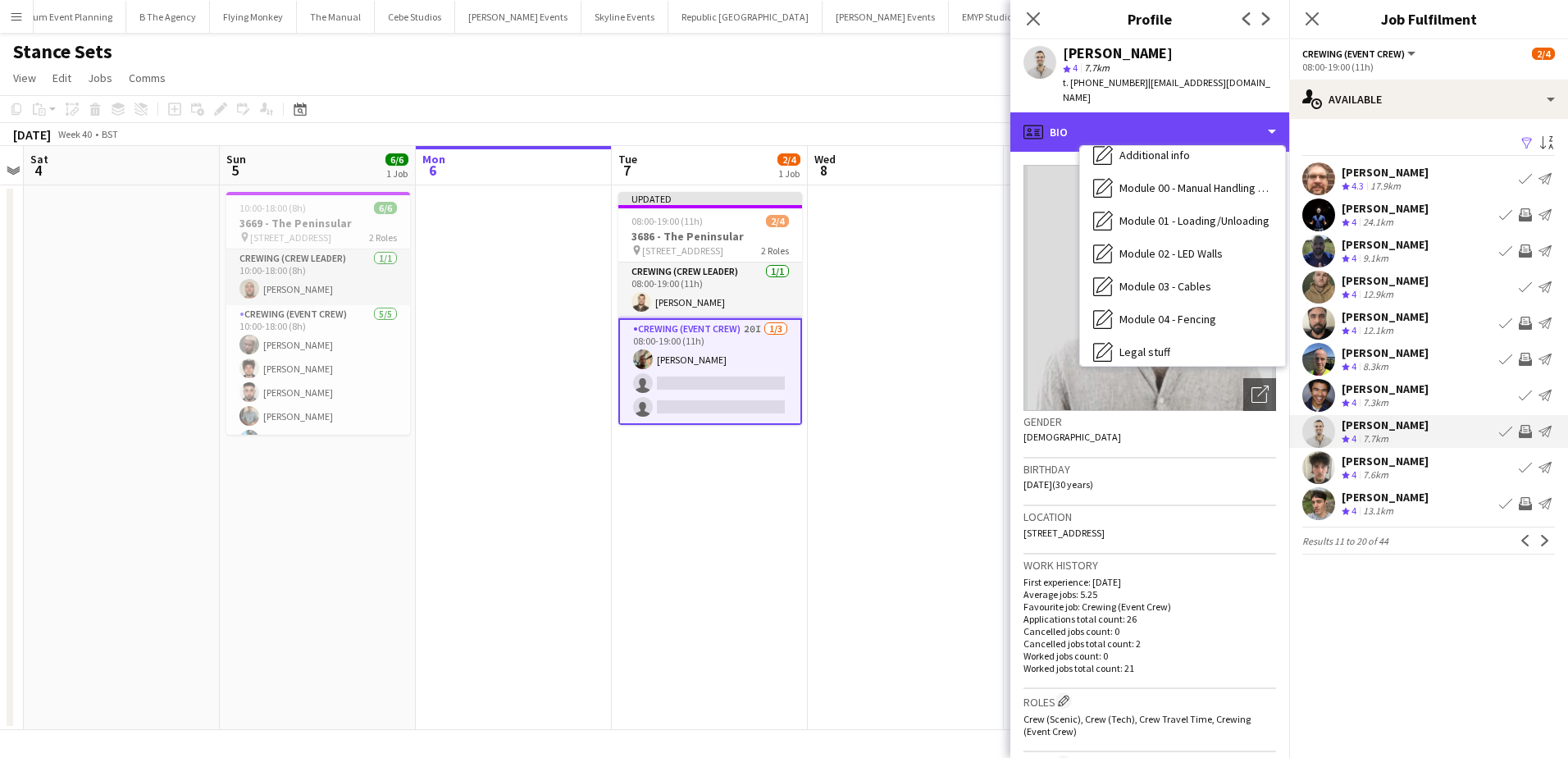
scroll to position [328, 0]
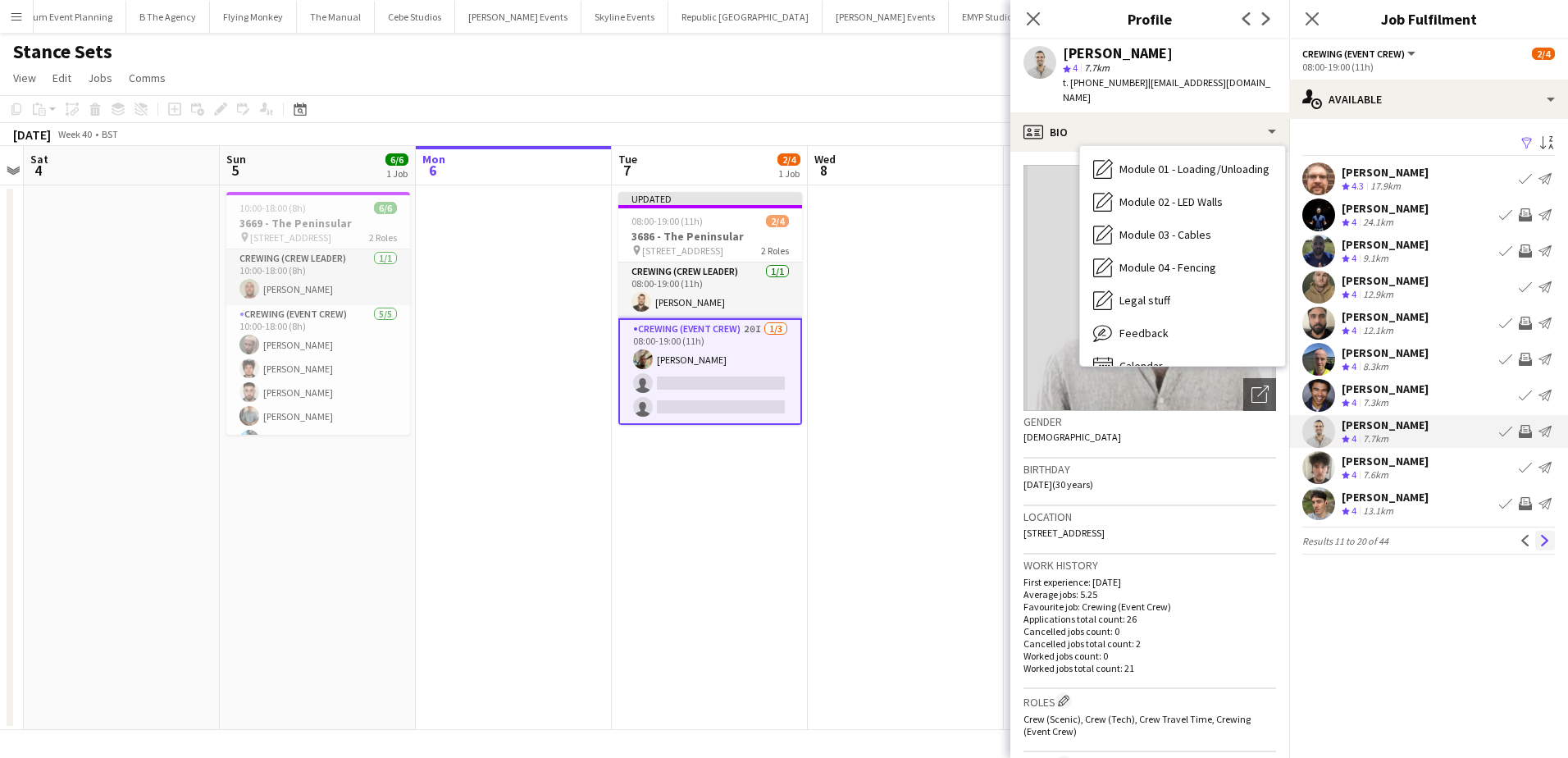
click at [1546, 544] on app-icon "Next" at bounding box center [1545, 540] width 11 height 11
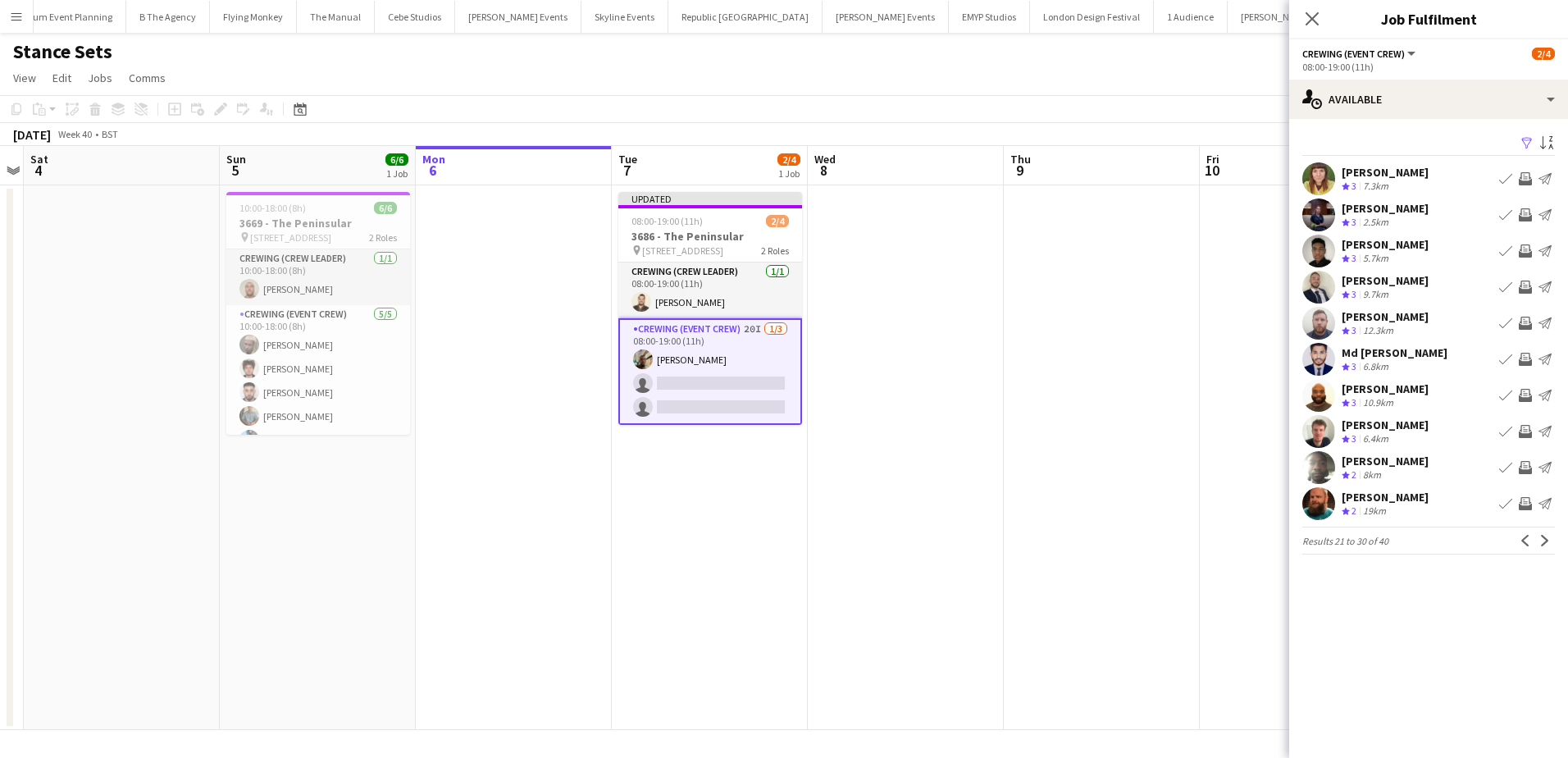
click at [1524, 504] on app-icon "Invite crew" at bounding box center [1526, 503] width 13 height 13
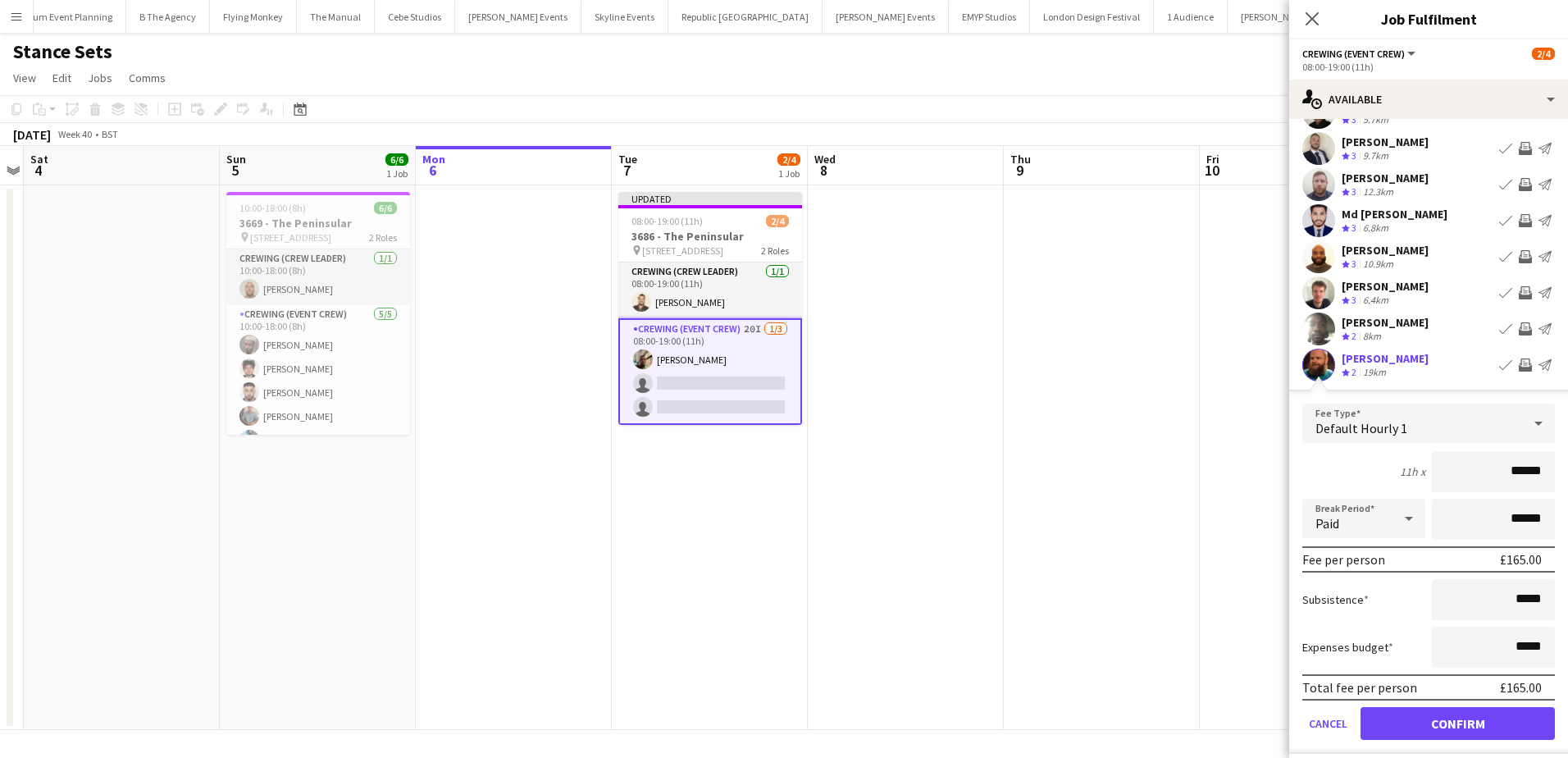
scroll to position [189, 0]
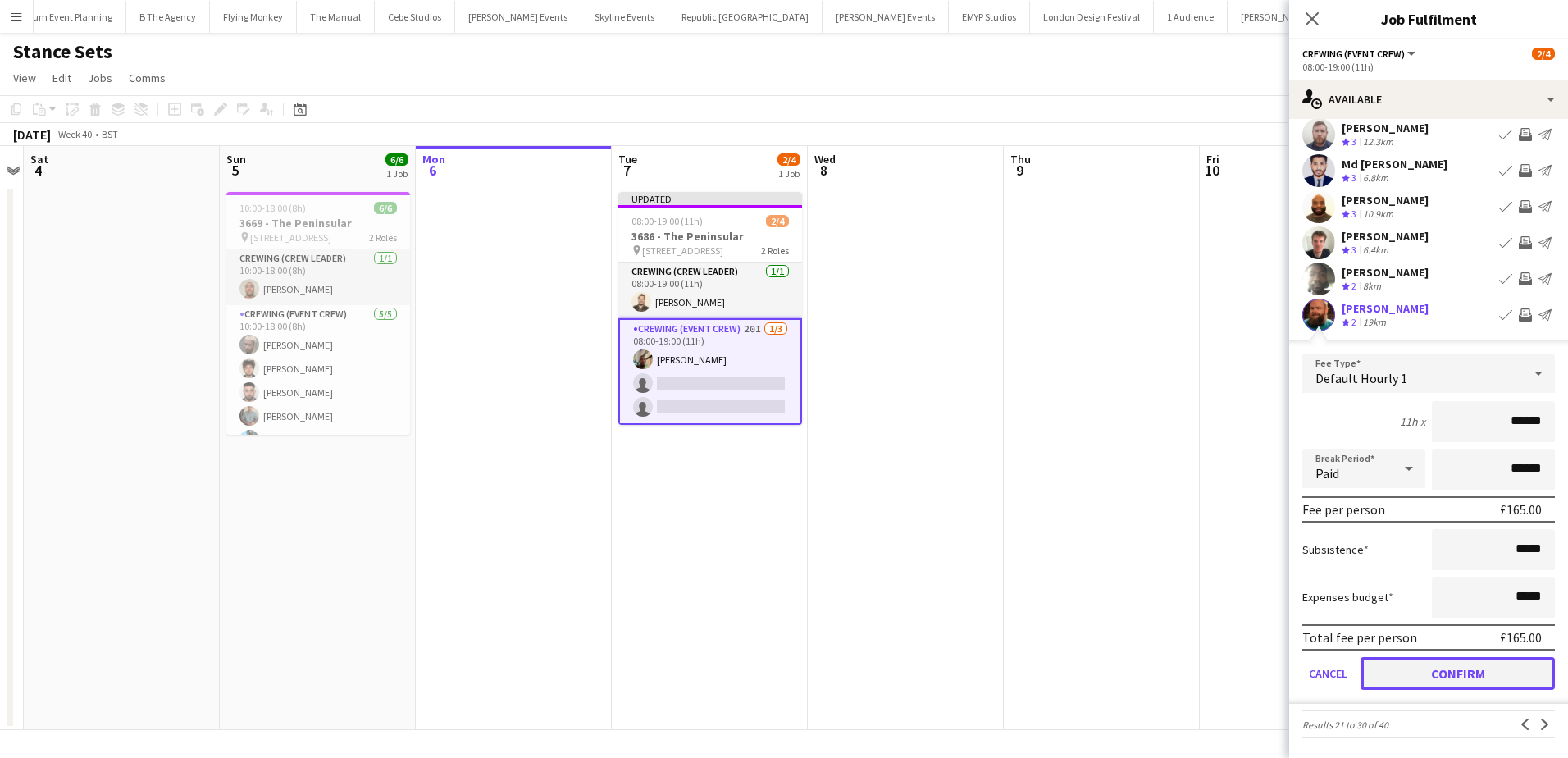
click at [1475, 665] on button "Confirm" at bounding box center [1458, 673] width 194 height 33
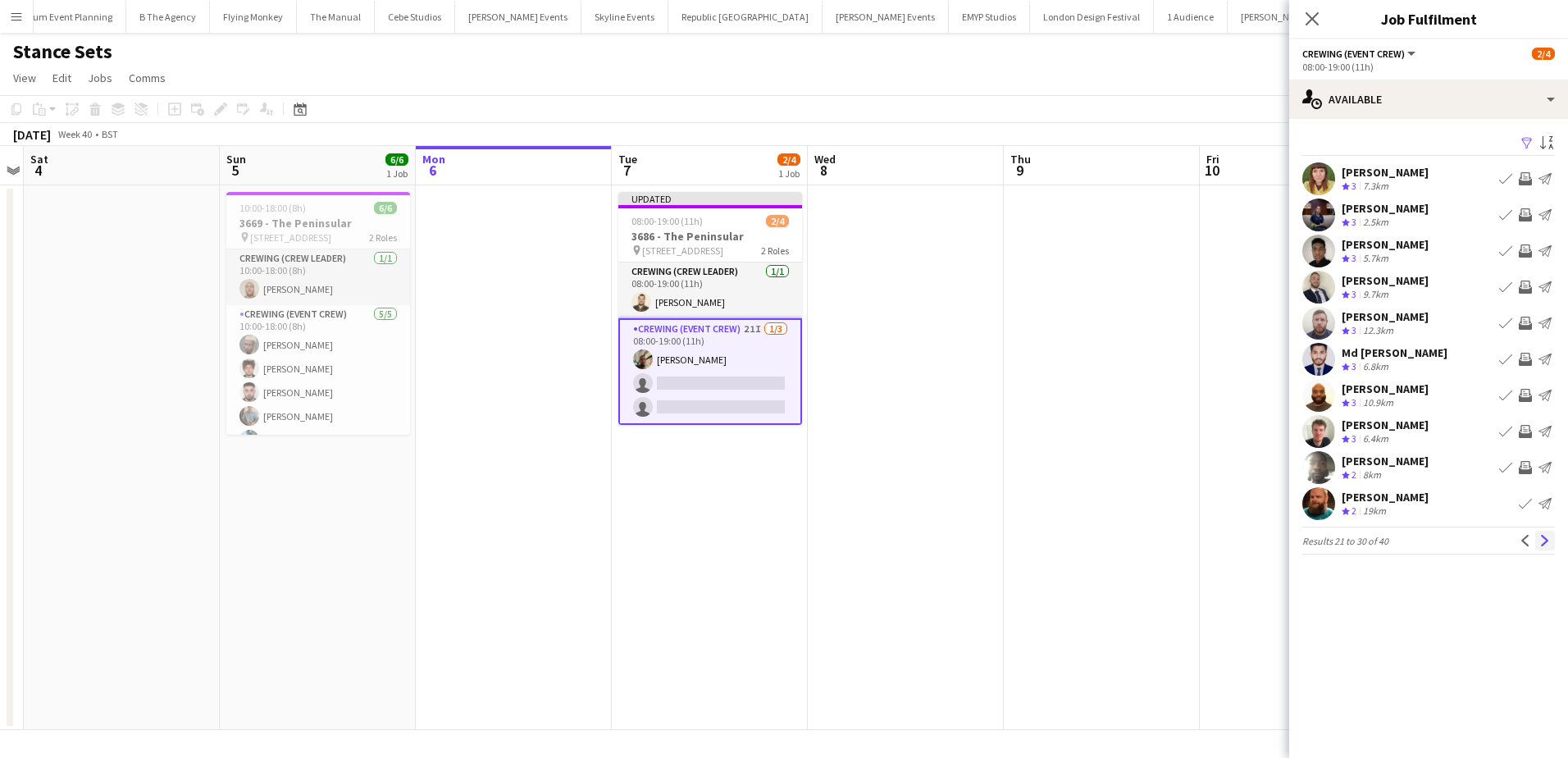
click at [1542, 540] on app-icon "Next" at bounding box center [1545, 540] width 11 height 11
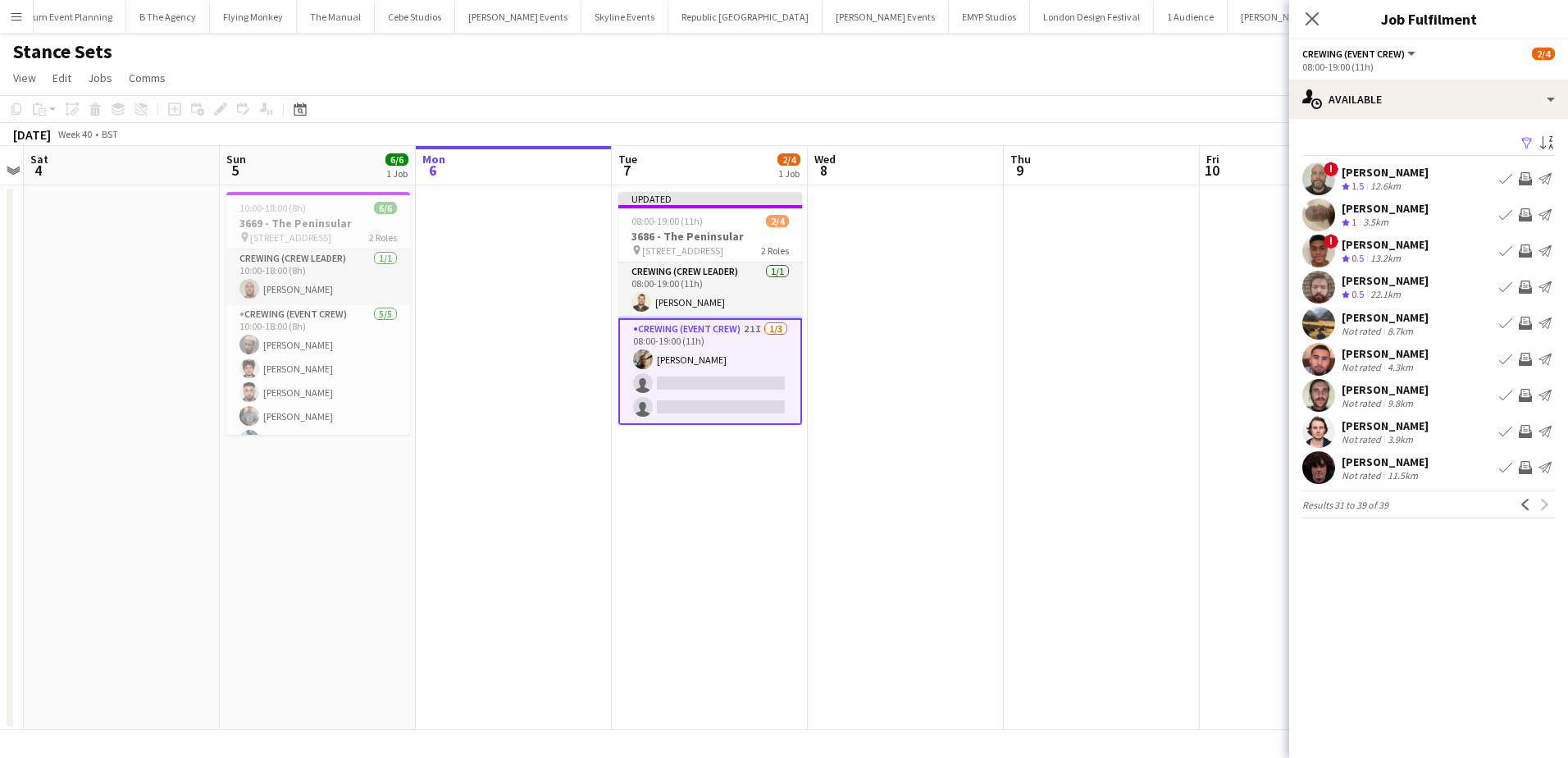
click at [997, 419] on app-date-cell at bounding box center [906, 457] width 196 height 545
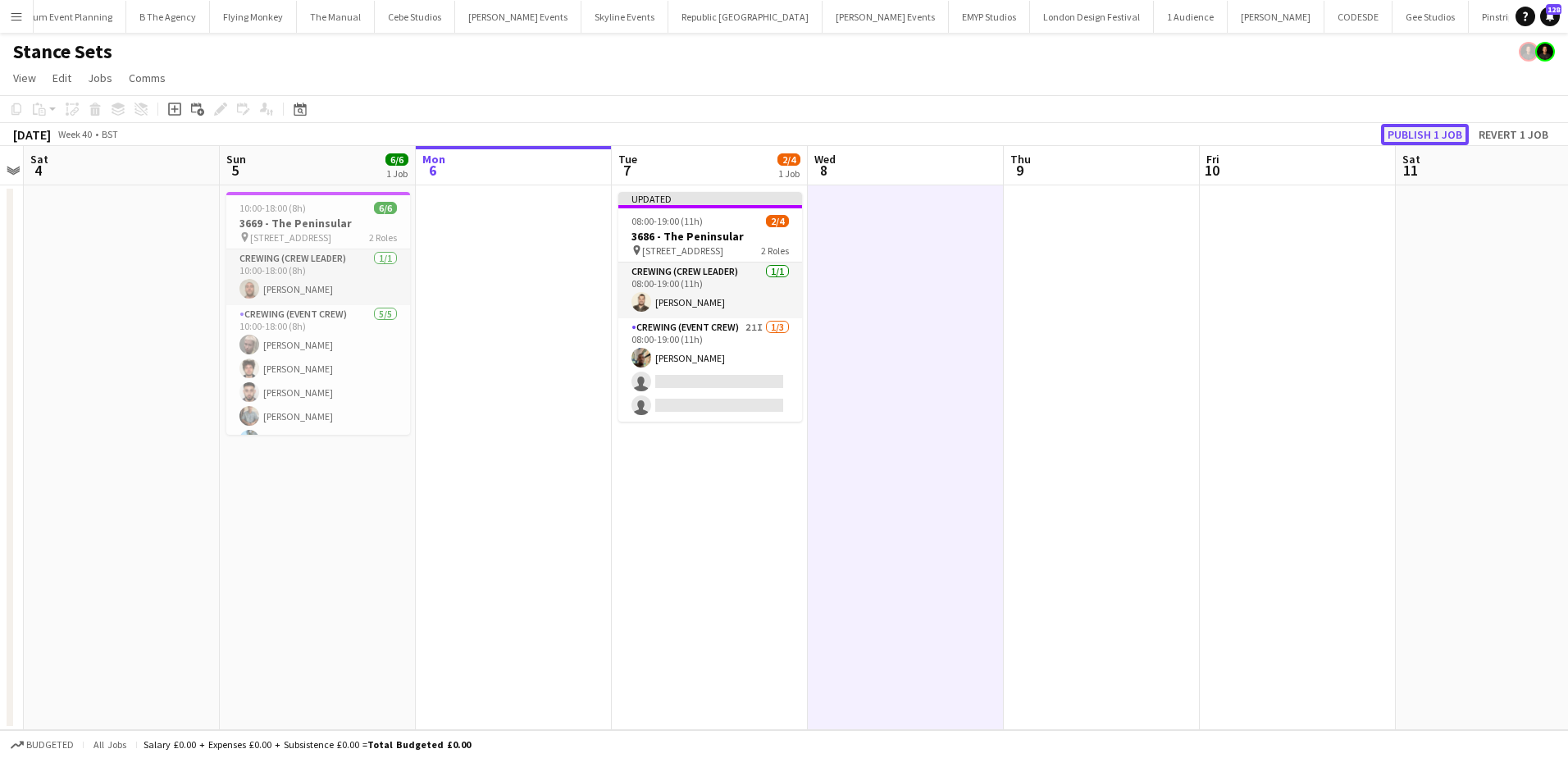
click at [1396, 141] on button "Publish 1 job" at bounding box center [1425, 134] width 88 height 22
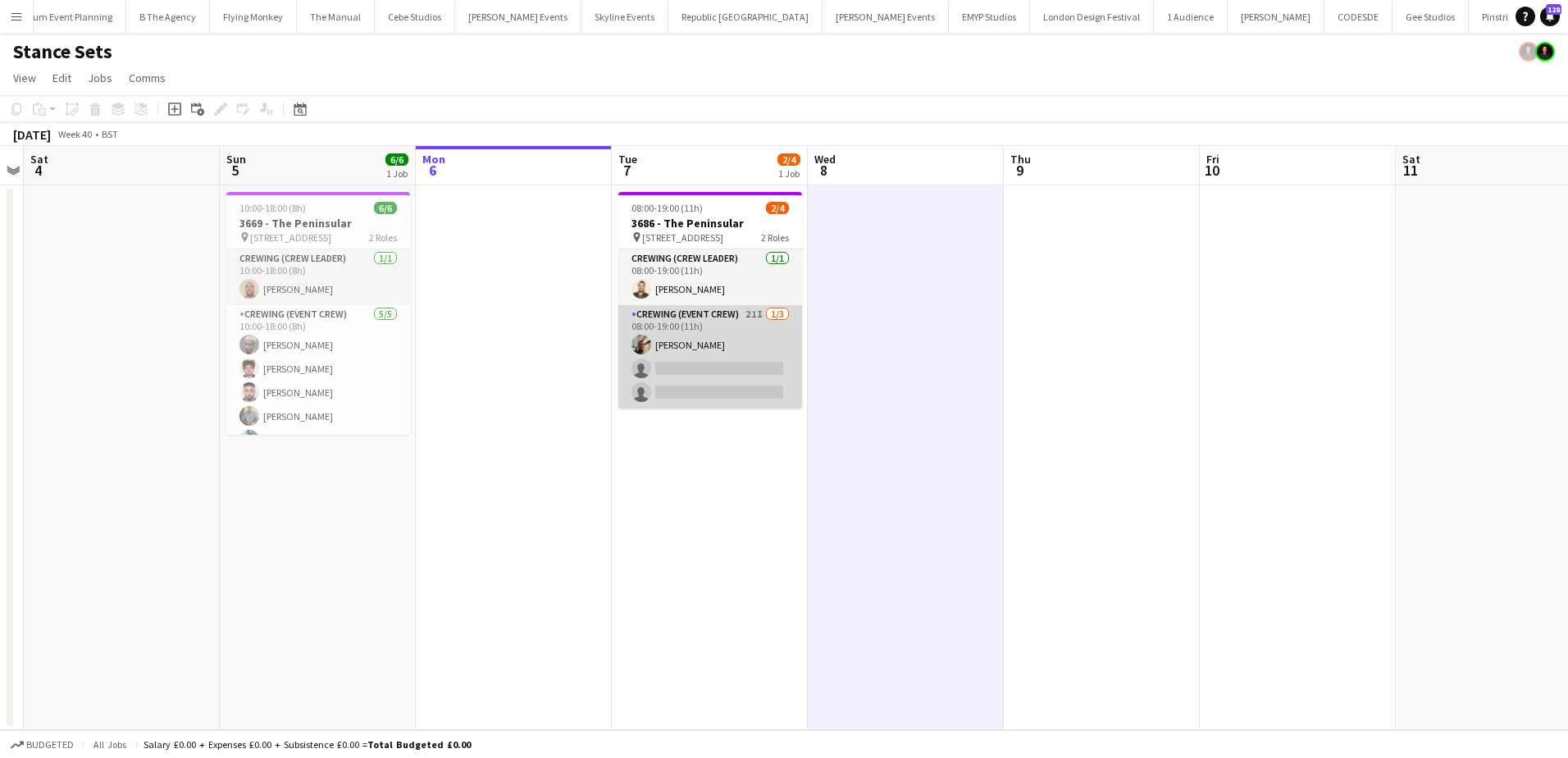
click at [751, 371] on app-card-role "Crewing (Event Crew) 21I 1/3 08:00-19:00 (11h) Stephon Johnson single-neutral-a…" at bounding box center [710, 356] width 184 height 103
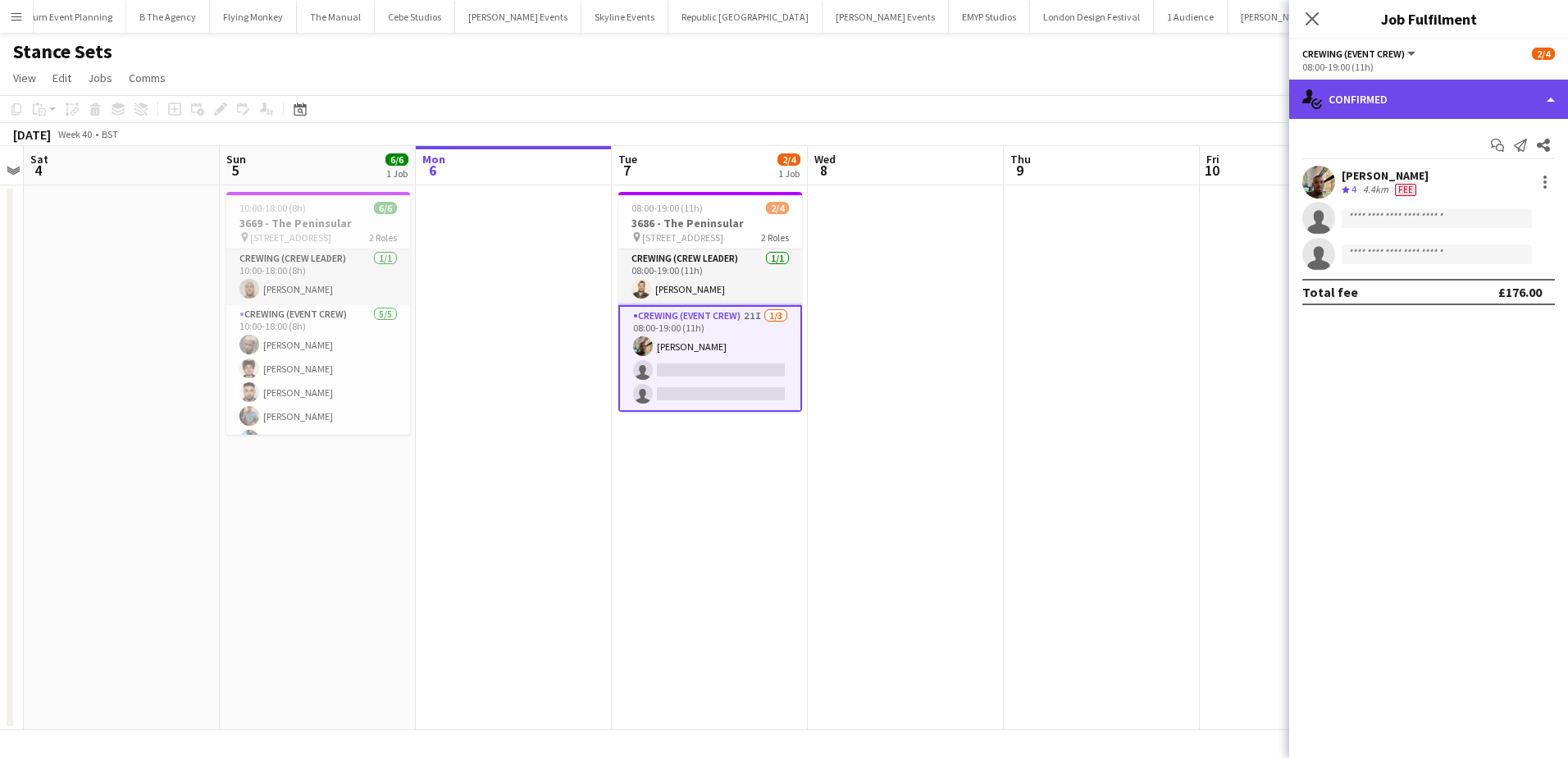
click at [1425, 107] on div "single-neutral-actions-check-2 Confirmed" at bounding box center [1428, 99] width 278 height 40
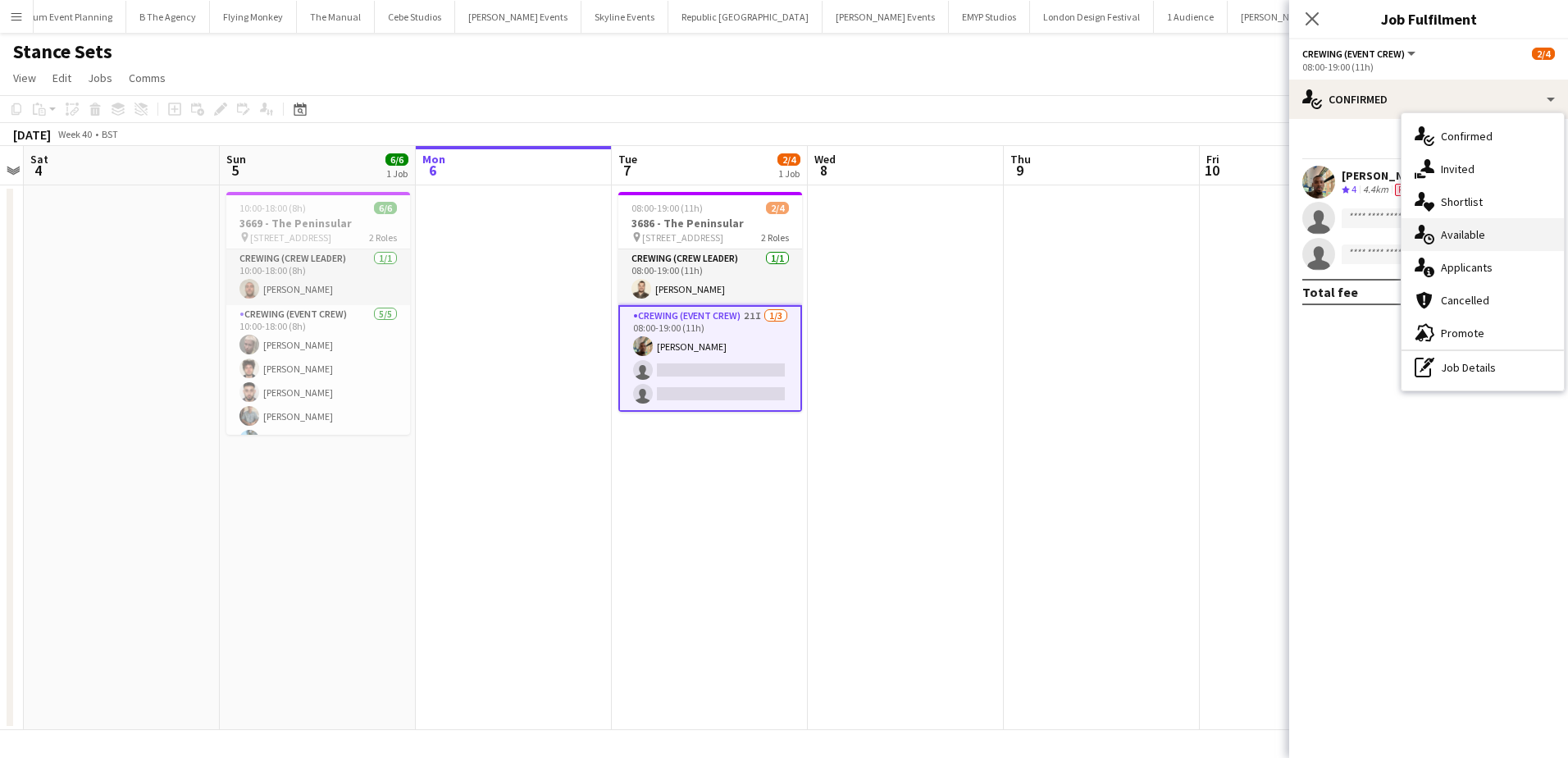
click at [1477, 243] on div "single-neutral-actions-upload Available" at bounding box center [1483, 234] width 162 height 33
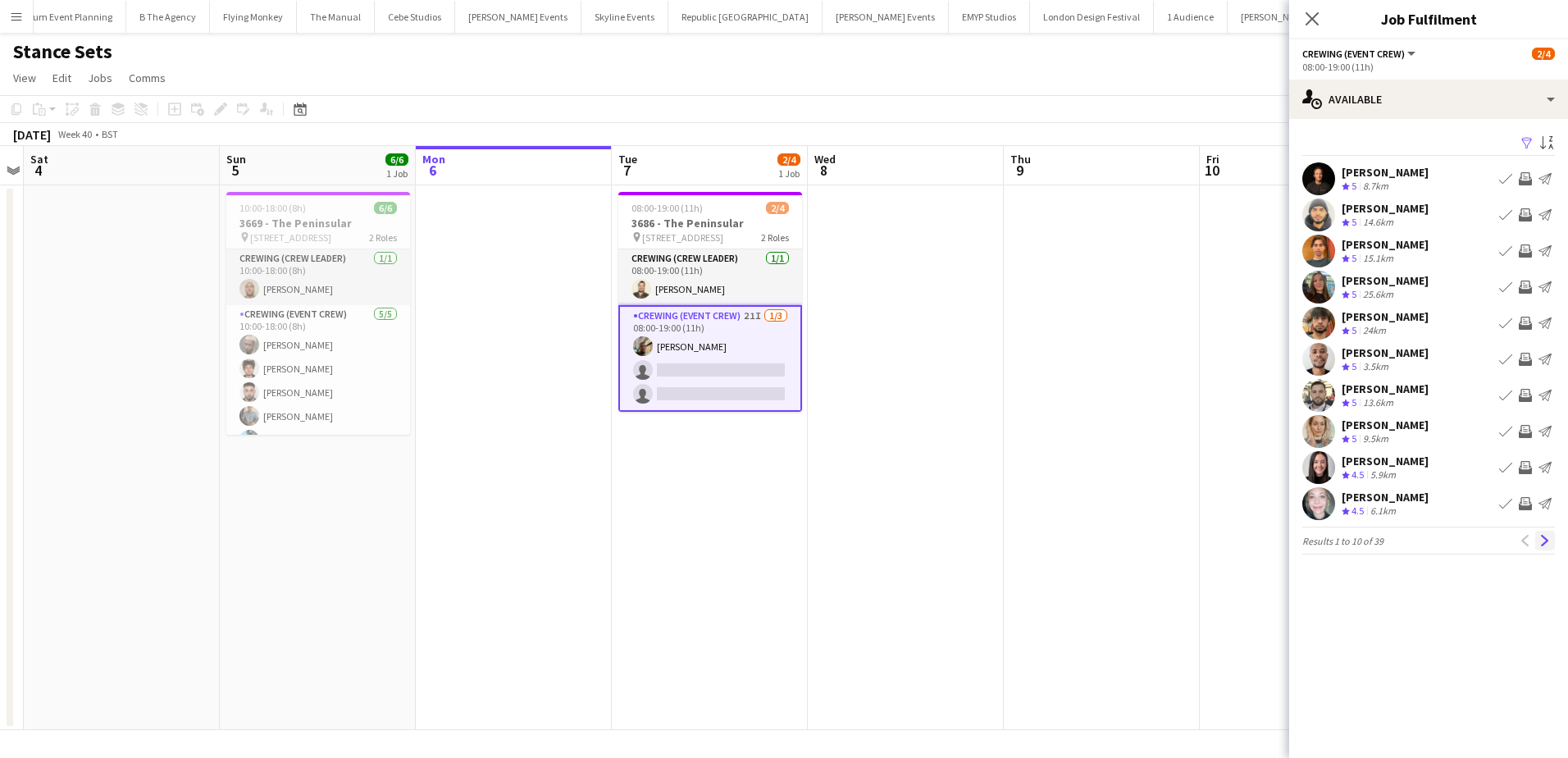
click at [1544, 534] on button "Next" at bounding box center [1544, 540] width 20 height 20
click at [1538, 542] on button "Next" at bounding box center [1544, 540] width 20 height 20
click at [1527, 541] on app-icon "Previous" at bounding box center [1526, 540] width 11 height 11
click at [1526, 476] on button "Invite crew" at bounding box center [1525, 467] width 20 height 20
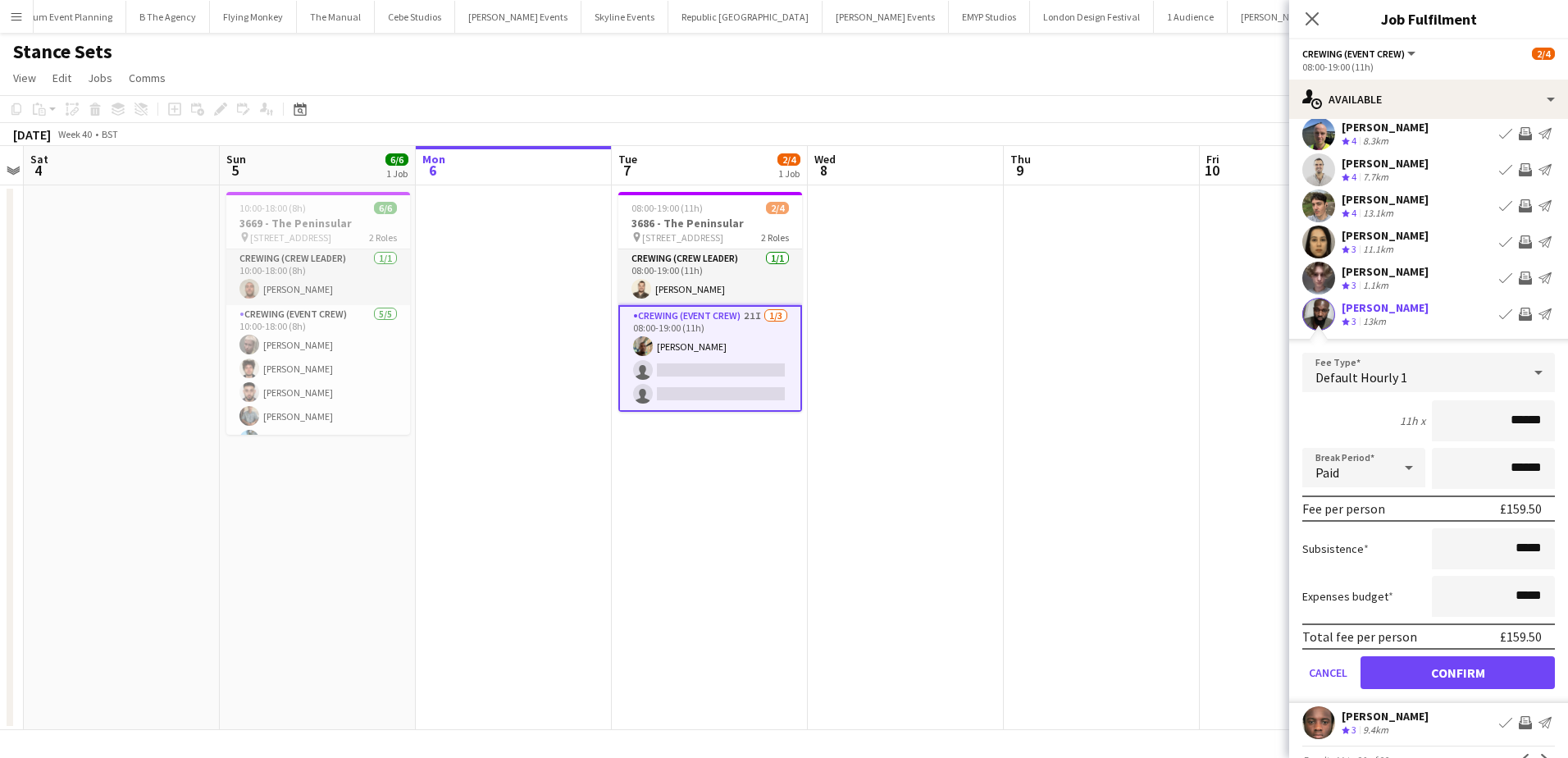
scroll to position [164, 0]
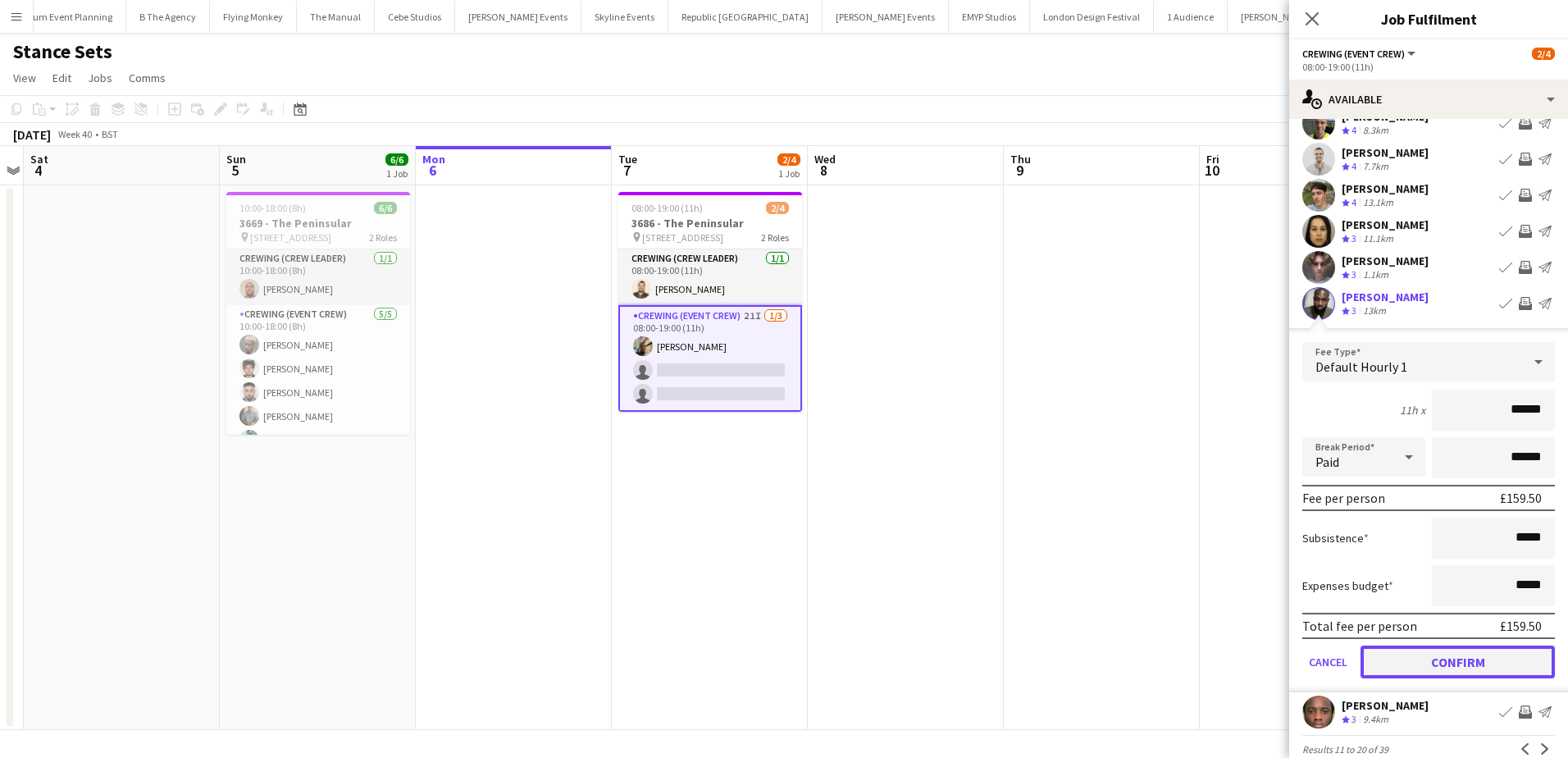
click at [1492, 656] on button "Confirm" at bounding box center [1458, 662] width 194 height 33
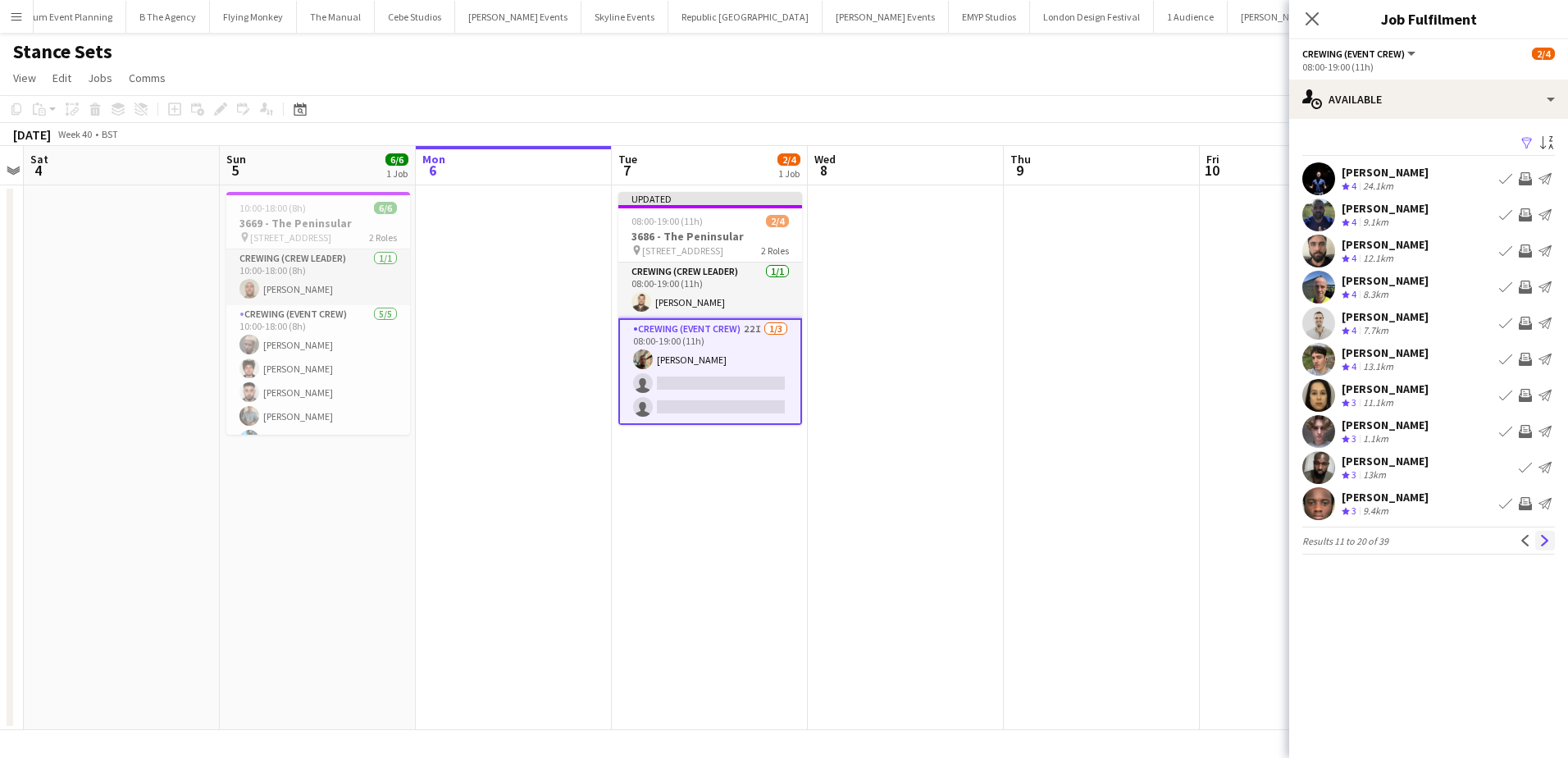
click at [1546, 542] on app-icon "Next" at bounding box center [1545, 540] width 11 height 11
click at [1528, 284] on app-icon "Invite crew" at bounding box center [1526, 287] width 13 height 13
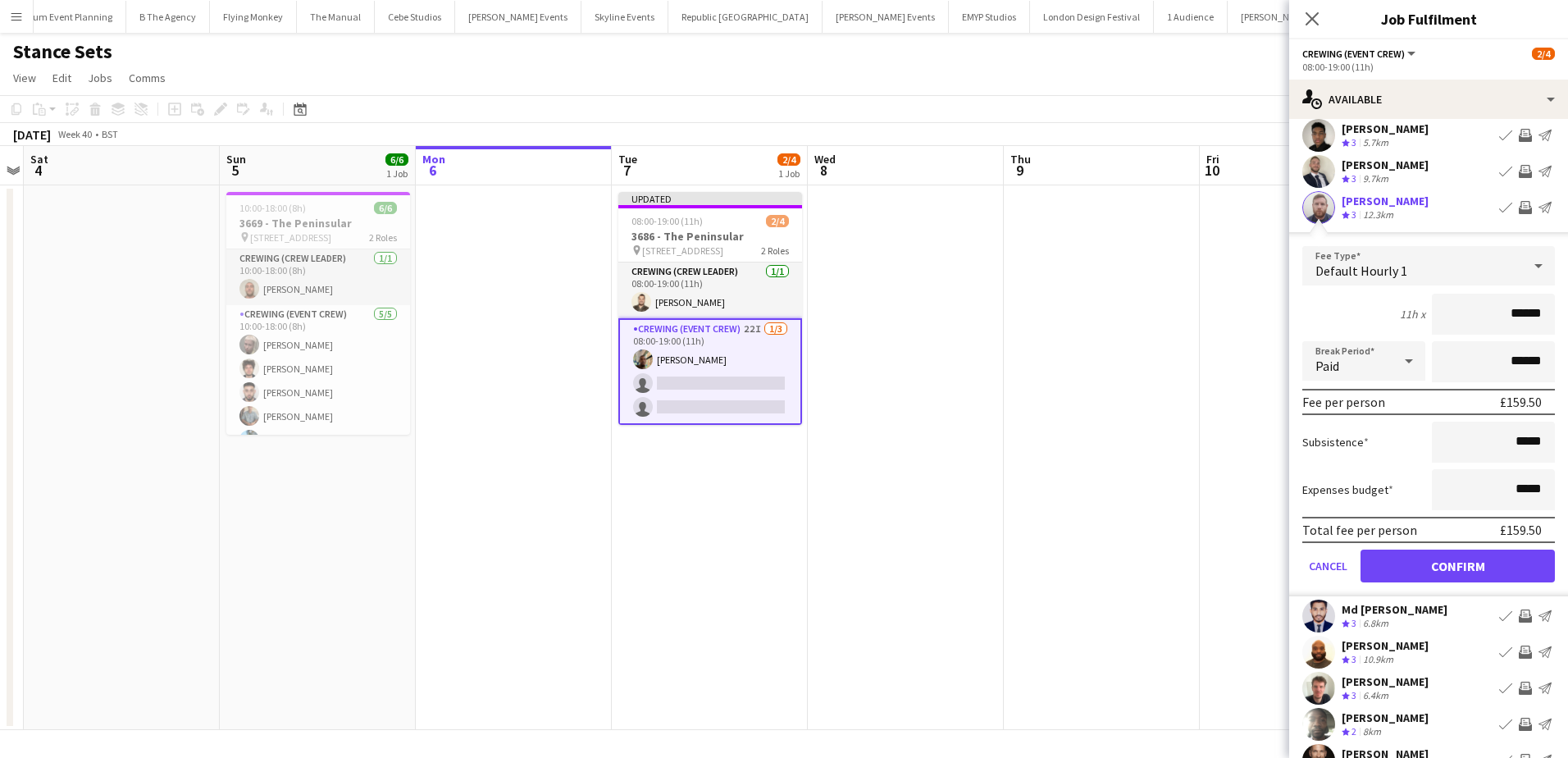
scroll to position [82, 0]
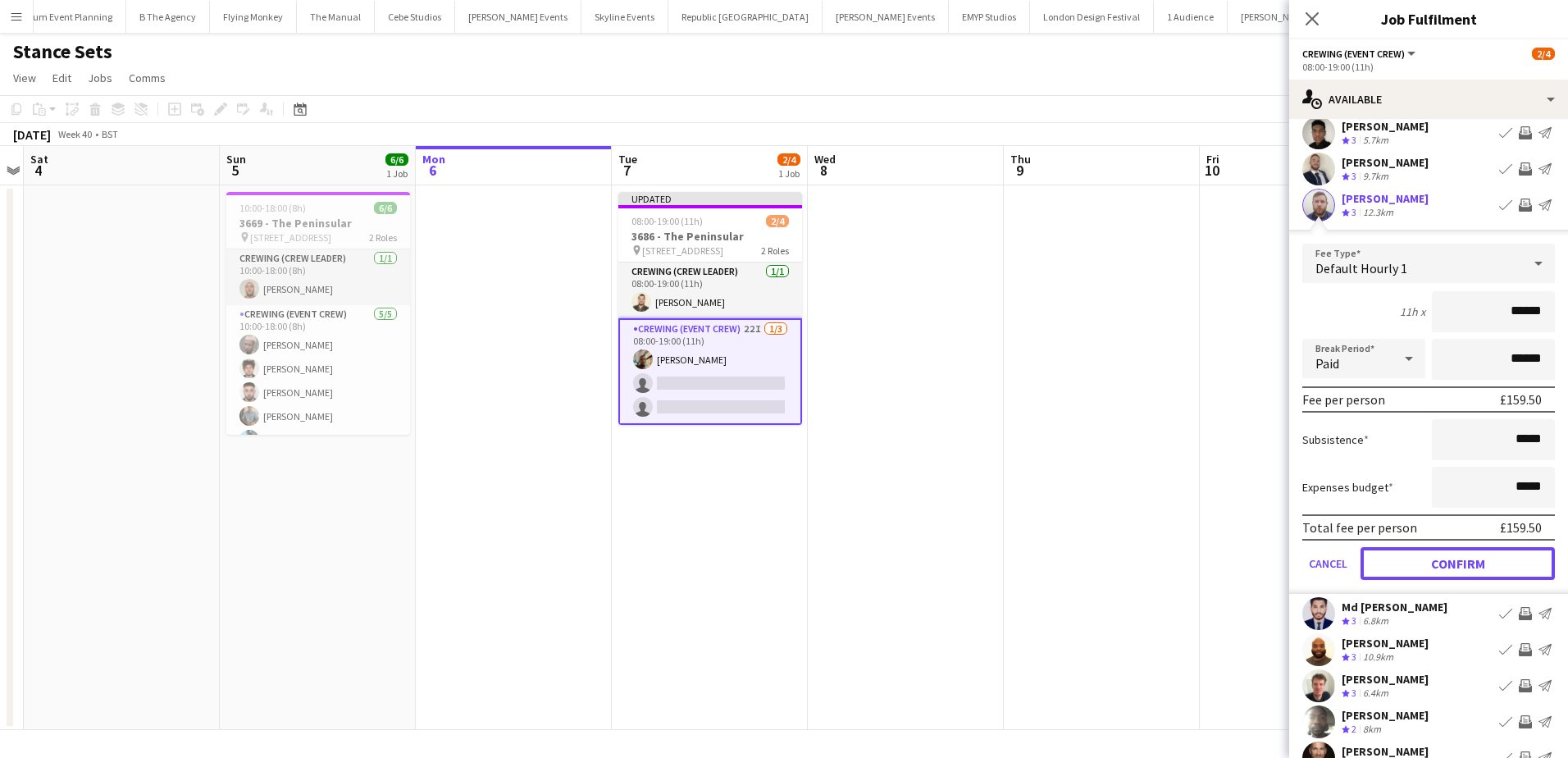
click at [1491, 574] on button "Confirm" at bounding box center [1458, 563] width 194 height 33
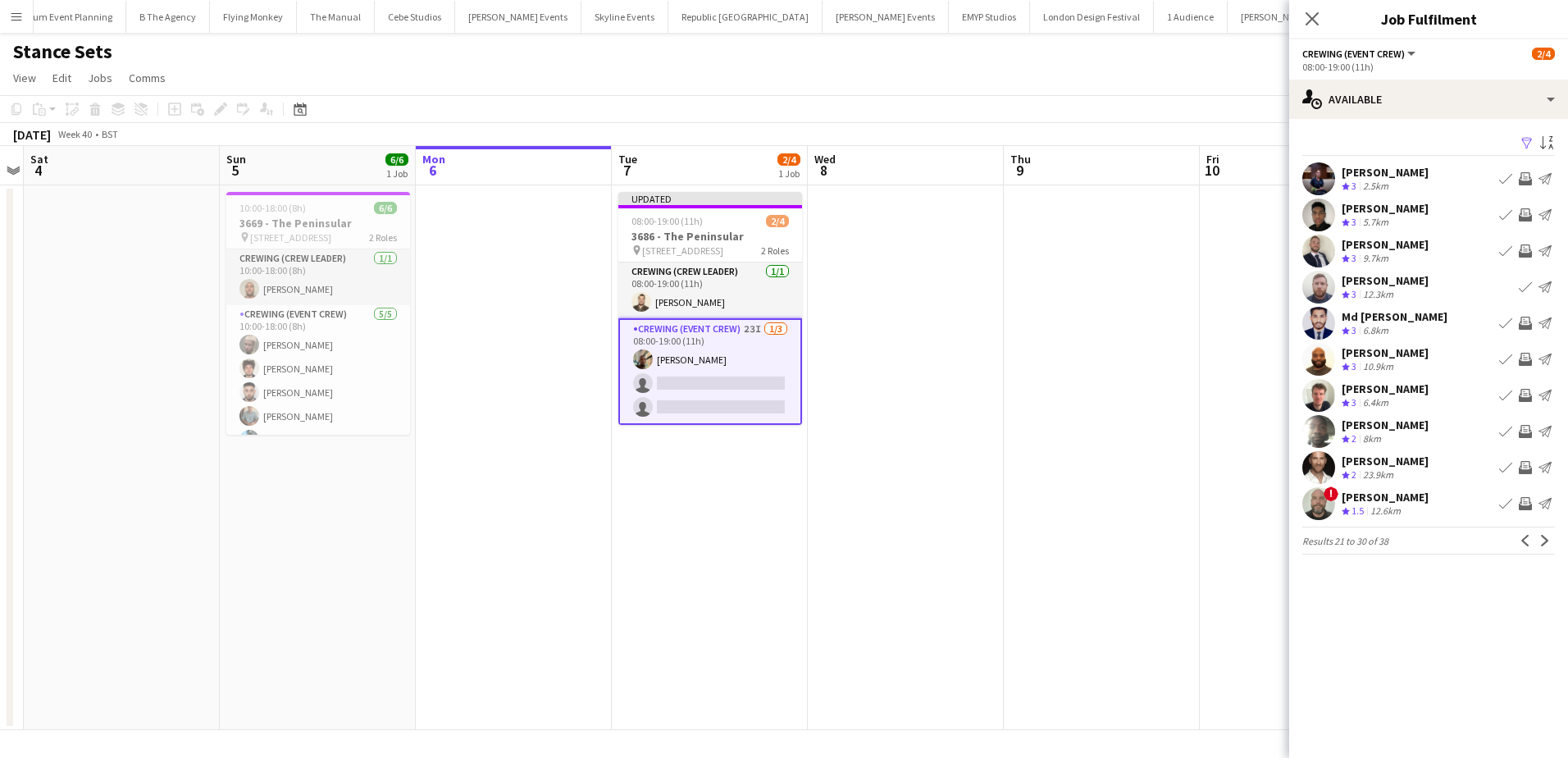
click at [1520, 323] on app-icon "Invite crew" at bounding box center [1526, 323] width 13 height 13
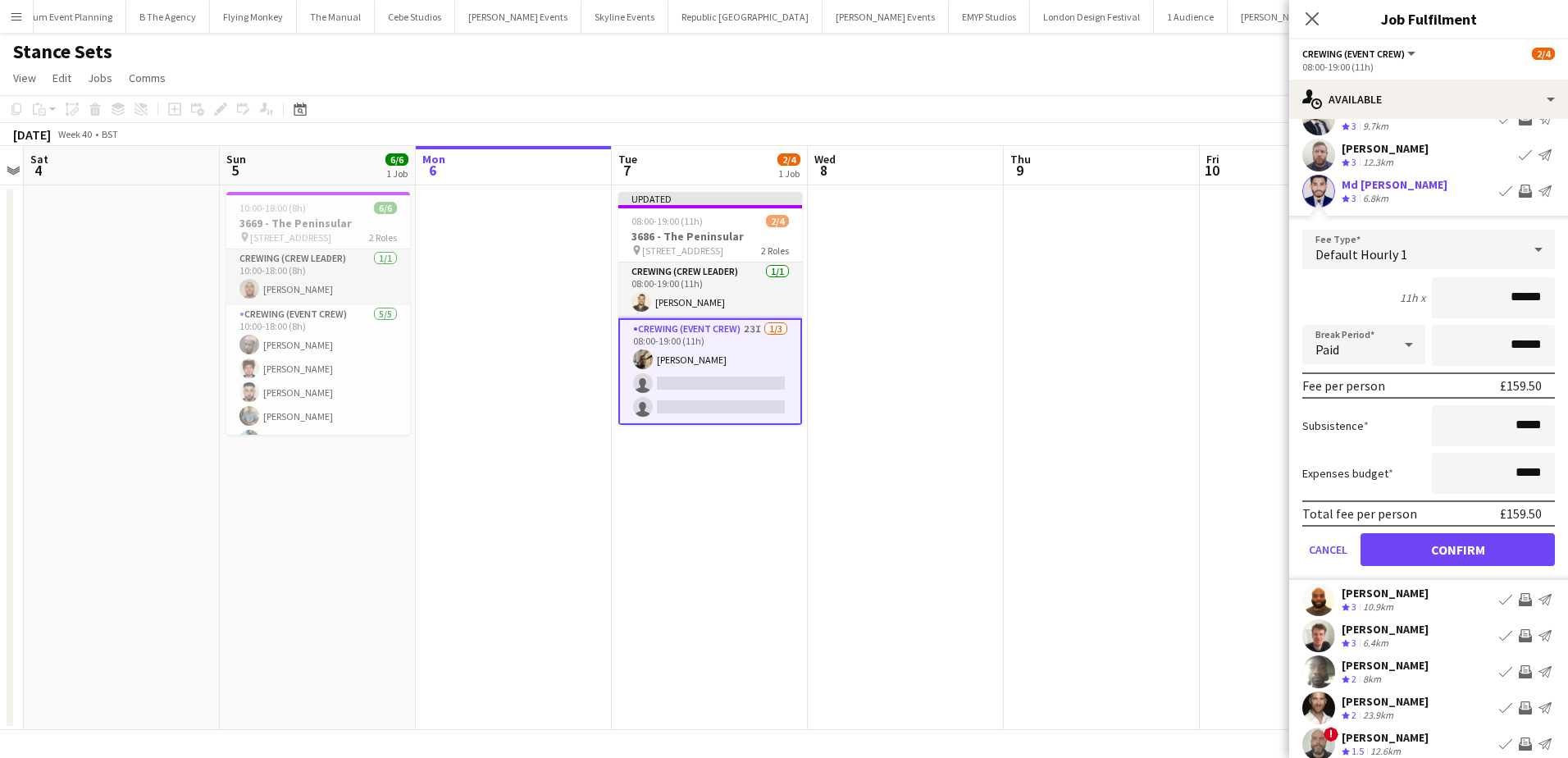
scroll to position [164, 0]
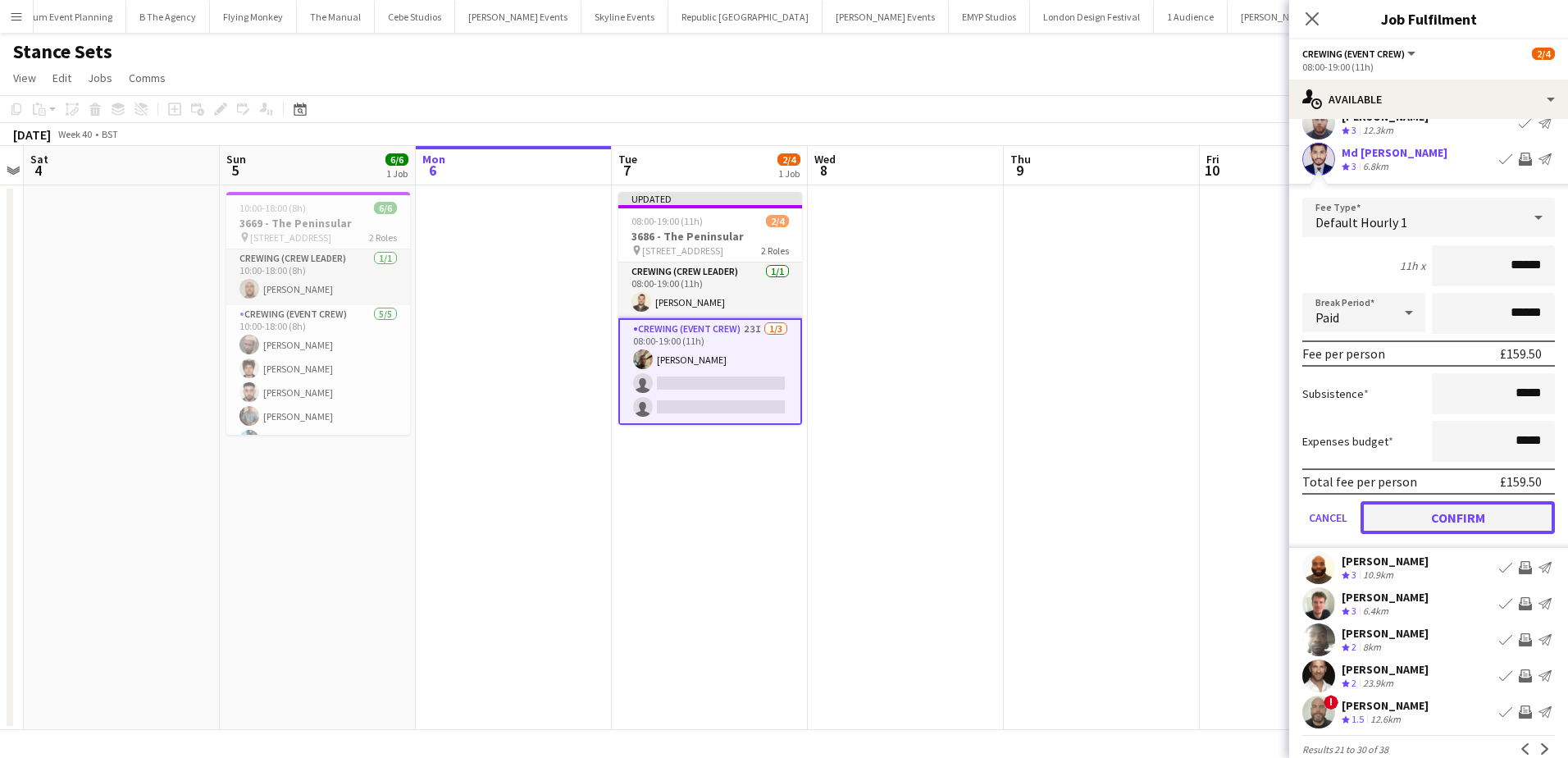
click at [1493, 525] on button "Confirm" at bounding box center [1458, 517] width 194 height 33
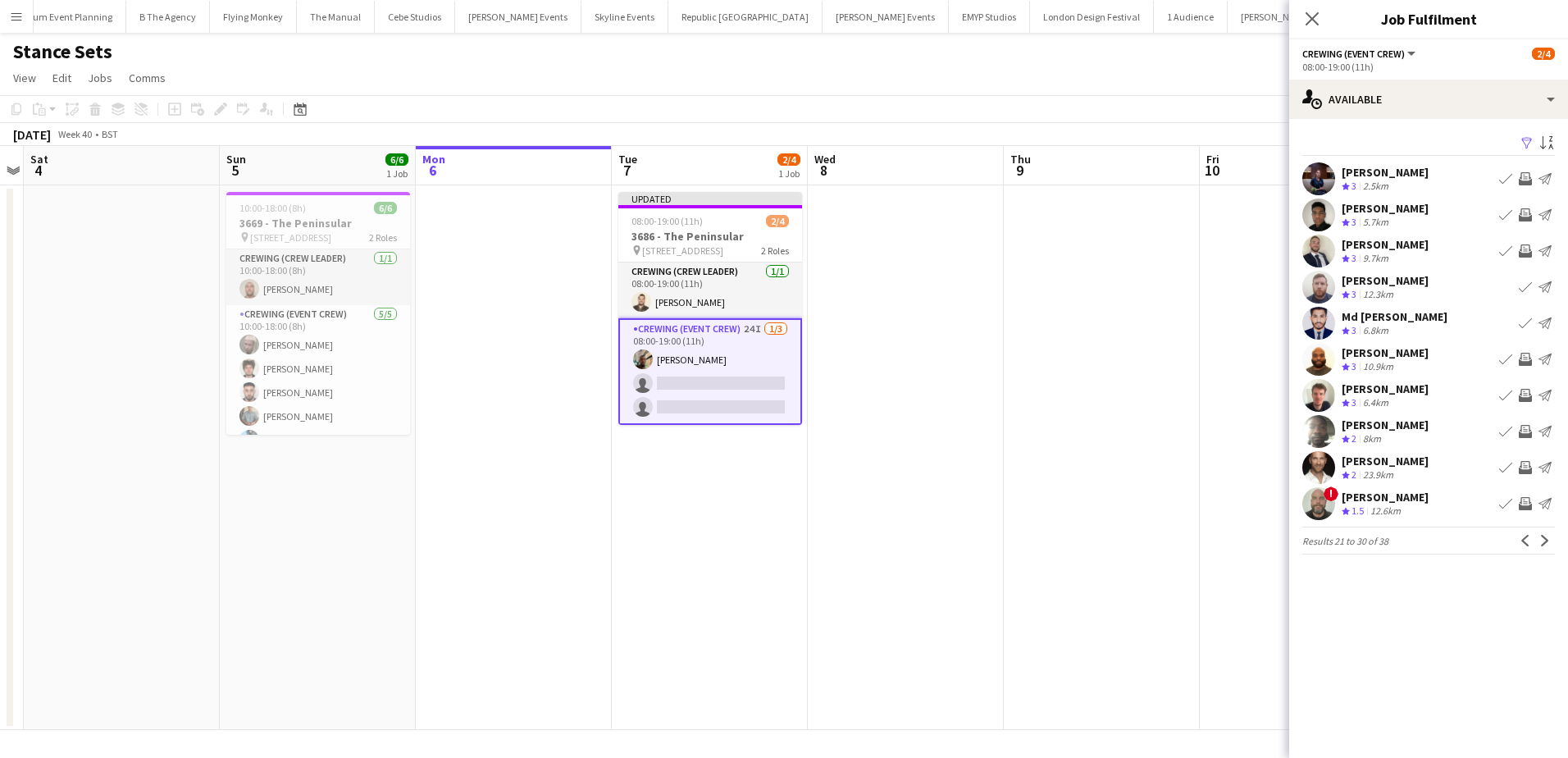
scroll to position [0, 0]
click at [1527, 399] on app-icon "Invite crew" at bounding box center [1526, 396] width 13 height 13
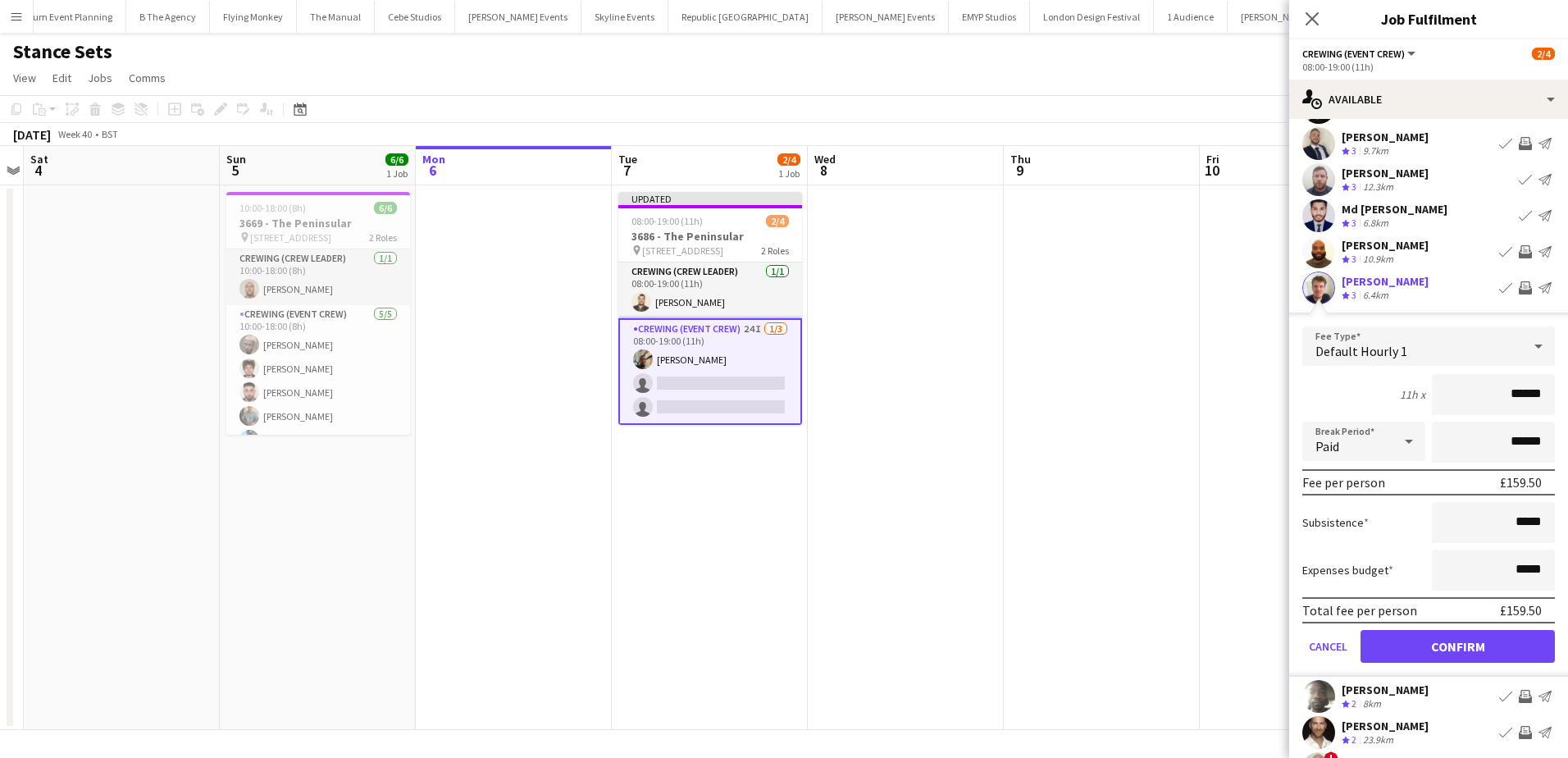
scroll to position [164, 0]
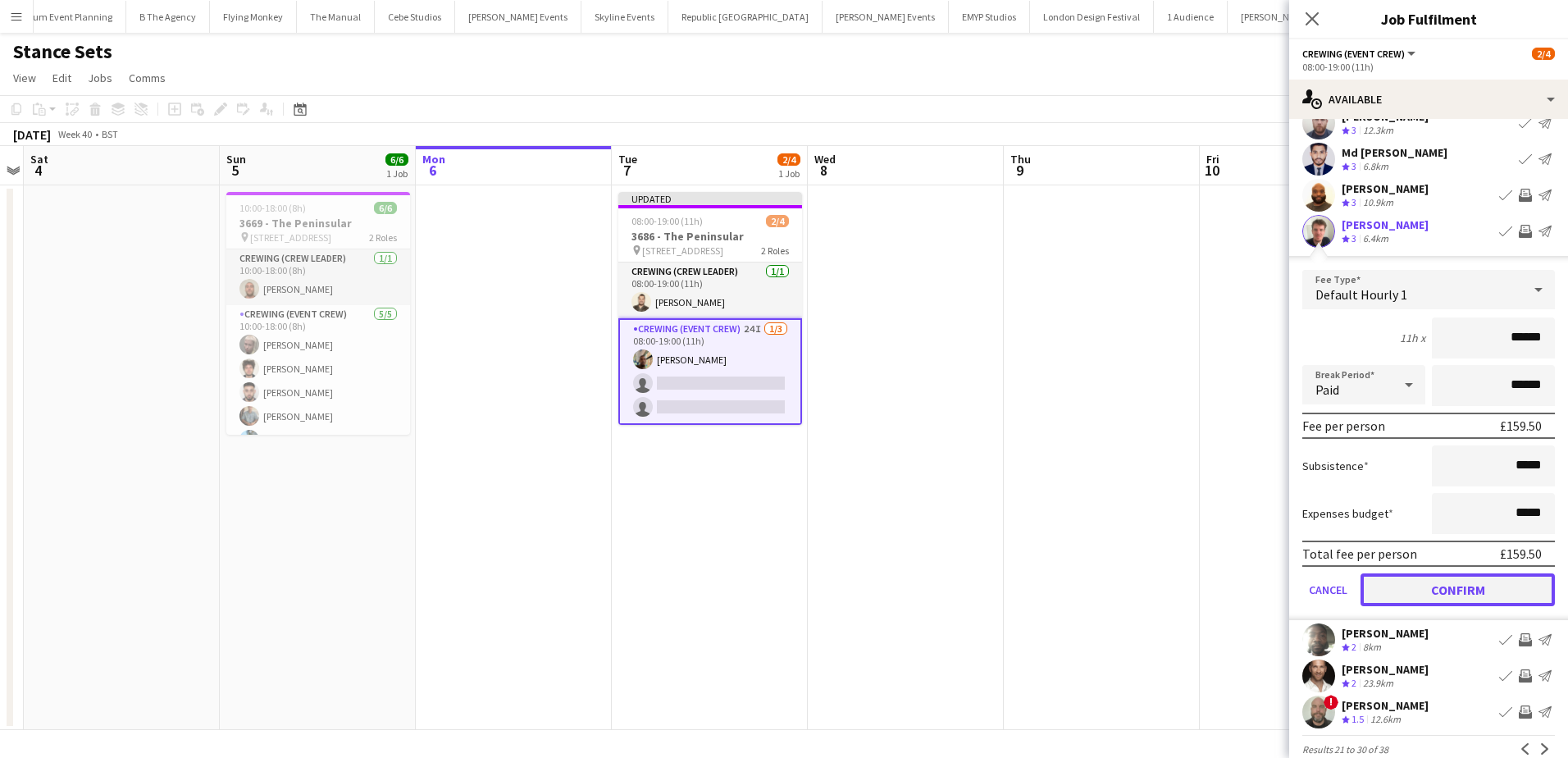
click at [1511, 604] on button "Confirm" at bounding box center [1458, 589] width 194 height 33
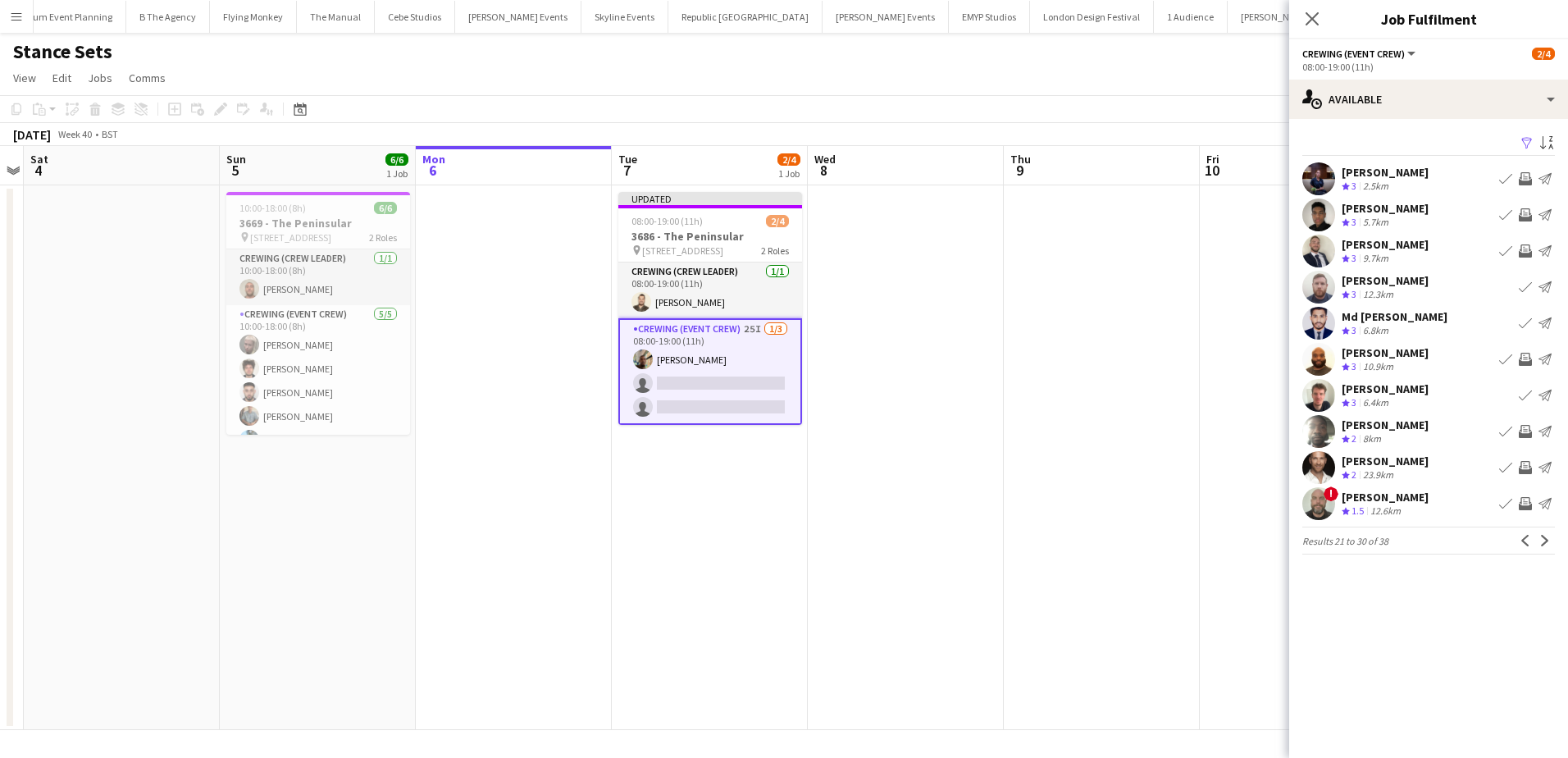
click at [1526, 433] on app-icon "Invite crew" at bounding box center [1526, 431] width 13 height 13
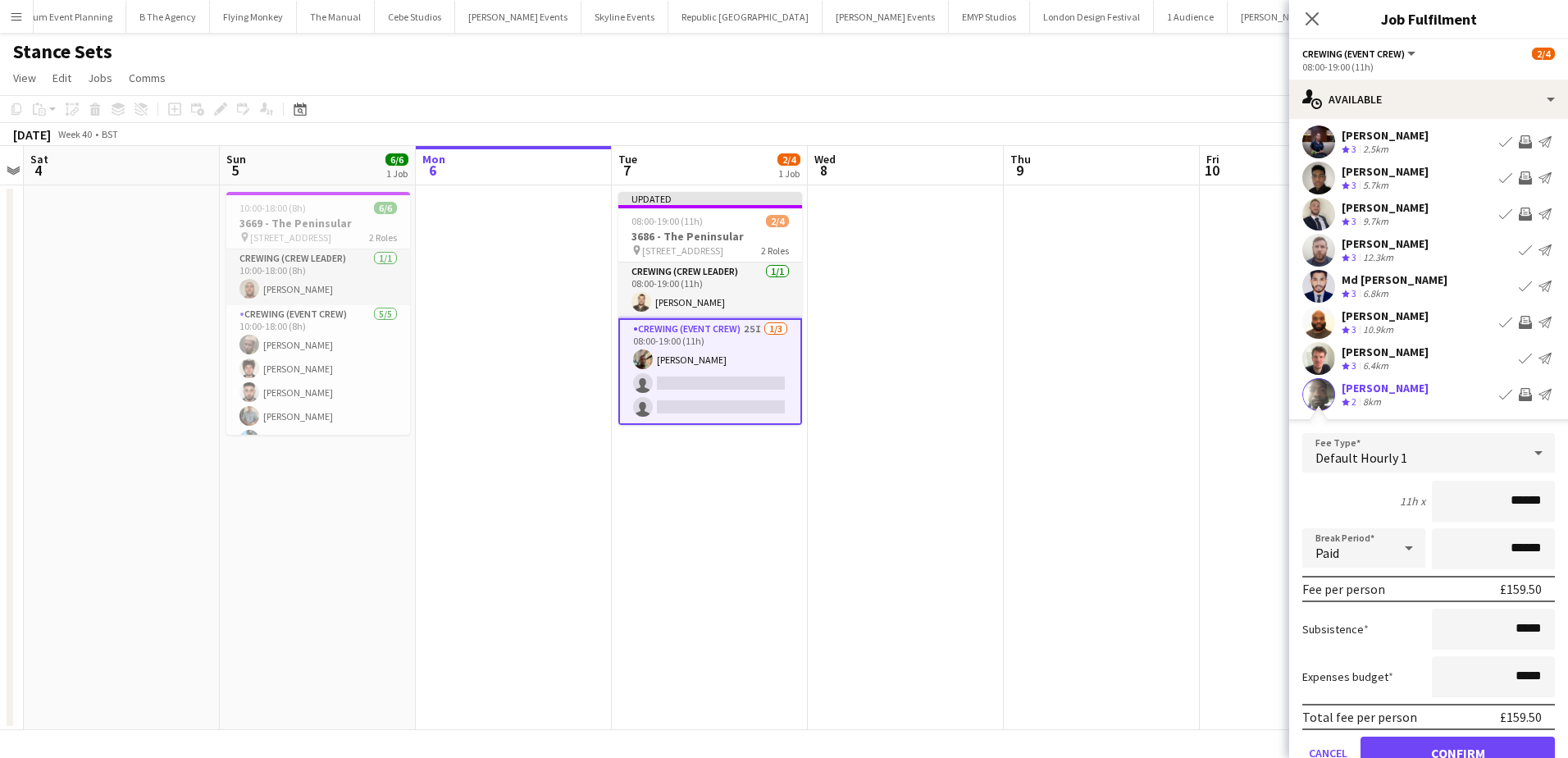
scroll to position [82, 0]
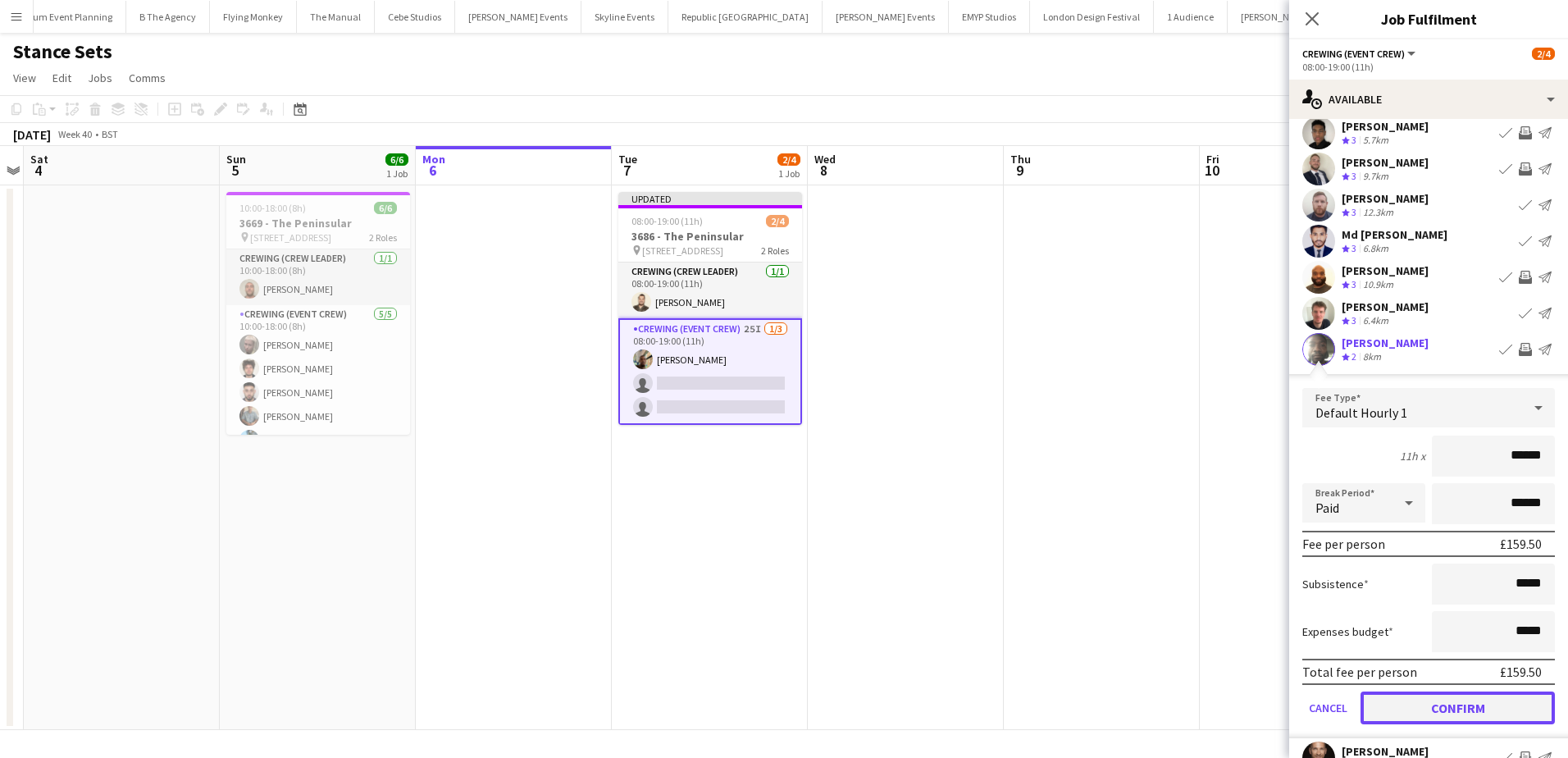
click at [1492, 703] on button "Confirm" at bounding box center [1458, 707] width 194 height 33
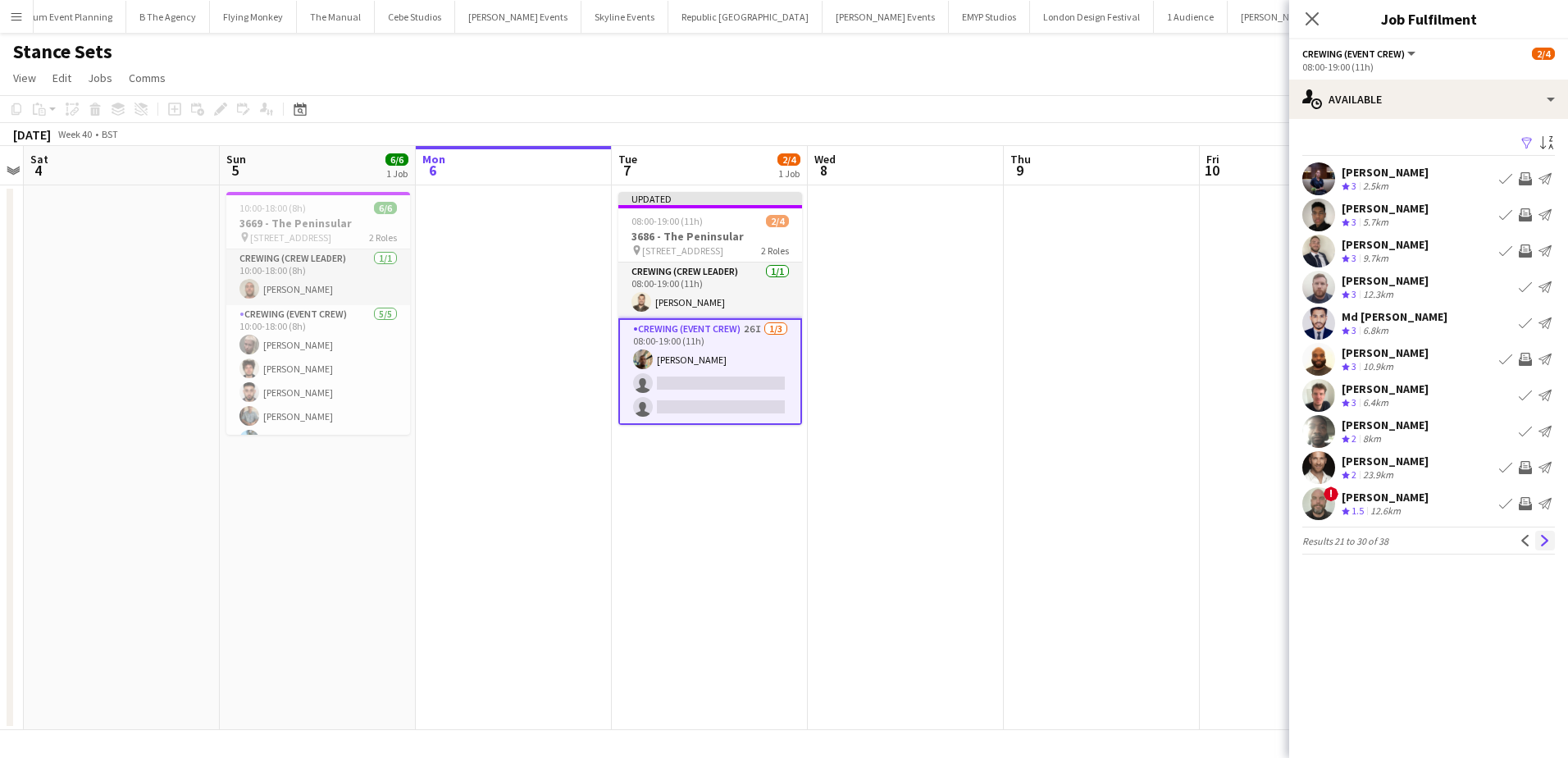
click at [1545, 538] on app-icon "Next" at bounding box center [1545, 540] width 11 height 11
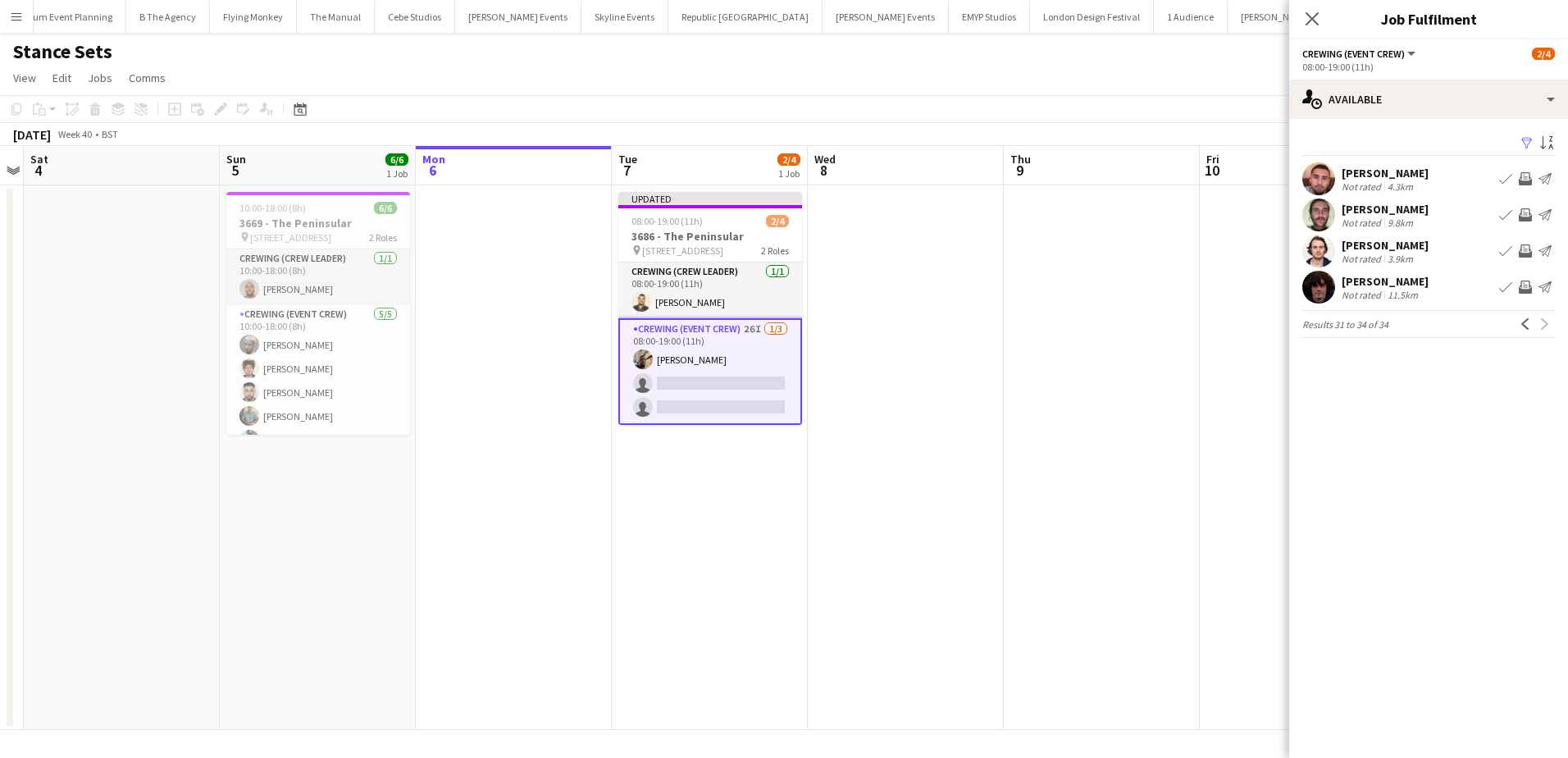
scroll to position [0, 565]
drag, startPoint x: 1146, startPoint y: 335, endPoint x: 1148, endPoint y: 322, distance: 13.2
click at [1145, 335] on app-date-cell at bounding box center [1101, 457] width 196 height 545
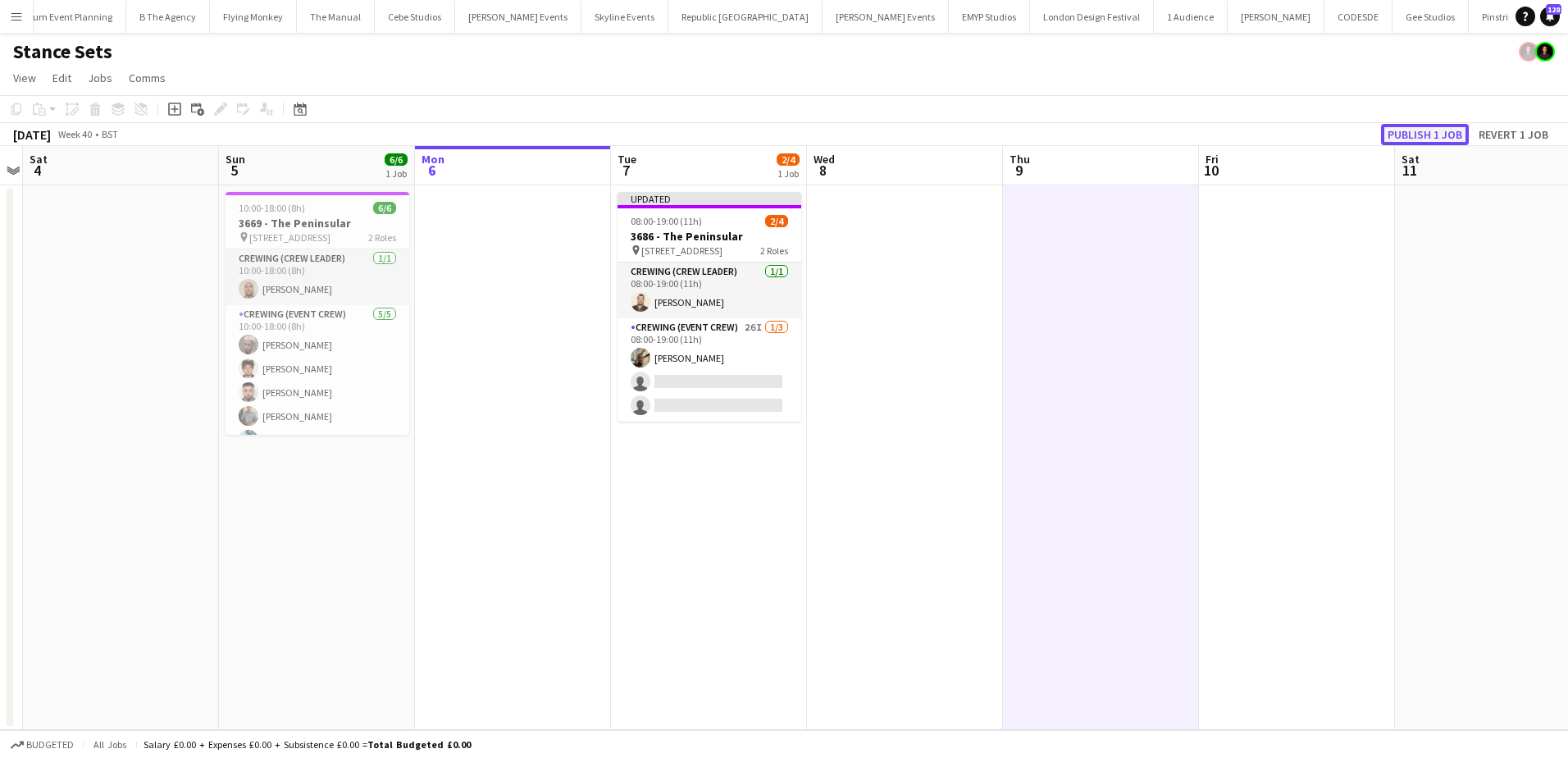
click at [1403, 130] on button "Publish 1 job" at bounding box center [1425, 134] width 88 height 22
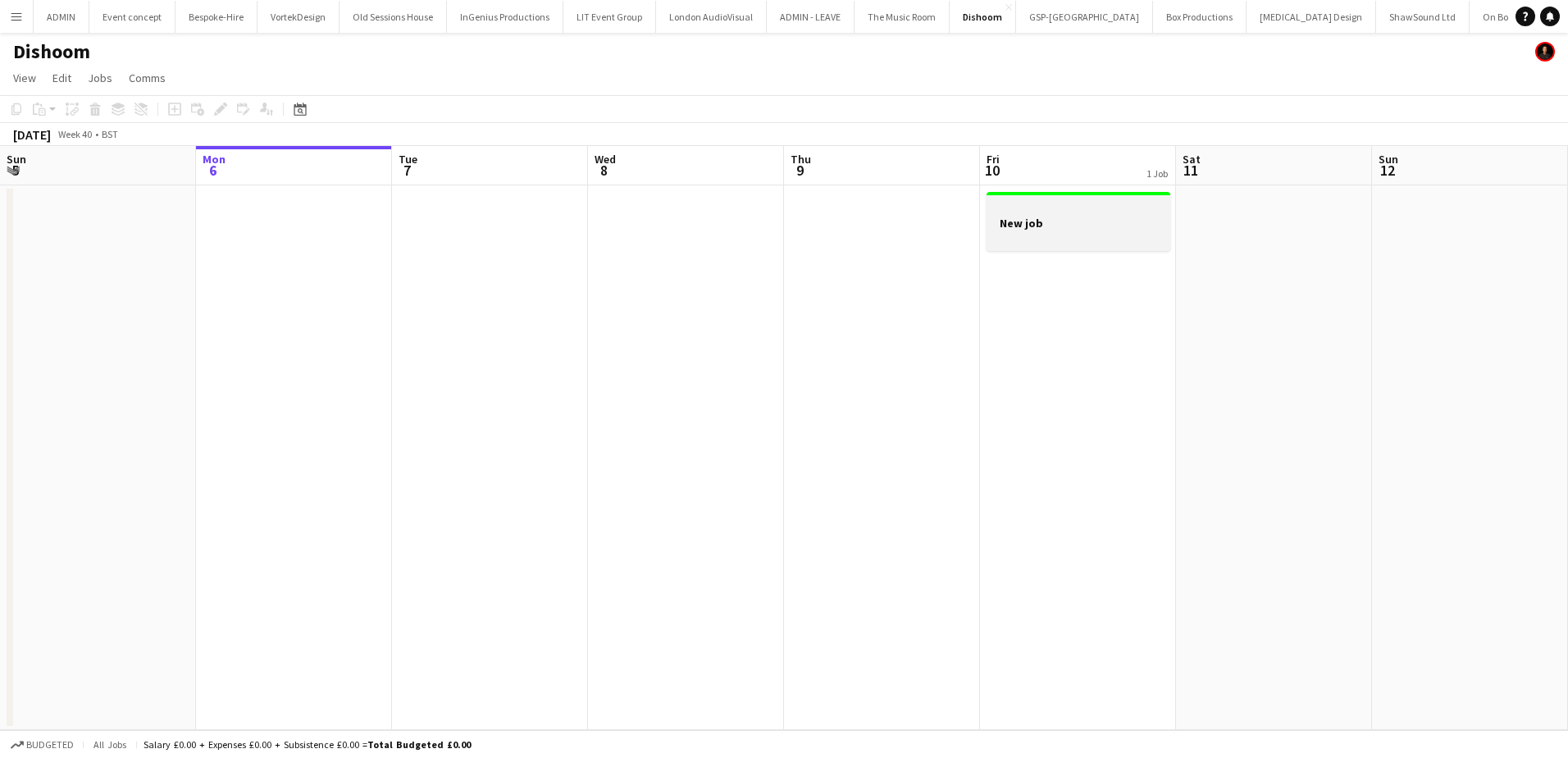
click at [1002, 227] on h3 "New job" at bounding box center [1078, 223] width 184 height 15
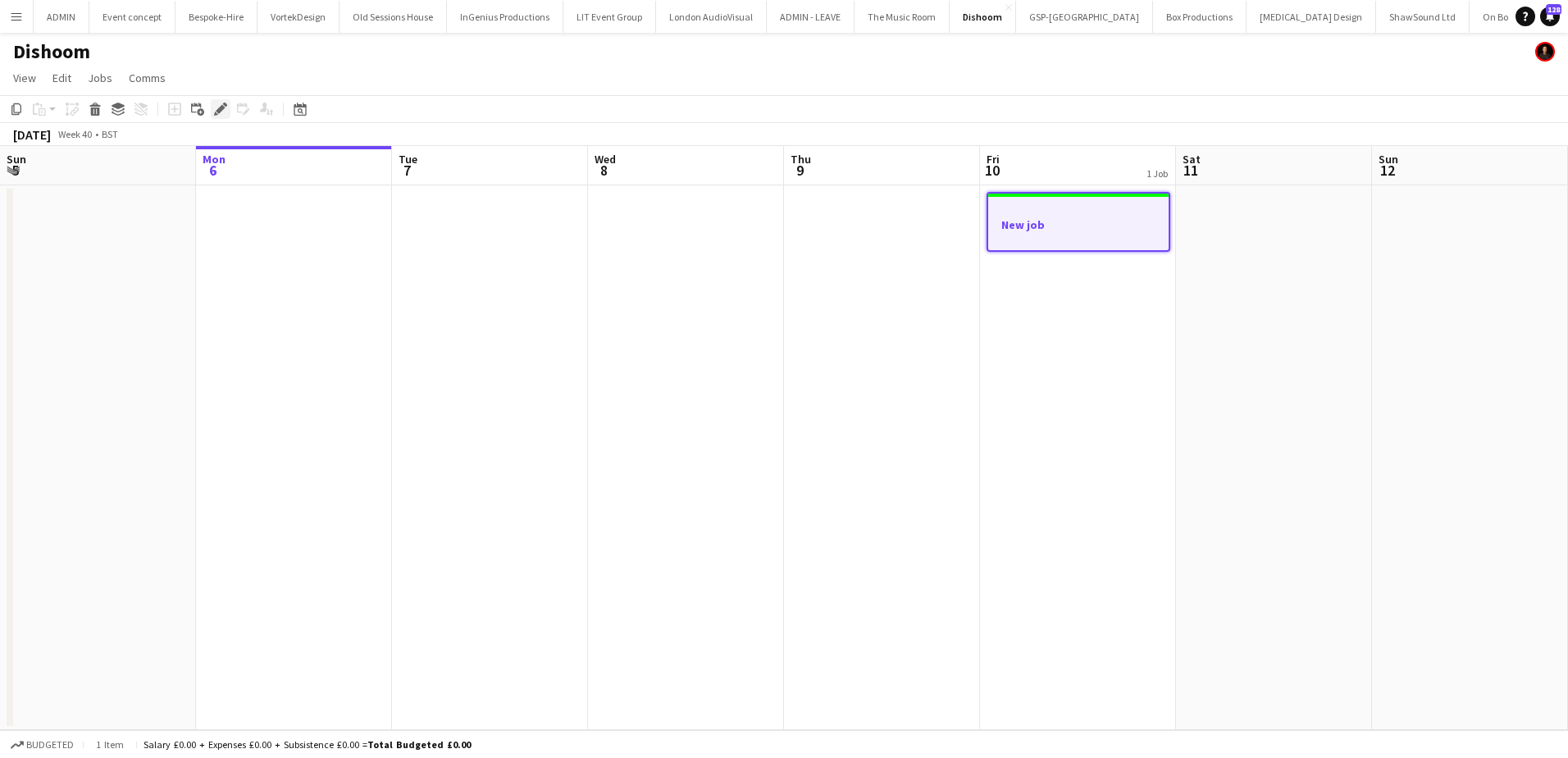
click at [222, 109] on icon at bounding box center [220, 109] width 9 height 9
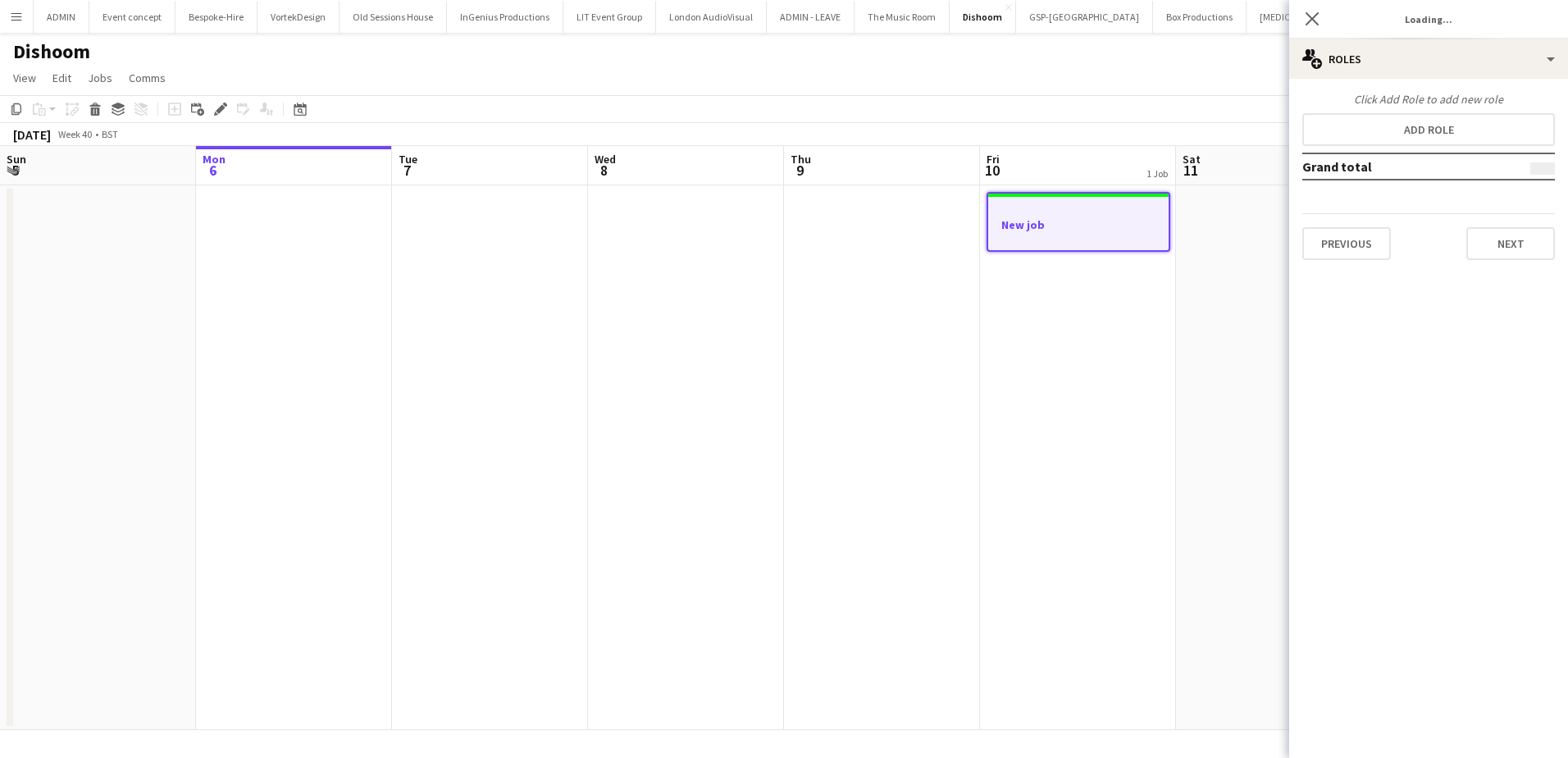
type input "*******"
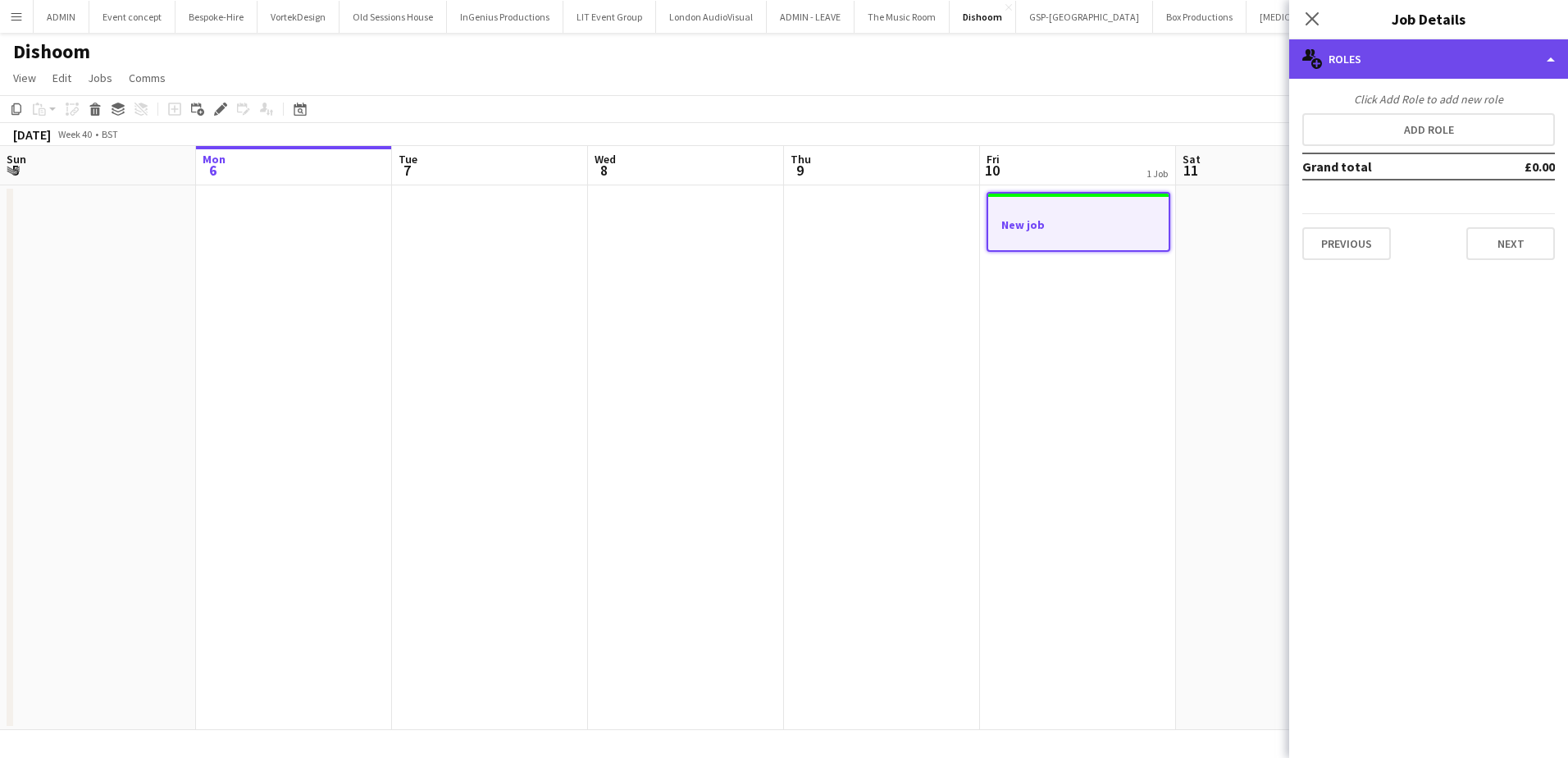
click at [1465, 69] on div "multiple-users-add Roles" at bounding box center [1428, 59] width 278 height 40
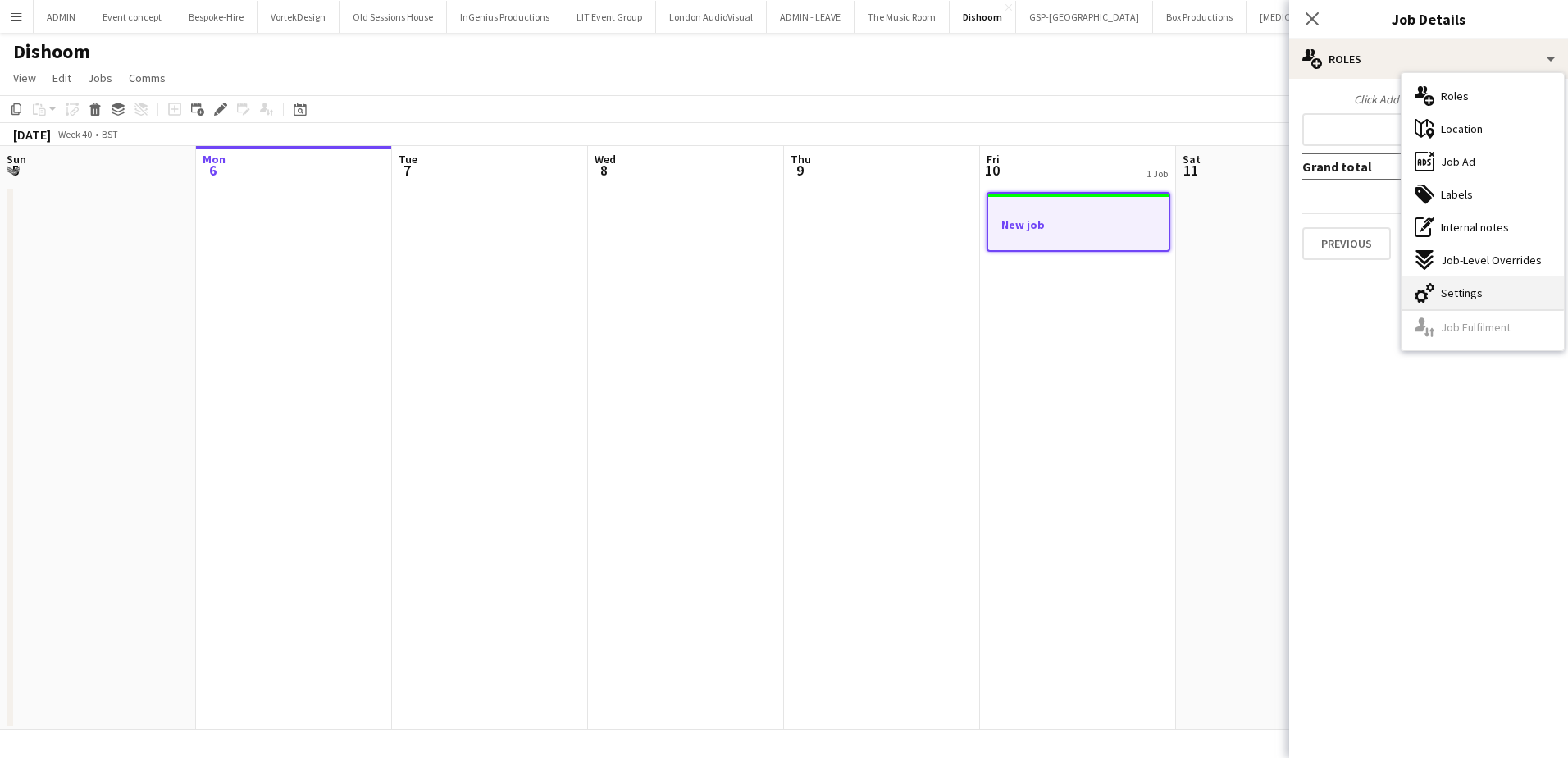
click at [1462, 288] on span "Settings" at bounding box center [1461, 293] width 42 height 15
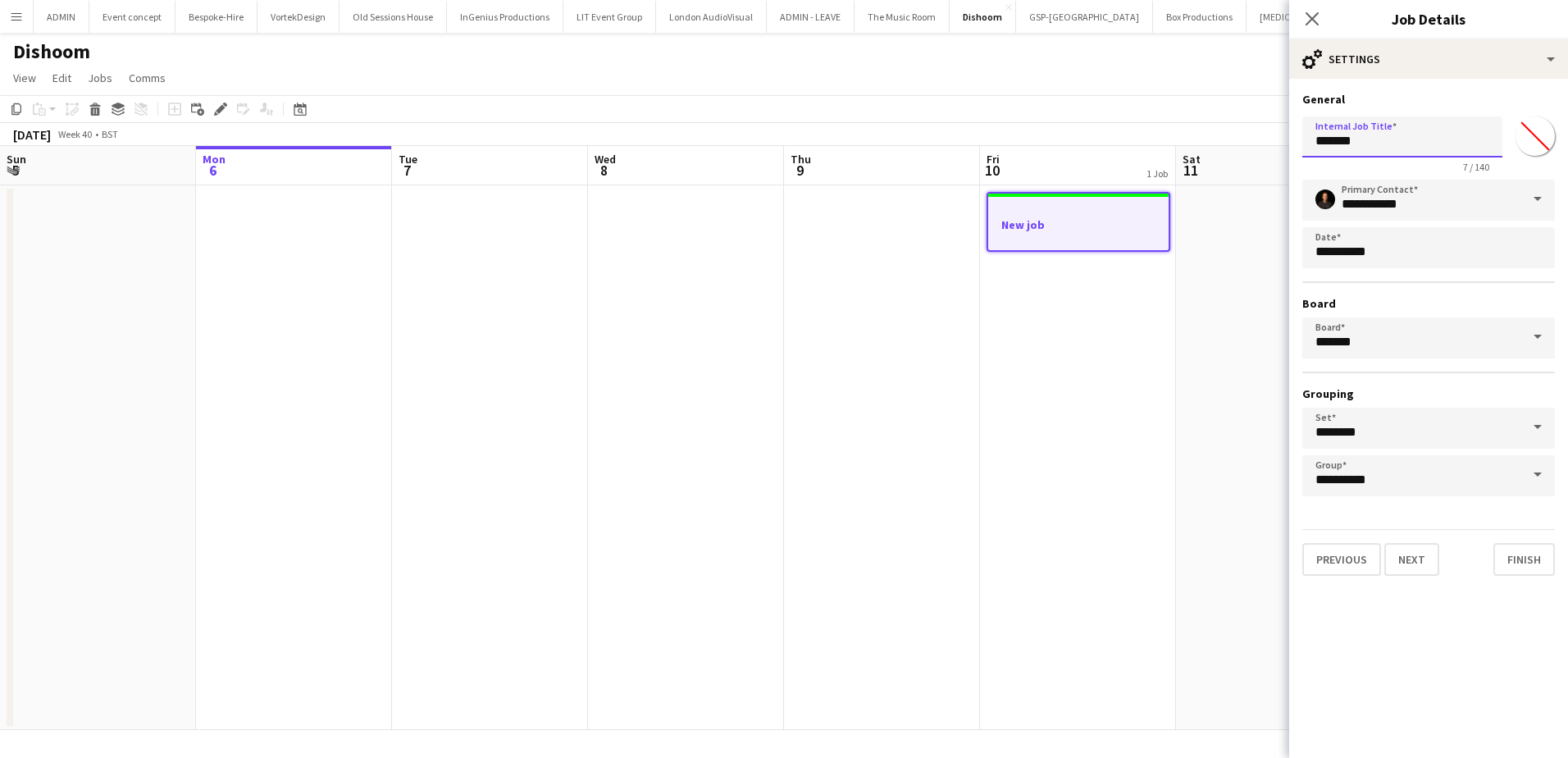
drag, startPoint x: 1382, startPoint y: 143, endPoint x: 1309, endPoint y: 143, distance: 73.0
click at [1309, 143] on input "*******" at bounding box center [1403, 136] width 200 height 41
click at [1334, 140] on input "****" at bounding box center [1403, 136] width 200 height 41
click at [1353, 134] on input "****" at bounding box center [1403, 136] width 200 height 41
type input "**********"
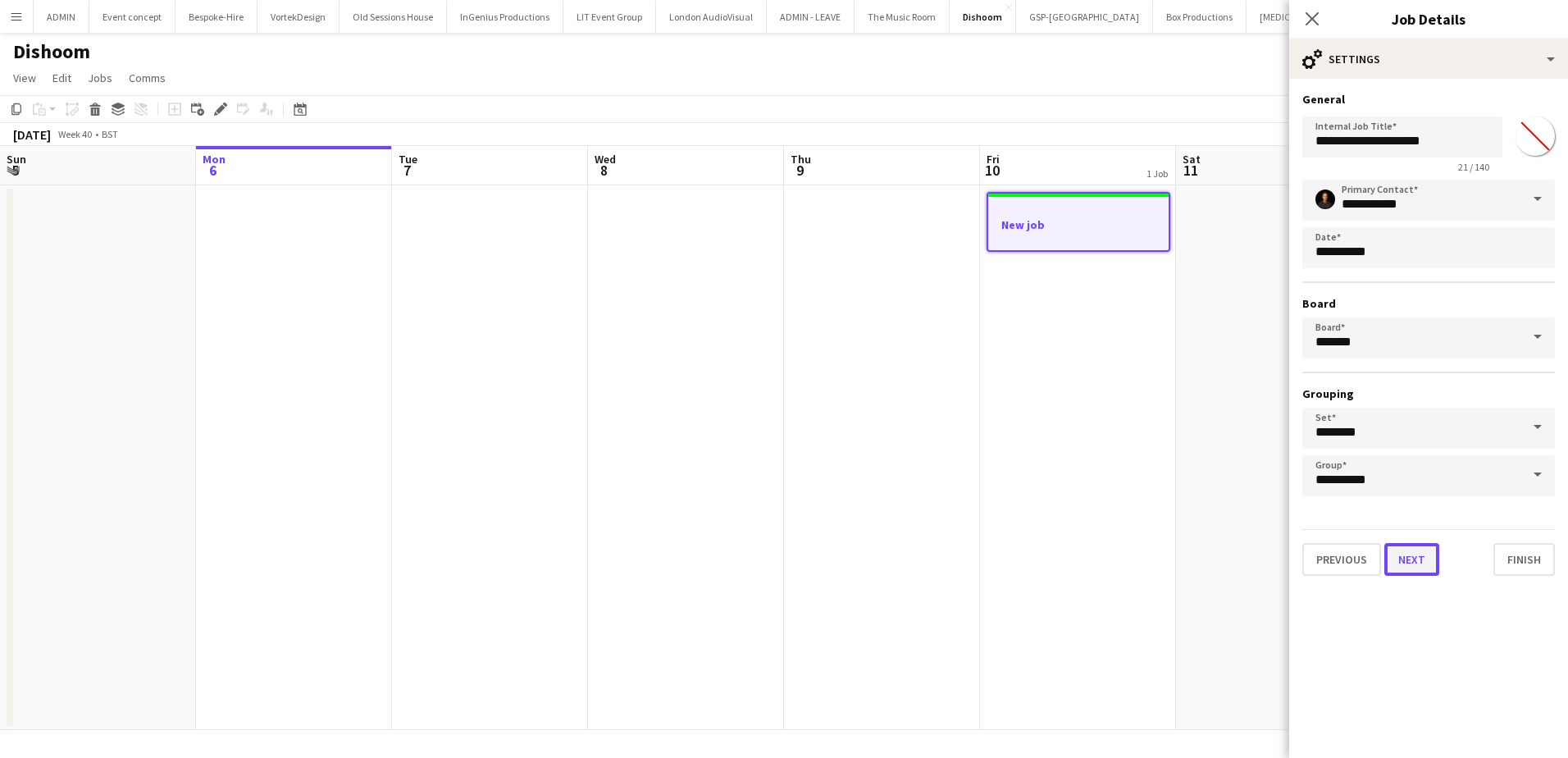
click at [1413, 553] on button "Next" at bounding box center [1411, 559] width 55 height 33
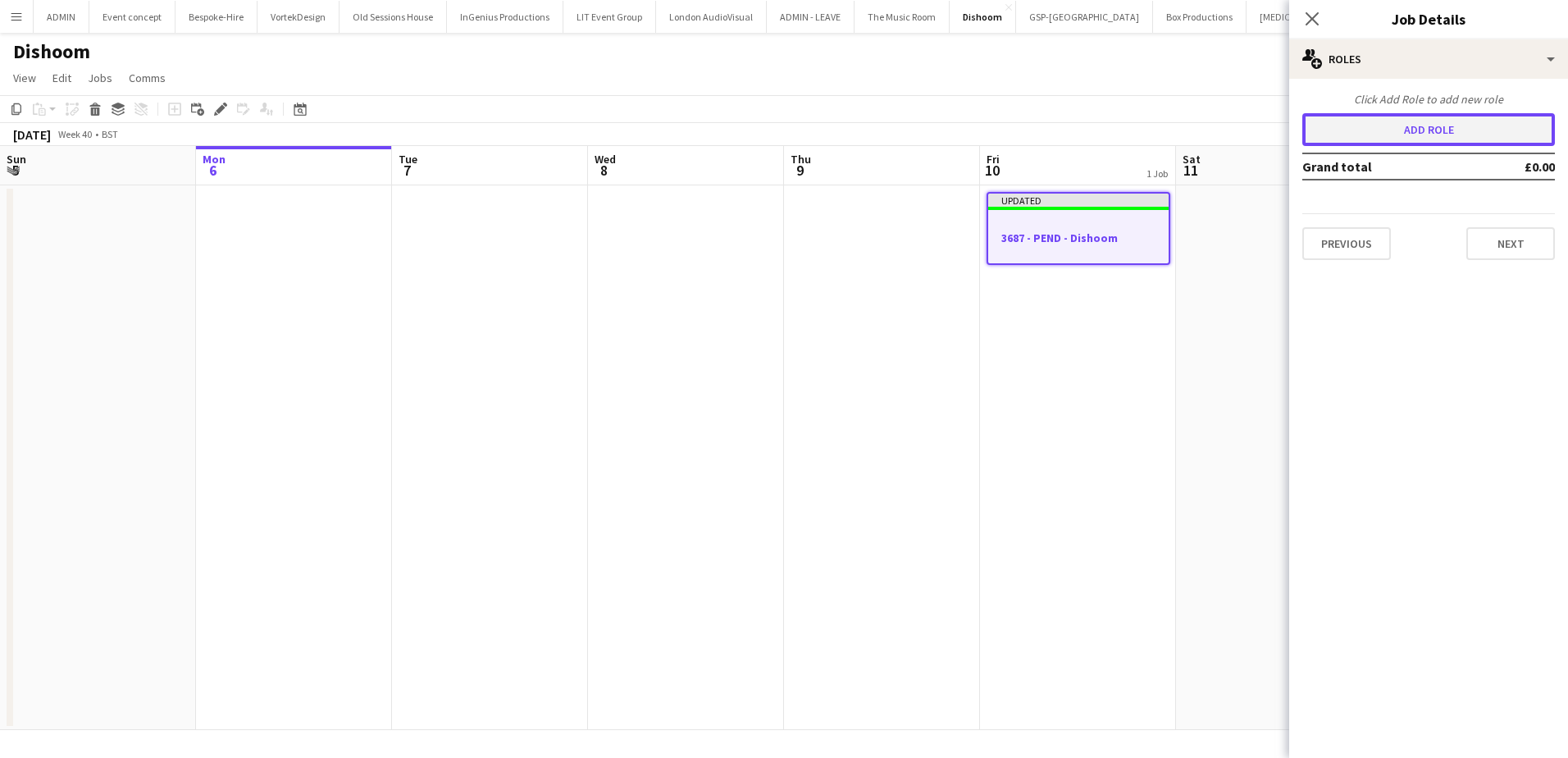
click at [1425, 128] on button "Add role" at bounding box center [1429, 129] width 253 height 33
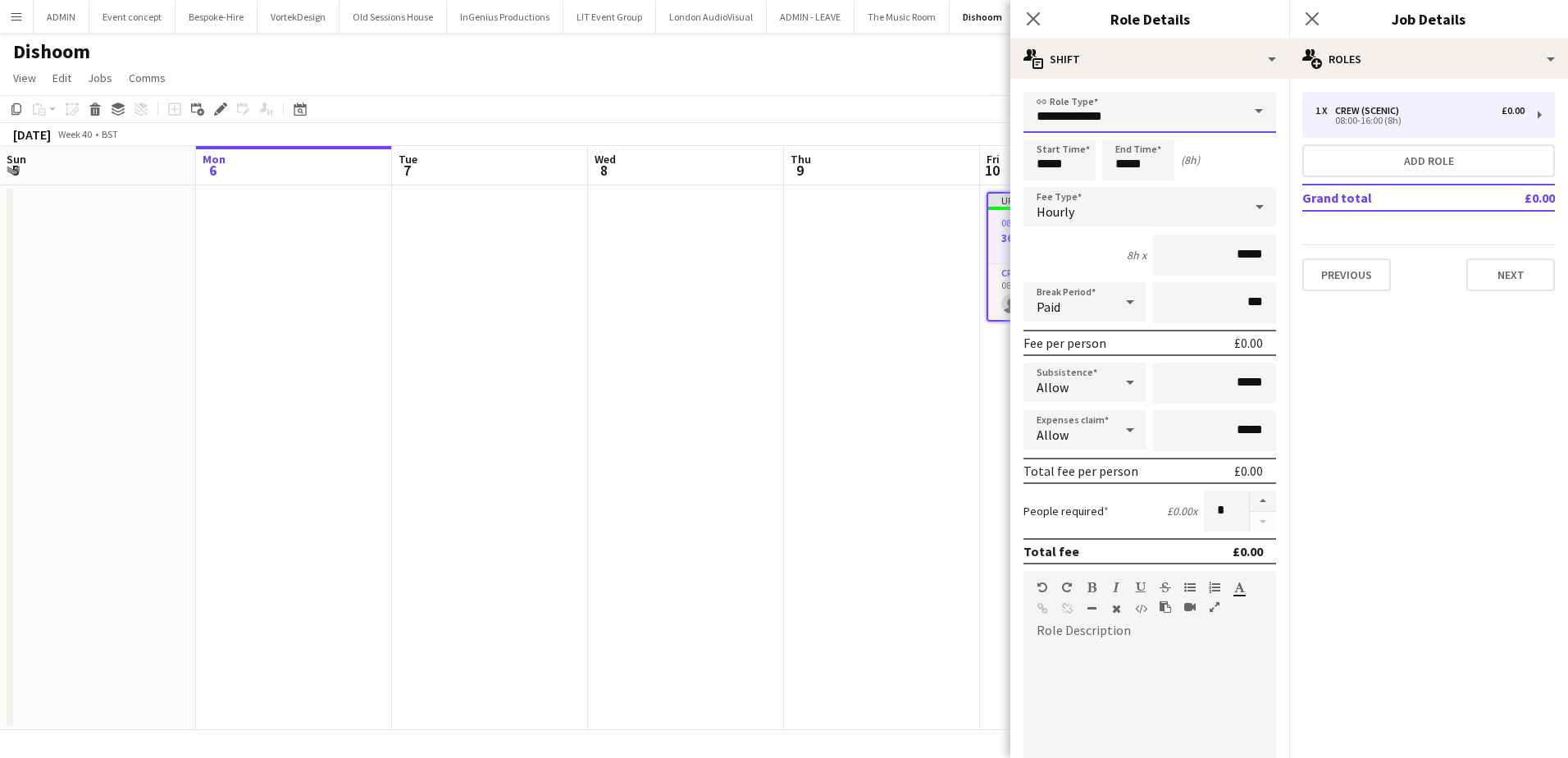
click at [1205, 126] on input "**********" at bounding box center [1150, 111] width 253 height 41
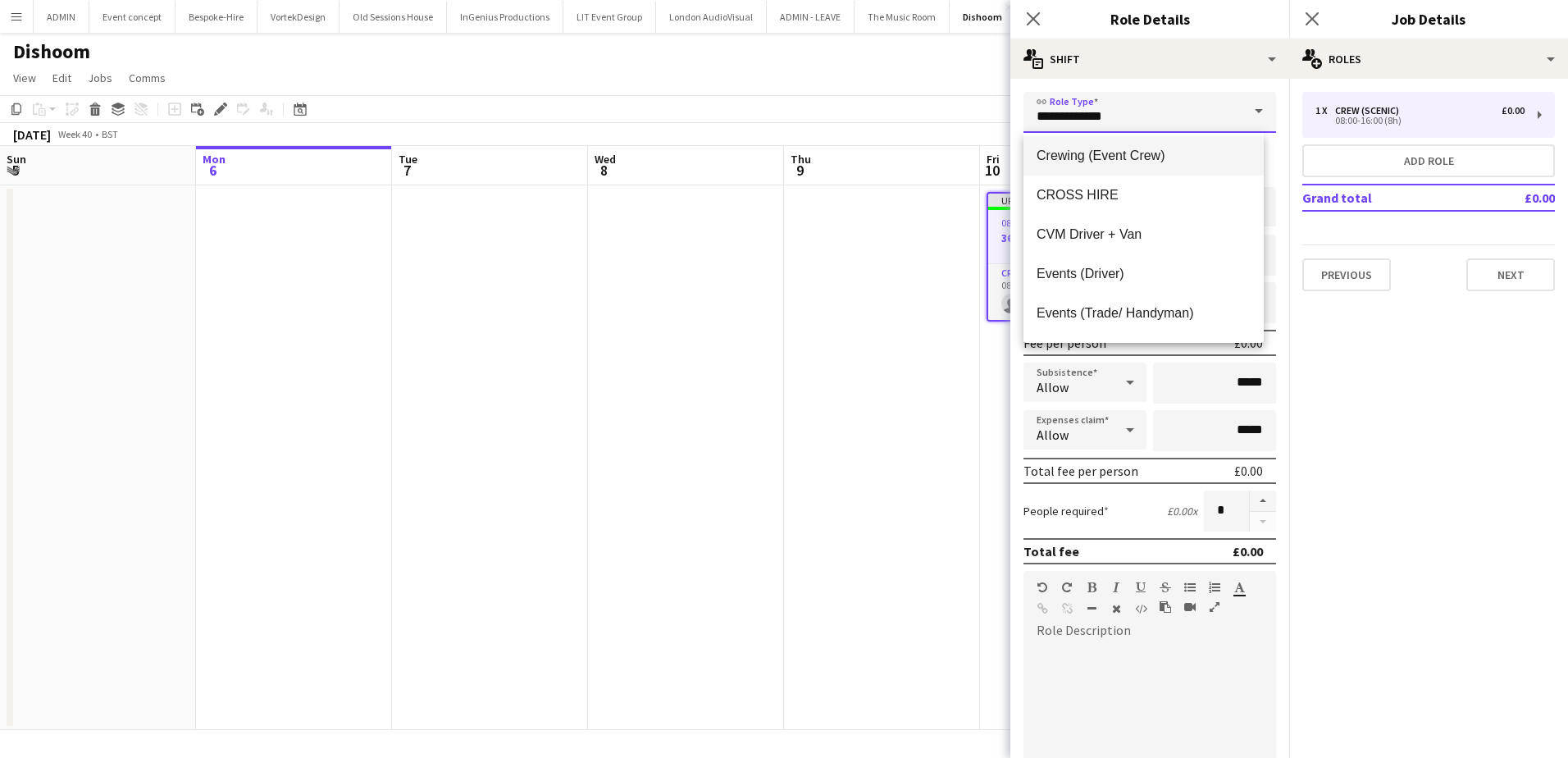
scroll to position [246, 0]
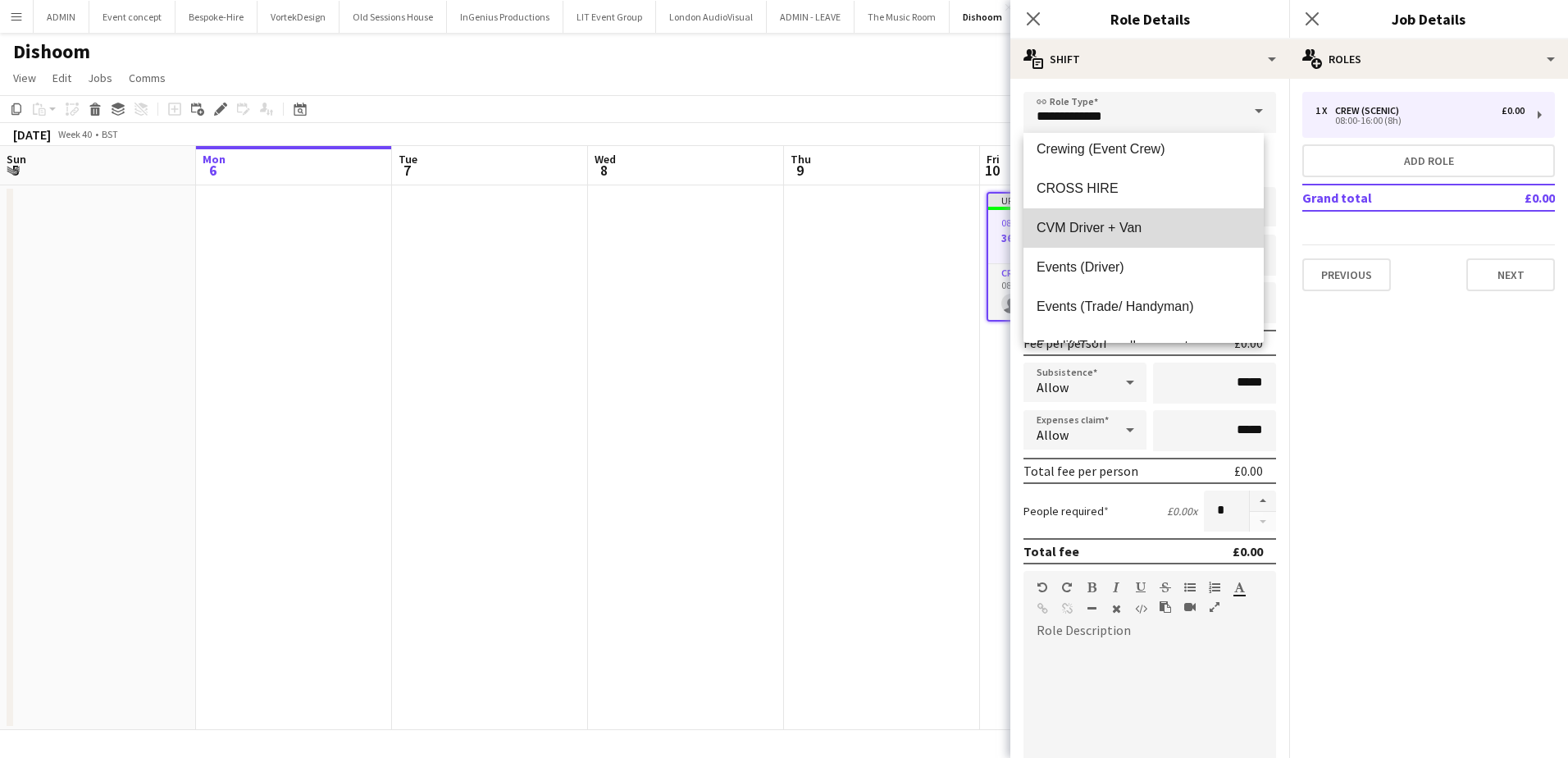
click at [1185, 228] on span "CVM Driver + Van" at bounding box center [1143, 227] width 214 height 16
type input "**********"
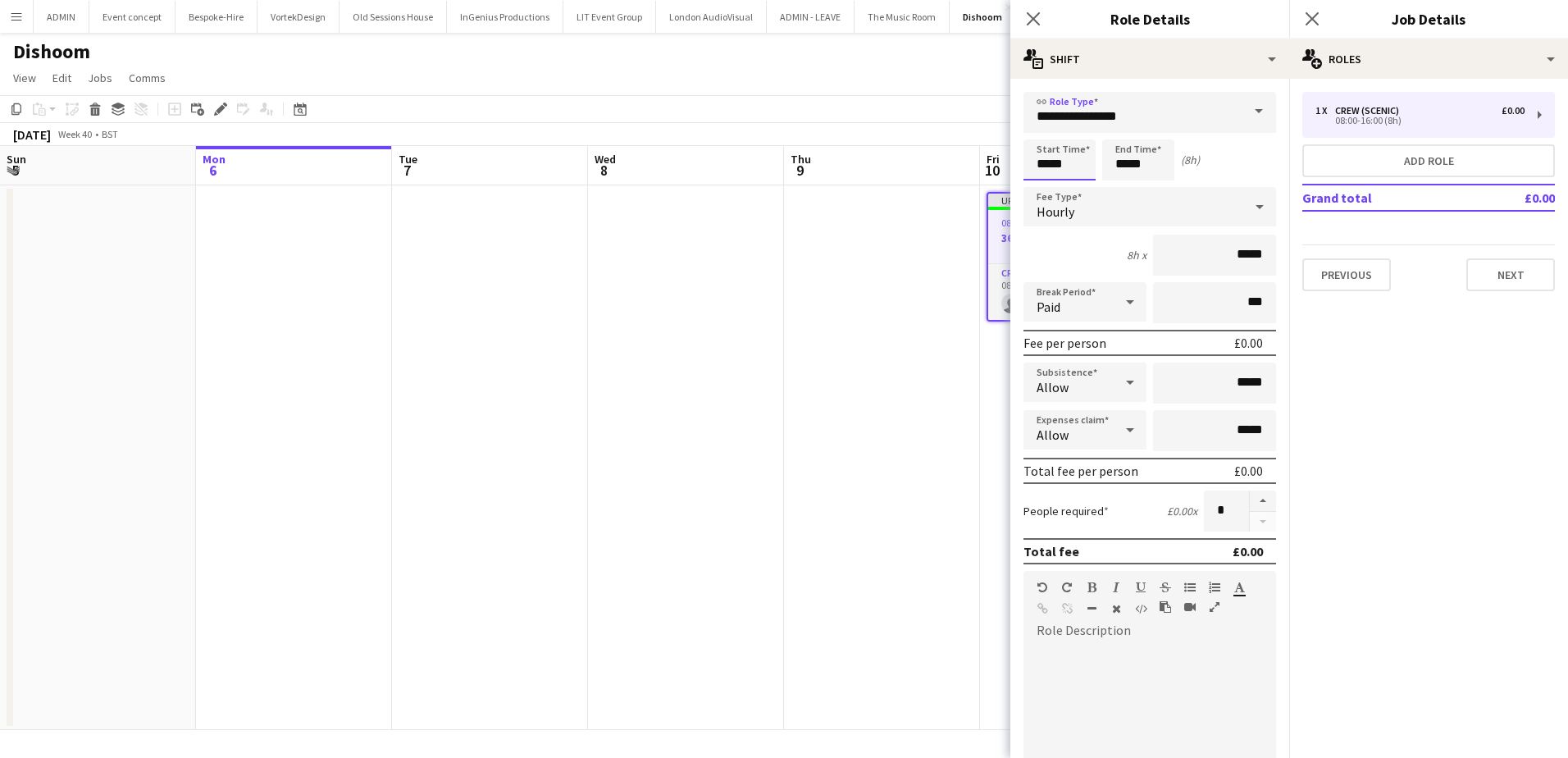
click at [1043, 162] on input "*****" at bounding box center [1059, 160] width 72 height 41
type input "*****"
click at [1045, 132] on div at bounding box center [1043, 130] width 33 height 16
click at [1119, 161] on input "*****" at bounding box center [1138, 160] width 72 height 41
click at [1124, 185] on div at bounding box center [1121, 188] width 33 height 16
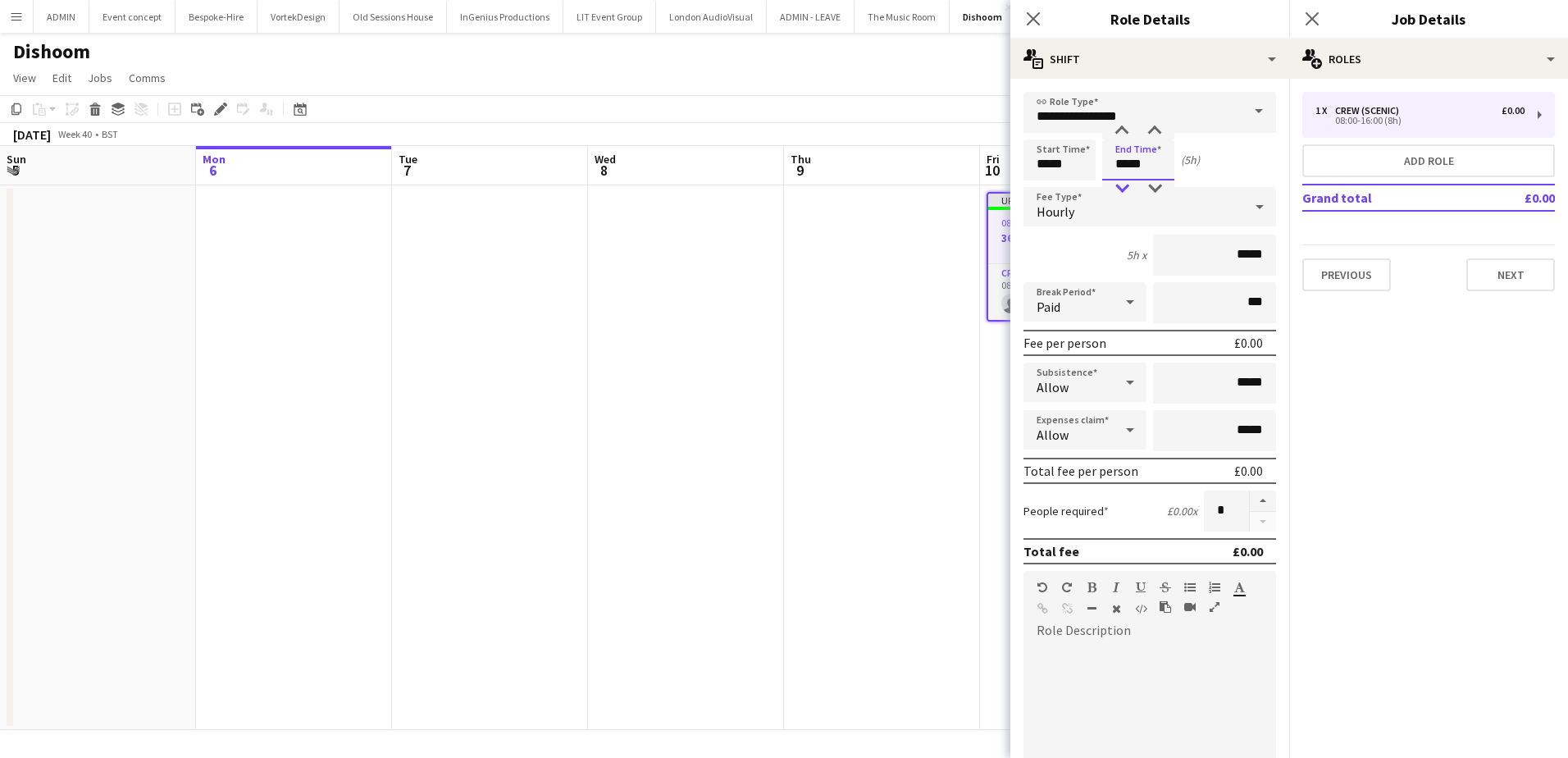
click at [1124, 185] on div at bounding box center [1121, 188] width 33 height 16
type input "*****"
click at [1124, 185] on div at bounding box center [1121, 188] width 33 height 16
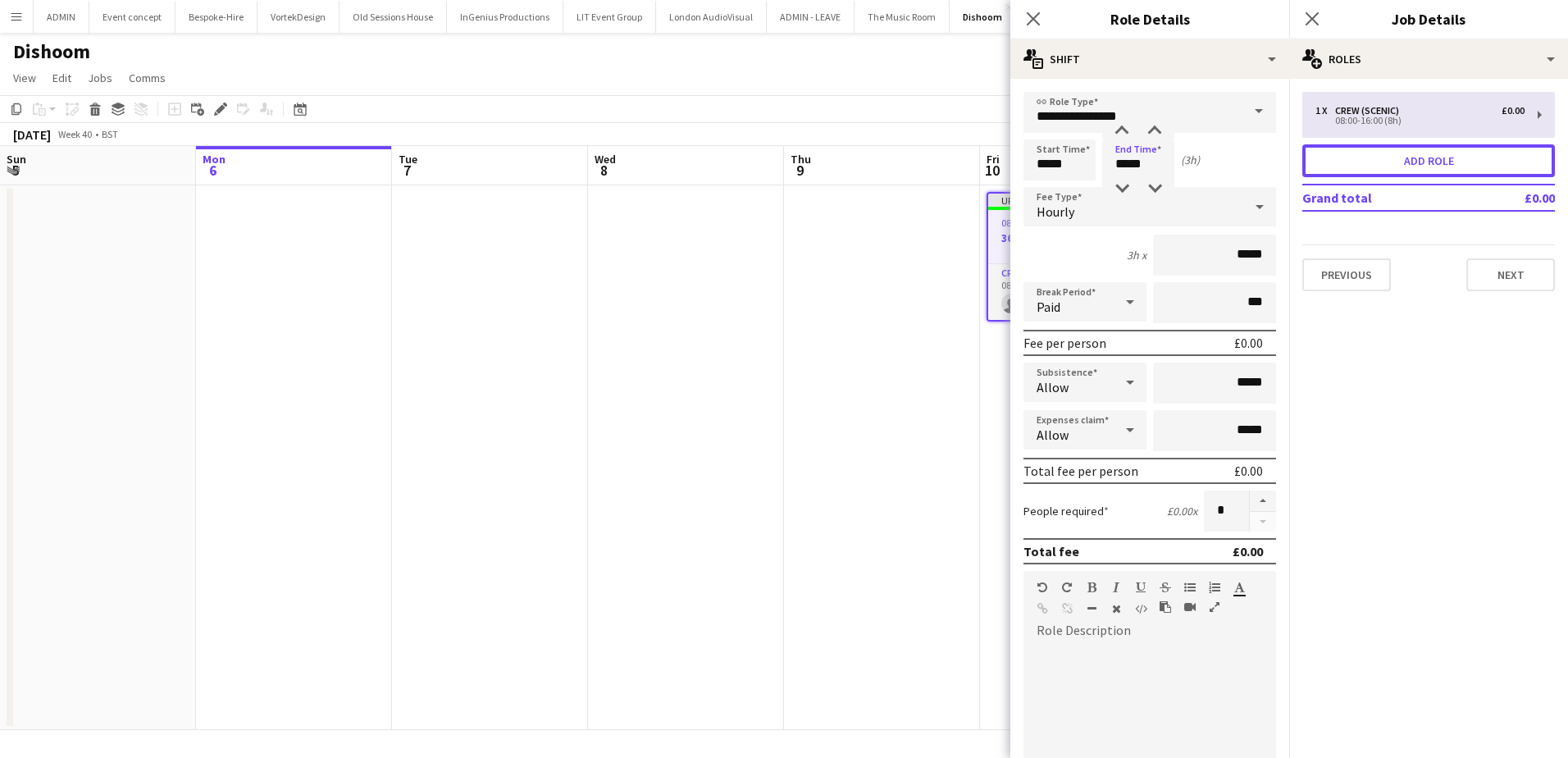
click at [1347, 165] on button "Add role" at bounding box center [1429, 160] width 253 height 33
type input "**********"
type input "*****"
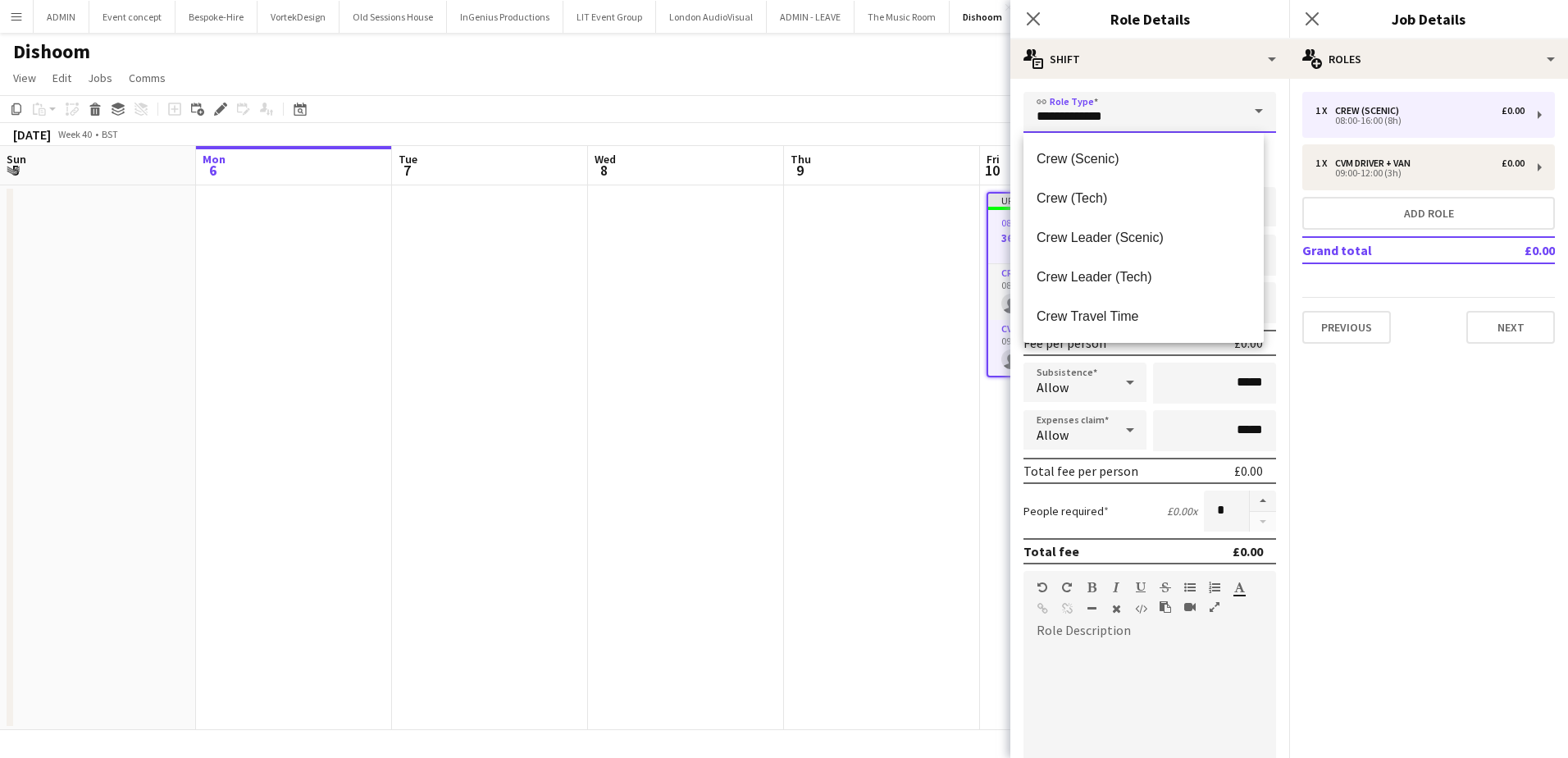
click at [1122, 119] on input "**********" at bounding box center [1150, 111] width 253 height 41
click at [1159, 306] on span "Crewing (Event Crew)" at bounding box center [1143, 312] width 214 height 16
type input "**********"
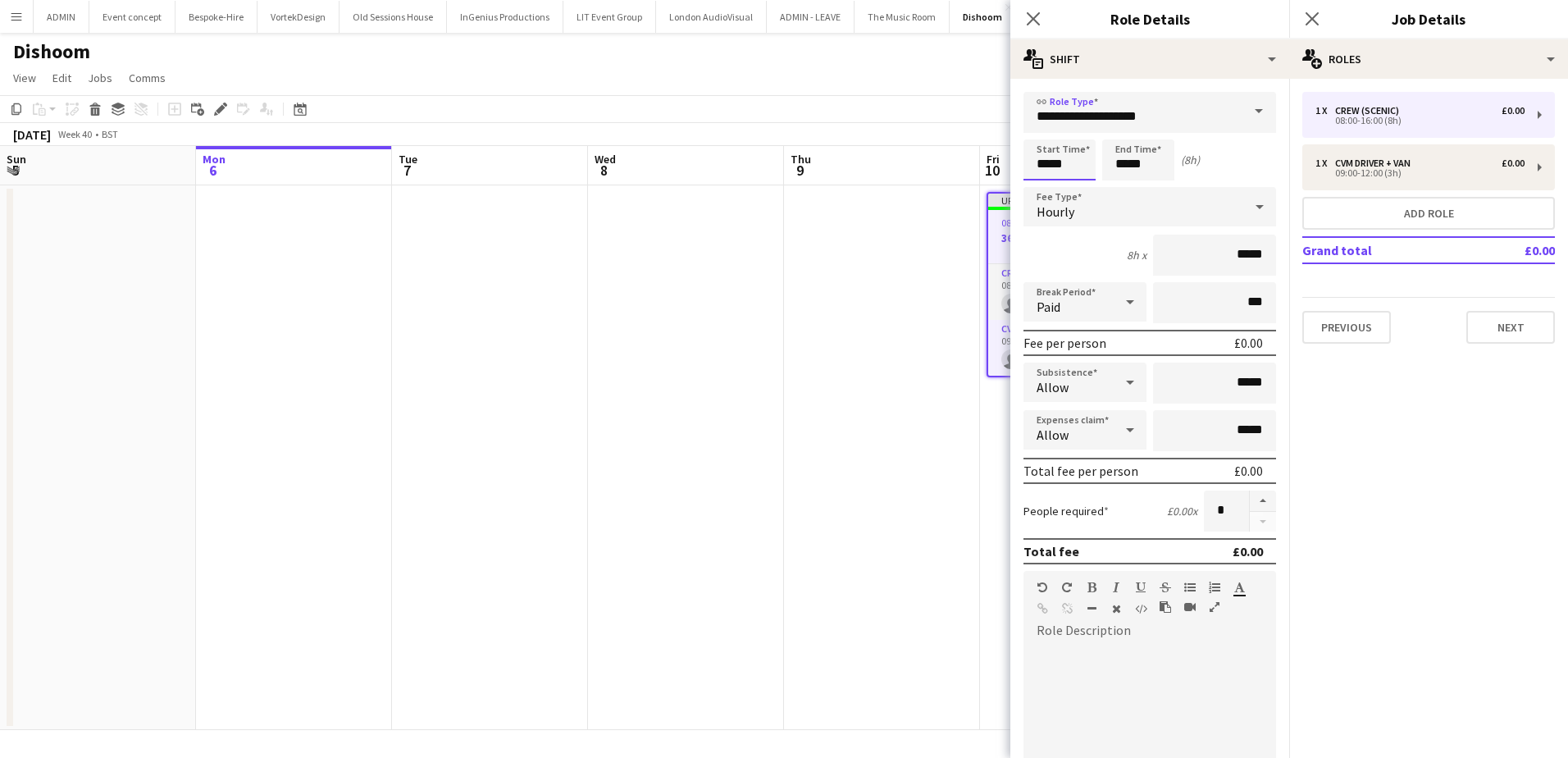
click at [1037, 153] on input "*****" at bounding box center [1059, 160] width 72 height 41
type input "*****"
click at [1044, 134] on div at bounding box center [1043, 130] width 33 height 16
click at [1126, 166] on input "*****" at bounding box center [1138, 160] width 72 height 41
click at [1126, 180] on div at bounding box center [1121, 188] width 33 height 16
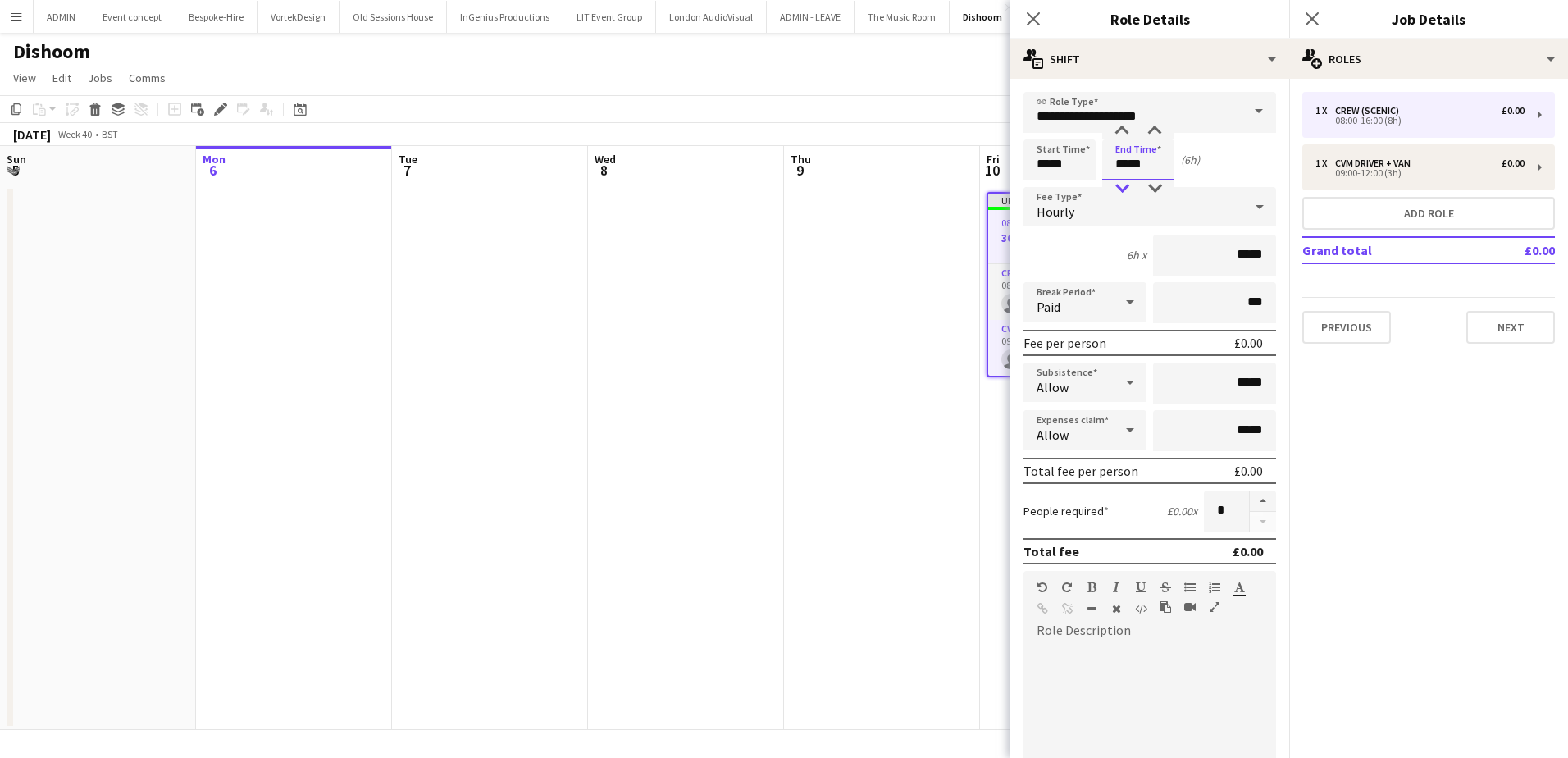
click at [1126, 180] on div at bounding box center [1121, 188] width 33 height 16
type input "*****"
click at [1126, 180] on div at bounding box center [1121, 188] width 33 height 16
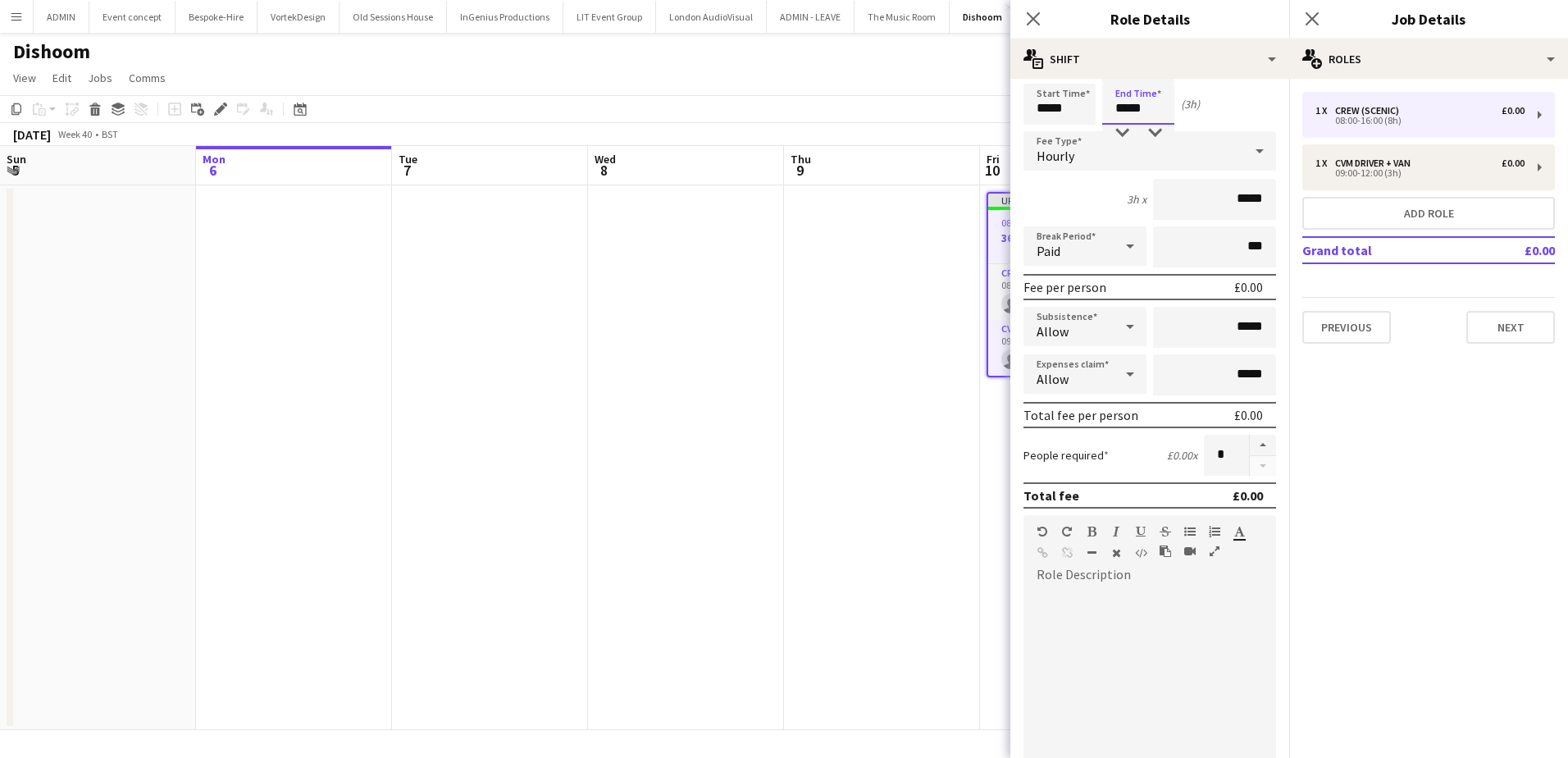
scroll to position [164, 0]
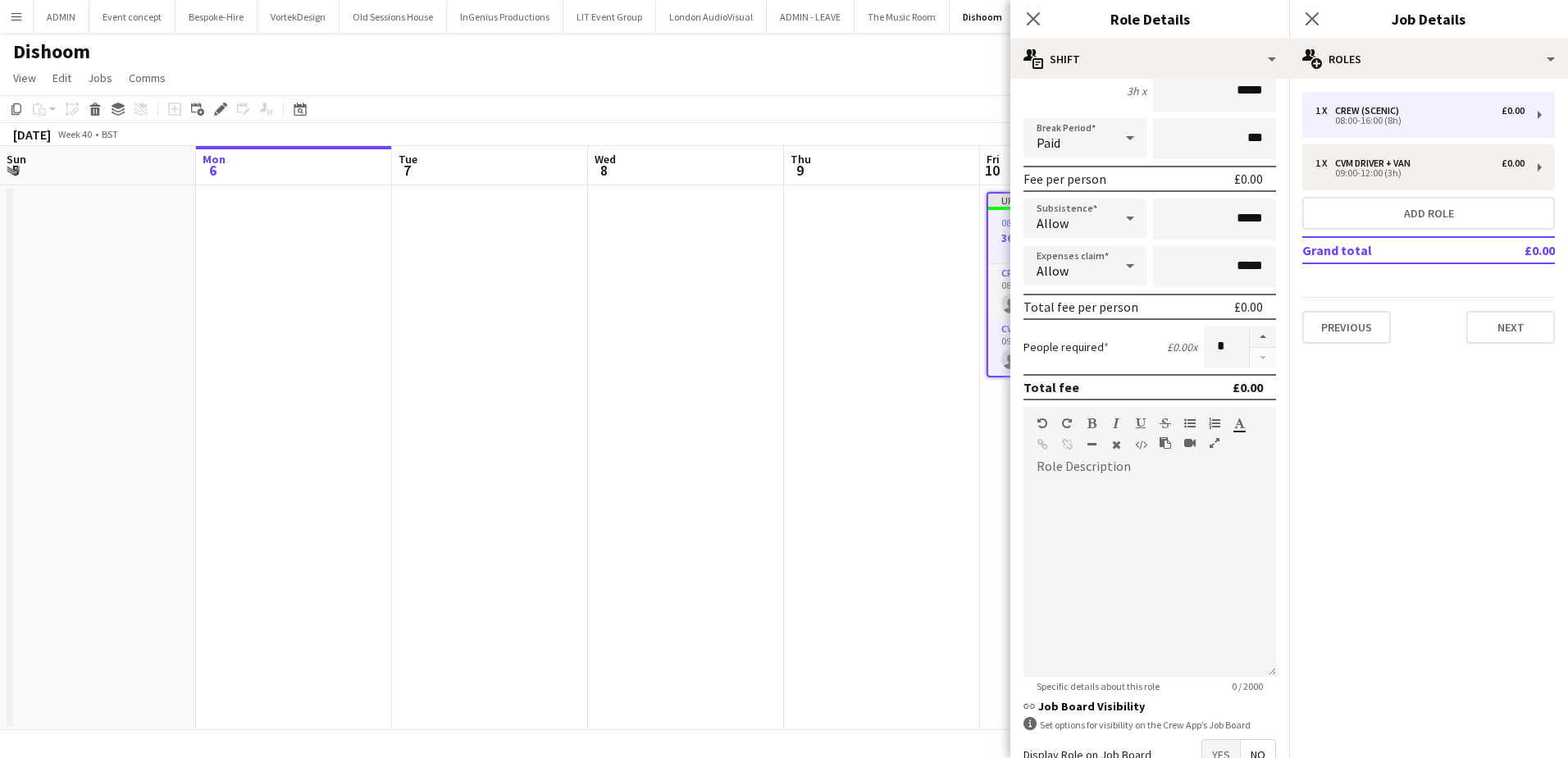
click at [1203, 744] on span "Yes" at bounding box center [1222, 754] width 38 height 29
click at [1515, 320] on button "Next" at bounding box center [1510, 327] width 89 height 33
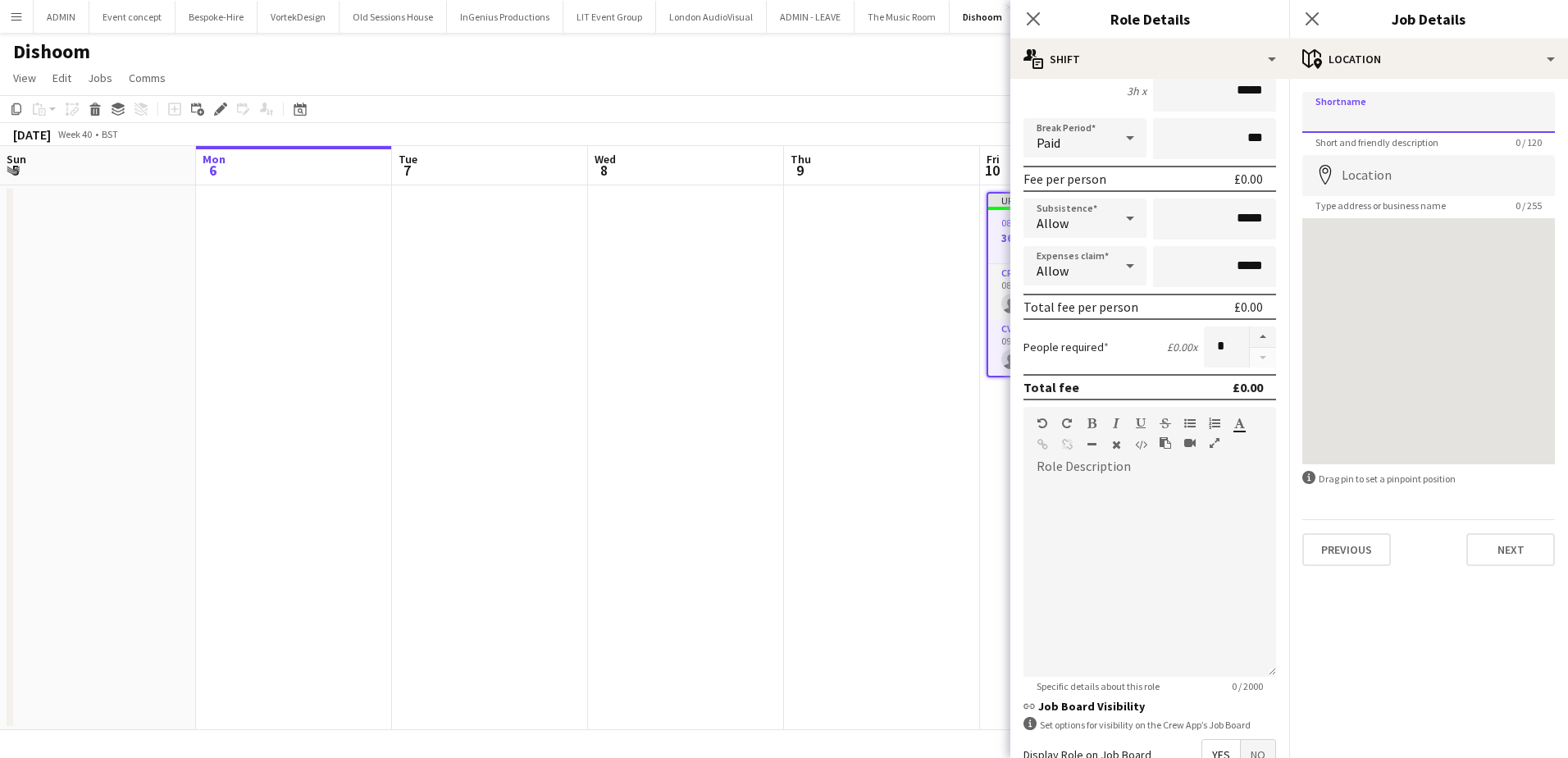
click at [1389, 103] on input "Shortname" at bounding box center [1429, 111] width 253 height 41
type input "*******"
click at [1428, 174] on input "Location" at bounding box center [1429, 175] width 253 height 41
paste input "**********"
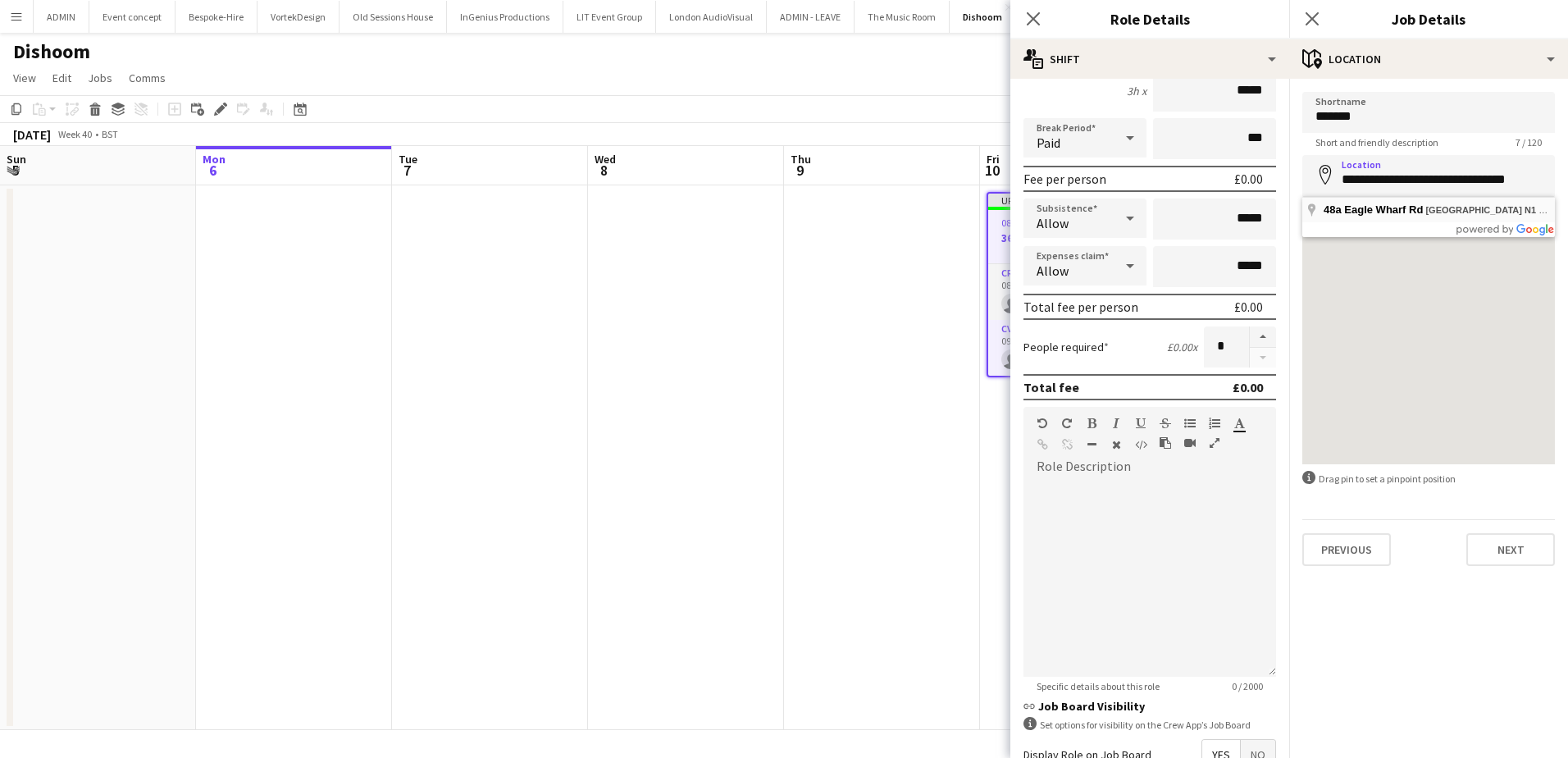
type input "**********"
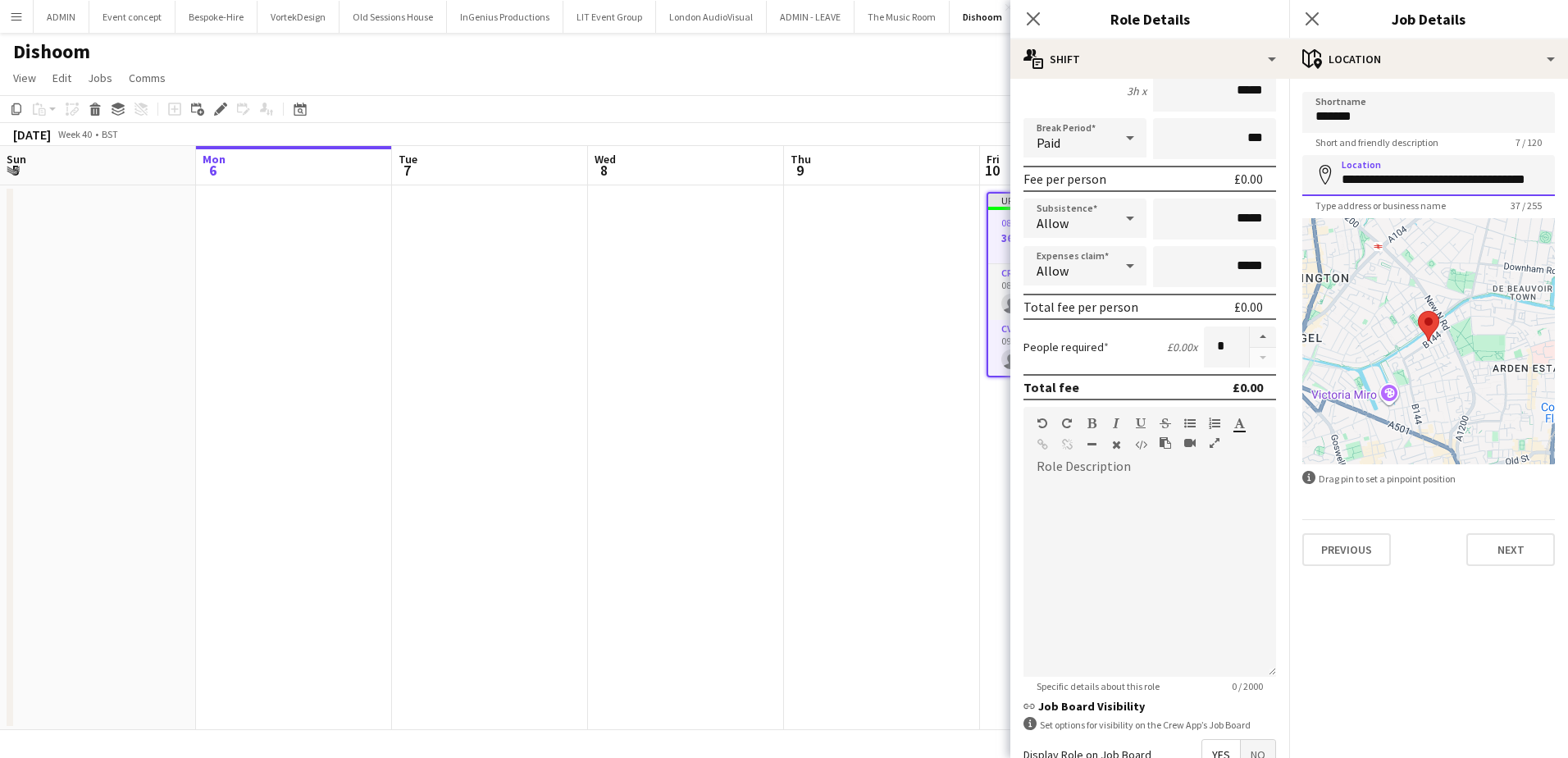
click at [1415, 184] on input "**********" at bounding box center [1429, 175] width 253 height 41
click at [1506, 547] on button "Next" at bounding box center [1510, 549] width 89 height 33
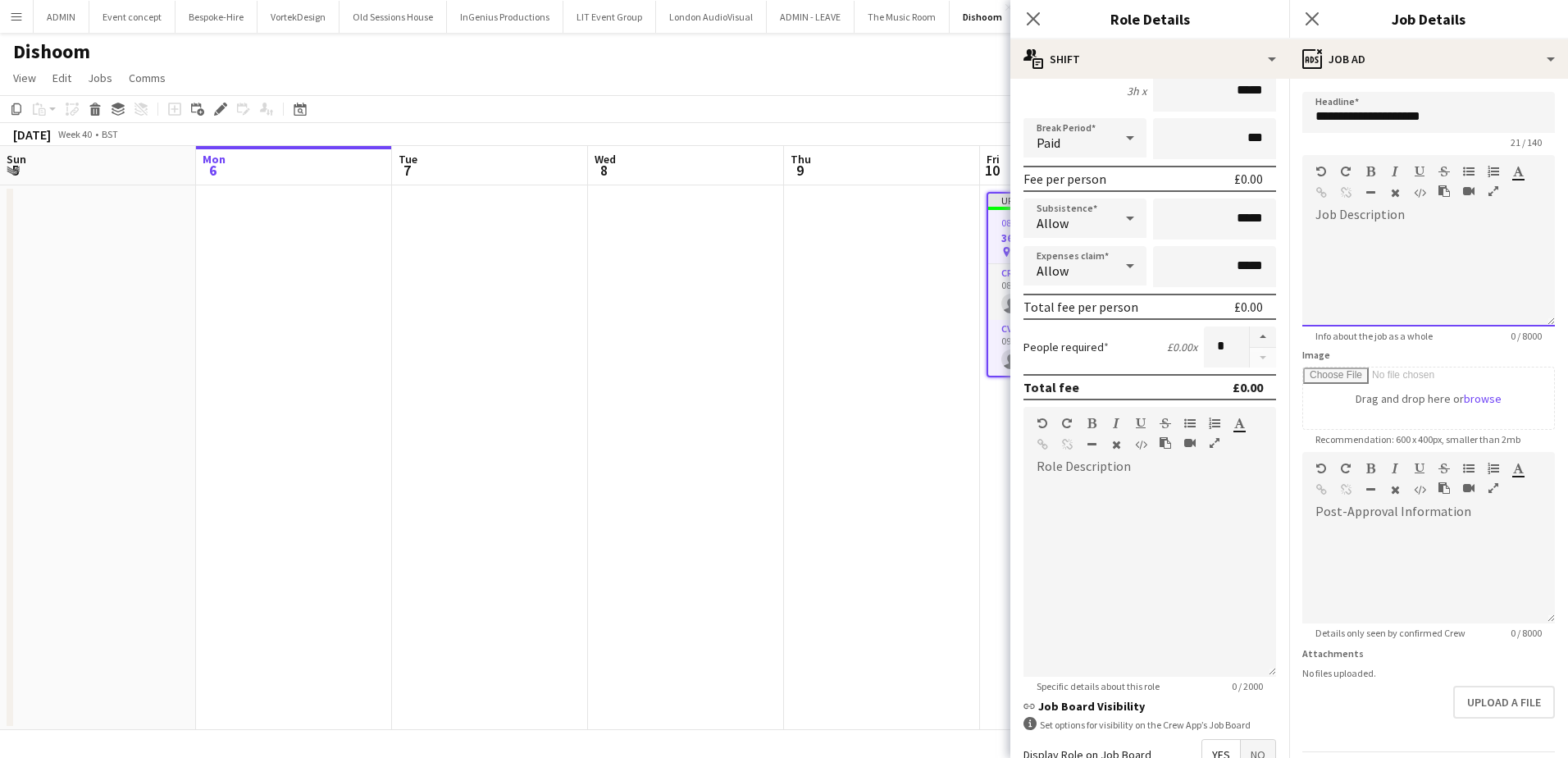
click at [1394, 293] on div at bounding box center [1429, 278] width 253 height 98
click at [1436, 287] on div "**********" at bounding box center [1422, 285] width 214 height 16
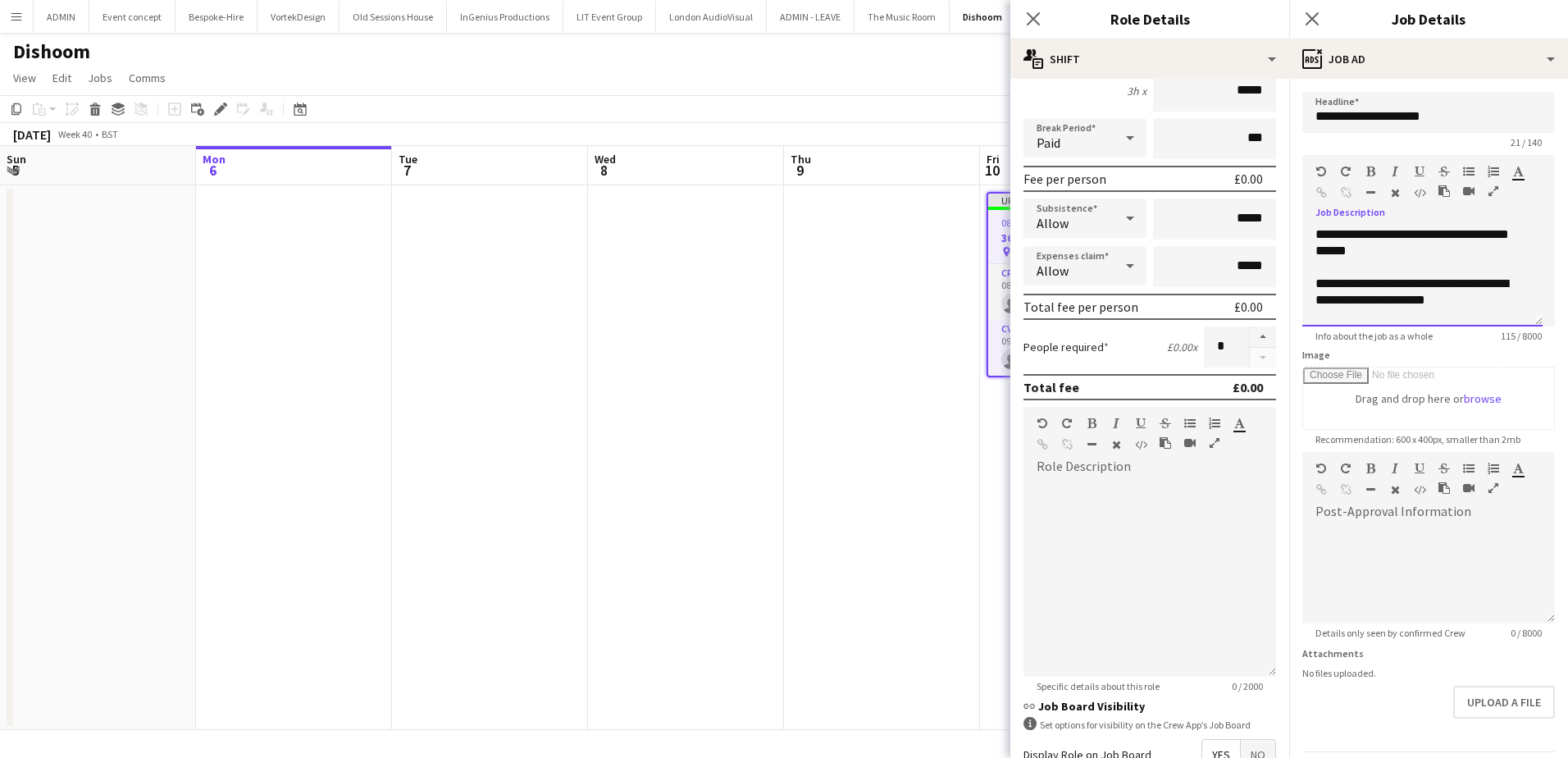
scroll to position [18, 0]
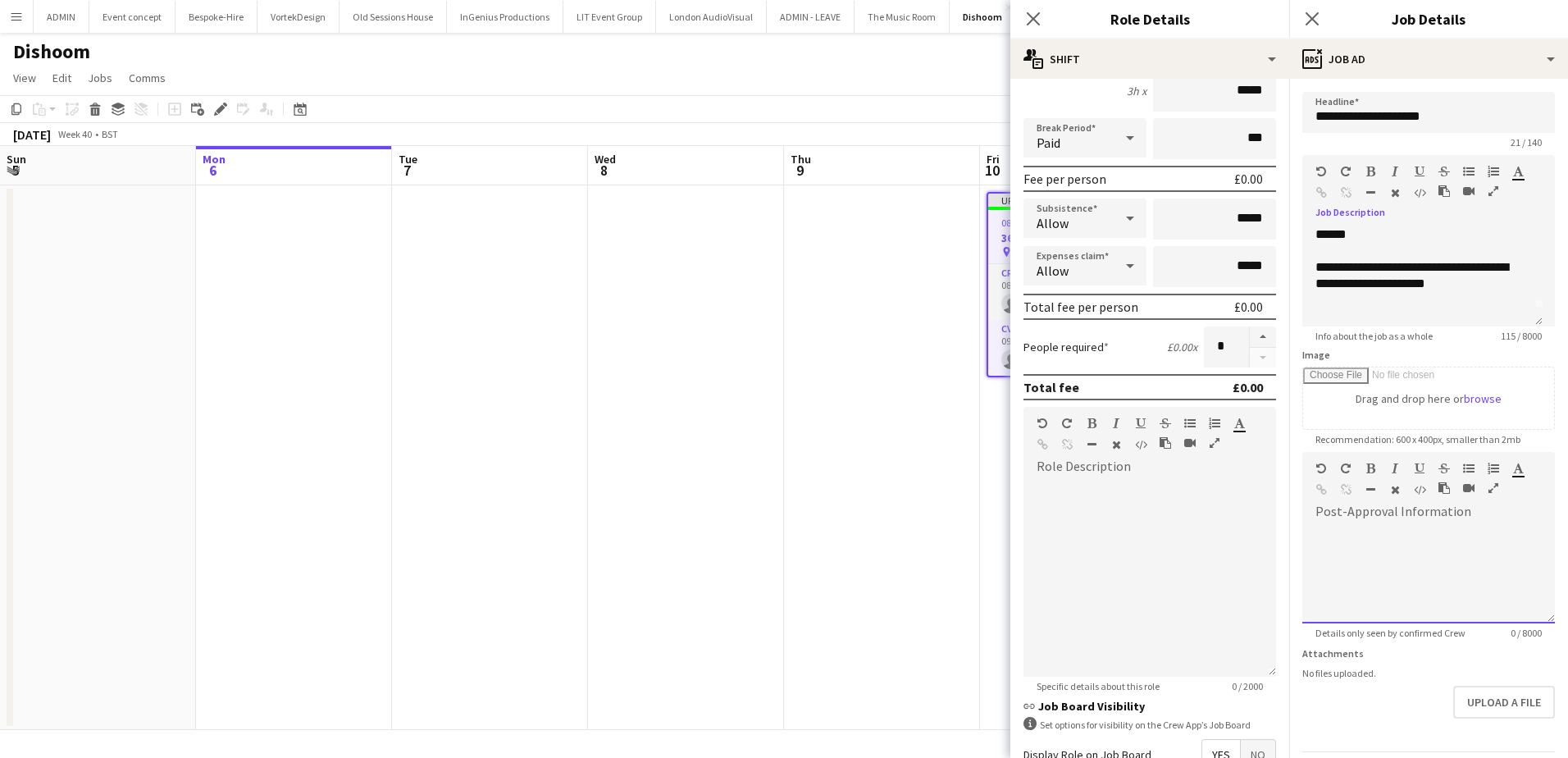
click at [1403, 539] on div at bounding box center [1429, 574] width 253 height 98
click at [656, 333] on app-date-cell at bounding box center [686, 457] width 196 height 545
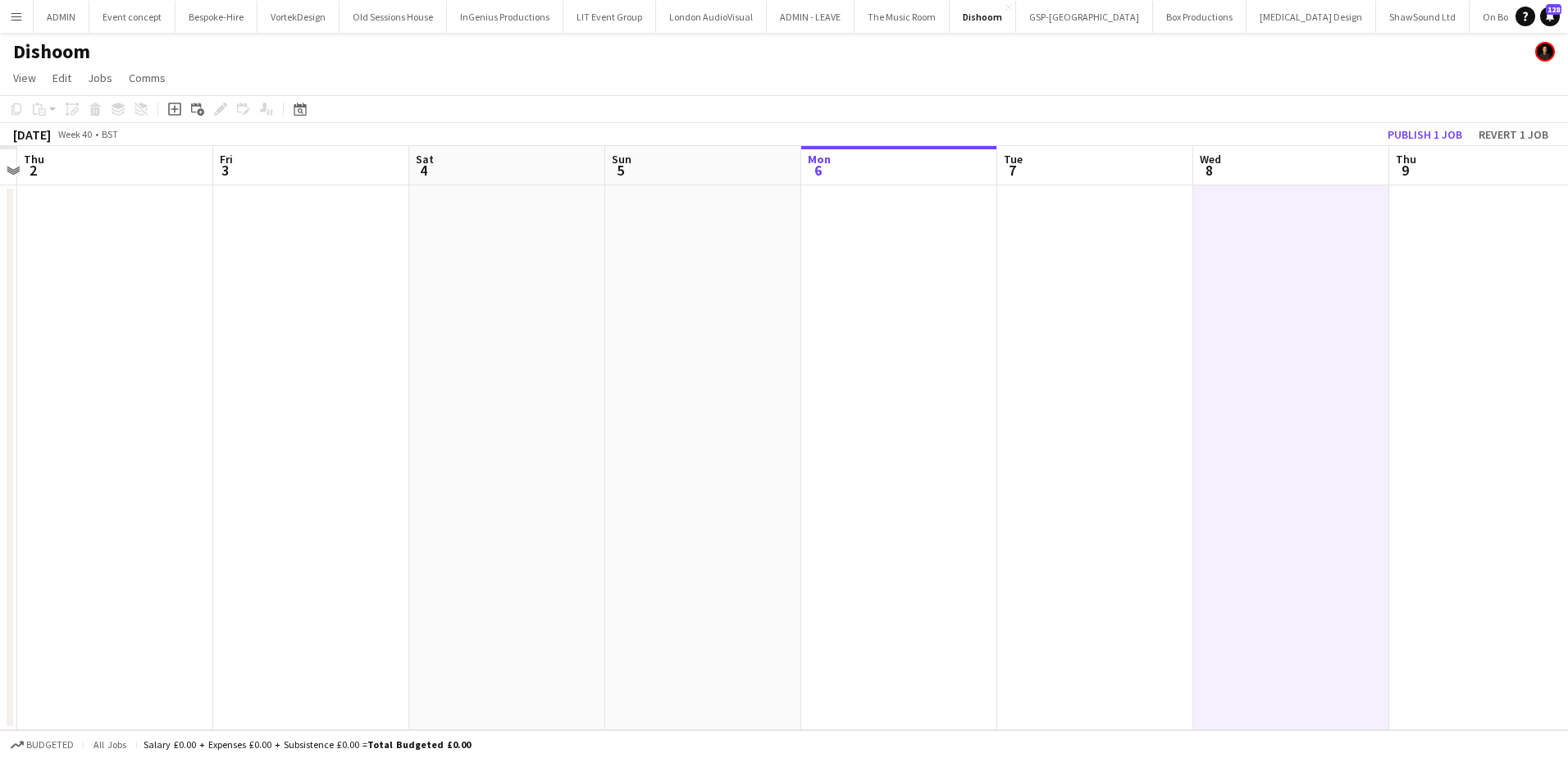
drag, startPoint x: 786, startPoint y: 342, endPoint x: 1286, endPoint y: 319, distance: 500.5
click at [1463, 307] on app-calendar-viewport "Tue 30 Wed 1 Thu 2 Fri 3 Sat 4 Sun 5 Mon 6 Tue 7 Wed 8 Thu 9 Fri 10 0/2 1 Job S…" at bounding box center [784, 438] width 1568 height 584
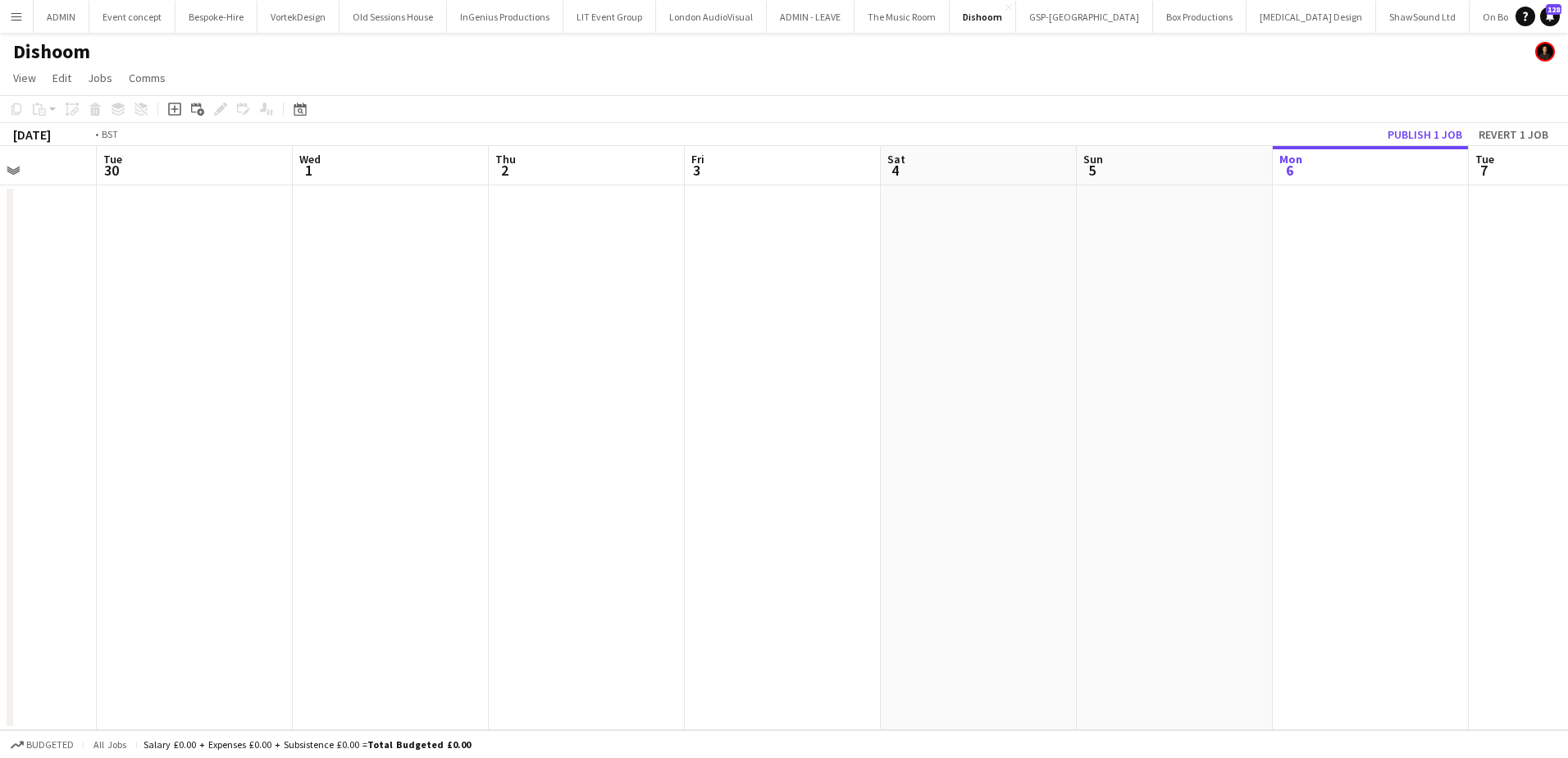
drag, startPoint x: 790, startPoint y: 359, endPoint x: 960, endPoint y: 344, distance: 170.7
click at [1485, 304] on app-calendar-viewport "Sun 28 Mon 29 Tue 30 Wed 1 Thu 2 Fri 3 Sat 4 Sun 5 Mon 6 Tue 7 Wed 8 Thu 9 Fri …" at bounding box center [784, 438] width 1568 height 584
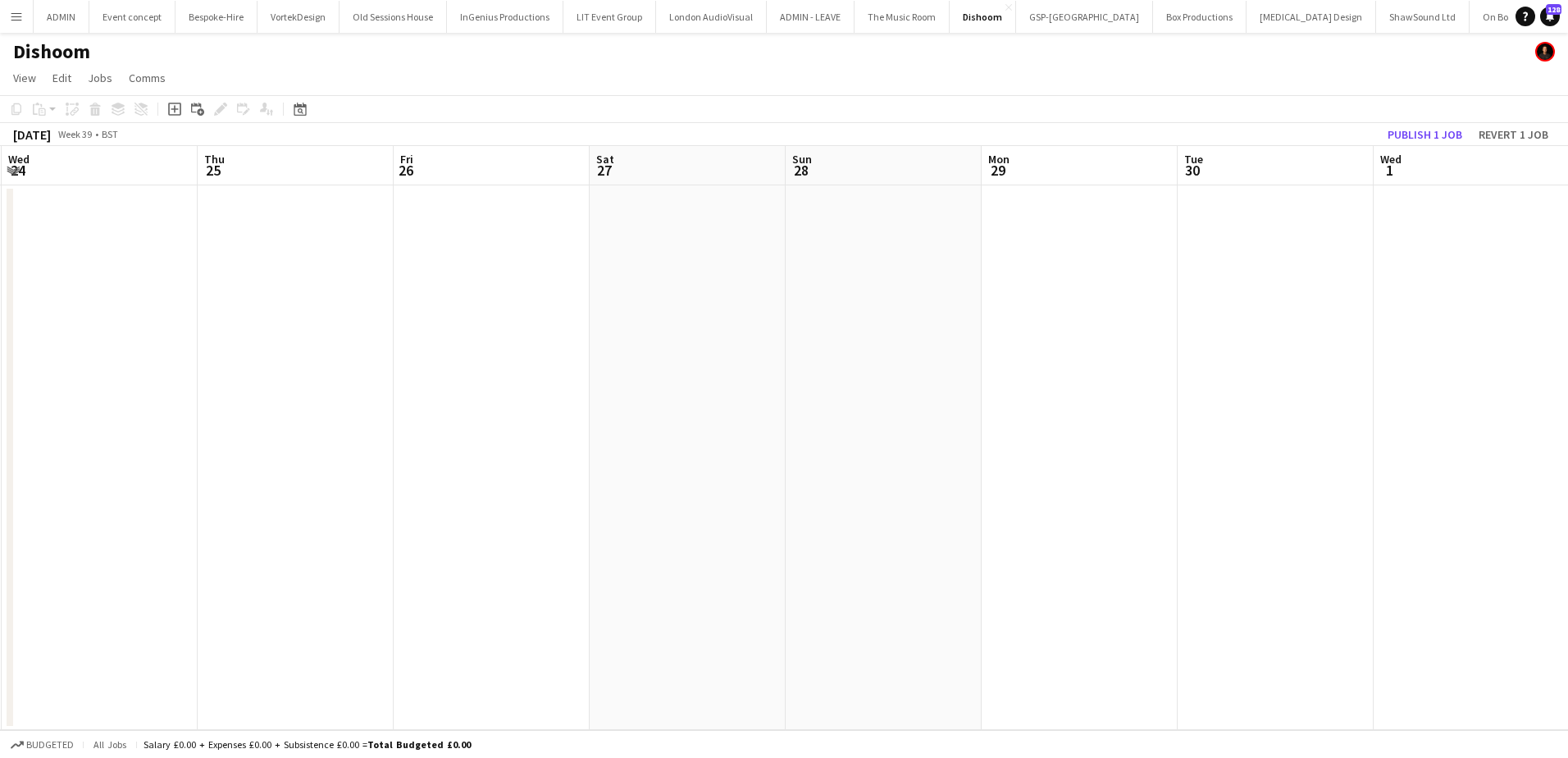
drag, startPoint x: 834, startPoint y: 360, endPoint x: 1244, endPoint y: 329, distance: 411.2
click at [1204, 331] on app-calendar-viewport "Mon 22 Tue 23 Wed 24 Thu 25 Fri 26 Sat 27 Sun 28 Mon 29 Tue 30 Wed 1 Thu 2 Fri …" at bounding box center [784, 438] width 1568 height 584
drag, startPoint x: 499, startPoint y: 364, endPoint x: 1016, endPoint y: 330, distance: 518.1
click at [1060, 326] on app-calendar-viewport "Mon 22 Tue 23 Wed 24 Thu 25 Fri 26 Sat 27 Sun 28 Mon 29 Tue 30 Wed 1 Thu 2 Fri …" at bounding box center [784, 438] width 1568 height 584
drag, startPoint x: 344, startPoint y: 388, endPoint x: 1139, endPoint y: 293, distance: 800.7
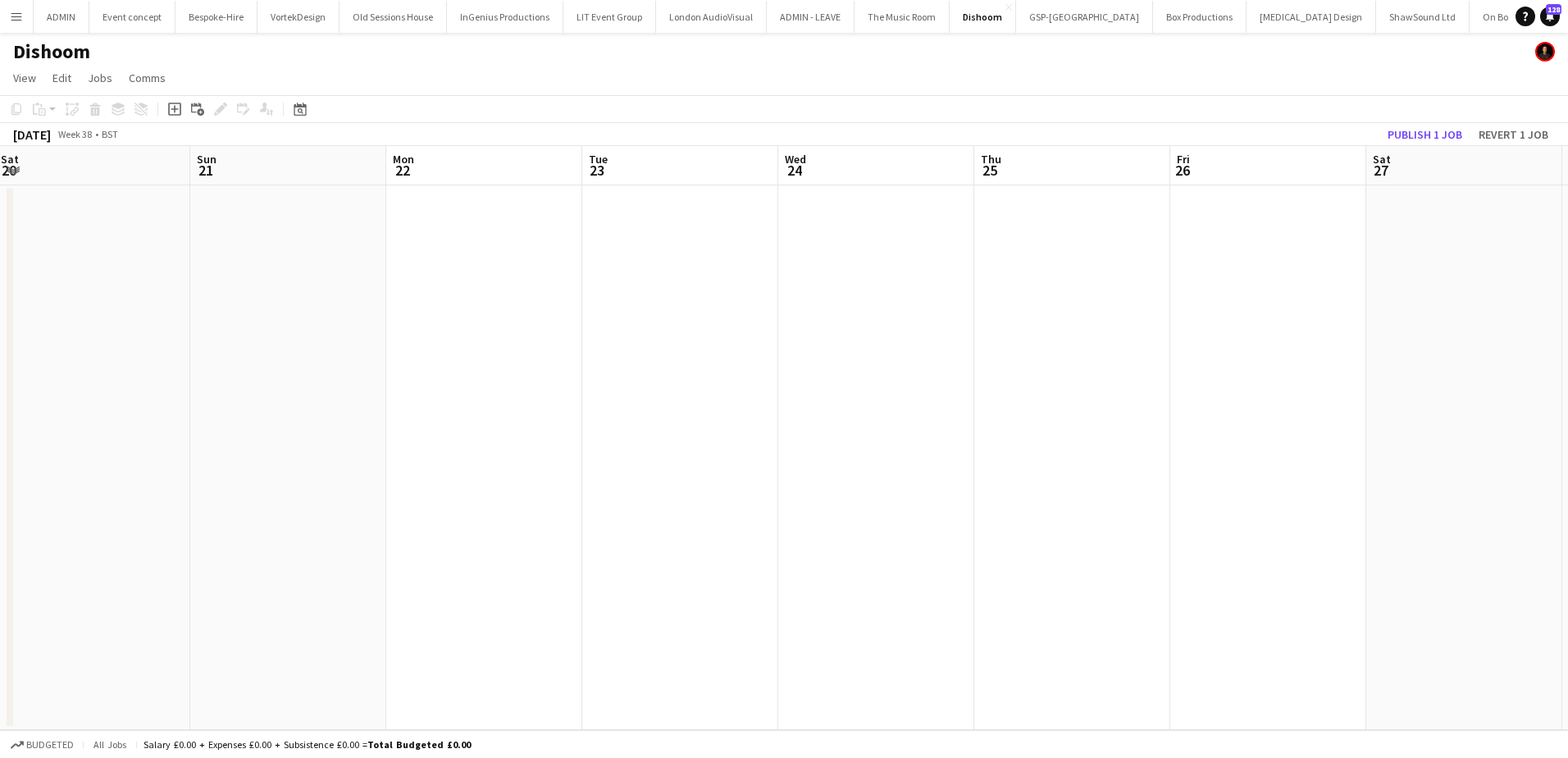
click at [1134, 293] on app-calendar-viewport "Thu 18 Fri 19 2/2 1 Job Sat 20 Sun 21 Mon 22 Tue 23 Wed 24 Thu 25 Fri 26 Sat 27…" at bounding box center [784, 438] width 1568 height 584
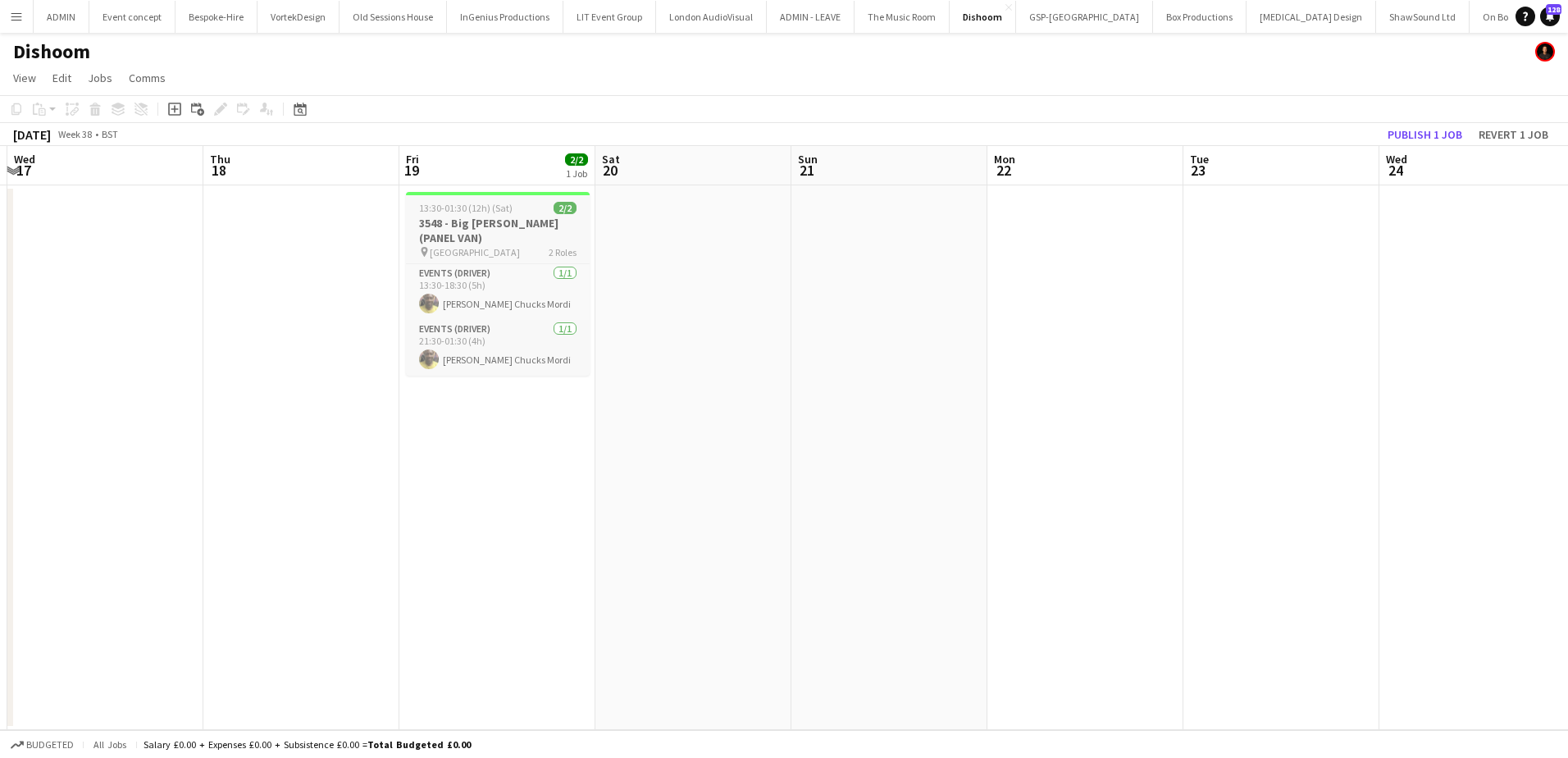
click at [463, 222] on h3 "3548 - Big Penny (PANEL VAN)" at bounding box center [497, 229] width 184 height 29
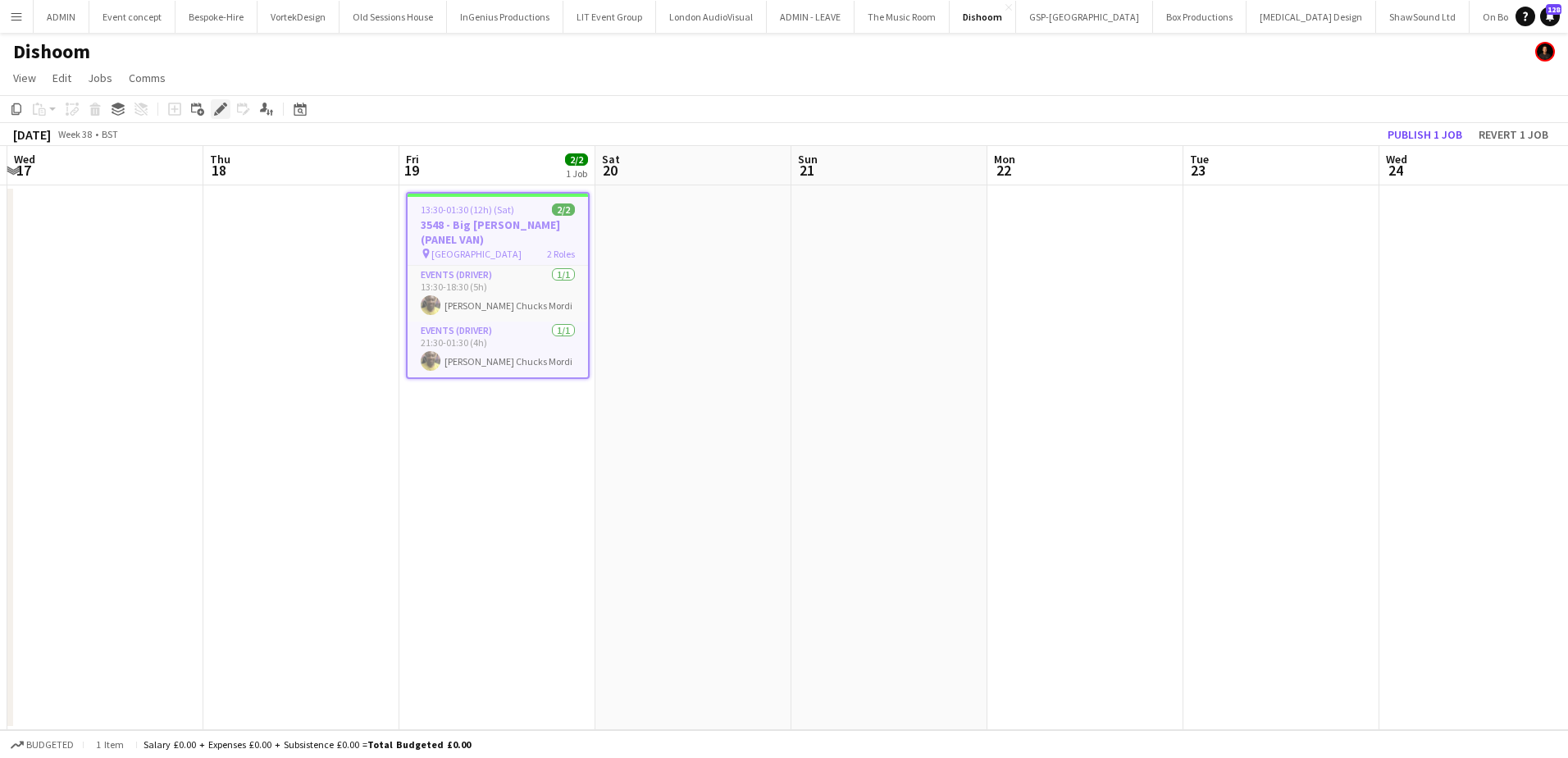
click at [222, 106] on icon at bounding box center [220, 109] width 9 height 9
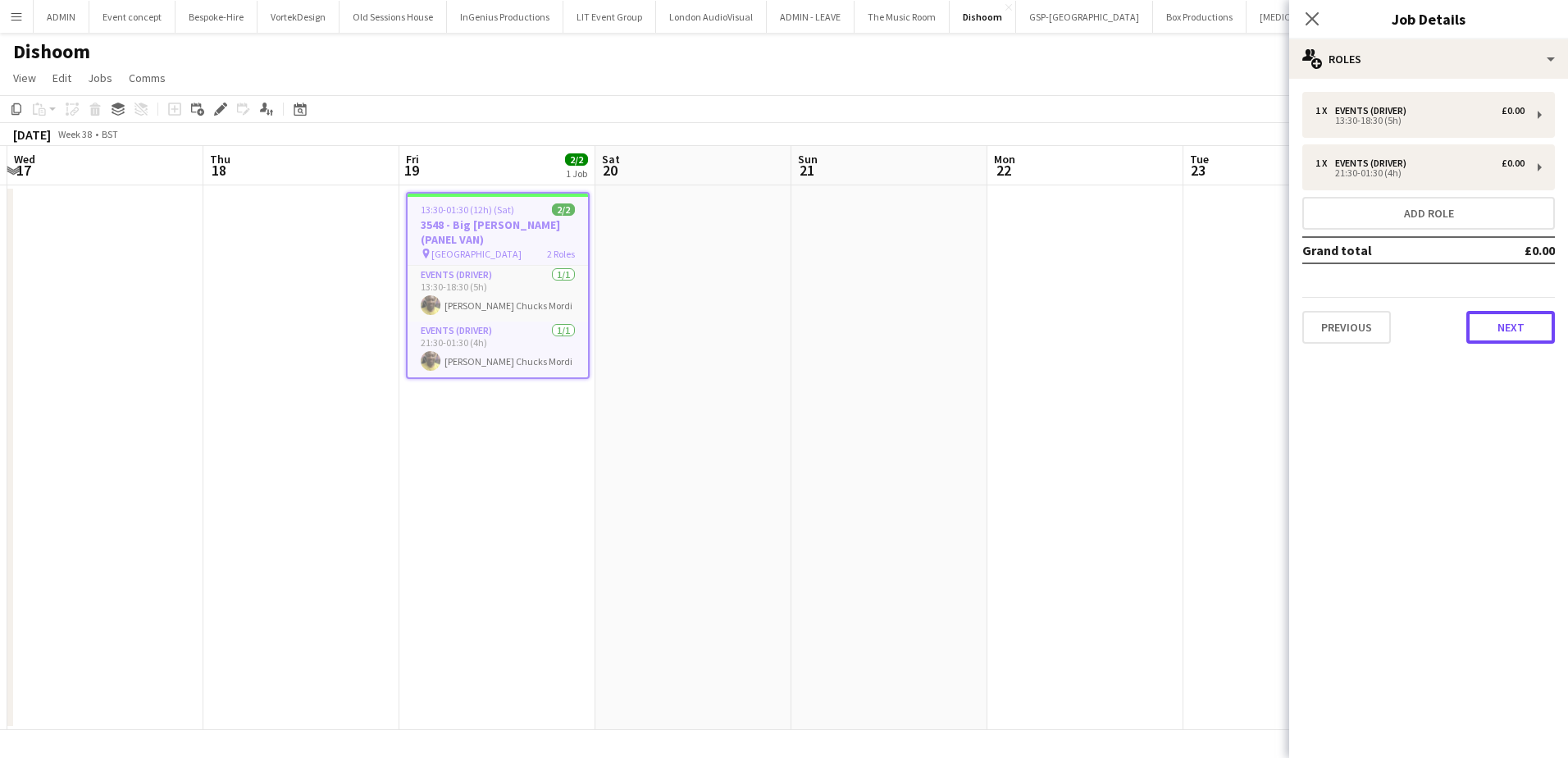
click at [1537, 327] on button "Next" at bounding box center [1510, 327] width 89 height 33
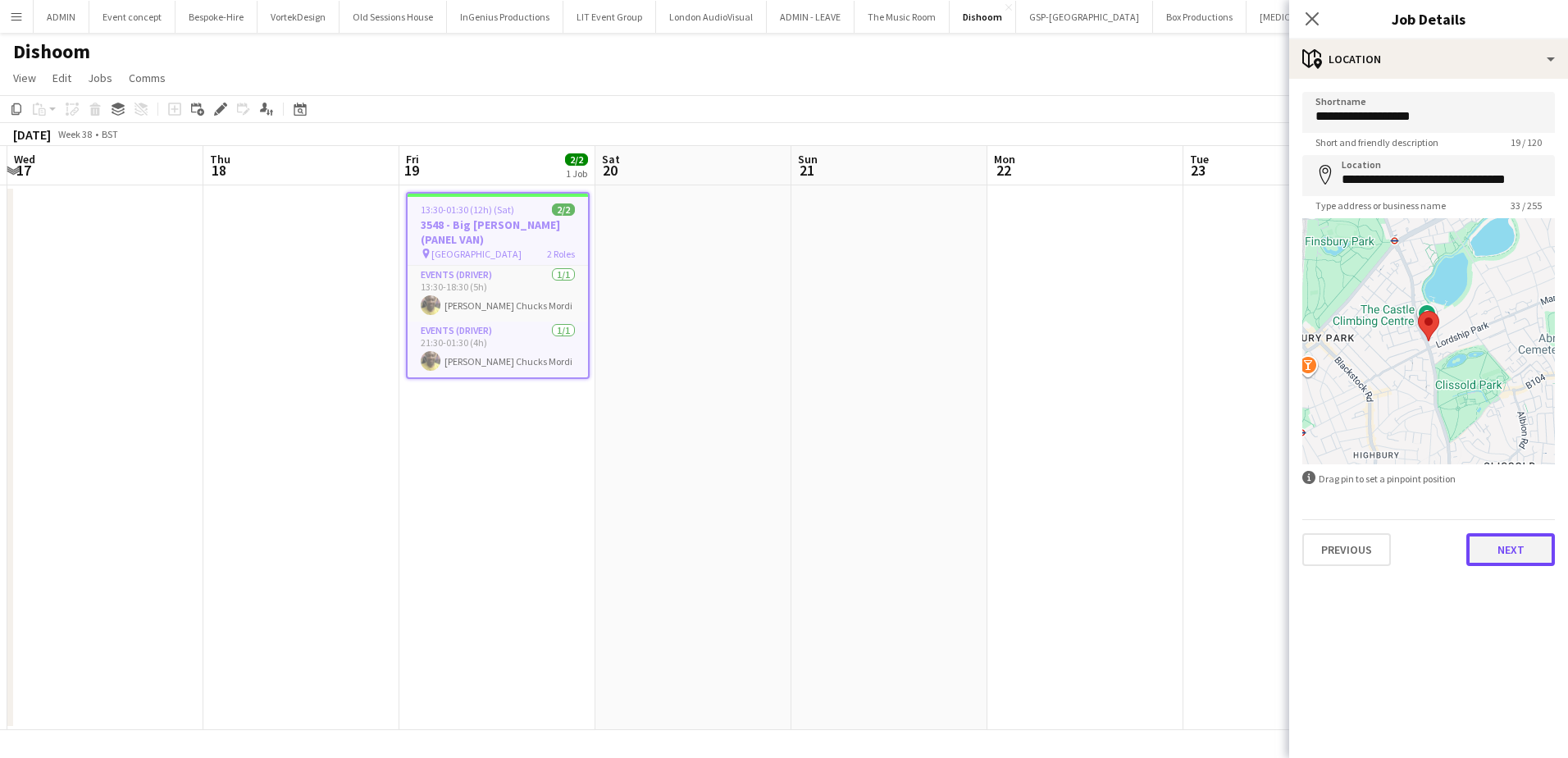
click at [1499, 541] on button "Next" at bounding box center [1510, 549] width 89 height 33
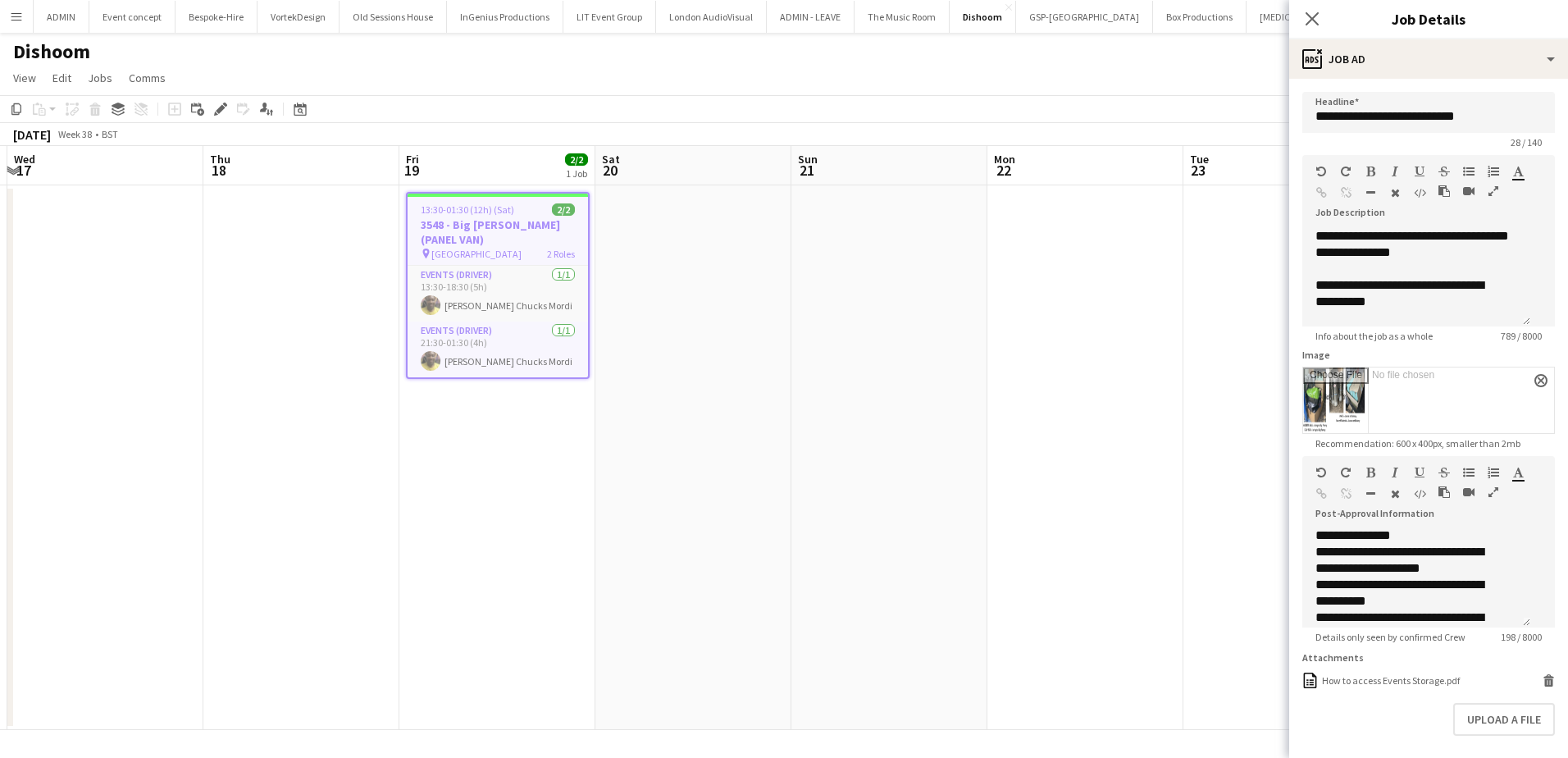
scroll to position [0, 0]
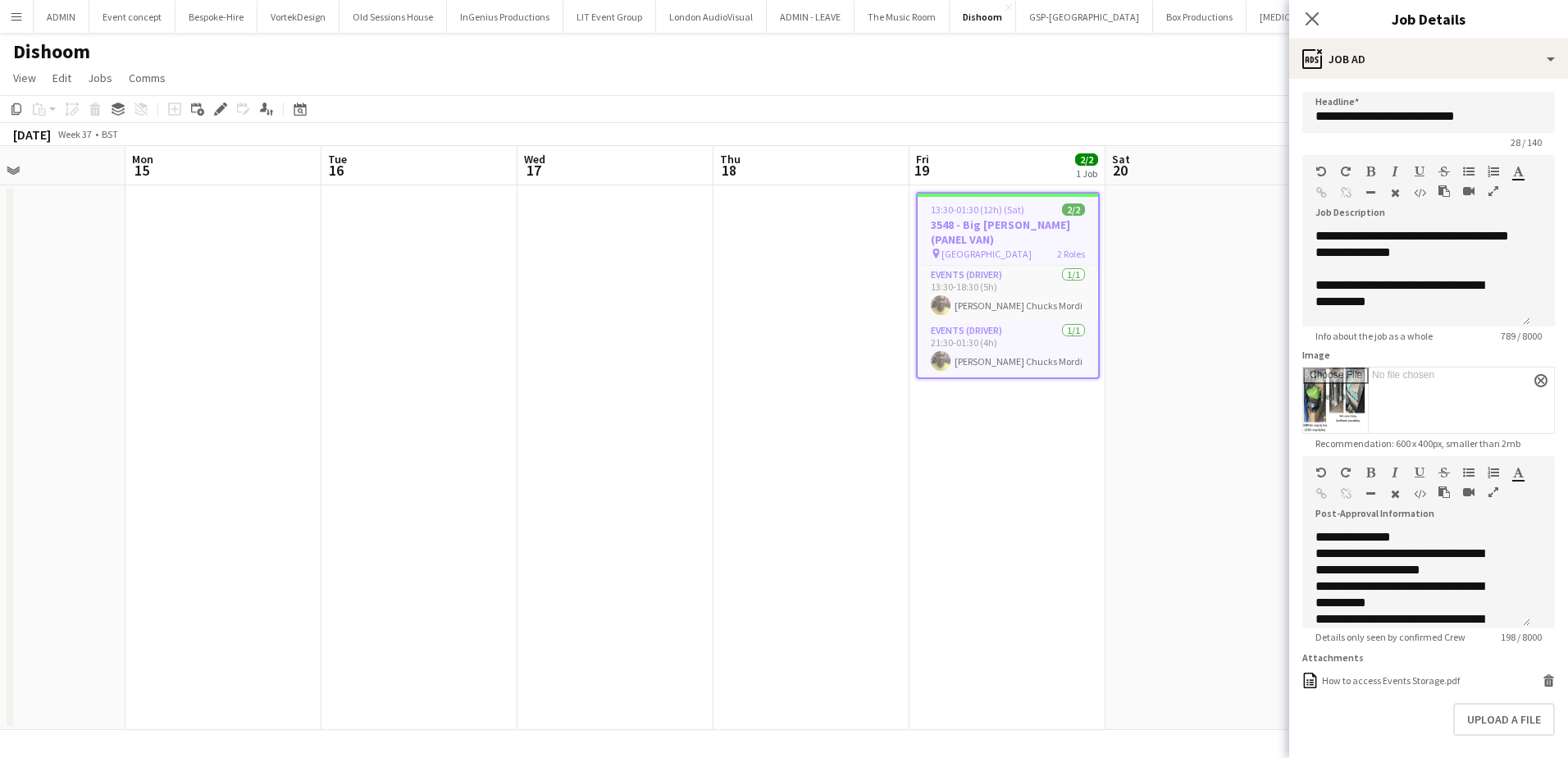
drag, startPoint x: 590, startPoint y: 568, endPoint x: 1100, endPoint y: 573, distance: 510.0
click at [1100, 573] on app-calendar-viewport "Fri 12 Sat 13 Sun 14 Mon 15 Tue 16 Wed 17 Thu 18 Fri 19 2/2 1 Job Sat 20 Sun 21…" at bounding box center [784, 438] width 1568 height 584
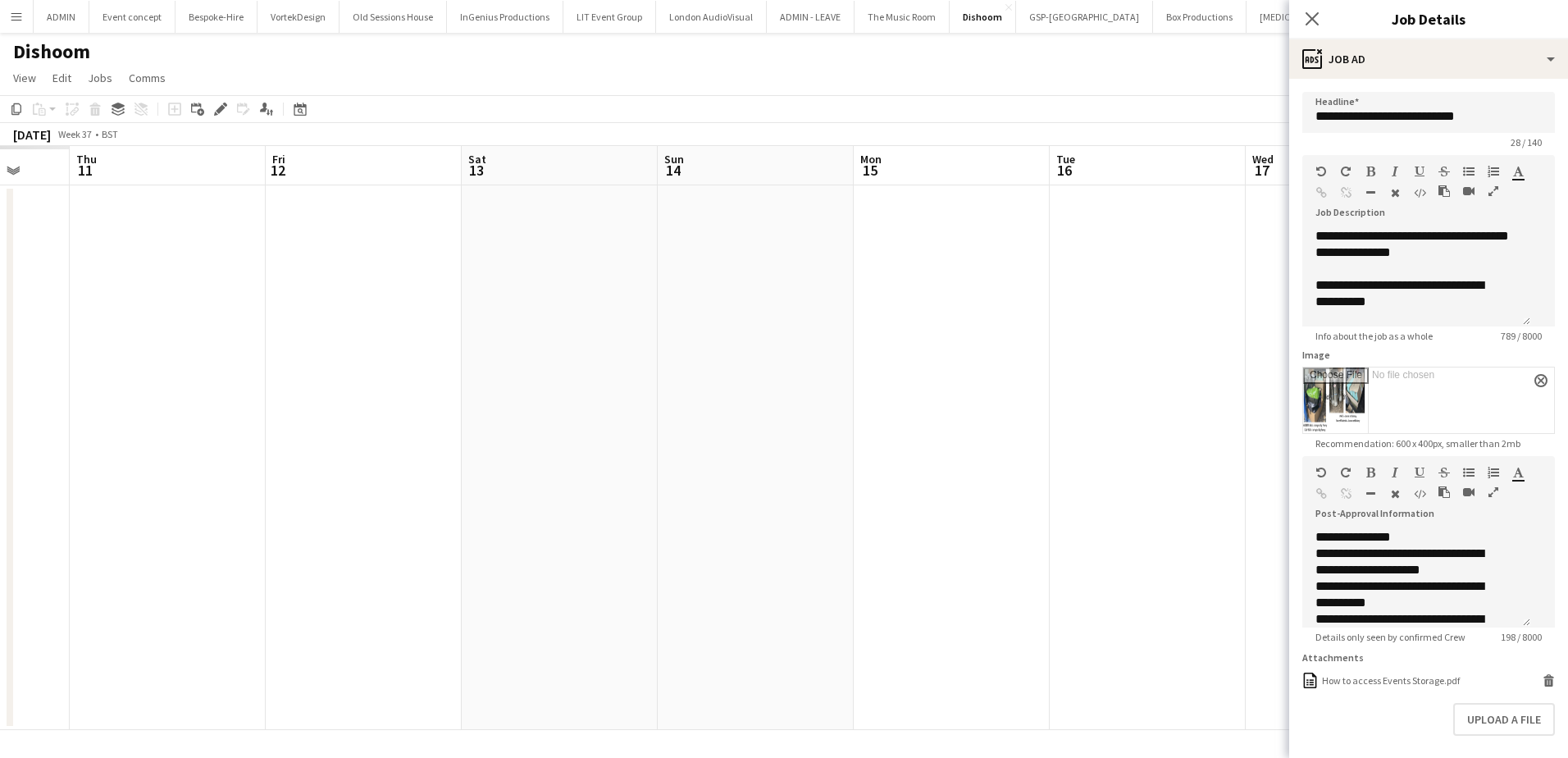
drag, startPoint x: 768, startPoint y: 541, endPoint x: 1369, endPoint y: 541, distance: 601.0
click at [1370, 541] on body "Menu Boards Boards Boards All jobs Status Workforce Workforce My Workforce Recr…" at bounding box center [784, 379] width 1568 height 758
drag, startPoint x: 1168, startPoint y: 515, endPoint x: 1478, endPoint y: 505, distance: 310.2
click at [1479, 505] on body "Menu Boards Boards Boards All jobs Status Workforce Workforce My Workforce Recr…" at bounding box center [784, 379] width 1568 height 758
drag, startPoint x: 683, startPoint y: 508, endPoint x: 708, endPoint y: 491, distance: 30.2
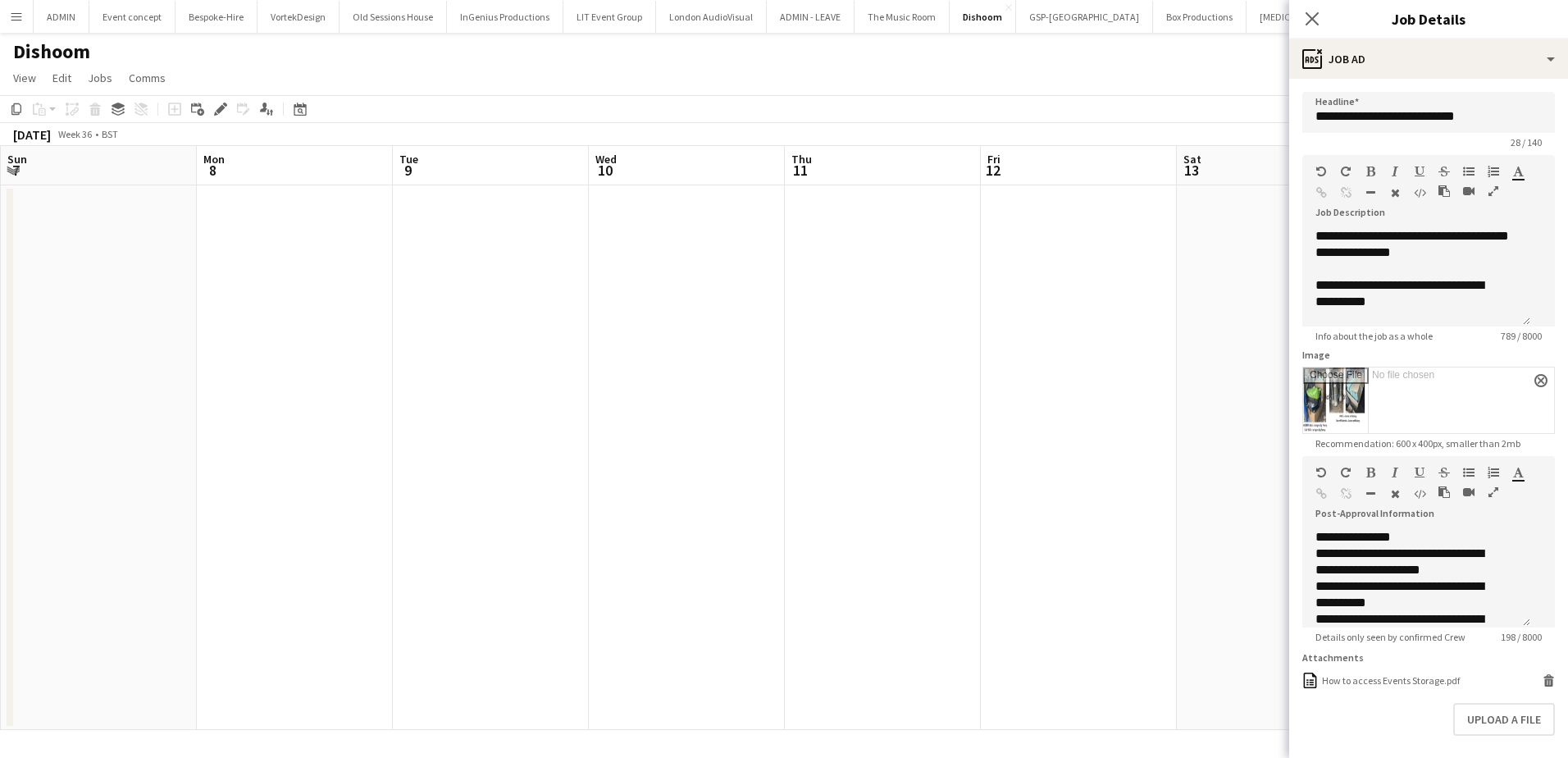
click at [1318, 475] on body "Menu Boards Boards Boards All jobs Status Workforce Workforce My Workforce Recr…" at bounding box center [784, 379] width 1568 height 758
drag, startPoint x: 599, startPoint y: 478, endPoint x: 1054, endPoint y: 435, distance: 457.0
click at [1071, 434] on app-calendar-viewport "Sun 31 Mon 1 Tue 2 Wed 3 Thu 4 Fri 5 Sat 6 Sun 7 Mon 8 Tue 9 Wed 10 Thu 11 Fri …" at bounding box center [784, 438] width 1568 height 584
drag, startPoint x: 319, startPoint y: 474, endPoint x: 837, endPoint y: 459, distance: 518.2
click at [901, 447] on app-calendar-viewport "Sat 30 Sun 31 Mon 1 Tue 2 Wed 3 Thu 4 Fri 5 Sat 6 Sun 7 Mon 8 Tue 9 Wed 10 Thu …" at bounding box center [784, 438] width 1568 height 584
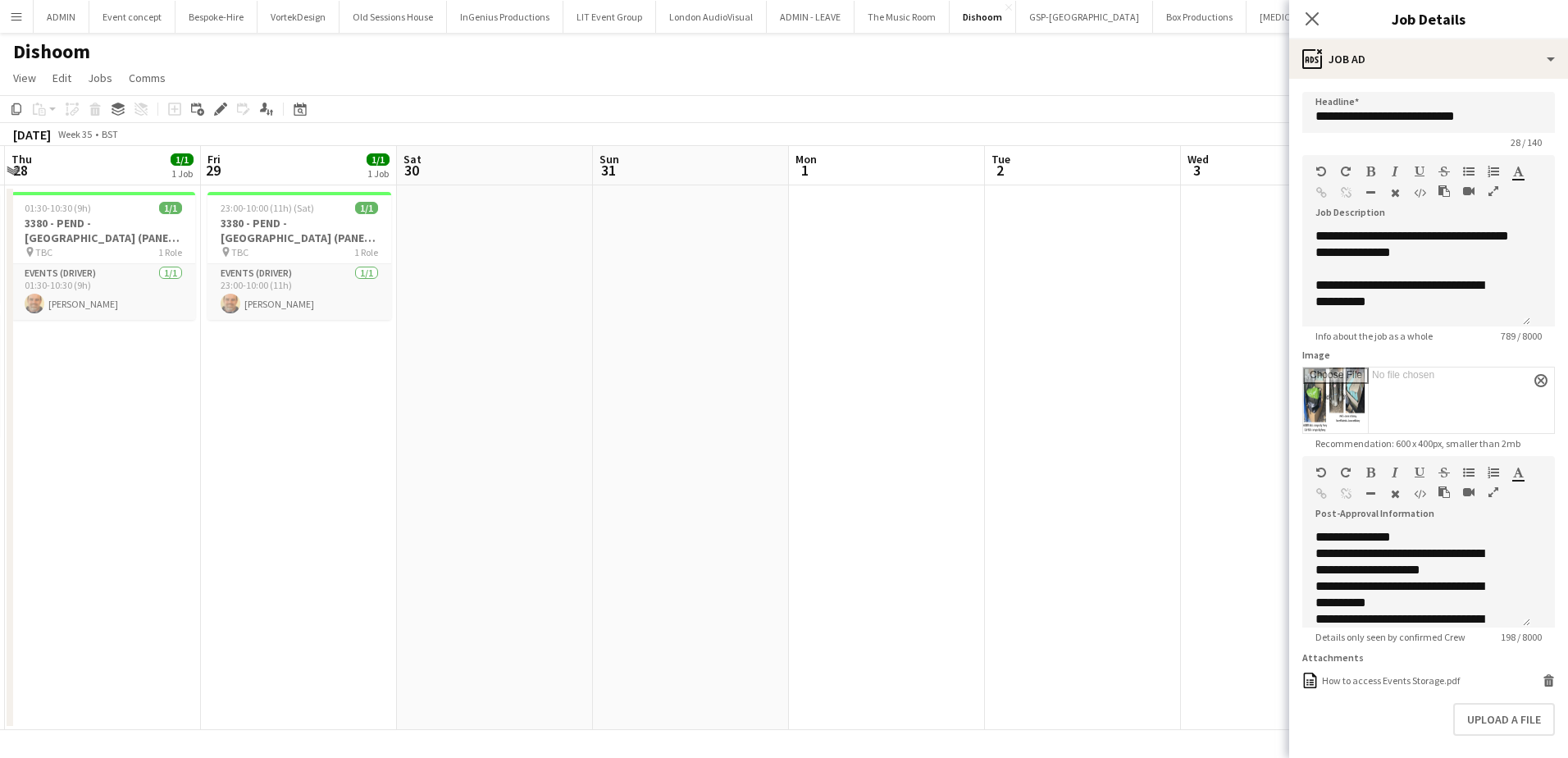
drag, startPoint x: 530, startPoint y: 480, endPoint x: 733, endPoint y: 465, distance: 203.6
click at [750, 464] on app-calendar-viewport "Tue 26 Wed 27 2/2 2 Jobs Thu 28 1/1 1 Job Fri 29 1/1 1 Job Sat 30 Sun 31 Mon 1 …" at bounding box center [784, 438] width 1568 height 584
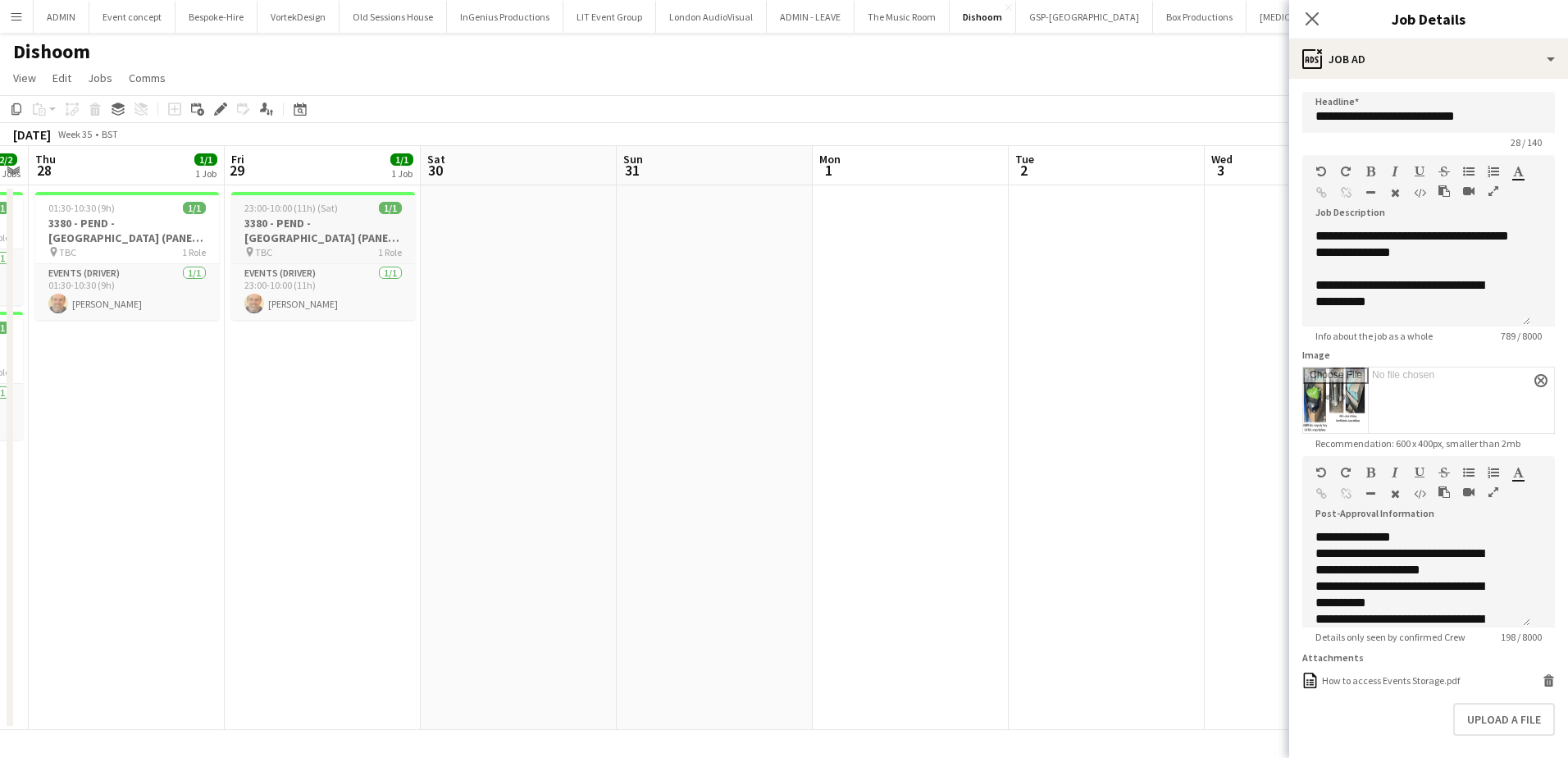
click at [273, 225] on h3 "3380 - PEND - Glasgow (PANEL VAN)" at bounding box center [323, 229] width 184 height 29
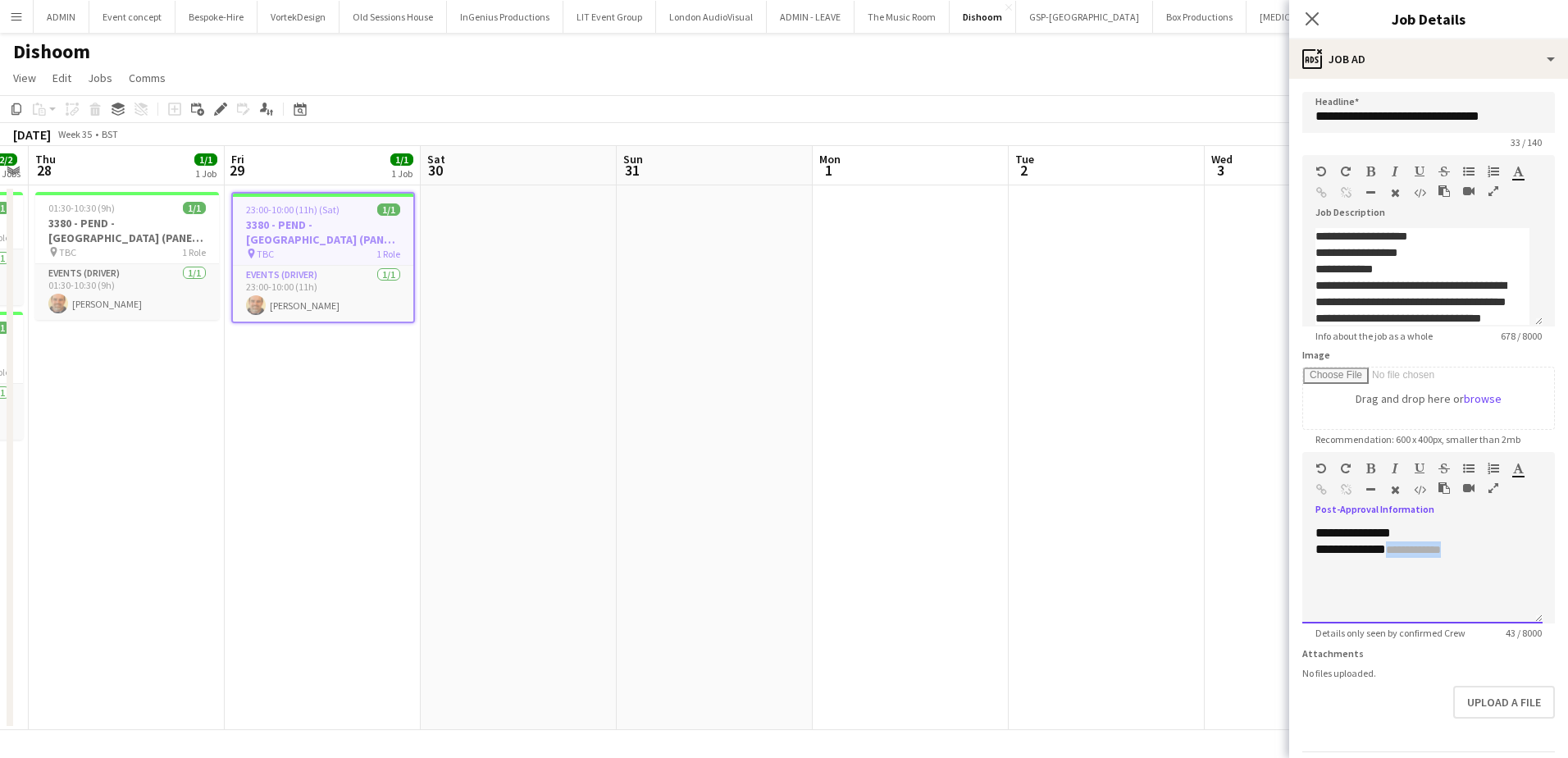
drag, startPoint x: 1457, startPoint y: 552, endPoint x: 1391, endPoint y: 553, distance: 66.0
click at [1391, 553] on div "**********" at bounding box center [1423, 574] width 241 height 98
copy span "**********"
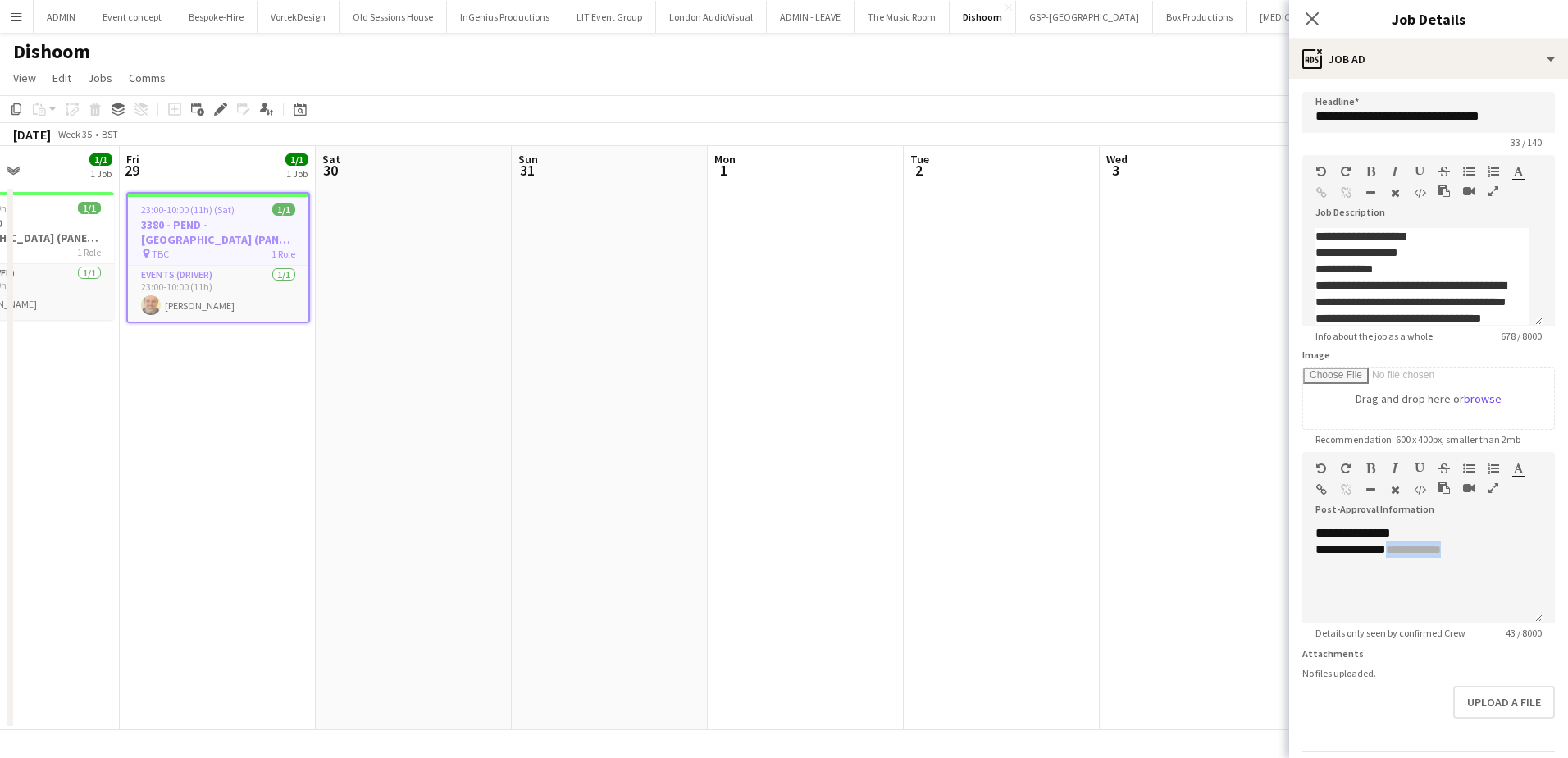
drag, startPoint x: 999, startPoint y: 378, endPoint x: 408, endPoint y: 370, distance: 591.1
click at [373, 363] on app-calendar-viewport "Tue 26 Wed 27 2/2 2 Jobs Thu 28 1/1 1 Job Fri 29 1/1 1 Job Sat 30 Sun 31 Mon 1 …" at bounding box center [784, 438] width 1568 height 584
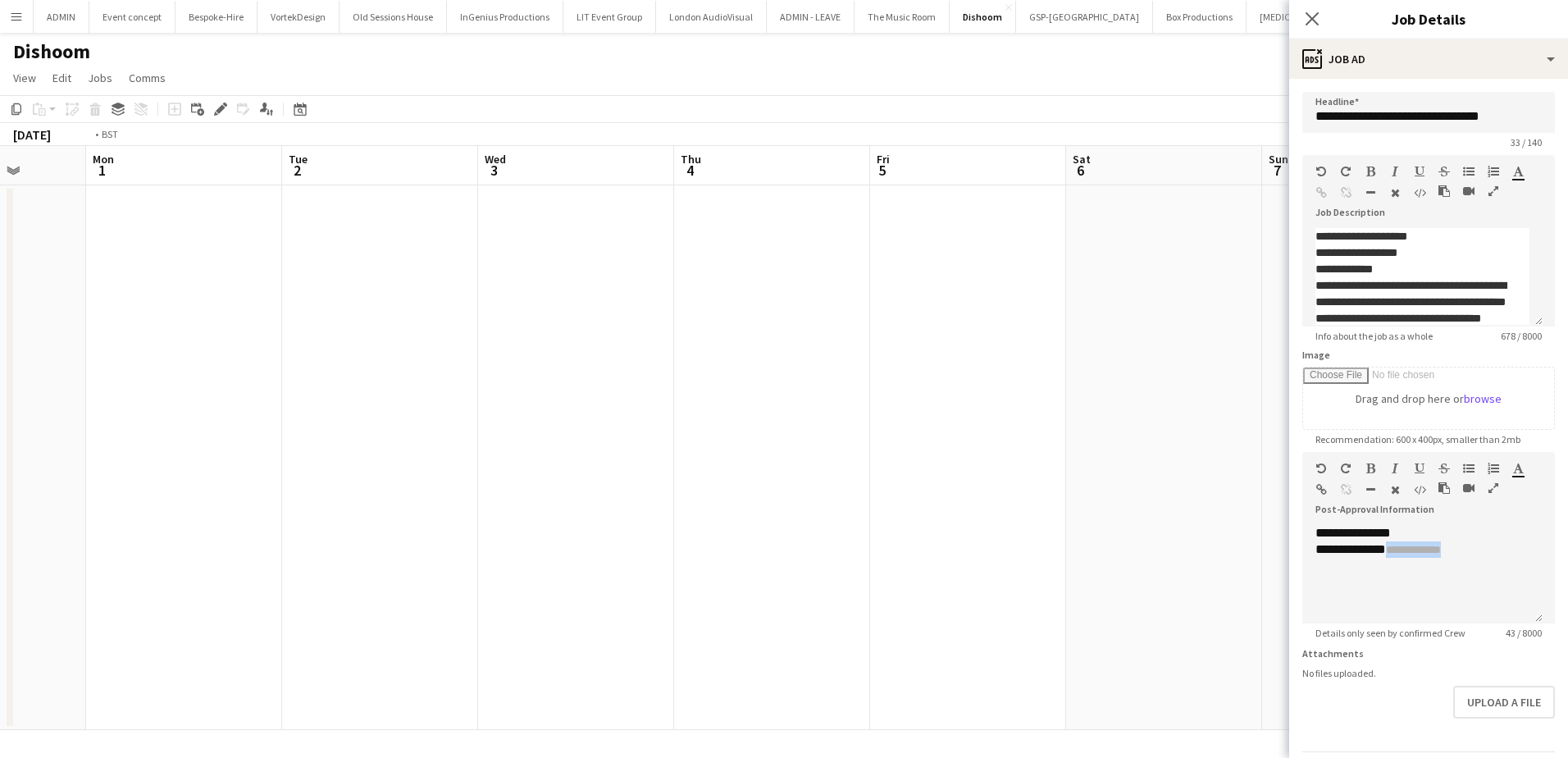
drag, startPoint x: 1167, startPoint y: 440, endPoint x: 608, endPoint y: 439, distance: 559.0
click at [569, 431] on app-calendar-viewport "Fri 29 1/1 1 Job Sat 30 Sun 31 Mon 1 Tue 2 Wed 3 Thu 4 Fri 5 Sat 6 Sun 7 Mon 8 …" at bounding box center [784, 438] width 1568 height 584
drag, startPoint x: 870, startPoint y: 479, endPoint x: 680, endPoint y: 484, distance: 190.1
click at [616, 479] on app-calendar-viewport "Wed 3 Thu 4 Fri 5 Sat 6 Sun 7 Mon 8 Tue 9 Wed 10 Thu 11 Fri 12 Sat 13 Sun 14 Mo…" at bounding box center [784, 438] width 1568 height 584
drag, startPoint x: 1270, startPoint y: 517, endPoint x: 528, endPoint y: 503, distance: 742.1
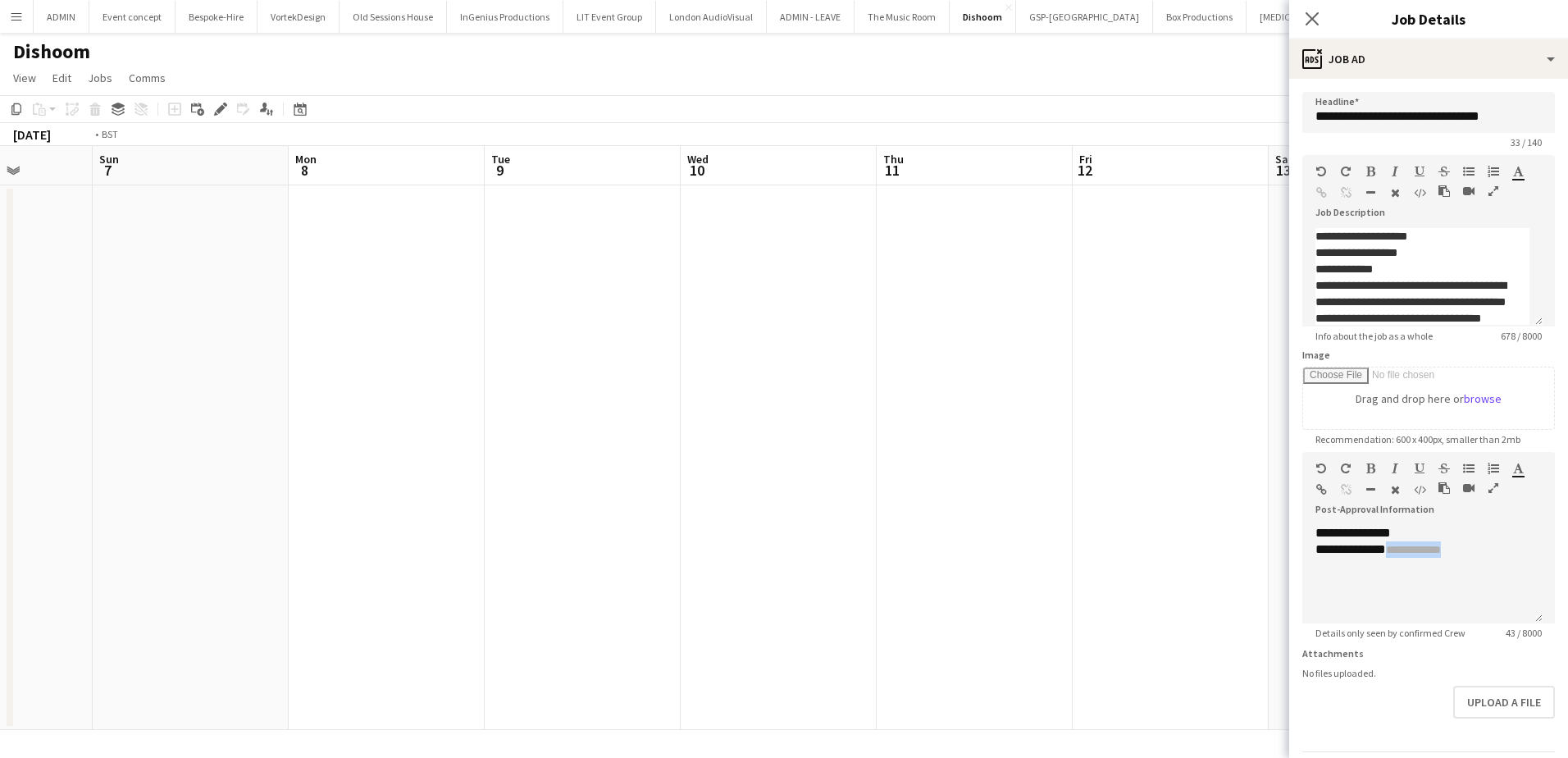
click at [529, 503] on app-calendar-viewport "Thu 4 Fri 5 Sat 6 Sun 7 Mon 8 Tue 9 Wed 10 Thu 11 Fri 12 Sat 13 Sun 14 Mon 15 T…" at bounding box center [784, 438] width 1568 height 584
drag, startPoint x: 1003, startPoint y: 513, endPoint x: 235, endPoint y: 512, distance: 768.0
click at [235, 512] on app-calendar-viewport "Mon 8 Tue 9 Wed 10 Thu 11 Fri 12 Sat 13 Sun 14 Mon 15 Tue 16 Wed 17 Thu 18 Fri …" at bounding box center [784, 438] width 1568 height 584
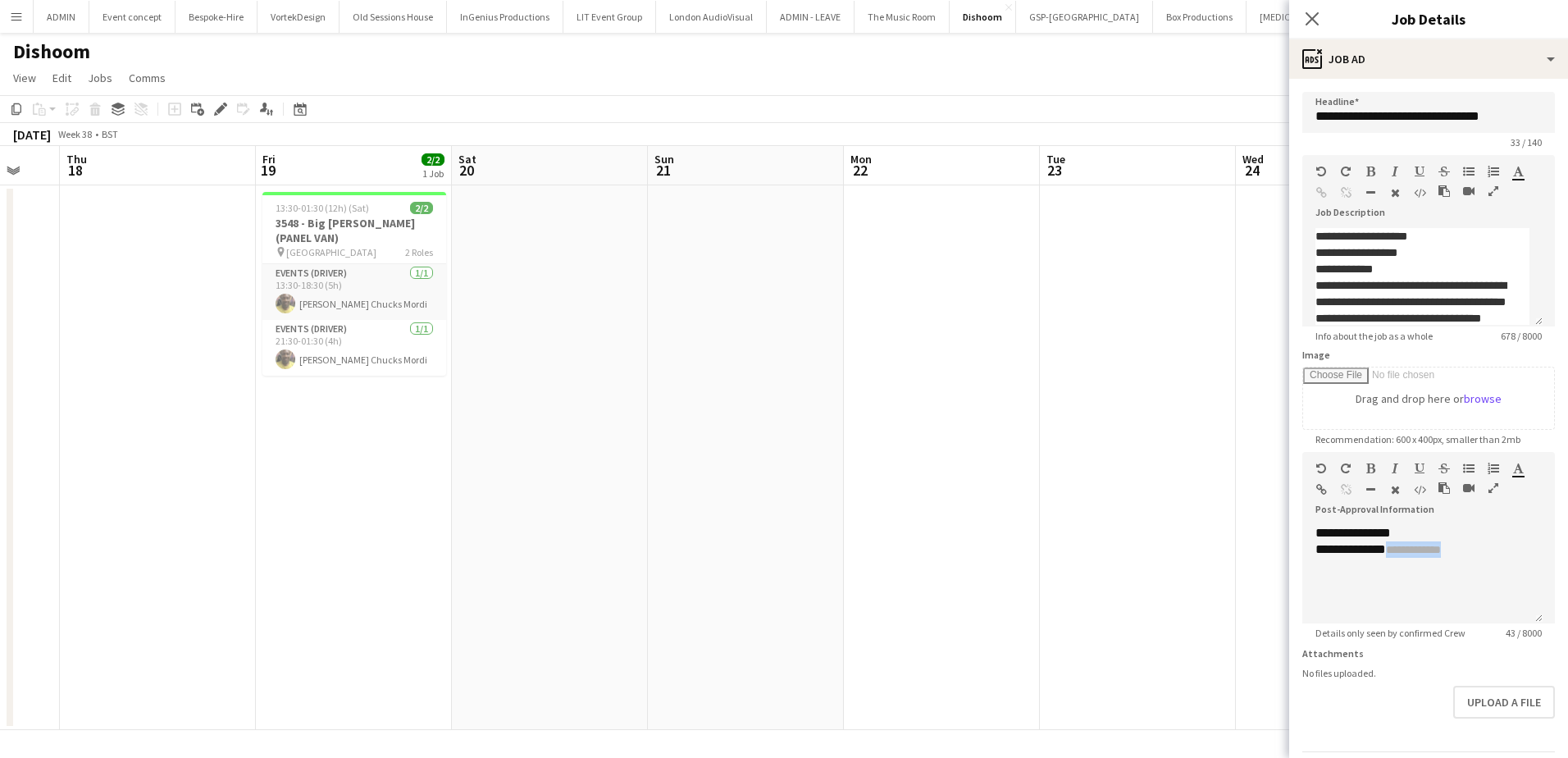
drag, startPoint x: 615, startPoint y: 529, endPoint x: 303, endPoint y: 528, distance: 312.0
click at [287, 528] on app-calendar-viewport "Mon 15 Tue 16 Wed 17 Thu 18 Fri 19 2/2 1 Job Sat 20 Sun 21 Mon 22 Tue 23 Wed 24…" at bounding box center [784, 438] width 1568 height 584
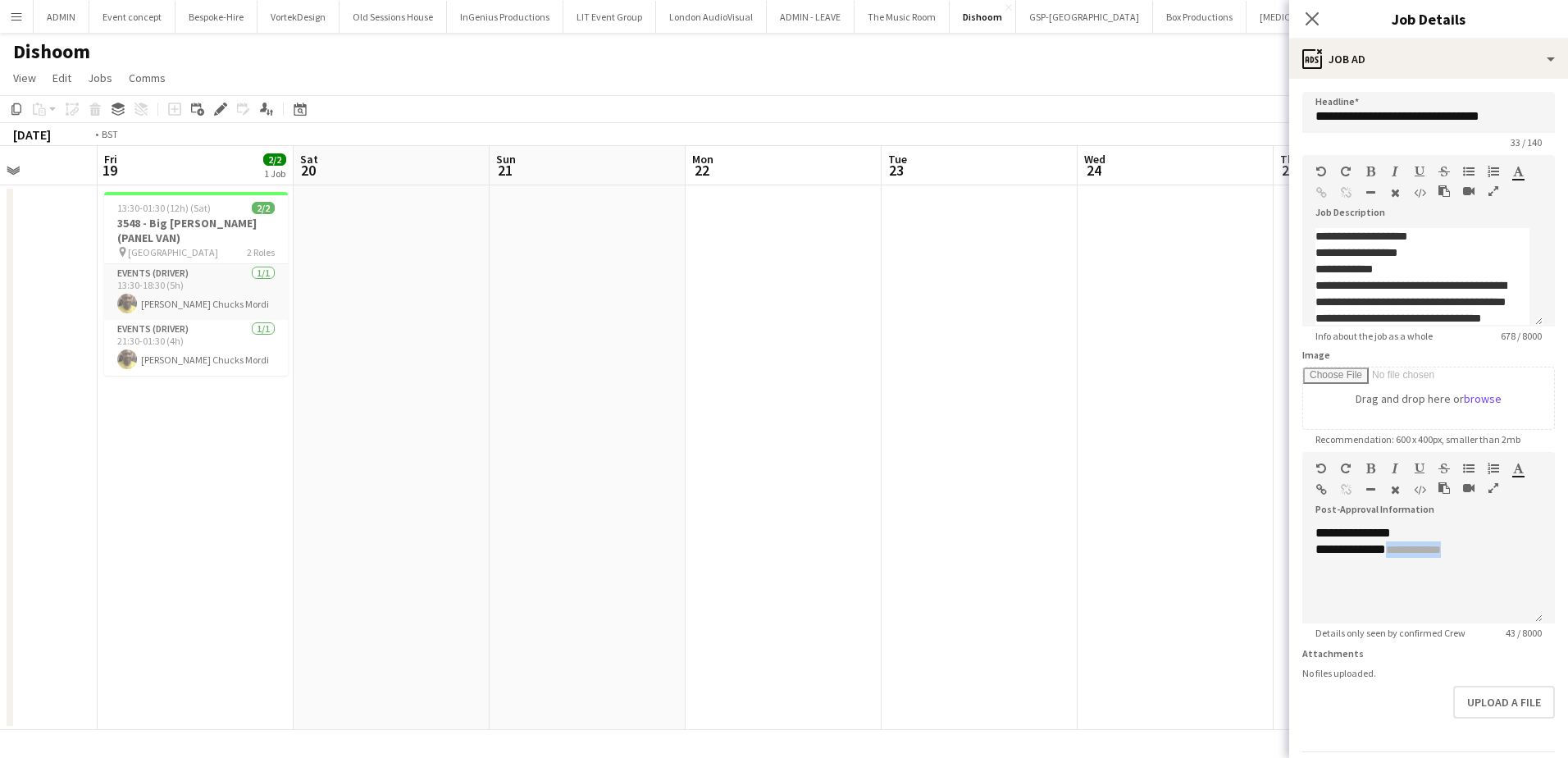
drag, startPoint x: 725, startPoint y: 544, endPoint x: -108, endPoint y: 524, distance: 833.2
click at [0, 524] on html "Menu Boards Boards Boards All jobs Status Workforce Workforce My Workforce Recr…" at bounding box center [784, 379] width 1568 height 758
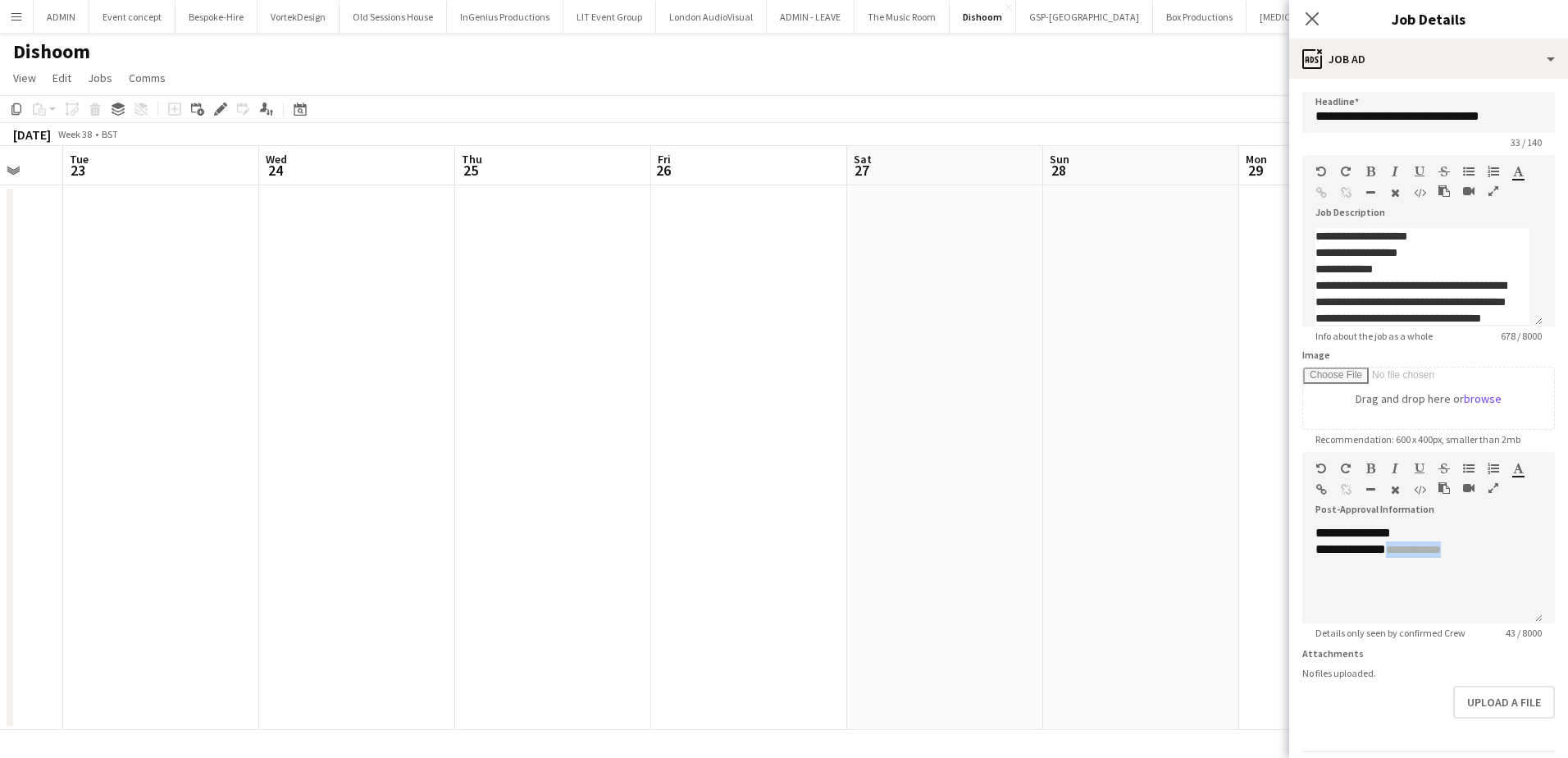
drag, startPoint x: 942, startPoint y: 522, endPoint x: 235, endPoint y: 505, distance: 707.2
click at [236, 505] on app-calendar-viewport "Sat 20 Sun 21 Mon 22 Tue 23 Wed 24 Thu 25 Fri 26 Sat 27 Sun 28 Mon 29 Tue 30 We…" at bounding box center [784, 438] width 1568 height 584
drag, startPoint x: 1060, startPoint y: 517, endPoint x: 491, endPoint y: 515, distance: 569.0
click at [491, 515] on app-calendar-viewport "Tue 23 Wed 24 Thu 25 Fri 26 Sat 27 Sun 28 Mon 29 Tue 30 Wed 1 Thu 2 Fri 3 Sat 4…" at bounding box center [784, 438] width 1568 height 584
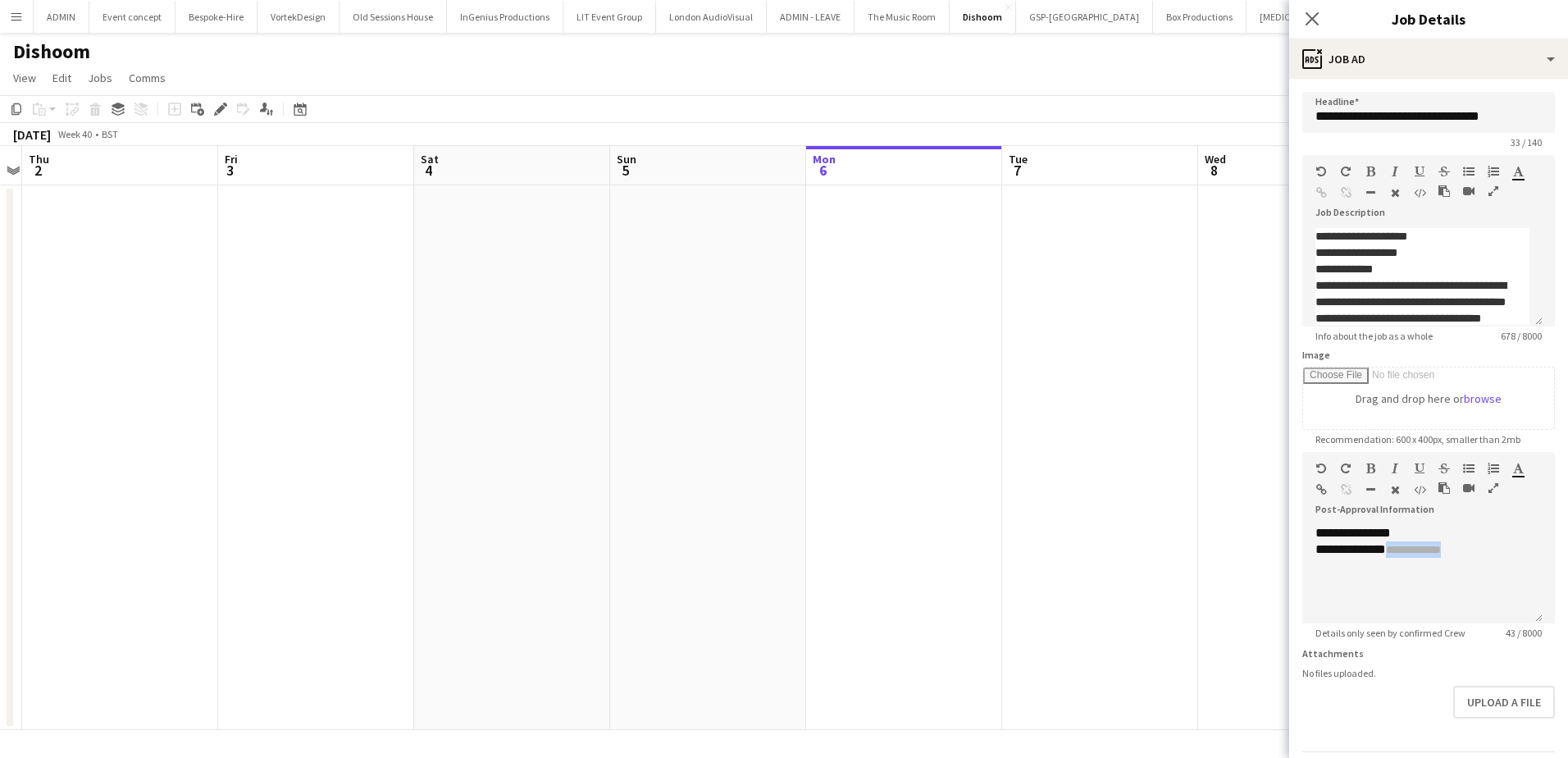
drag, startPoint x: 1052, startPoint y: 514, endPoint x: 518, endPoint y: 504, distance: 534.1
click at [518, 504] on app-calendar-viewport "Mon 29 Tue 30 Wed 1 Thu 2 Fri 3 Sat 4 Sun 5 Mon 6 Tue 7 Wed 8 Thu 9 Fri 10 0/2 …" at bounding box center [784, 438] width 1568 height 584
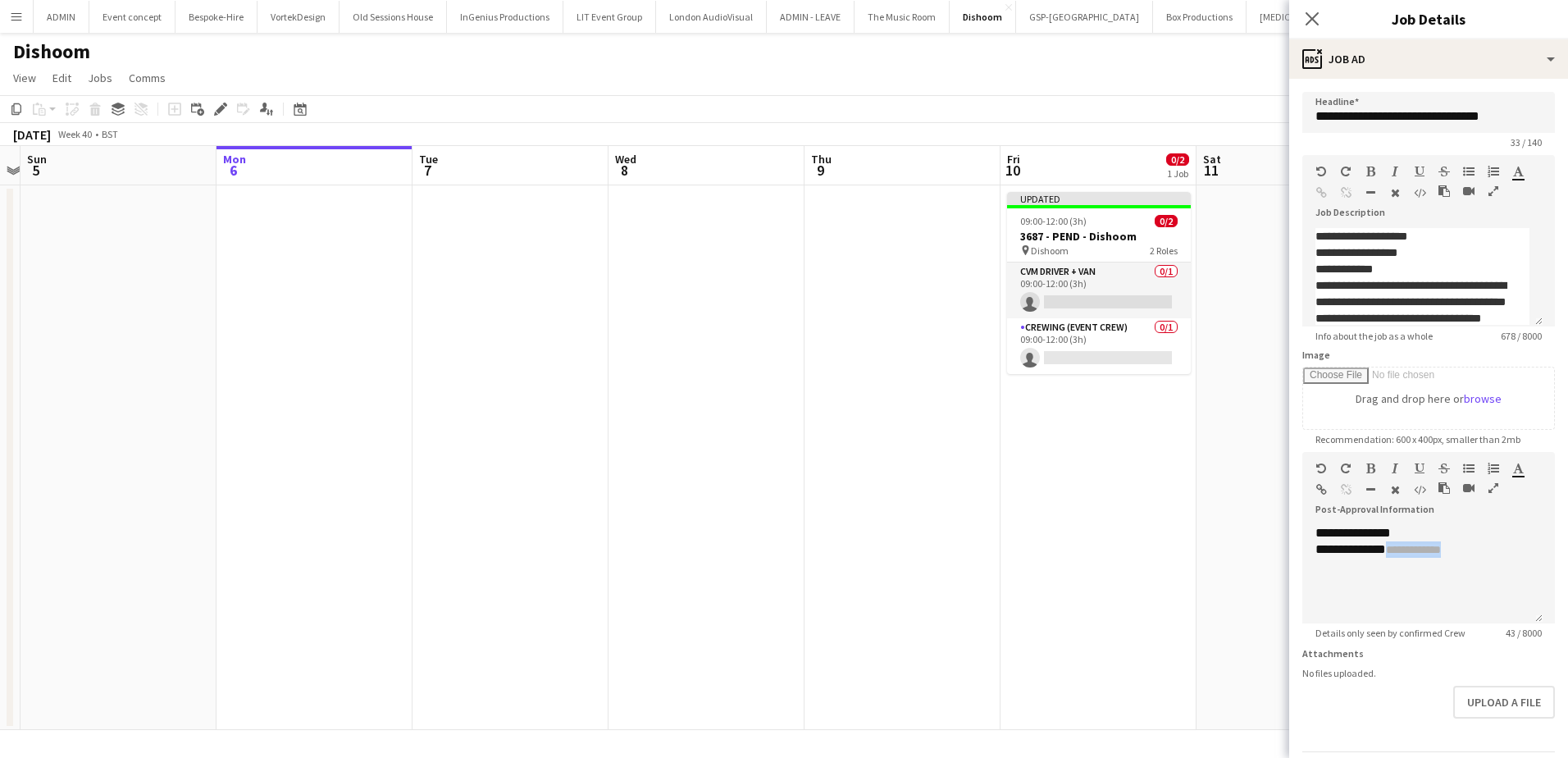
scroll to position [0, 482]
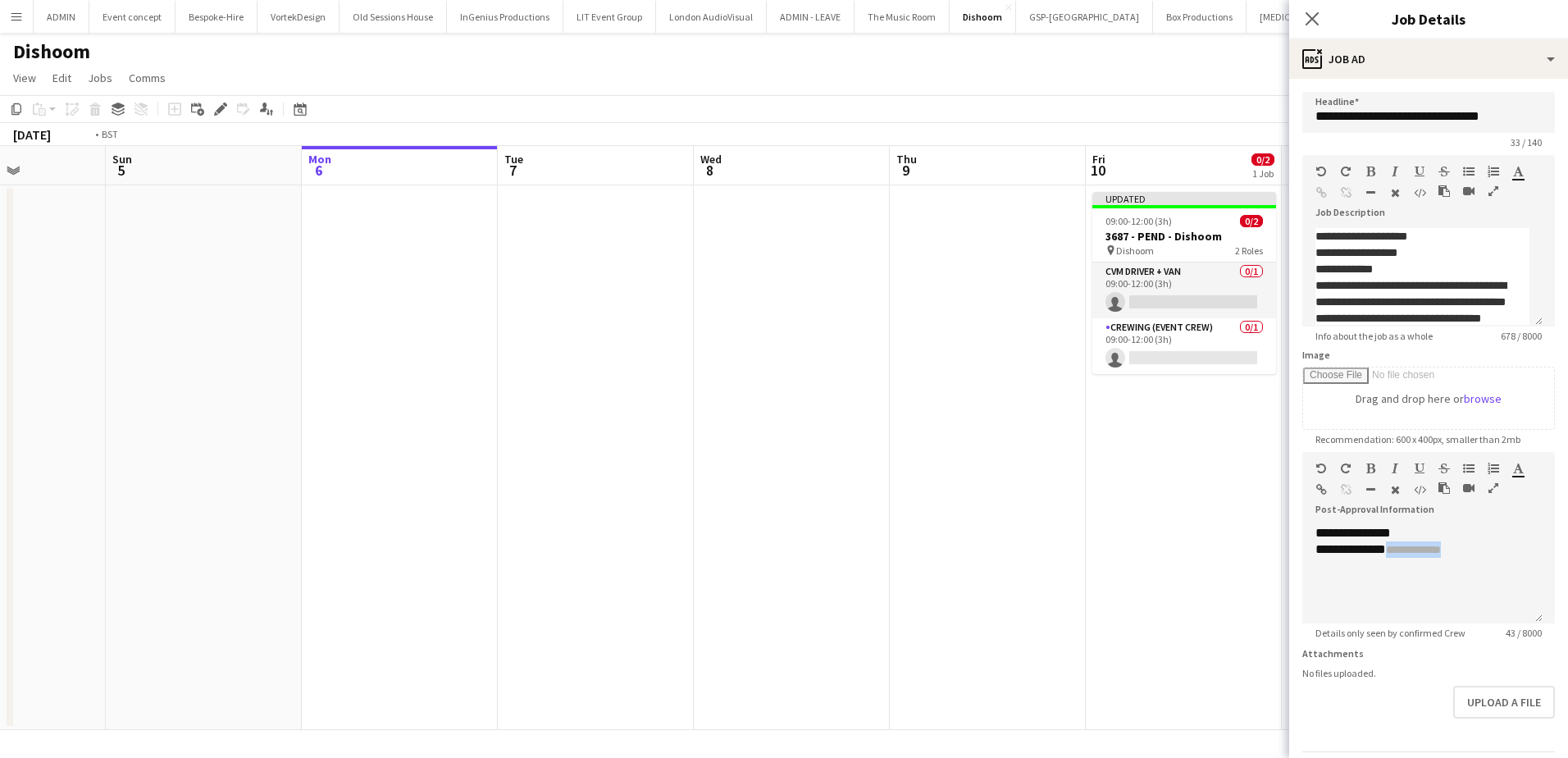
drag, startPoint x: 738, startPoint y: 513, endPoint x: 235, endPoint y: 513, distance: 503.0
click at [235, 513] on app-calendar-viewport "Thu 2 Fri 3 Sat 4 Sun 5 Mon 6 Tue 7 Wed 8 Thu 9 Fri 10 0/2 1 Job Sat 11 Sun 12 …" at bounding box center [784, 438] width 1568 height 584
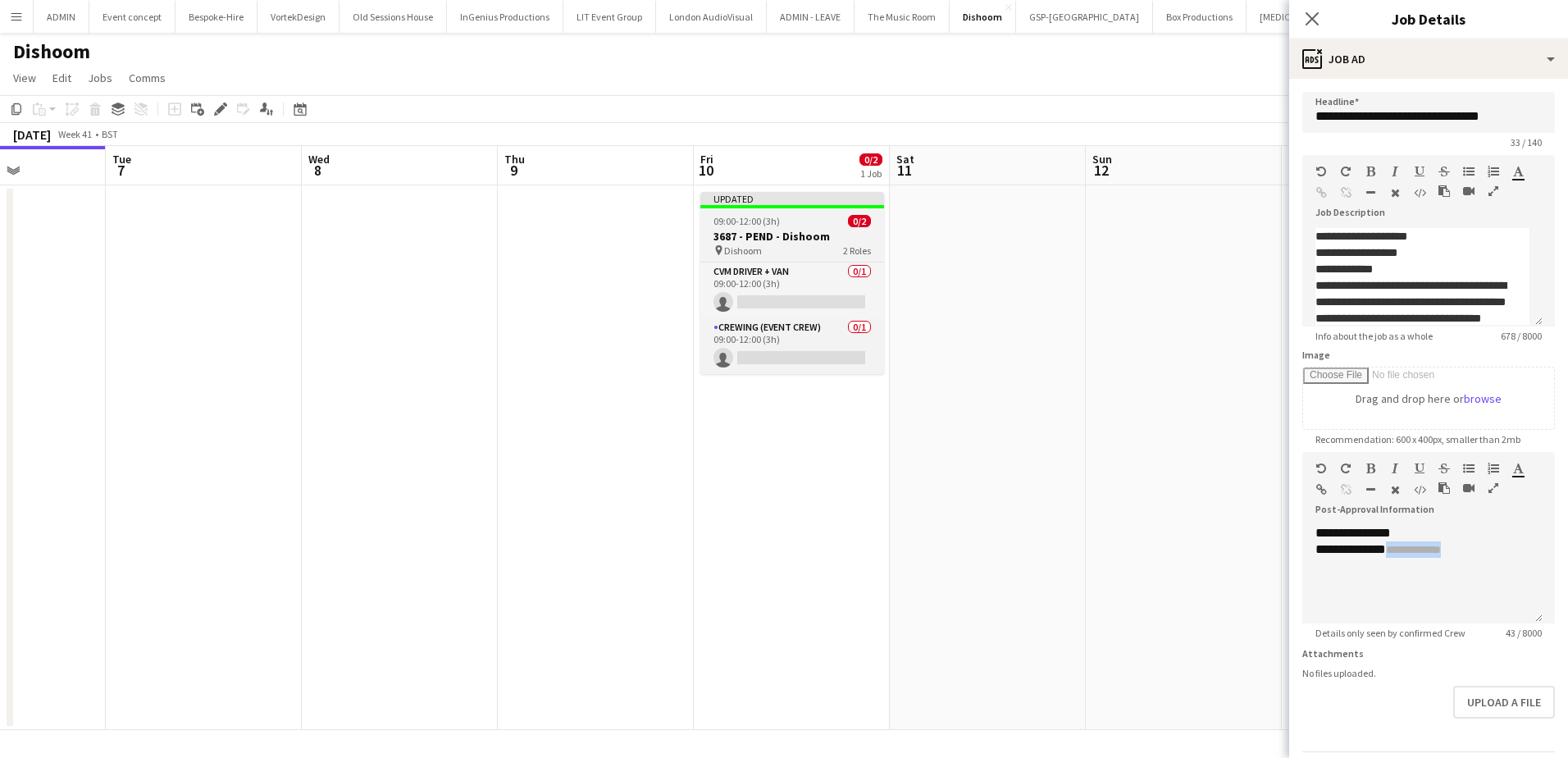
scroll to position [0, 483]
click at [784, 229] on h3 "3687 - PEND - Dishoom" at bounding box center [791, 236] width 184 height 15
type input "**********"
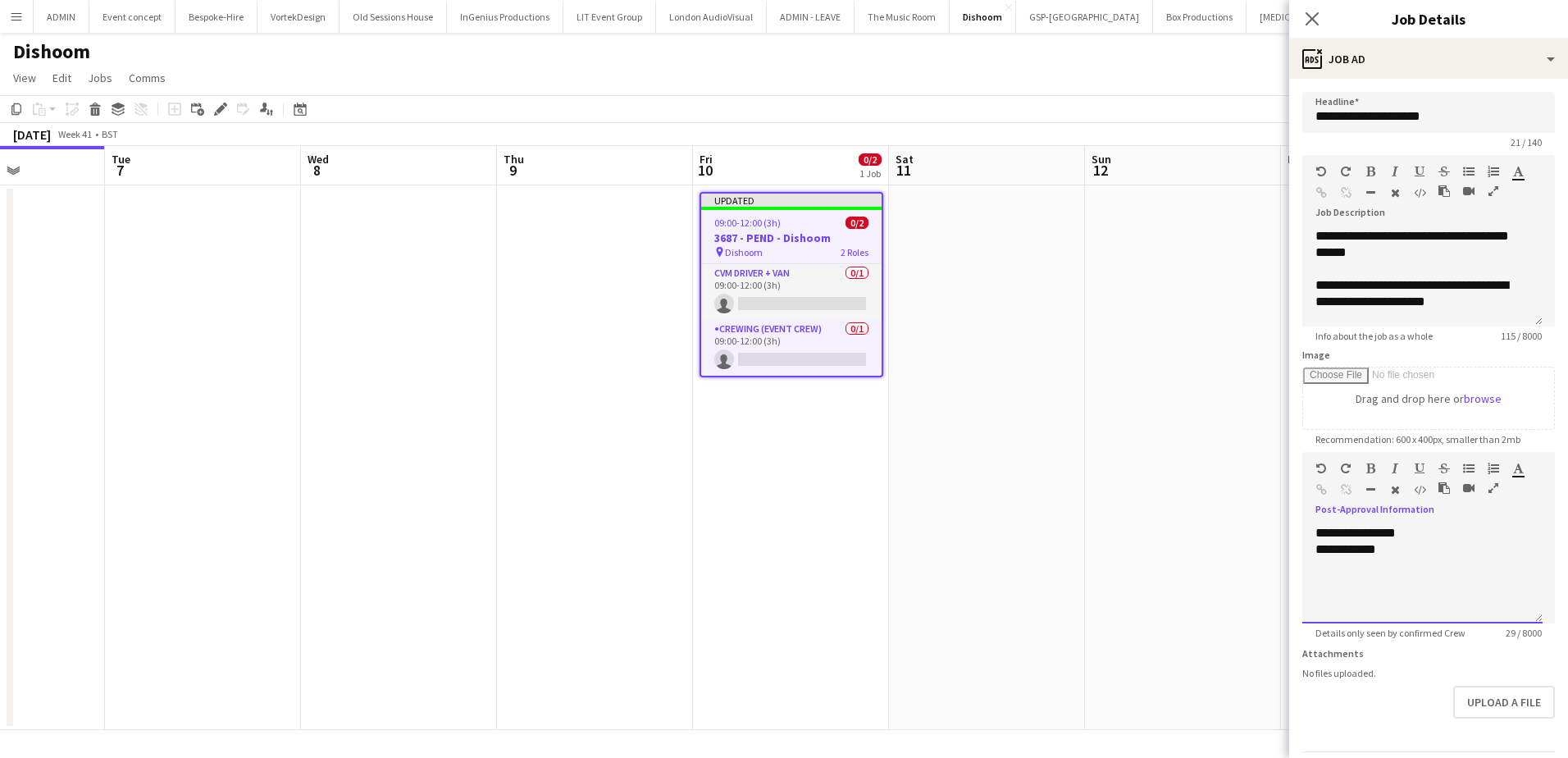
click at [1411, 549] on div "**********" at bounding box center [1422, 548] width 214 height 16
paste div
click at [1376, 553] on span "**********" at bounding box center [1404, 549] width 55 height 11
click at [1479, 300] on div "**********" at bounding box center [1416, 294] width 202 height 33
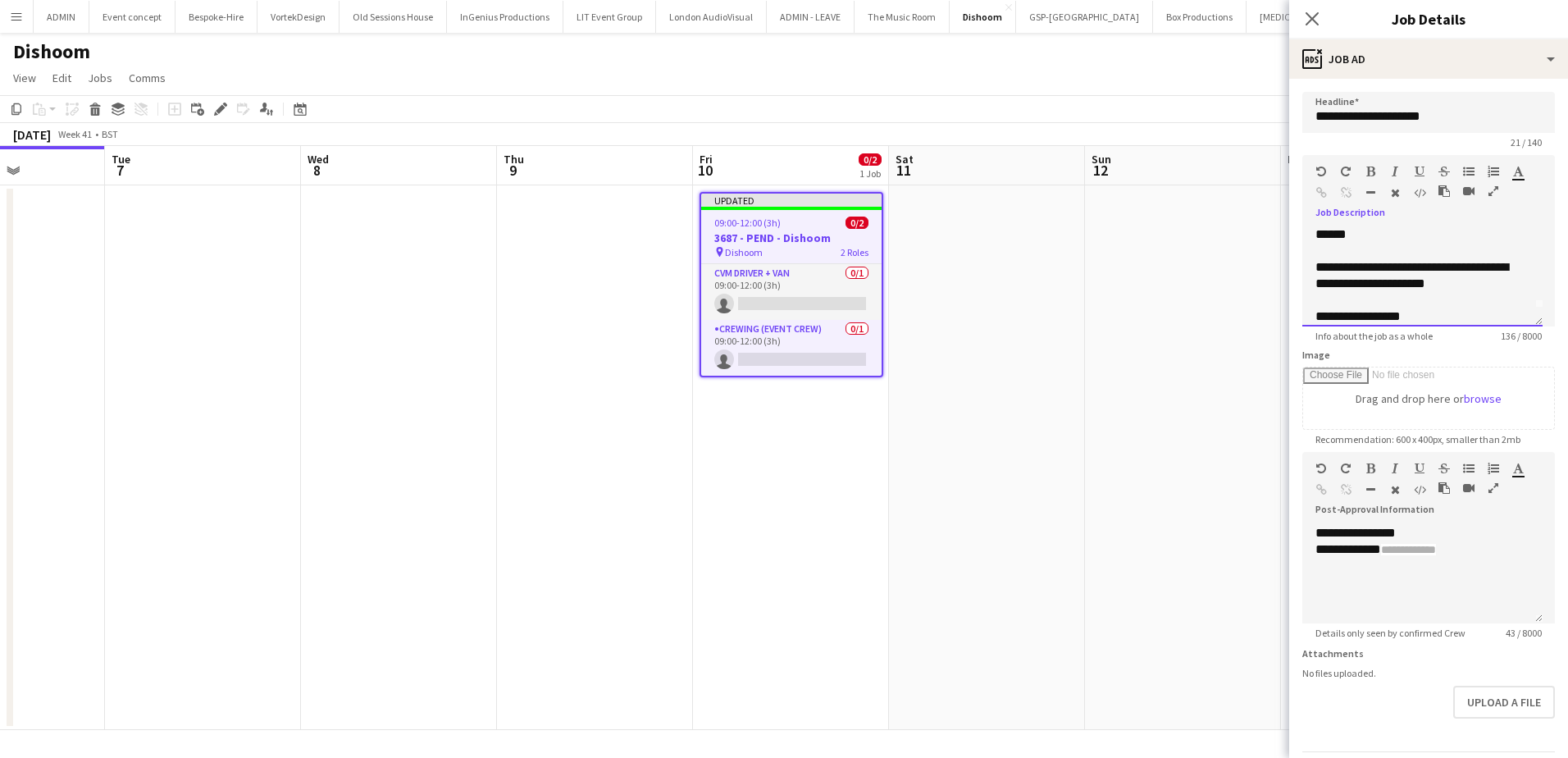
click at [1449, 314] on div "**********" at bounding box center [1416, 316] width 202 height 16
click at [1123, 410] on app-date-cell at bounding box center [1183, 457] width 196 height 545
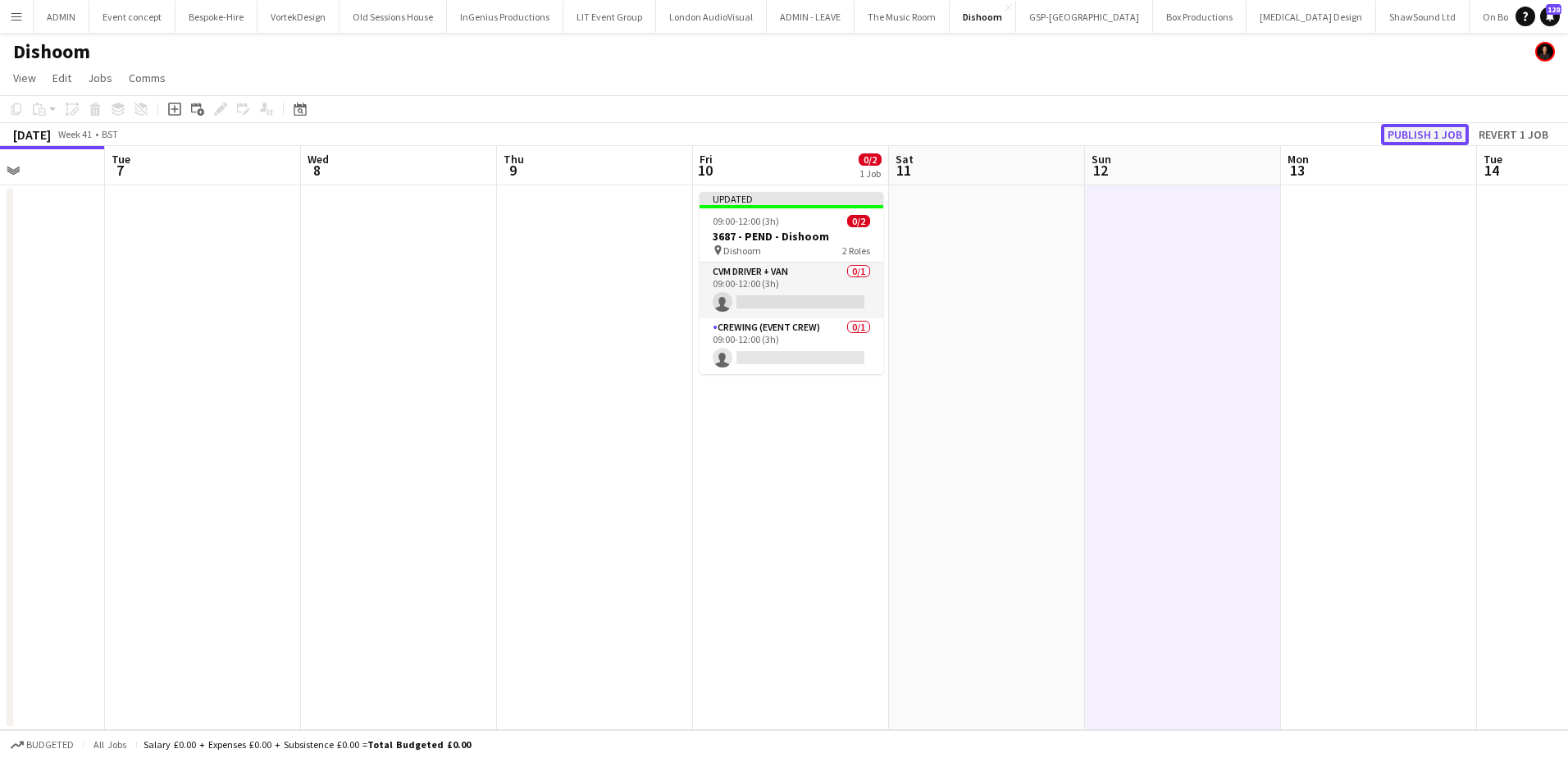
click at [1424, 125] on button "Publish 1 job" at bounding box center [1425, 134] width 88 height 22
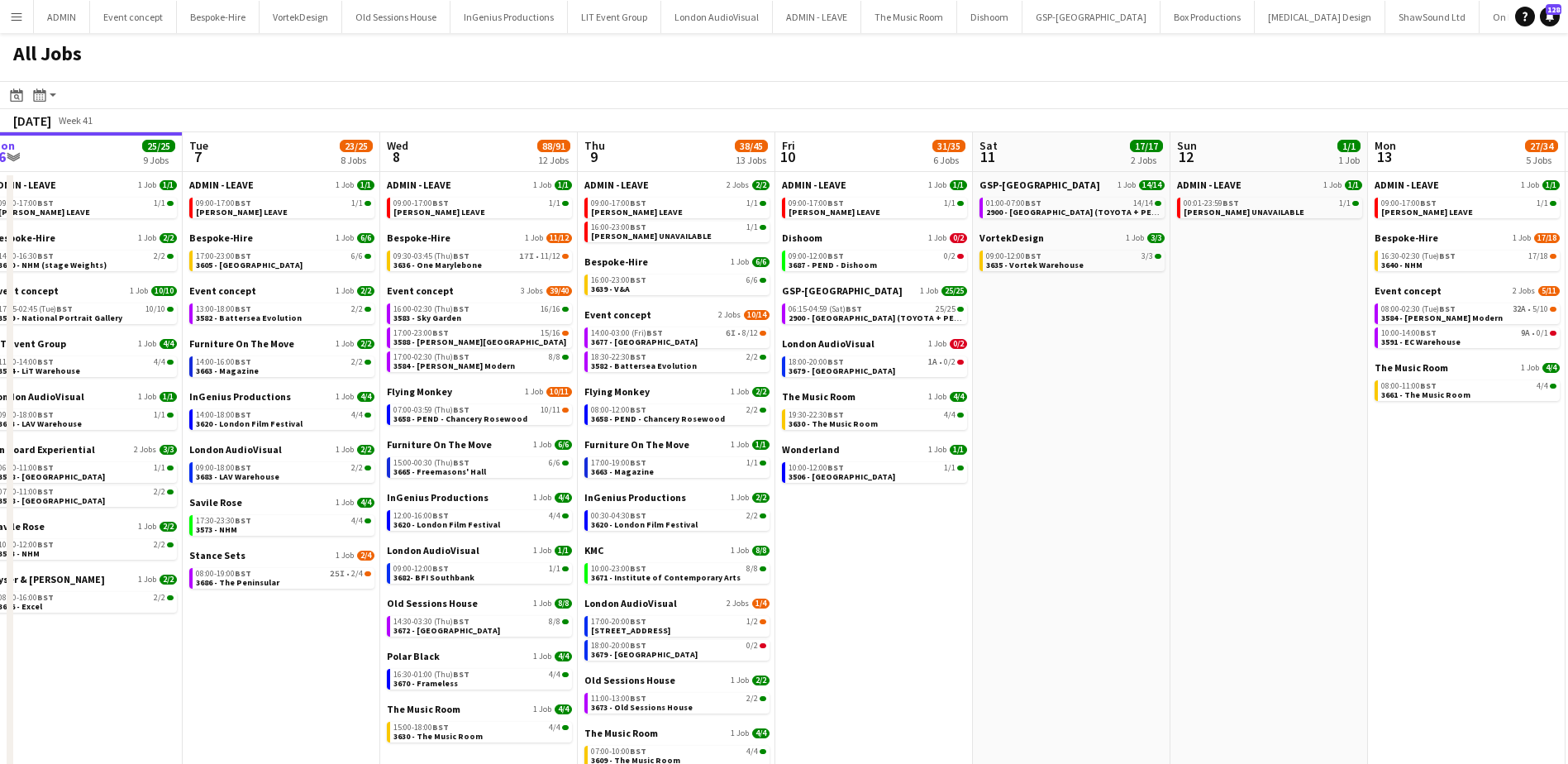
scroll to position [0, 617]
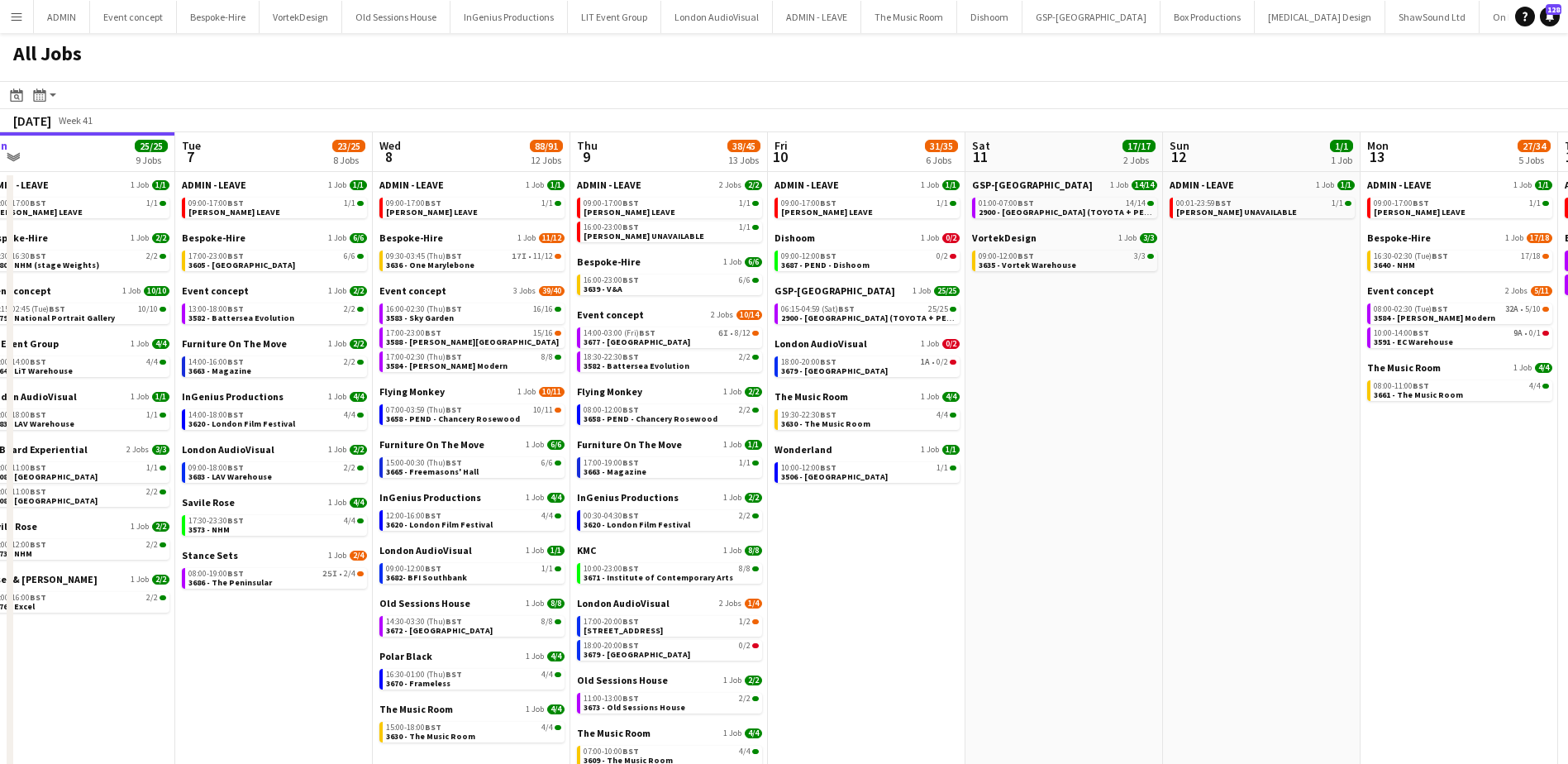
drag, startPoint x: 1322, startPoint y: 445, endPoint x: 1099, endPoint y: 421, distance: 224.3
click at [1100, 424] on app-calendar-viewport "Fri 3 29/34 4 Jobs Sat 4 20/20 6 Jobs Sun 5 26/26 7 Jobs Mon 6 25/25 9 Jobs Tue…" at bounding box center [784, 472] width 1568 height 680
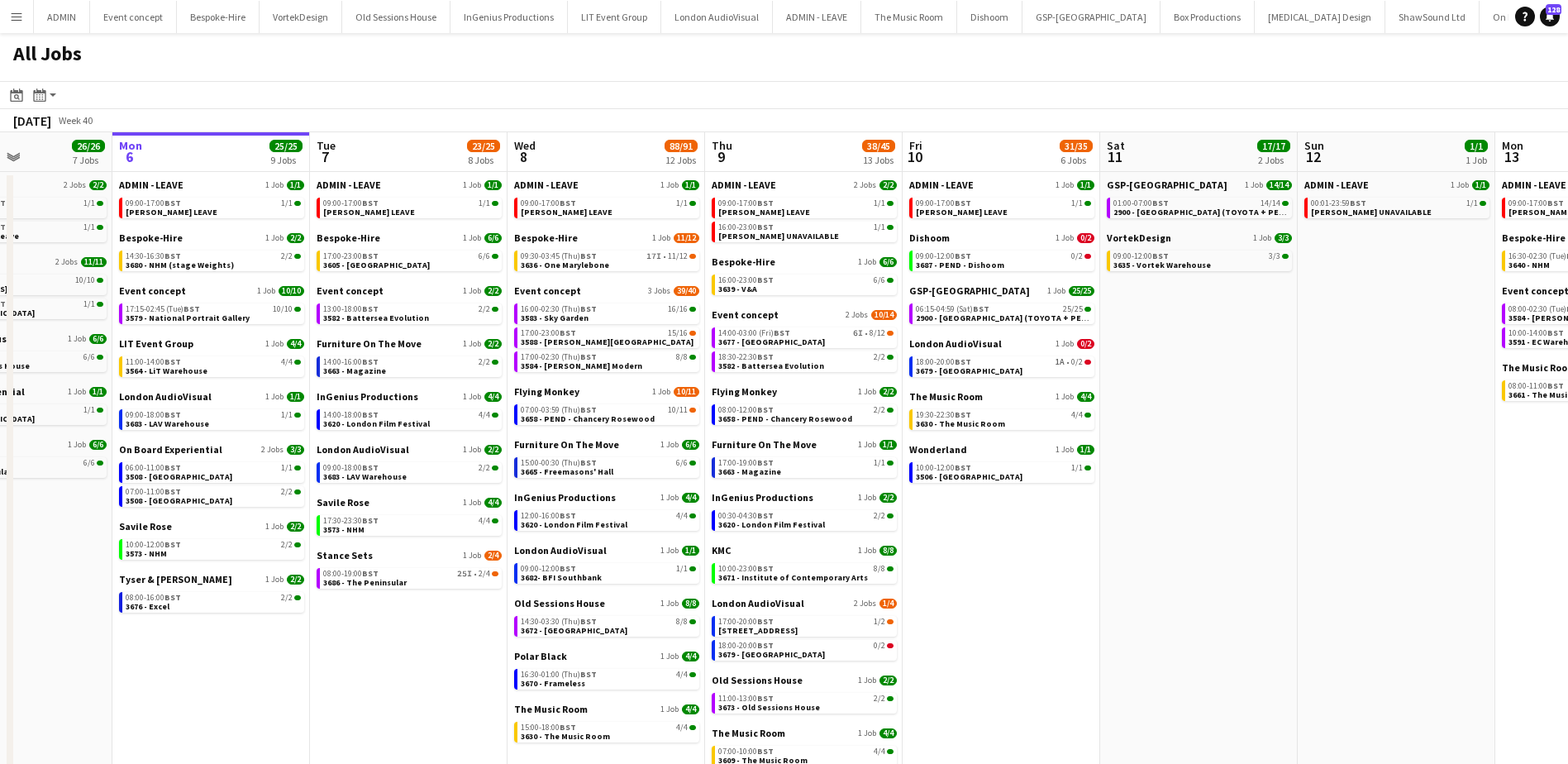
drag, startPoint x: 919, startPoint y: 507, endPoint x: 1057, endPoint y: 501, distance: 138.1
click at [1056, 506] on app-calendar-viewport "Fri 3 29/34 4 Jobs Sat 4 20/20 6 Jobs Sun 5 26/26 7 Jobs Mon 6 25/25 9 Jobs Tue…" at bounding box center [784, 472] width 1568 height 680
click at [412, 574] on div "08:00-19:00 BST 25I • 2/4" at bounding box center [412, 574] width 175 height 9
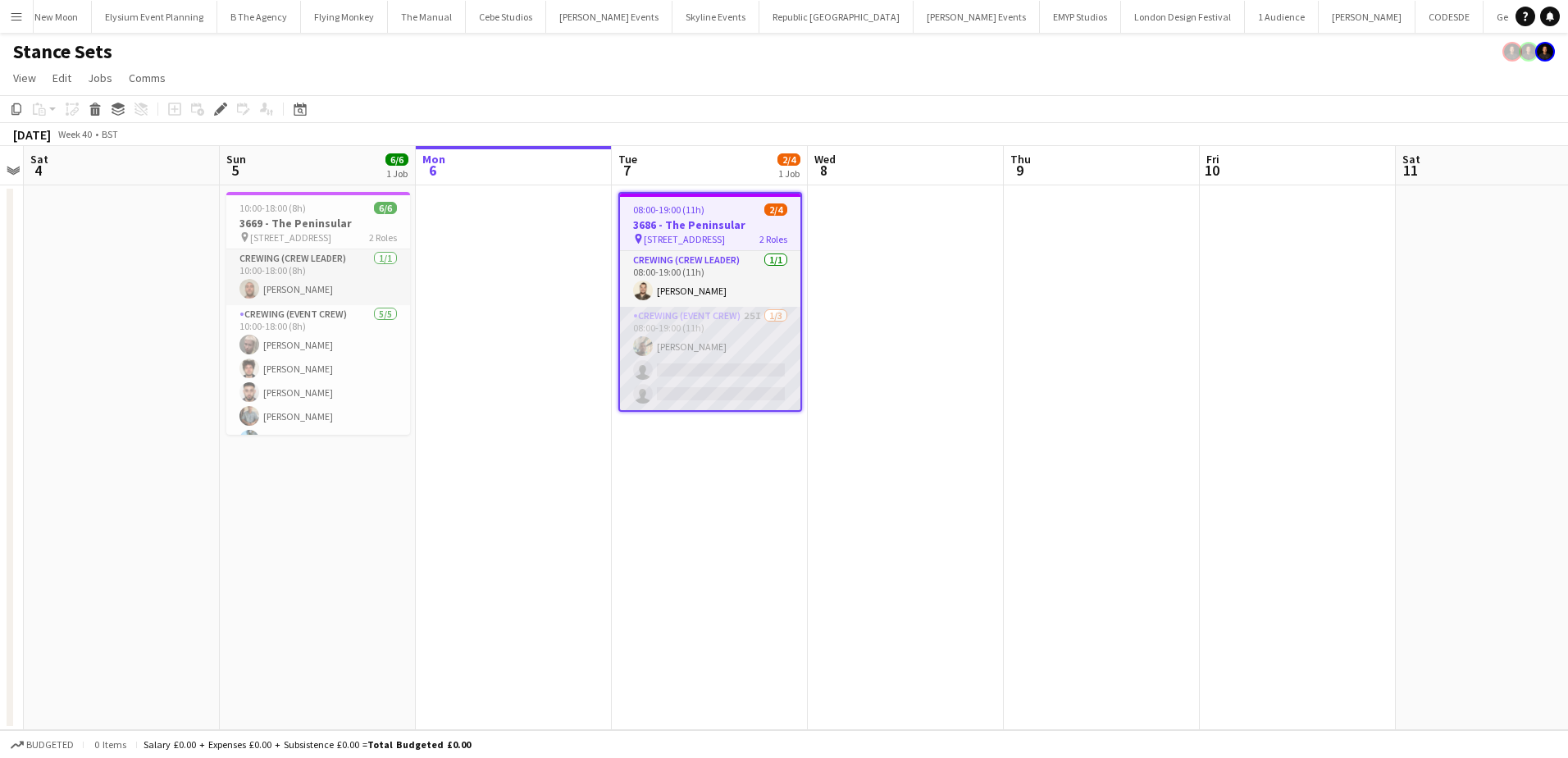
scroll to position [0, 4008]
click at [753, 365] on app-card-role "Crewing (Event Crew) 25I 1/3 08:00-19:00 (11h) Stephon Johnson single-neutral-a…" at bounding box center [710, 358] width 180 height 103
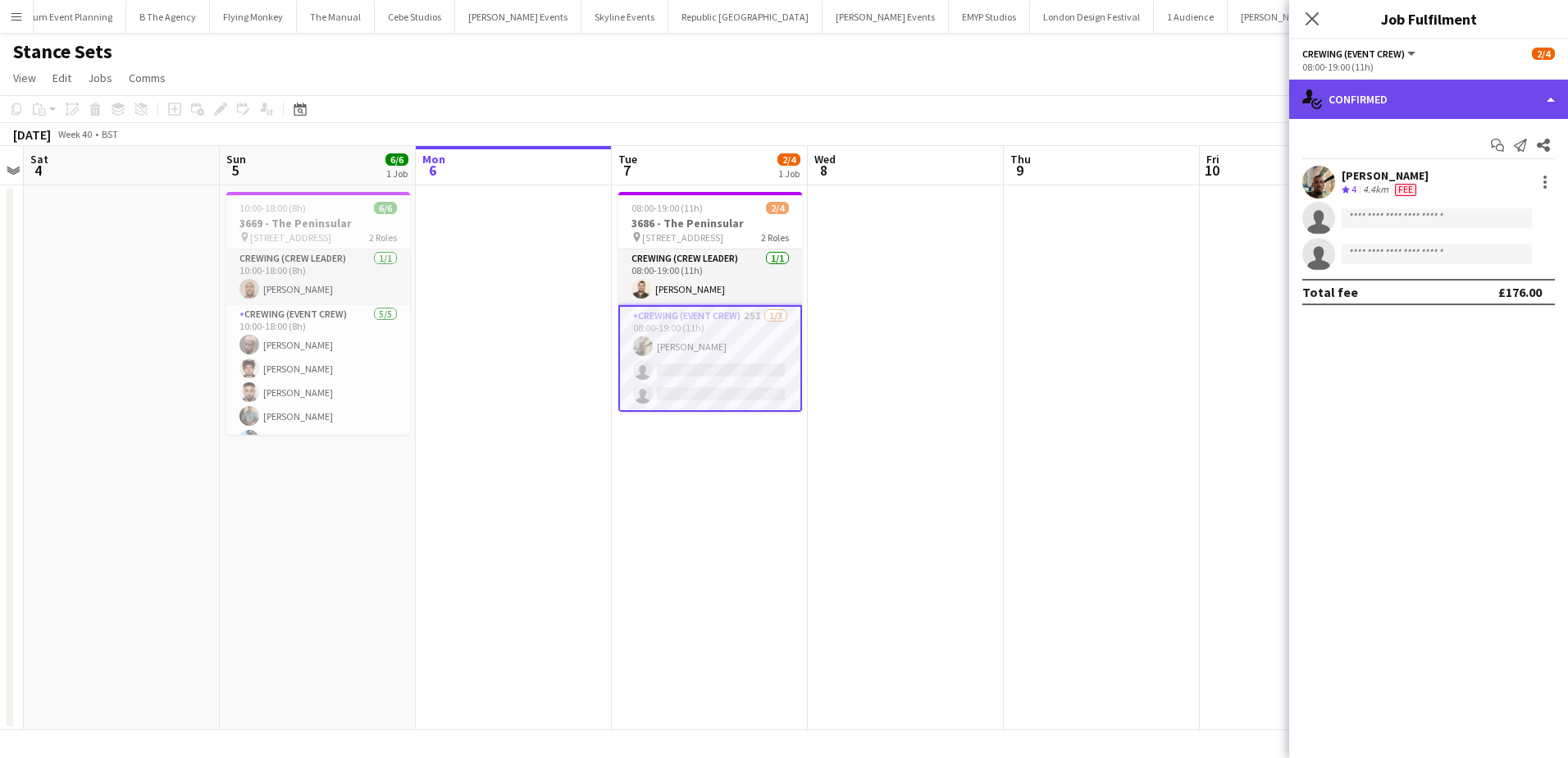
click at [1404, 109] on div "single-neutral-actions-check-2 Confirmed" at bounding box center [1428, 99] width 278 height 40
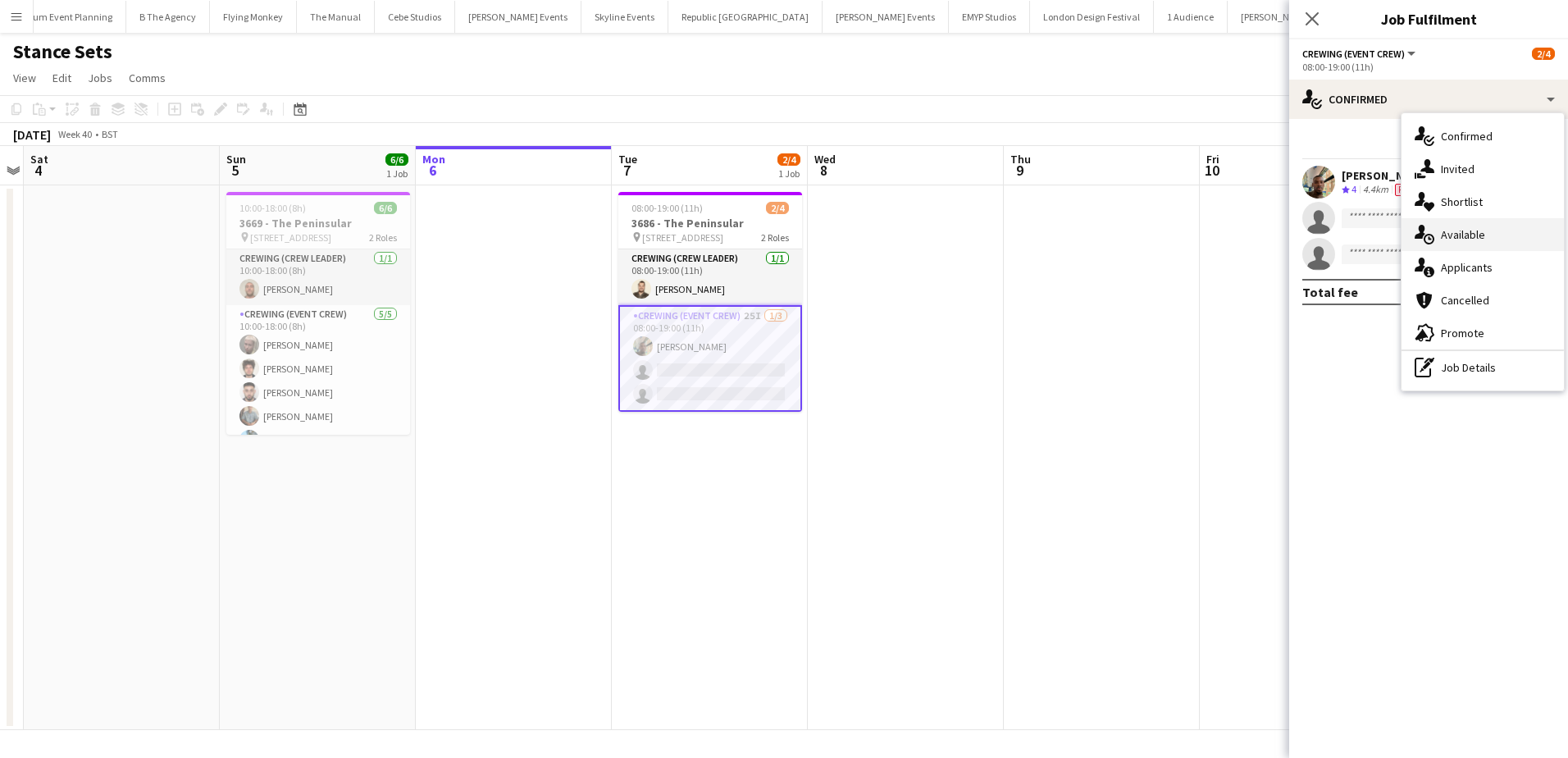
click at [1480, 243] on div "single-neutral-actions-upload Available" at bounding box center [1483, 234] width 162 height 33
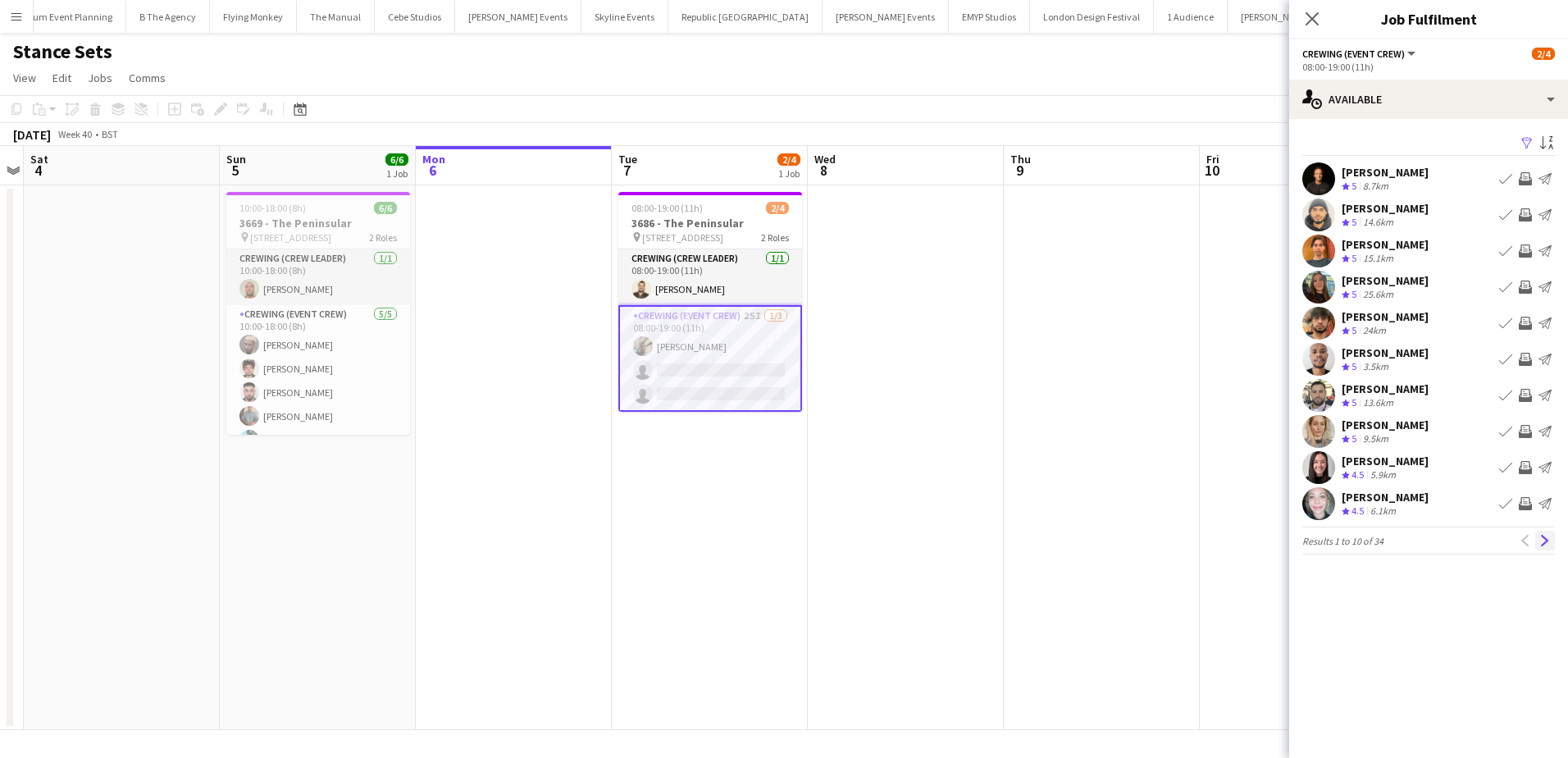
click at [1549, 541] on app-icon "Next" at bounding box center [1545, 540] width 11 height 11
click at [1538, 543] on button "Next" at bounding box center [1544, 540] width 20 height 20
click at [1543, 536] on app-icon "Next" at bounding box center [1545, 540] width 11 height 11
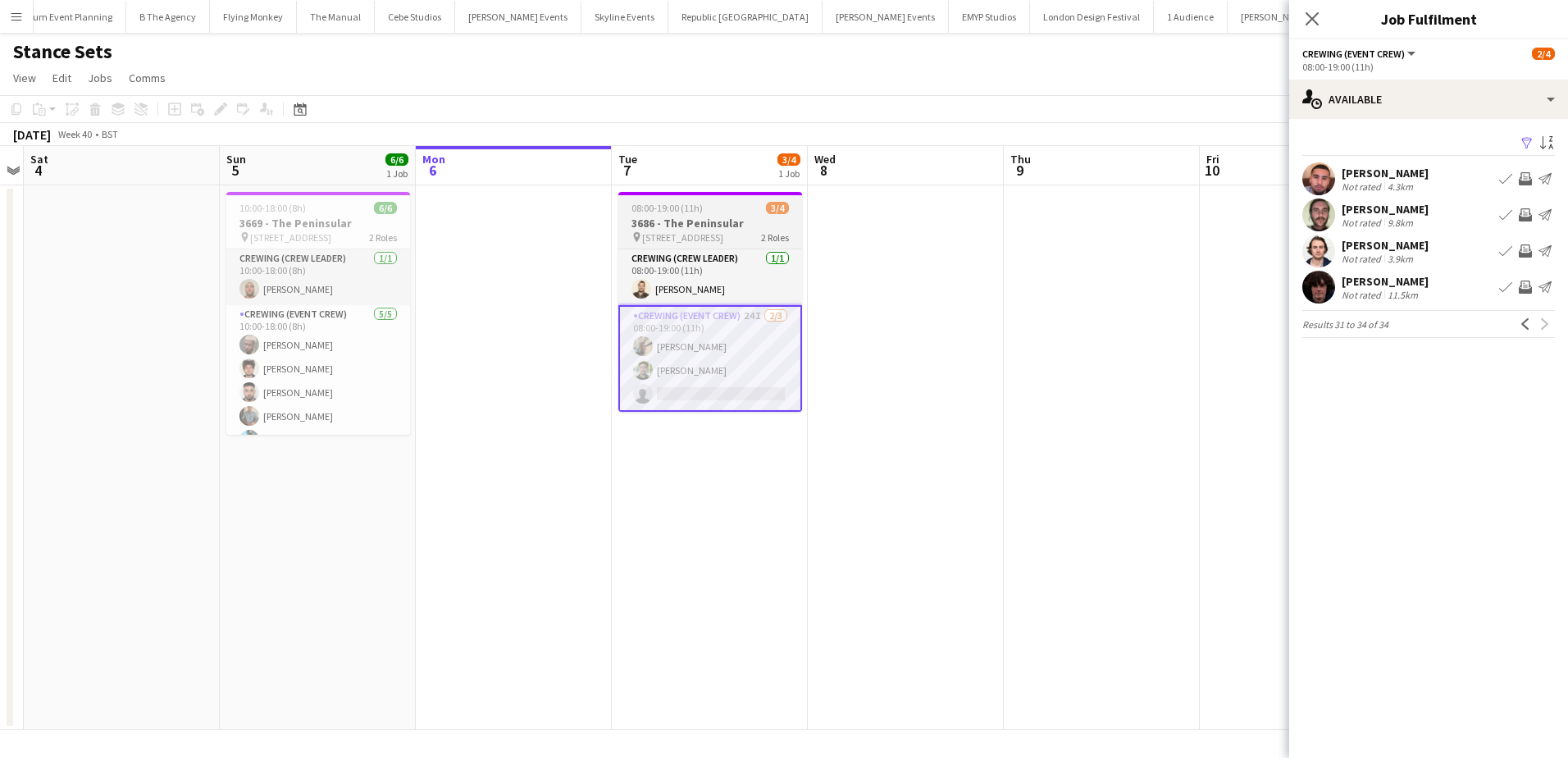
click at [697, 199] on app-job-card "08:00-19:00 (11h) 3/4 3686 - The Peninsular pin The Peninsular, 8/F, The Penins…" at bounding box center [710, 301] width 184 height 220
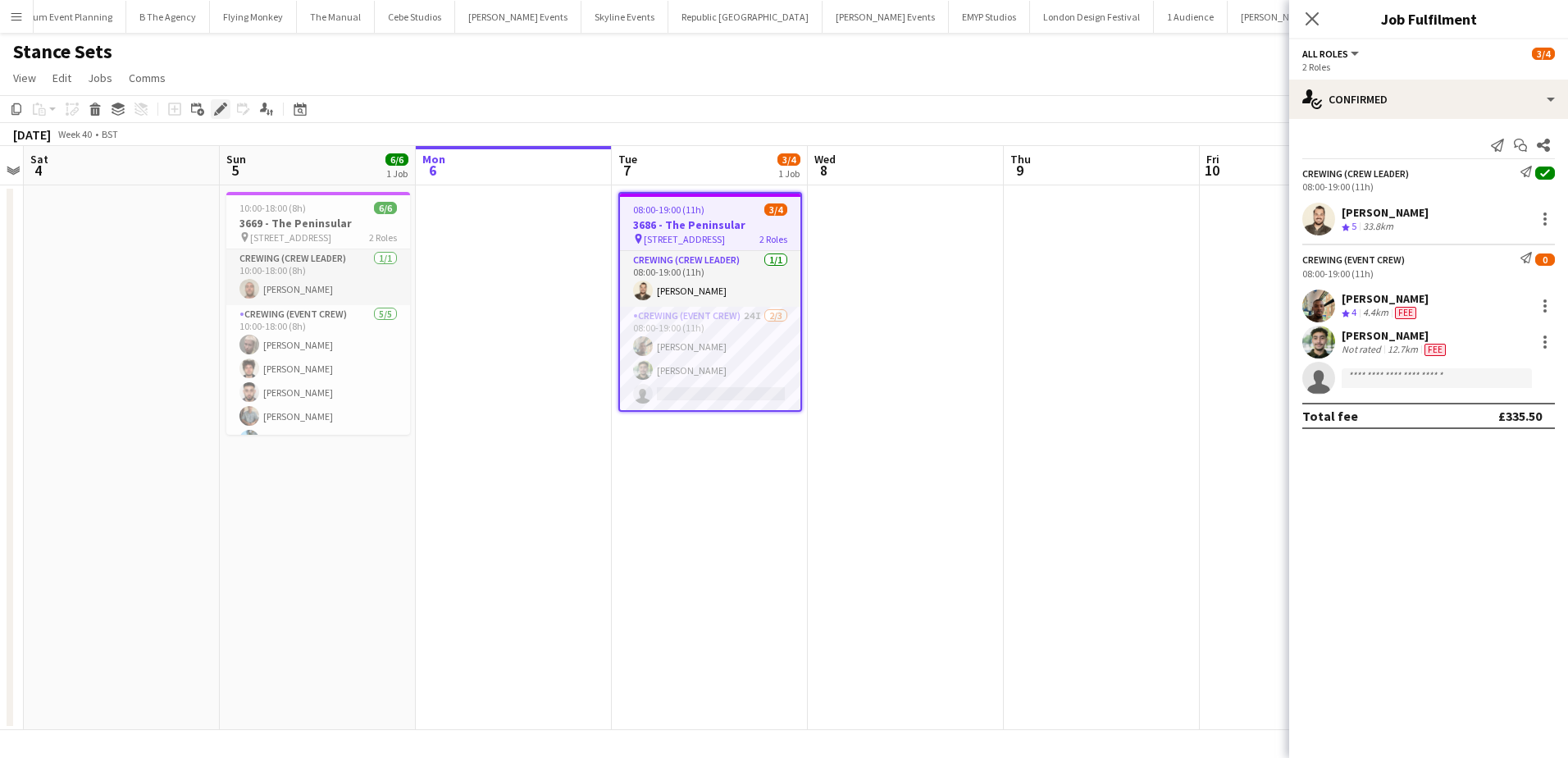
click at [226, 109] on icon "Edit" at bounding box center [221, 109] width 13 height 13
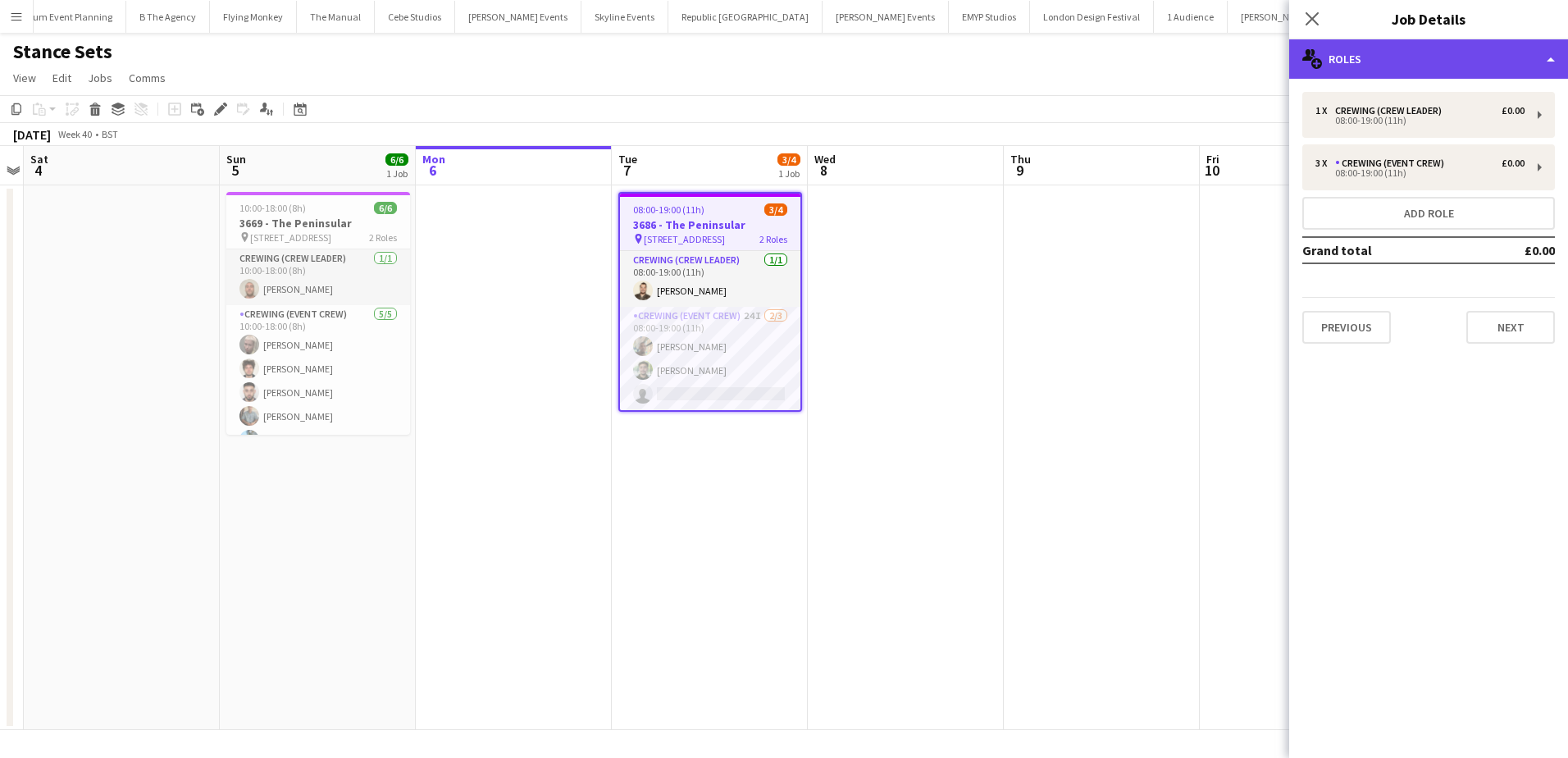
click at [1501, 64] on div "multiple-users-add Roles" at bounding box center [1428, 59] width 278 height 40
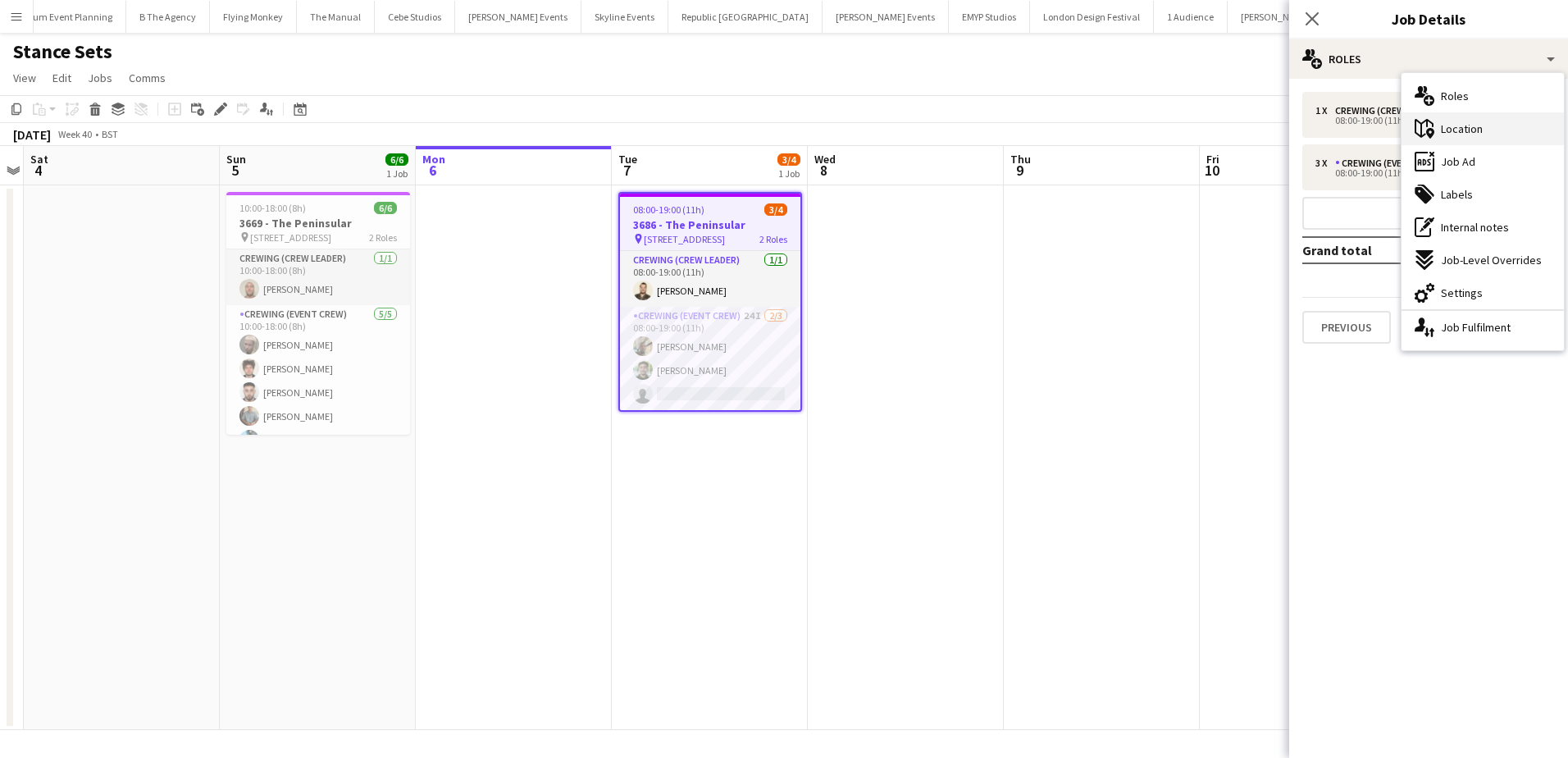
click at [1465, 115] on div "maps-pin-1 Location" at bounding box center [1483, 128] width 162 height 33
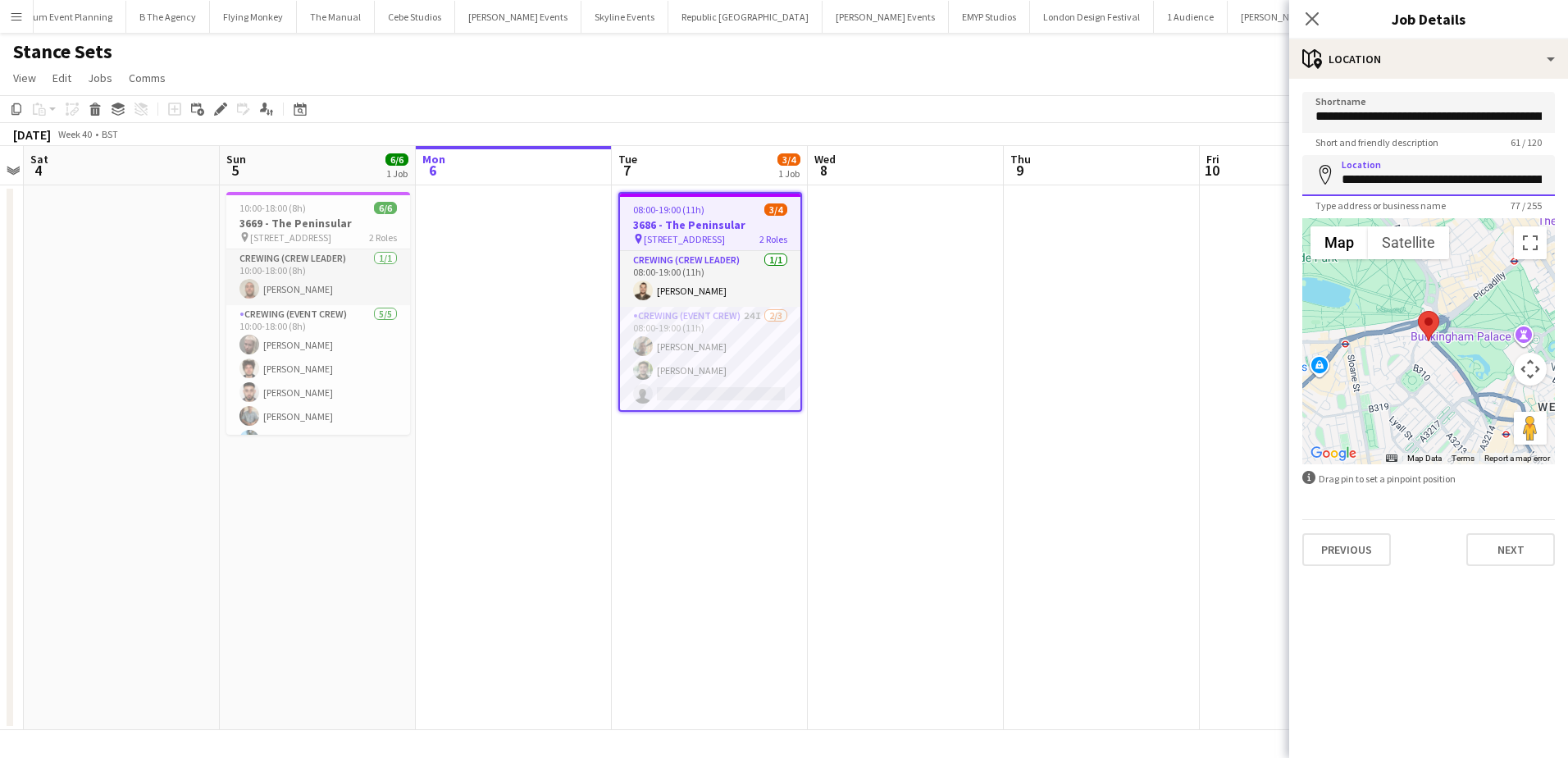
click at [1424, 166] on input "**********" at bounding box center [1429, 175] width 253 height 41
drag, startPoint x: 672, startPoint y: 275, endPoint x: 754, endPoint y: 264, distance: 82.7
click at [672, 275] on app-card-role "Crewing (Crew Leader) 1/1 08:00-19:00 (11h) Christopher Lane" at bounding box center [710, 278] width 180 height 56
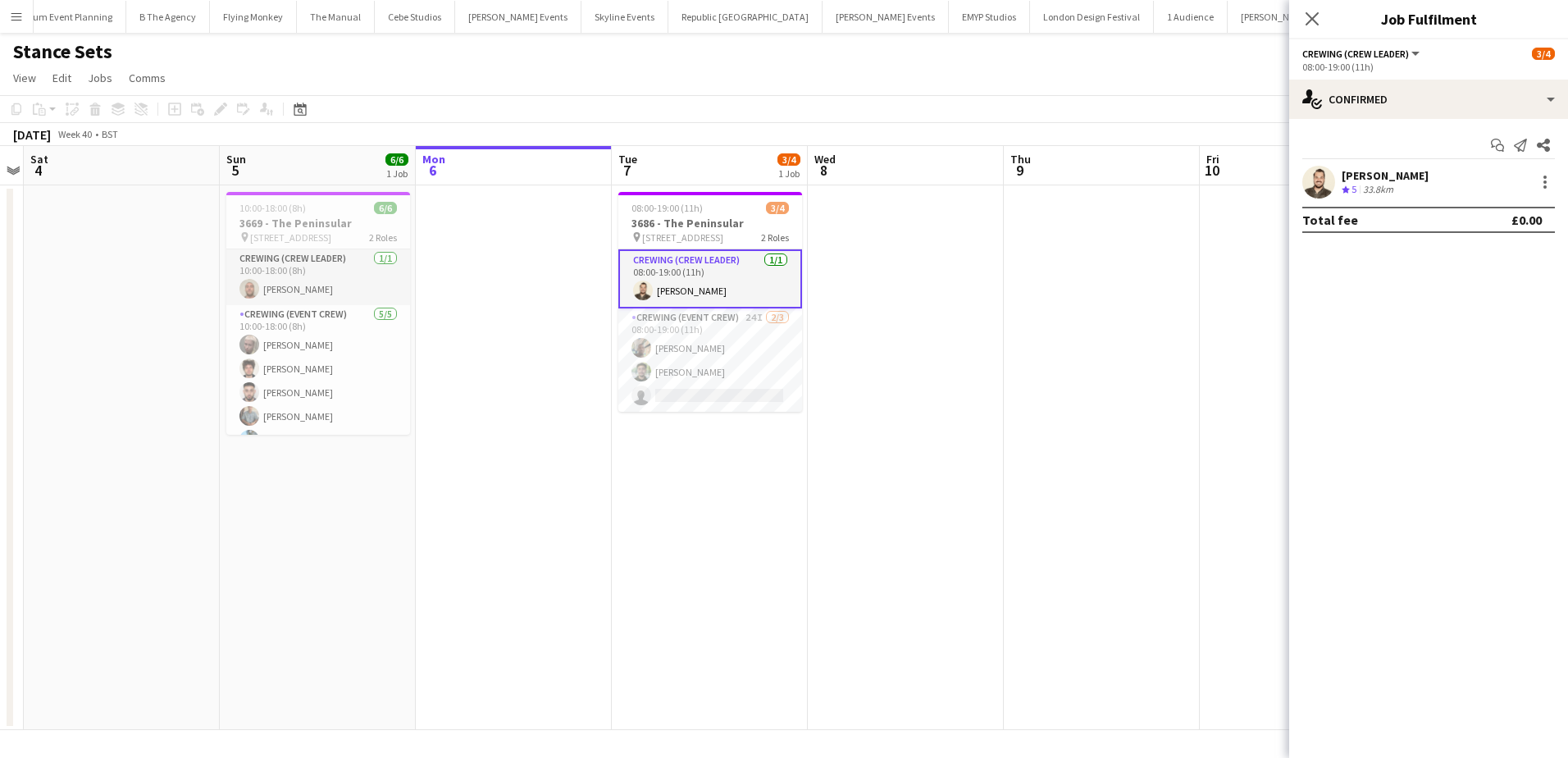
click at [1366, 176] on div "[PERSON_NAME]" at bounding box center [1385, 176] width 87 height 15
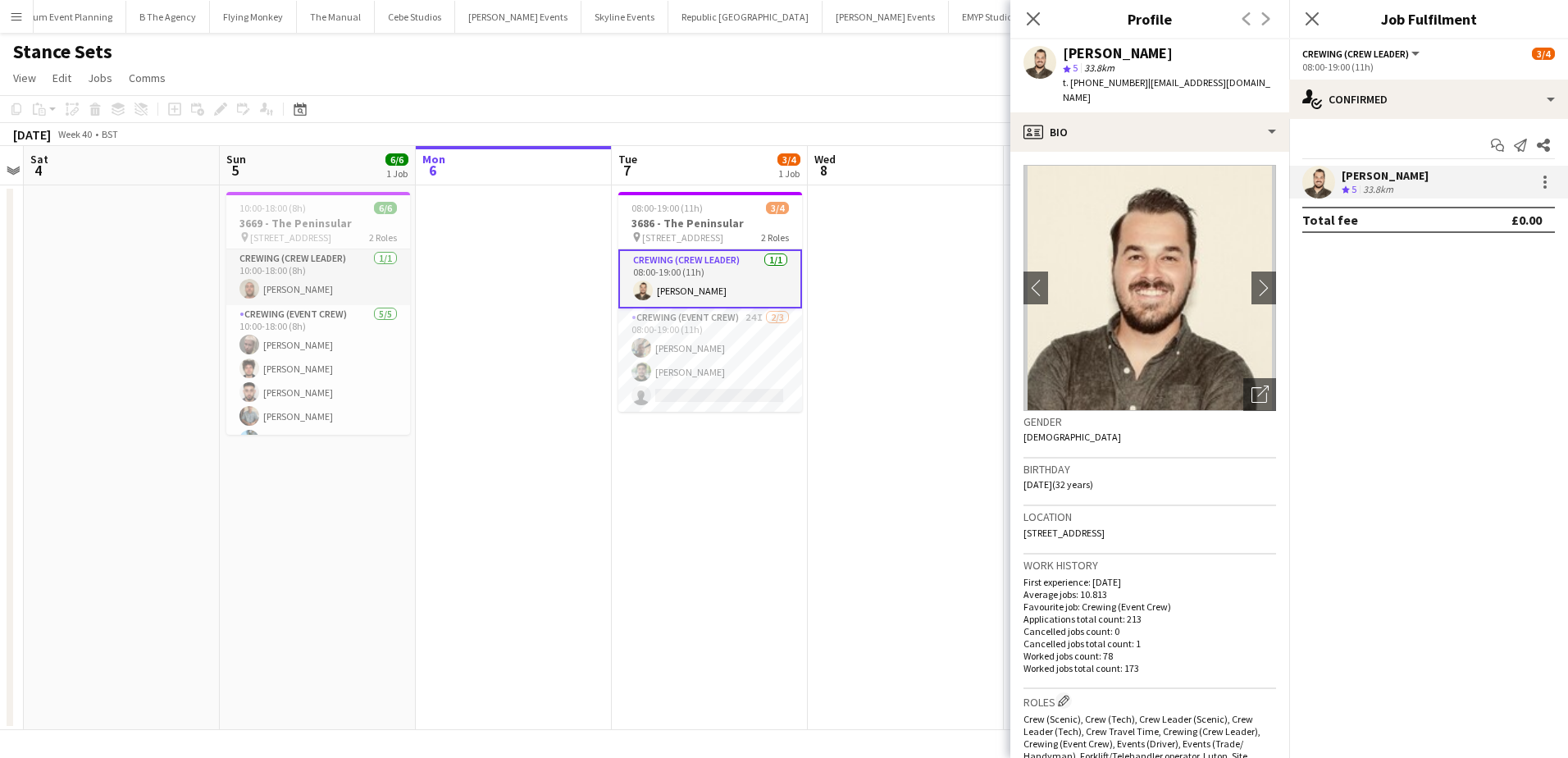
click at [1121, 84] on span "t. +4407766257163" at bounding box center [1105, 82] width 85 height 12
copy span "4407766257163"
click at [670, 466] on app-date-cell "08:00-19:00 (11h) 3/4 3686 - The Peninsular pin The Peninsular, 8/F, The Penins…" at bounding box center [710, 457] width 196 height 545
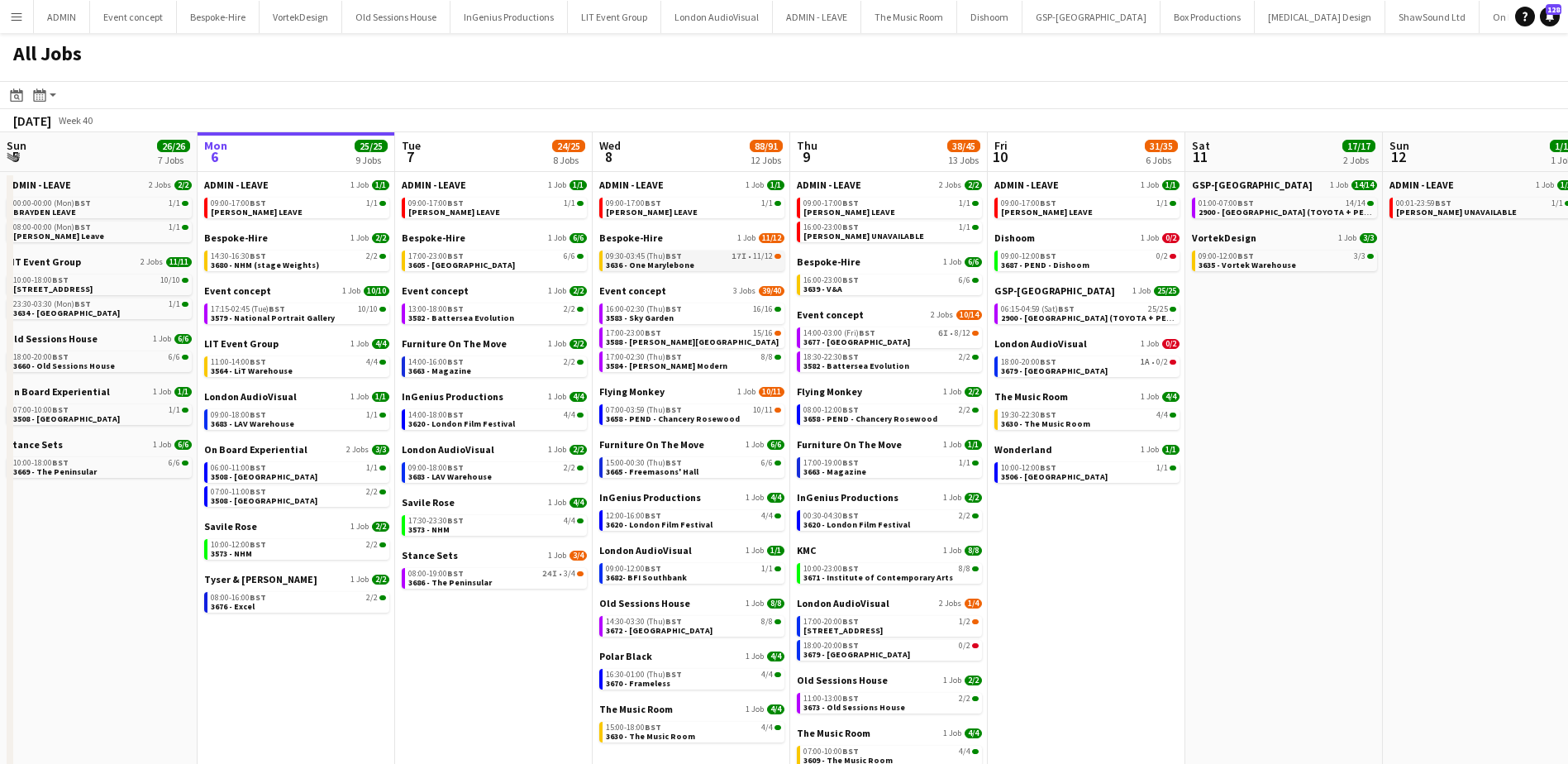
click at [715, 264] on link "09:30-03:45 (Thu) BST 17I • 11/12 3636 - One Marylebone" at bounding box center [694, 260] width 175 height 19
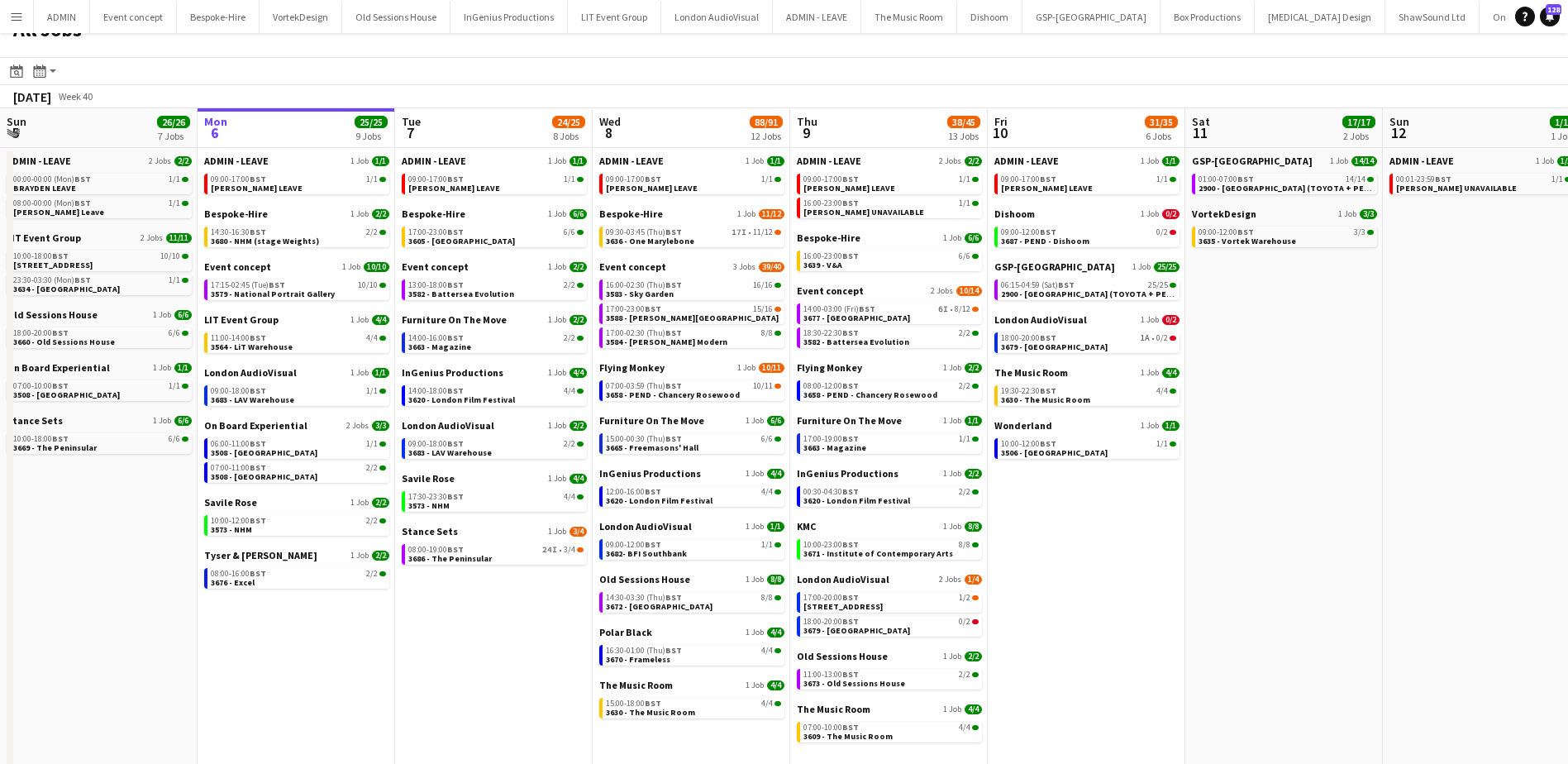
scroll to position [48, 0]
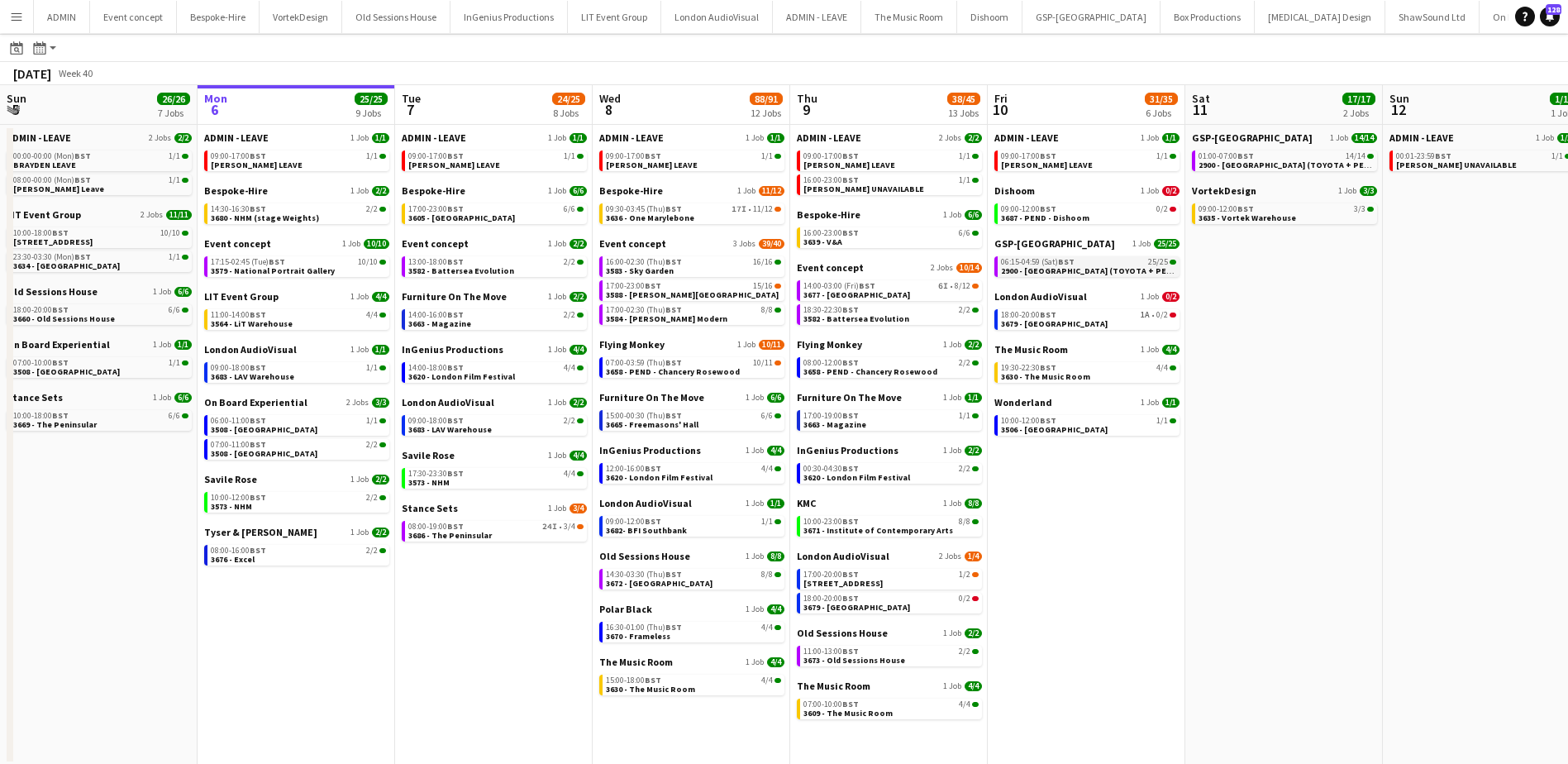
click at [1034, 267] on span "2900 - [GEOGRAPHIC_DATA] (TOYOTA + PEUGEOT)" at bounding box center [1100, 270] width 198 height 10
click at [507, 528] on div "08:00-19:00 BST 24I • 3/4" at bounding box center [496, 526] width 175 height 9
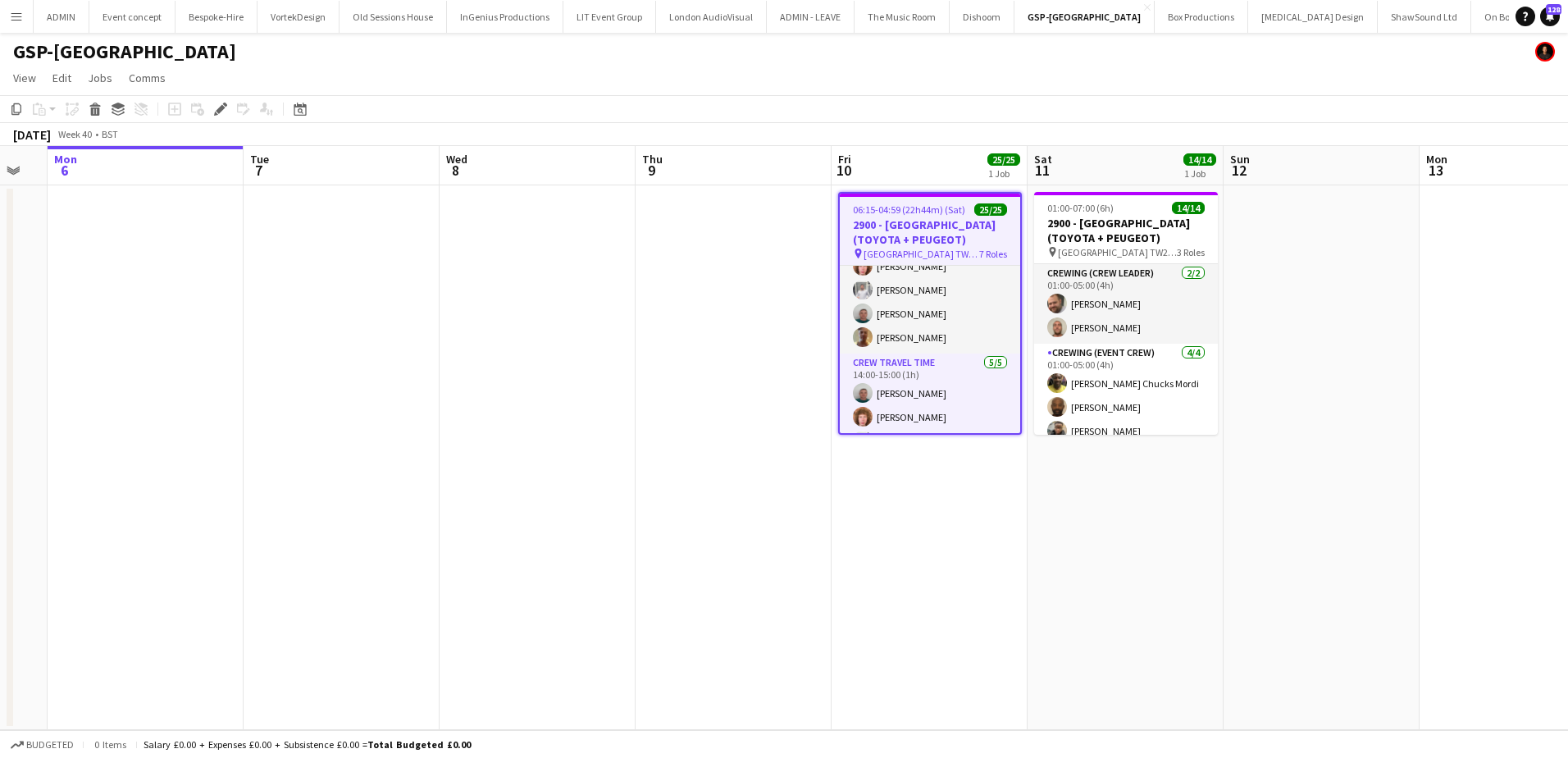
scroll to position [0, 341]
drag, startPoint x: 207, startPoint y: 252, endPoint x: 394, endPoint y: 257, distance: 187.1
click at [394, 257] on app-calendar-viewport "Sat 4 Sun 5 Mon 6 Tue 7 Wed 8 Thu 9 Fri 10 25/25 1 Job Sat 11 14/14 1 Job Sun 1…" at bounding box center [784, 438] width 1568 height 584
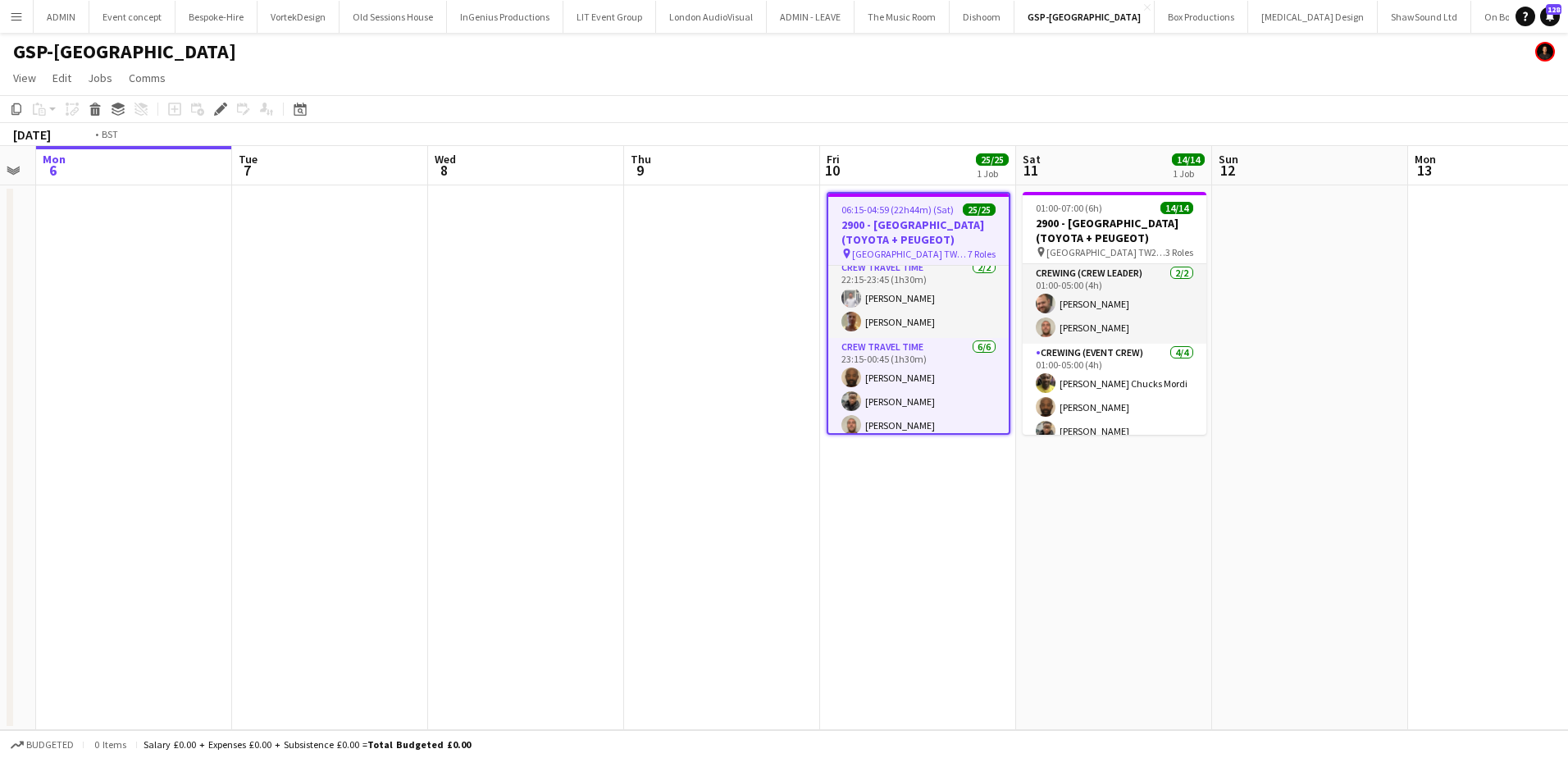
scroll to position [0, 478]
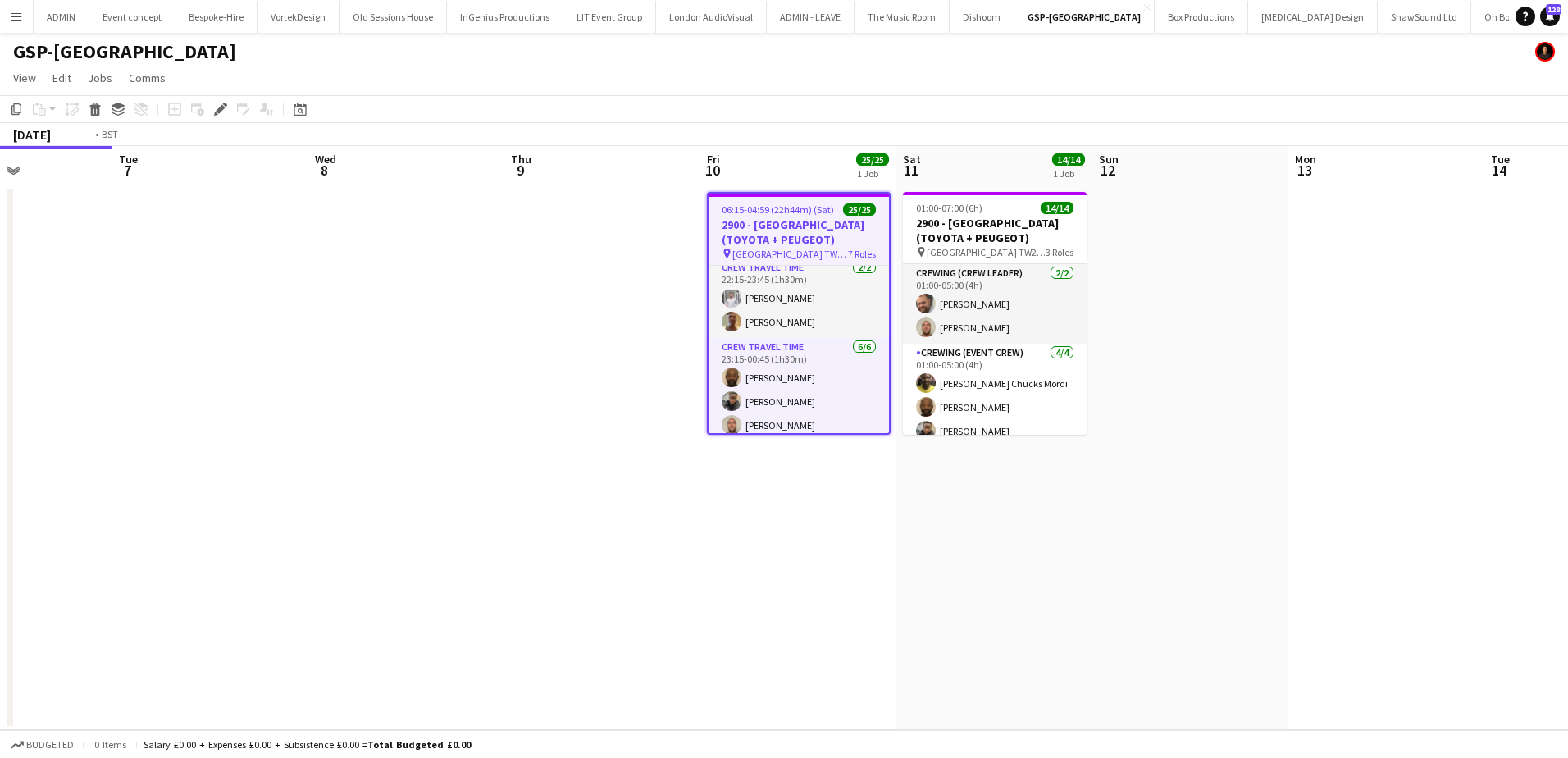
drag, startPoint x: 1340, startPoint y: 420, endPoint x: 1179, endPoint y: 403, distance: 161.9
click at [1203, 410] on app-calendar-viewport "Sat 4 Sun 5 Mon 6 Tue 7 Wed 8 Thu 9 Fri 10 25/25 1 Job Sat 11 14/14 1 Job Sun 1…" at bounding box center [784, 438] width 1568 height 584
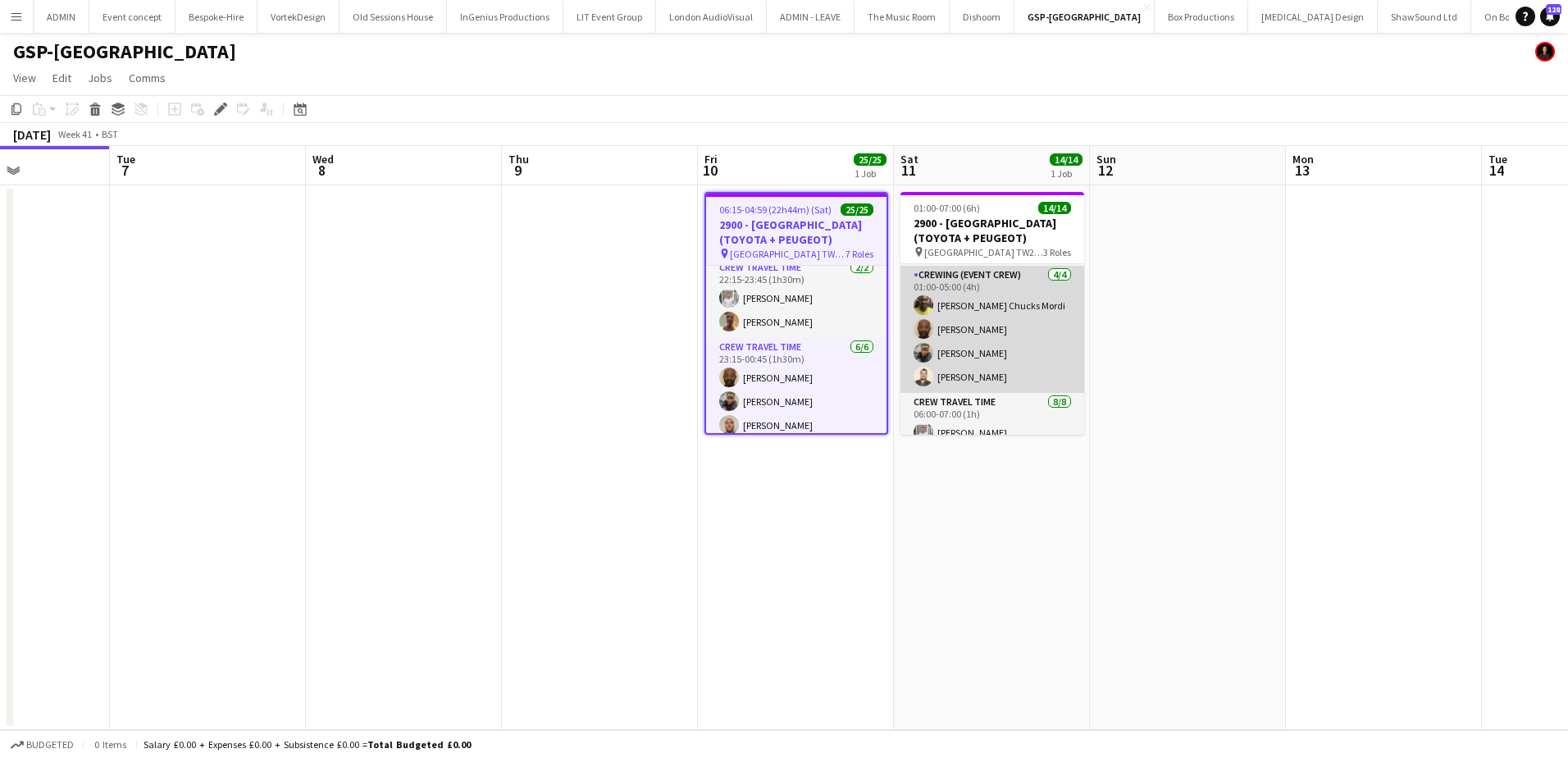
scroll to position [82, 0]
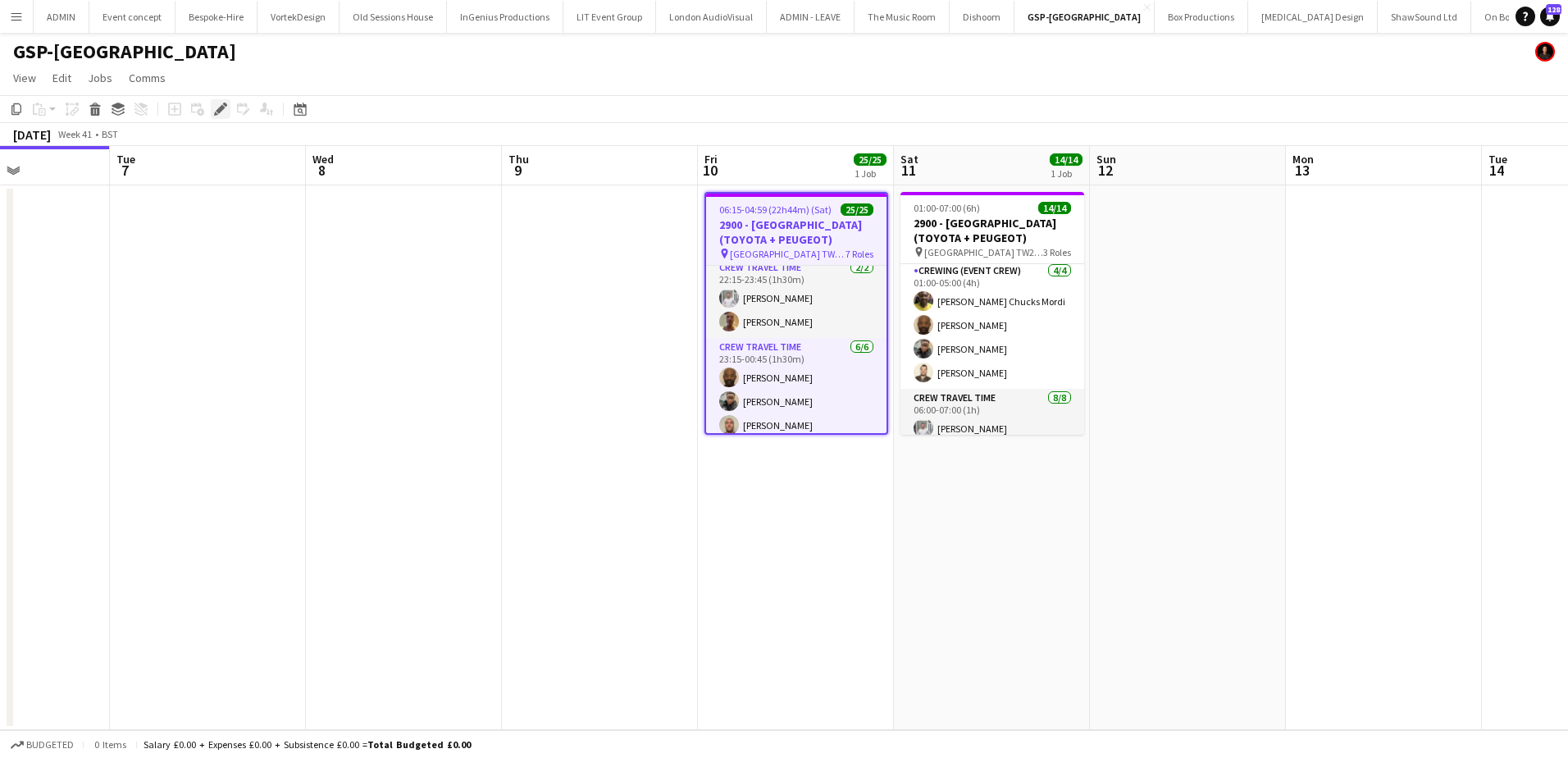
click at [214, 105] on icon "Edit" at bounding box center [221, 109] width 13 height 13
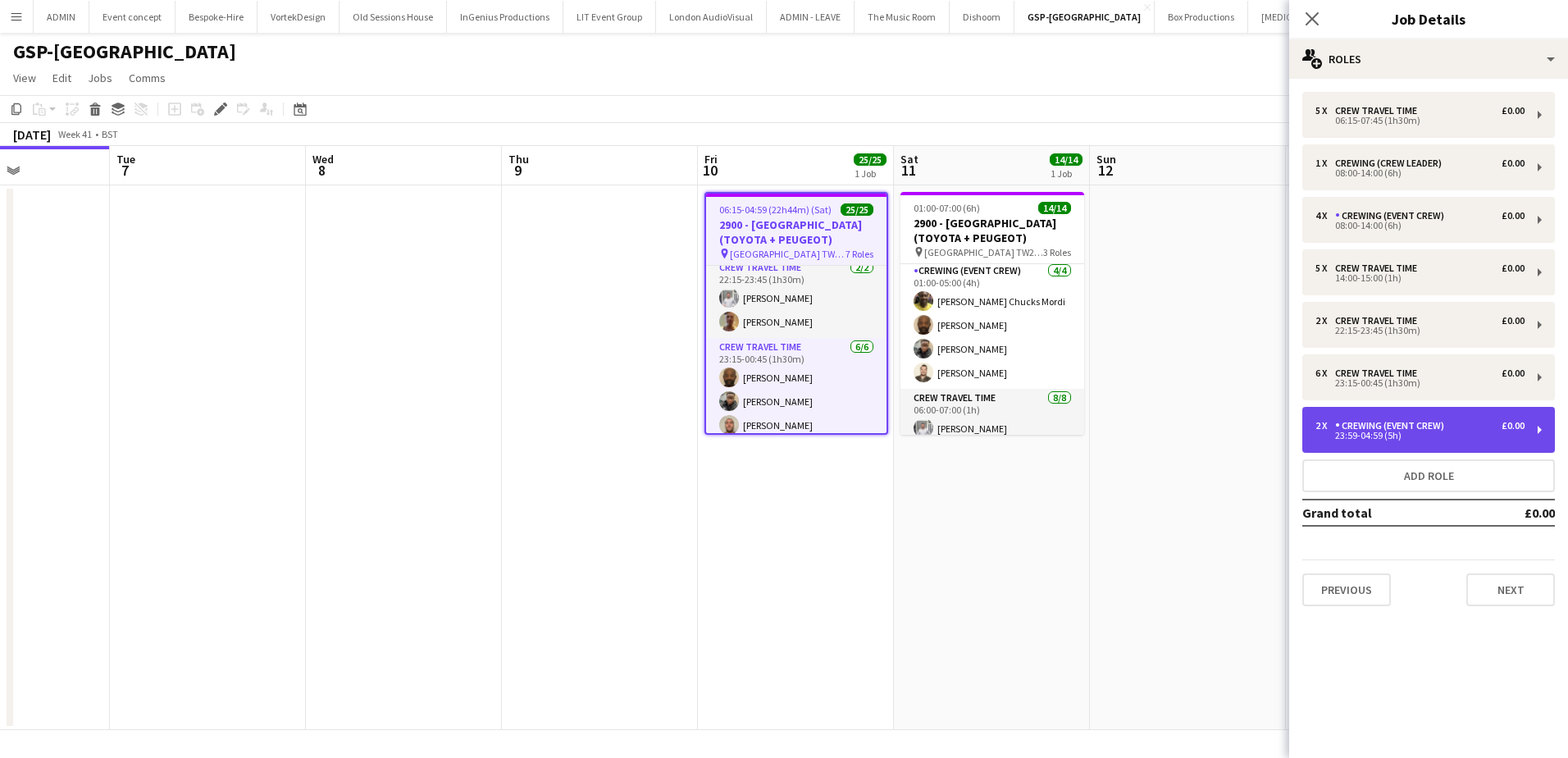
click at [1380, 418] on div "2 x Crewing (Event Crew) £0.00 23:59-04:59 (5h)" at bounding box center [1429, 430] width 253 height 46
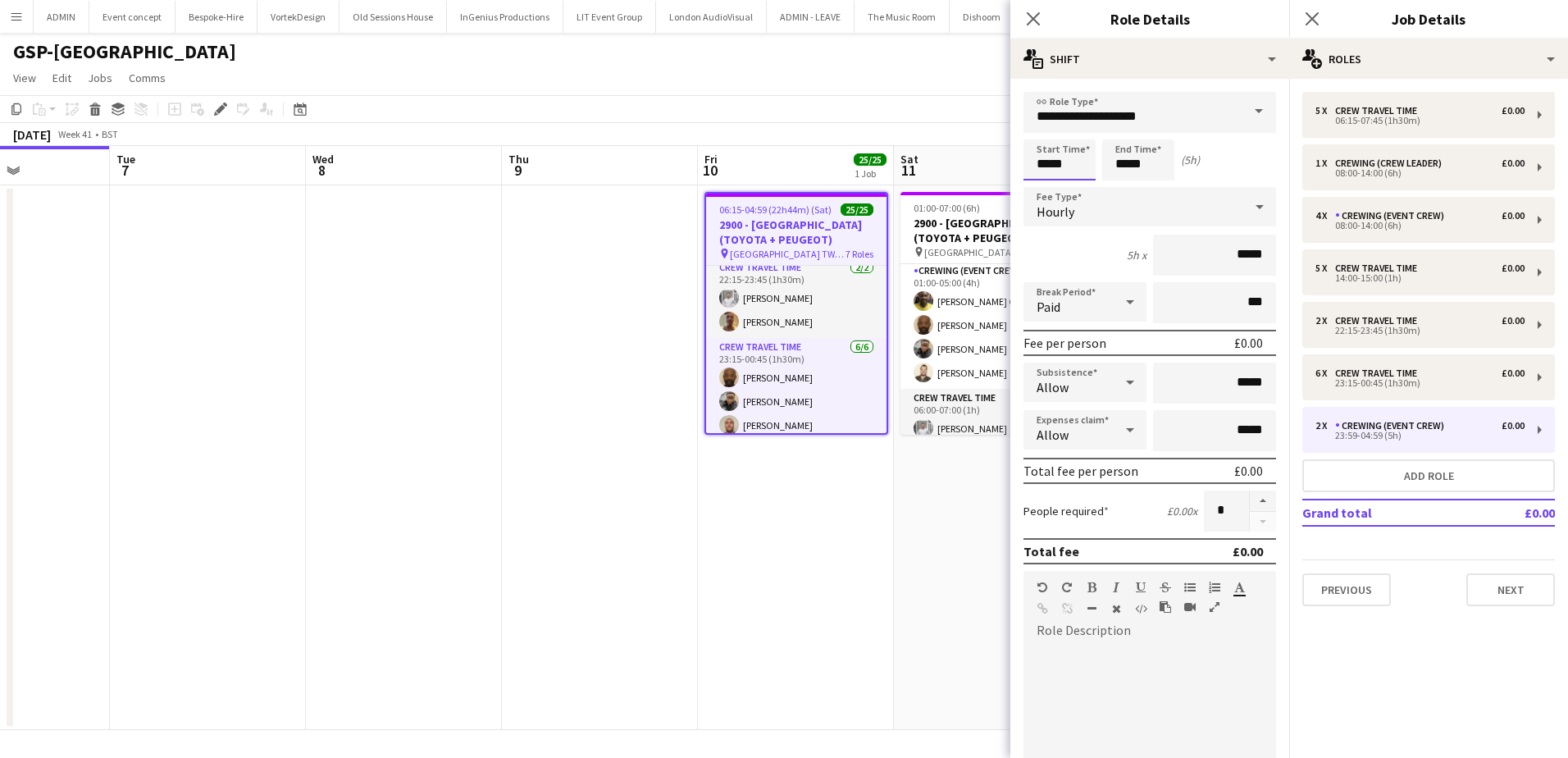
click at [1034, 168] on input "*****" at bounding box center [1059, 160] width 72 height 41
click at [1041, 191] on div at bounding box center [1043, 188] width 33 height 16
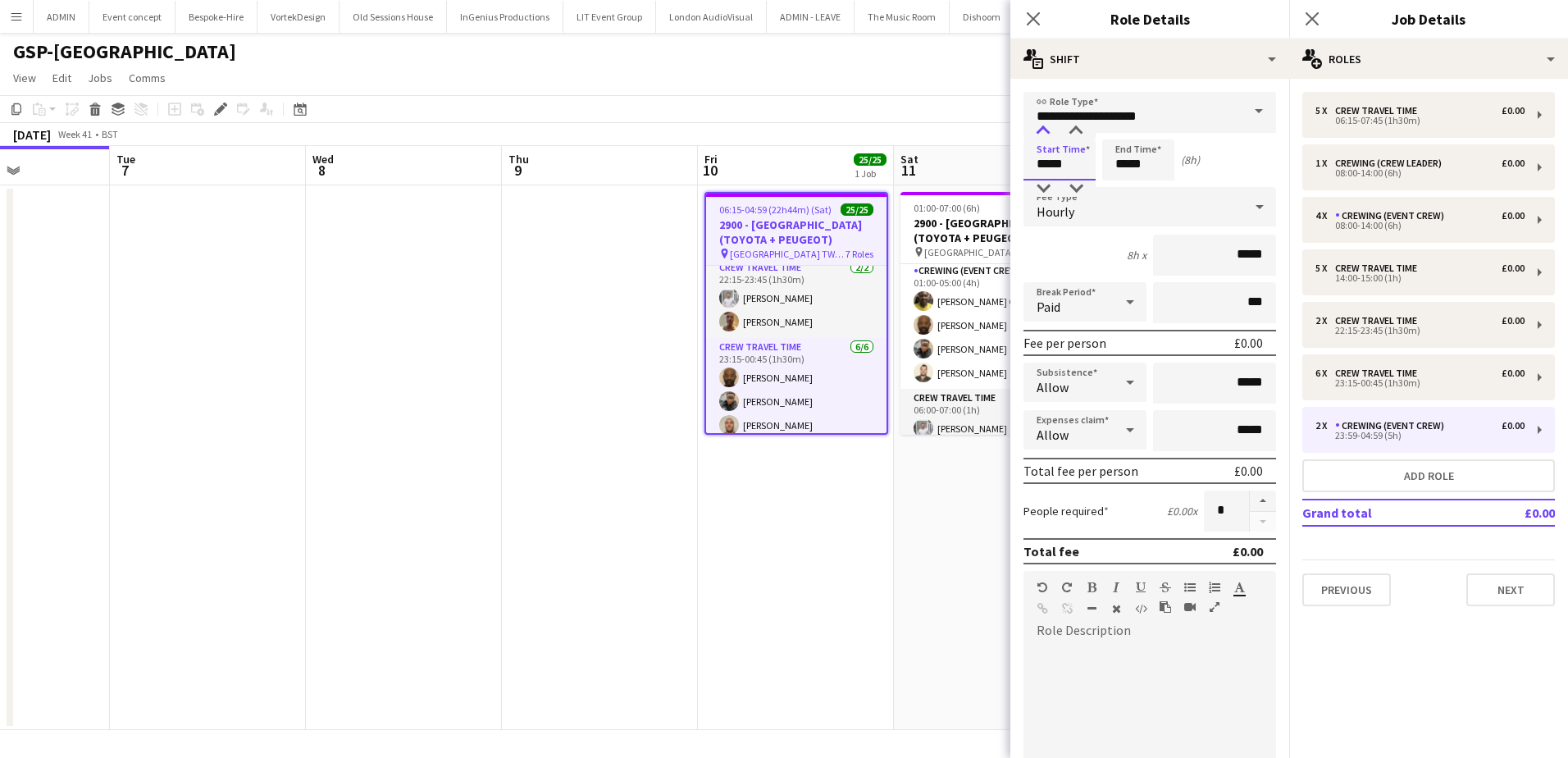
click at [1048, 139] on div at bounding box center [1043, 130] width 33 height 16
click at [1065, 137] on div at bounding box center [1075, 130] width 33 height 16
type input "*****"
click at [1051, 131] on div at bounding box center [1043, 130] width 33 height 16
click at [1123, 162] on input "*****" at bounding box center [1138, 160] width 72 height 41
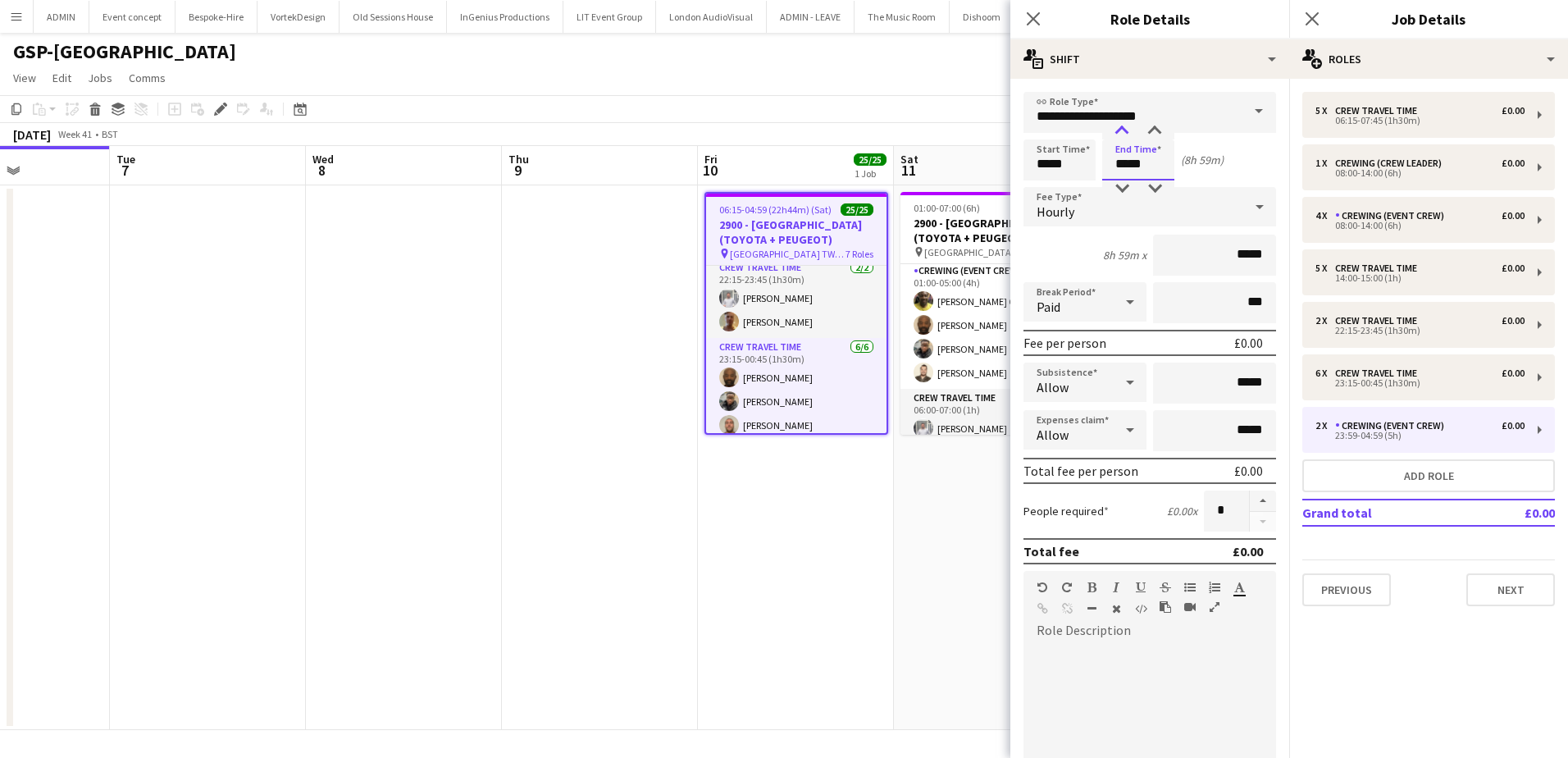
click at [1129, 137] on div at bounding box center [1121, 130] width 33 height 16
click at [1123, 189] on div at bounding box center [1121, 188] width 33 height 16
click at [1151, 184] on div at bounding box center [1155, 188] width 33 height 16
click at [1131, 186] on div at bounding box center [1121, 188] width 33 height 16
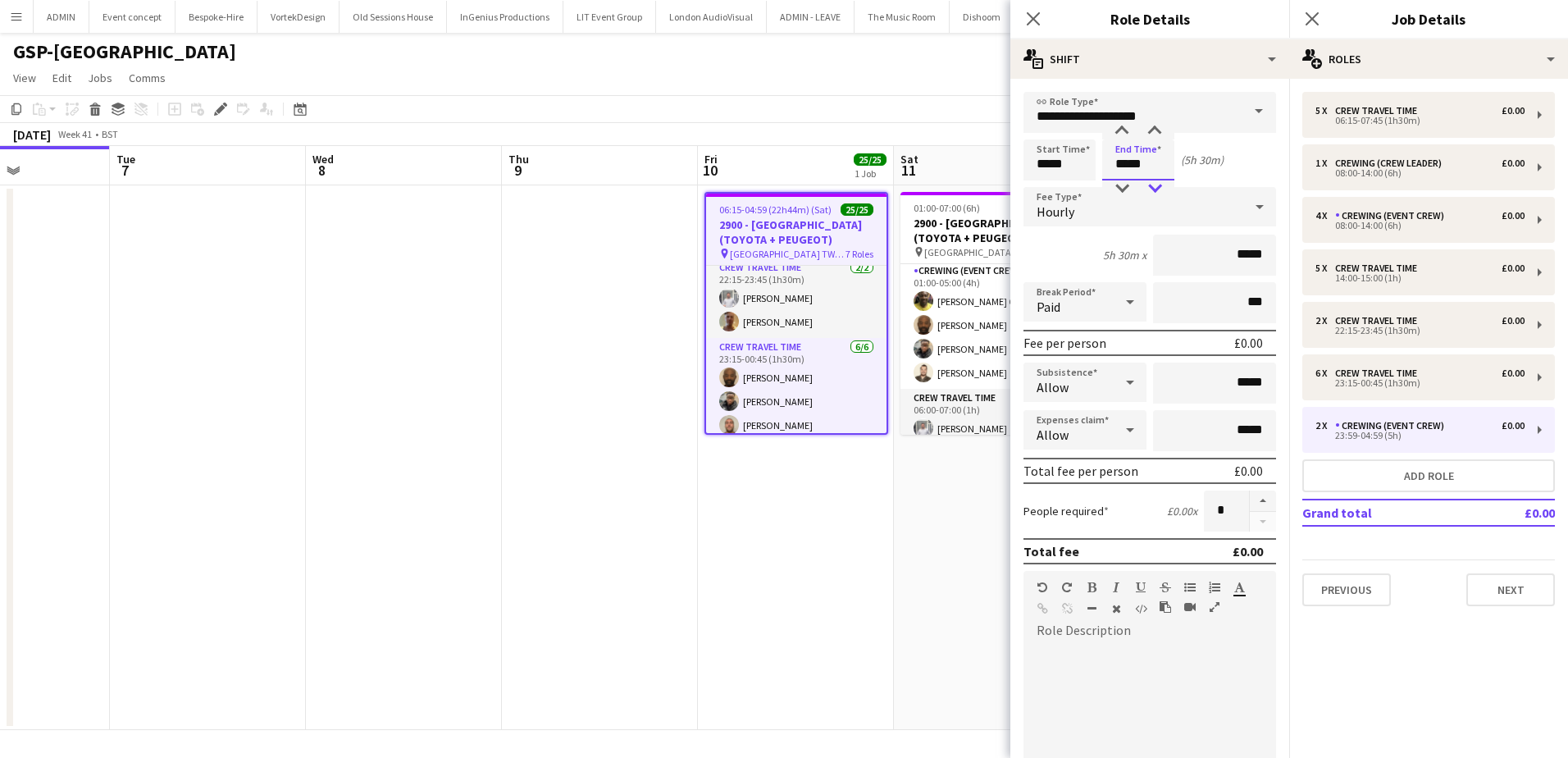
click at [1154, 182] on div at bounding box center [1155, 188] width 33 height 16
click at [1129, 184] on div at bounding box center [1121, 188] width 33 height 16
type input "*****"
click at [1129, 184] on div at bounding box center [1121, 188] width 33 height 16
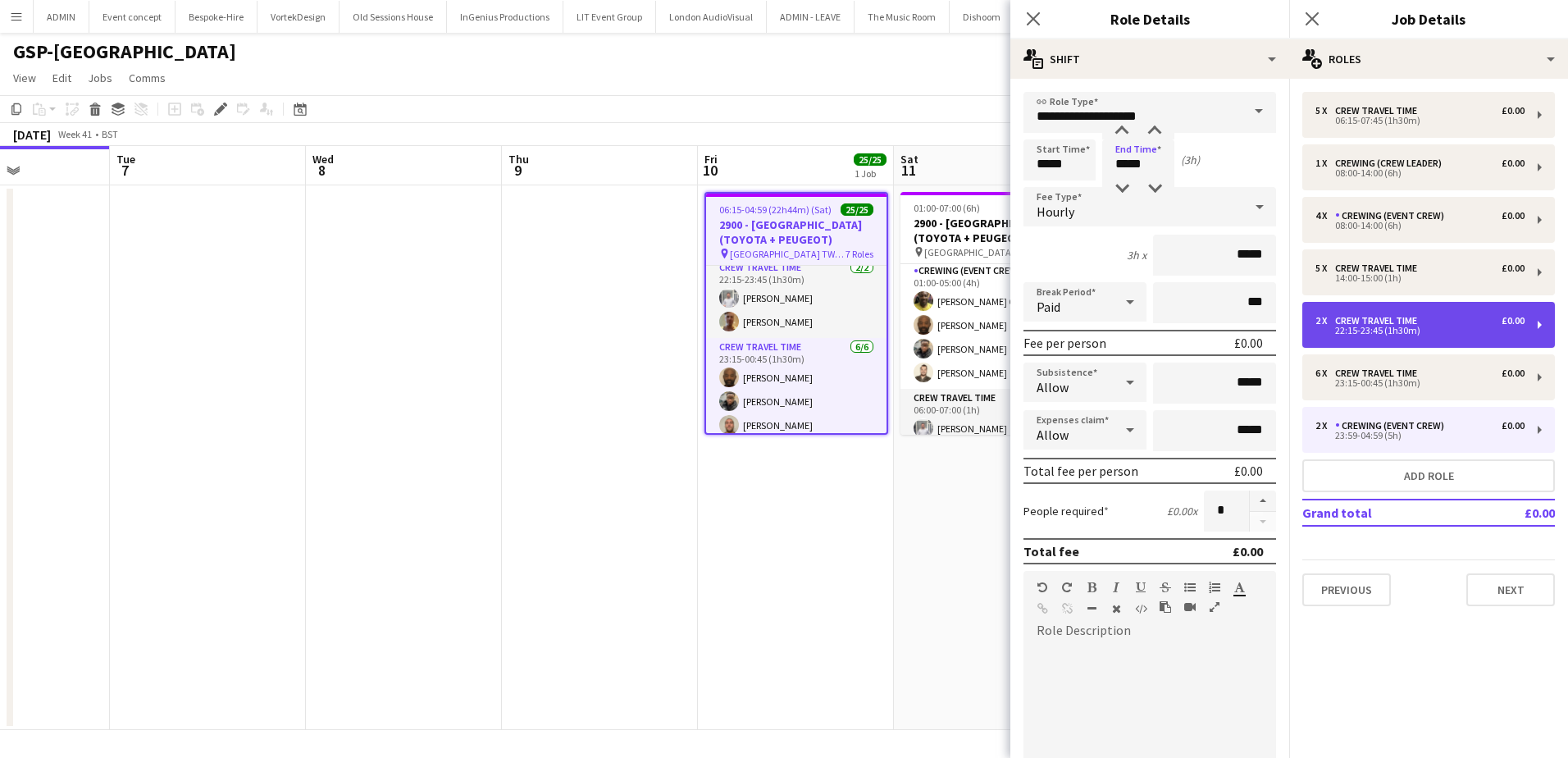
click at [1414, 333] on div "22:15-23:45 (1h30m)" at bounding box center [1420, 330] width 210 height 8
type input "**********"
type input "*****"
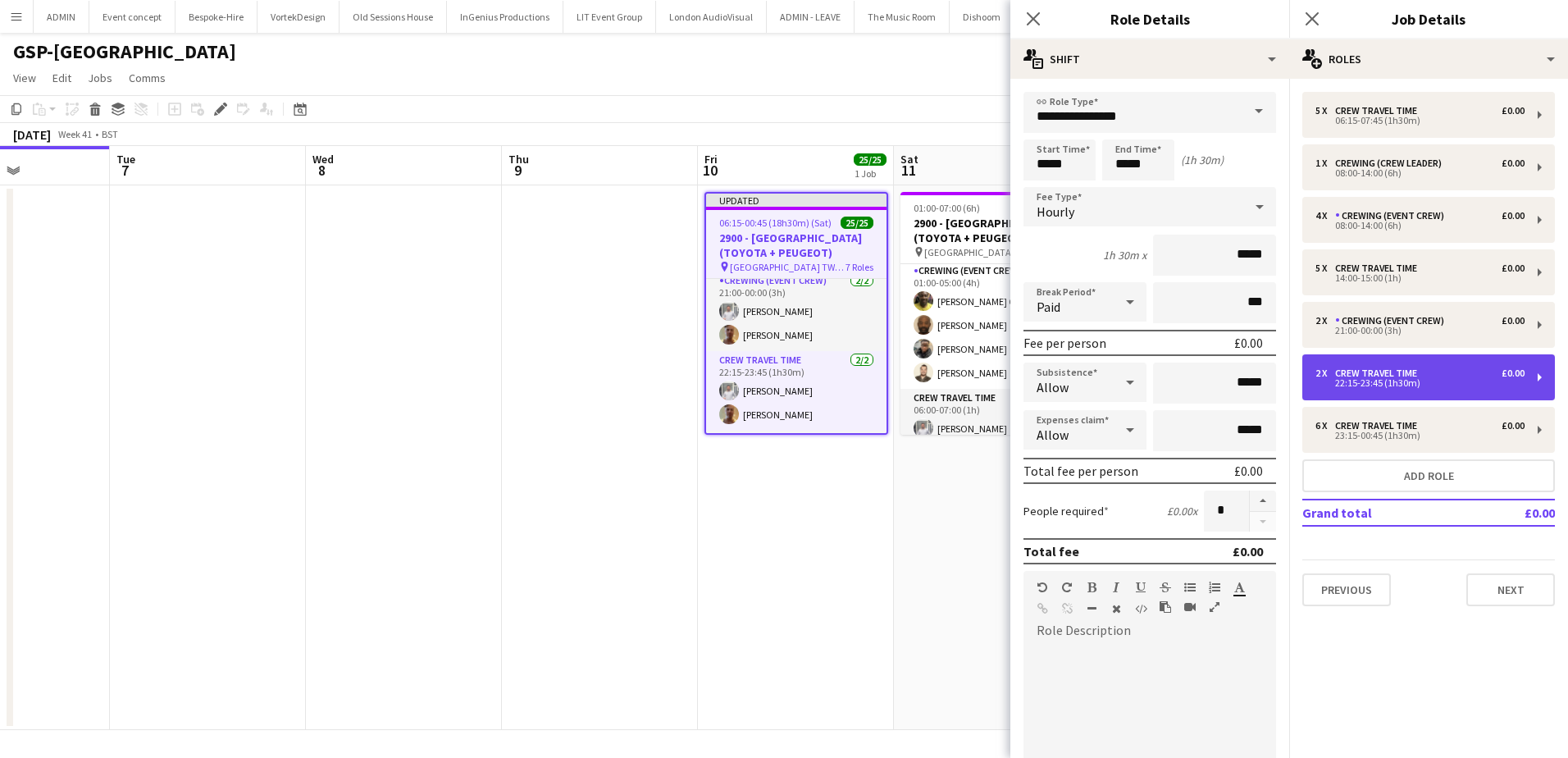
scroll to position [572, 0]
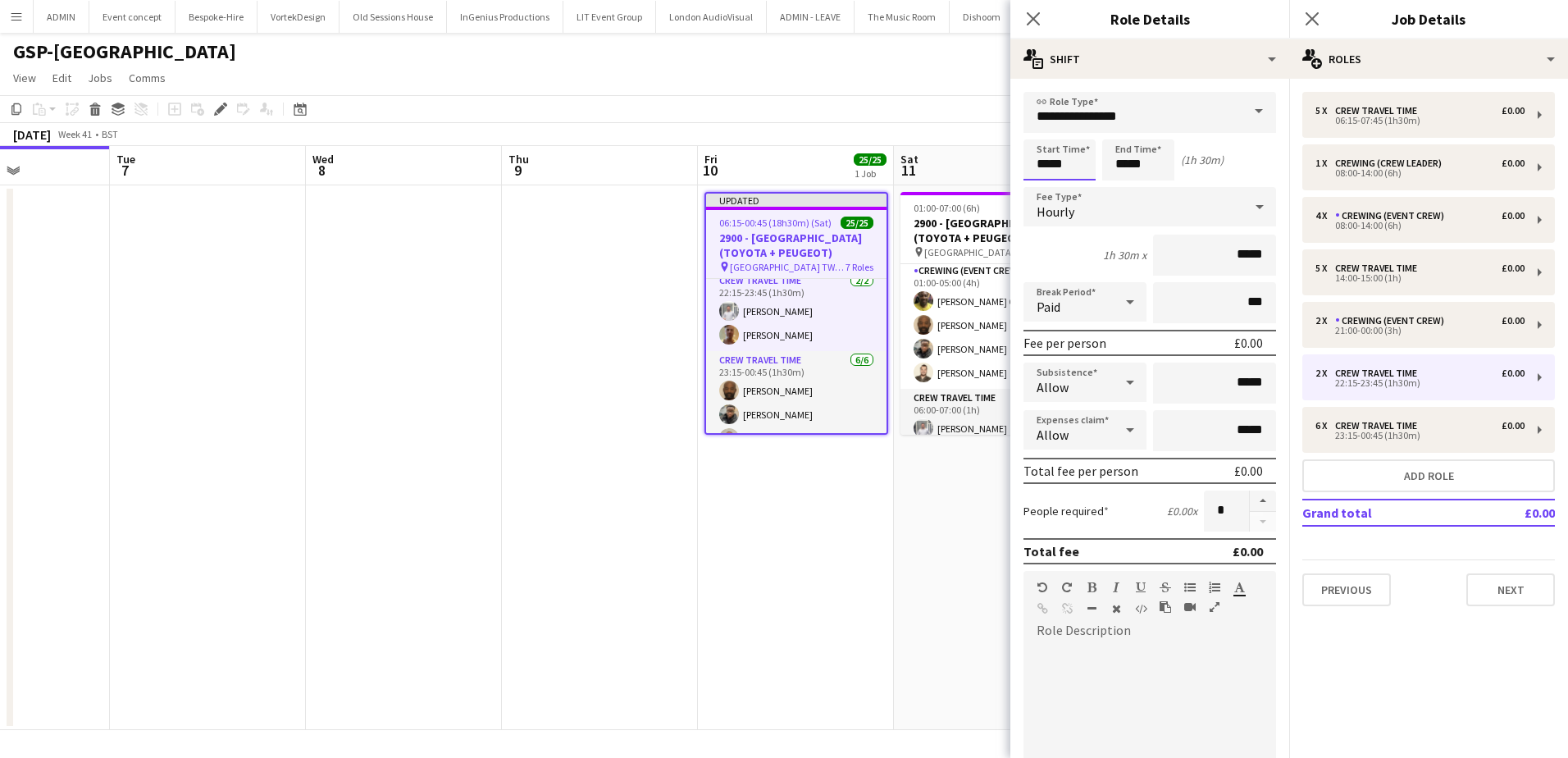
click at [1039, 163] on input "*****" at bounding box center [1059, 160] width 72 height 41
click at [1041, 184] on div at bounding box center [1043, 188] width 33 height 16
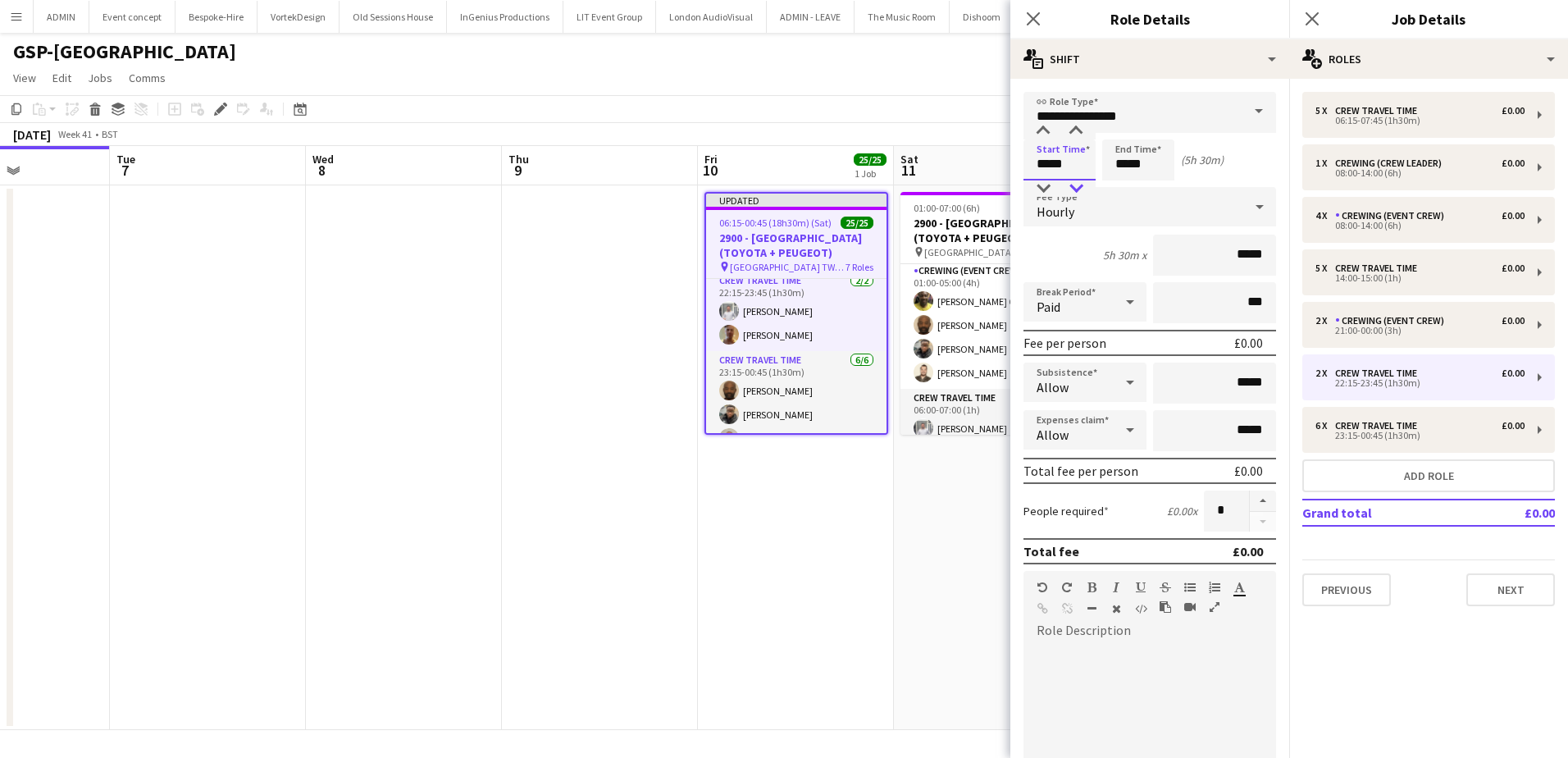
click at [1062, 184] on div at bounding box center [1075, 188] width 33 height 16
click at [1115, 166] on input "*****" at bounding box center [1138, 160] width 72 height 41
drag, startPoint x: 1071, startPoint y: 162, endPoint x: 1071, endPoint y: 177, distance: 15.0
click at [1071, 163] on input "*****" at bounding box center [1059, 160] width 72 height 41
click at [1071, 178] on input "*****" at bounding box center [1059, 160] width 72 height 41
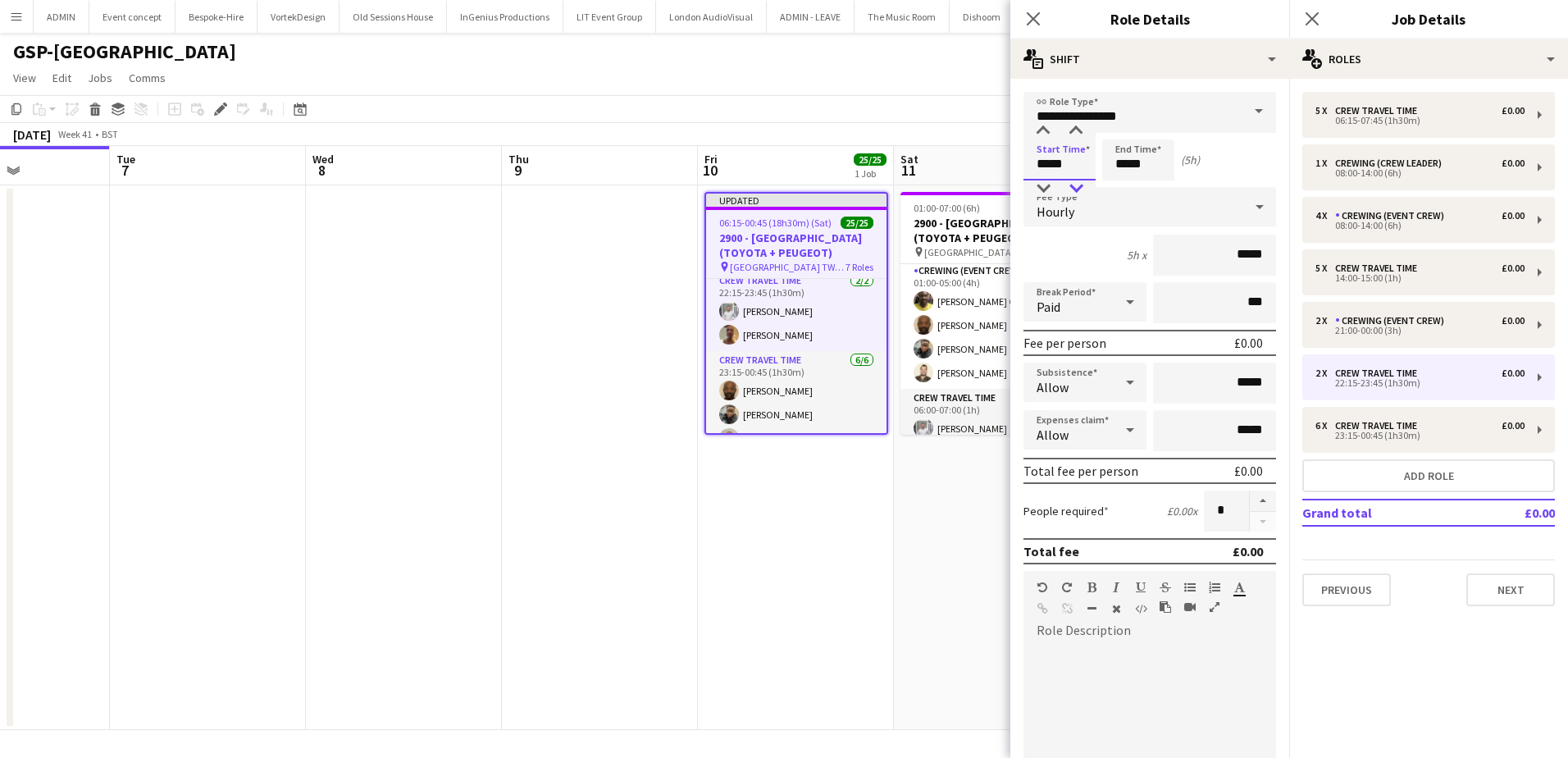
click at [1074, 184] on div at bounding box center [1075, 188] width 33 height 16
type input "*****"
click at [1074, 184] on div at bounding box center [1075, 188] width 33 height 16
click at [1121, 163] on input "*****" at bounding box center [1138, 160] width 72 height 41
click at [1126, 187] on div at bounding box center [1121, 188] width 33 height 16
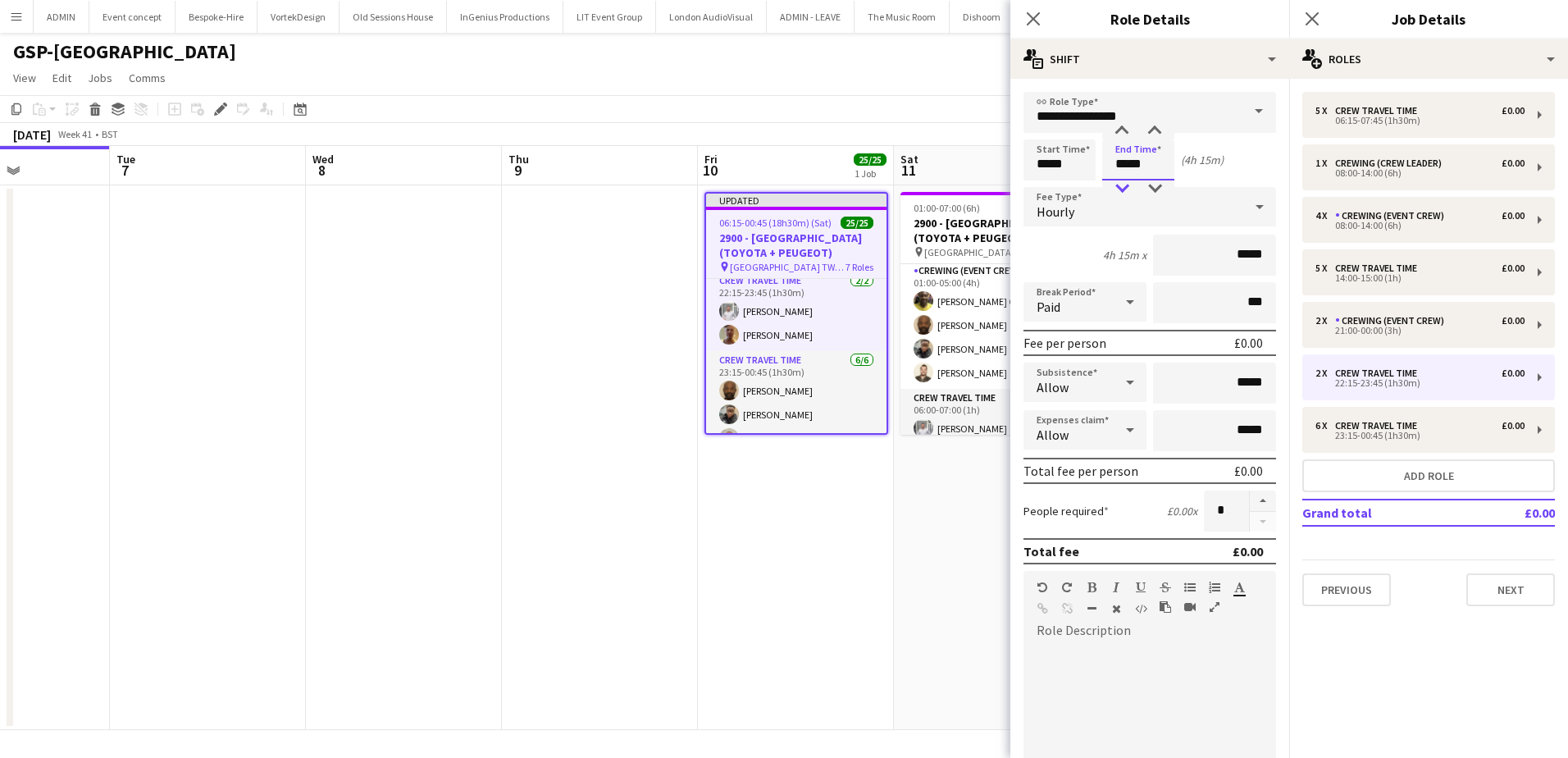
click at [1126, 187] on div at bounding box center [1121, 188] width 33 height 16
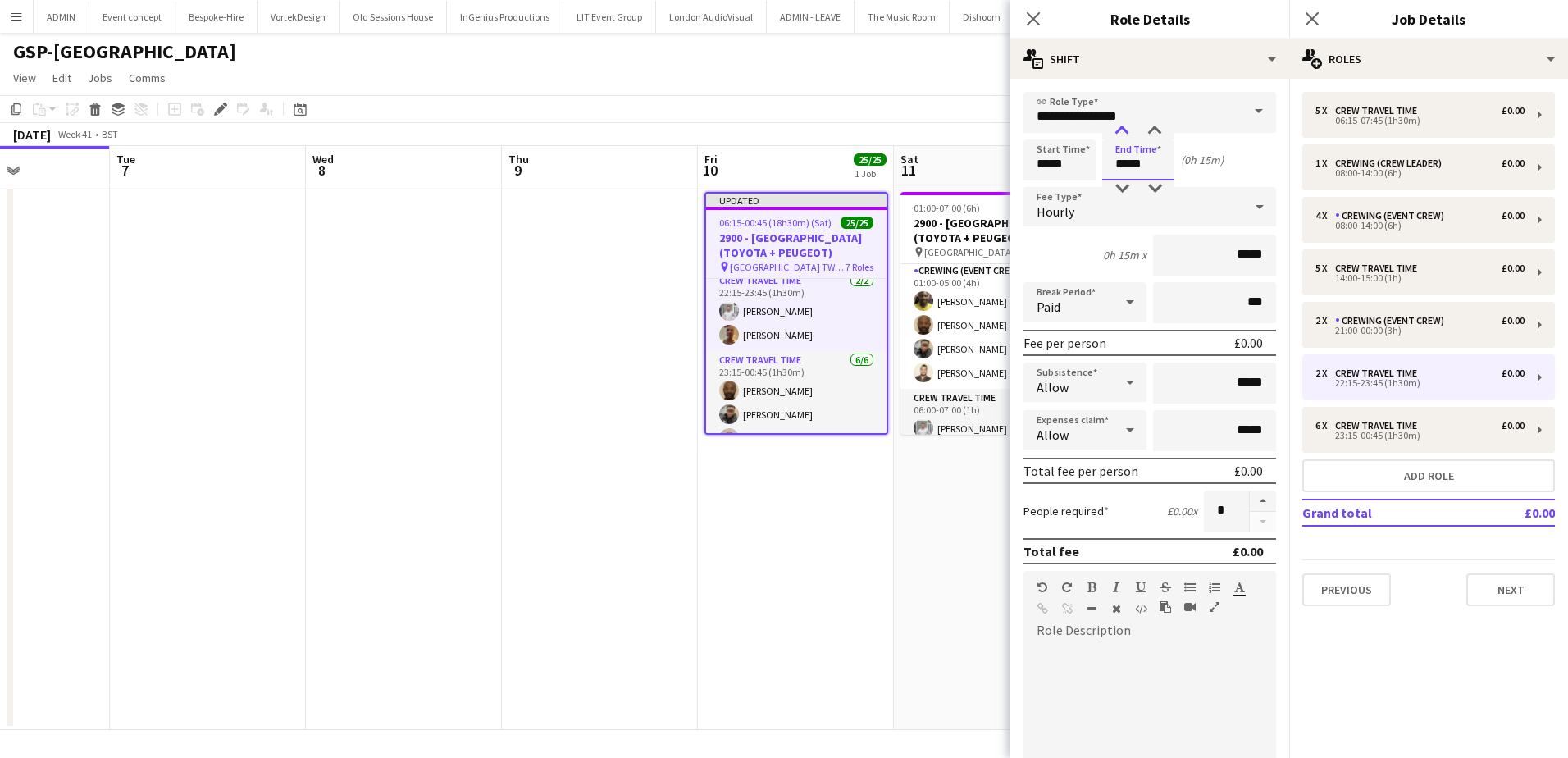
click at [1126, 134] on div at bounding box center [1121, 130] width 33 height 16
click at [1163, 117] on input "**********" at bounding box center [1150, 111] width 253 height 41
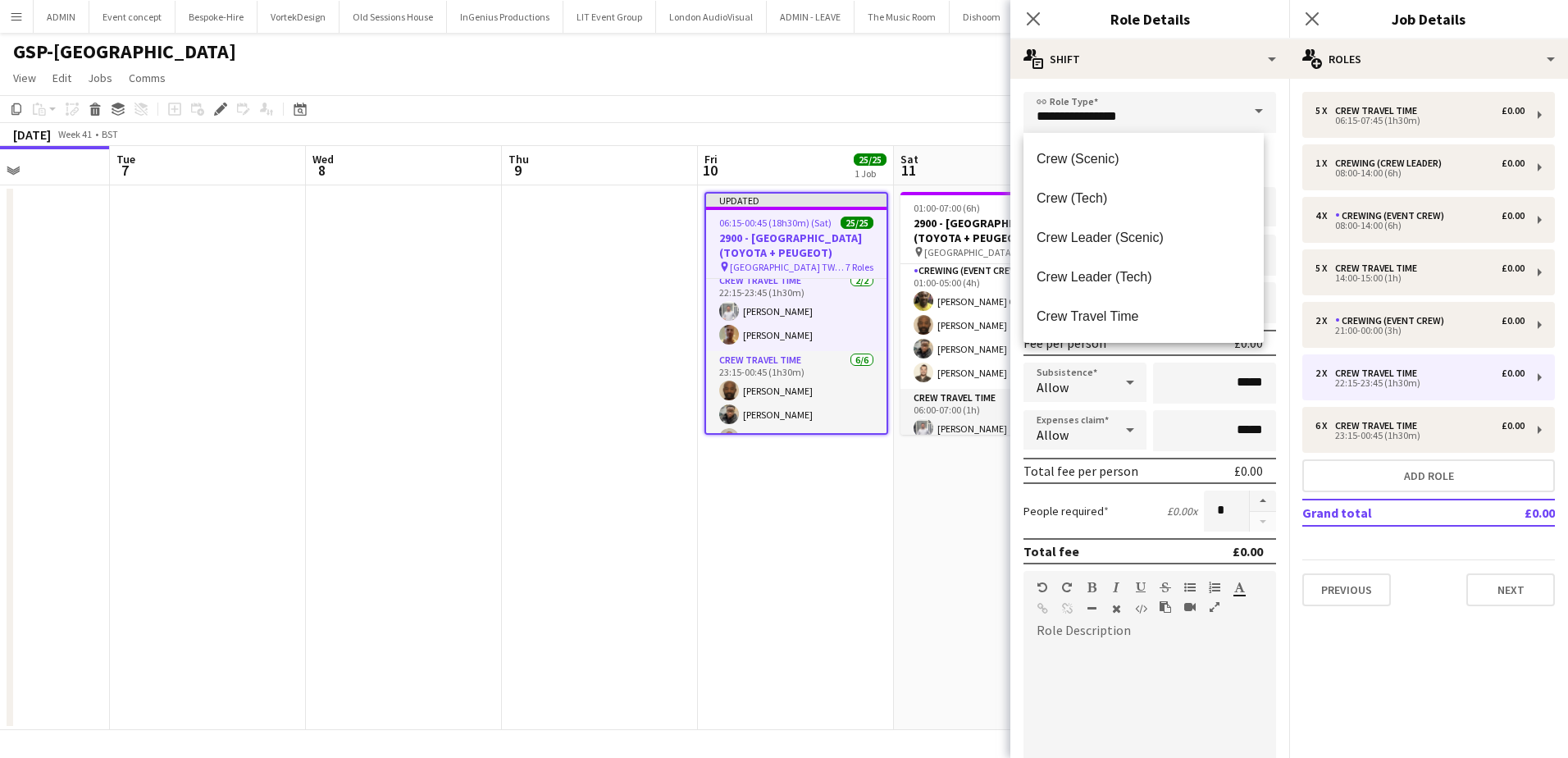
click at [1172, 84] on div "**********" at bounding box center [1149, 552] width 278 height 948
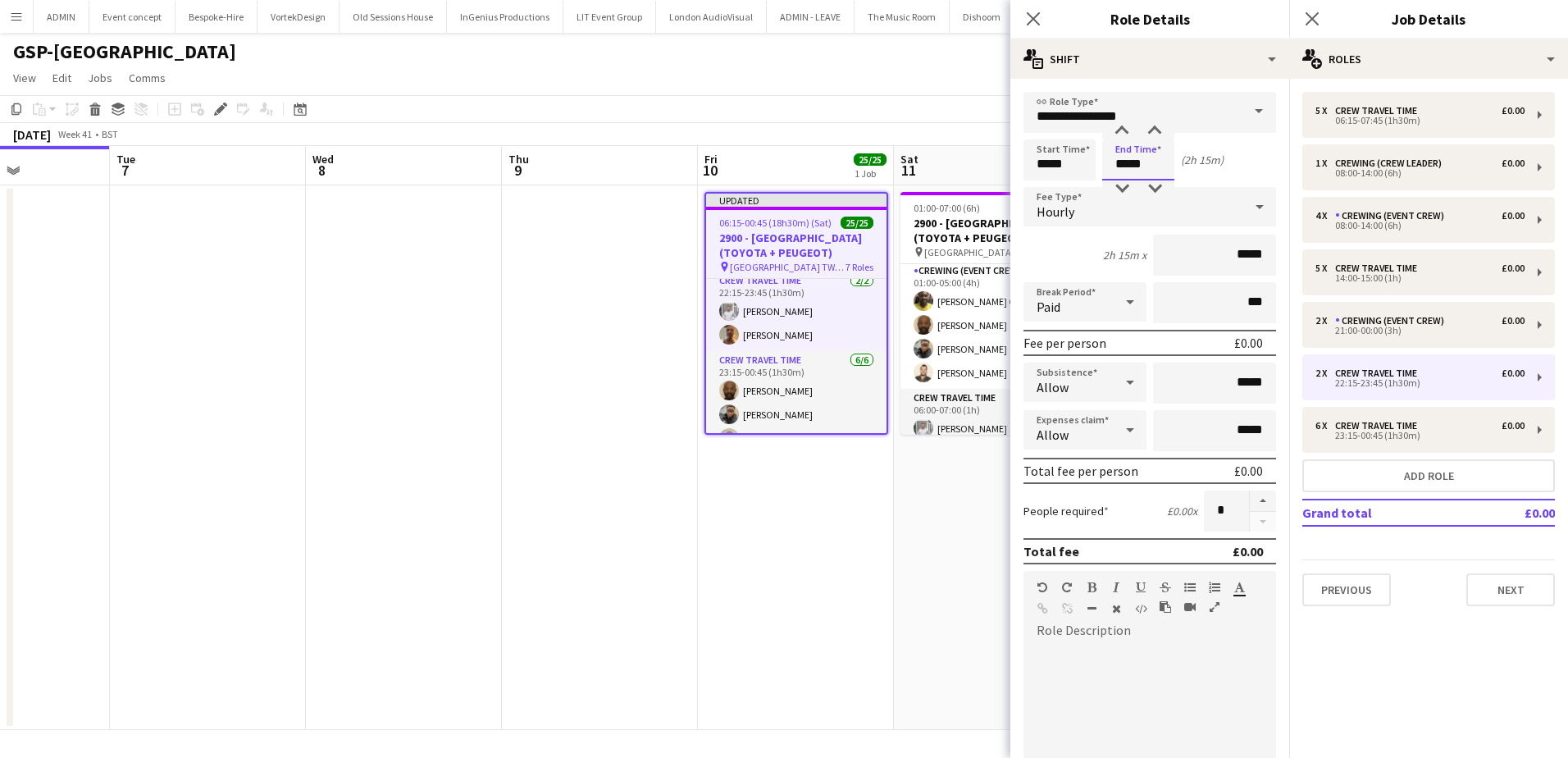
click at [1144, 162] on input "*****" at bounding box center [1138, 160] width 72 height 41
click at [1153, 135] on div at bounding box center [1155, 130] width 33 height 16
click at [1159, 131] on div at bounding box center [1155, 130] width 33 height 16
type input "*****"
click at [1159, 131] on div at bounding box center [1155, 130] width 33 height 16
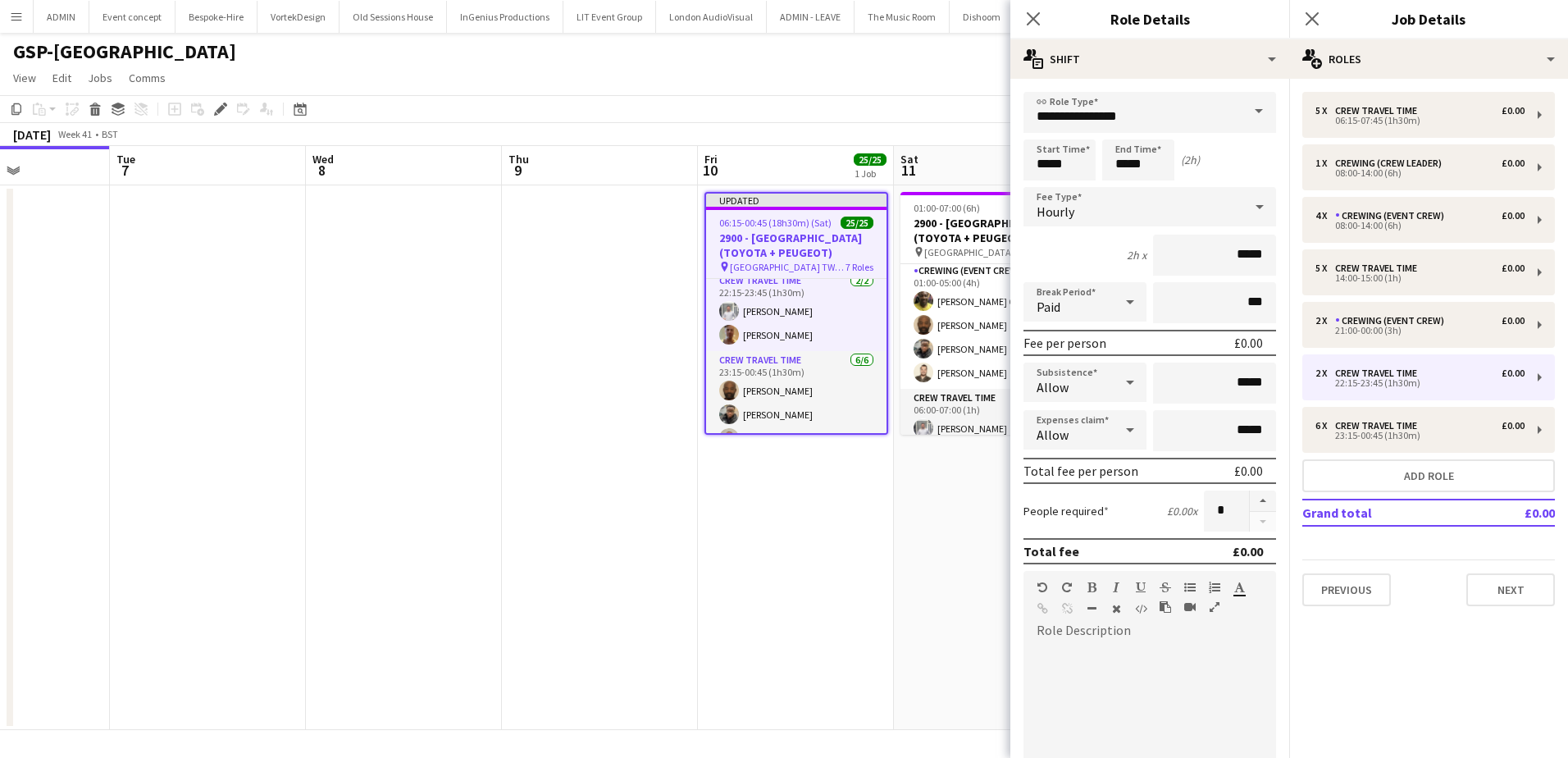
click at [947, 499] on app-date-cell "01:00-07:00 (6h) 14/14 2900 - Fairmont Windsor Park (TOYOTA + PEUGEOT) pin Fair…" at bounding box center [992, 457] width 196 height 545
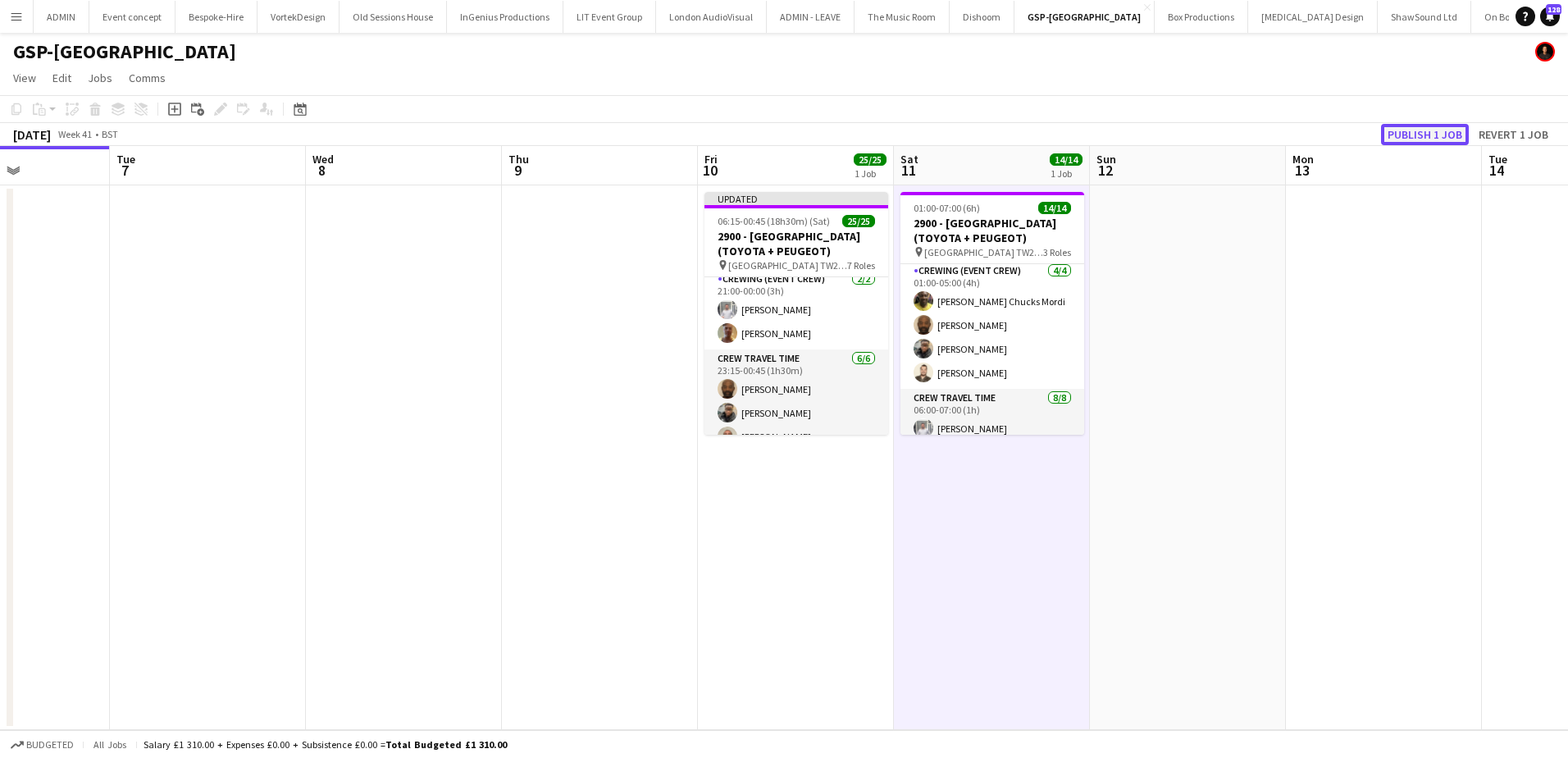
click at [1409, 130] on button "Publish 1 job" at bounding box center [1425, 134] width 88 height 22
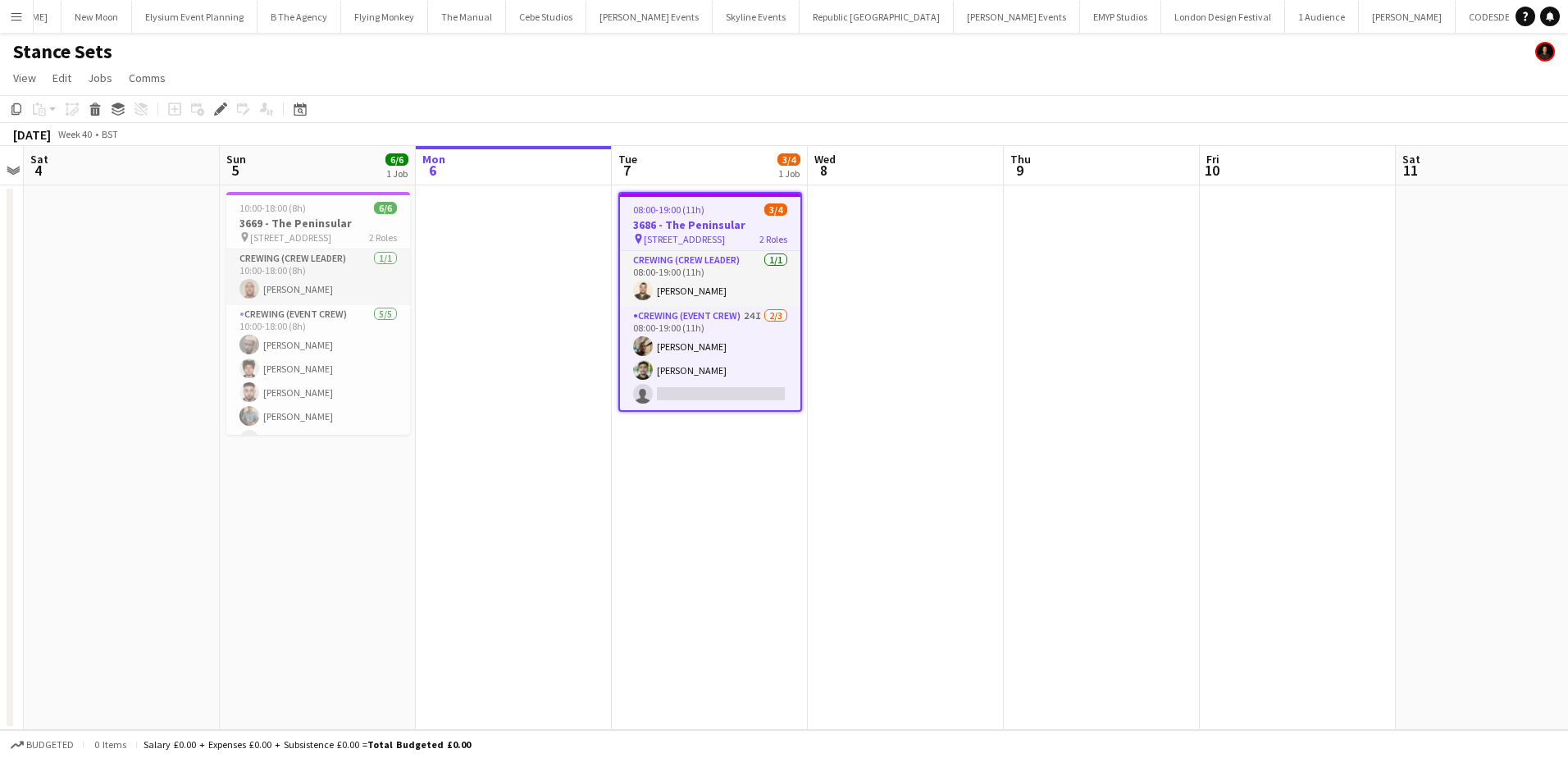
scroll to position [0, 4008]
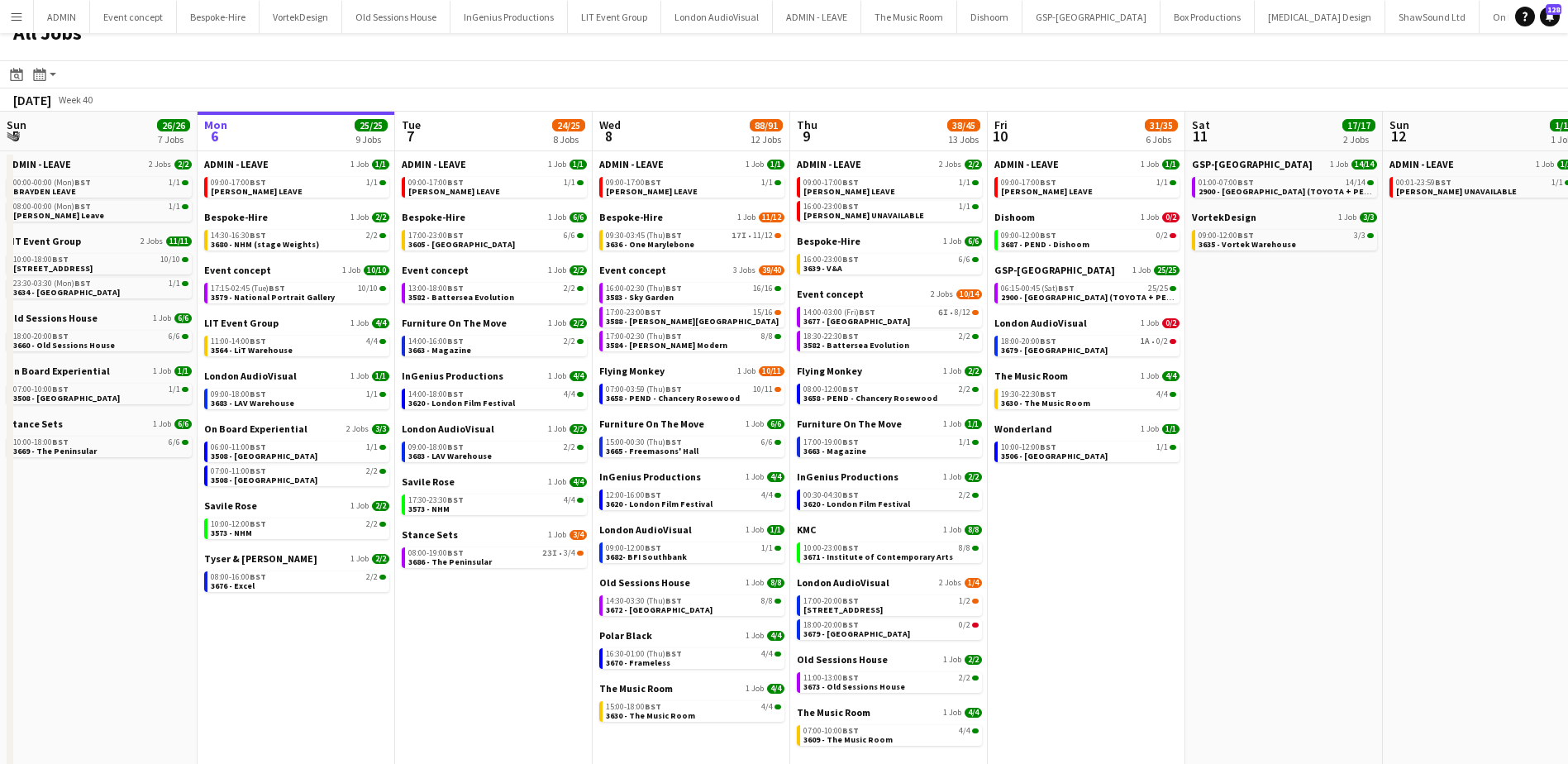
scroll to position [48, 0]
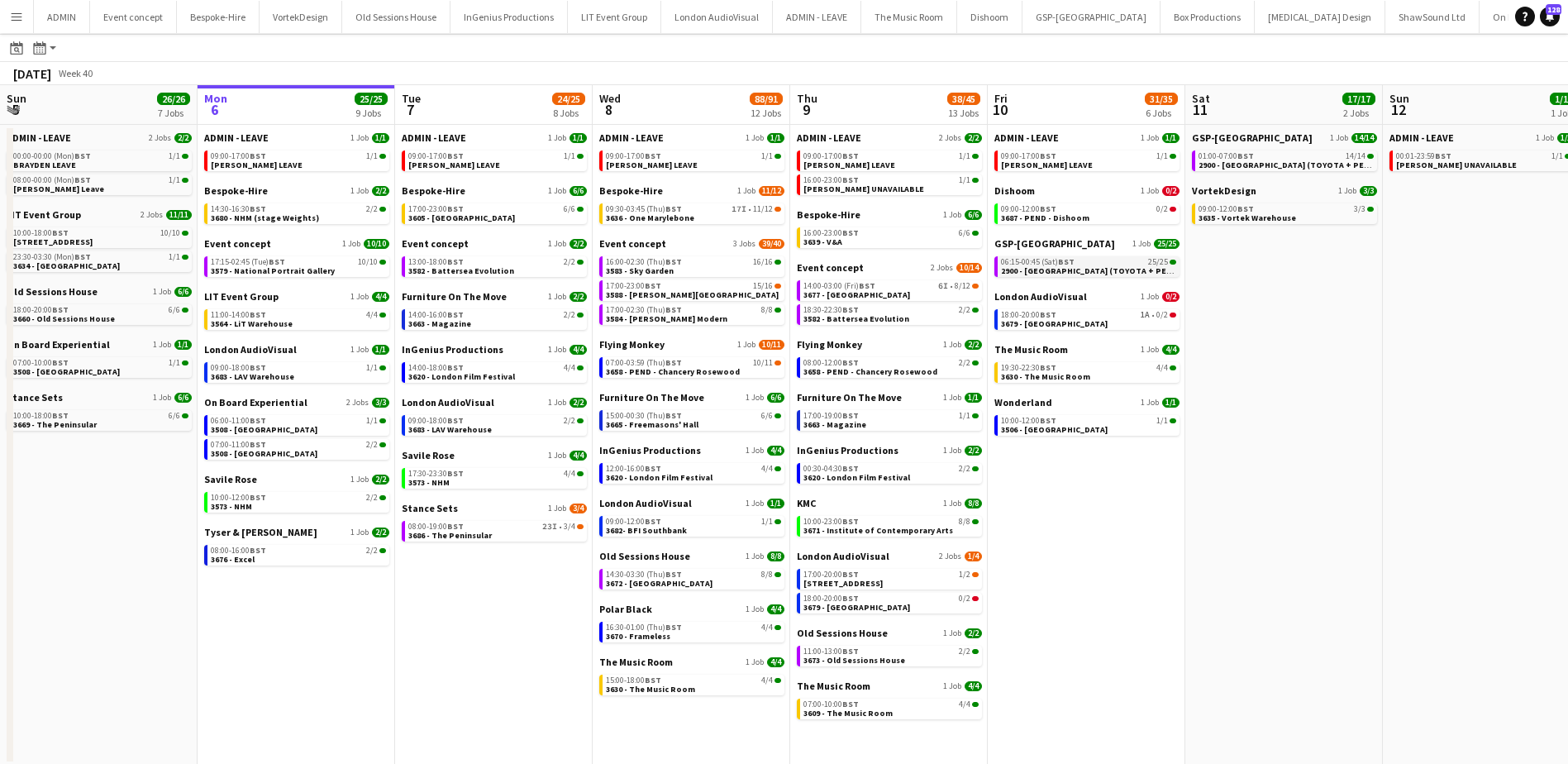
click at [1042, 268] on span "2900 - [GEOGRAPHIC_DATA] (TOYOTA + PEUGEOT)" at bounding box center [1100, 270] width 198 height 10
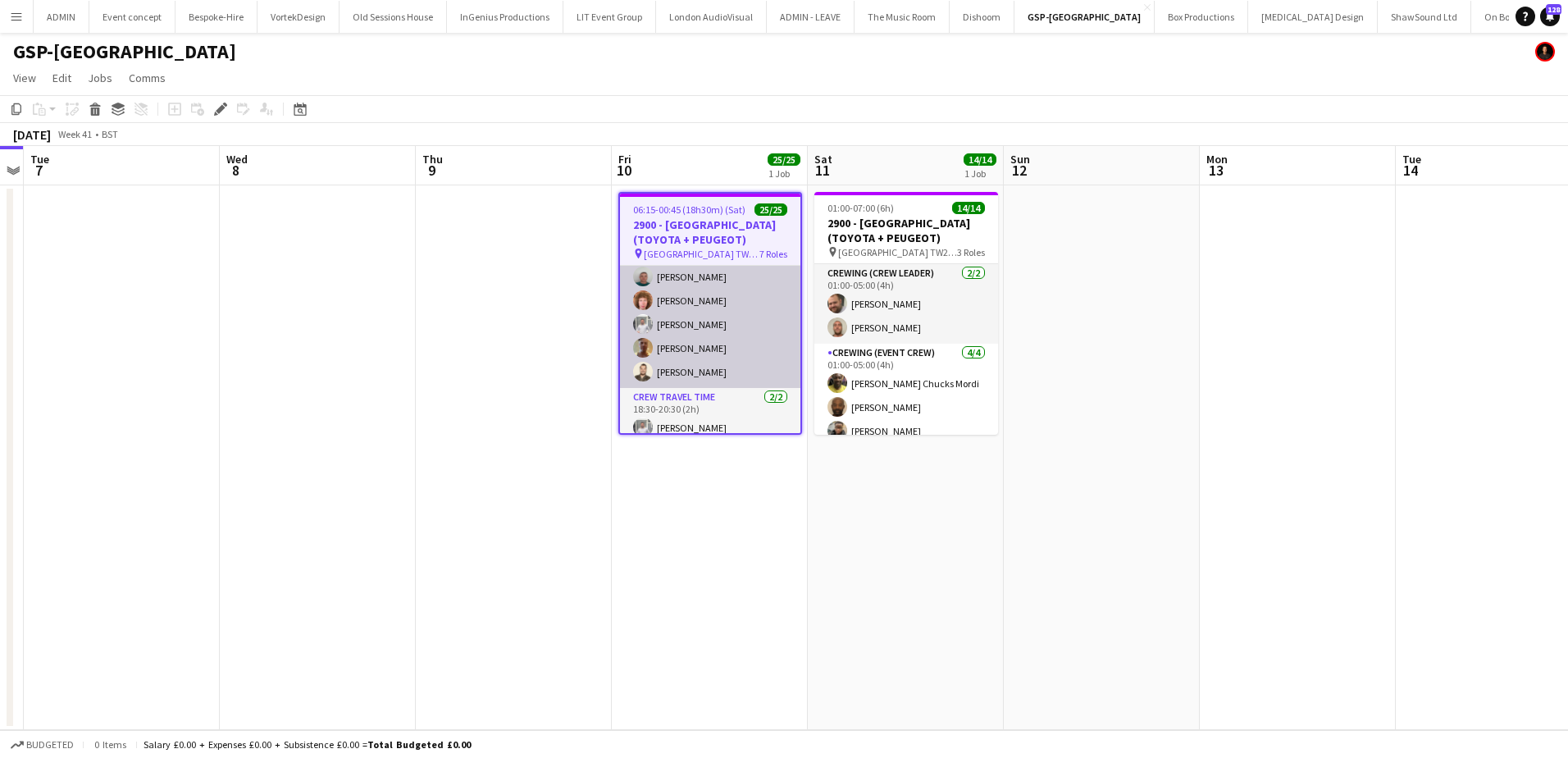
scroll to position [410, 0]
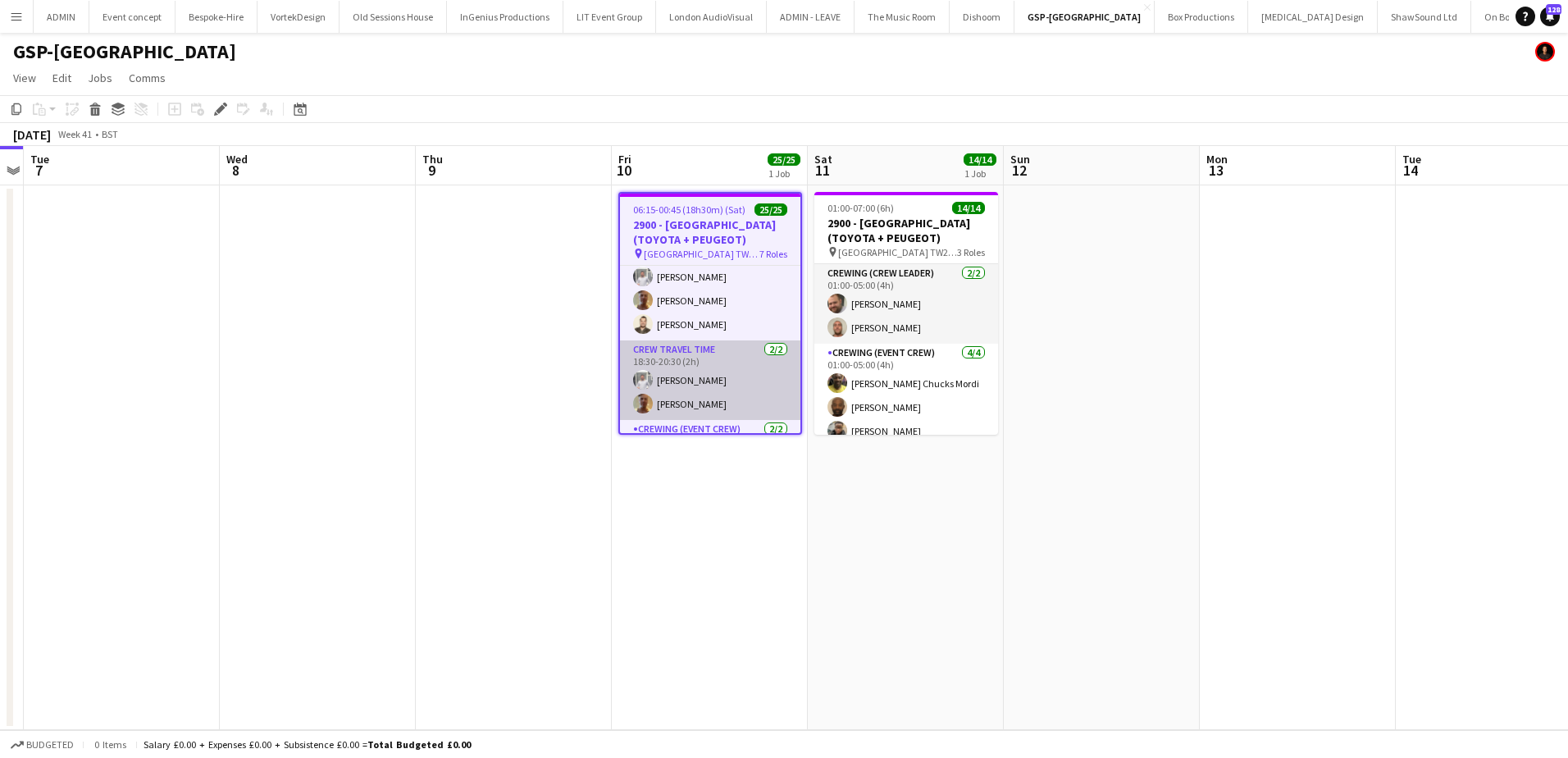
click at [721, 377] on app-card-role "Crew Travel Time 2/2 18:30-20:30 (2h) Graham Rex Jason Aspinall" at bounding box center [710, 380] width 180 height 79
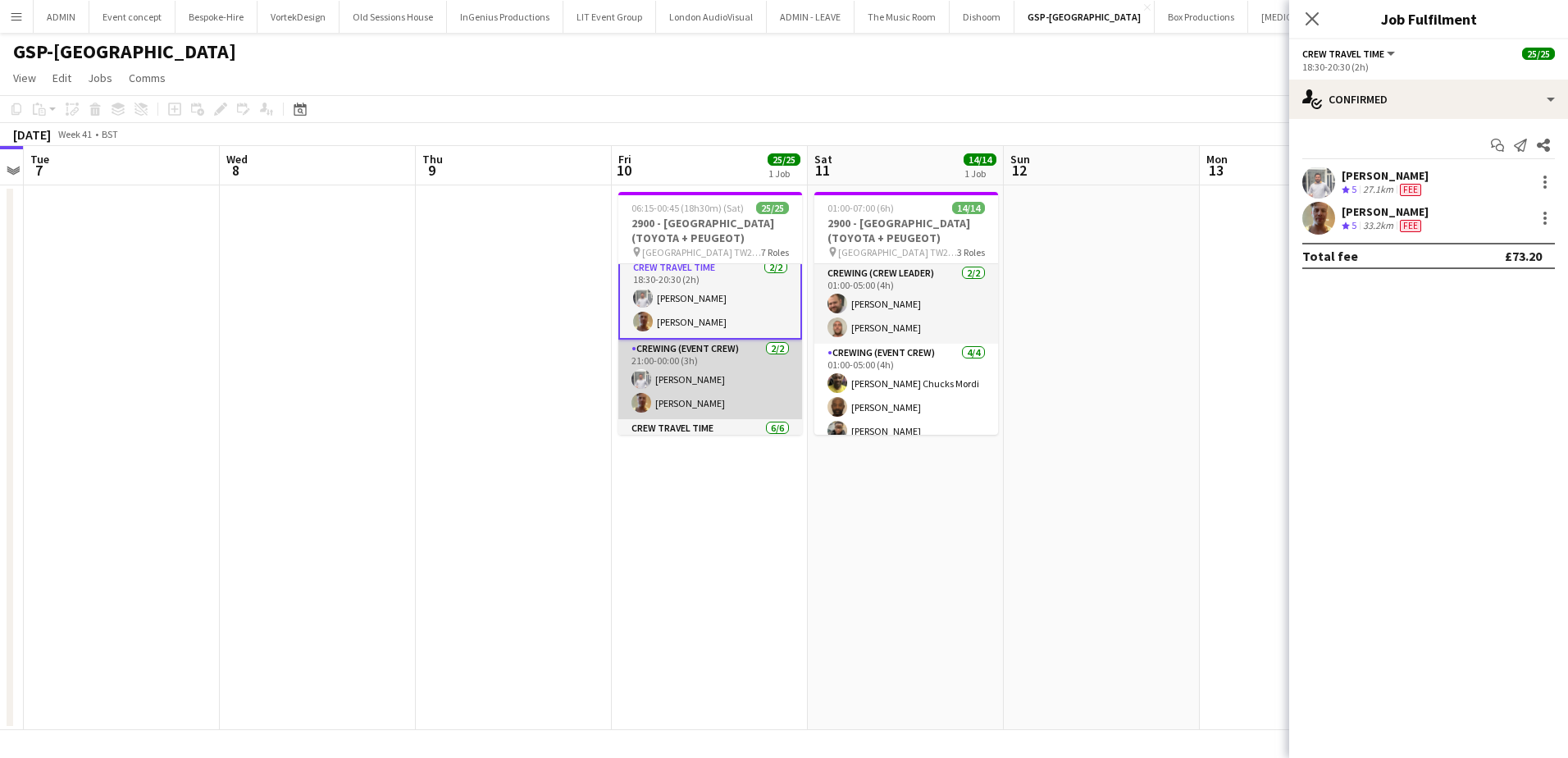
click at [713, 379] on app-card-role "Crewing (Event Crew) 2/2 21:00-00:00 (3h) Graham Rex Jason Aspinall" at bounding box center [710, 379] width 184 height 79
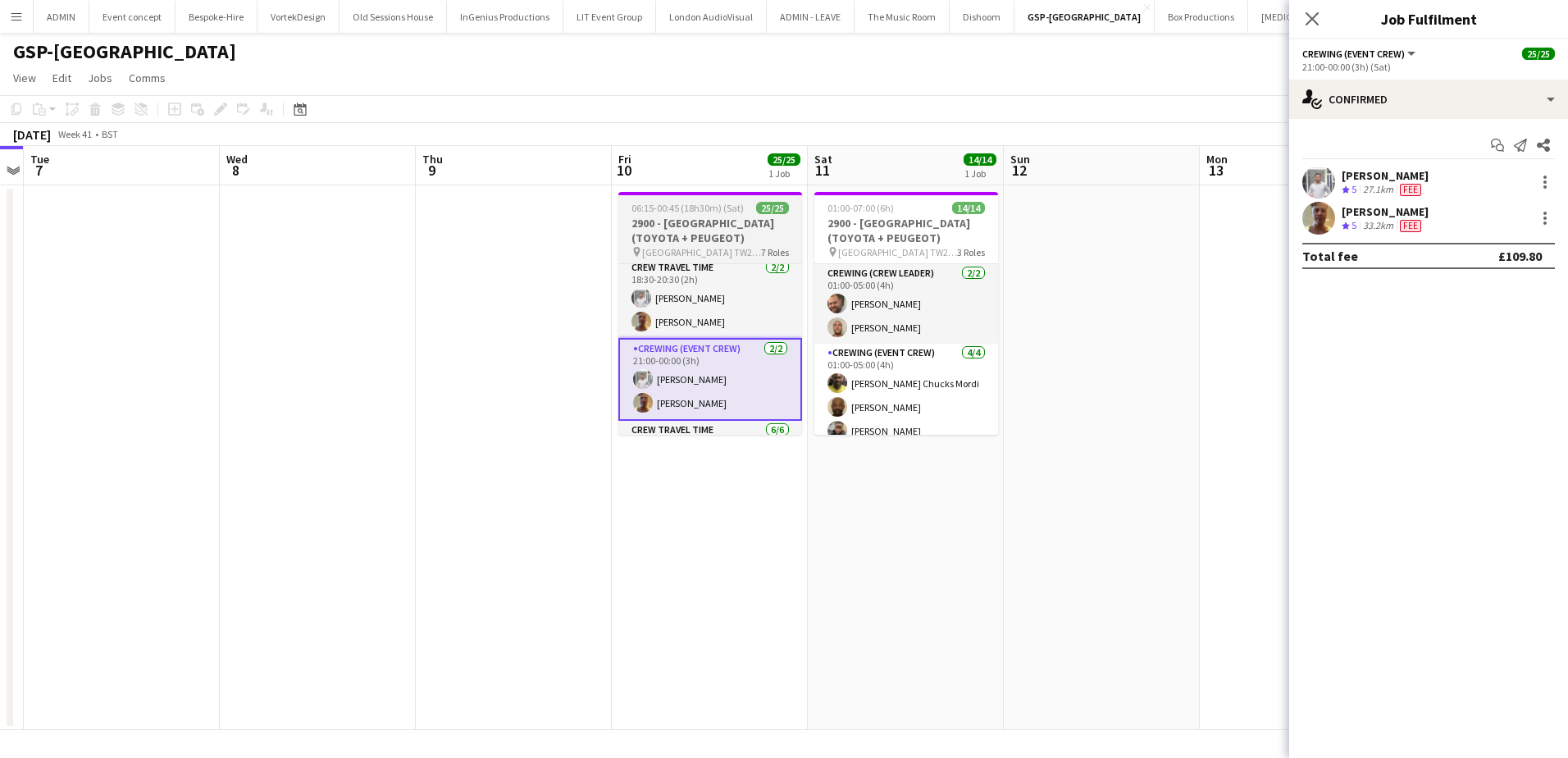
click at [690, 222] on h3 "2900 - [GEOGRAPHIC_DATA] (TOYOTA + PEUGEOT)" at bounding box center [710, 229] width 184 height 29
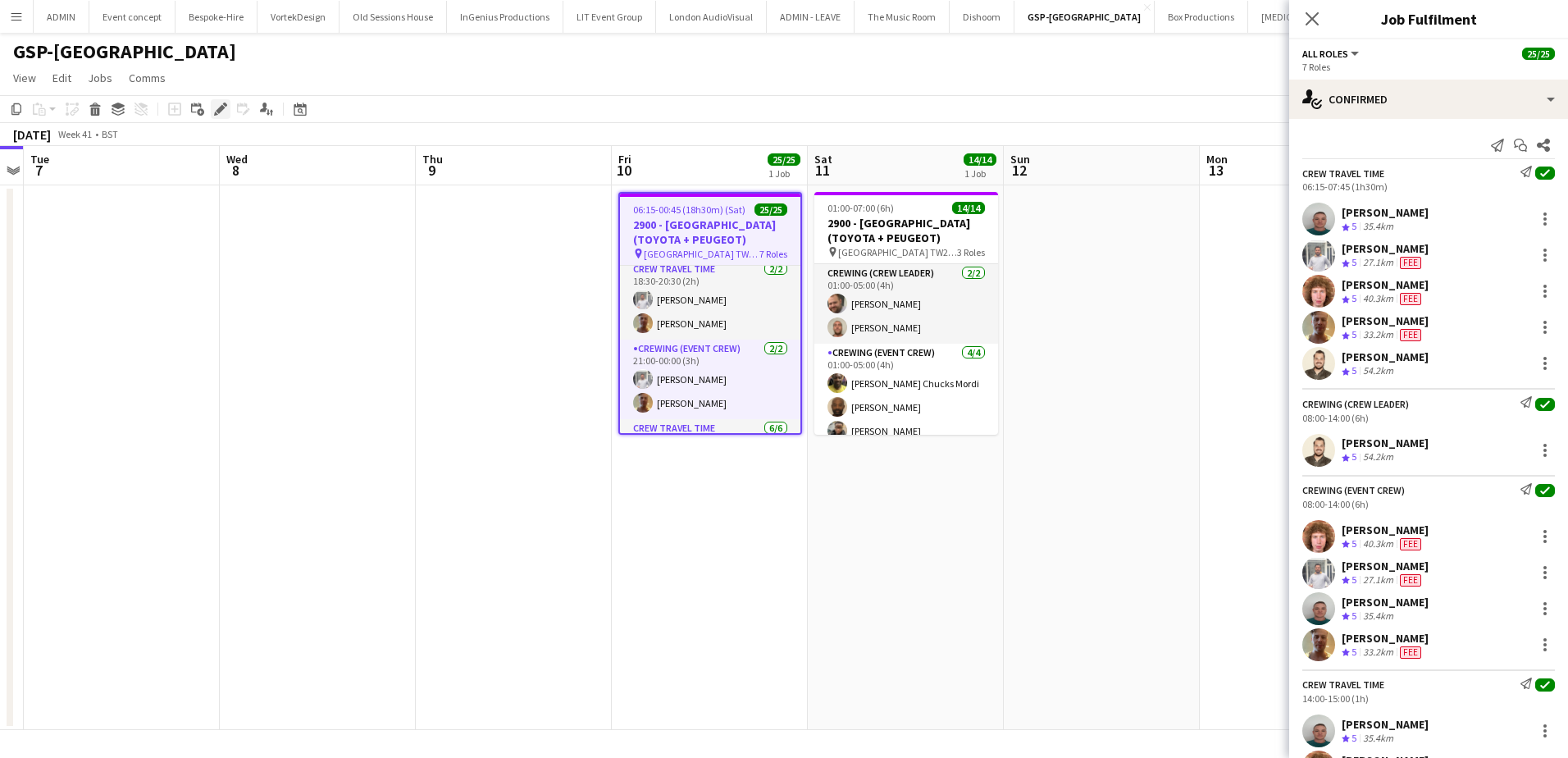
click at [226, 114] on icon "Edit" at bounding box center [221, 109] width 13 height 13
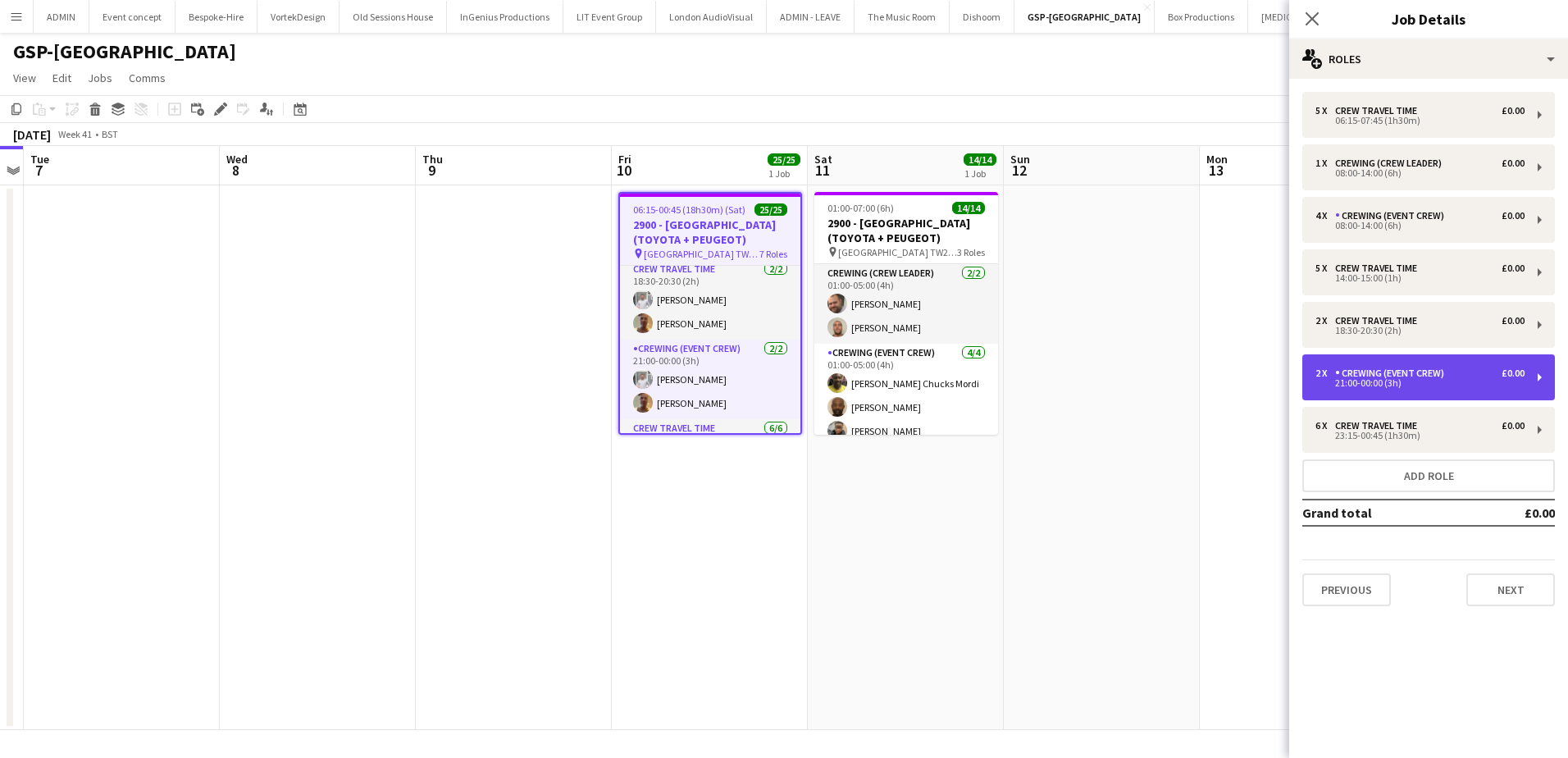
click at [1427, 376] on div "Crewing (Event Crew)" at bounding box center [1392, 373] width 115 height 11
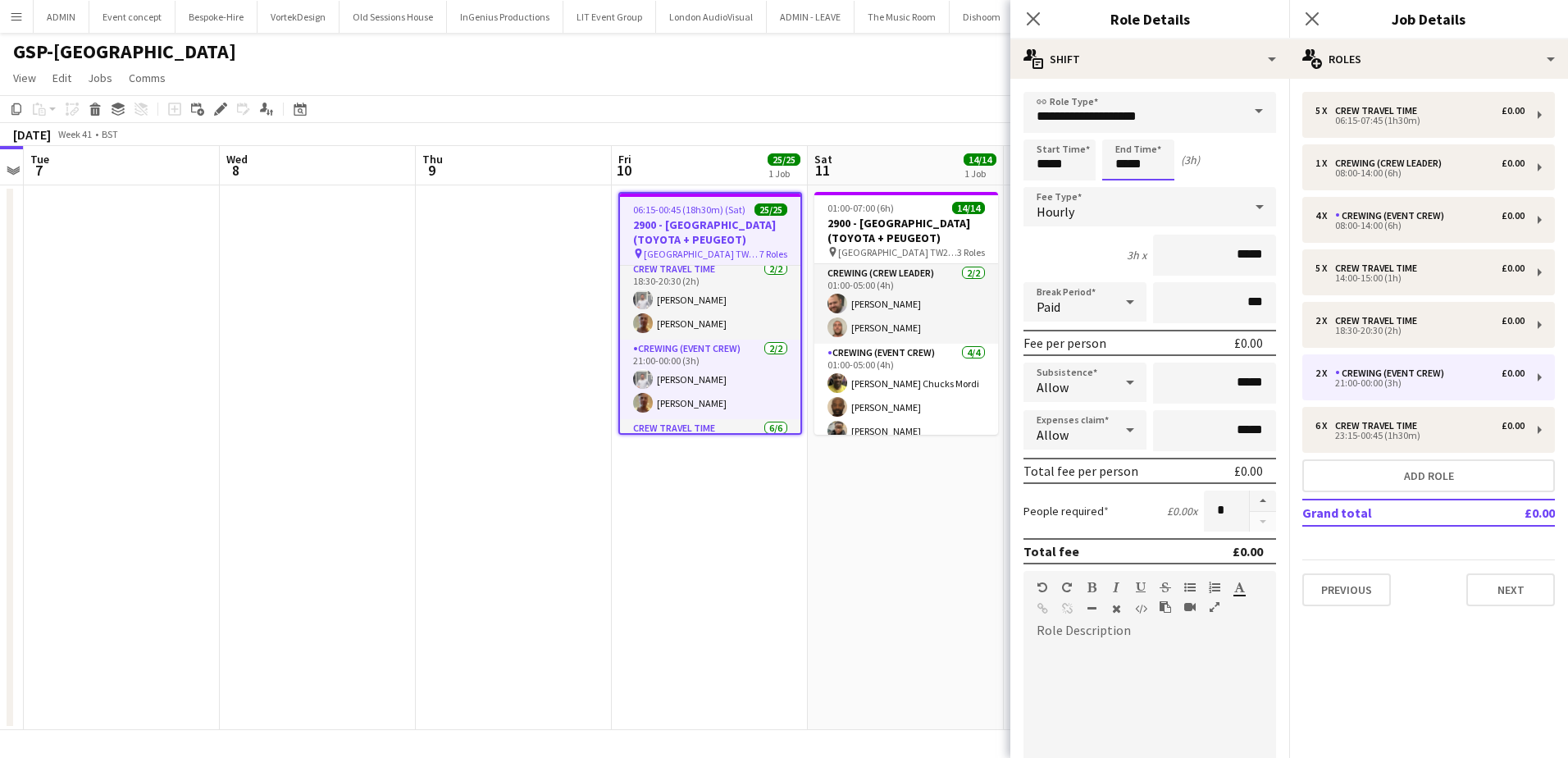
click at [1117, 165] on input "*****" at bounding box center [1138, 160] width 72 height 41
click at [1123, 130] on div at bounding box center [1121, 130] width 33 height 16
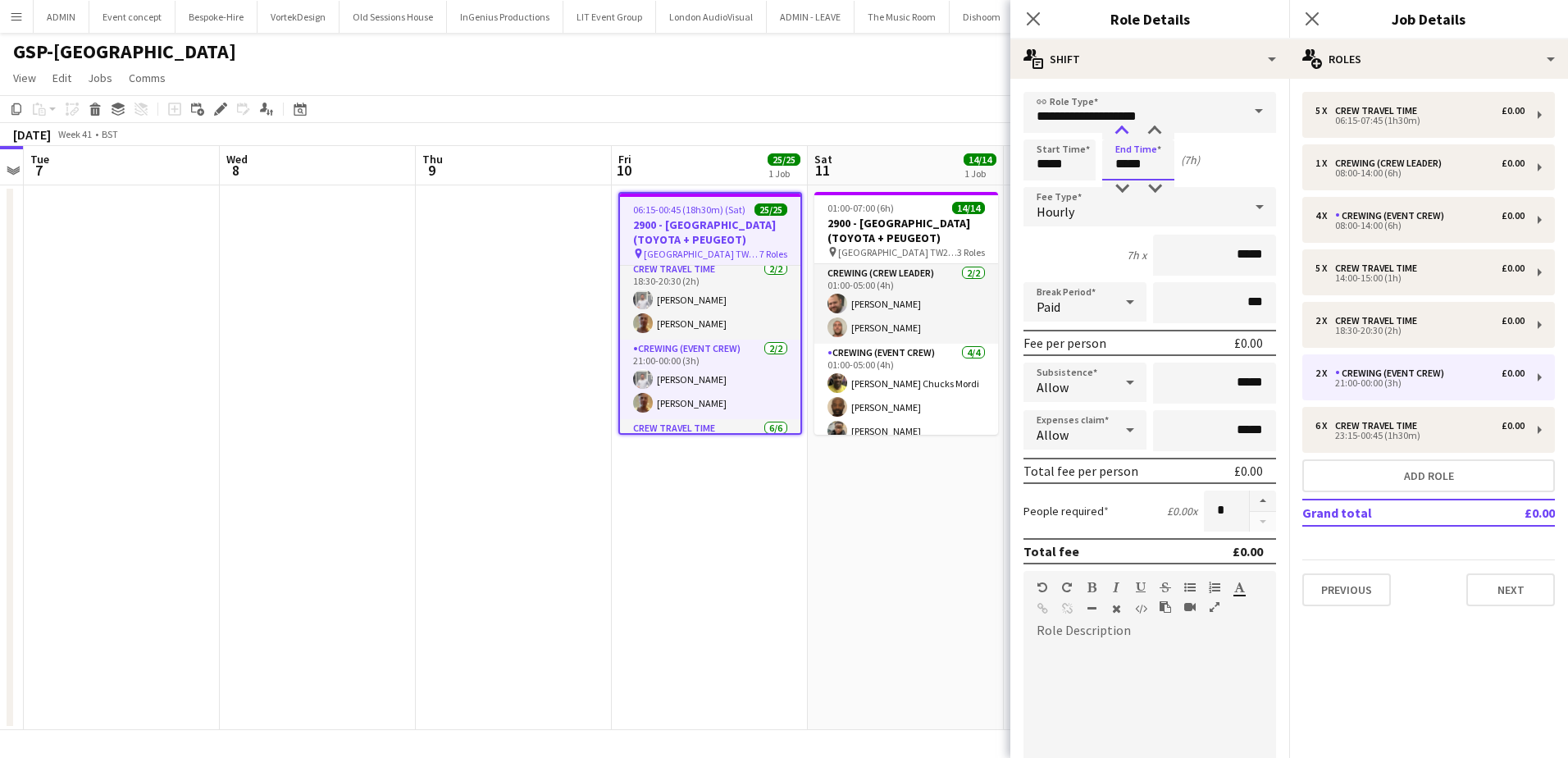
type input "*****"
click at [1123, 130] on div at bounding box center [1121, 130] width 33 height 16
click at [888, 511] on app-date-cell "01:00-07:00 (6h) 14/14 2900 - Fairmont Windsor Park (TOYOTA + PEUGEOT) pin Fair…" at bounding box center [906, 457] width 196 height 545
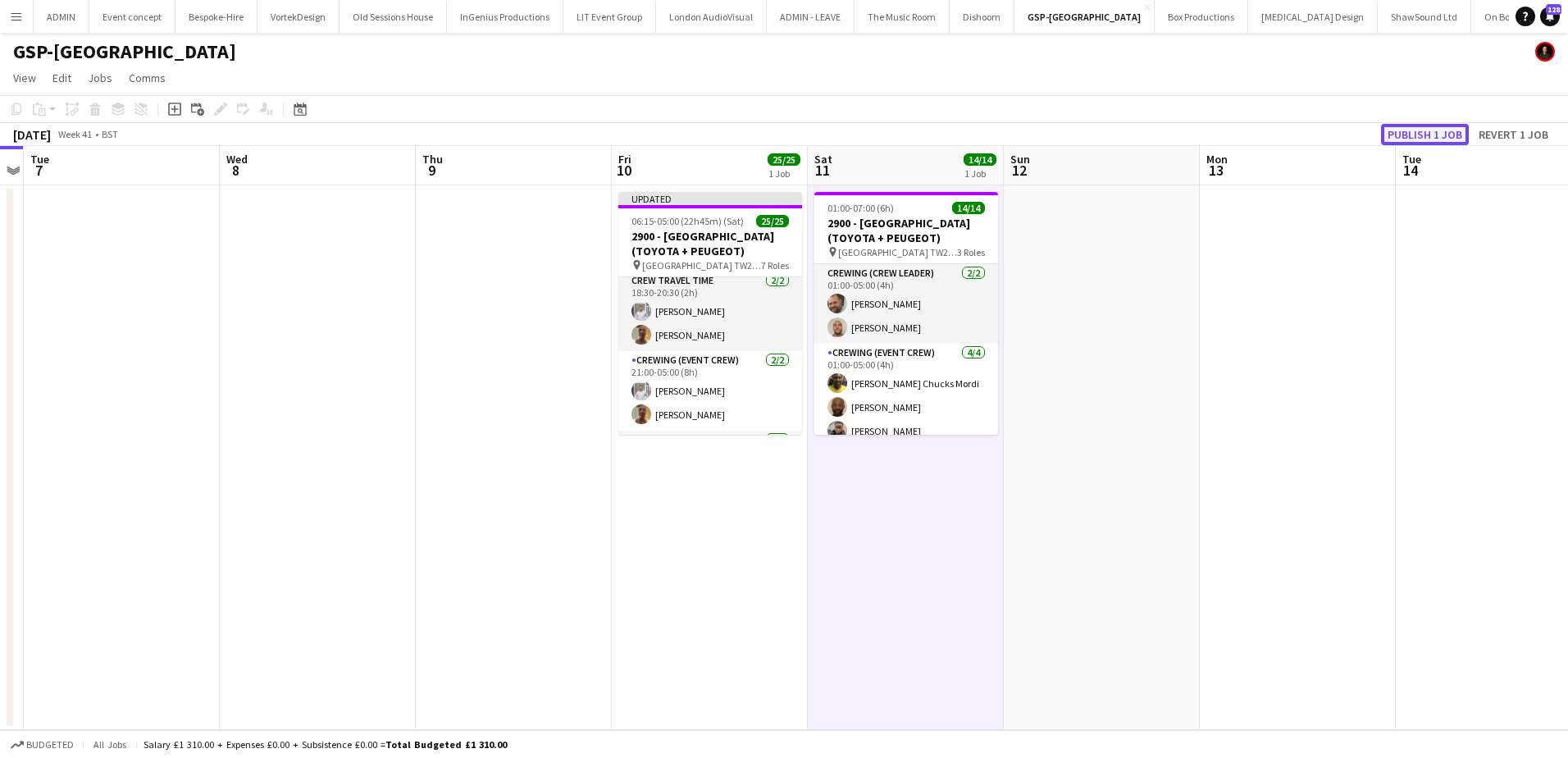
click at [1421, 134] on button "Publish 1 job" at bounding box center [1425, 134] width 88 height 22
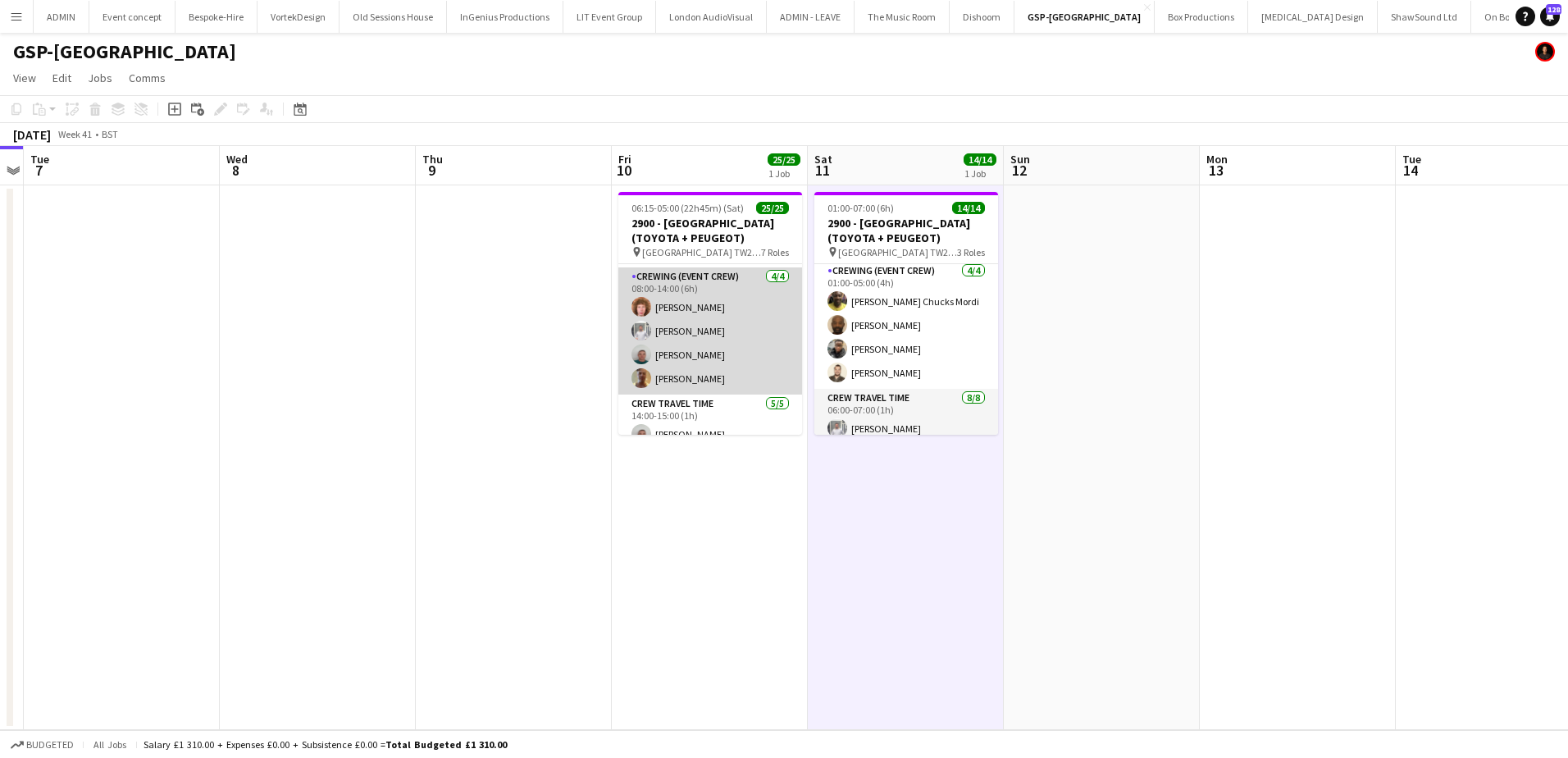
scroll to position [0, 0]
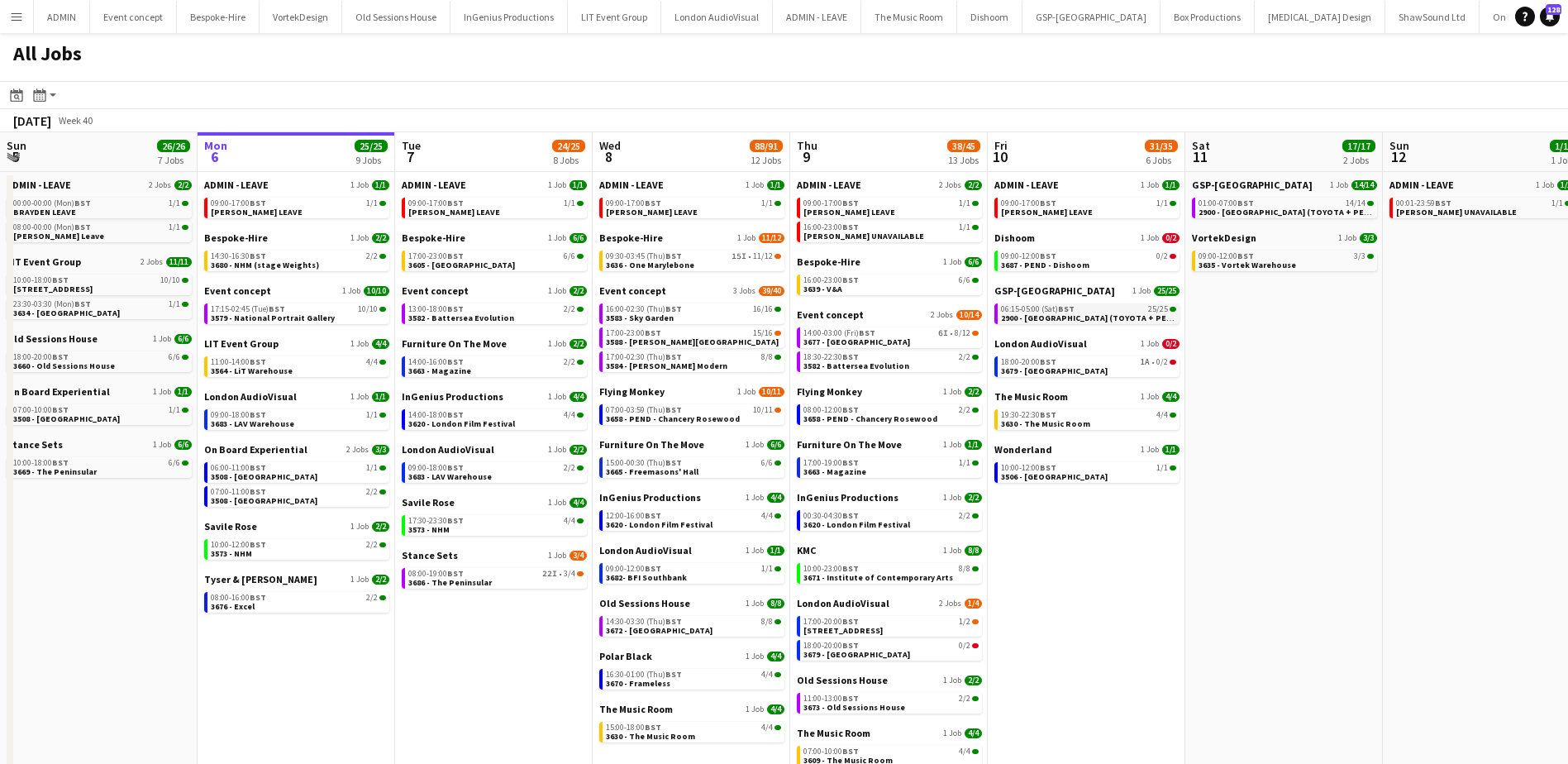
click at [1014, 316] on span "2900 - [GEOGRAPHIC_DATA] (TOYOTA + PEUGEOT)" at bounding box center [1100, 317] width 198 height 10
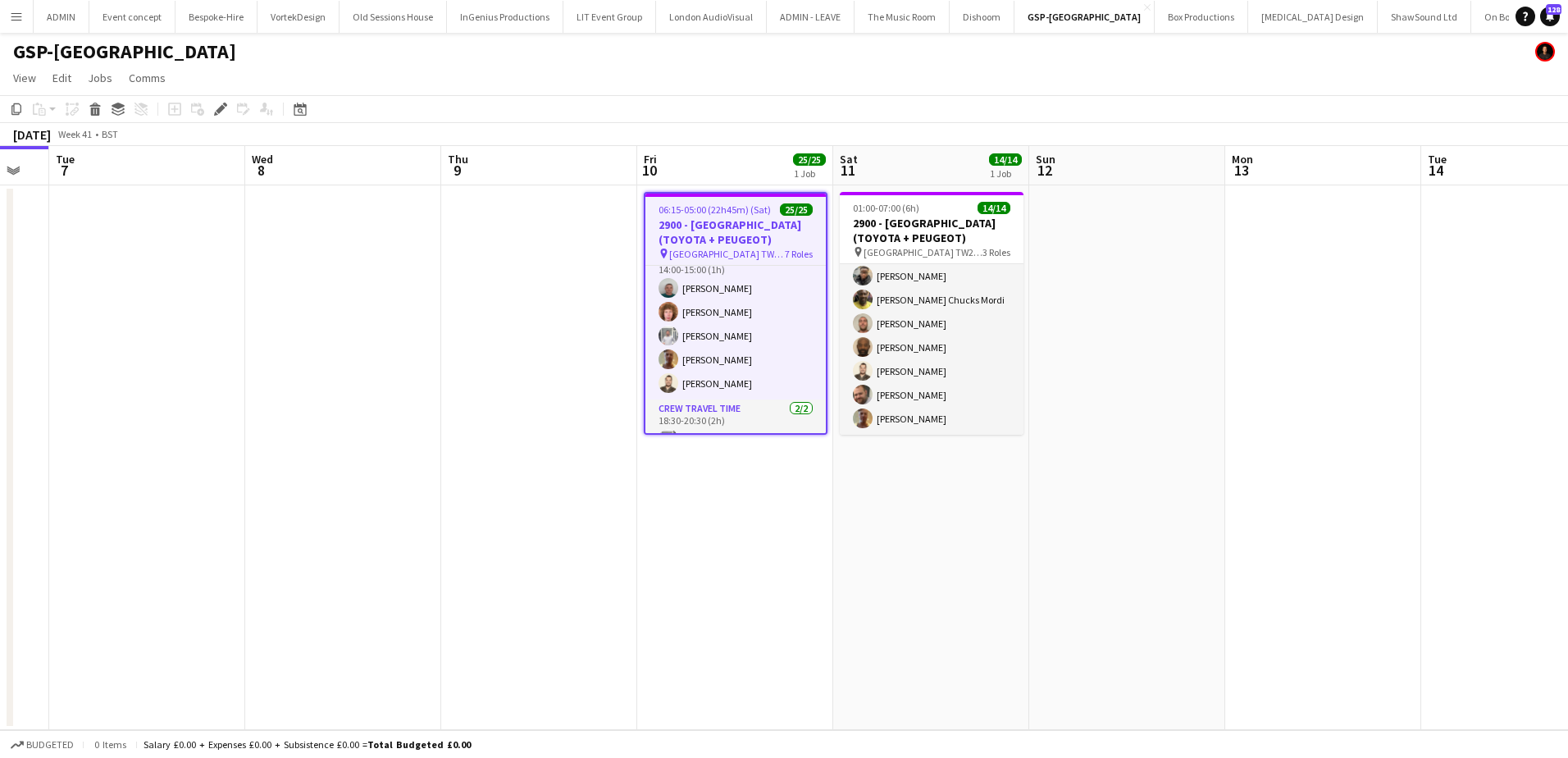
scroll to position [0, 540]
drag, startPoint x: 497, startPoint y: 305, endPoint x: 522, endPoint y: 302, distance: 25.2
click at [522, 302] on app-calendar-viewport "Sat 4 Sun 5 Mon 6 Tue 7 Wed 8 Thu 9 Fri 10 25/25 1 Job Sat 11 14/14 1 Job Sun 1…" at bounding box center [784, 438] width 1568 height 584
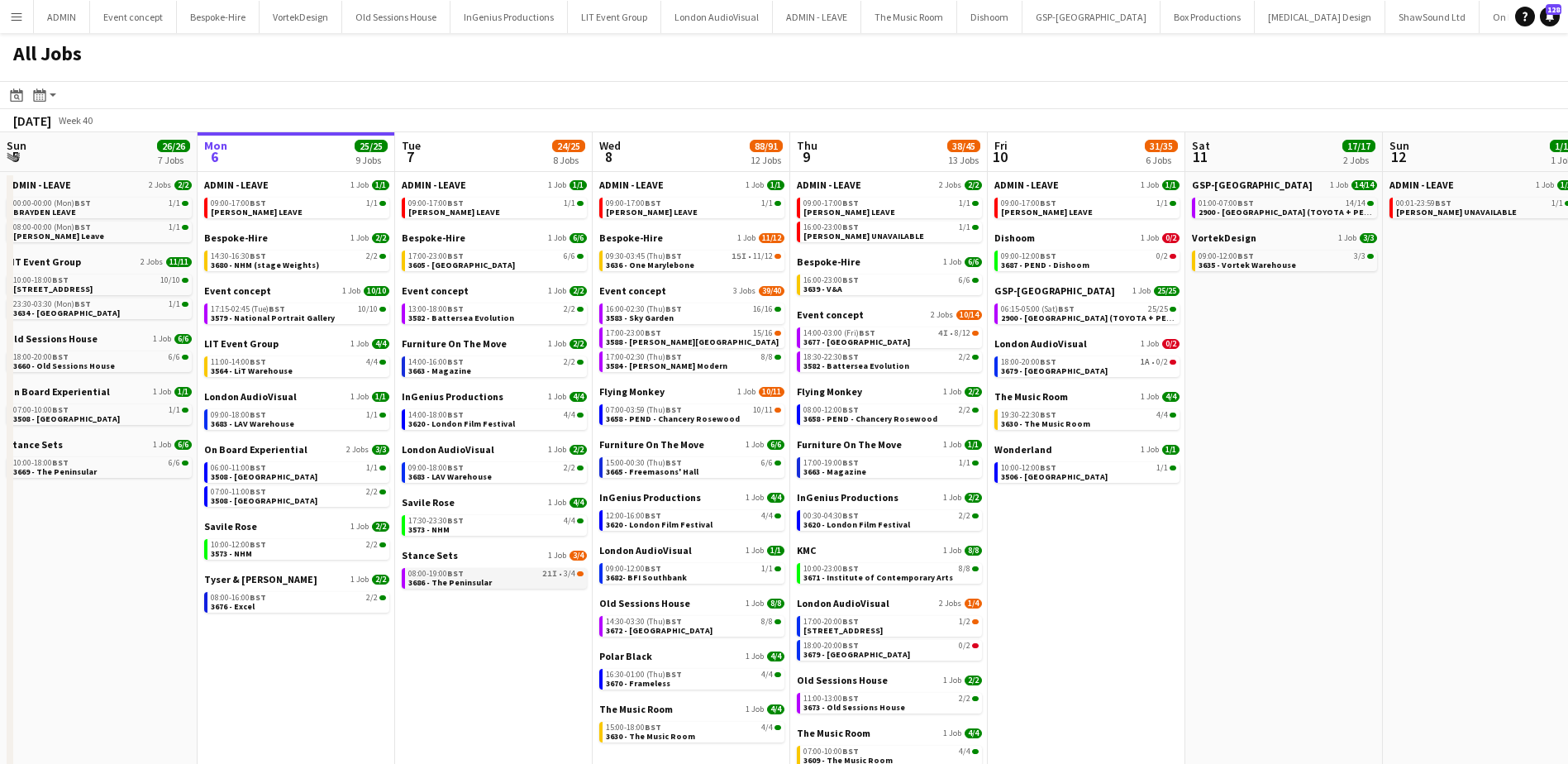
click at [467, 578] on span "3686 - The Peninsular" at bounding box center [450, 581] width 84 height 10
click at [798, 81] on app-toolbar "Date picker OCT 2025 OCT 2025 Monday M Tuesday T Wednesday W Thursday T Friday …" at bounding box center [784, 95] width 1568 height 29
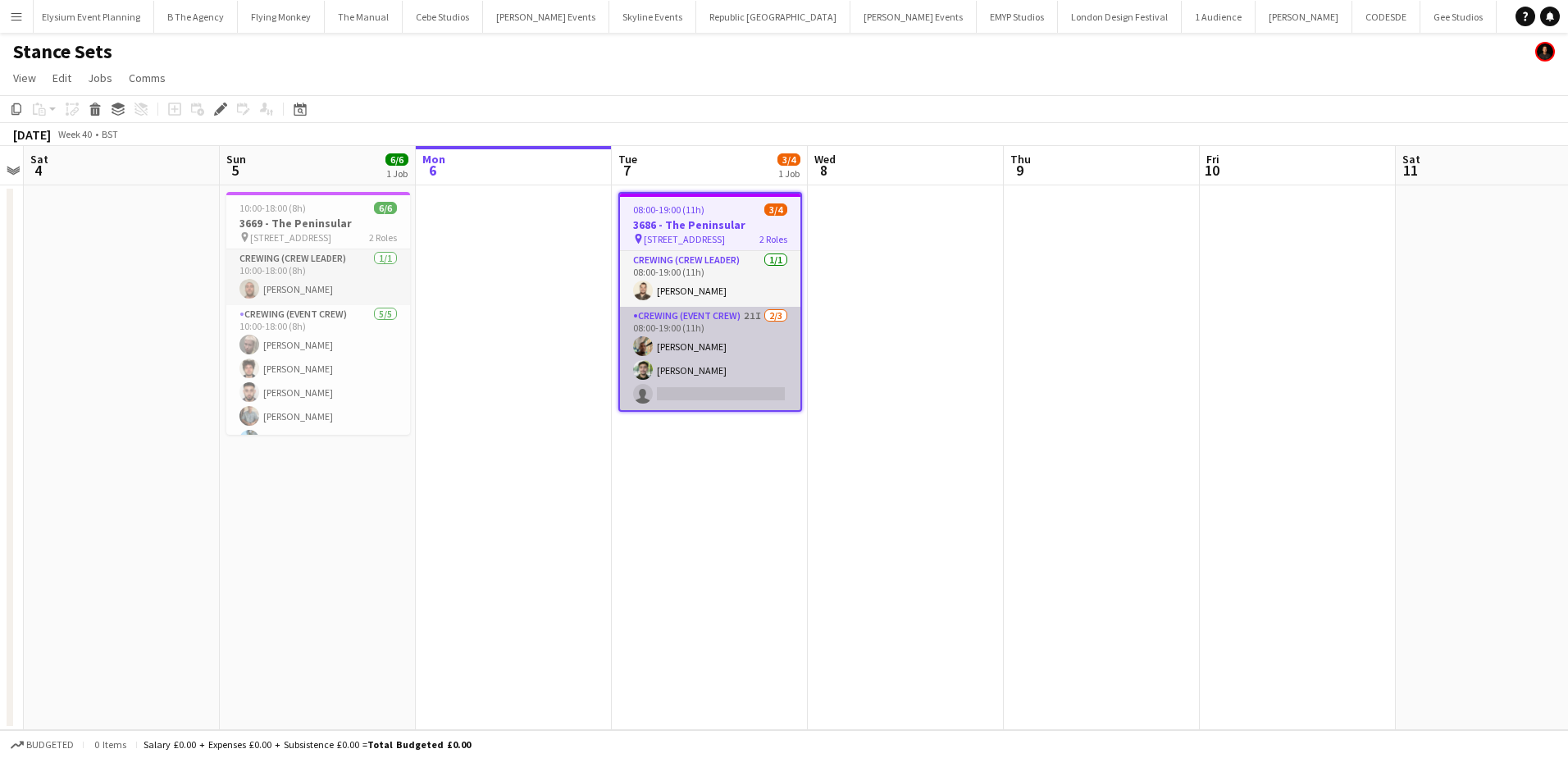
scroll to position [0, 4008]
click at [741, 370] on app-card-role "Crewing (Event Crew) 21I [DATE] 08:00-19:00 (11h) [PERSON_NAME] [PERSON_NAME] s…" at bounding box center [710, 358] width 180 height 103
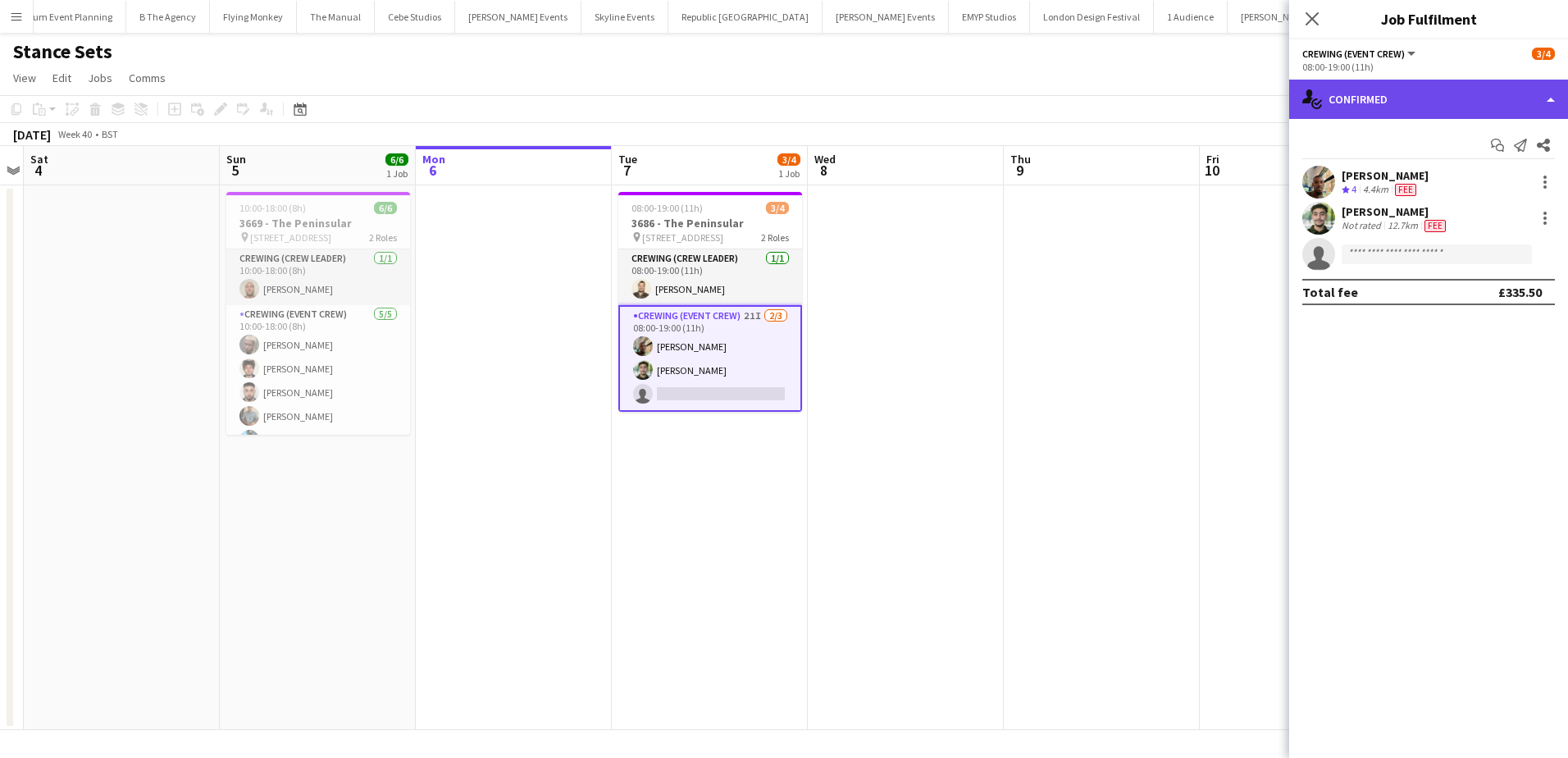
click at [1406, 109] on div "single-neutral-actions-check-2 Confirmed" at bounding box center [1428, 99] width 278 height 40
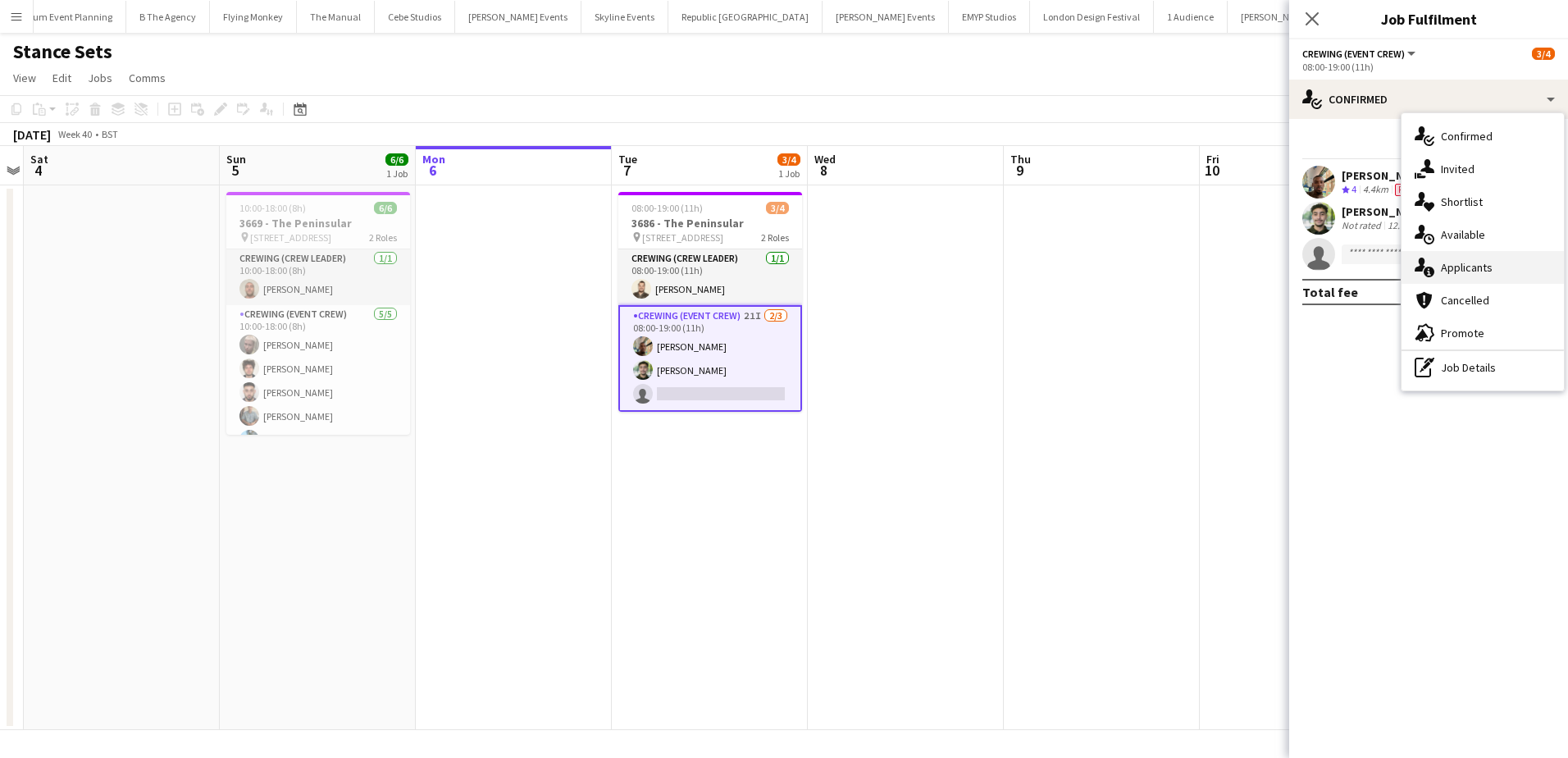
click at [1477, 266] on span "Applicants" at bounding box center [1466, 267] width 52 height 15
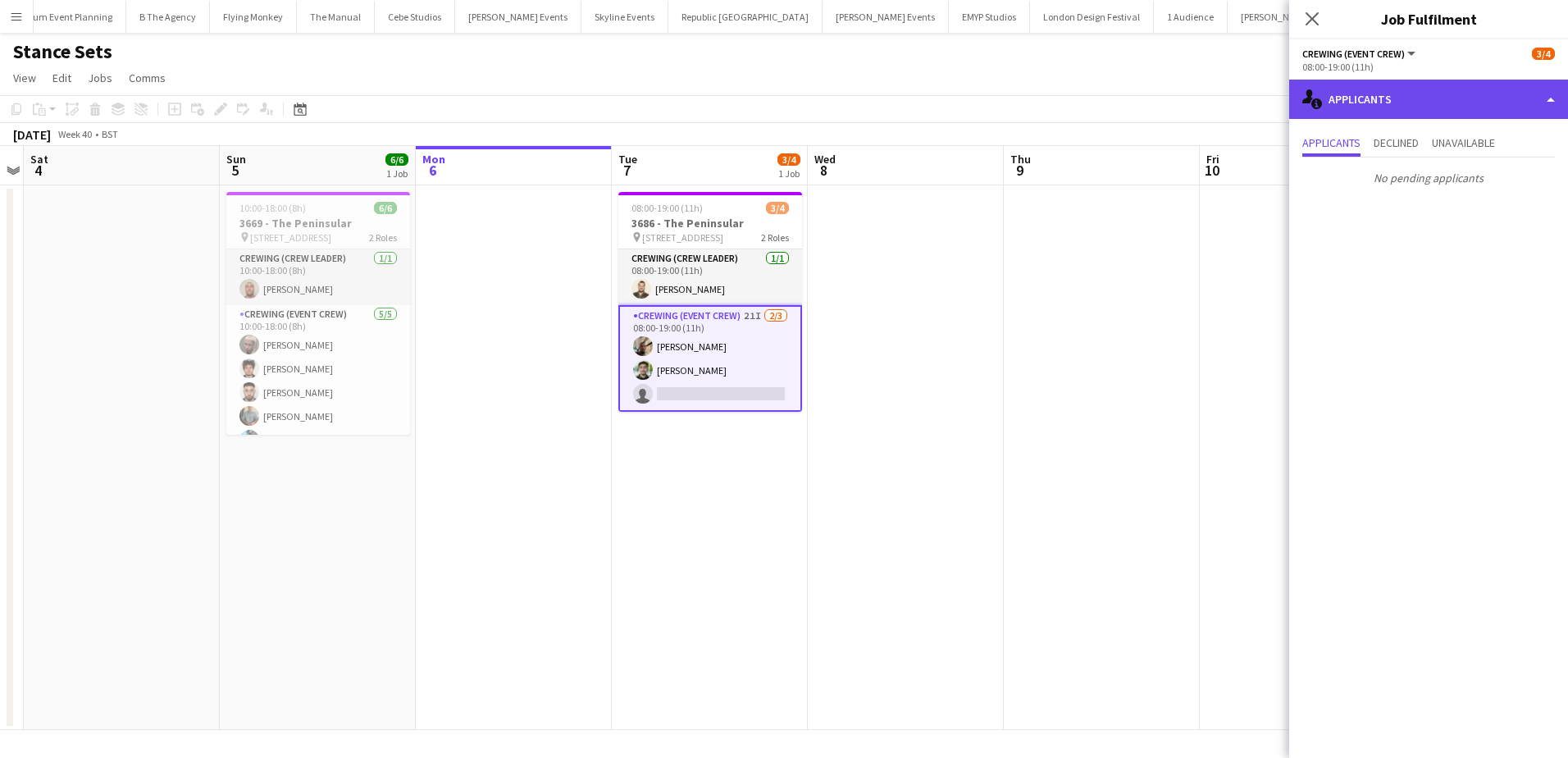
click at [1476, 116] on div "single-neutral-actions-information Applicants" at bounding box center [1428, 99] width 278 height 40
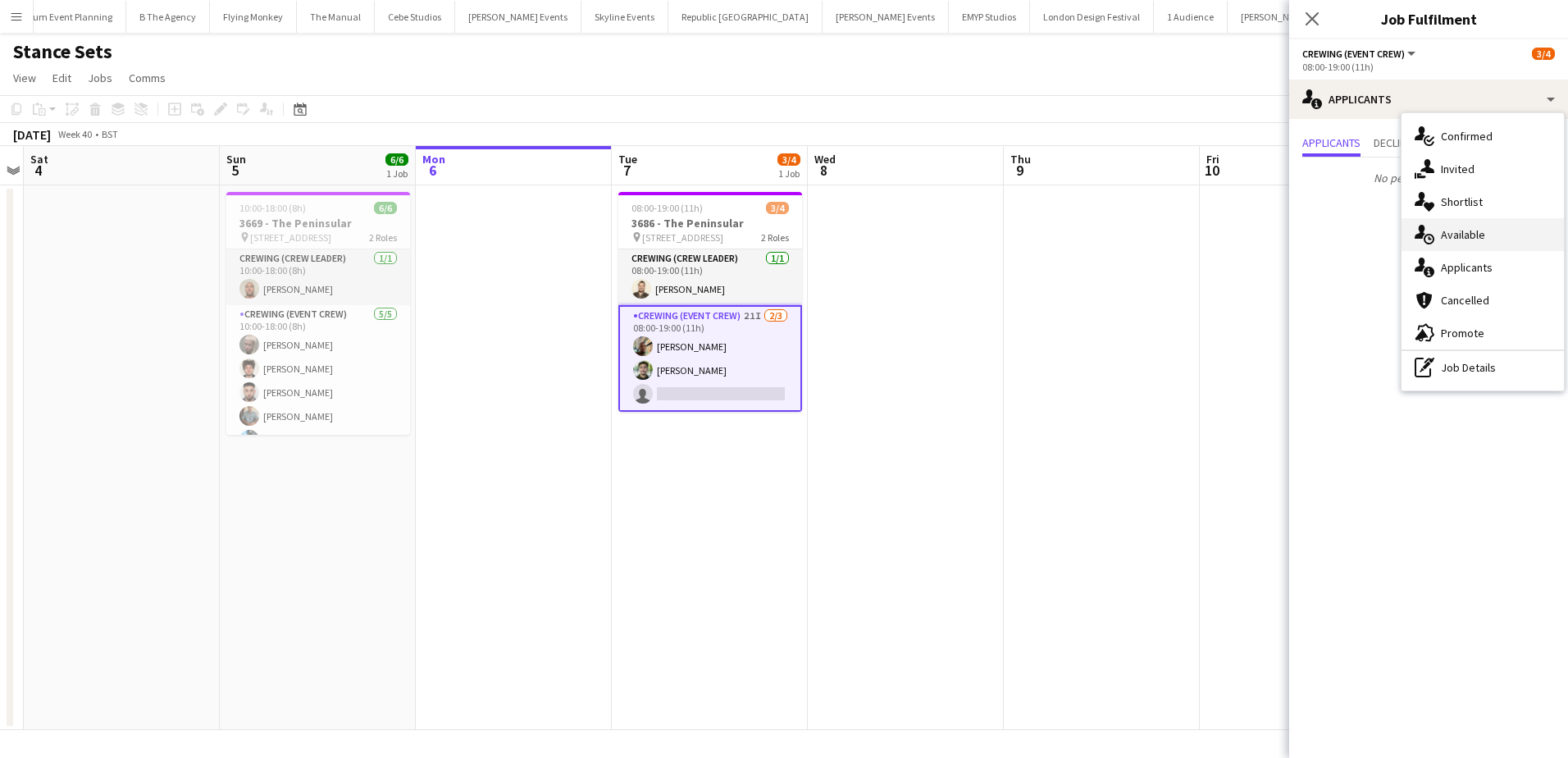
click at [1496, 229] on div "single-neutral-actions-upload Available" at bounding box center [1483, 234] width 162 height 33
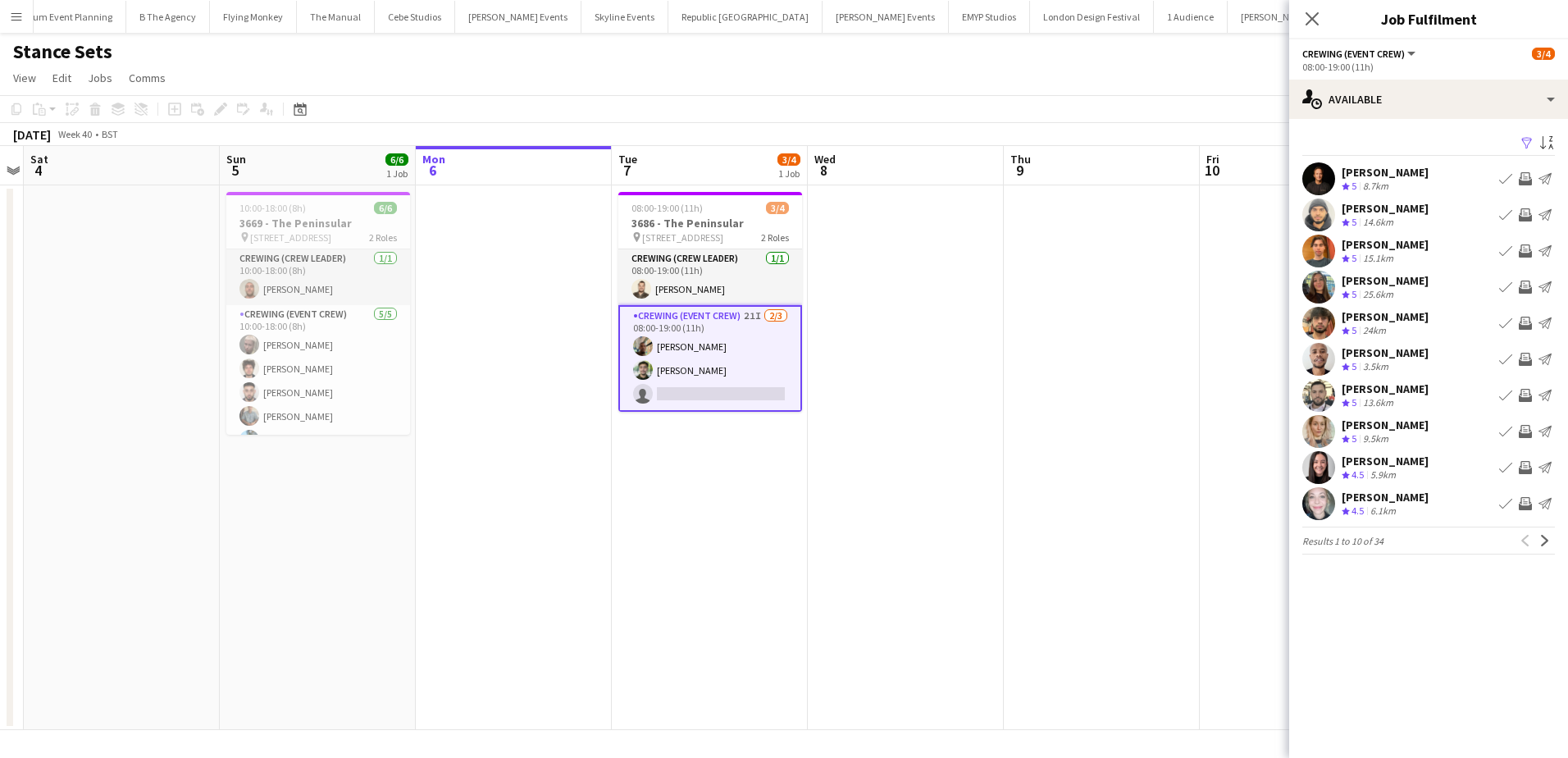
click at [1525, 321] on app-icon "Invite crew" at bounding box center [1526, 323] width 13 height 13
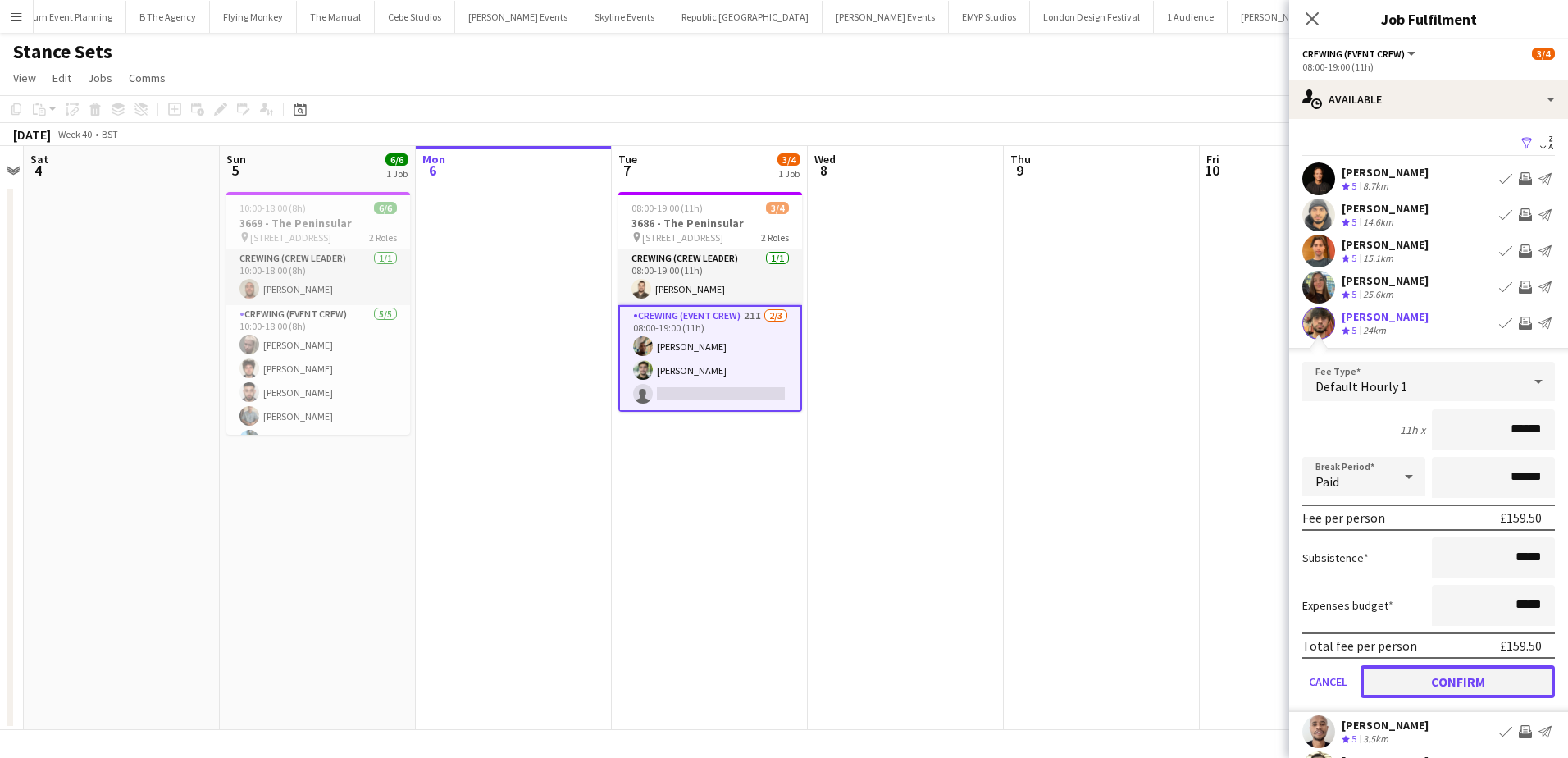
click at [1495, 677] on button "Confirm" at bounding box center [1458, 682] width 194 height 33
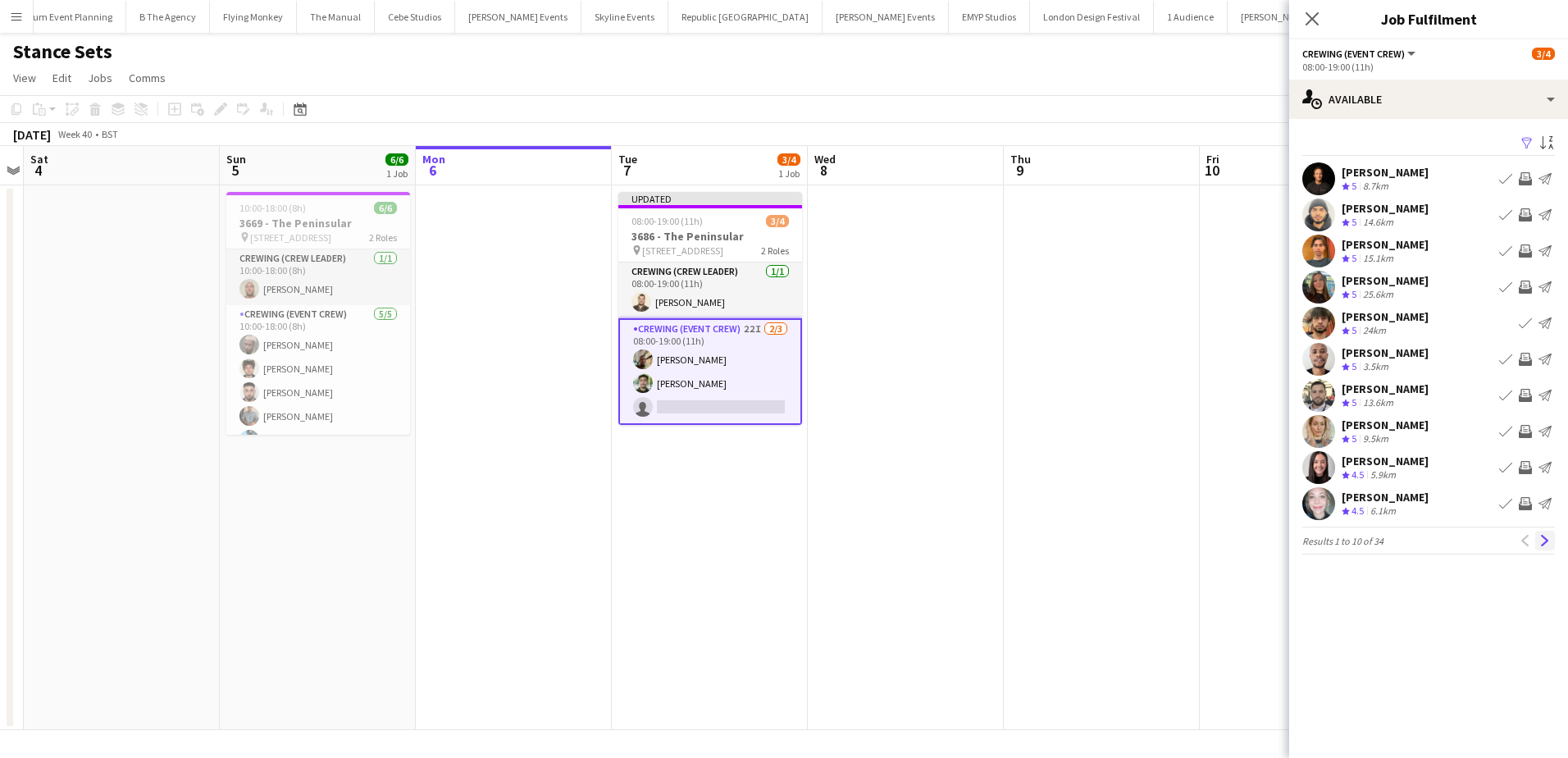
click at [1548, 538] on app-icon "Next" at bounding box center [1545, 540] width 11 height 11
click at [1545, 543] on app-icon "Next" at bounding box center [1545, 540] width 11 height 11
click at [1526, 540] on app-icon "Previous" at bounding box center [1526, 540] width 11 height 11
click at [1524, 396] on app-icon "Invite crew" at bounding box center [1526, 396] width 13 height 13
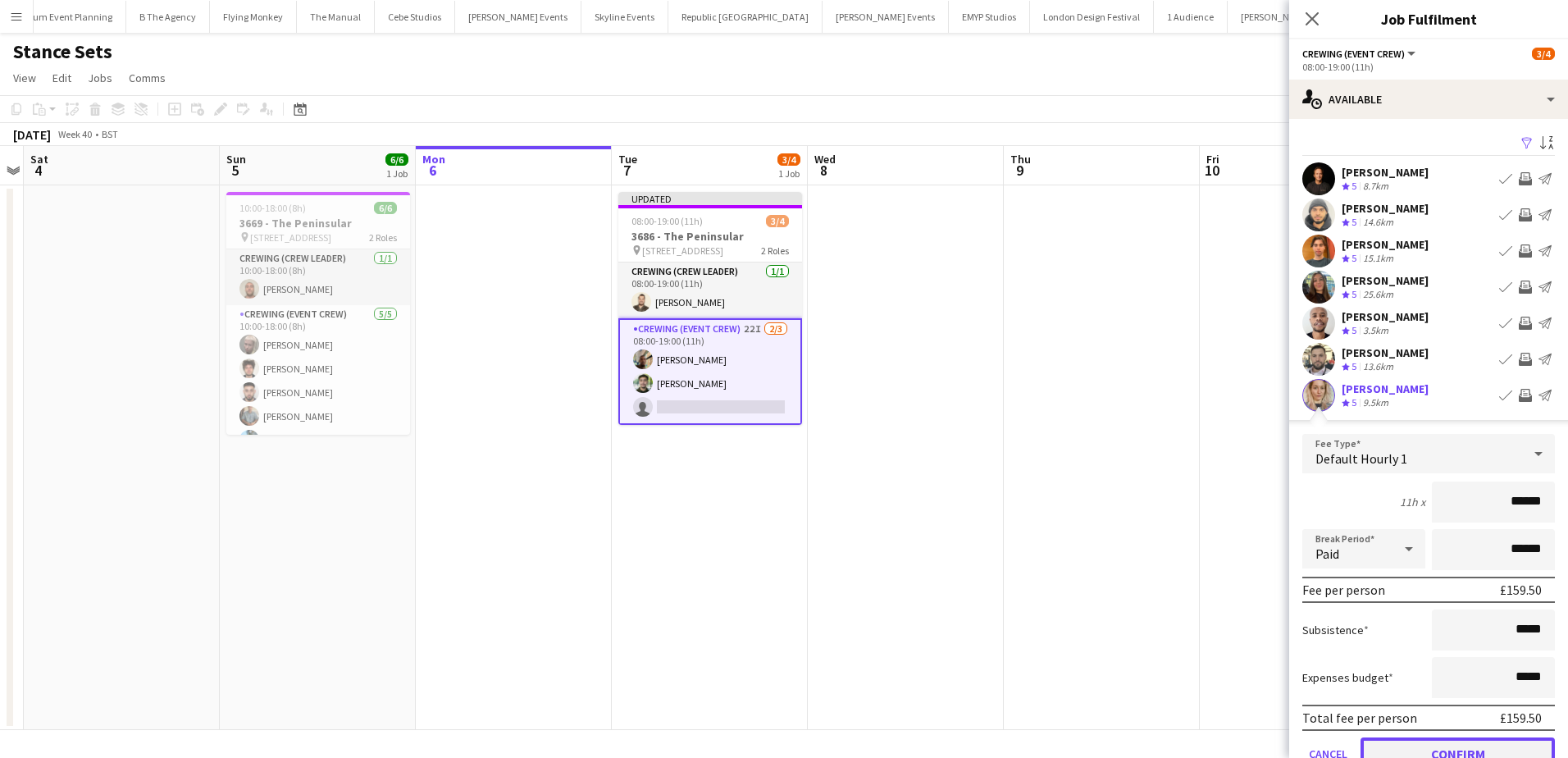
click at [1468, 743] on button "Confirm" at bounding box center [1458, 753] width 194 height 33
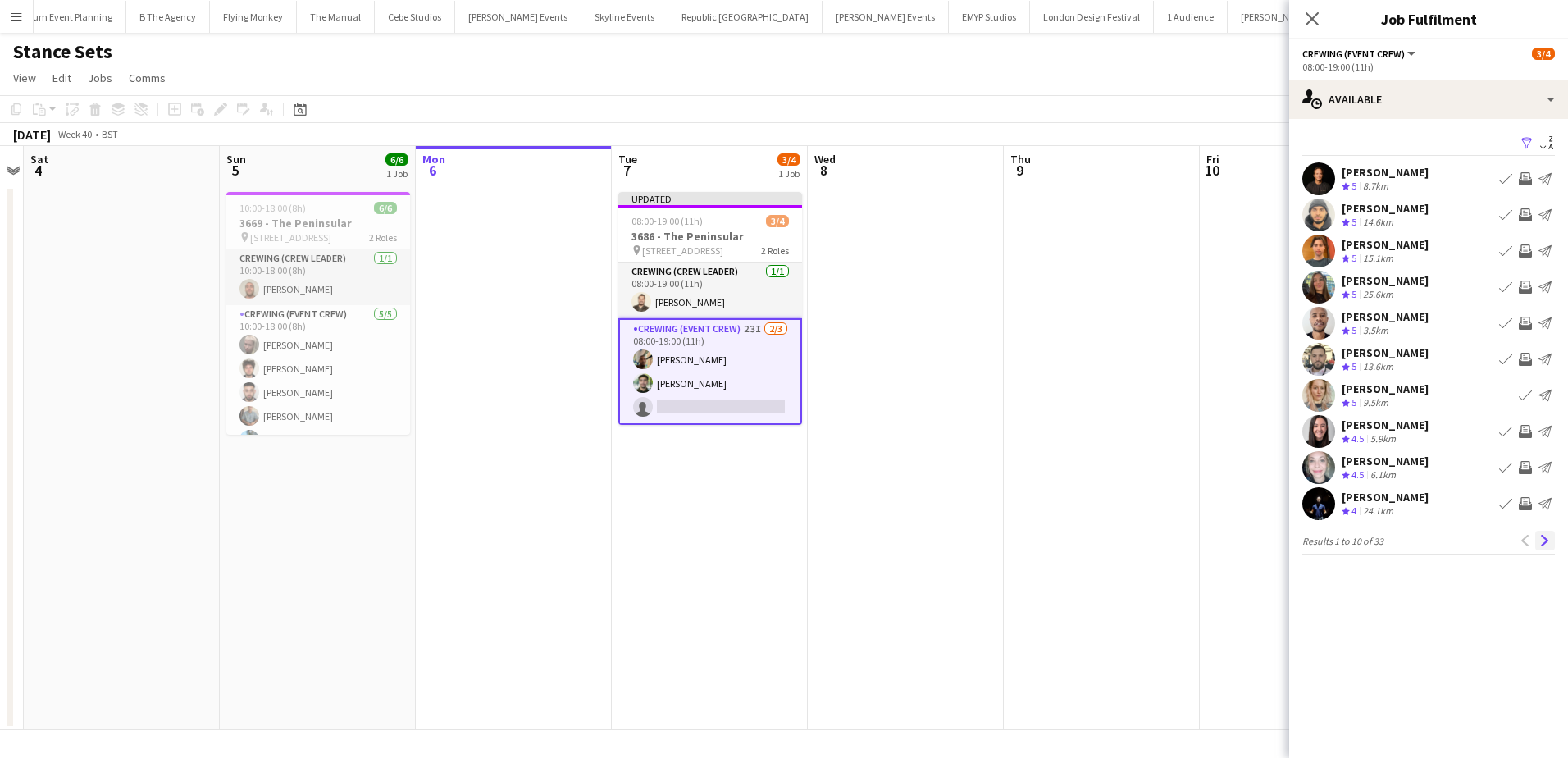
click at [1546, 544] on app-icon "Next" at bounding box center [1545, 540] width 11 height 11
click at [1320, 422] on app-user-avatar at bounding box center [1319, 431] width 33 height 33
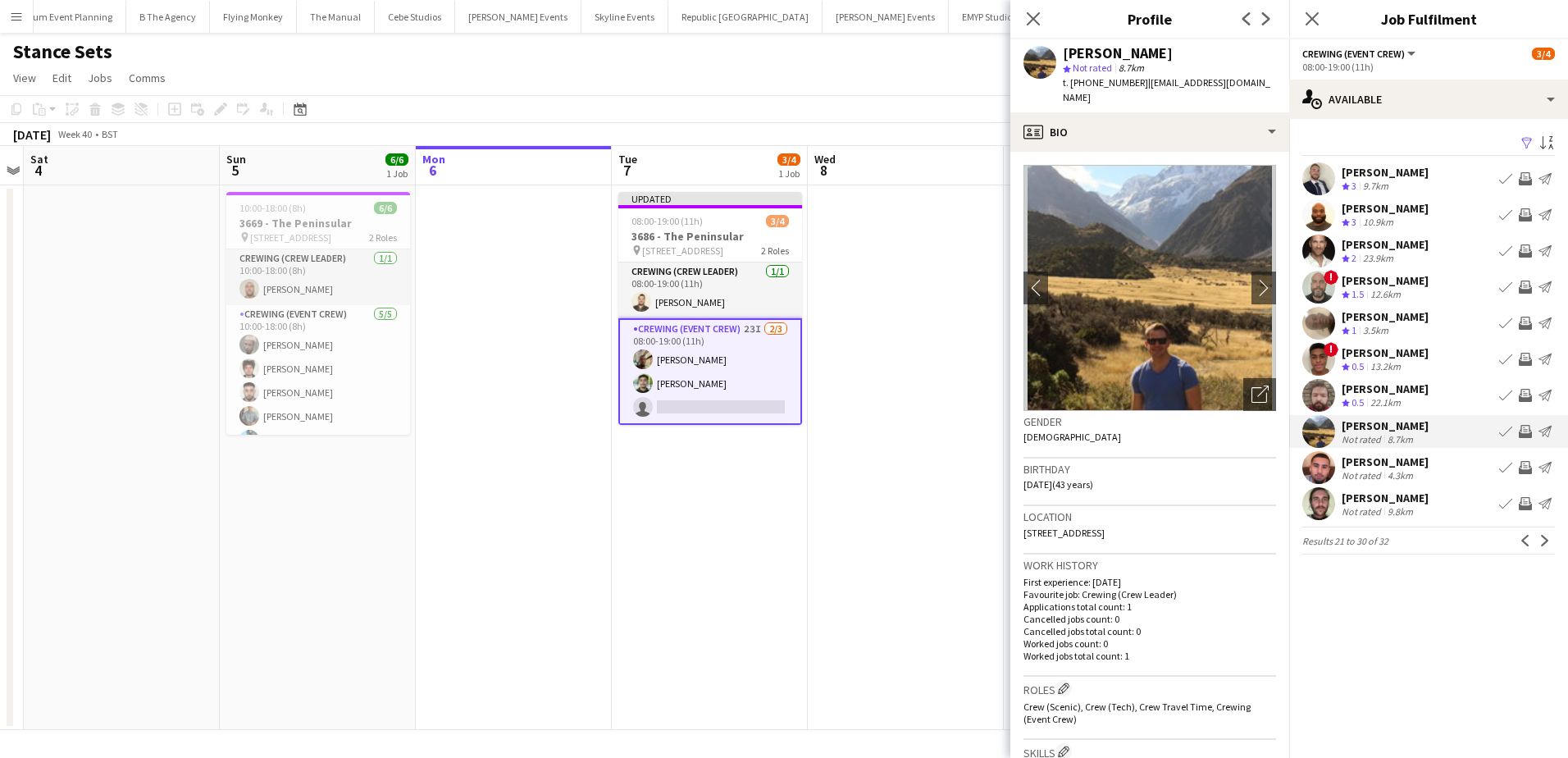
click at [913, 309] on app-date-cell at bounding box center [906, 457] width 196 height 545
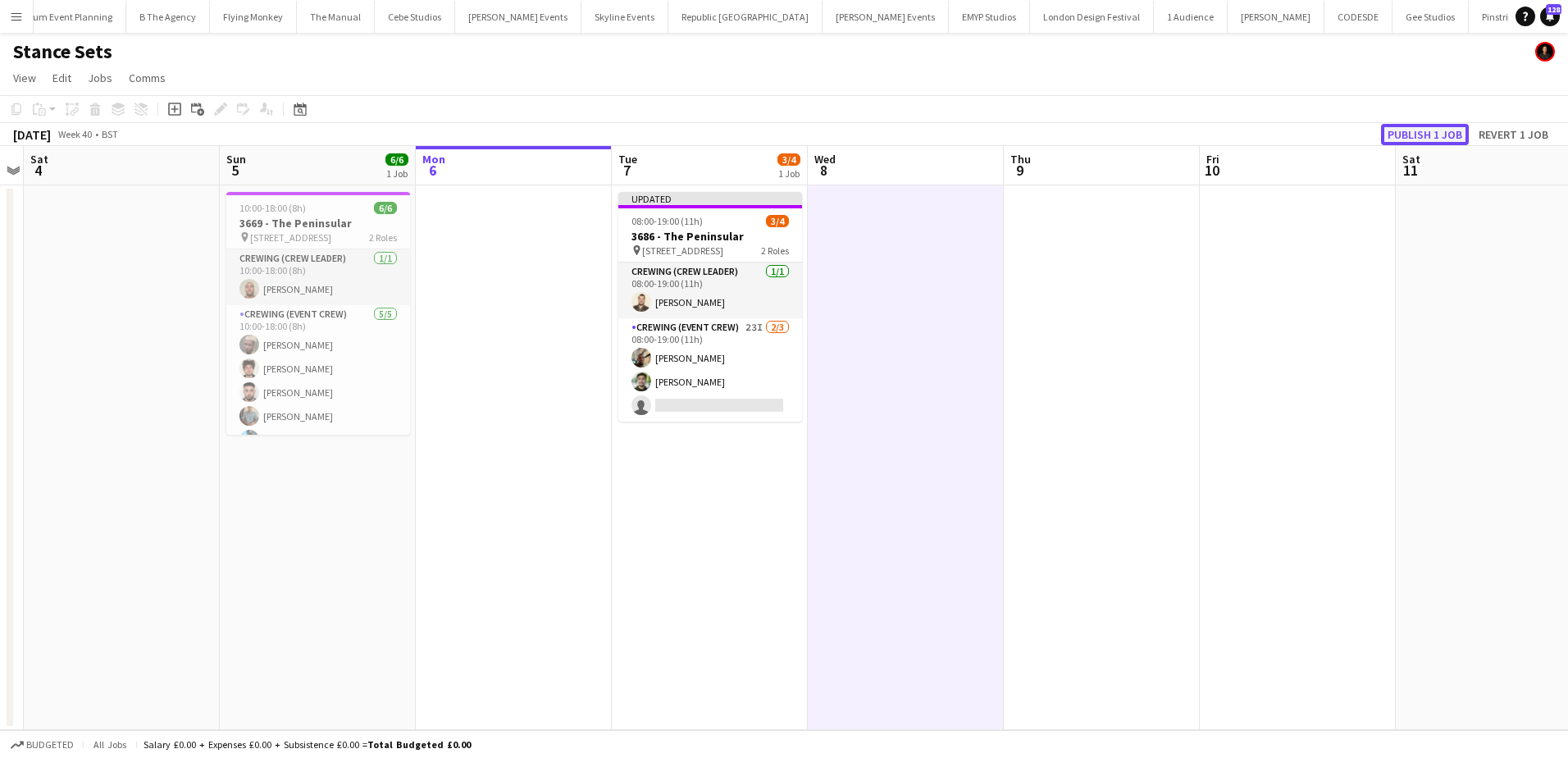
click at [1423, 131] on button "Publish 1 job" at bounding box center [1425, 134] width 88 height 22
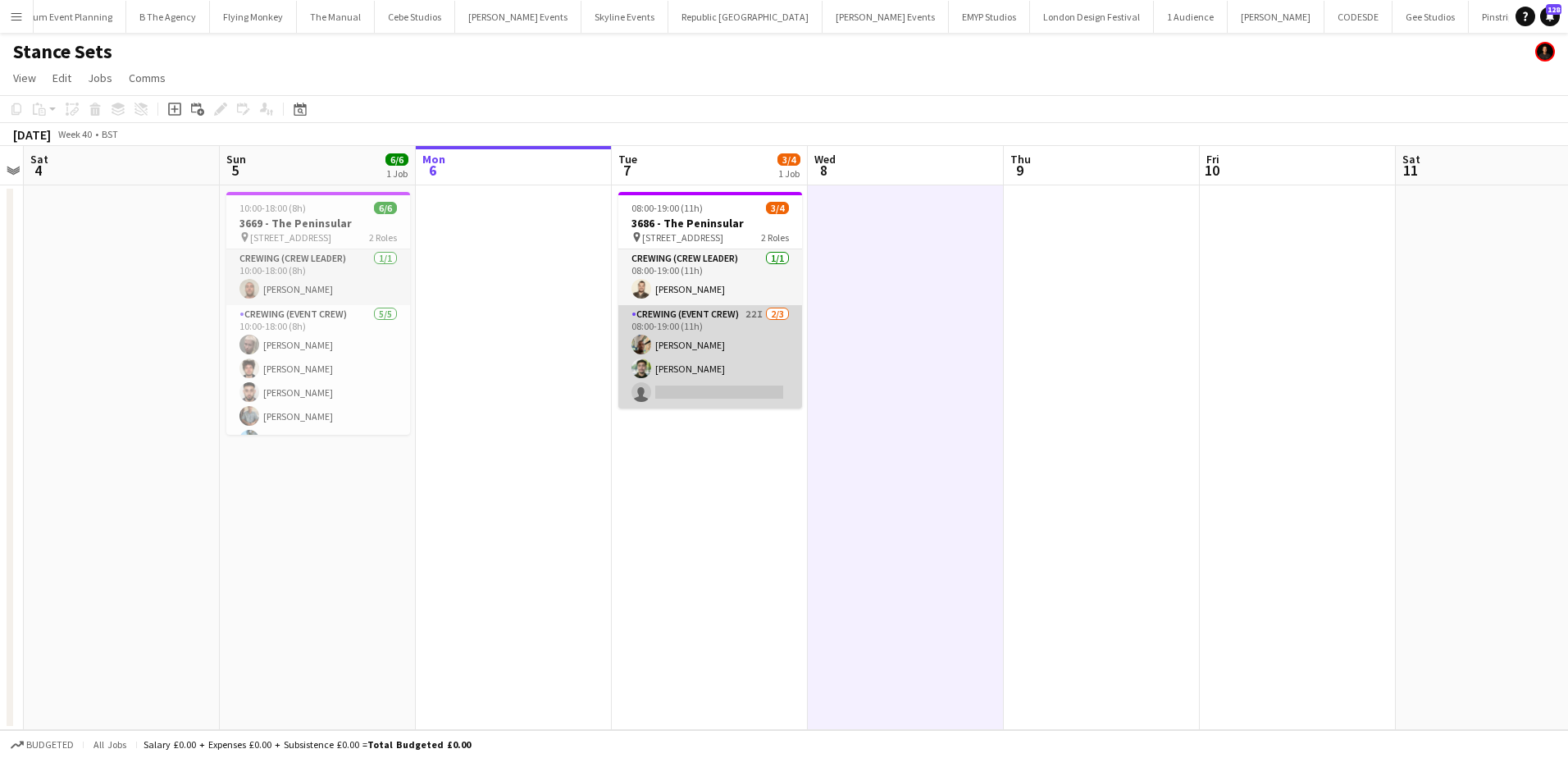
click at [730, 378] on app-card-role "Crewing (Event Crew) 22I 2/3 08:00-19:00 (11h) Stephon Johnson Nazim Aouadi sin…" at bounding box center [710, 356] width 184 height 103
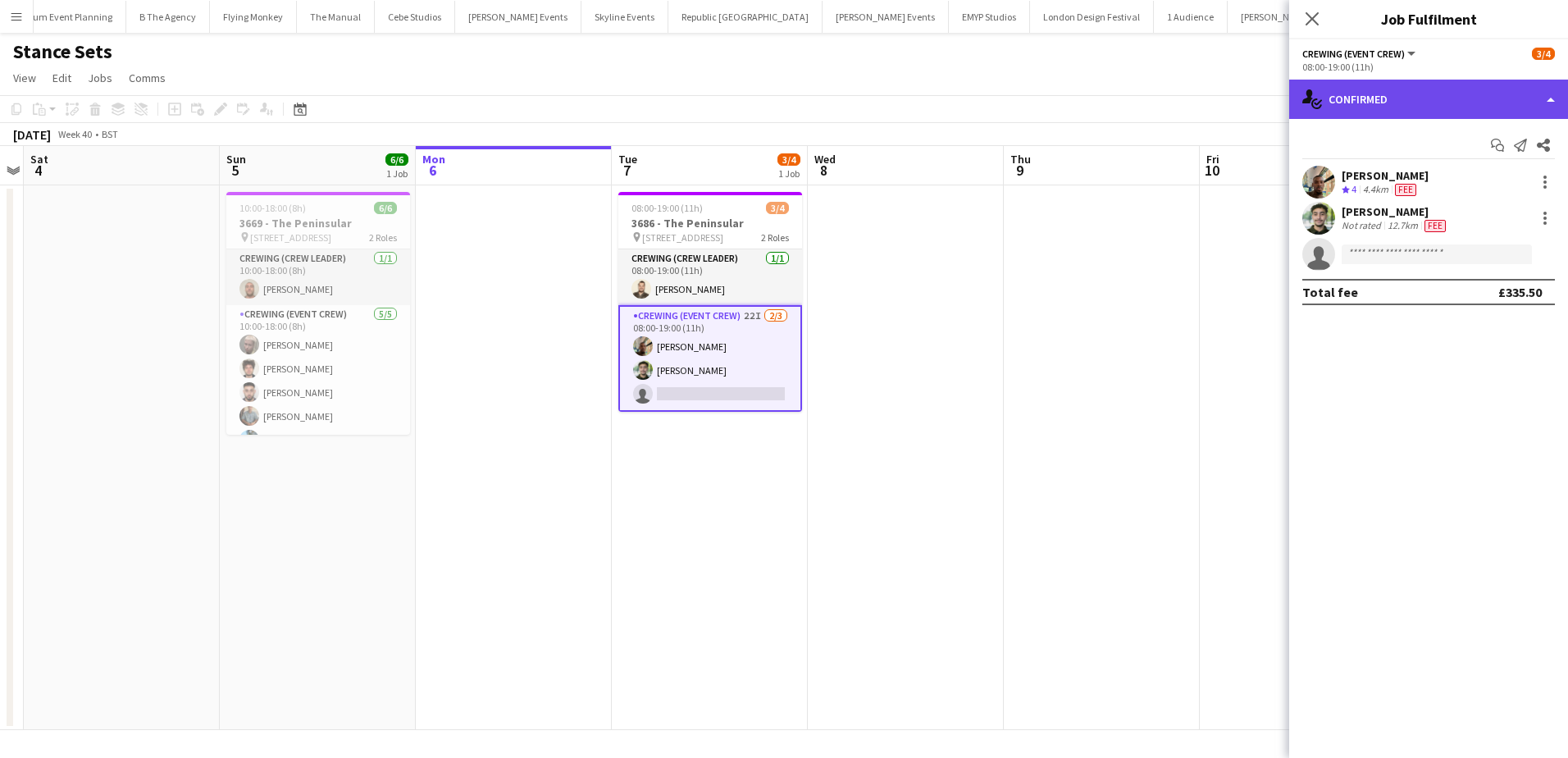
click at [1390, 101] on div "single-neutral-actions-check-2 Confirmed" at bounding box center [1428, 99] width 278 height 40
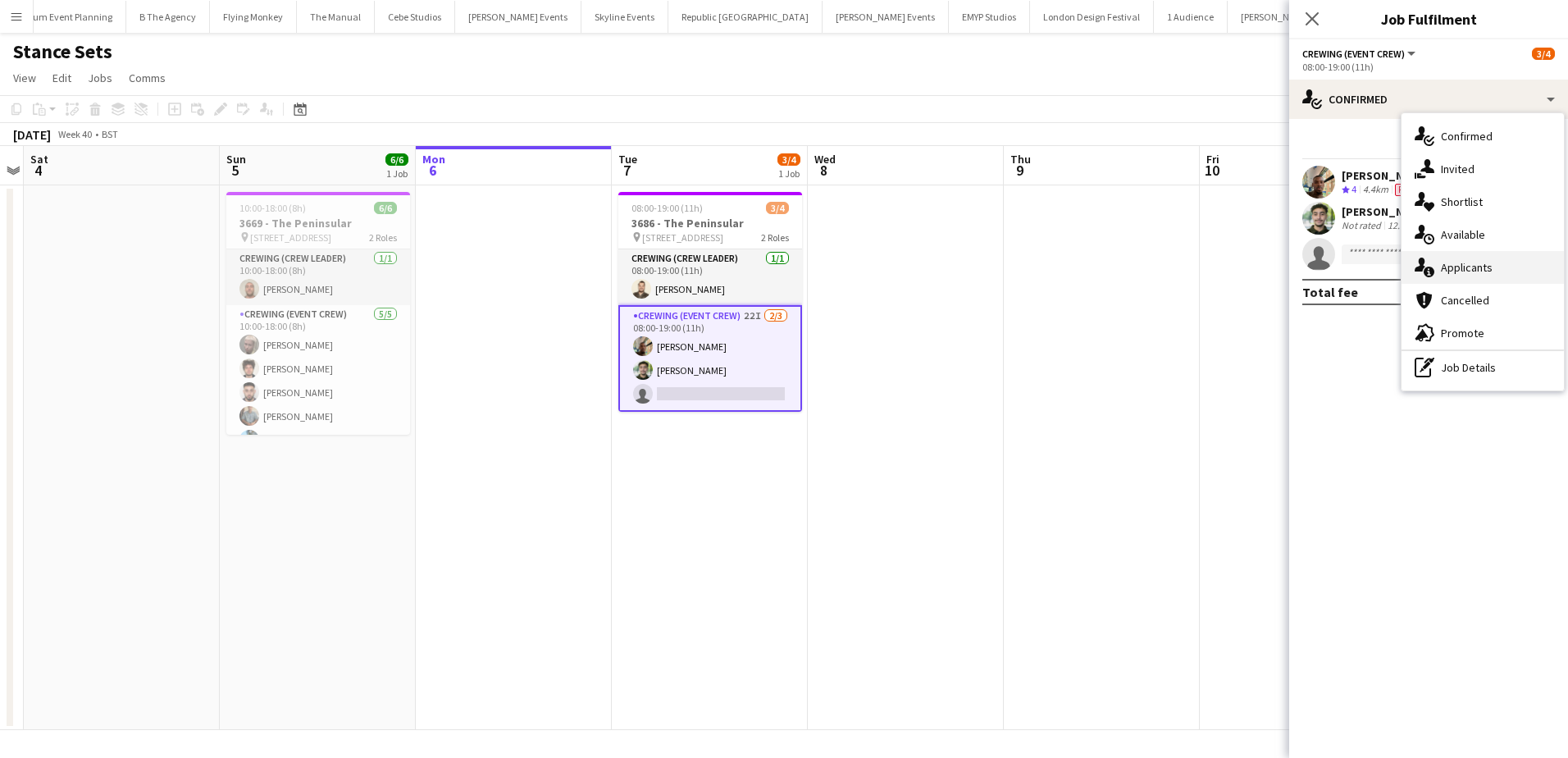
click at [1501, 258] on div "single-neutral-actions-information Applicants" at bounding box center [1483, 267] width 162 height 33
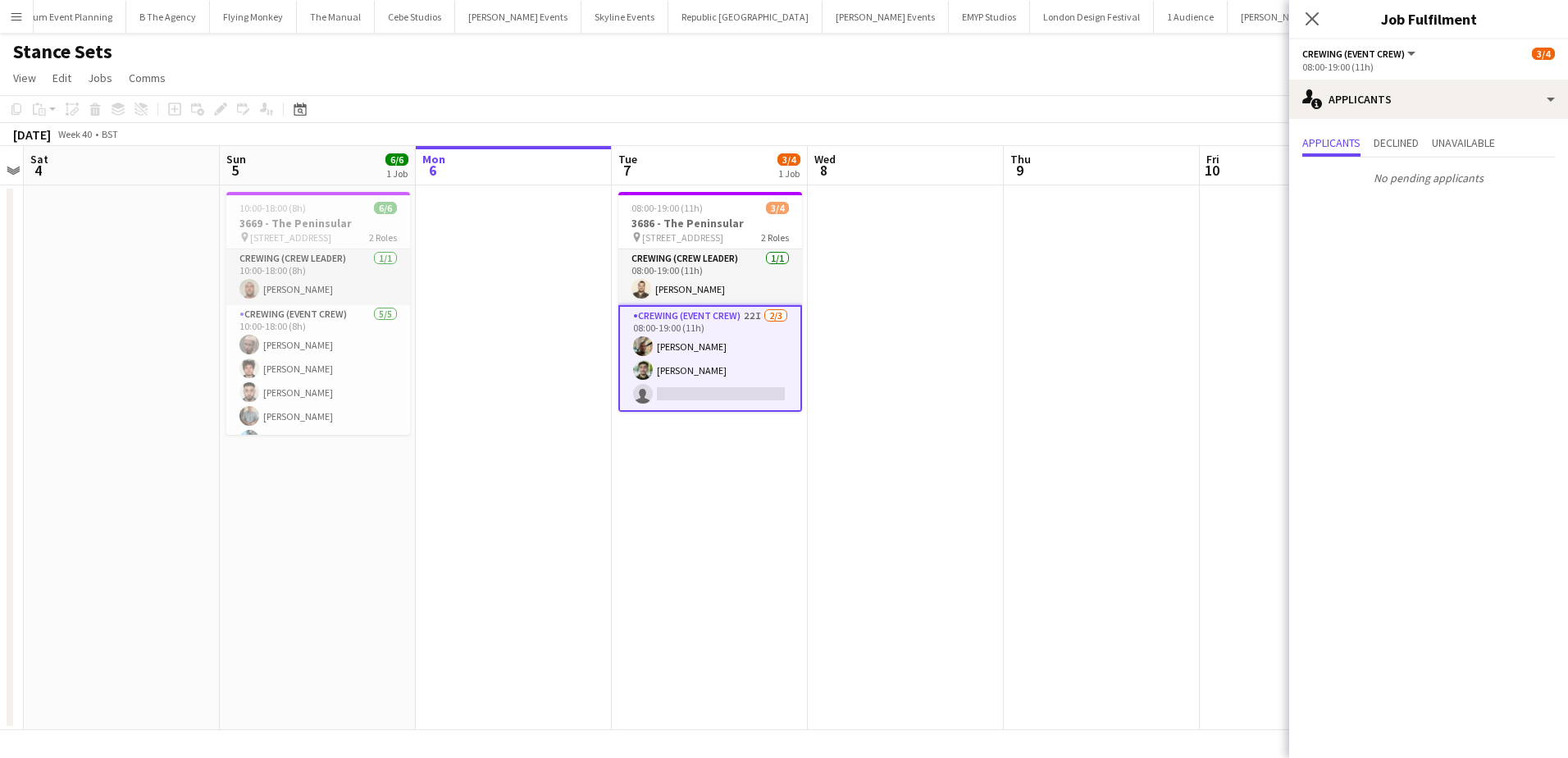
click at [1426, 137] on div "Applicants Declined Unavailable" at bounding box center [1429, 144] width 253 height 25
click at [1445, 70] on div "08:00-19:00 (11h)" at bounding box center [1429, 66] width 253 height 12
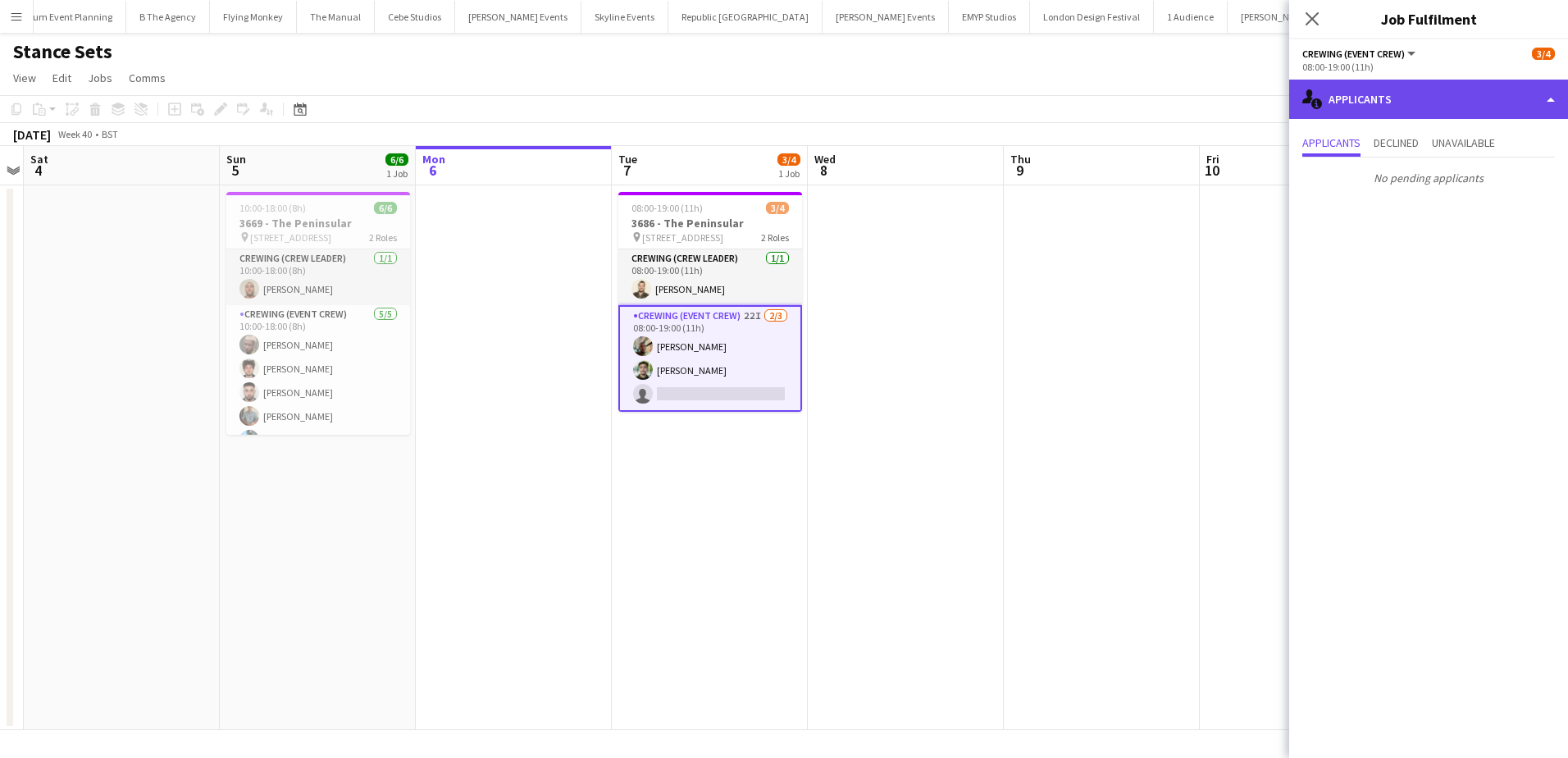
click at [1452, 101] on div "single-neutral-actions-information Applicants" at bounding box center [1428, 99] width 278 height 40
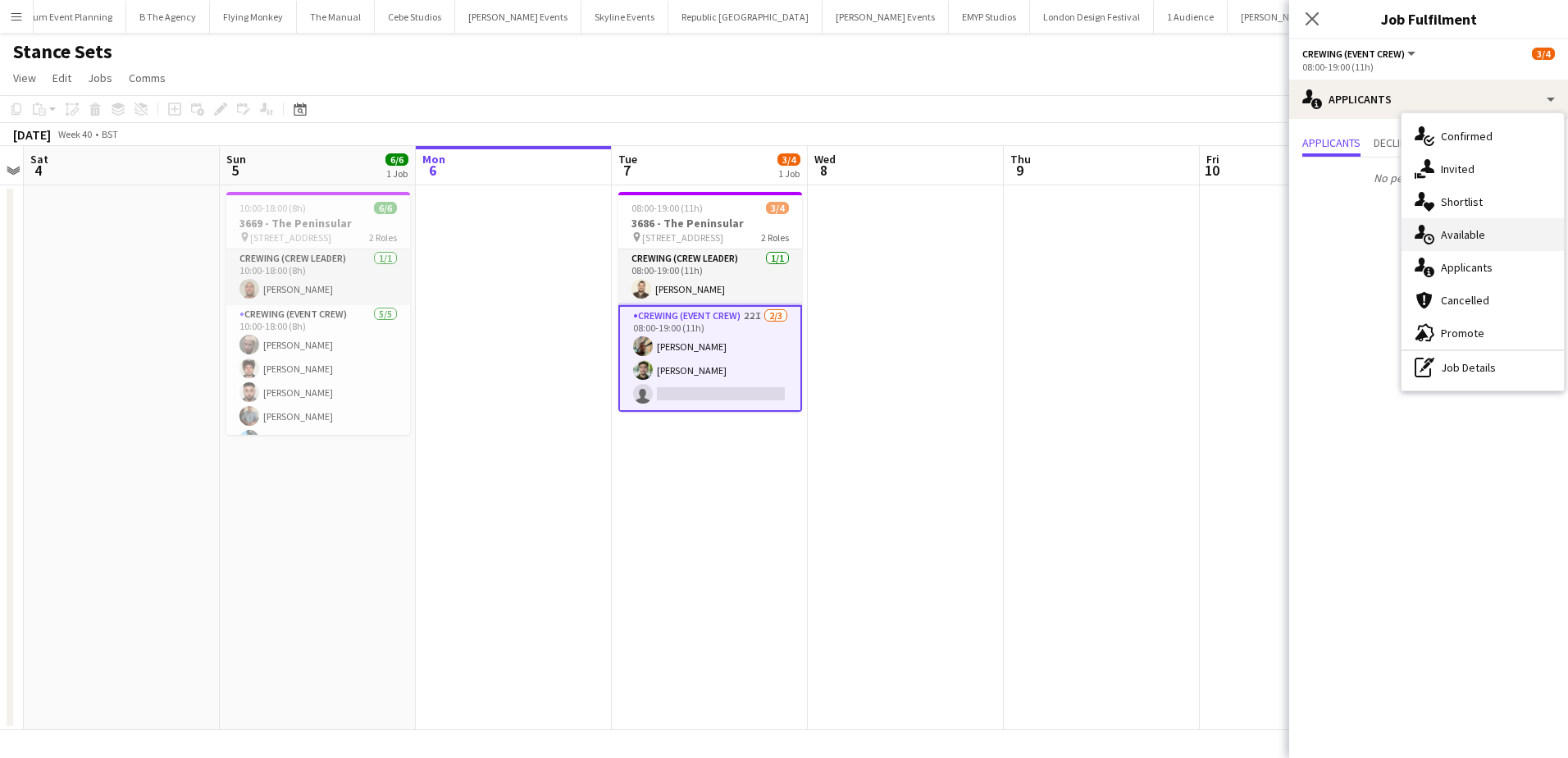
click at [1505, 227] on div "single-neutral-actions-upload Available" at bounding box center [1483, 234] width 162 height 33
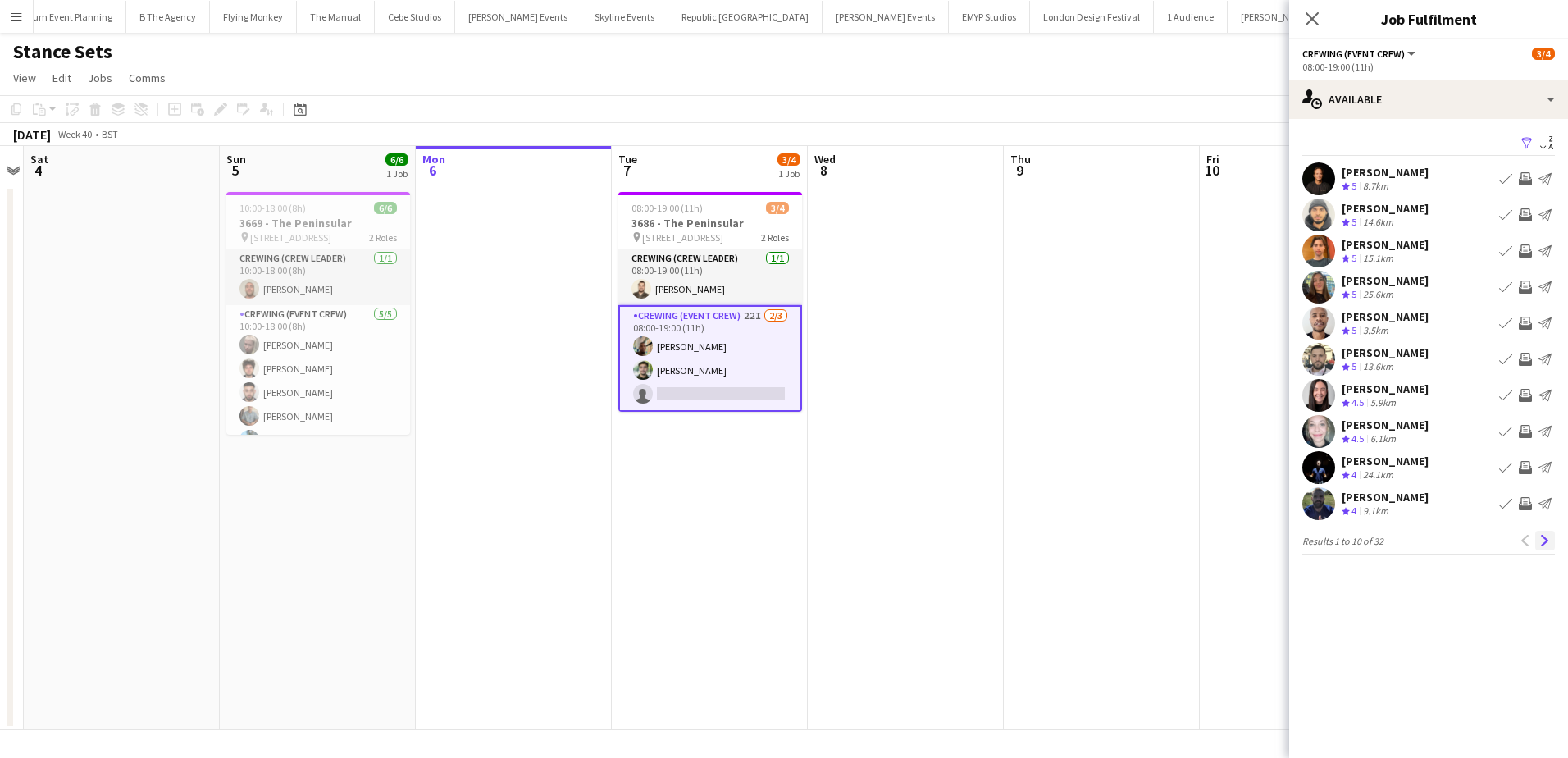
click at [1546, 534] on app-icon "Next" at bounding box center [1545, 540] width 11 height 11
click at [1524, 212] on app-icon "Invite crew" at bounding box center [1526, 215] width 13 height 13
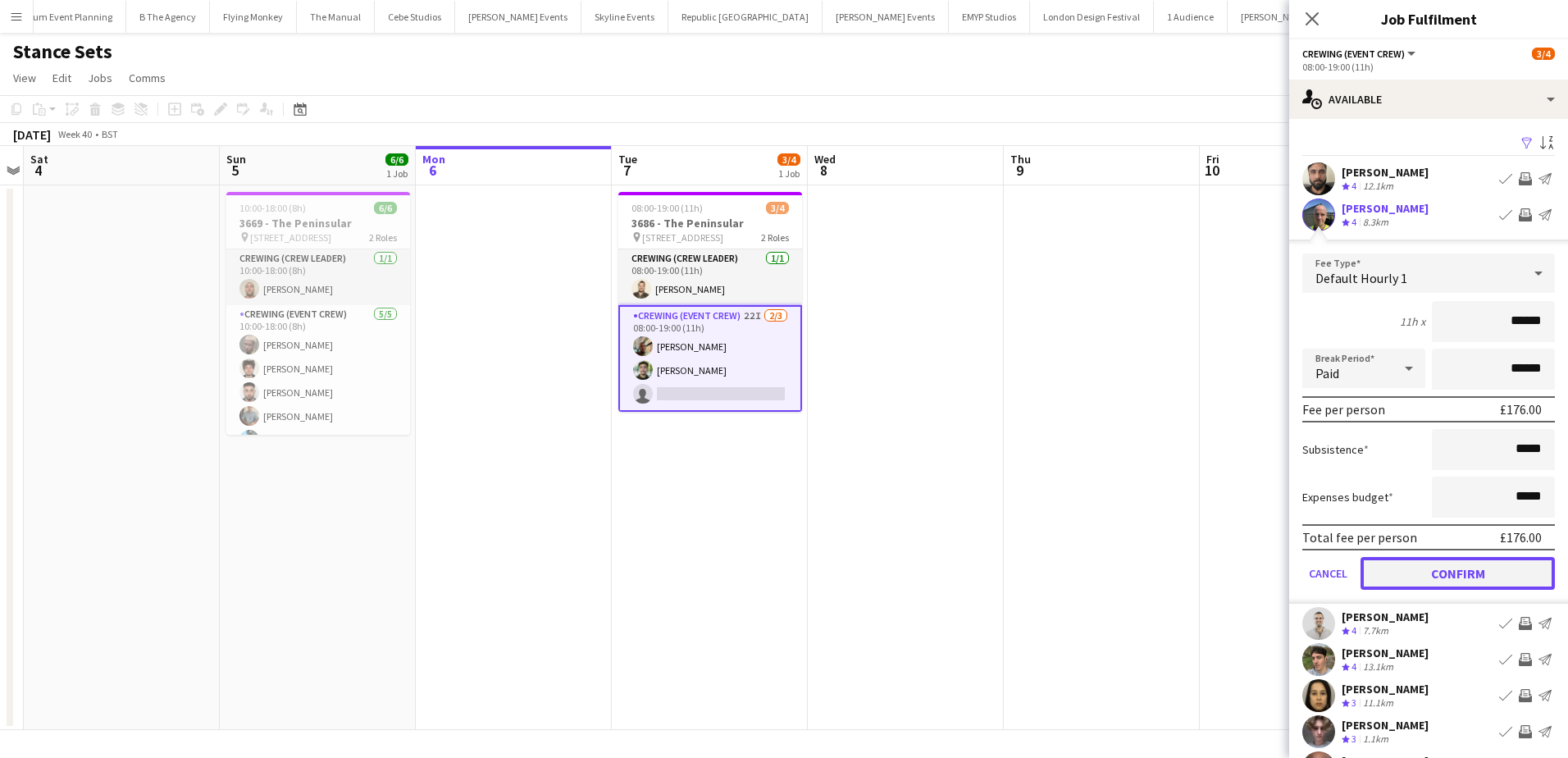
click at [1500, 578] on button "Confirm" at bounding box center [1458, 573] width 194 height 33
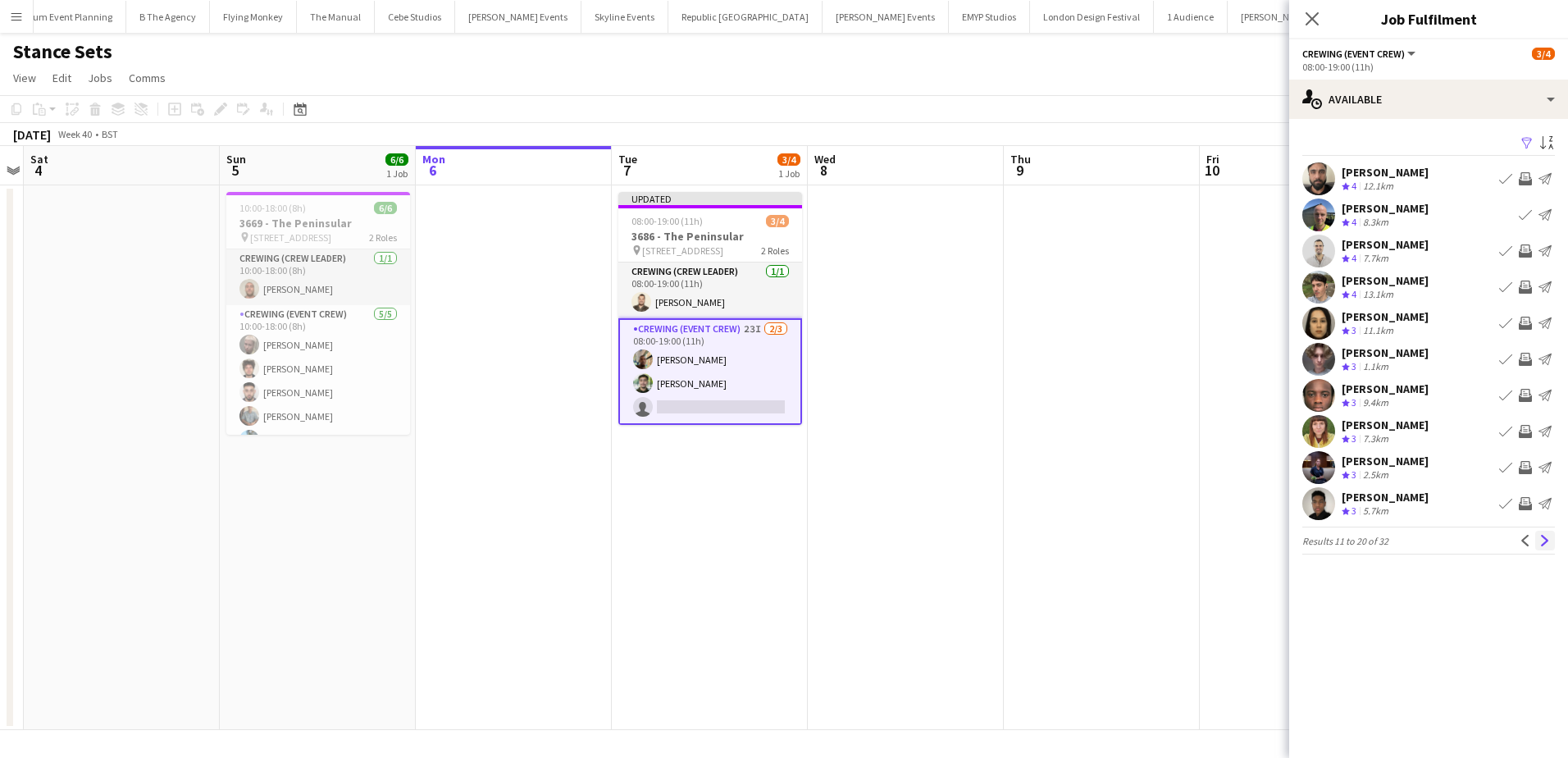
click at [1550, 540] on app-icon "Next" at bounding box center [1545, 540] width 11 height 11
click at [1549, 535] on app-icon "Next" at bounding box center [1545, 540] width 11 height 11
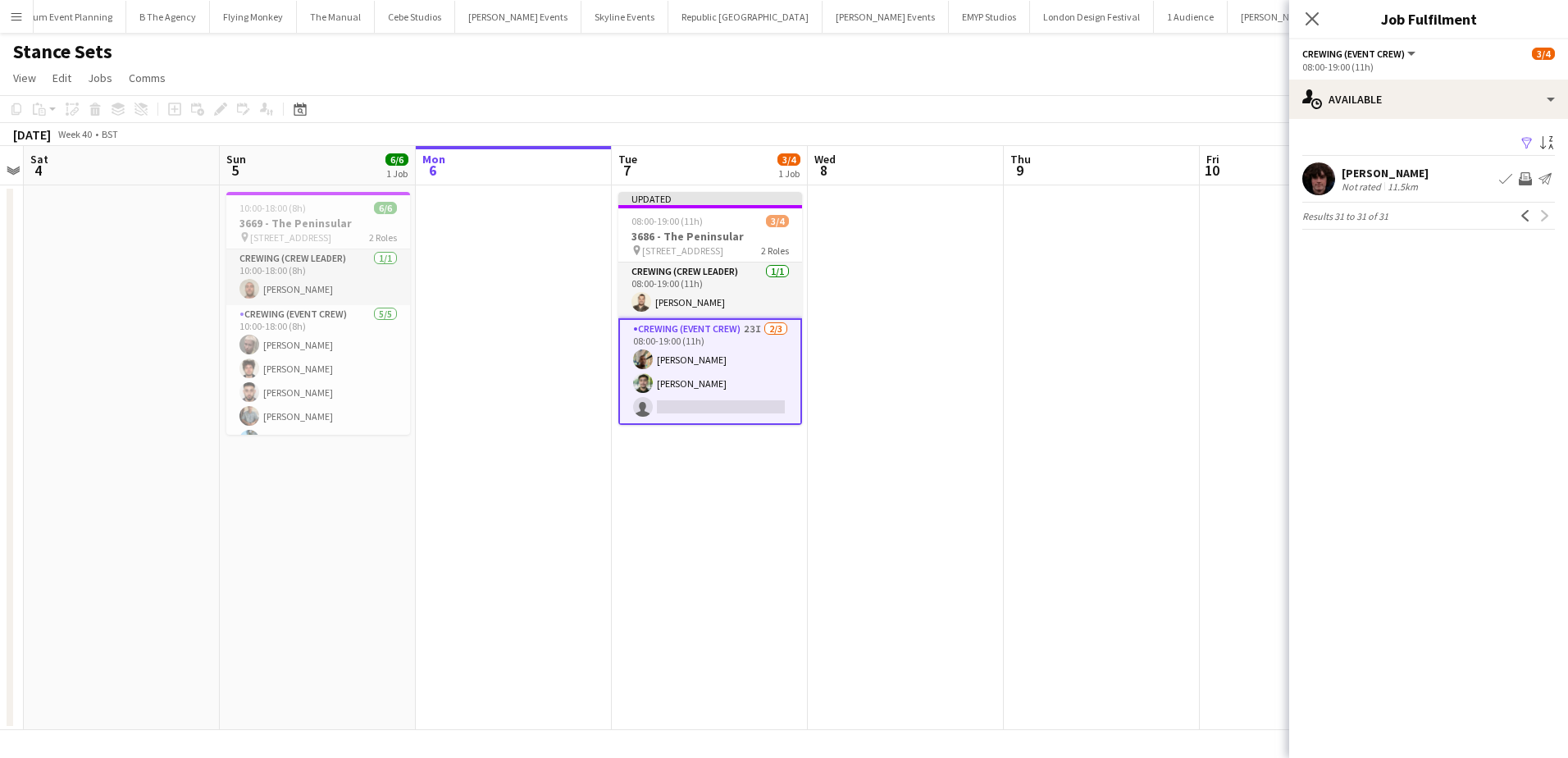
click at [1136, 427] on app-date-cell at bounding box center [1102, 457] width 196 height 545
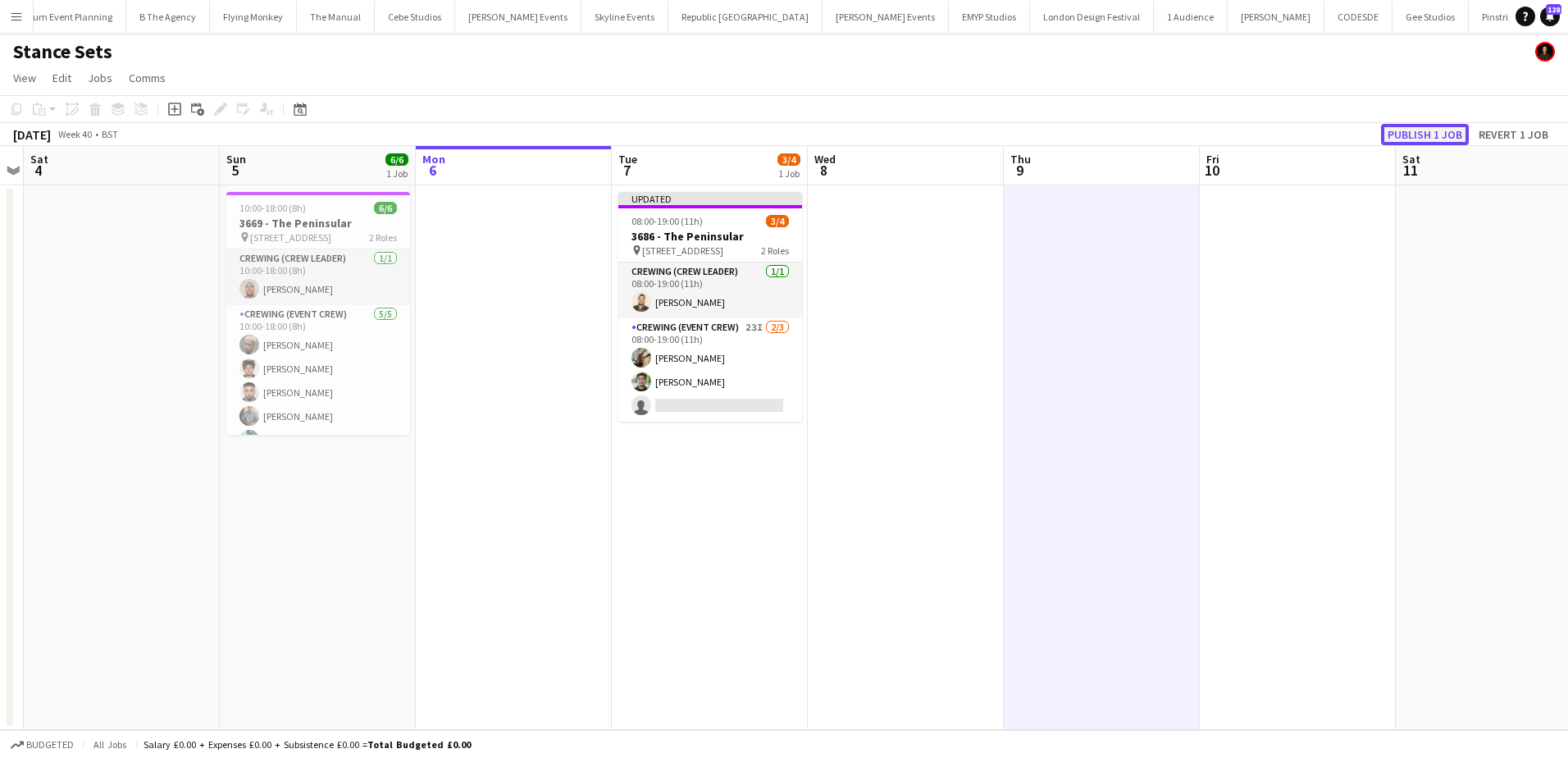
click at [1419, 133] on button "Publish 1 job" at bounding box center [1425, 134] width 88 height 22
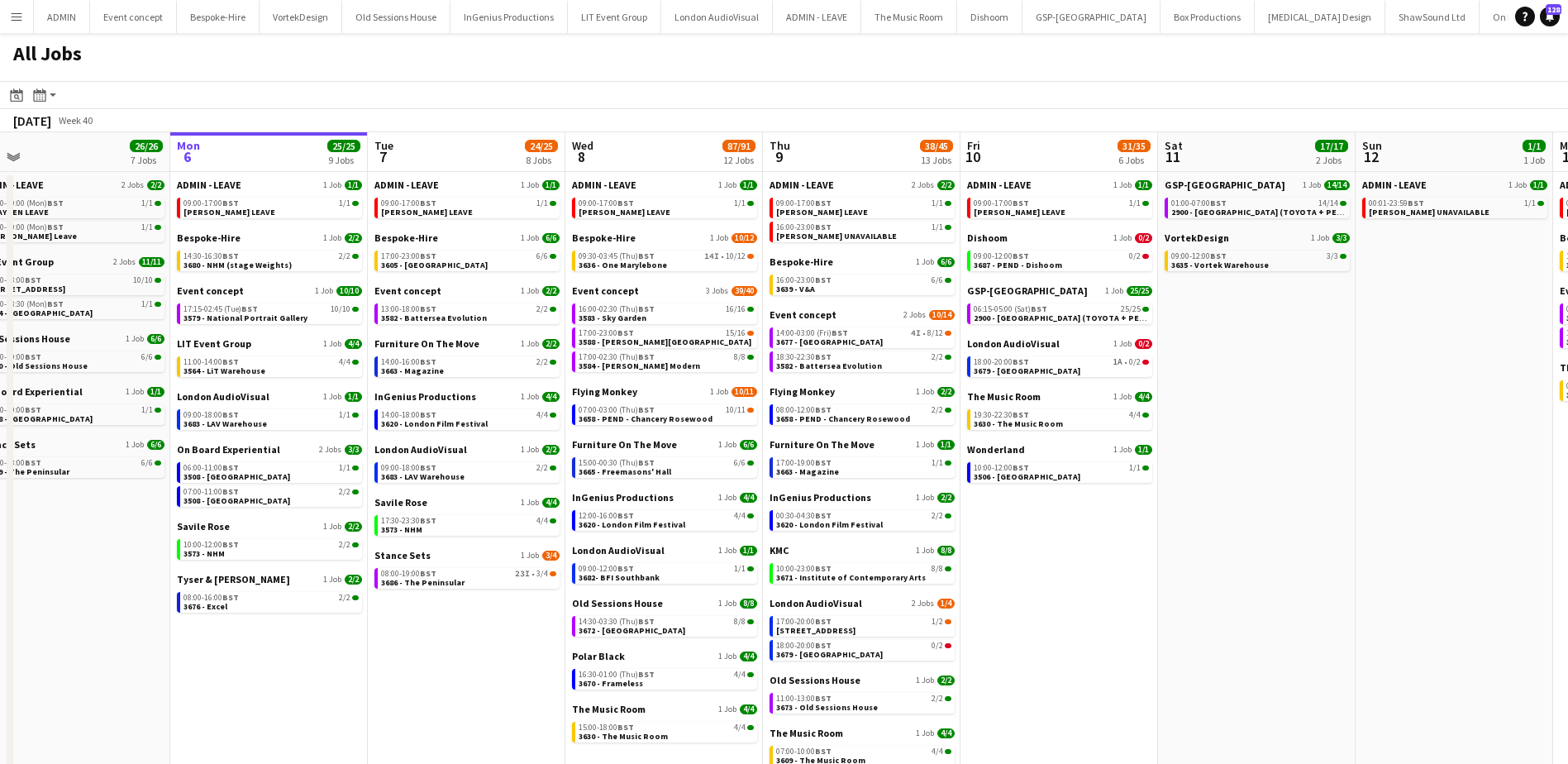
drag, startPoint x: 1272, startPoint y: 342, endPoint x: 1244, endPoint y: 343, distance: 28.0
click at [1244, 343] on app-calendar-viewport "Fri 3 29/34 4 Jobs Sat 4 20/20 6 Jobs Sun 5 26/26 7 Jobs Mon 6 25/25 9 Jobs Tue…" at bounding box center [784, 472] width 1568 height 680
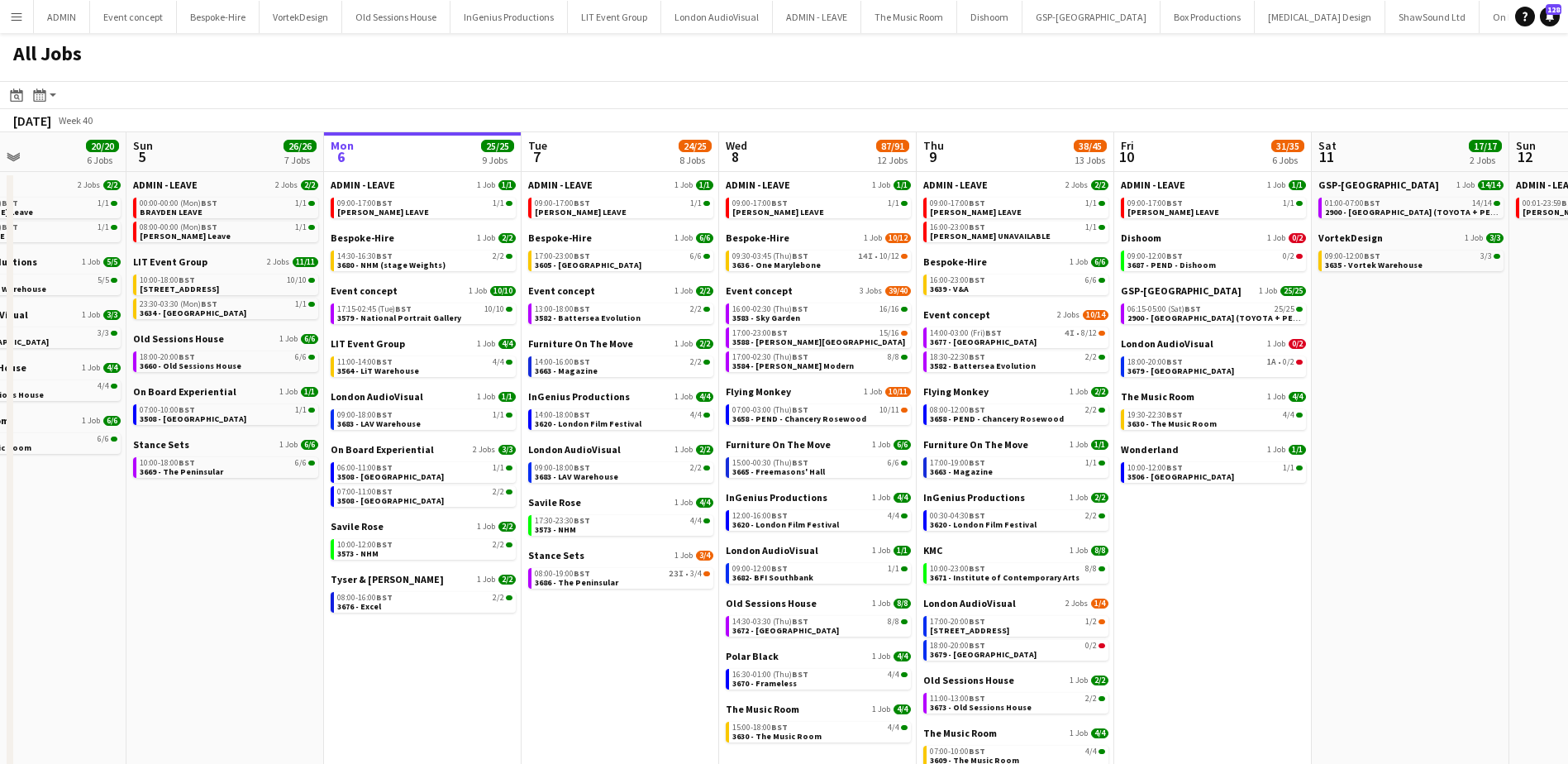
drag, startPoint x: 380, startPoint y: 648, endPoint x: 454, endPoint y: 648, distance: 74.0
click at [454, 648] on app-calendar-viewport "Thu 2 45/46 10 Jobs Fri 3 29/34 4 Jobs Sat 4 20/20 6 Jobs Sun 5 26/26 7 Jobs Mo…" at bounding box center [784, 472] width 1568 height 680
click at [237, 362] on link "18:00-20:00 BST 6/6 3660 - Old Sessions House" at bounding box center [228, 361] width 175 height 19
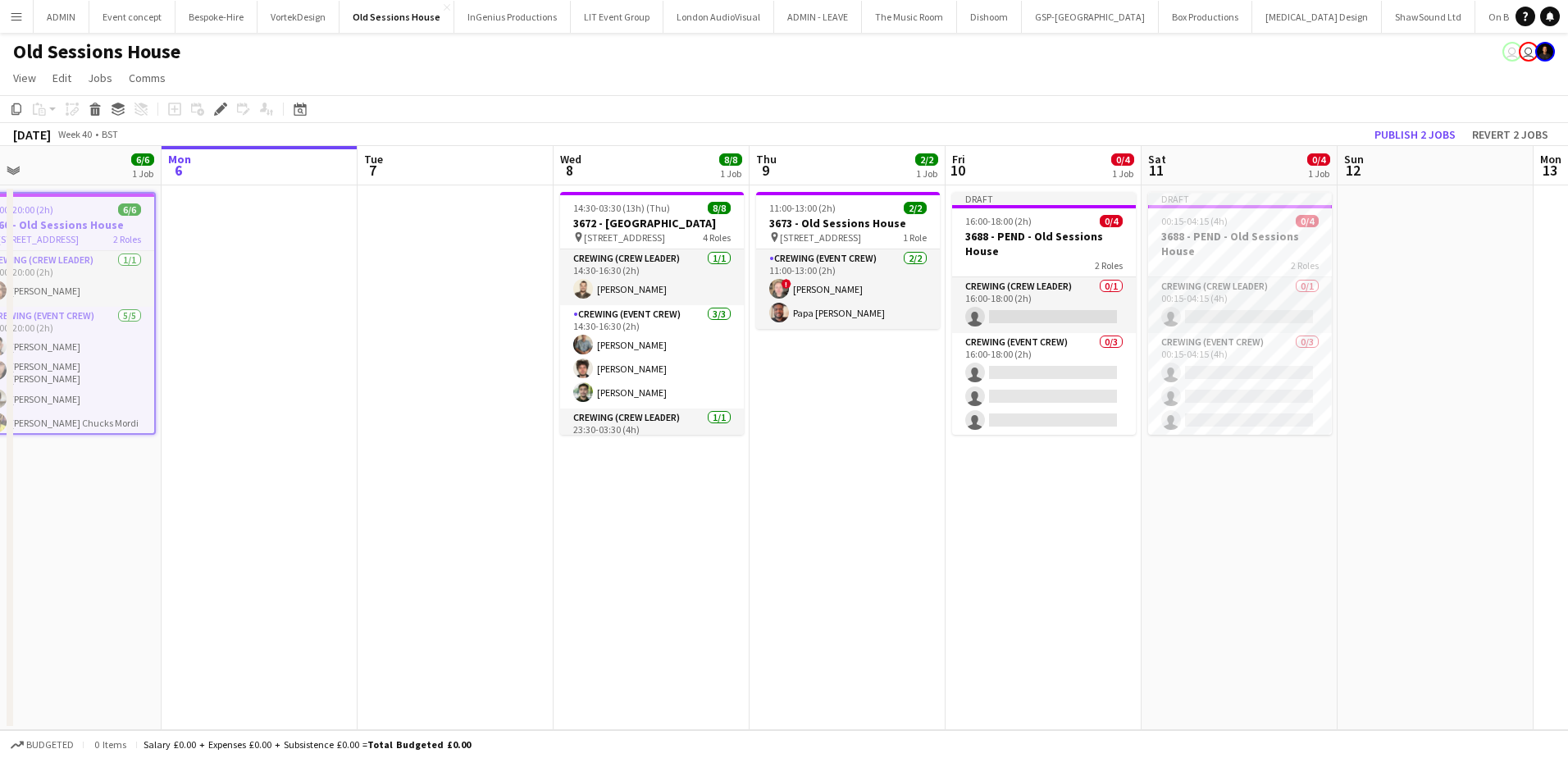
drag, startPoint x: 1089, startPoint y: 416, endPoint x: 443, endPoint y: 363, distance: 648.2
click at [443, 363] on app-calendar-viewport "Thu 2 Fri 3 4/4 1 Job Sat 4 4/4 1 Job Sun 5 6/6 1 Job Mon 6 Tue 7 Wed 8 8/8 1 J…" at bounding box center [784, 438] width 1568 height 584
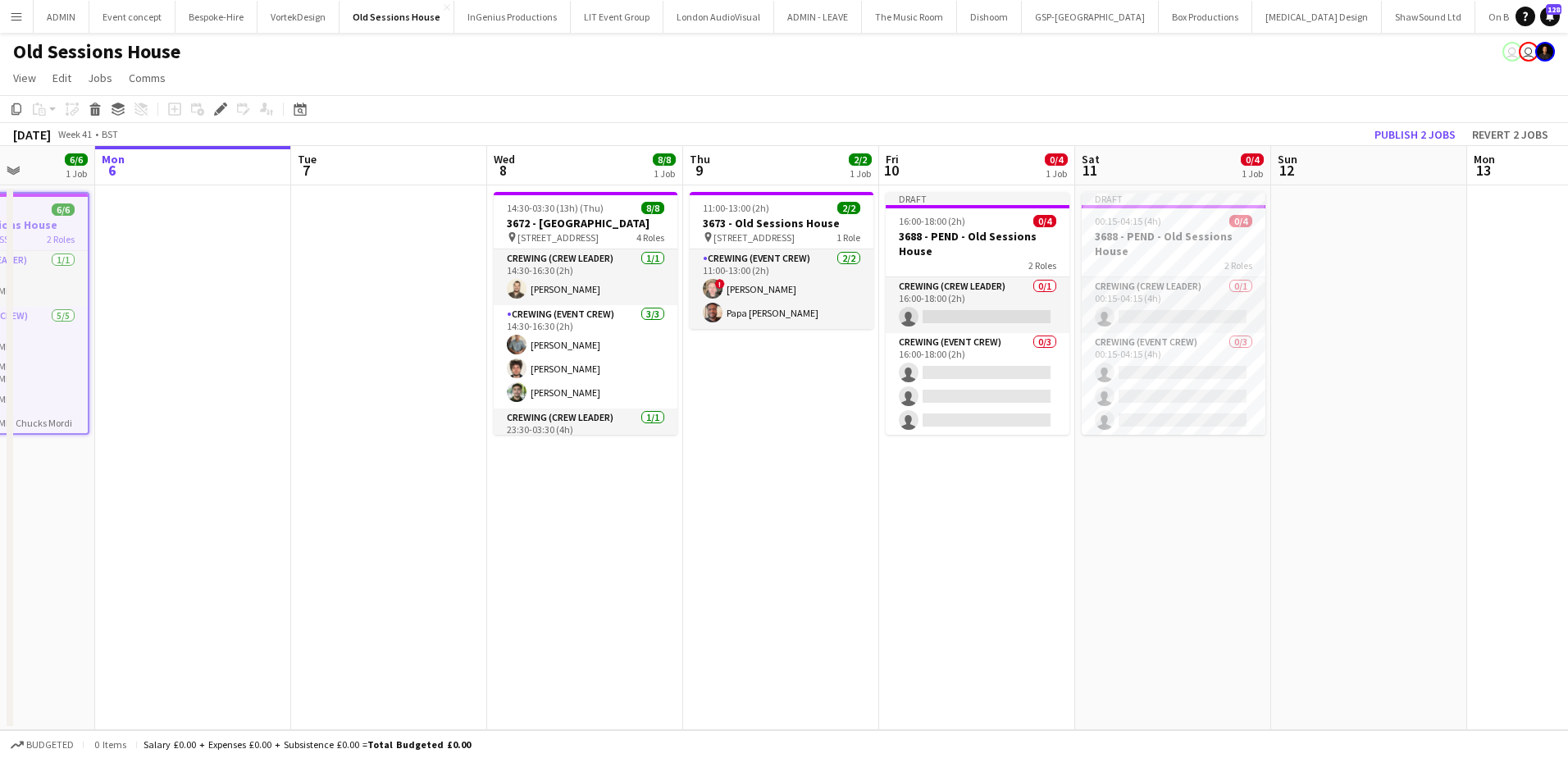
scroll to position [0, 535]
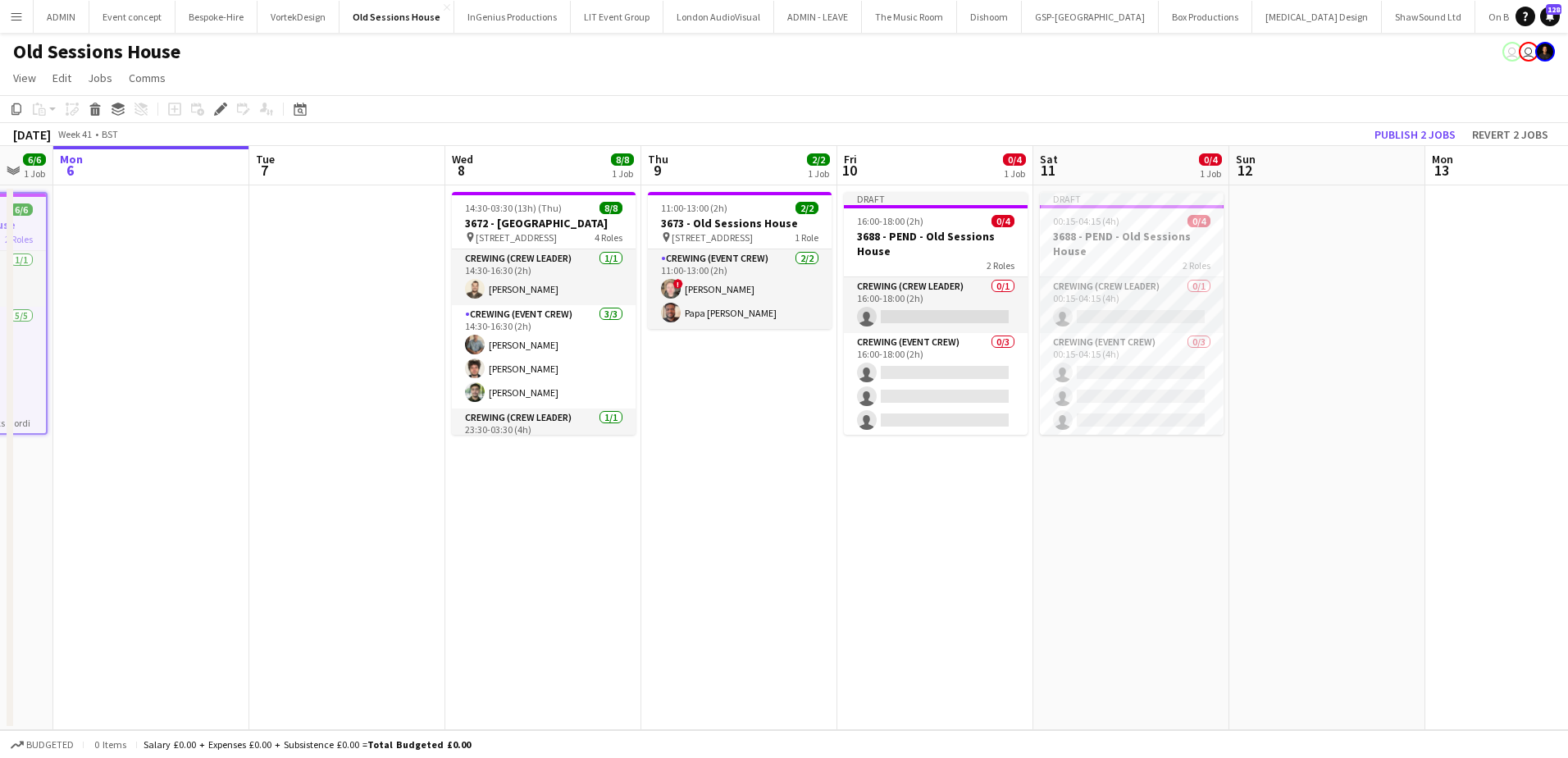
drag, startPoint x: 722, startPoint y: 387, endPoint x: 534, endPoint y: 359, distance: 190.1
click at [534, 359] on app-calendar-viewport "Fri 3 4/4 1 Job Sat 4 4/4 1 Job Sun 5 6/6 1 Job Mon 6 Tue 7 Wed 8 8/8 1 Job Thu…" at bounding box center [784, 438] width 1568 height 584
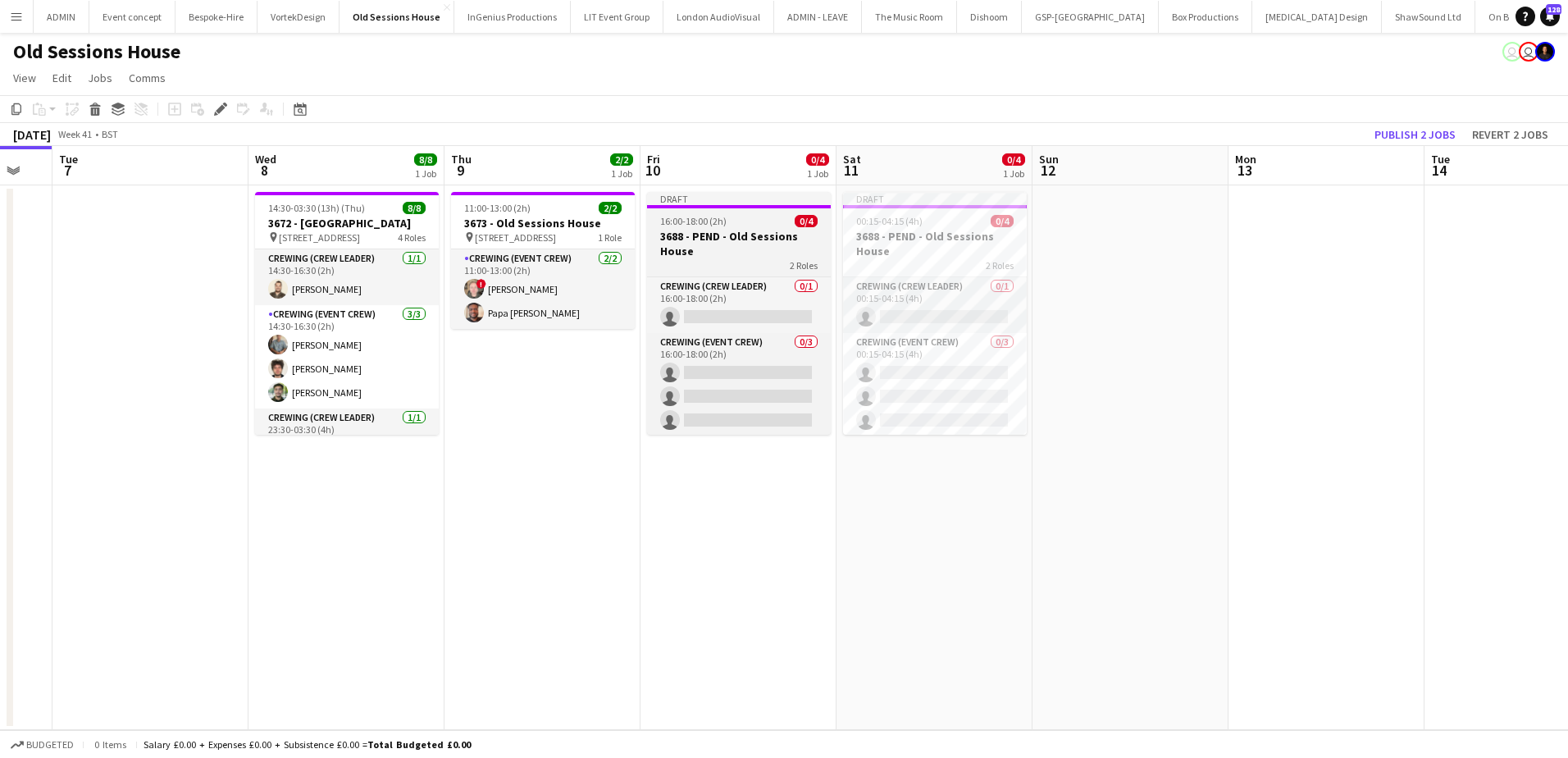
click at [724, 229] on h3 "3688 - PEND - Old Sessions House" at bounding box center [738, 243] width 184 height 29
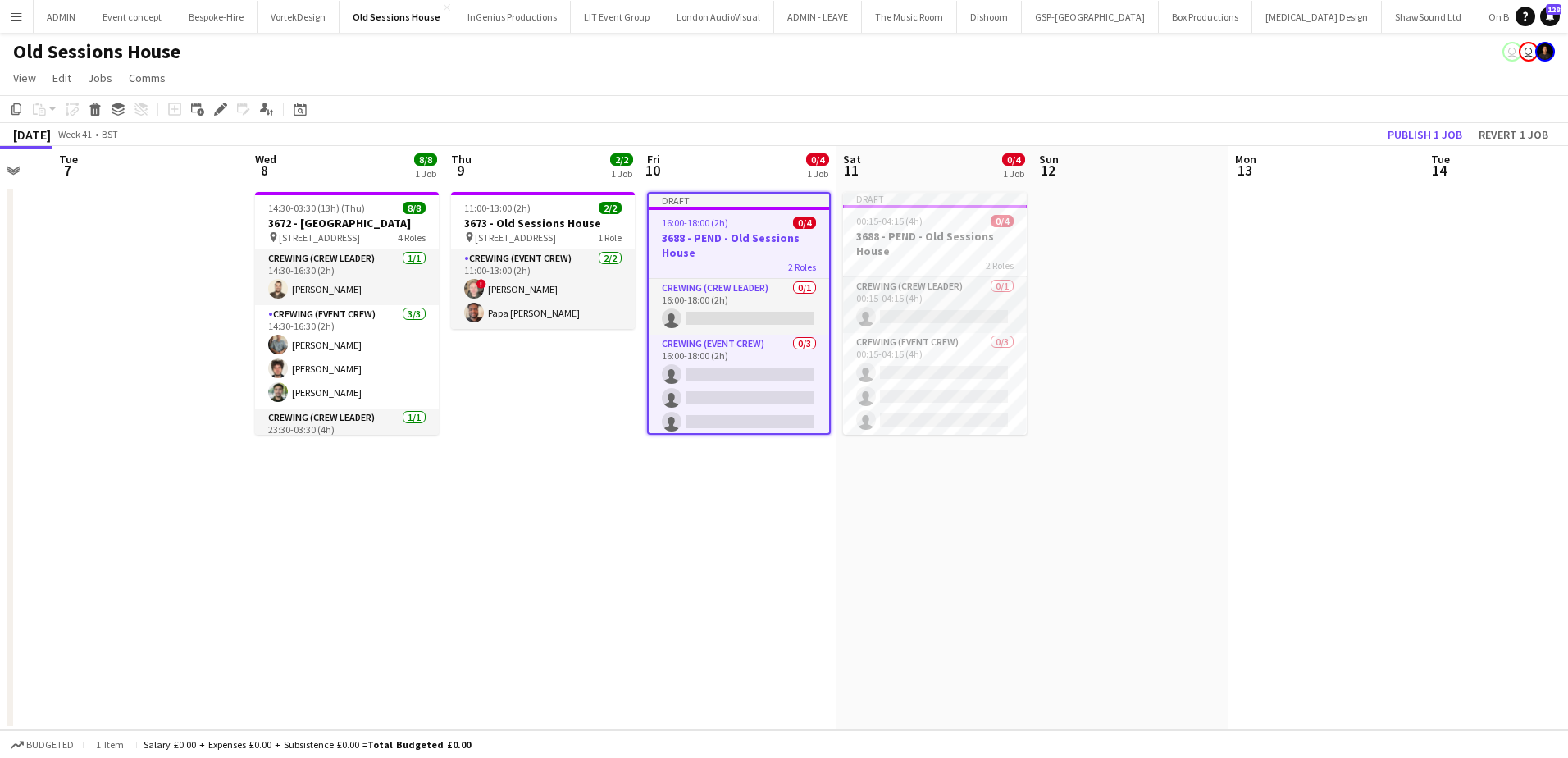
click at [1106, 279] on app-date-cell at bounding box center [1131, 457] width 196 height 545
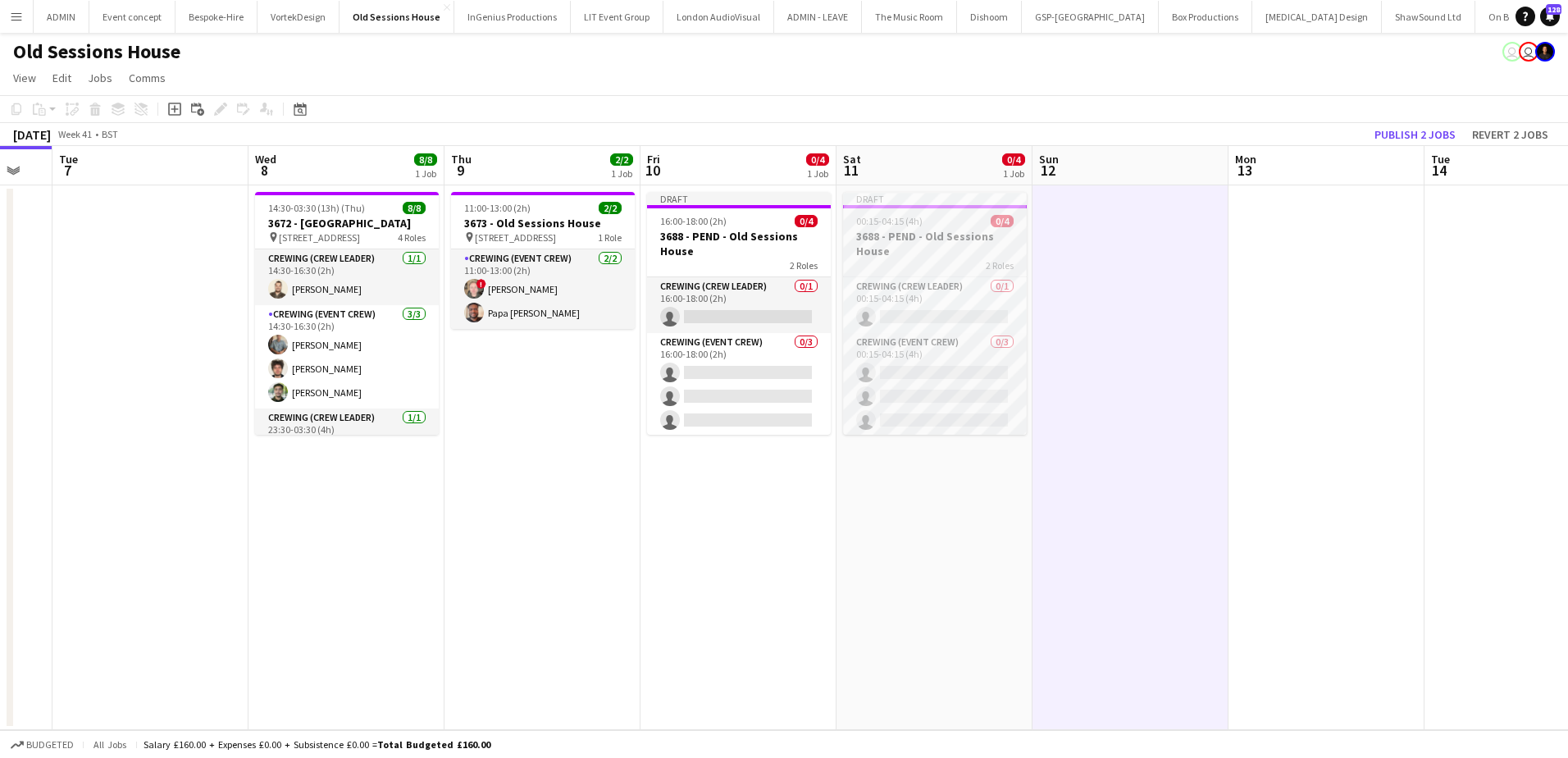
click at [990, 260] on span "2 Roles" at bounding box center [1000, 265] width 28 height 12
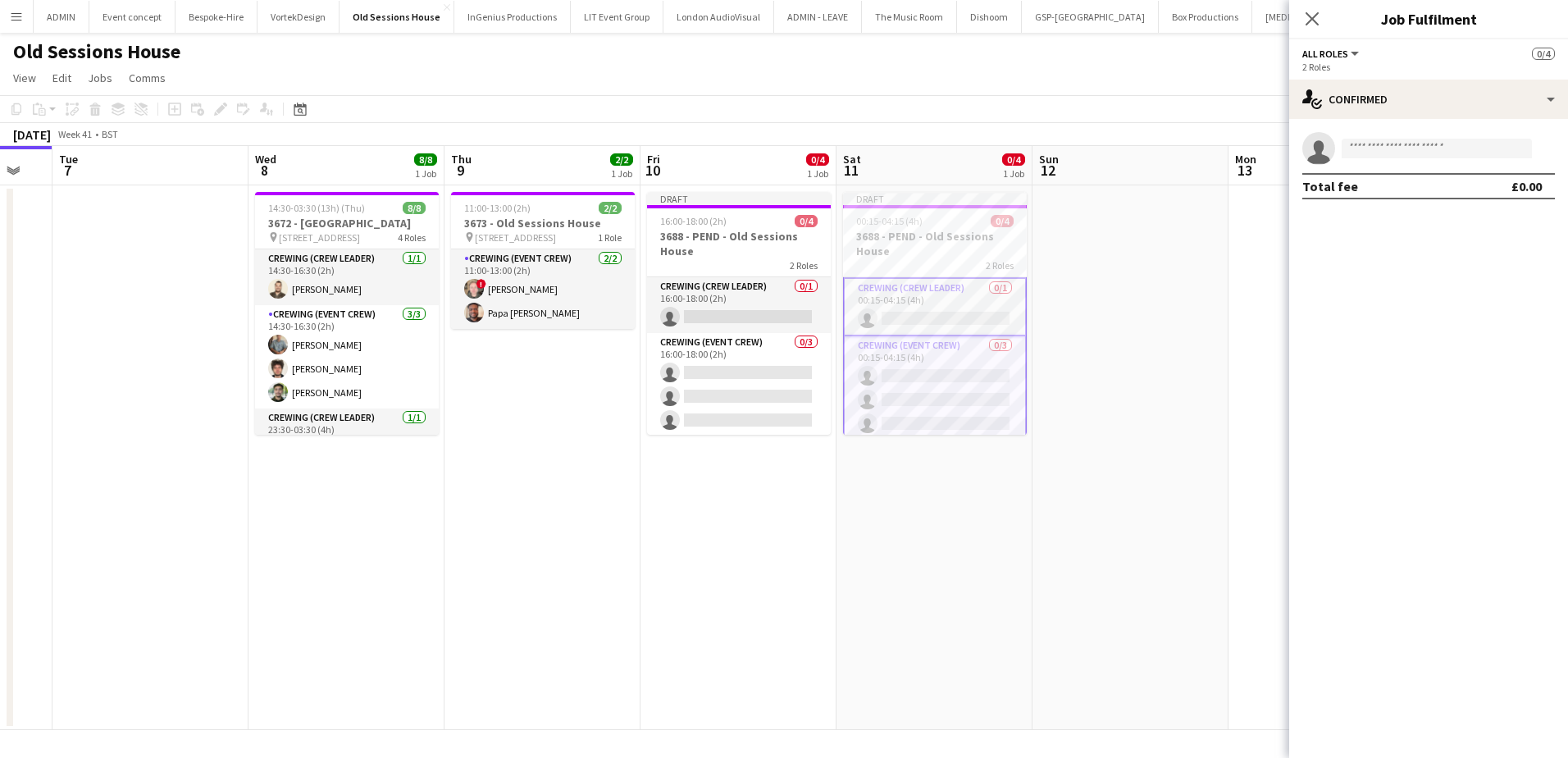
click at [1116, 227] on app-date-cell at bounding box center [1131, 457] width 196 height 545
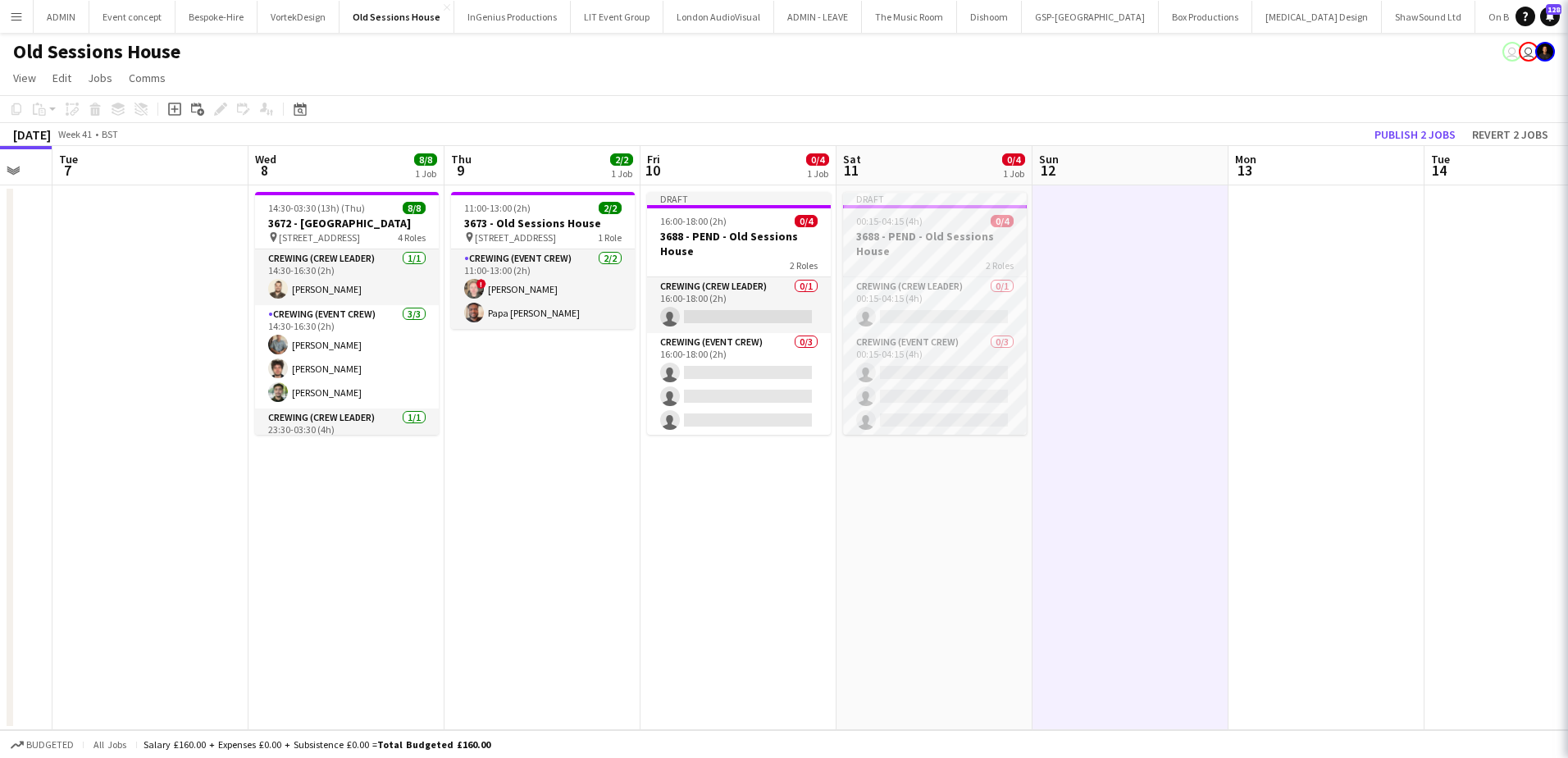
click at [925, 234] on h3 "3688 - PEND - Old Sessions House" at bounding box center [935, 243] width 184 height 29
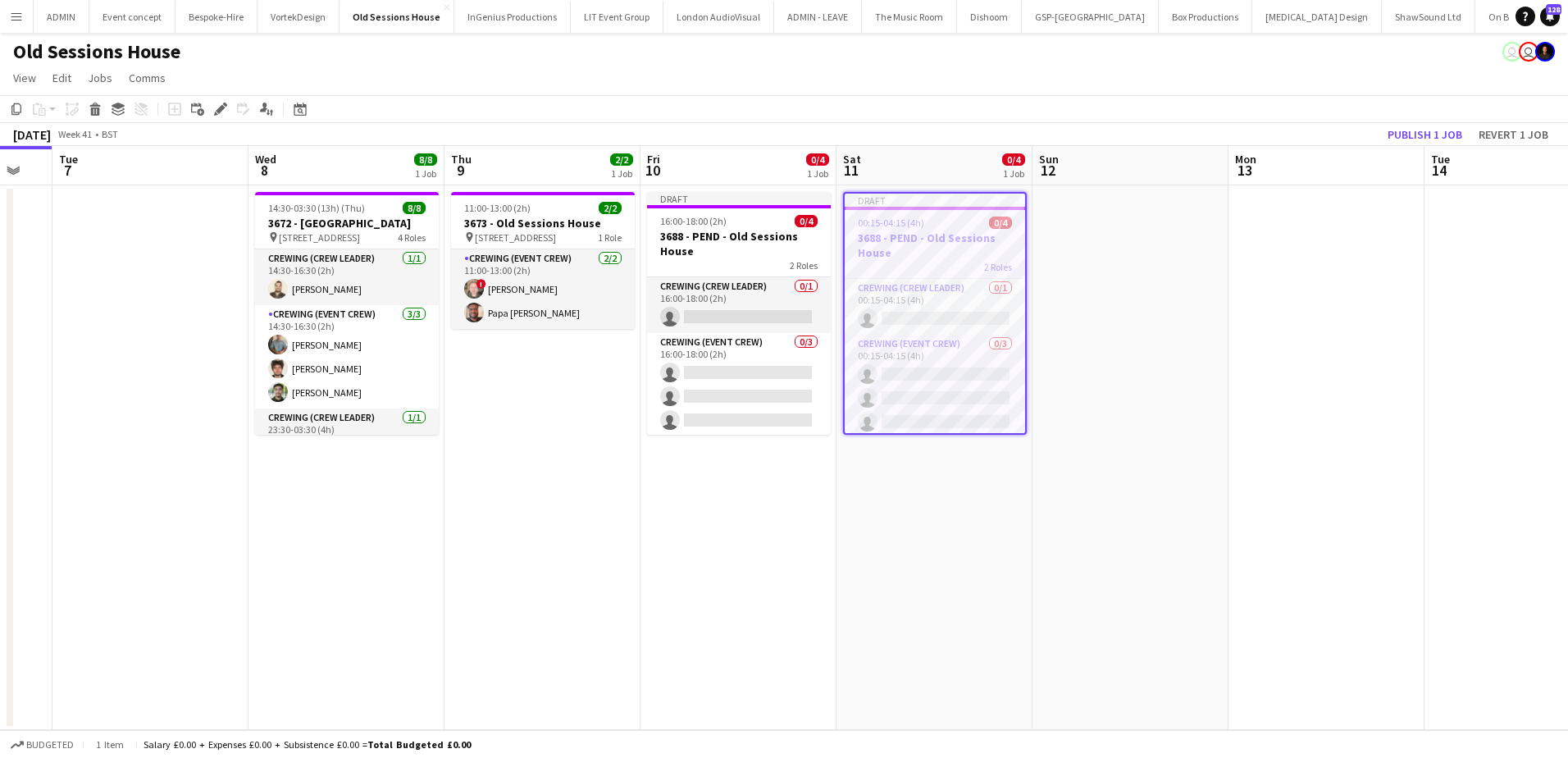
click at [1078, 253] on app-date-cell at bounding box center [1131, 457] width 196 height 545
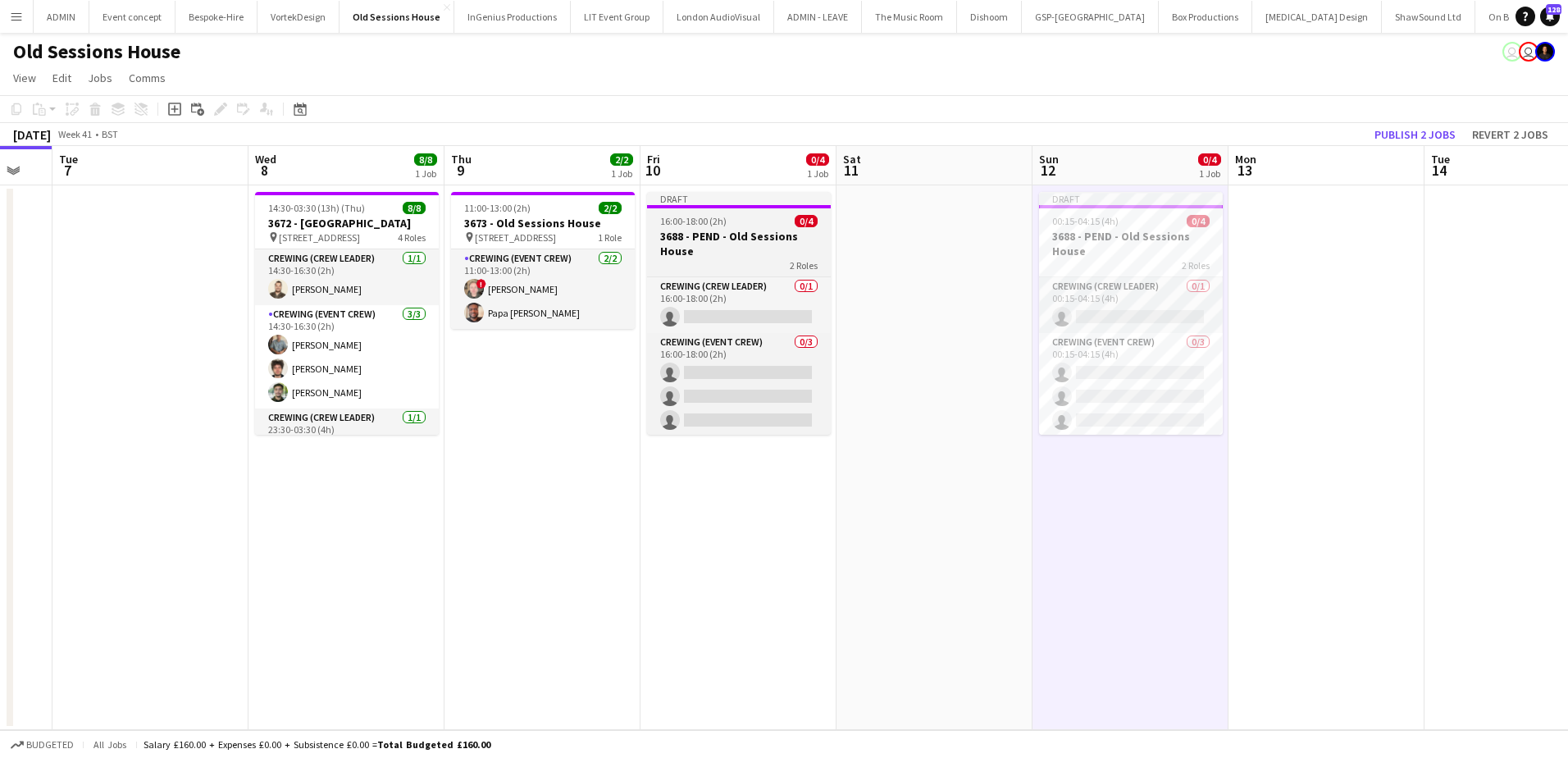
click at [729, 205] on div at bounding box center [738, 206] width 184 height 3
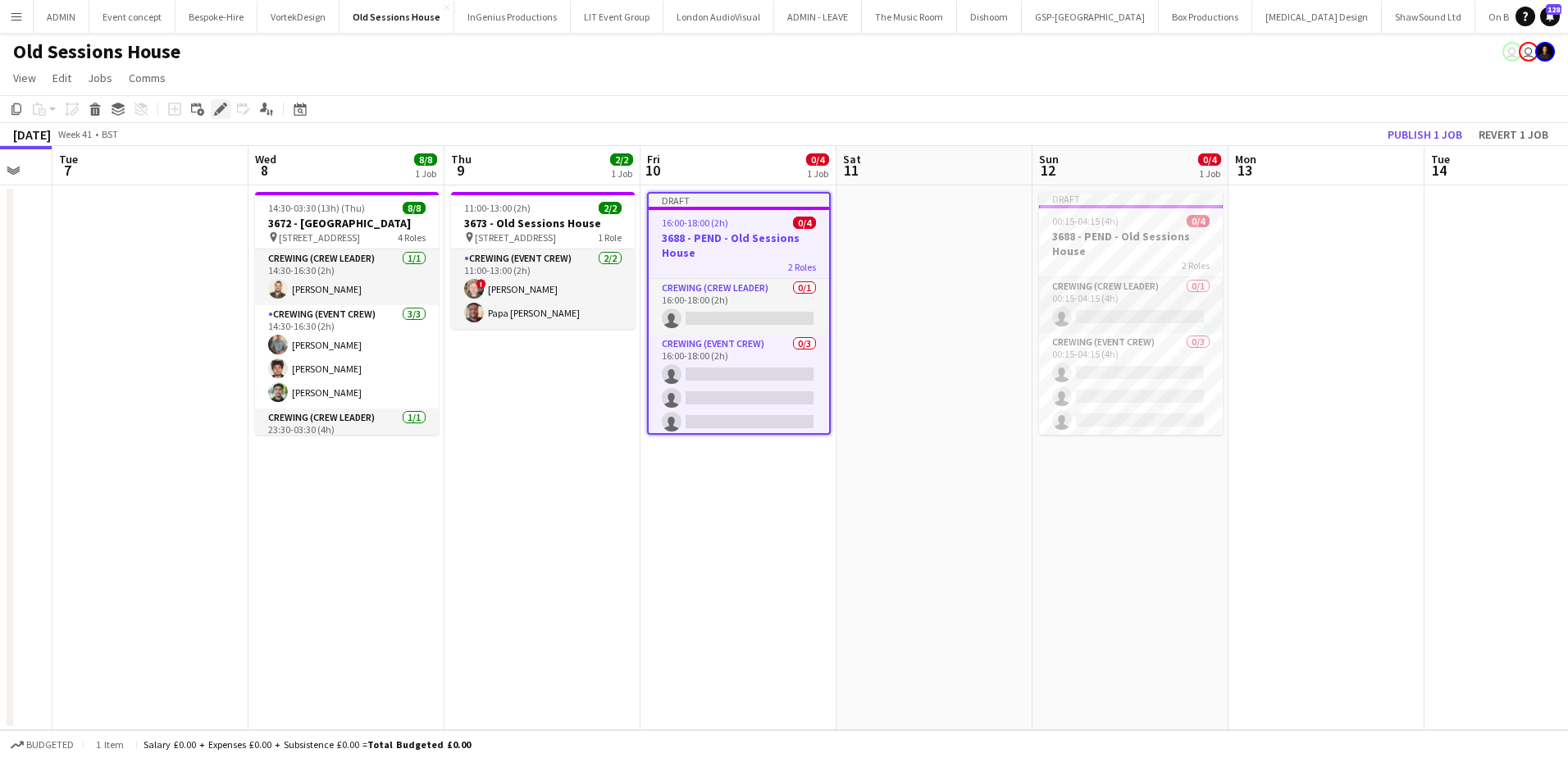
click at [229, 117] on div "Edit" at bounding box center [220, 109] width 20 height 20
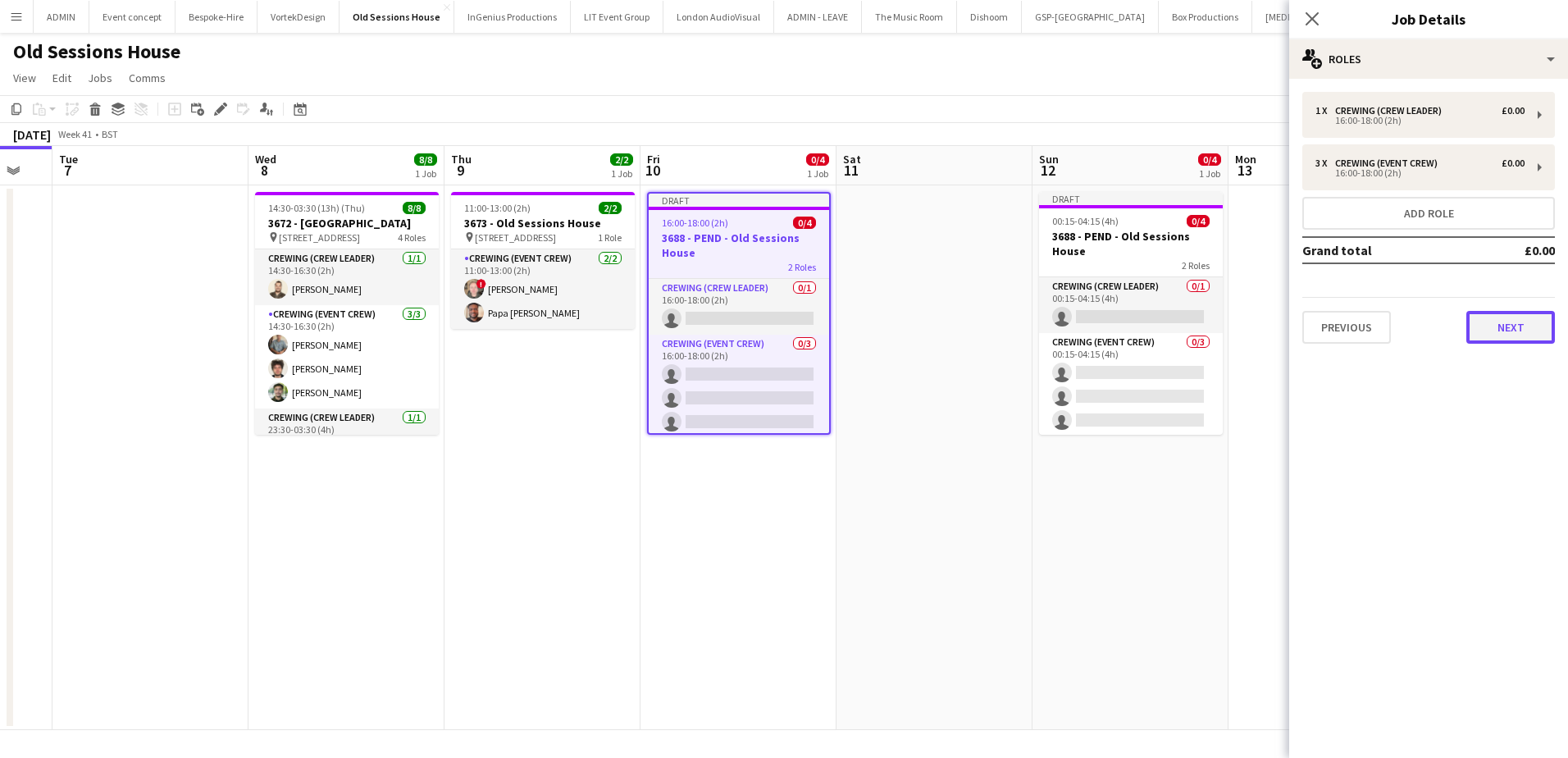
click at [1495, 326] on button "Next" at bounding box center [1510, 327] width 89 height 33
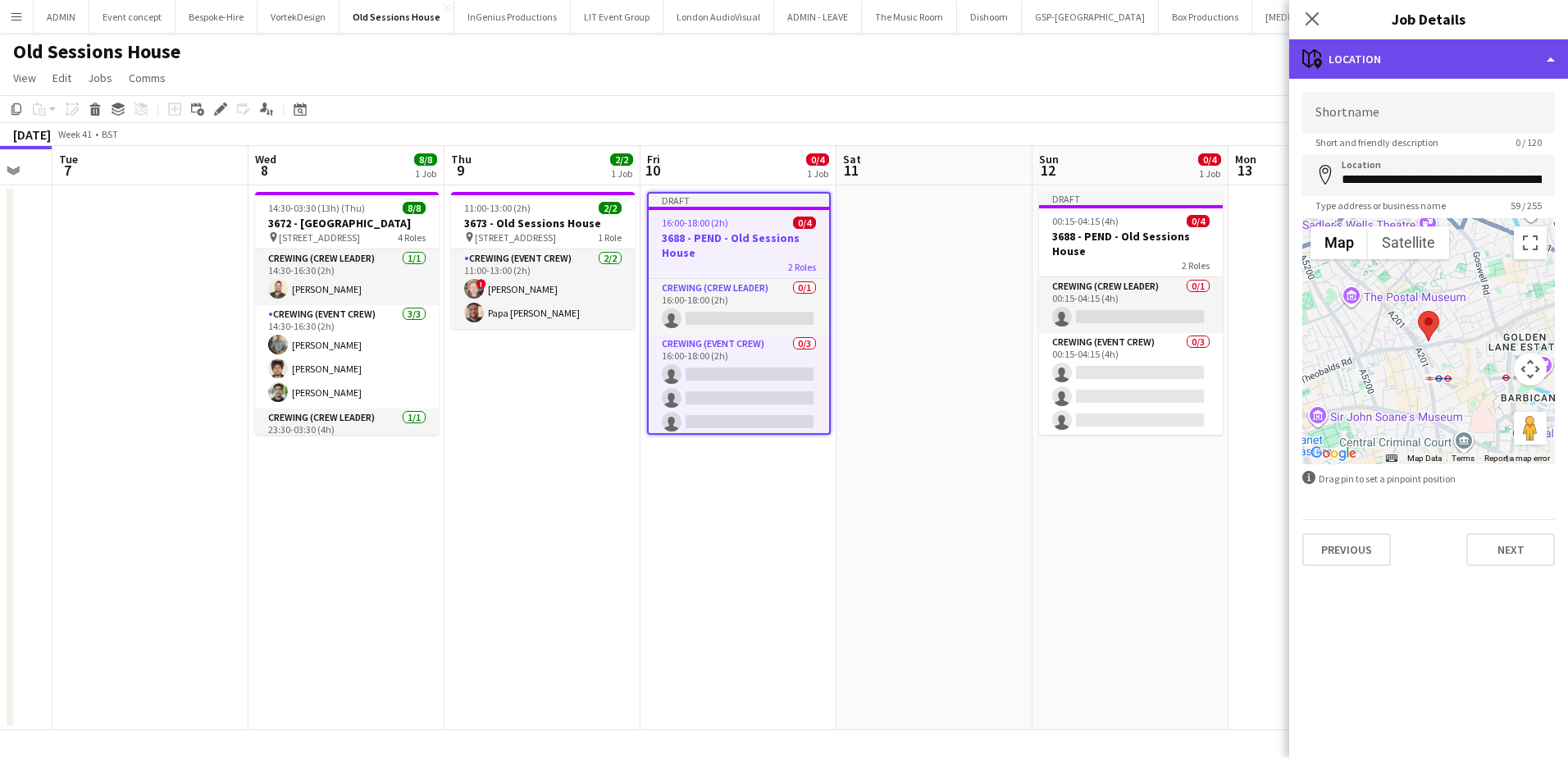
click at [1402, 56] on div "maps-pin-1 Location" at bounding box center [1428, 59] width 278 height 40
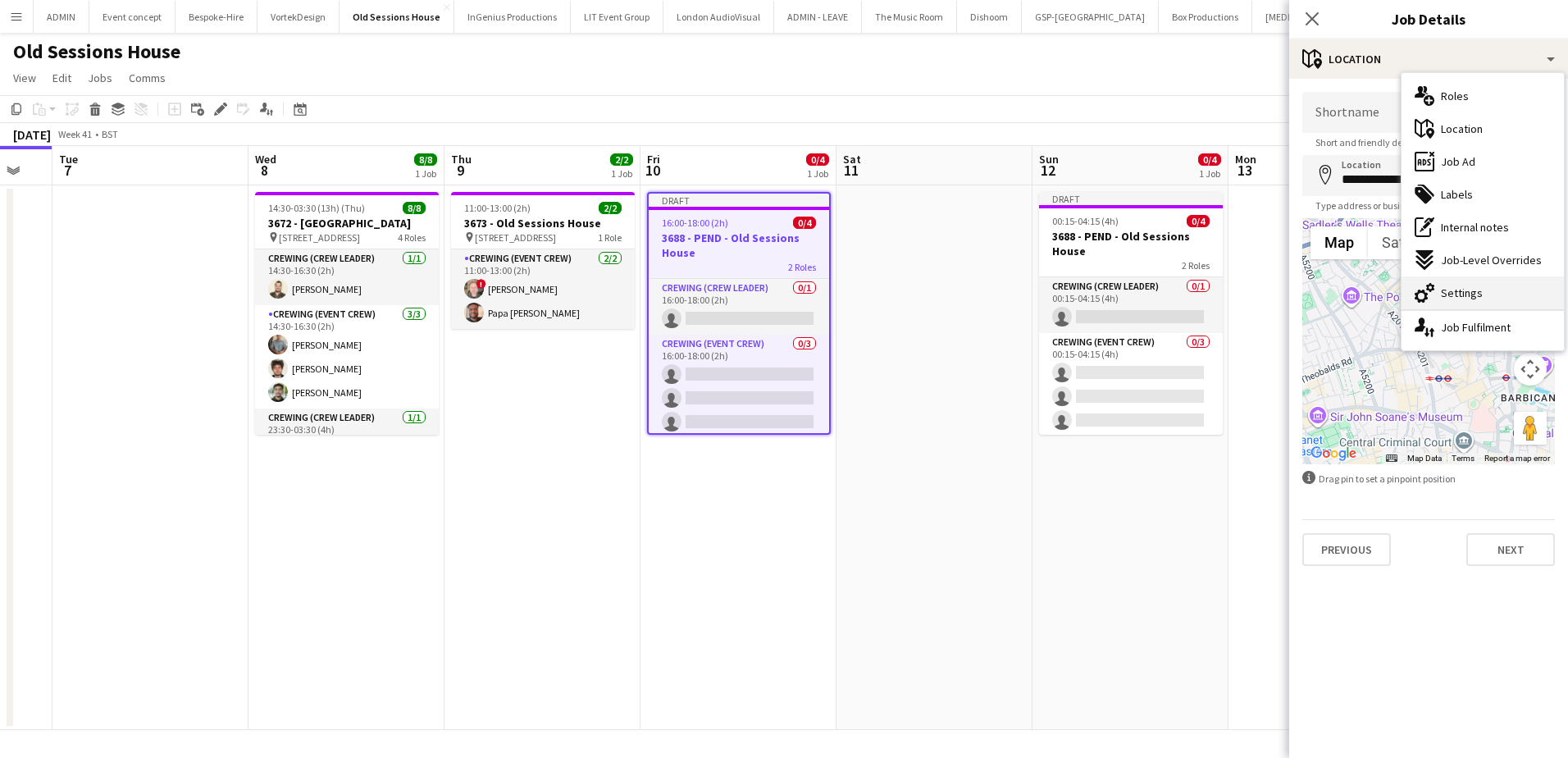
click at [1455, 296] on span "Settings" at bounding box center [1461, 293] width 42 height 15
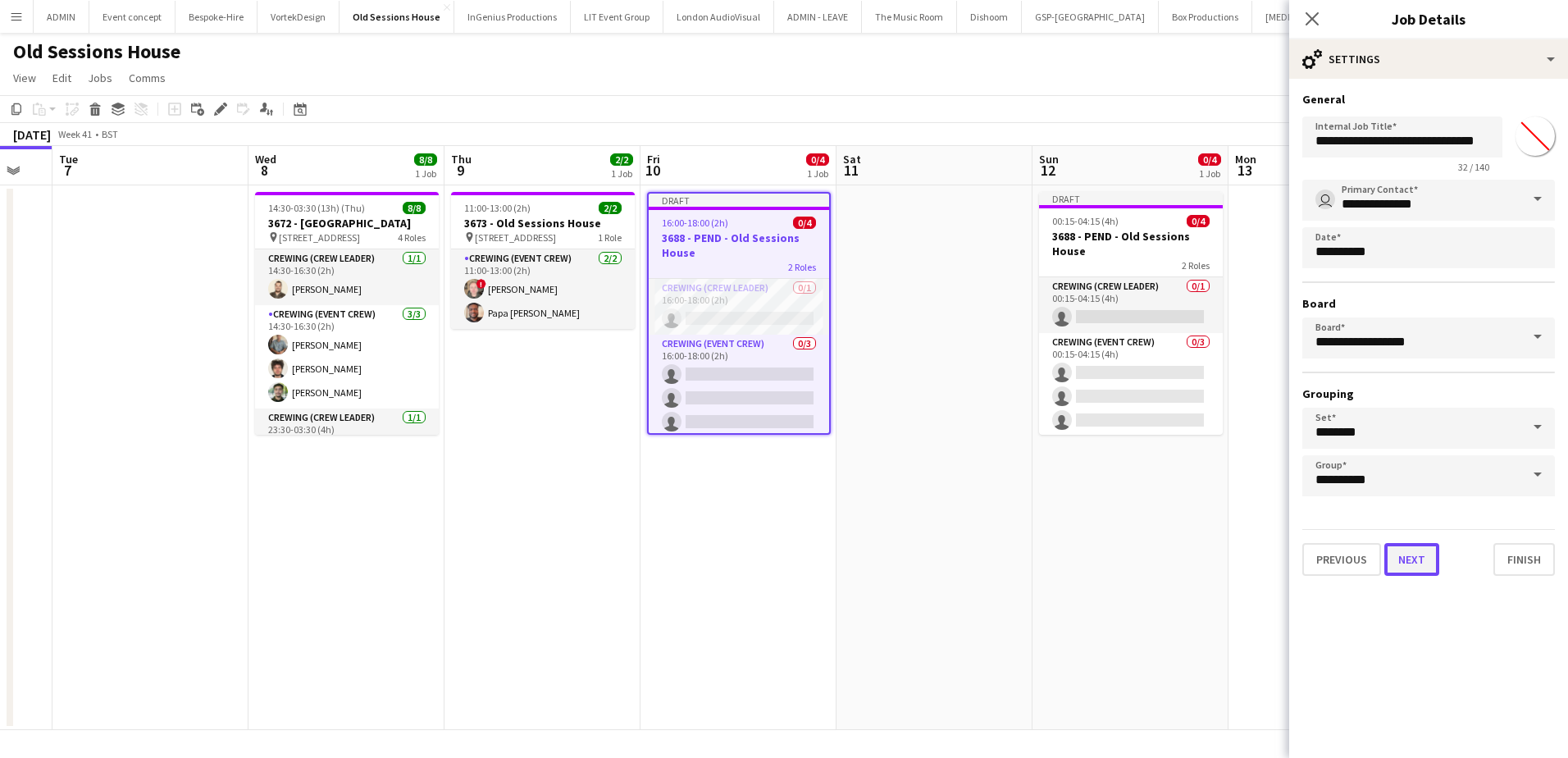
click at [1391, 558] on button "Next" at bounding box center [1411, 559] width 55 height 33
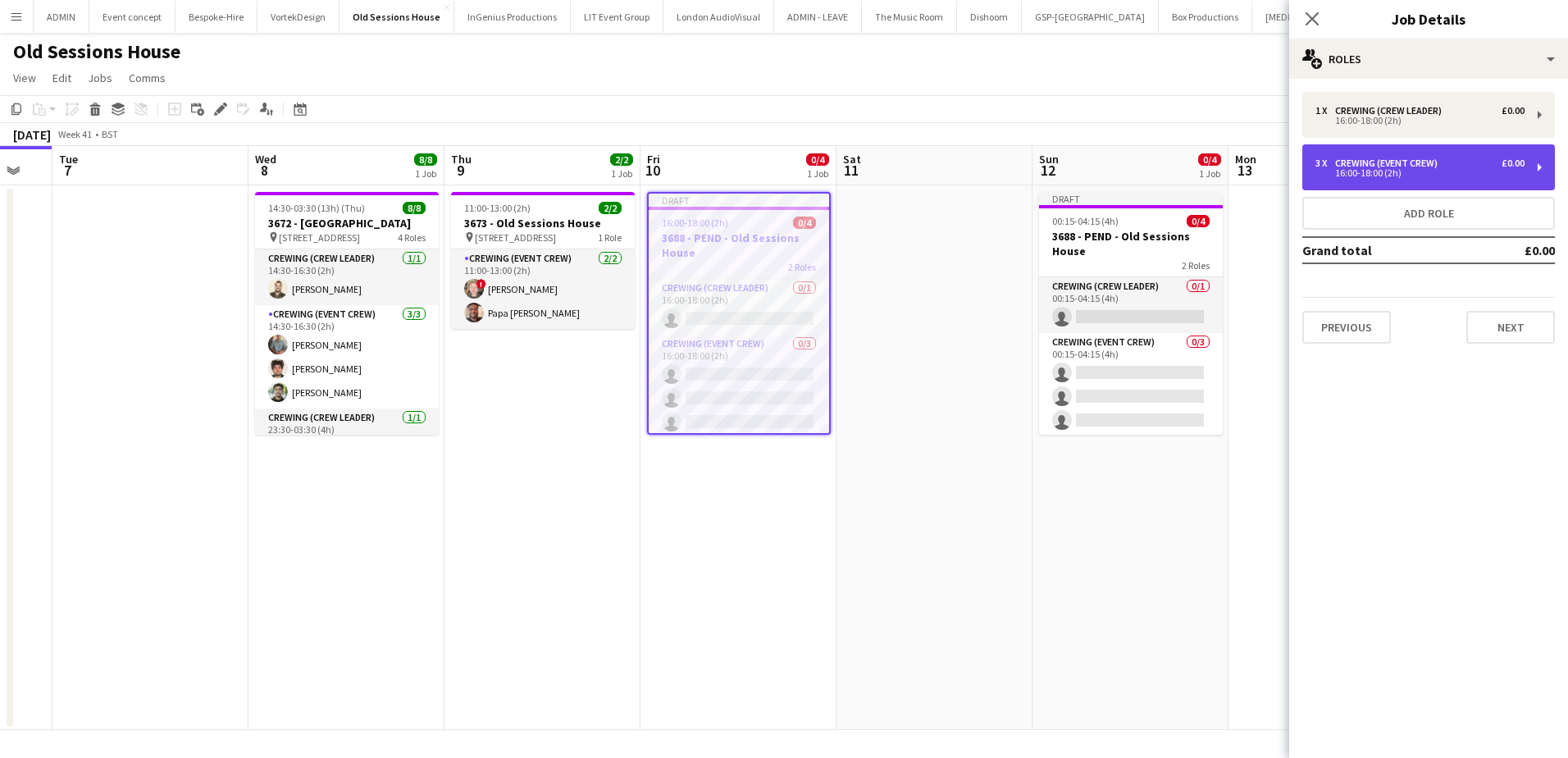
click at [1368, 172] on div "16:00-18:00 (2h)" at bounding box center [1420, 173] width 210 height 8
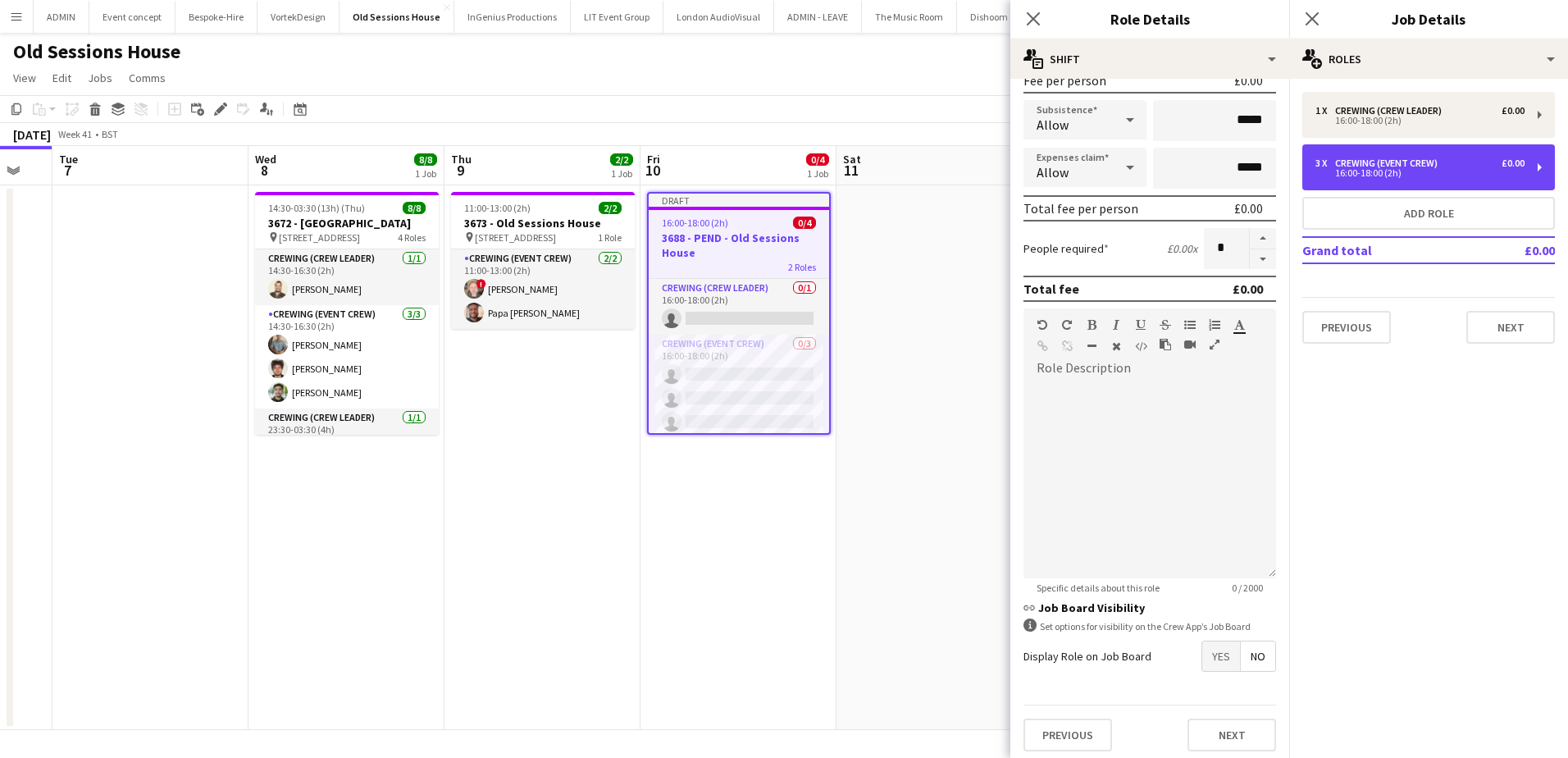
scroll to position [269, 0]
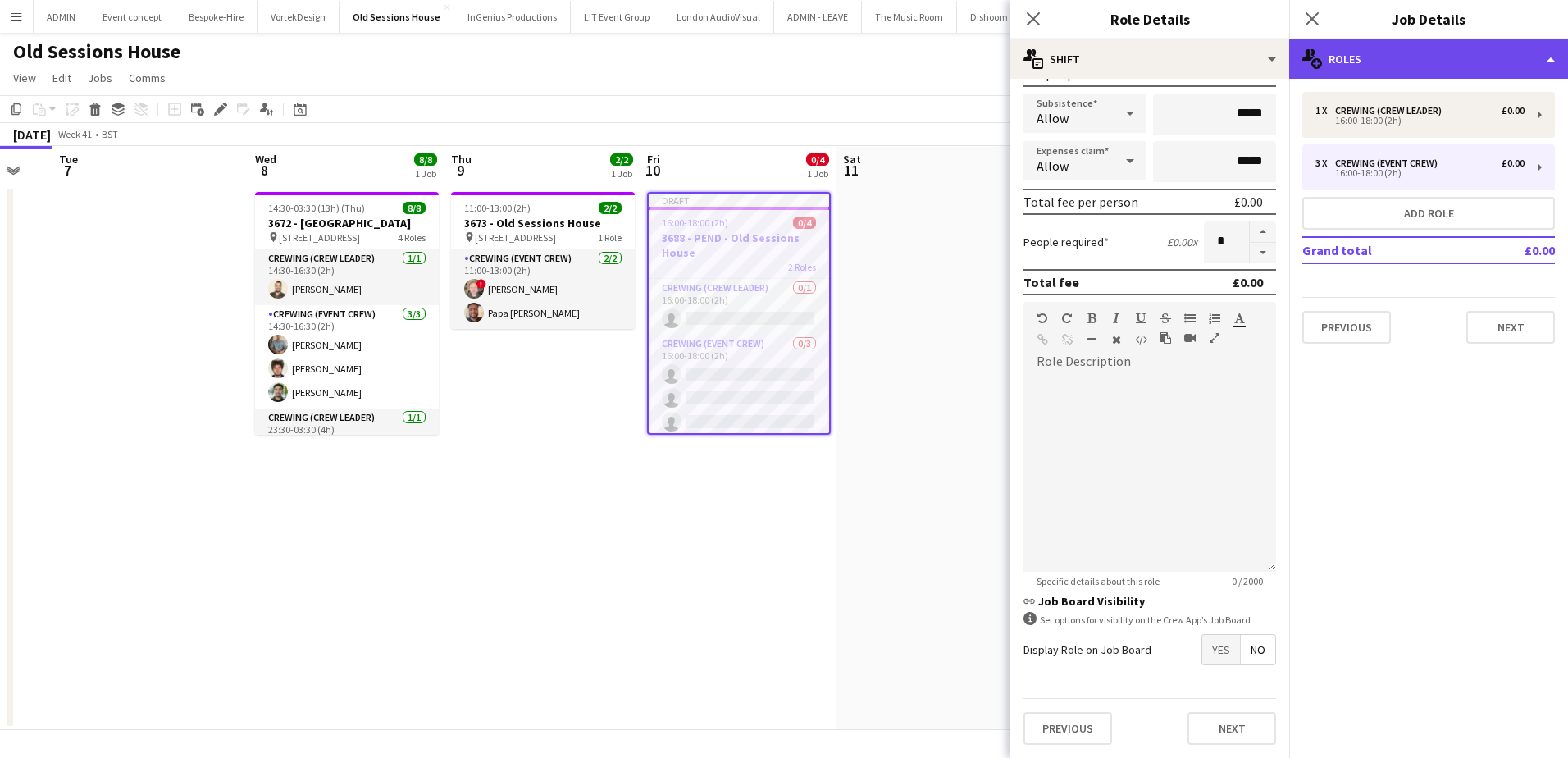
click at [1404, 65] on div "multiple-users-add Roles" at bounding box center [1428, 59] width 278 height 40
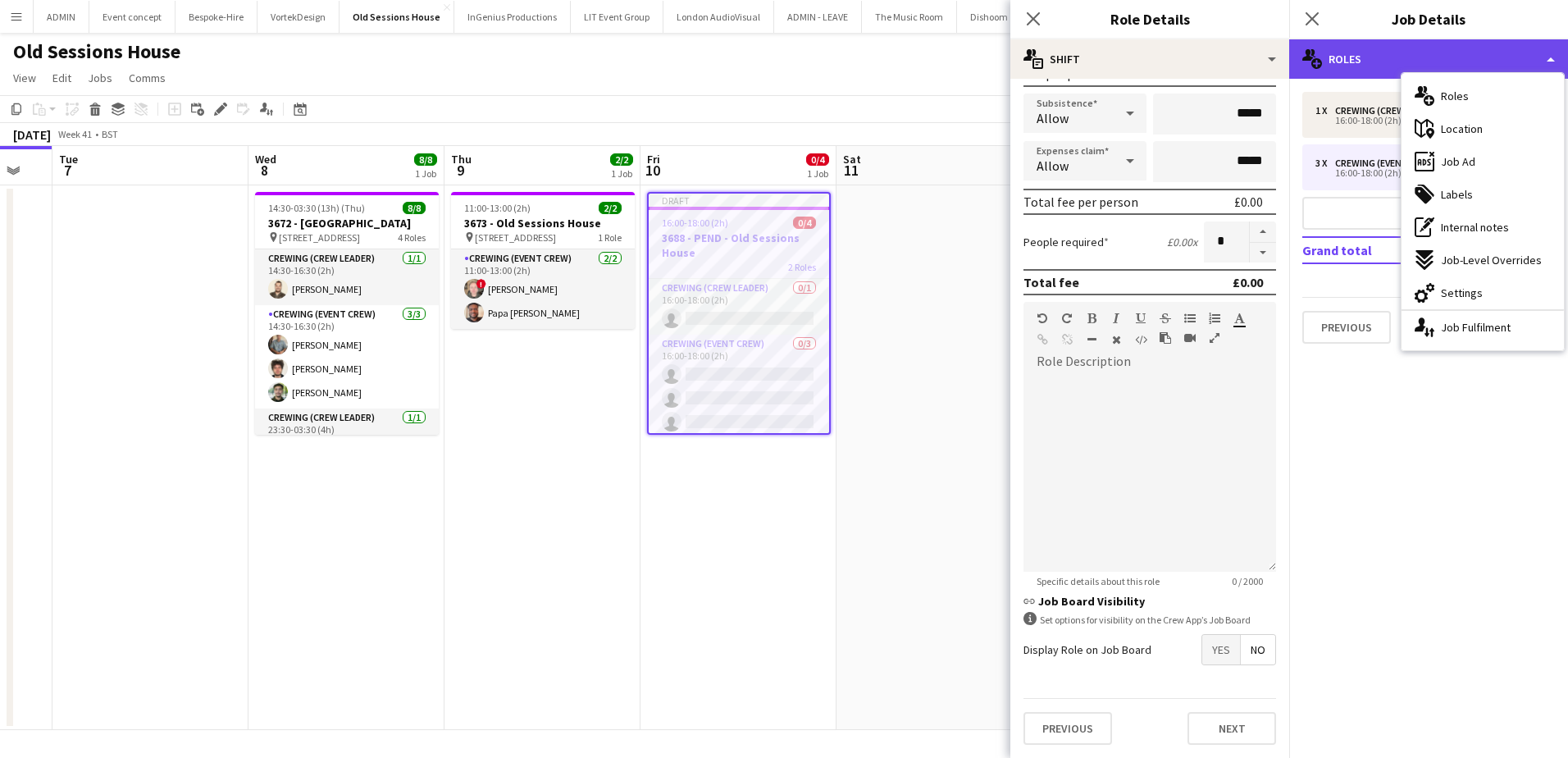
click at [1371, 68] on div "multiple-users-add Roles" at bounding box center [1428, 59] width 278 height 40
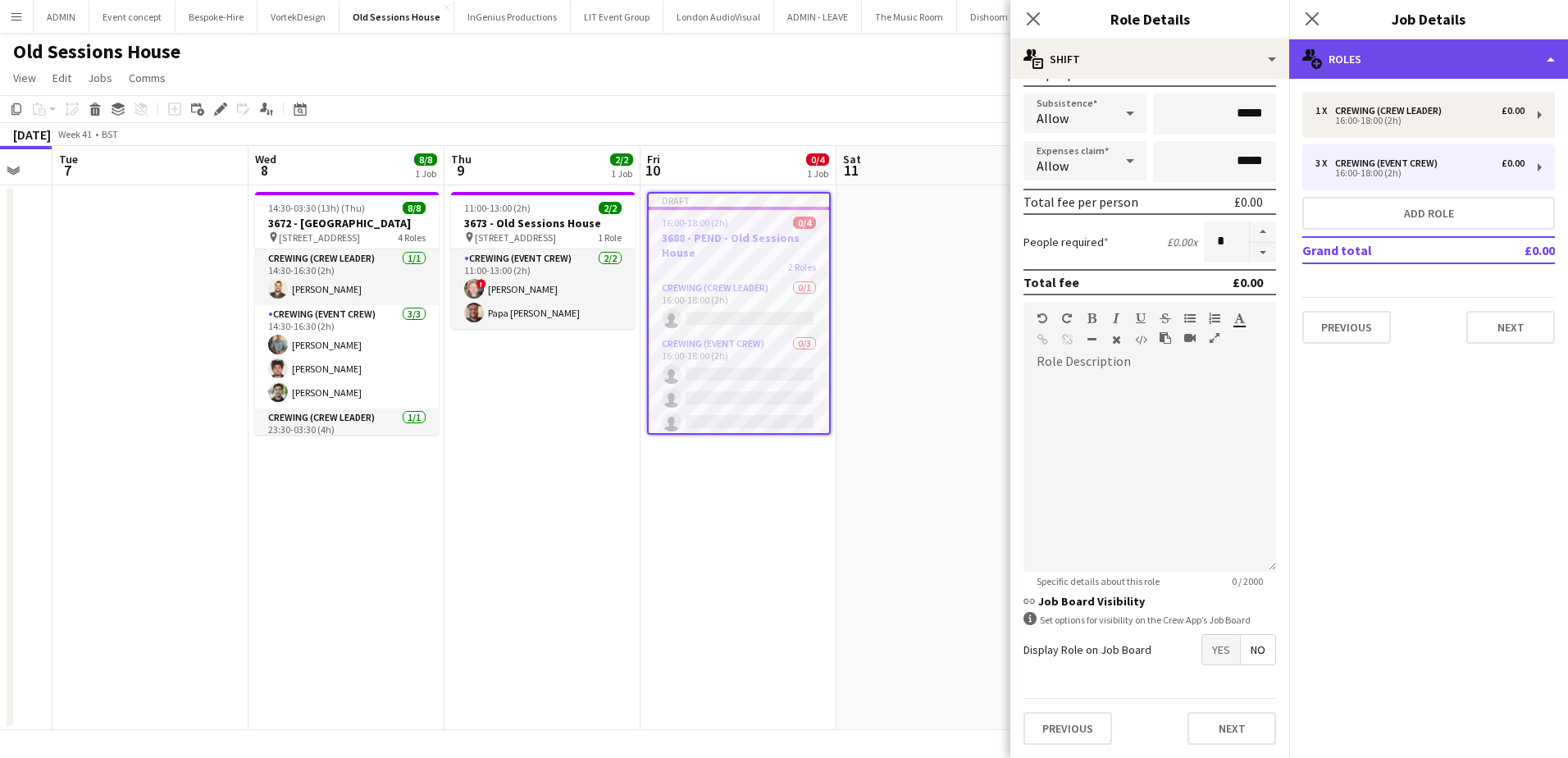
click at [1464, 59] on div "multiple-users-add Roles" at bounding box center [1428, 59] width 278 height 40
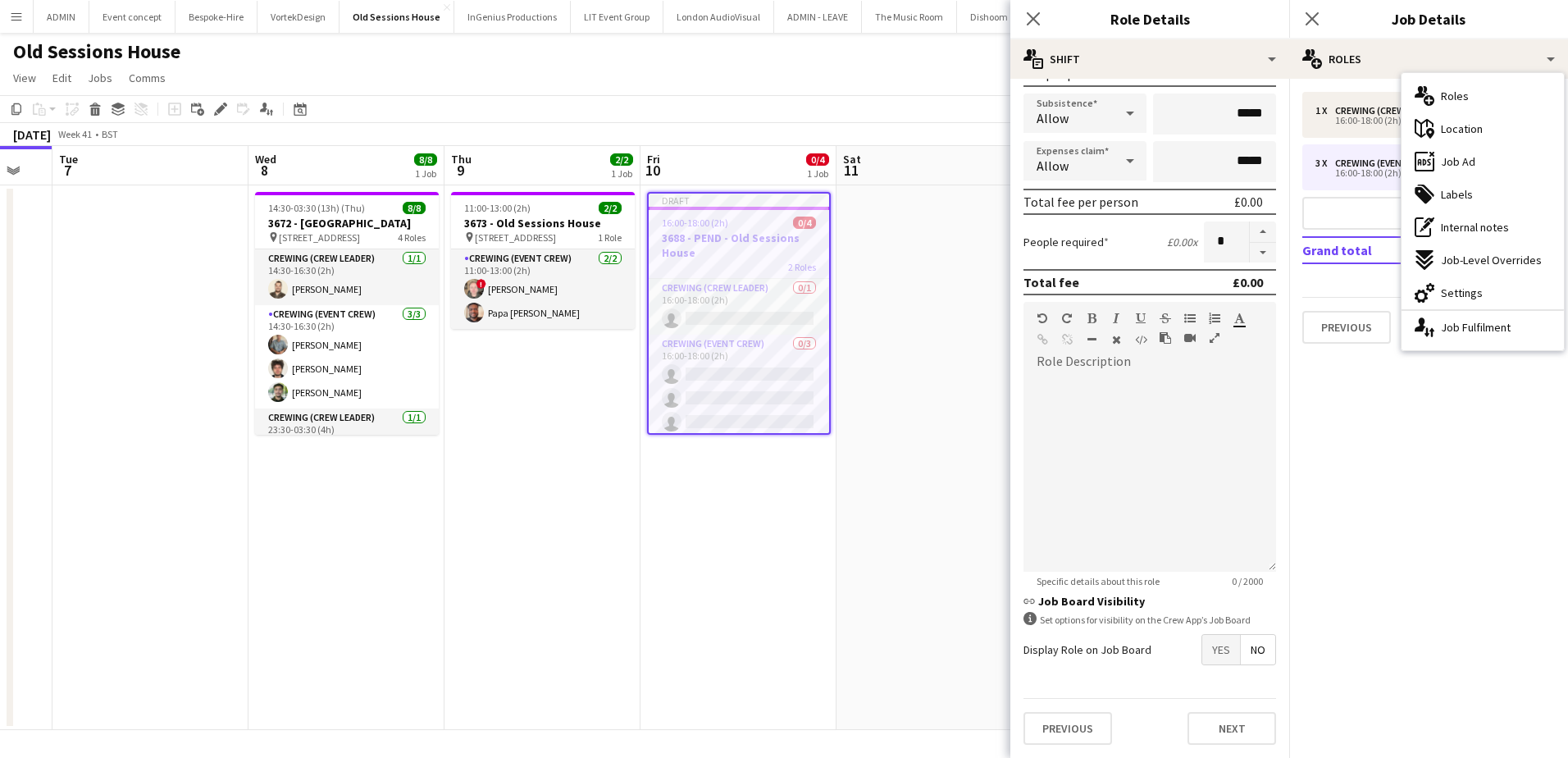
click at [909, 296] on app-date-cell at bounding box center [935, 457] width 196 height 545
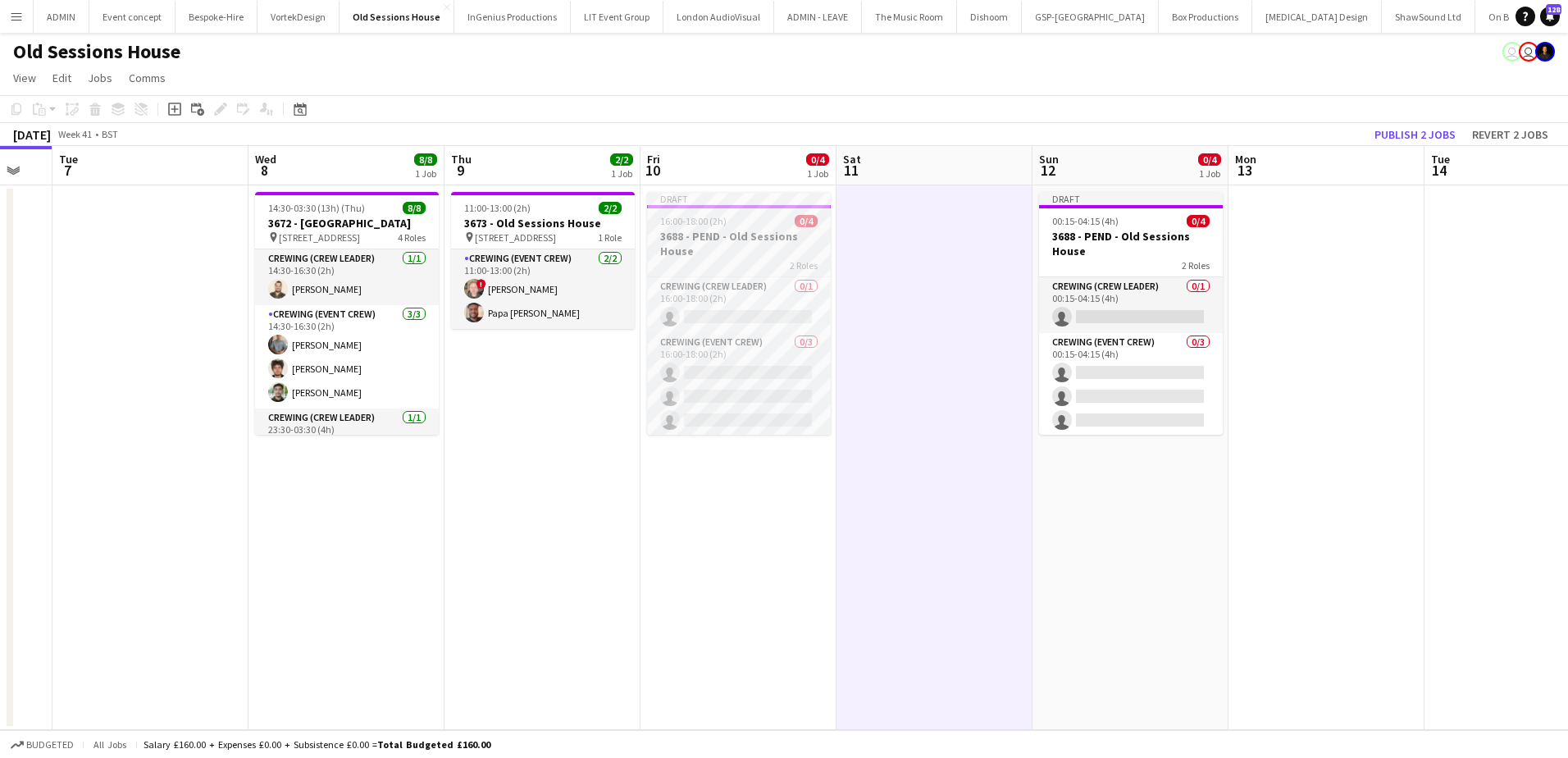
click at [714, 242] on h3 "3688 - PEND - Old Sessions House" at bounding box center [738, 243] width 184 height 29
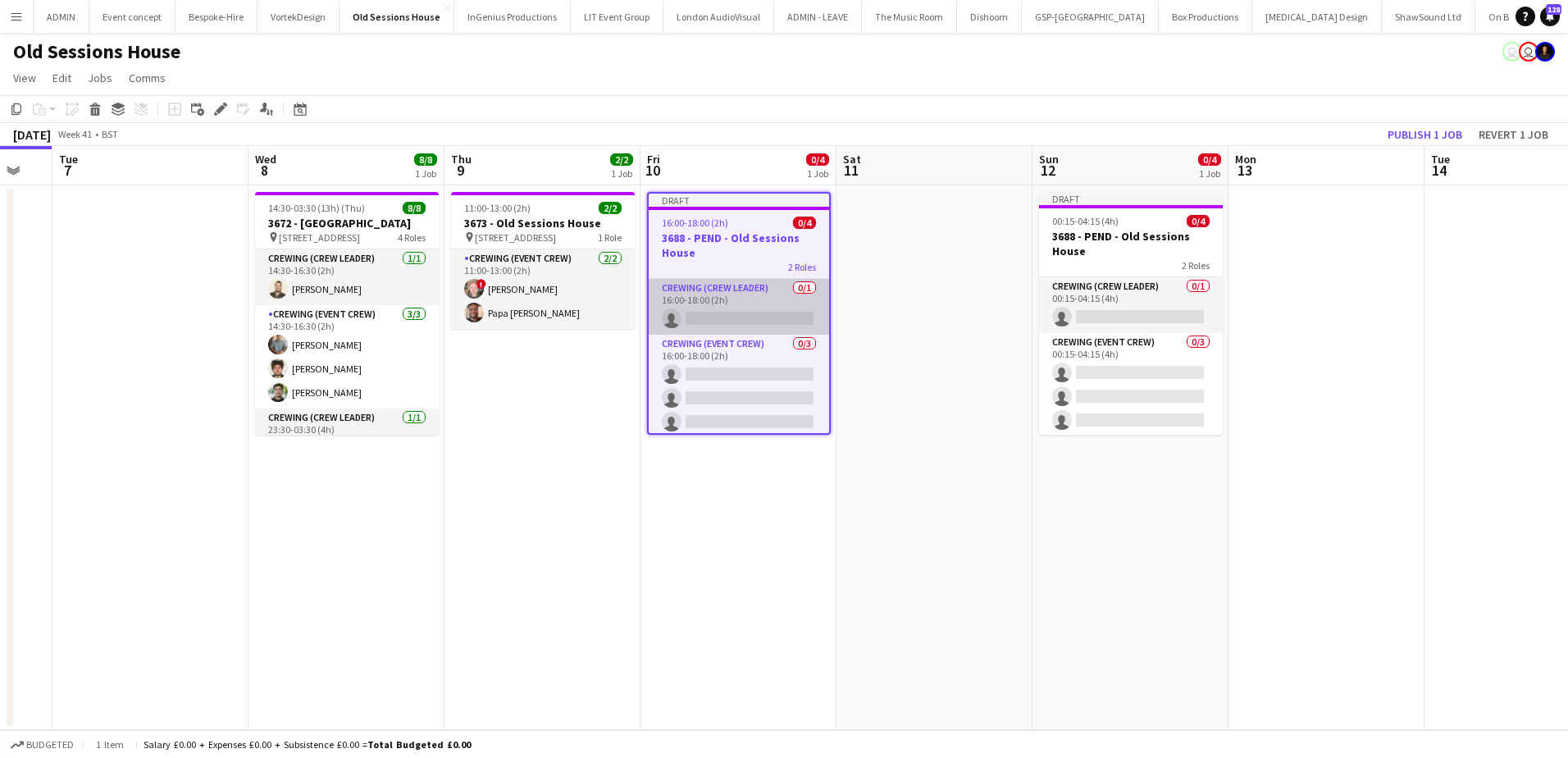
click at [728, 294] on app-card-role "Crewing (Crew Leader) 0/1 16:00-18:00 (2h) single-neutral-actions" at bounding box center [738, 306] width 180 height 56
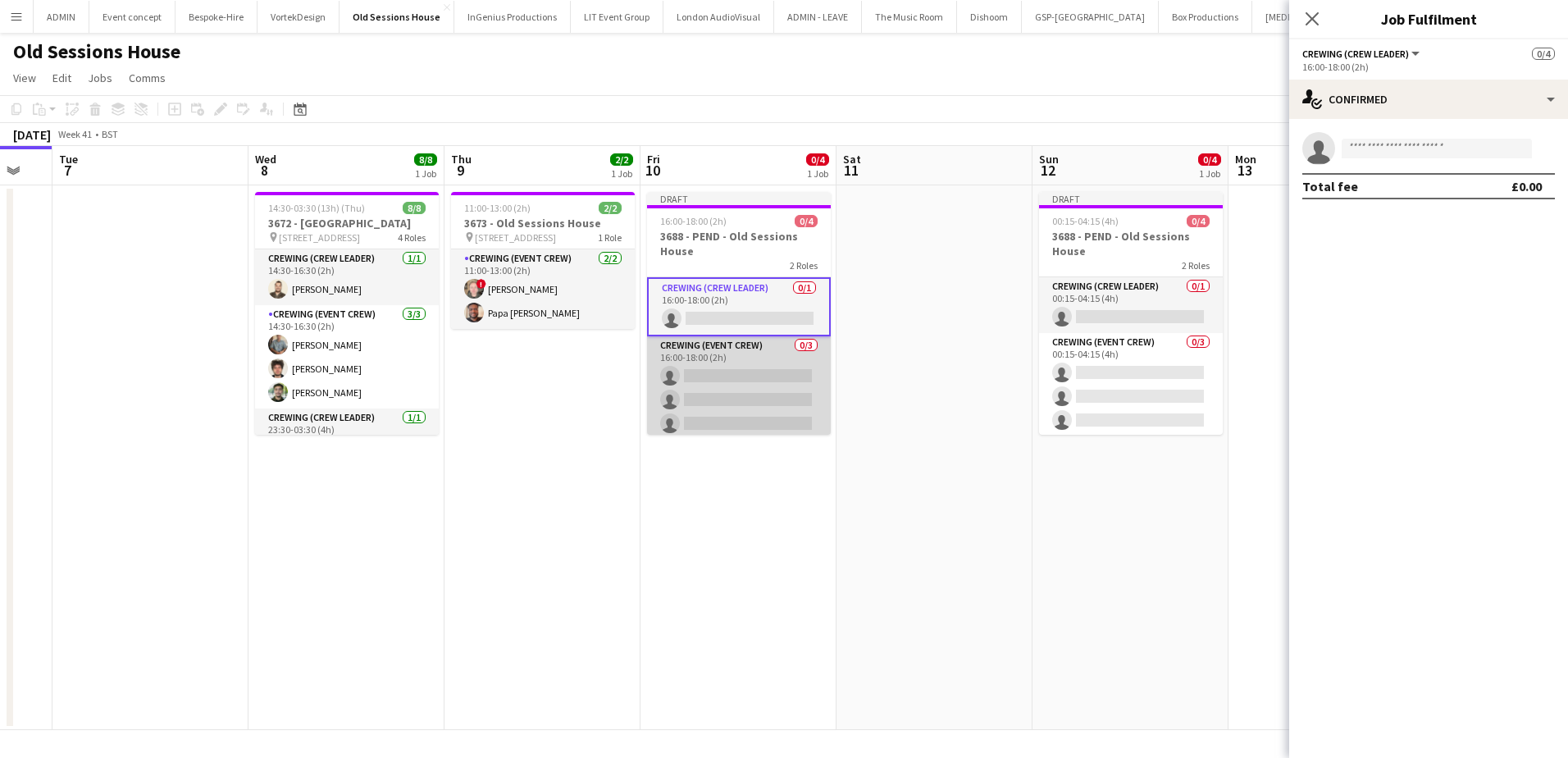
click at [751, 392] on app-card-role "Crewing (Event Crew) 0/3 16:00-18:00 (2h) single-neutral-actions single-neutral…" at bounding box center [738, 387] width 184 height 103
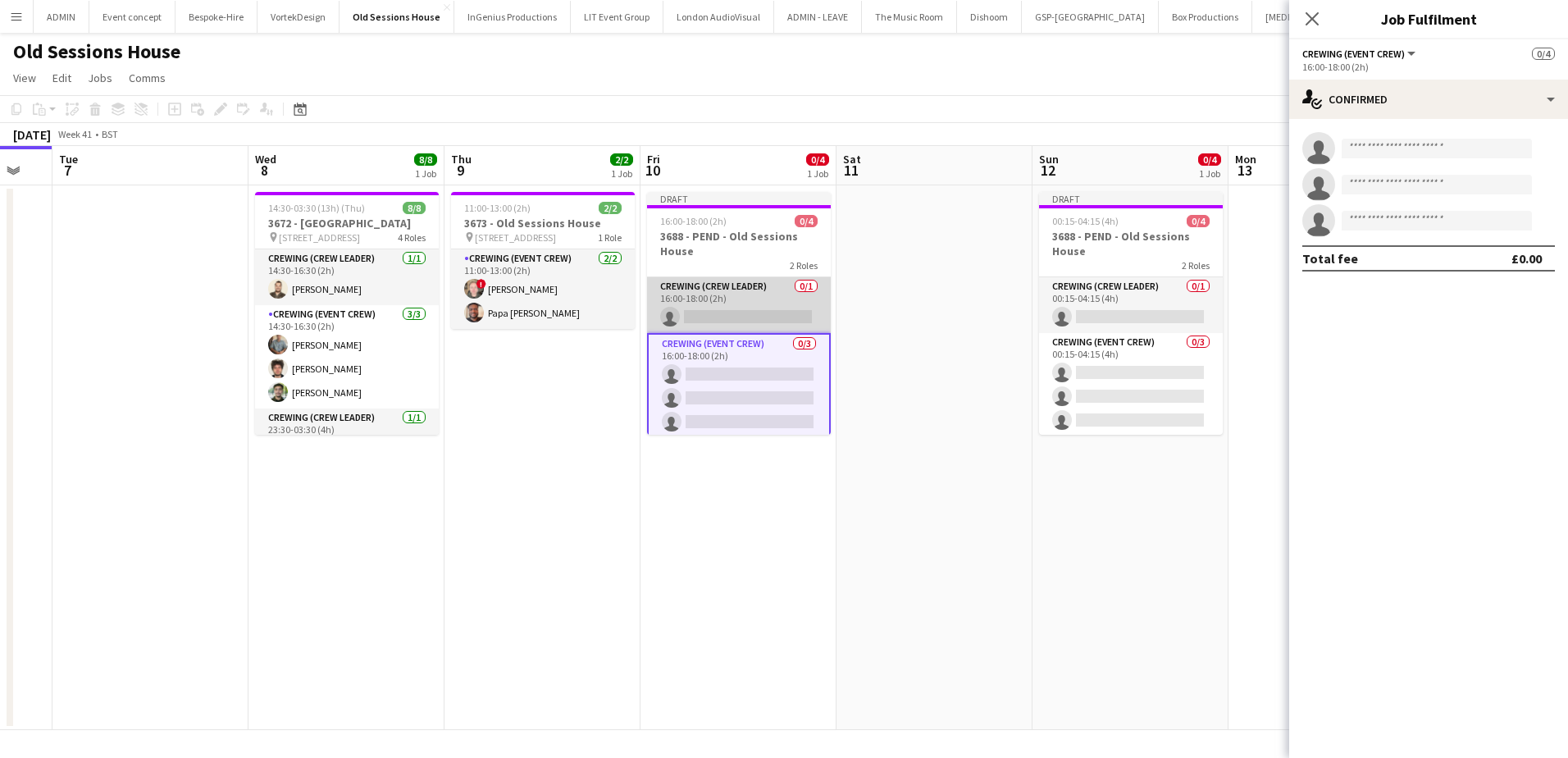
click at [733, 304] on app-card-role "Crewing (Crew Leader) 0/1 16:00-18:00 (2h) single-neutral-actions" at bounding box center [738, 305] width 184 height 56
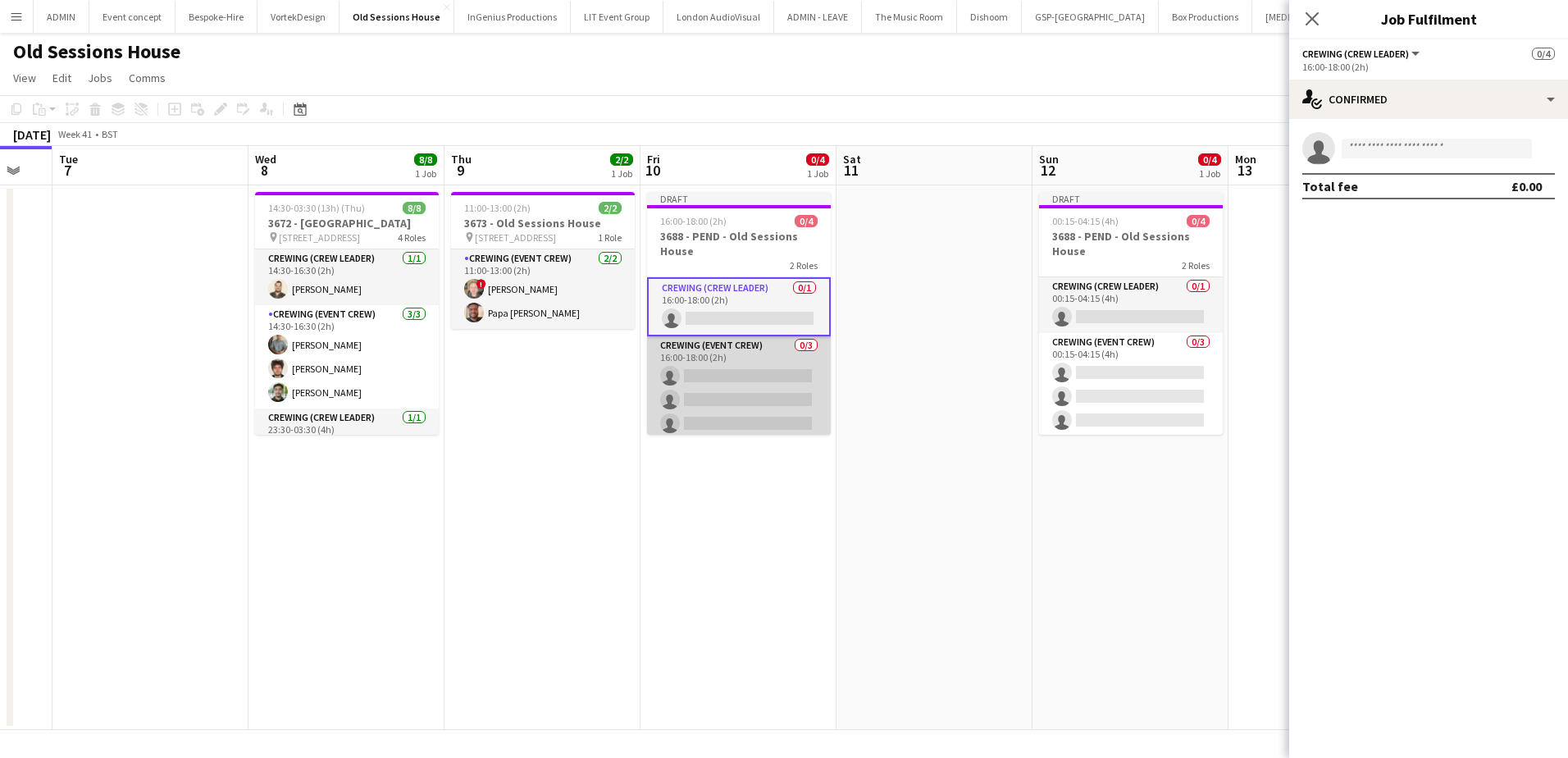
click at [775, 402] on app-card-role "Crewing (Event Crew) 0/3 16:00-18:00 (2h) single-neutral-actions single-neutral…" at bounding box center [738, 387] width 184 height 103
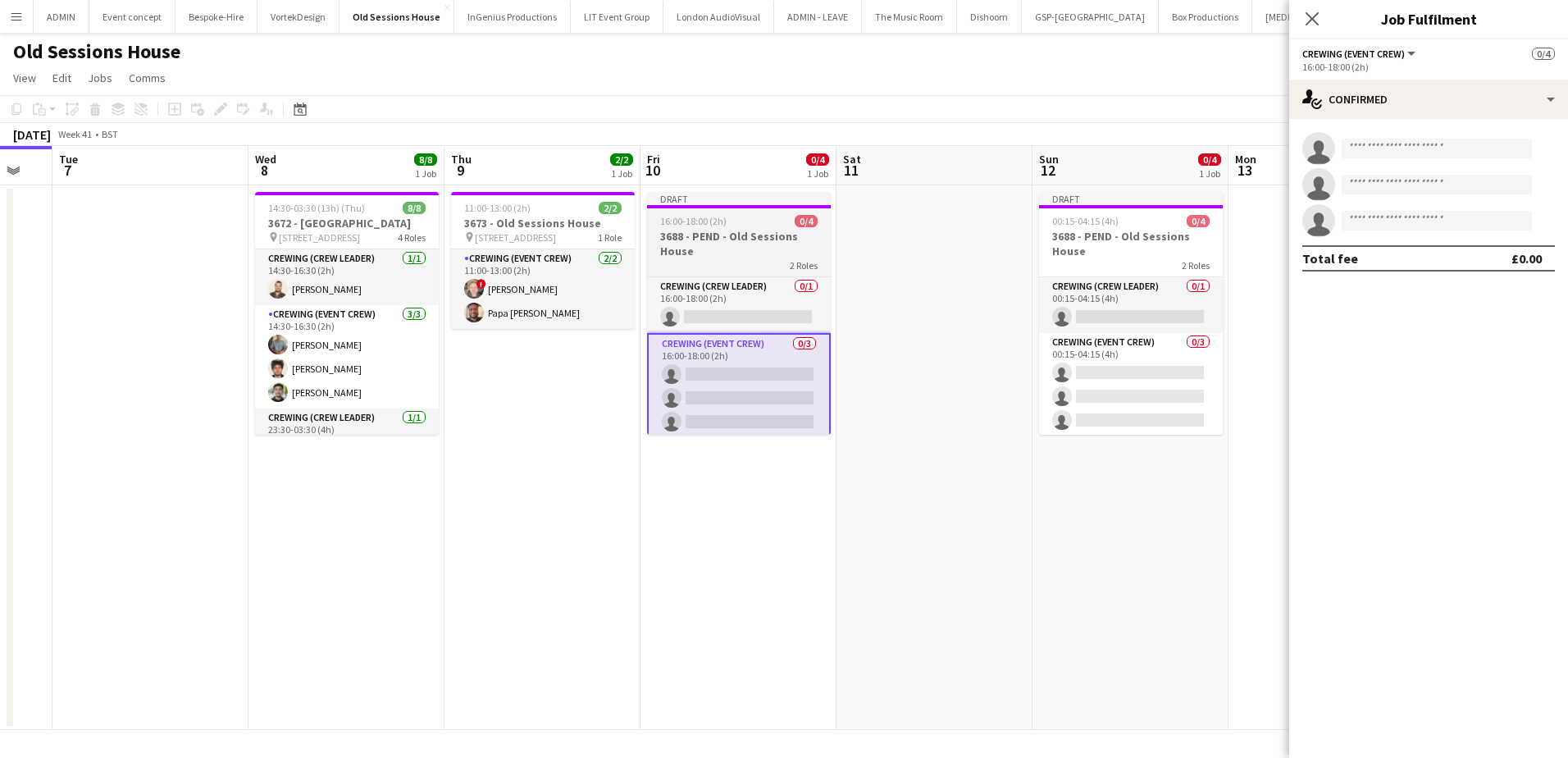
click at [703, 231] on h3 "3688 - PEND - Old Sessions House" at bounding box center [738, 243] width 184 height 29
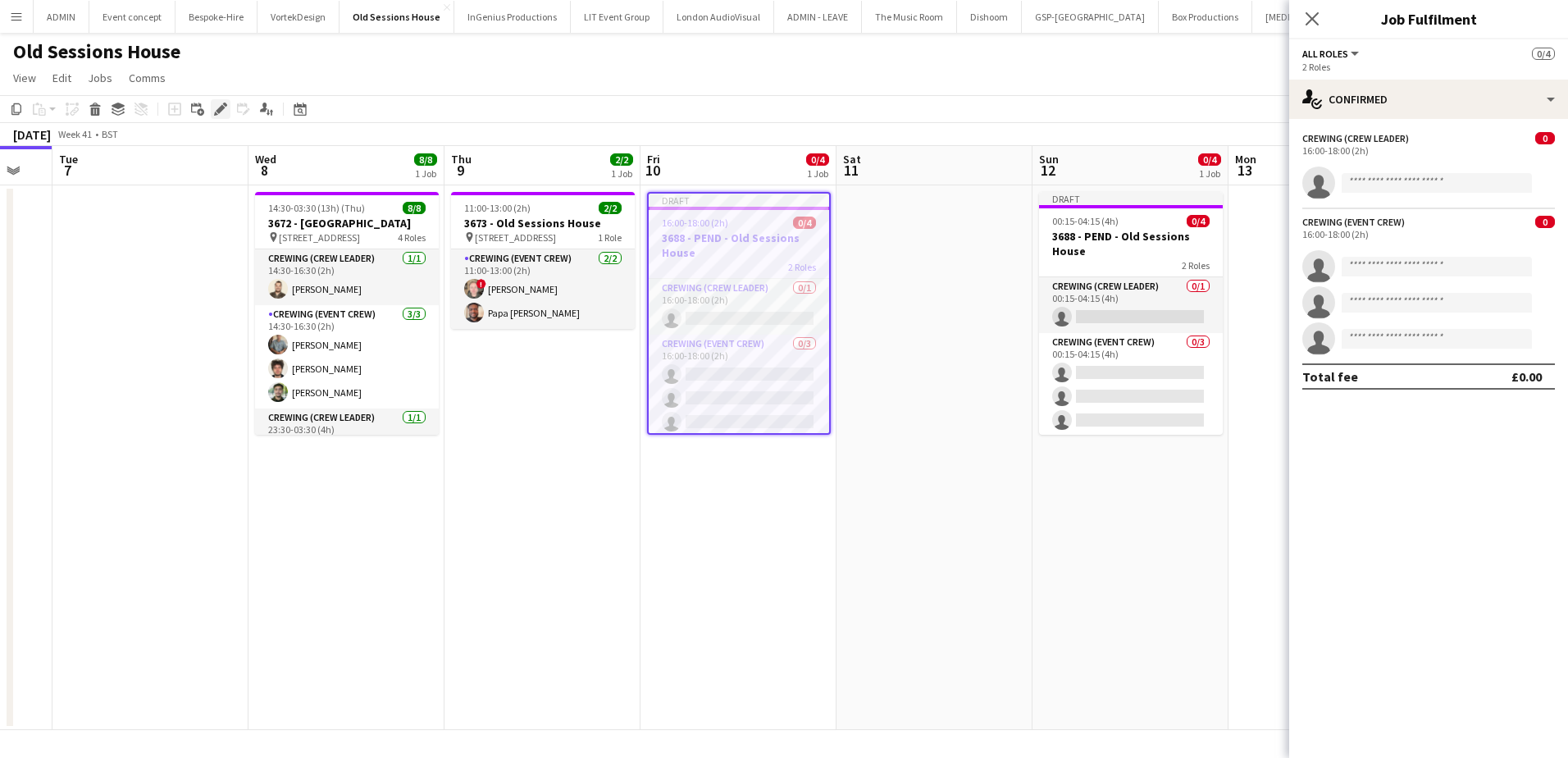
click at [227, 112] on icon "Edit" at bounding box center [221, 109] width 13 height 13
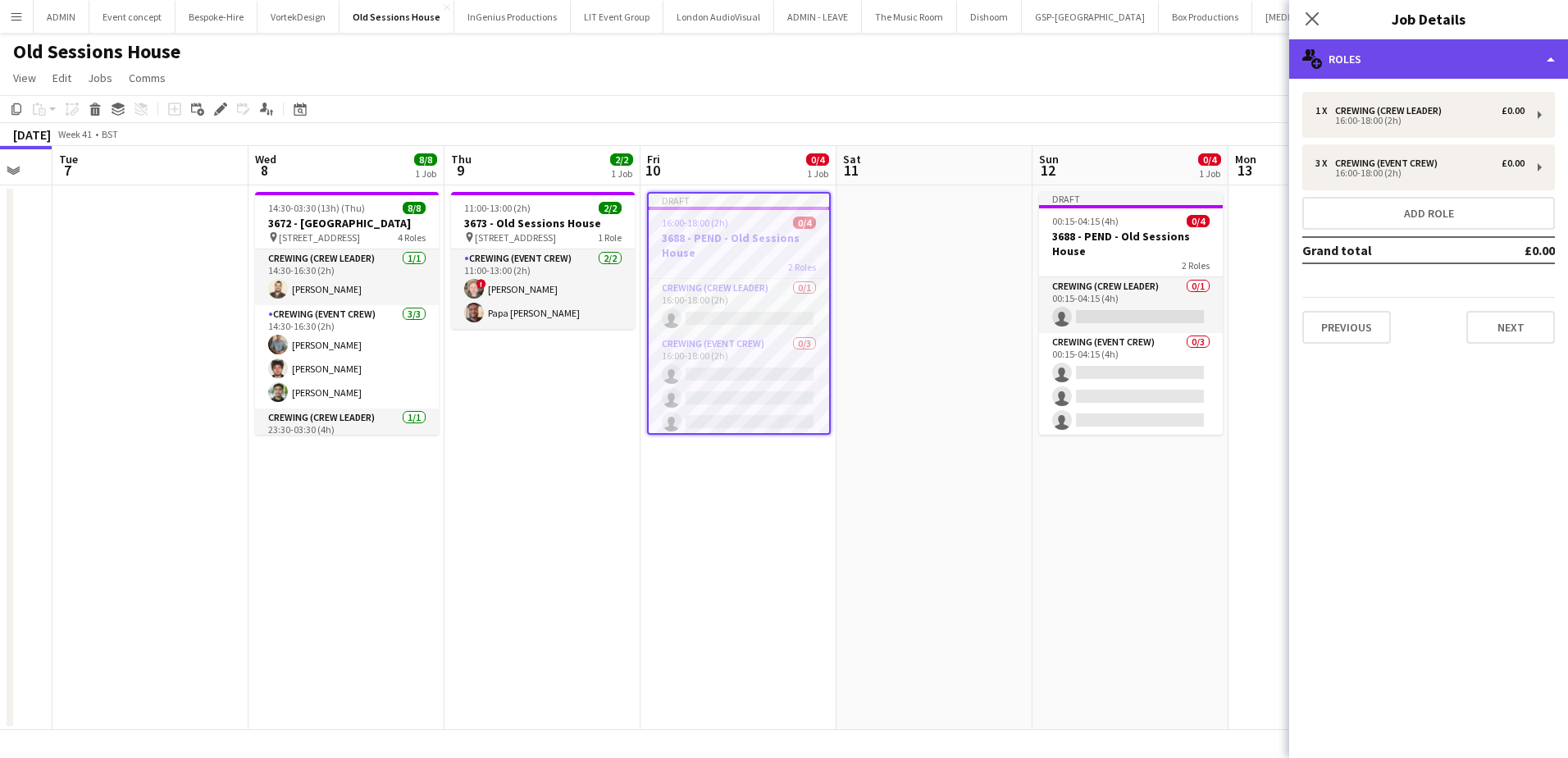
click at [1387, 64] on div "multiple-users-add Roles" at bounding box center [1428, 59] width 278 height 40
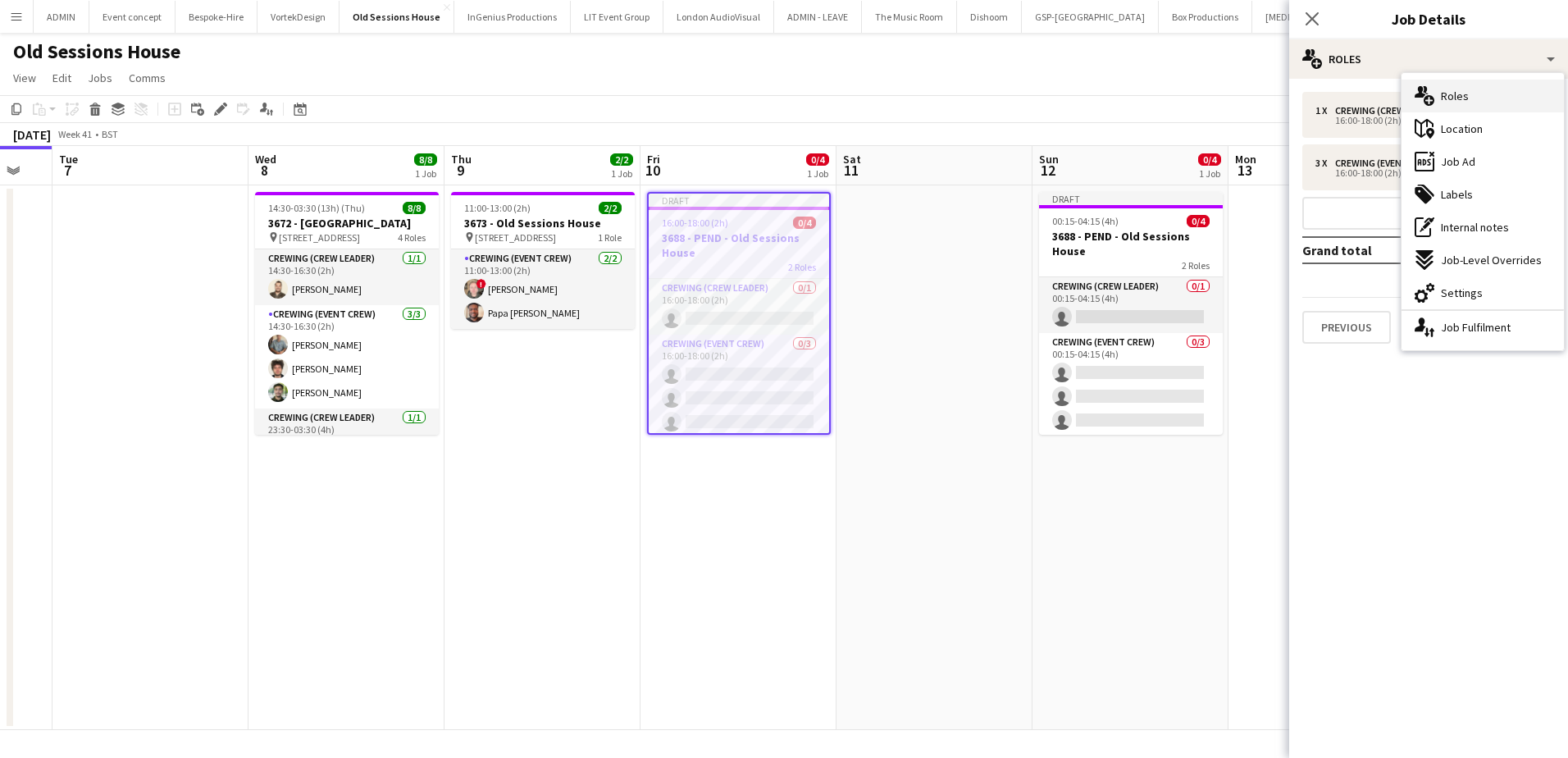
click at [1462, 101] on span "Roles" at bounding box center [1455, 96] width 28 height 15
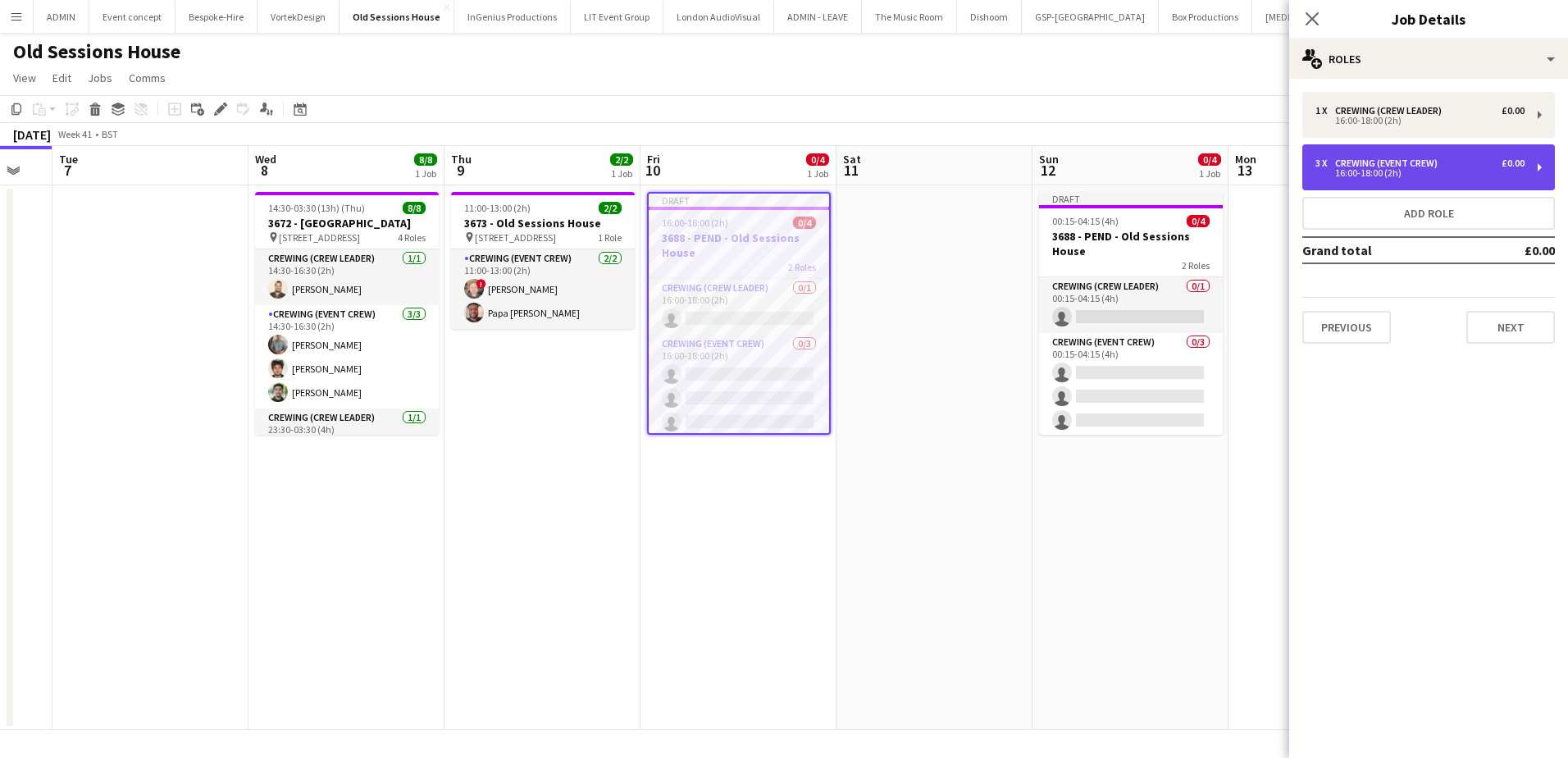
click at [1371, 177] on div "16:00-18:00 (2h)" at bounding box center [1420, 173] width 210 height 8
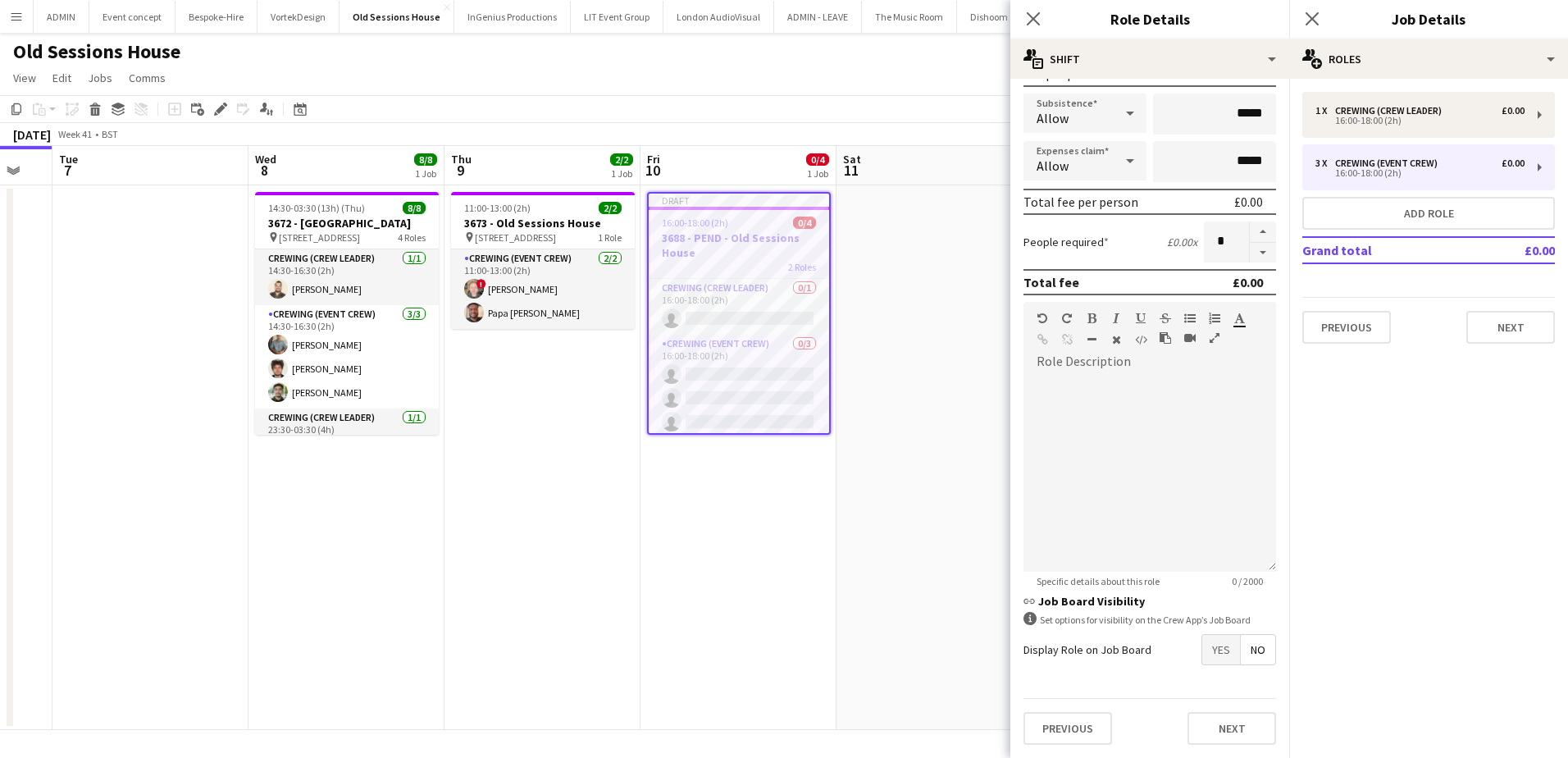
click at [921, 307] on app-date-cell at bounding box center [935, 457] width 196 height 545
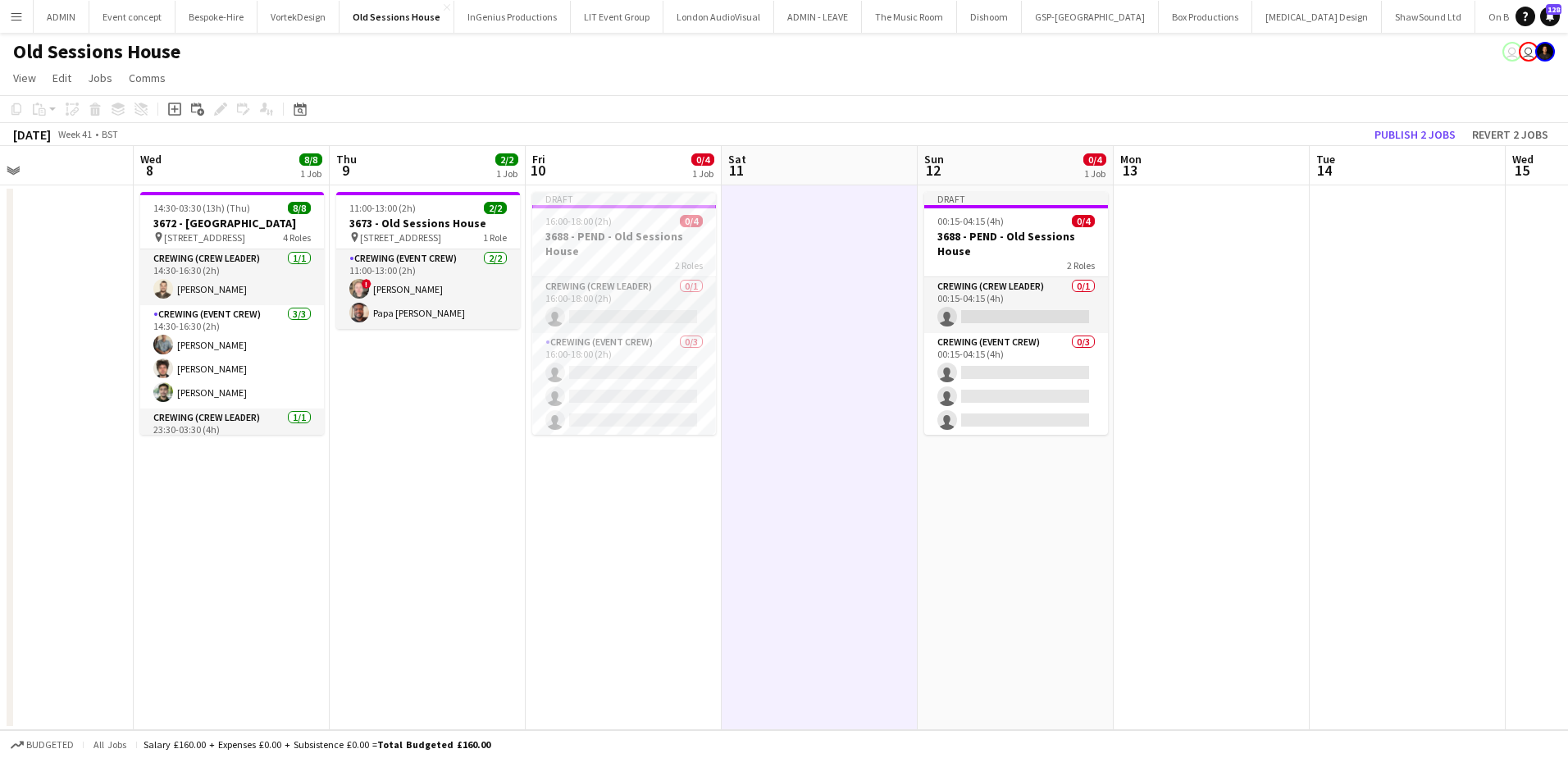
drag, startPoint x: 958, startPoint y: 365, endPoint x: 873, endPoint y: 349, distance: 86.5
click at [873, 350] on app-calendar-viewport "Sat 4 4/4 1 Job Sun 5 6/6 1 Job Mon 6 Tue 7 Wed 8 8/8 1 Job Thu 9 2/2 1 Job Fri…" at bounding box center [784, 438] width 1568 height 584
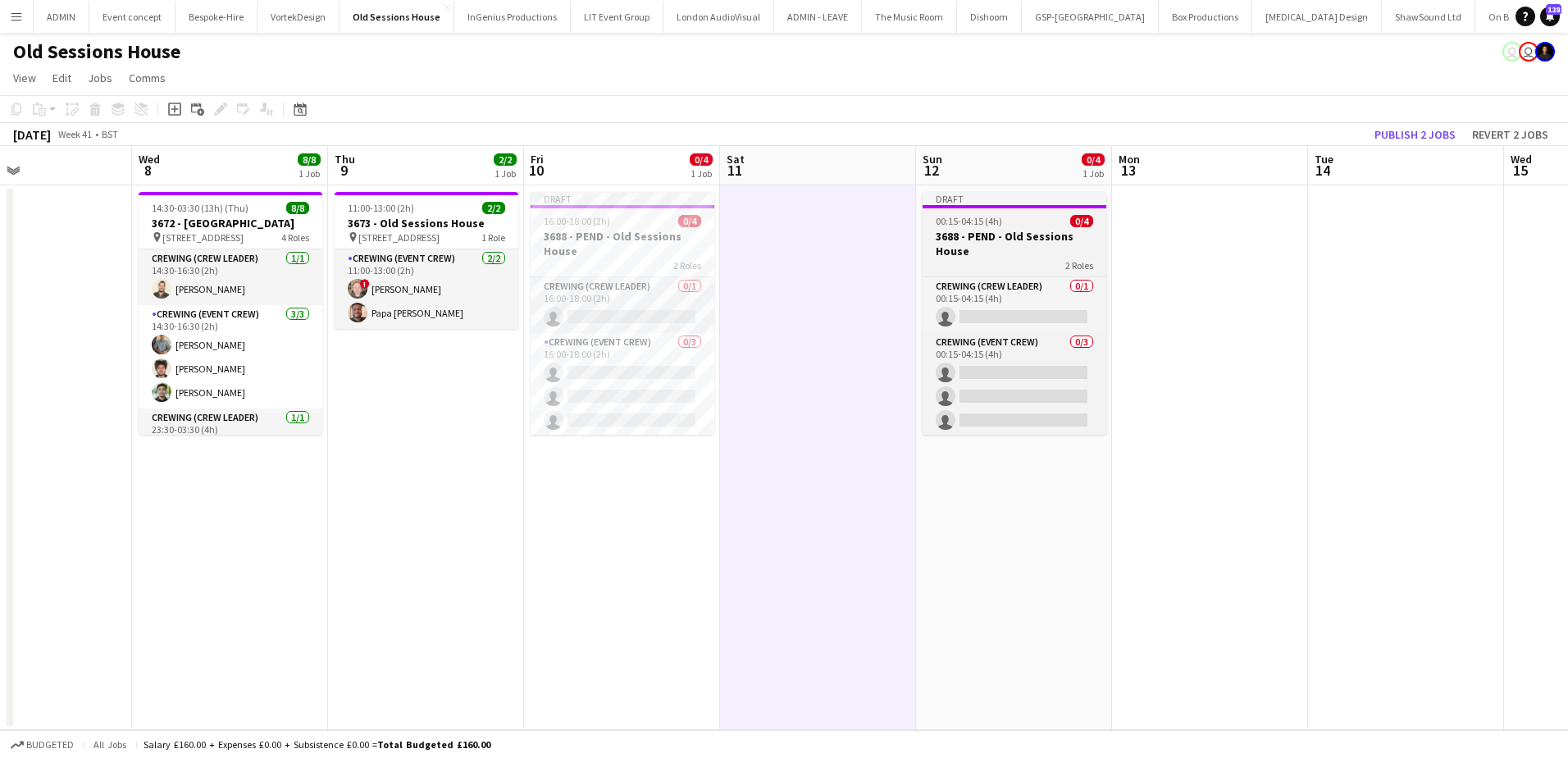
click at [993, 205] on div at bounding box center [1014, 206] width 184 height 3
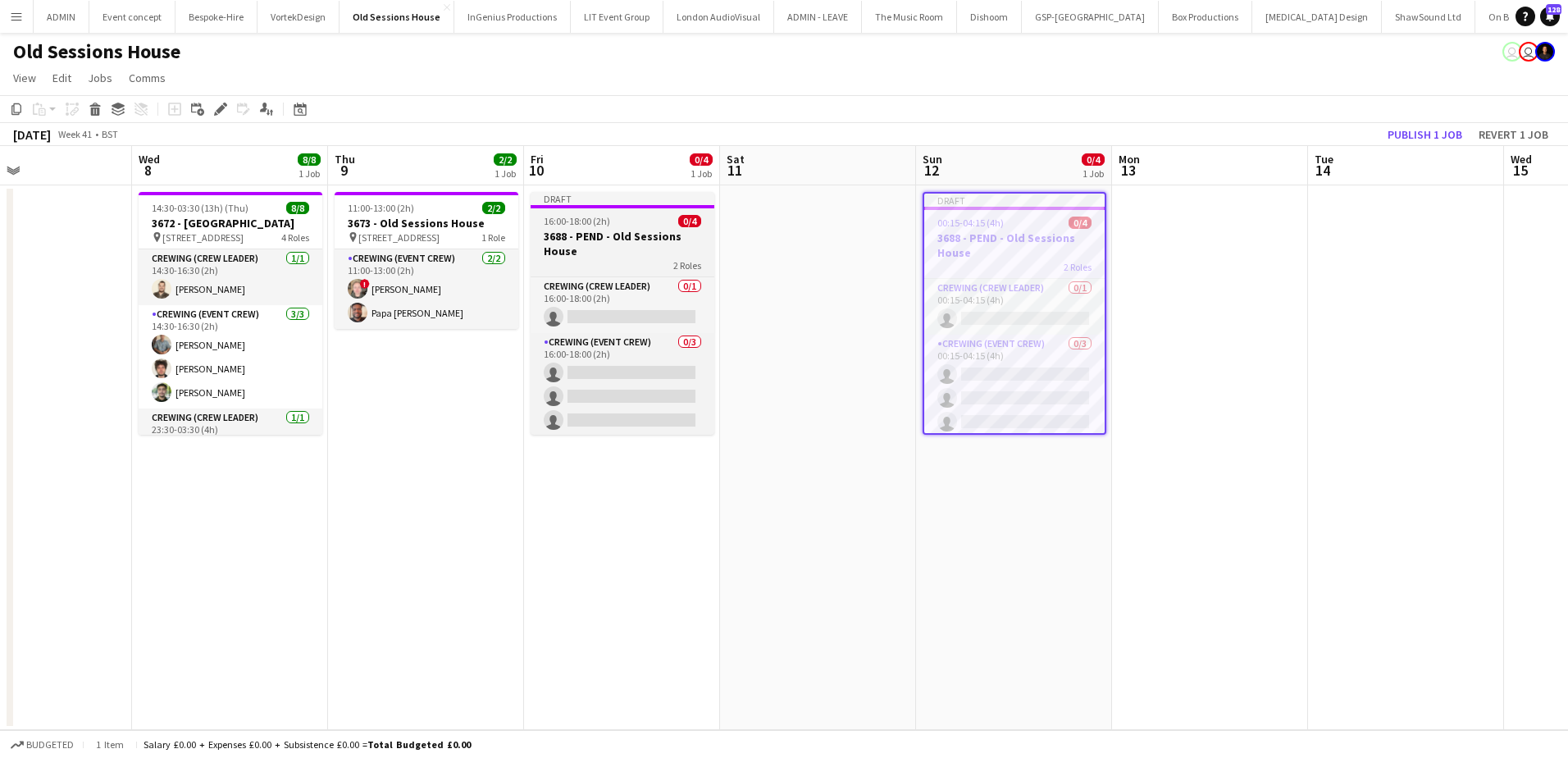
click at [556, 240] on h3 "3688 - PEND - Old Sessions House" at bounding box center [622, 243] width 184 height 29
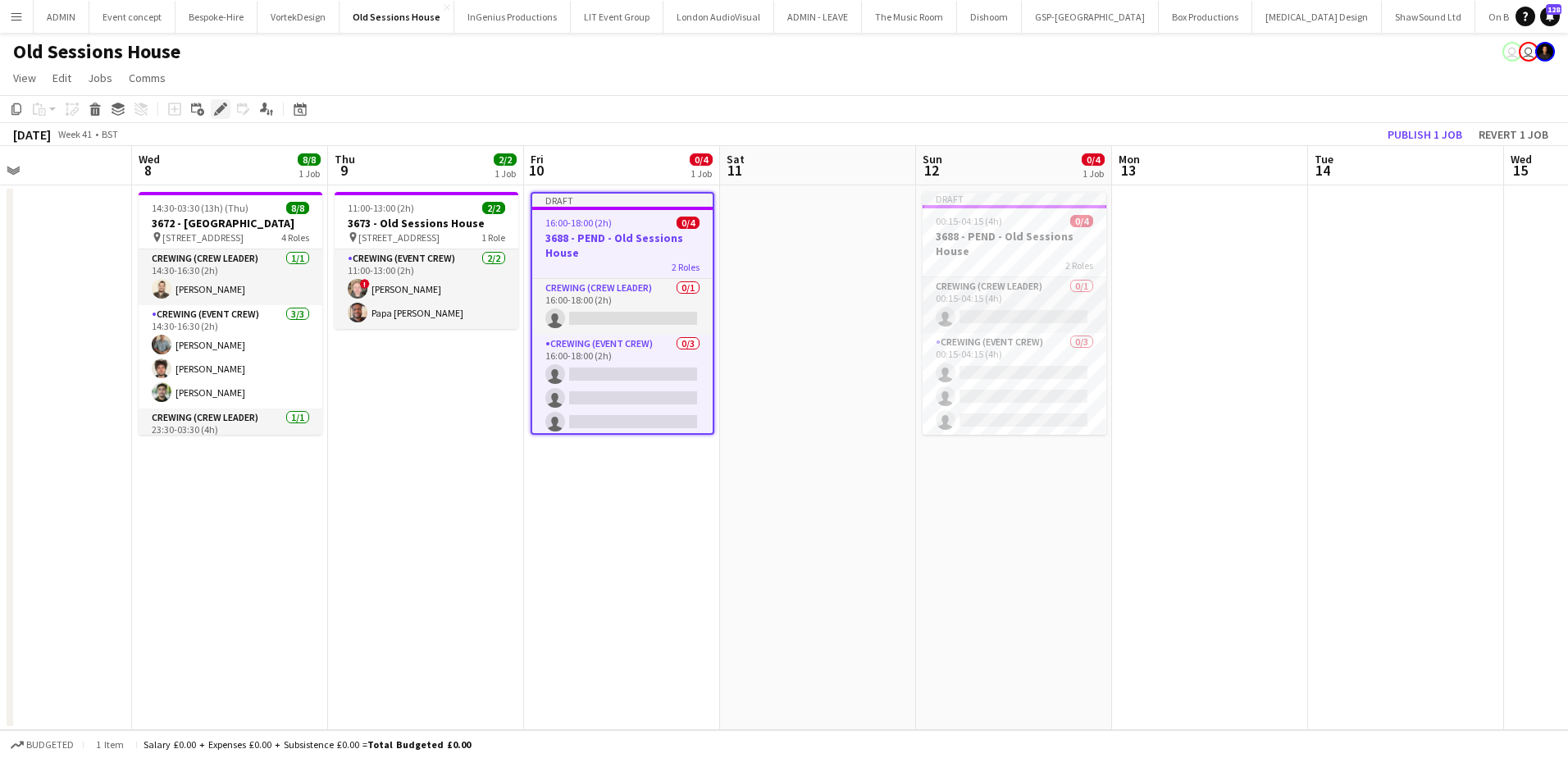
click at [223, 112] on icon "Edit" at bounding box center [221, 109] width 13 height 13
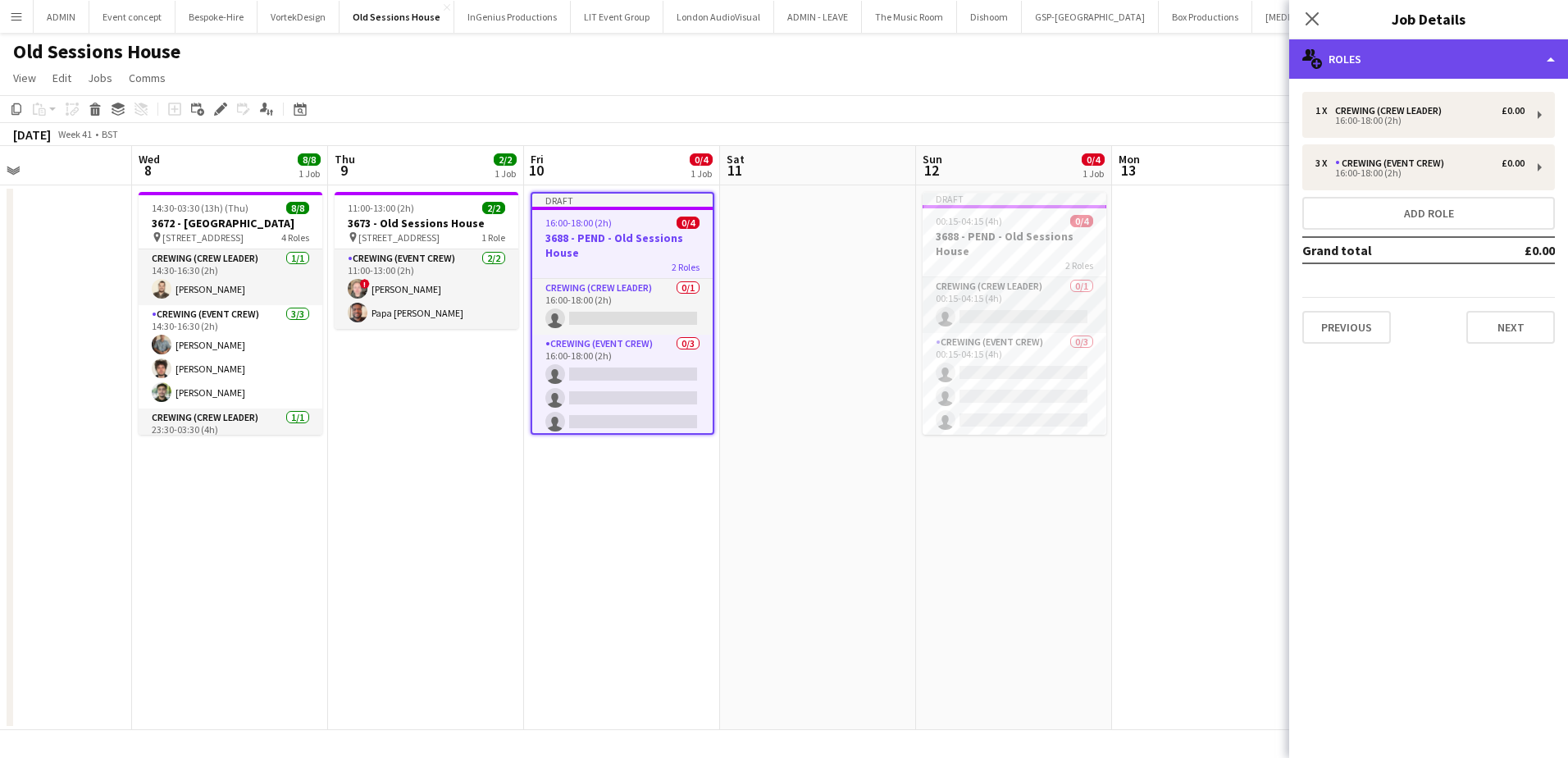
click at [1524, 62] on div "multiple-users-add Roles" at bounding box center [1428, 59] width 278 height 40
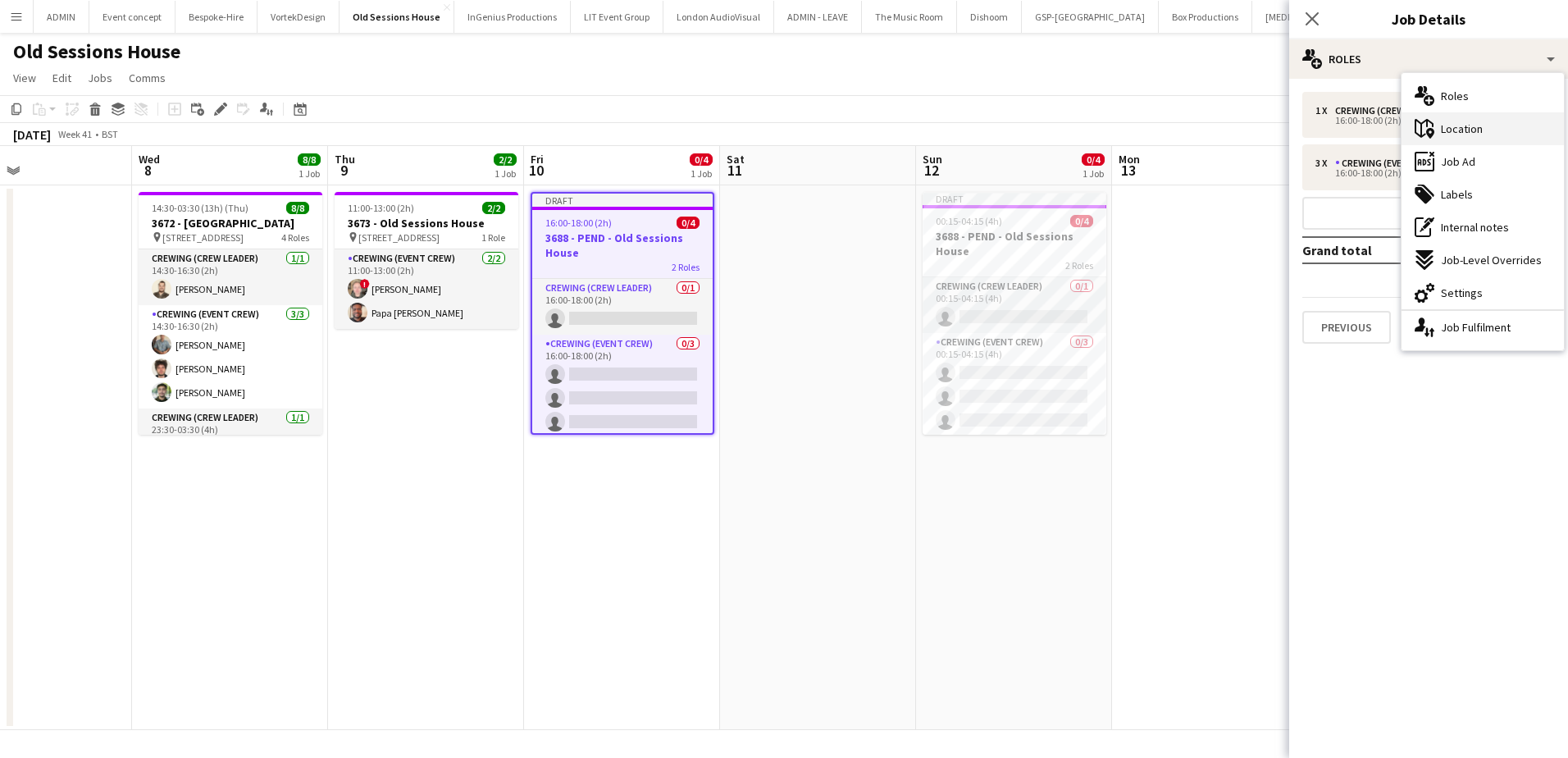
click at [1496, 132] on div "maps-pin-1 Location" at bounding box center [1483, 128] width 162 height 33
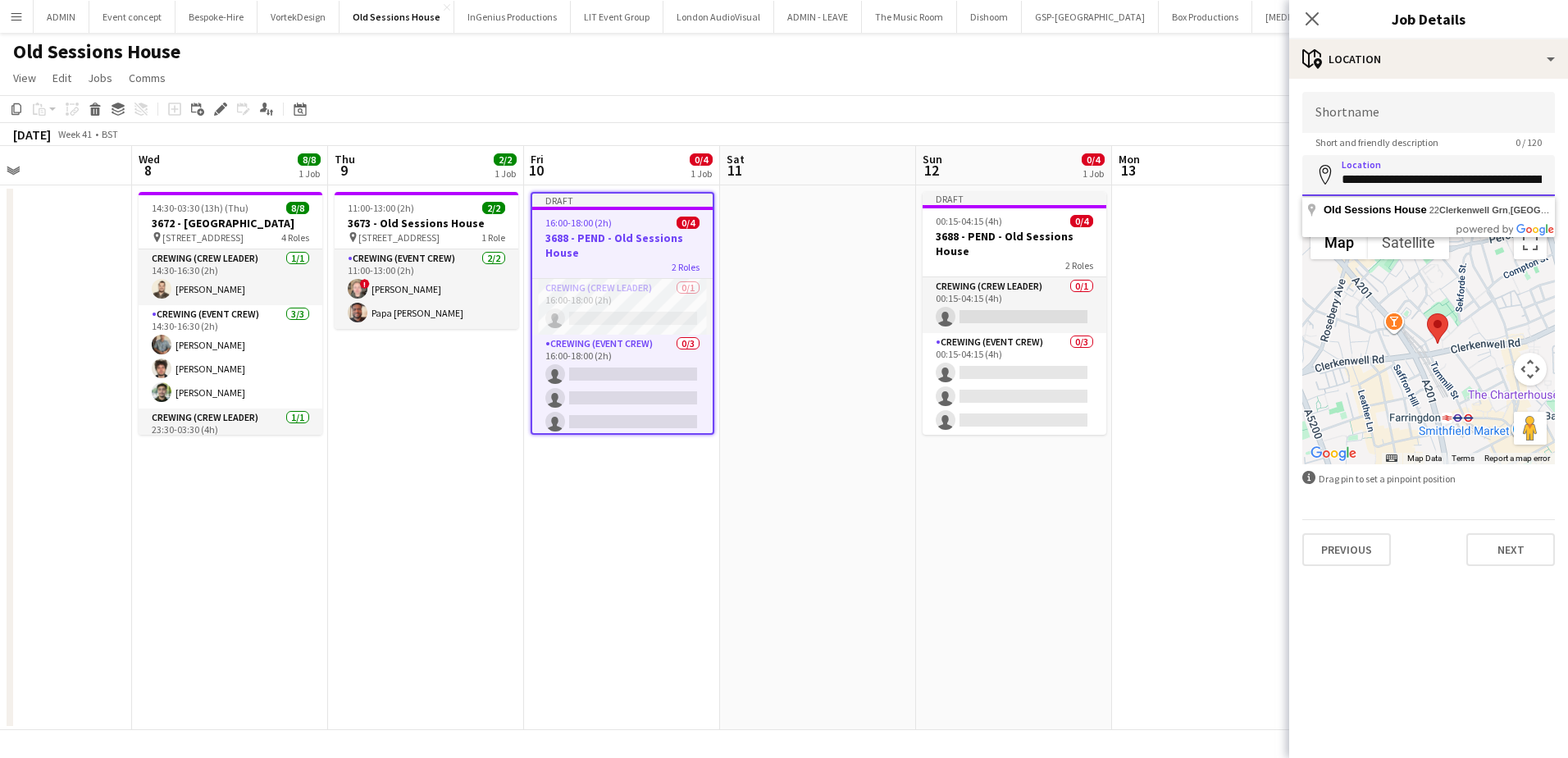
drag, startPoint x: 1448, startPoint y: 179, endPoint x: 1288, endPoint y: 179, distance: 160.0
click at [1288, 179] on body "Menu Boards Boards Boards All jobs Status Workforce Workforce My Workforce Recr…" at bounding box center [784, 379] width 1568 height 758
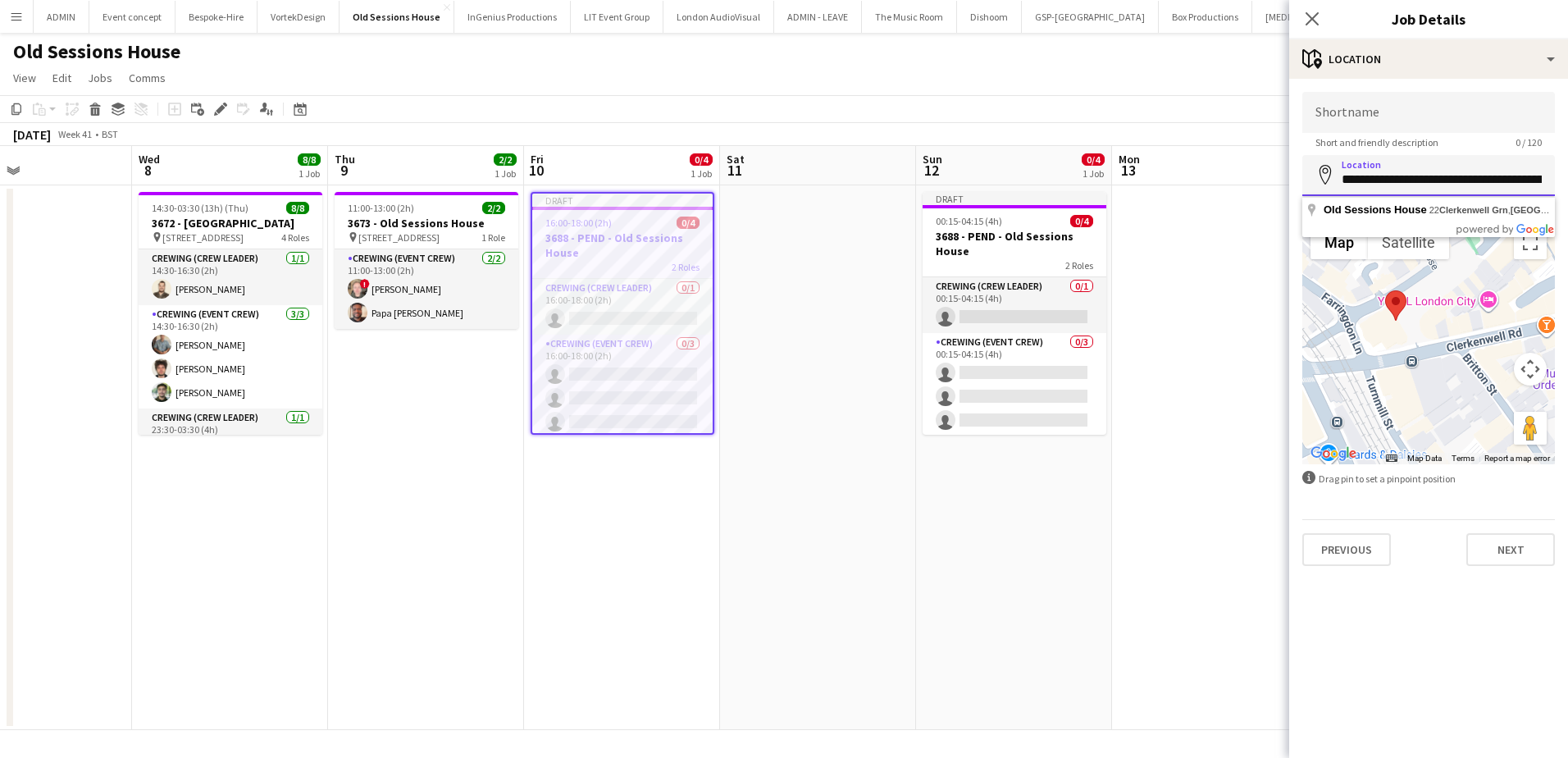
click at [1474, 173] on input "**********" at bounding box center [1429, 175] width 253 height 41
click at [1504, 553] on button "Next" at bounding box center [1510, 549] width 89 height 33
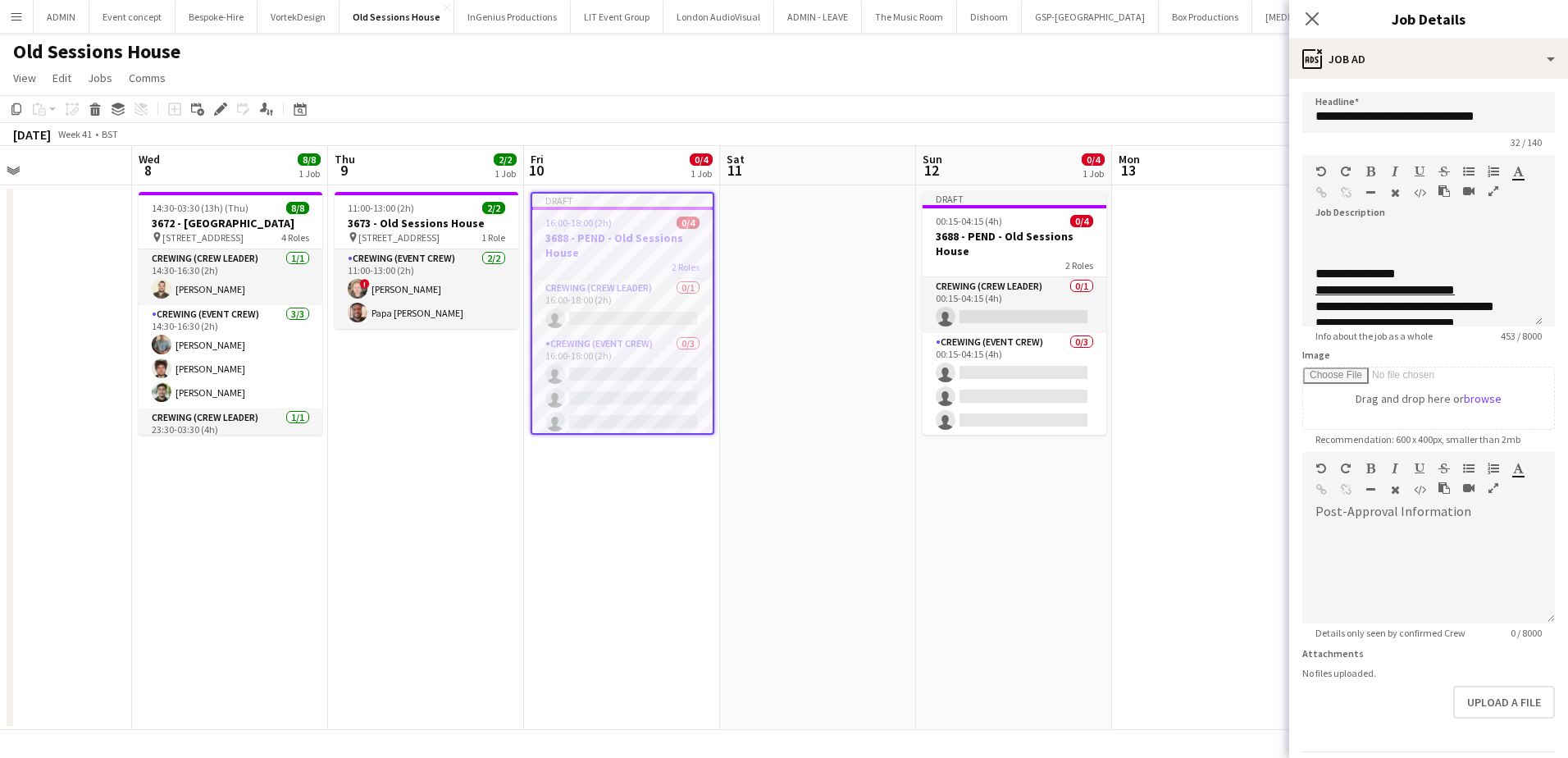
scroll to position [260, 0]
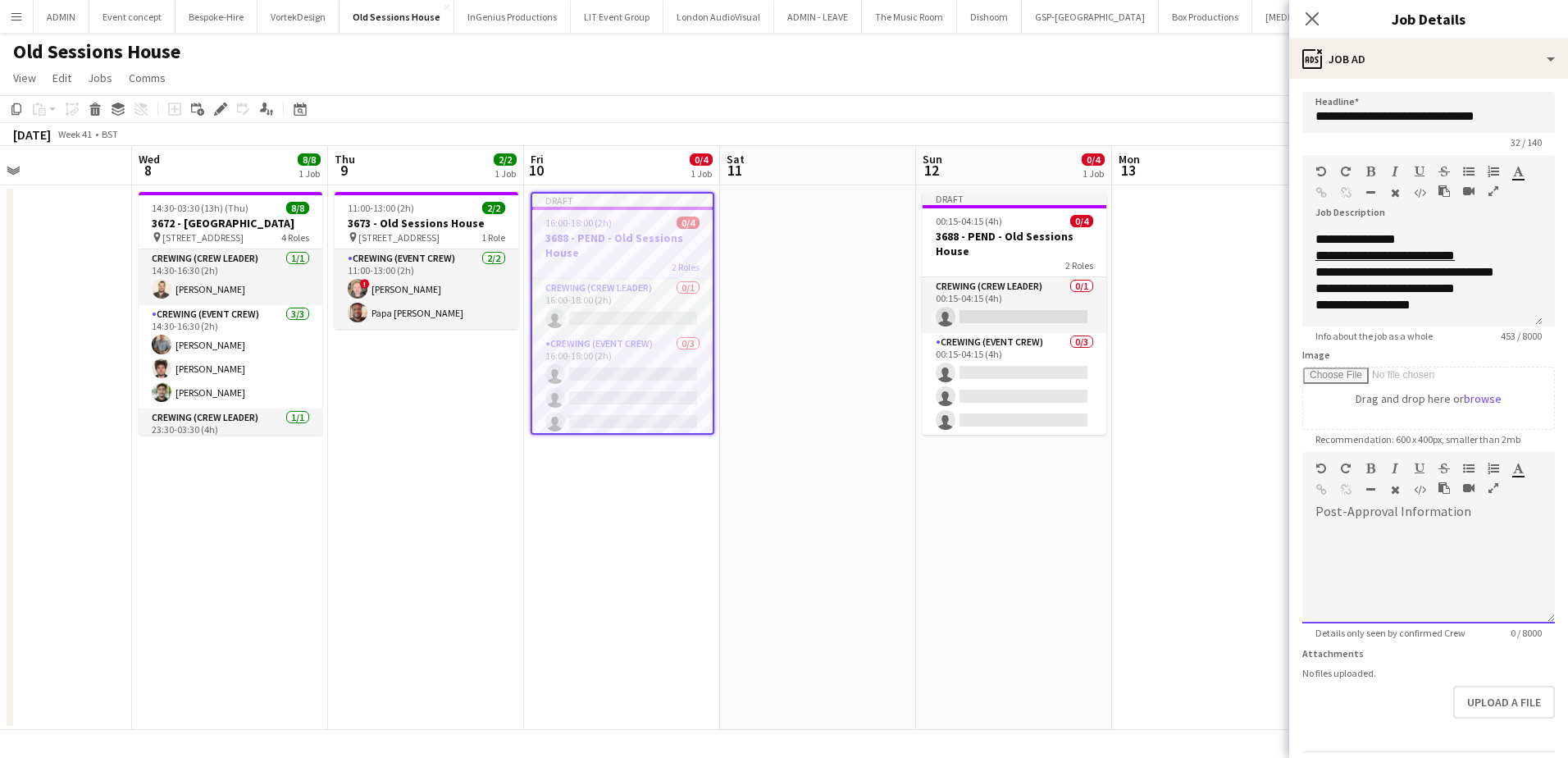
click at [1388, 563] on div at bounding box center [1429, 574] width 253 height 98
click at [403, 220] on h3 "3673 - Old Sessions House" at bounding box center [426, 223] width 184 height 15
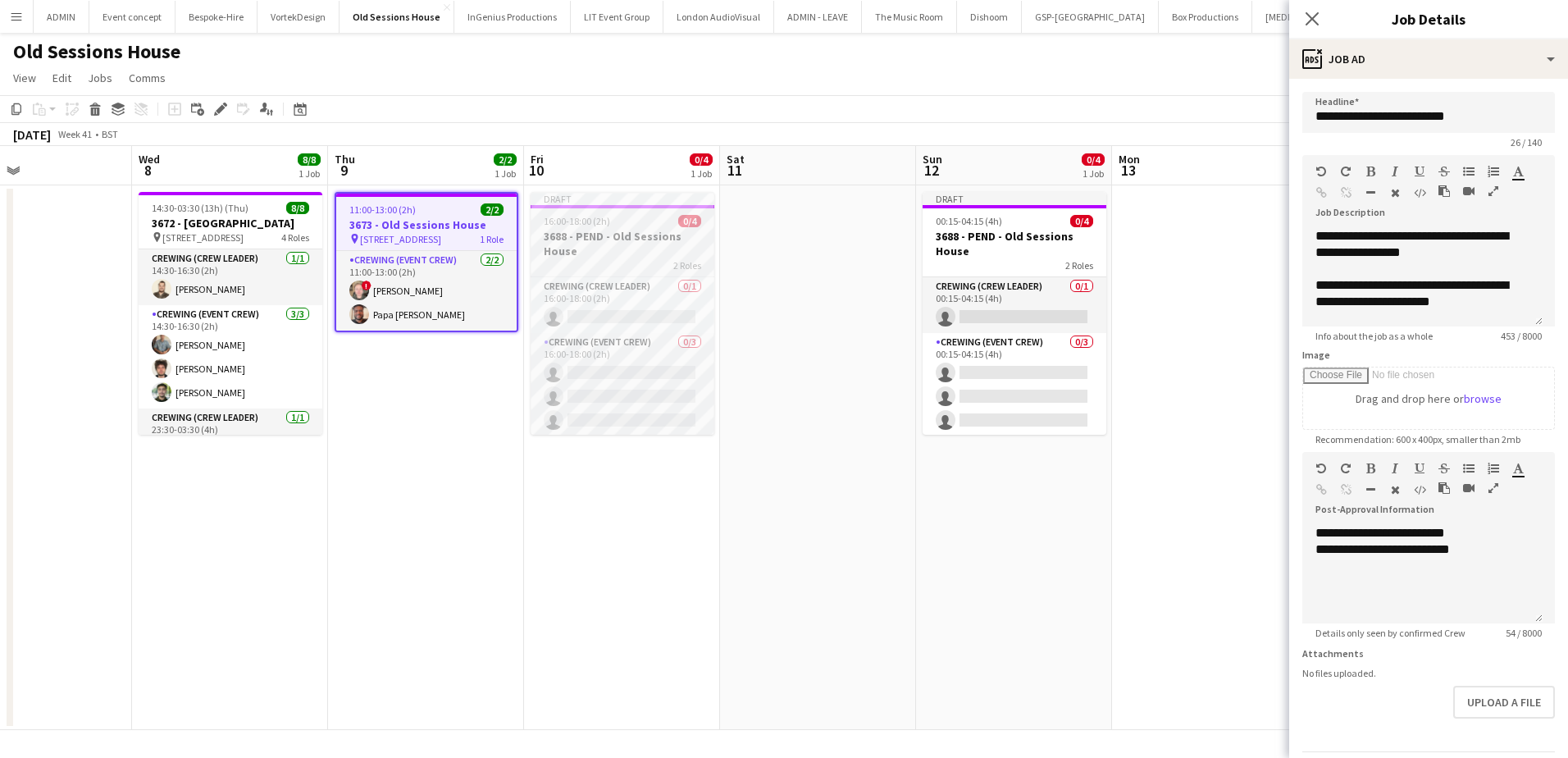
click at [584, 231] on h3 "3688 - PEND - Old Sessions House" at bounding box center [622, 243] width 184 height 29
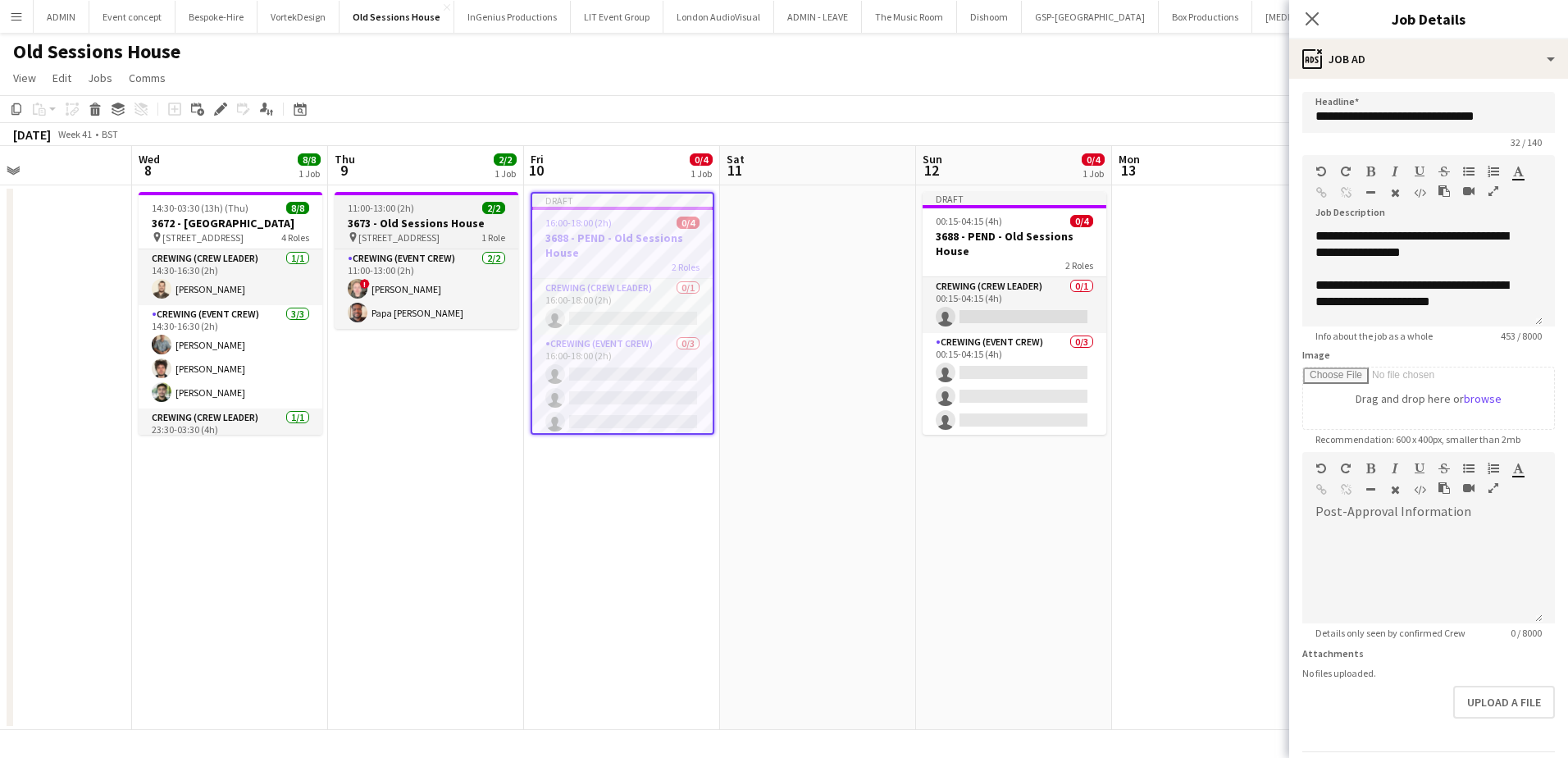
click at [414, 222] on h3 "3673 - Old Sessions House" at bounding box center [426, 223] width 184 height 15
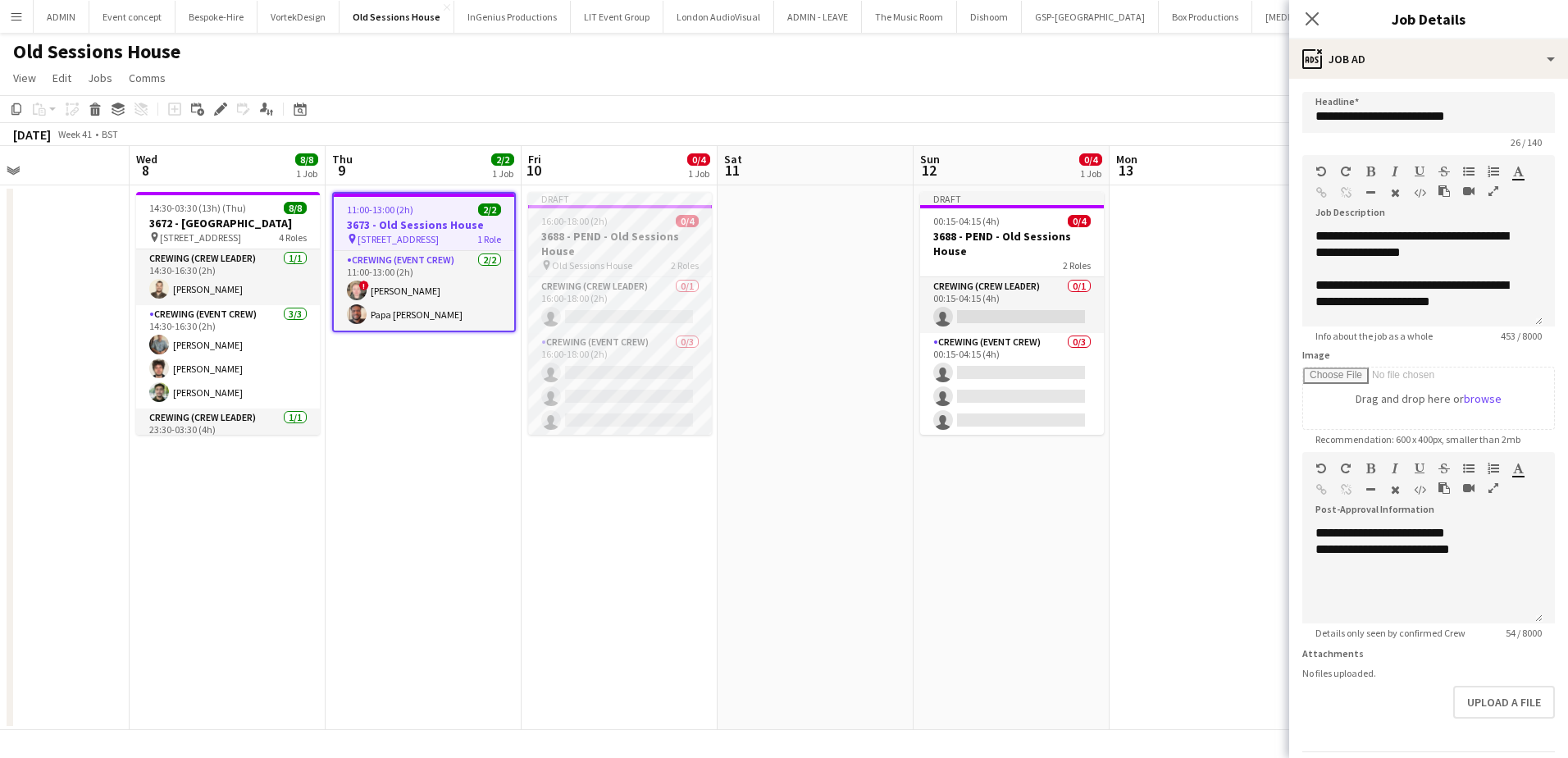
click at [582, 226] on span "16:00-18:00 (2h)" at bounding box center [574, 221] width 66 height 12
type input "**********"
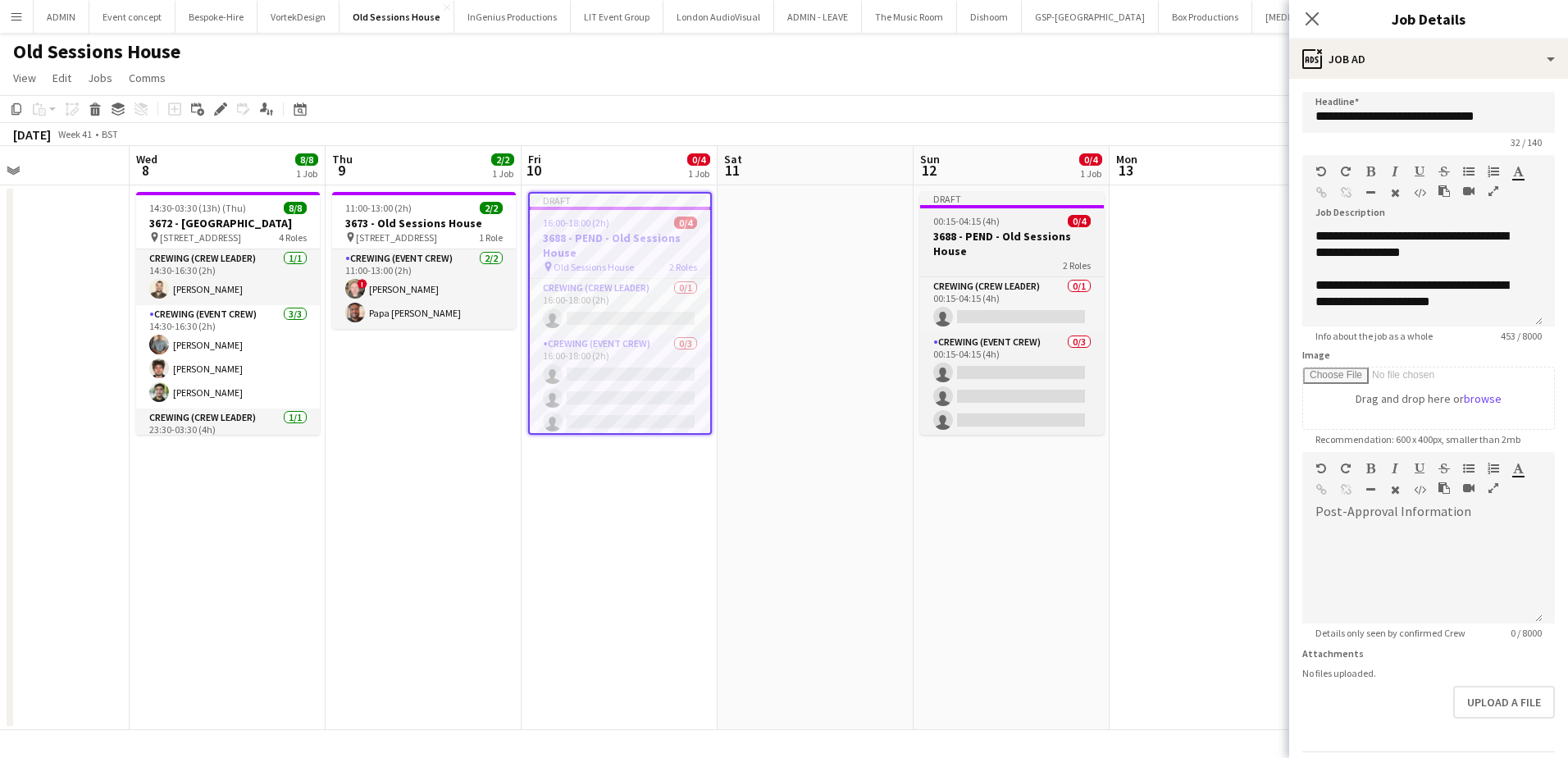
click at [986, 227] on span "00:15-04:15 (4h)" at bounding box center [967, 221] width 66 height 12
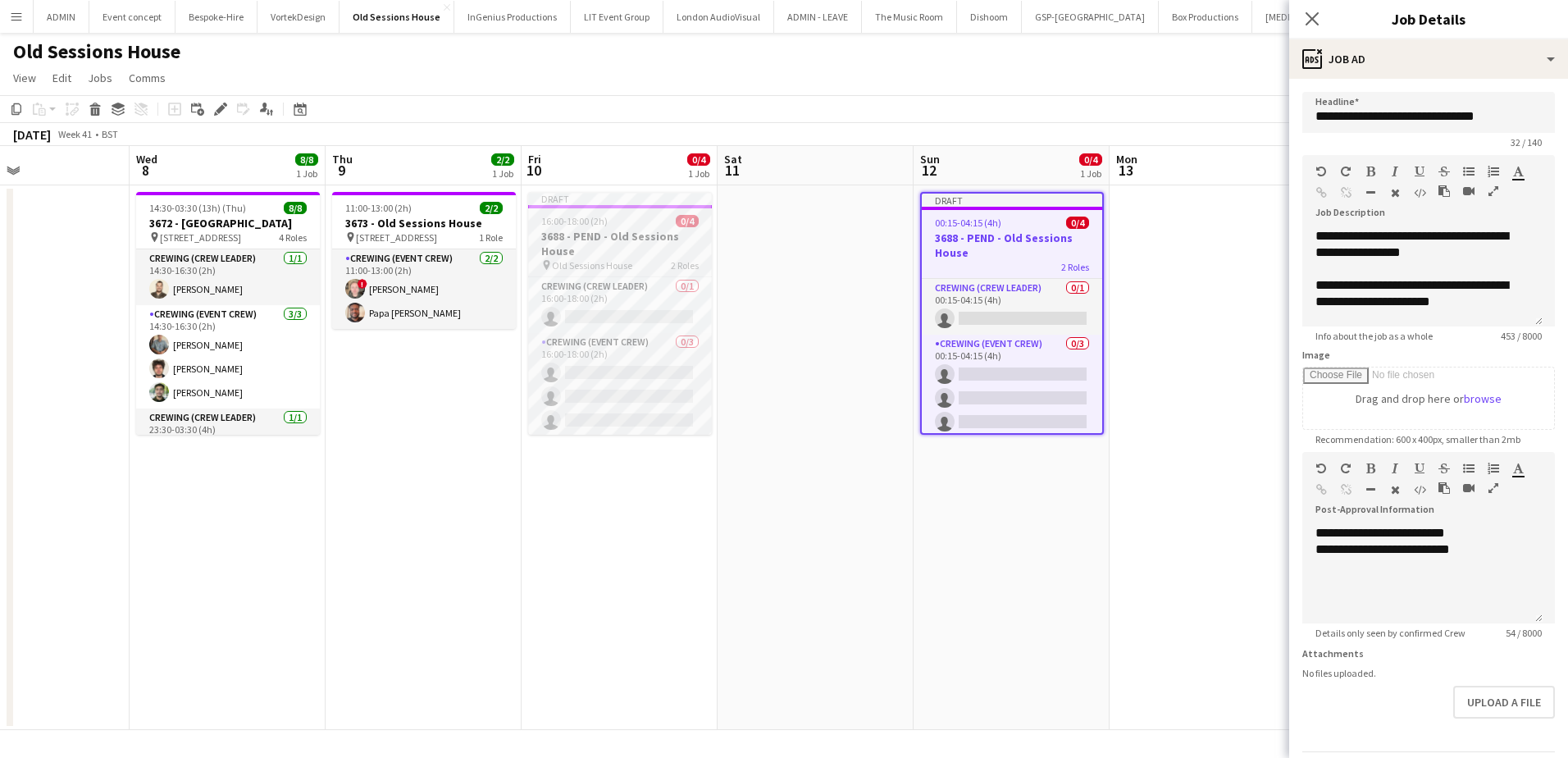
click at [595, 237] on h3 "3688 - PEND - Old Sessions House" at bounding box center [619, 243] width 184 height 29
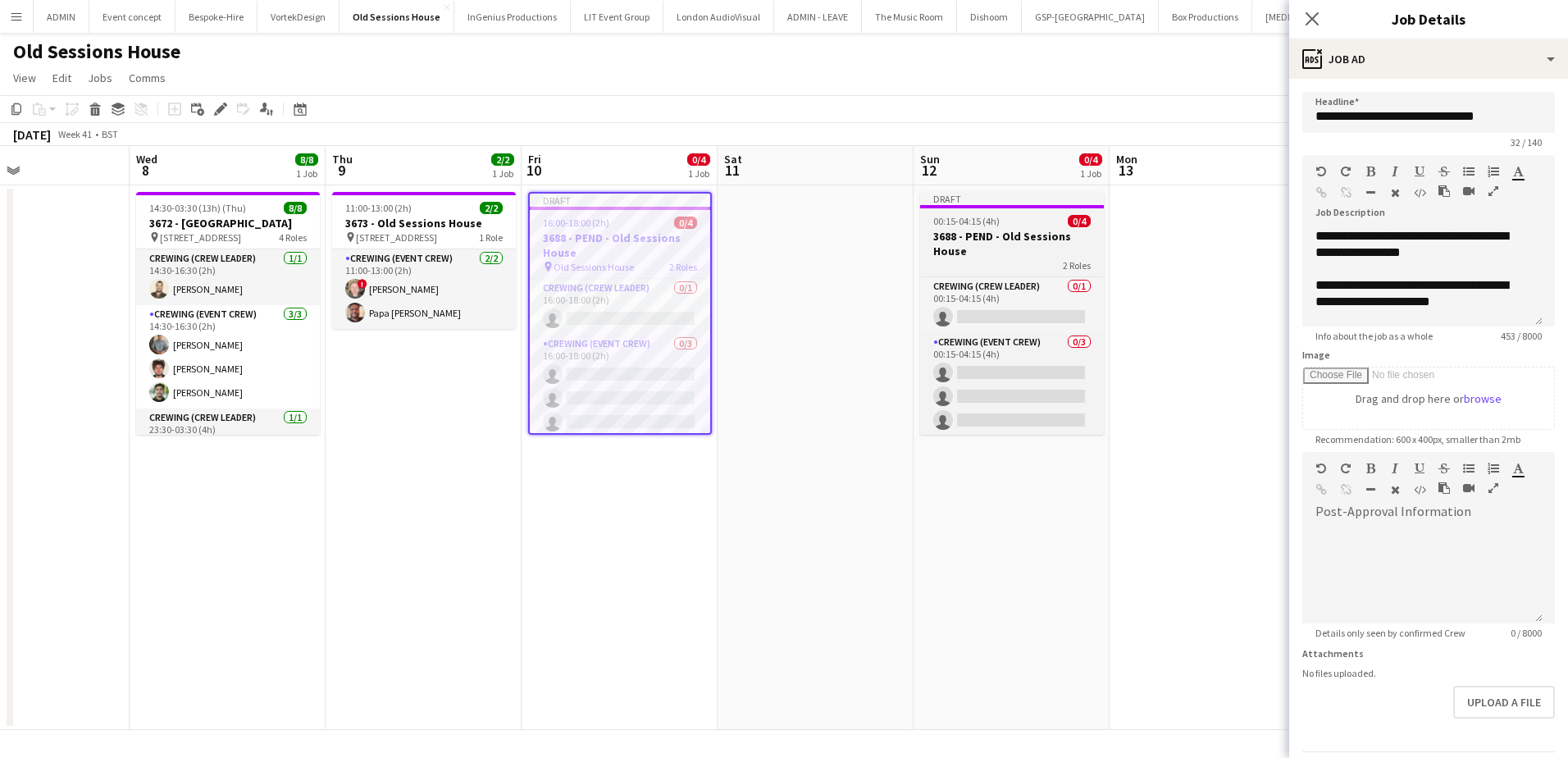
click at [971, 232] on h3 "3688 - PEND - Old Sessions House" at bounding box center [1012, 243] width 184 height 29
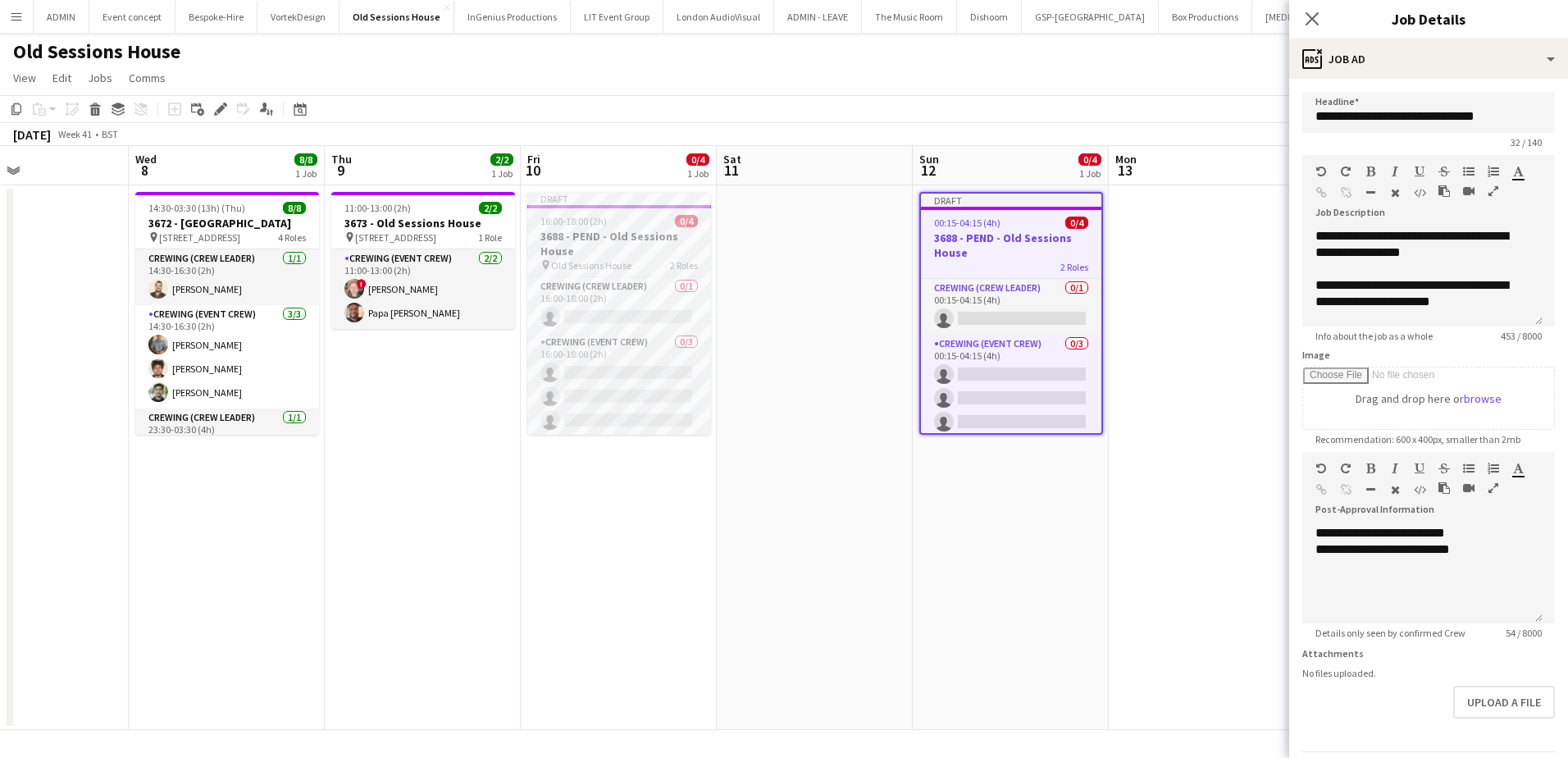
click at [612, 241] on h3 "3688 - PEND - Old Sessions House" at bounding box center [619, 243] width 184 height 29
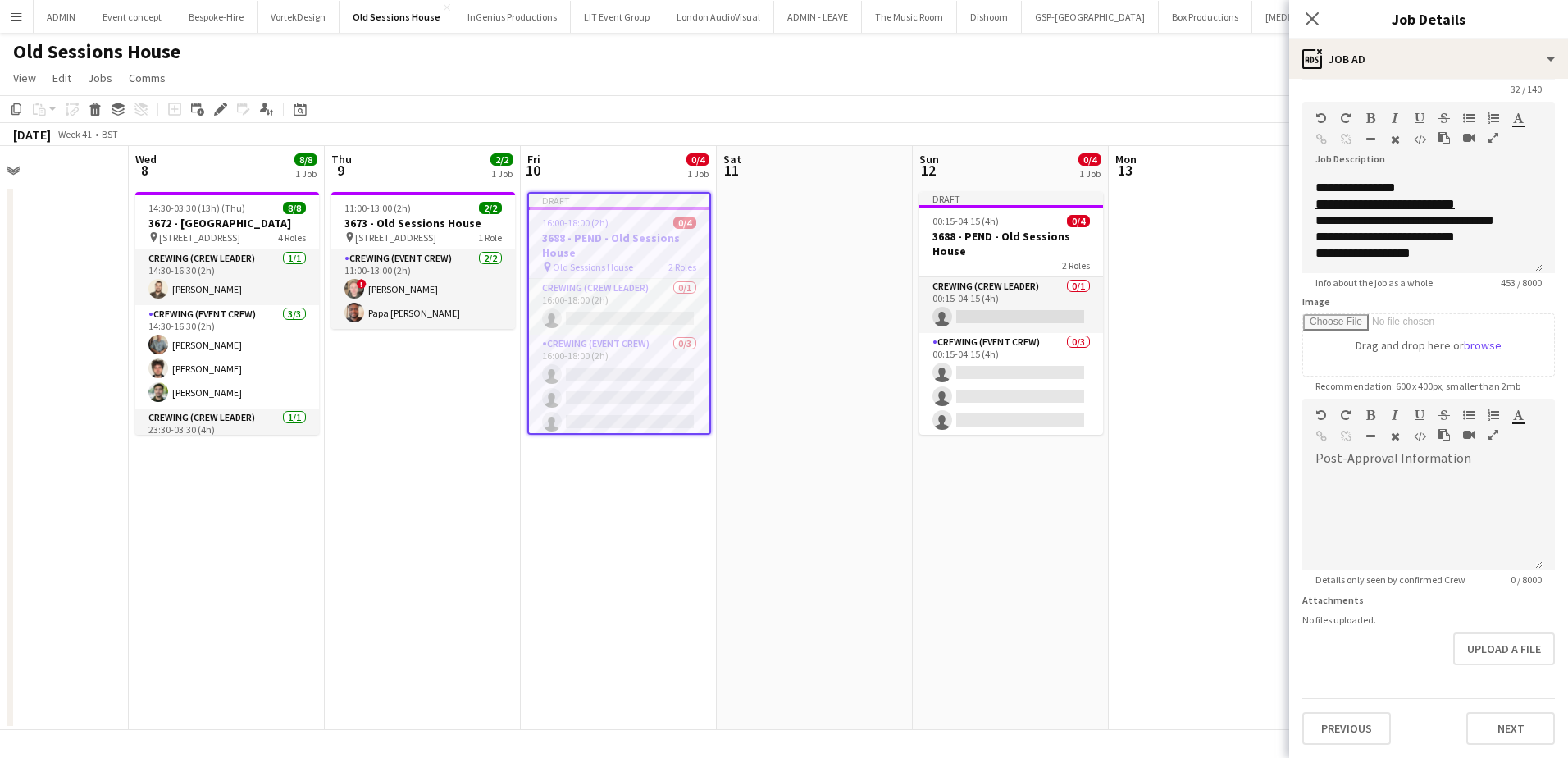
scroll to position [260, 0]
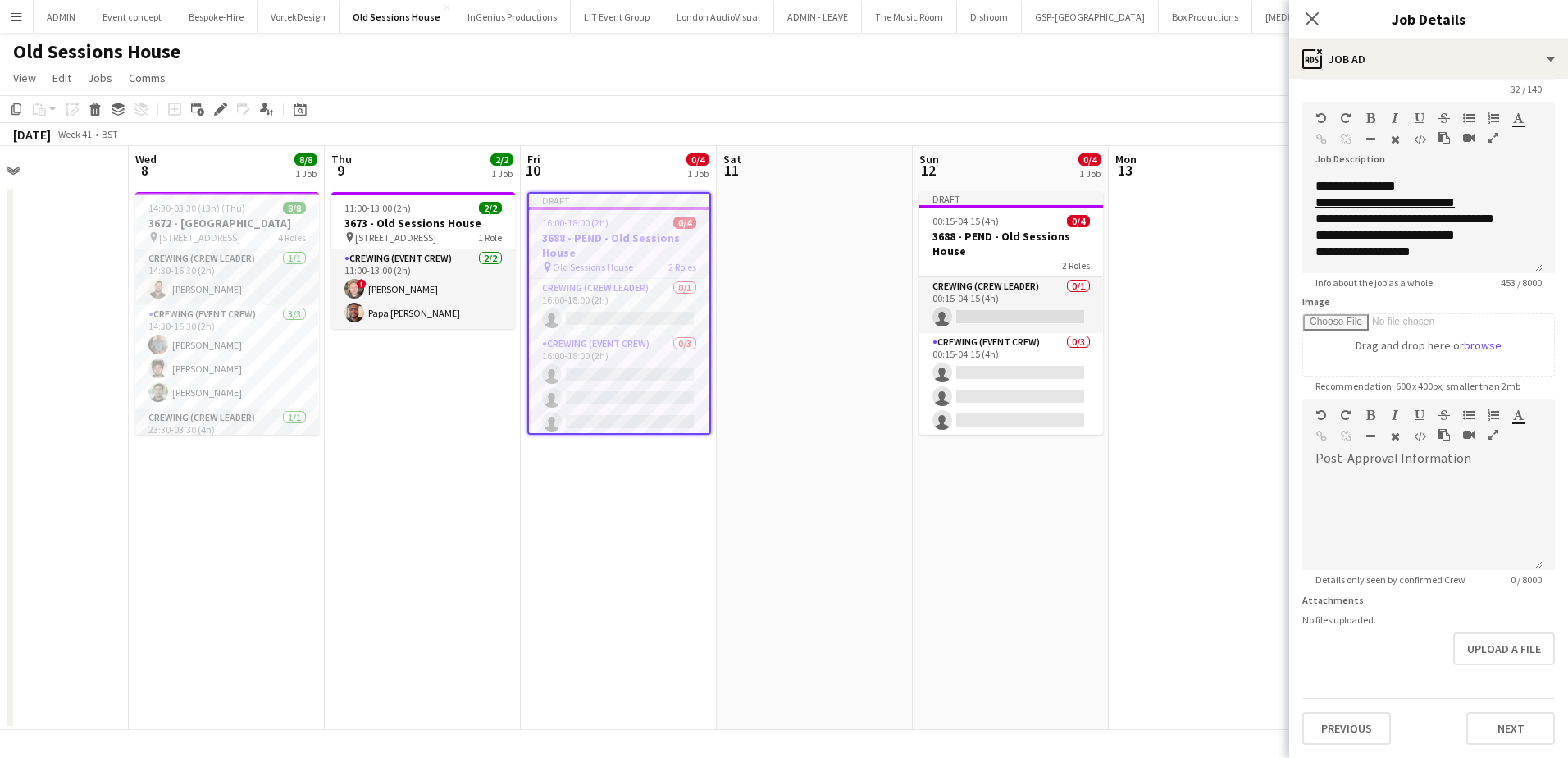
click at [882, 422] on app-date-cell at bounding box center [815, 457] width 196 height 545
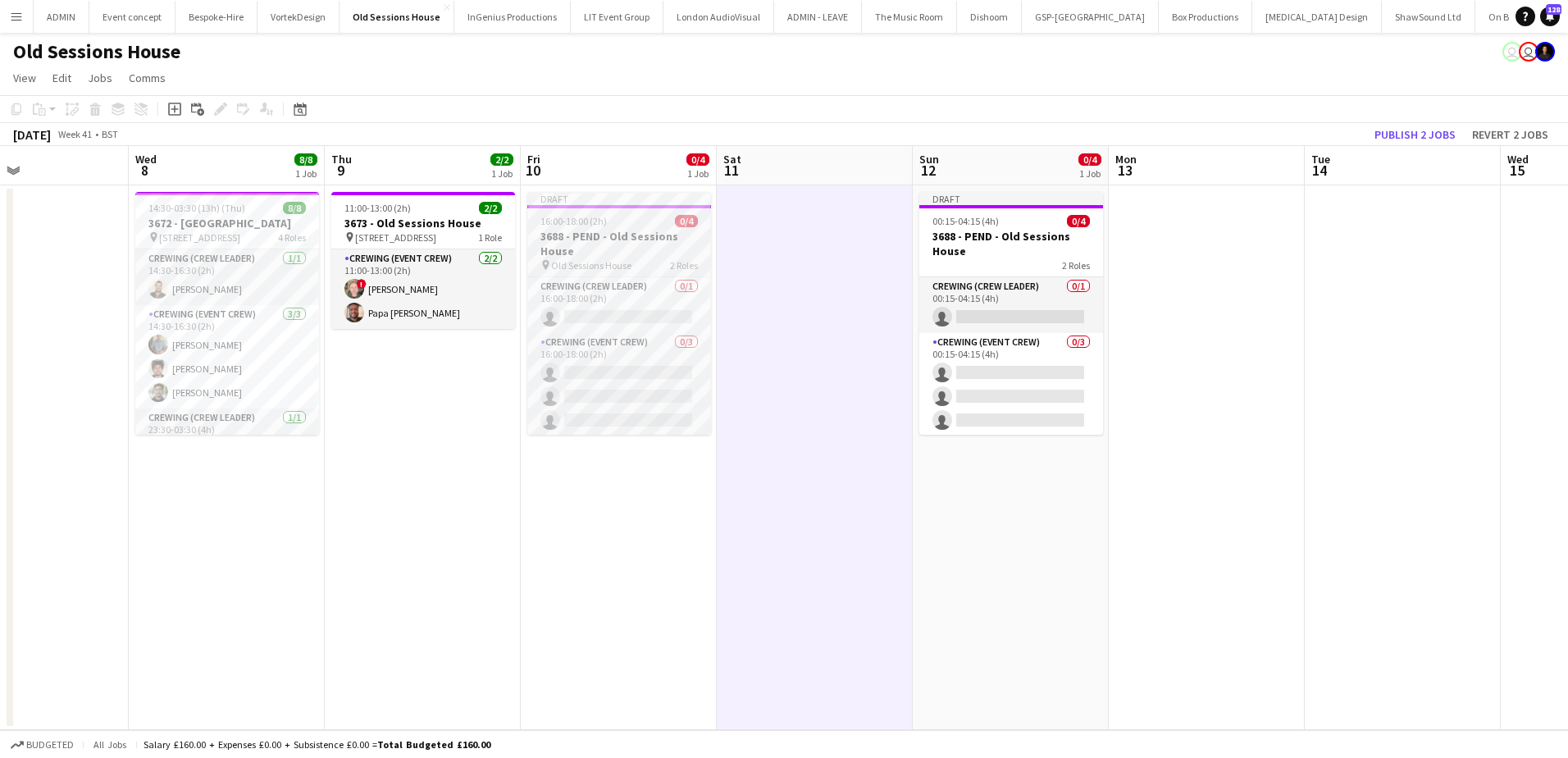
click at [603, 234] on h3 "3688 - PEND - Old Sessions House" at bounding box center [619, 243] width 184 height 29
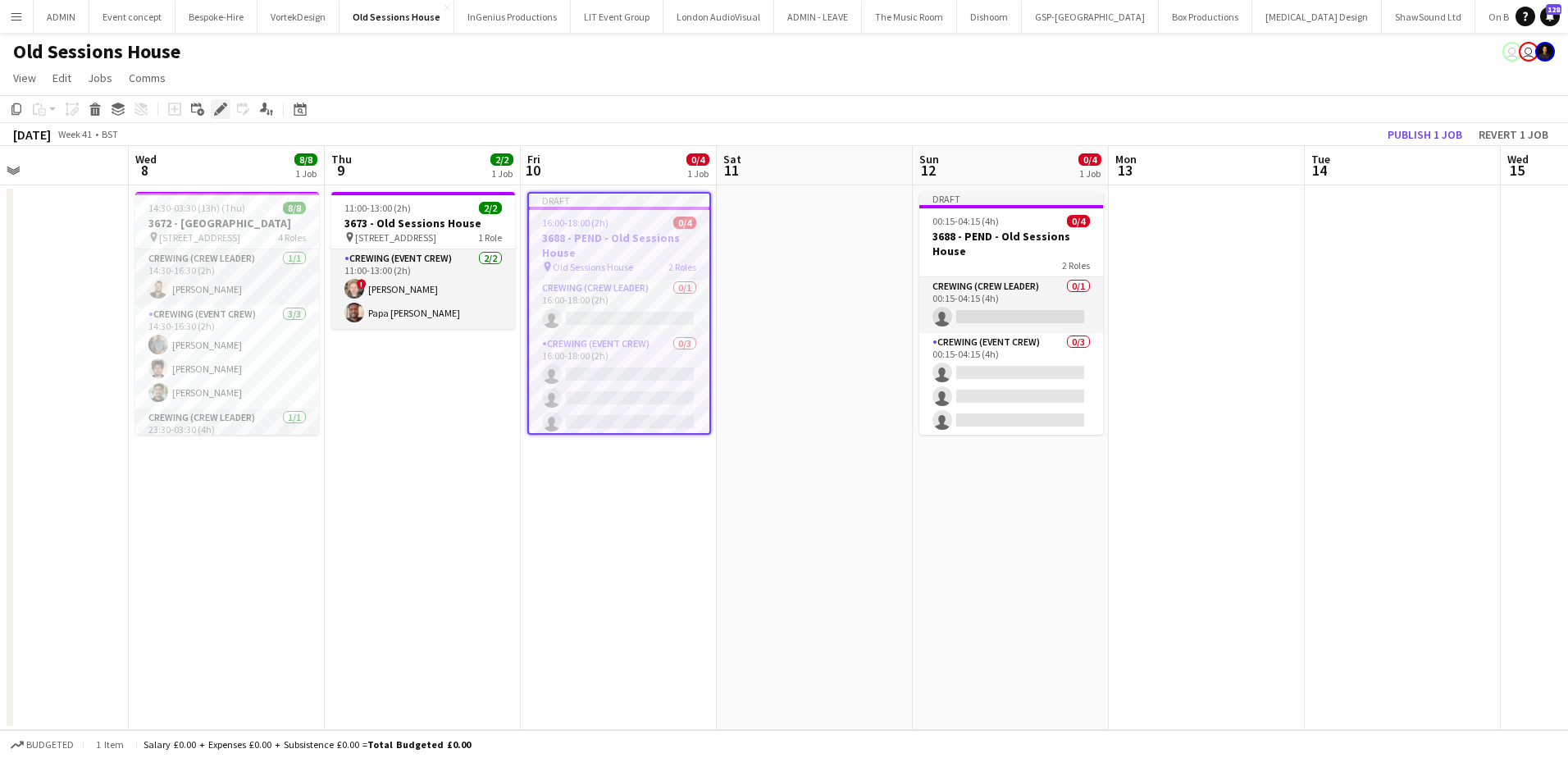
click at [213, 107] on div "Edit" at bounding box center [220, 109] width 20 height 20
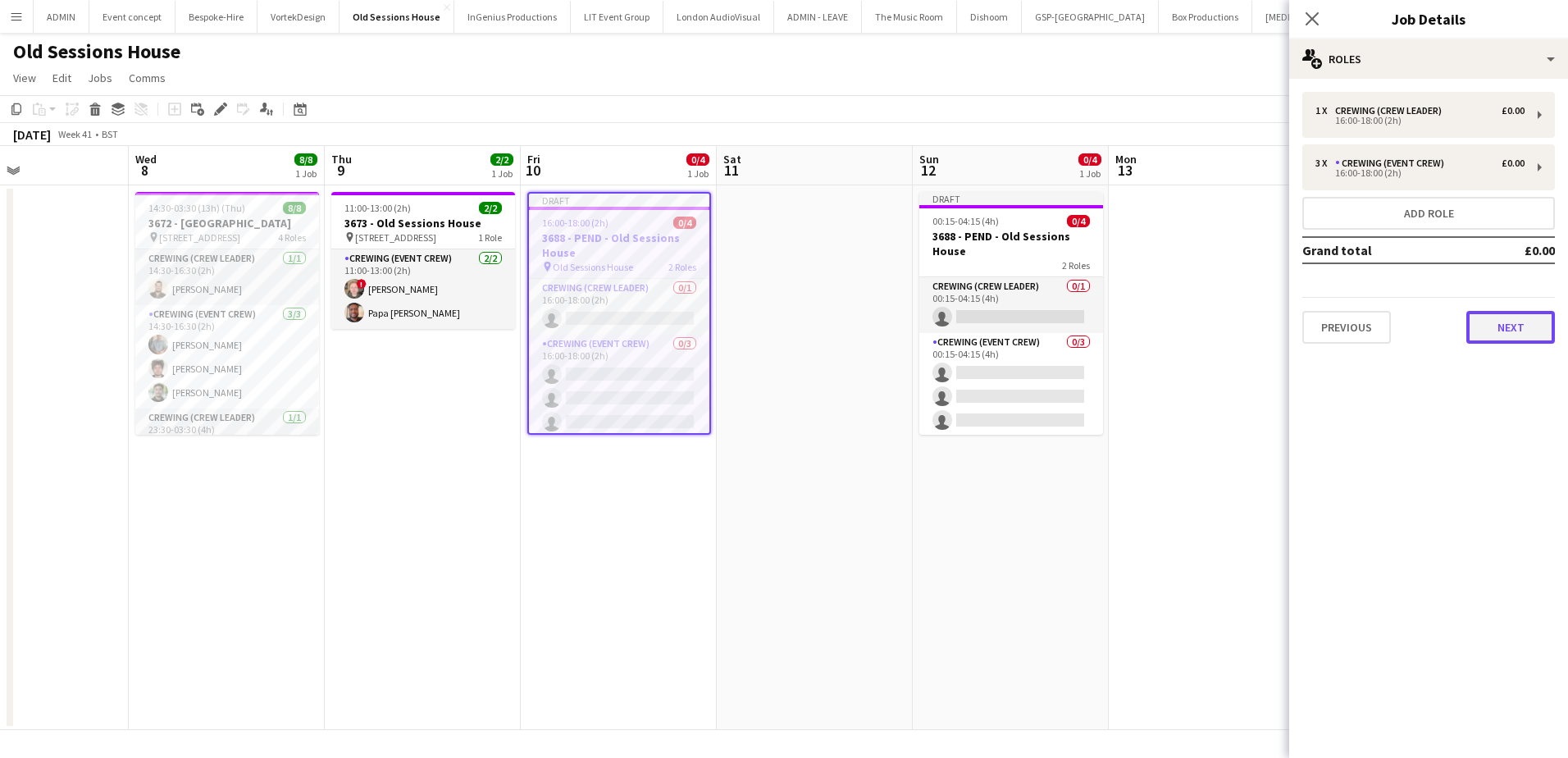
click at [1543, 322] on button "Next" at bounding box center [1510, 327] width 89 height 33
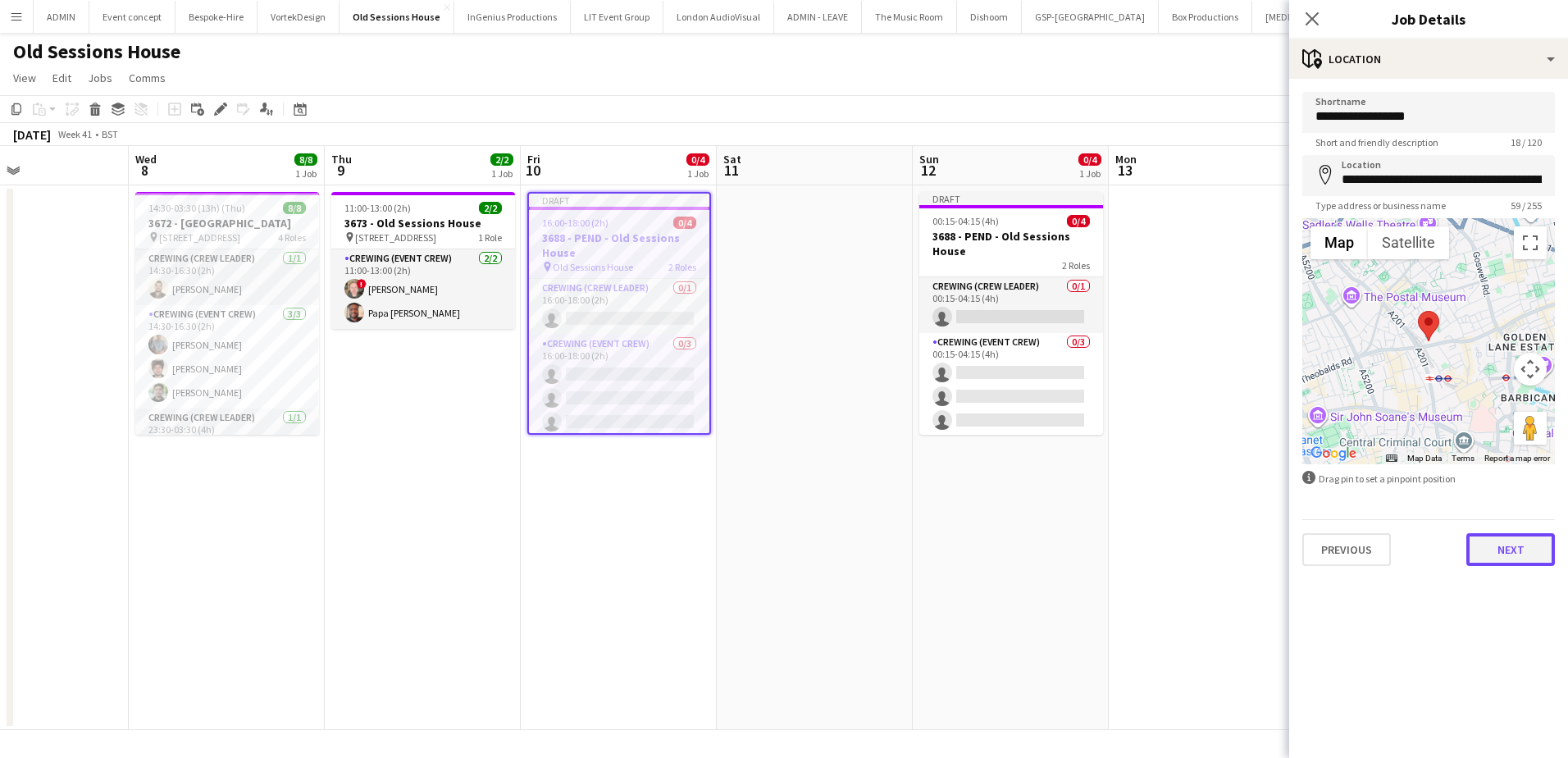
click at [1494, 563] on button "Next" at bounding box center [1510, 549] width 89 height 33
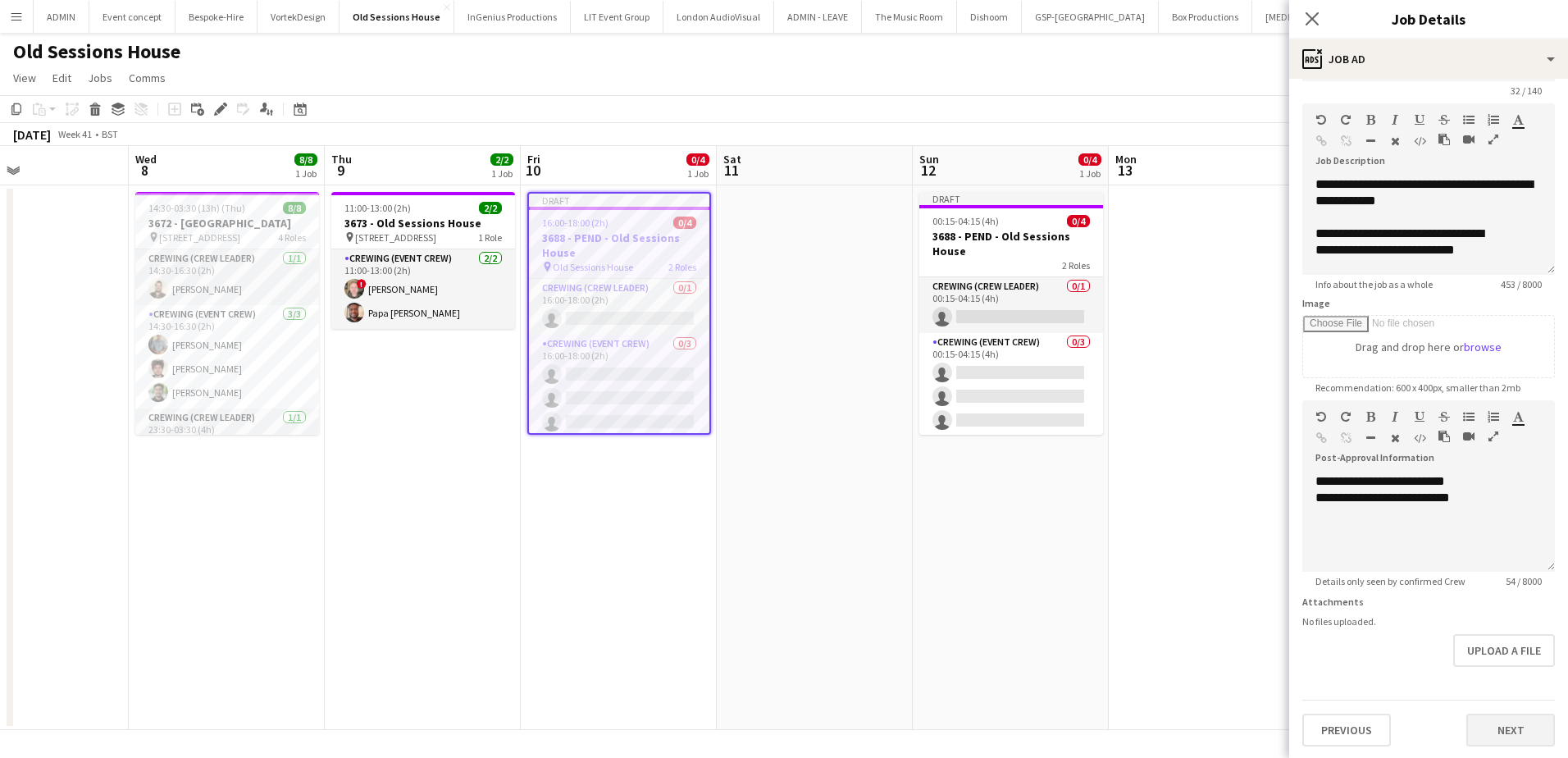
scroll to position [53, 0]
click at [1470, 717] on button "Next" at bounding box center [1510, 728] width 89 height 33
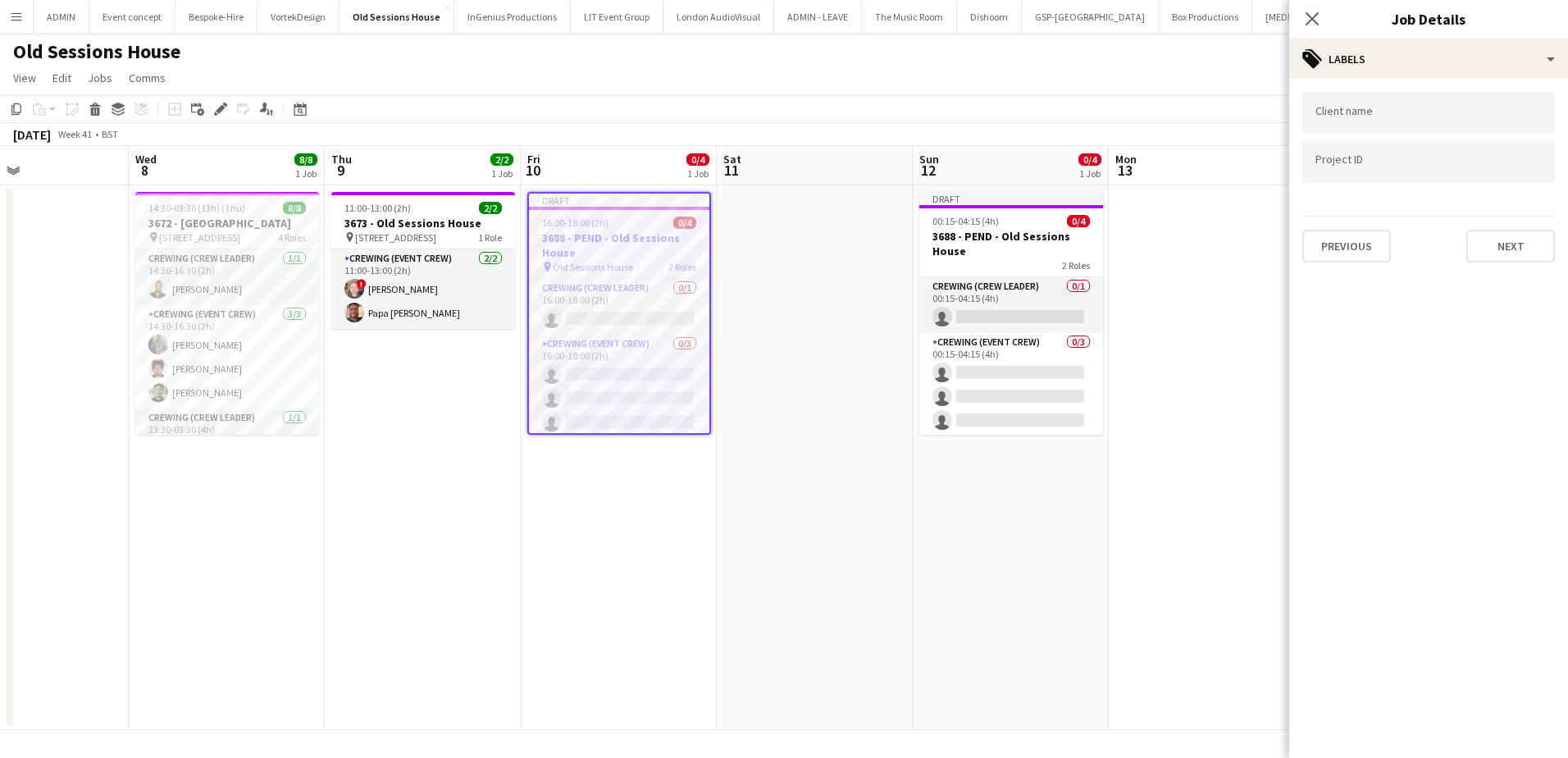
click at [1082, 534] on app-date-cell "Draft 00:15-04:15 (4h) 0/4 3688 - PEND - Old Sessions House 2 Roles Crewing (Cr…" at bounding box center [1011, 457] width 196 height 545
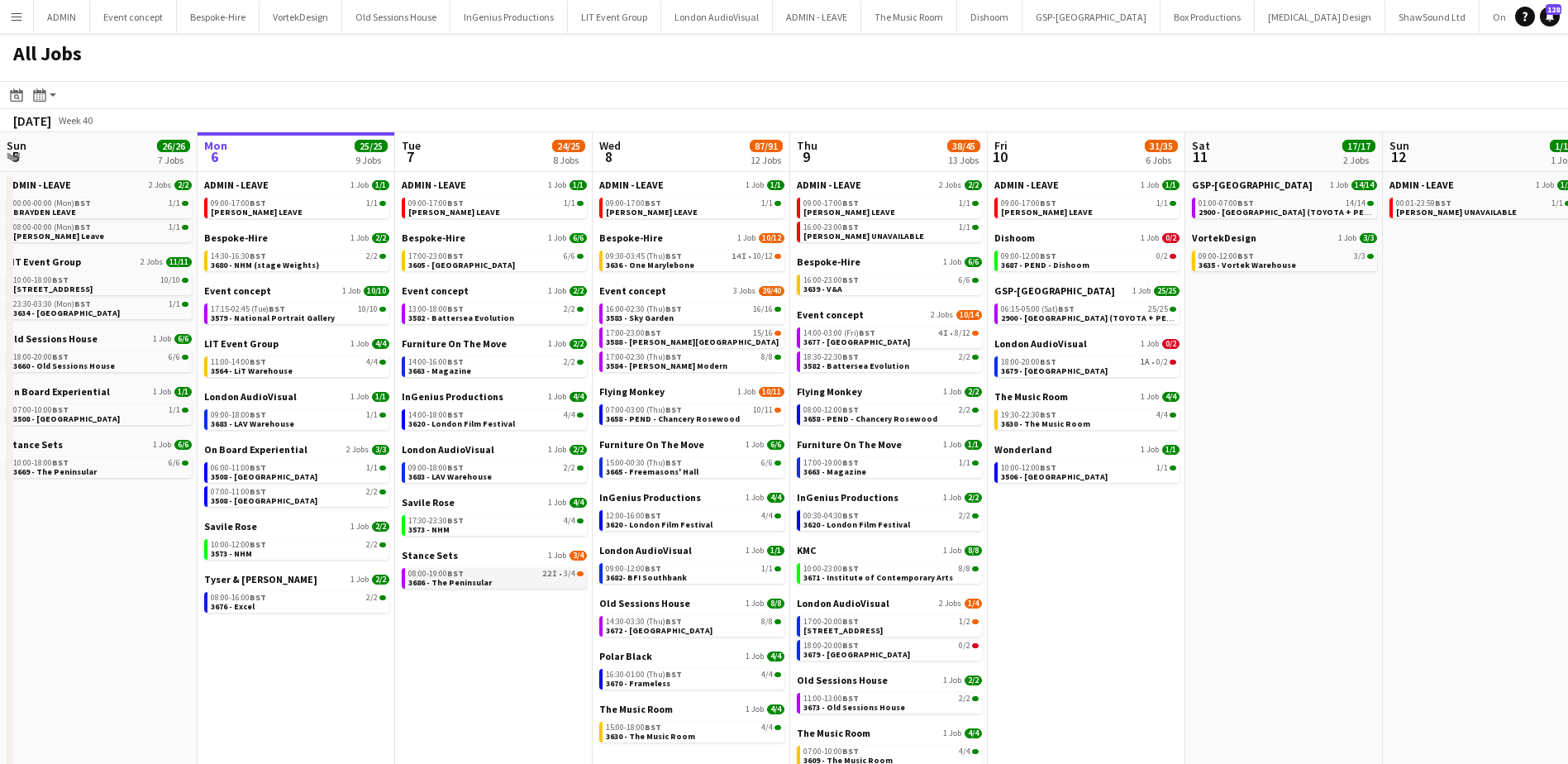
click at [475, 578] on span "3686 - The Peninsular" at bounding box center [450, 581] width 84 height 10
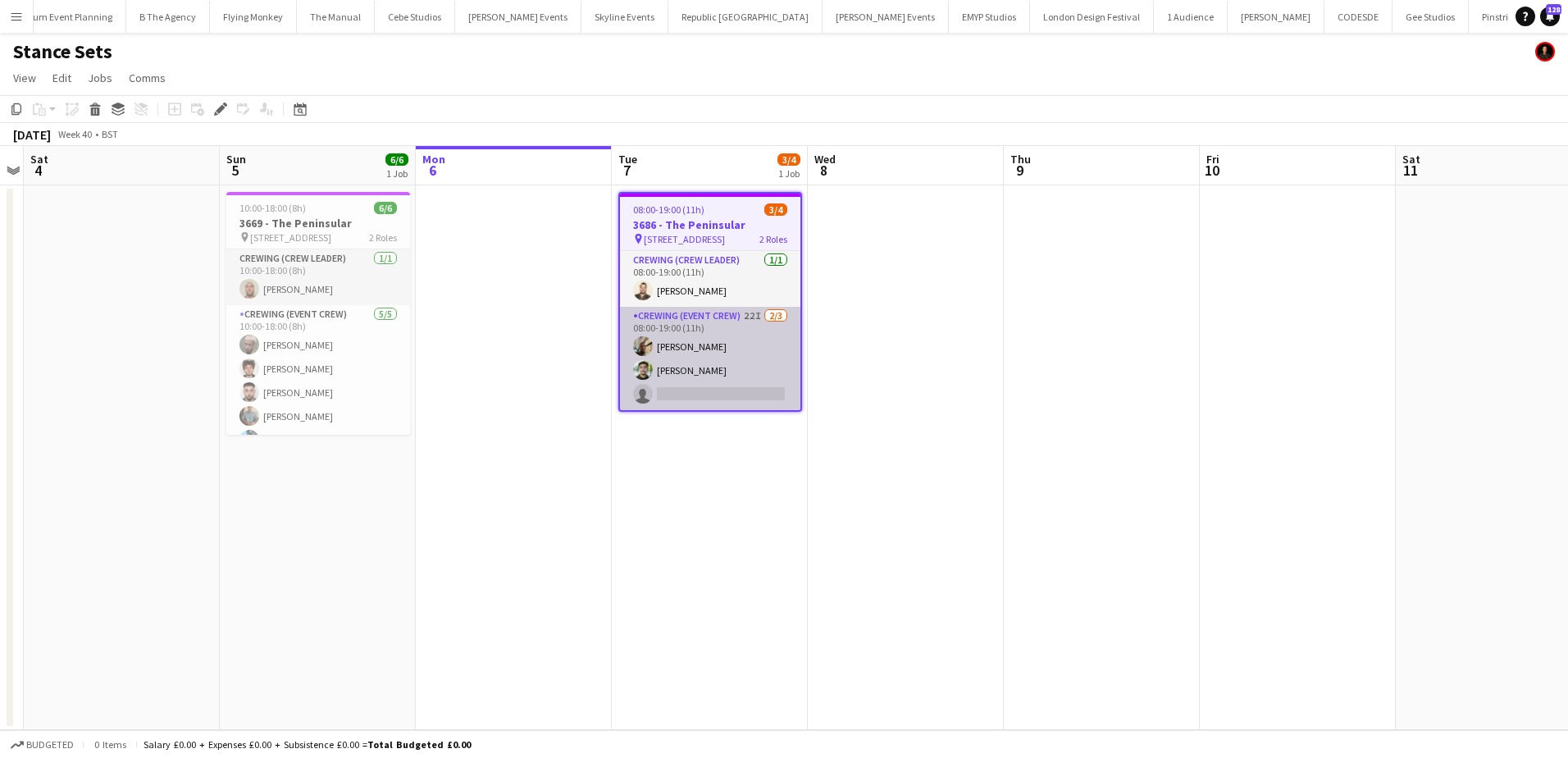
click at [718, 381] on app-card-role "Crewing (Event Crew) 22I [DATE] 08:00-19:00 (11h) [PERSON_NAME] [PERSON_NAME] s…" at bounding box center [710, 358] width 180 height 103
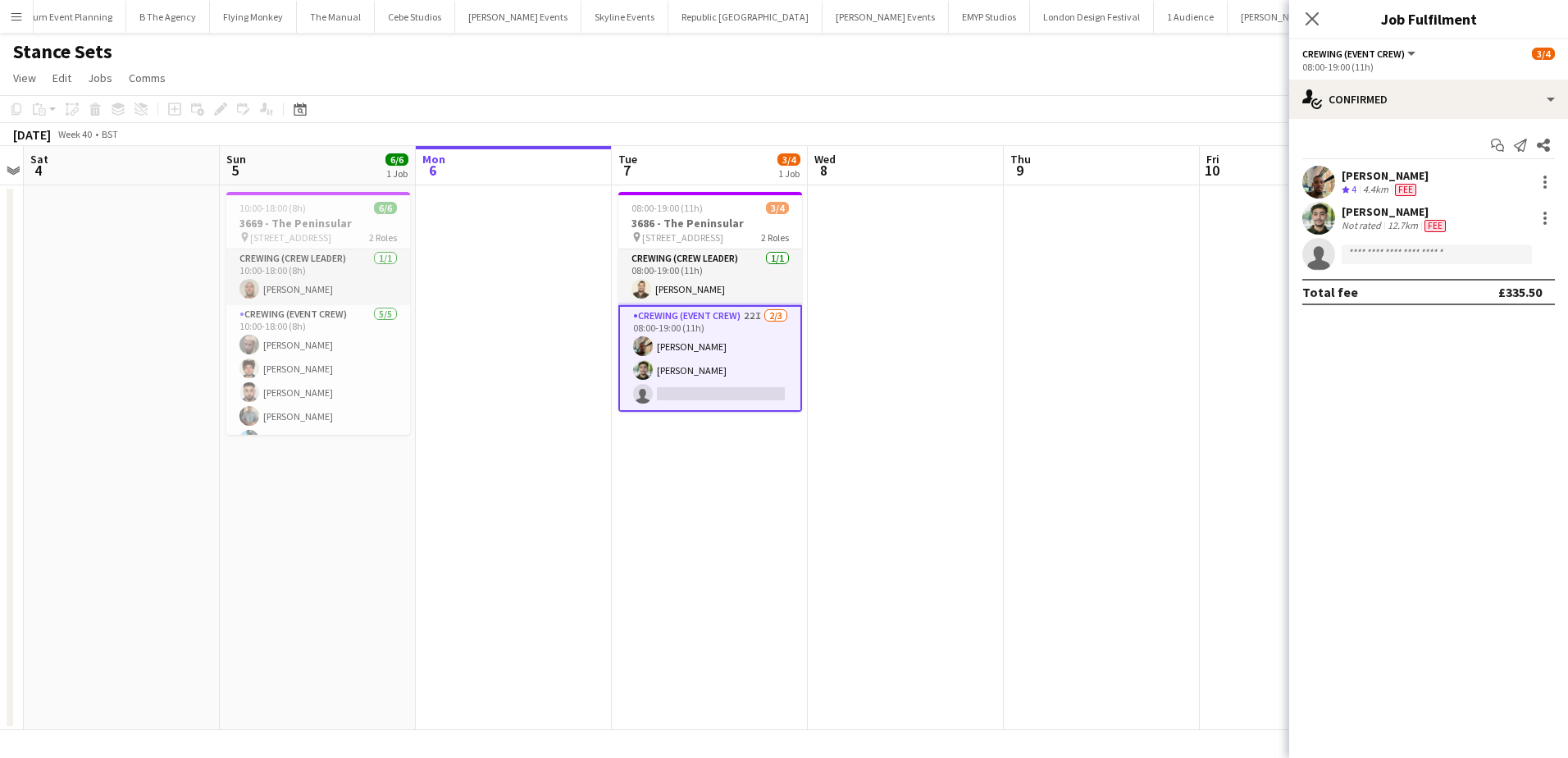
click at [1071, 330] on app-date-cell at bounding box center [1102, 457] width 196 height 545
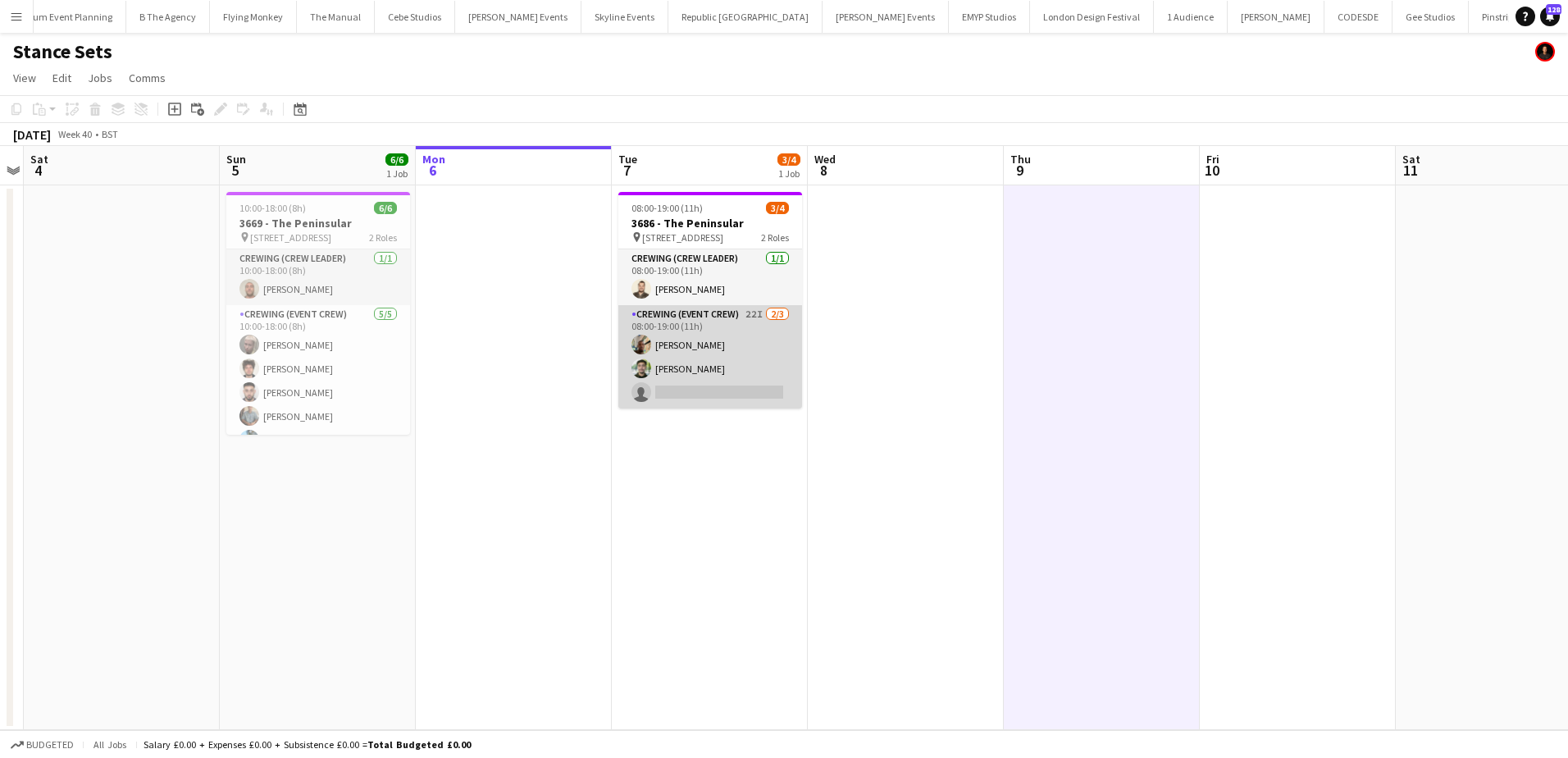
click at [740, 375] on app-card-role "Crewing (Event Crew) 22I [DATE] 08:00-19:00 (11h) [PERSON_NAME] [PERSON_NAME] s…" at bounding box center [710, 356] width 184 height 103
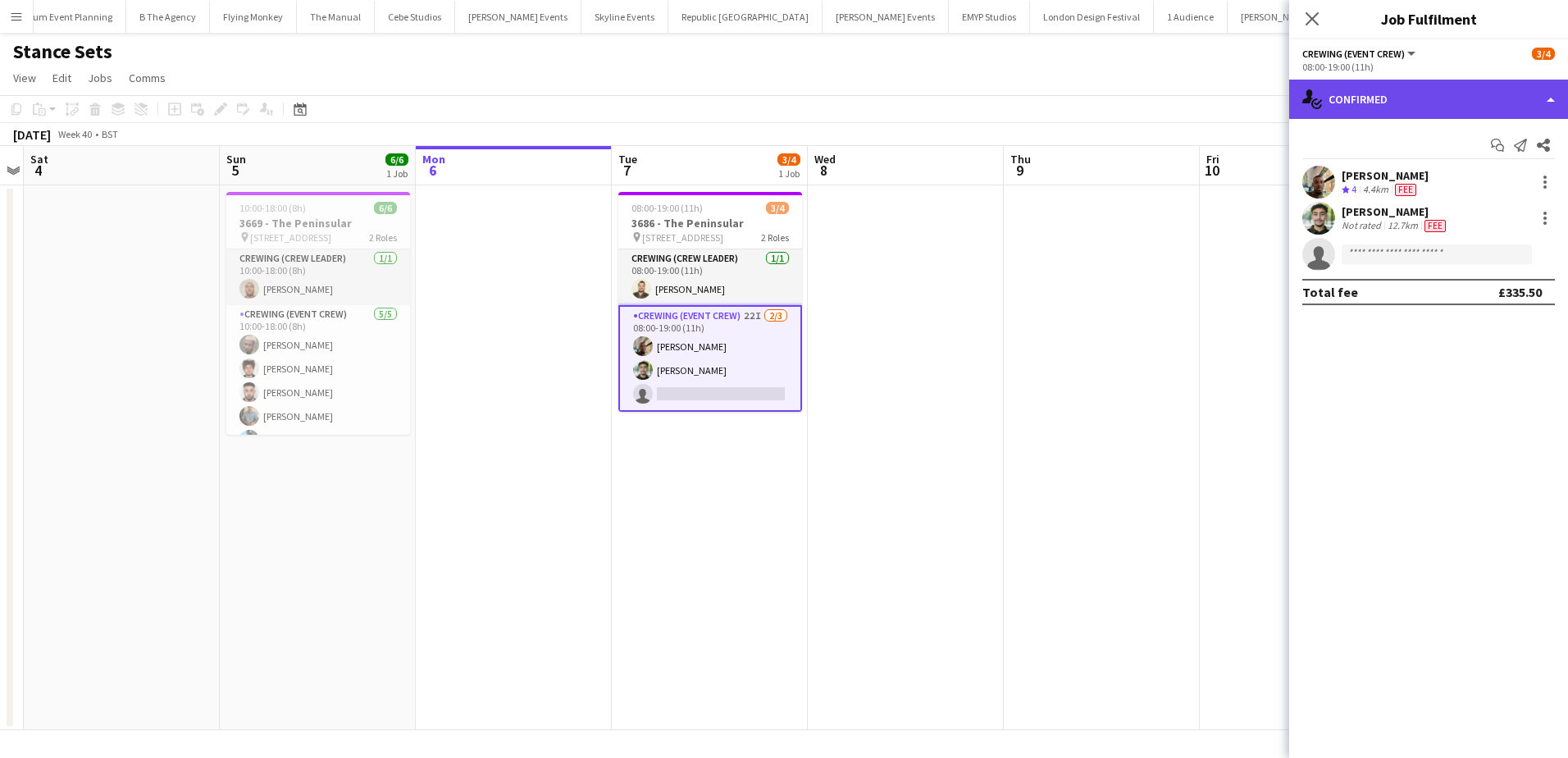
click at [1441, 109] on div "single-neutral-actions-check-2 Confirmed" at bounding box center [1428, 99] width 278 height 40
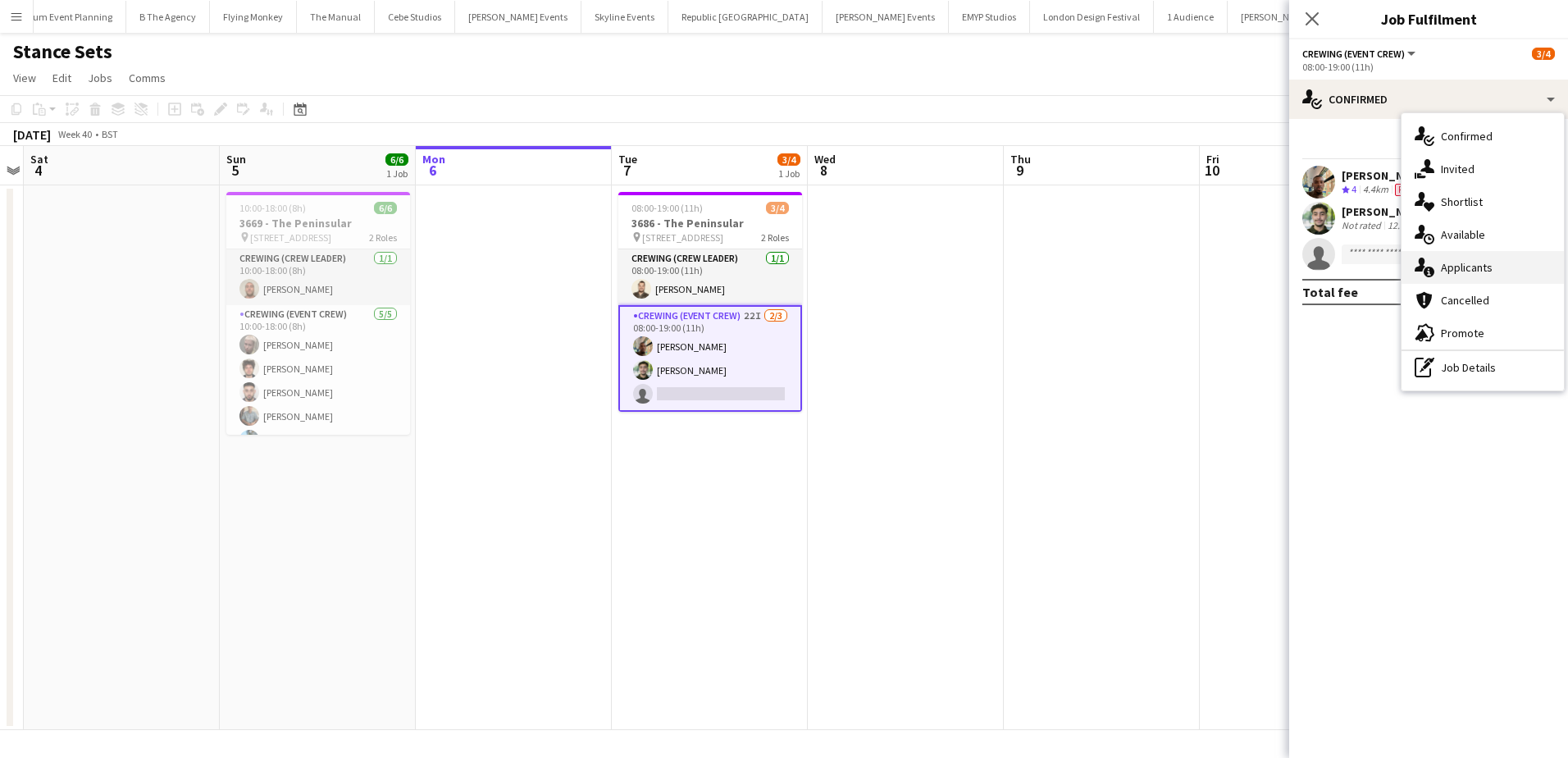
click at [1487, 272] on span "Applicants" at bounding box center [1466, 267] width 52 height 15
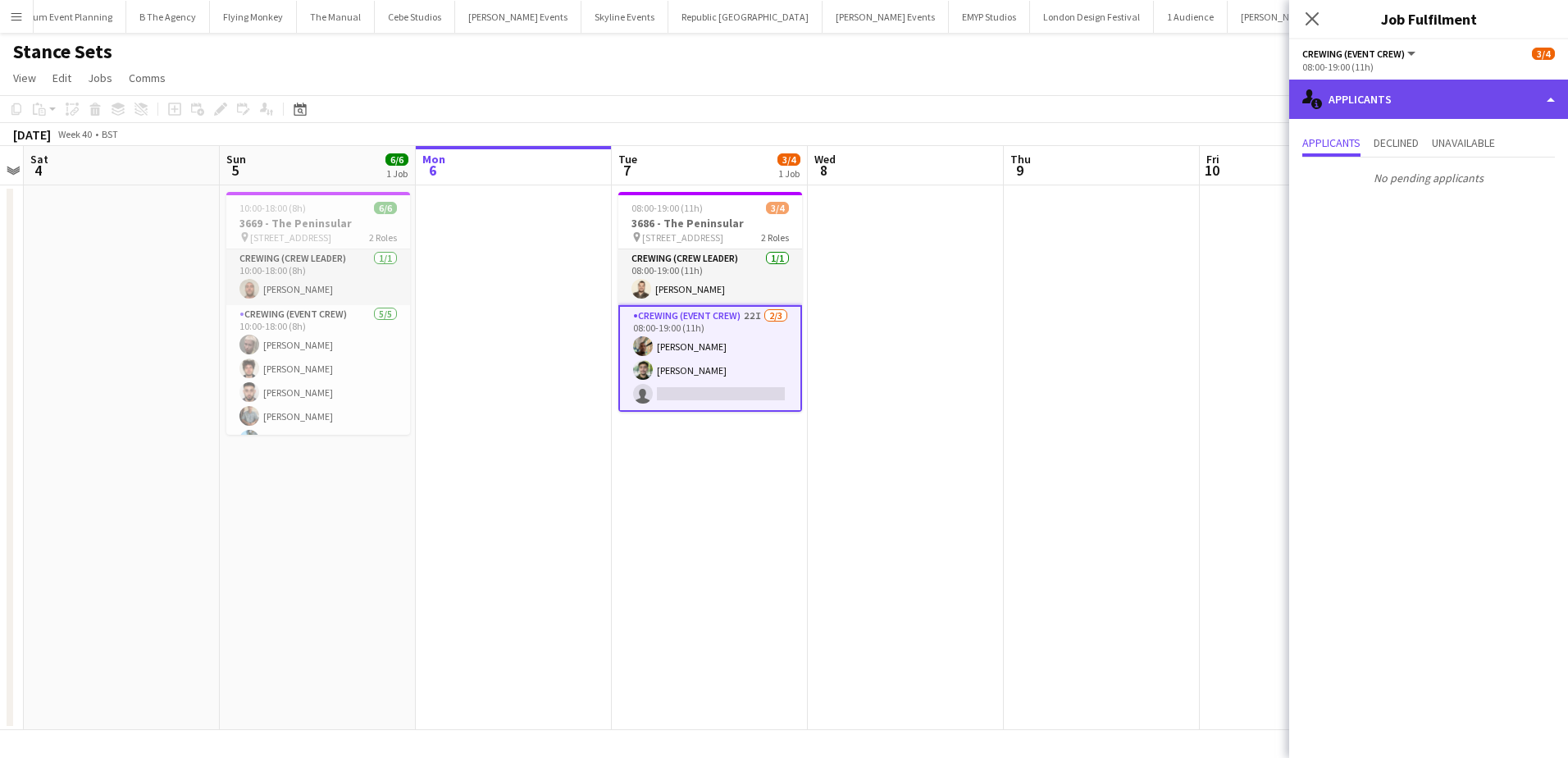
click at [1473, 97] on div "single-neutral-actions-information Applicants" at bounding box center [1428, 99] width 278 height 40
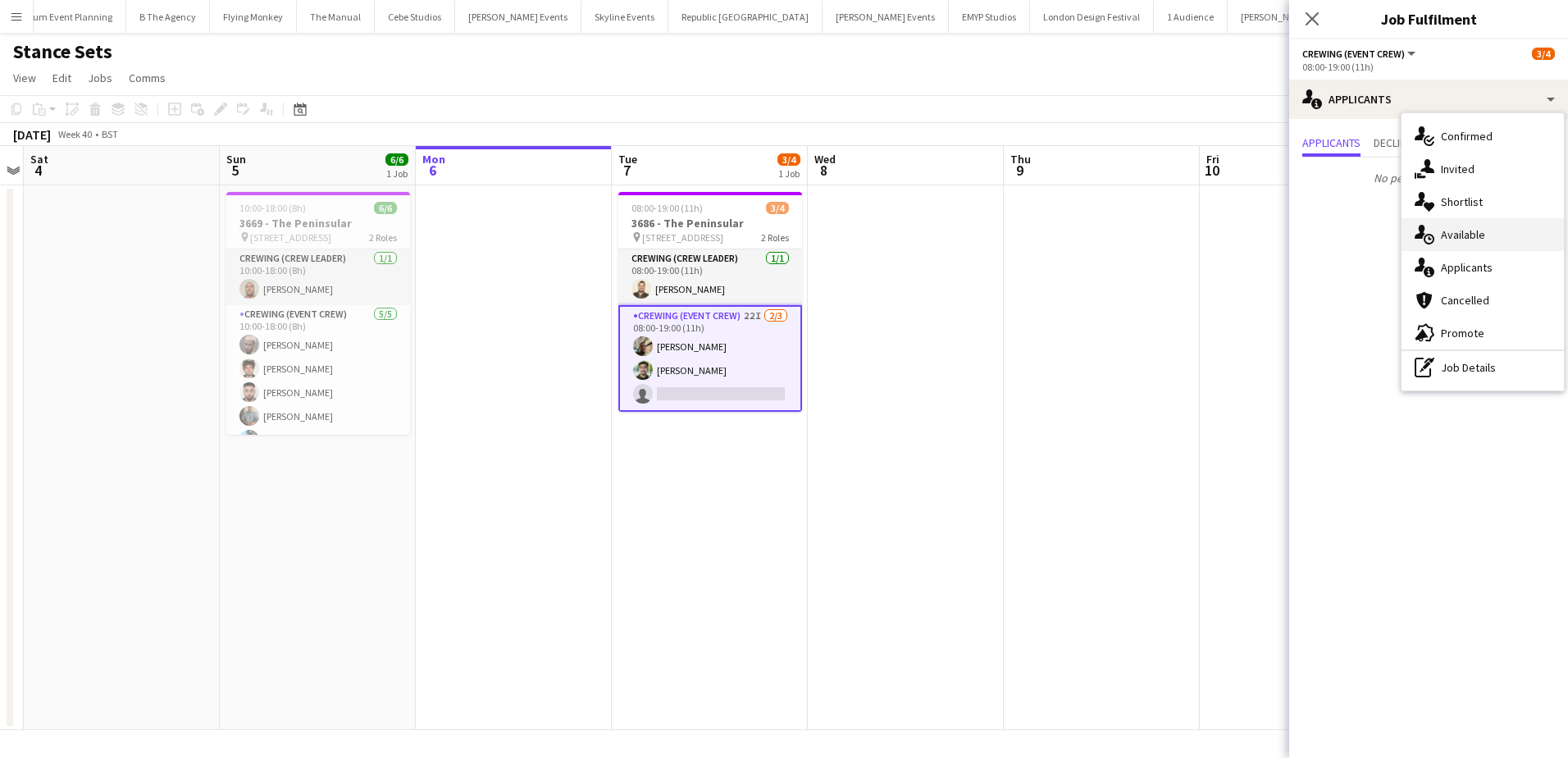
click at [1487, 227] on div "single-neutral-actions-upload Available" at bounding box center [1483, 234] width 162 height 33
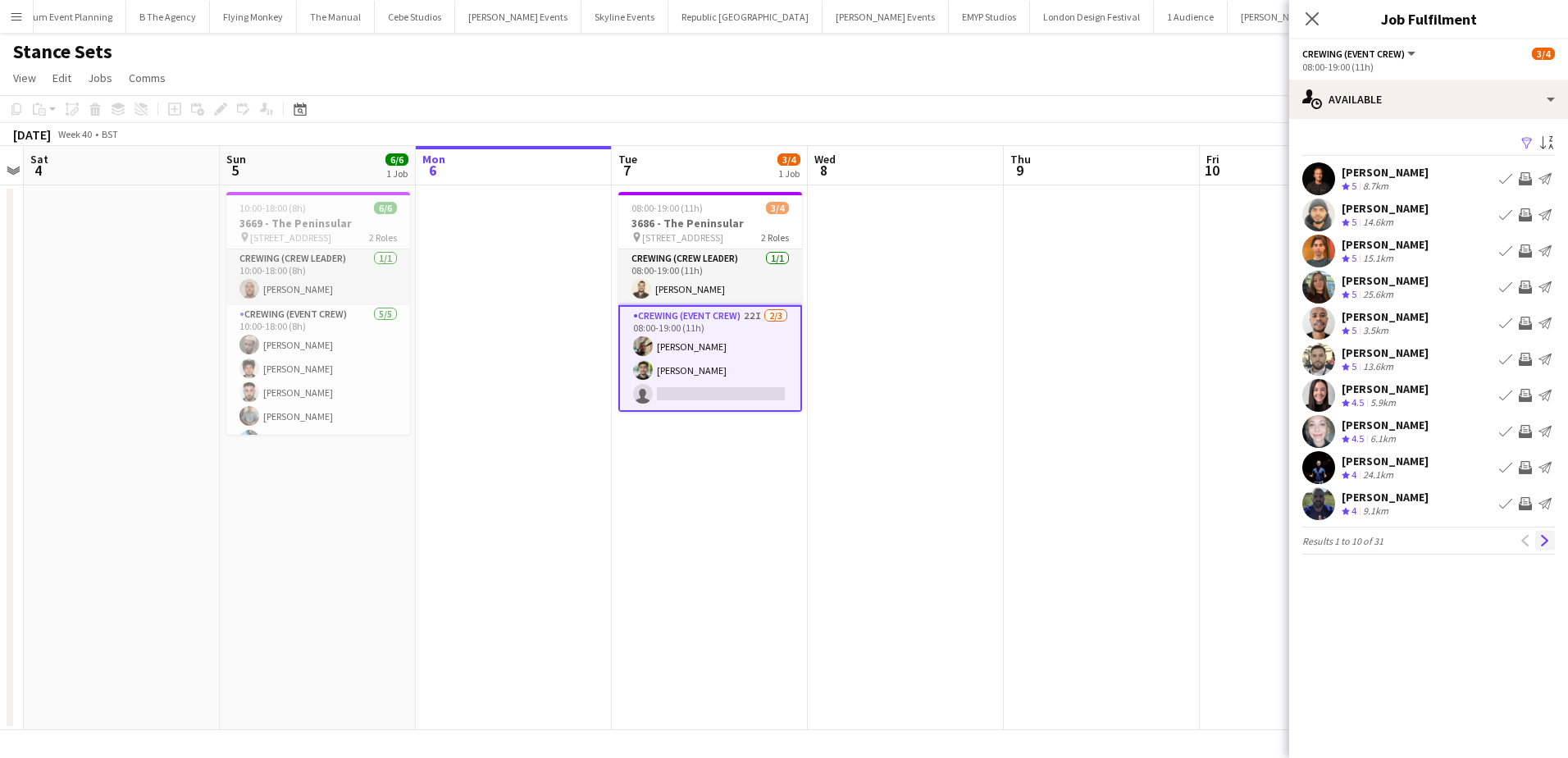
click at [1546, 540] on app-icon "Next" at bounding box center [1545, 540] width 11 height 11
click at [1548, 542] on app-icon "Next" at bounding box center [1545, 540] width 11 height 11
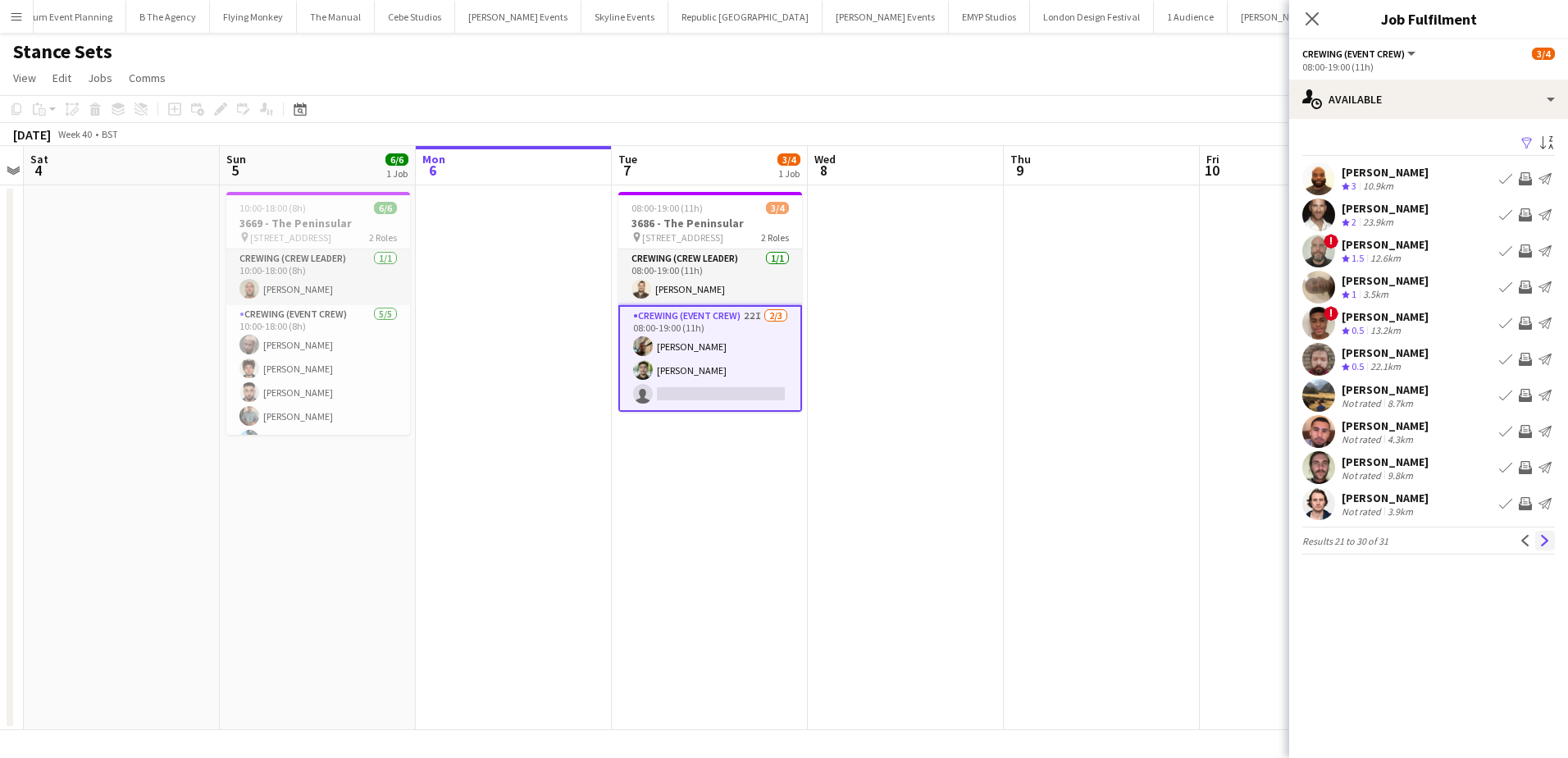
click at [1545, 544] on app-icon "Next" at bounding box center [1545, 540] width 11 height 11
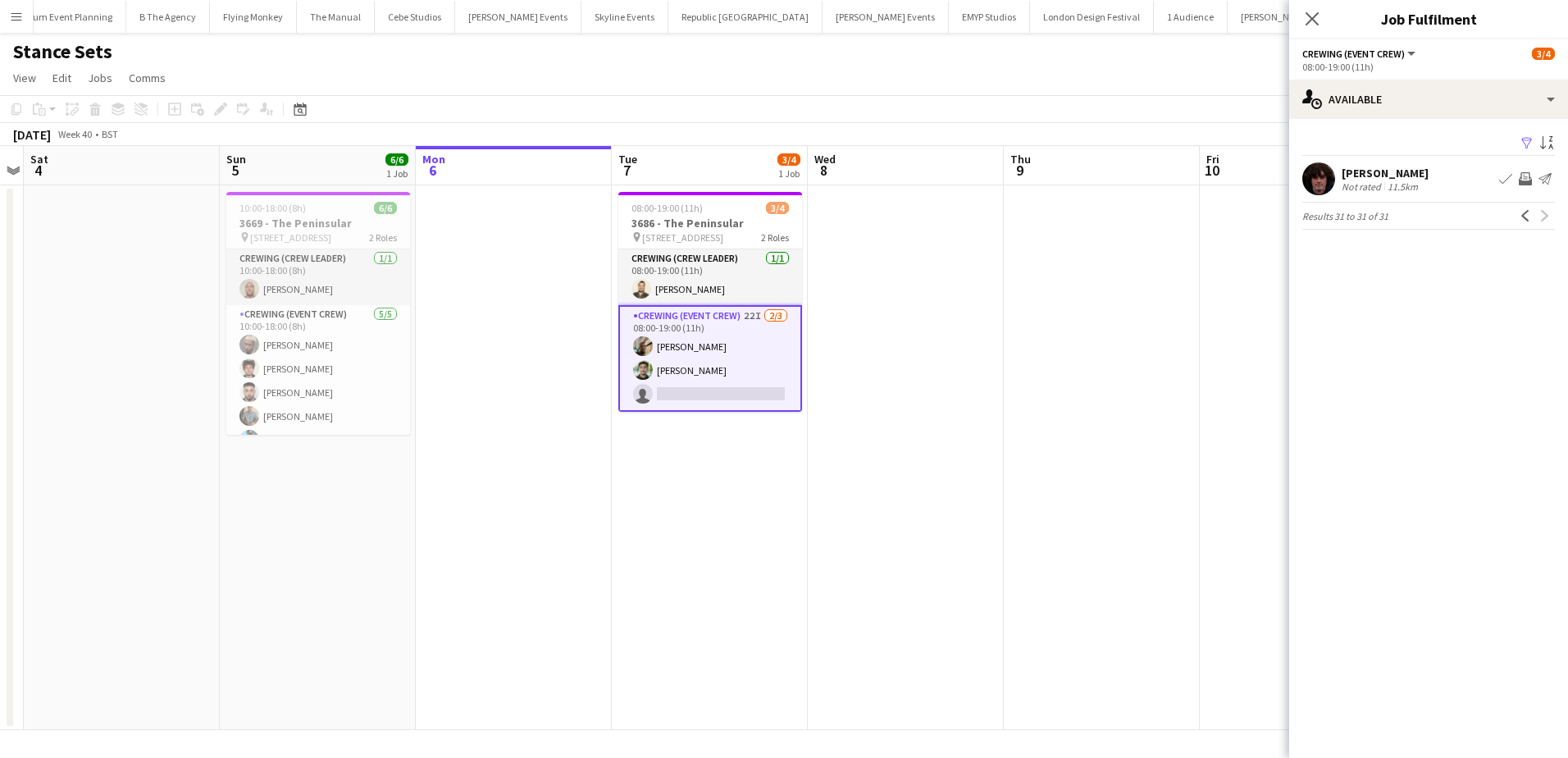
click at [1101, 386] on app-date-cell at bounding box center [1102, 457] width 196 height 545
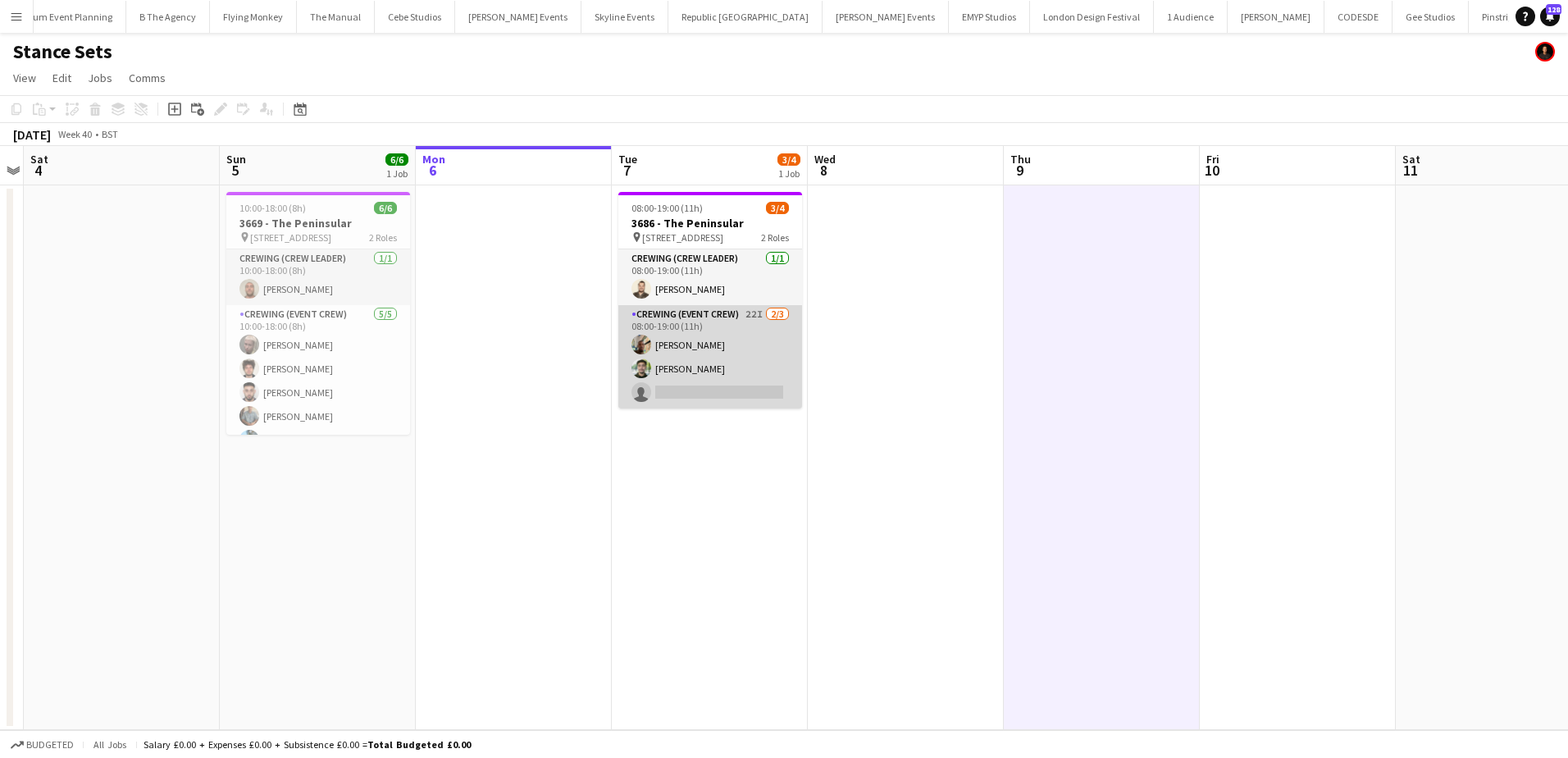
click at [701, 370] on app-card-role "Crewing (Event Crew) 22I 2/3 08:00-19:00 (11h) Stephon Johnson Nazim Aouadi sin…" at bounding box center [710, 356] width 184 height 103
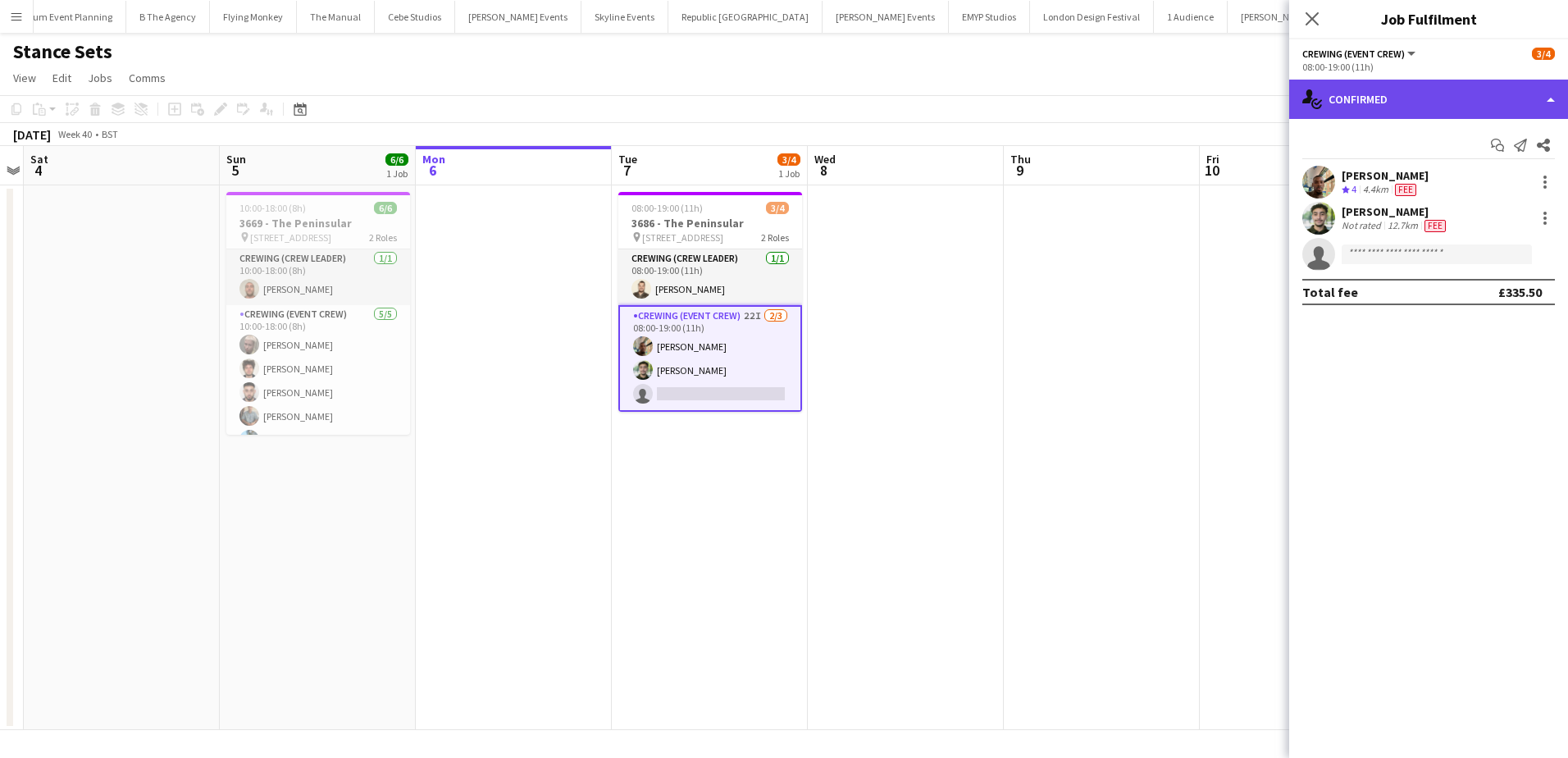
click at [1456, 110] on div "single-neutral-actions-check-2 Confirmed" at bounding box center [1428, 99] width 278 height 40
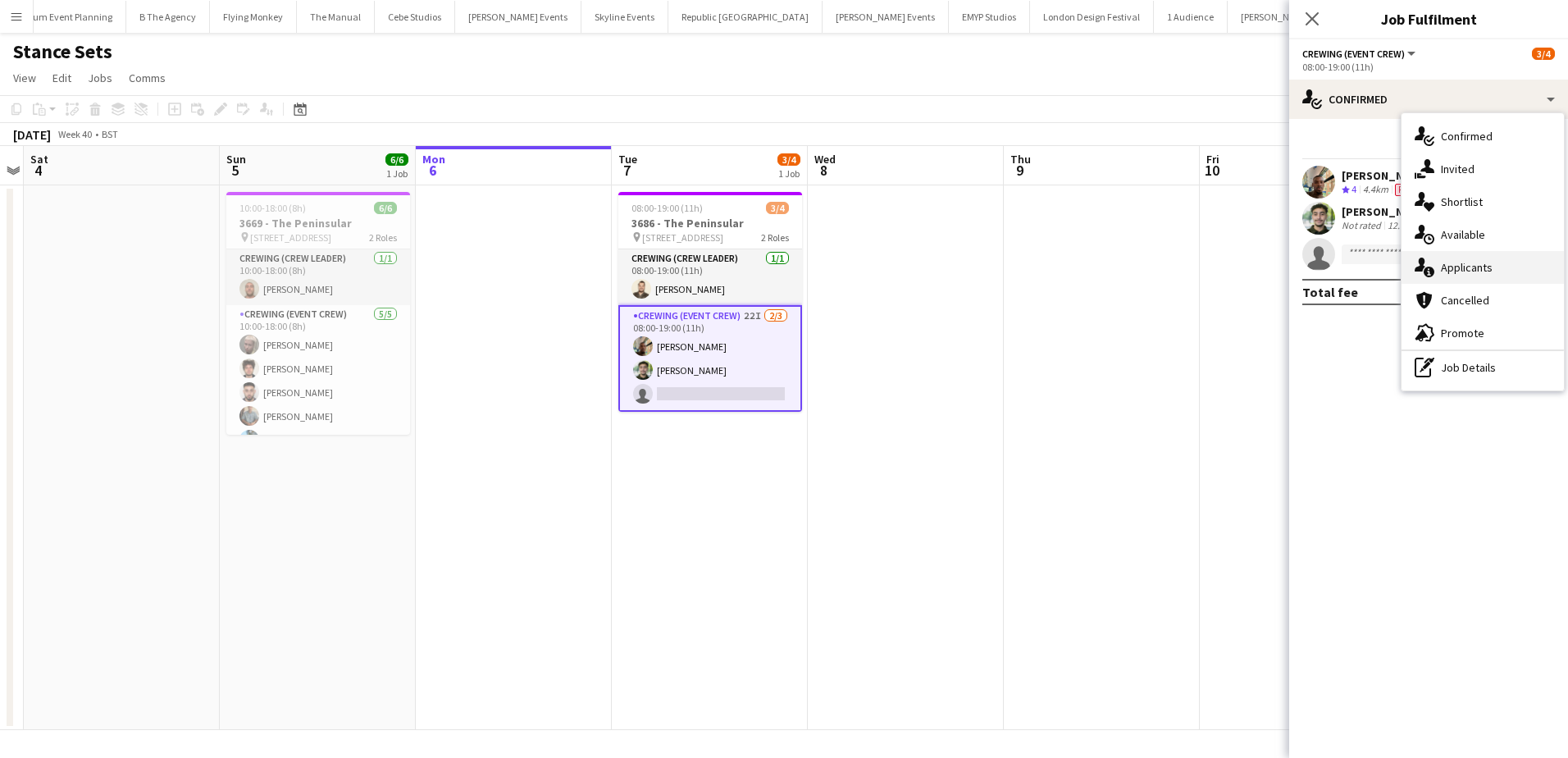
click at [1504, 256] on div "single-neutral-actions-information Applicants" at bounding box center [1483, 267] width 162 height 33
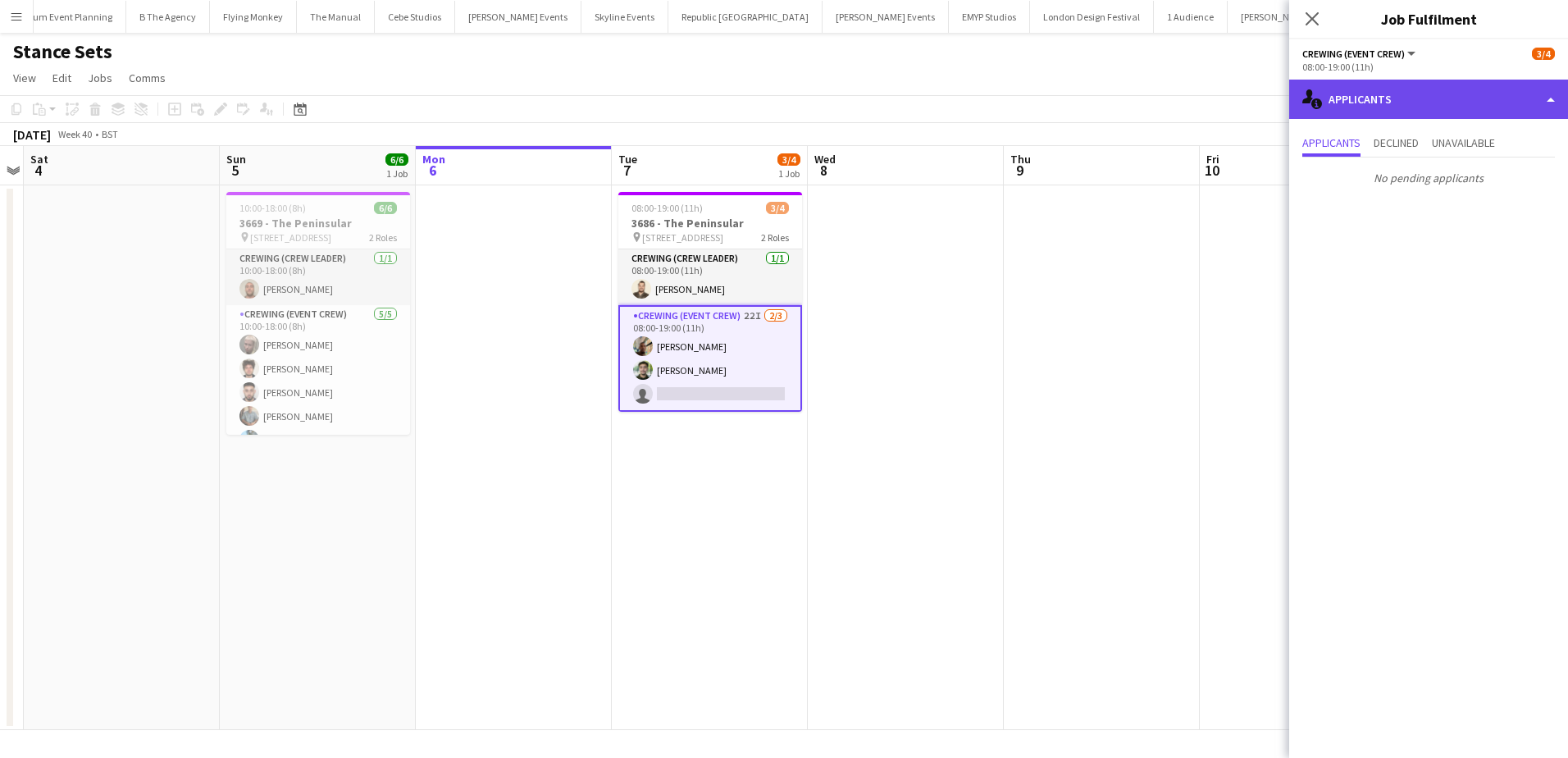
click at [1446, 97] on div "single-neutral-actions-information Applicants" at bounding box center [1428, 99] width 278 height 40
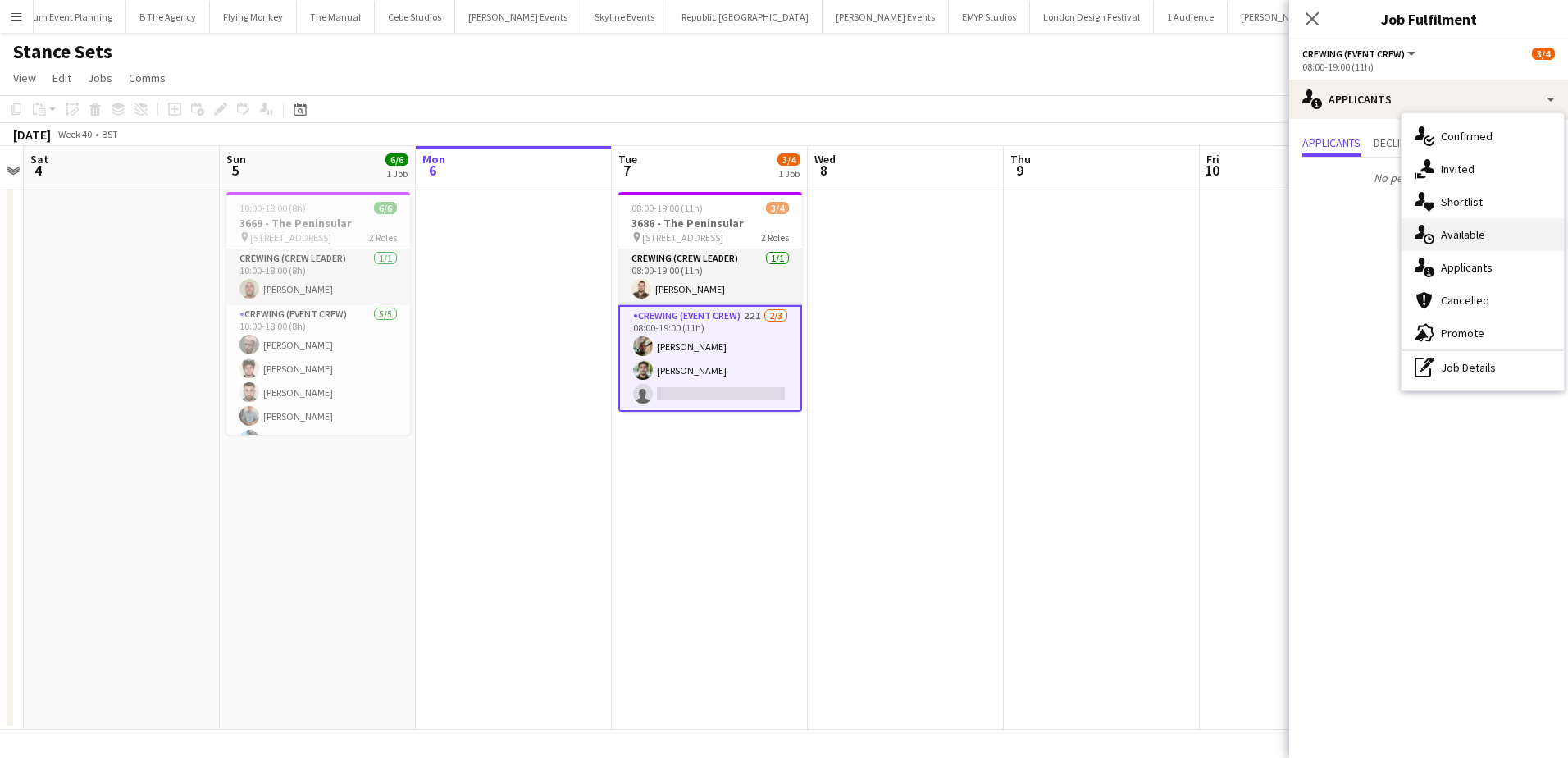
click at [1459, 221] on div "single-neutral-actions-upload Available" at bounding box center [1483, 234] width 162 height 33
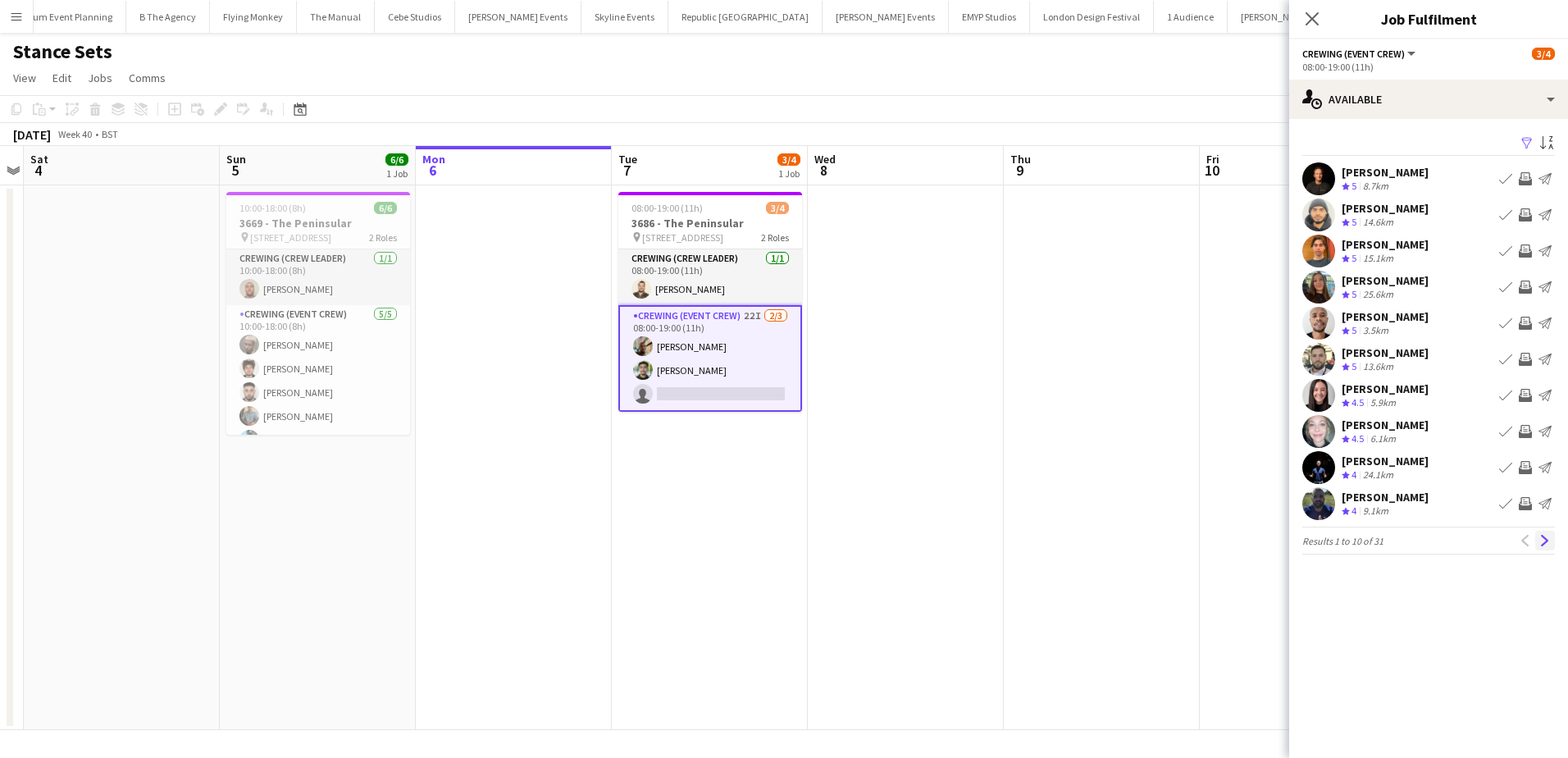
click at [1545, 541] on app-icon "Next" at bounding box center [1545, 540] width 11 height 11
click at [1526, 171] on button "Invite crew" at bounding box center [1525, 178] width 20 height 20
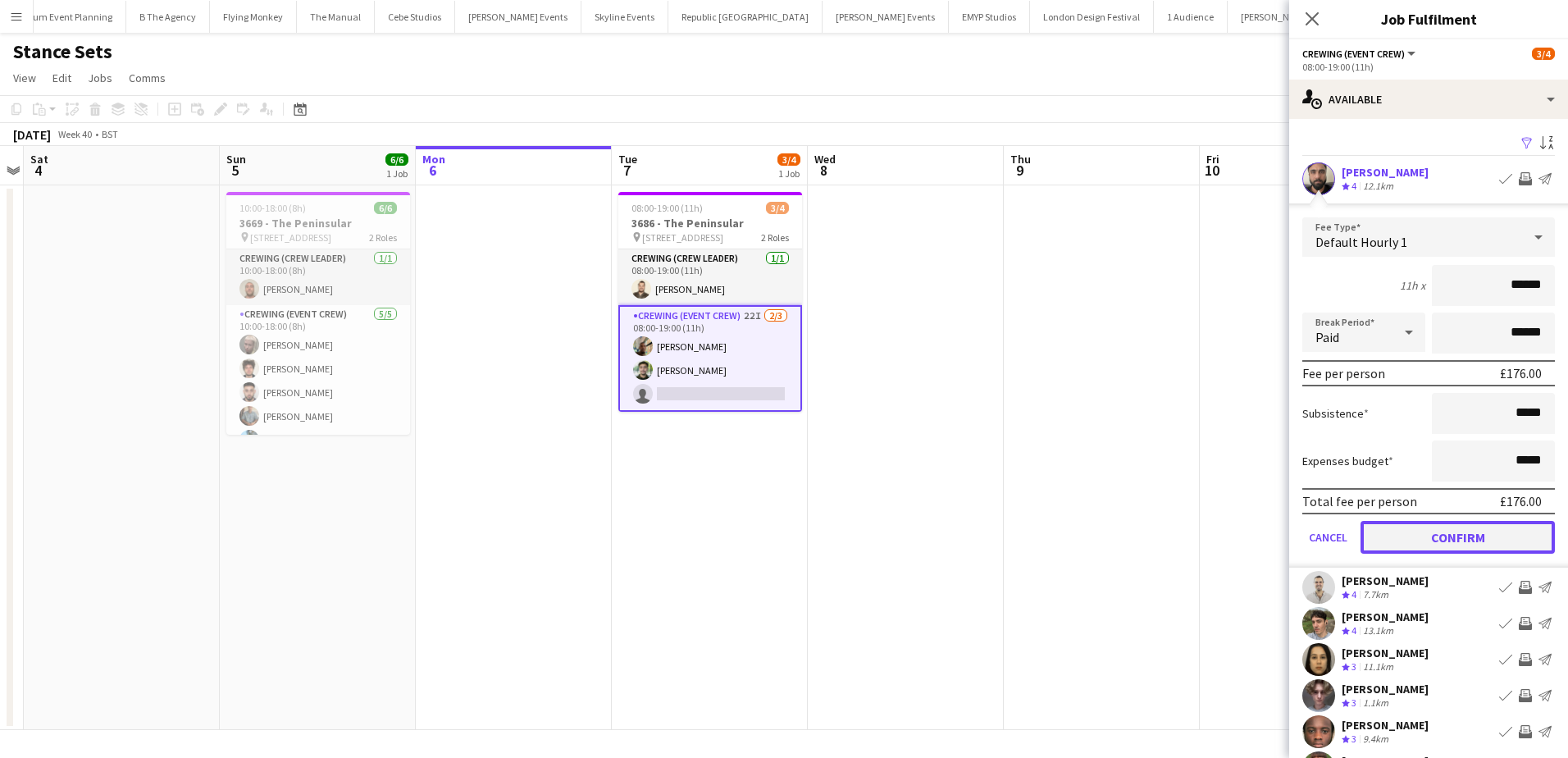
click at [1485, 537] on button "Confirm" at bounding box center [1458, 537] width 194 height 33
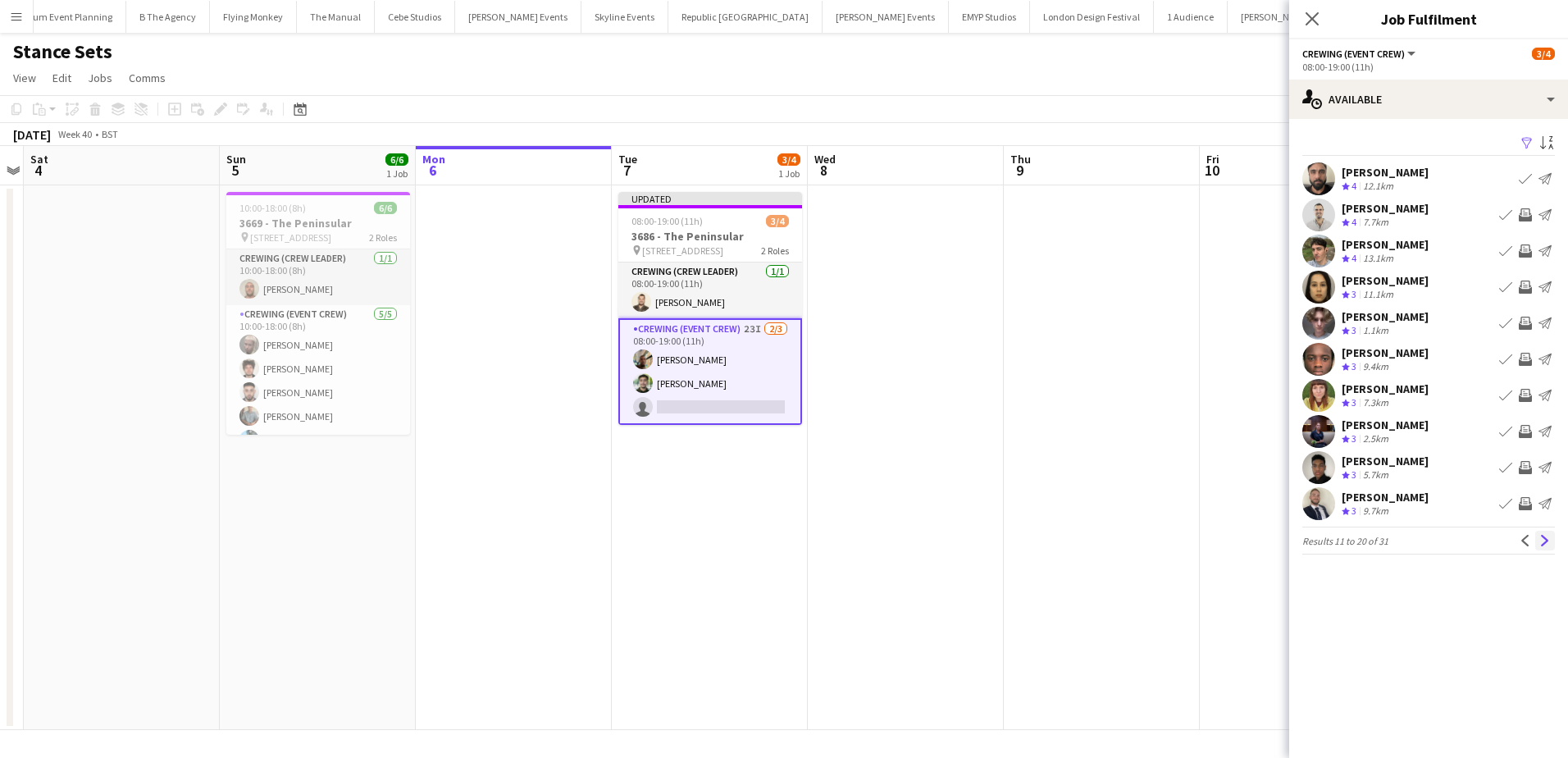
click at [1541, 541] on app-icon "Next" at bounding box center [1545, 540] width 11 height 11
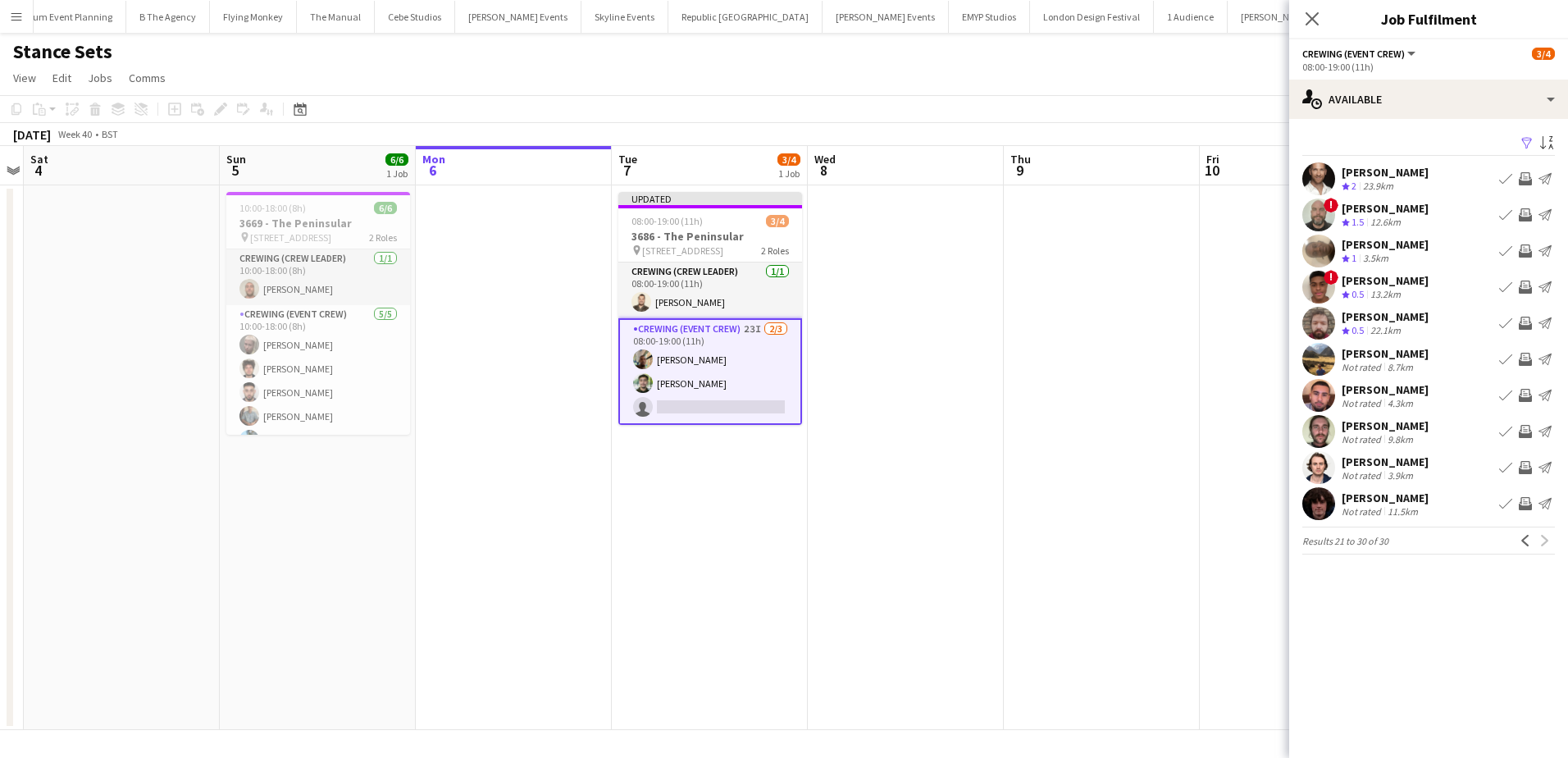
click at [1536, 536] on div "Previous Next" at bounding box center [1535, 540] width 40 height 20
click at [1052, 355] on app-date-cell at bounding box center [1102, 457] width 196 height 545
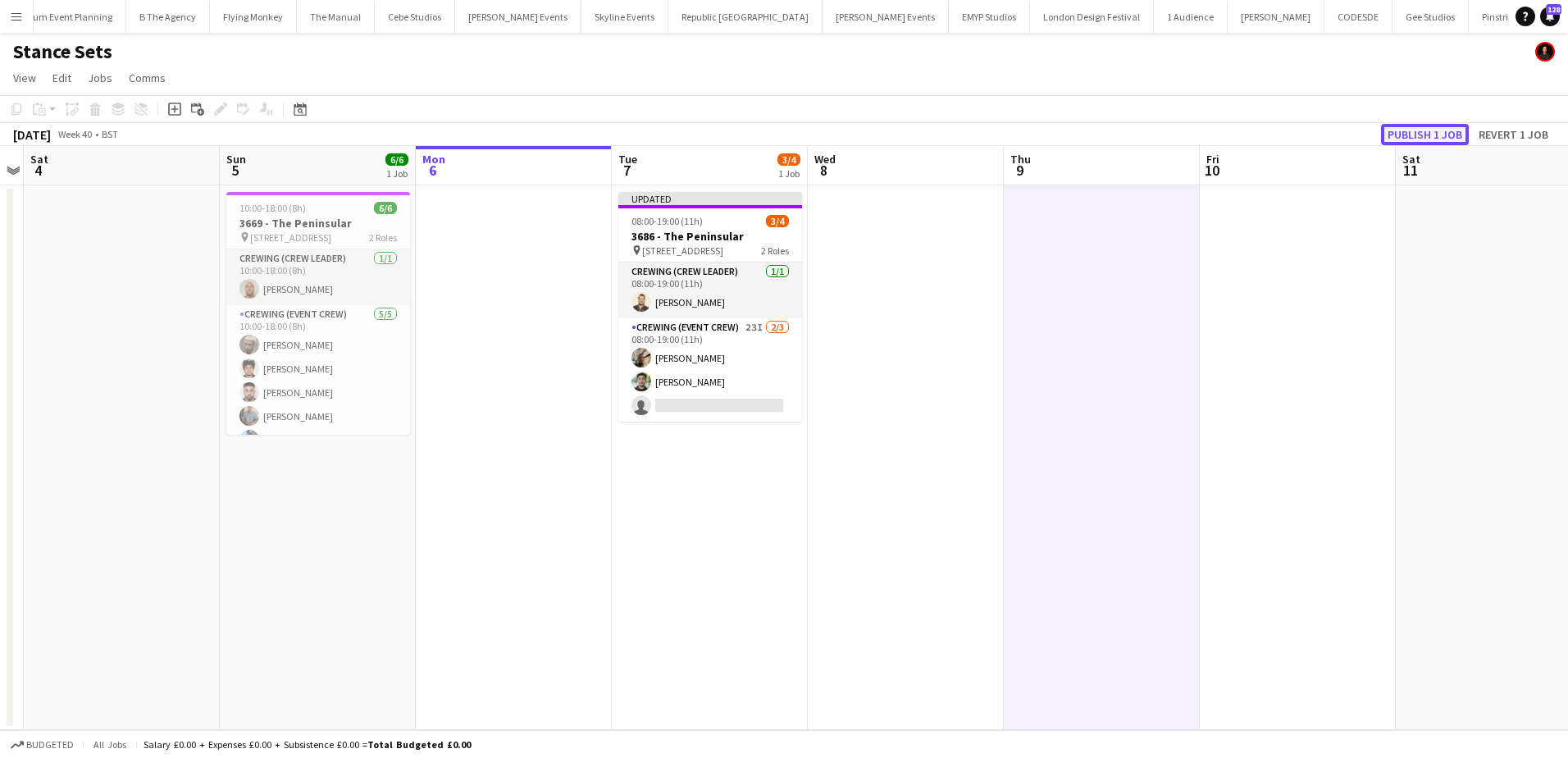
click at [1424, 128] on button "Publish 1 job" at bounding box center [1425, 134] width 88 height 22
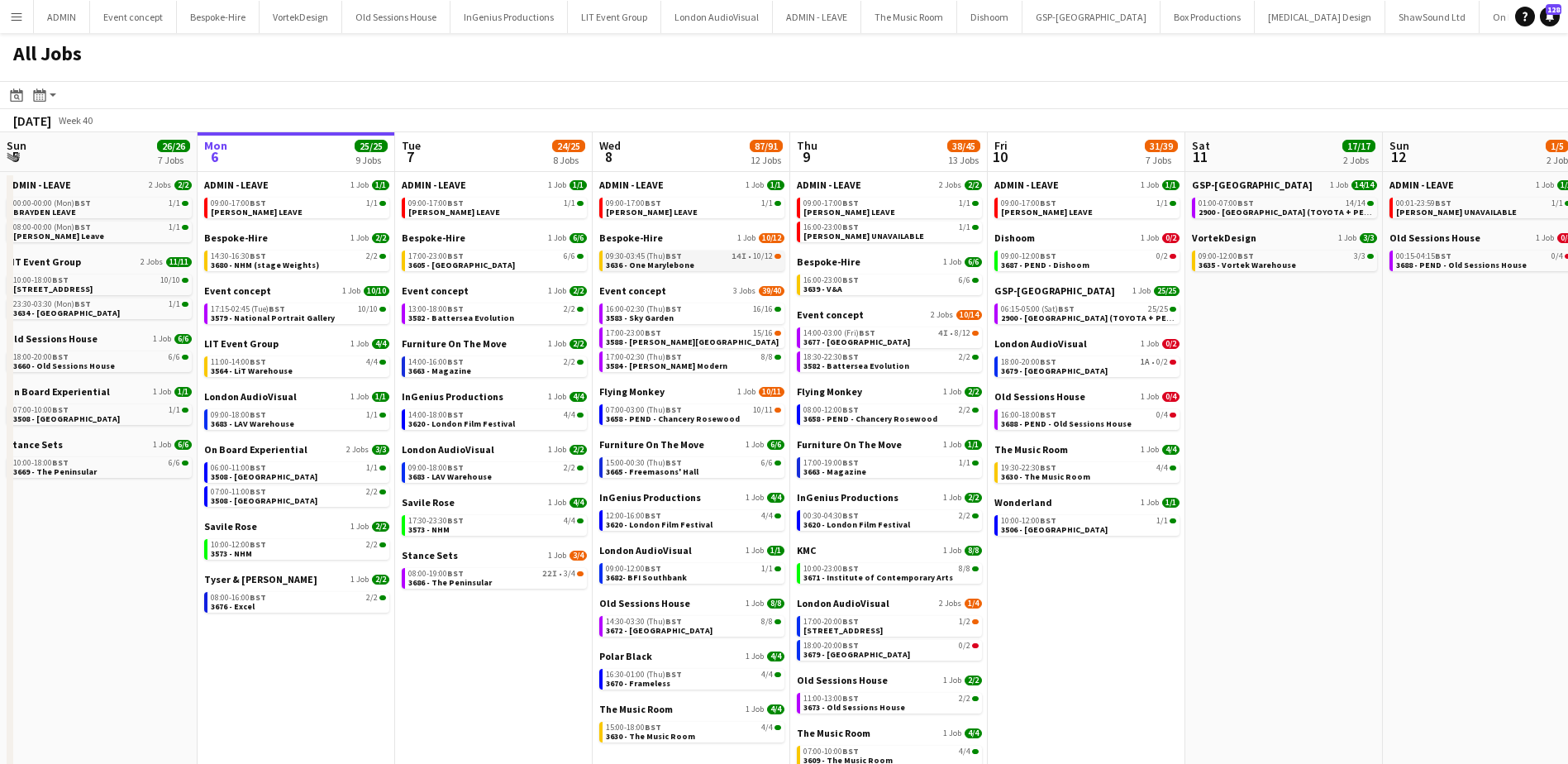
click at [690, 262] on link "09:30-03:45 (Thu) BST 14I • 10/12 3636 - One Marylebone" at bounding box center [694, 260] width 175 height 19
click at [686, 265] on span "3636 - One Marylebone" at bounding box center [650, 264] width 88 height 10
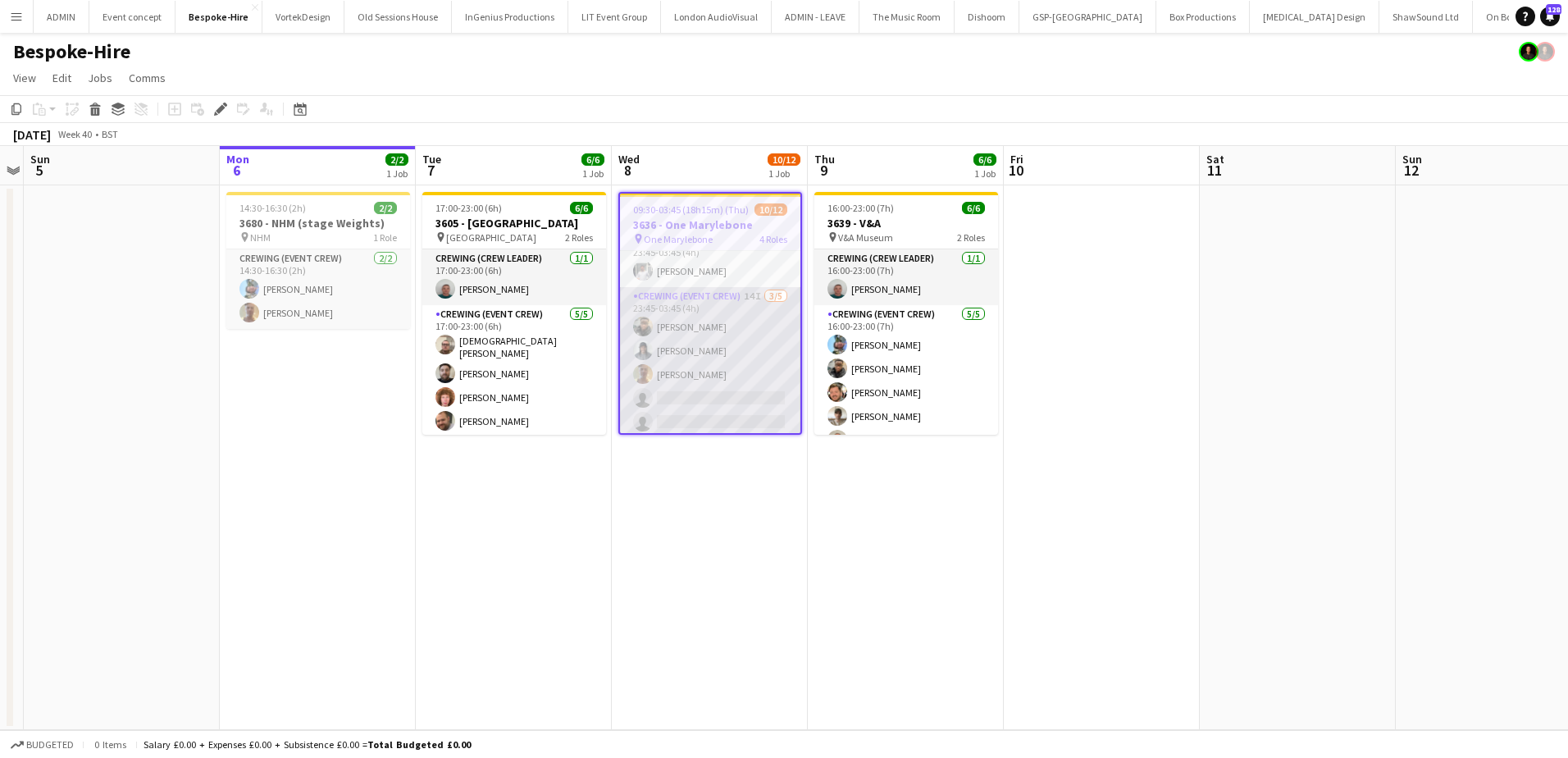
scroll to position [231, 0]
click at [735, 378] on app-card-role "Crewing (Event Crew) 14I [DATE] 23:45-03:45 (4h) [PERSON_NAME] [PERSON_NAME] [P…" at bounding box center [710, 358] width 180 height 151
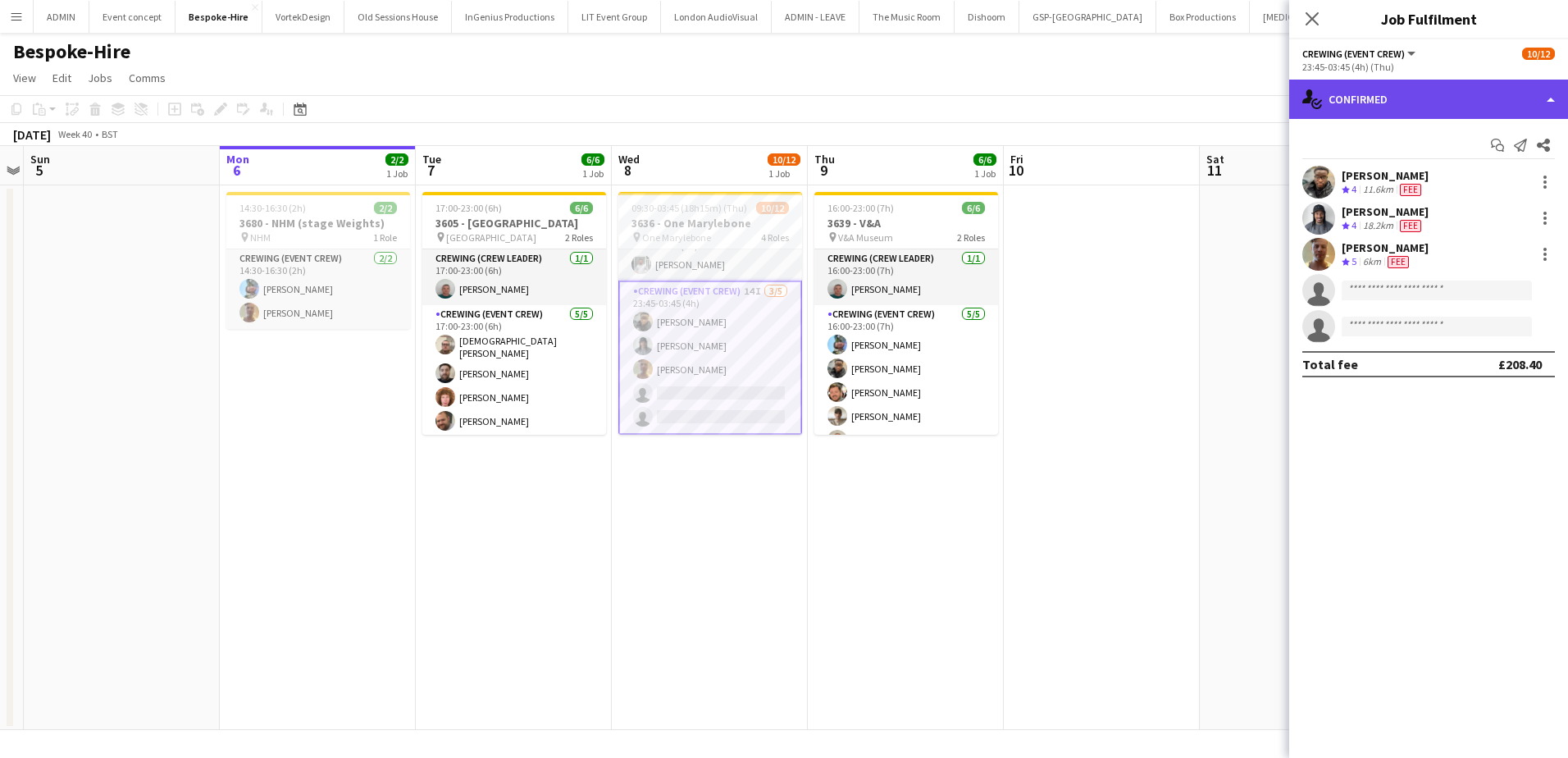
click at [1418, 95] on div "single-neutral-actions-check-2 Confirmed" at bounding box center [1428, 99] width 278 height 40
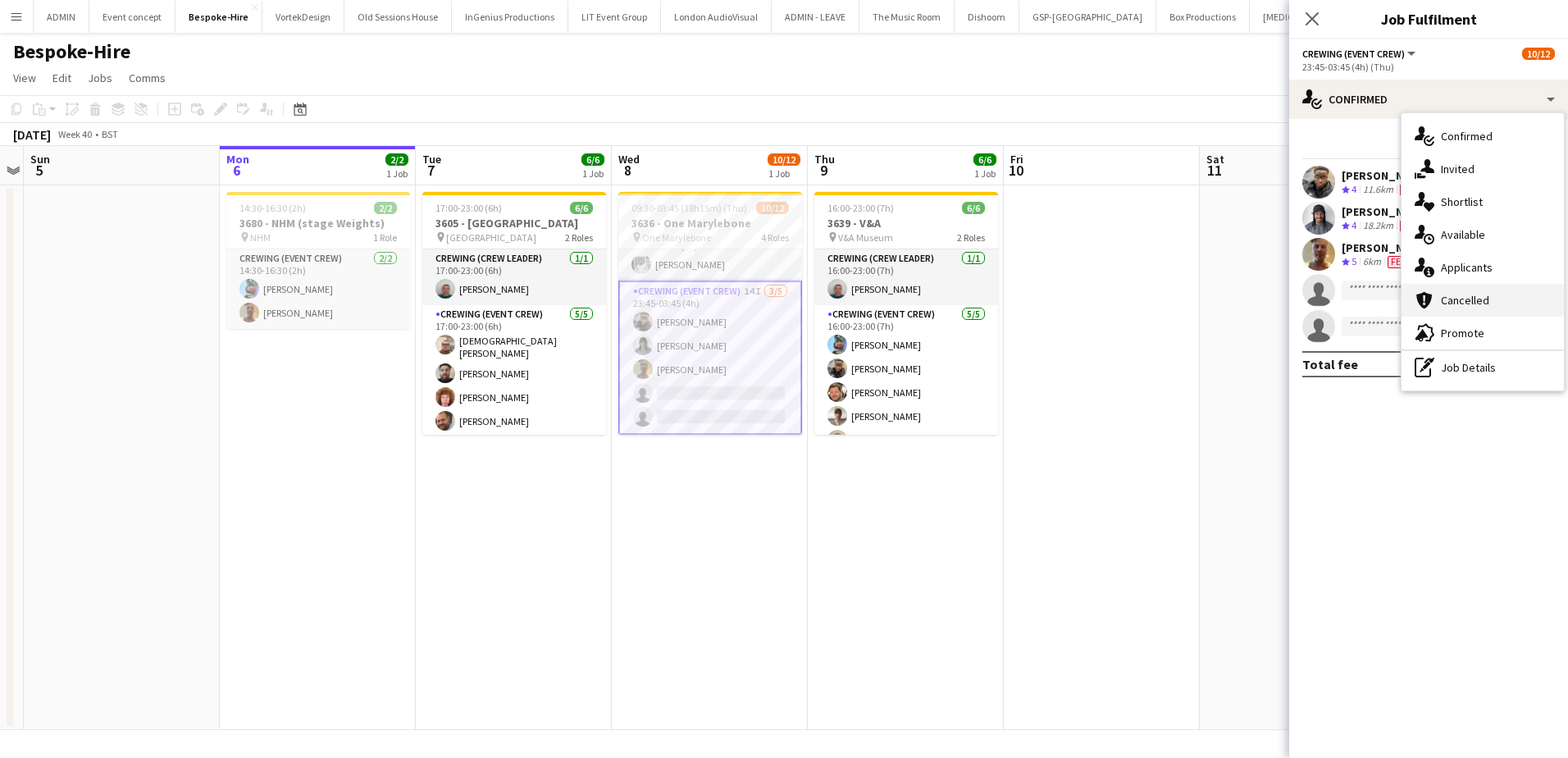
click at [1482, 294] on span "Cancelled" at bounding box center [1464, 300] width 48 height 15
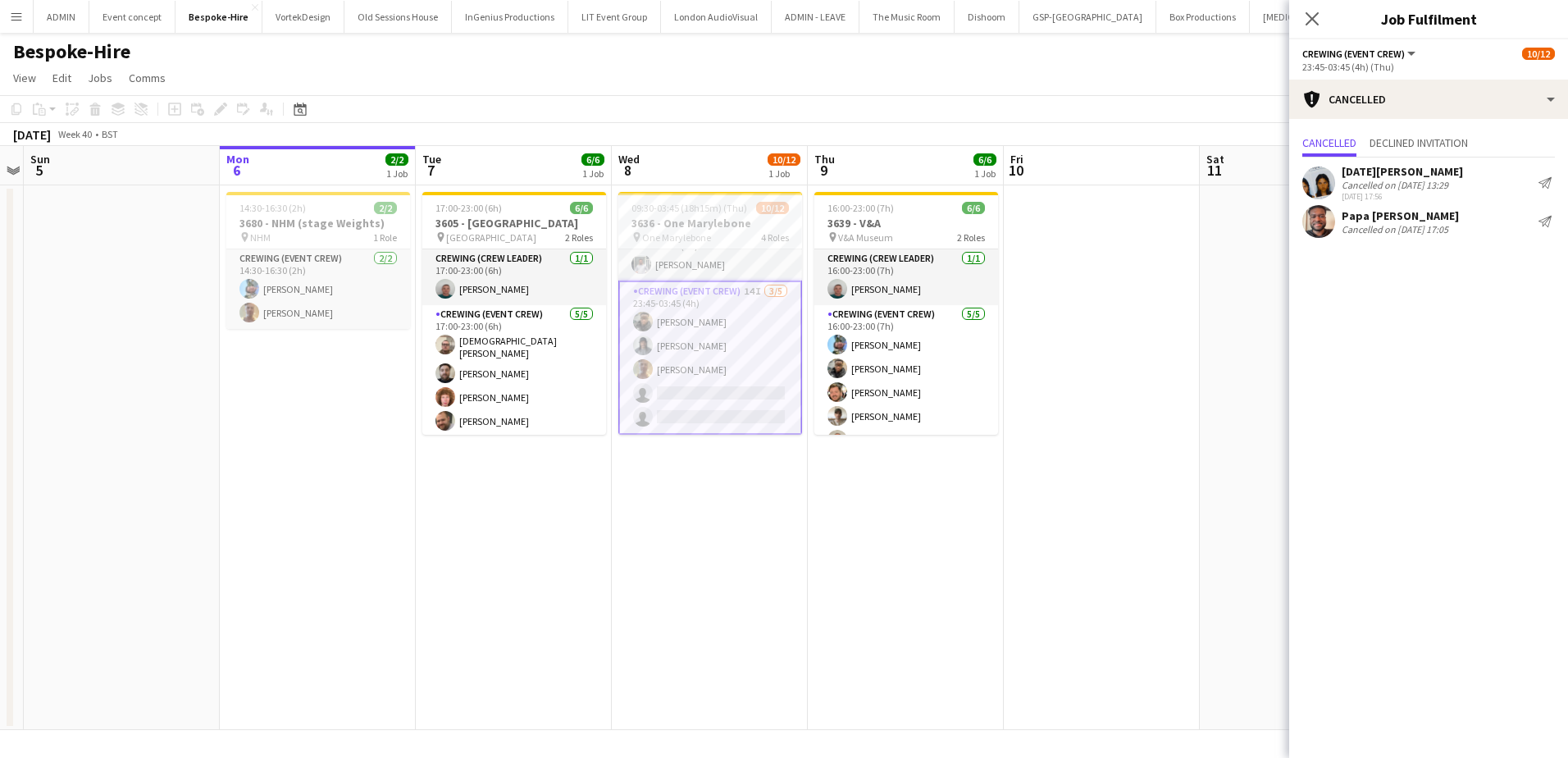
click at [1245, 252] on app-date-cell at bounding box center [1298, 457] width 196 height 545
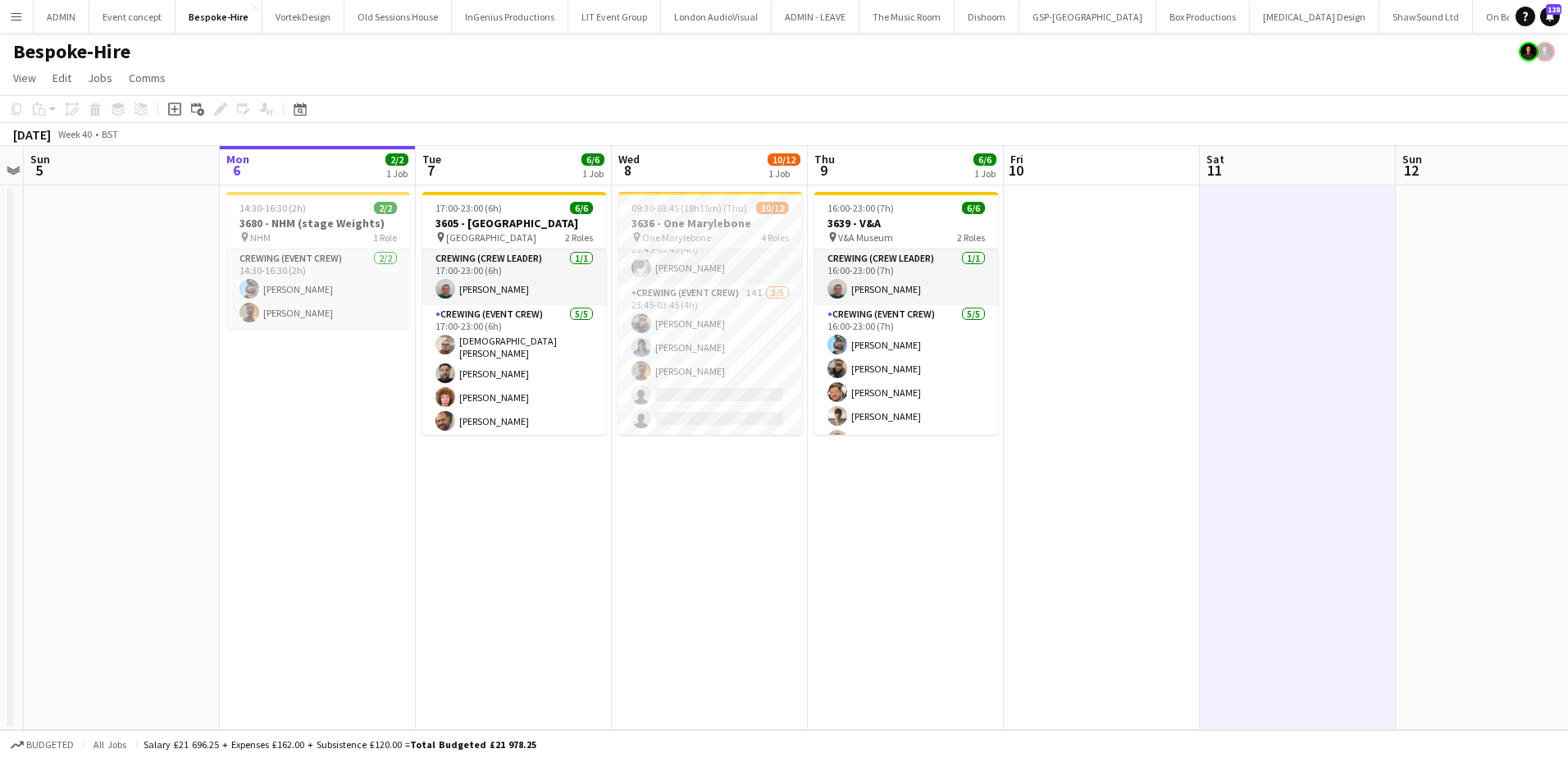
scroll to position [228, 0]
click at [1221, 255] on app-date-cell at bounding box center [1298, 457] width 196 height 545
